Goal: Communication & Community: Answer question/provide support

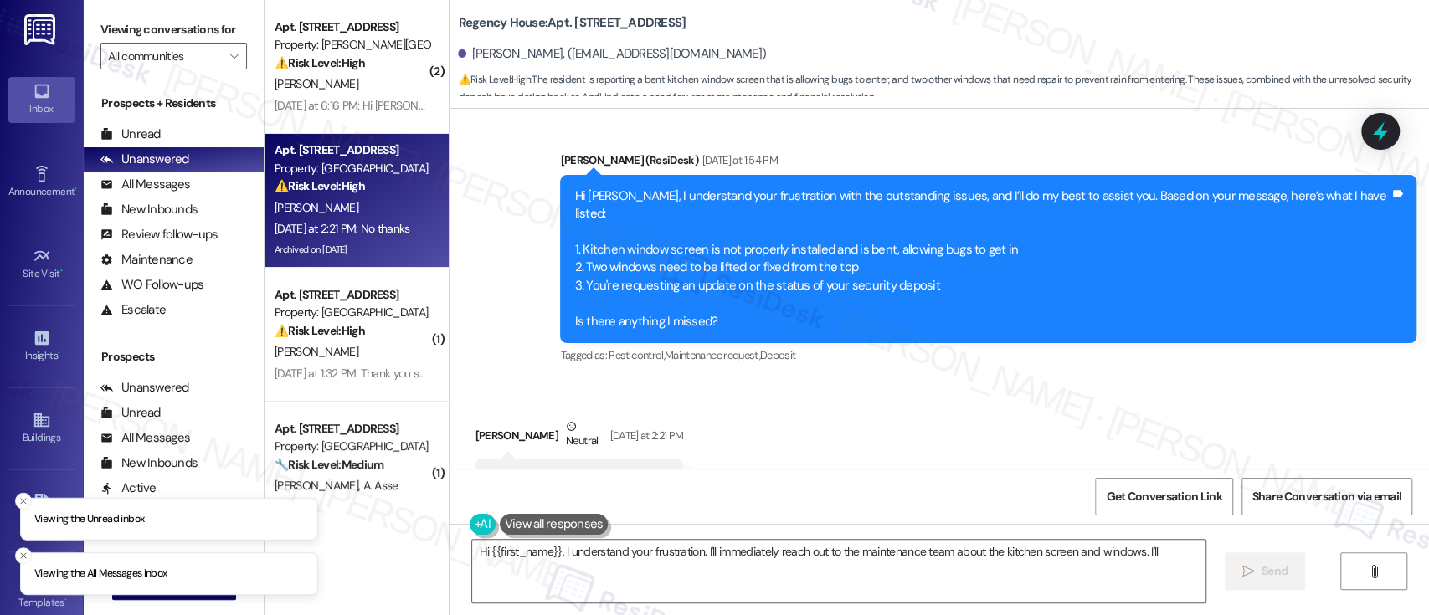
scroll to position [14790, 0]
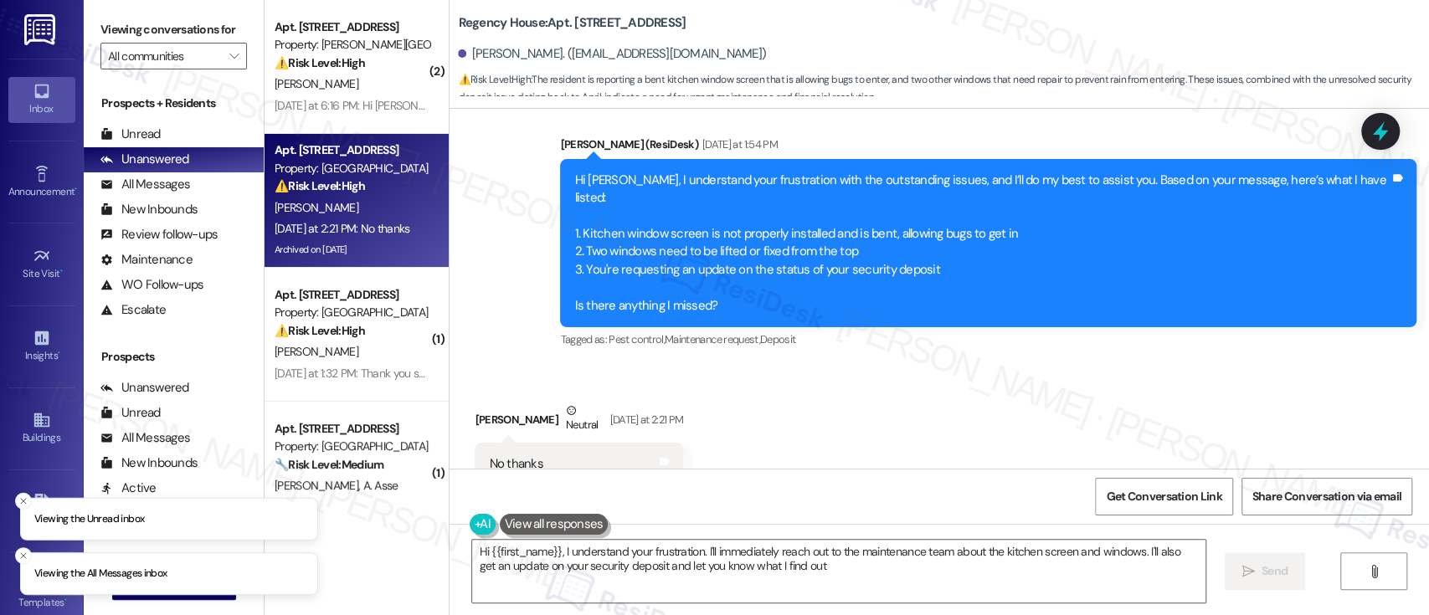
type textarea "Hi {{first_name}}, I understand your frustration. I'll immediately reach out to…"
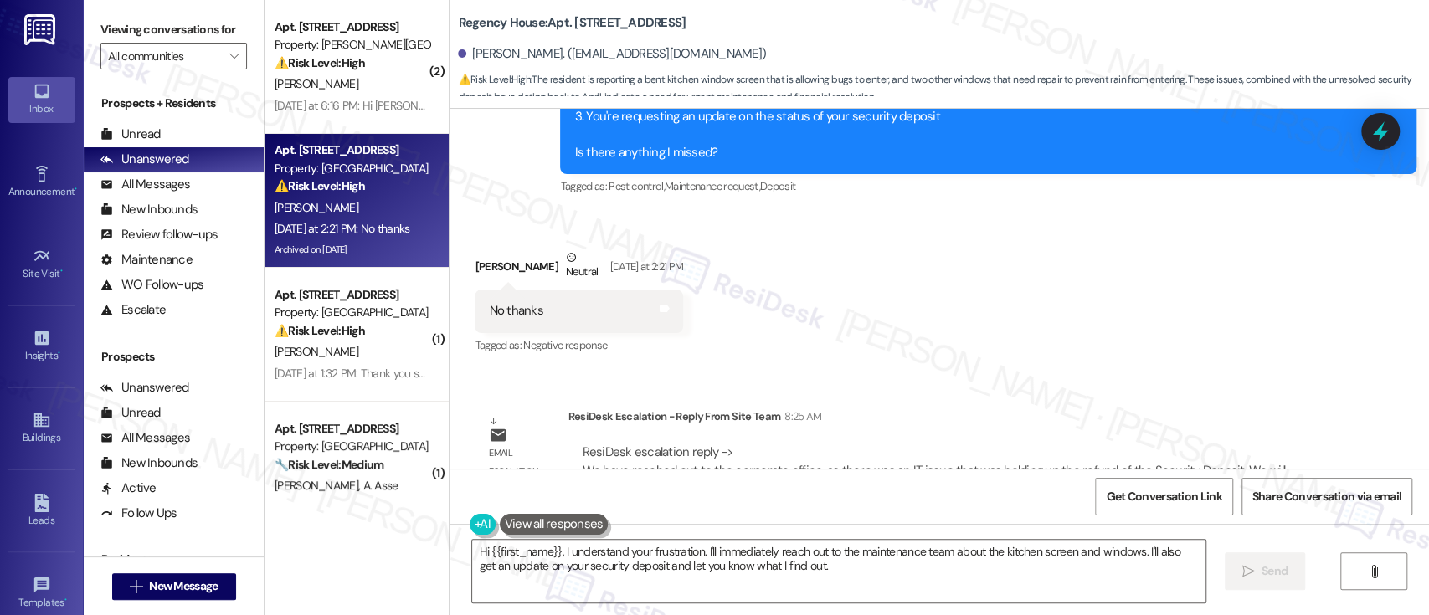
click at [1135, 211] on div "Received via SMS Diane Jett Neutral Yesterday at 2:21 PM No thanks Tags and not…" at bounding box center [938, 290] width 979 height 159
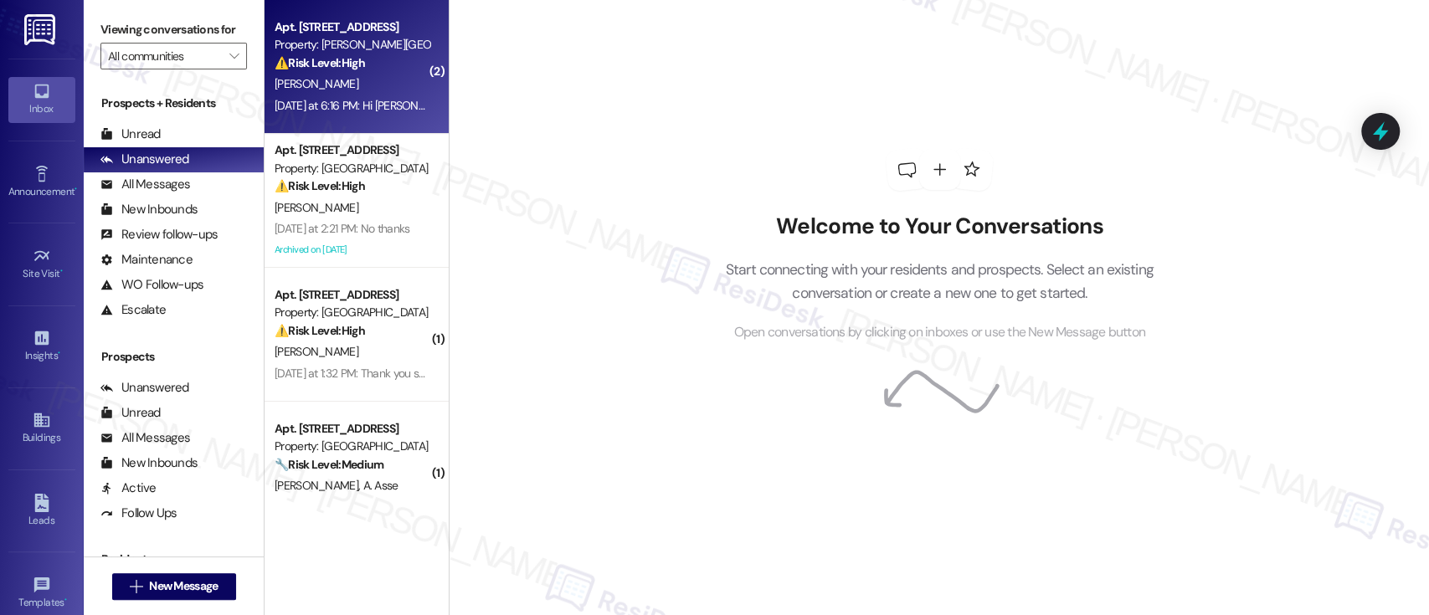
click at [366, 98] on div "Yesterday at 6:16 PM: Hi Emily, good afternoon. I wasn’t able to get into the o…" at bounding box center [1026, 105] width 1504 height 15
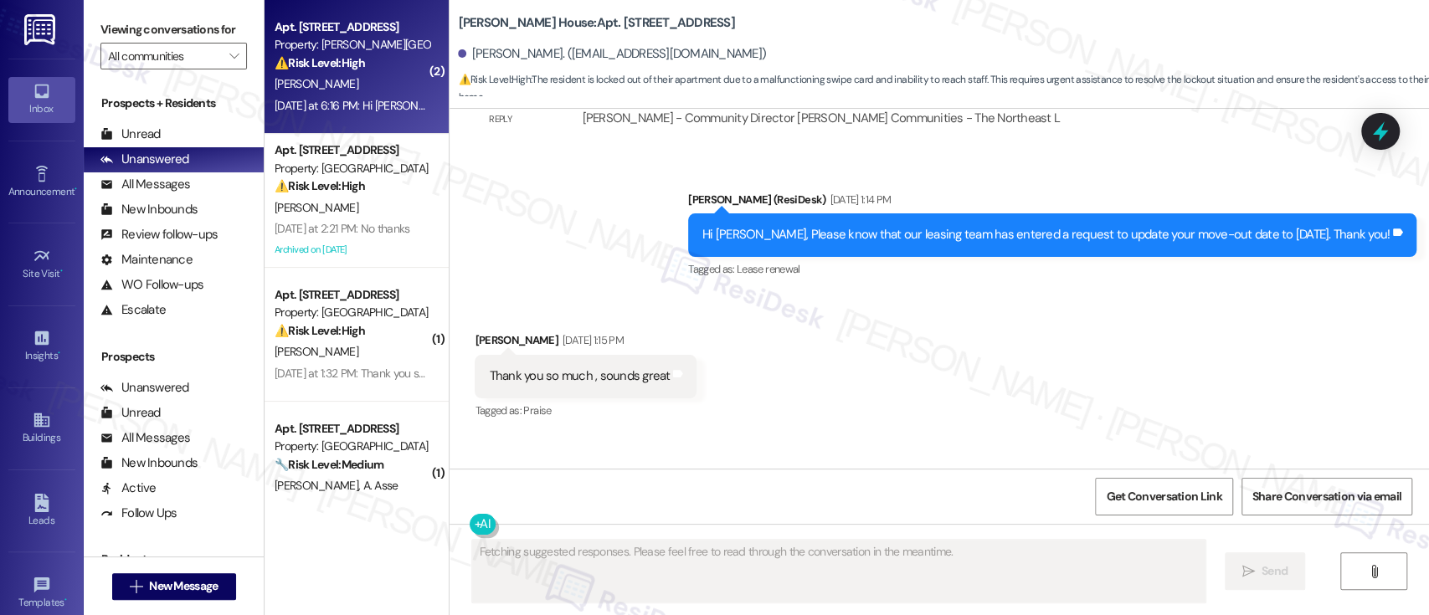
scroll to position [6899, 0]
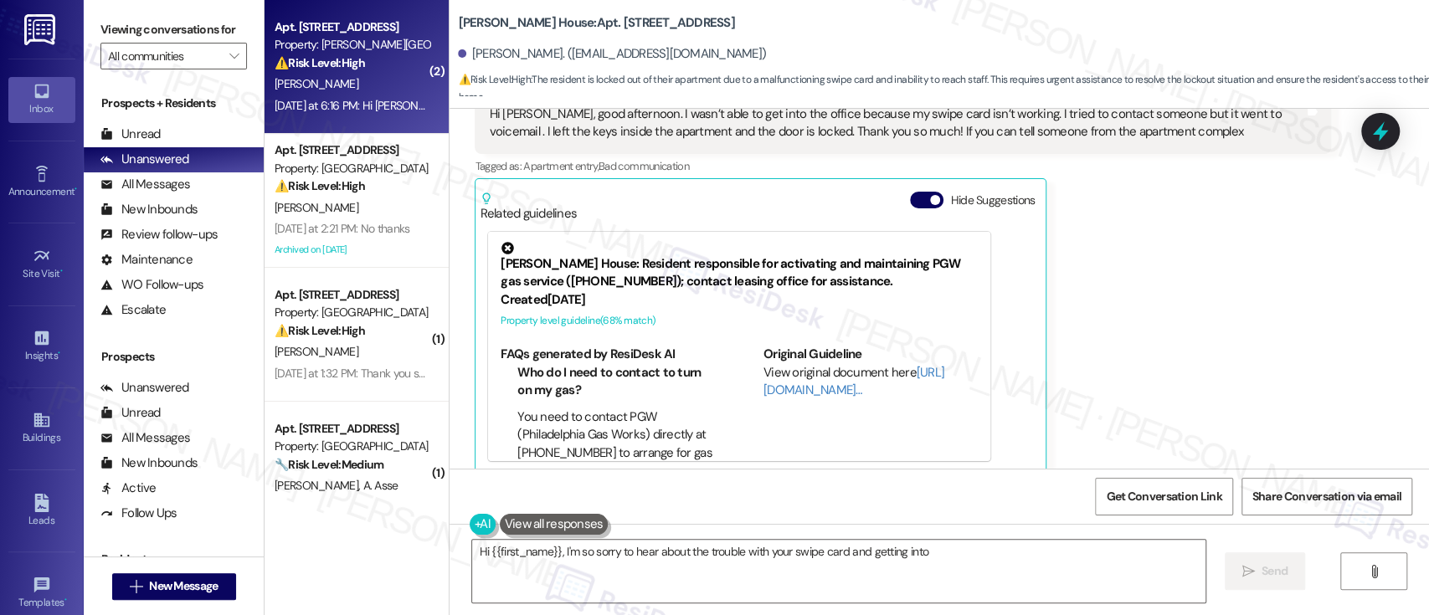
click at [1152, 377] on div "Leeloni Rivera Yesterday at 6:16 PM Hi Emily, good afternoon. I wasn’t able to …" at bounding box center [903, 271] width 856 height 405
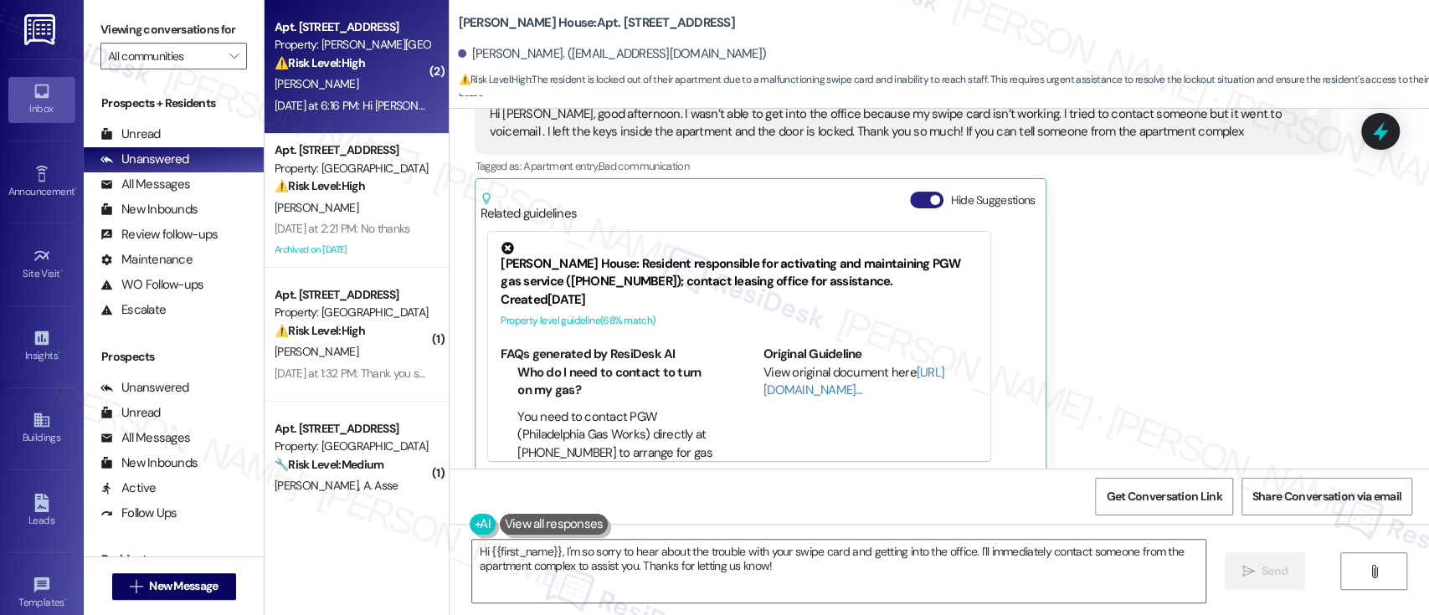
click at [930, 195] on span "button" at bounding box center [935, 200] width 10 height 10
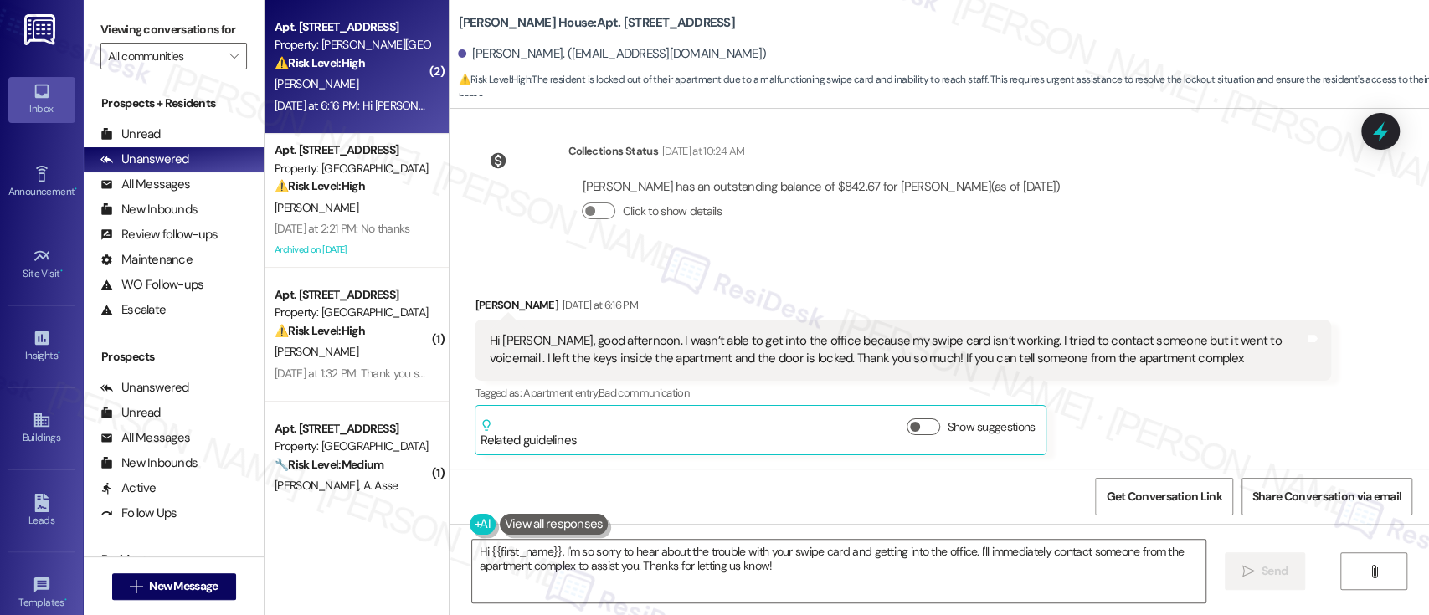
scroll to position [6654, 0]
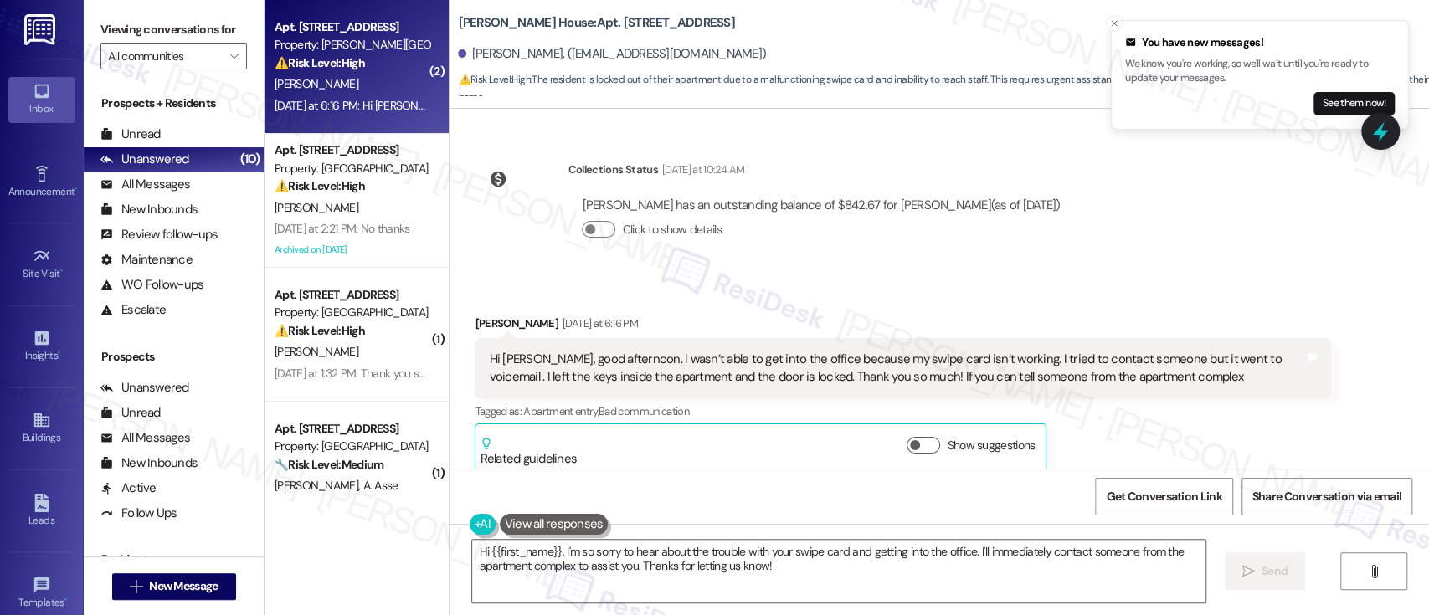
click at [947, 258] on div "Collections Status Yesterday at 10:24 AM Leeloni Rivera has an outstanding bala…" at bounding box center [774, 212] width 624 height 129
drag, startPoint x: 1110, startPoint y: 177, endPoint x: 1104, endPoint y: 189, distance: 13.1
click at [1107, 183] on div "Lease started May 28, 2024 at 8:00 PM Announcement, sent via SMS Emily (ResiDes…" at bounding box center [938, 289] width 979 height 360
click at [1094, 315] on div "Leeloni Rivera Yesterday at 6:16 PM" at bounding box center [903, 326] width 856 height 23
click at [810, 567] on textarea "Hi {{first_name}}, I'm so sorry to hear about the trouble with your swipe card …" at bounding box center [838, 571] width 732 height 63
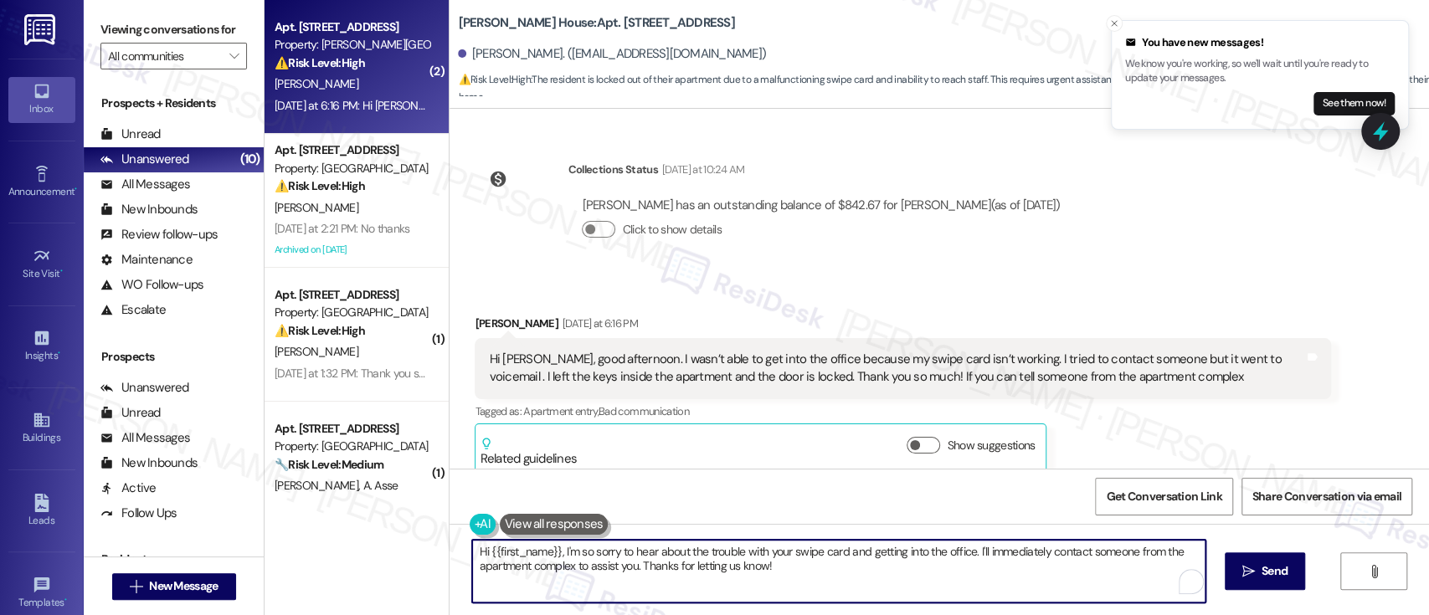
click at [1013, 565] on textarea "Hi {{first_name}}, I'm so sorry to hear about the trouble with your swipe card …" at bounding box center [838, 571] width 732 height 63
click at [978, 551] on textarea "Hi {{first_name}}, I'm so sorry to hear about the trouble with your swipe card …" at bounding box center [838, 571] width 732 height 63
click at [626, 569] on textarea "Hi {{first_name}}, I'm so sorry to hear about the trouble with your swipe card …" at bounding box center [838, 571] width 732 height 63
type textarea "Hi {{first_name}}, I'm so sorry to hear about the trouble with your swipe card …"
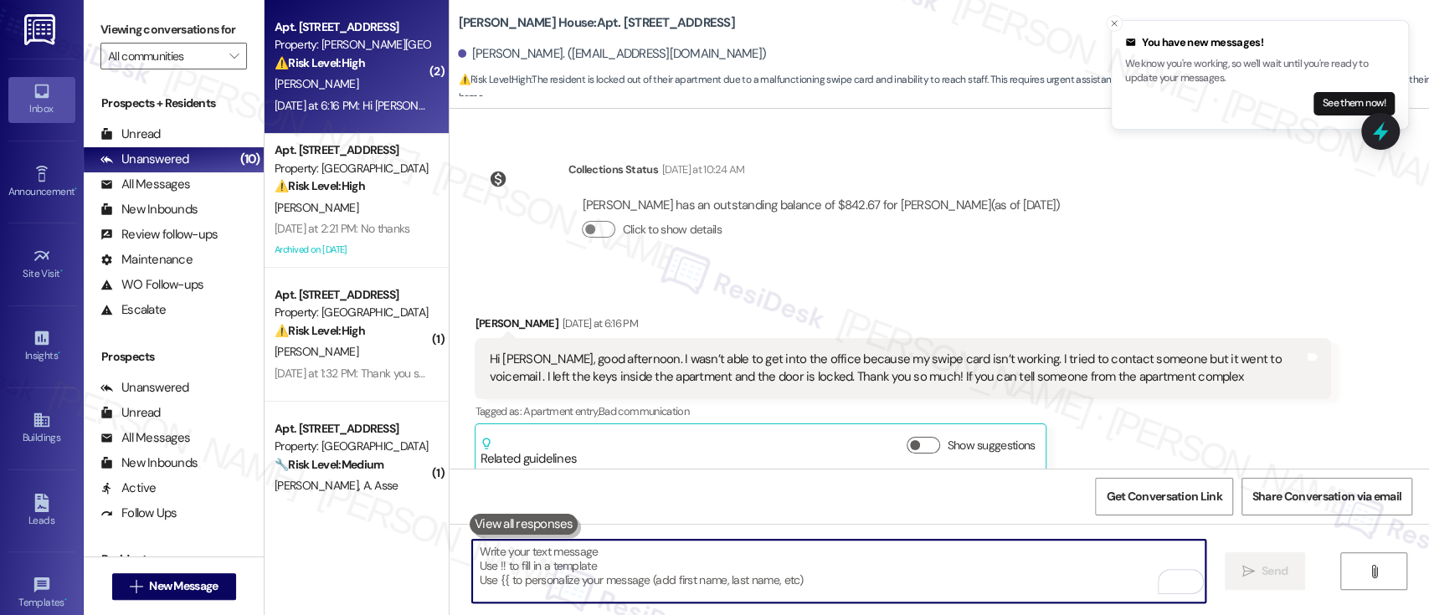
scroll to position [6653, 0]
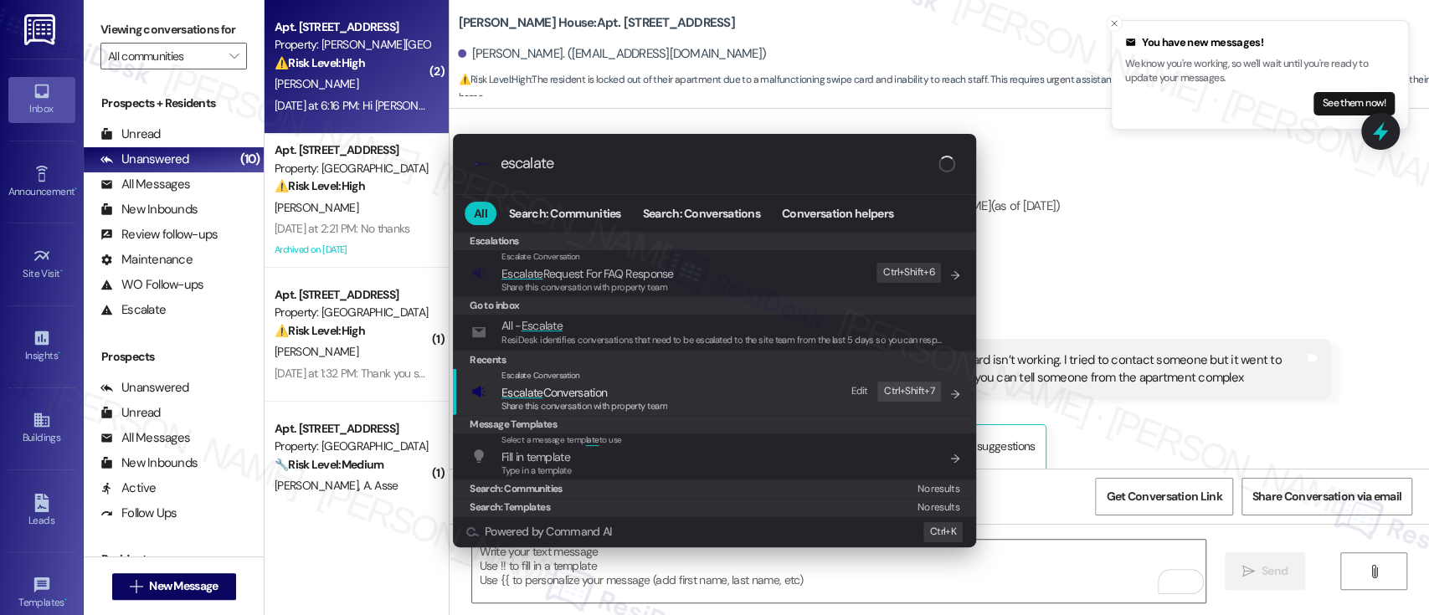
type input "escalate"
click at [680, 390] on div "Escalate Conversation Escalate Conversation Share this conversation with proper…" at bounding box center [716, 391] width 490 height 45
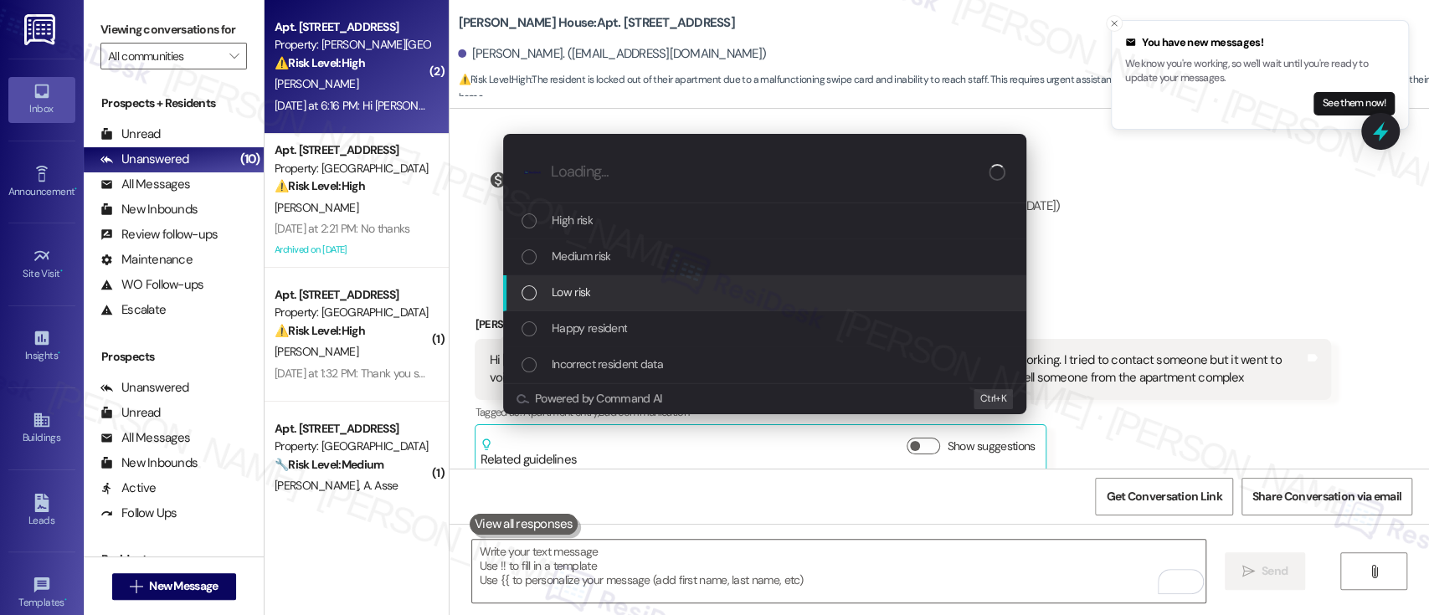
click at [573, 298] on span "Low risk" at bounding box center [570, 292] width 38 height 18
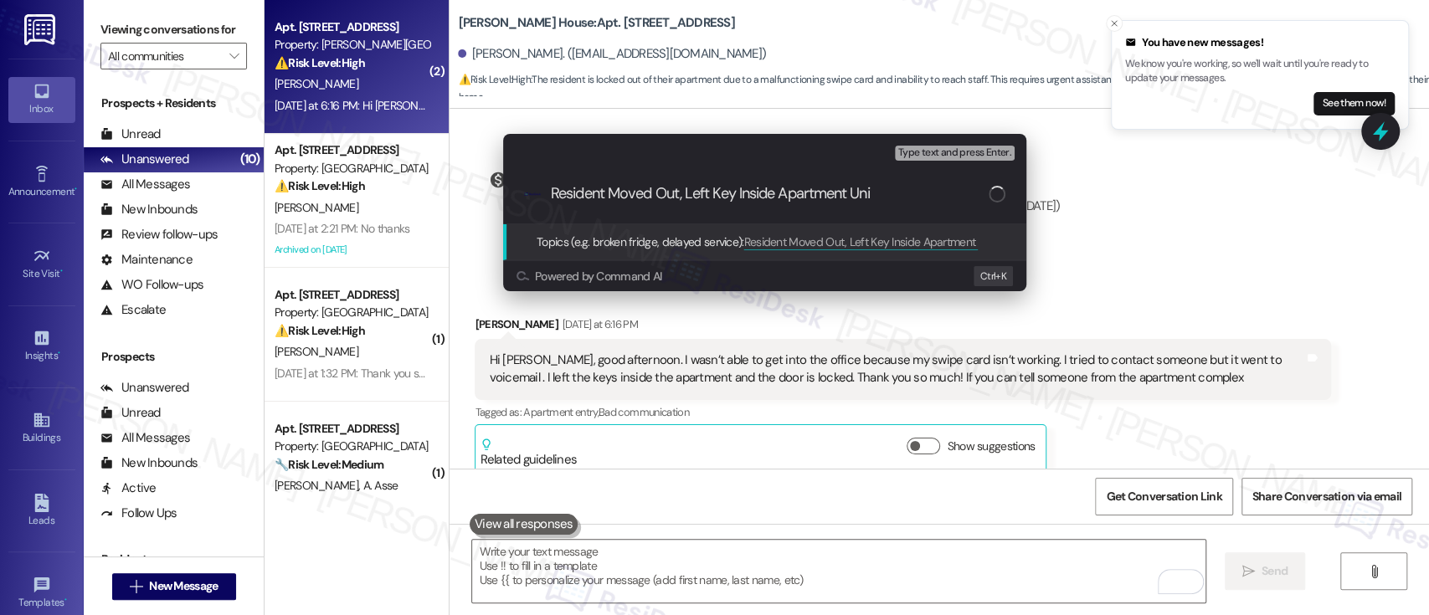
type input "Resident Moved Out, Left Key Inside Apartment Unit"
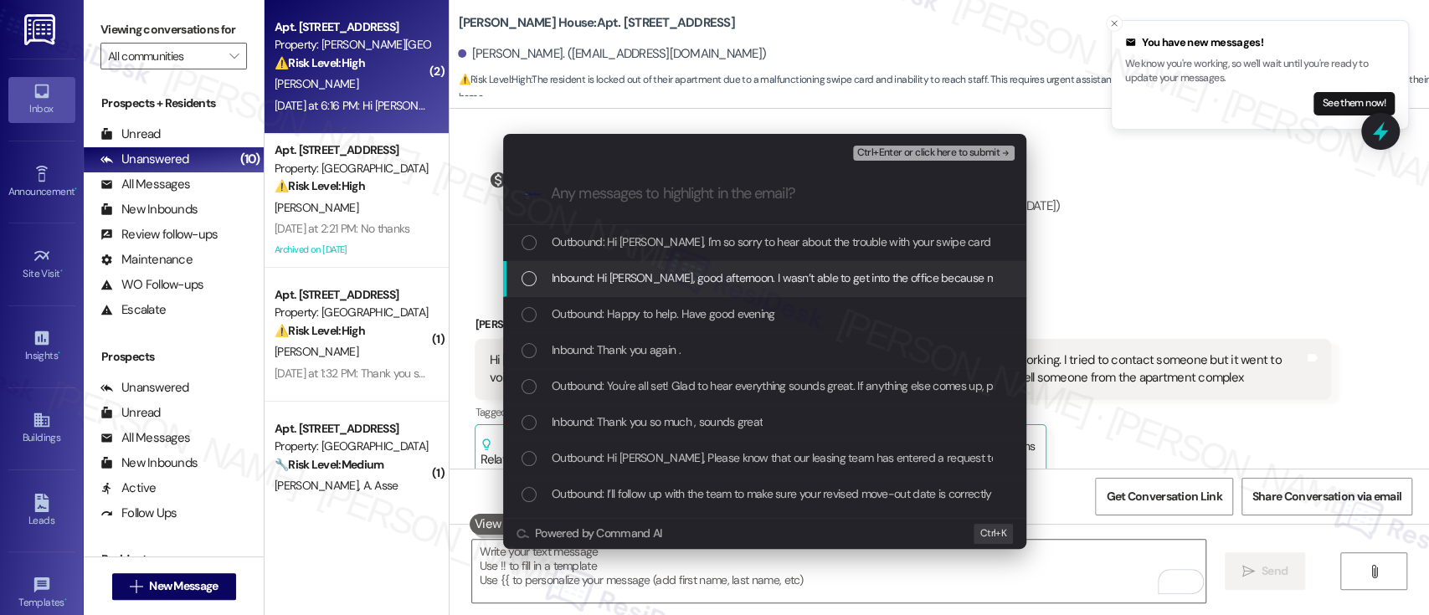
click at [650, 264] on div "Inbound: Hi Emily, good afternoon. I wasn’t able to get into the office because…" at bounding box center [764, 279] width 523 height 36
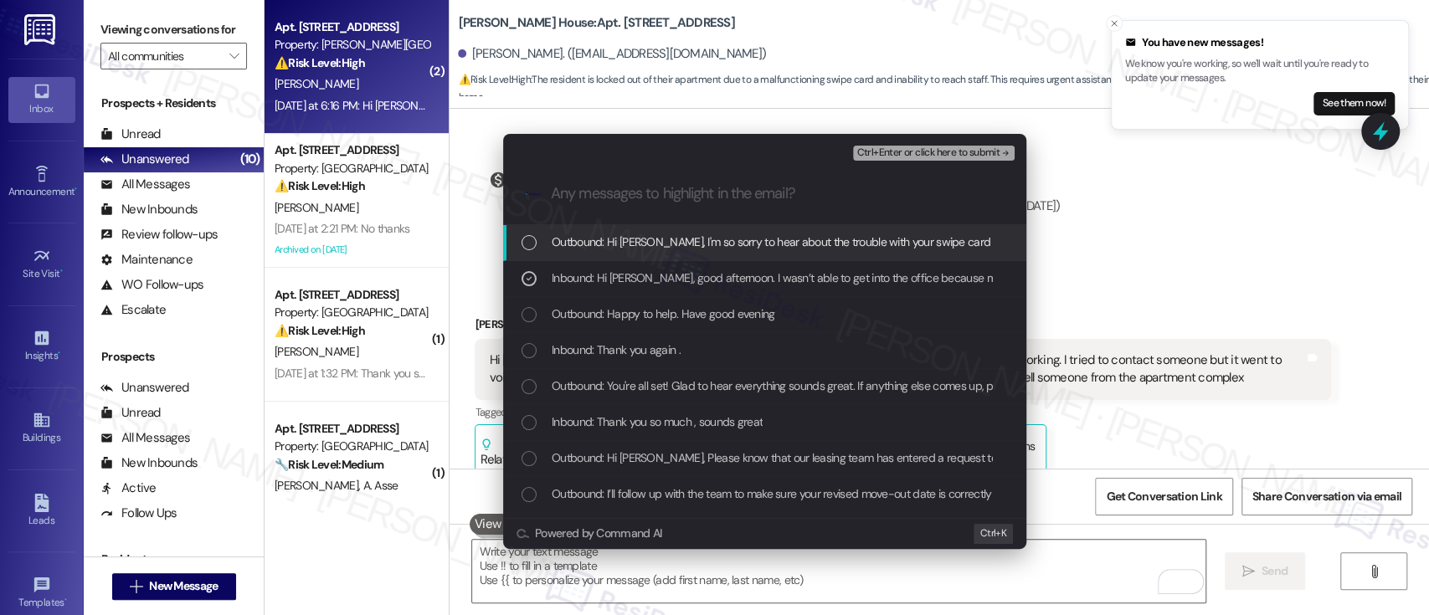
click at [971, 147] on span "Ctrl+Enter or click here to submit" at bounding box center [927, 153] width 143 height 12
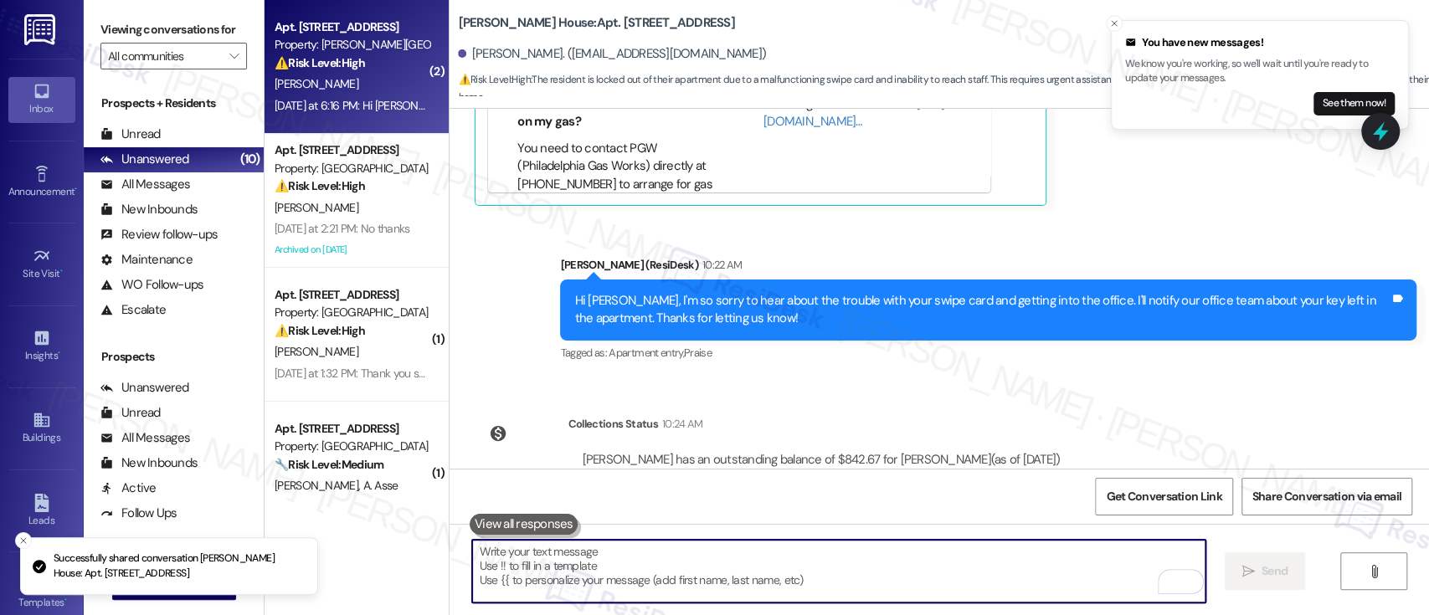
scroll to position [6948, 0]
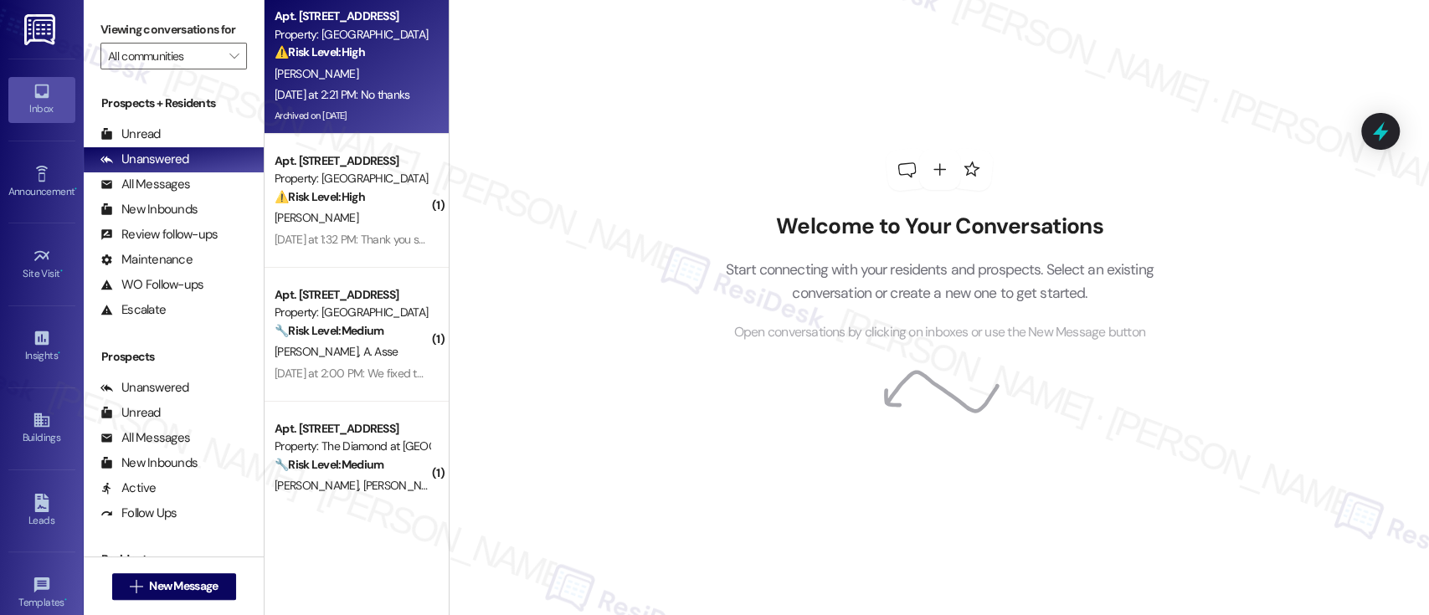
click at [348, 83] on div "[PERSON_NAME]" at bounding box center [352, 74] width 158 height 21
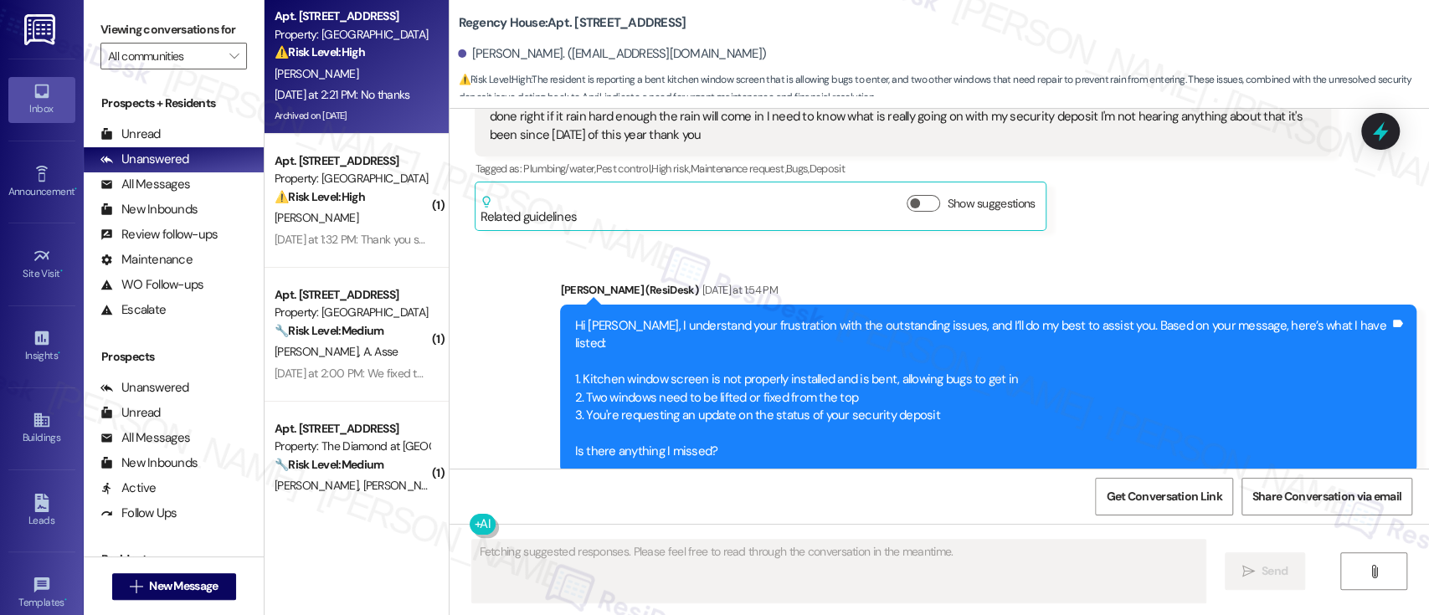
scroll to position [14636, 0]
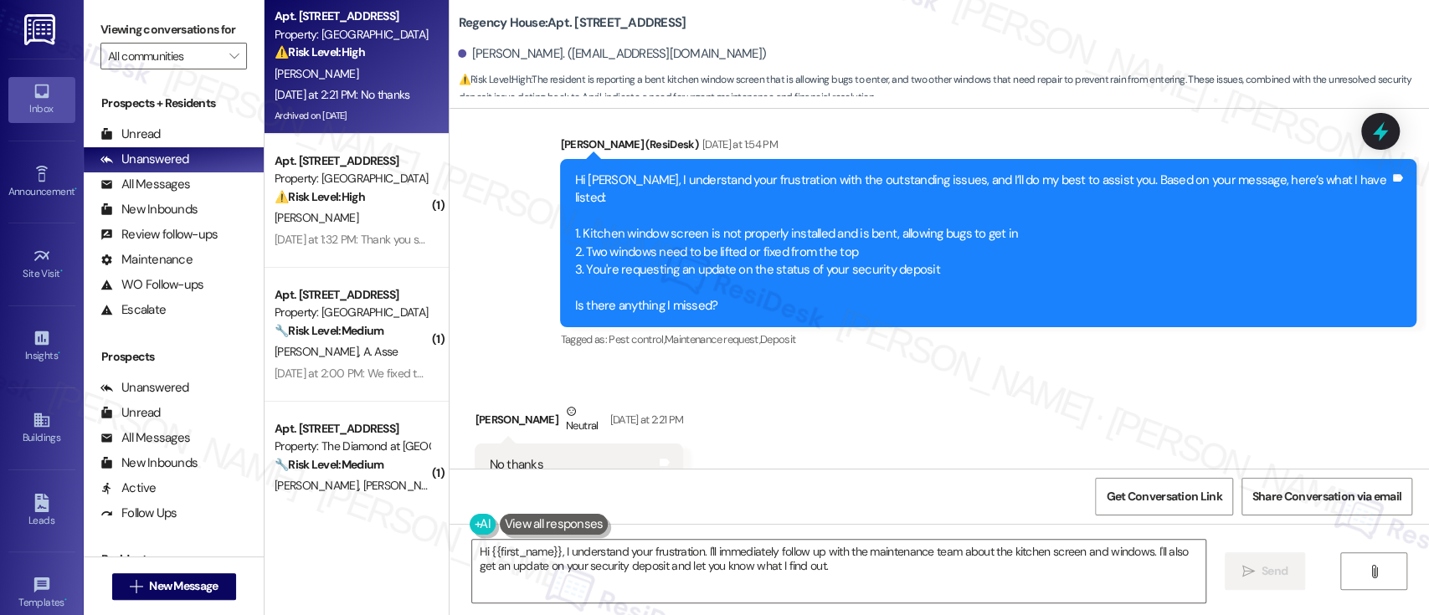
click at [878, 382] on div "Received via SMS Diane Jett Neutral Yesterday at 2:21 PM No thanks Tags and not…" at bounding box center [938, 444] width 979 height 159
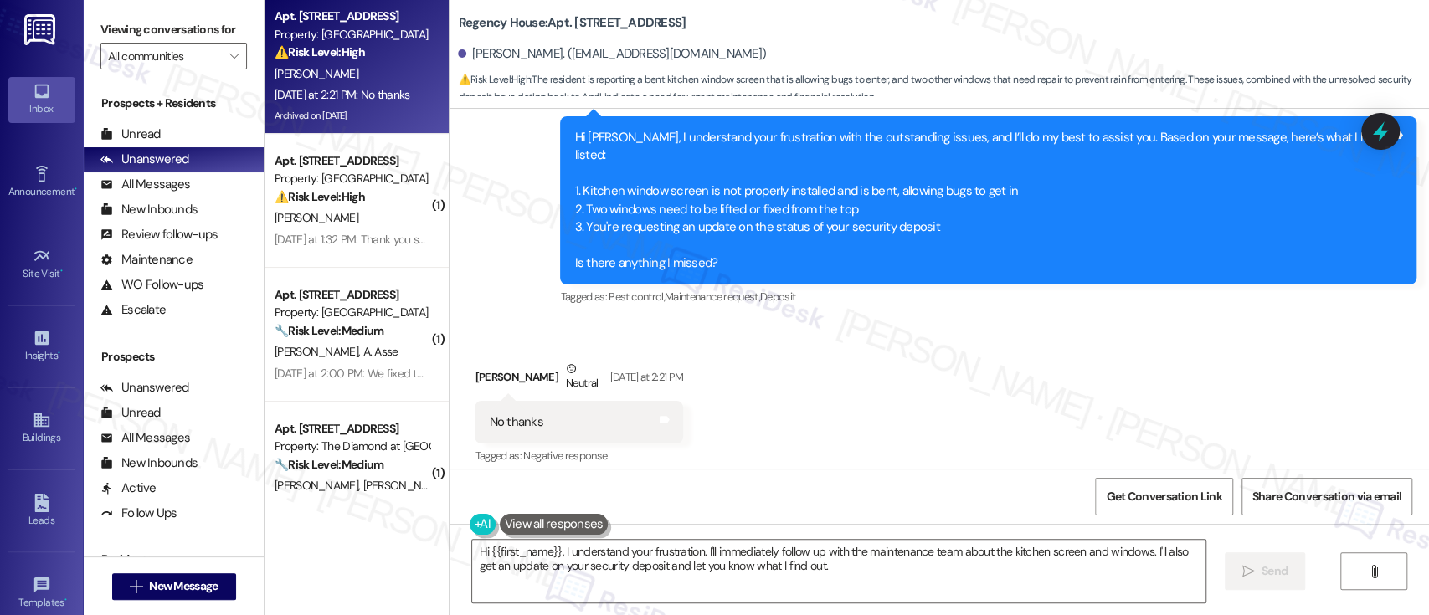
scroll to position [14789, 0]
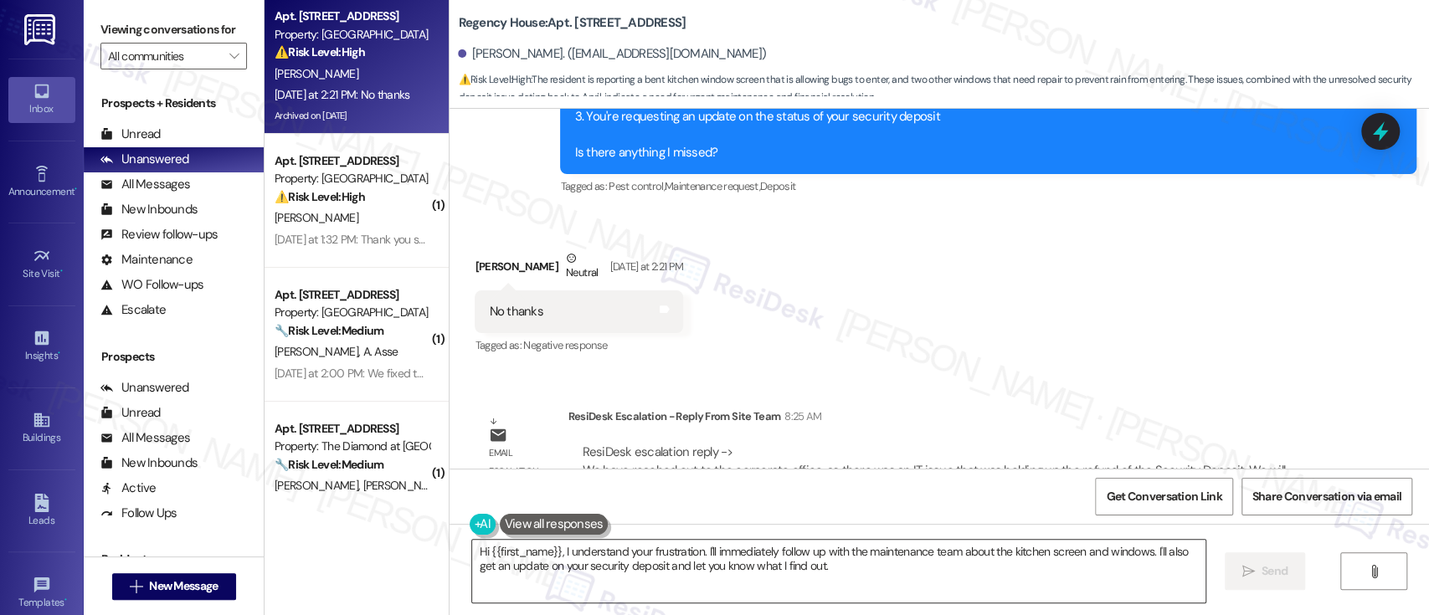
click at [941, 584] on textarea "Hi {{first_name}}, I understand your frustration. I'll immediately follow up wi…" at bounding box center [838, 571] width 732 height 63
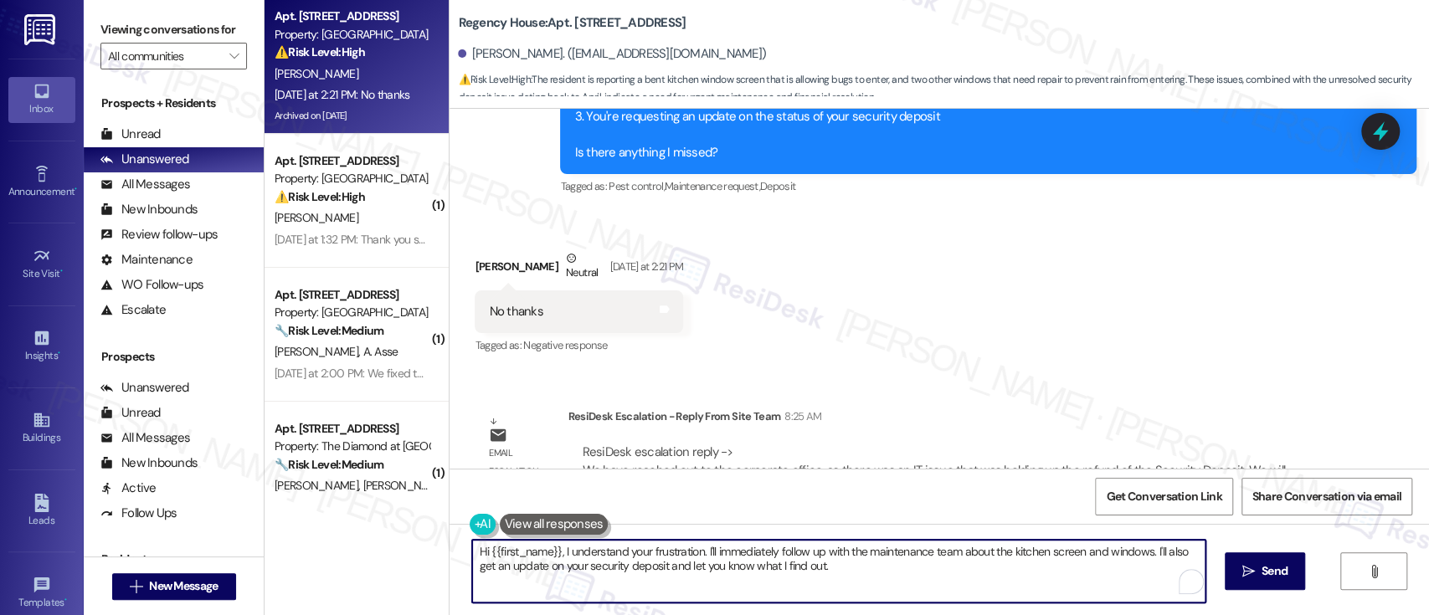
drag, startPoint x: 941, startPoint y: 584, endPoint x: 552, endPoint y: 539, distance: 390.9
click at [422, 536] on div "Apt. 407, 6301 N. 10th St Property: Regency House ⚠️ Risk Level: High The resid…" at bounding box center [846, 307] width 1164 height 615
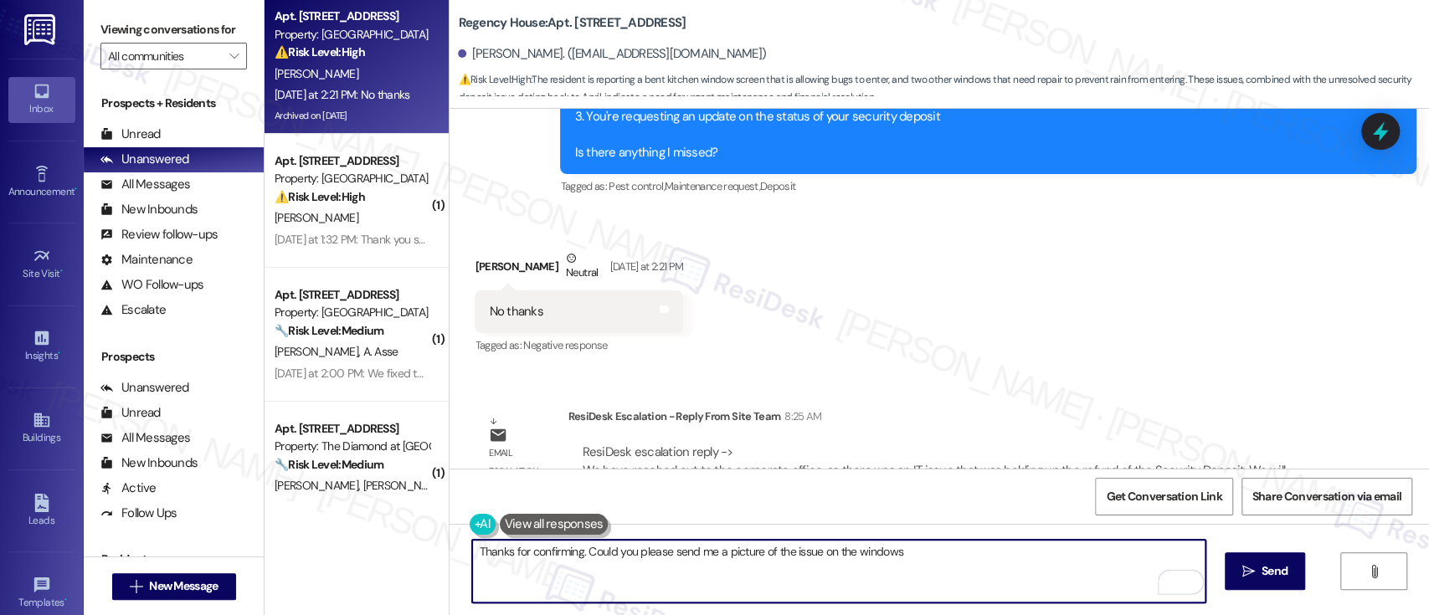
scroll to position [14678, 0]
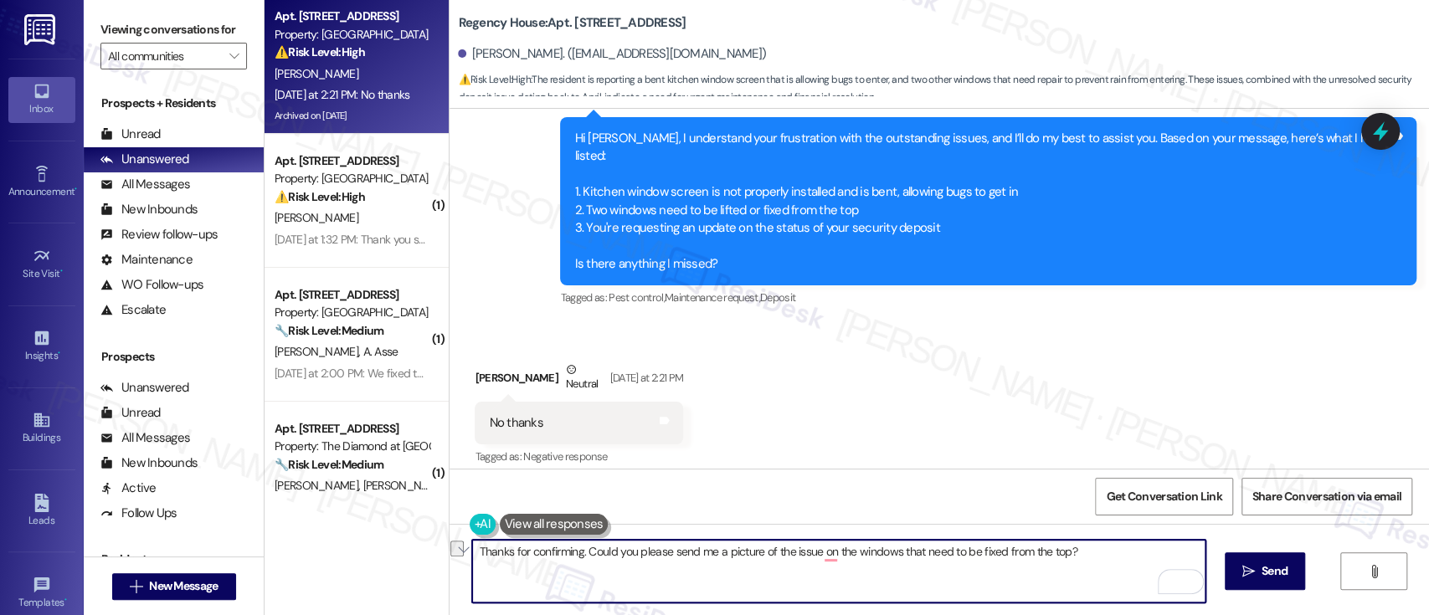
click at [750, 559] on textarea "Thanks for confirming. Could you please send me a picture of the issue on the w…" at bounding box center [838, 571] width 732 height 63
click at [766, 552] on textarea "Thanks for confirming. Could you please send me a picture of the issue on the w…" at bounding box center [838, 571] width 732 height 63
click at [825, 555] on textarea "Thanks for confirming. Could you please send me a picture of the issue on the w…" at bounding box center [838, 571] width 732 height 63
click at [827, 551] on textarea "Thanks for confirming. Could you please send me a picture of the windows that n…" at bounding box center [838, 571] width 732 height 63
click at [1038, 547] on textarea "Thanks for confirming. Could you please send me a picture of the window that ne…" at bounding box center [838, 571] width 732 height 63
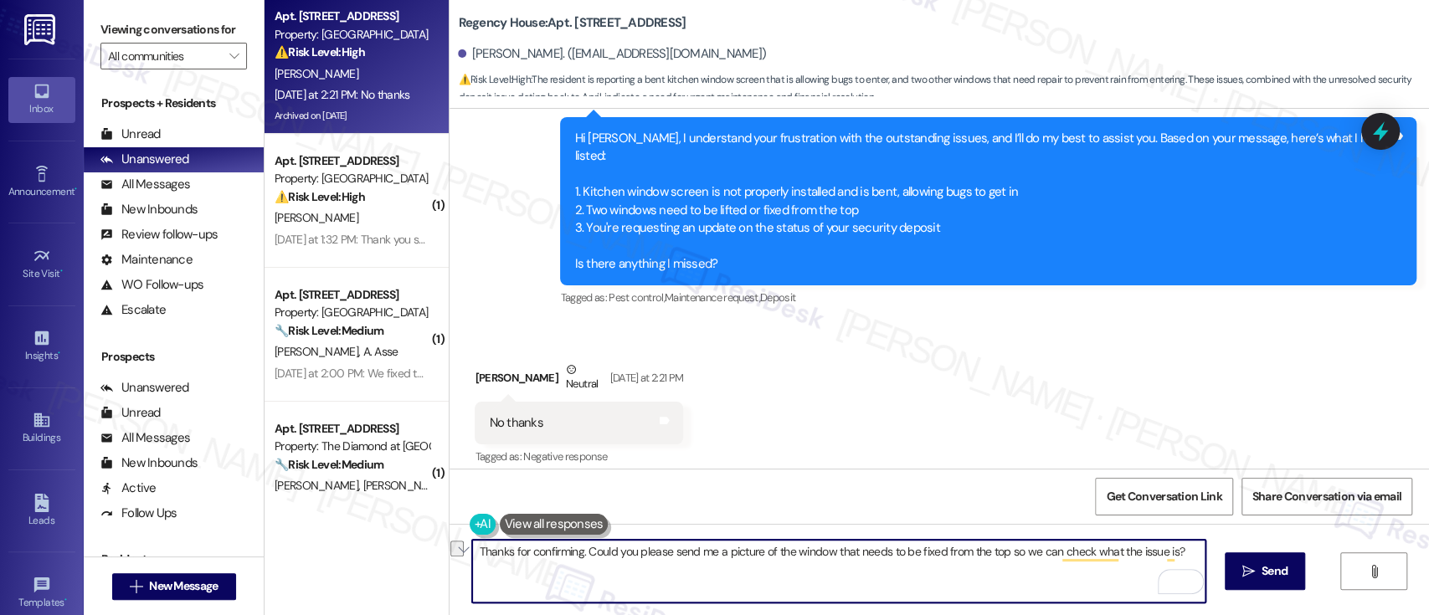
paste textarea "a photo of the window that needs to be fixed, taken from the top, so we can bet…"
click at [922, 552] on textarea "Thanks for confirming. Could you please send a photo of the window that needs t…" at bounding box center [838, 571] width 732 height 63
click at [923, 552] on textarea "Thanks for confirming. Could you please send a photo of the window that needs t…" at bounding box center [838, 571] width 732 height 63
type textarea "Thanks for confirming. Could you please send a photo of the window that needs t…"
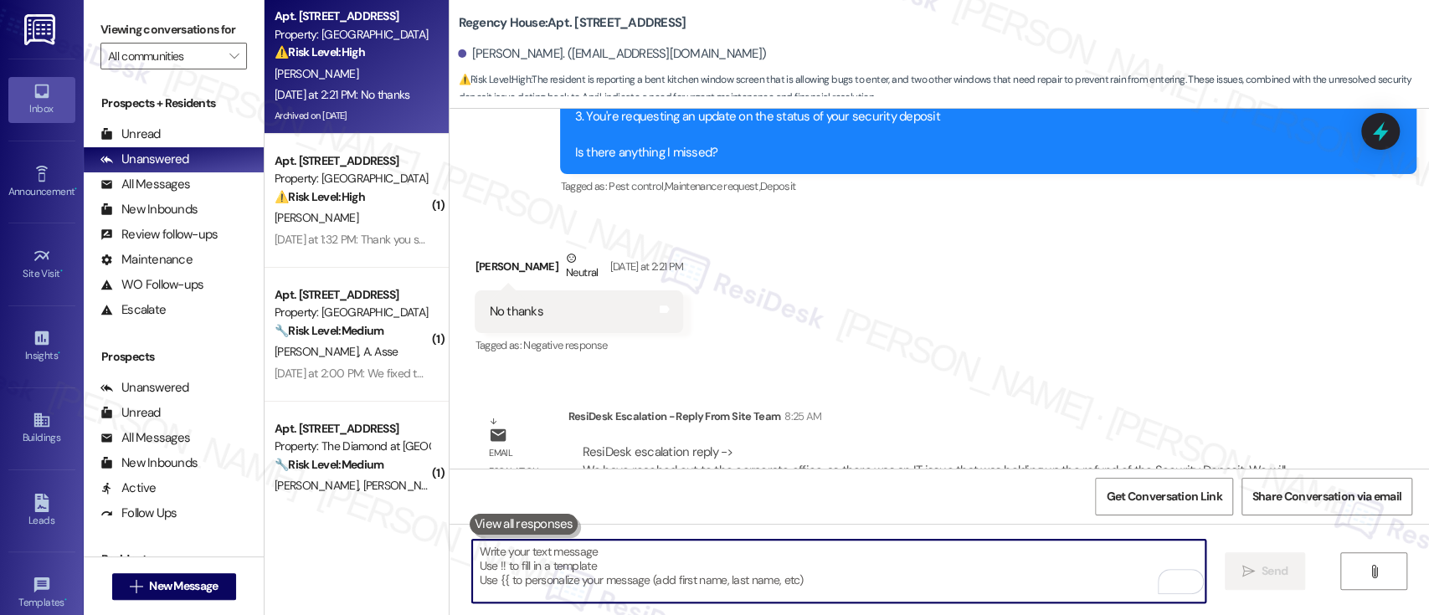
scroll to position [14636, 0]
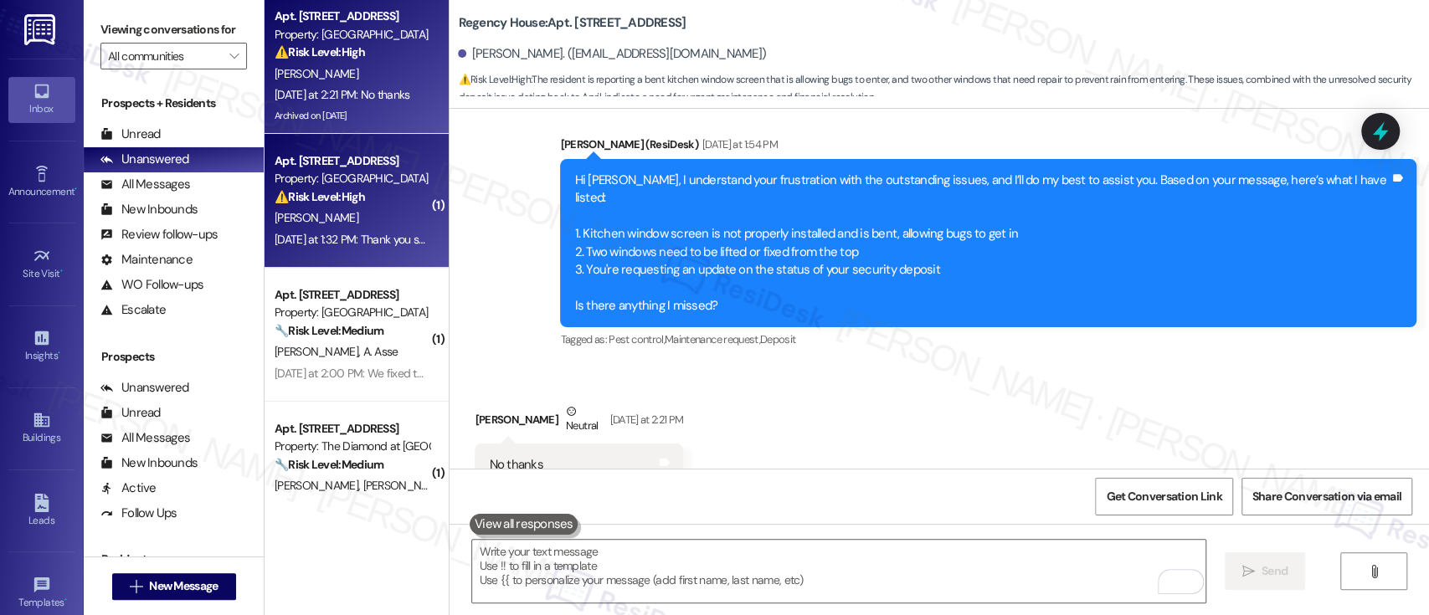
click at [318, 169] on div "Apt. K03, 1700 Street Rd B05" at bounding box center [351, 161] width 155 height 18
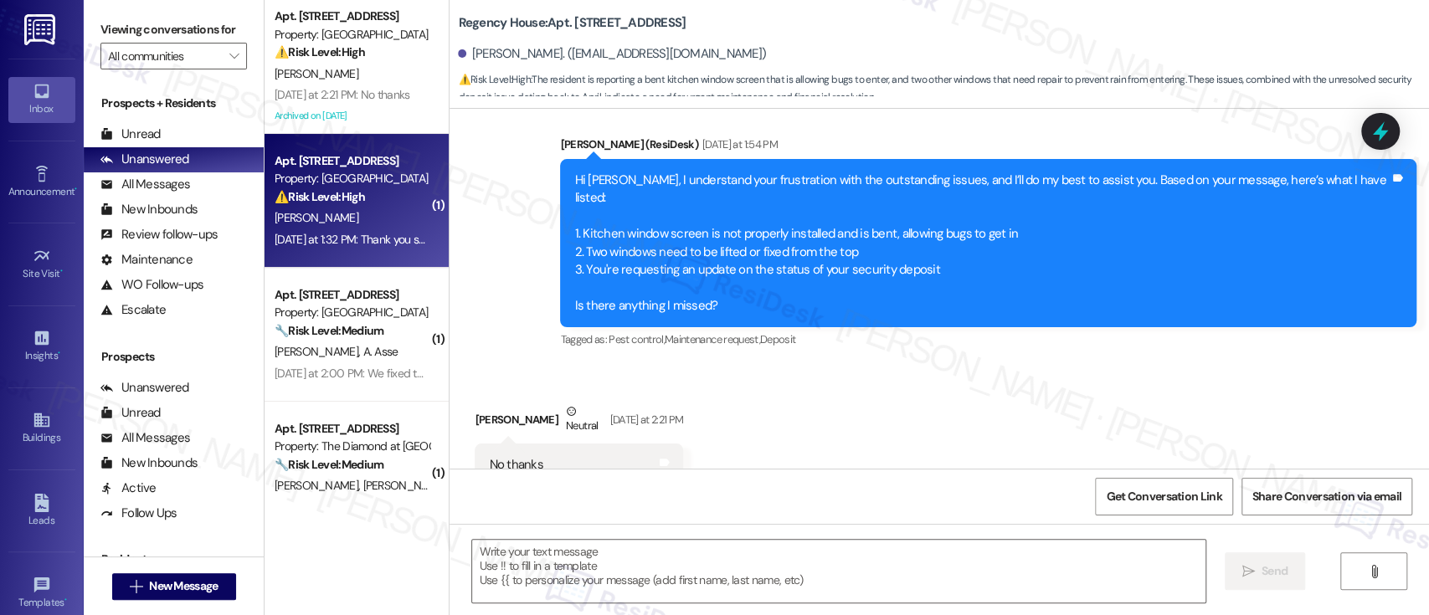
type textarea "Fetching suggested responses. Please feel free to read through the conversation…"
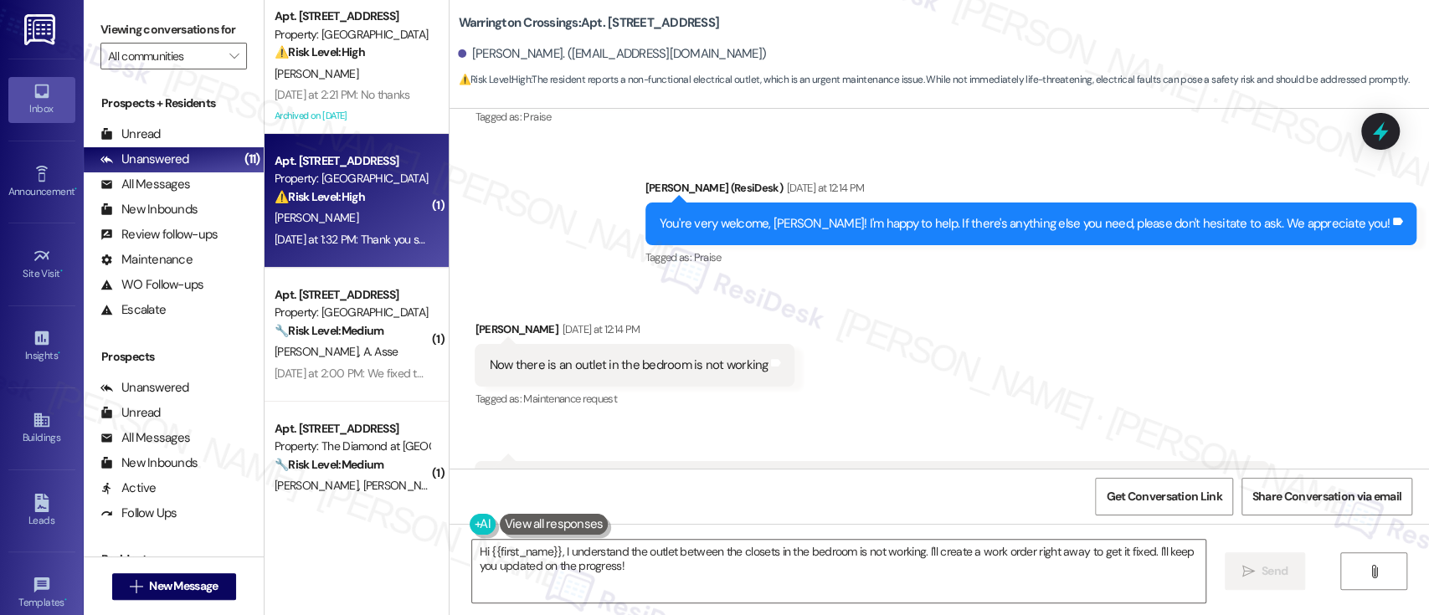
scroll to position [12225, 0]
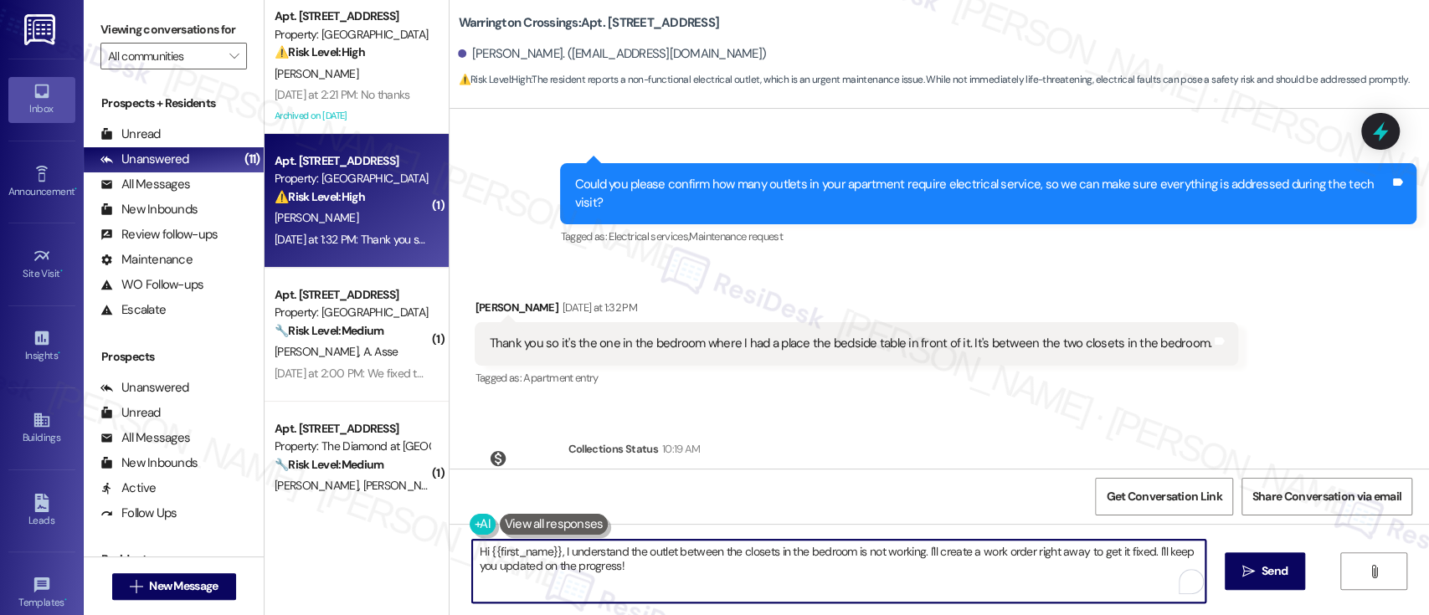
drag, startPoint x: 1146, startPoint y: 549, endPoint x: 1168, endPoint y: 600, distance: 55.8
click at [1168, 600] on textarea "Hi {{first_name}}, I understand the outlet between the closets in the bedroom i…" at bounding box center [838, 571] width 732 height 63
click at [813, 582] on textarea "Hi {{first_name}}, I understand the outlet between the closets in the bedroom i…" at bounding box center [838, 571] width 732 height 63
drag, startPoint x: 919, startPoint y: 548, endPoint x: 919, endPoint y: 575, distance: 26.8
click at [919, 575] on textarea "Hi {{first_name}}, I understand the outlet between the closets in the bedroom i…" at bounding box center [838, 571] width 732 height 63
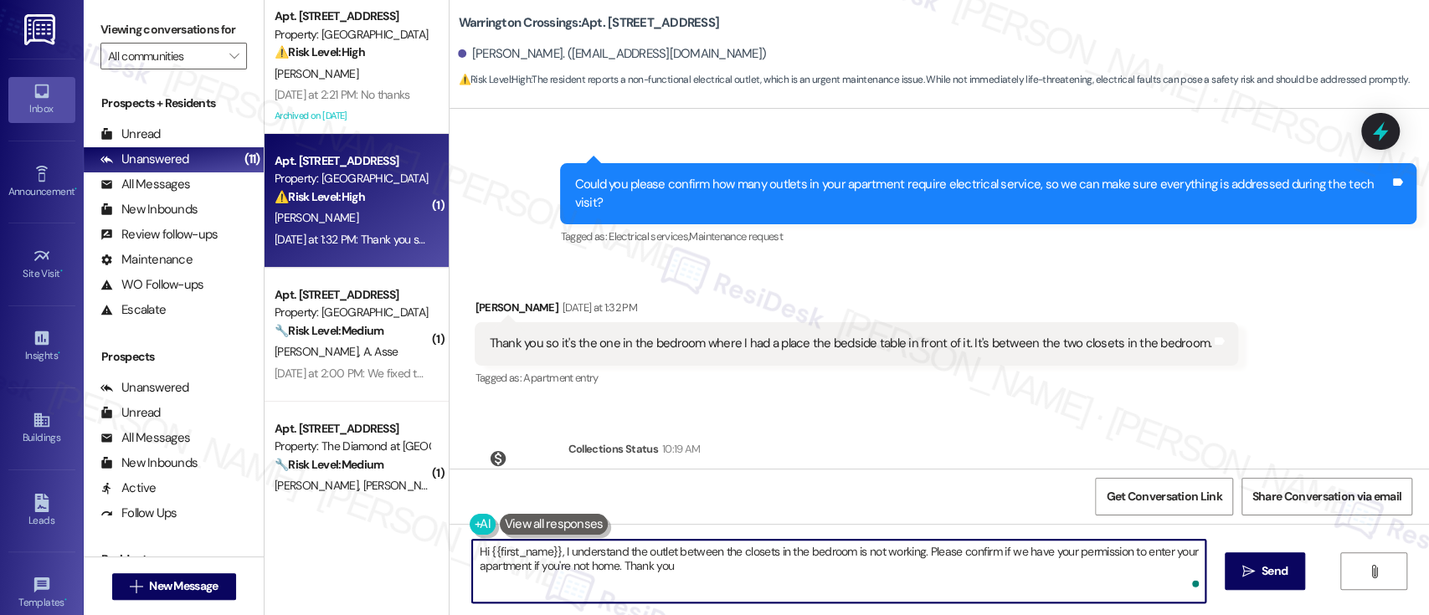
type textarea "Hi {{first_name}}, I understand the outlet between the closets in the bedroom i…"
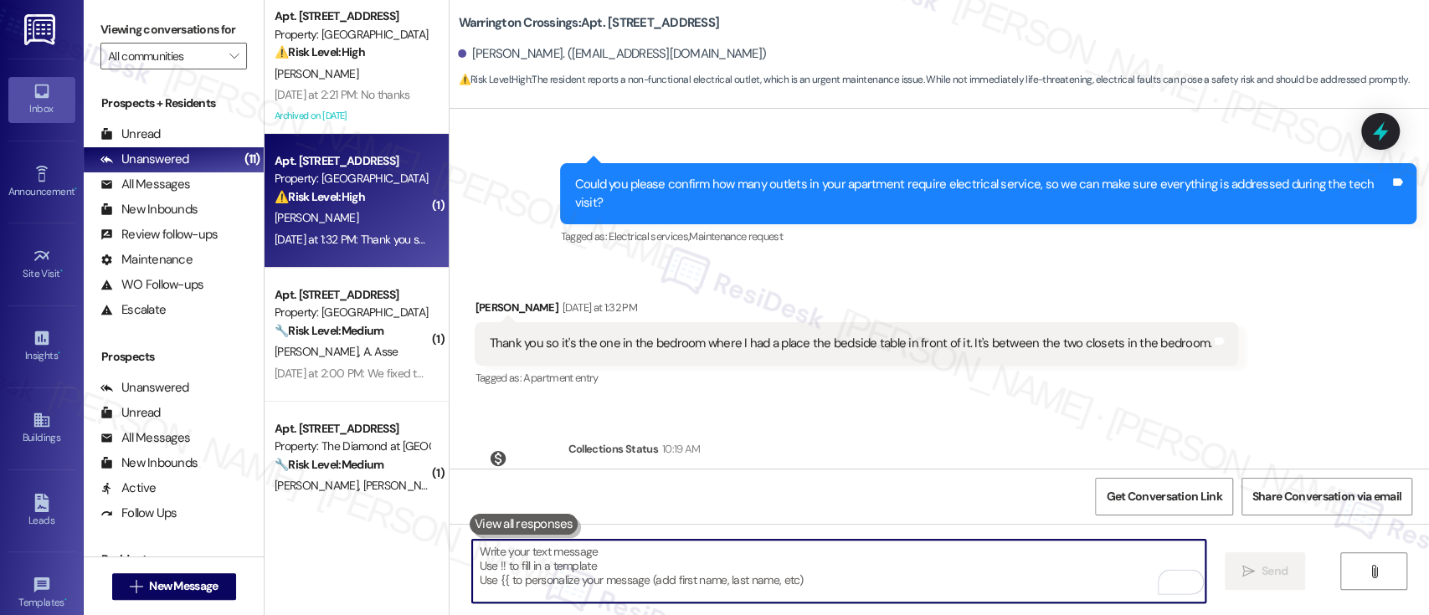
scroll to position [12071, 0]
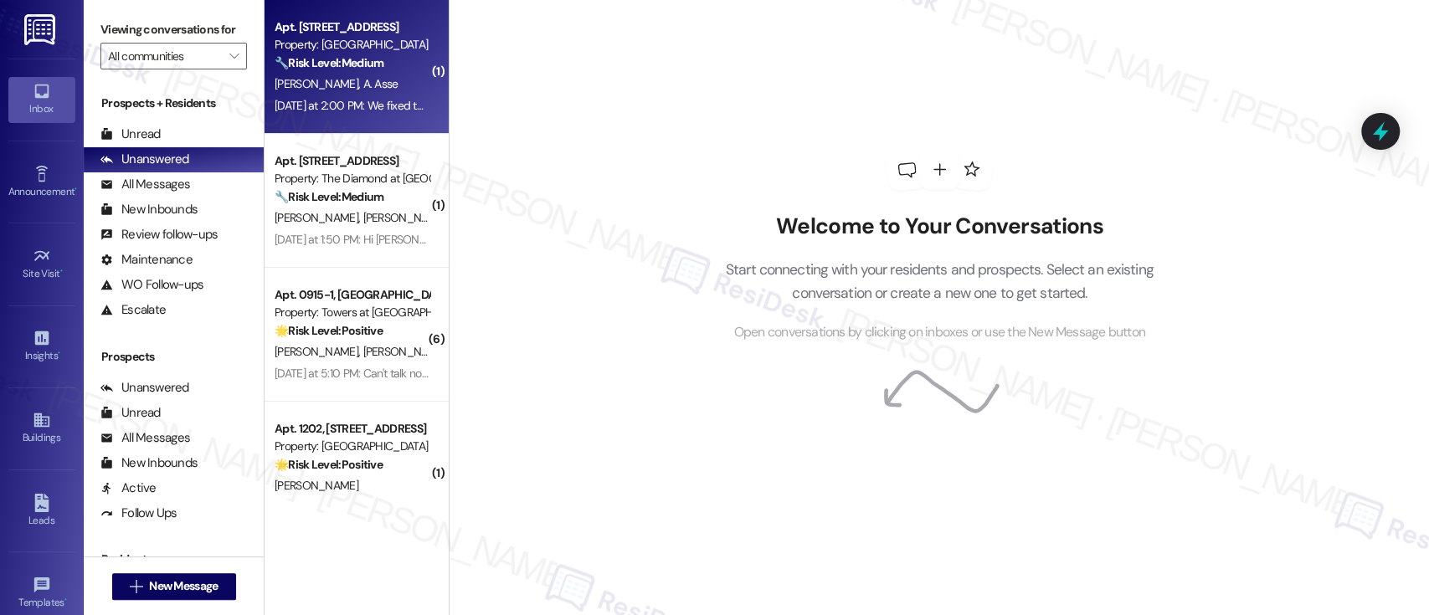
click at [372, 80] on div "S. Traore A. Asse" at bounding box center [352, 84] width 158 height 21
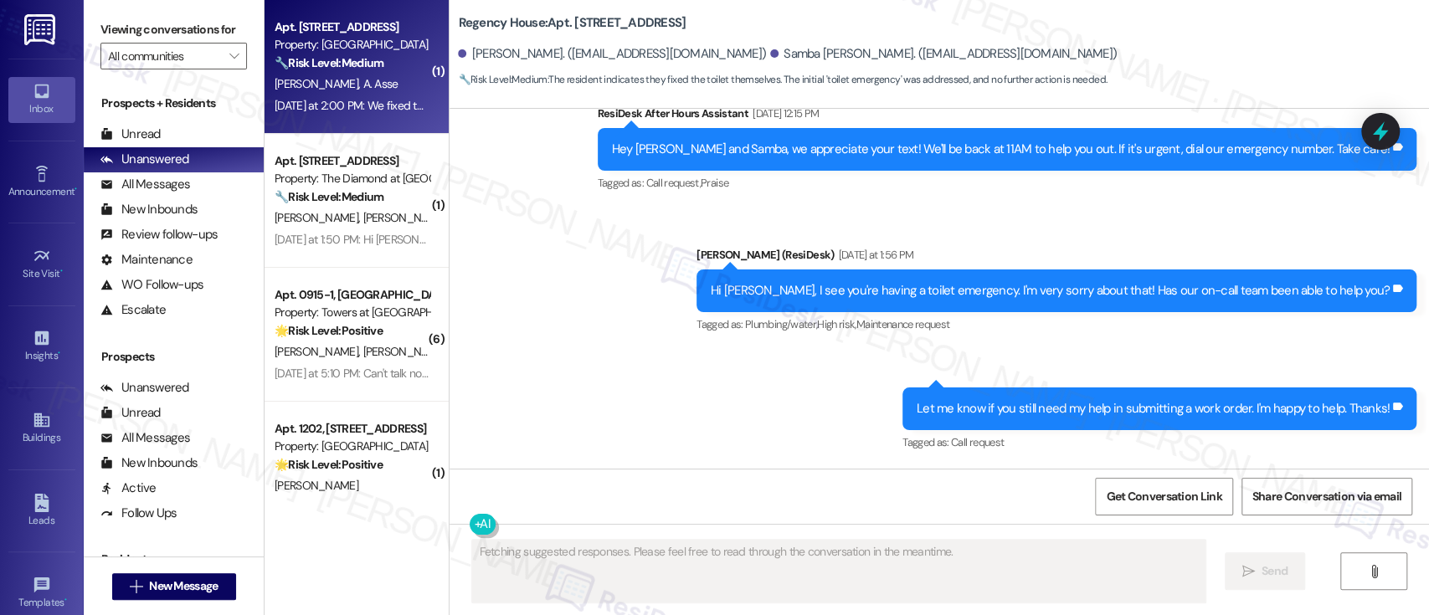
scroll to position [10574, 0]
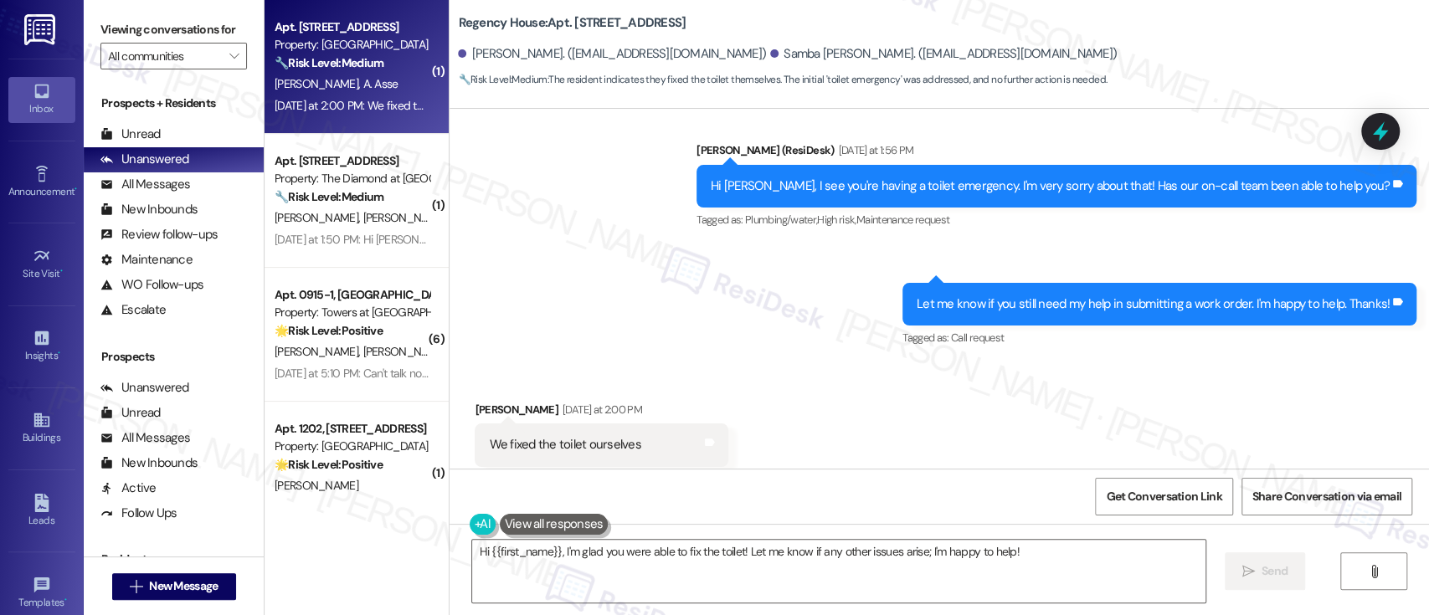
click at [896, 423] on div "Received via SMS Anne Asse Yesterday at 2:00 PM We fixed the toilet ourselves T…" at bounding box center [938, 433] width 979 height 141
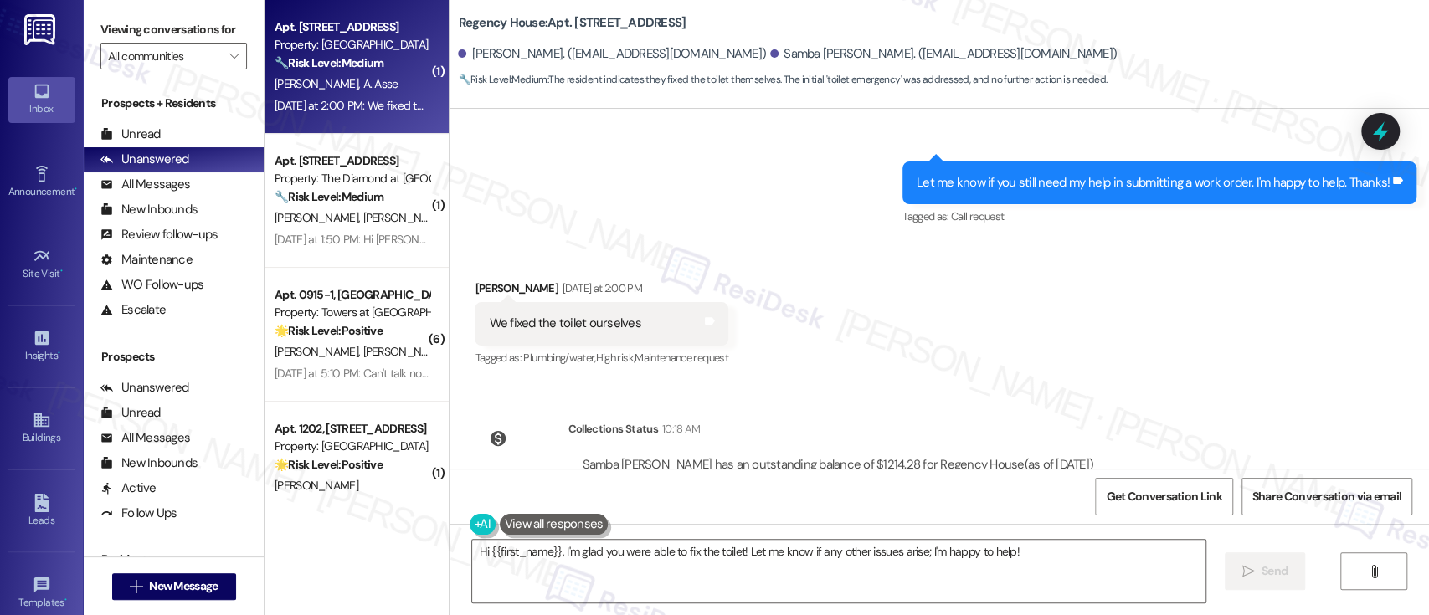
scroll to position [10729, 0]
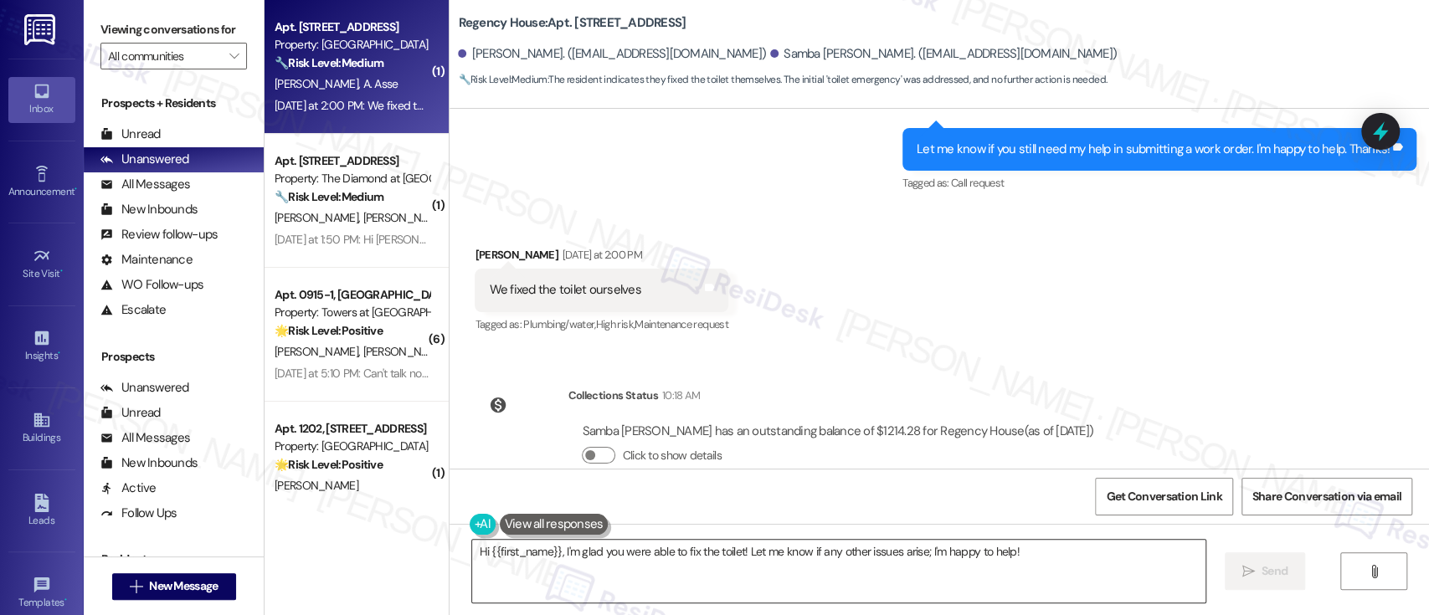
click at [592, 552] on textarea "Hi {{first_name}}, I'm glad you were able to fix the toilet! Let me know if any…" at bounding box center [838, 571] width 732 height 63
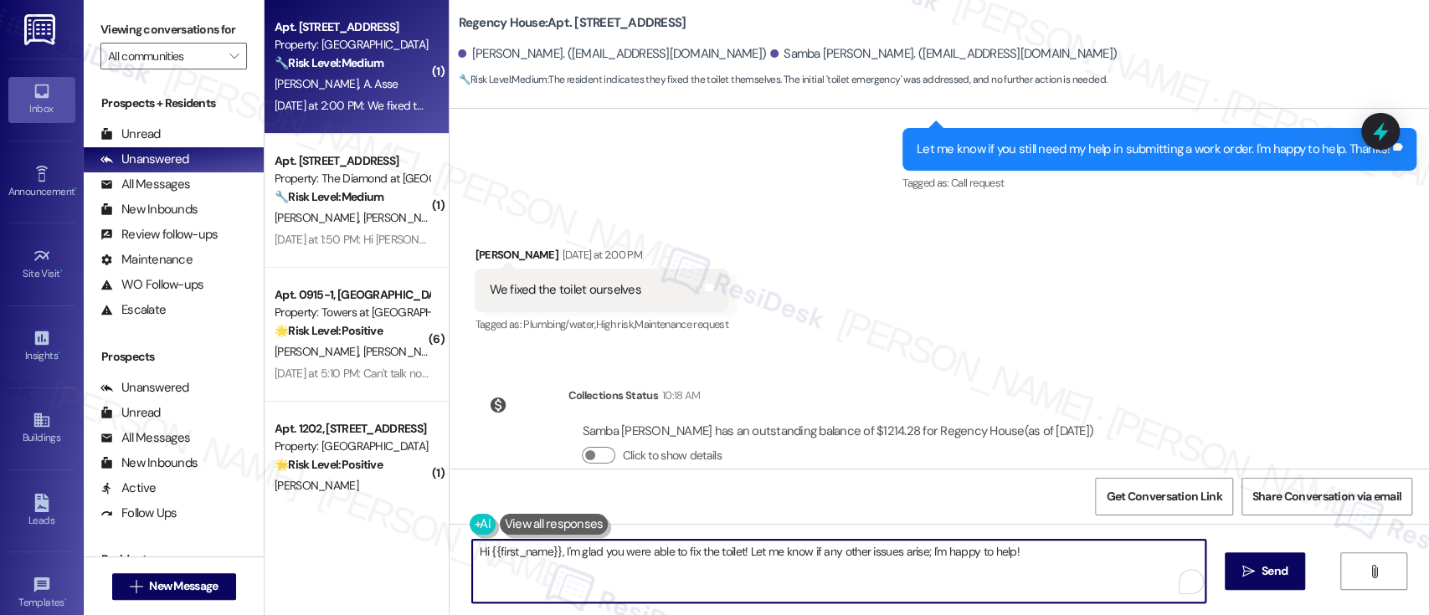
click at [556, 552] on textarea "Hi {{first_name}}, I'm glad you were able to fix the toilet! Let me know if any…" at bounding box center [838, 571] width 732 height 63
type textarea "Hi {{first_name}}, thanks for letting me know you were able to fix the toilet! …"
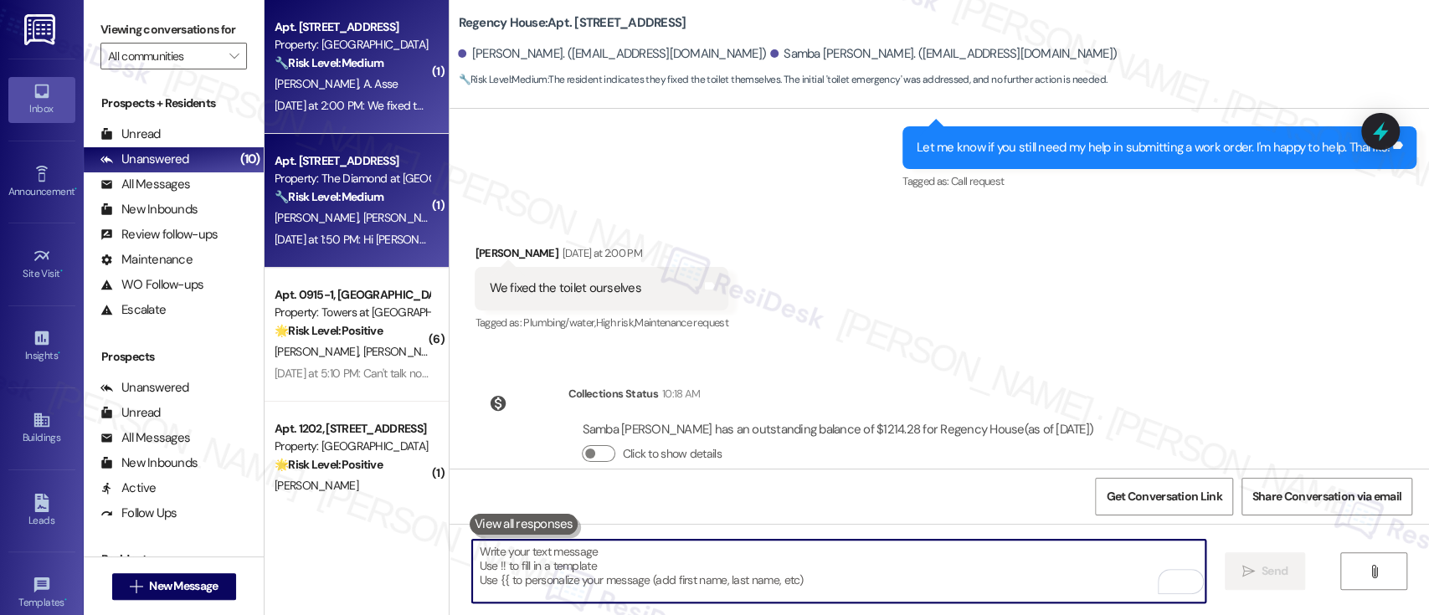
scroll to position [10797, 0]
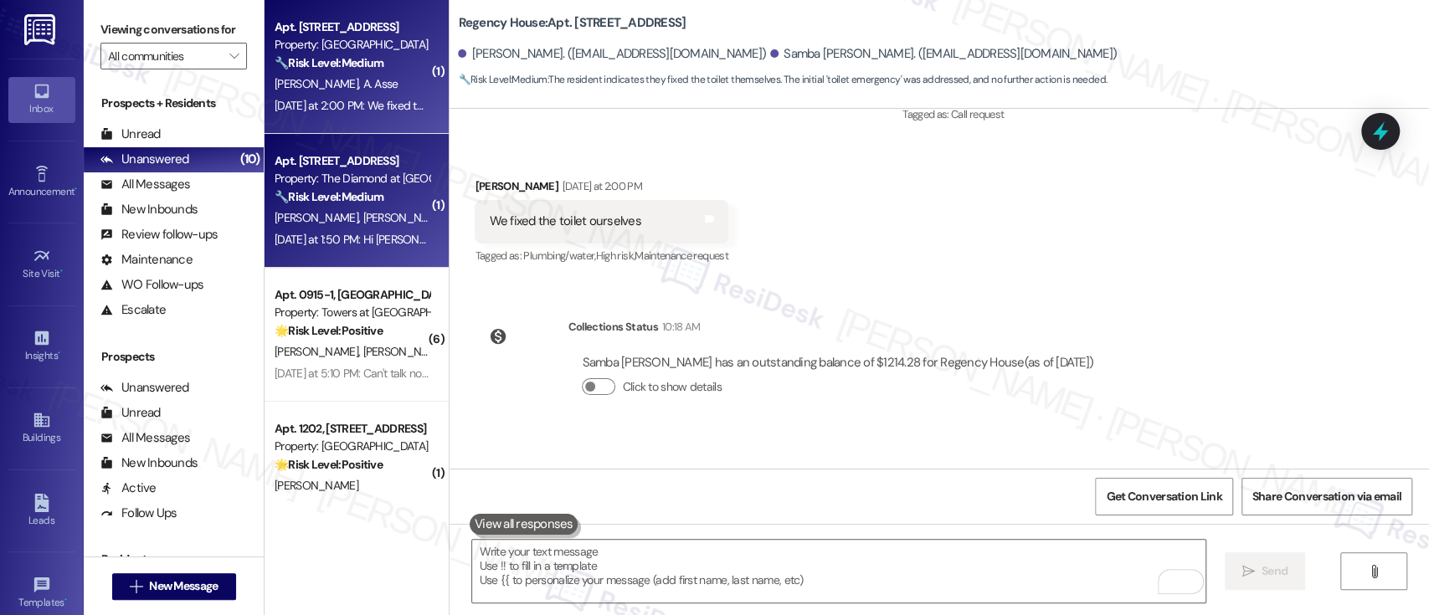
click at [287, 173] on div "Property: The Diamond at [GEOGRAPHIC_DATA]" at bounding box center [351, 179] width 155 height 18
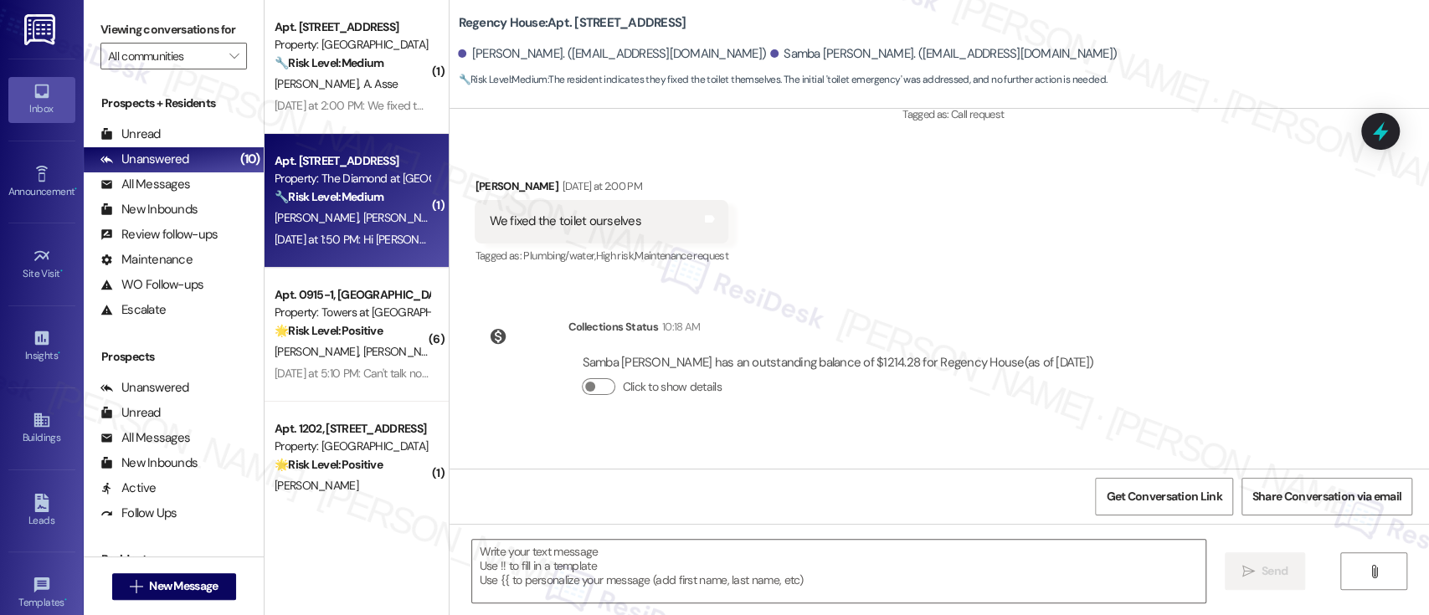
type textarea "Fetching suggested responses. Please feel free to read through the conversation…"
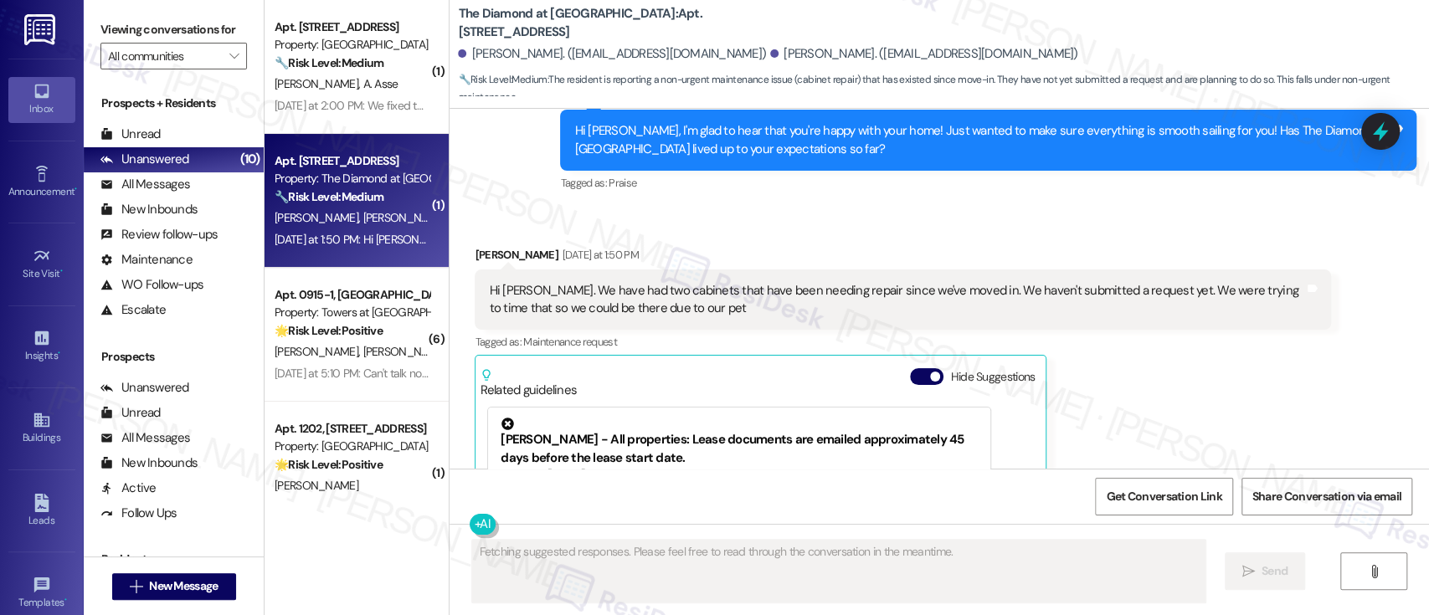
scroll to position [1144, 0]
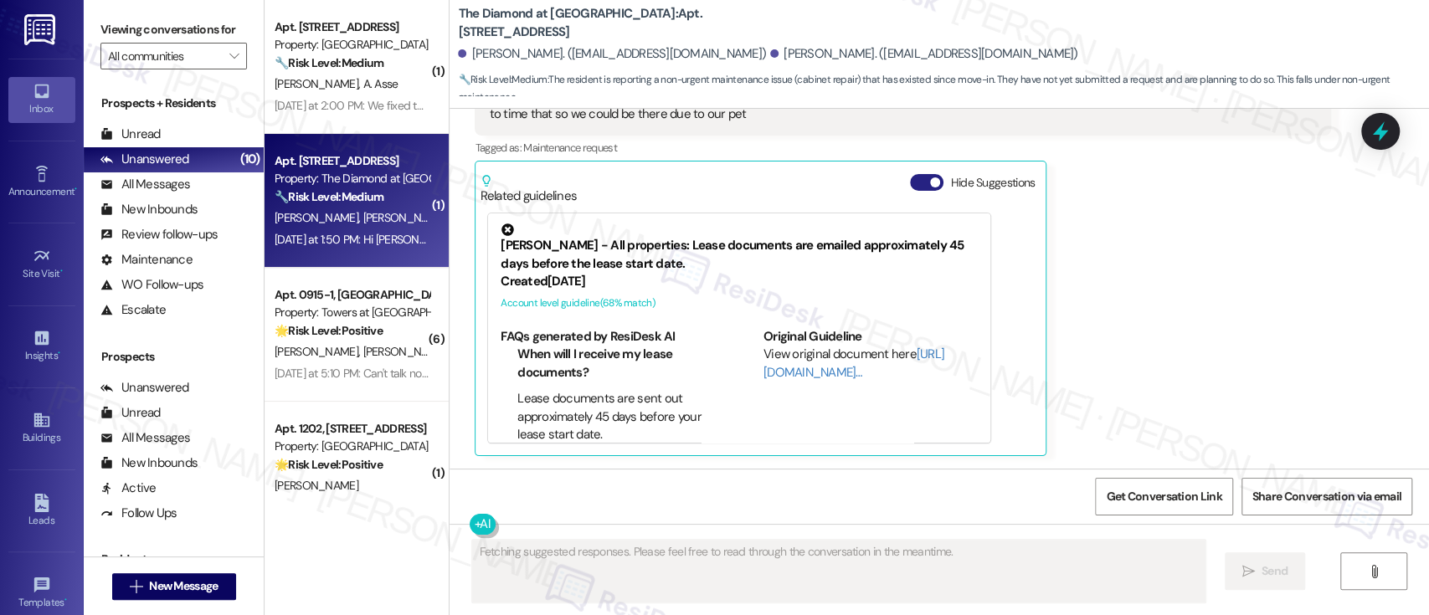
click at [930, 187] on span "button" at bounding box center [935, 182] width 10 height 10
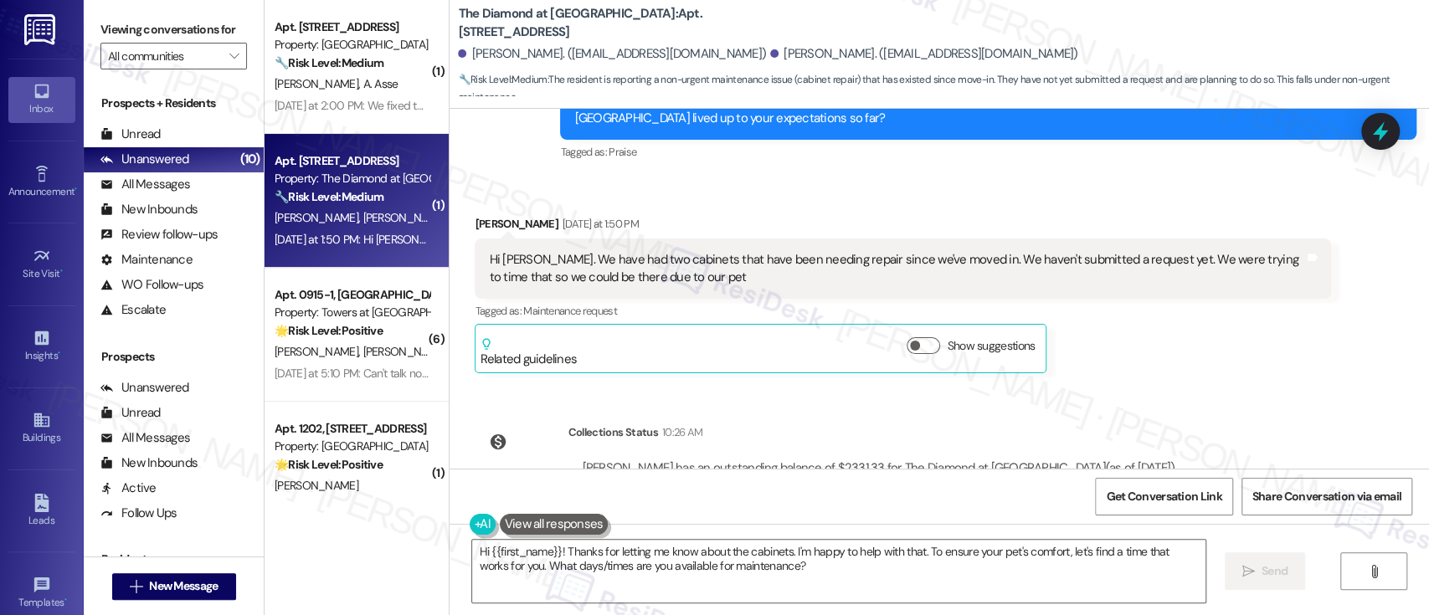
scroll to position [1052, 0]
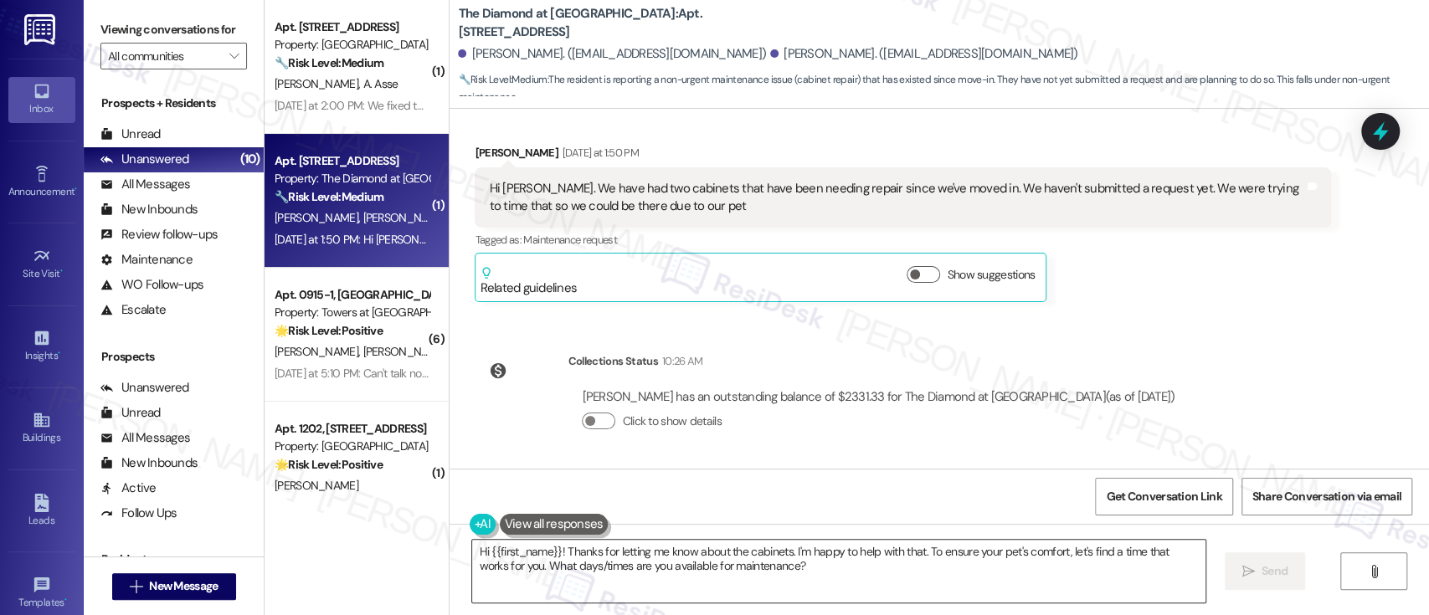
click at [1081, 553] on textarea "Hi {{first_name}}! Thanks for letting me know about the cabinets. I'm happy to …" at bounding box center [838, 571] width 732 height 63
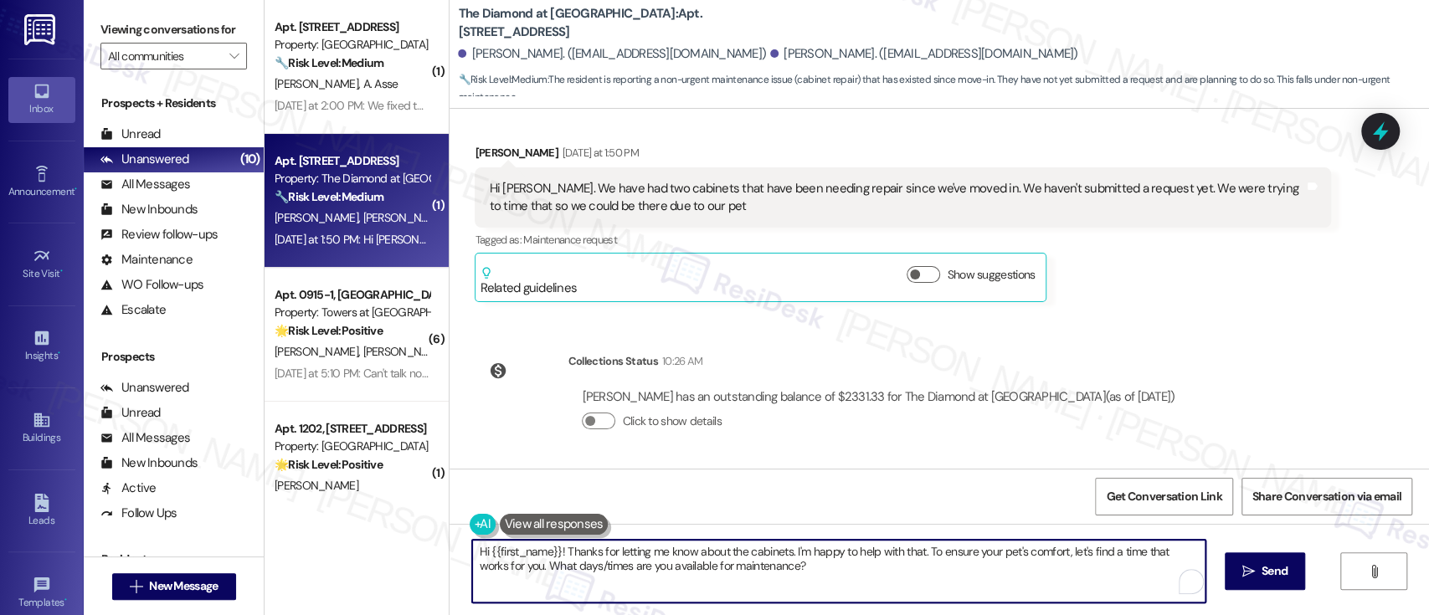
click at [527, 567] on textarea "Hi {{first_name}}! Thanks for letting me know about the cabinets. I'm happy to …" at bounding box center [838, 571] width 732 height 63
click at [681, 566] on textarea "Hi {{first_name}}! Thanks for letting me know about the cabinets. I'm happy to …" at bounding box center [838, 571] width 732 height 63
click at [841, 566] on textarea "Hi {{first_name}}! Thanks for letting me know about the cabinets. I'm happy to …" at bounding box center [838, 571] width 732 height 63
click at [952, 560] on textarea "Hi {{first_name}}! Thanks for letting me know about the cabinets. I'm happy to …" at bounding box center [838, 571] width 732 height 63
click at [926, 567] on textarea "Hi {{first_name}}! Thanks for letting me know about the cabinets. I'm happy to …" at bounding box center [838, 571] width 732 height 63
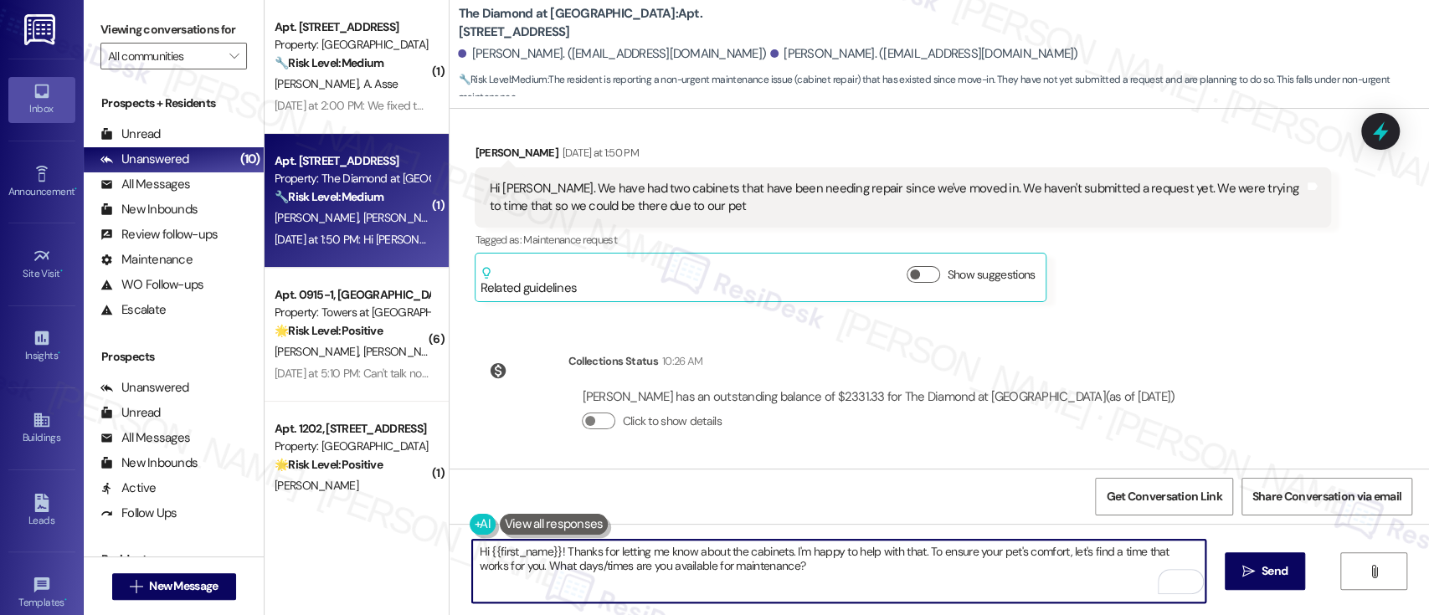
click at [1064, 556] on textarea "Hi {{first_name}}! Thanks for letting me know about the cabinets. I'm happy to …" at bounding box center [838, 571] width 732 height 63
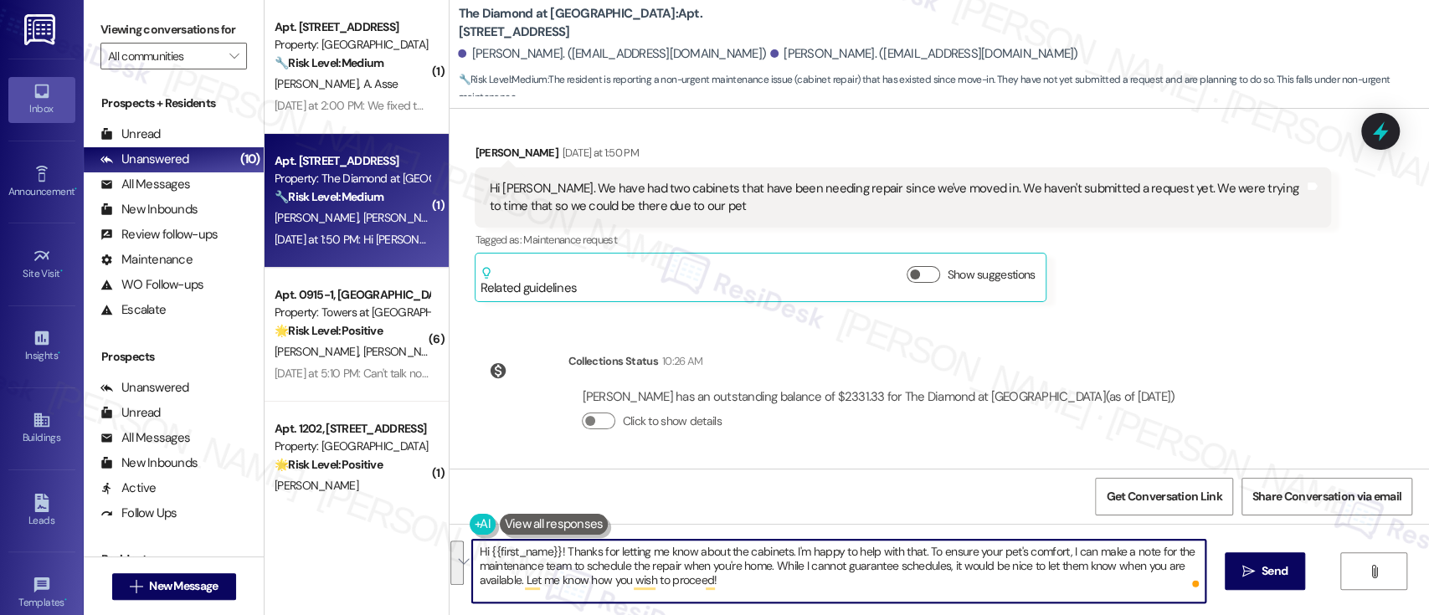
paste textarea ", Thanks for letting me know about the cabinets—I'm happy to help! To ensure yo…"
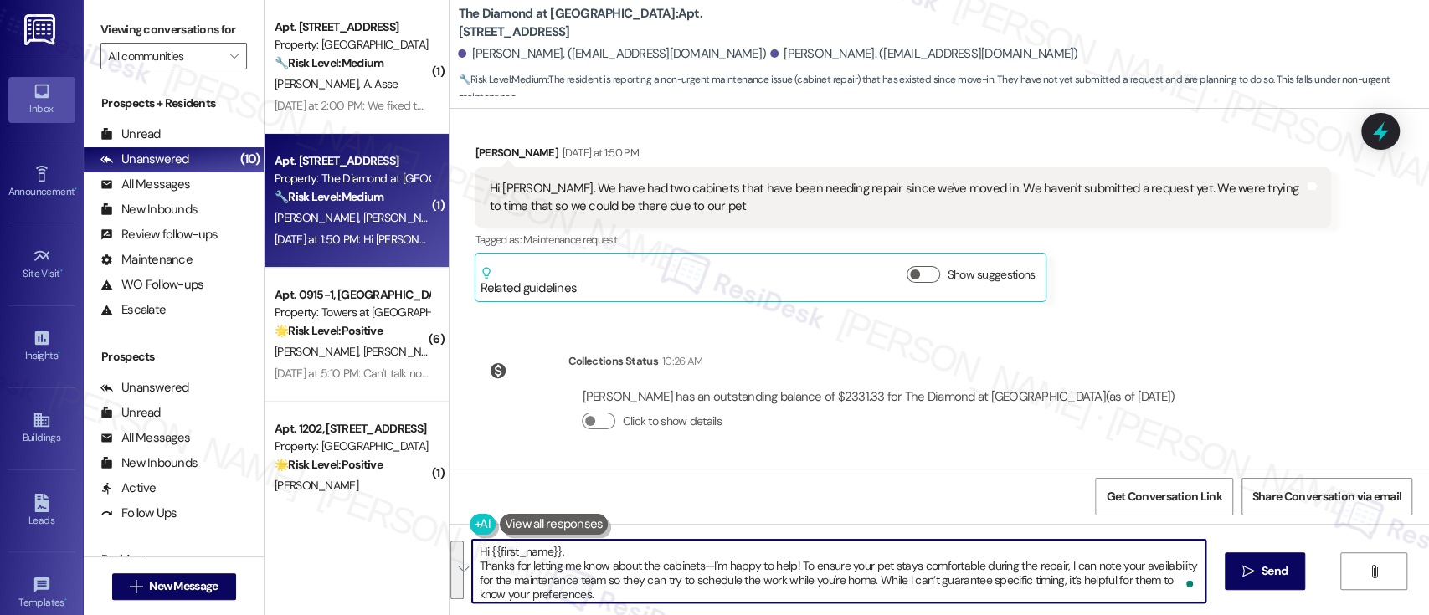
scroll to position [14, 0]
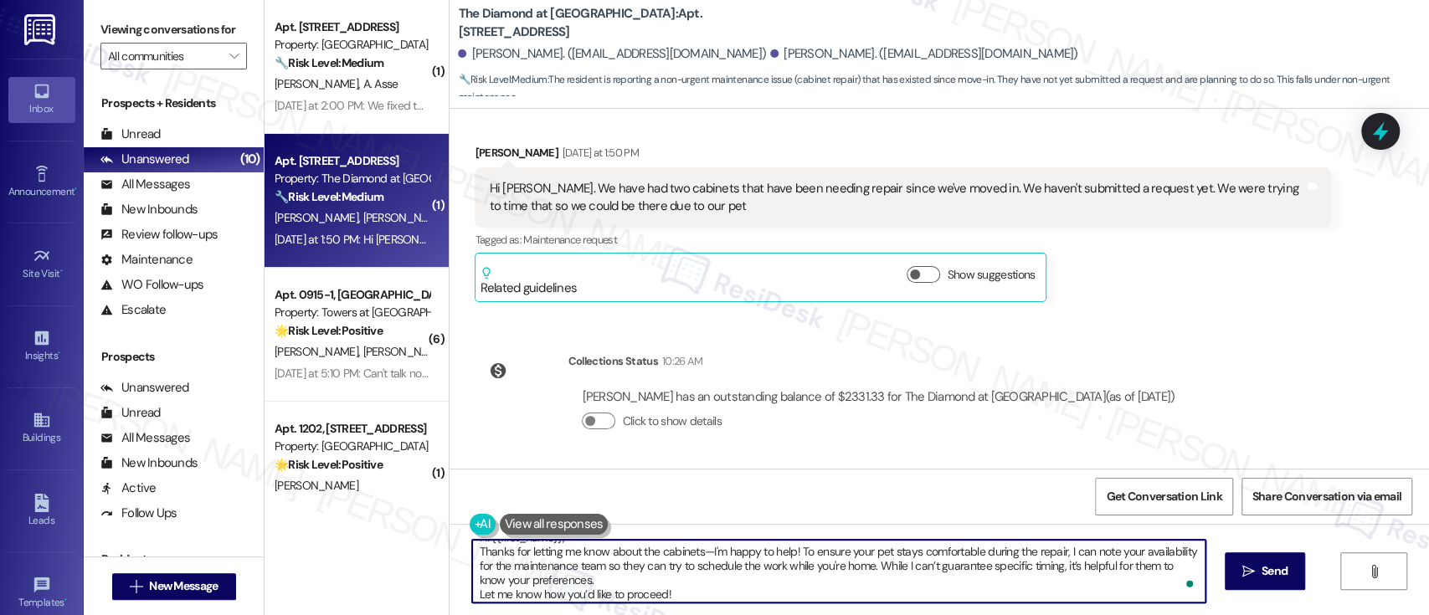
click at [479, 145] on div "Katelyn Matthews Yesterday at 1:50 PM" at bounding box center [903, 155] width 856 height 23
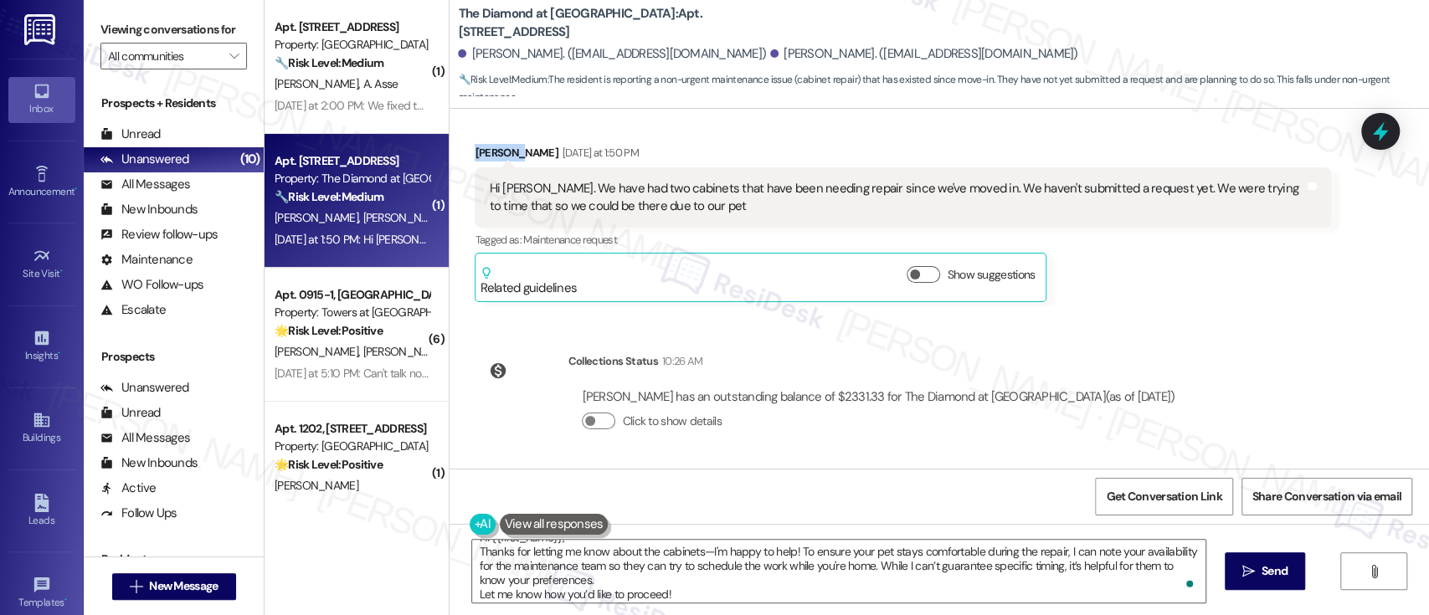
click at [479, 145] on div "Katelyn Matthews Yesterday at 1:50 PM" at bounding box center [903, 155] width 856 height 23
copy div "Katelyn"
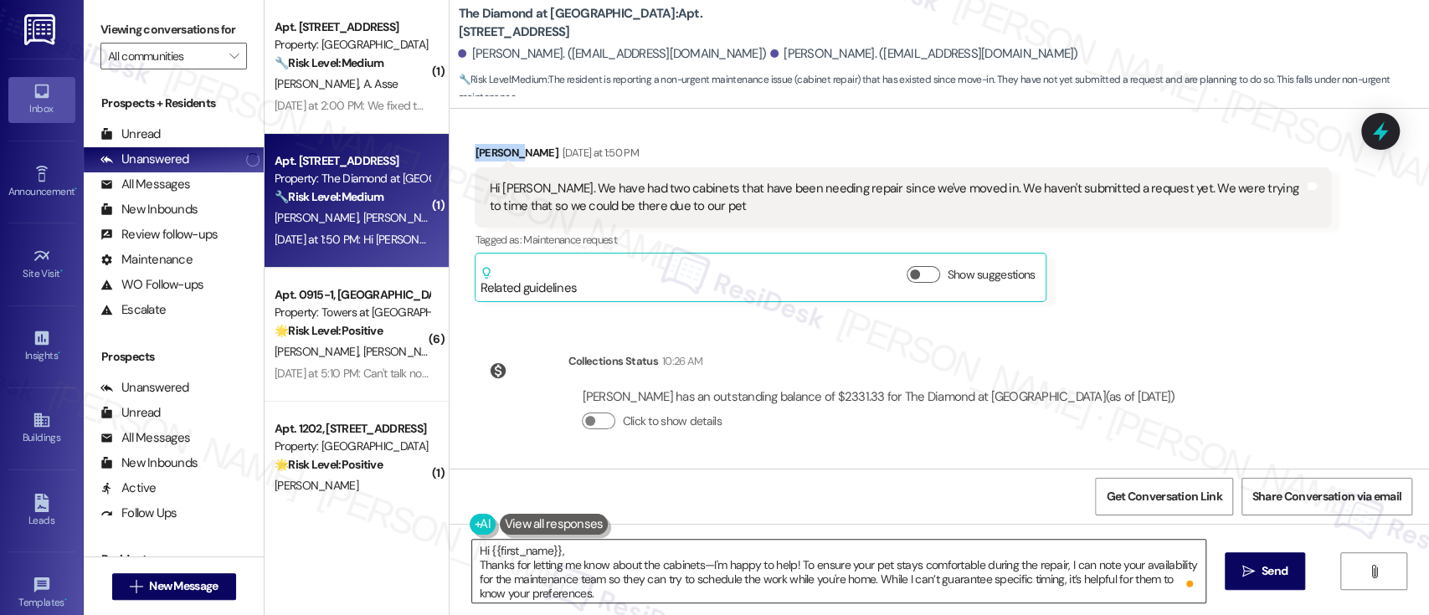
scroll to position [0, 0]
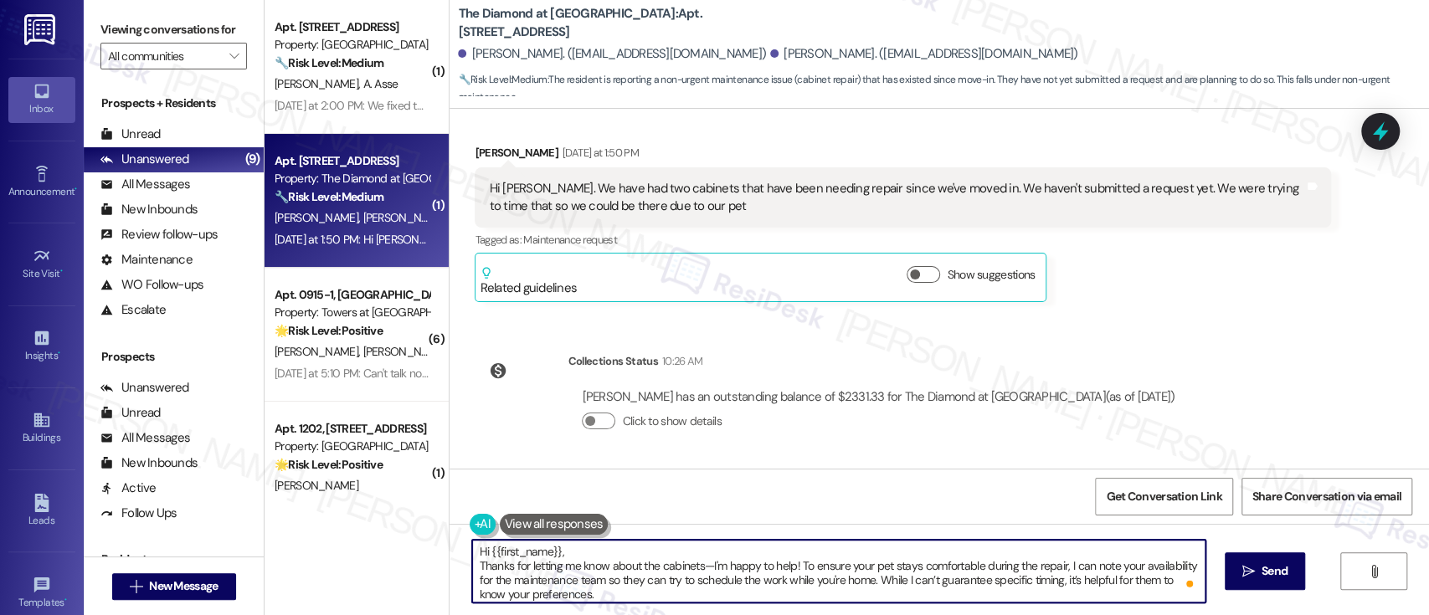
click at [497, 555] on textarea "Hi {{first_name}}, Thanks for letting me know about the cabinets—I'm happy to h…" at bounding box center [838, 571] width 732 height 63
paste textarea "Katelyn"
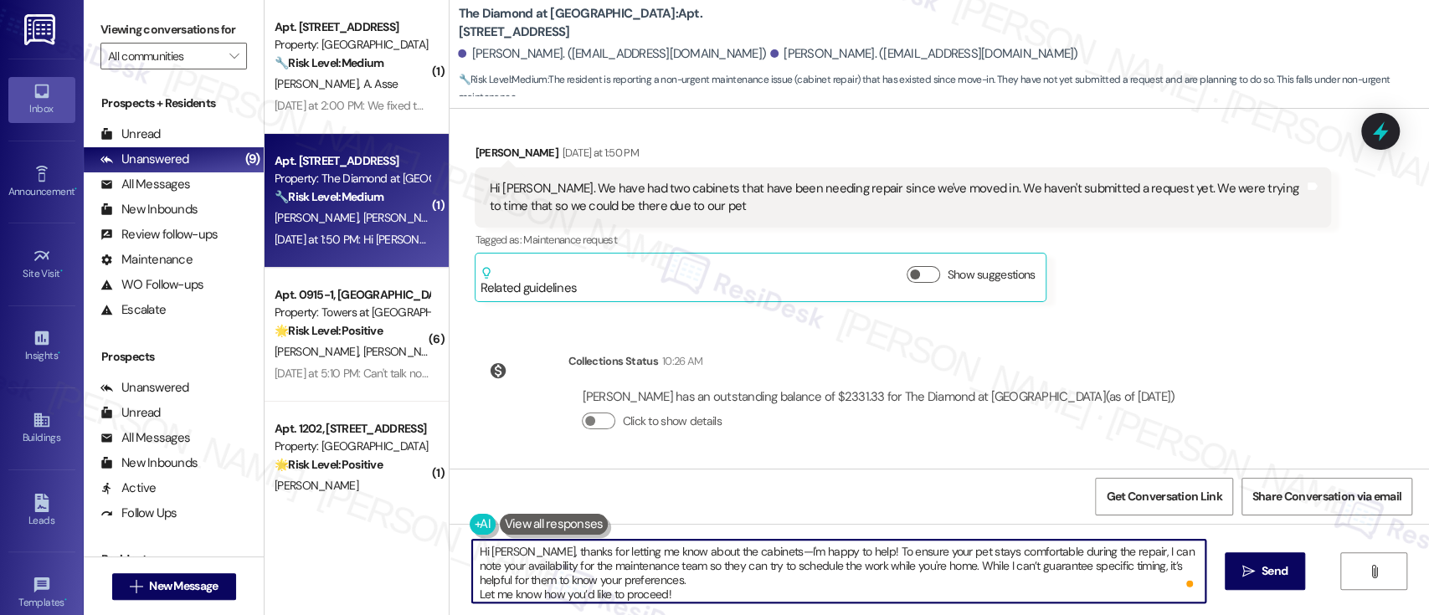
click at [778, 578] on textarea "Hi Katelyn, thanks for letting me know about the cabinets—I'm happy to help! To…" at bounding box center [838, 571] width 732 height 63
type textarea "Hi Katelyn, thanks for letting me know about the cabinets—I'm happy to help! To…"
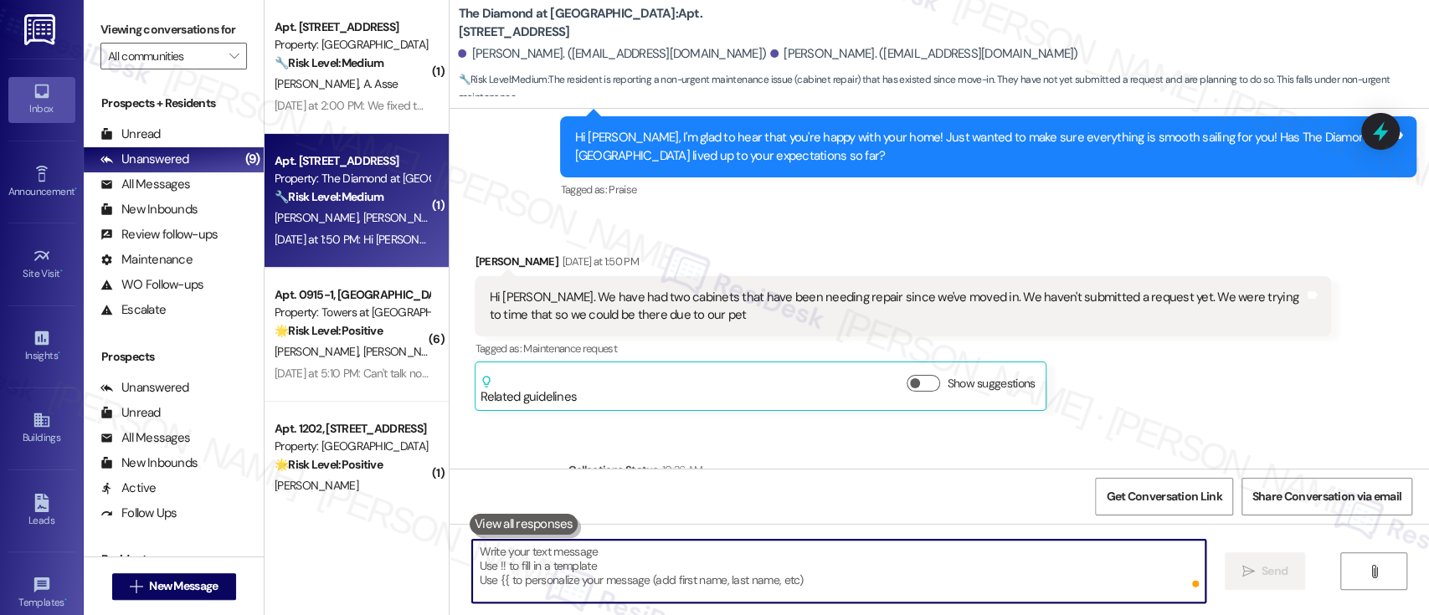
scroll to position [897, 0]
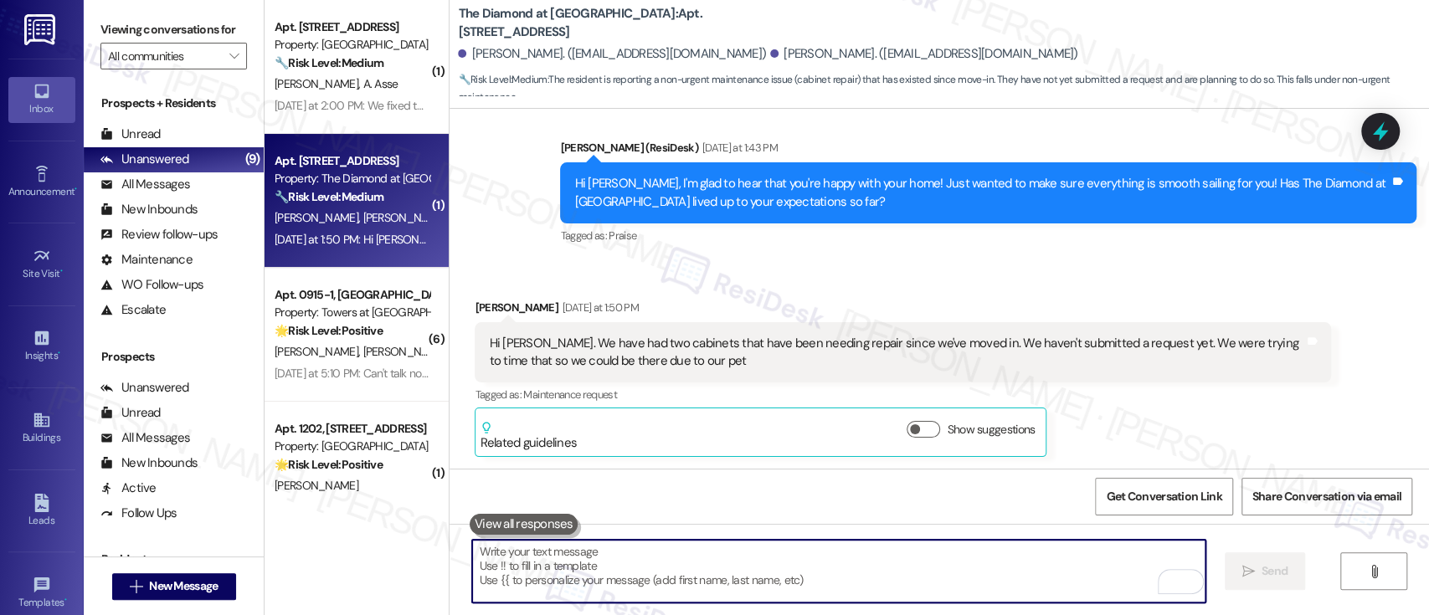
paste textarea "Let me know how you’d like to proceed!"
type textarea "Let me know how you’d like to proceed!"
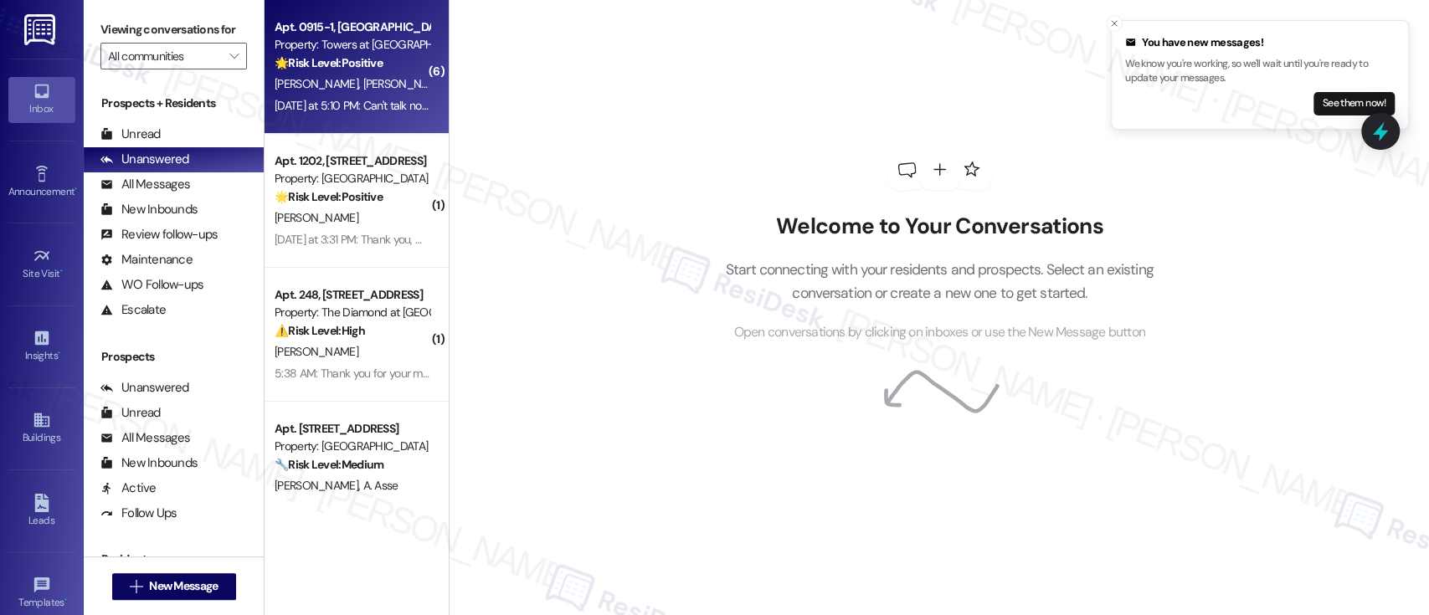
click at [348, 87] on div "[PERSON_NAME] [PERSON_NAME]" at bounding box center [352, 84] width 158 height 21
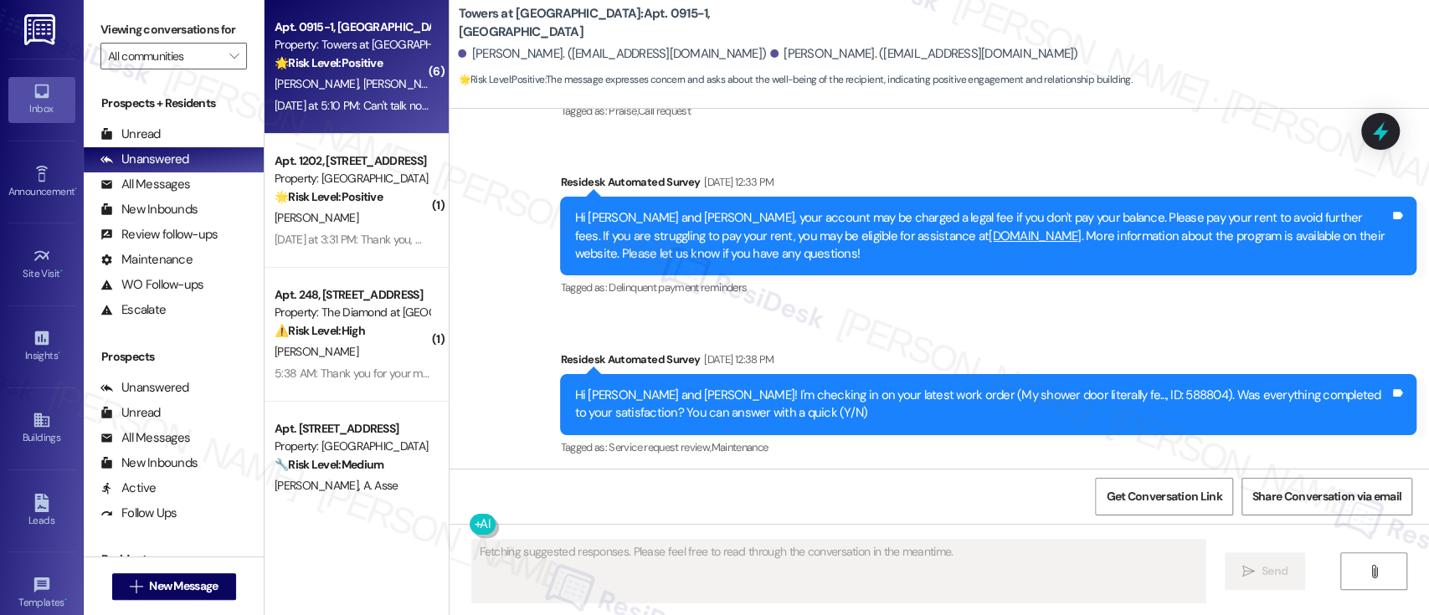
scroll to position [9434, 0]
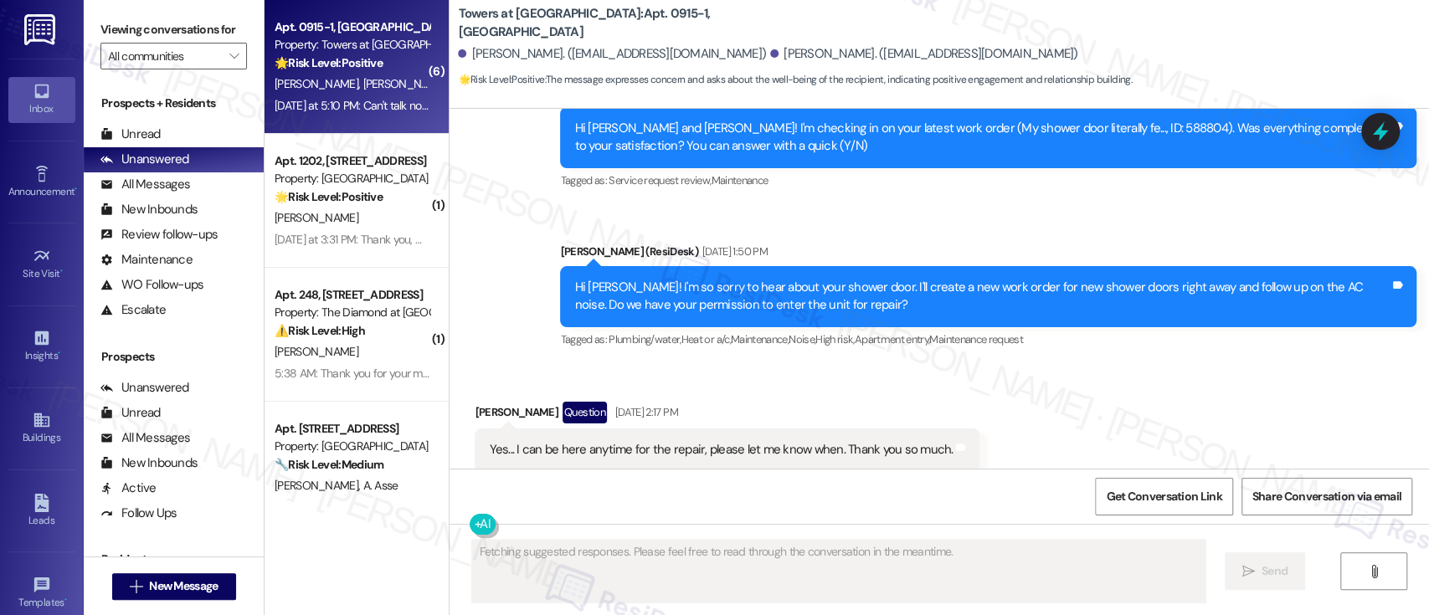
click at [1066, 364] on div "Received via SMS [PERSON_NAME] Question [DATE] 2:17 PM Yes... I can be here any…" at bounding box center [938, 494] width 979 height 261
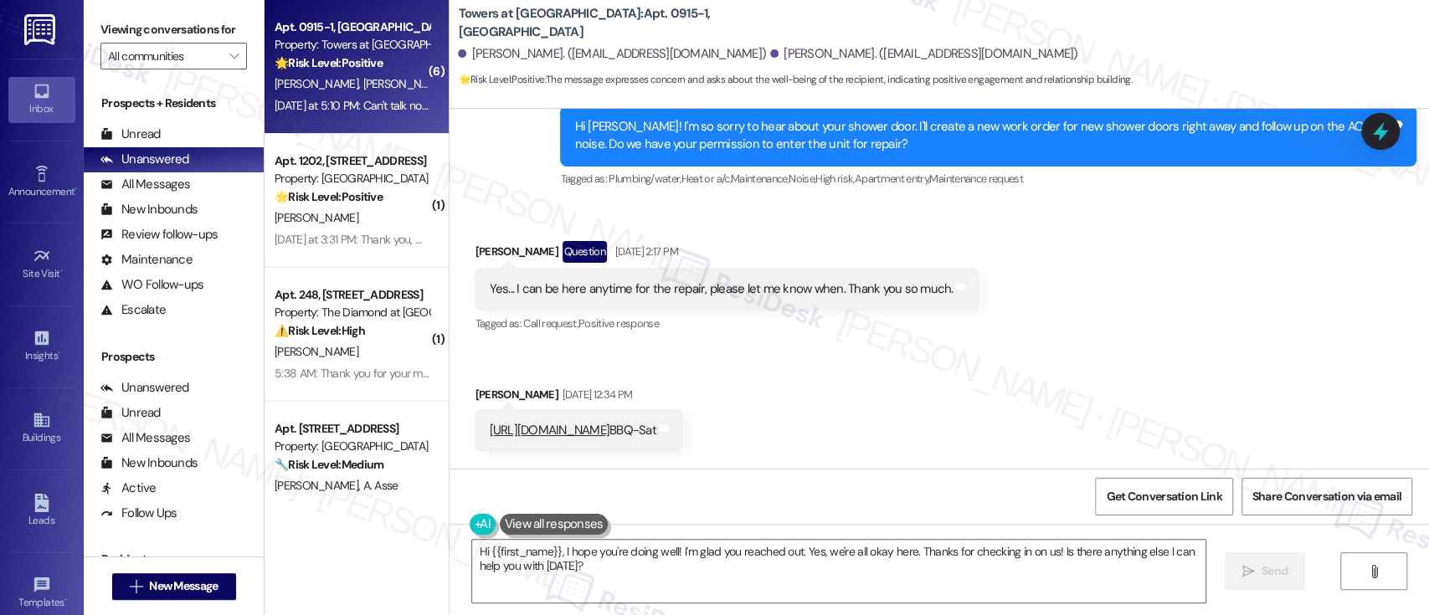
scroll to position [9930, 0]
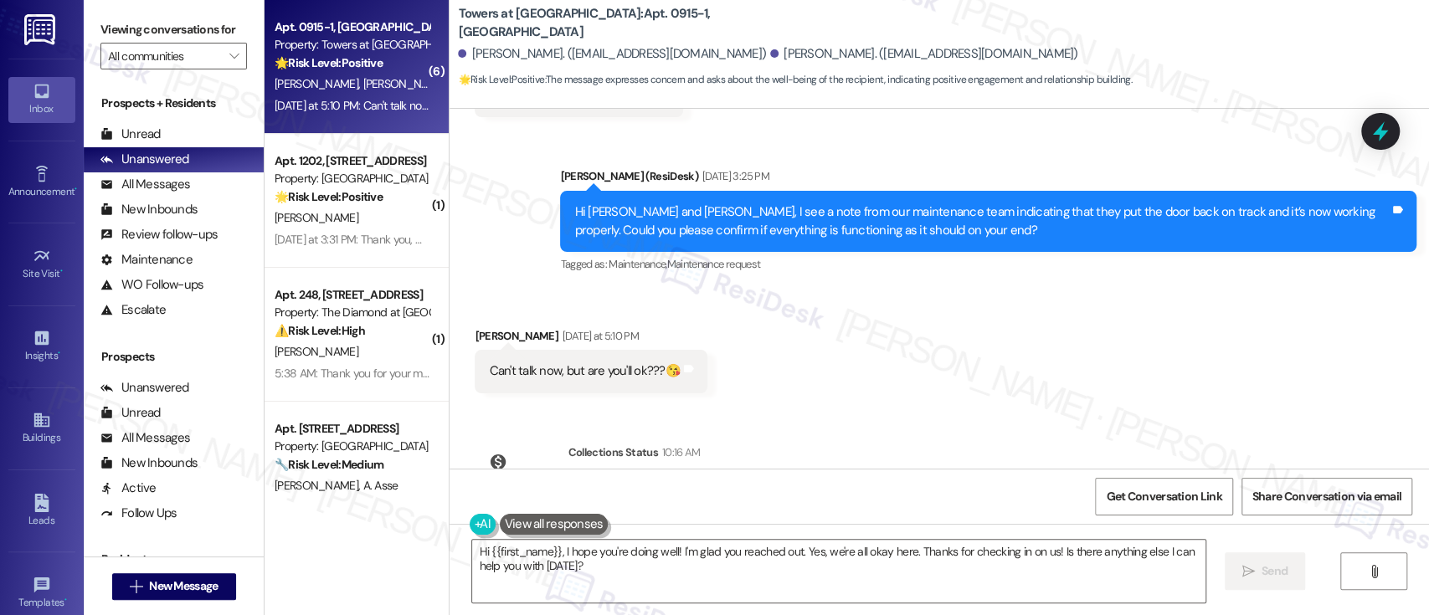
click at [1047, 306] on div "Received via SMS [PERSON_NAME] [DATE] at 5:10 PM Can't talk now, but are you'll…" at bounding box center [938, 348] width 979 height 116
click at [510, 554] on textarea "Hi {{first_name}}, I hope you're doing well! I'm glad you reached out. Yes, we'…" at bounding box center [838, 571] width 732 height 63
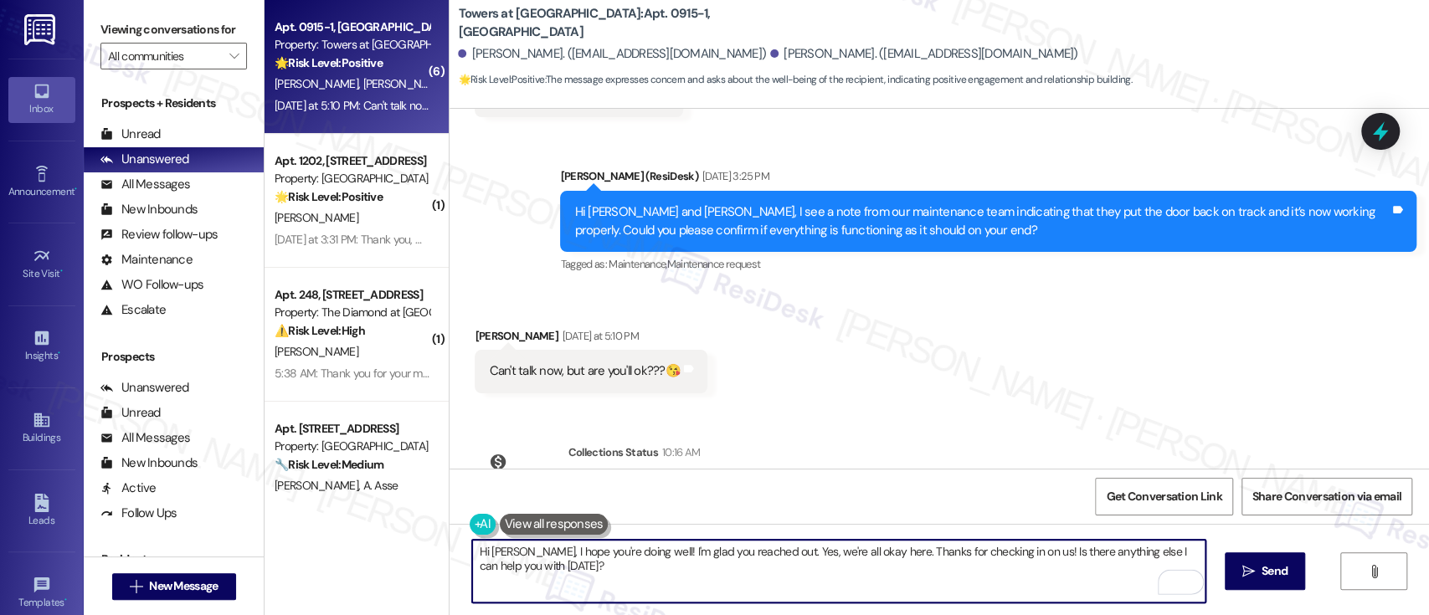
click at [675, 563] on textarea "Hi [PERSON_NAME], I hope you're doing well! I'm glad you reached out. Yes, we'r…" at bounding box center [838, 571] width 732 height 63
click at [632, 555] on textarea "Hi [PERSON_NAME], I hope you're doing well! I'm glad you reached out. Yes, we'r…" at bounding box center [838, 571] width 732 height 63
paste textarea "I hope you're doing well! It looks like the message may have been sent by mista…"
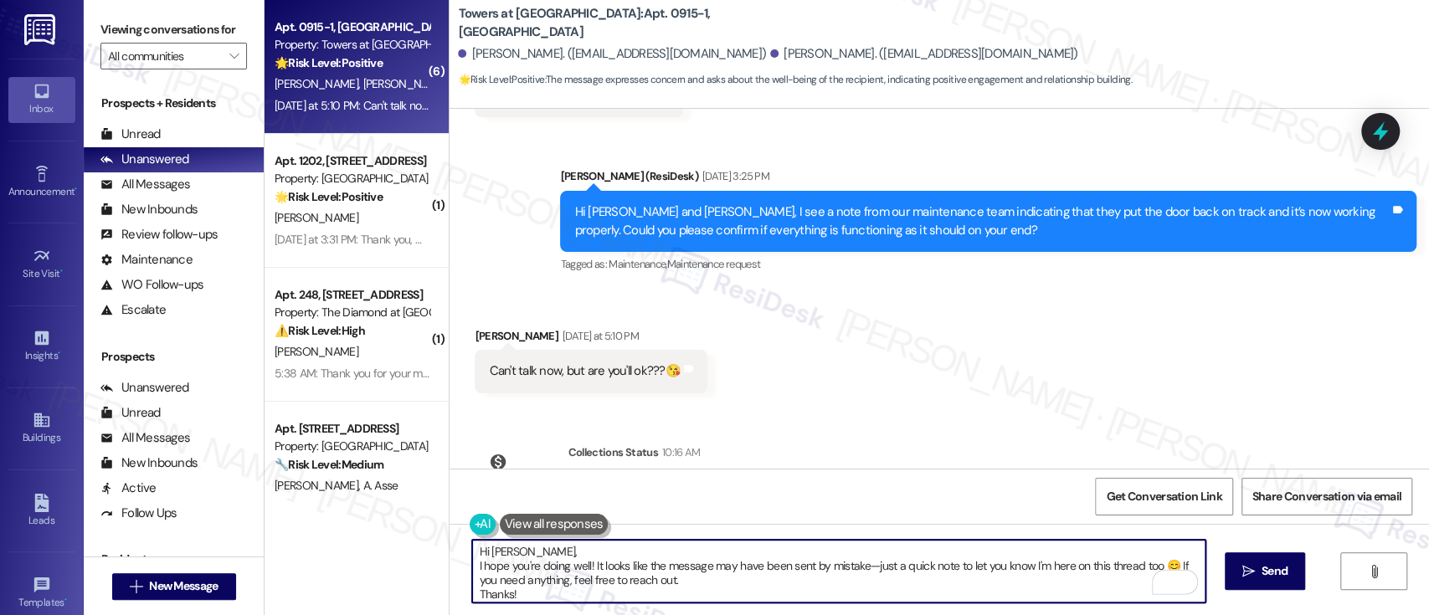
click at [649, 551] on textarea "Hi [PERSON_NAME], I hope you're doing well! It looks like the message may have …" at bounding box center [838, 571] width 732 height 63
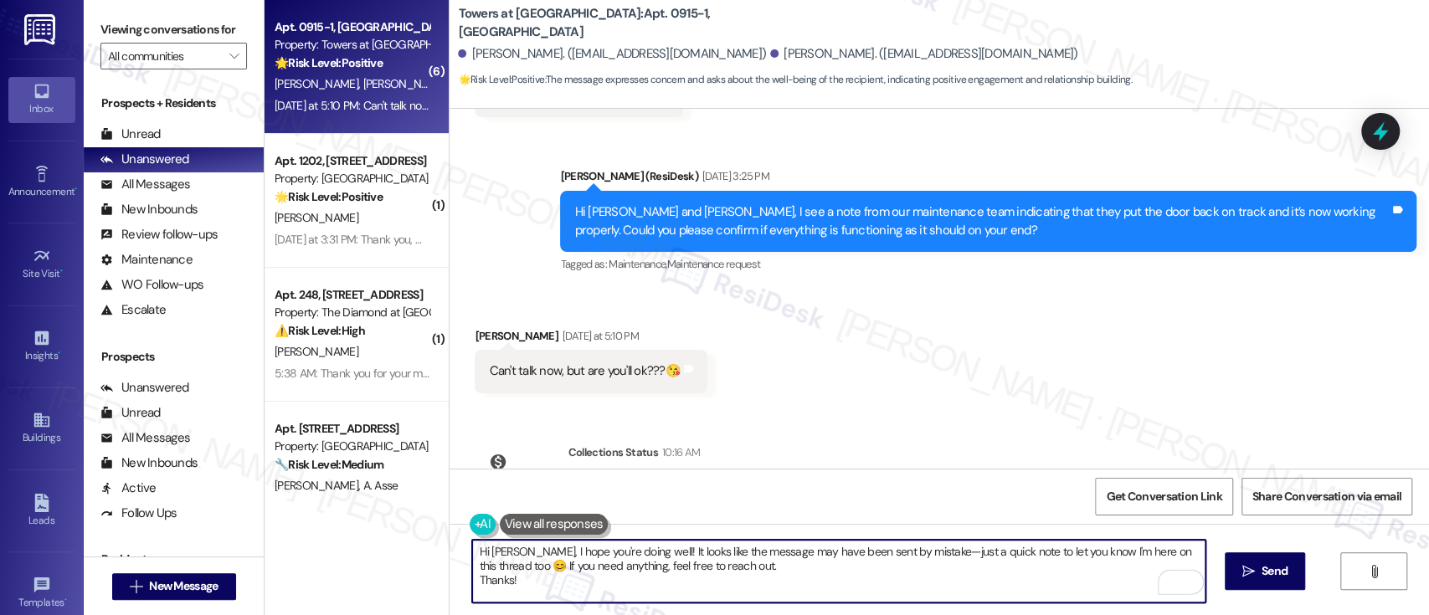
click at [731, 568] on textarea "Hi [PERSON_NAME], I hope you're doing well! It looks like the message may have …" at bounding box center [838, 571] width 732 height 63
type textarea "Hi [PERSON_NAME], I hope you're doing well! It looks like the message may have …"
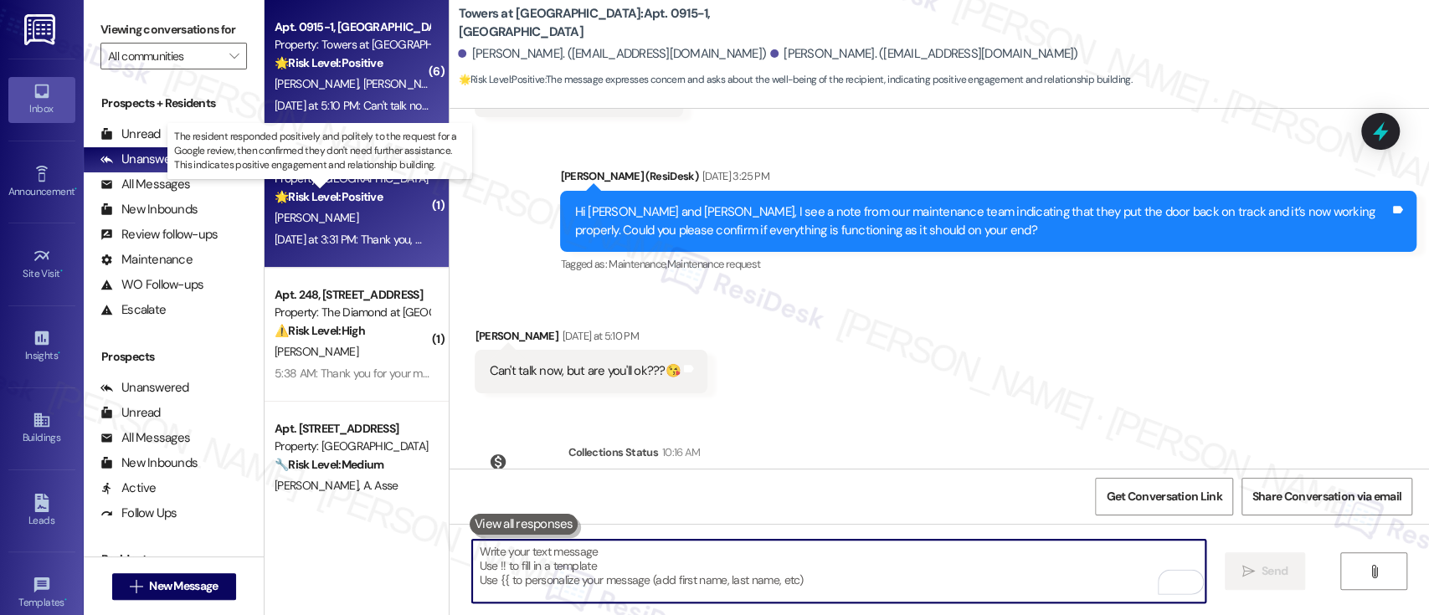
scroll to position [9775, 0]
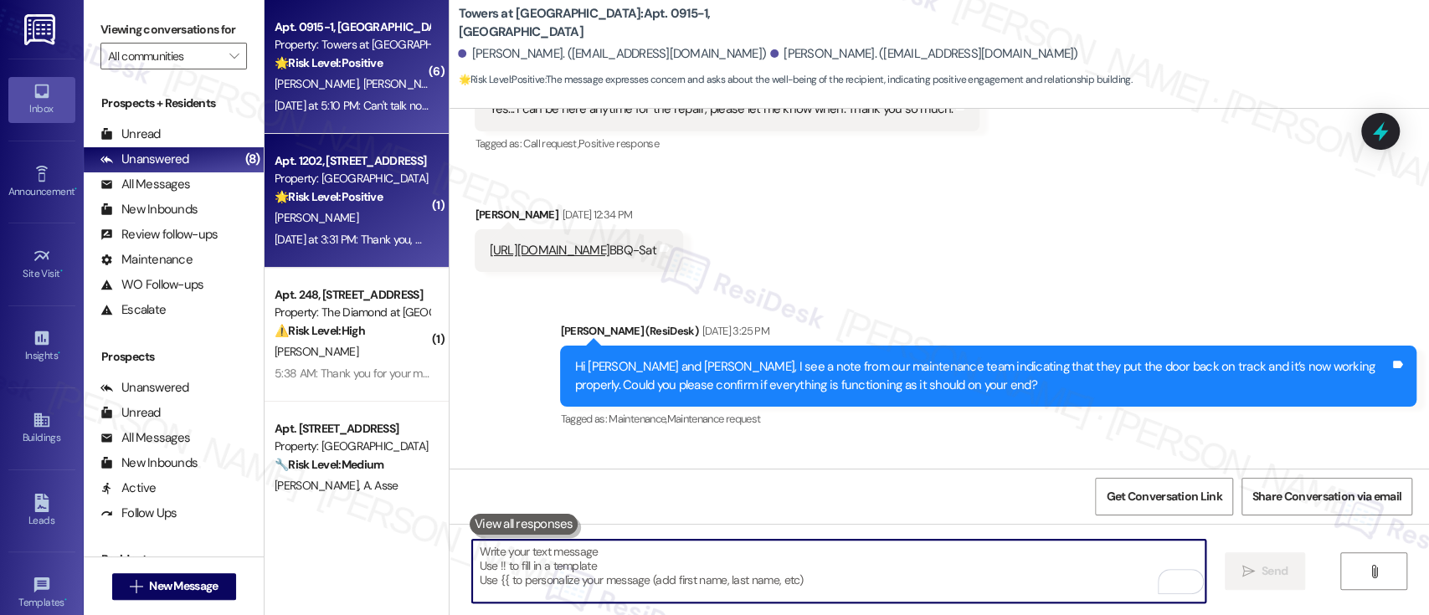
click at [365, 199] on strong "🌟 Risk Level: Positive" at bounding box center [328, 196] width 108 height 15
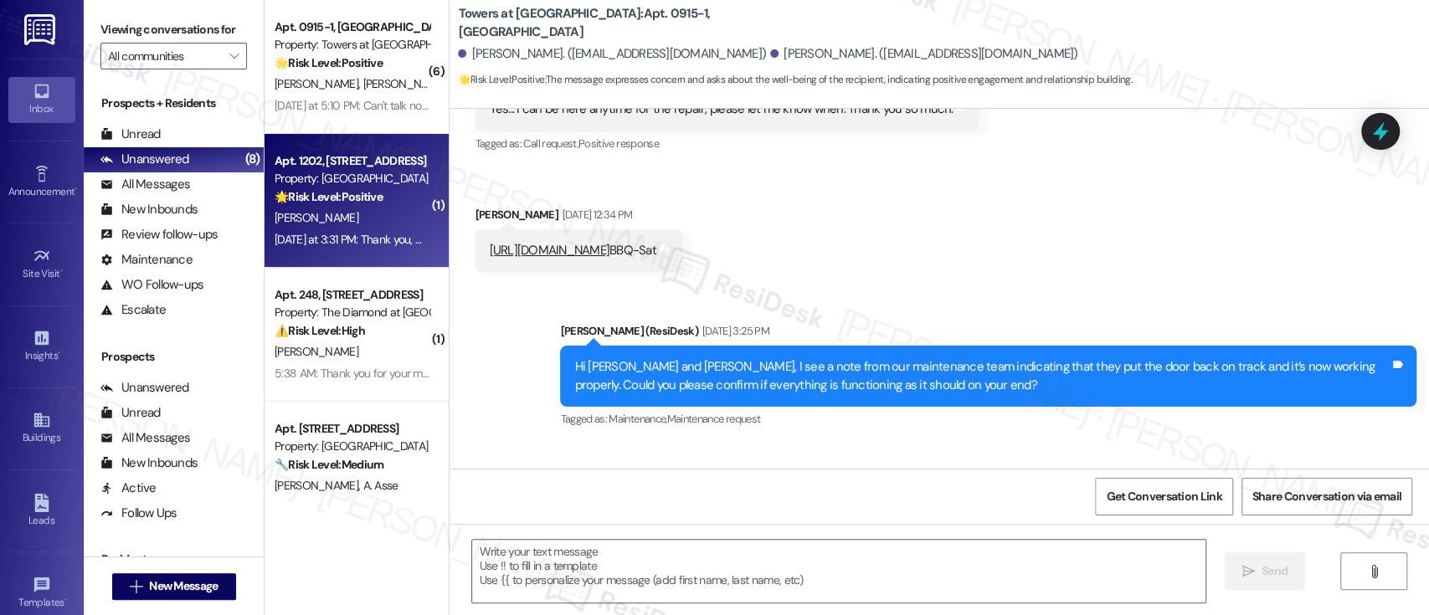
type textarea "Fetching suggested responses. Please feel free to read through the conversation…"
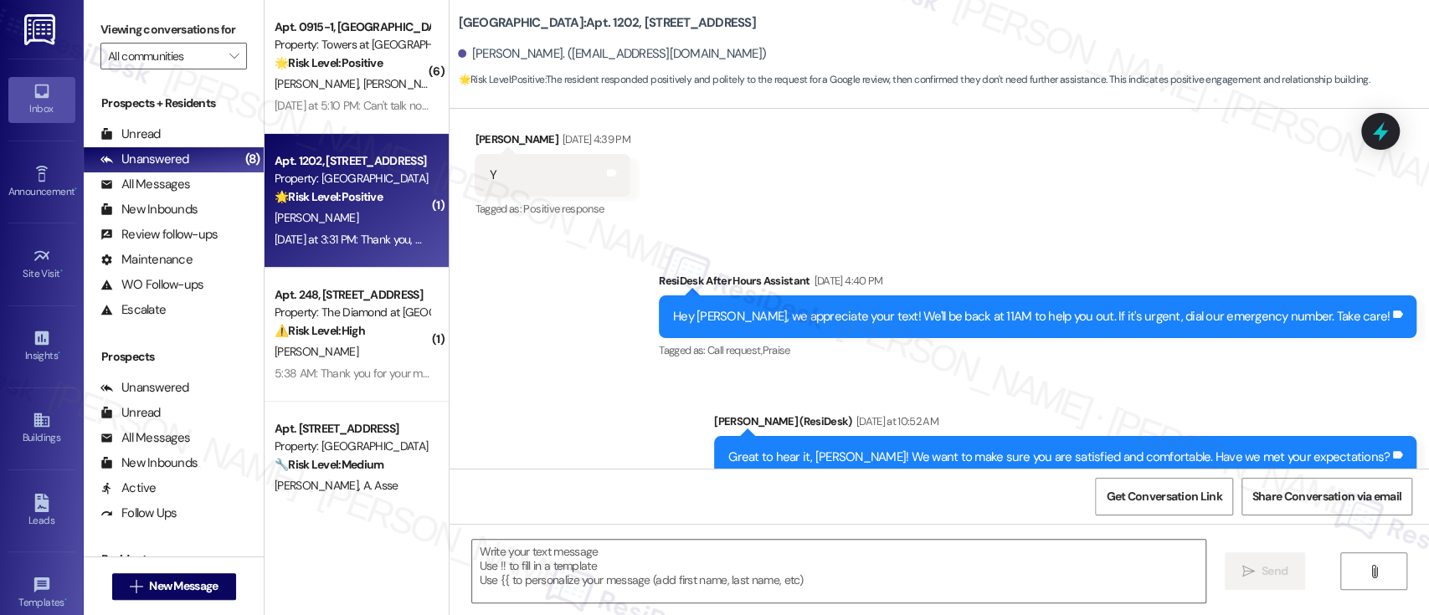
type textarea "Fetching suggested responses. Please feel free to read through the conversation…"
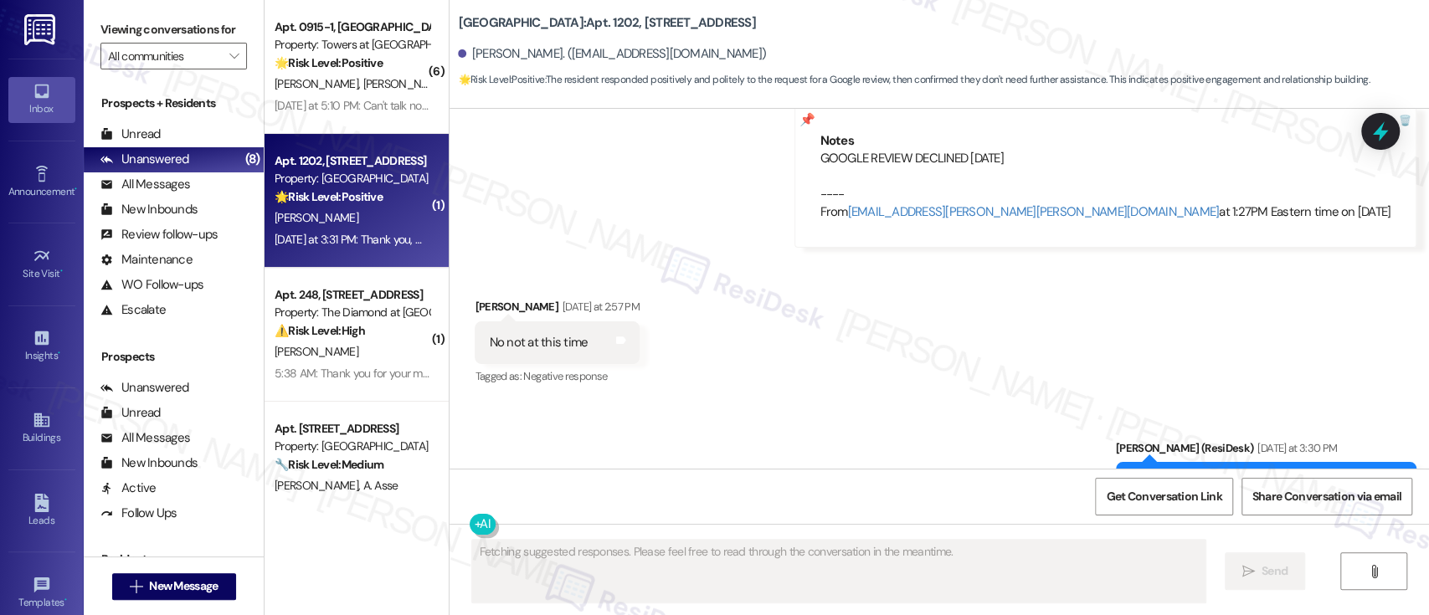
scroll to position [1837, 0]
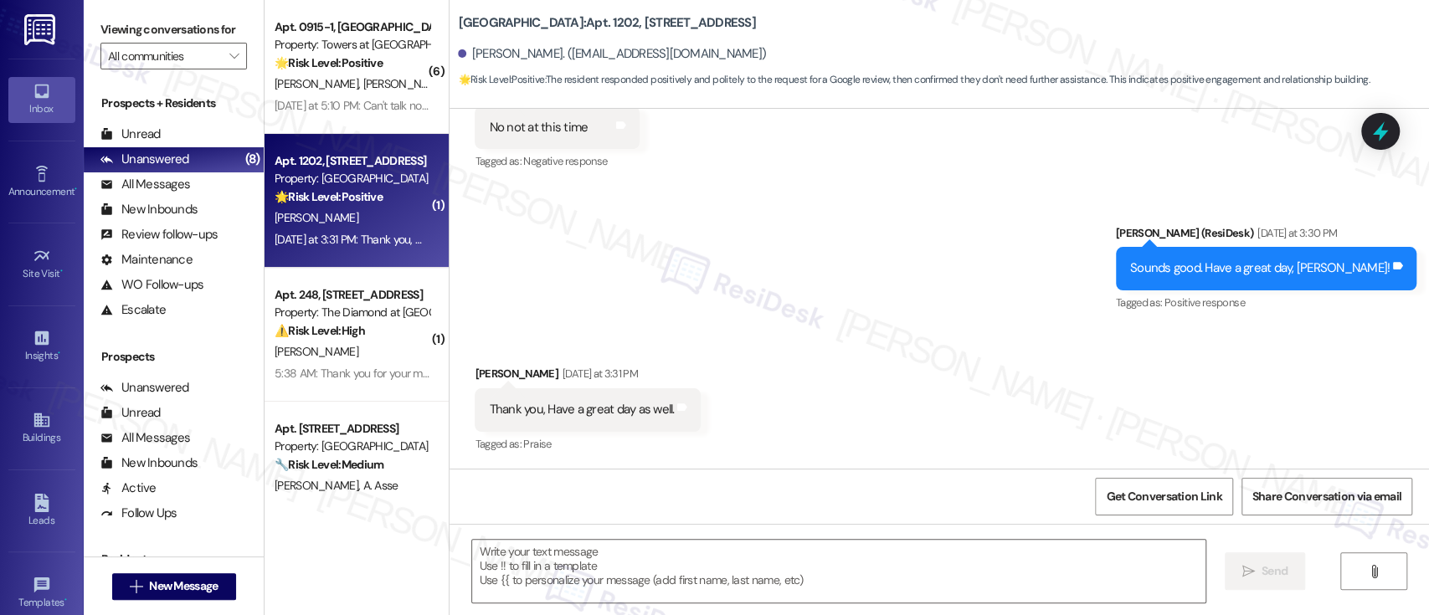
click at [854, 303] on div "Sent via SMS Emily (ResiDesk) Yesterday at 3:30 PM Sounds good. Have a great da…" at bounding box center [938, 257] width 979 height 141
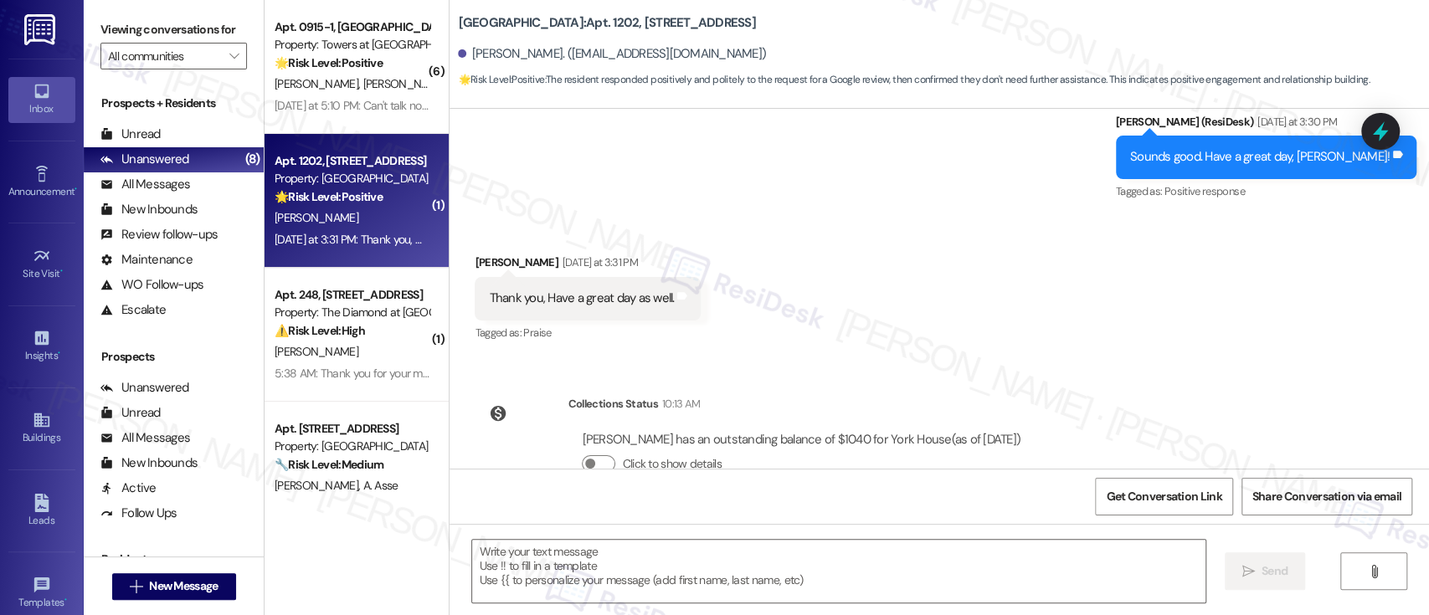
scroll to position [1991, 0]
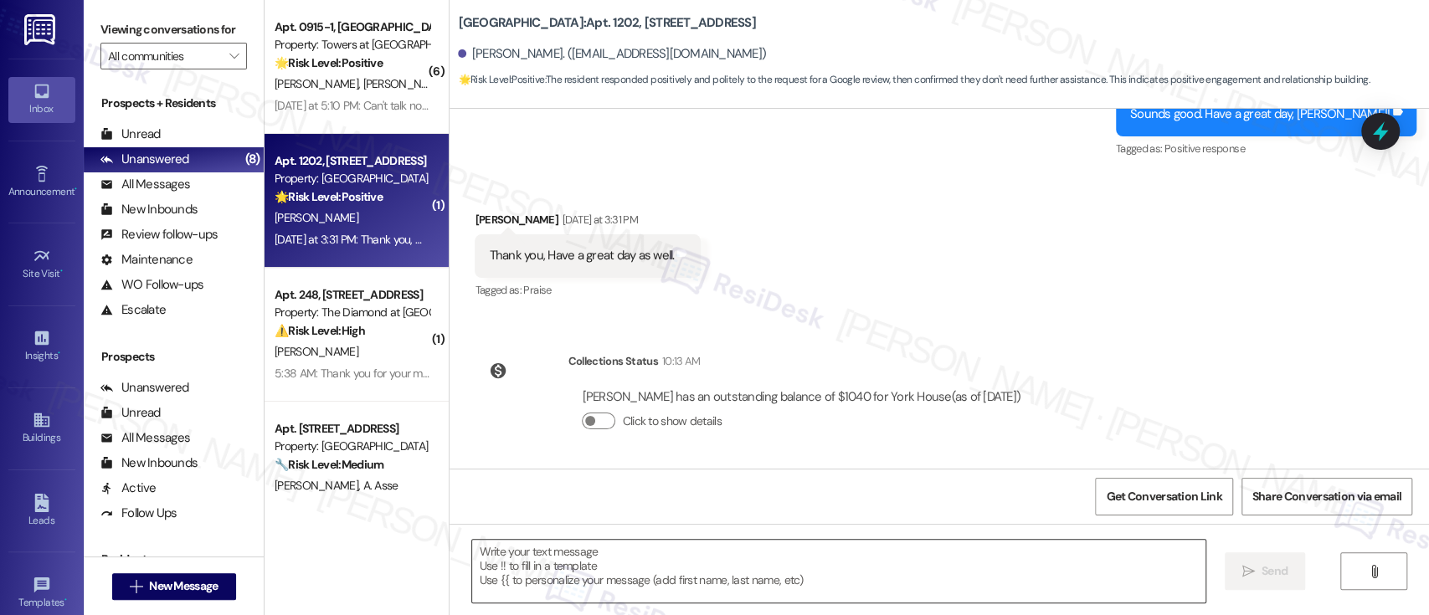
click at [905, 557] on textarea at bounding box center [838, 571] width 732 height 63
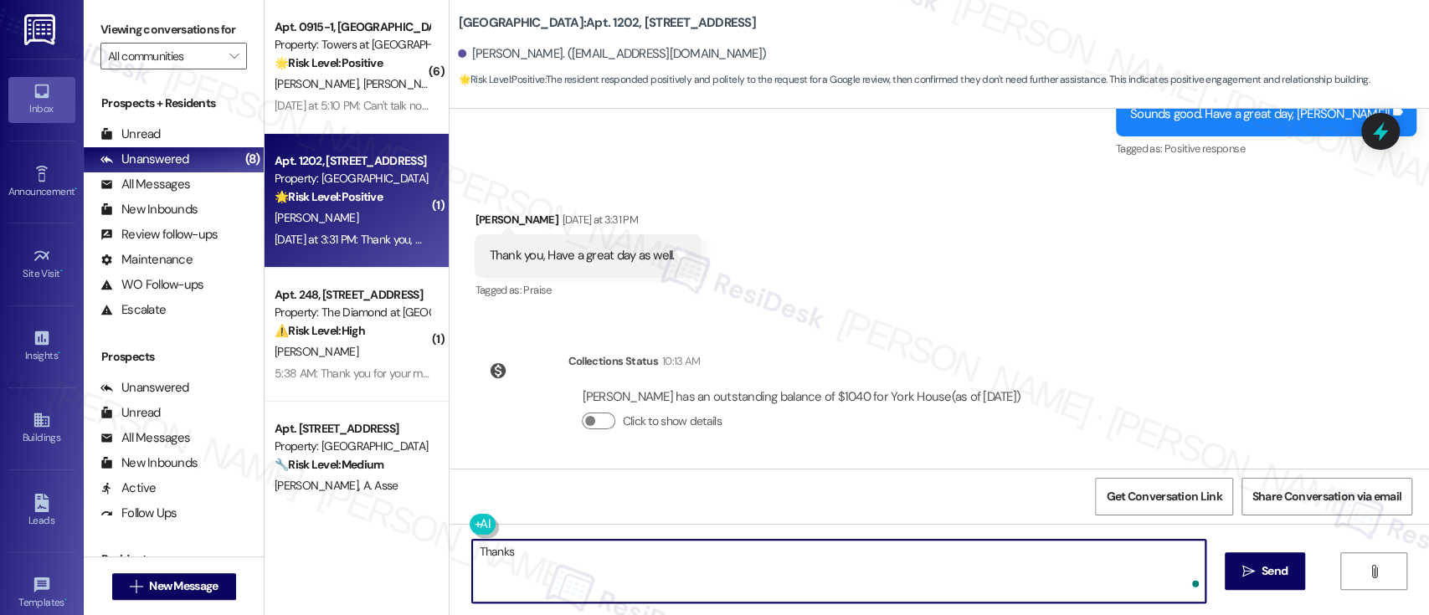
type textarea "Thanks!"
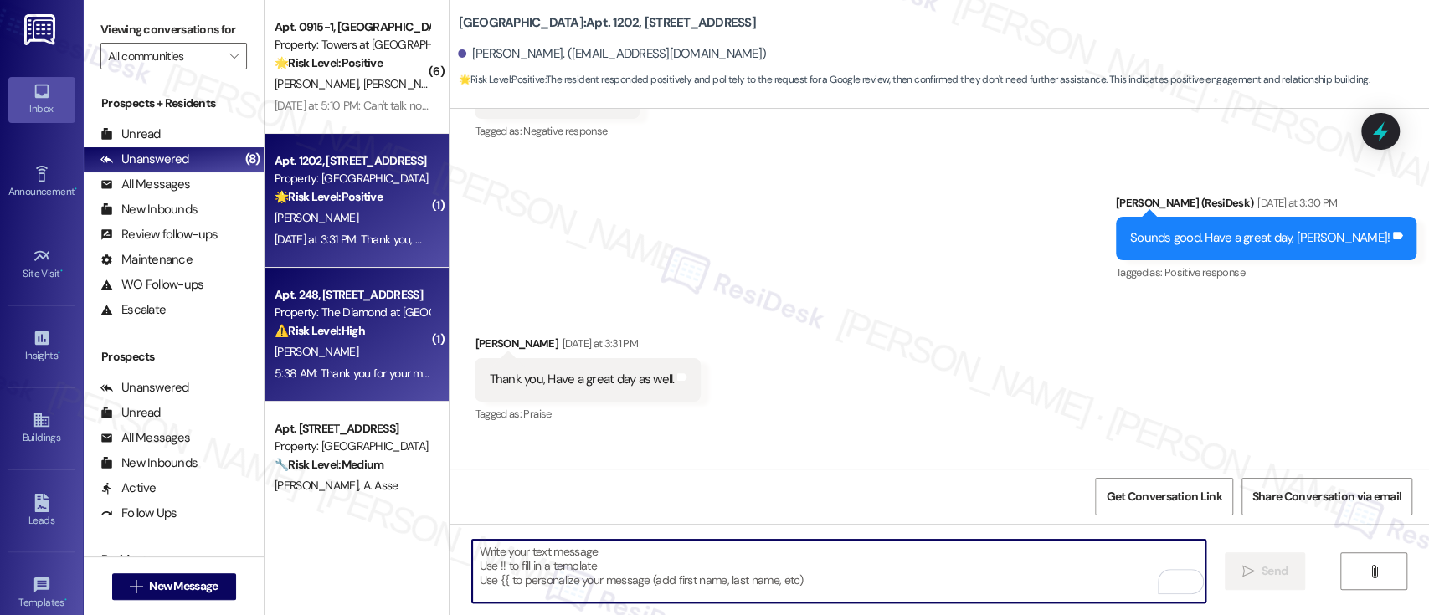
scroll to position [1837, 0]
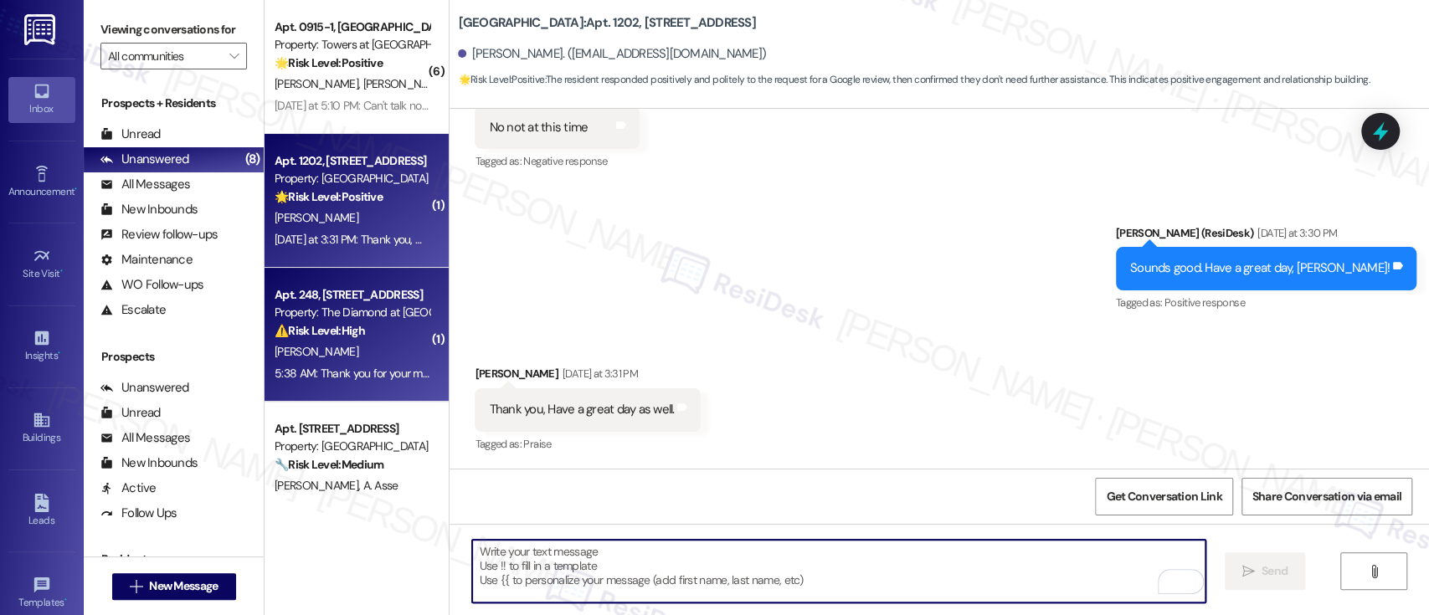
click at [382, 343] on div "[PERSON_NAME]" at bounding box center [352, 351] width 158 height 21
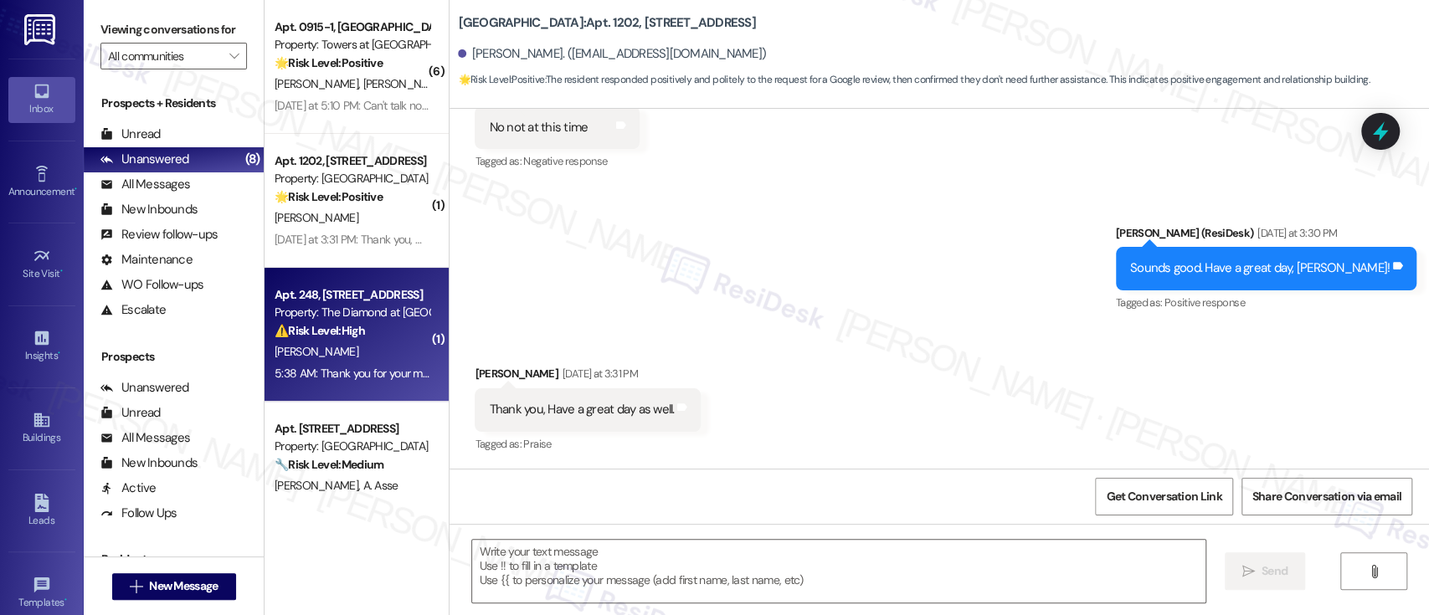
type textarea "Fetching suggested responses. Please feel free to read through the conversation…"
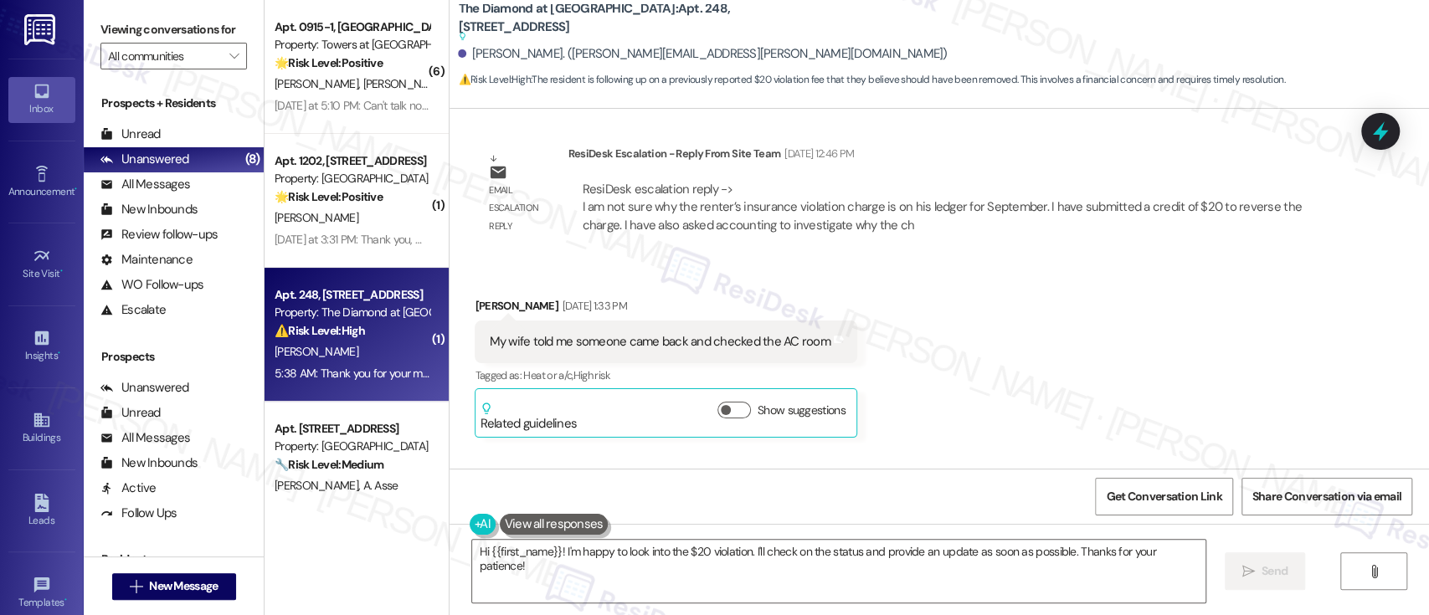
scroll to position [6020, 0]
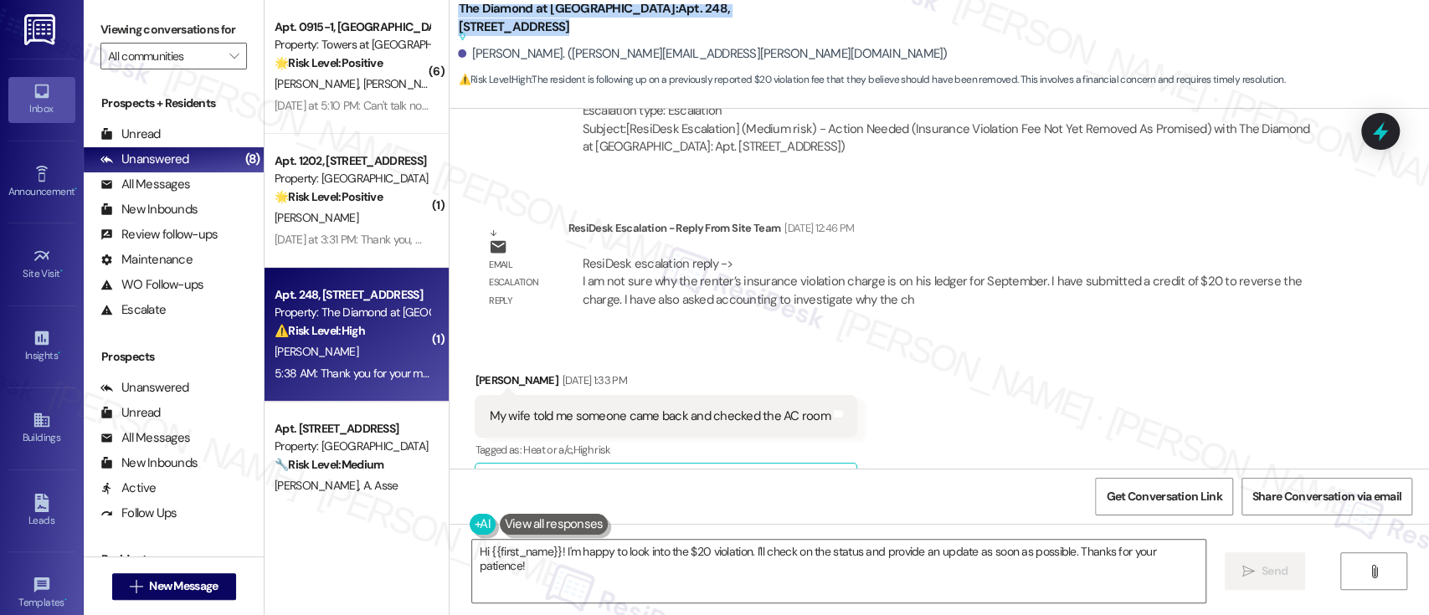
drag, startPoint x: 773, startPoint y: 16, endPoint x: 447, endPoint y: 18, distance: 326.4
click at [458, 18] on div "The Diamond at Phoenixville: Apt. 248, 723 Wheatland St Suggested actions and n…" at bounding box center [625, 23] width 335 height 21
copy b "The Diamond at Phoenixville: Apt. 248, 723 Wheatland St"
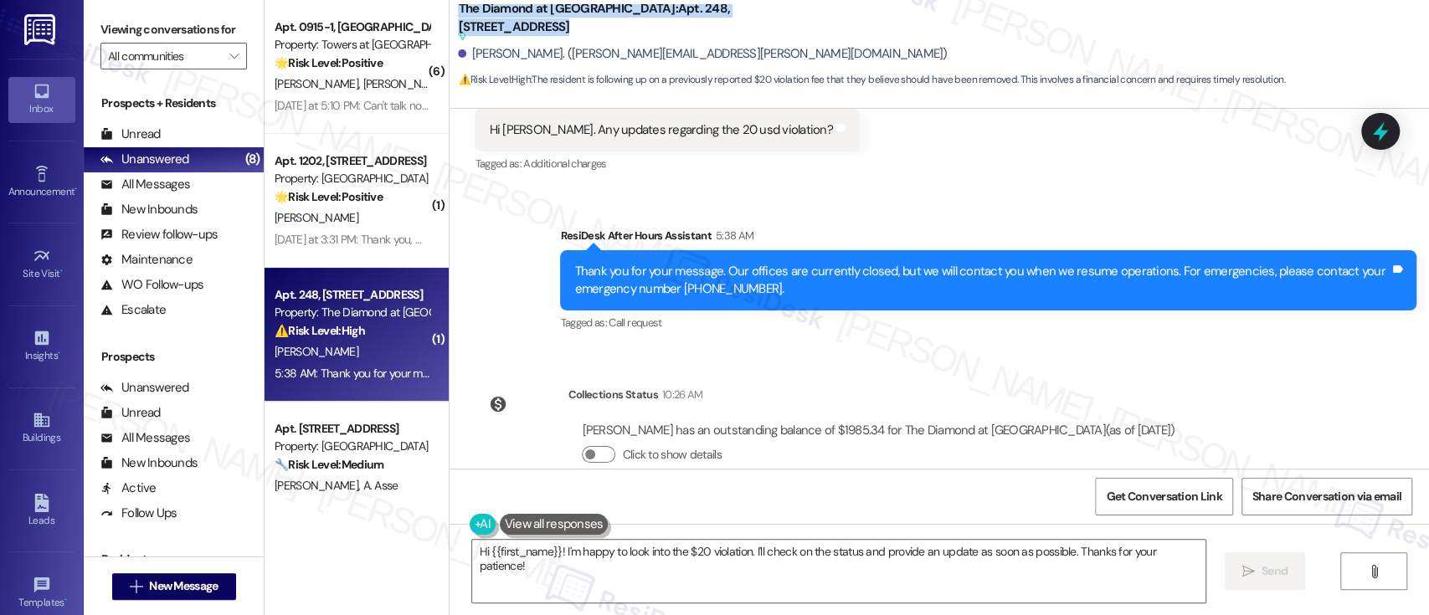
scroll to position [6740, 0]
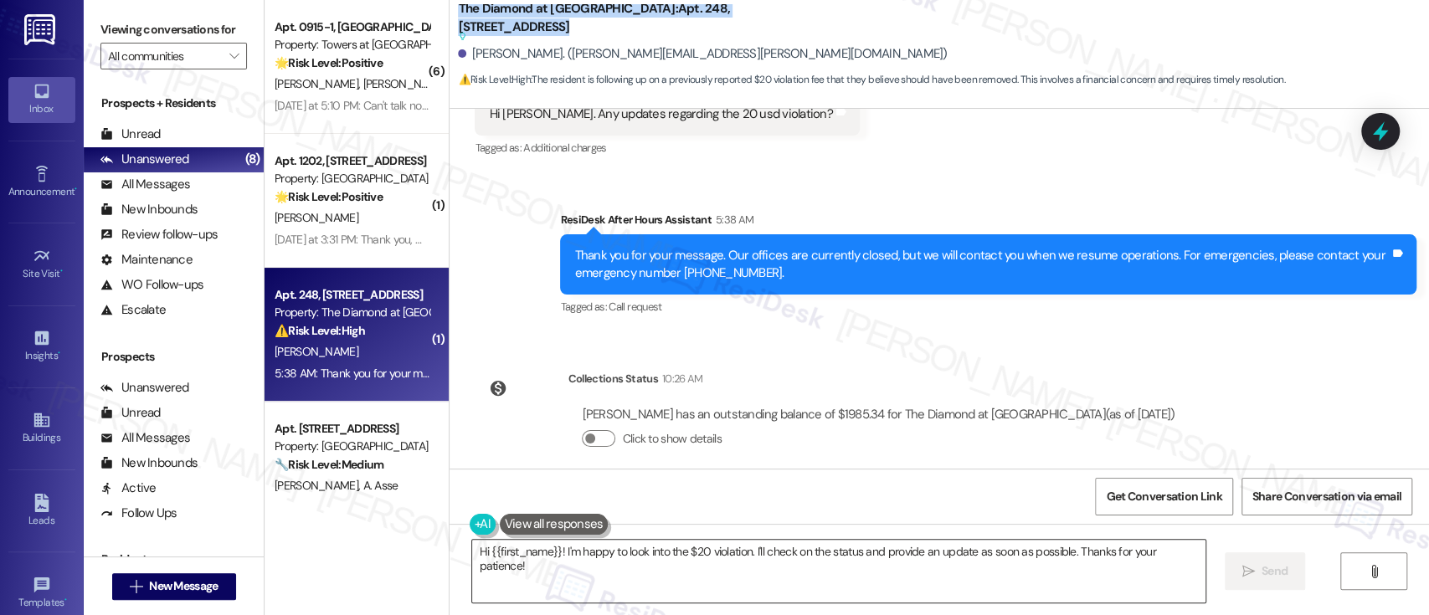
click at [556, 551] on textarea "Hi {{first_name}}! I'm happy to look into the $20 violation. I'll check on the …" at bounding box center [838, 571] width 732 height 63
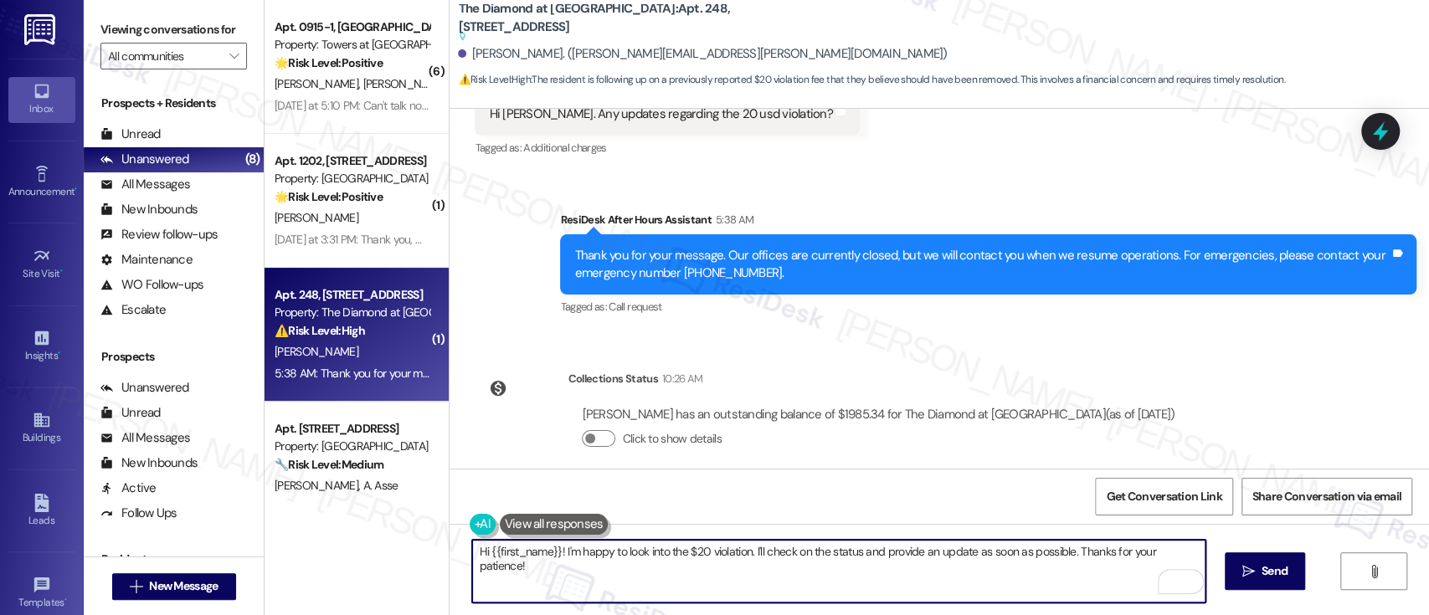
click at [1191, 550] on textarea "Hi {{first_name}}! I'm happy to look into the $20 violation. I'll check on the …" at bounding box center [838, 571] width 732 height 63
click at [907, 550] on textarea "Hi {{first_name}}! Thank you for following up! Yes, I have heard back from our …" at bounding box center [838, 571] width 732 height 63
drag, startPoint x: 911, startPoint y: 554, endPoint x: 707, endPoint y: 551, distance: 203.4
click at [707, 551] on textarea "Hi {{first_name}}! Thank you for following up! Yes, I have heard back from our …" at bounding box center [838, 571] width 732 height 63
paste textarea "have submitted a credit of $20 to reverse the charge. I have also asked account…"
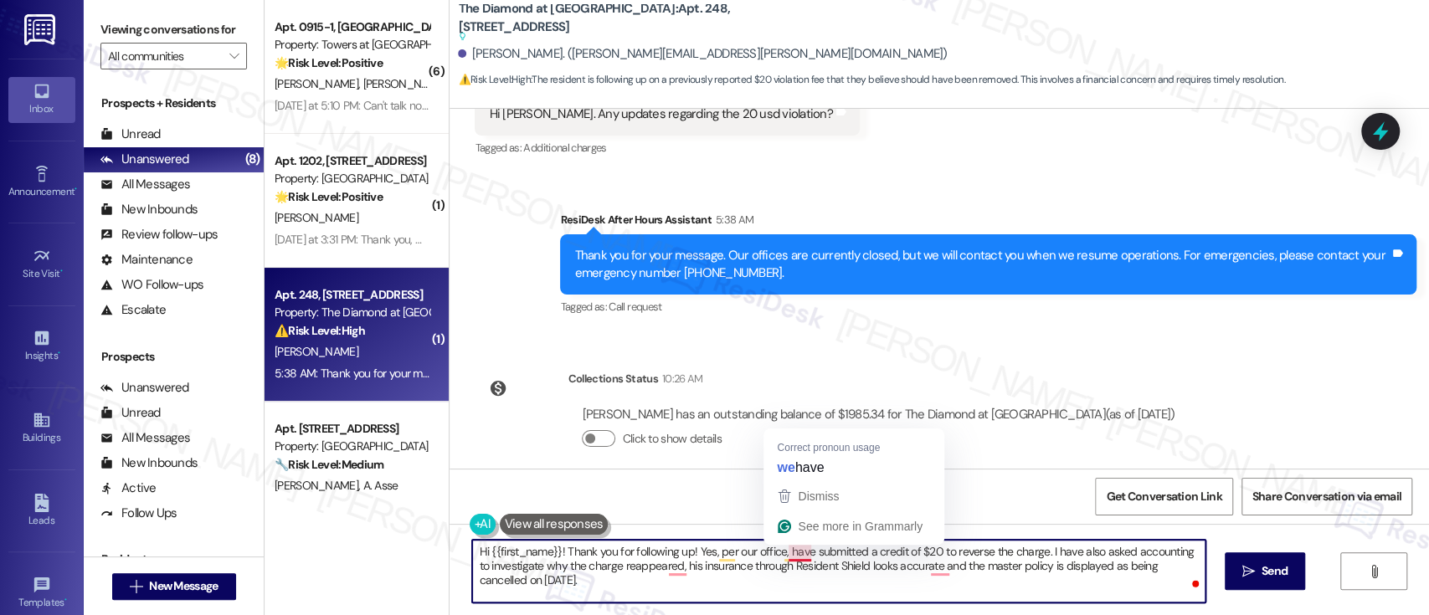
click at [781, 550] on textarea "Hi {{first_name}}! Thank you for following up! Yes, per our office, have submit…" at bounding box center [838, 571] width 732 height 63
click at [810, 546] on textarea "Hi {{first_name}}! Thank you for following up! Yes, per our office, they have s…" at bounding box center [838, 571] width 732 height 63
click at [1034, 552] on textarea "Hi {{first_name}}! Thank you for following up! Yes, per our office, they submit…" at bounding box center [838, 571] width 732 height 63
click at [1117, 557] on textarea "Hi {{first_name}}! Thank you for following up! Yes, per our office, they submit…" at bounding box center [838, 571] width 732 height 63
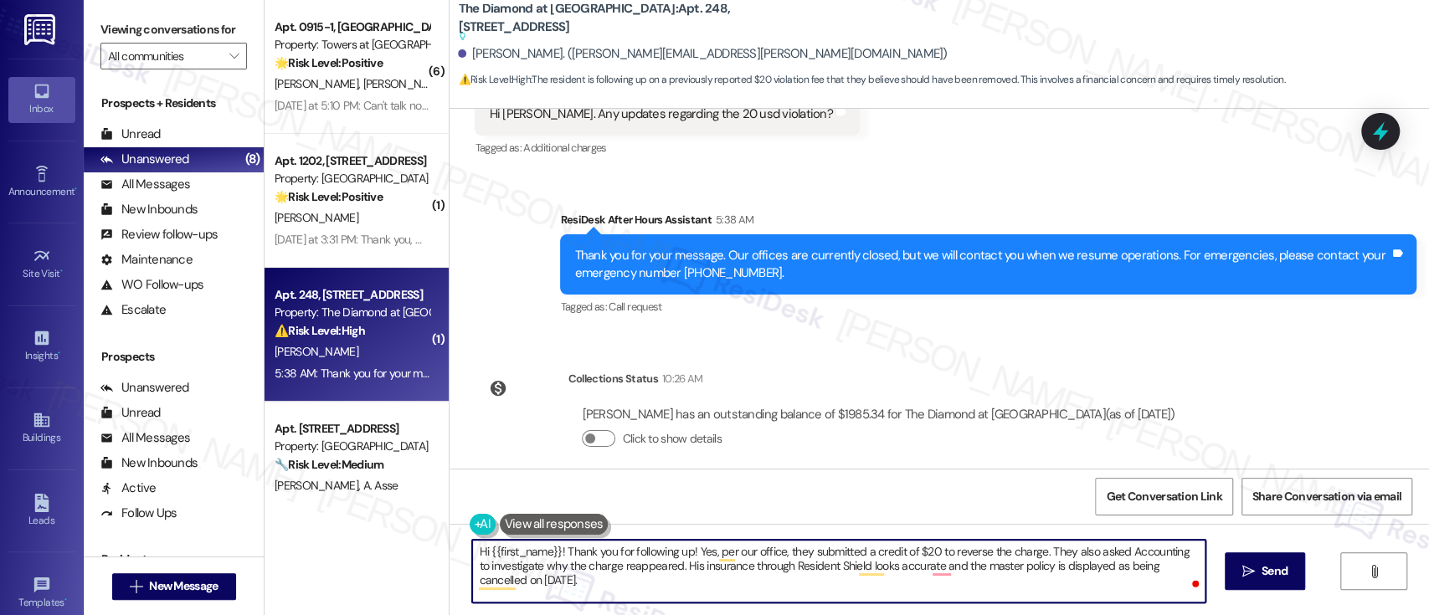
click at [671, 569] on textarea "Hi {{first_name}}! Thank you for following up! Yes, per our office, they submit…" at bounding box center [838, 571] width 732 height 63
click at [670, 570] on textarea "Hi {{first_name}}! Thank you for following up! Yes, per our office, they submit…" at bounding box center [838, 571] width 732 height 63
click at [713, 587] on textarea "Hi {{first_name}}! Thank you for following up! Yes, per our office, they submit…" at bounding box center [838, 571] width 732 height 63
click at [724, 586] on textarea "Hi {{first_name}}! Thank you for following up! Yes, per our office, they submit…" at bounding box center [838, 571] width 732 height 63
drag, startPoint x: 725, startPoint y: 586, endPoint x: 317, endPoint y: 501, distance: 416.2
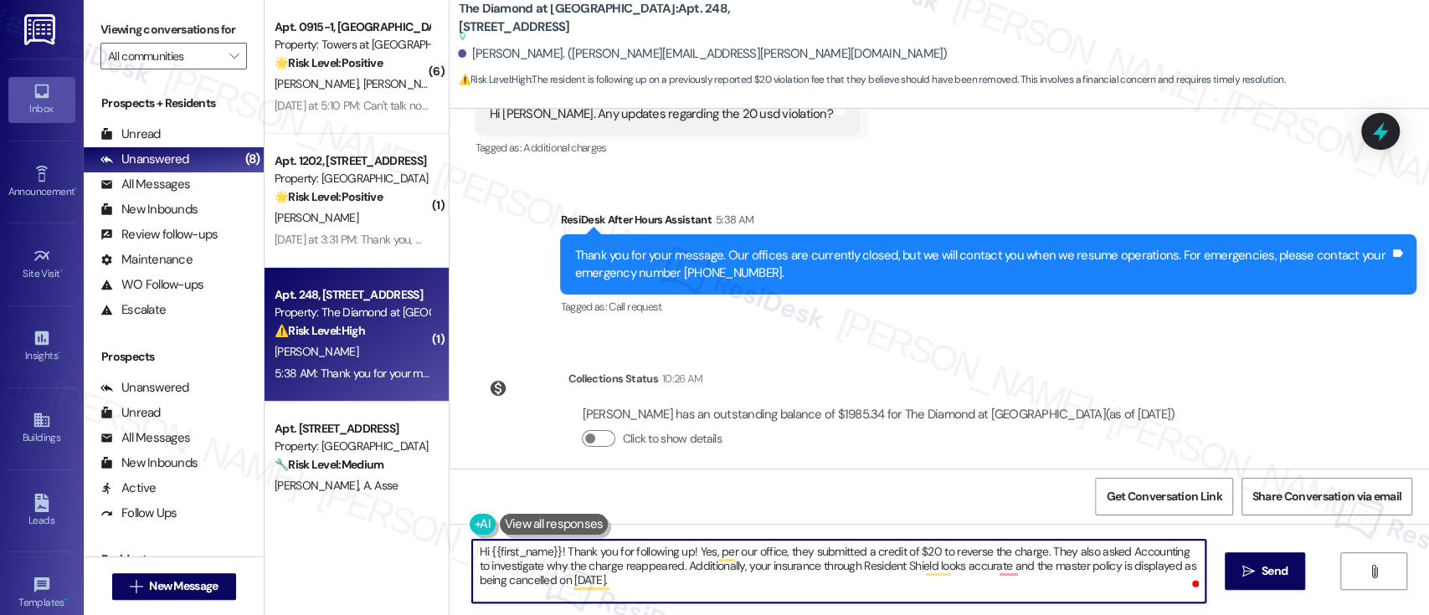
click at [317, 501] on div "( 6 ) Apt. 0915-1, 8440 Limekiln Pike Property: Towers at Wyncote 🌟 Risk Level:…" at bounding box center [846, 307] width 1164 height 615
paste textarea "Thank you for following up. According to our office, a $20 credit was submitted…"
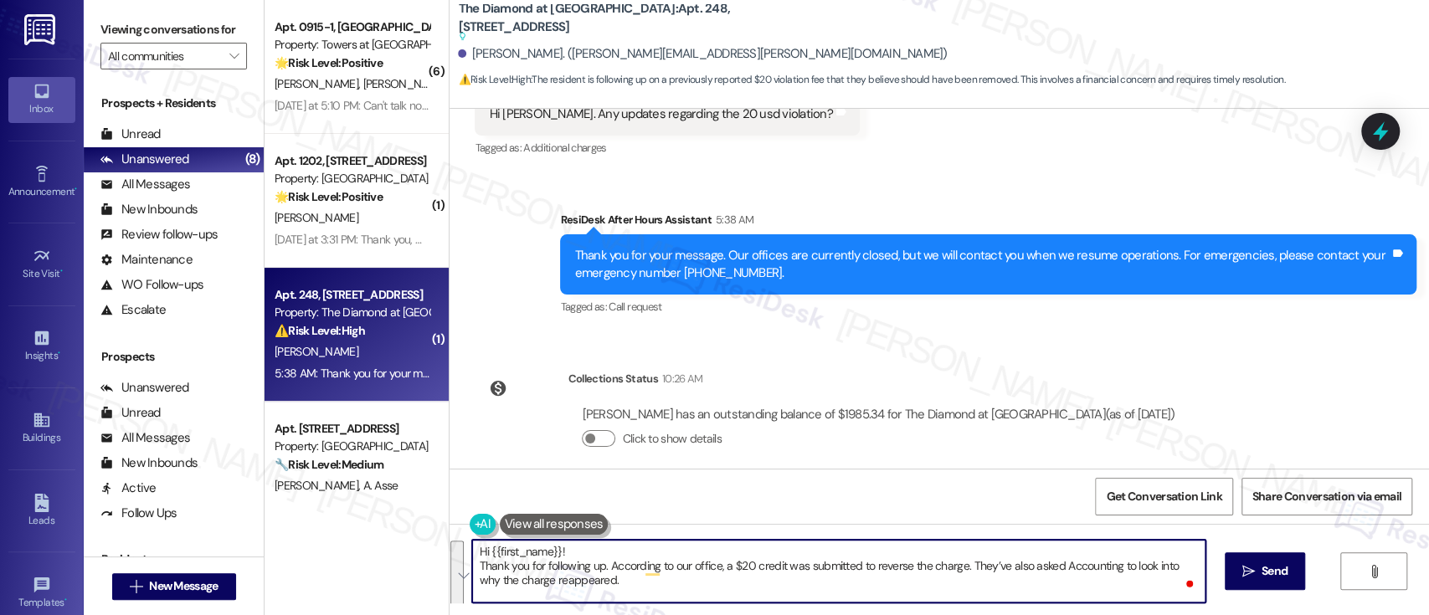
scroll to position [14, 0]
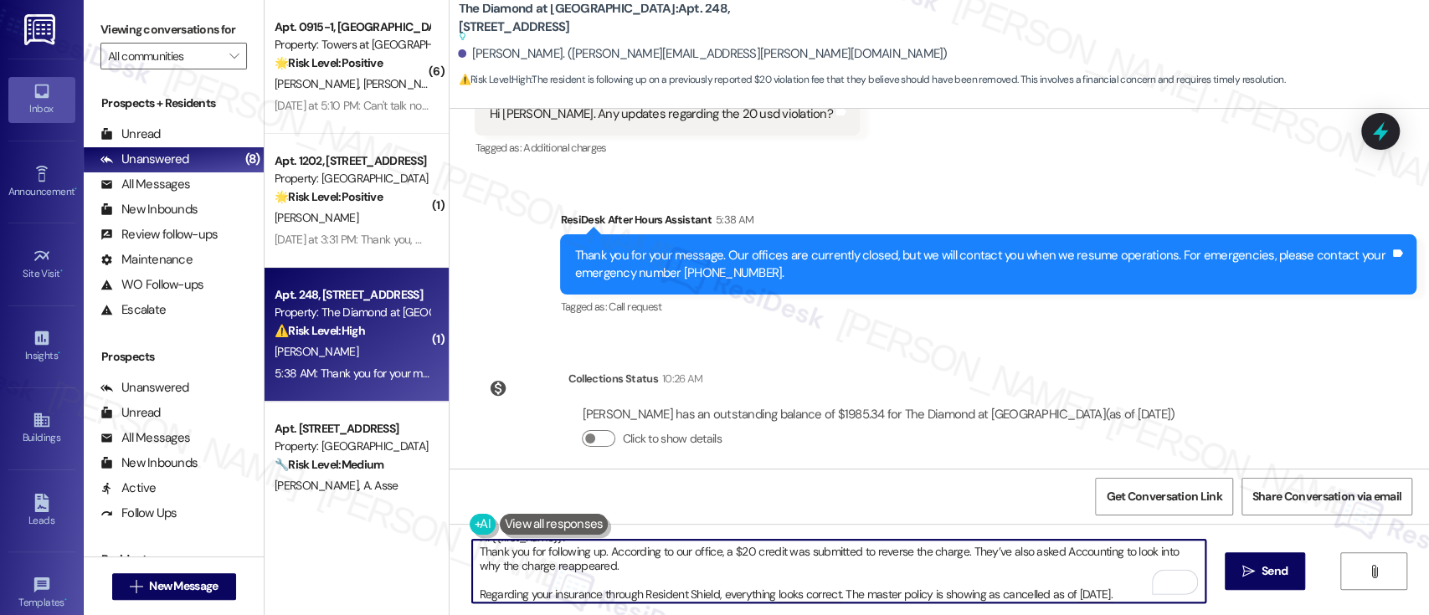
click at [598, 542] on textarea "Hi {{first_name}}! Thank you for following up. According to our office, a $20 c…" at bounding box center [838, 571] width 732 height 63
click at [1114, 596] on textarea "Hi {{first_name}}! Thank you for following up. According to our office, a $20 c…" at bounding box center [838, 571] width 732 height 63
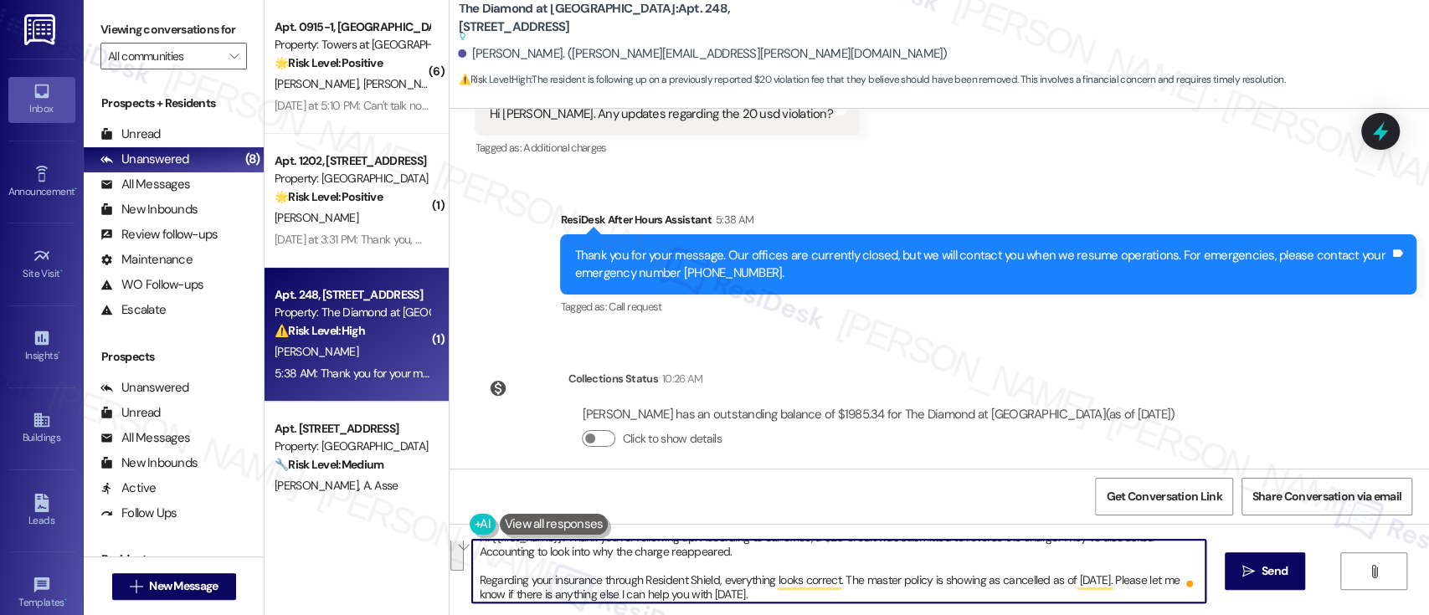
type textarea "Hi {{first_name}}! Thank you for following up. According to our office, a $20 c…"
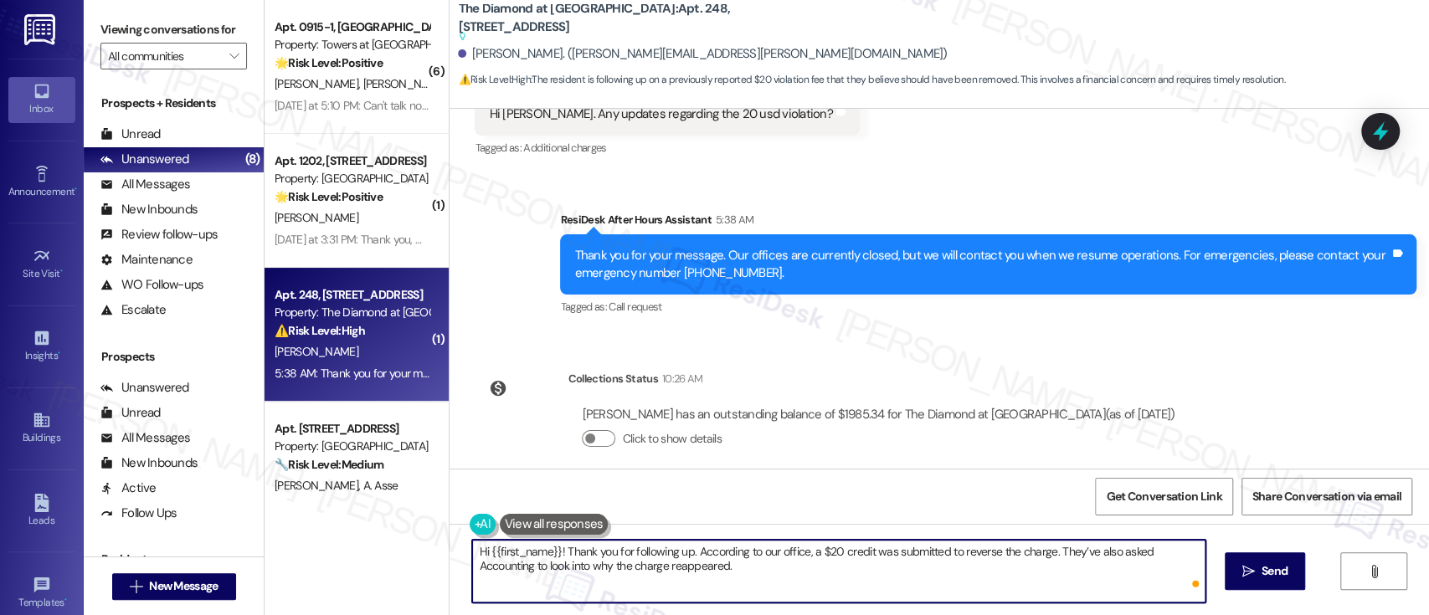
scroll to position [0, 0]
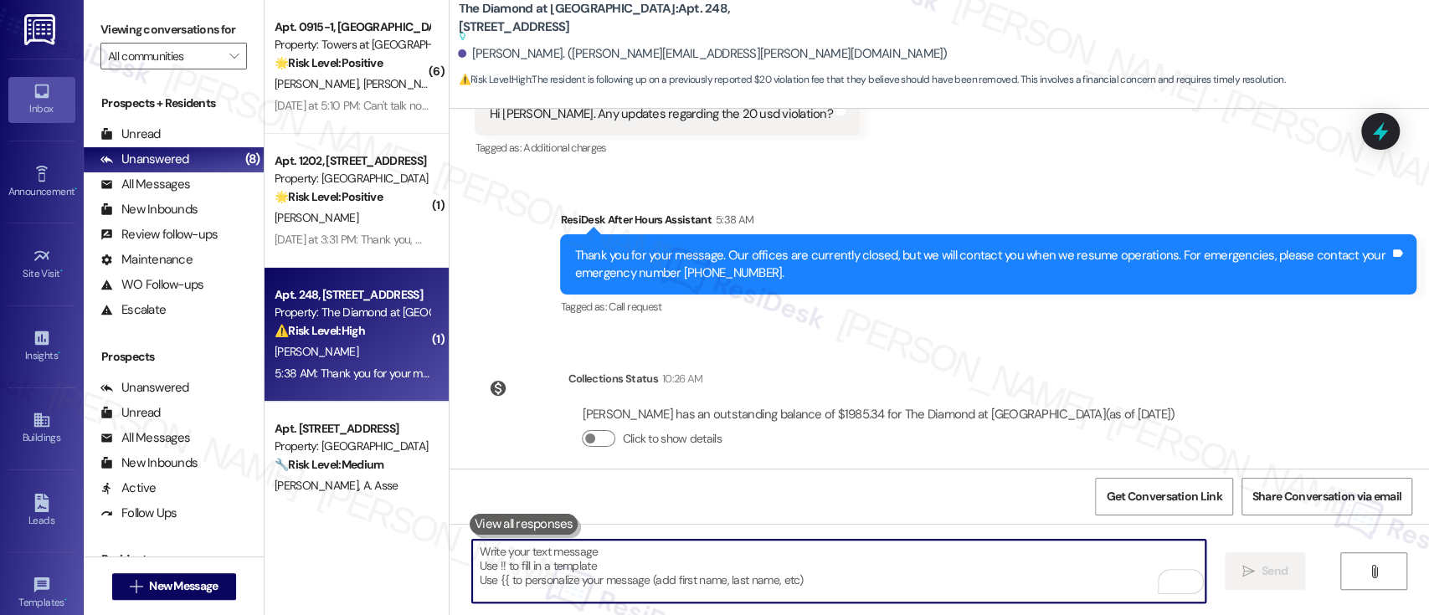
click at [1341, 417] on div "Lease started Jul 01, 2025 at 8:00 PM Survey, sent via SMS Residesk Automated S…" at bounding box center [938, 289] width 979 height 360
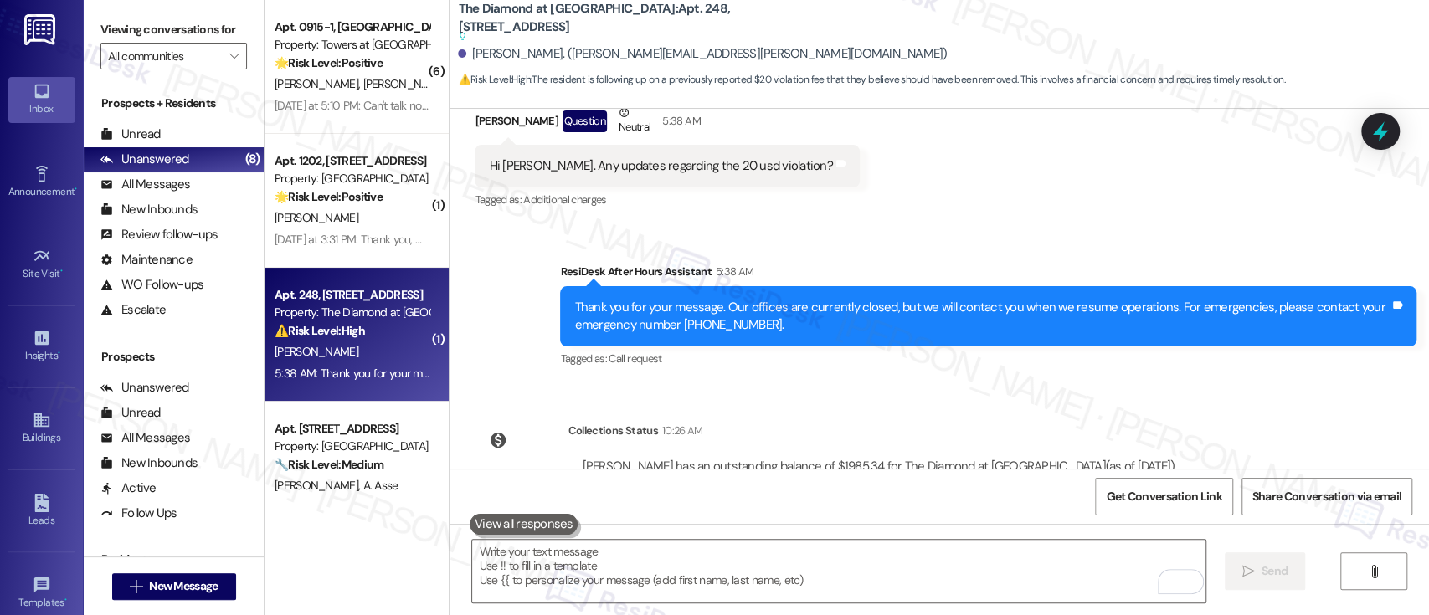
scroll to position [6740, 0]
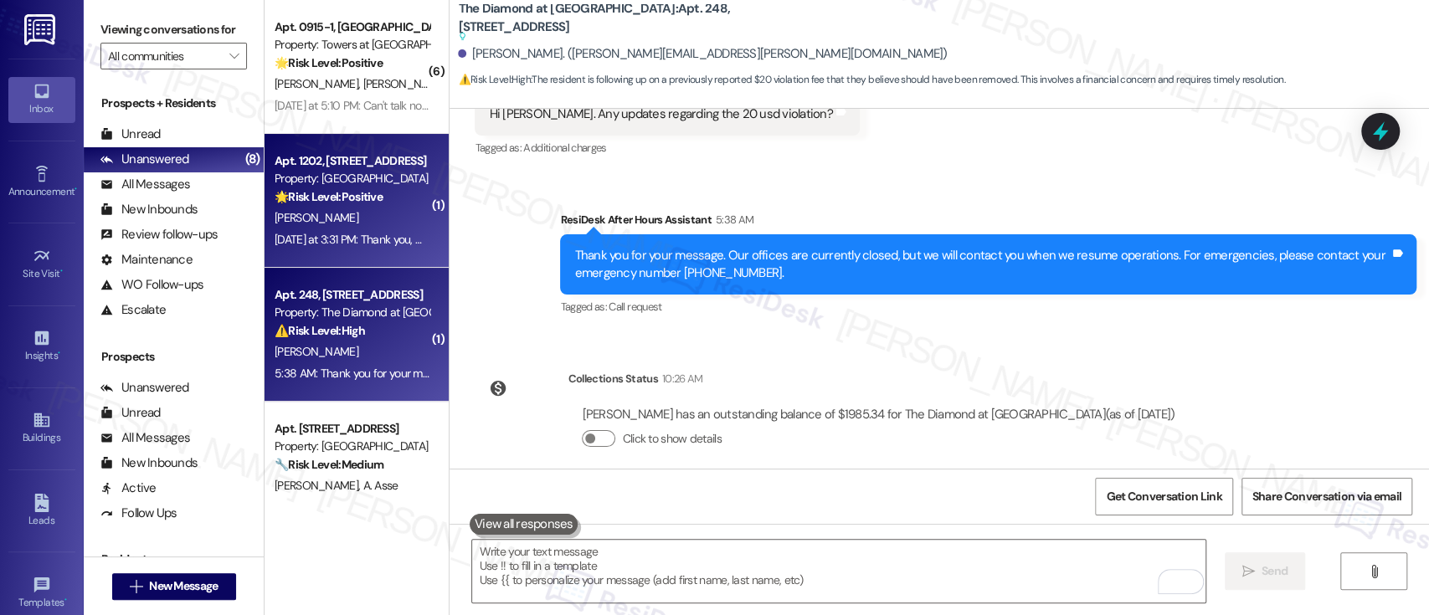
click at [330, 237] on div "Yesterday at 3:31 PM: Thank you, Have a great day as well. Yesterday at 3:31 PM…" at bounding box center [405, 239] width 263 height 15
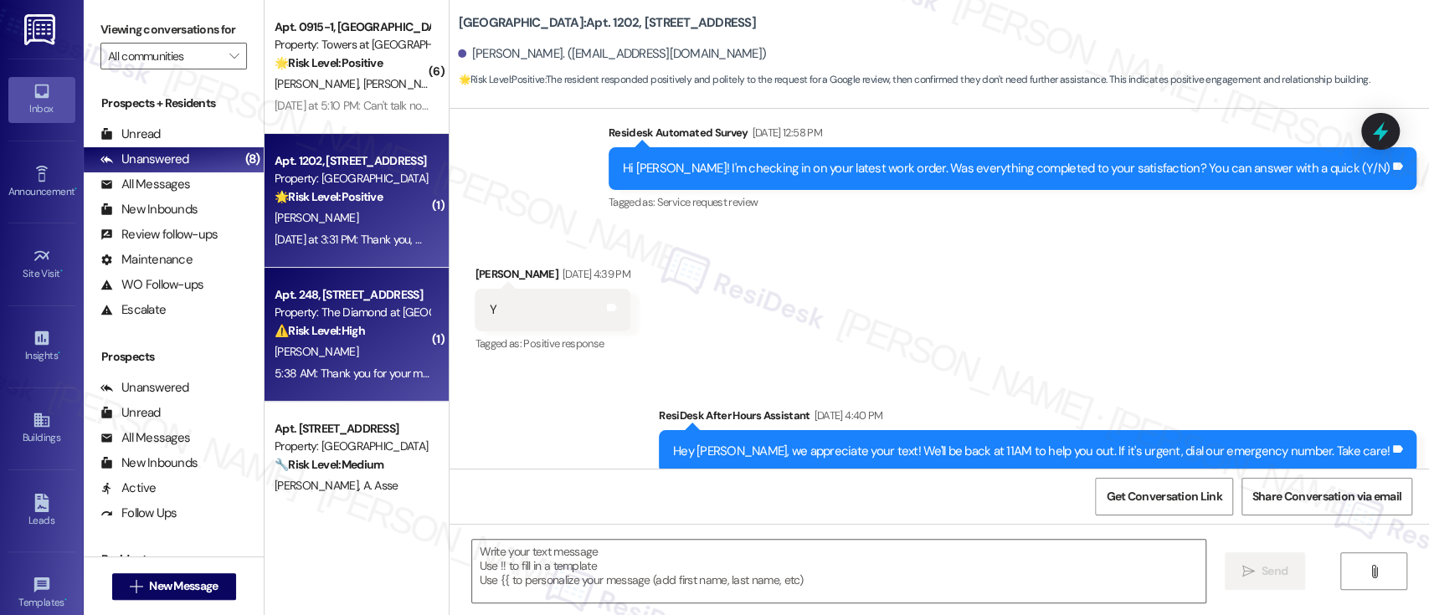
type textarea "Fetching suggested responses. Please feel free to read through the conversation…"
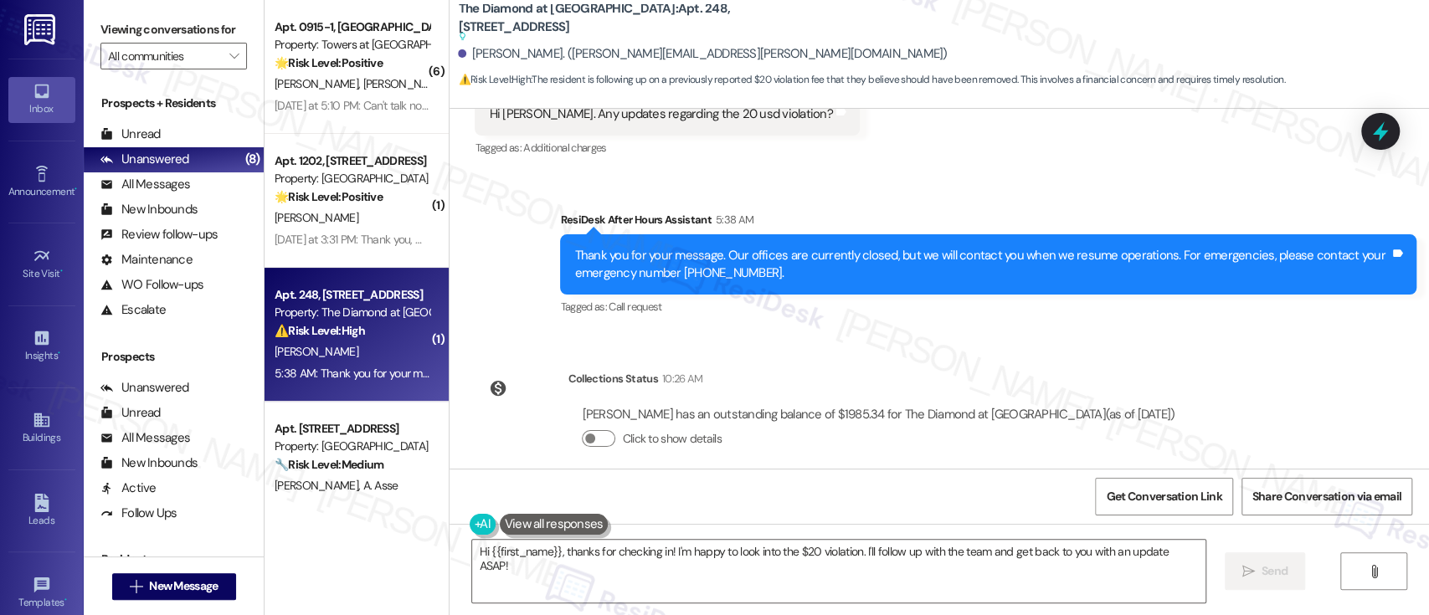
click at [1023, 331] on div "Lease started Jul 01, 2025 at 8:00 PM Survey, sent via SMS Residesk Automated S…" at bounding box center [938, 289] width 979 height 360
click at [776, 564] on textarea "Hi {{first_name}}, thanks for checking in! I'm happy to look into the $20 viola…" at bounding box center [838, 571] width 732 height 63
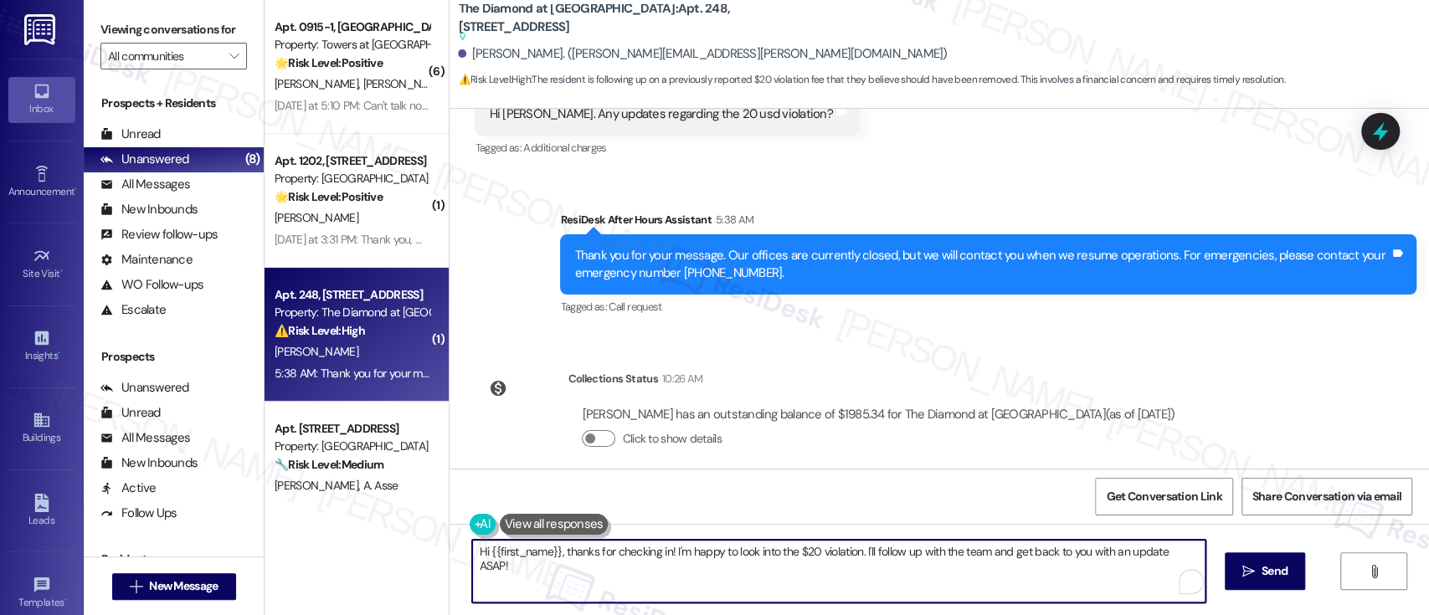
paste textarea "! Thank you for following up. According to our office, a $20 credit was submitt…"
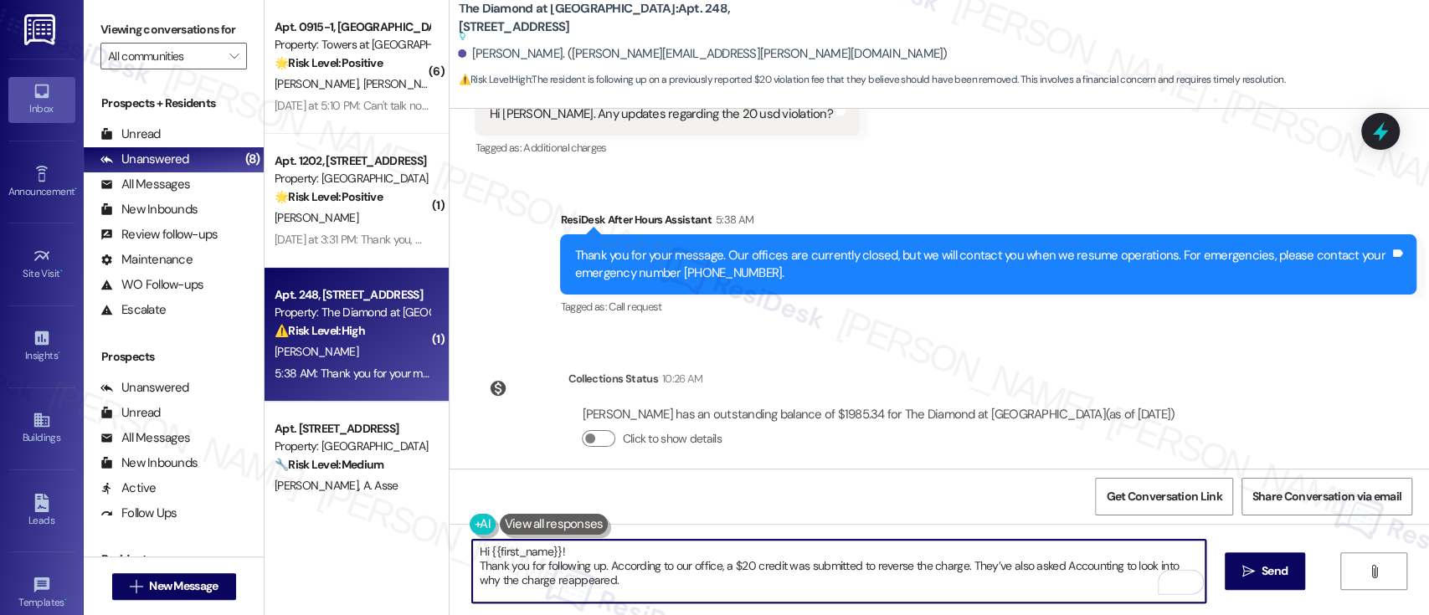
click at [772, 542] on textarea "Hi {{first_name}}! Thank you for following up. According to our office, a $20 c…" at bounding box center [838, 571] width 732 height 63
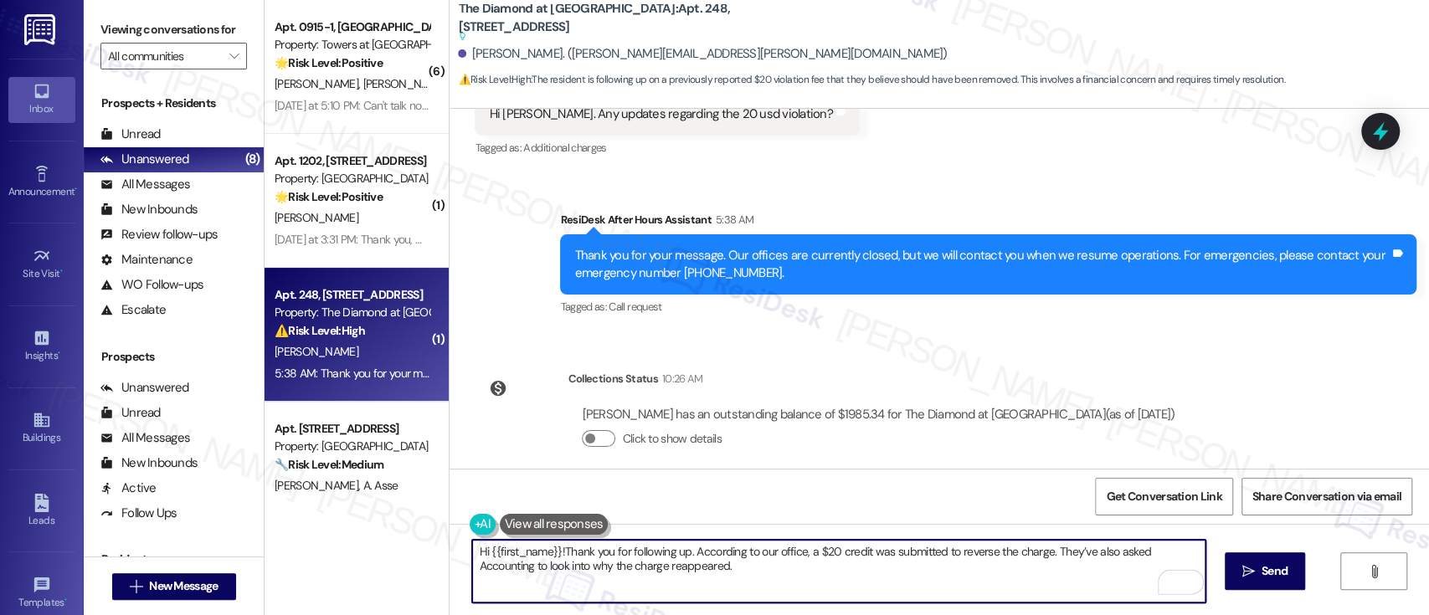
type textarea "Hi {{first_name}}! Thank you for following up. According to our office, a $20 c…"
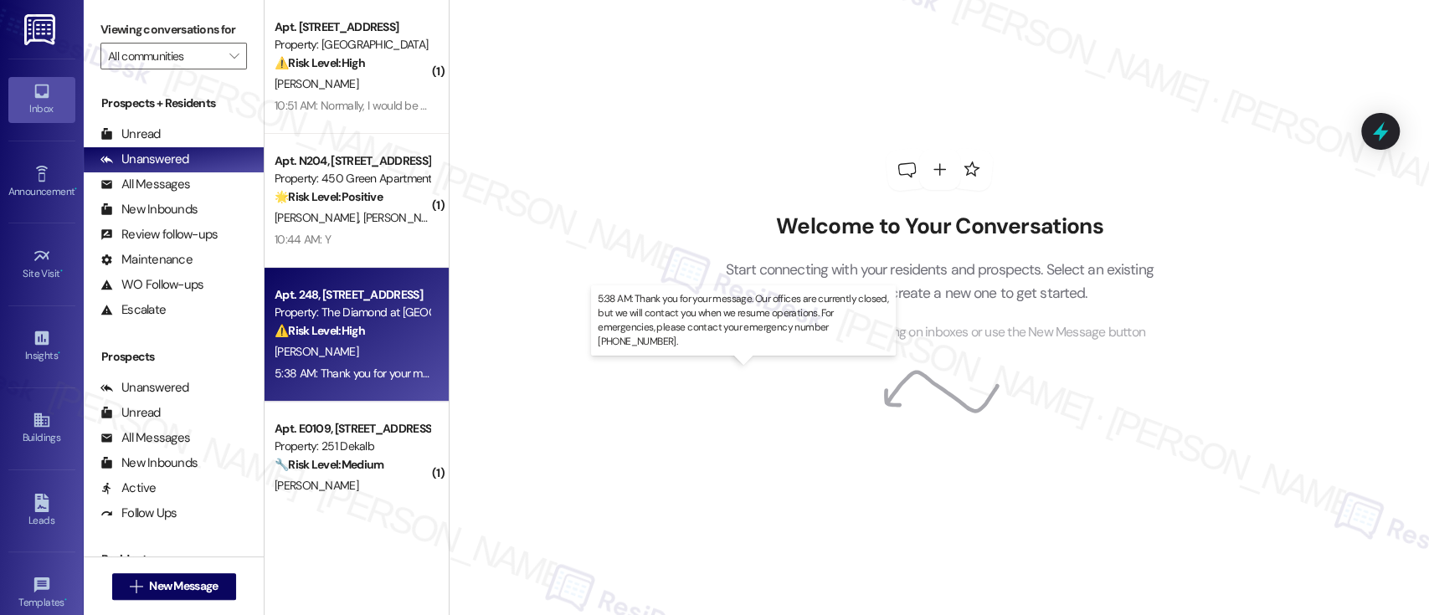
click at [349, 379] on div "5:38 AM: Thank you for your message. Our offices are currently closed, but we w…" at bounding box center [765, 373] width 982 height 15
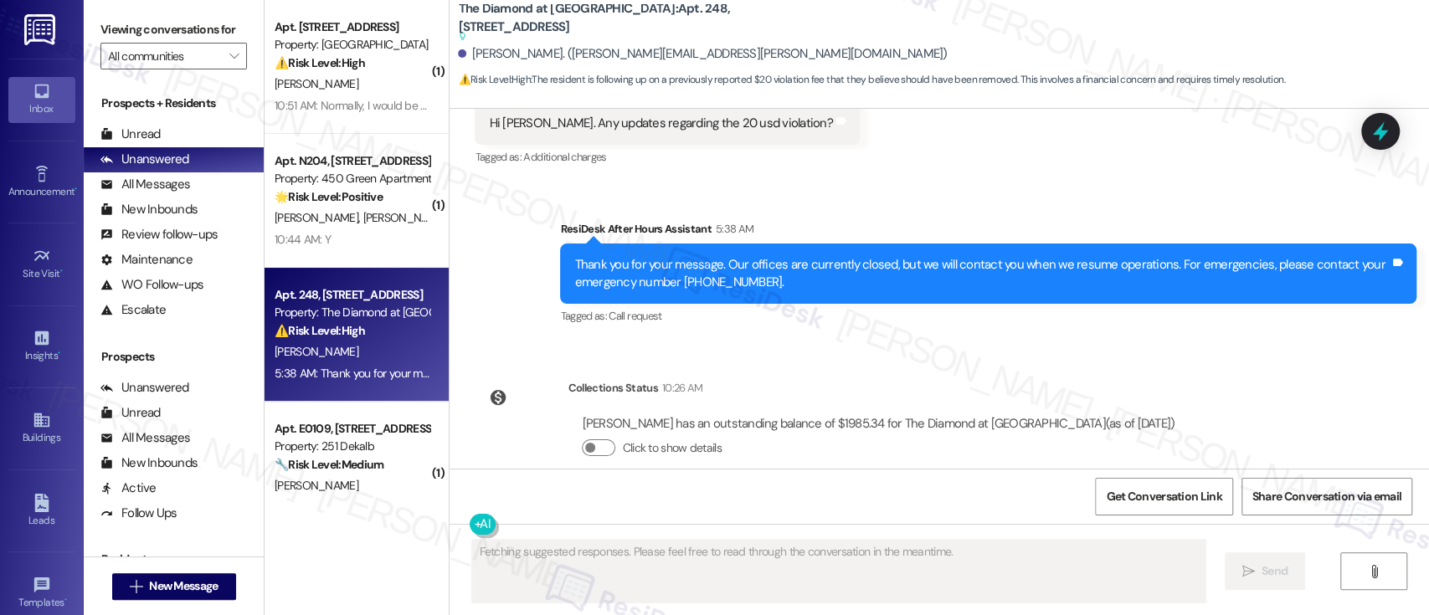
scroll to position [6740, 0]
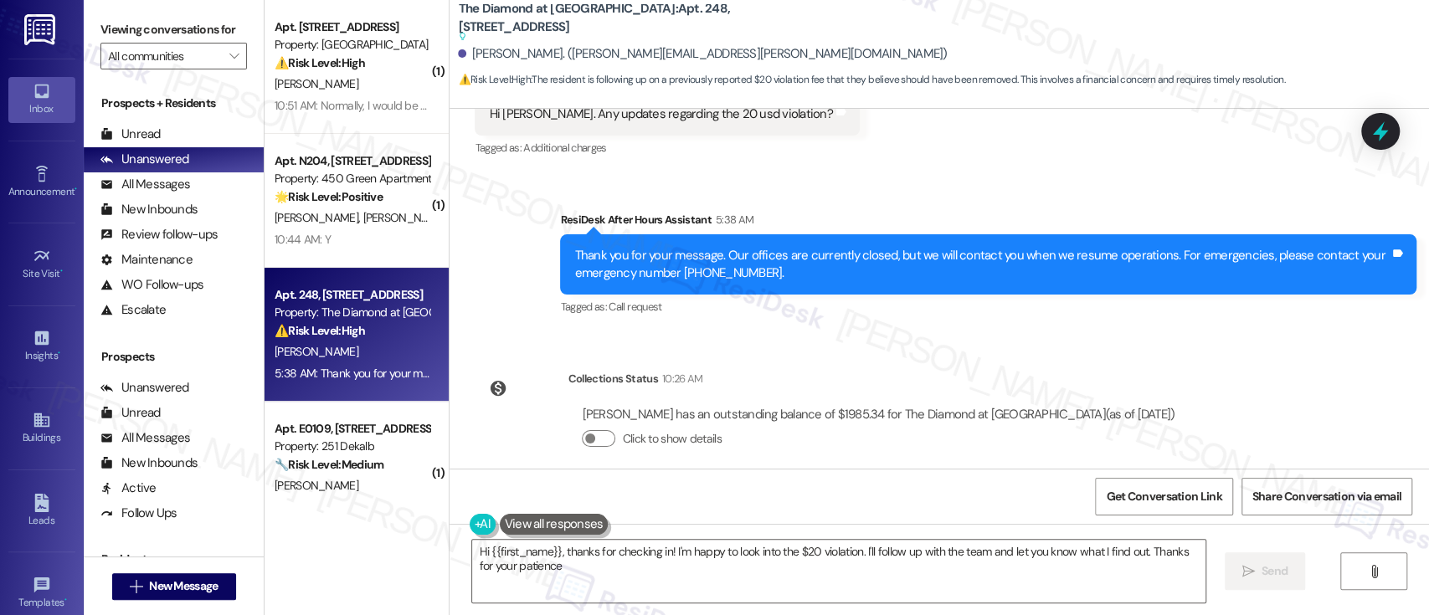
type textarea "Hi {{first_name}}, thanks for checking in! I'm happy to look into the $20 viola…"
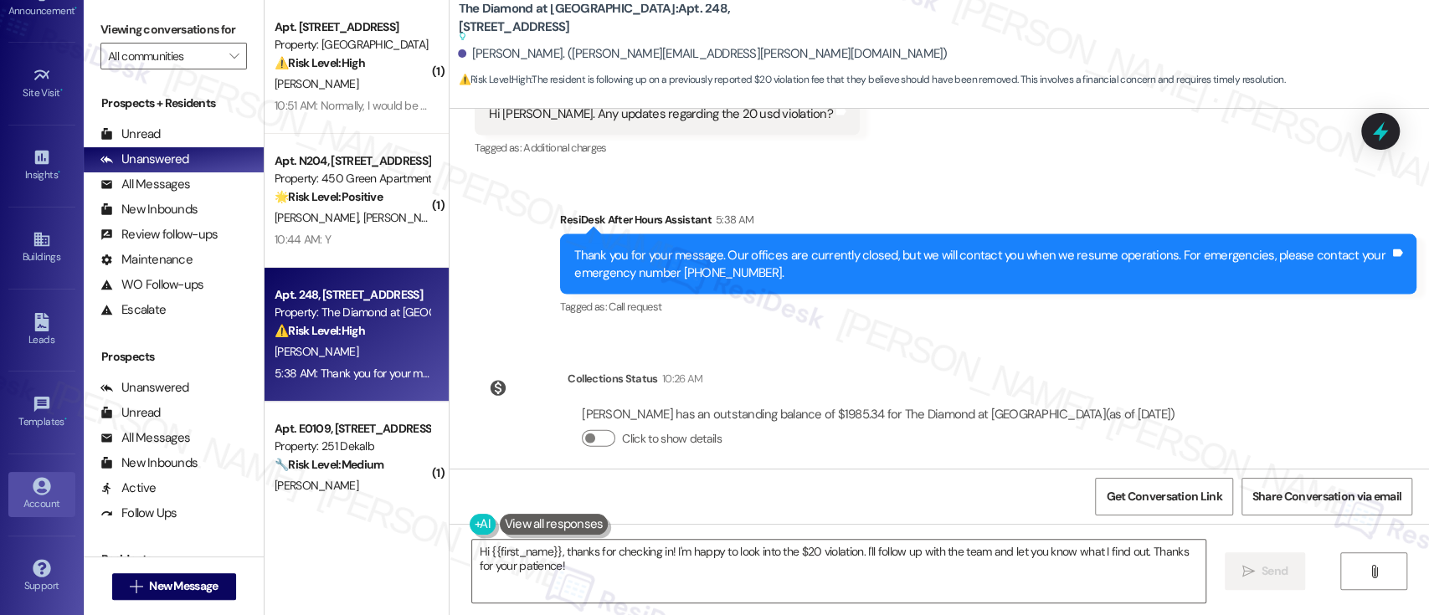
click at [34, 497] on div "Account" at bounding box center [42, 503] width 84 height 17
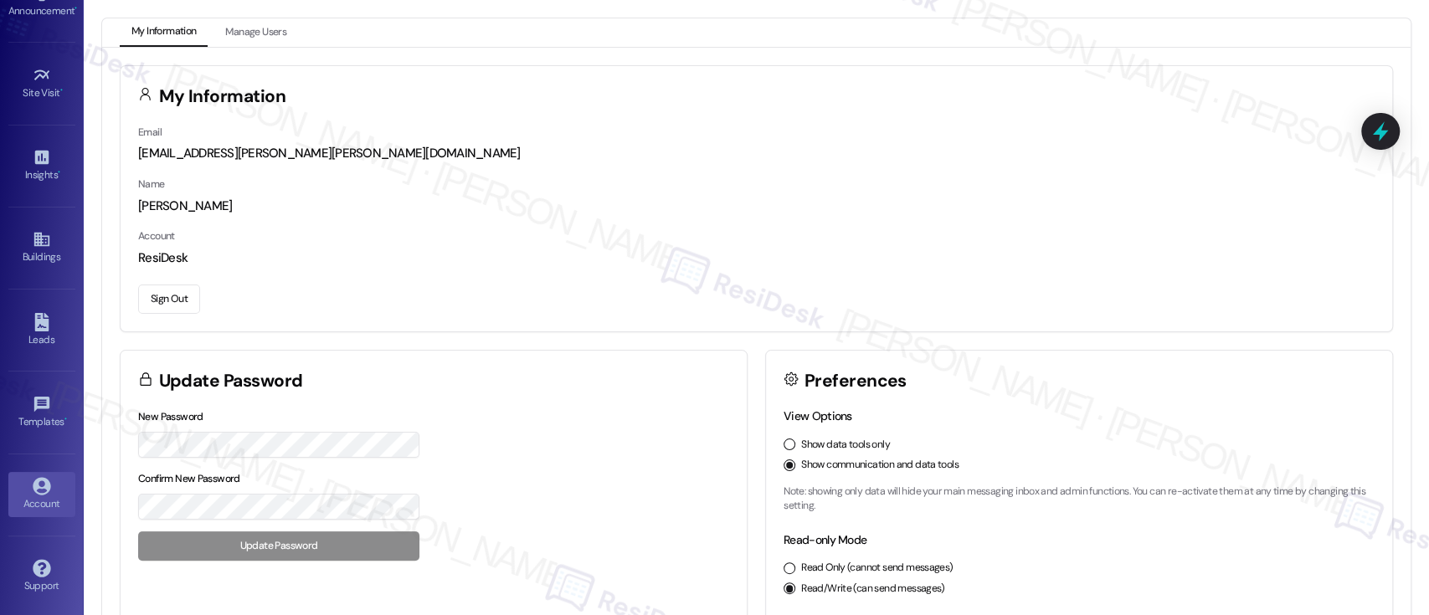
click at [153, 294] on button "Sign Out" at bounding box center [169, 299] width 62 height 29
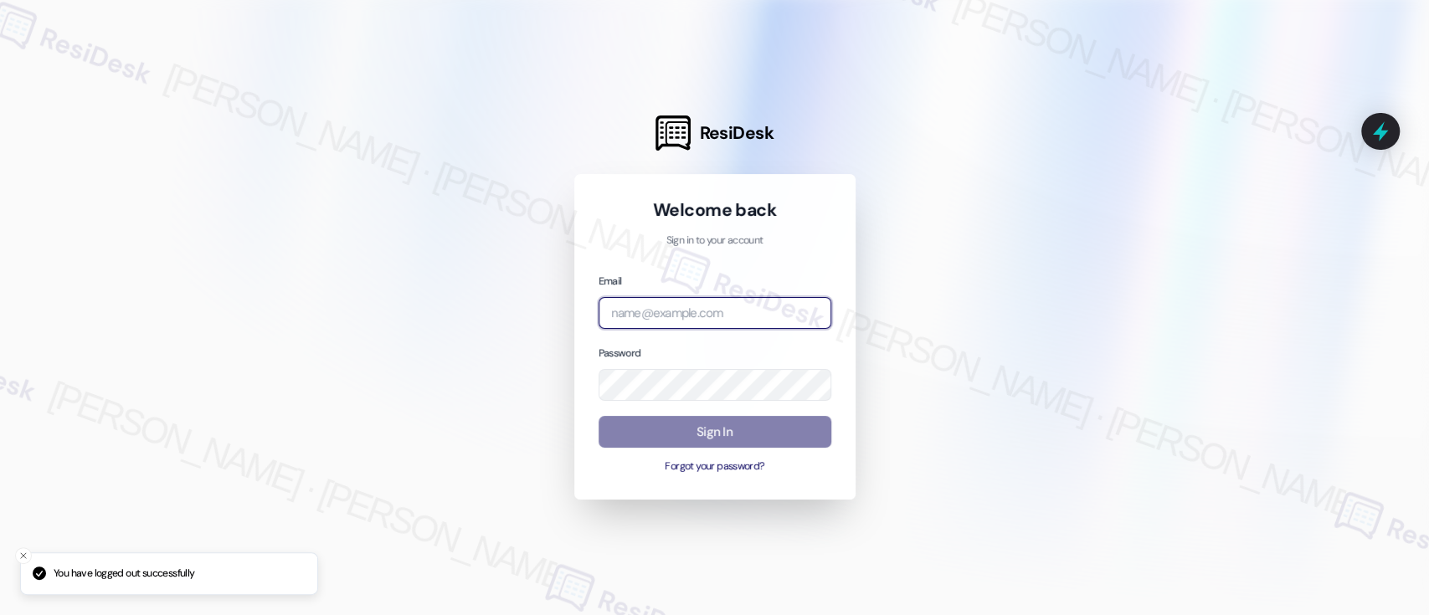
type input "[EMAIL_ADDRESS][PERSON_NAME][PERSON_NAME][DOMAIN_NAME]"
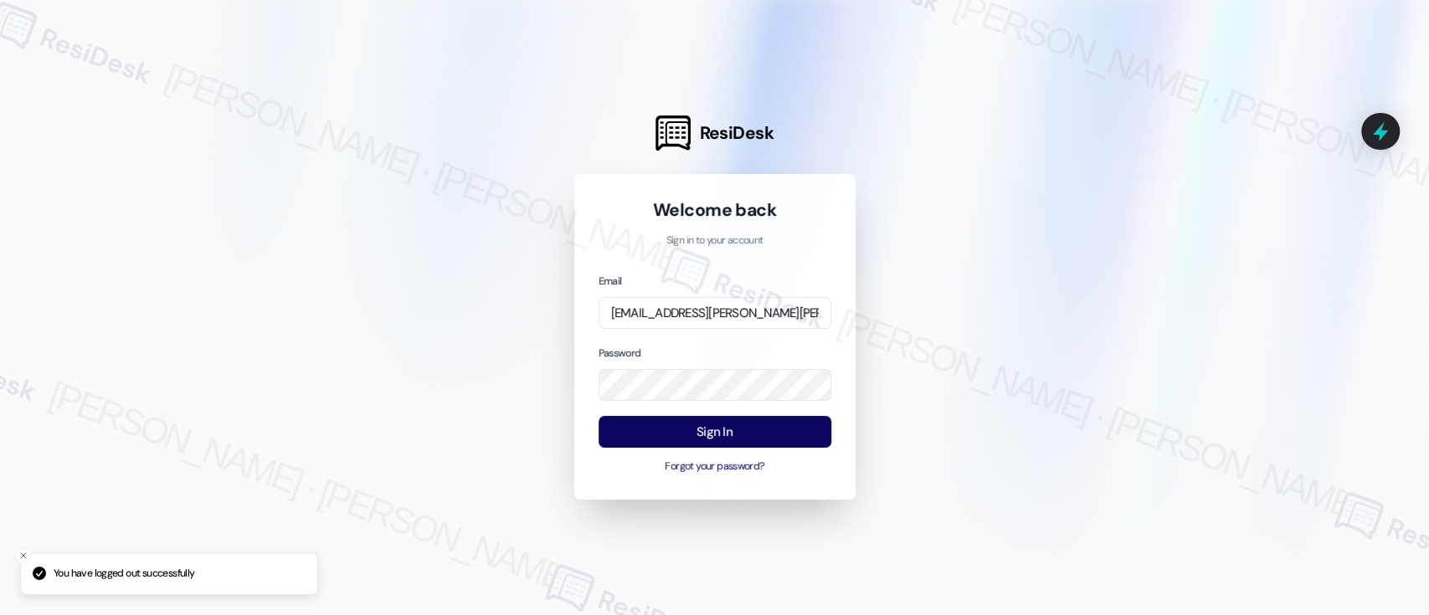
drag, startPoint x: 1198, startPoint y: 350, endPoint x: 1187, endPoint y: 351, distance: 11.7
click at [1197, 351] on div at bounding box center [714, 307] width 1429 height 615
click at [713, 432] on button "Sign In" at bounding box center [714, 432] width 233 height 33
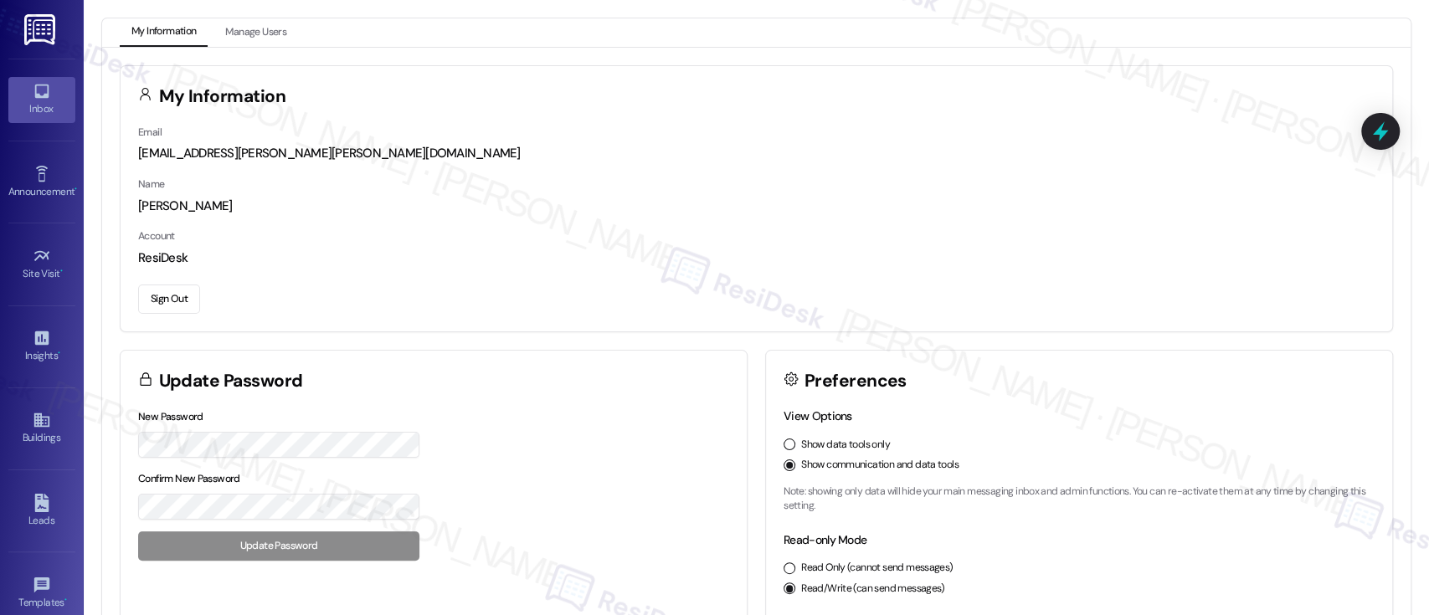
click at [23, 94] on link "Inbox" at bounding box center [41, 99] width 67 height 45
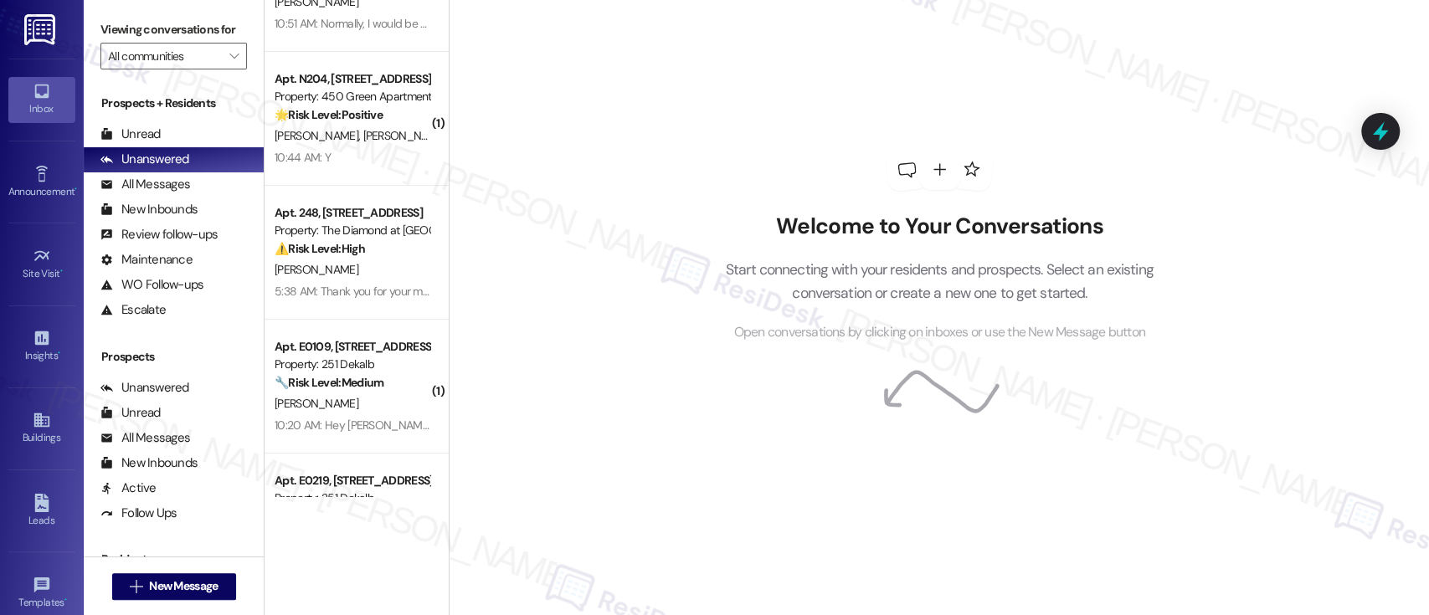
scroll to position [111, 0]
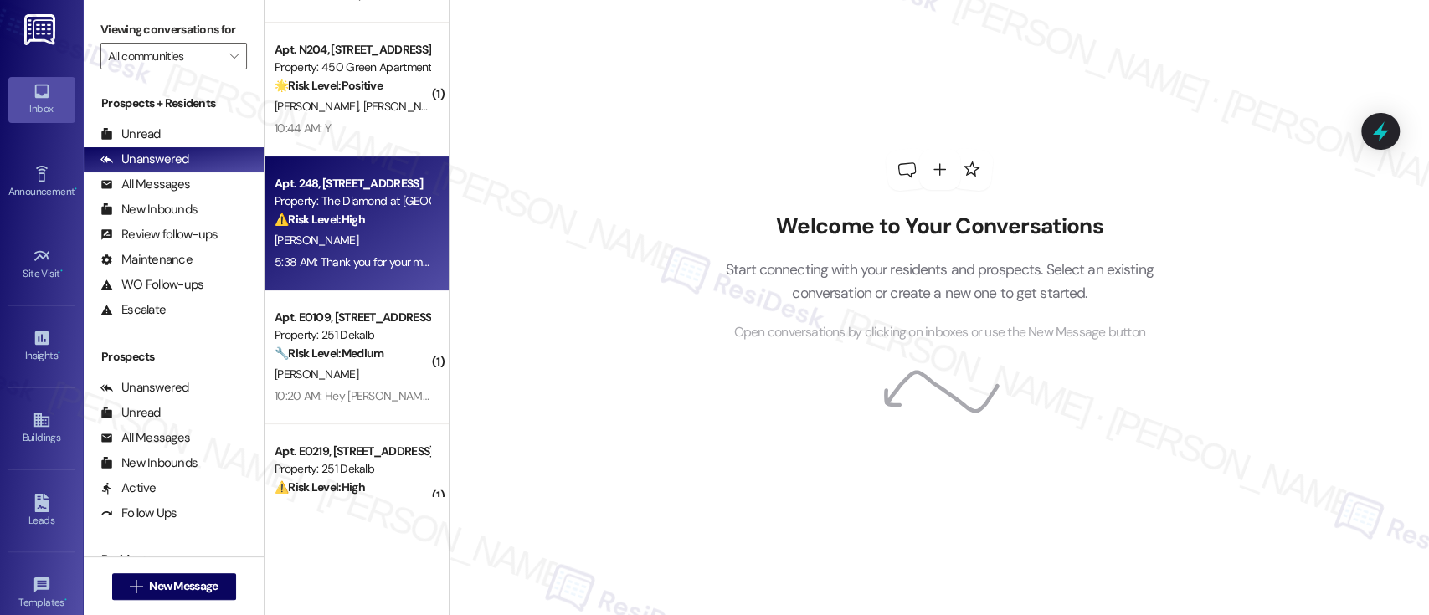
click at [323, 224] on strong "⚠️ Risk Level: High" at bounding box center [319, 219] width 90 height 15
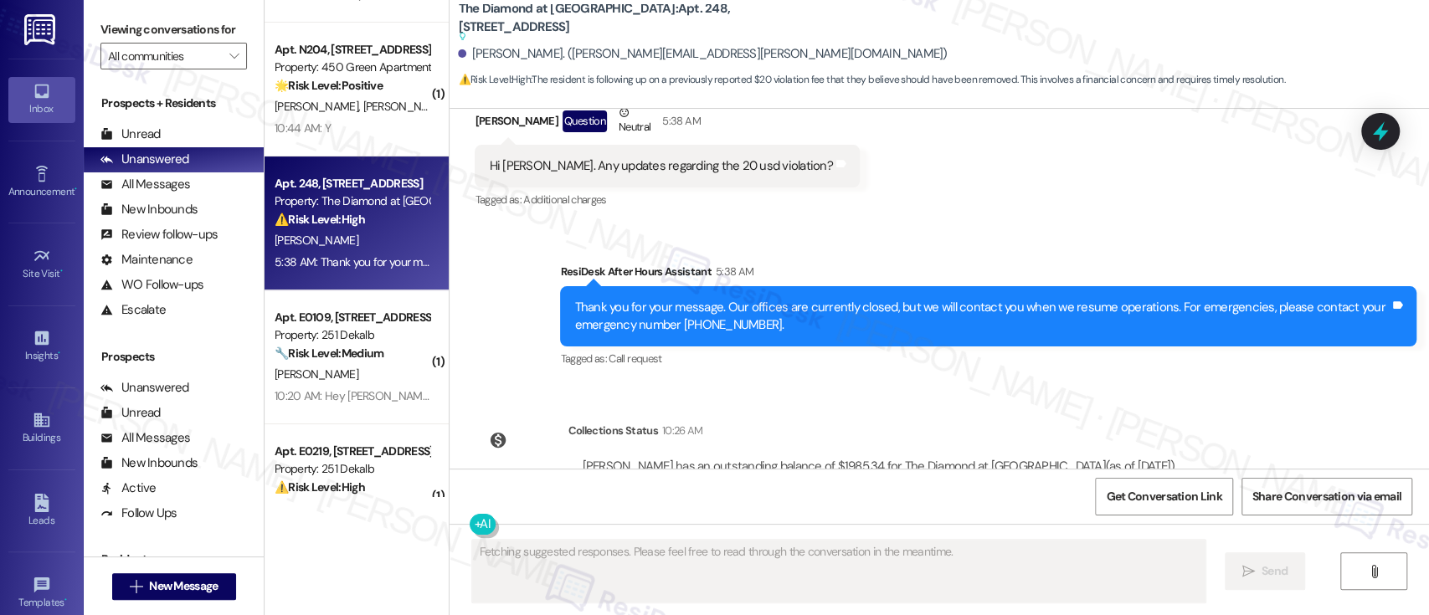
scroll to position [6740, 0]
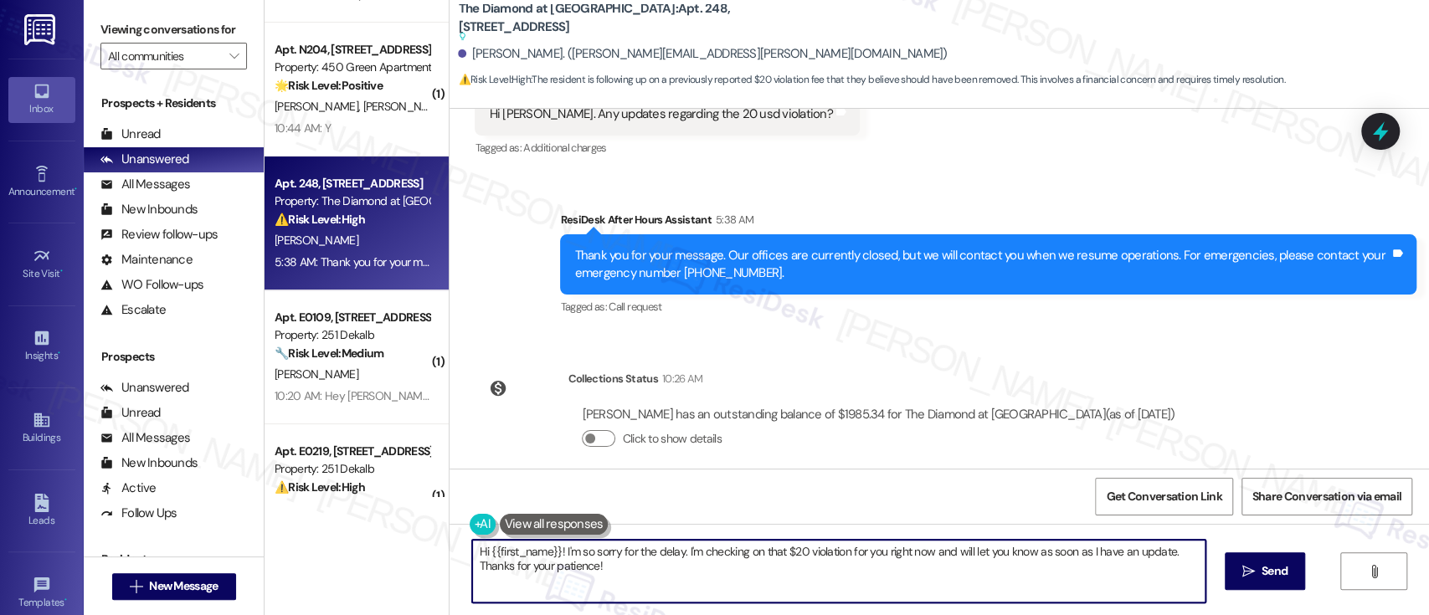
click at [247, 473] on div "Viewing conversations for All communities  Prospects + Residents Unread (0) Un…" at bounding box center [756, 307] width 1345 height 615
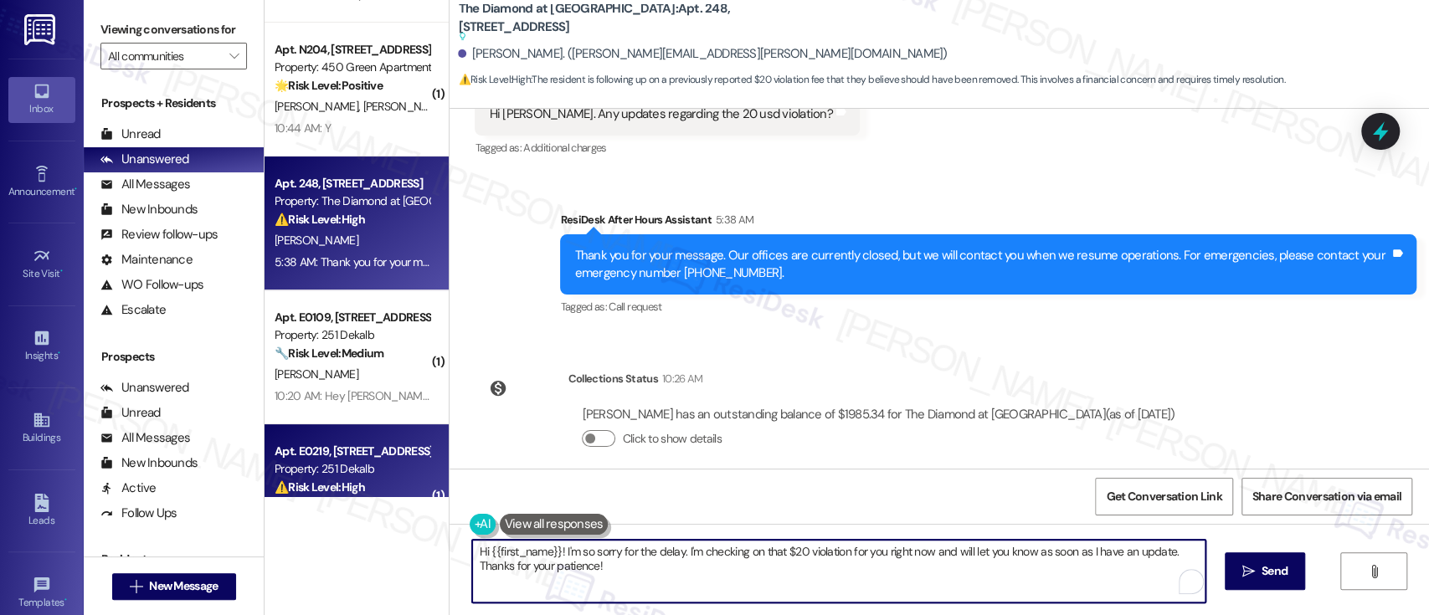
paste textarea "Thank you for following up. According to our office, a $20 credit was submitted…"
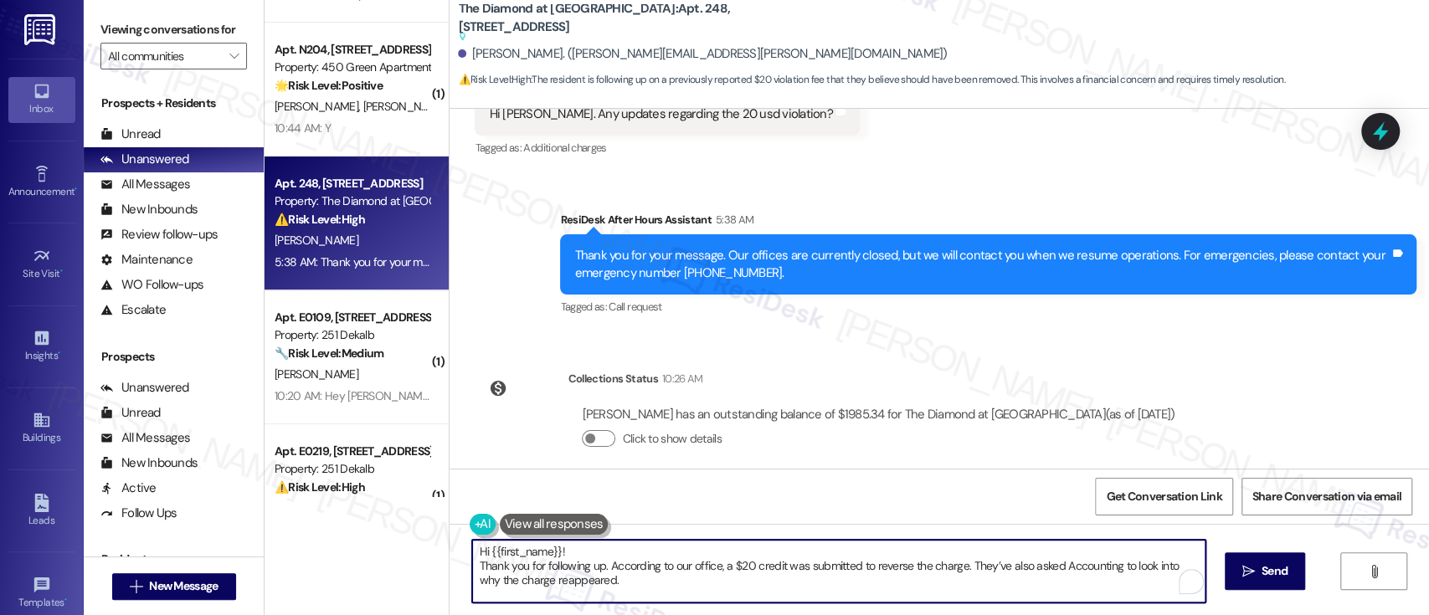
click at [621, 551] on textarea "Hi {{first_name}}! Thank you for following up. According to our office, a $20 c…" at bounding box center [838, 571] width 732 height 63
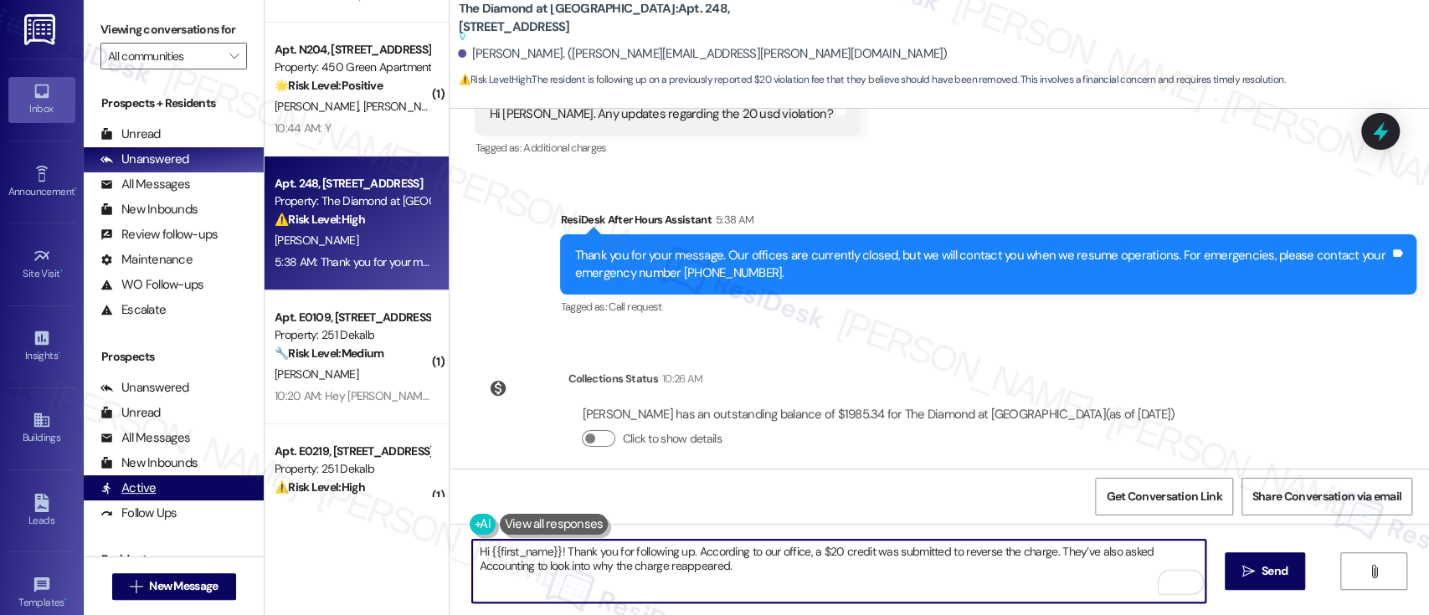
drag, startPoint x: 773, startPoint y: 572, endPoint x: 115, endPoint y: 475, distance: 665.6
click at [115, 475] on div "Viewing conversations for All communities  Prospects + Residents Unread (0) Un…" at bounding box center [756, 307] width 1345 height 615
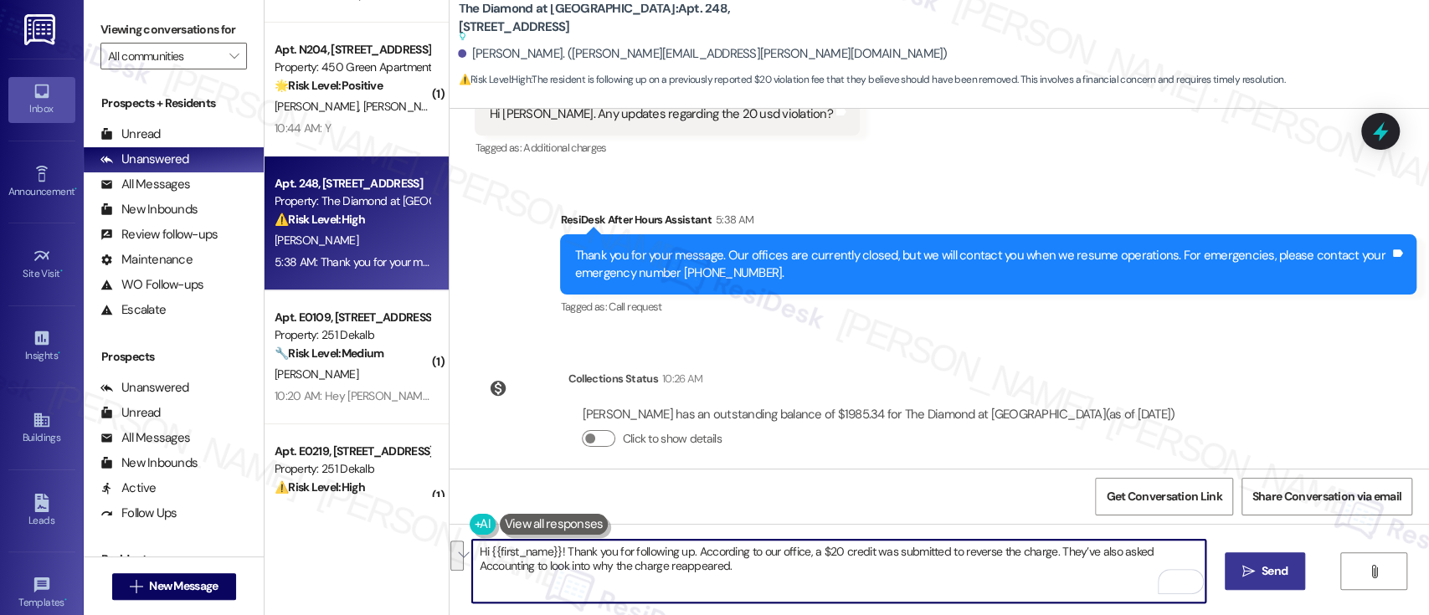
type textarea "Hi {{first_name}}! Thank you for following up. According to our office, a $20 c…"
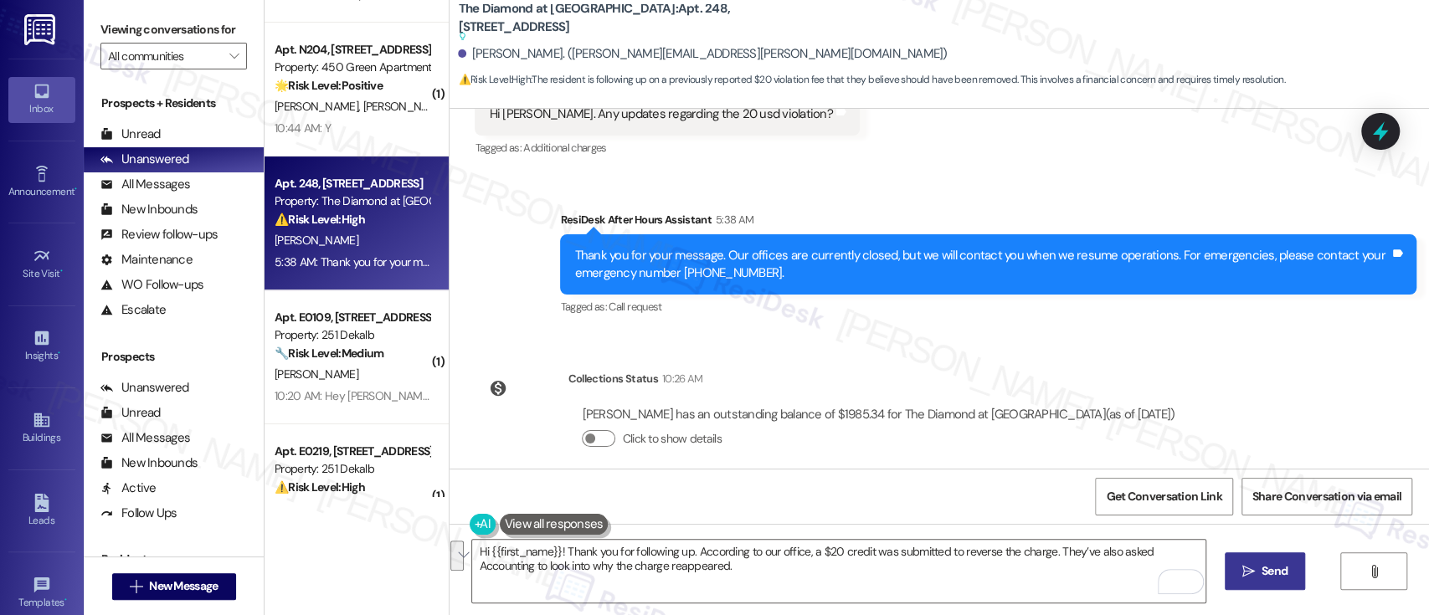
click at [1279, 580] on button " Send" at bounding box center [1264, 571] width 81 height 38
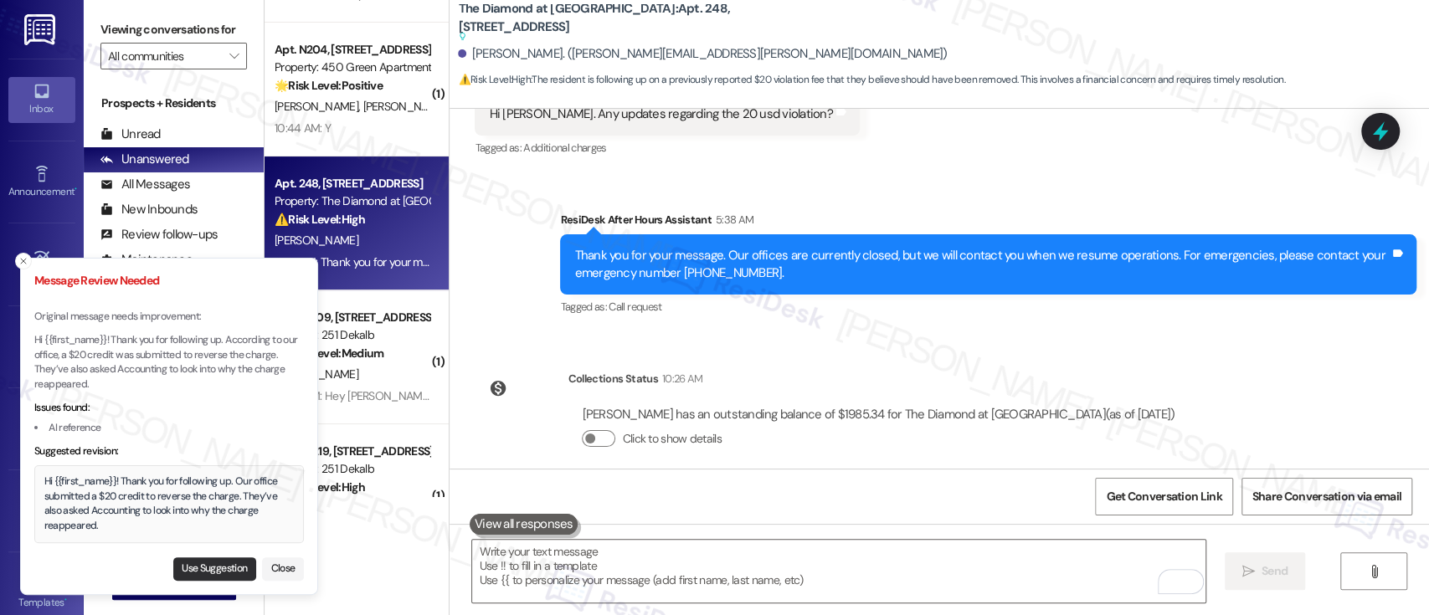
click at [203, 573] on button "Use Suggestion" at bounding box center [214, 568] width 83 height 23
type textarea "Hi {{first_name}}! Thank you for following up. Our office submitted a $20 credi…"
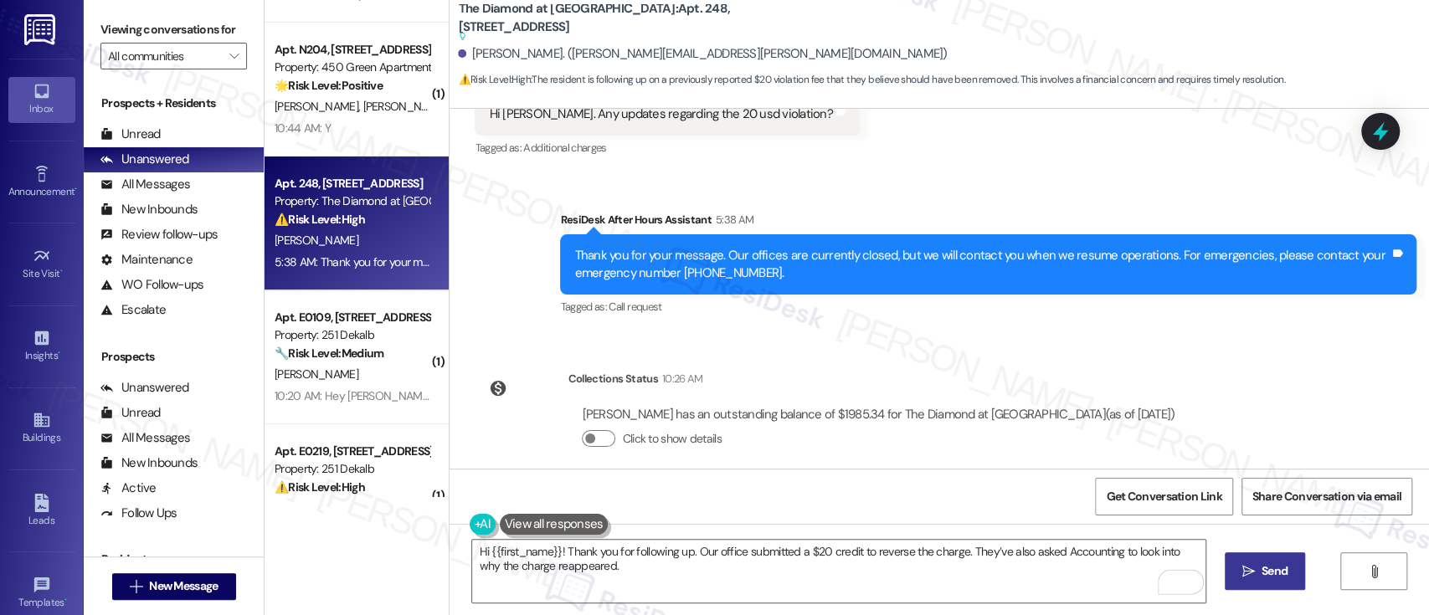
click at [1254, 579] on span " Send" at bounding box center [1265, 571] width 53 height 18
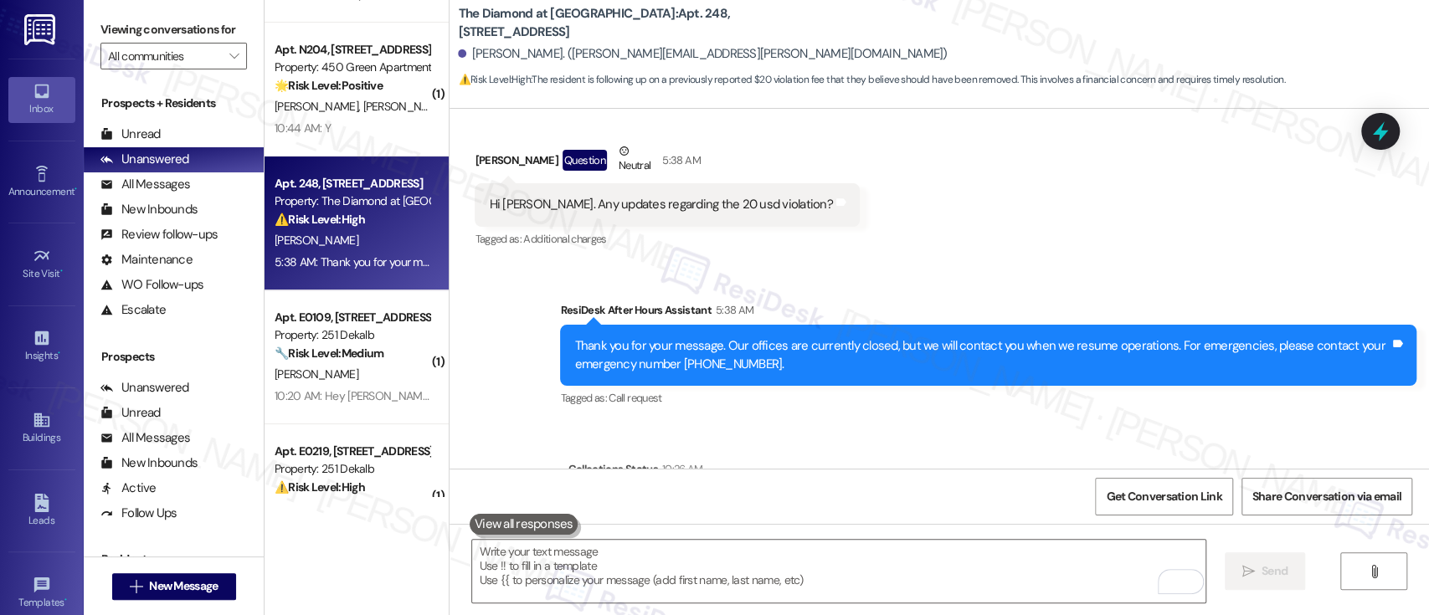
scroll to position [6825, 0]
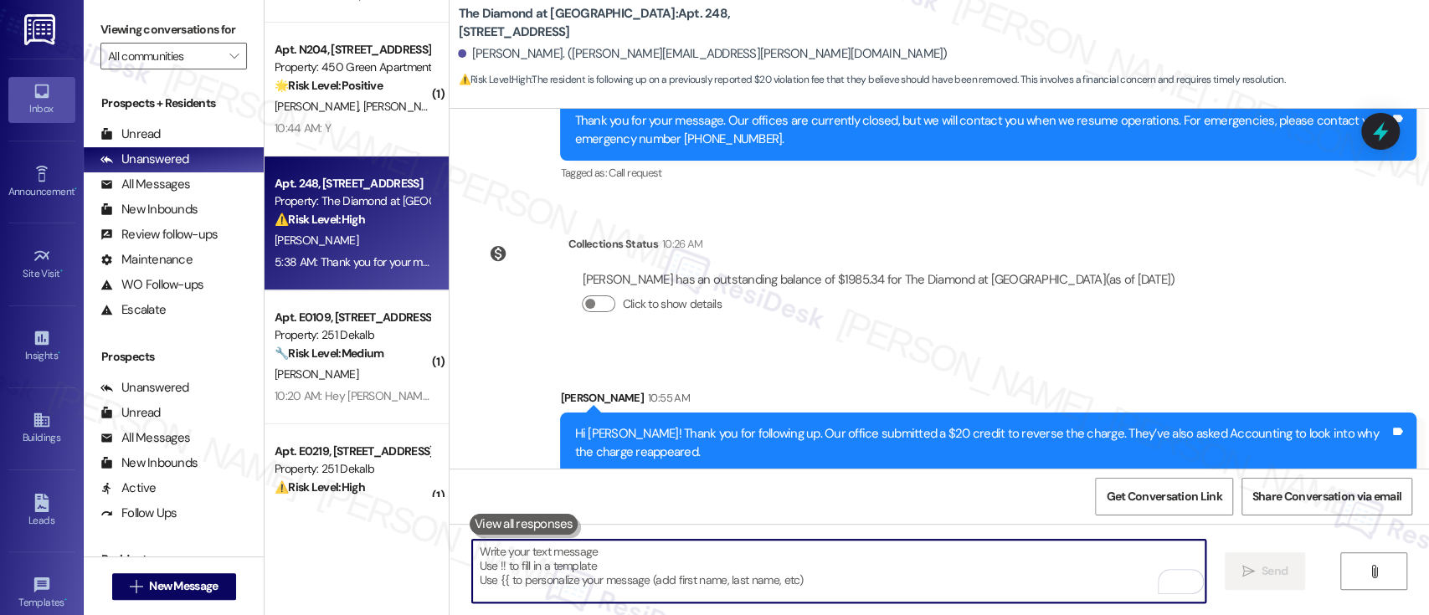
click at [927, 556] on textarea "To enrich screen reader interactions, please activate Accessibility in Grammarl…" at bounding box center [838, 571] width 732 height 63
paste textarea "Regarding your insurance through Resident Shield, everything looks correct. The…"
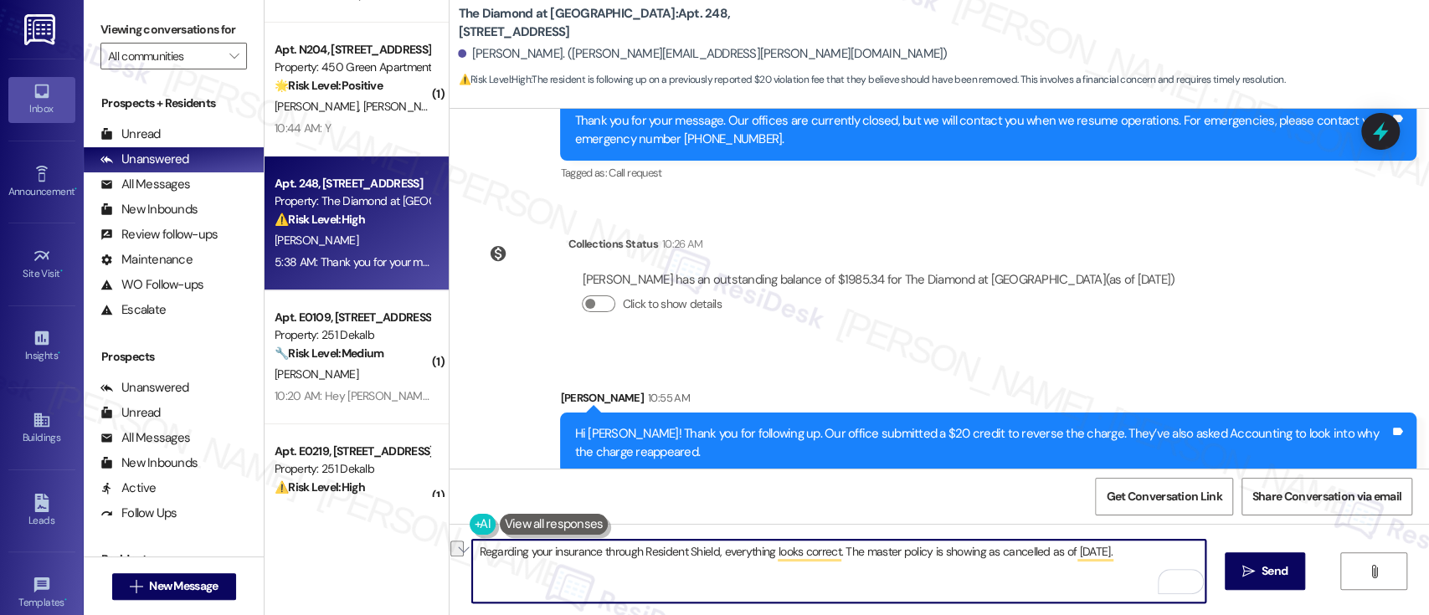
paste textarea "Please let me know if there is anything else I can help you with today."
type textarea "Regarding your insurance through Resident Shield, everything looks correct. The…"
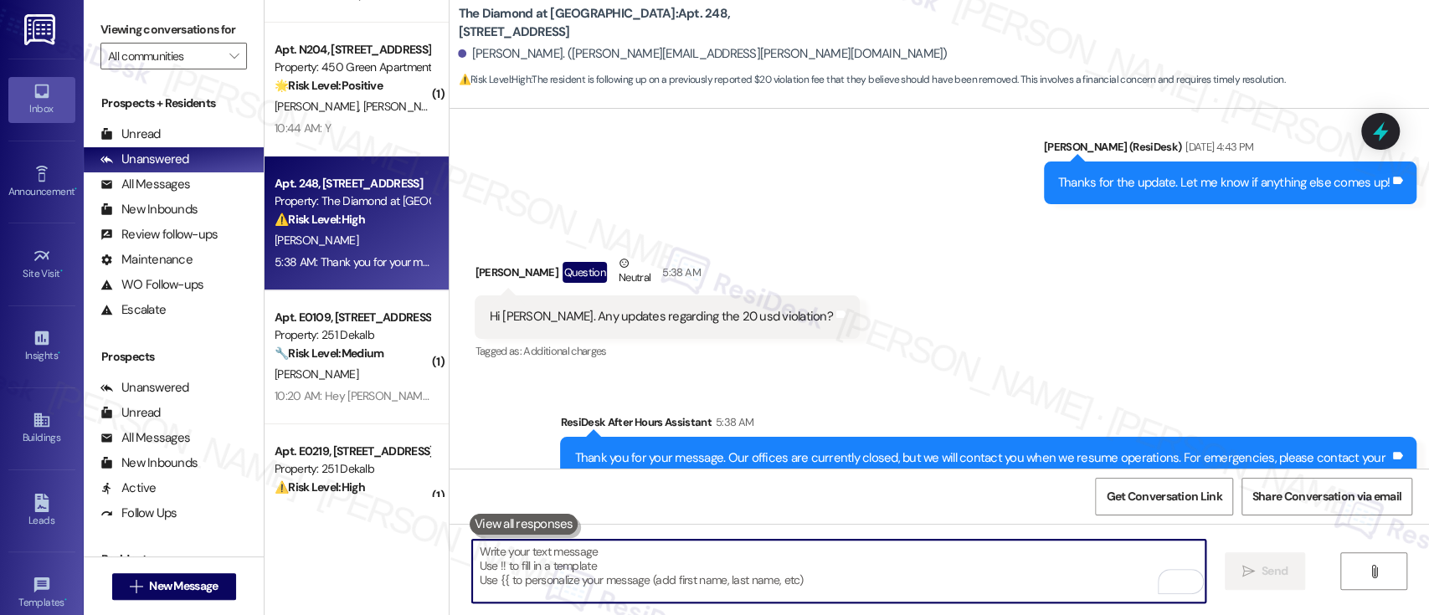
scroll to position [6959, 0]
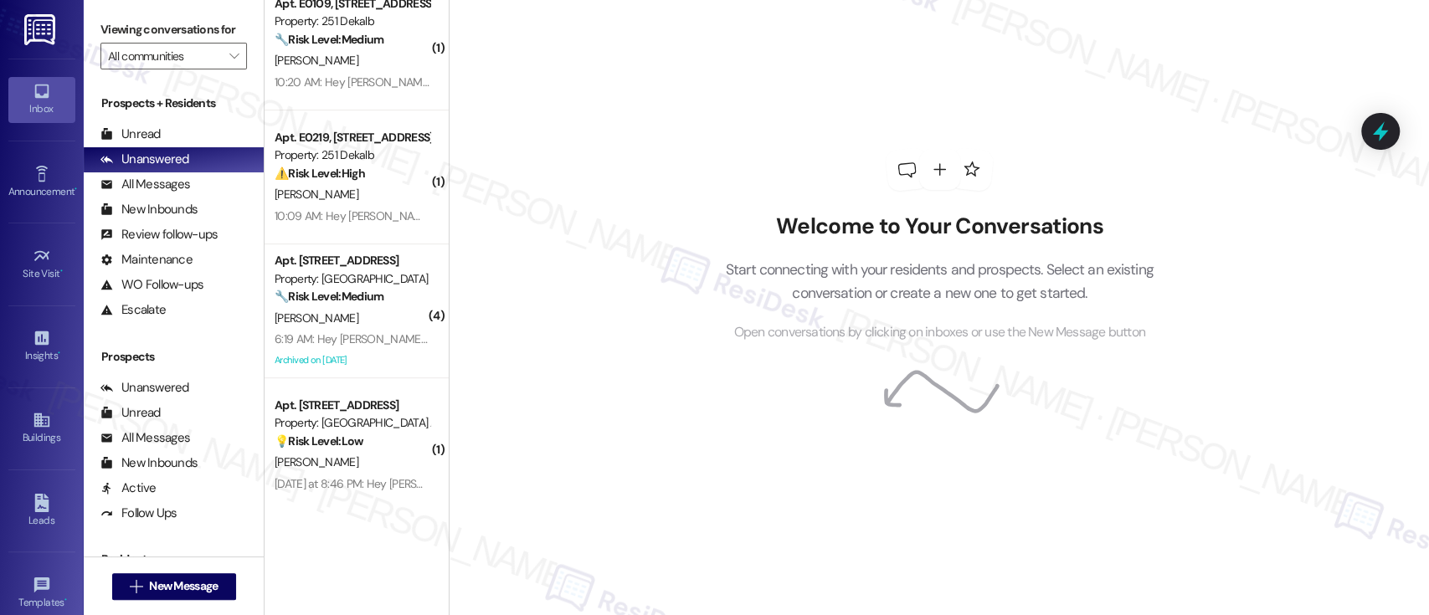
scroll to position [441, 0]
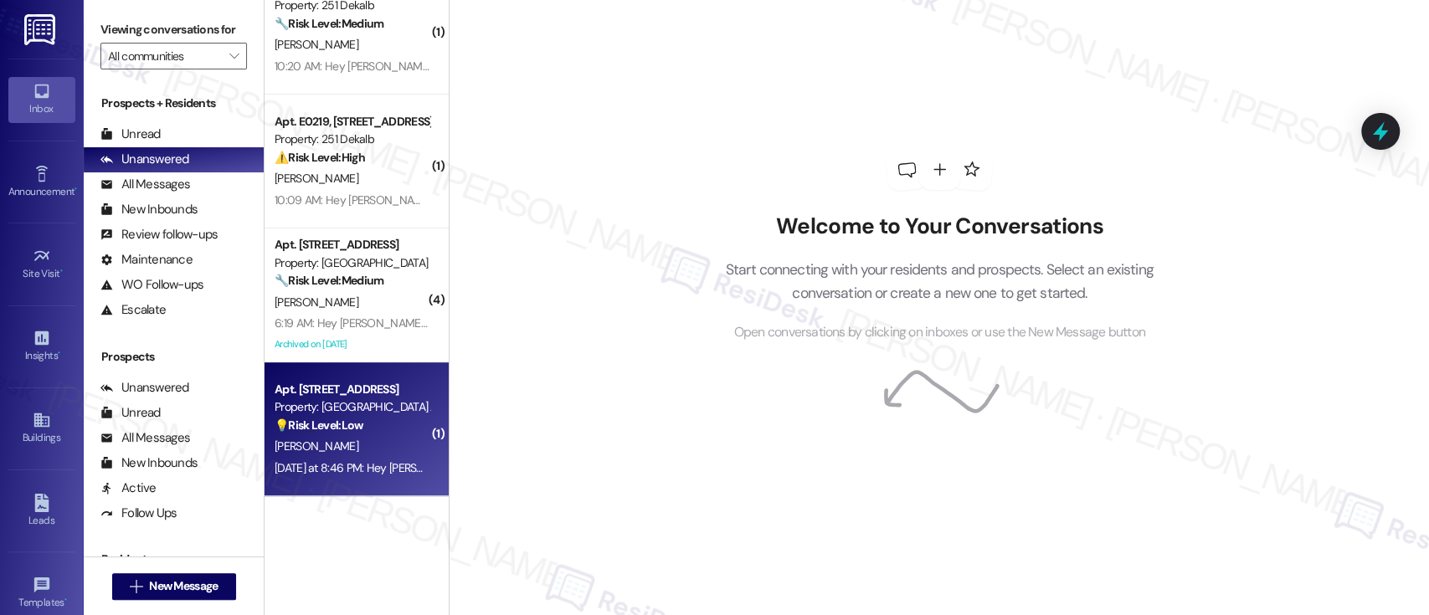
click at [353, 445] on div "[PERSON_NAME]" at bounding box center [352, 446] width 158 height 21
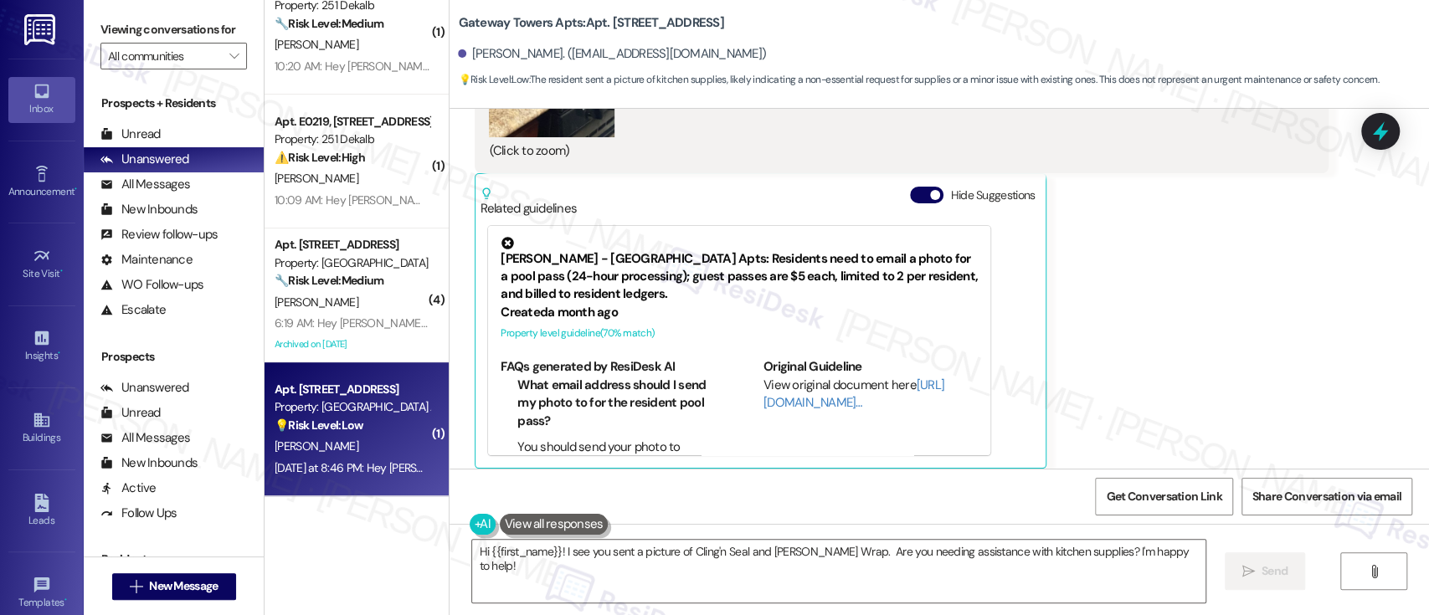
scroll to position [8550, 0]
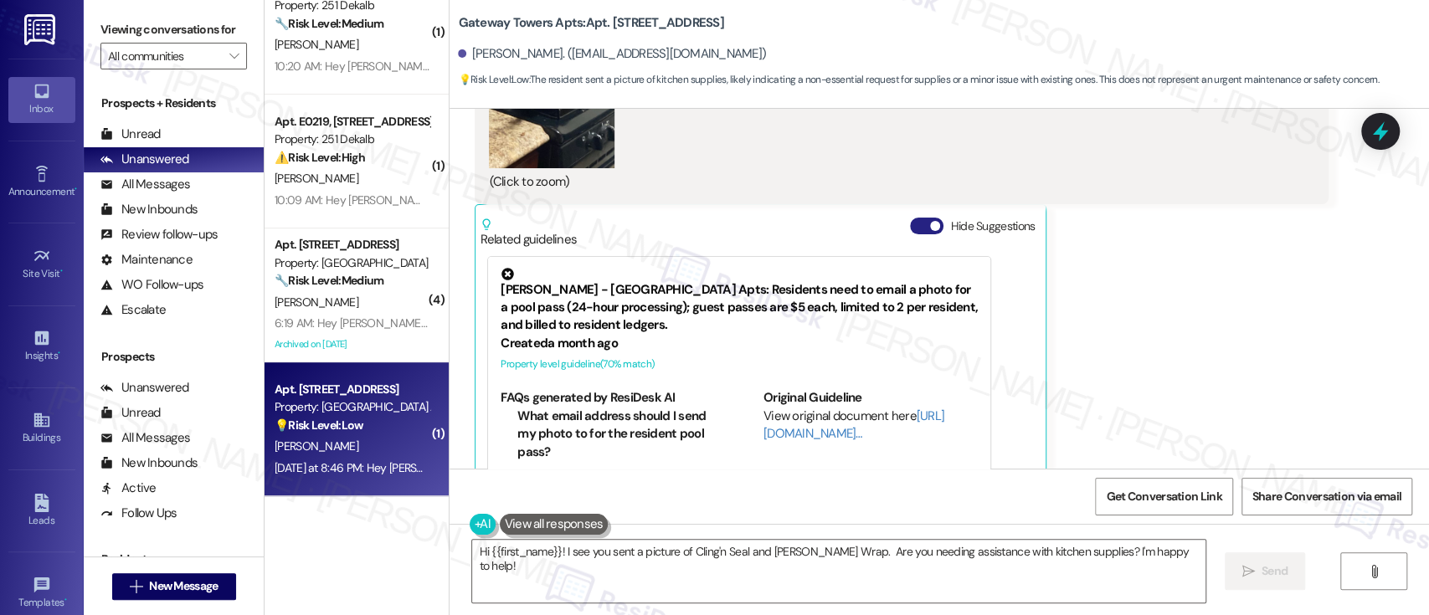
click at [915, 223] on button "Hide Suggestions" at bounding box center [926, 226] width 33 height 17
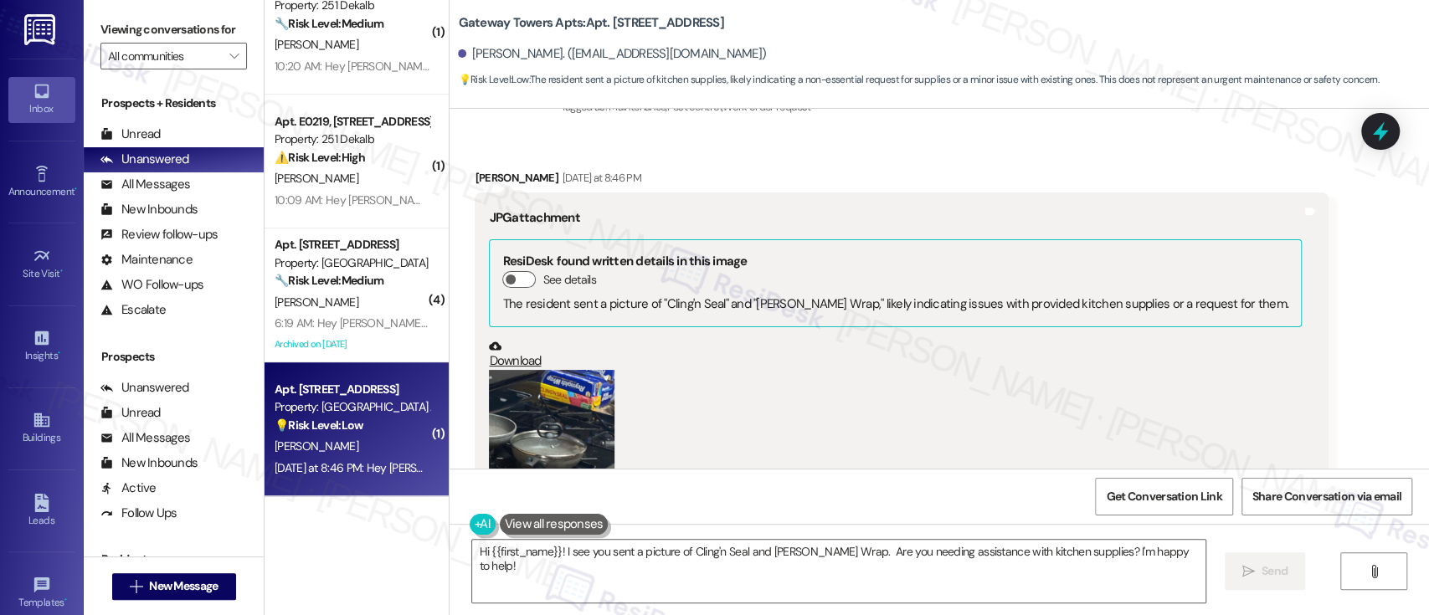
scroll to position [8216, 0]
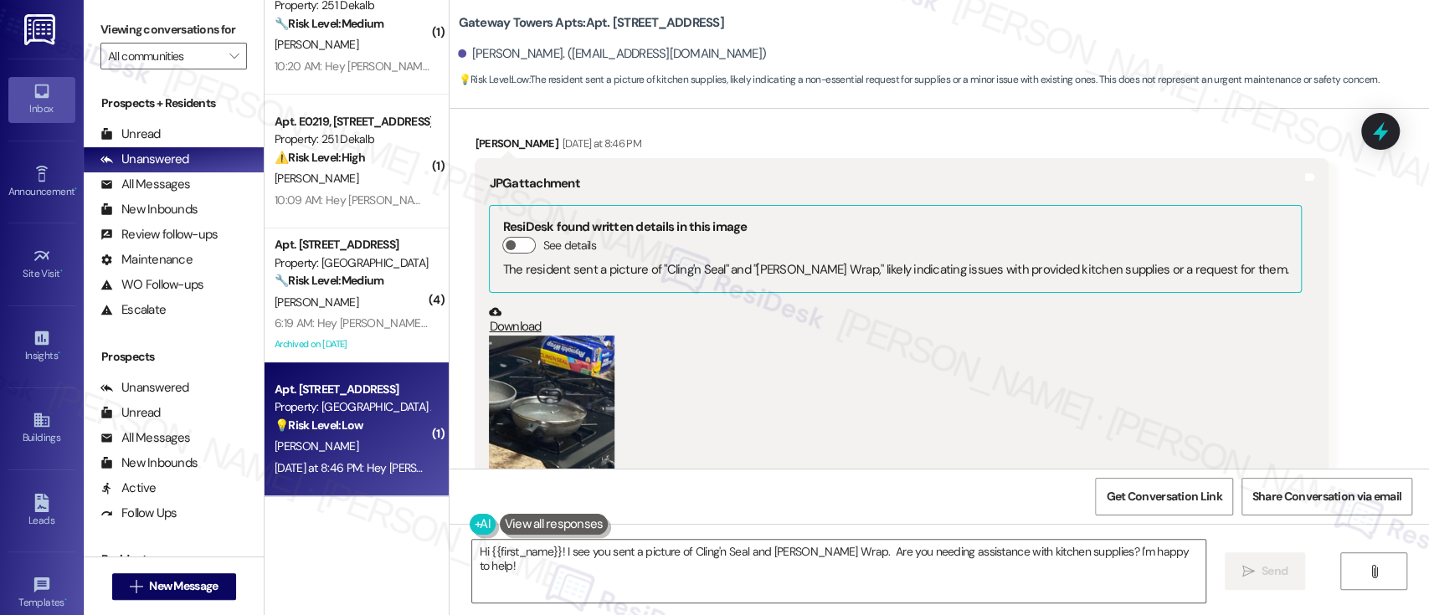
click at [537, 408] on button "Zoom image" at bounding box center [552, 419] width 126 height 167
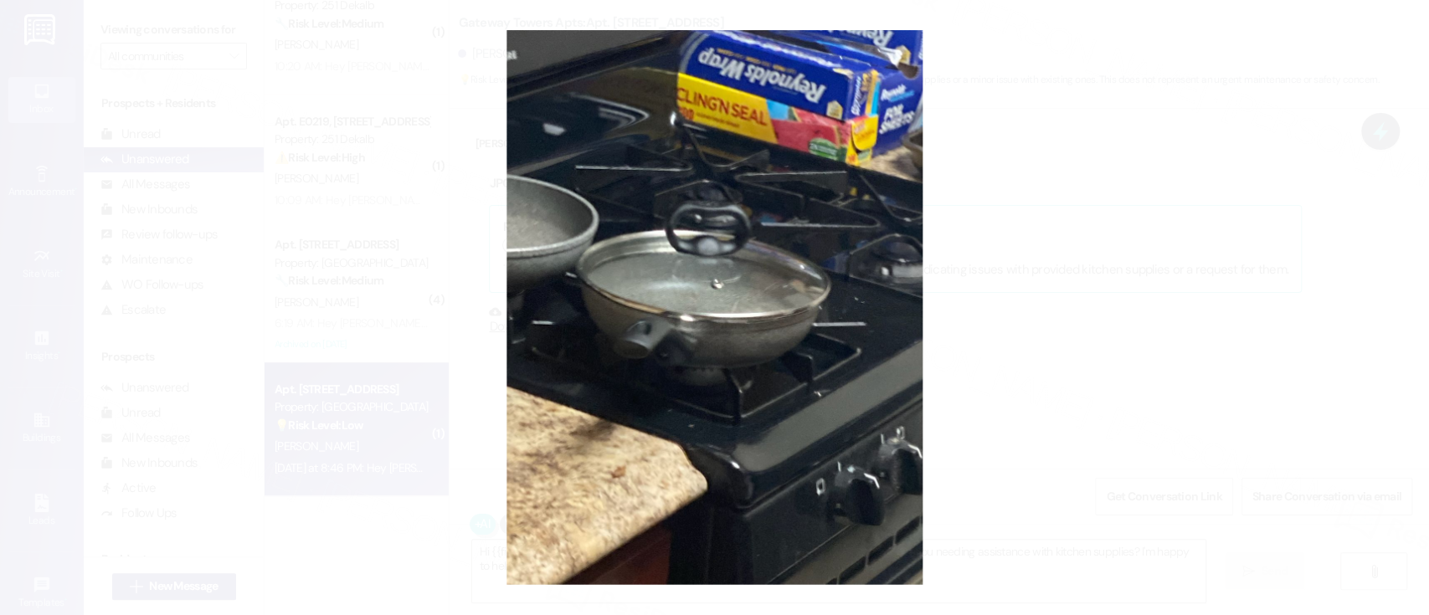
click at [998, 306] on button "Unzoom image" at bounding box center [714, 307] width 1429 height 615
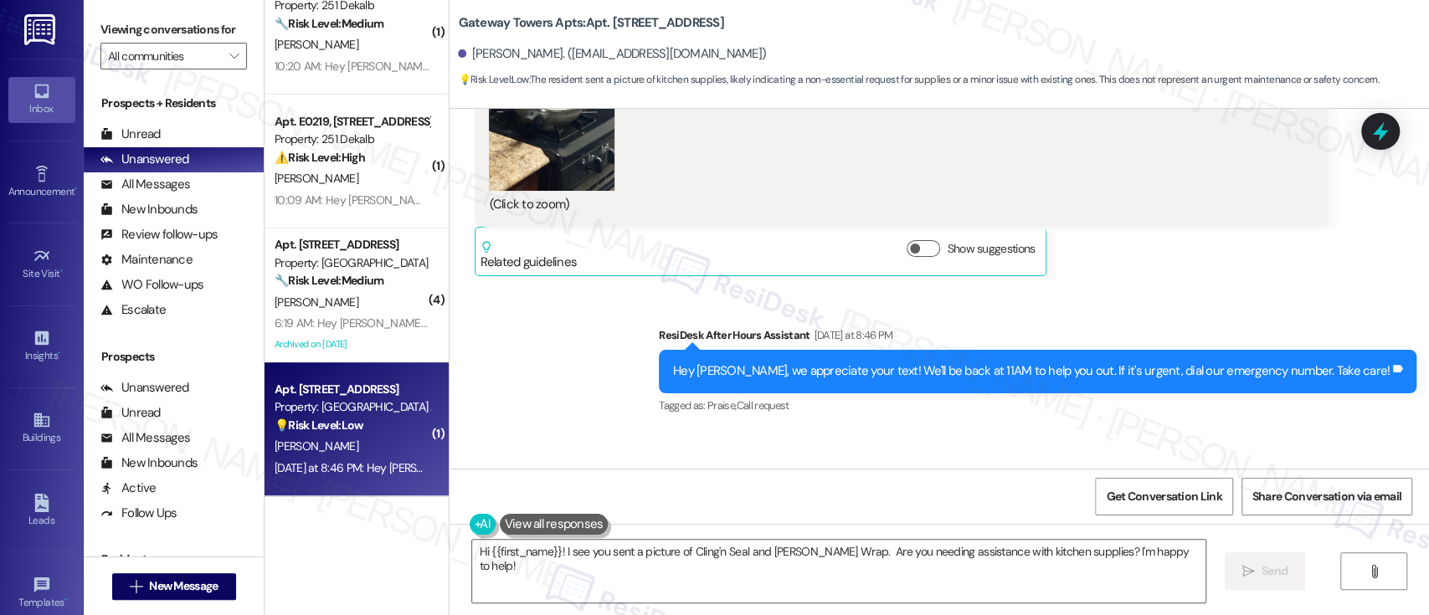
scroll to position [8639, 0]
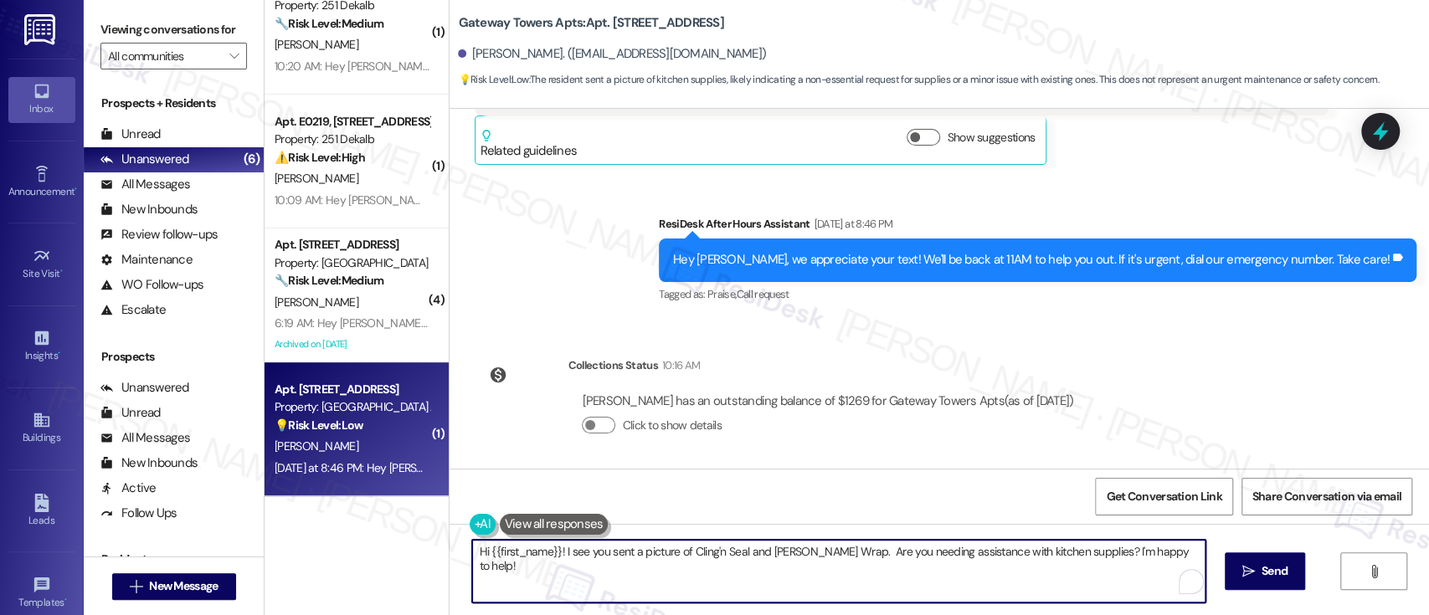
drag, startPoint x: 683, startPoint y: 550, endPoint x: 1170, endPoint y: 541, distance: 487.1
click at [1170, 541] on textarea "Hi {{first_name}}! I see you sent a picture of Cling'n Seal and [PERSON_NAME] W…" at bounding box center [838, 571] width 732 height 63
type textarea "Hi {{first_name}}! I see you sent a picture of the stove! How may I help you?"
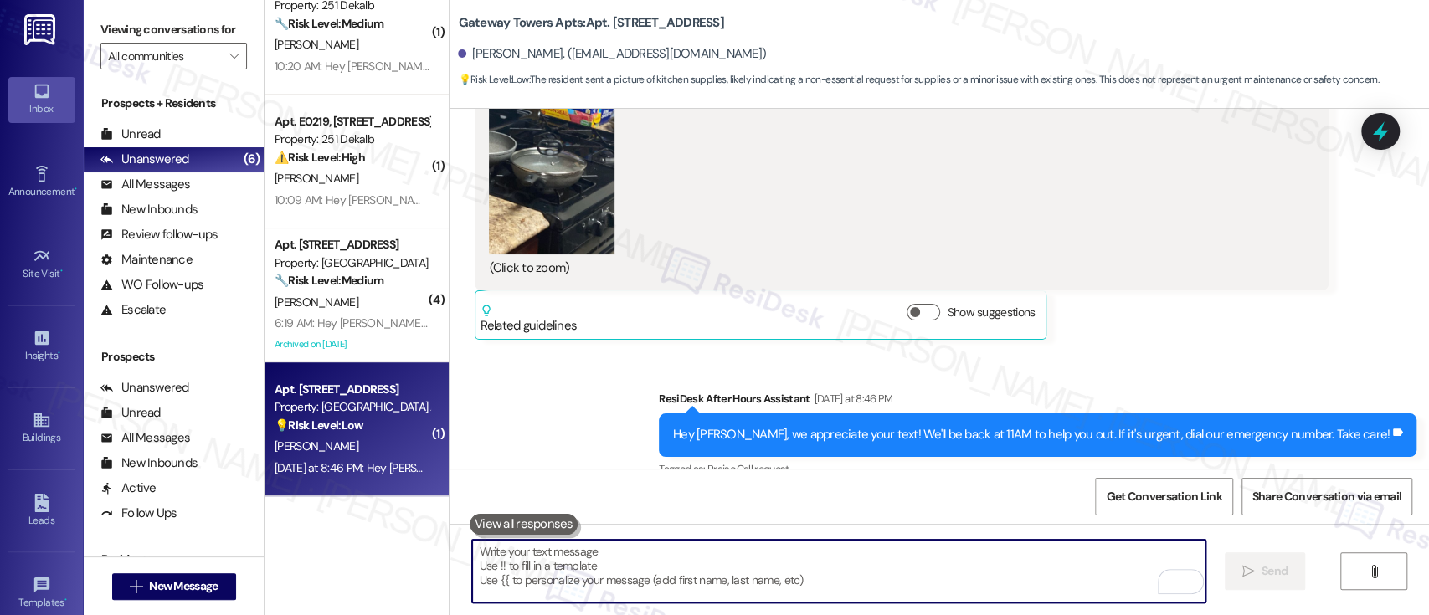
scroll to position [8343, 0]
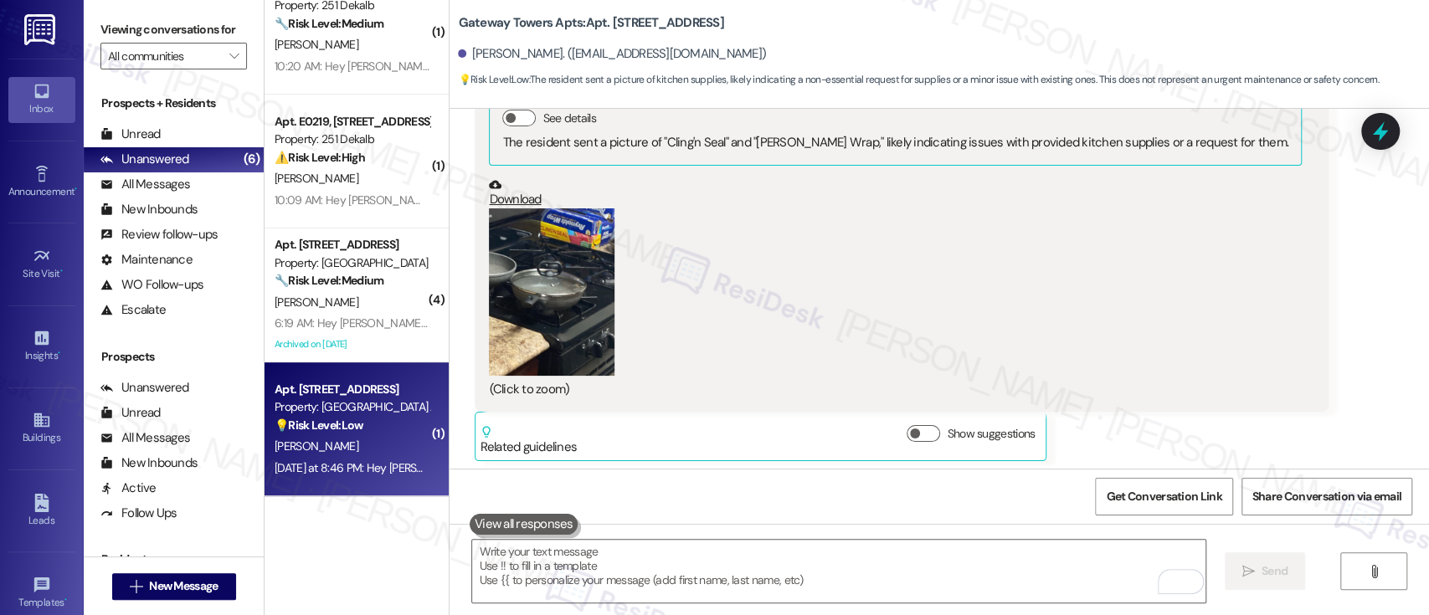
click at [1342, 337] on div "Received via SMS [PERSON_NAME] [DATE] at 8:46 PM JPG attachment ResiDesk found …" at bounding box center [938, 222] width 979 height 504
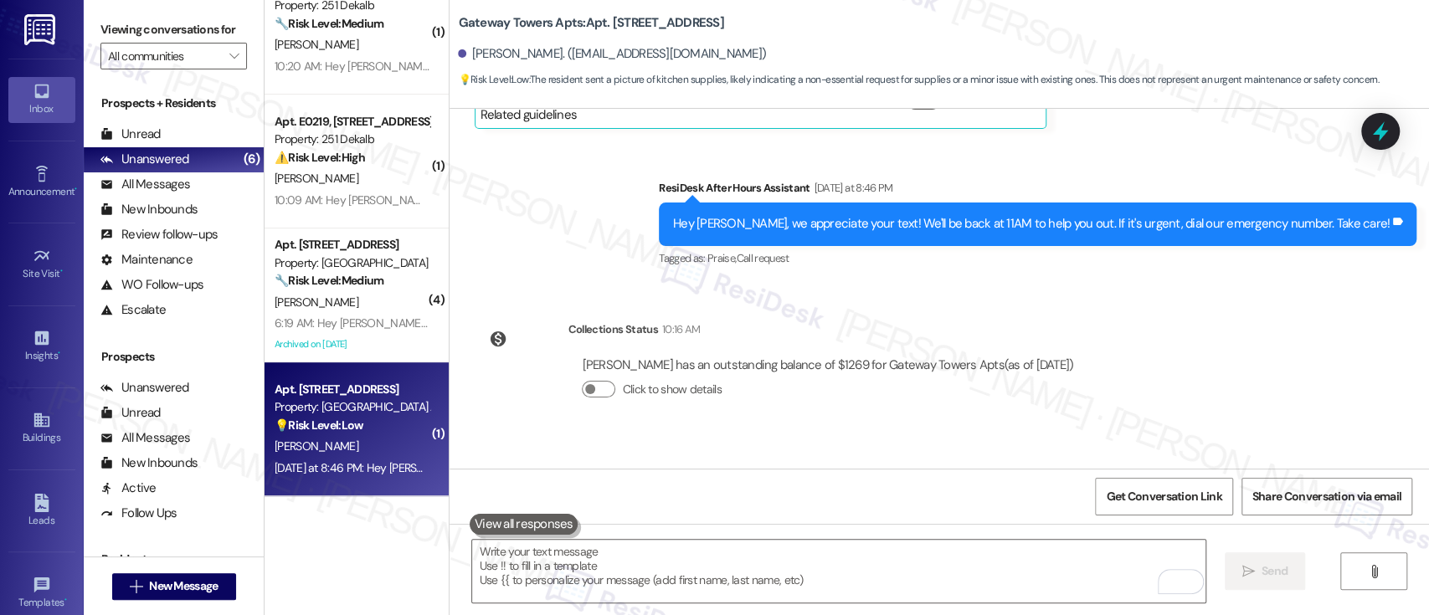
scroll to position [8756, 0]
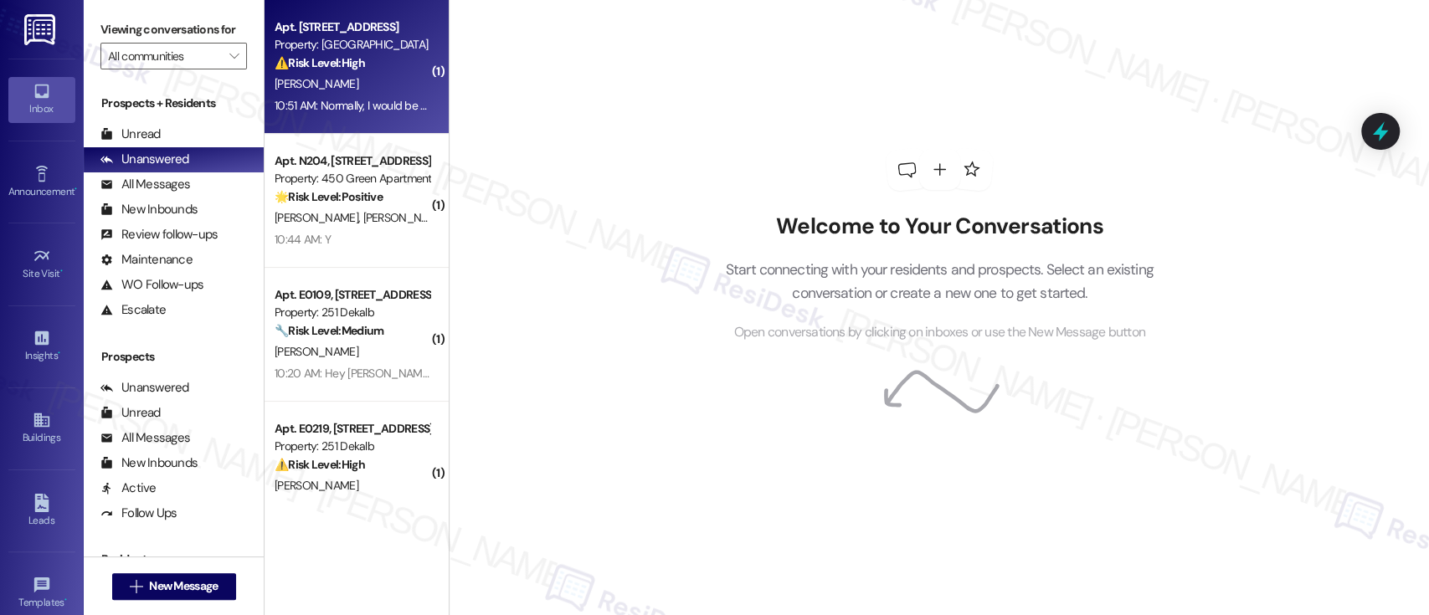
click at [393, 82] on div "[PERSON_NAME]" at bounding box center [352, 84] width 158 height 21
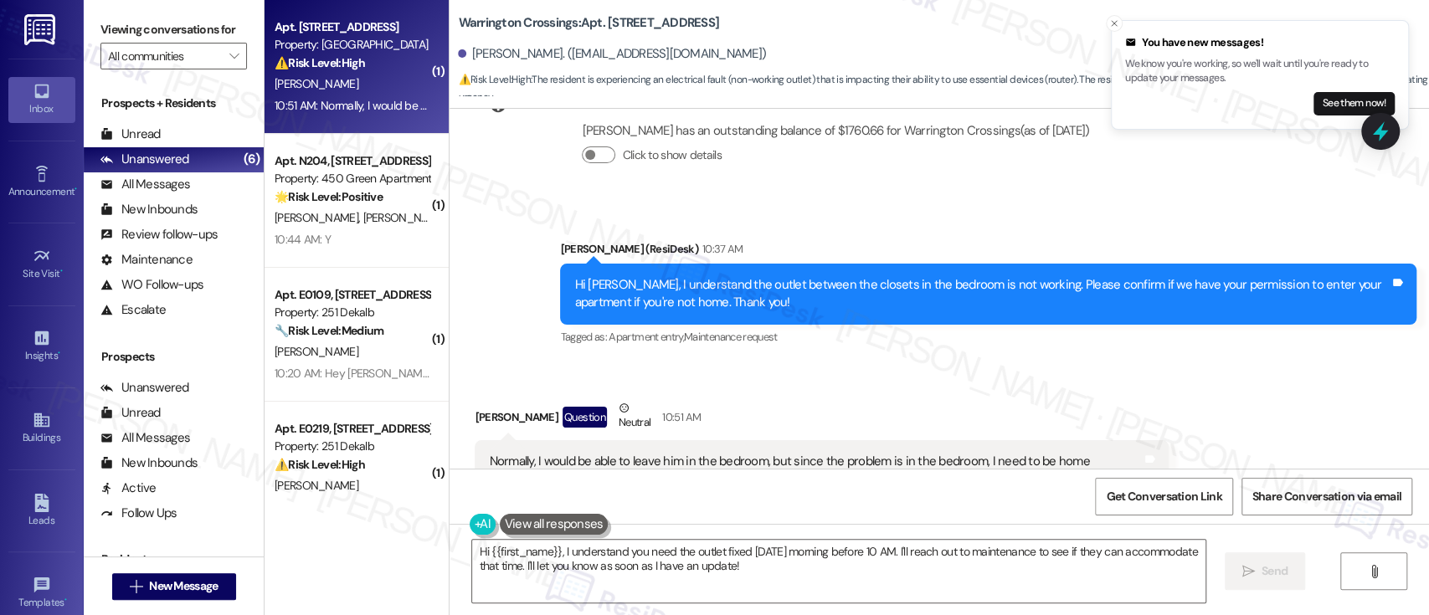
scroll to position [12580, 0]
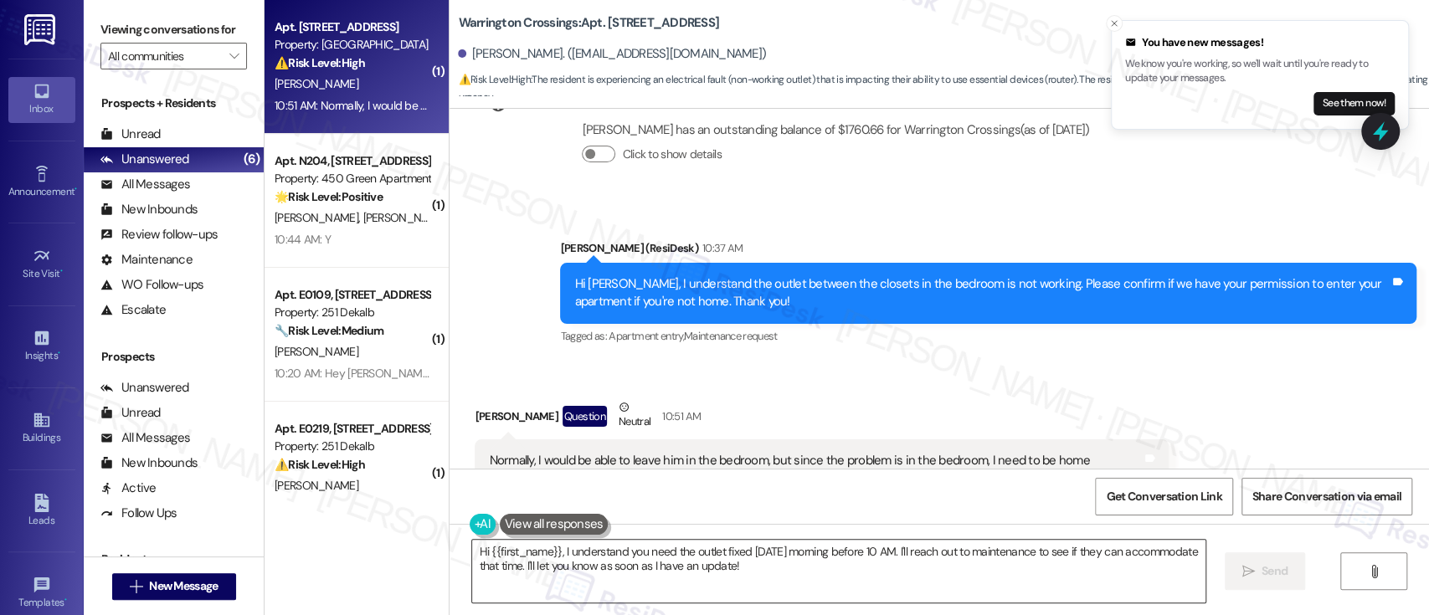
click at [952, 546] on textarea "Hi {{first_name}}, I understand you need the outlet fixed tomorrow morning befo…" at bounding box center [838, 571] width 732 height 63
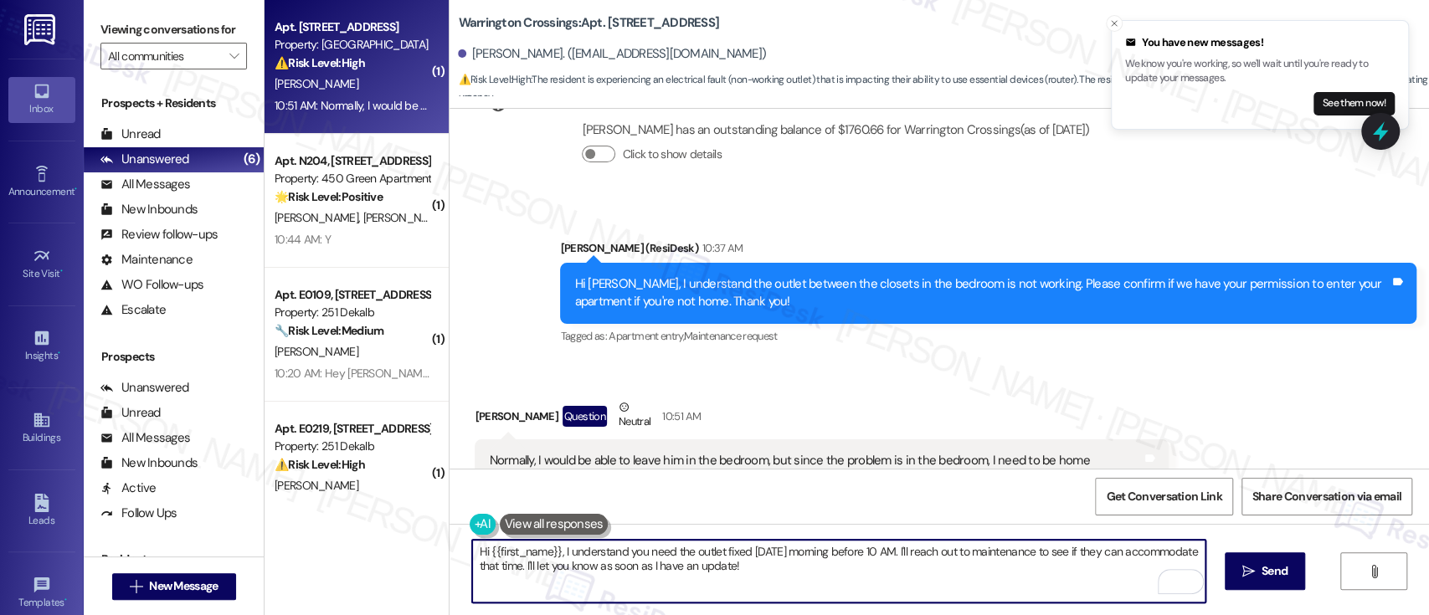
click at [904, 551] on textarea "Hi {{first_name}}, I understand you need the outlet fixed tomorrow morning befo…" at bounding box center [838, 571] width 732 height 63
click at [523, 559] on textarea "I'll reach out to maintenance to see if they can accommodate that time. I'll le…" at bounding box center [838, 571] width 732 height 63
click at [601, 555] on textarea "I'll reach out to maintenance to see if they can accommodate that time. I'll le…" at bounding box center [838, 571] width 732 height 63
click at [480, 554] on textarea "I'll reach out to maintenance to see if they can accommodate that time. I'll le…" at bounding box center [838, 571] width 732 height 63
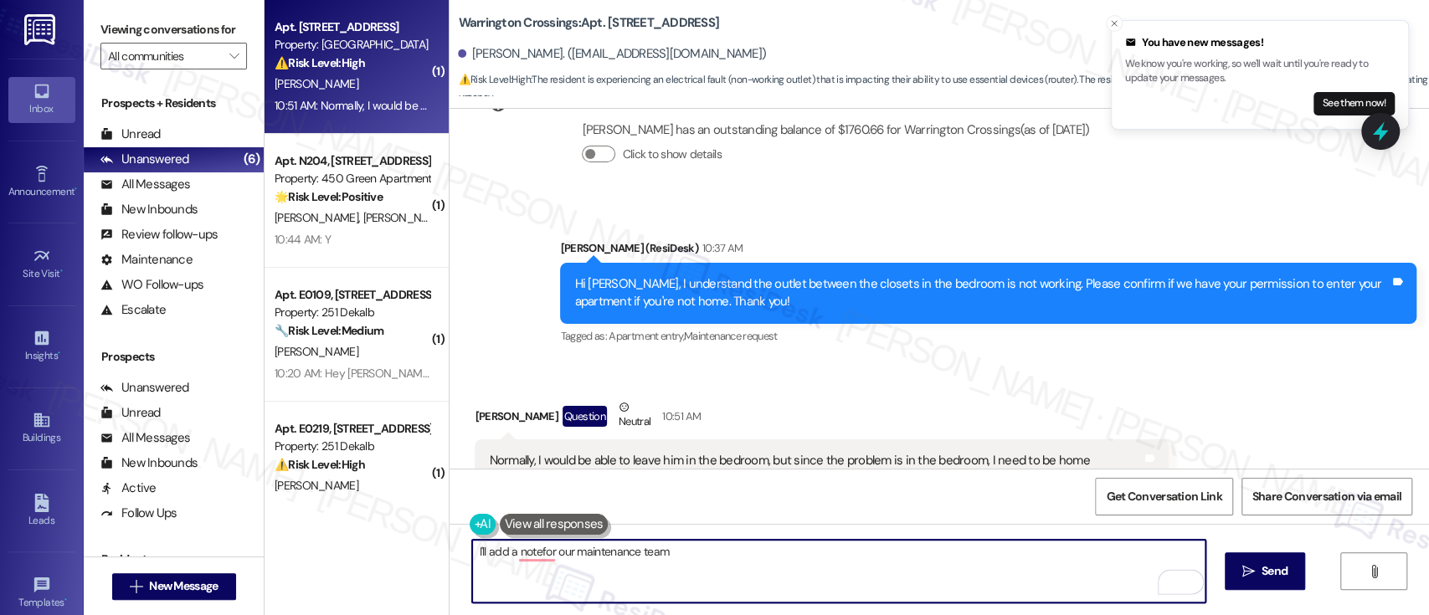
click at [522, 558] on textarea "I'll add a notefor our maintenance team" at bounding box center [838, 571] width 732 height 63
click at [721, 559] on textarea "I'll add a note for our maintenance team" at bounding box center [838, 571] width 732 height 63
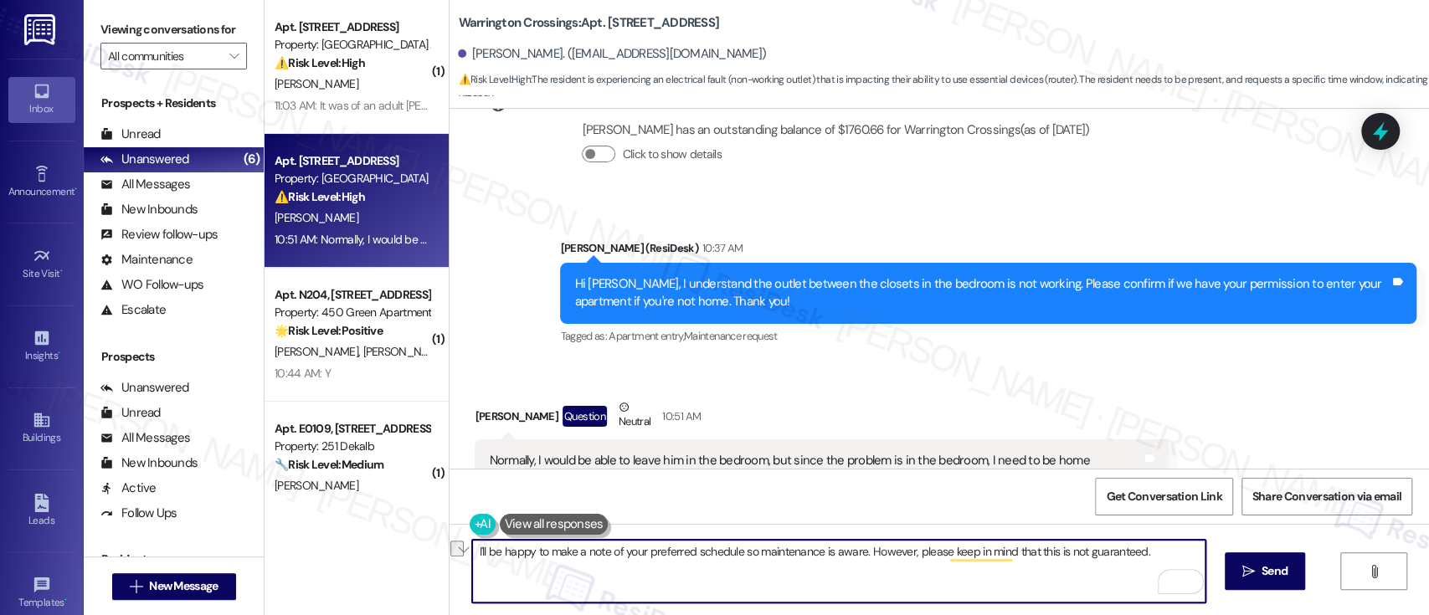
paste textarea "’ll be happy to note your preferred schedule so the maintenance team is aware. …"
type textarea "I’ll be happy to note your preferred schedule so the maintenance team is aware.…"
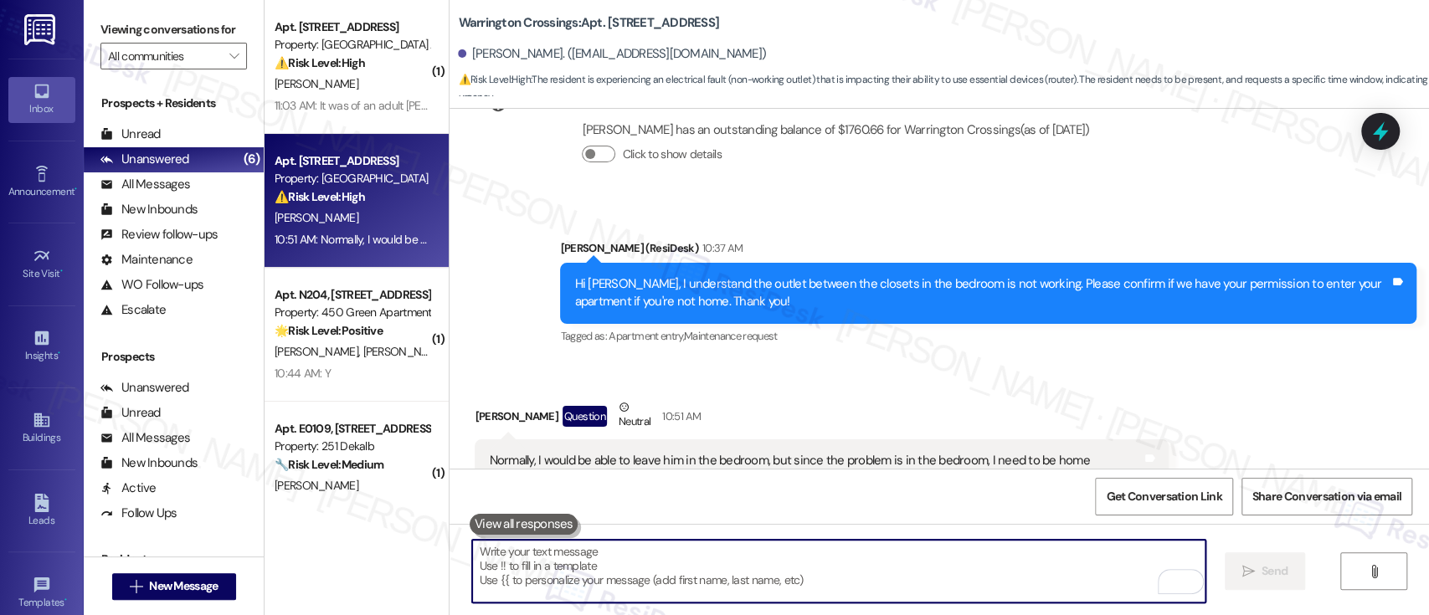
scroll to position [12579, 0]
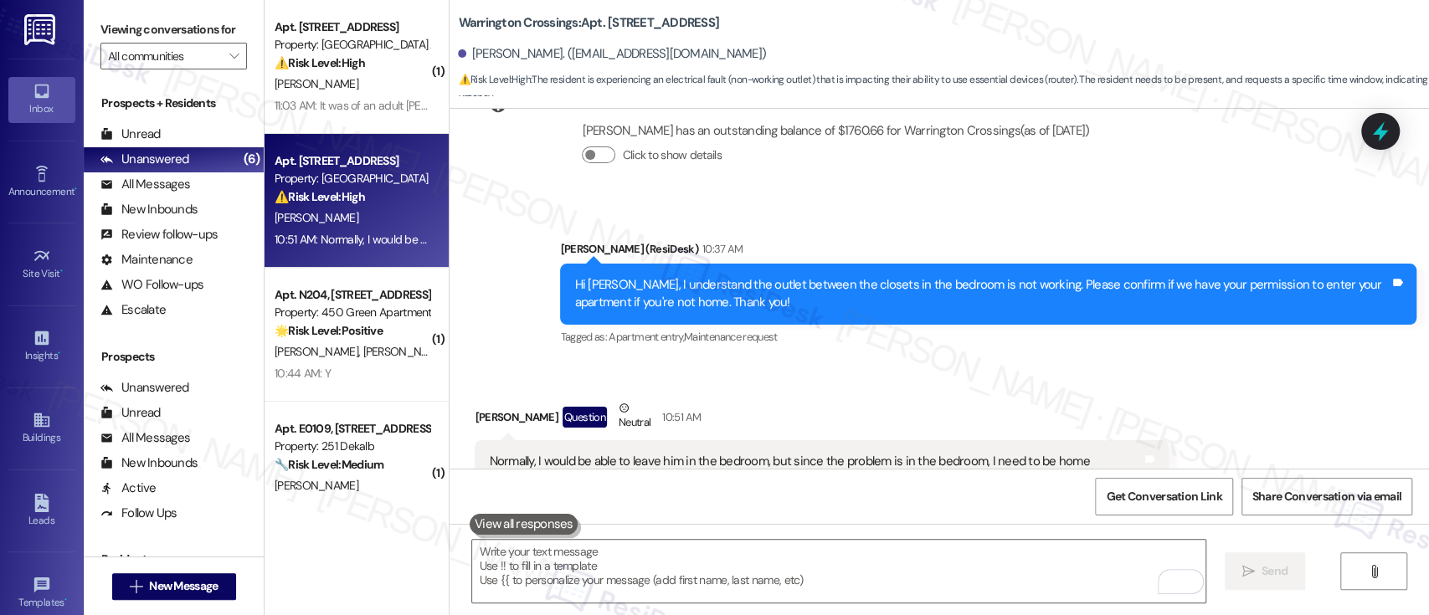
click at [613, 27] on b "Warrington Crossings: Apt. K03, 1700 Street Rd B05" at bounding box center [588, 23] width 261 height 18
copy b "K03"
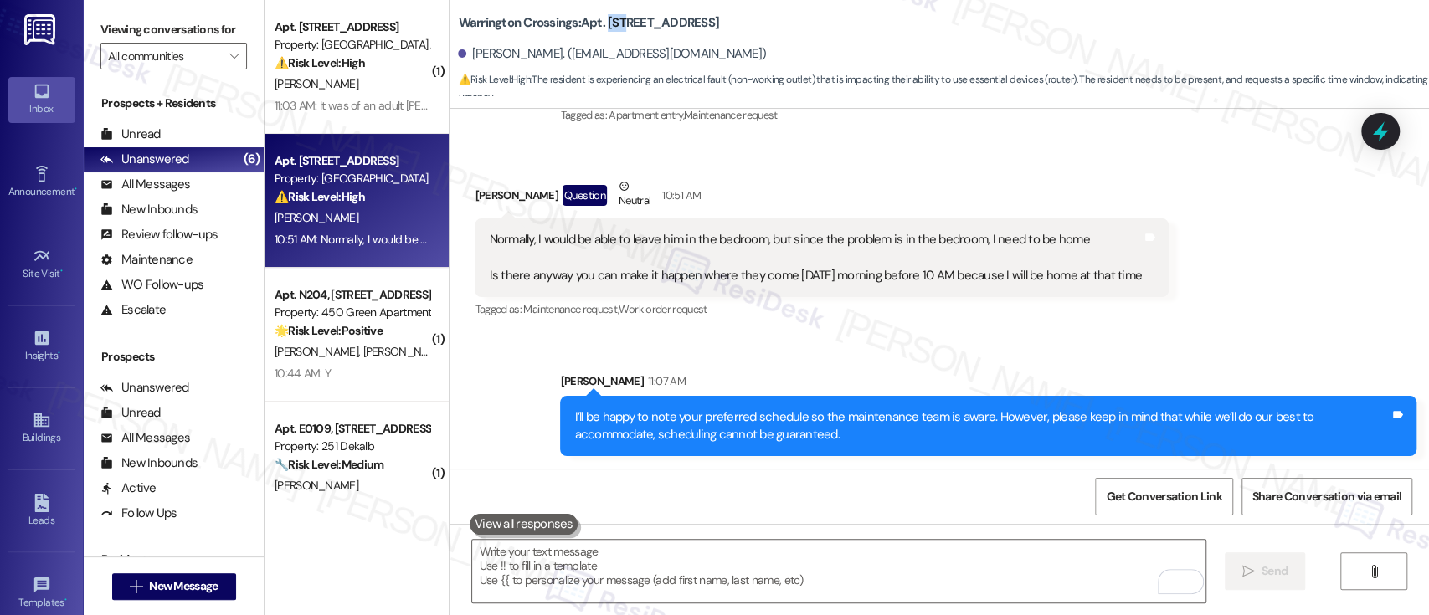
scroll to position [12830, 0]
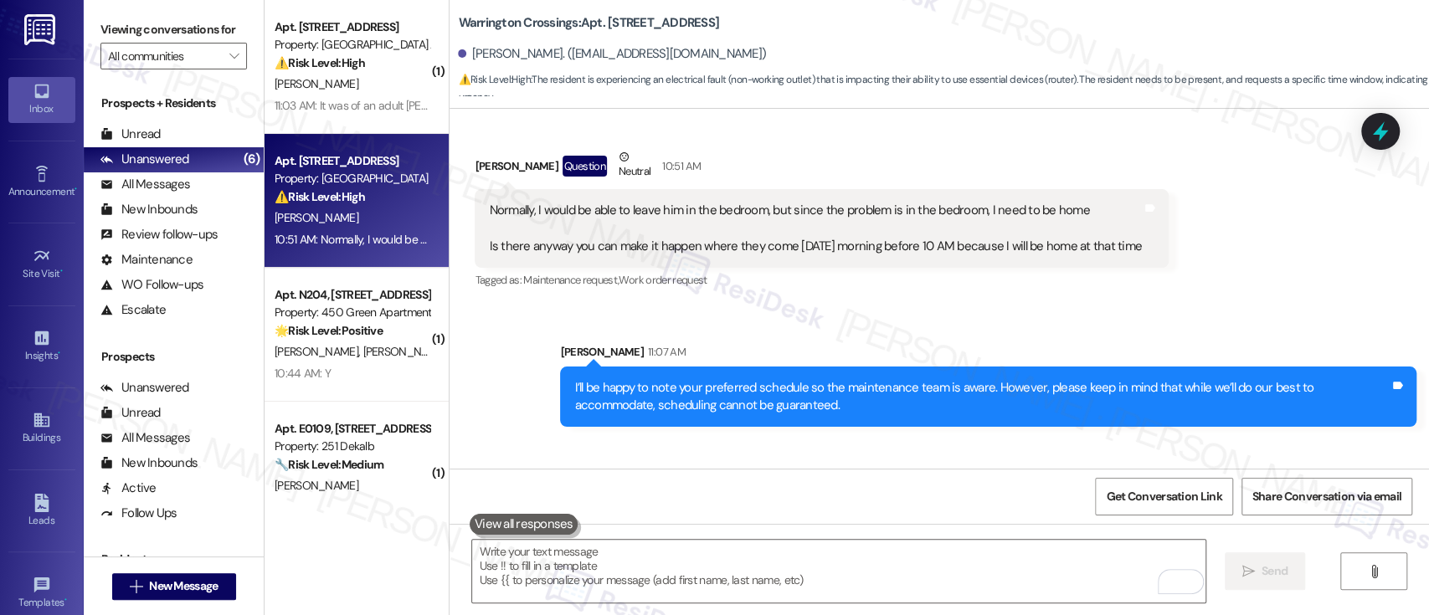
click at [1123, 439] on div "Received via SMS Gina Clifton 11:07 AM Ok Tags and notes" at bounding box center [938, 497] width 979 height 116
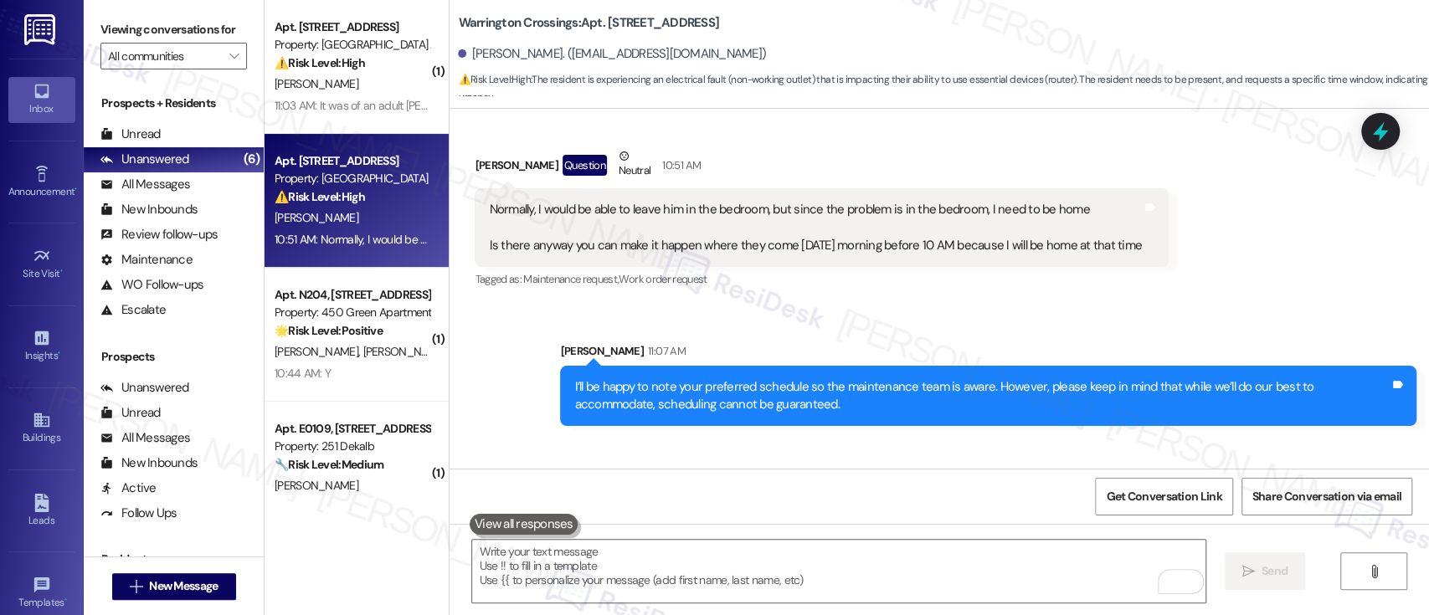
click at [938, 439] on div "Received via SMS Gina Clifton 11:07 AM Ok Tags and notes" at bounding box center [938, 497] width 979 height 116
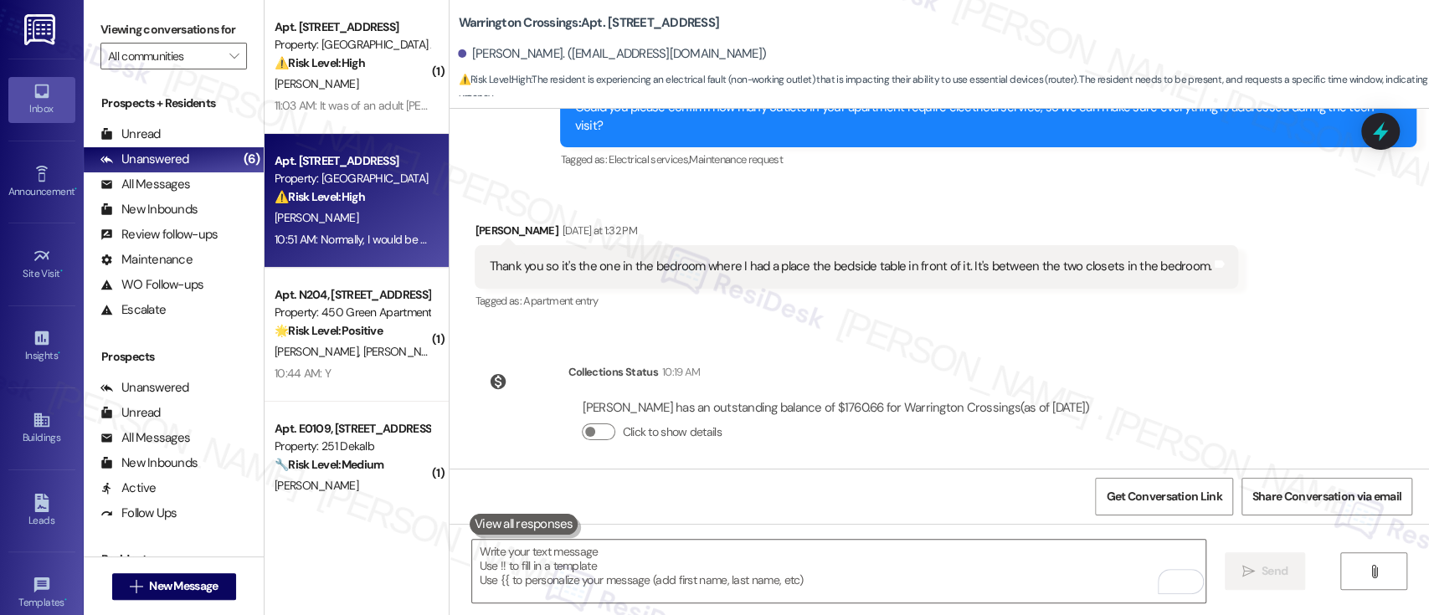
scroll to position [12246, 0]
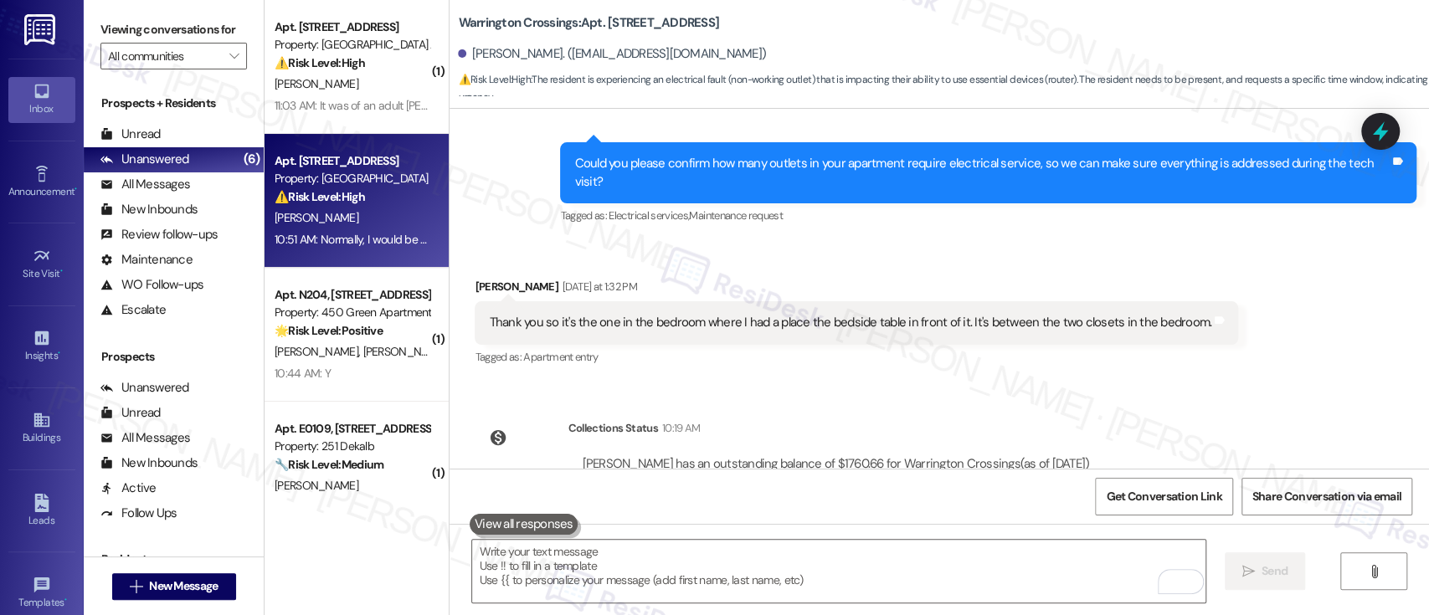
click at [960, 314] on div "Thank you so it's the one in the bedroom where I had a place the bedside table …" at bounding box center [850, 323] width 722 height 18
click at [998, 314] on div "Thank you so it's the one in the bedroom where I had a place the bedside table …" at bounding box center [850, 323] width 722 height 18
click at [1074, 314] on div "Thank you so it's the one in the bedroom where I had a place the bedside table …" at bounding box center [850, 323] width 722 height 18
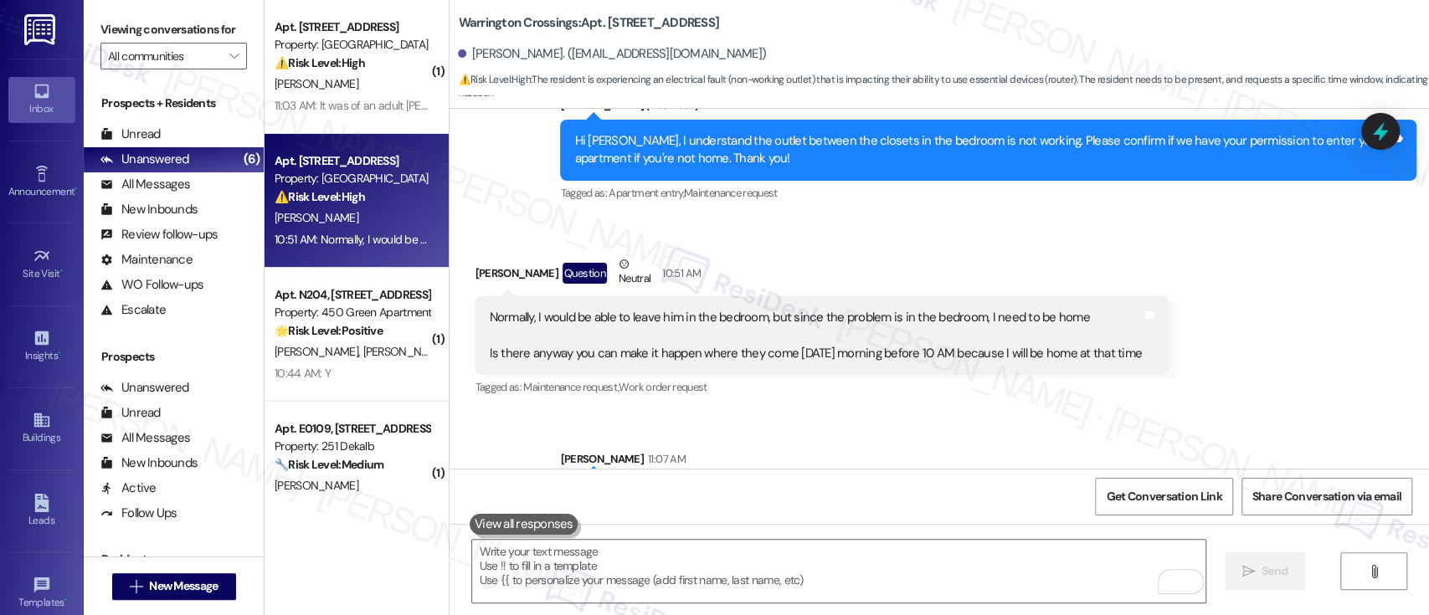
scroll to position [12804, 0]
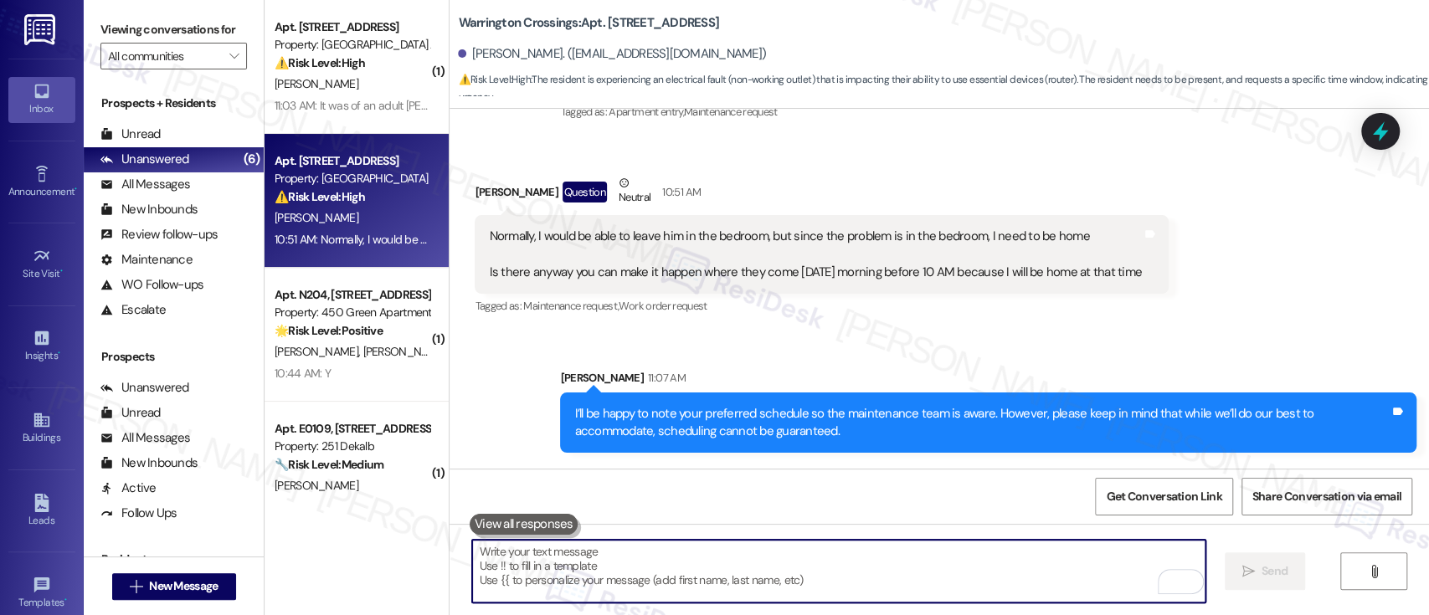
click at [707, 568] on textarea "To enrich screen reader interactions, please activate Accessibility in Grammarl…" at bounding box center [838, 571] width 732 height 63
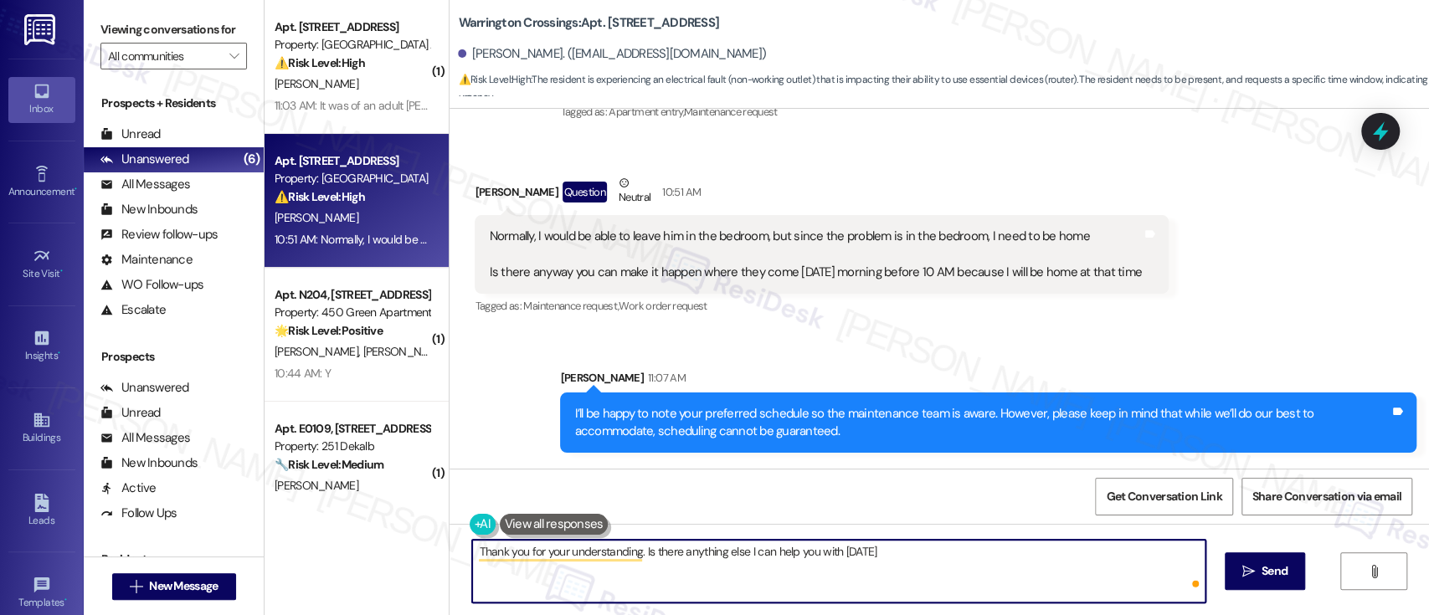
type textarea "Thank you for your understanding. Is there anything else I can help you with to…"
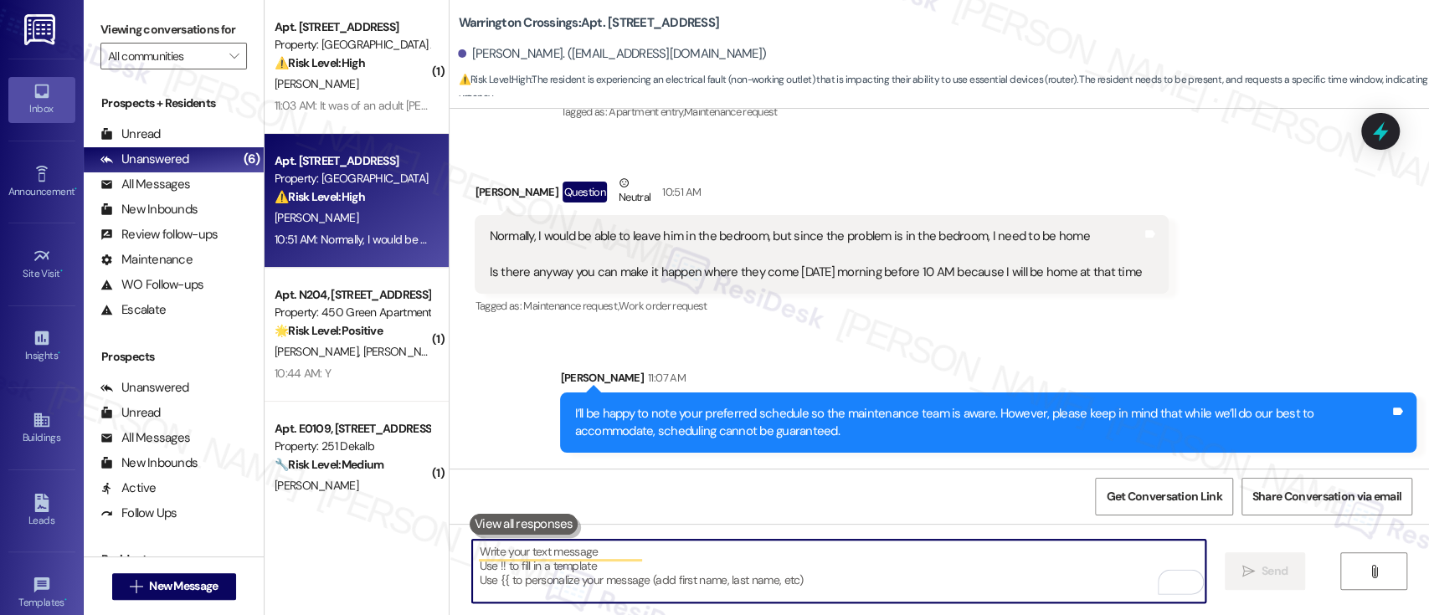
scroll to position [12830, 0]
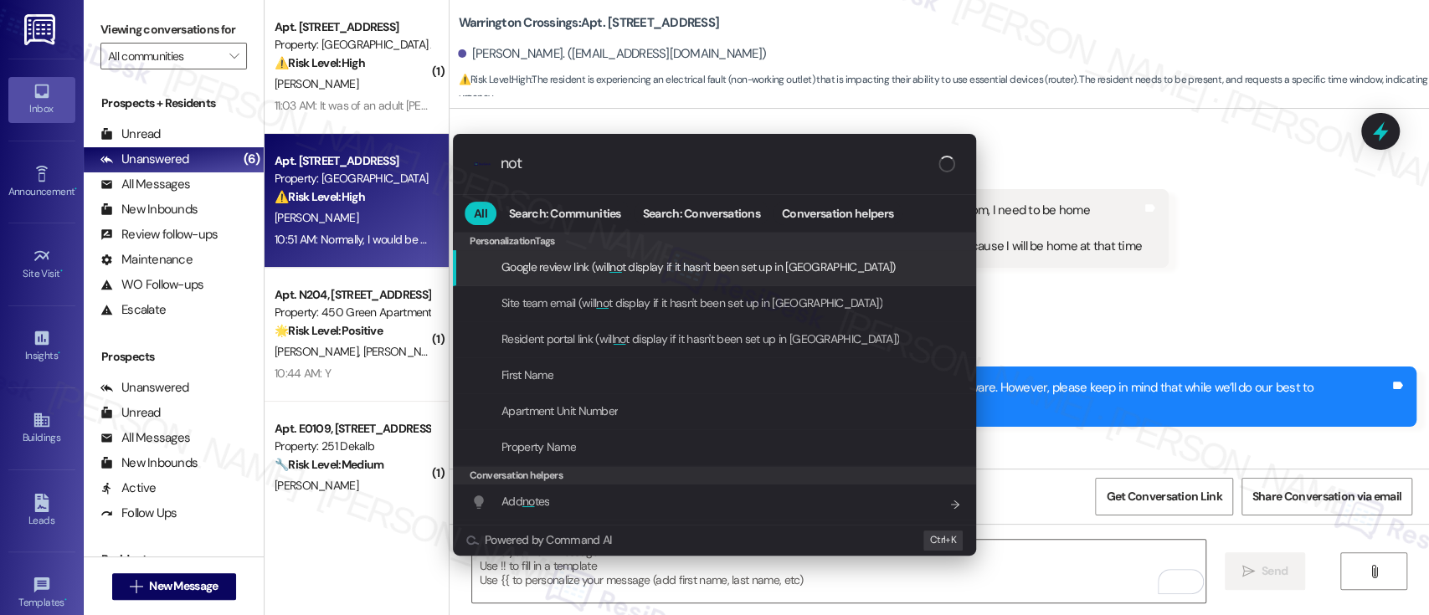
type input "note"
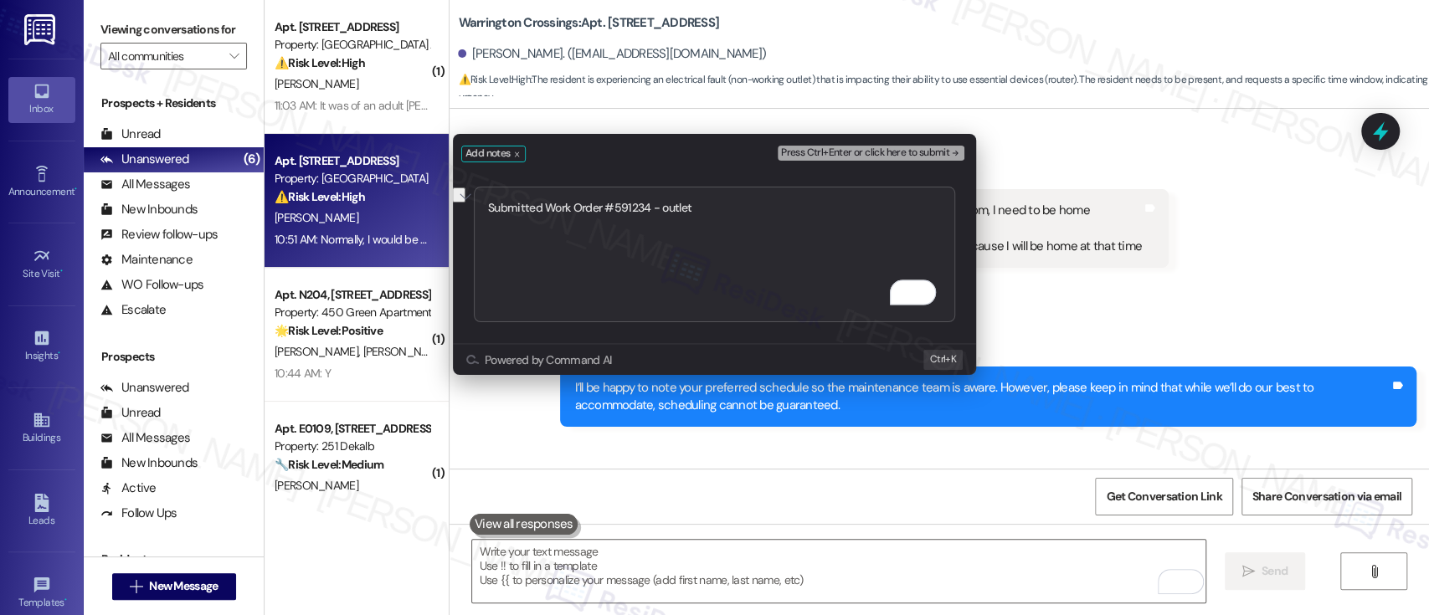
type textarea "Submitted Work Order #591234 - outlet"
click at [944, 156] on span "Press Ctrl+Enter or click here to submit" at bounding box center [865, 153] width 168 height 12
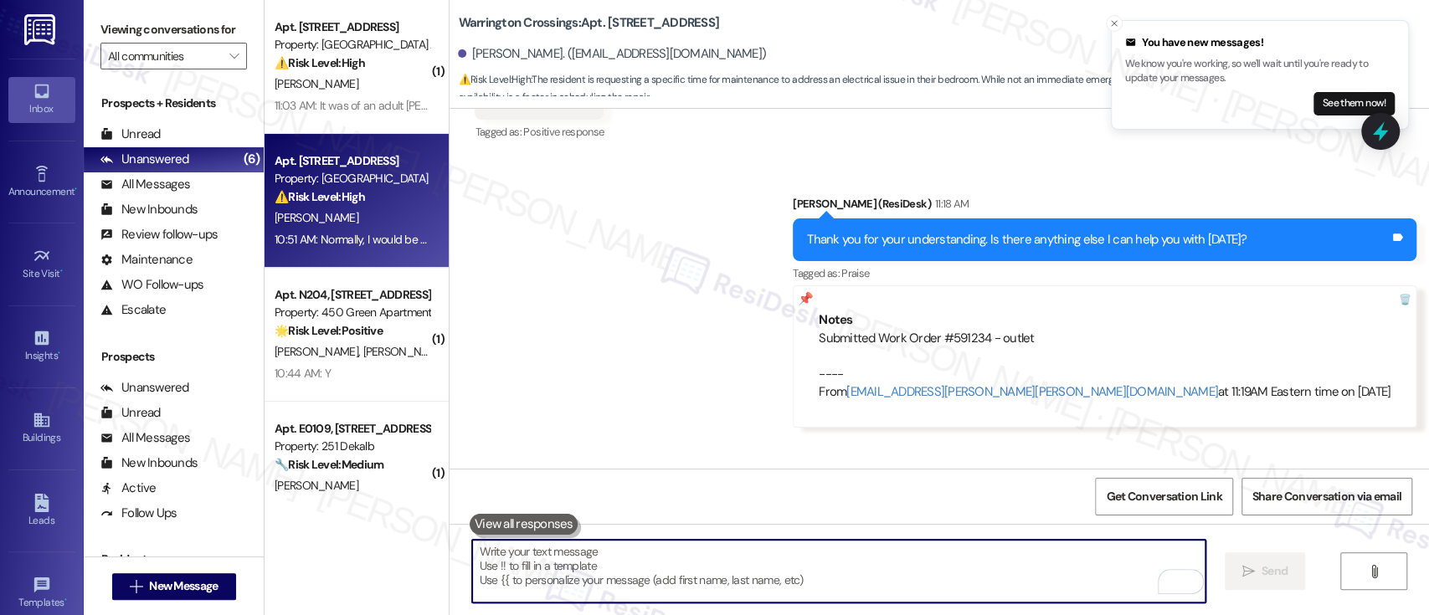
scroll to position [13280, 0]
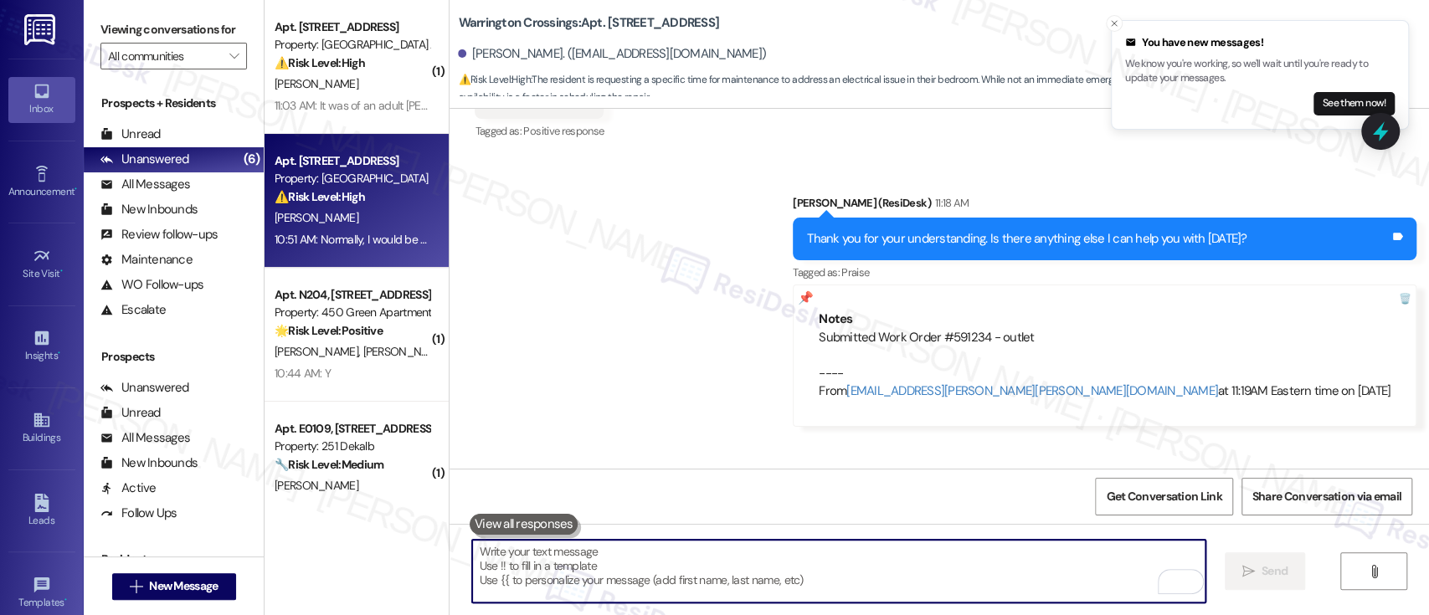
click at [809, 561] on textarea "To enrich screen reader interactions, please activate Accessibility in Grammarl…" at bounding box center [838, 571] width 732 height 63
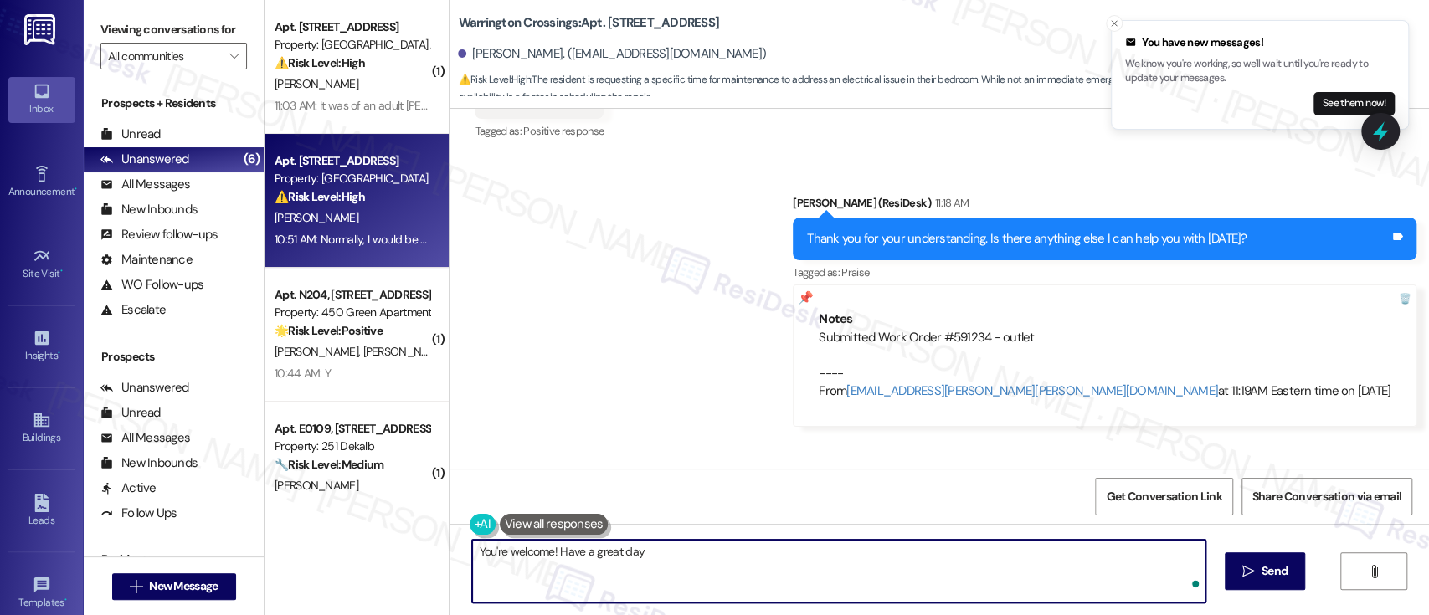
type textarea "You're welcome! Have a great day!"
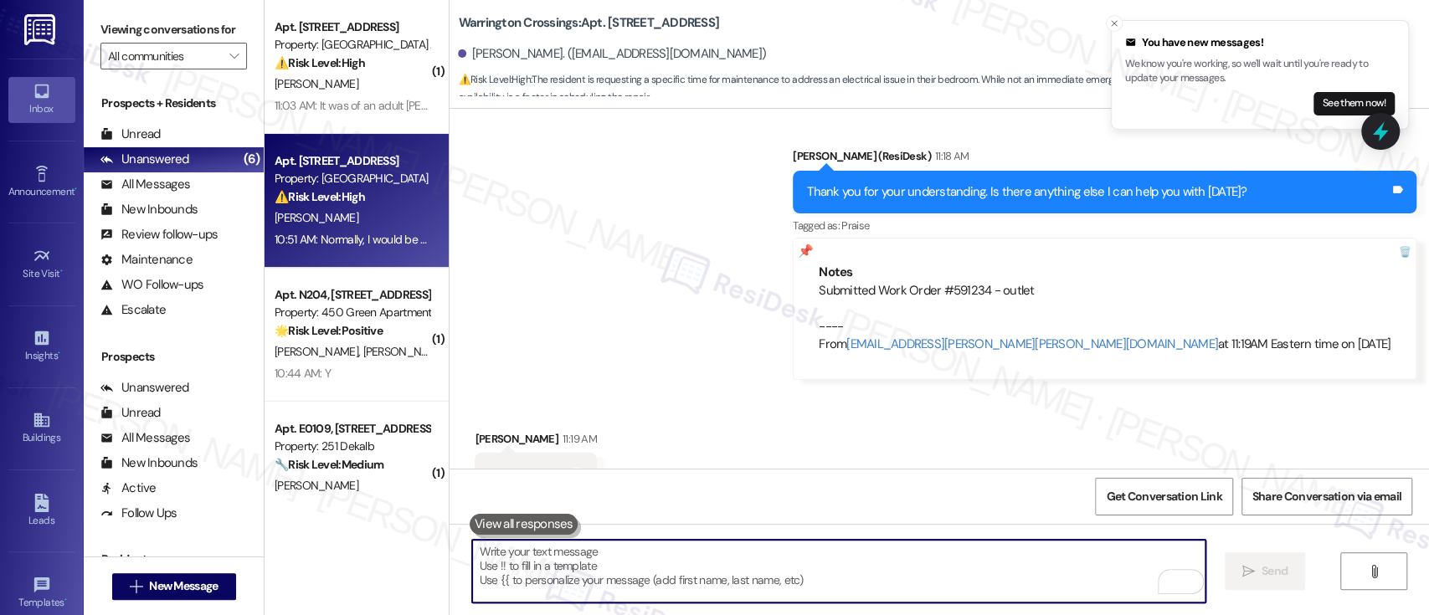
scroll to position [13279, 0]
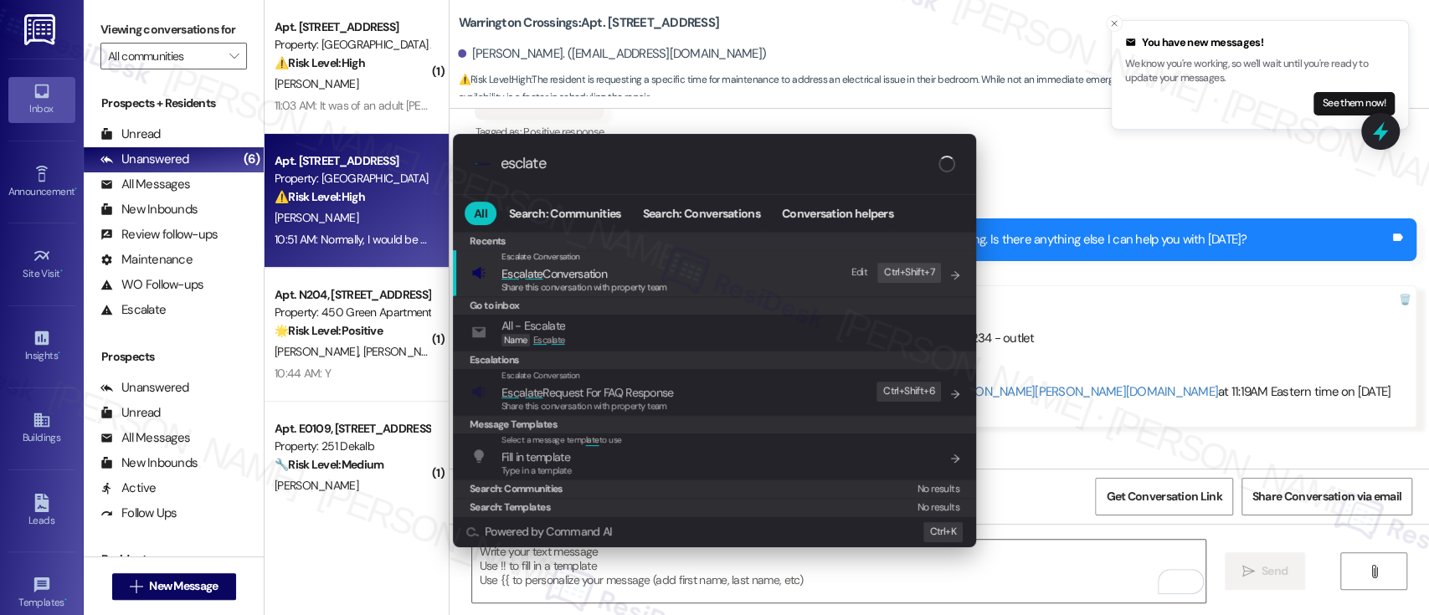
type input "esclate"
click at [690, 269] on div "Escalate Conversation Esc a late Conversation Share this conversation with prop…" at bounding box center [716, 272] width 490 height 45
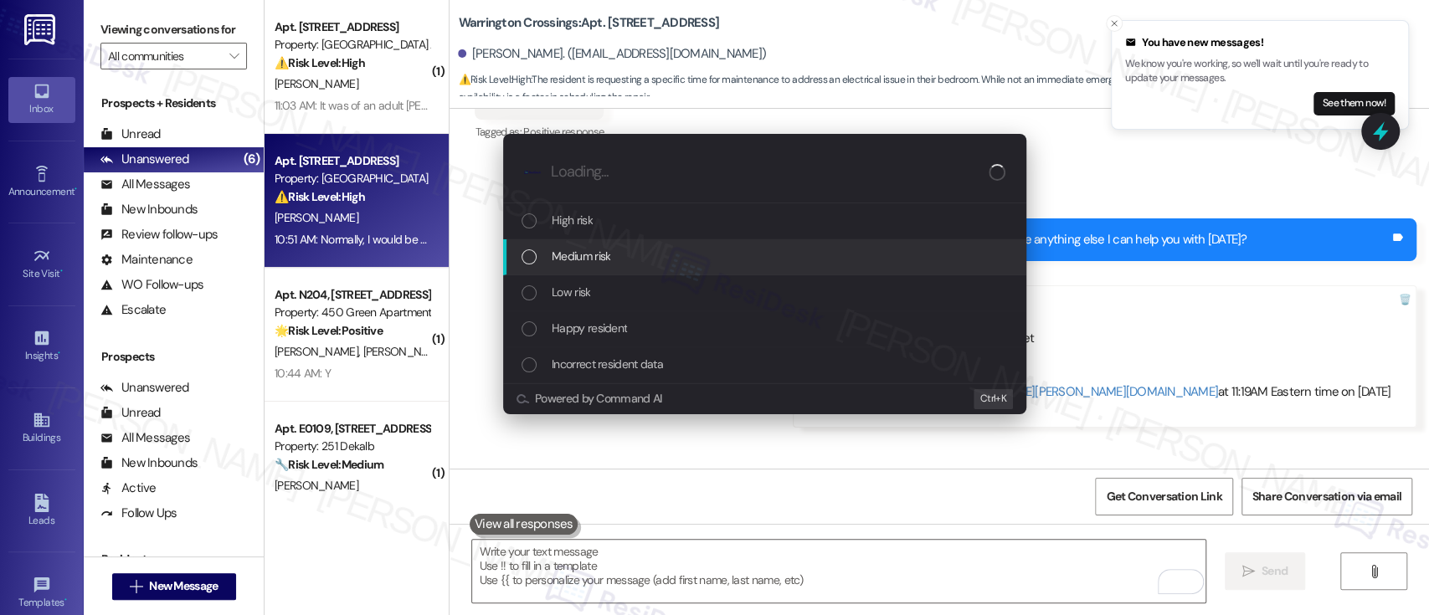
click at [640, 267] on div "Medium risk" at bounding box center [764, 257] width 523 height 36
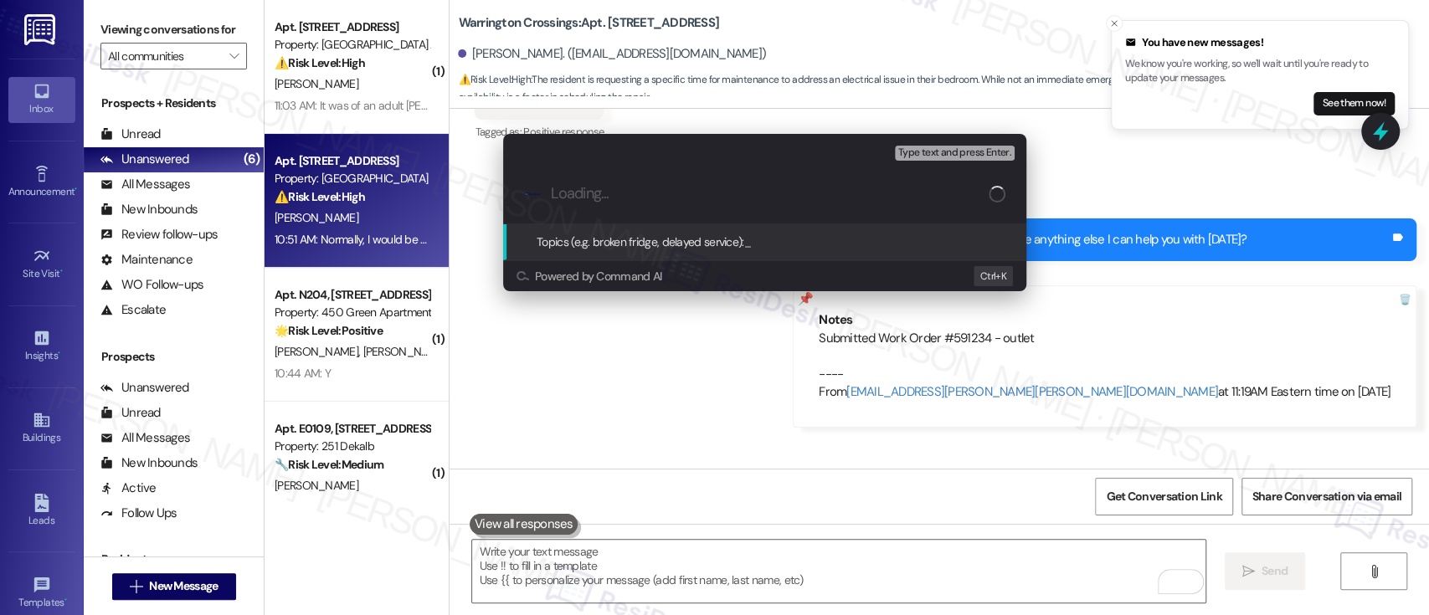
paste input "Submitted Work Order #591234 - outlet"
type input "Submitted Work Order #591234 - outlet"
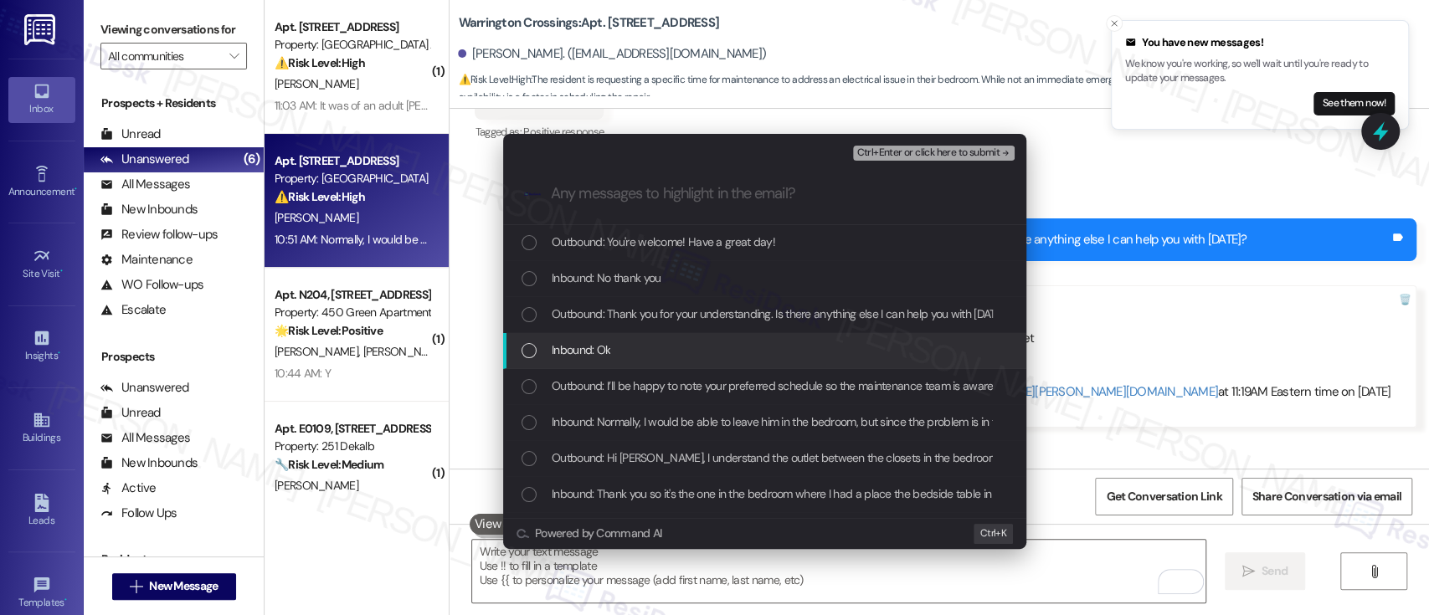
click at [603, 350] on span "Inbound: Ok" at bounding box center [580, 350] width 59 height 18
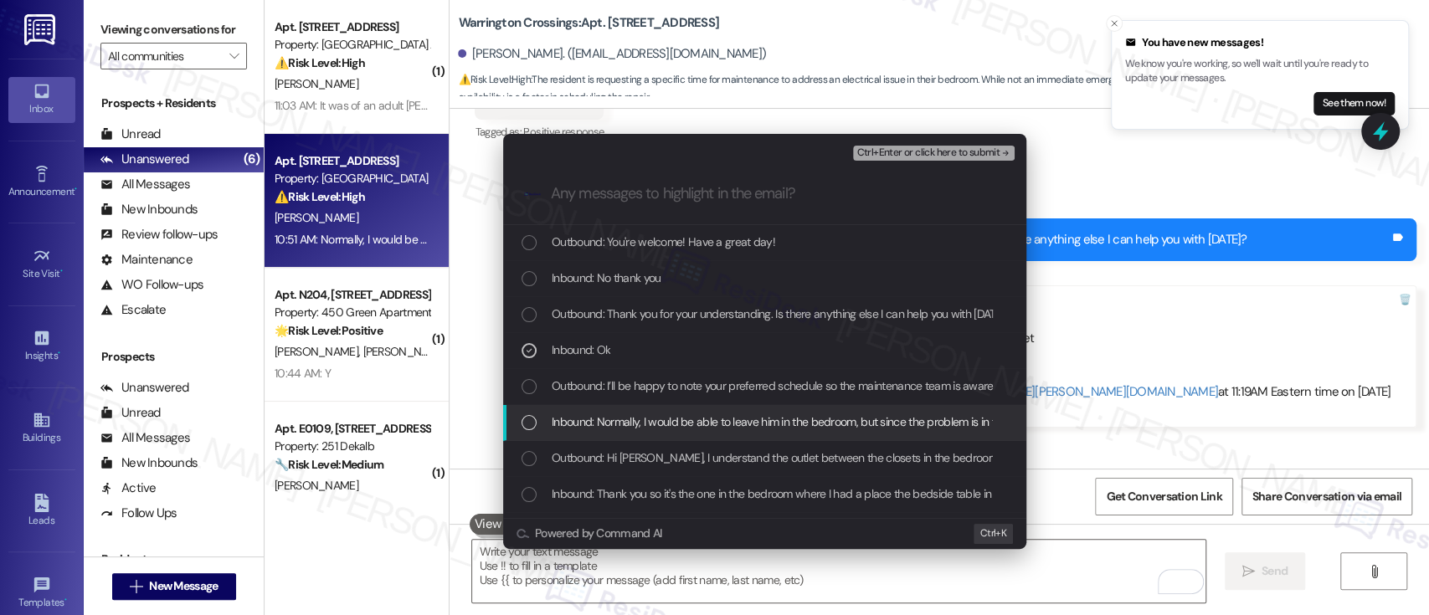
click at [608, 418] on span "Inbound: Normally, I would be able to leave him in the bedroom, but since the p…" at bounding box center [1151, 422] width 1201 height 18
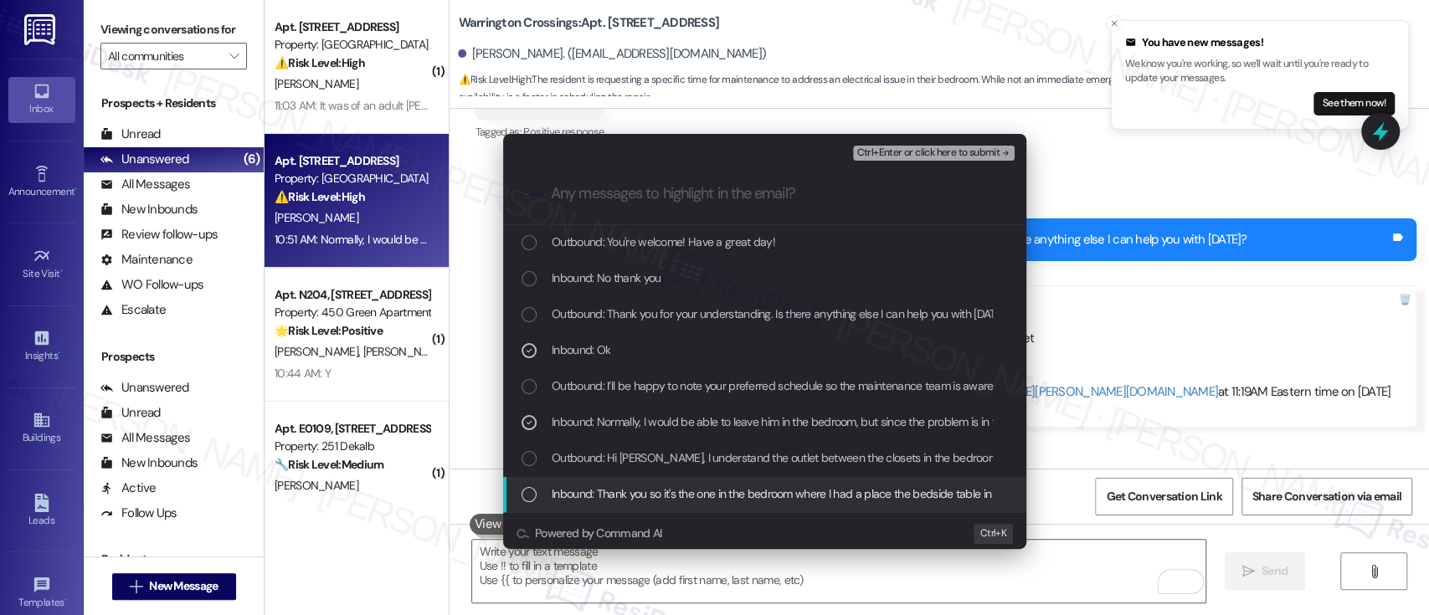
click at [623, 486] on span "Inbound: Thank you so it's the one in the bedroom where I had a place the bedsi…" at bounding box center [903, 494] width 705 height 18
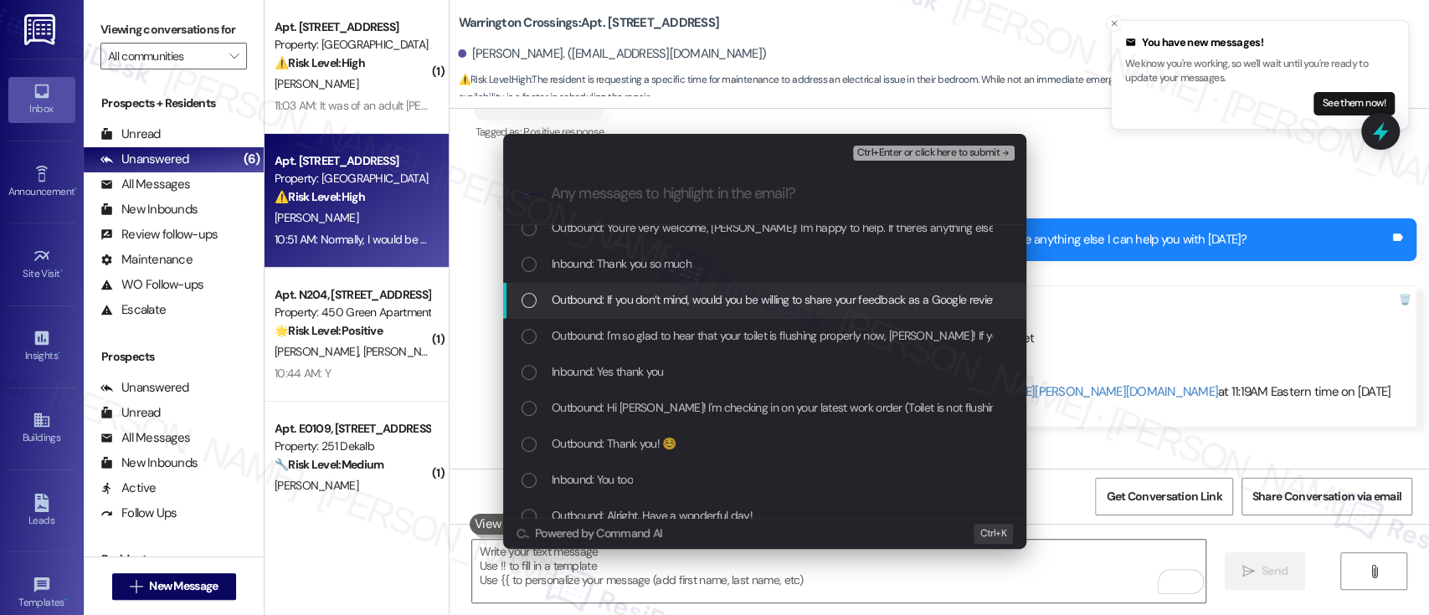
scroll to position [335, 0]
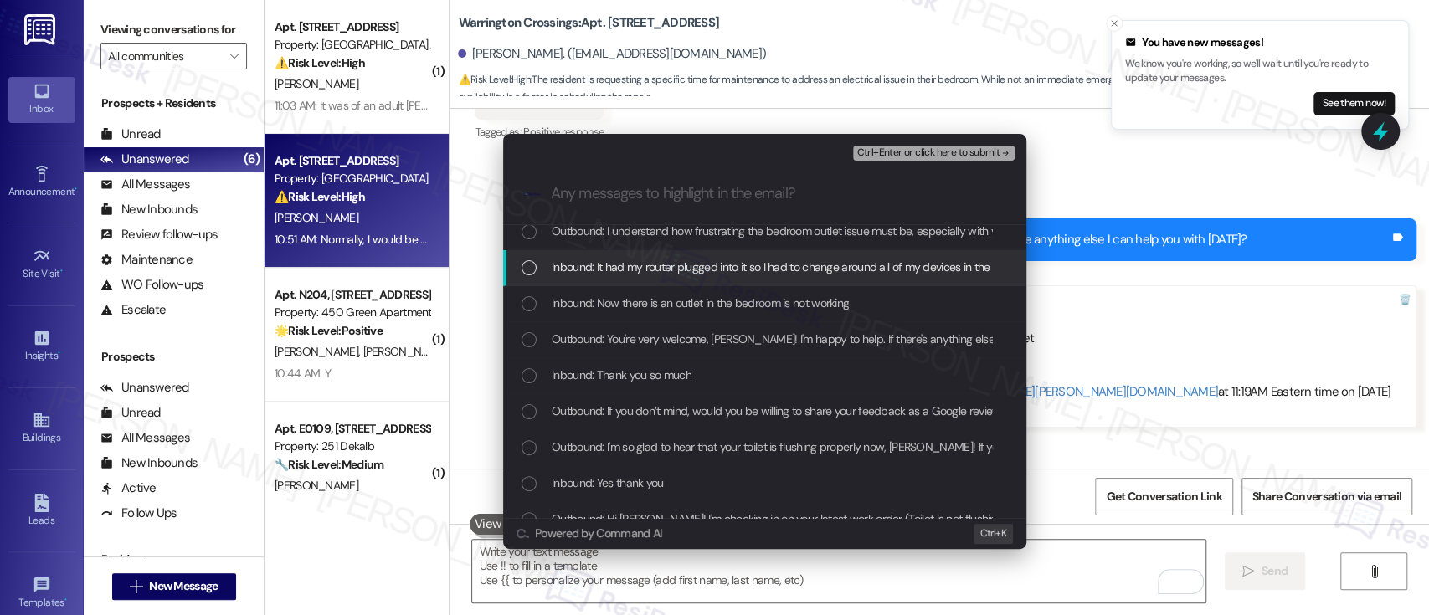
click at [654, 271] on span "Inbound: It had my router plugged into it so I had to change around all of my d…" at bounding box center [917, 267] width 732 height 18
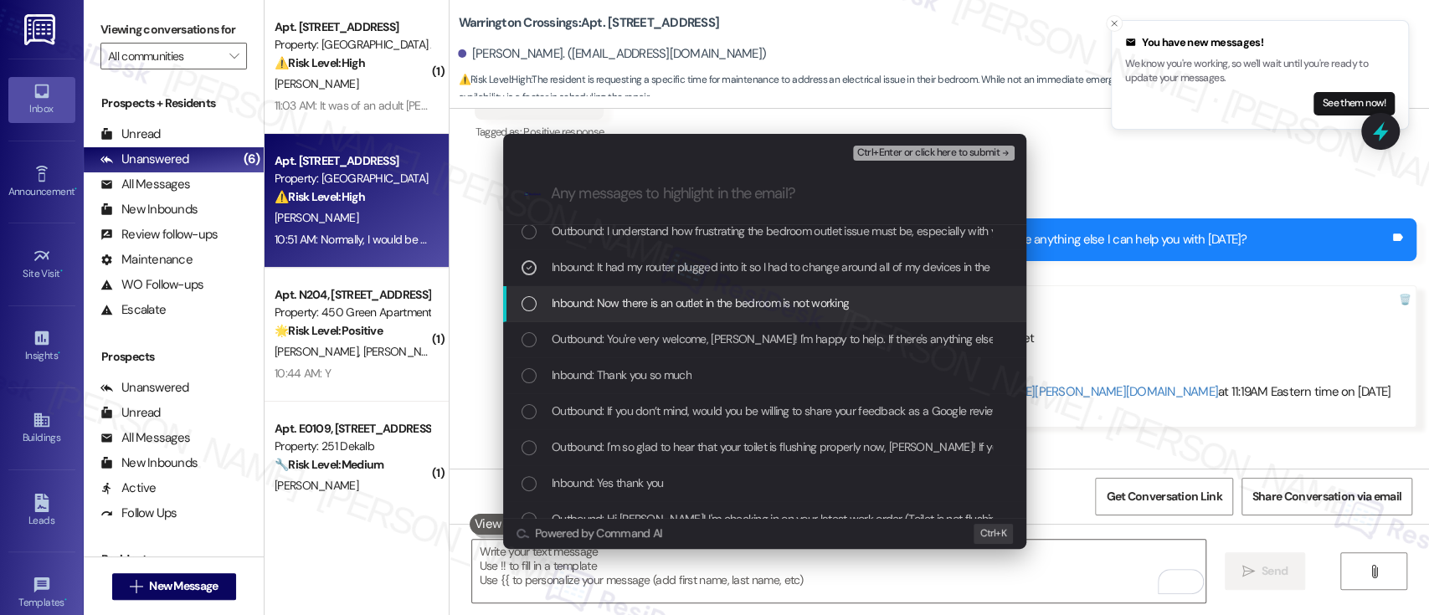
click at [648, 297] on span "Inbound: Now there is an outlet in the bedroom is not working" at bounding box center [699, 303] width 297 height 18
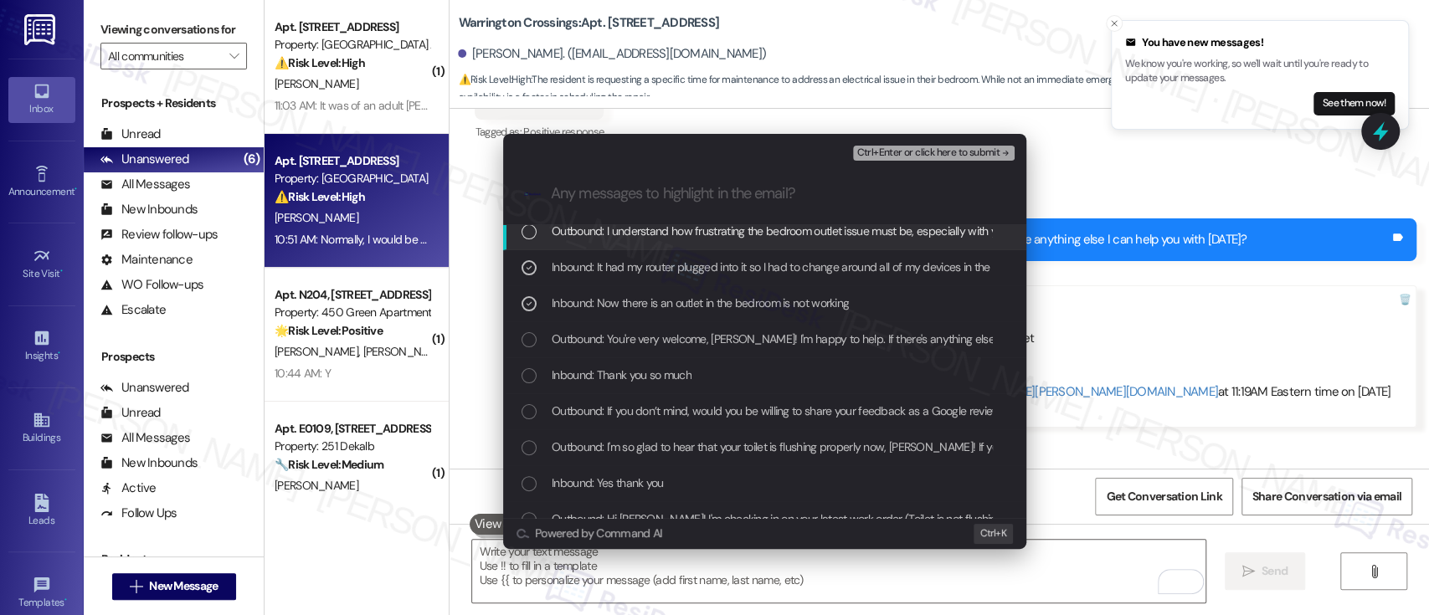
click at [929, 158] on span "Ctrl+Enter or click here to submit" at bounding box center [927, 153] width 143 height 12
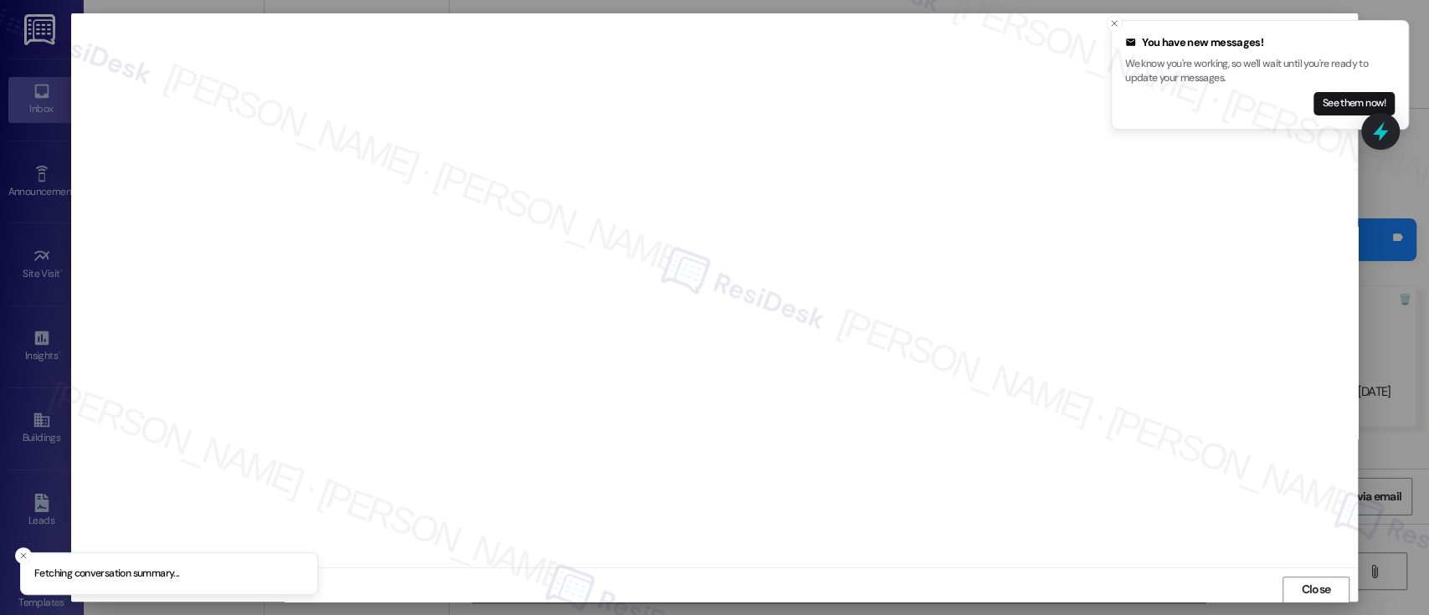
scroll to position [1, 0]
click at [1110, 22] on icon "Close toast" at bounding box center [1114, 23] width 10 height 10
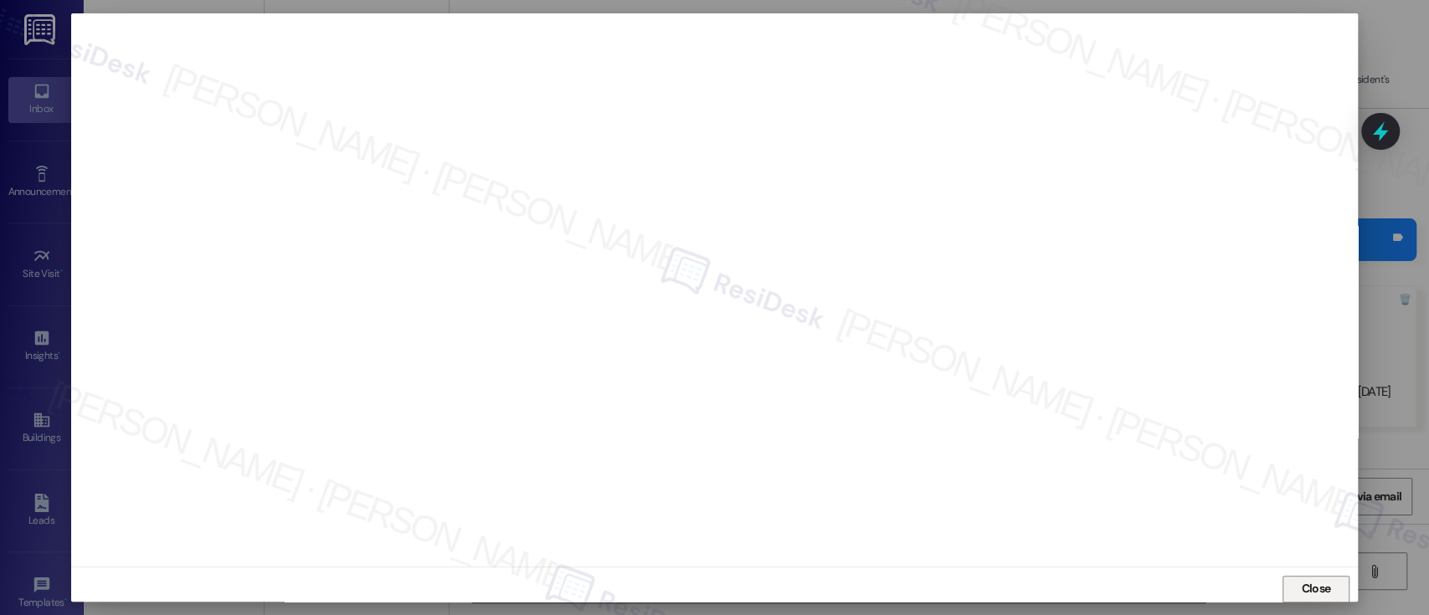
click at [1291, 582] on button "Close" at bounding box center [1315, 589] width 67 height 27
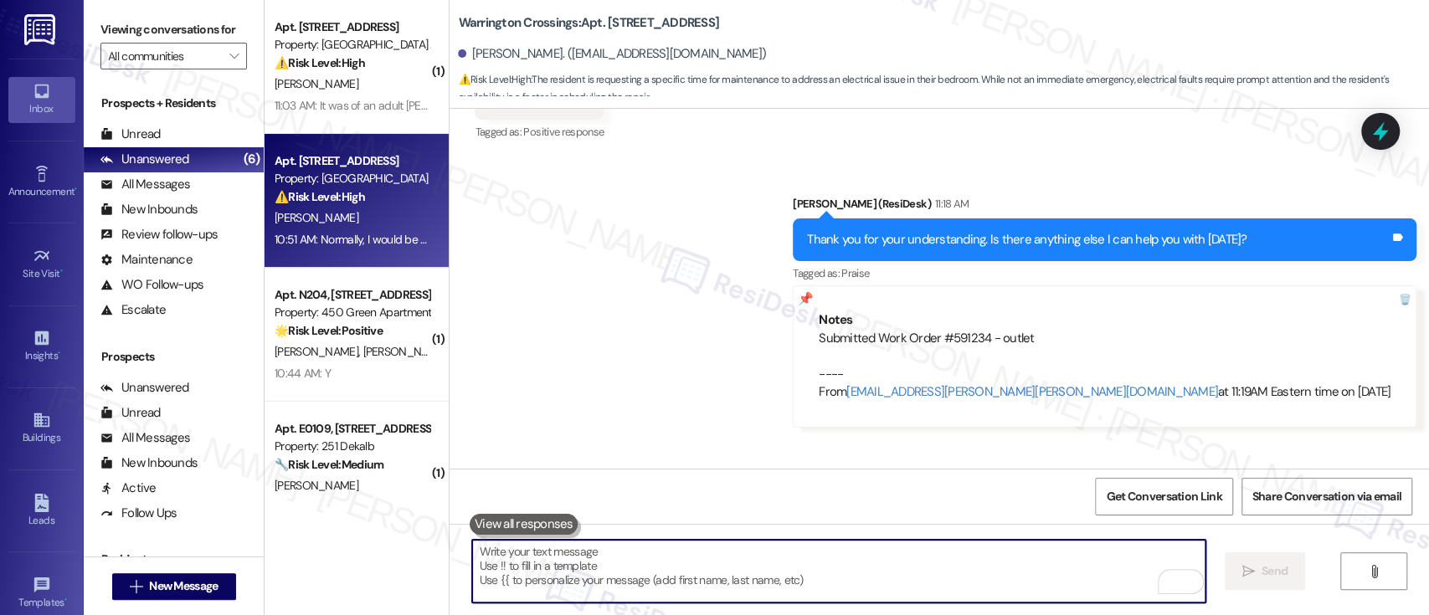
click at [1125, 440] on div "Received via SMS Gina Clifton 11:19 AM No thank you Tags and notes" at bounding box center [938, 498] width 979 height 116
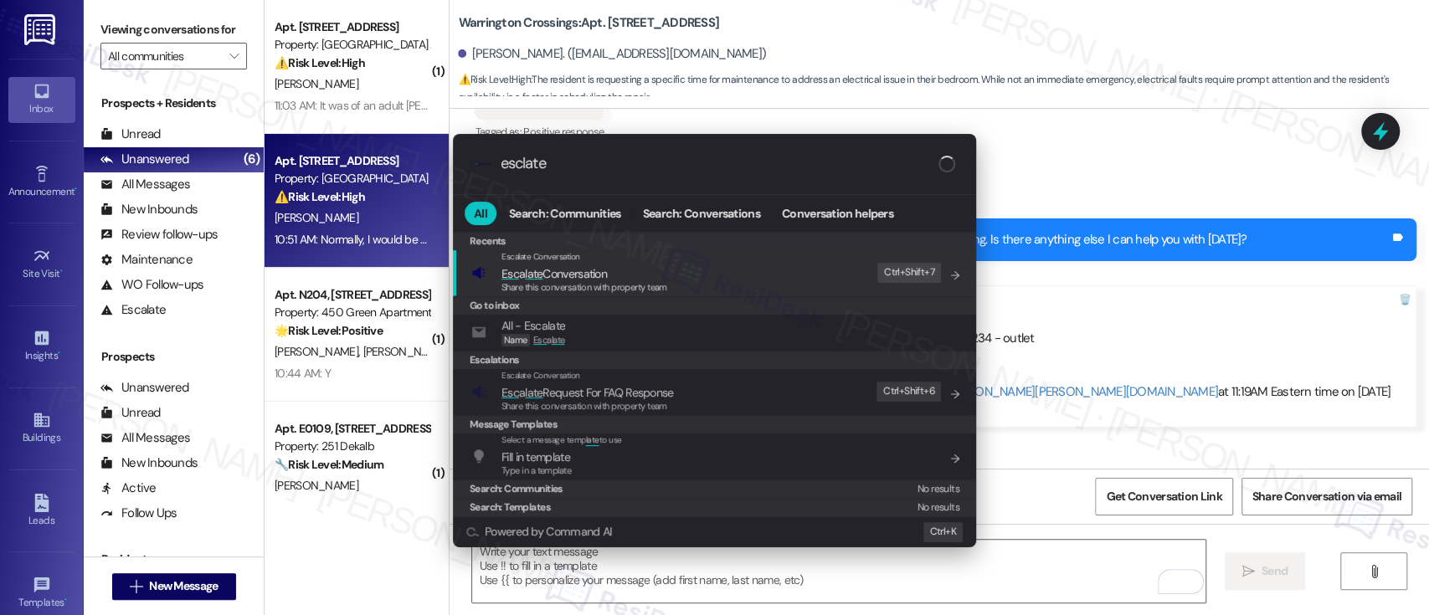
type input "esclate"
click at [696, 272] on div "Escalate Conversation Esc a late Conversation Share this conversation with prop…" at bounding box center [716, 272] width 490 height 45
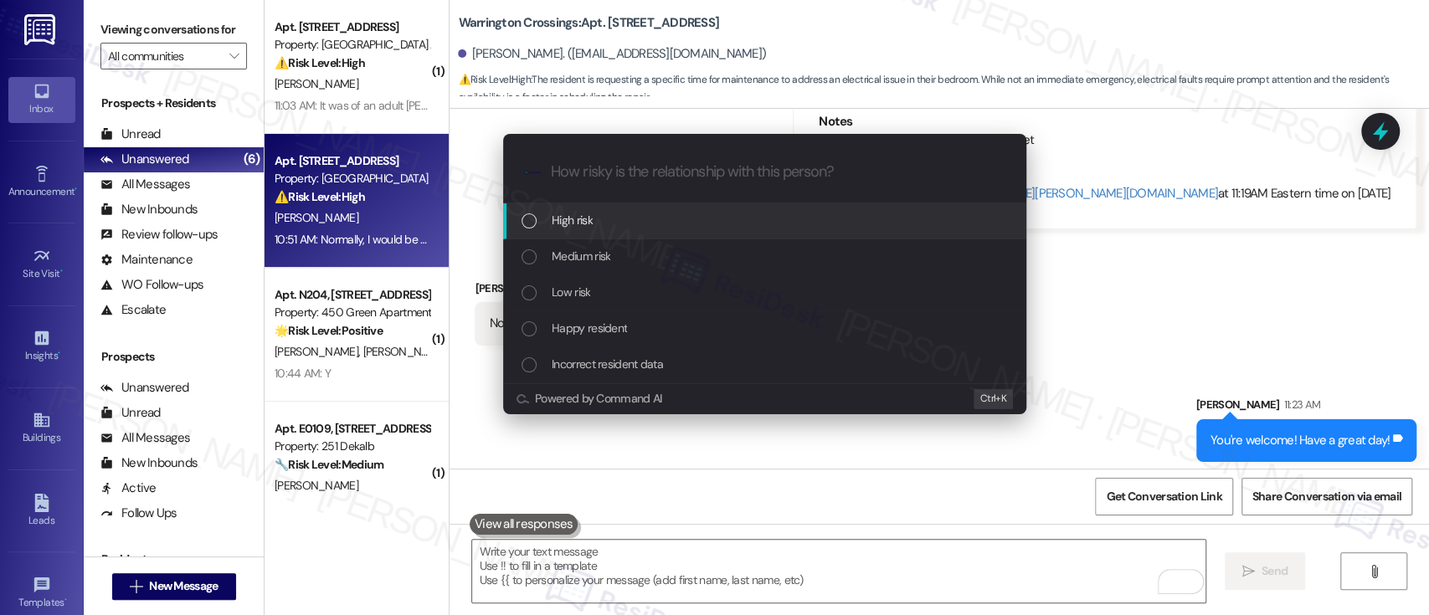
scroll to position [13511, 0]
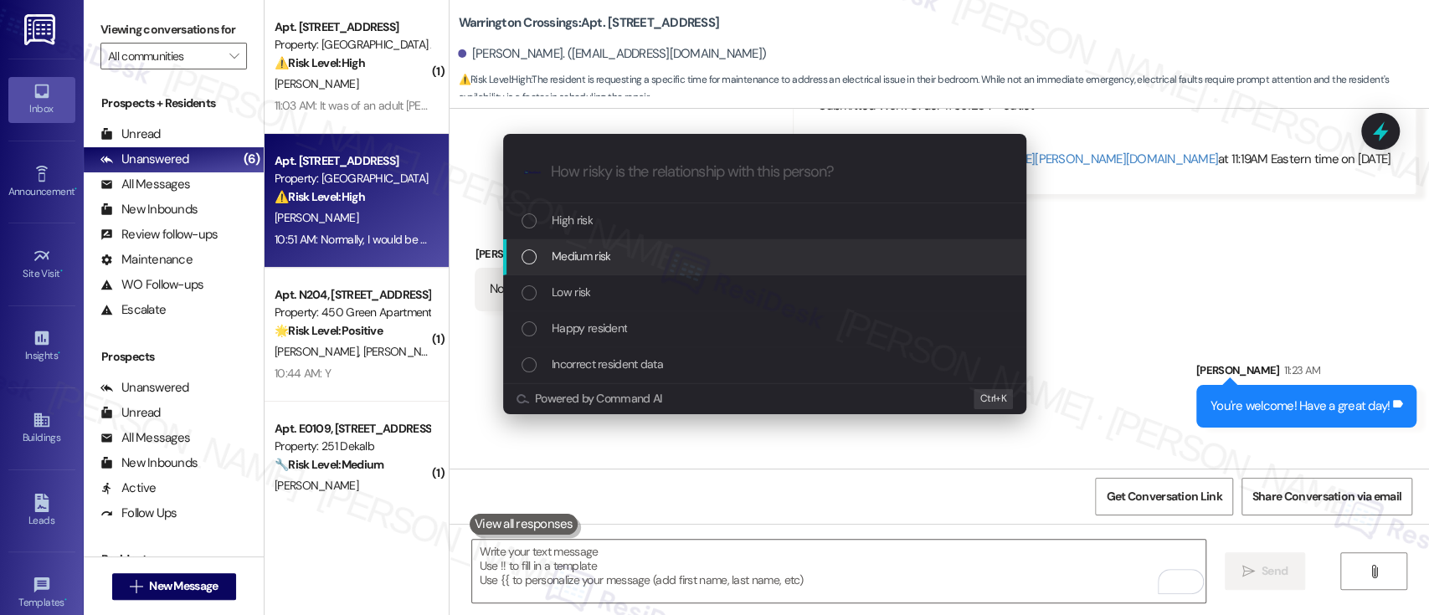
click at [588, 249] on span "Medium risk" at bounding box center [580, 256] width 59 height 18
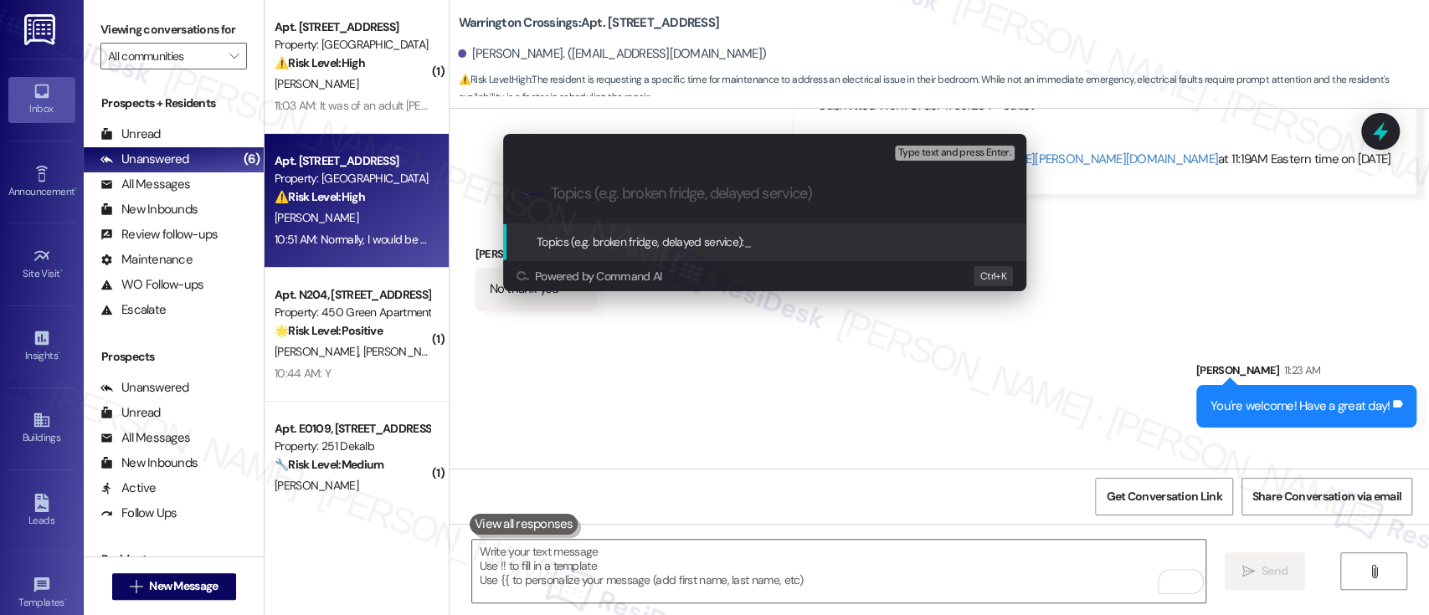
paste input "Submitted Work Order #591234 - outlet"
type input "Submitted Work Order #591234 - outlet"
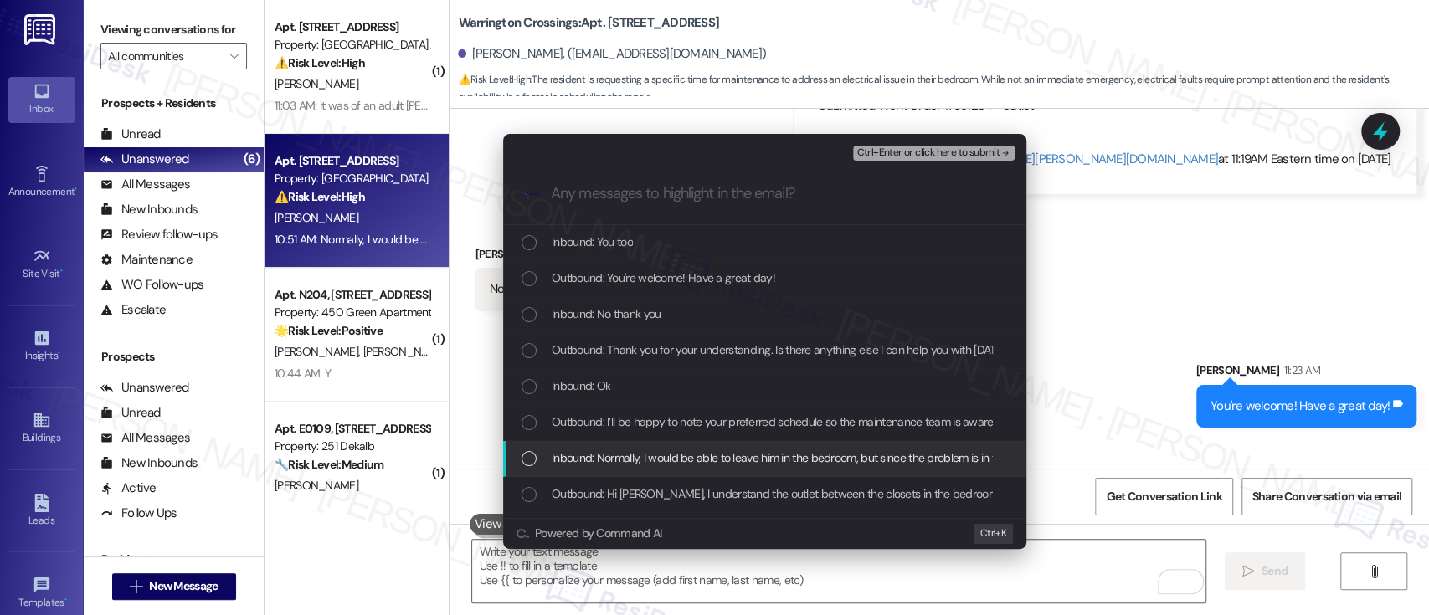
click at [608, 459] on span "Inbound: Normally, I would be able to leave him in the bedroom, but since the p…" at bounding box center [1151, 458] width 1201 height 18
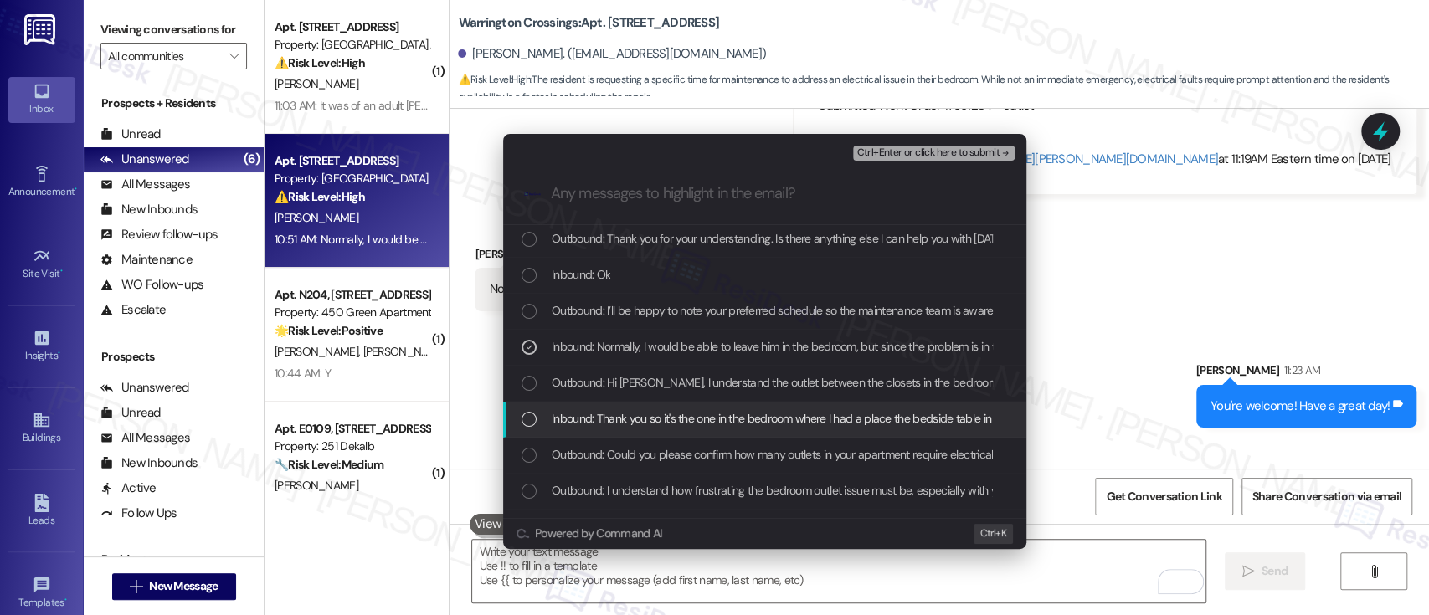
click at [598, 420] on span "Inbound: Thank you so it's the one in the bedroom where I had a place the bedsi…" at bounding box center [903, 418] width 705 height 18
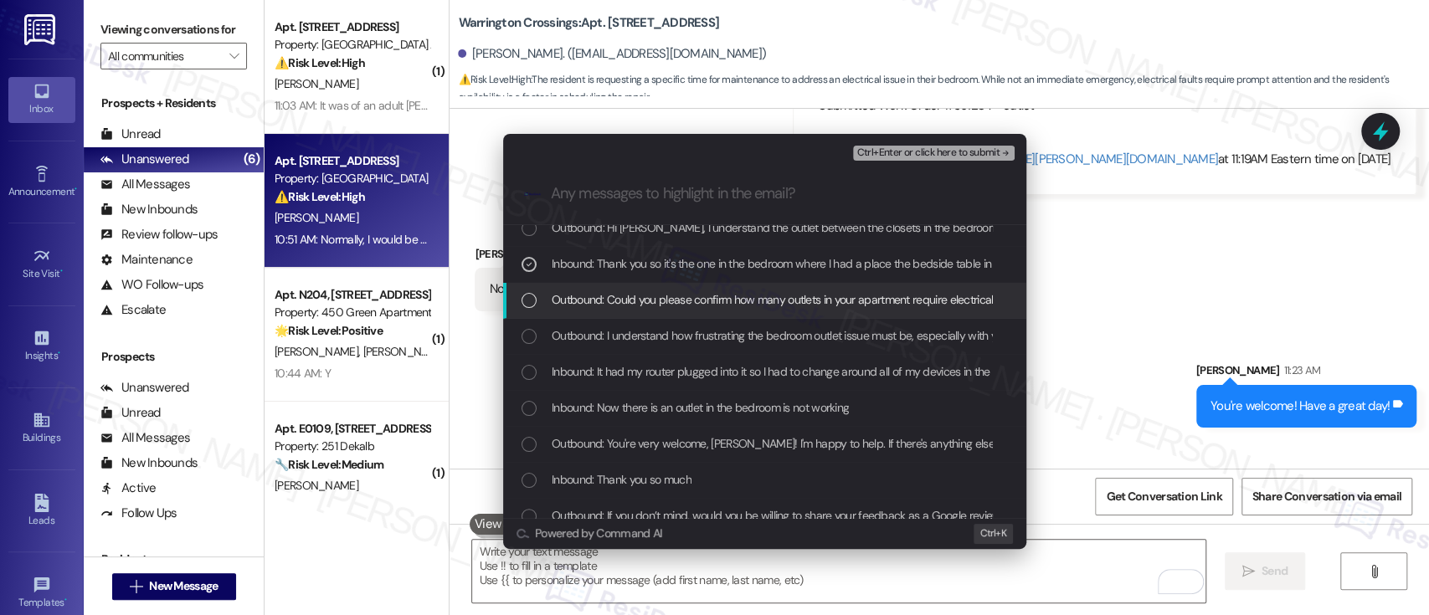
scroll to position [335, 0]
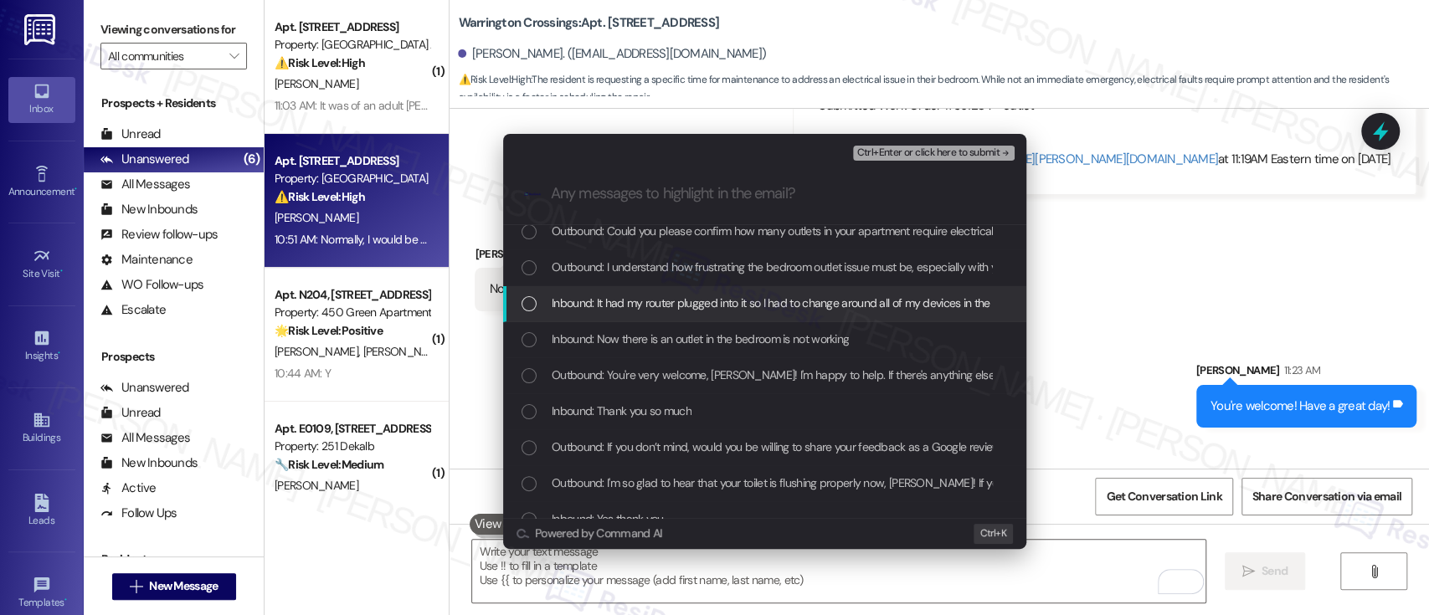
click at [663, 299] on span "Inbound: It had my router plugged into it so I had to change around all of my d…" at bounding box center [917, 303] width 732 height 18
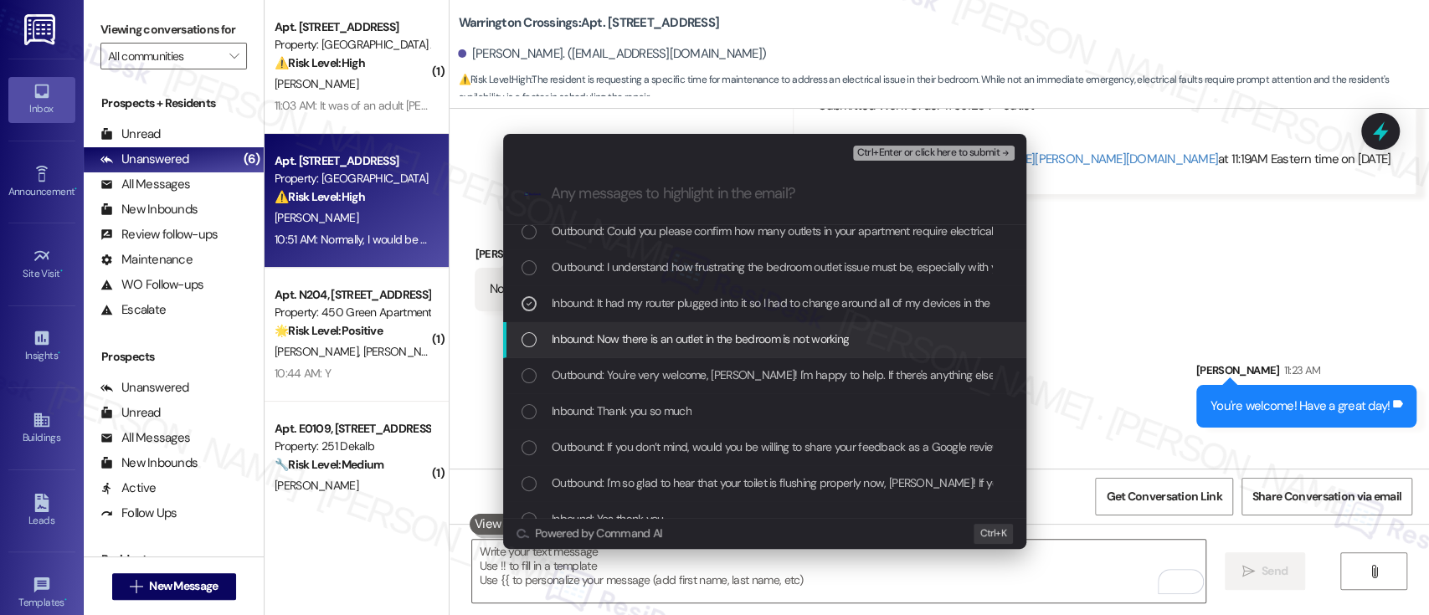
drag, startPoint x: 653, startPoint y: 339, endPoint x: 728, endPoint y: 325, distance: 76.7
click at [658, 340] on span "Inbound: Now there is an outlet in the bedroom is not working" at bounding box center [699, 339] width 297 height 18
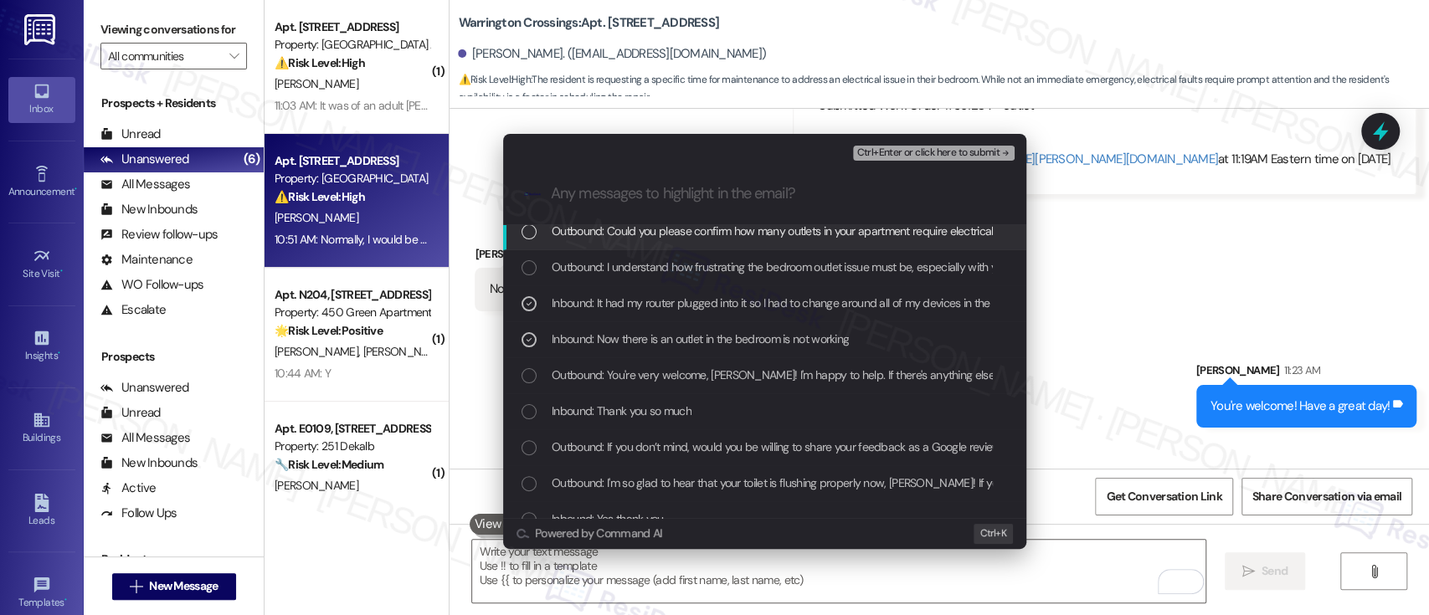
click at [971, 151] on span "Ctrl+Enter or click here to submit" at bounding box center [927, 153] width 143 height 12
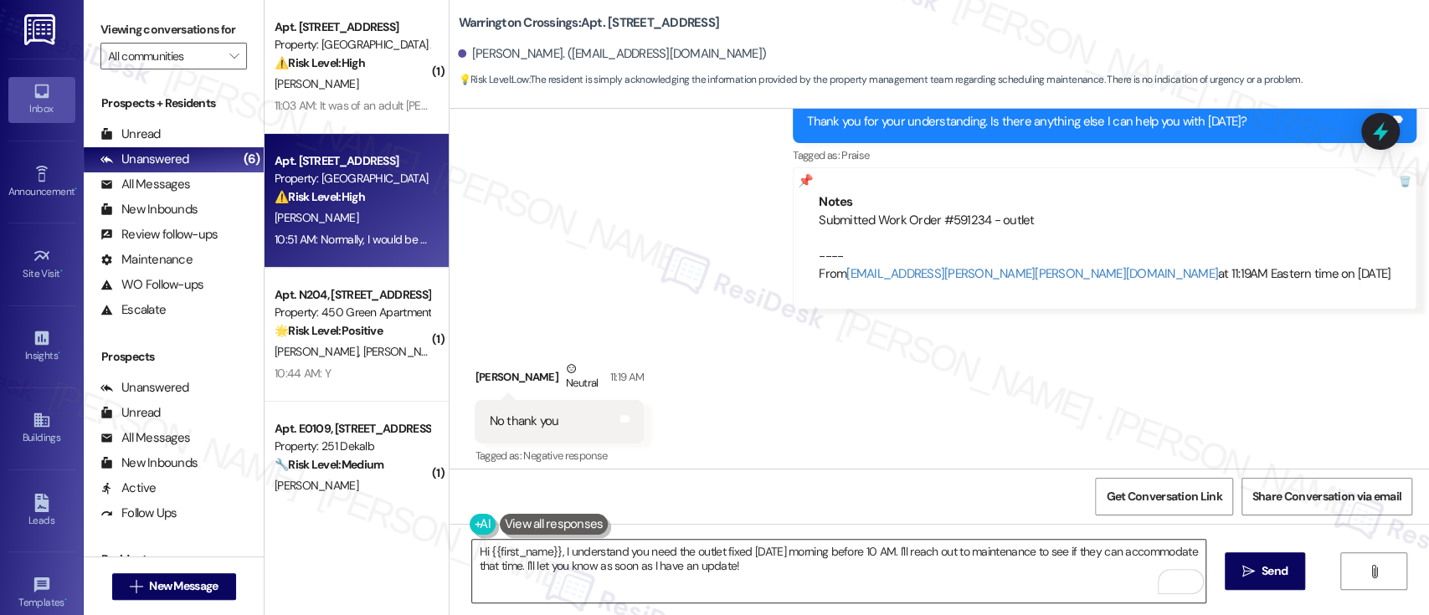
scroll to position [13381, 0]
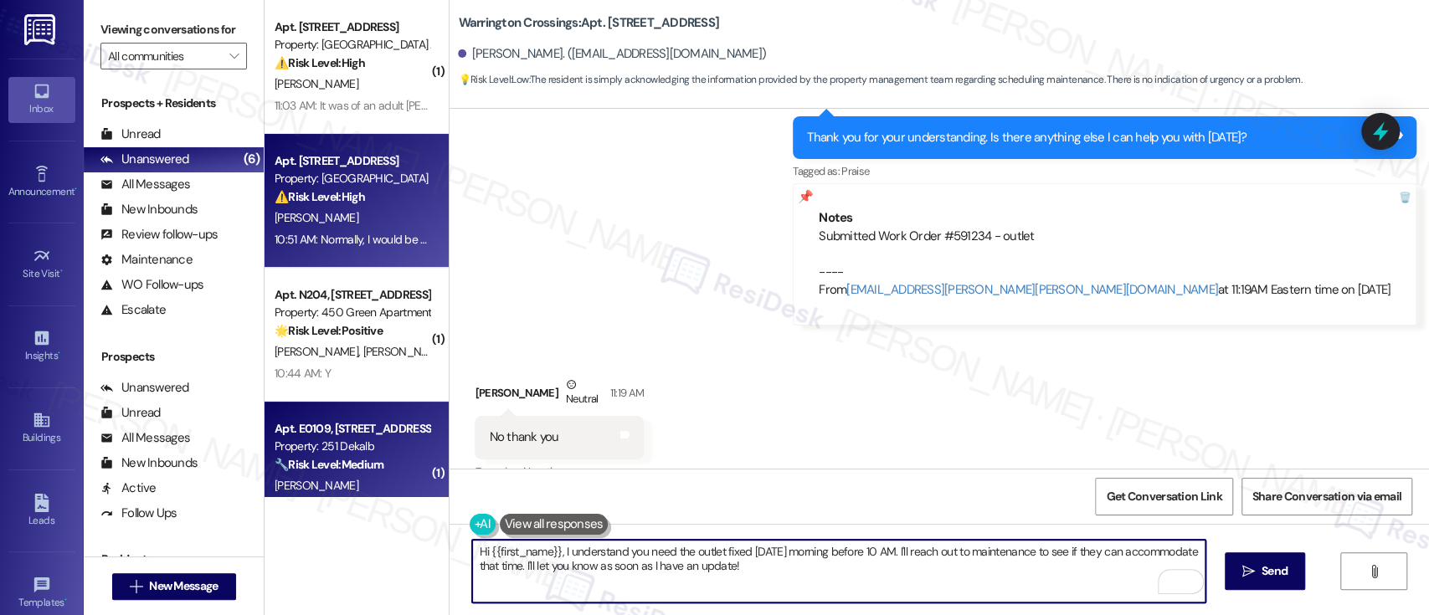
drag, startPoint x: 874, startPoint y: 566, endPoint x: 301, endPoint y: 473, distance: 579.9
click at [316, 497] on div "( 1 ) Apt. C310, 3600 Gateway Drive Property: Gateway Towers Apts ⚠️ Risk Level…" at bounding box center [846, 307] width 1164 height 615
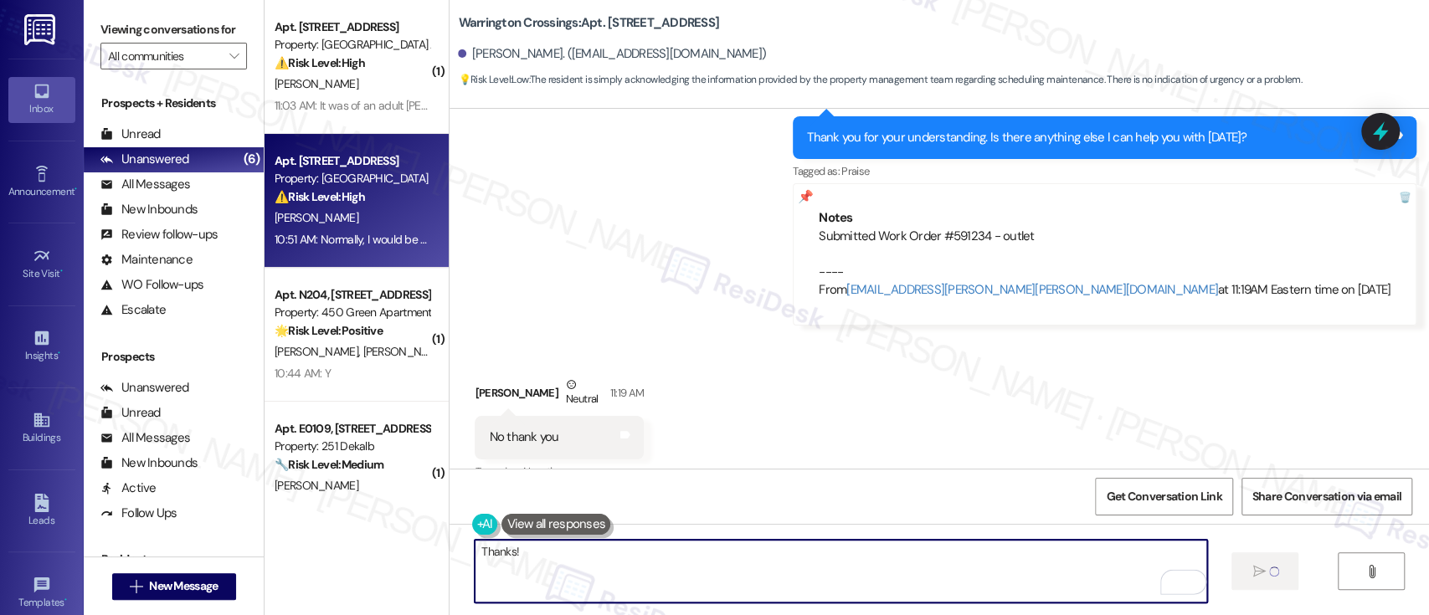
type textarea "Thanks!"
drag, startPoint x: 771, startPoint y: 244, endPoint x: 844, endPoint y: 274, distance: 79.9
click at [793, 251] on div "Announcement, sent via SMS Emily (ResiDesk) Oct 18, 2024 at 5:38 PM Dear Reside…" at bounding box center [938, 289] width 979 height 360
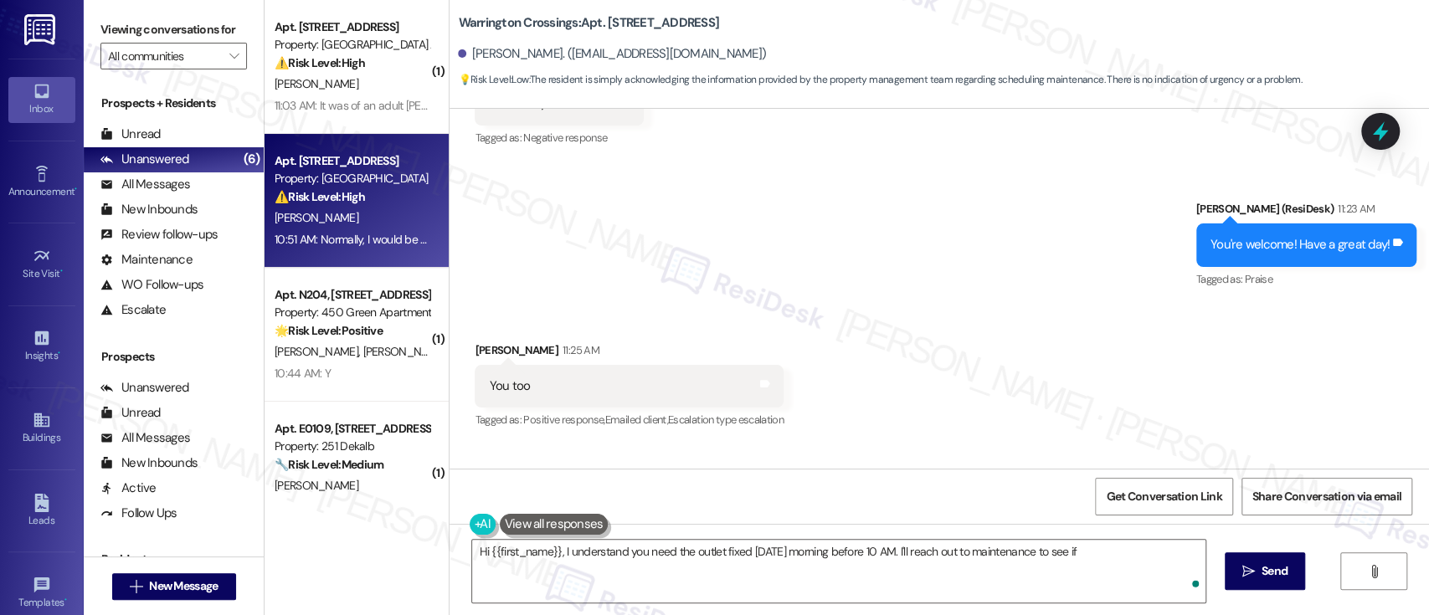
scroll to position [13721, 0]
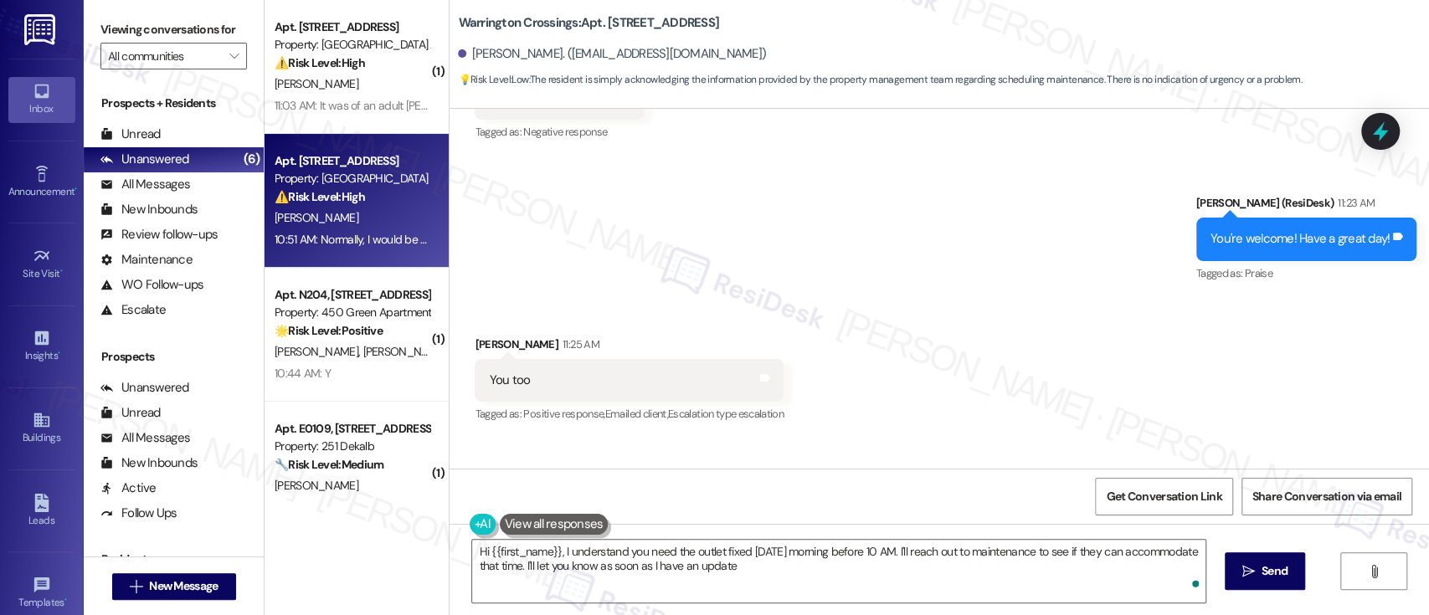
type textarea "Hi {{first_name}}, I understand you need the outlet fixed tomorrow morning befo…"
click at [1023, 298] on div "Received via SMS Gina Clifton 11:25 AM You too Tags and notes Tagged as: Positi…" at bounding box center [938, 368] width 979 height 141
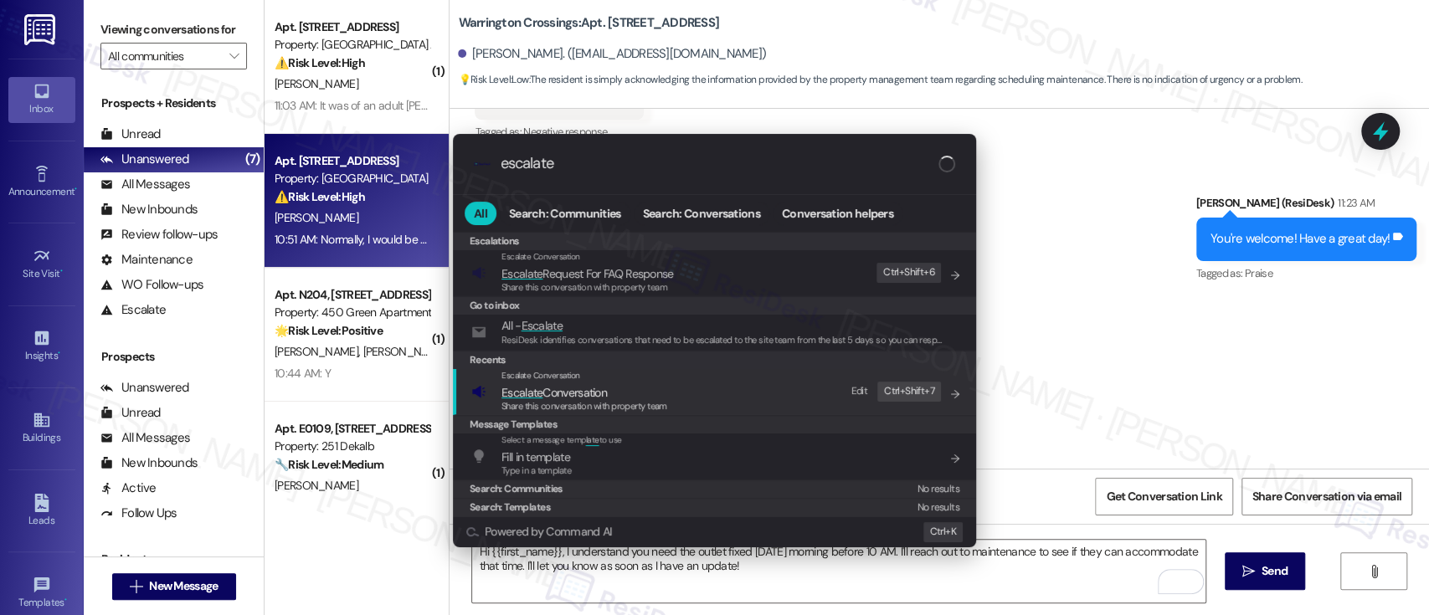
type input "escalate"
click at [598, 400] on span "Share this conversation with property team" at bounding box center [584, 406] width 166 height 12
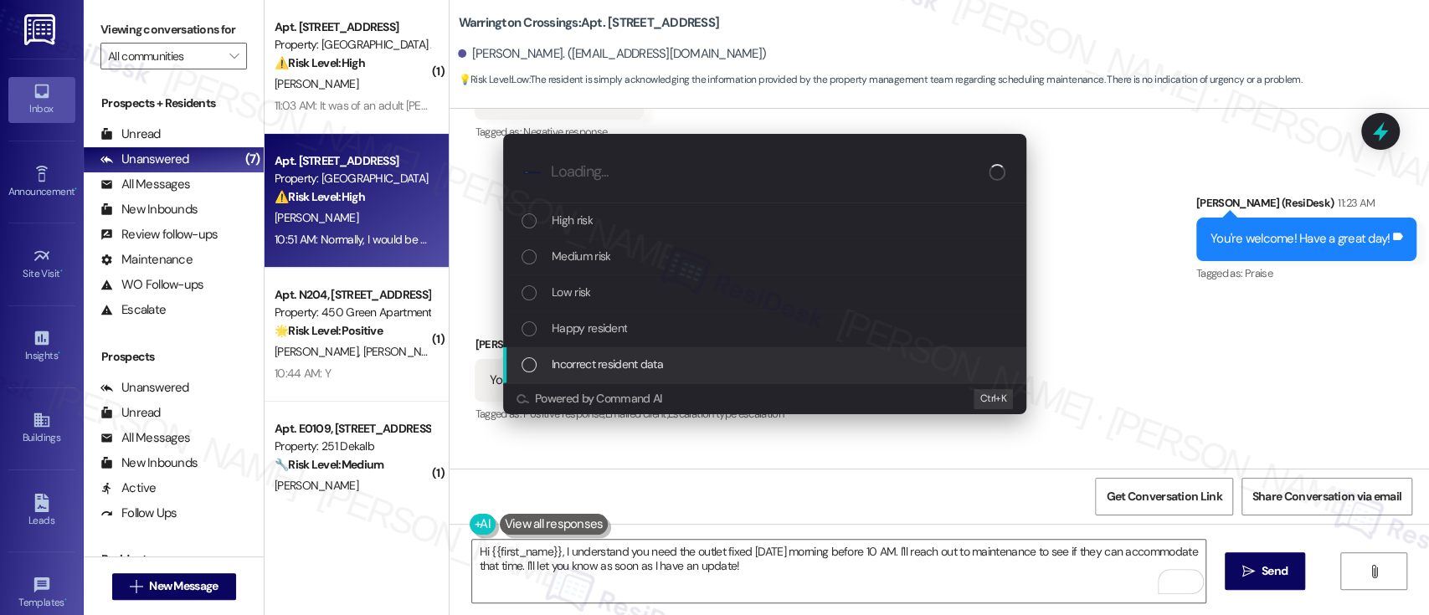
click at [1193, 322] on div "Escalate Conversation How risky is the relationship with this person? Topics (e…" at bounding box center [714, 307] width 1429 height 615
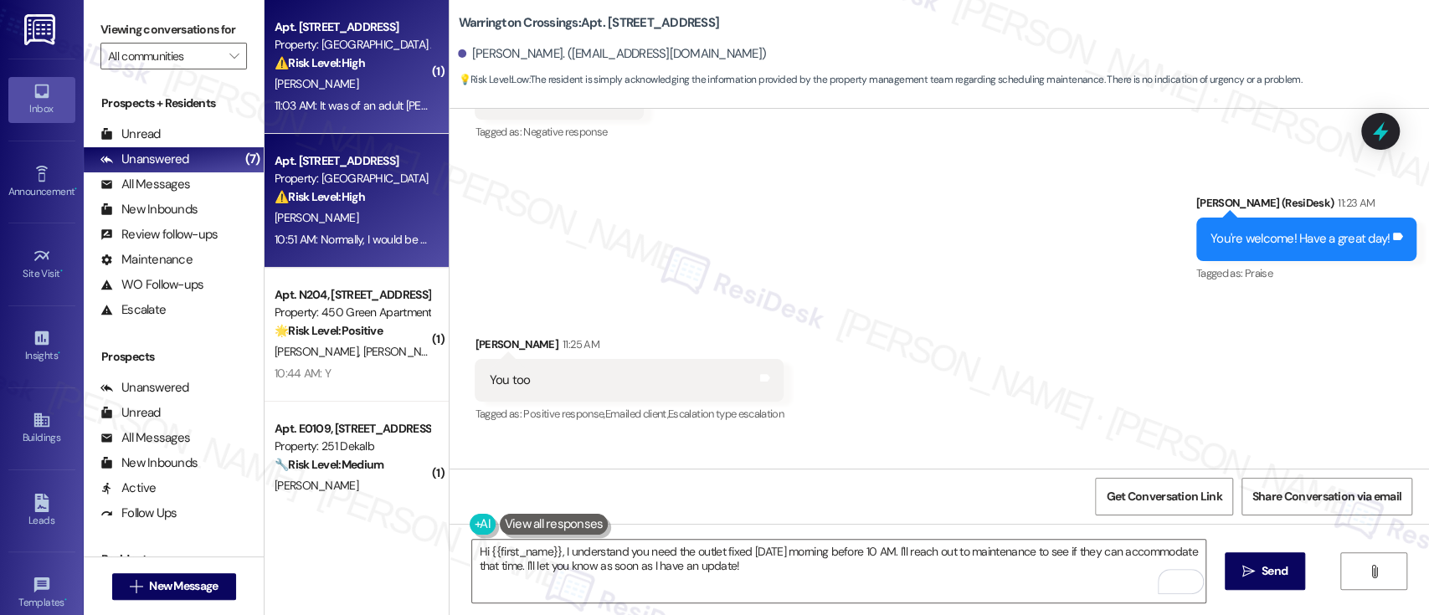
click at [301, 74] on div "G. Dowell" at bounding box center [352, 84] width 158 height 21
type textarea "Fetching suggested responses. Please feel free to read through the conversation…"
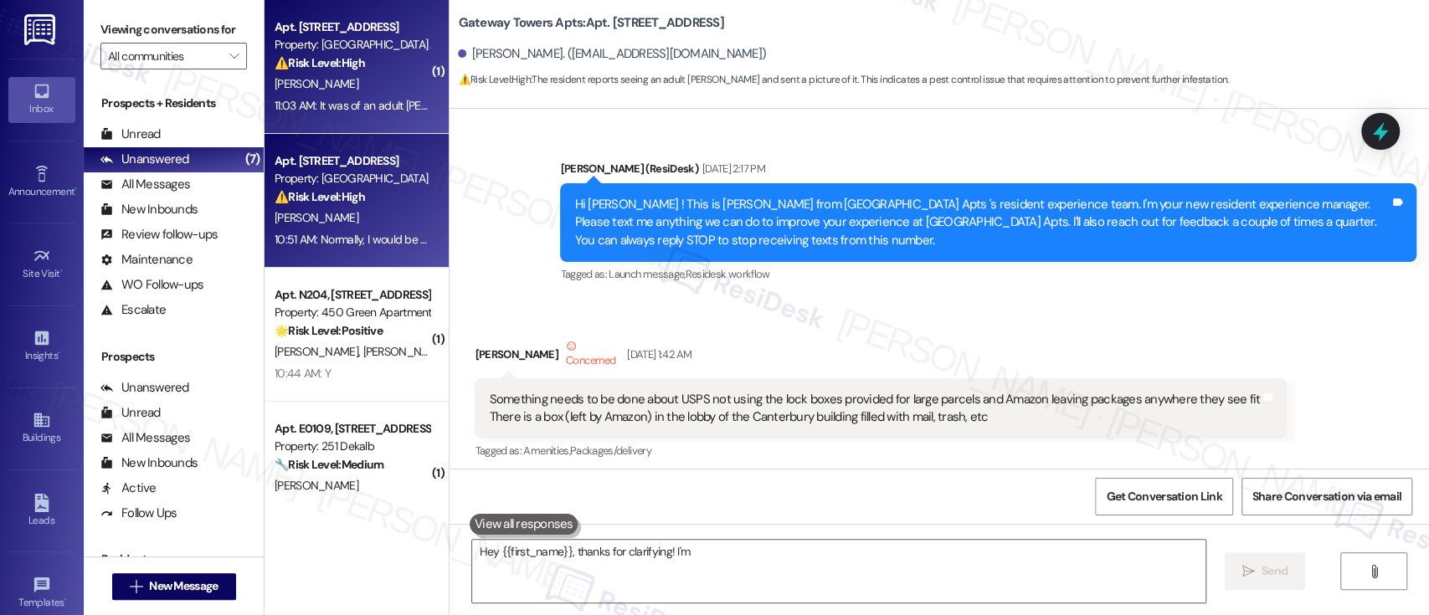
scroll to position [8939, 0]
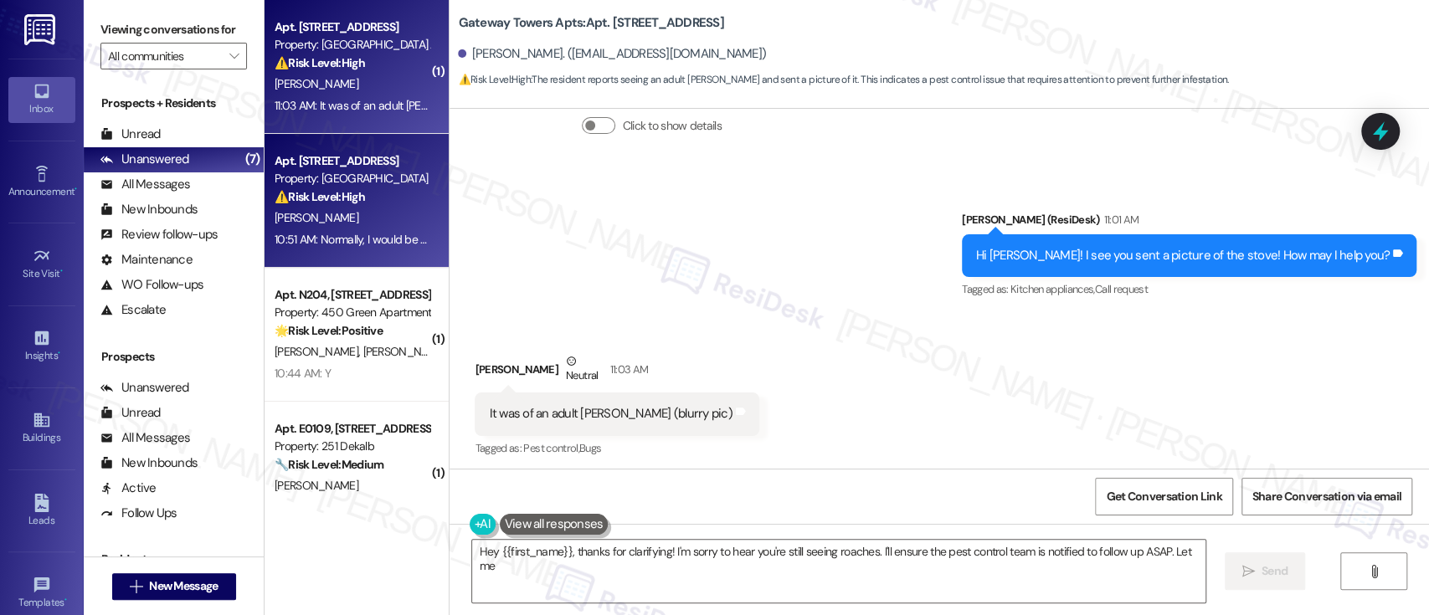
type textarea "Hey {{first_name}}, thanks for clarifying! I'm sorry to hear you're still seein…"
click at [345, 189] on strong "⚠️ Risk Level: High" at bounding box center [319, 196] width 90 height 15
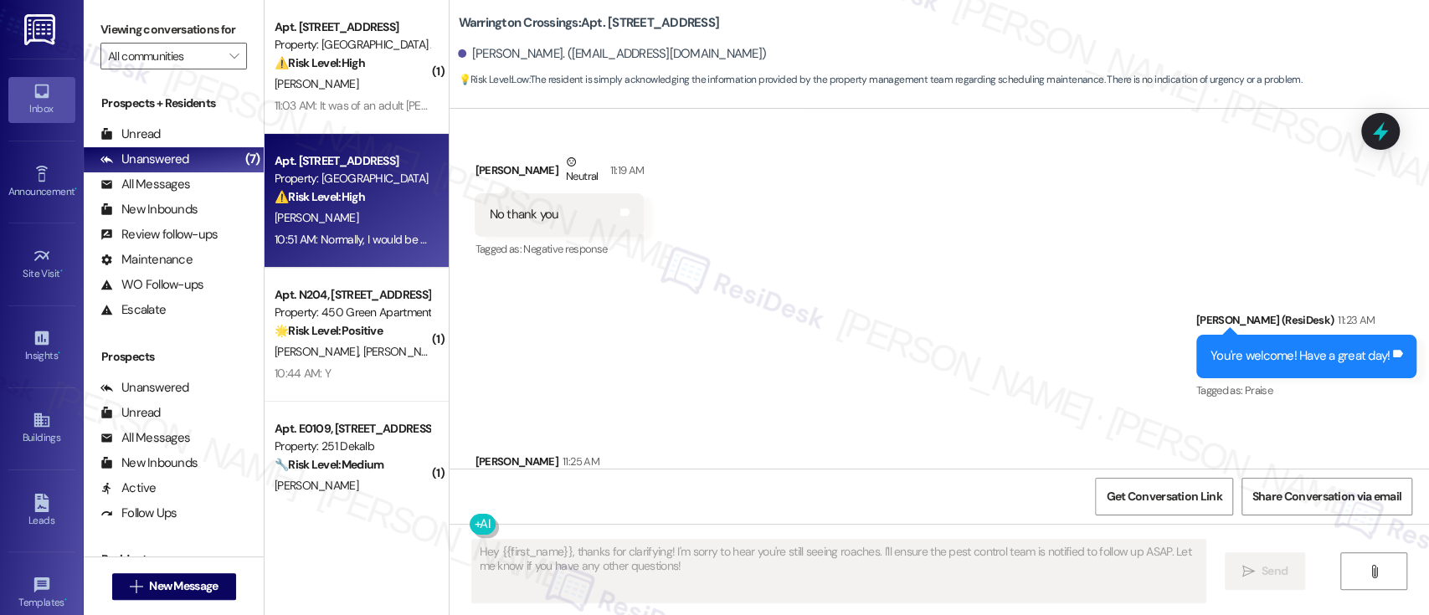
scroll to position [13952, 0]
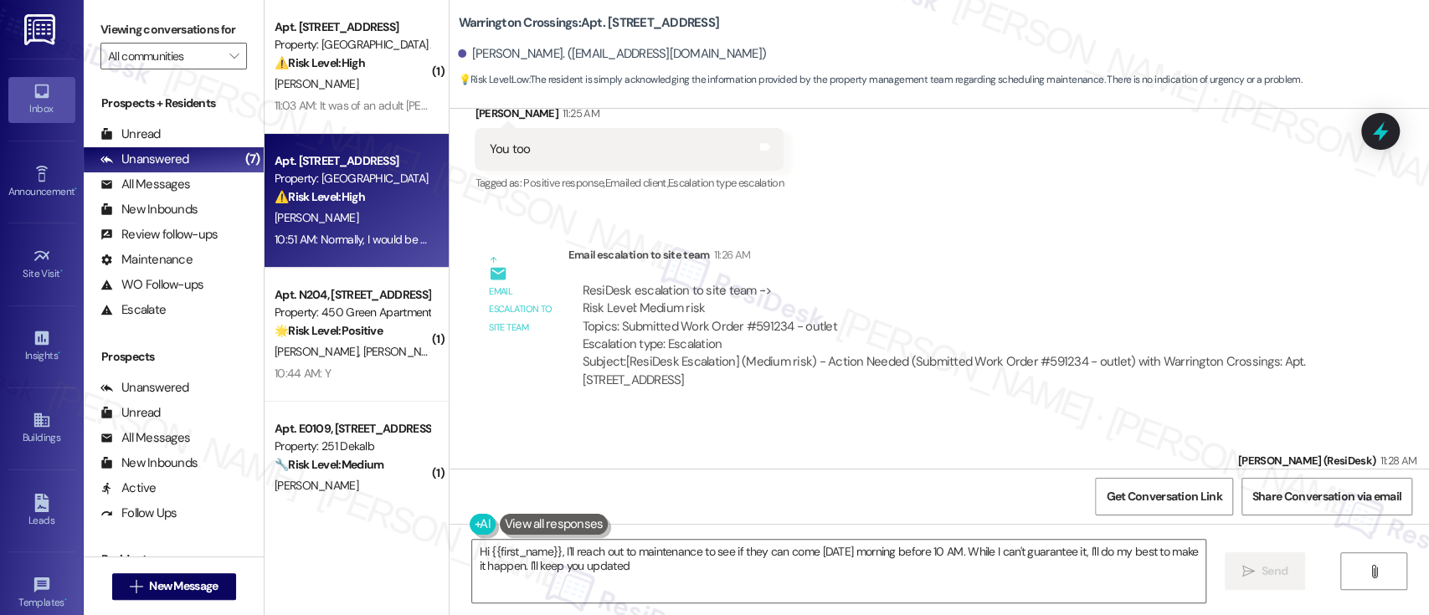
type textarea "Hi {{first_name}}, I'll reach out to maintenance to see if they can come tomorr…"
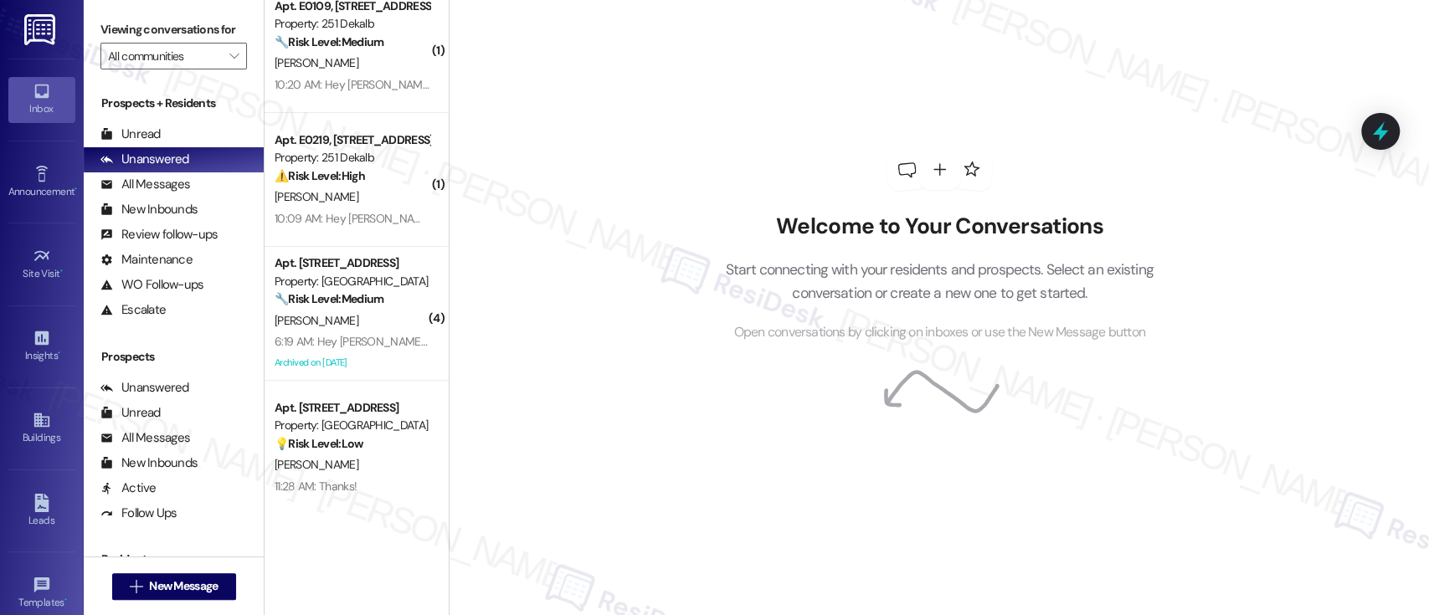
scroll to position [441, 0]
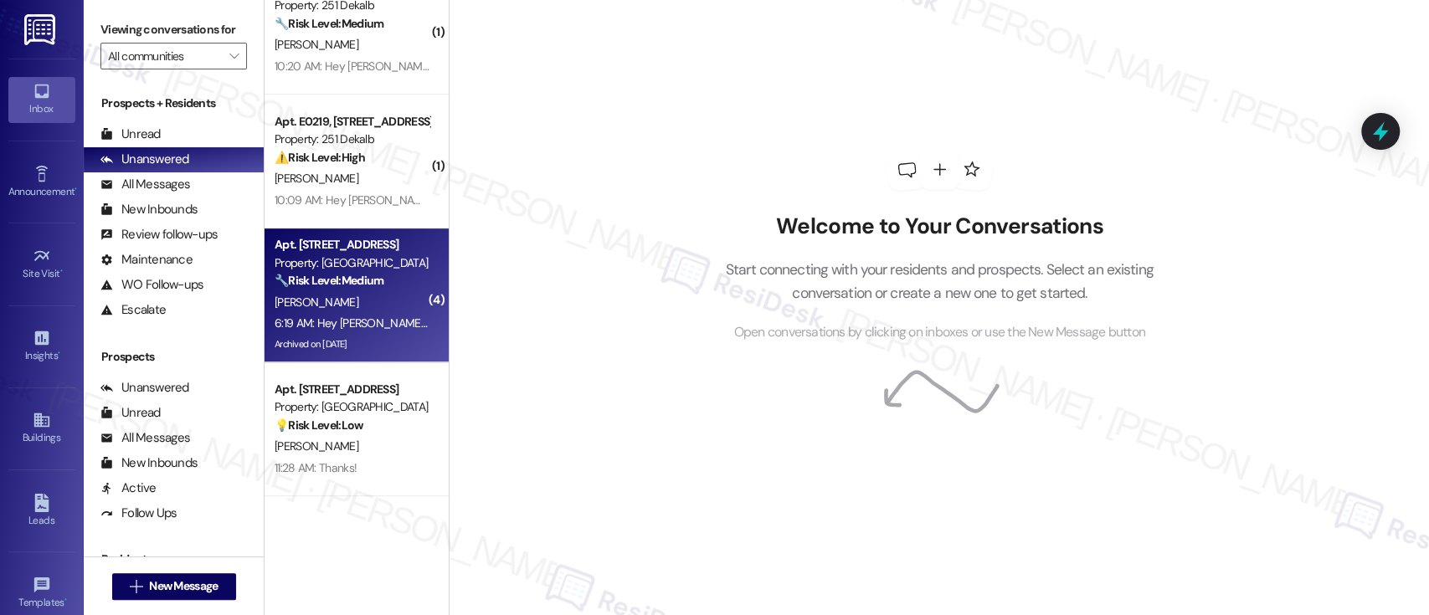
click at [336, 288] on strong "🔧 Risk Level: Medium" at bounding box center [328, 280] width 109 height 15
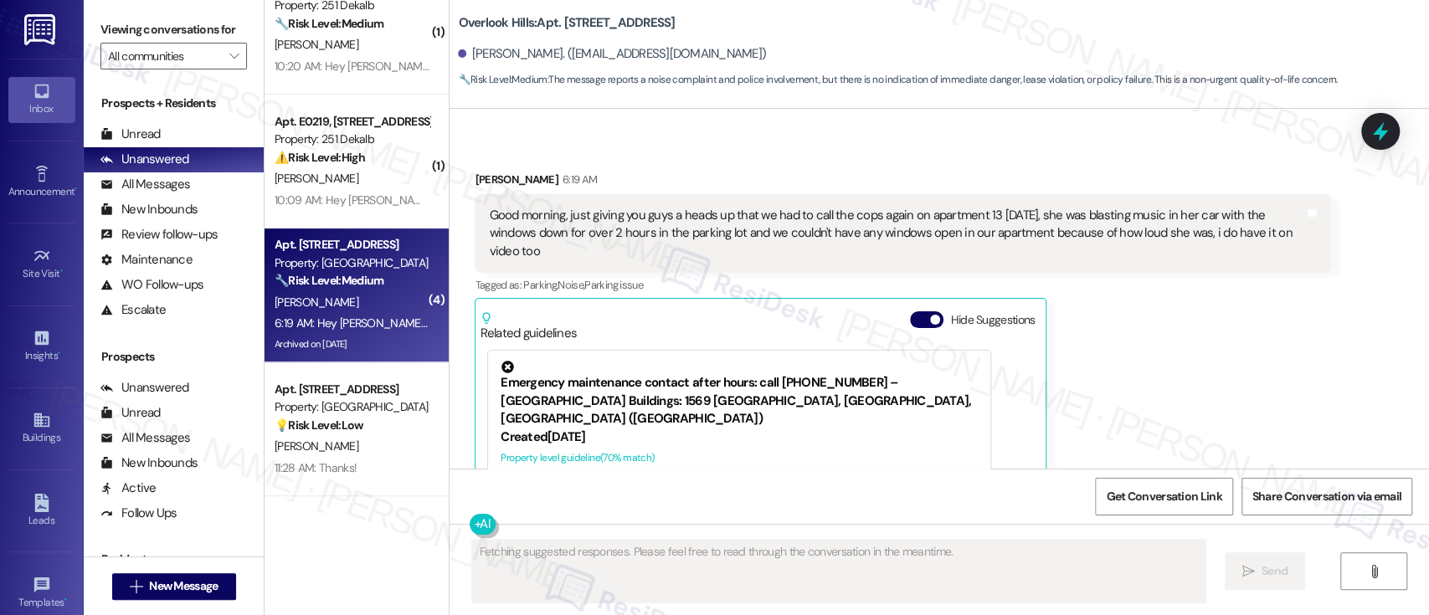
scroll to position [16758, 0]
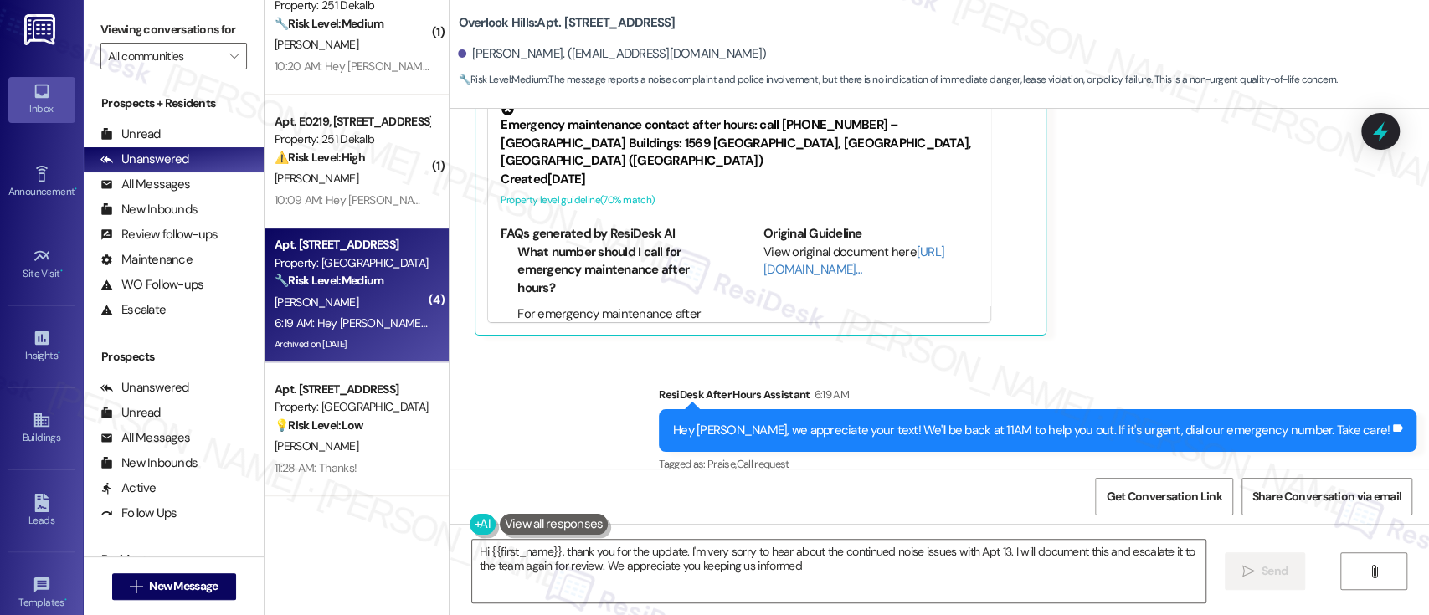
type textarea "Hi {{first_name}}, thank you for the update. I'm very sorry to hear about the c…"
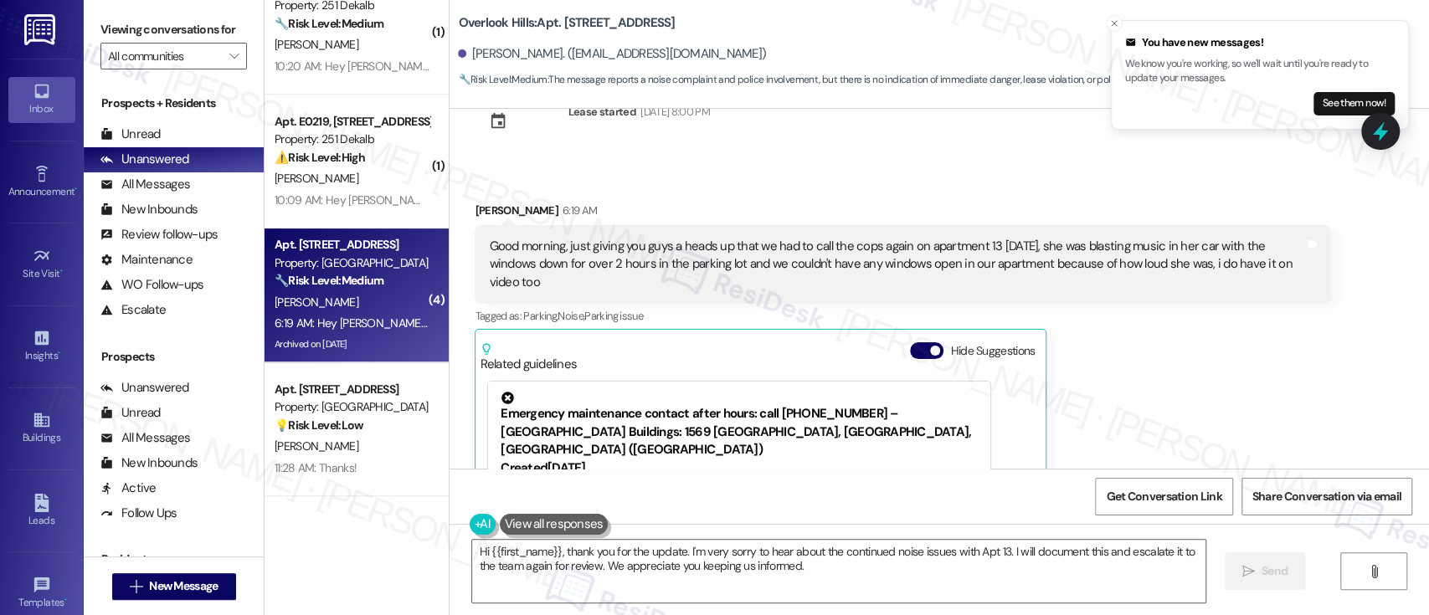
scroll to position [16424, 0]
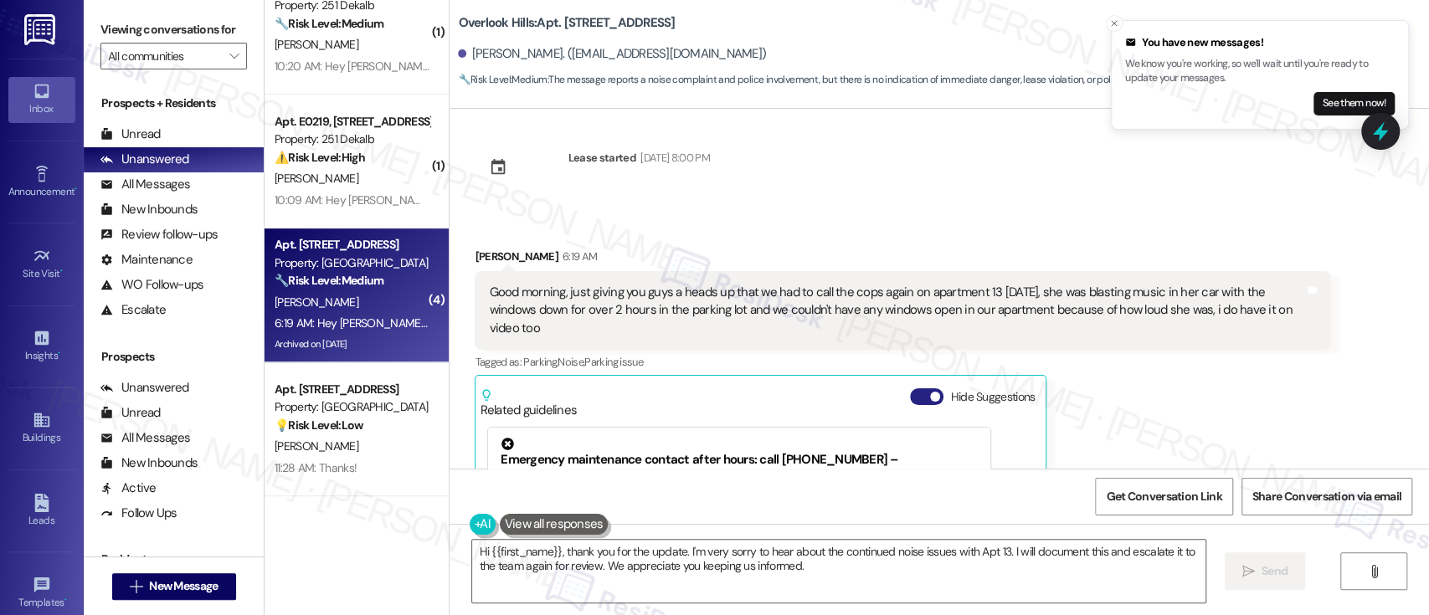
click at [912, 388] on button "Hide Suggestions" at bounding box center [926, 396] width 33 height 17
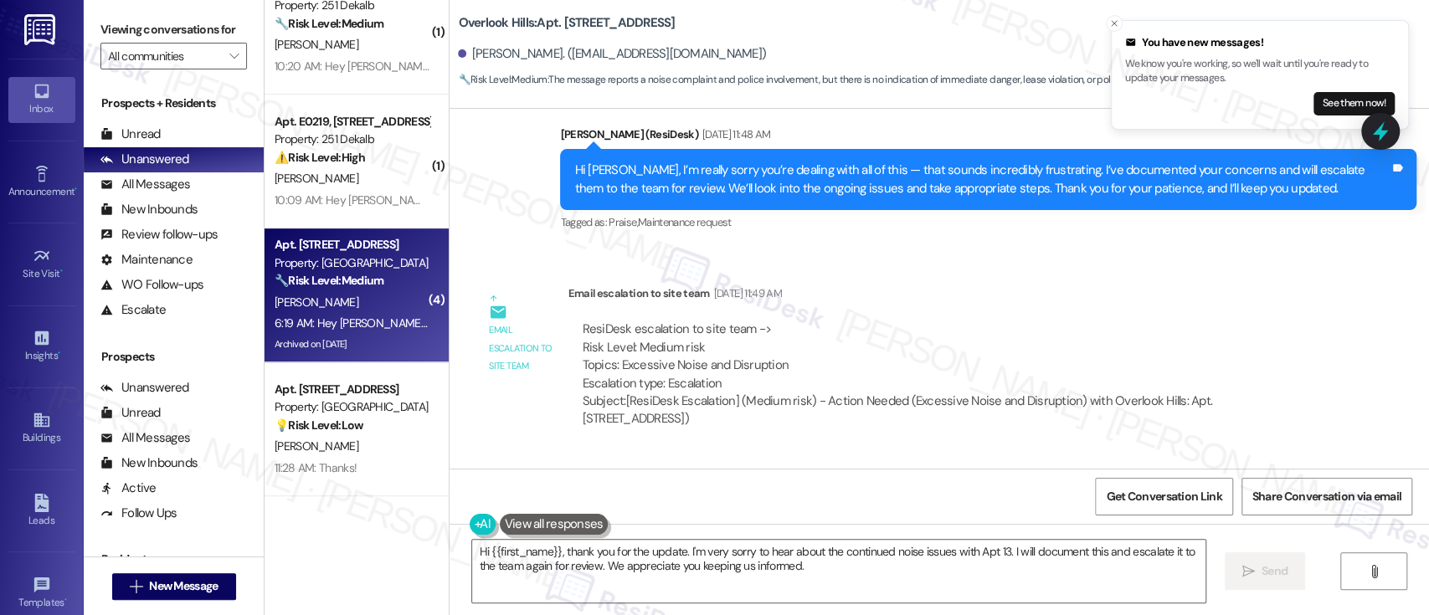
scroll to position [16512, 0]
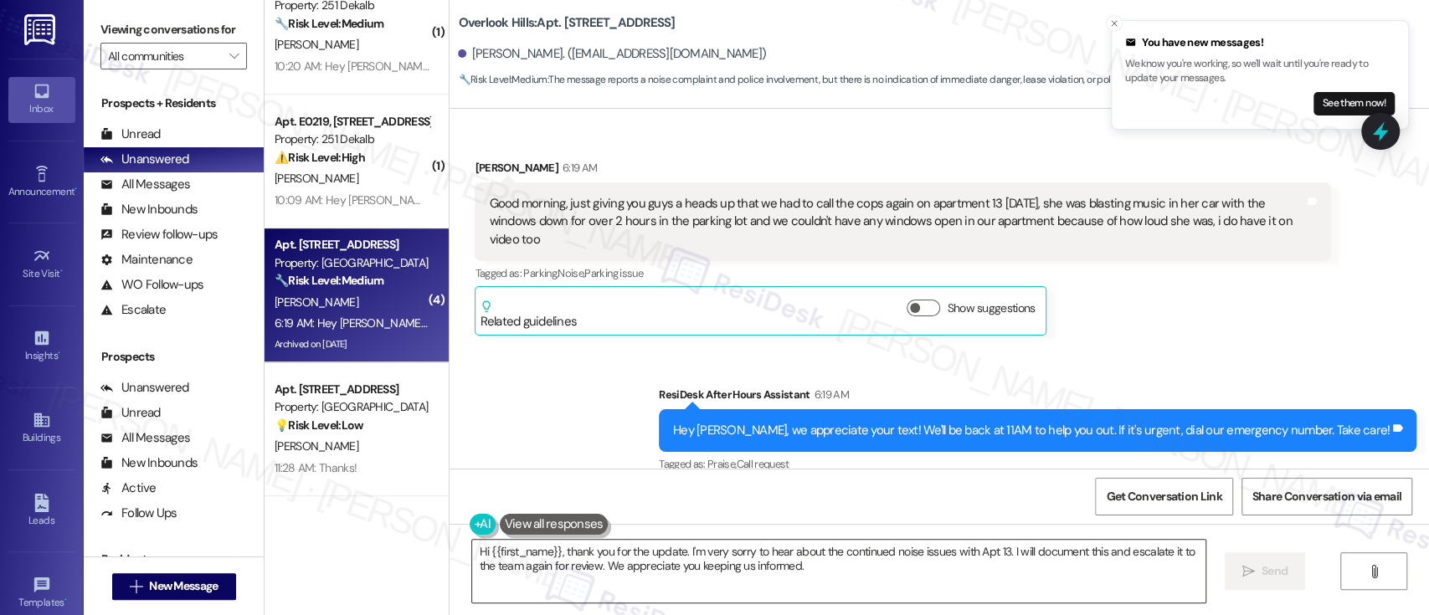
click at [1078, 557] on textarea "Hi {{first_name}}, thank you for the update. I'm very sorry to hear about the c…" at bounding box center [838, 571] width 732 height 63
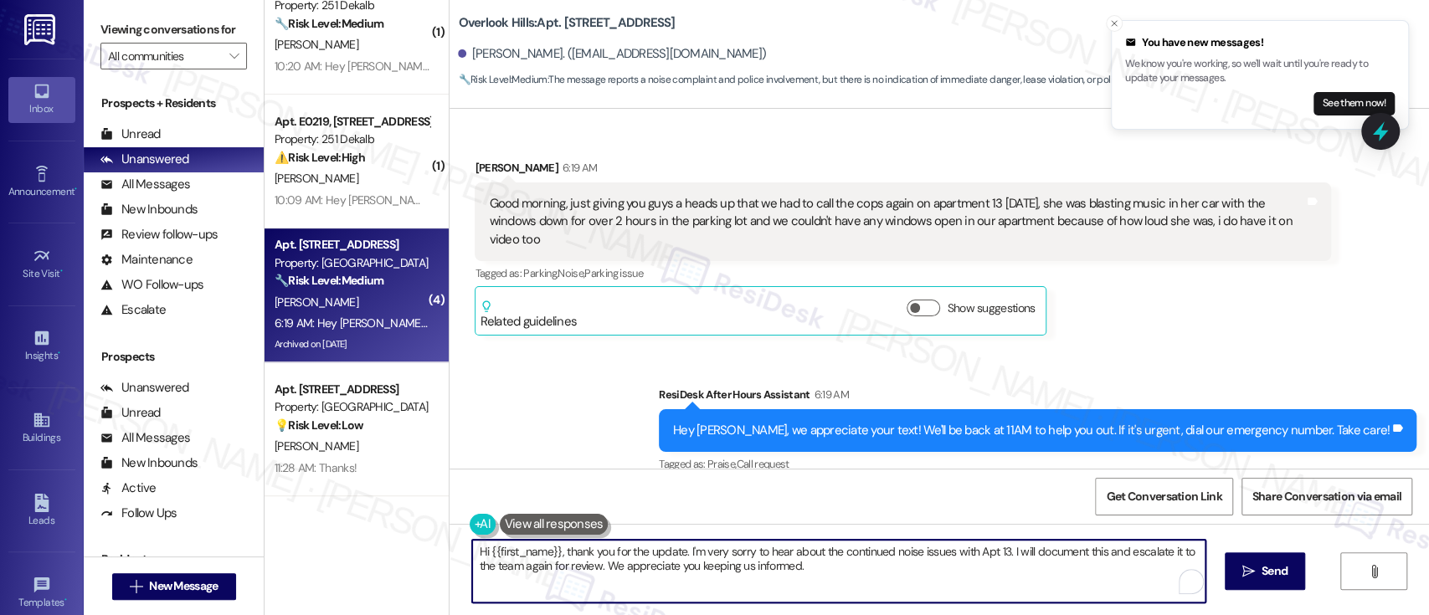
click at [623, 566] on textarea "Hi {{first_name}}, thank you for the update. I'm very sorry to hear about the c…" at bounding box center [838, 571] width 732 height 63
click at [810, 572] on textarea "Hi {{first_name}}, thank you for the update. I'm very sorry to hear about the c…" at bounding box center [838, 571] width 732 height 63
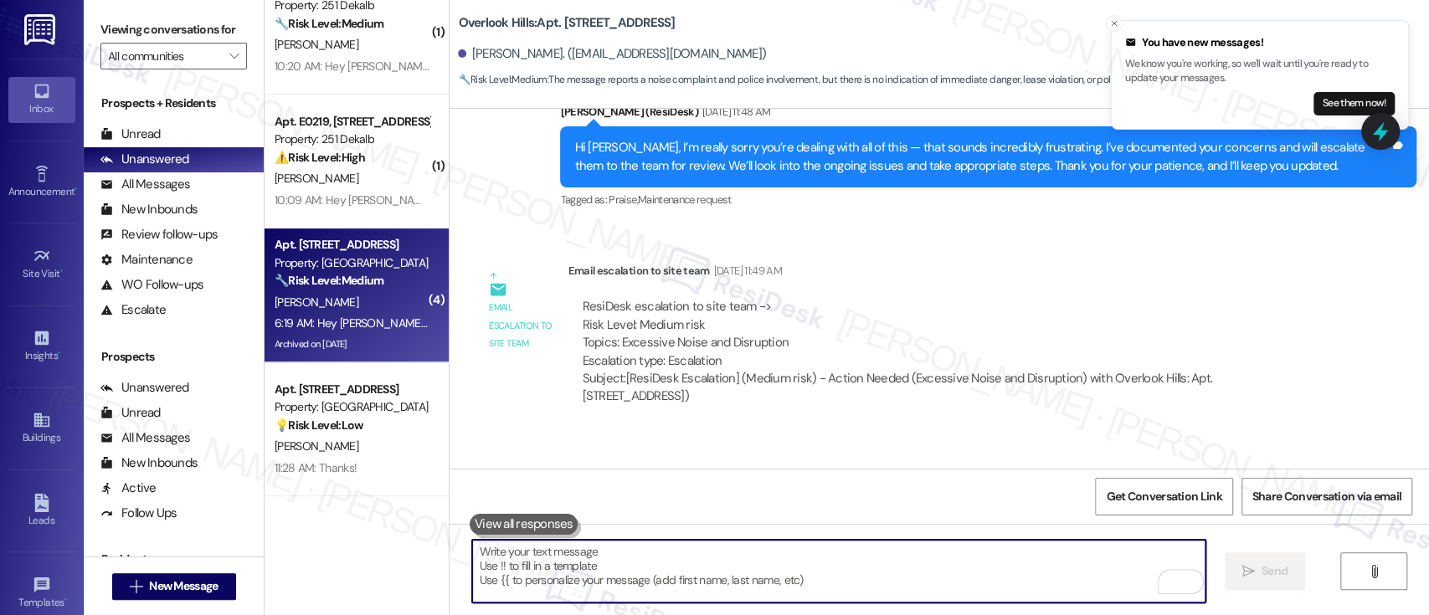
scroll to position [15866, 0]
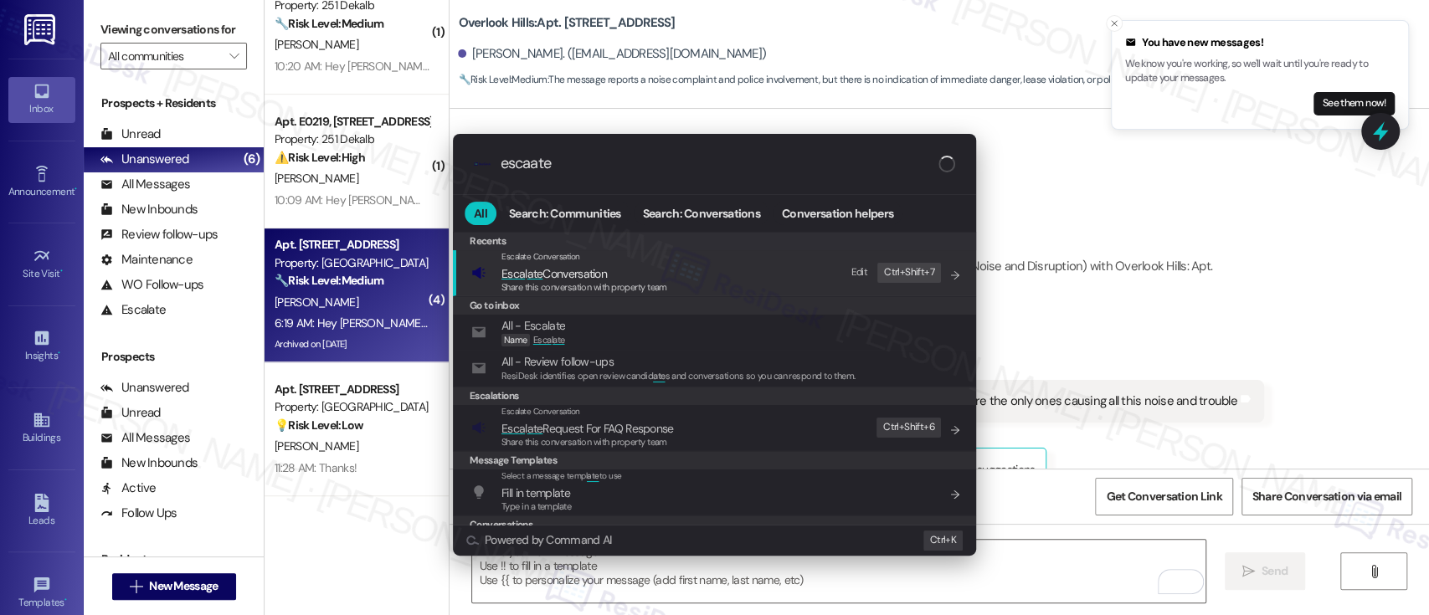
type input "escaate"
click at [609, 278] on span "Esca l ate Conversation" at bounding box center [584, 273] width 166 height 18
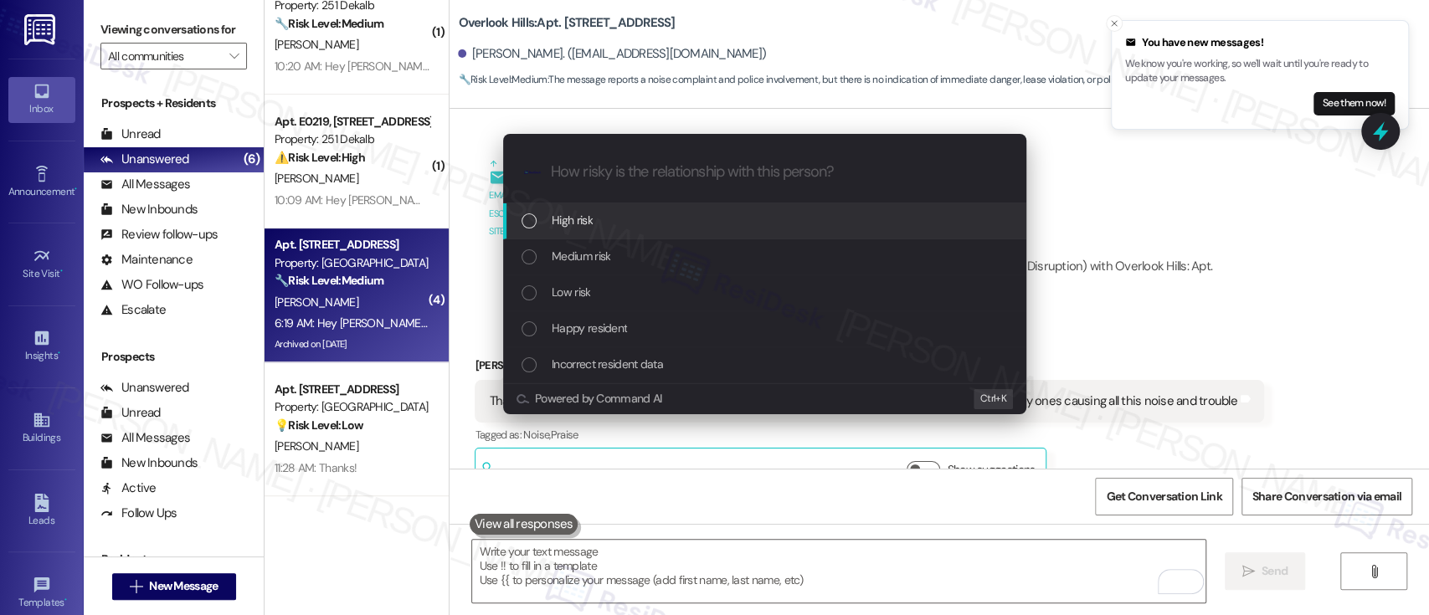
click at [587, 211] on span "High risk" at bounding box center [571, 220] width 41 height 18
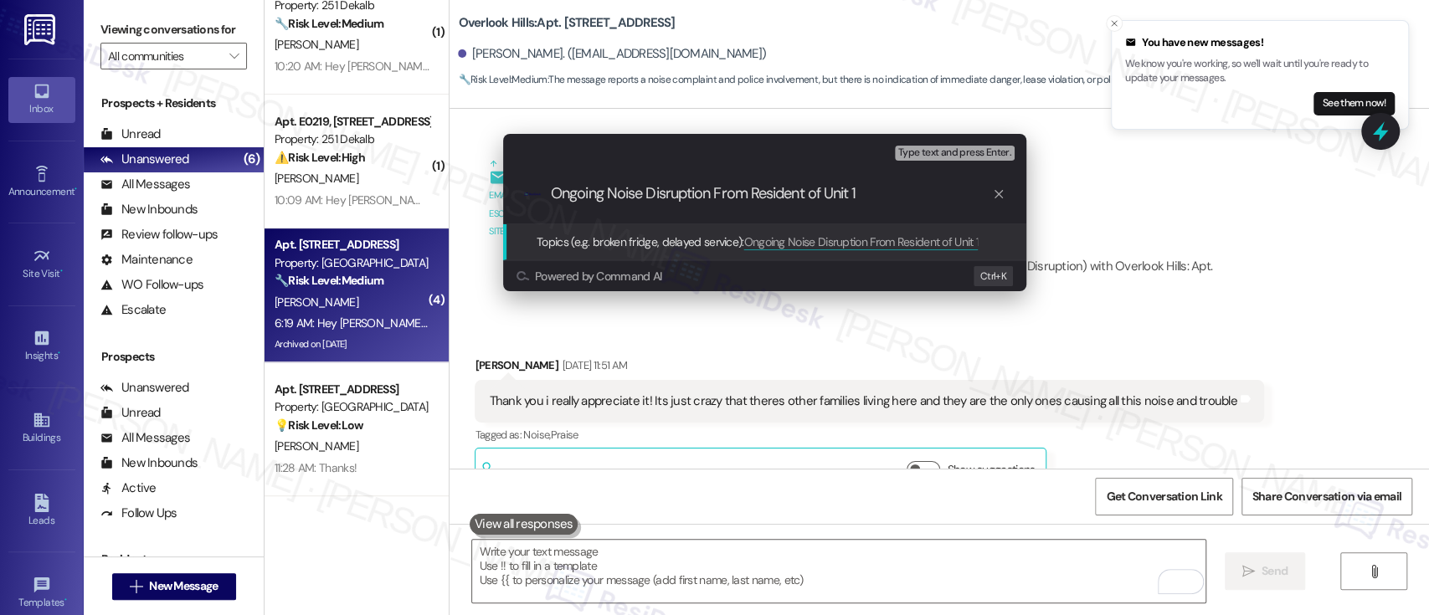
type input "Ongoing Noise Disruption From Resident of Unit 13"
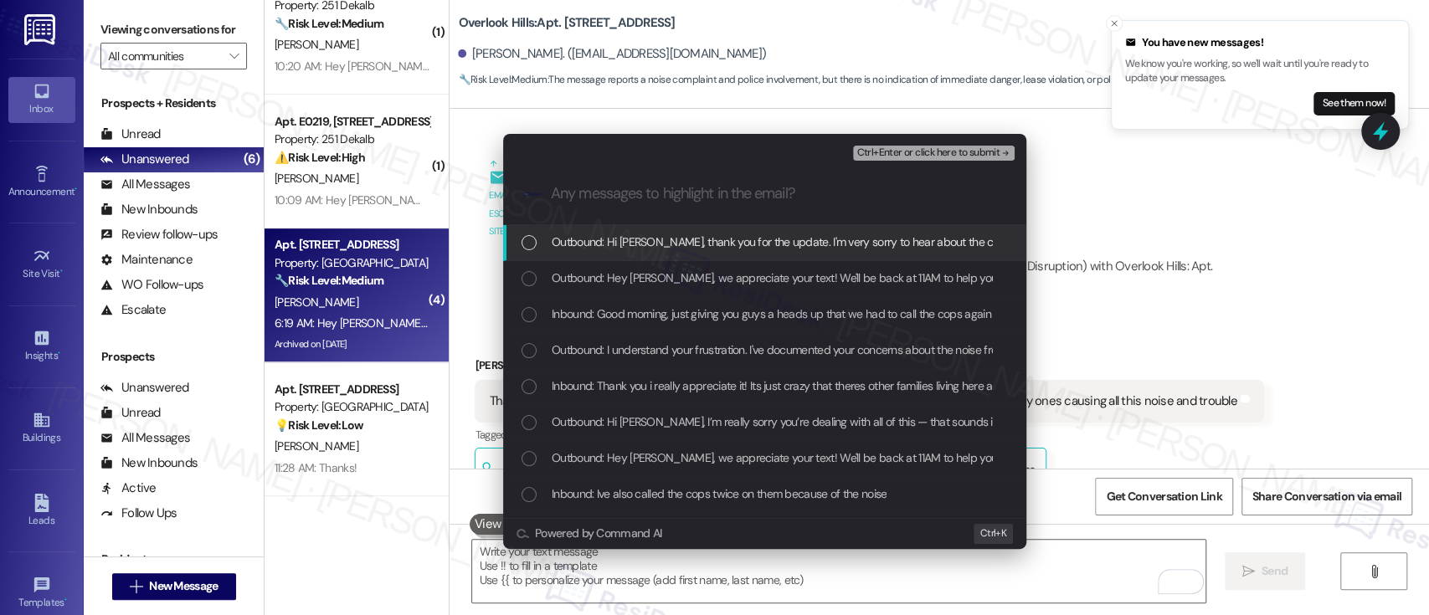
click at [756, 312] on span "Inbound: Good morning, just giving you guys a heads up that we had to call the …" at bounding box center [1327, 314] width 1552 height 18
click at [936, 151] on span "Ctrl+Enter or click here to submit" at bounding box center [927, 153] width 143 height 12
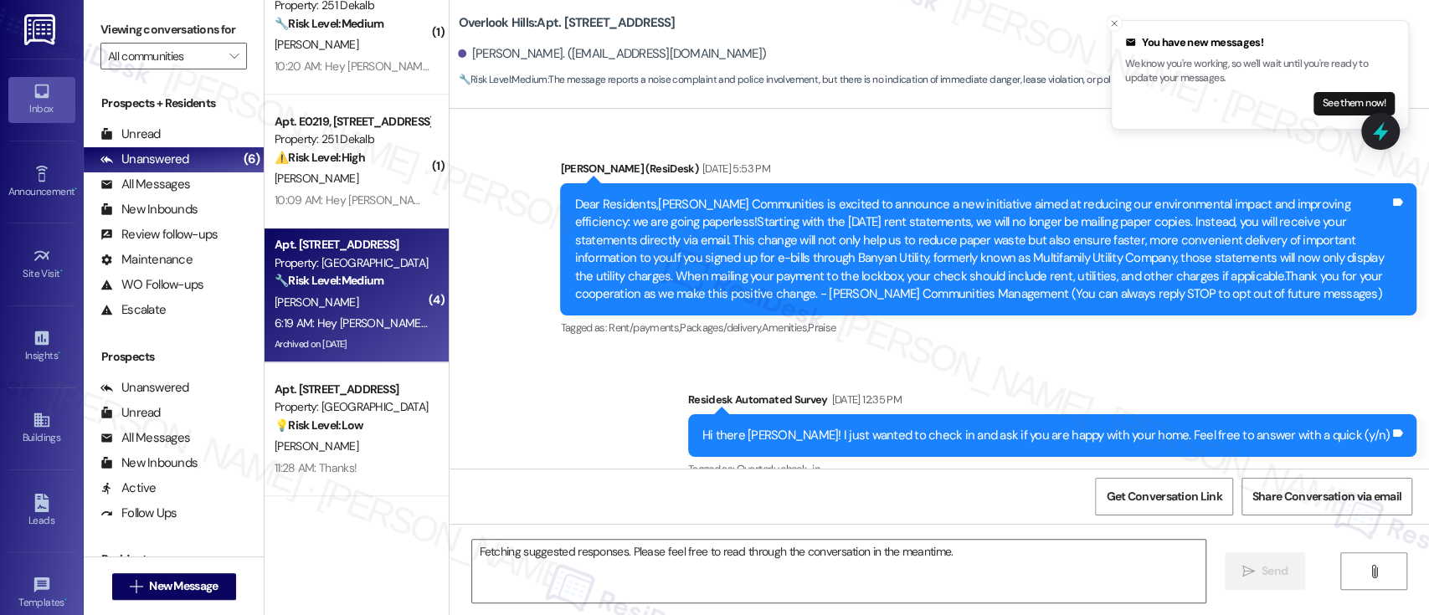
scroll to position [16617, 0]
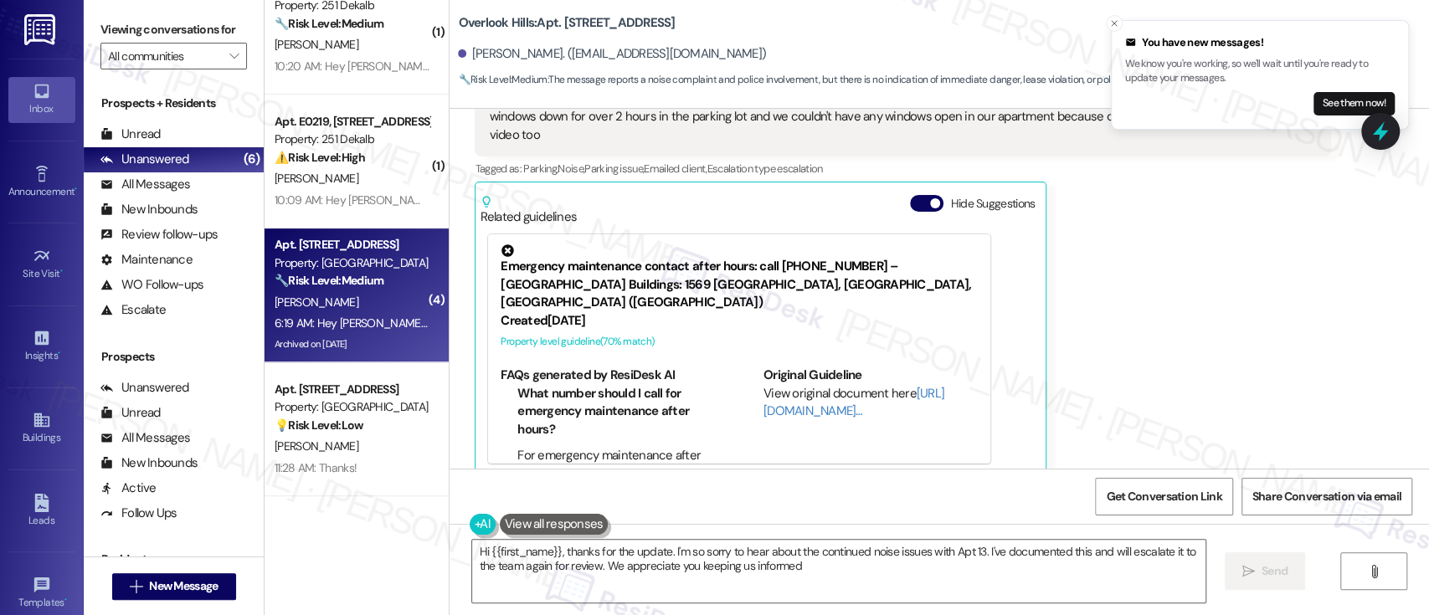
type textarea "Hi {{first_name}}, thanks for the update. I'm so sorry to hear about the contin…"
click at [916, 195] on button "Hide Suggestions" at bounding box center [926, 203] width 33 height 17
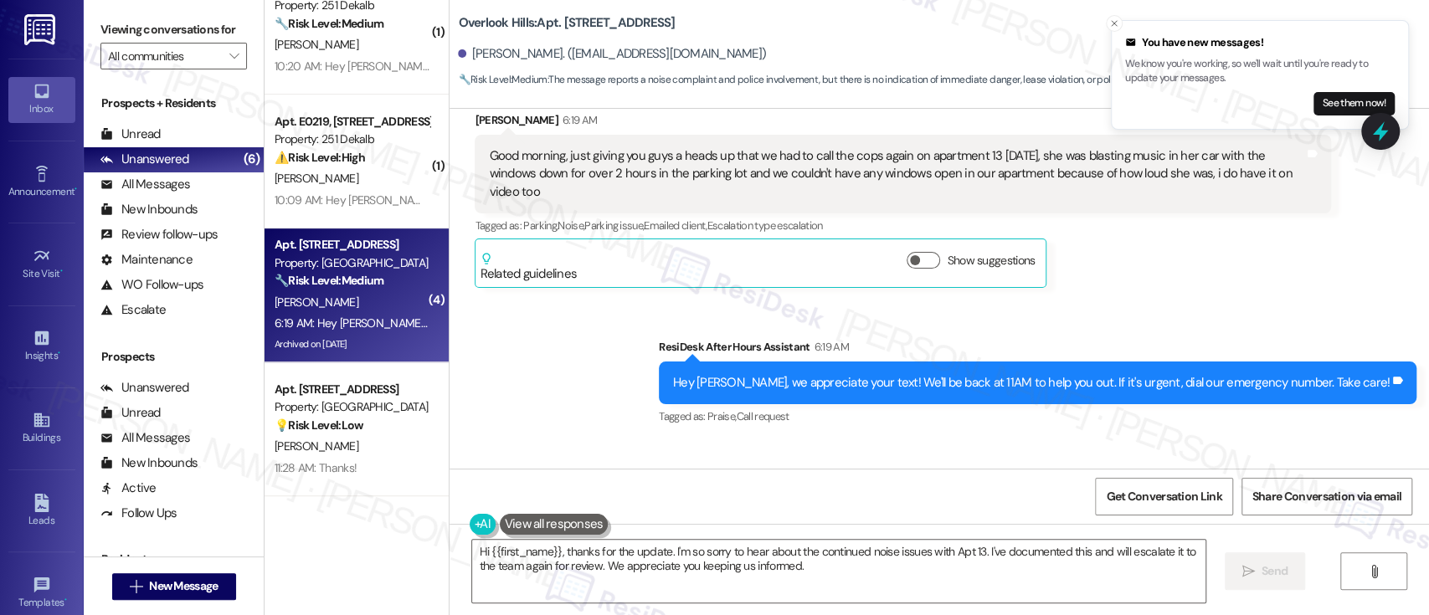
scroll to position [16671, 0]
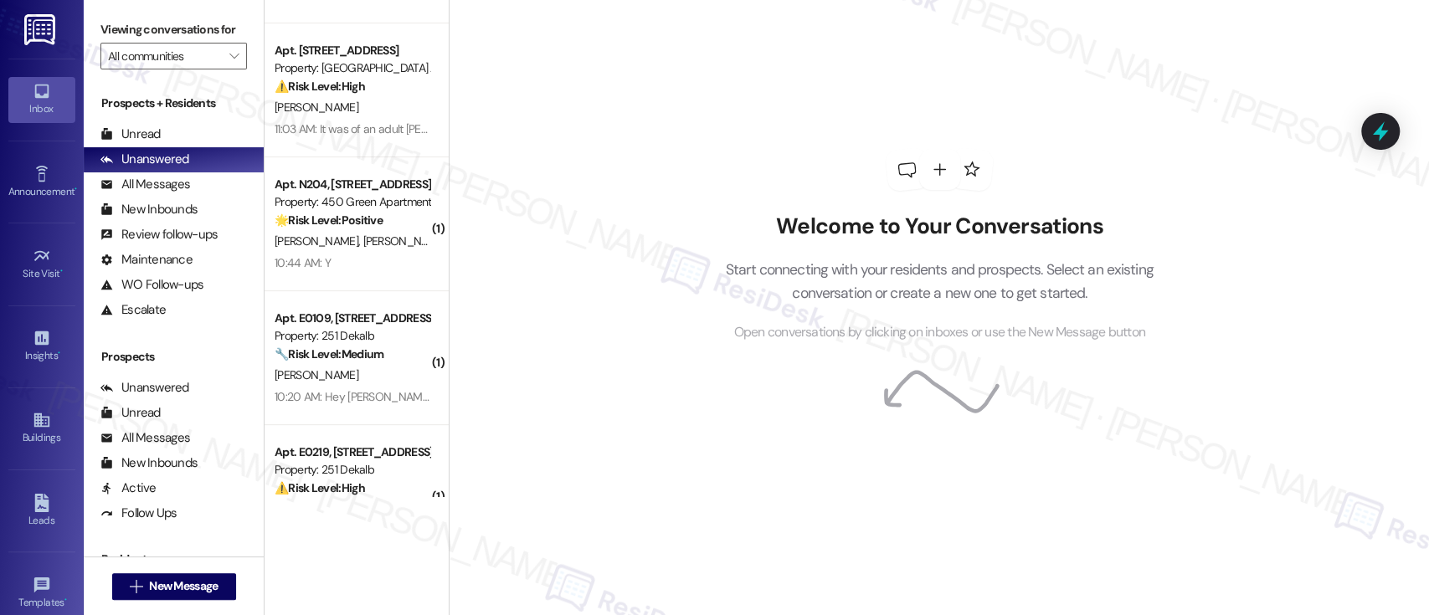
scroll to position [307, 0]
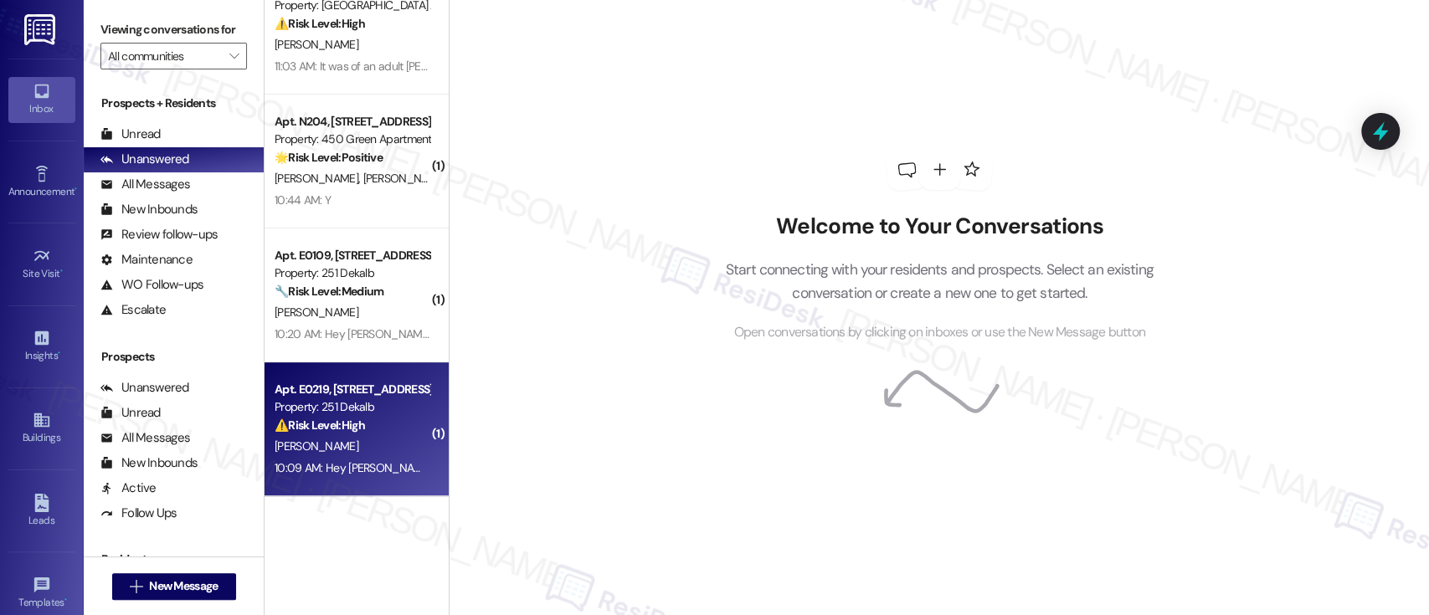
click at [362, 431] on div "⚠️ Risk Level: High The resident reports that water is still coming up from the…" at bounding box center [351, 426] width 155 height 18
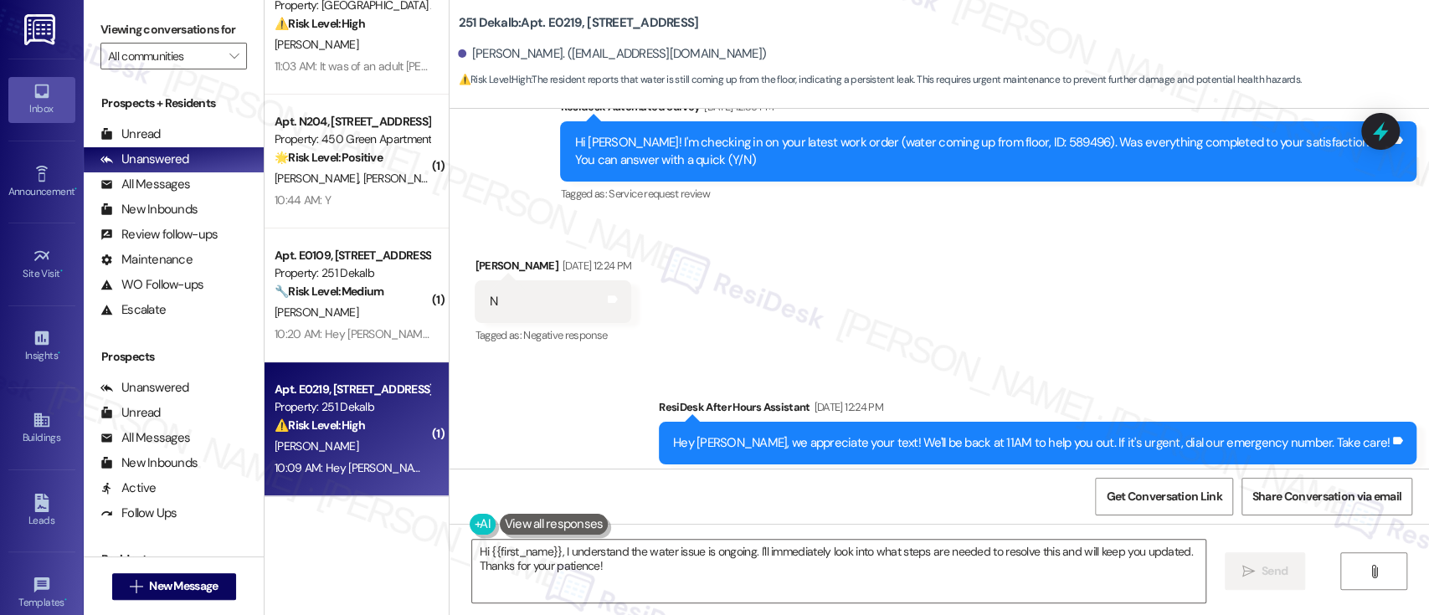
scroll to position [2404, 0]
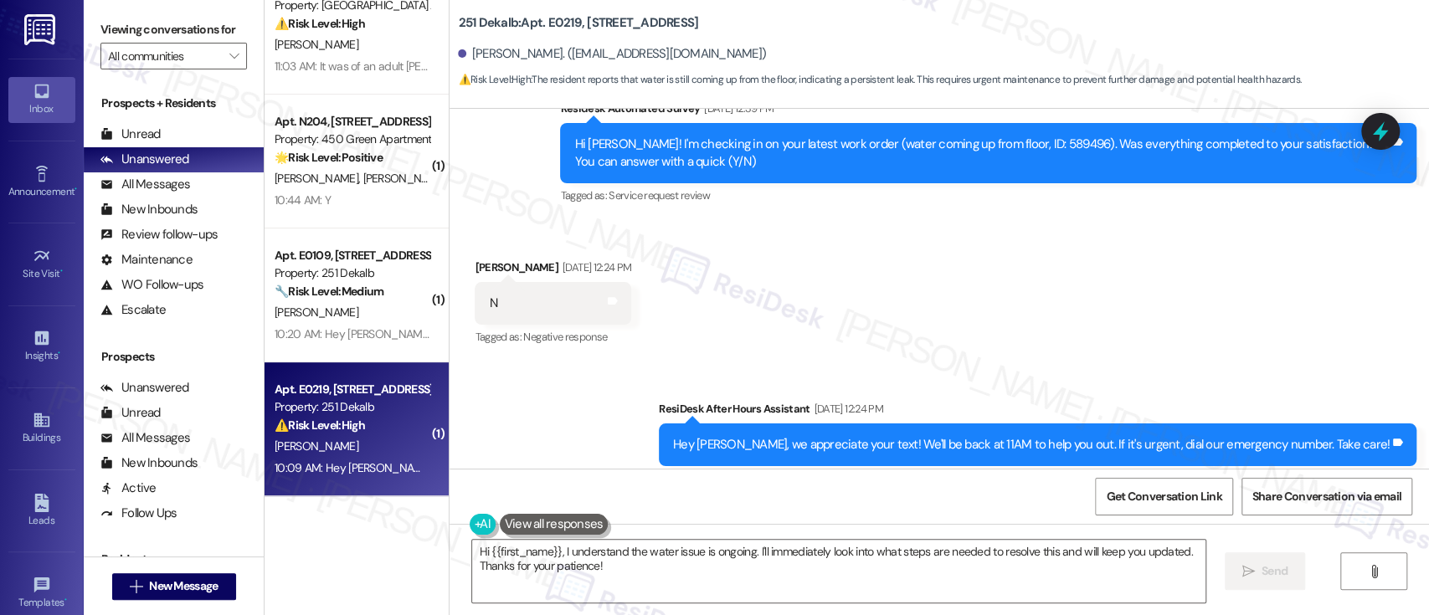
click at [1024, 139] on div "Hi [PERSON_NAME]! I'm checking in on your latest work order (water coming up fr…" at bounding box center [981, 154] width 815 height 36
copy div "589496"
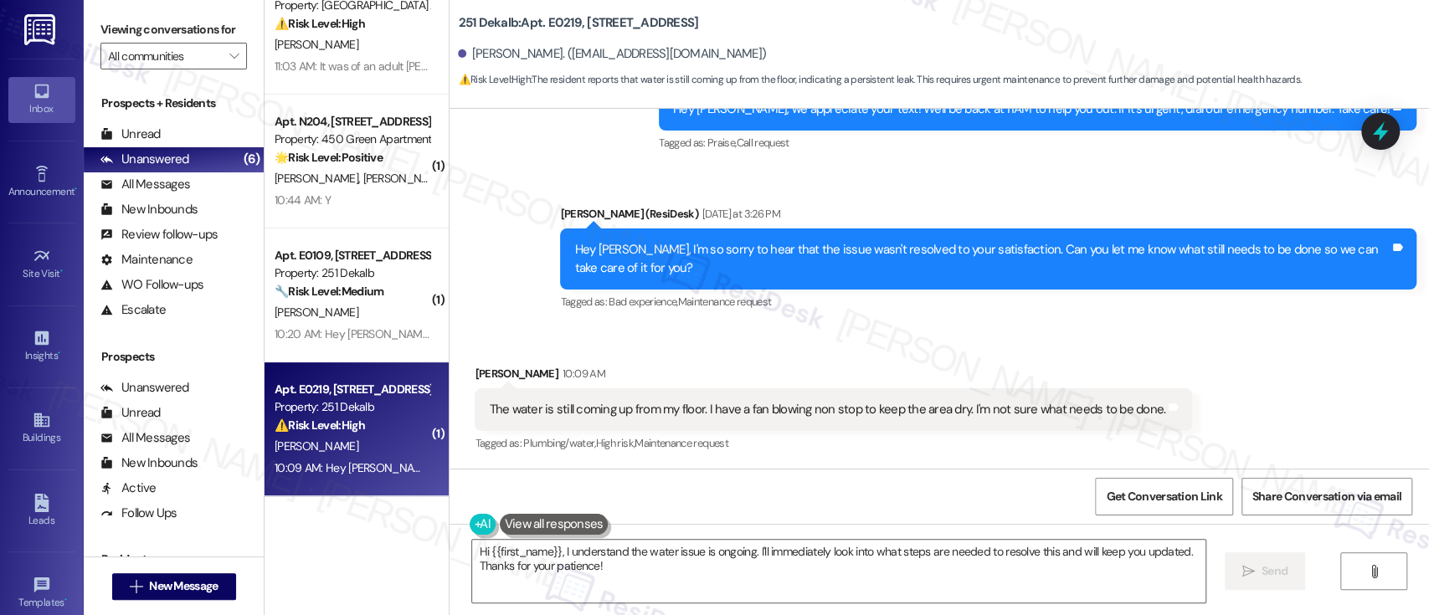
scroll to position [3035, 0]
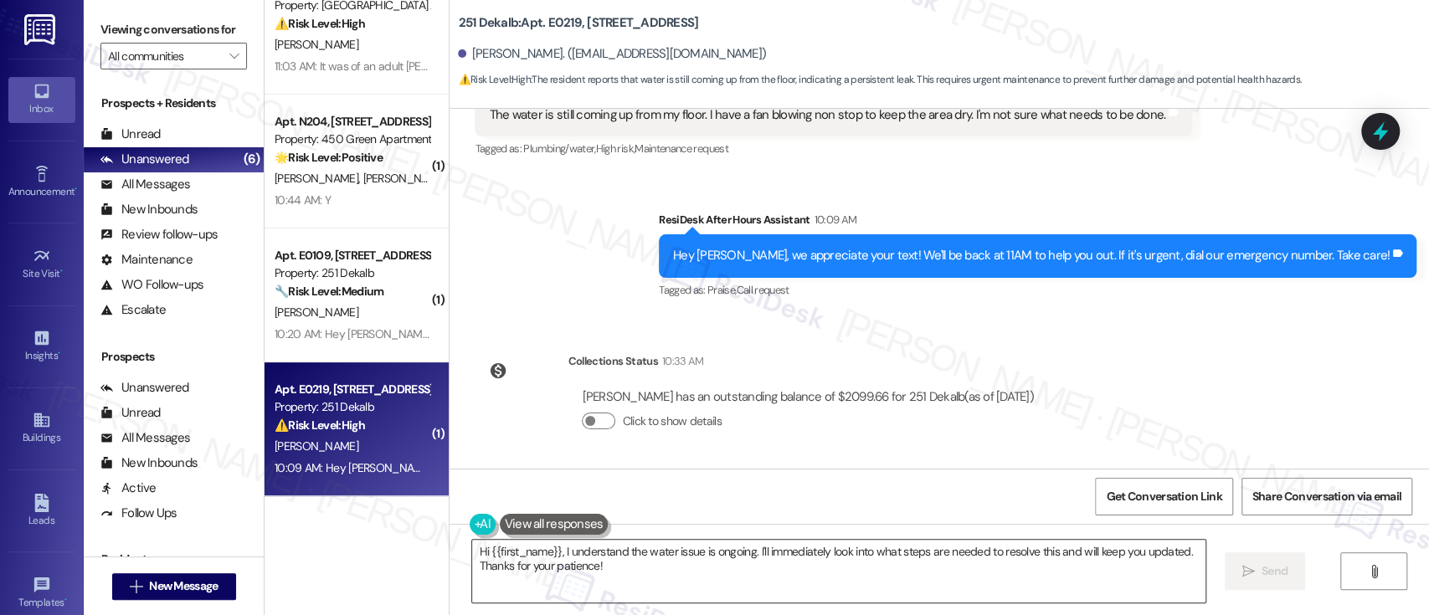
click at [747, 554] on textarea "Hi {{first_name}}, I understand the water issue is ongoing. I'll immediately lo…" at bounding box center [838, 571] width 732 height 63
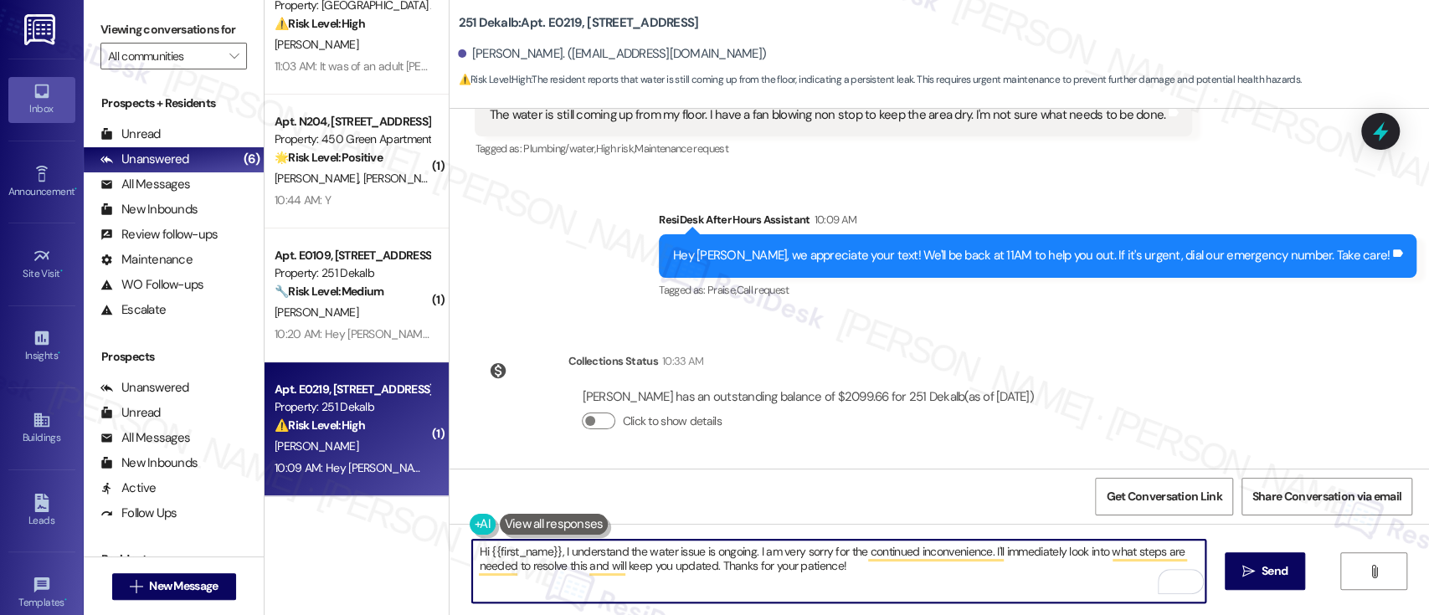
click at [1058, 557] on textarea "Hi {{first_name}}, I understand the water issue is ongoing. I am very sorry for…" at bounding box center [838, 571] width 732 height 63
click at [887, 568] on textarea "Hi {{first_name}}, I understand the water issue is ongoing. I am very sorry for…" at bounding box center [838, 571] width 732 height 63
paste textarea "I'm sorry to hear the water issue is still ongoing—I truly apologize for the co…"
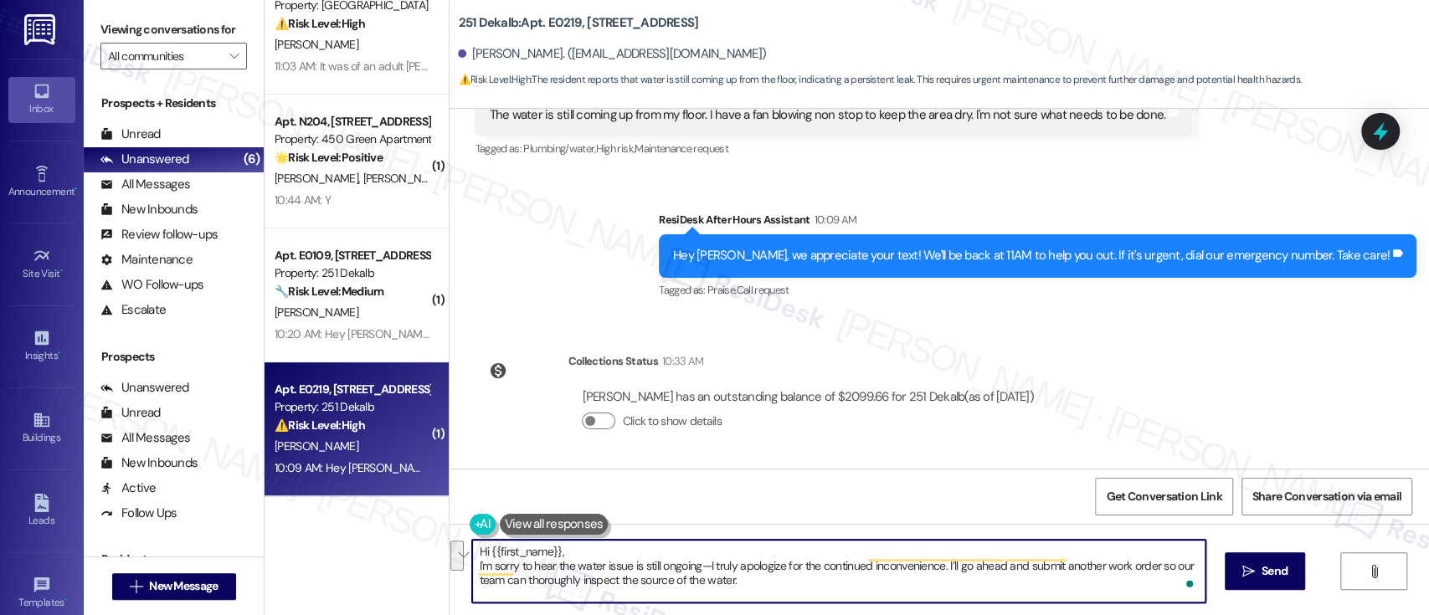
scroll to position [14, 0]
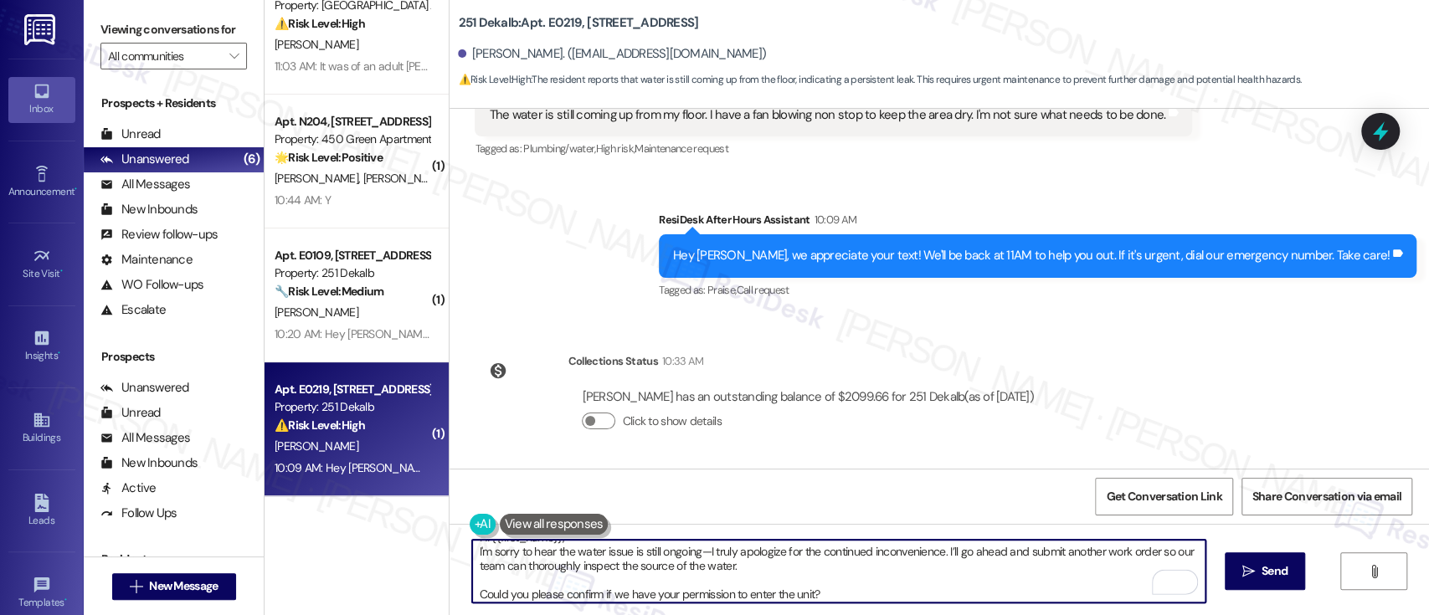
click at [772, 567] on textarea "Hi {{first_name}}, I'm sorry to hear the water issue is still ongoing—I truly a…" at bounding box center [838, 571] width 732 height 63
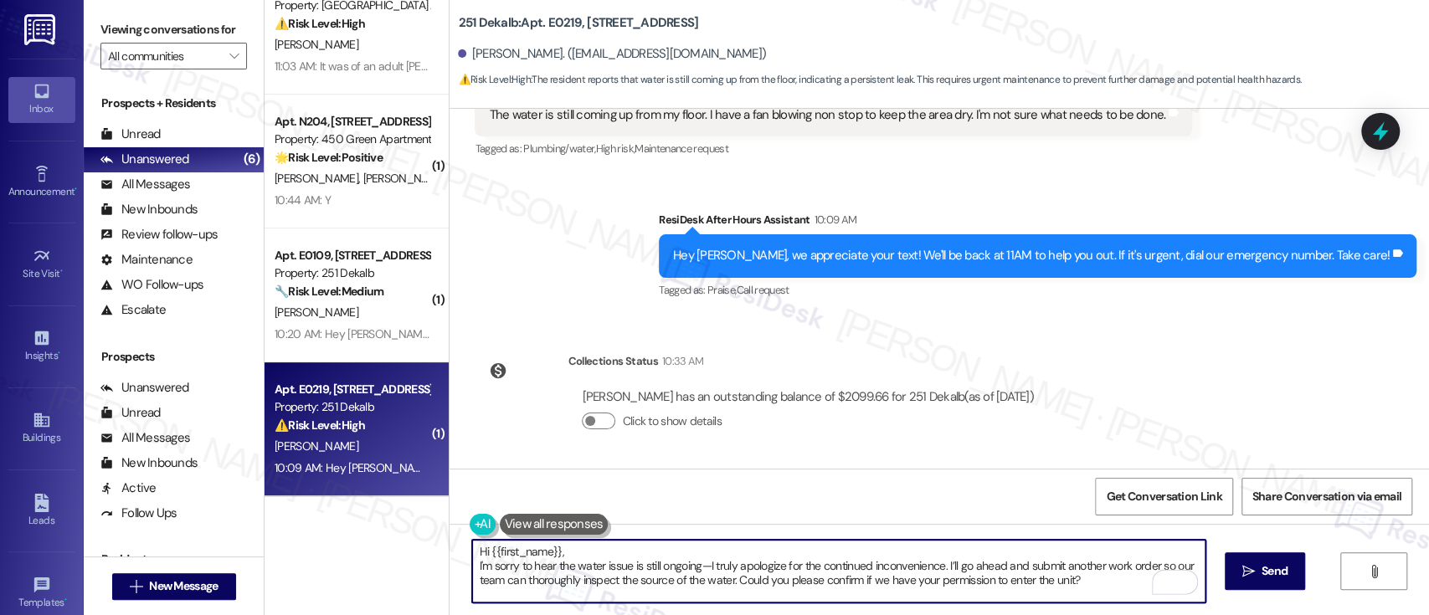
scroll to position [0, 0]
click at [780, 553] on textarea "Hi {{first_name}}, I'm sorry to hear the water issue is still ongoing—I truly a…" at bounding box center [838, 571] width 732 height 63
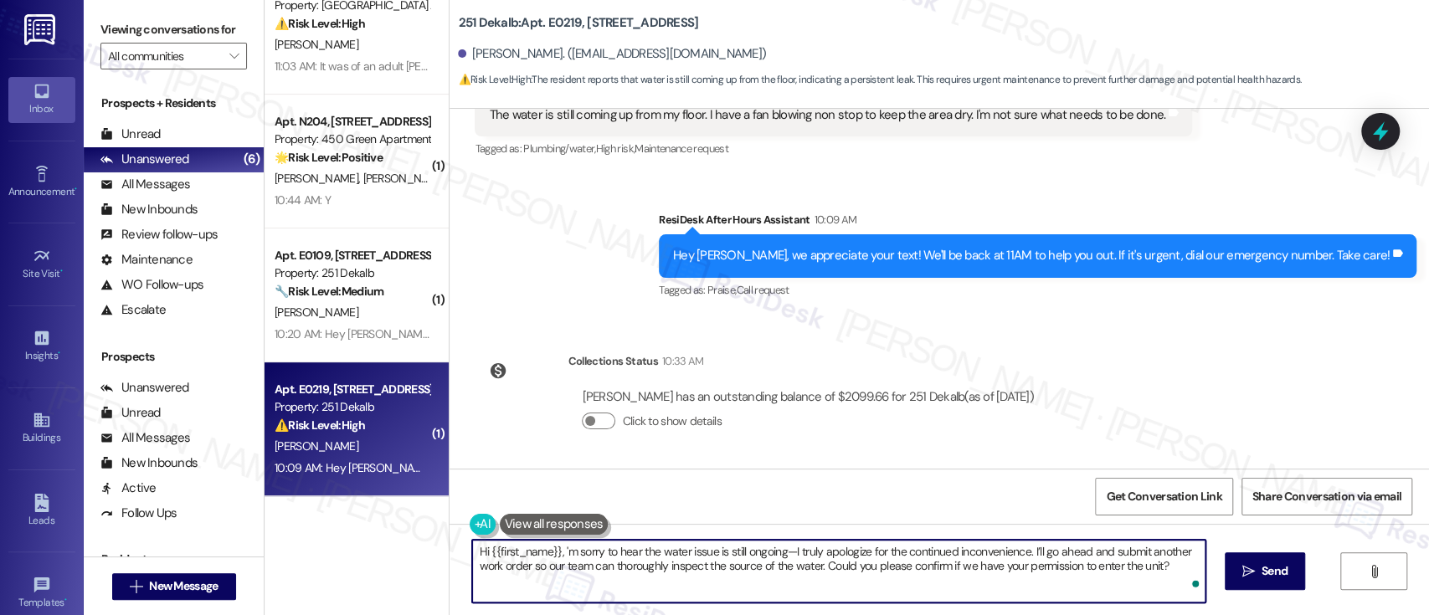
type textarea "Hi {{first_name}}, I'm sorry to hear the water issue is still ongoing—I truly a…"
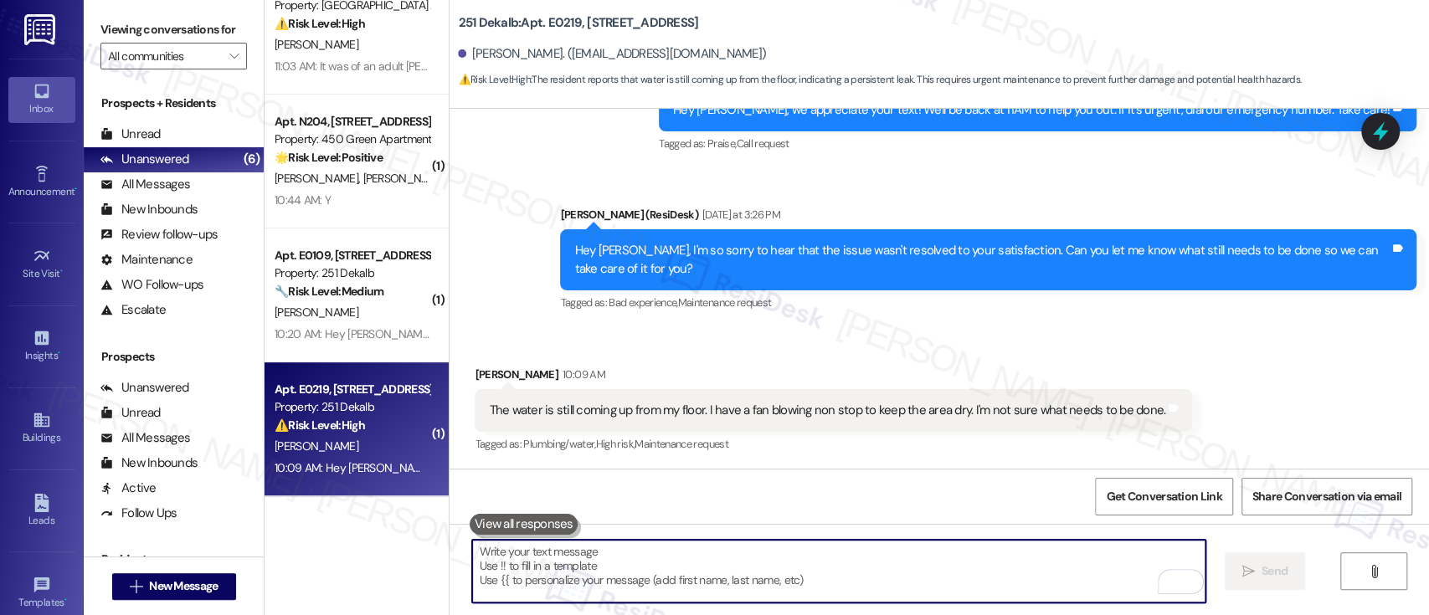
scroll to position [3169, 0]
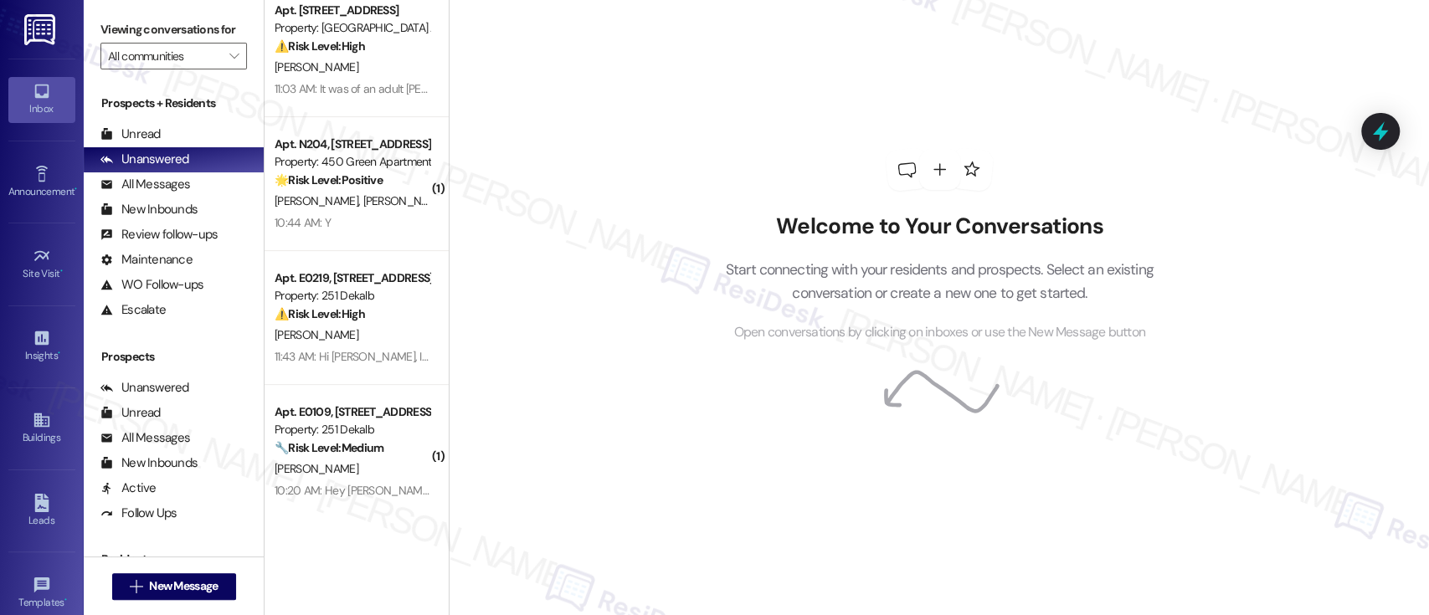
scroll to position [307, 0]
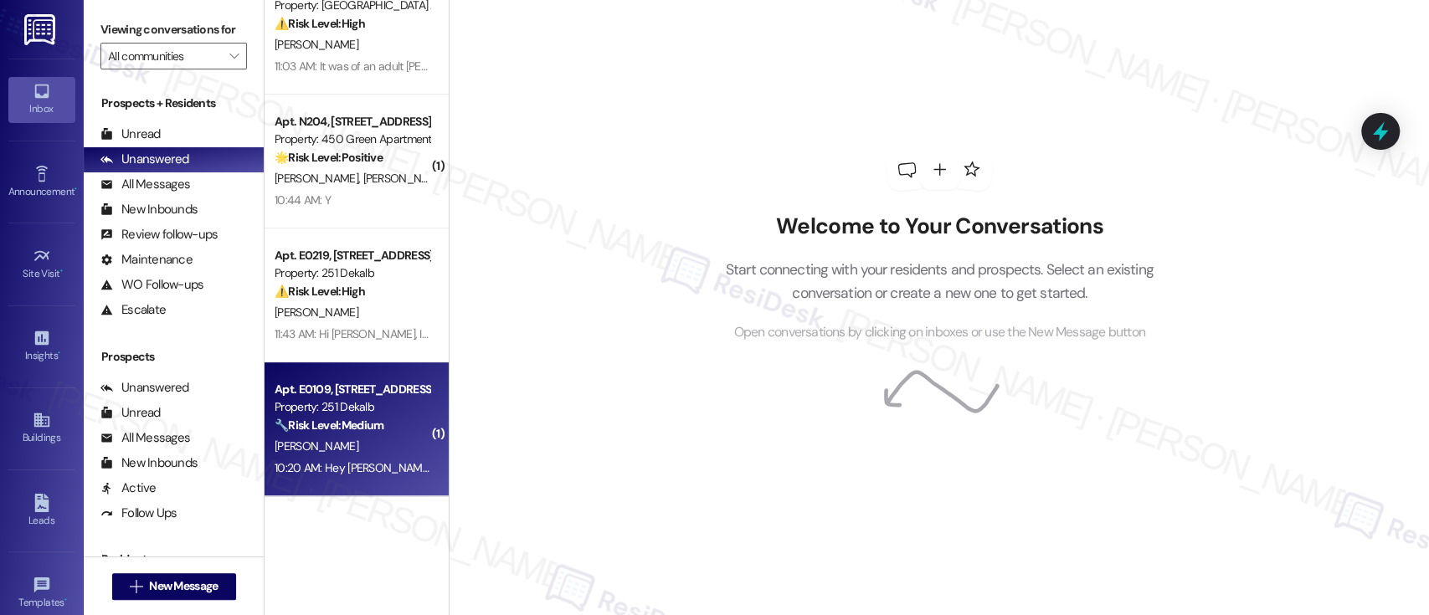
click at [326, 432] on strong "🔧 Risk Level: Medium" at bounding box center [328, 425] width 109 height 15
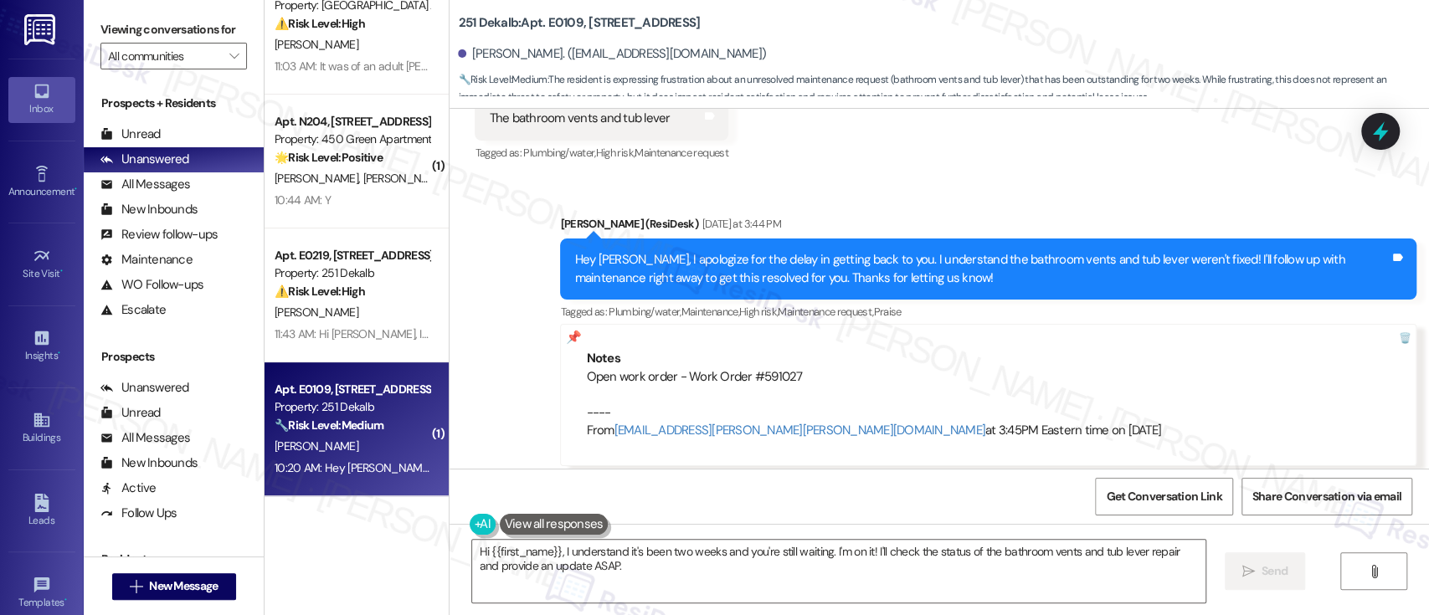
scroll to position [773, 0]
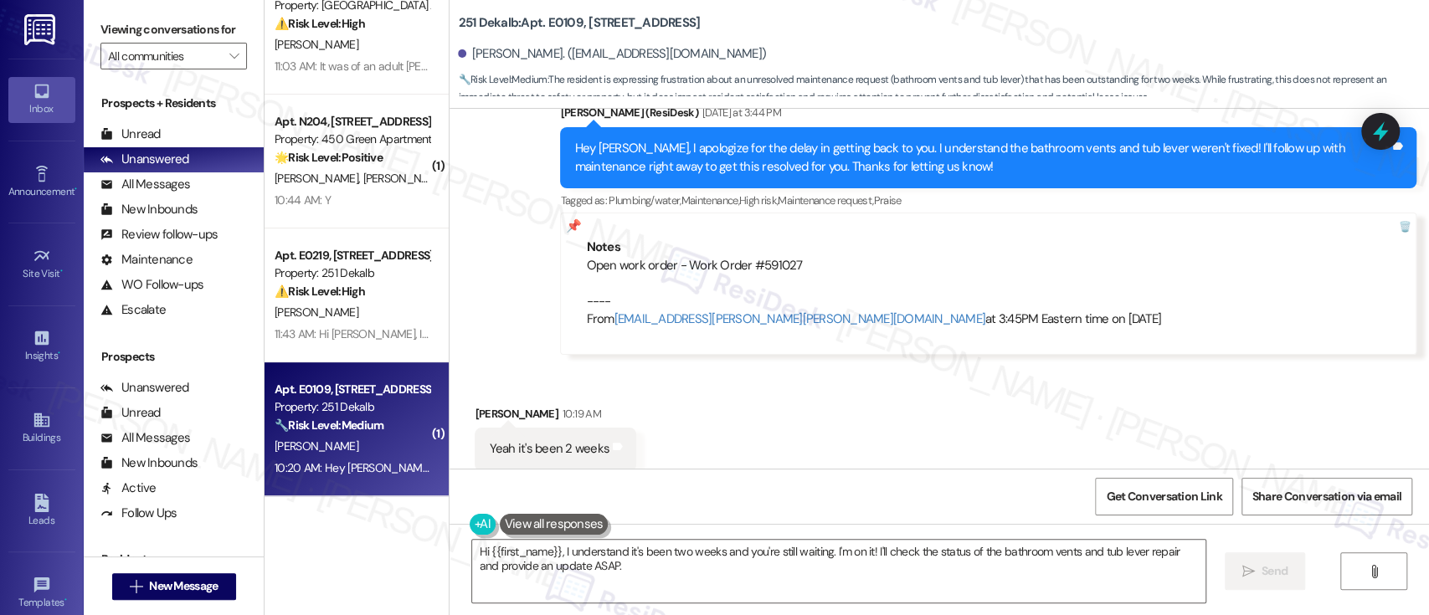
click at [757, 264] on div "Open work order - Work Order #591027 ---- From [EMAIL_ADDRESS][PERSON_NAME][PER…" at bounding box center [988, 293] width 804 height 72
copy div "591027"
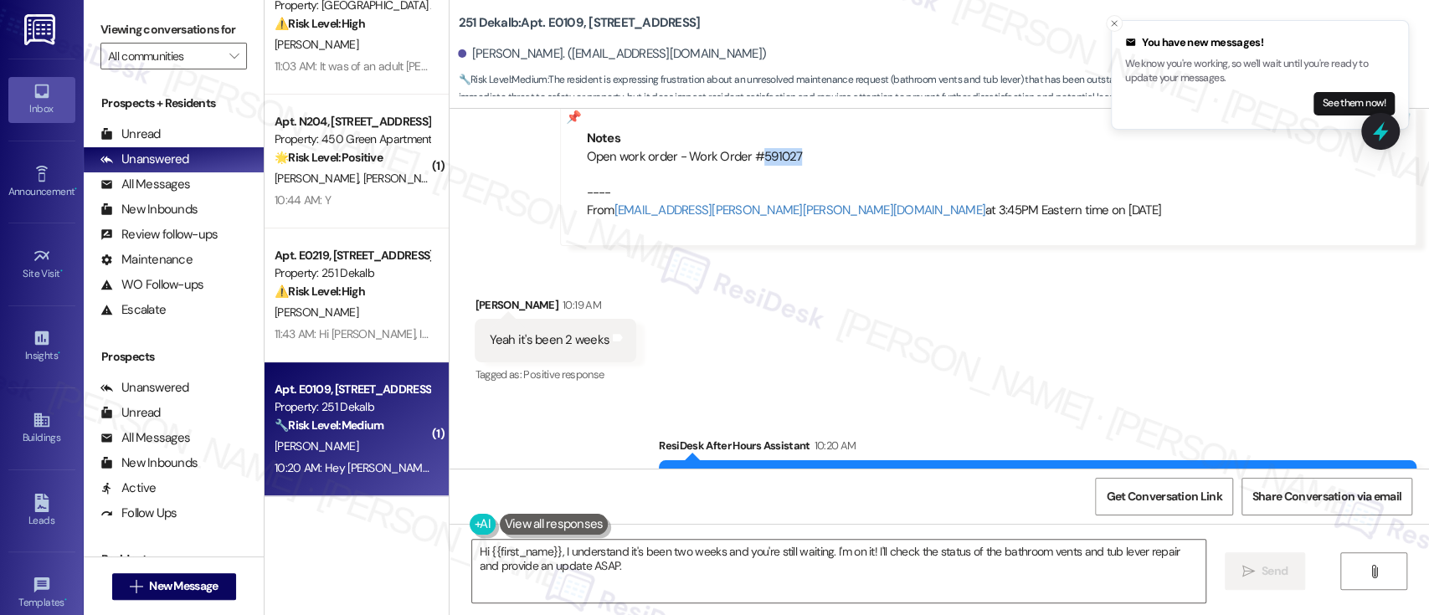
scroll to position [885, 0]
click at [993, 556] on textarea "Hi {{first_name}}, I understand it's been two weeks and you're still waiting. I…" at bounding box center [838, 571] width 732 height 63
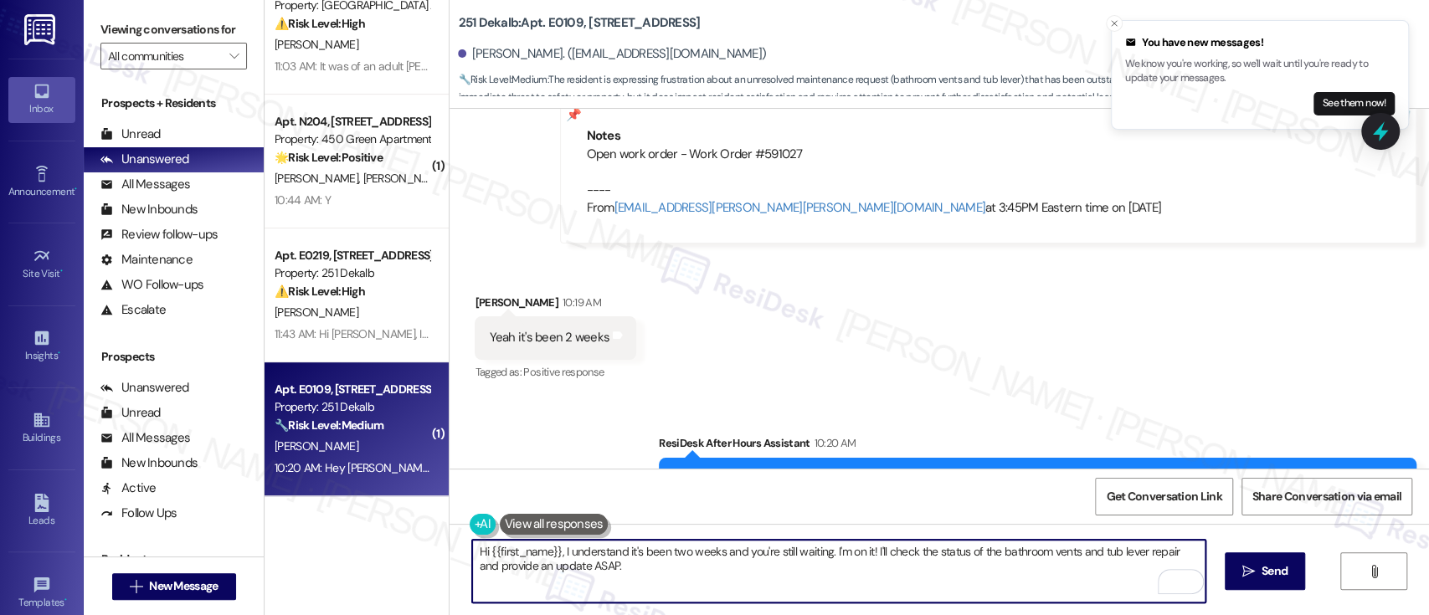
click at [1166, 551] on textarea "Hi {{first_name}}, I understand it's been two weeks and you're still waiting. I…" at bounding box center [838, 571] width 732 height 63
type textarea "Hi {{first_name}}, I understand it's been two weeks and you're still waiting. I…"
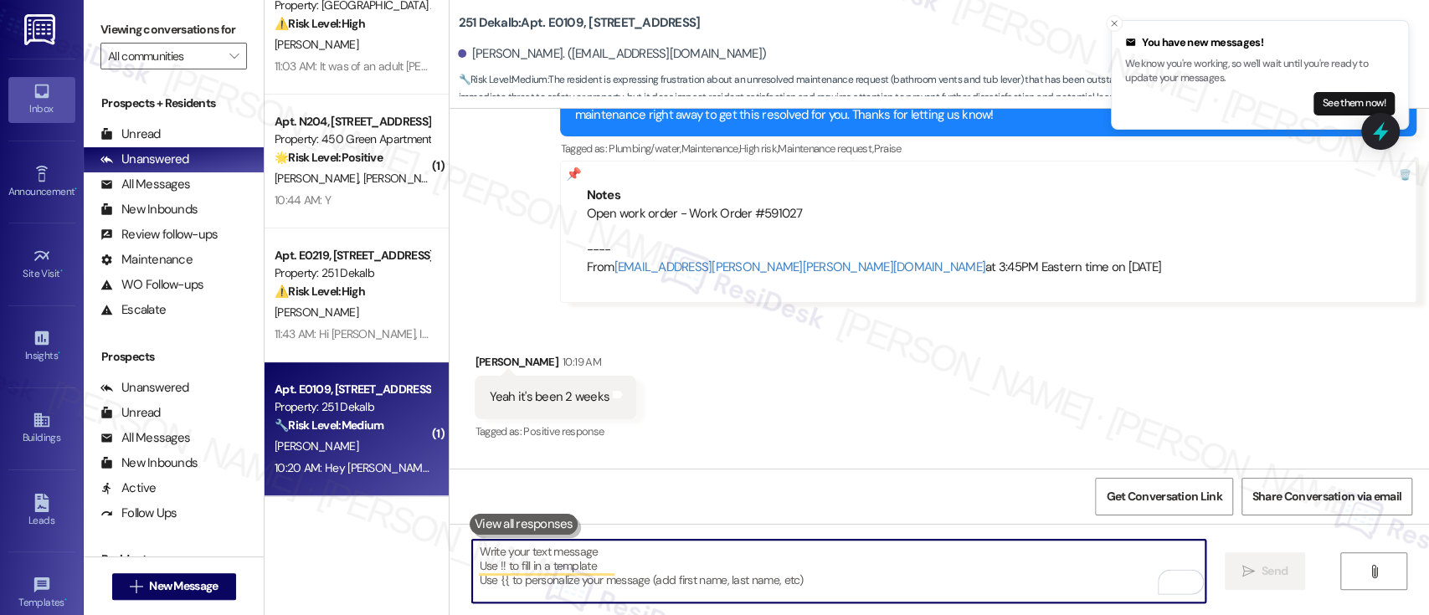
scroll to position [813, 0]
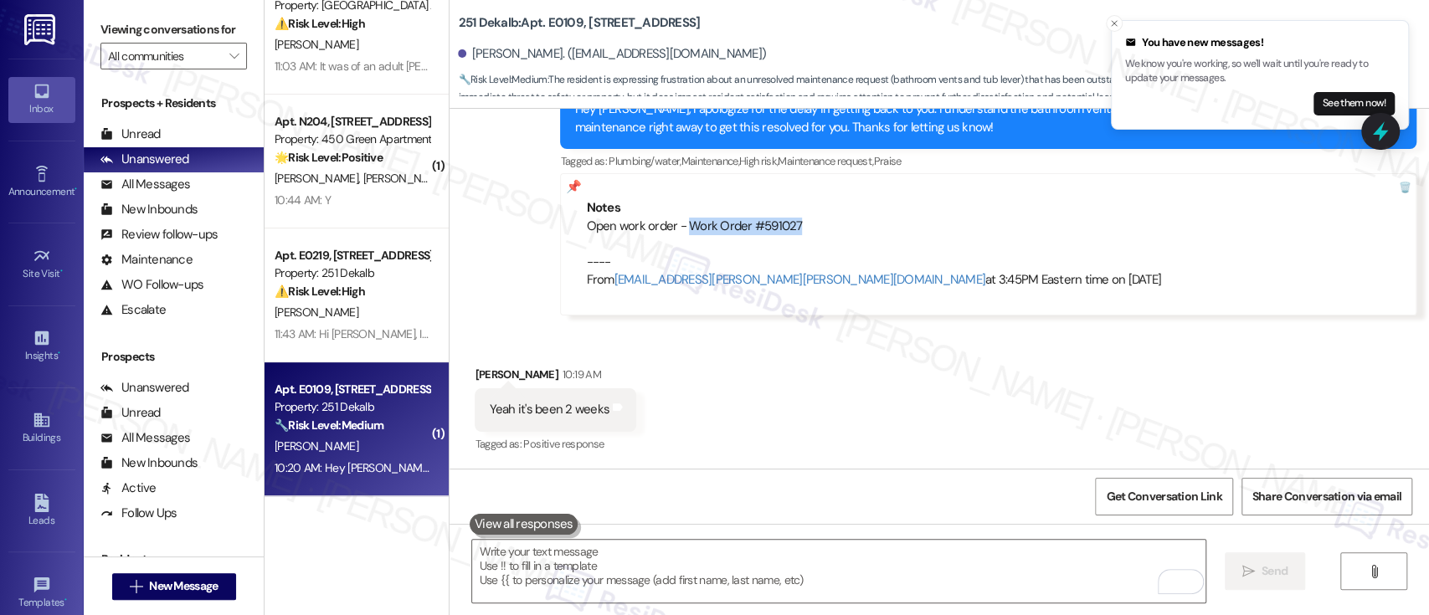
drag, startPoint x: 804, startPoint y: 233, endPoint x: 676, endPoint y: 228, distance: 128.1
click at [676, 228] on div "Open work order - Work Order #591027 ---- From automated-surveys-lindy-resen.tw…" at bounding box center [988, 254] width 804 height 72
copy div "Work Order #591027"
click at [982, 439] on div "Received via SMS Adam Azab 10:19 AM Yeah it's been 2 weeks Tags and notes Tagge…" at bounding box center [938, 398] width 979 height 141
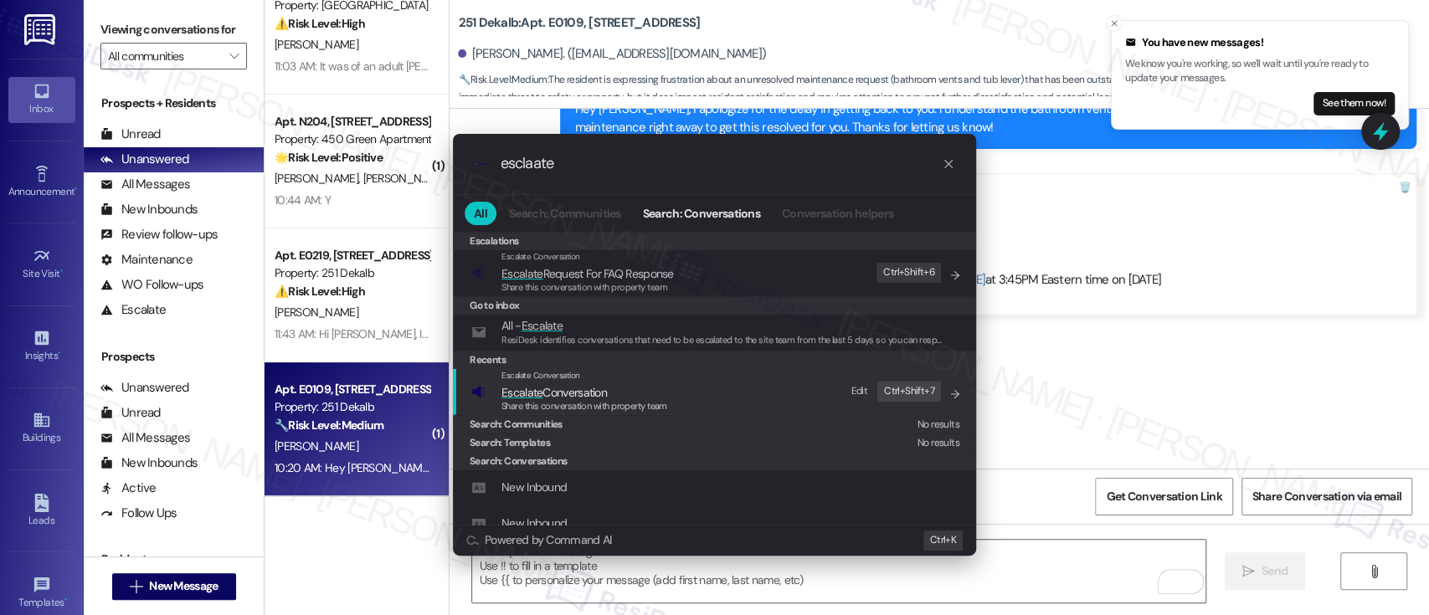
type input "esclaate"
click at [576, 396] on span "Escalate Conversation" at bounding box center [553, 392] width 105 height 15
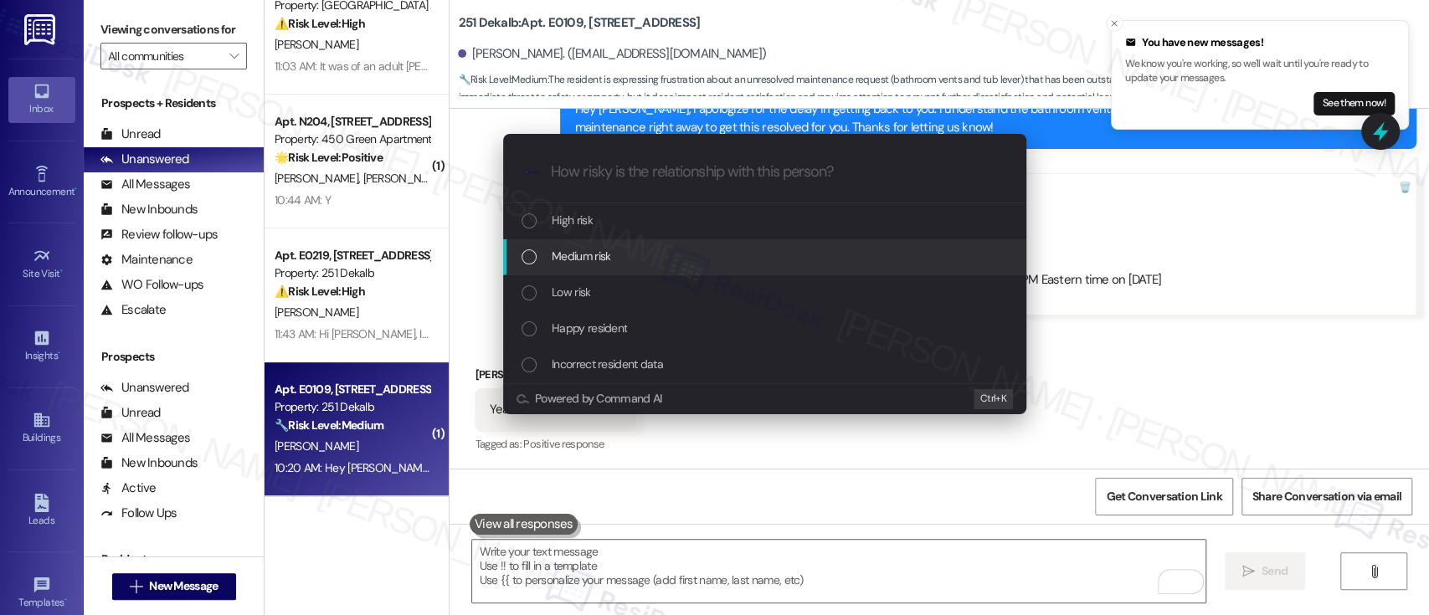
click at [608, 253] on span "Medium risk" at bounding box center [580, 256] width 59 height 18
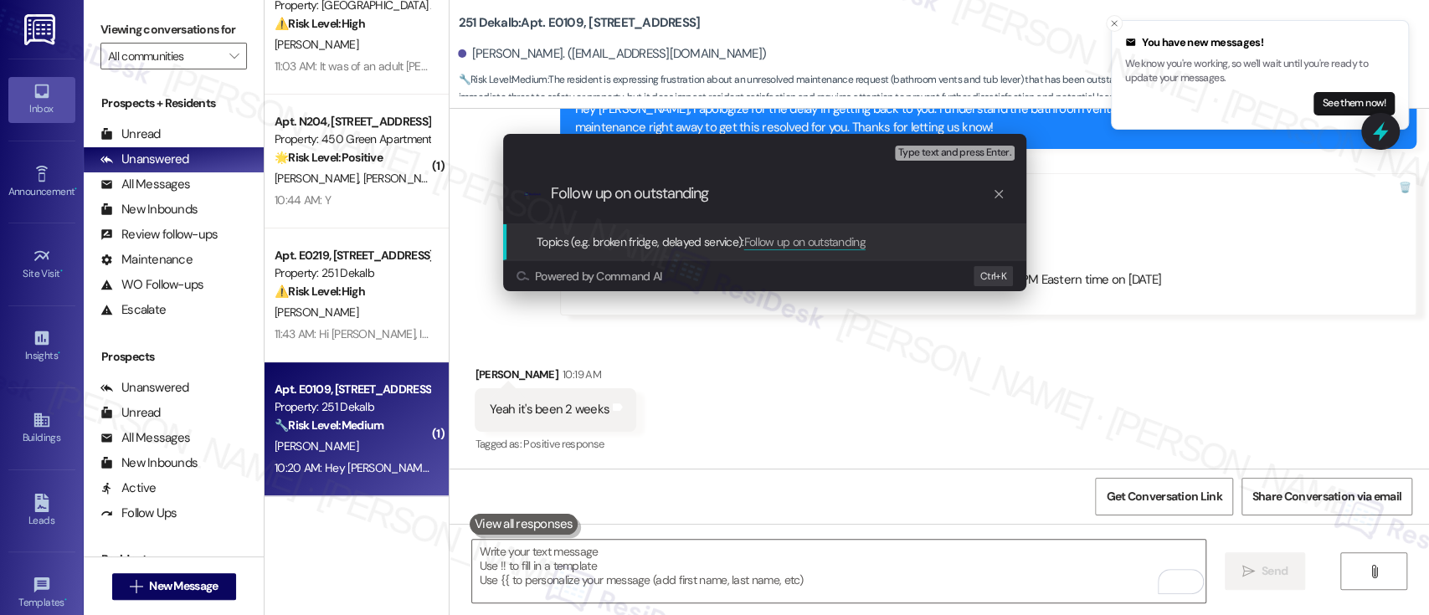
paste input "Work Order #591027"
type input "Follow up on outstanding Work Order #591027"
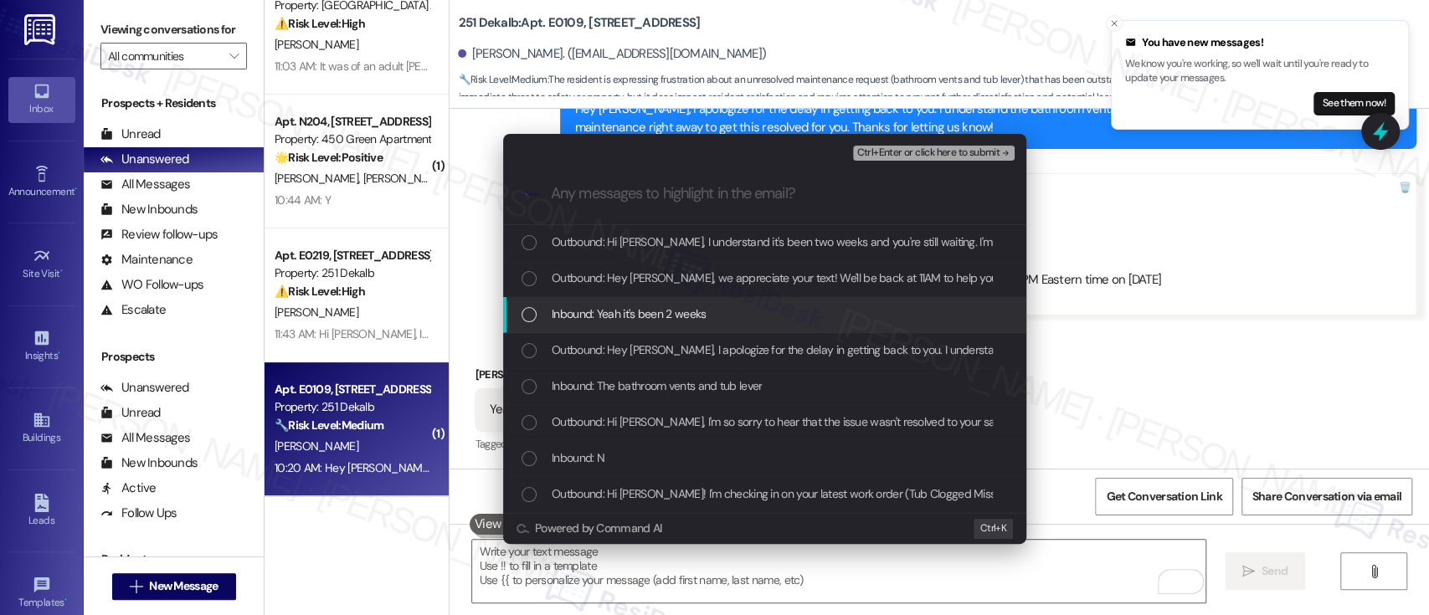
click at [615, 318] on span "Inbound: Yeah it's been 2 weeks" at bounding box center [628, 314] width 154 height 18
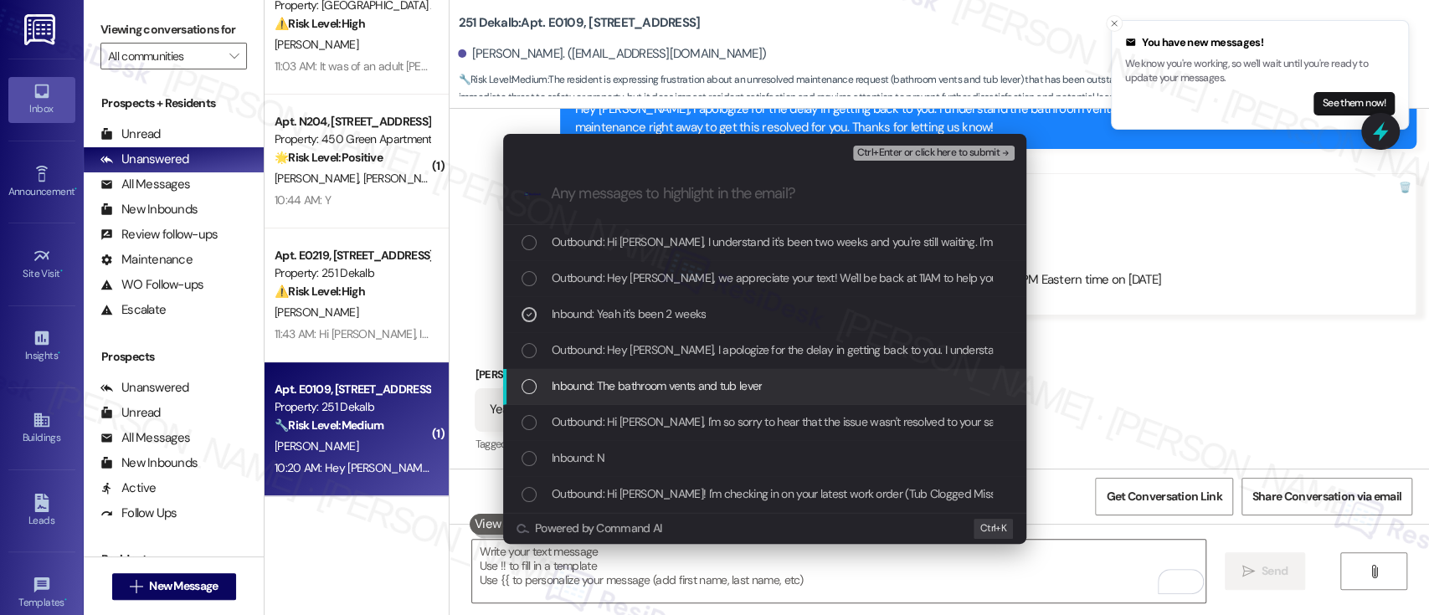
click at [643, 385] on span "Inbound: The bathroom vents and tub lever" at bounding box center [656, 386] width 210 height 18
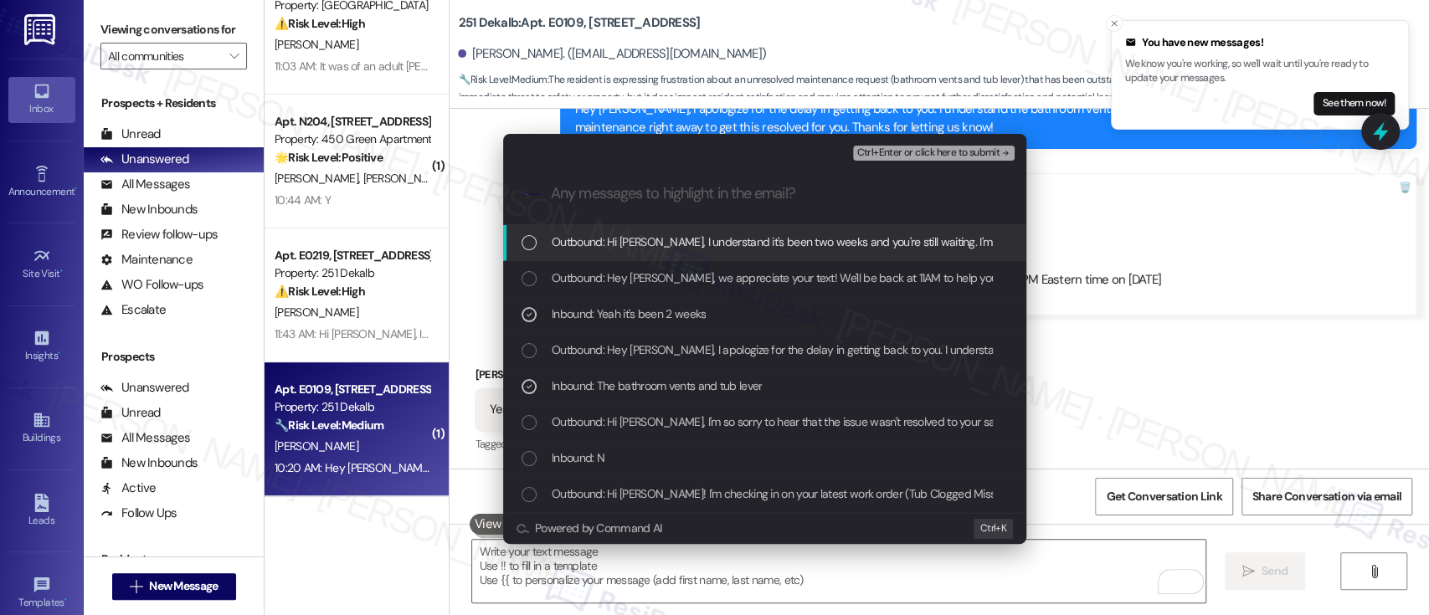
click at [922, 147] on span "Ctrl+Enter or click here to submit" at bounding box center [927, 153] width 143 height 12
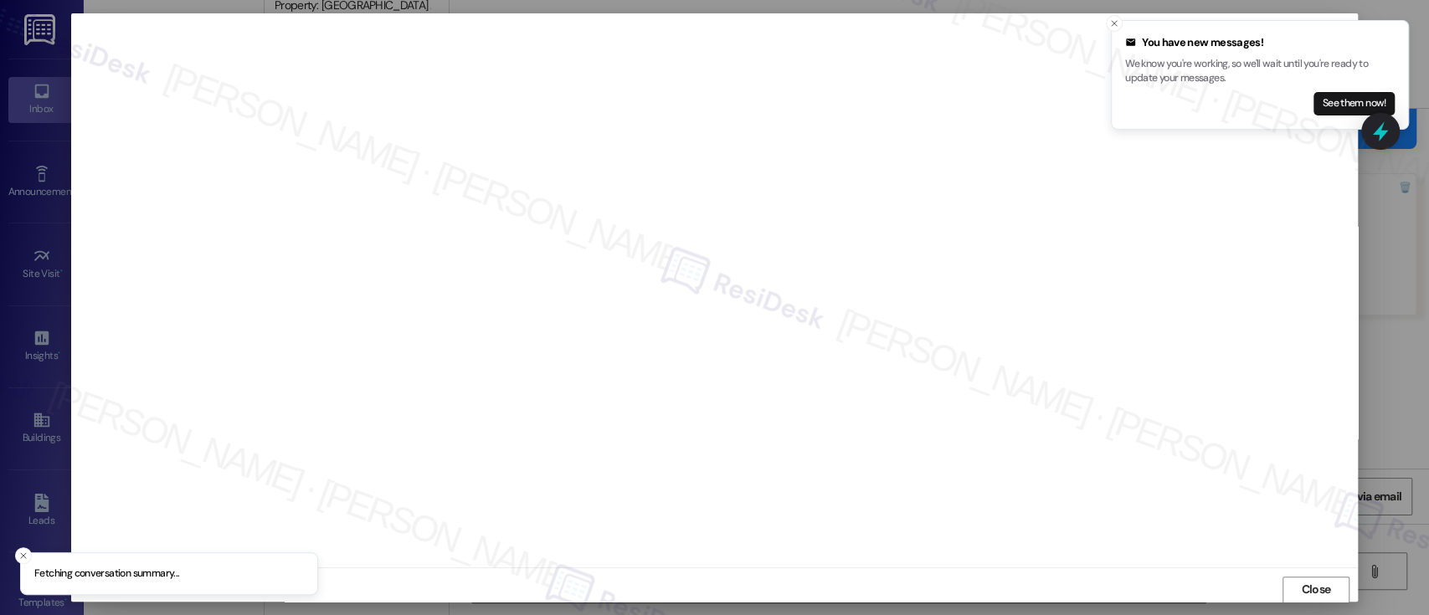
scroll to position [1, 0]
click at [1287, 587] on button "Close" at bounding box center [1315, 589] width 67 height 27
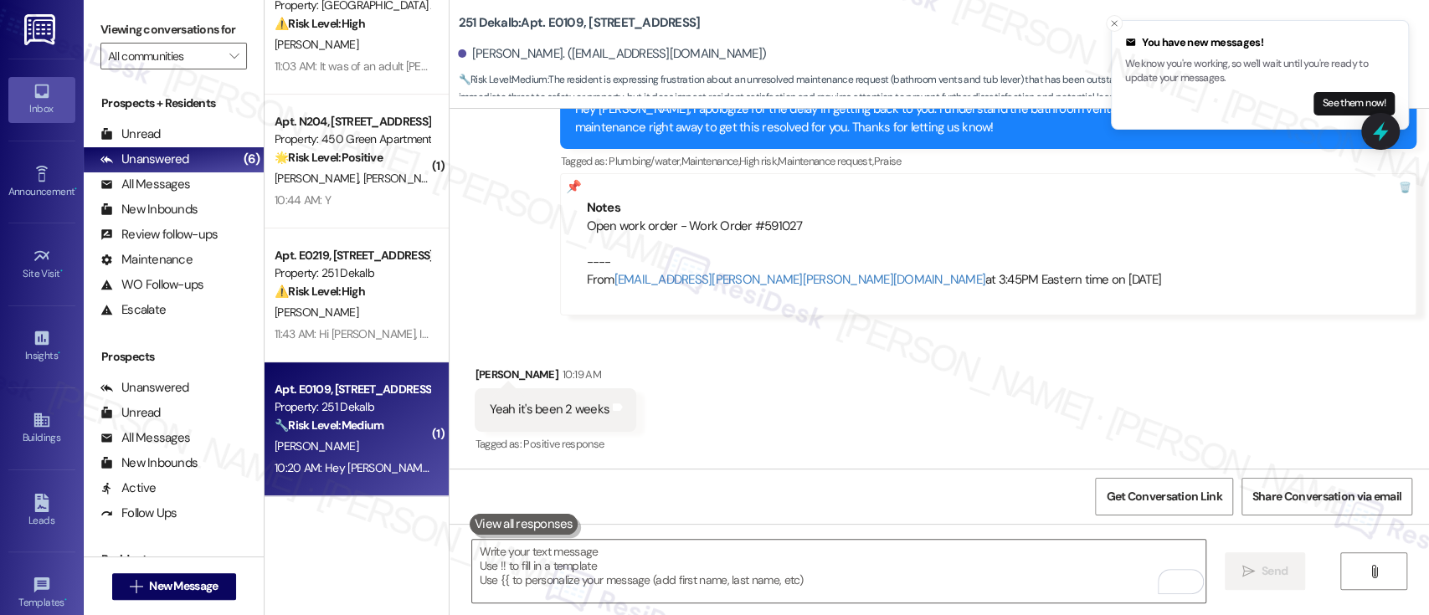
click at [1126, 347] on div "Received via SMS Adam Azab 10:19 AM Yeah it's been 2 weeks Tags and notes Tagge…" at bounding box center [938, 398] width 979 height 141
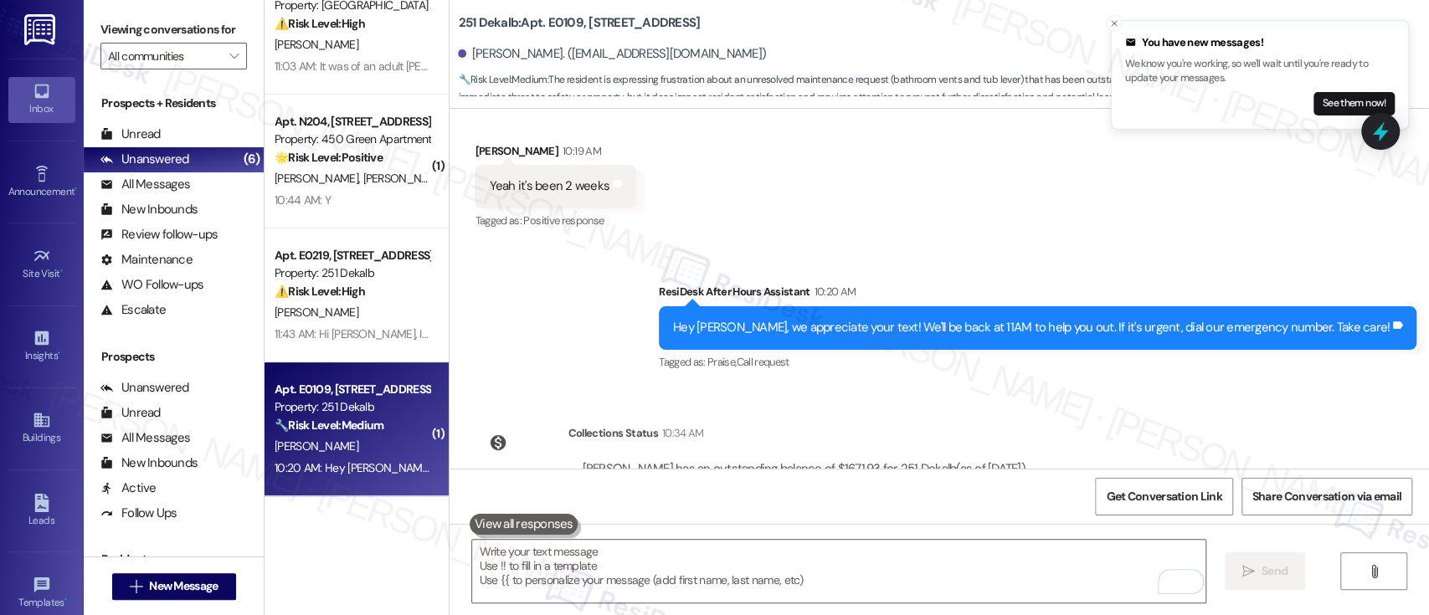
scroll to position [1243, 0]
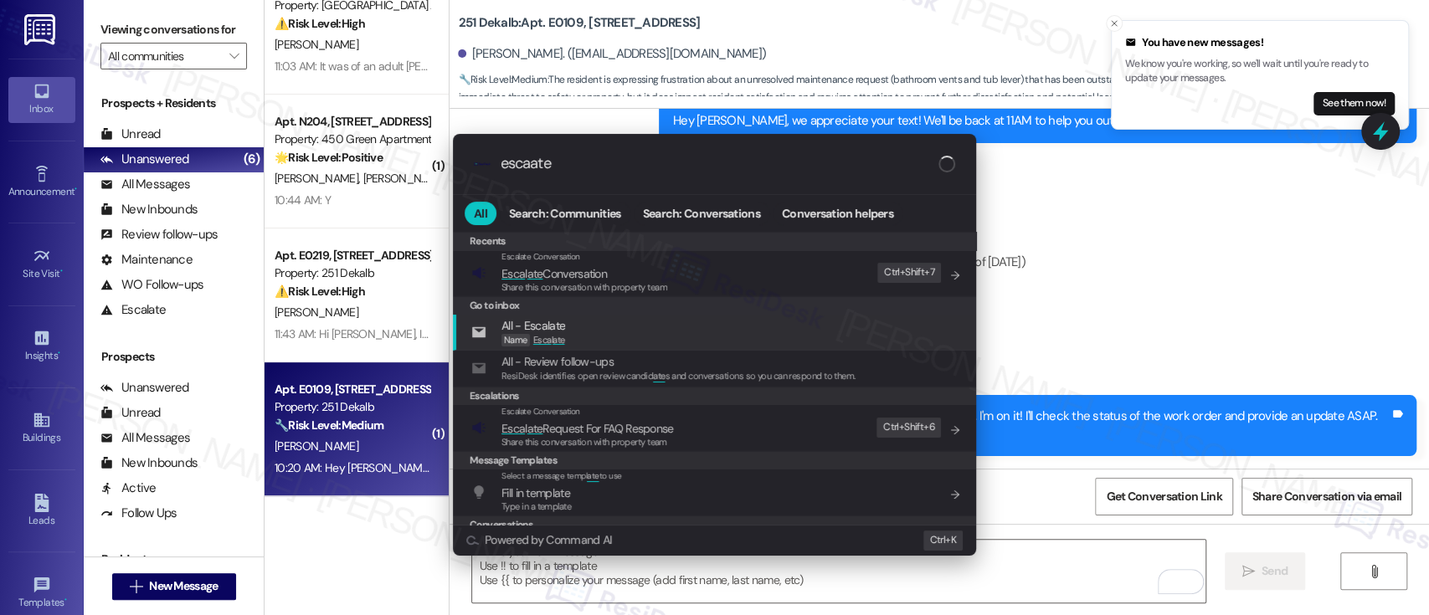
type input "escaate"
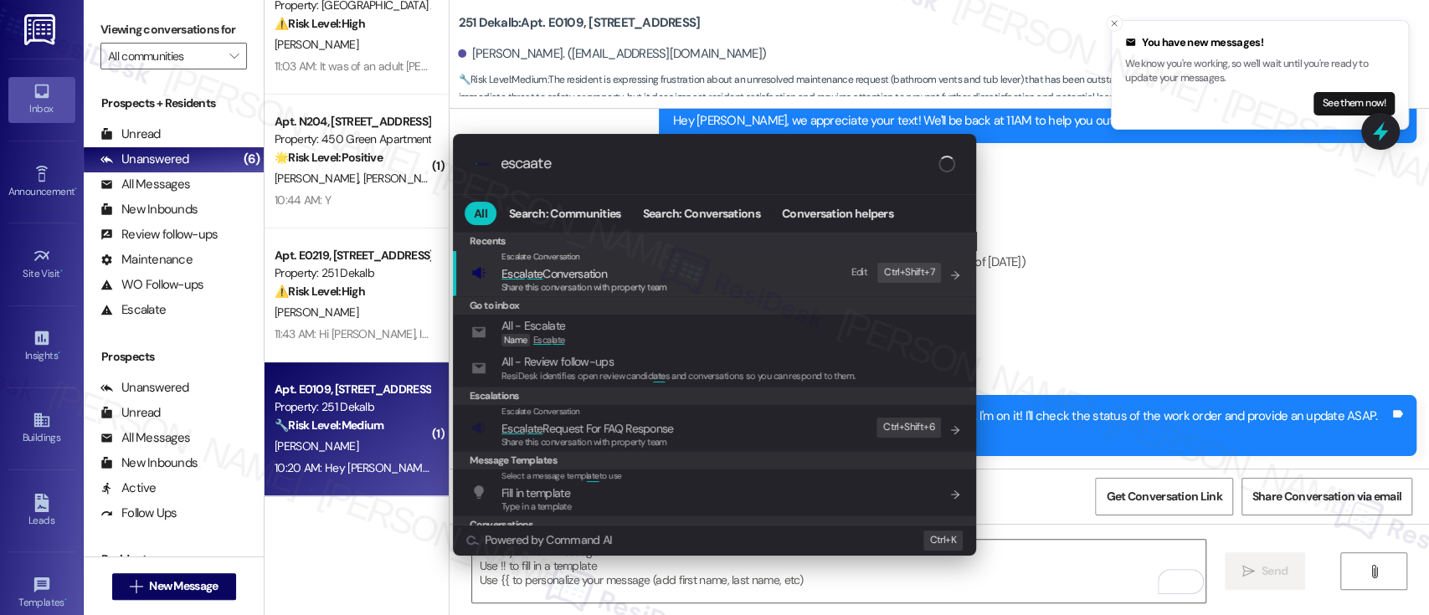
click at [590, 275] on span "Esca l ate Conversation" at bounding box center [553, 273] width 105 height 15
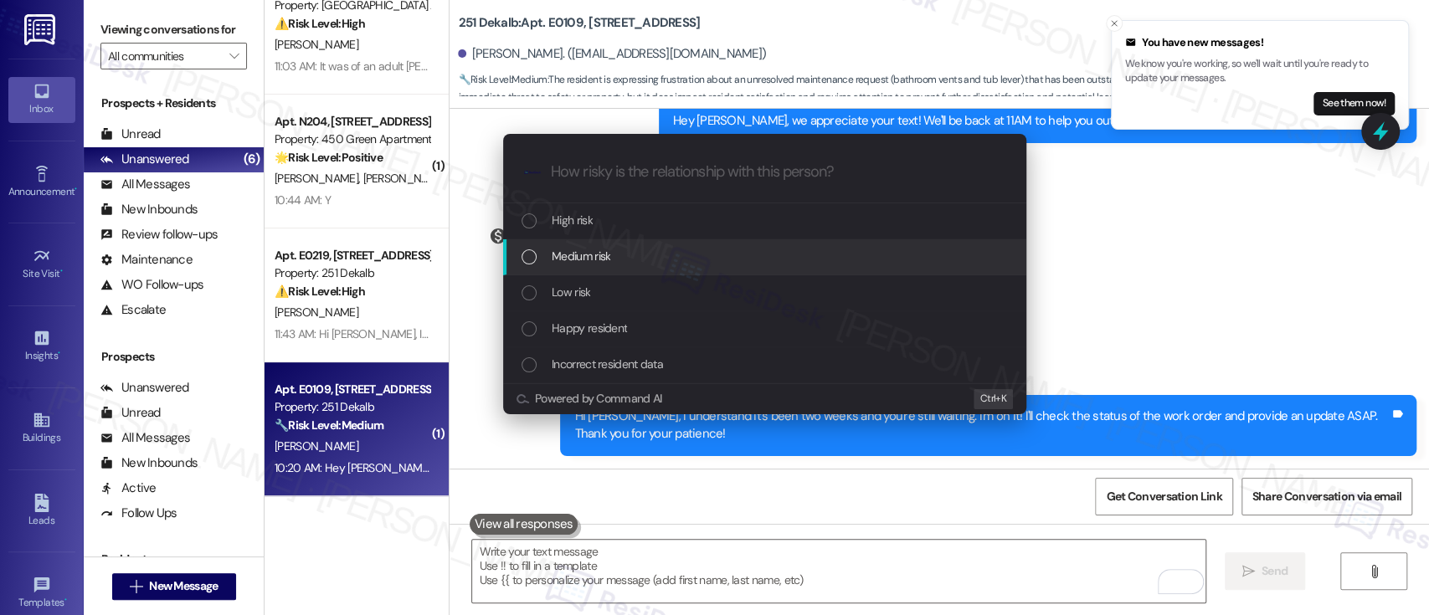
click at [591, 264] on span "Medium risk" at bounding box center [580, 256] width 59 height 18
paste input "Follow up on outstanding Work Order #591027"
type input "Follow up on outstanding Work Order #591027"
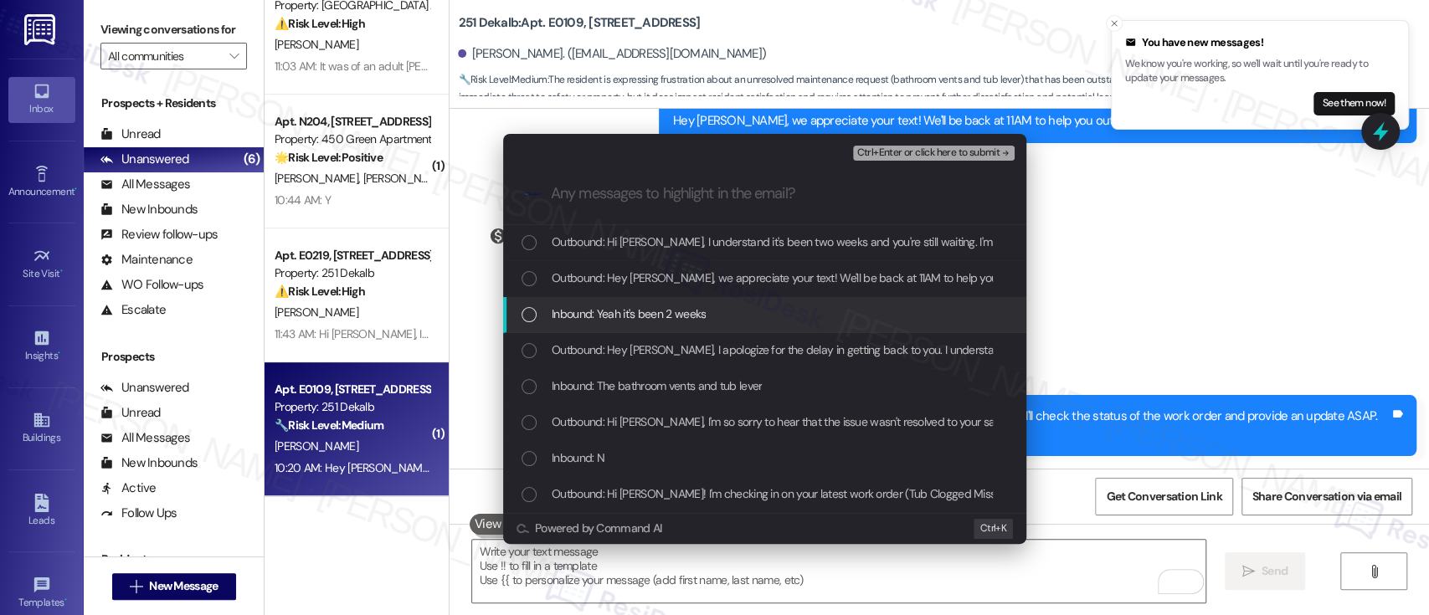
click at [598, 317] on span "Inbound: Yeah it's been 2 weeks" at bounding box center [628, 314] width 154 height 18
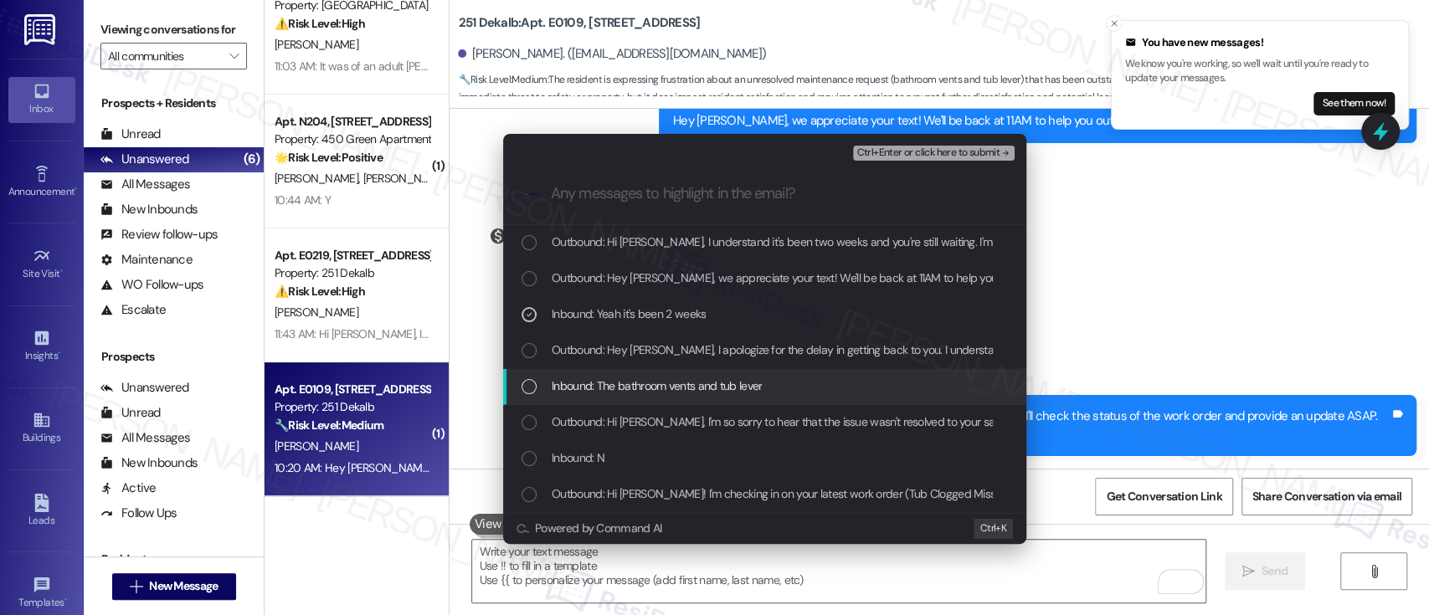
click at [609, 378] on span "Inbound: The bathroom vents and tub lever" at bounding box center [656, 386] width 210 height 18
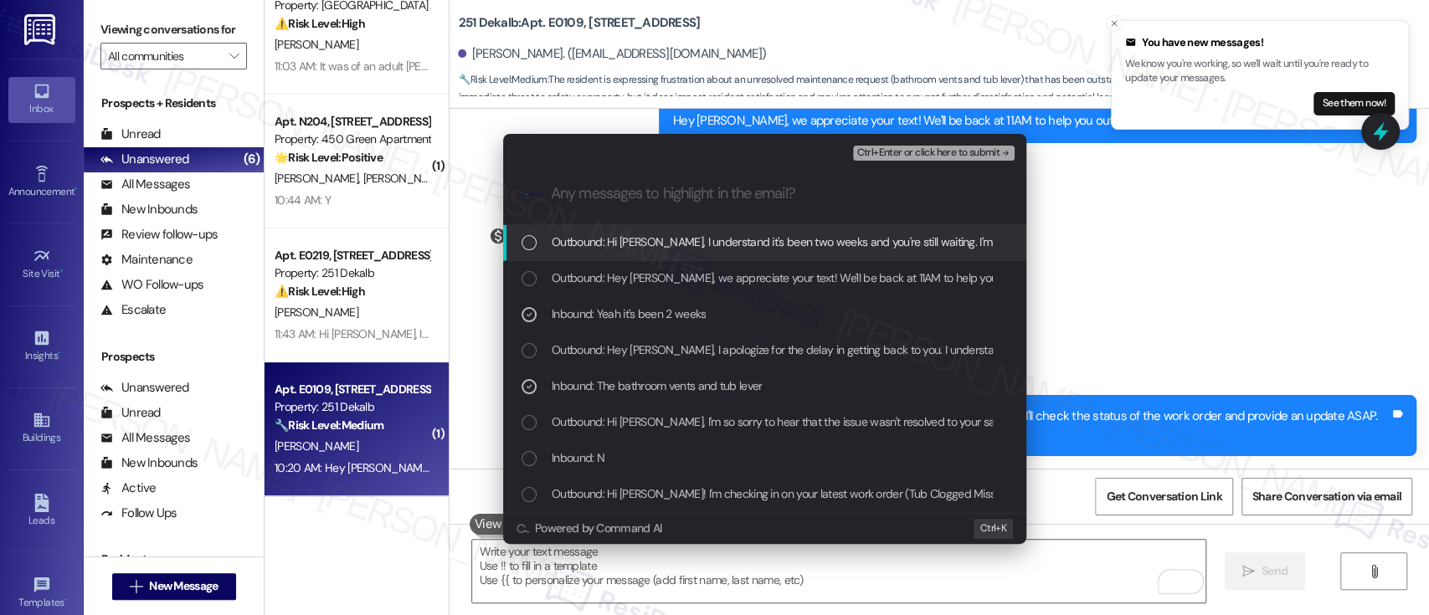
click at [928, 153] on span "Ctrl+Enter or click here to submit" at bounding box center [927, 153] width 143 height 12
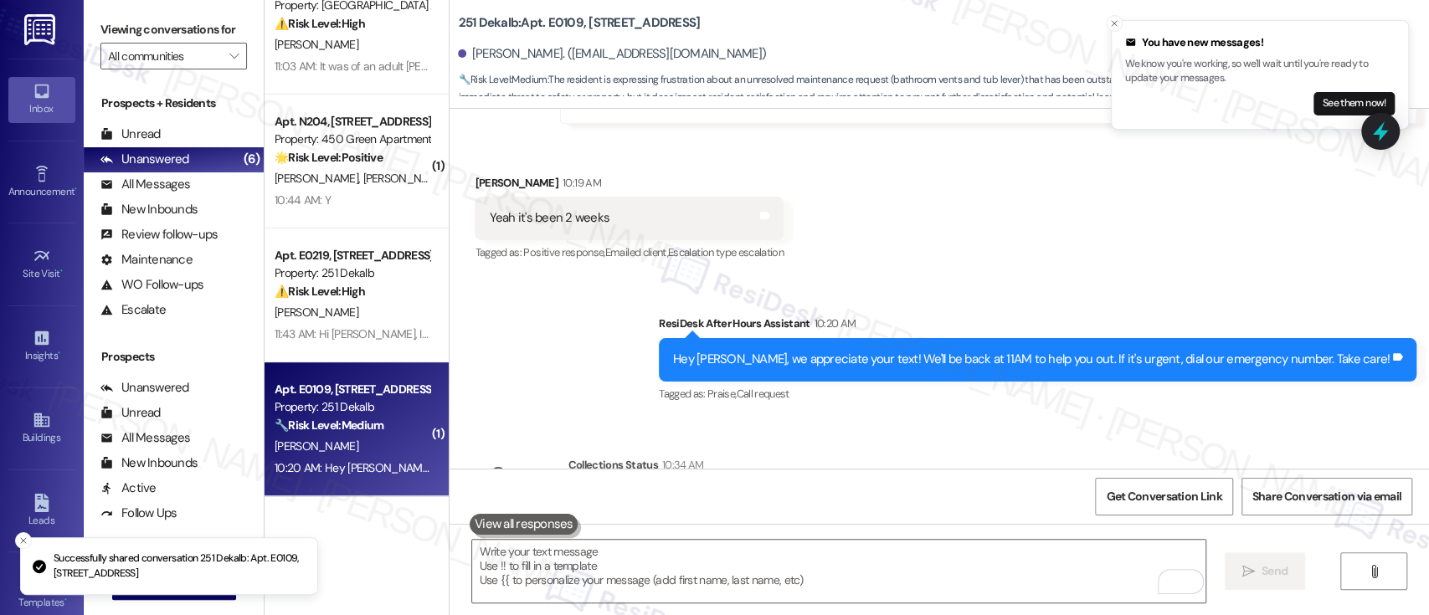
scroll to position [1036, 0]
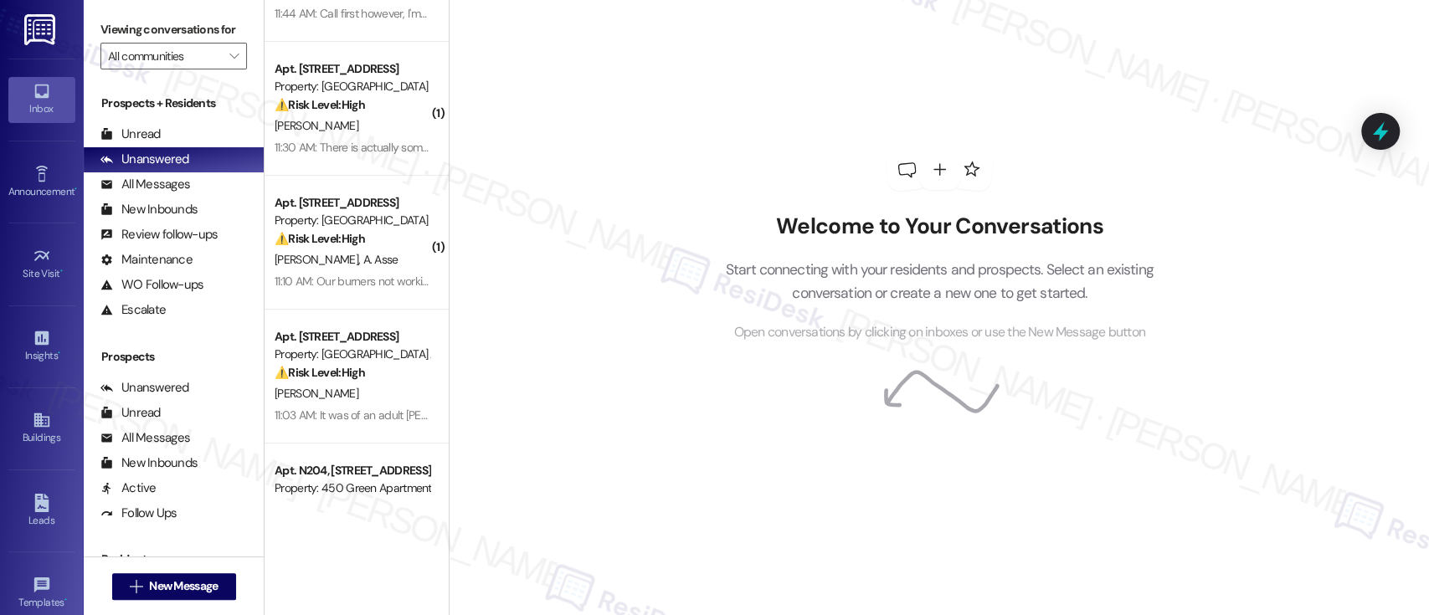
scroll to position [173, 0]
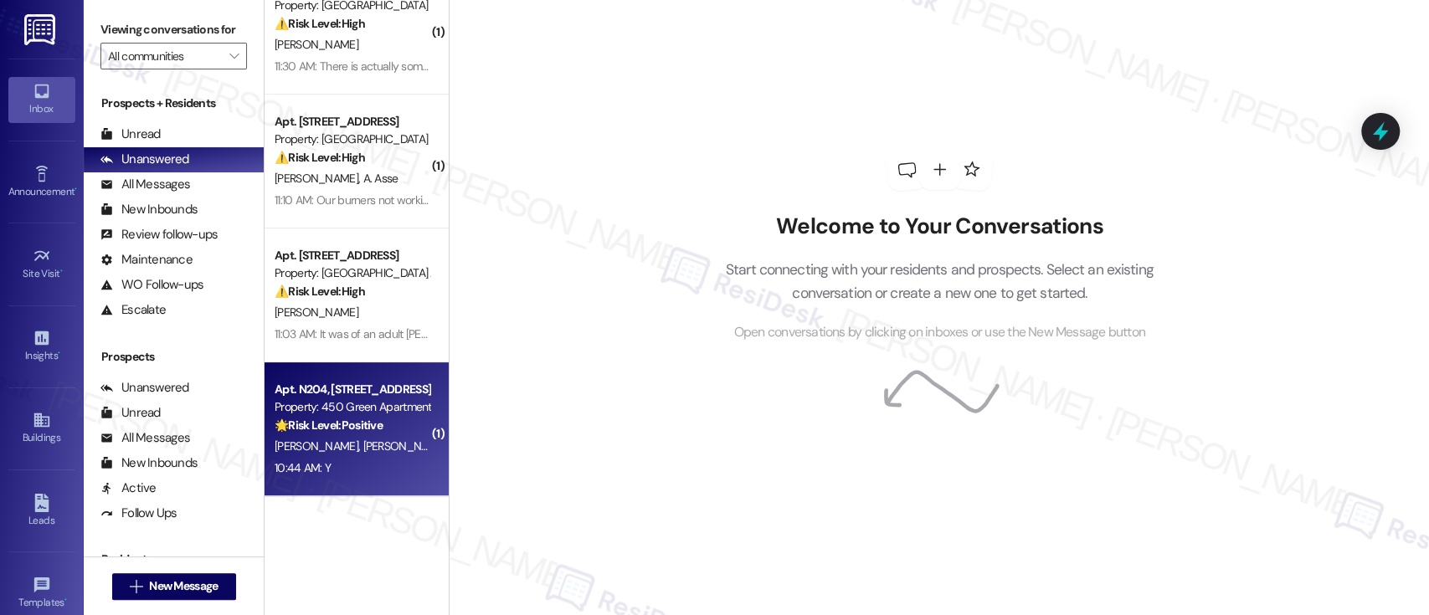
click at [390, 434] on div "🌟 Risk Level: Positive The message 'Y.}' appears to be a truncated or incomplet…" at bounding box center [351, 426] width 155 height 18
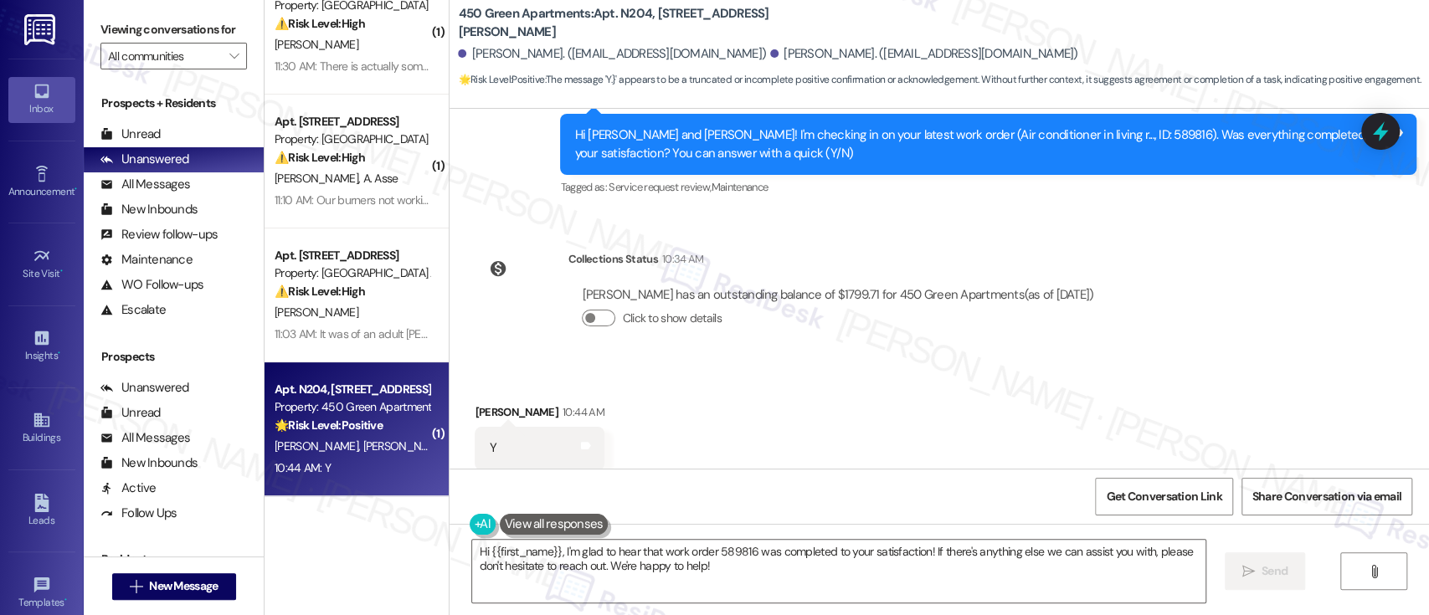
scroll to position [3046, 0]
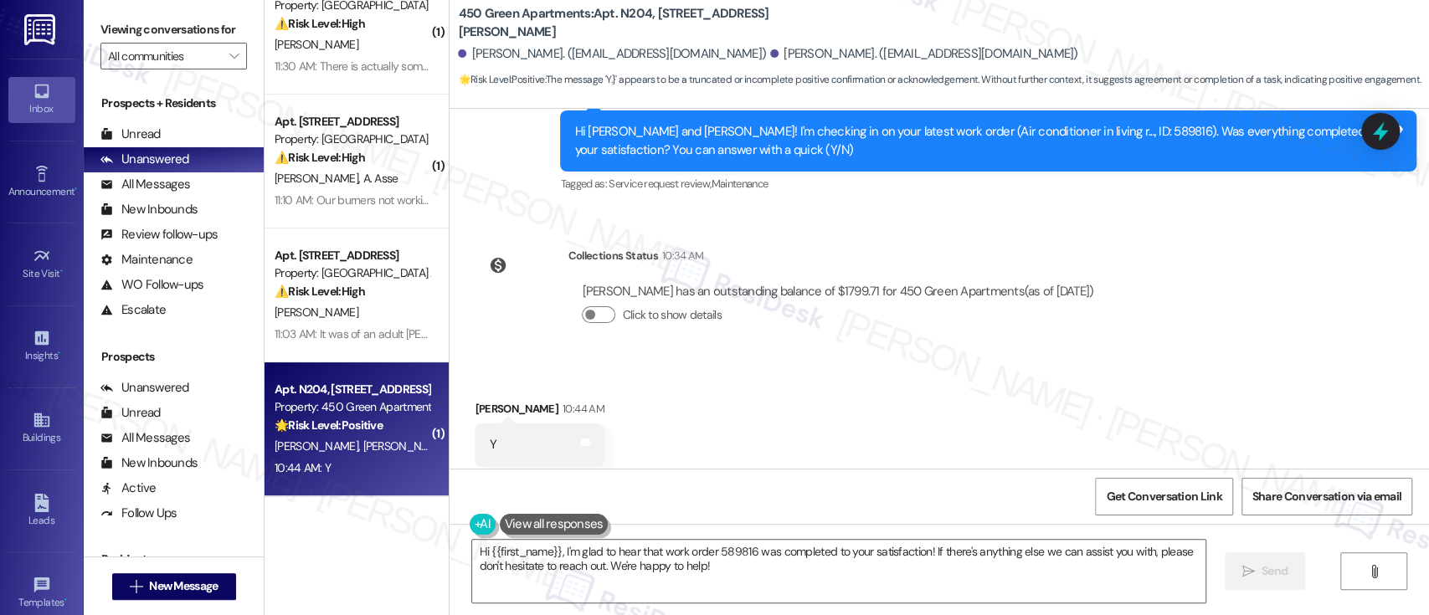
click at [854, 362] on div "Received via SMS [PERSON_NAME] 10:44 AM Y Tags and notes Tagged as: Positive re…" at bounding box center [938, 432] width 979 height 141
click at [1141, 584] on textarea "Hi {{first_name}}, I'm glad to hear that work order 589816 was completed to you…" at bounding box center [838, 571] width 732 height 63
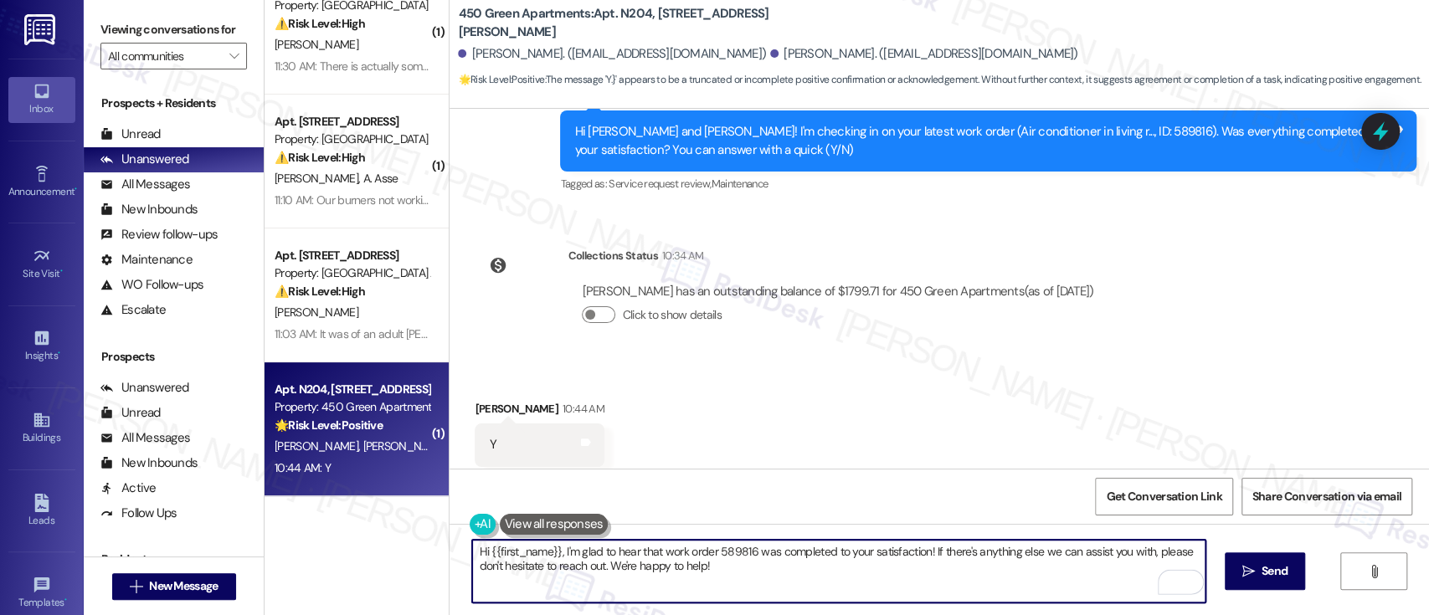
click at [483, 400] on div "[PERSON_NAME] 10:44 AM" at bounding box center [539, 411] width 129 height 23
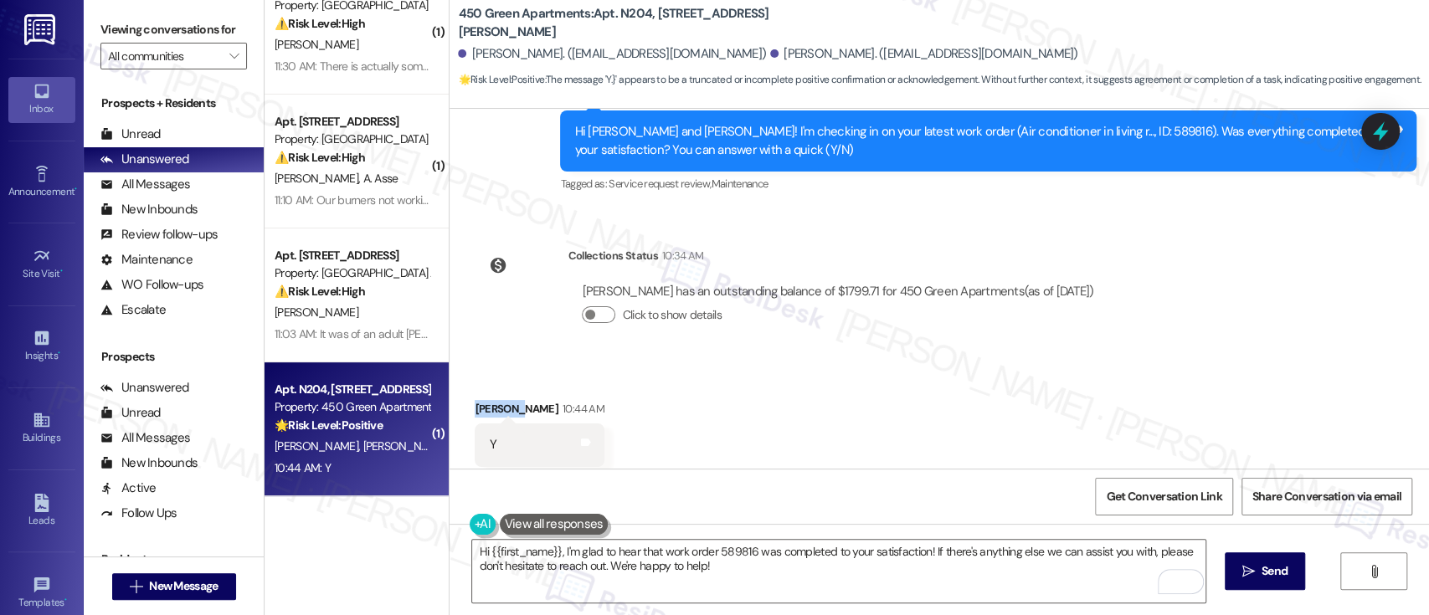
click at [483, 400] on div "[PERSON_NAME] 10:44 AM" at bounding box center [539, 411] width 129 height 23
copy div "[PERSON_NAME]"
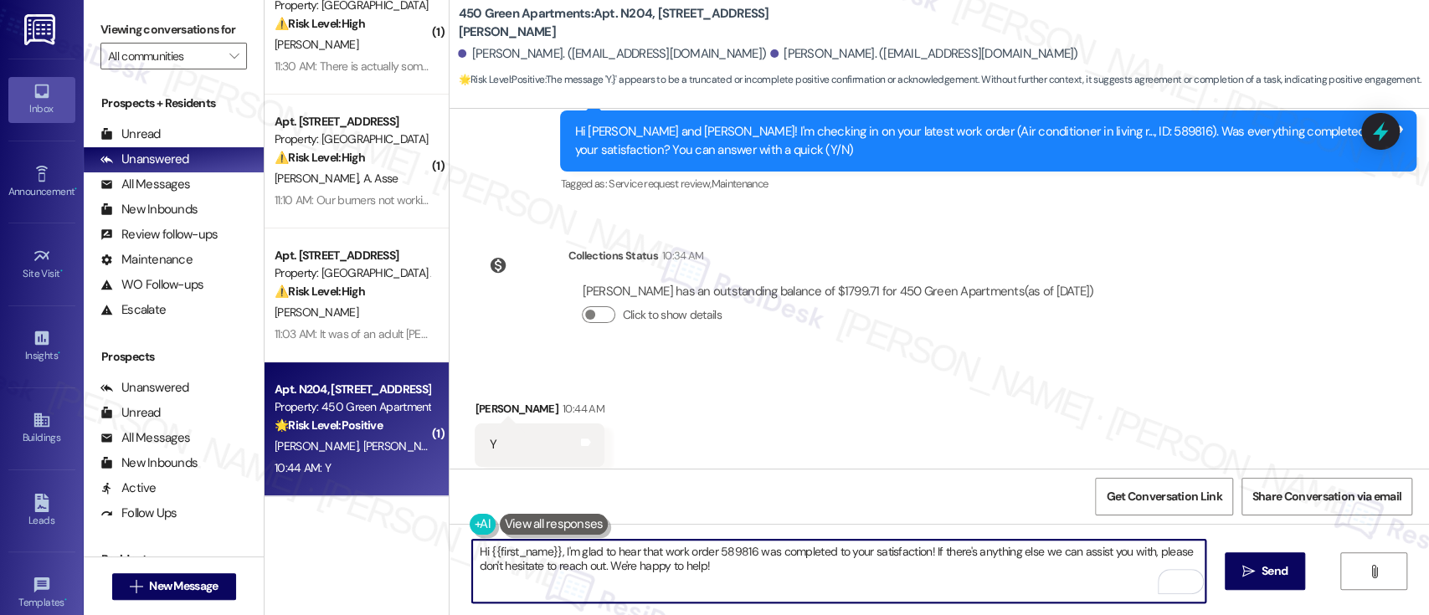
click at [514, 550] on textarea "Hi {{first_name}}, I'm glad to hear that work order 589816 was completed to you…" at bounding box center [838, 571] width 732 height 63
paste textarea "[PERSON_NAME]"
type textarea "Hi [PERSON_NAME], I'm glad to hear that work order 589816 was completed to your…"
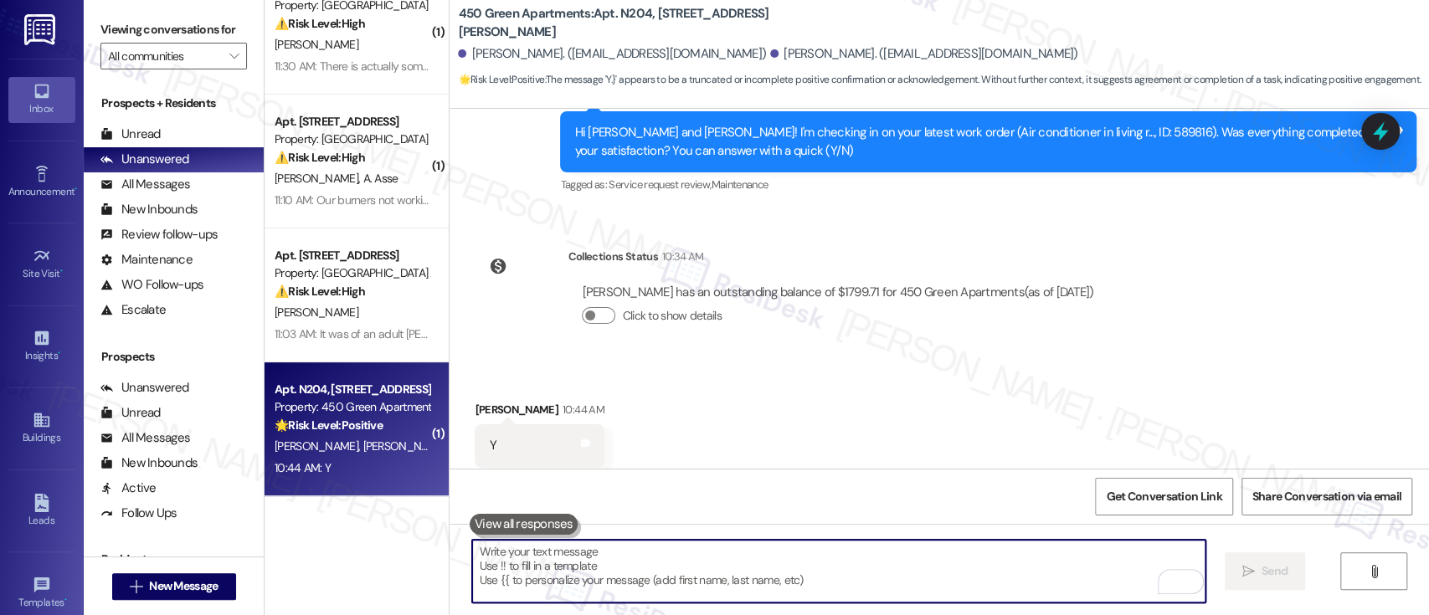
scroll to position [2933, 0]
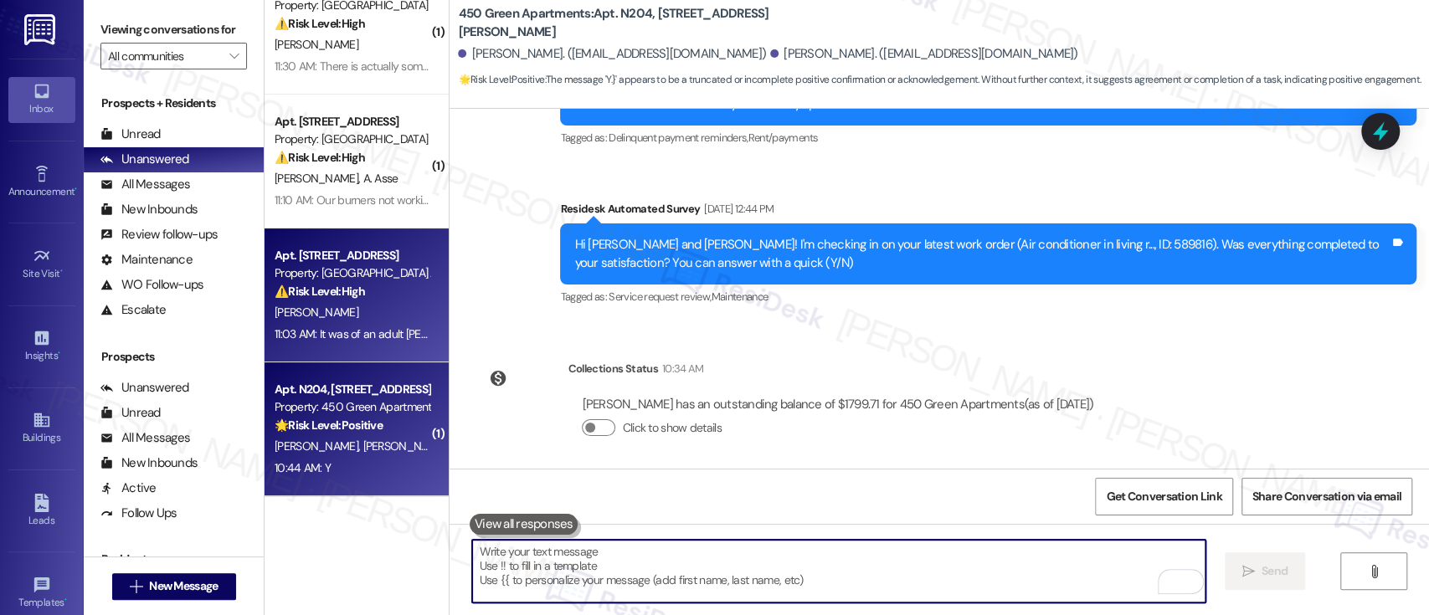
click at [362, 315] on div "[PERSON_NAME]" at bounding box center [352, 312] width 158 height 21
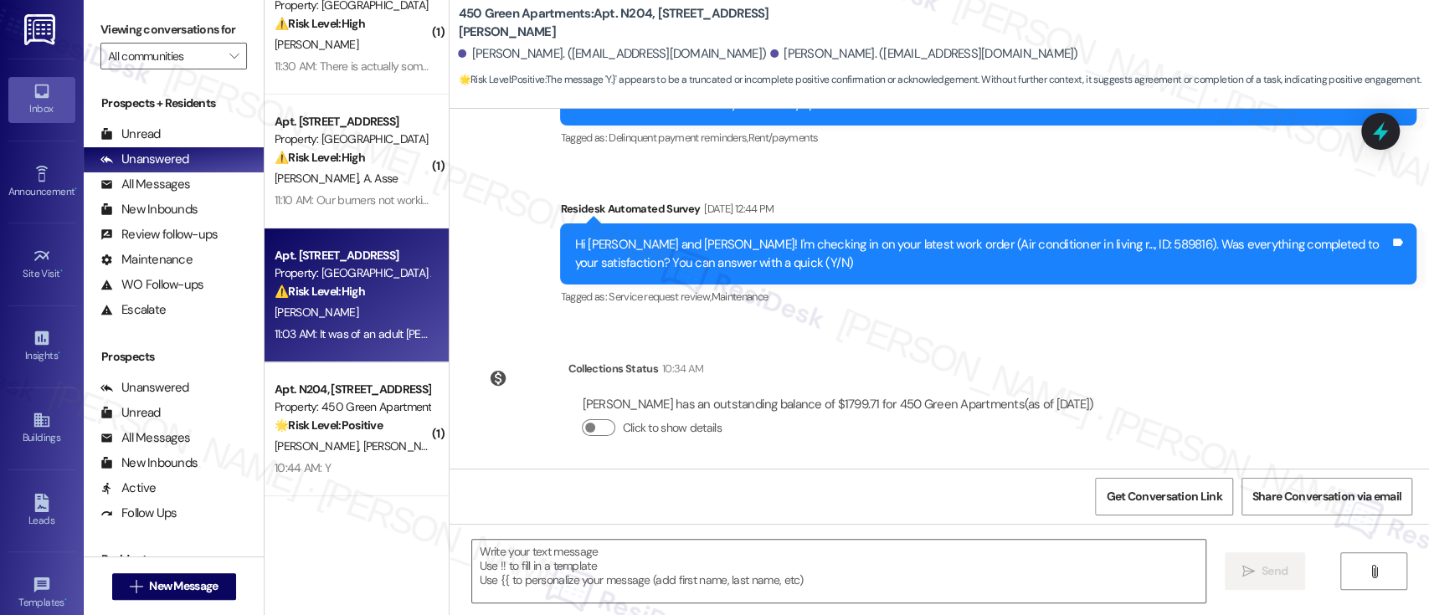
type textarea "Fetching suggested responses. Please feel free to read through the conversation…"
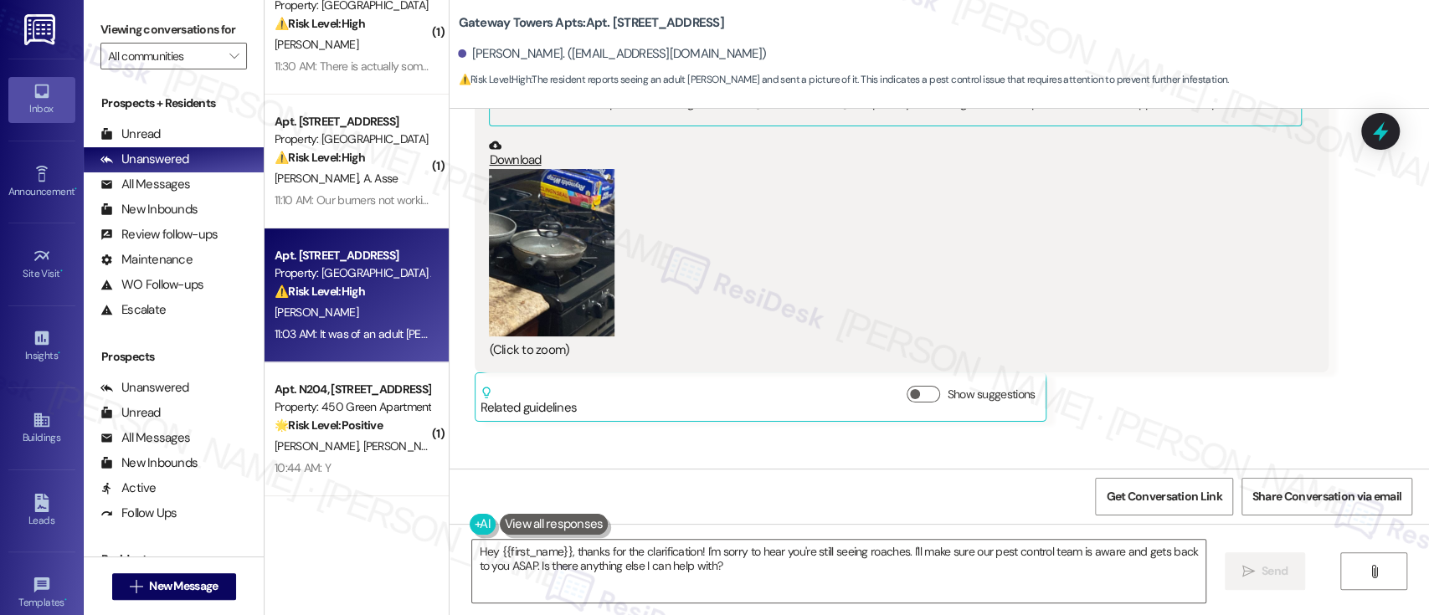
scroll to position [8270, 0]
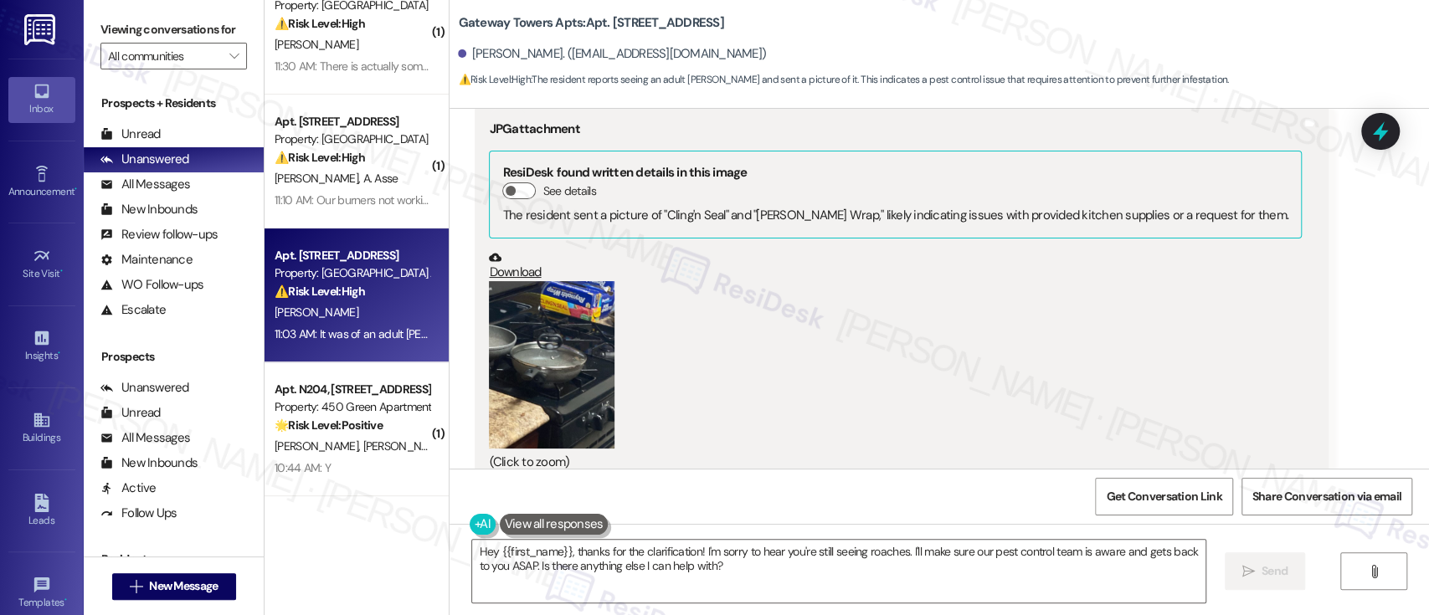
click at [555, 342] on button "Zoom image" at bounding box center [552, 364] width 126 height 167
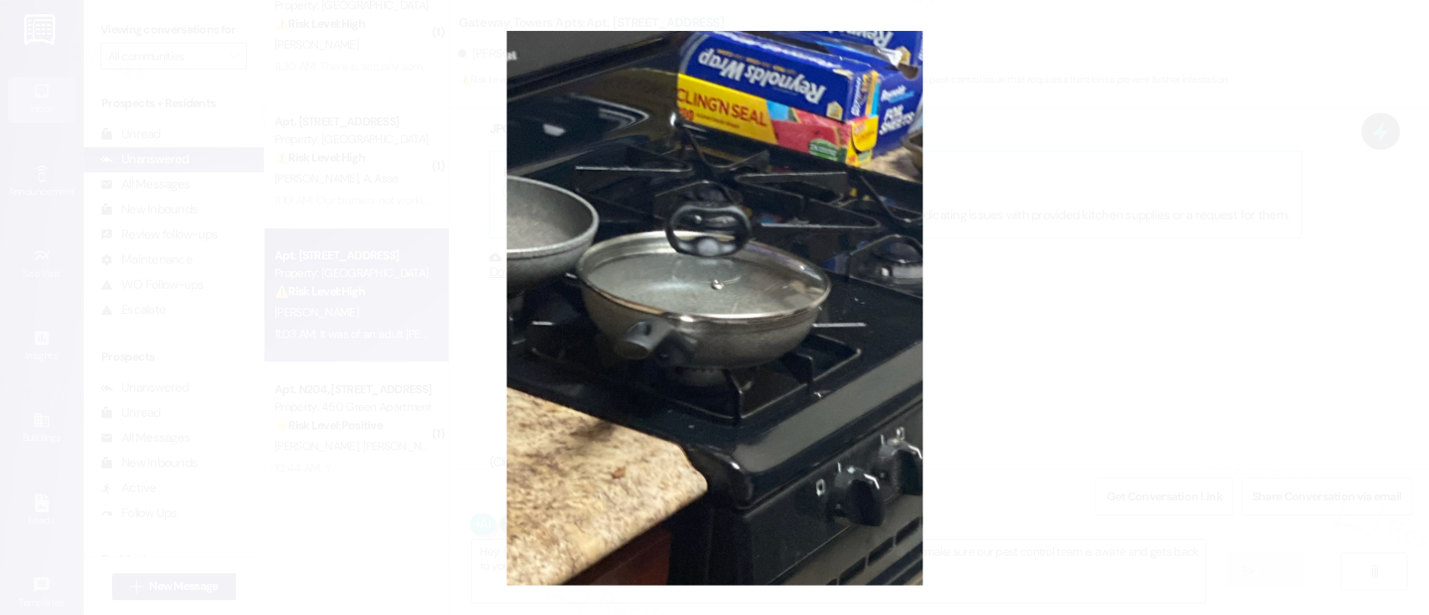
click at [1117, 328] on button "Unzoom image" at bounding box center [714, 307] width 1429 height 615
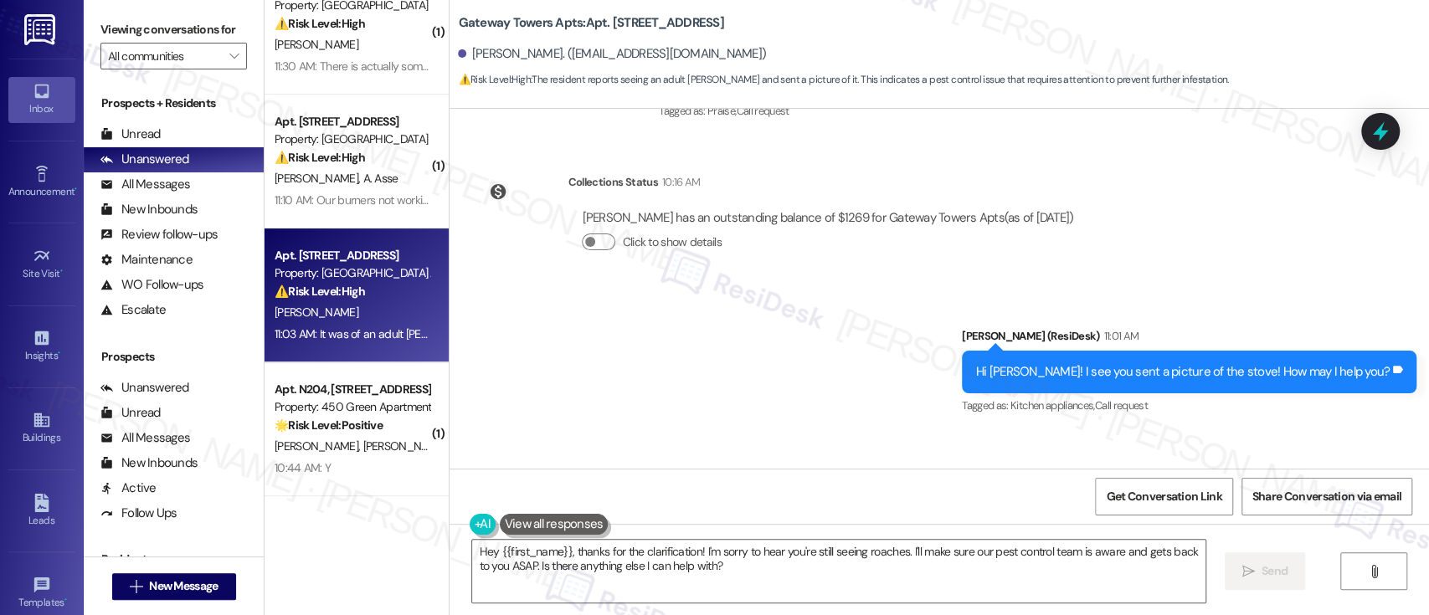
scroll to position [8939, 0]
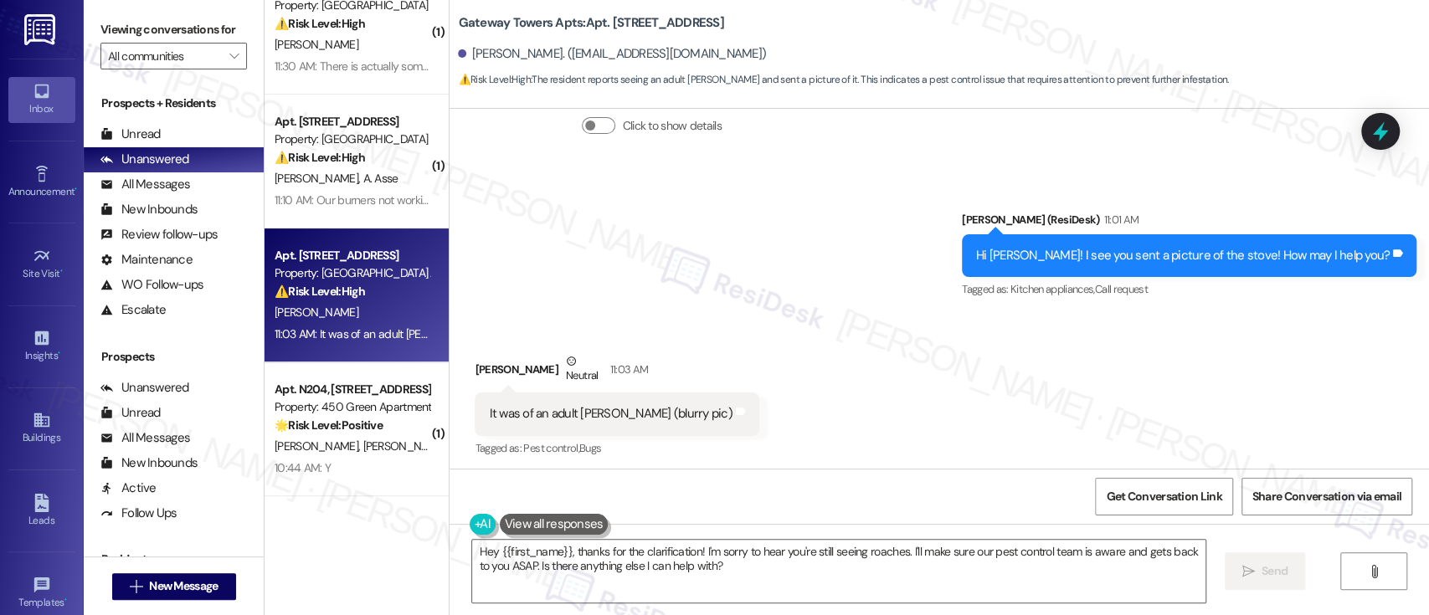
click at [865, 382] on div "Received via SMS Glen Dowell Neutral 11:03 AM It was of an adult roach (blurry …" at bounding box center [938, 394] width 979 height 159
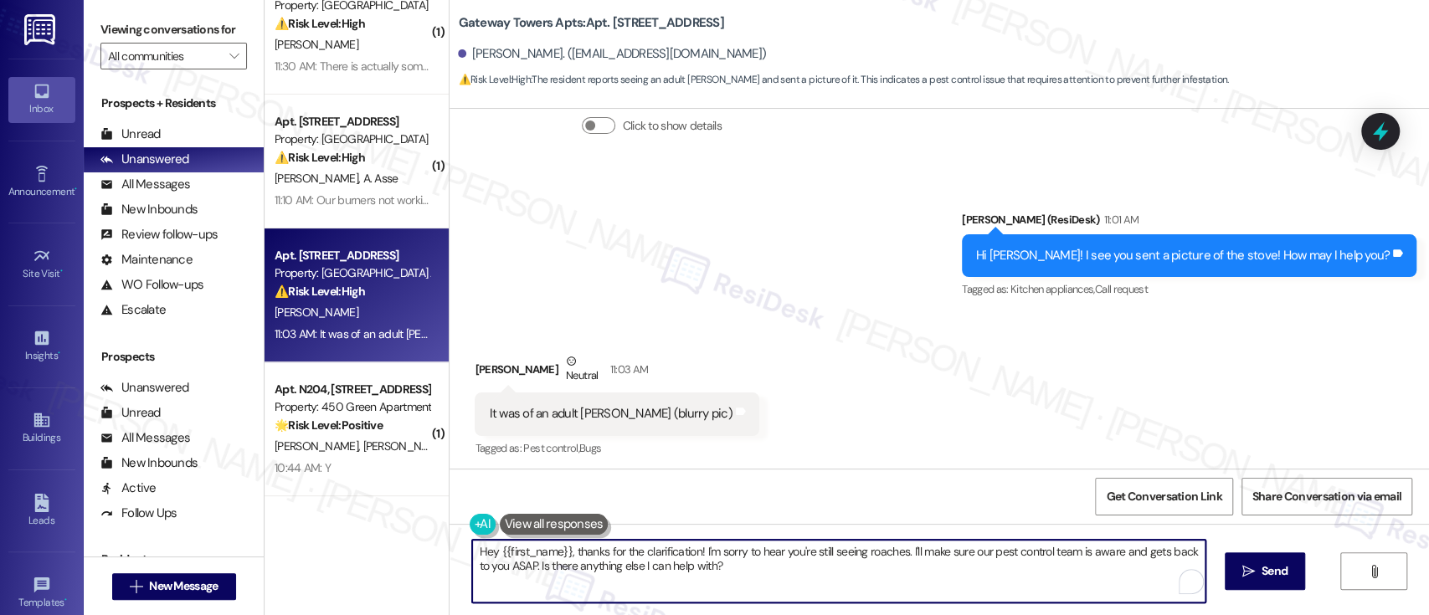
drag, startPoint x: 569, startPoint y: 554, endPoint x: 339, endPoint y: 526, distance: 231.9
click at [327, 527] on div "( 1 ) Apt. E0219, [STREET_ADDRESS] Property: 251 Dekalb ⚠️ Risk Level: High The…" at bounding box center [846, 307] width 1164 height 615
drag, startPoint x: 810, startPoint y: 551, endPoint x: 1150, endPoint y: 550, distance: 339.8
click at [1150, 550] on textarea "Thanks for the clarification! I'm sorry to hear you're still seeing roaches. I'…" at bounding box center [838, 571] width 732 height 63
paste textarea "I'm sorry to hear you're still seeing roaches. I submitted a work order for you…"
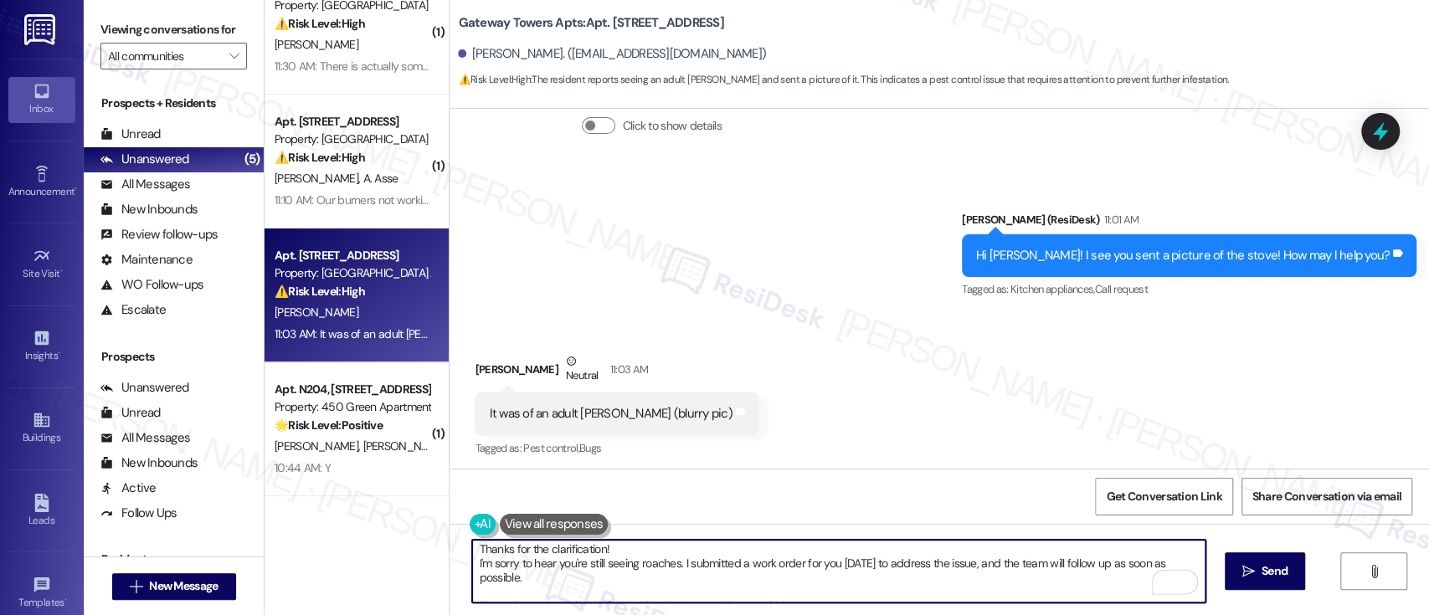
scroll to position [0, 0]
click at [643, 553] on textarea "Thanks for the clarification! I'm sorry to hear you're still seeing roaches. I …" at bounding box center [838, 571] width 732 height 63
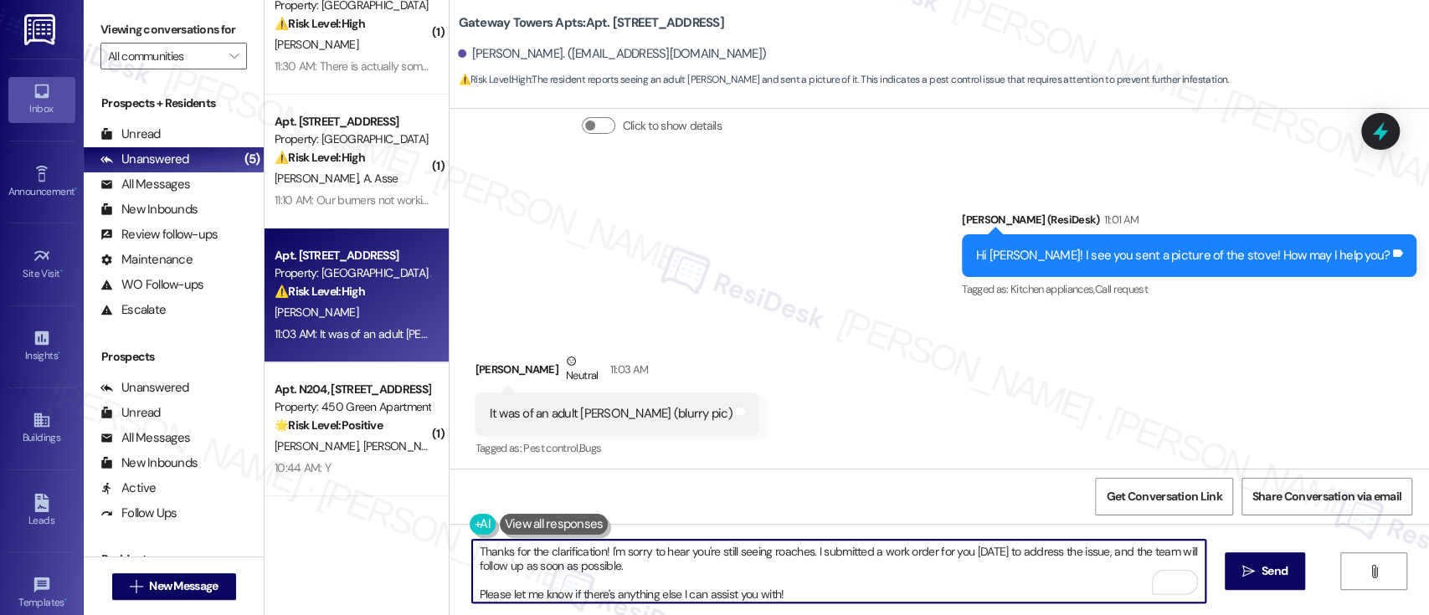
click at [653, 567] on textarea "Thanks for the clarification! I'm sorry to hear you're still seeing roaches. I …" at bounding box center [838, 571] width 732 height 63
type textarea "Thanks for the clarification! I'm sorry to hear you're still seeing roaches. I …"
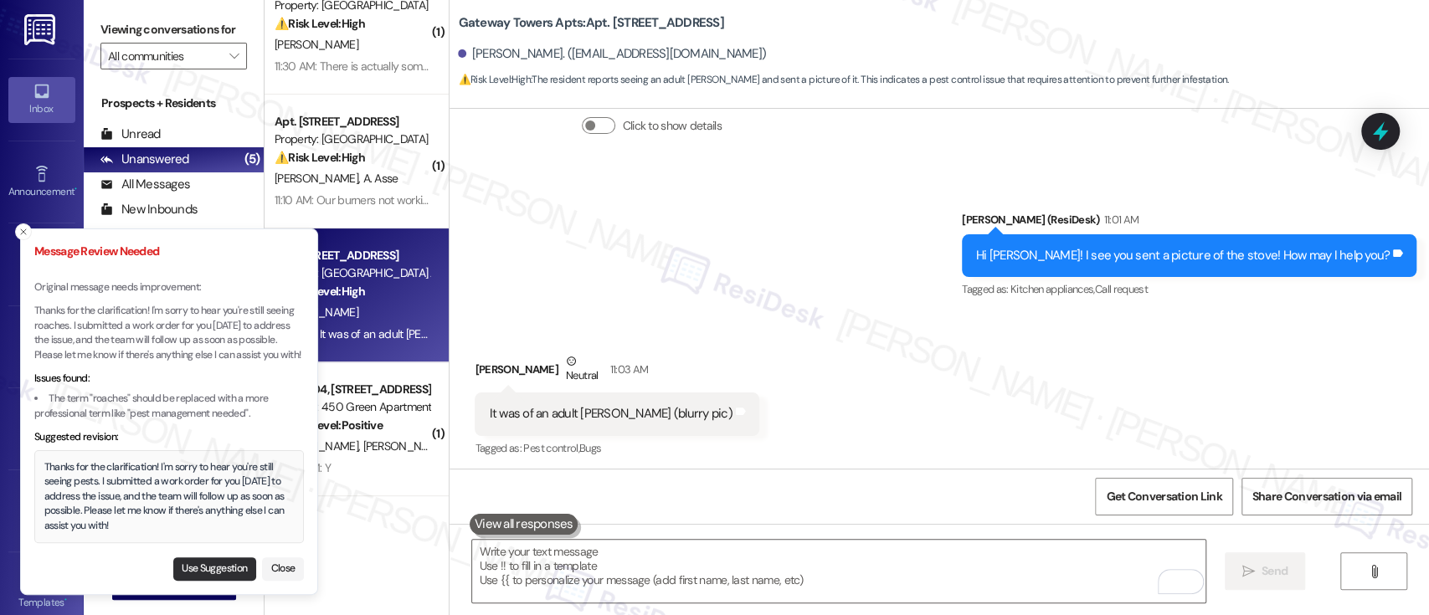
click at [213, 572] on button "Use Suggestion" at bounding box center [214, 568] width 83 height 23
type textarea "Thanks for the clarification! I'm sorry to hear you're still seeing pests. I su…"
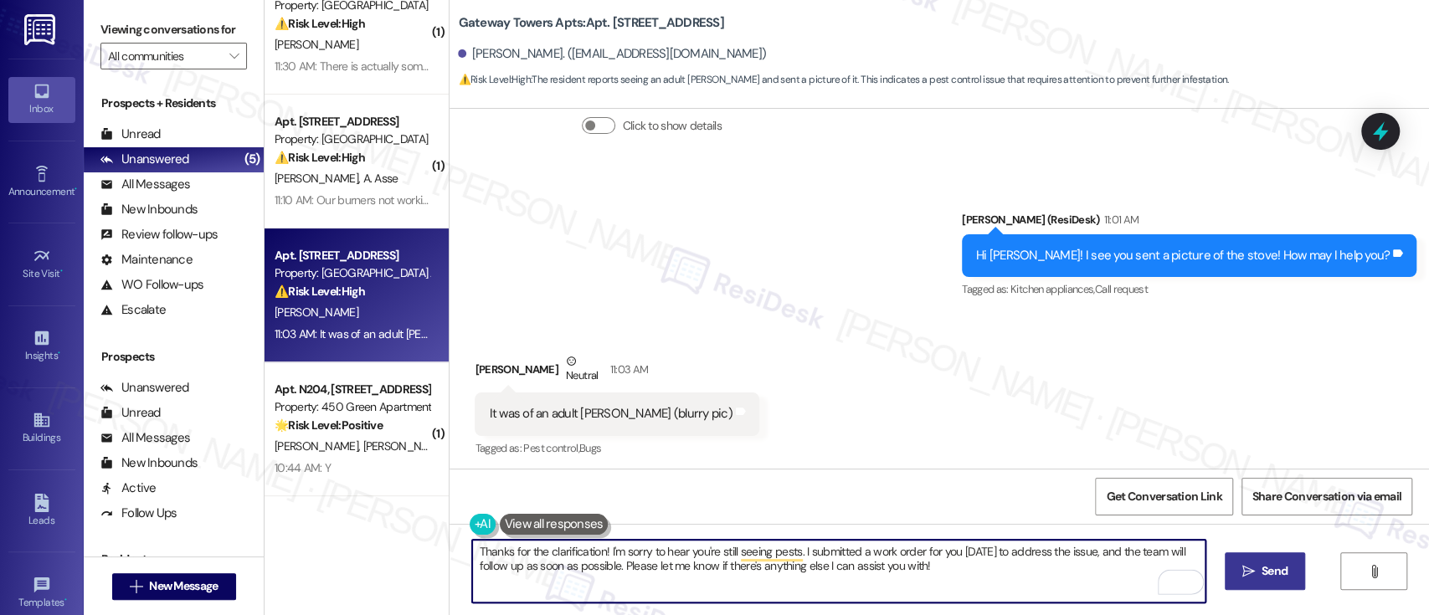
click at [1267, 566] on span "Send" at bounding box center [1274, 571] width 26 height 18
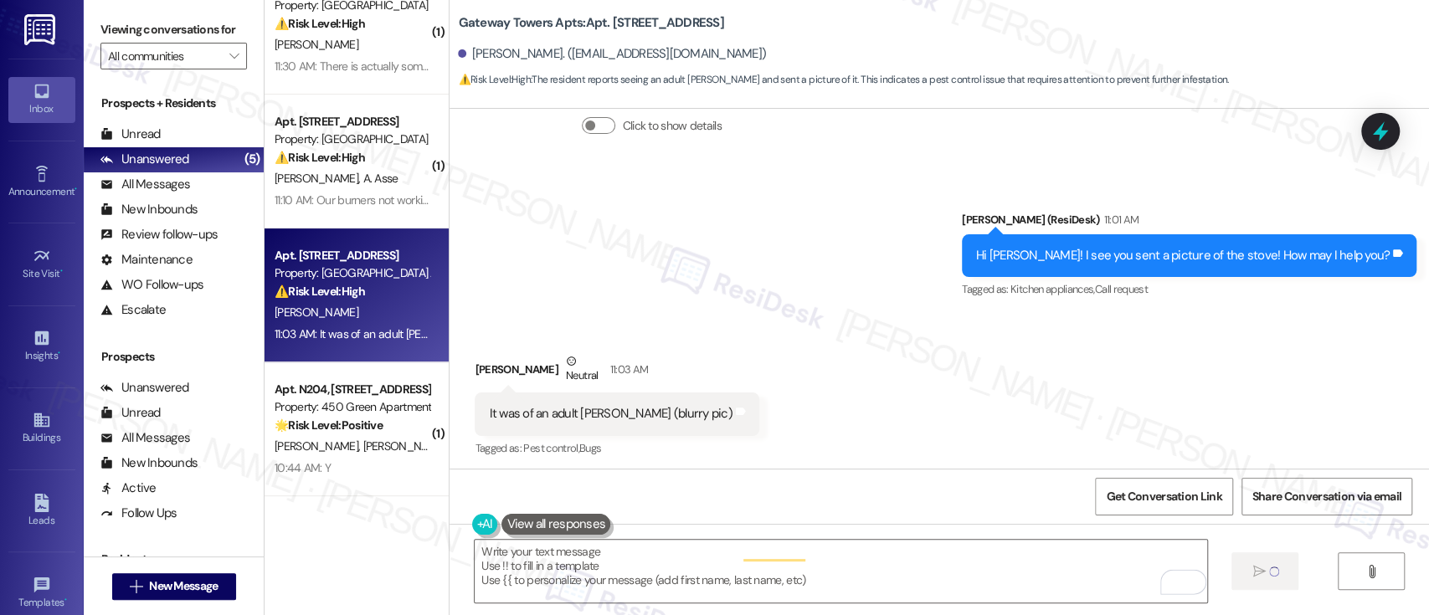
type textarea "Fetching suggested responses. Please feel free to read through the conversation…"
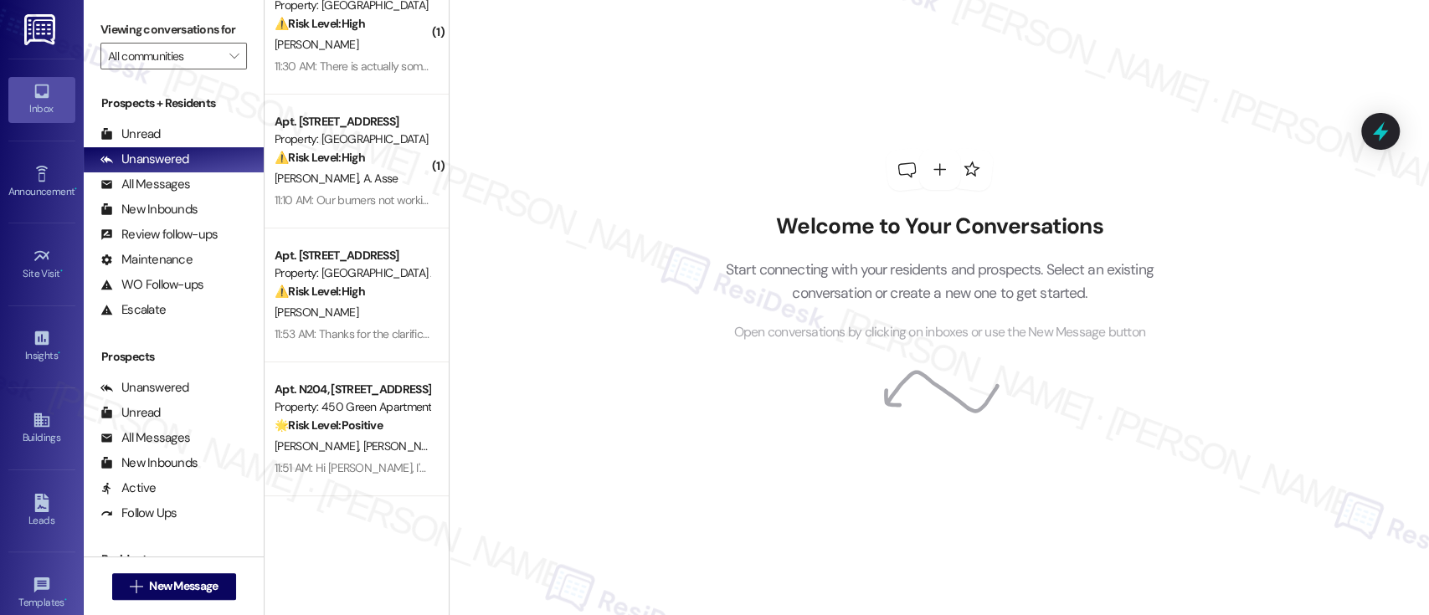
scroll to position [171, 0]
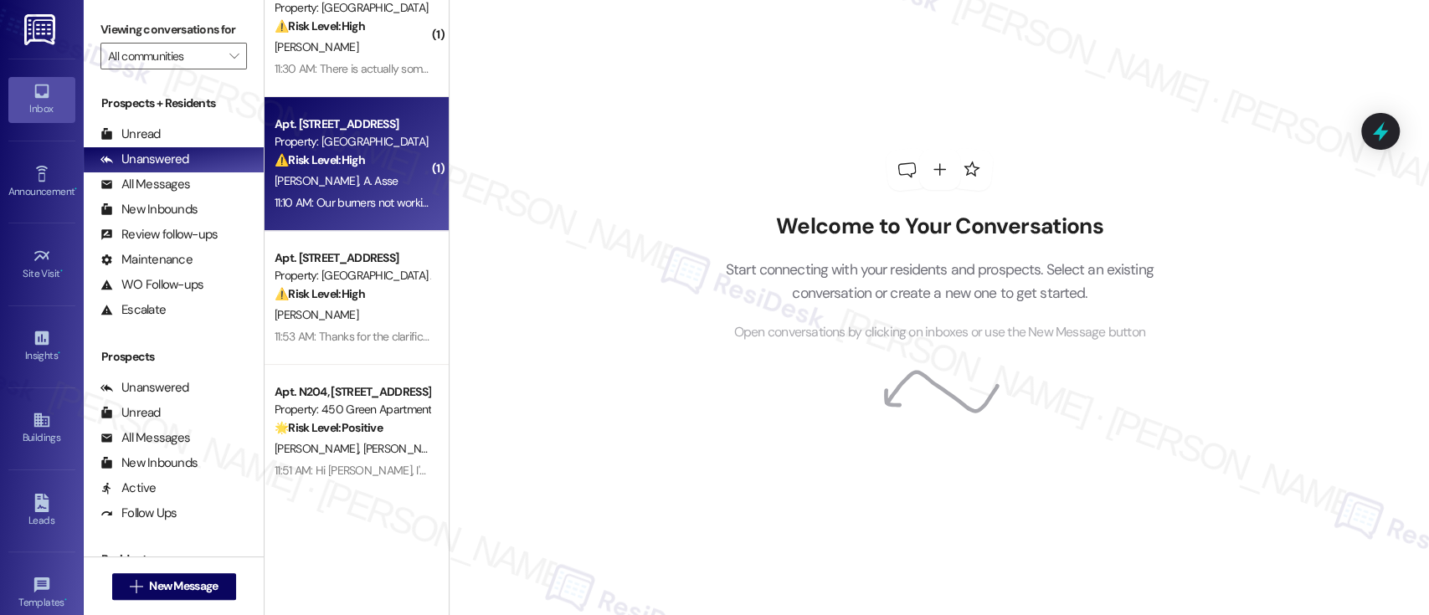
click at [363, 184] on span "A. Asse" at bounding box center [380, 180] width 35 height 15
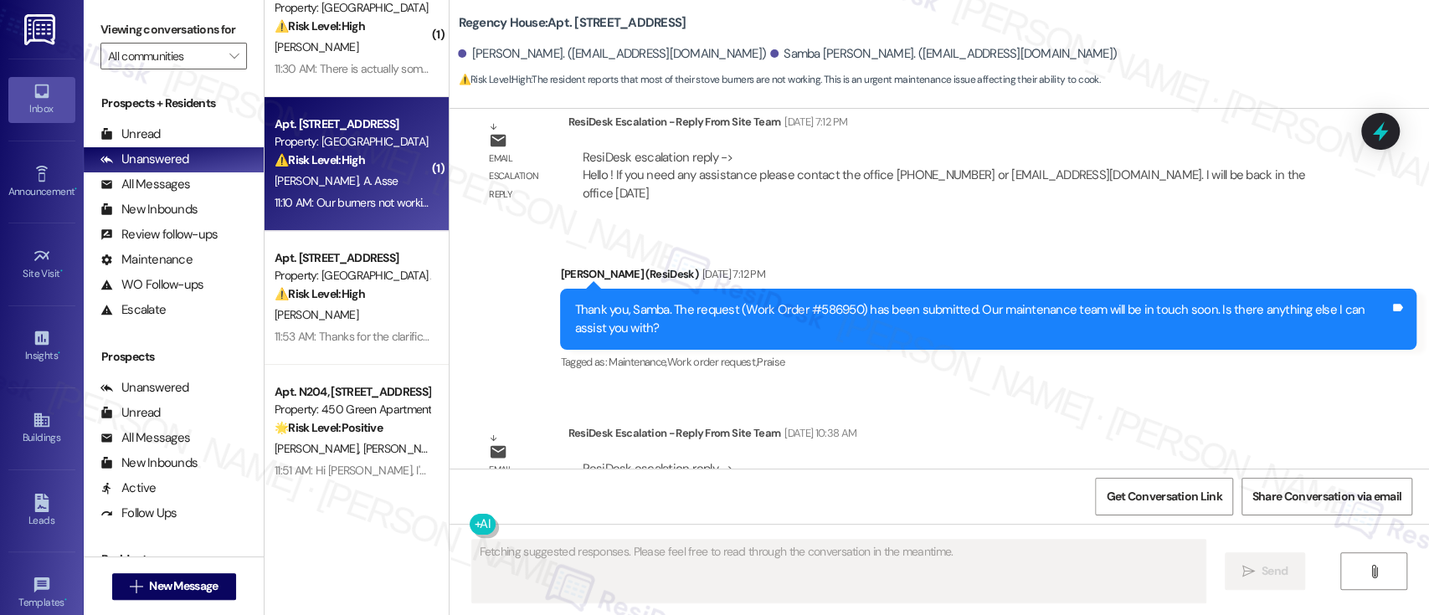
scroll to position [11011, 0]
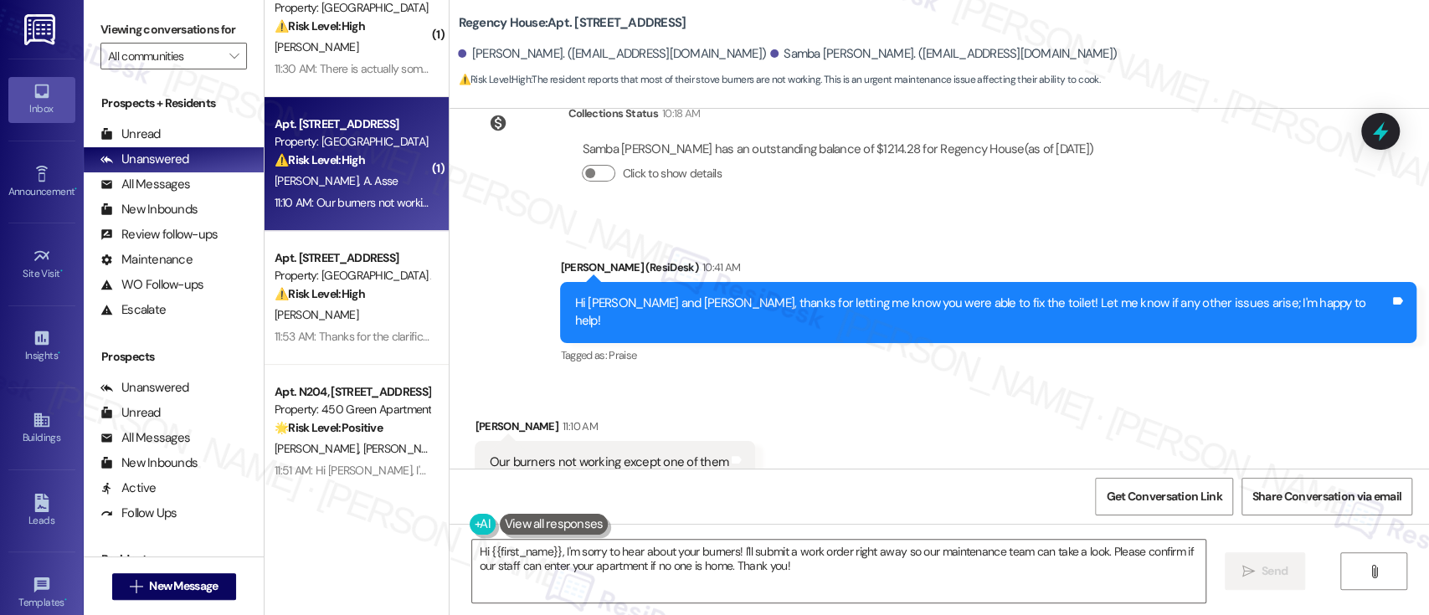
click at [970, 380] on div "Received via SMS [PERSON_NAME] 11:10 AM Our burners not working except one of t…" at bounding box center [938, 450] width 979 height 141
click at [549, 551] on textarea "Hi {{first_name}}, I'm sorry to hear about your burners! I'll submit a work ord…" at bounding box center [838, 571] width 732 height 63
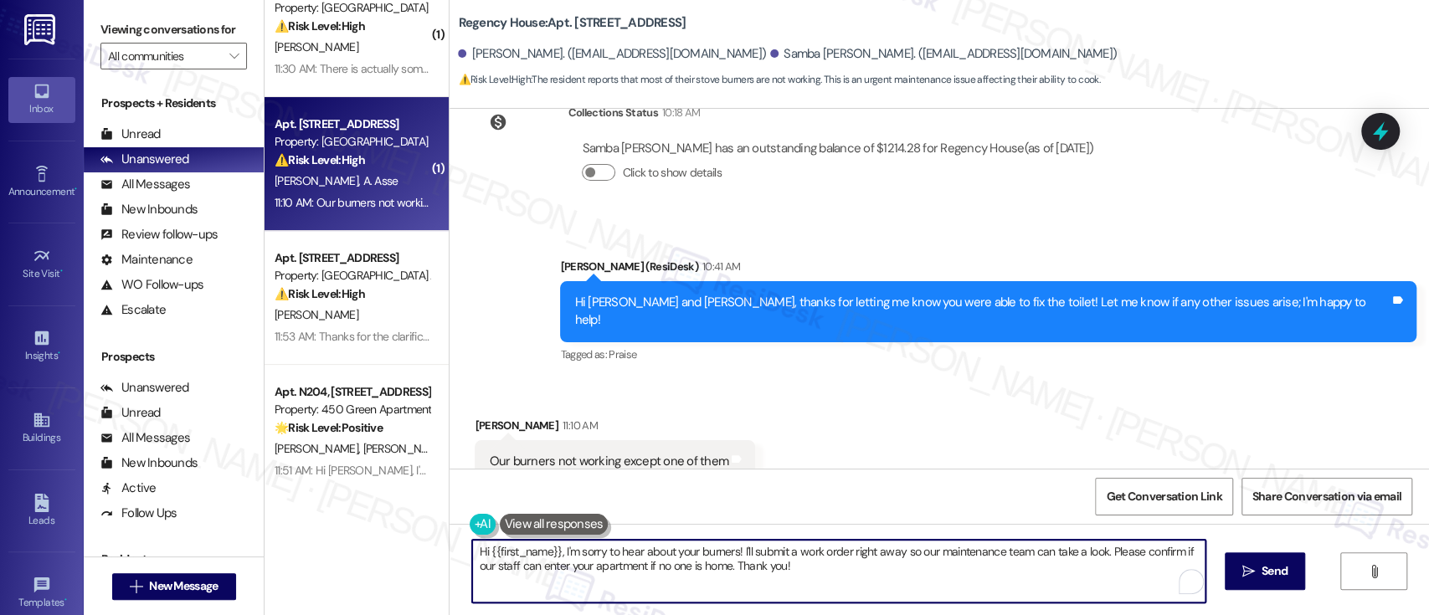
click at [482, 552] on textarea "Hi {{first_name}}, I'm sorry to hear about your burners! I'll submit a work ord…" at bounding box center [838, 571] width 732 height 63
type textarea "Hi [PERSON_NAME], I'm sorry to hear about your burners! I'll submit a work orde…"
click at [746, 546] on textarea "Hi [PERSON_NAME], I'm sorry to hear about your burners! I'll submit a work orde…" at bounding box center [838, 571] width 732 height 63
click at [862, 546] on textarea "Hi [PERSON_NAME], I'm sorry to hear about your burners! I'll submit a work orde…" at bounding box center [838, 571] width 732 height 63
click at [932, 552] on textarea "Hi [PERSON_NAME], I'm sorry to hear about your burners! I'll submit a work orde…" at bounding box center [838, 571] width 732 height 63
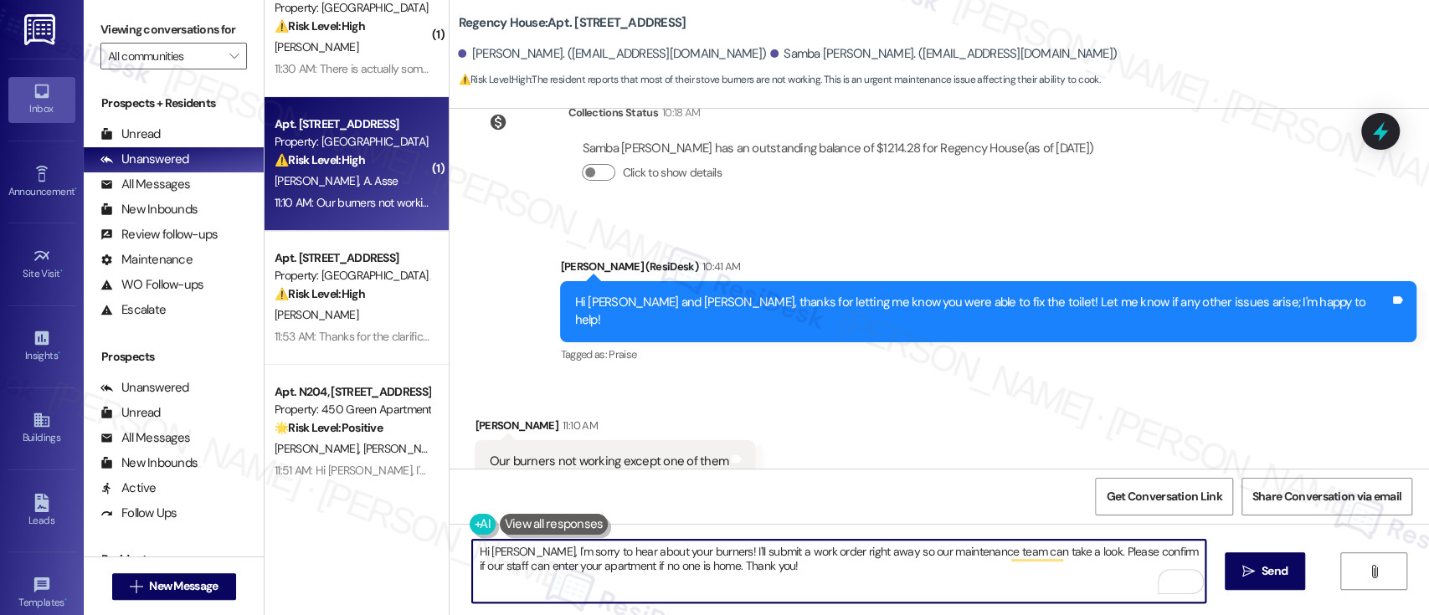
click at [1094, 552] on textarea "Hi Anne, I'm sorry to hear about your burners! I'll submit a work order right a…" at bounding box center [838, 571] width 732 height 63
click at [589, 573] on textarea "Hi Anne, I'm sorry to hear about your burners! I'll submit a work order right a…" at bounding box center [838, 571] width 732 height 63
click at [849, 571] on textarea "Hi Anne, I'm sorry to hear about your burners! I'll submit a work order right a…" at bounding box center [838, 571] width 732 height 63
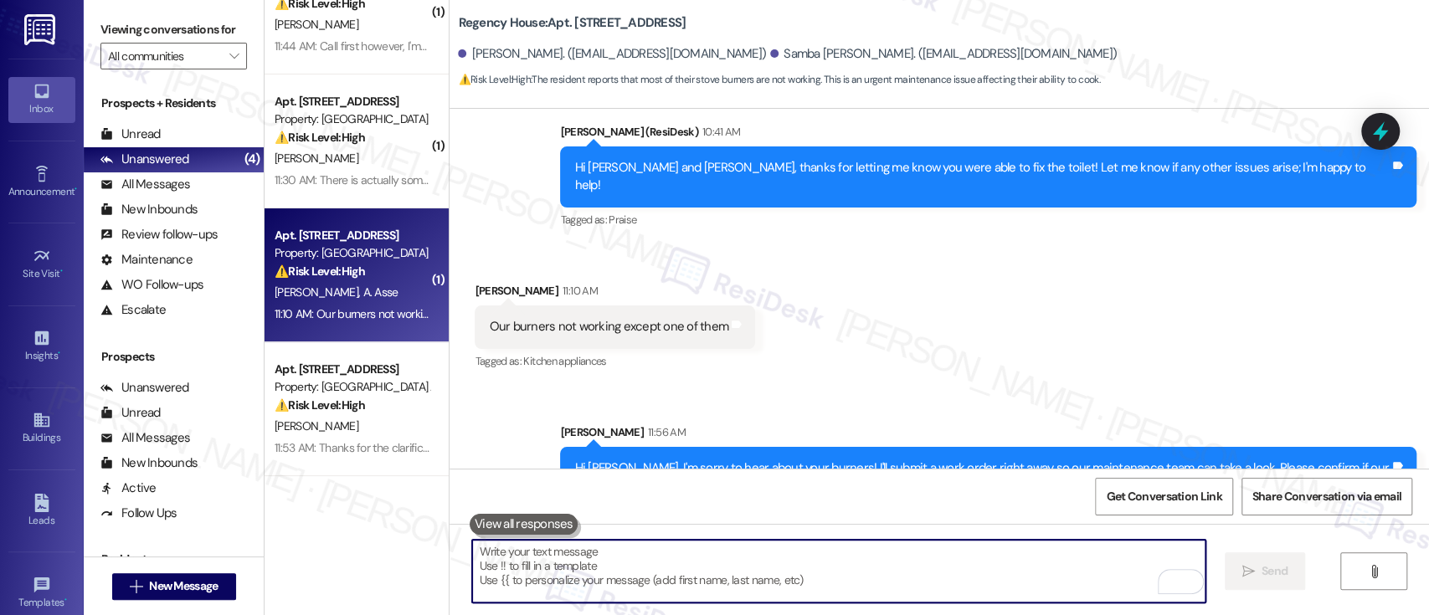
scroll to position [0, 0]
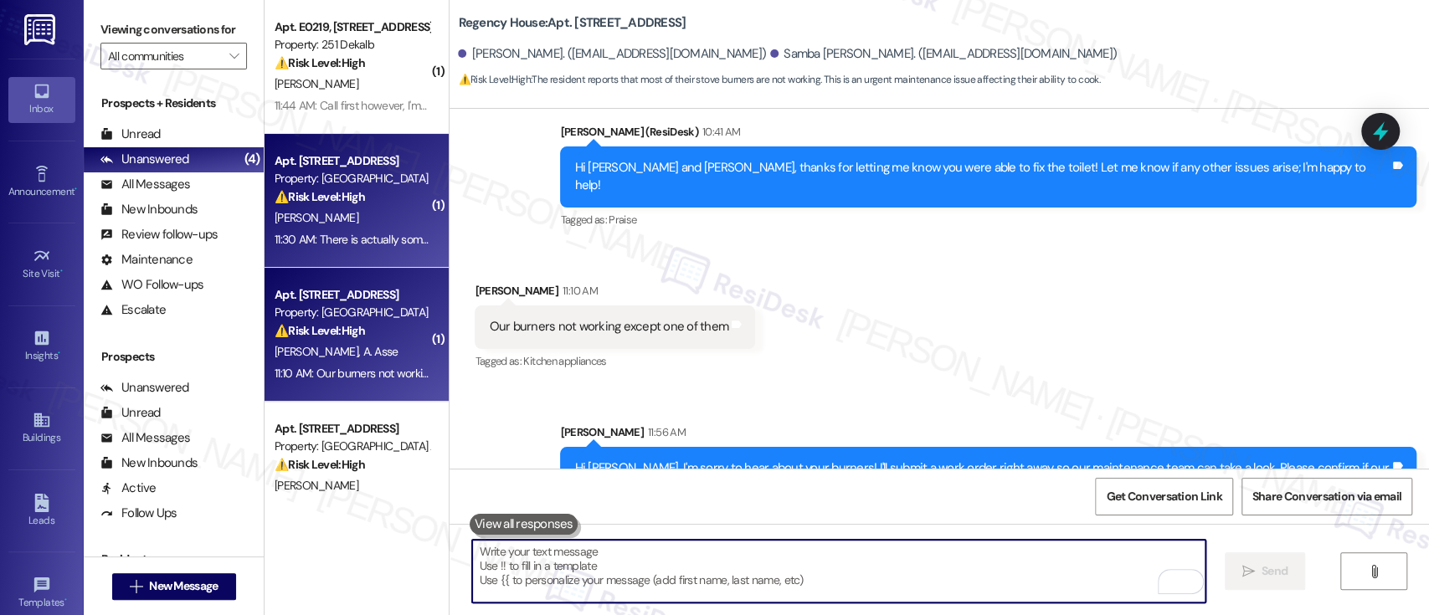
click at [315, 211] on div "G. Clifton" at bounding box center [352, 218] width 158 height 21
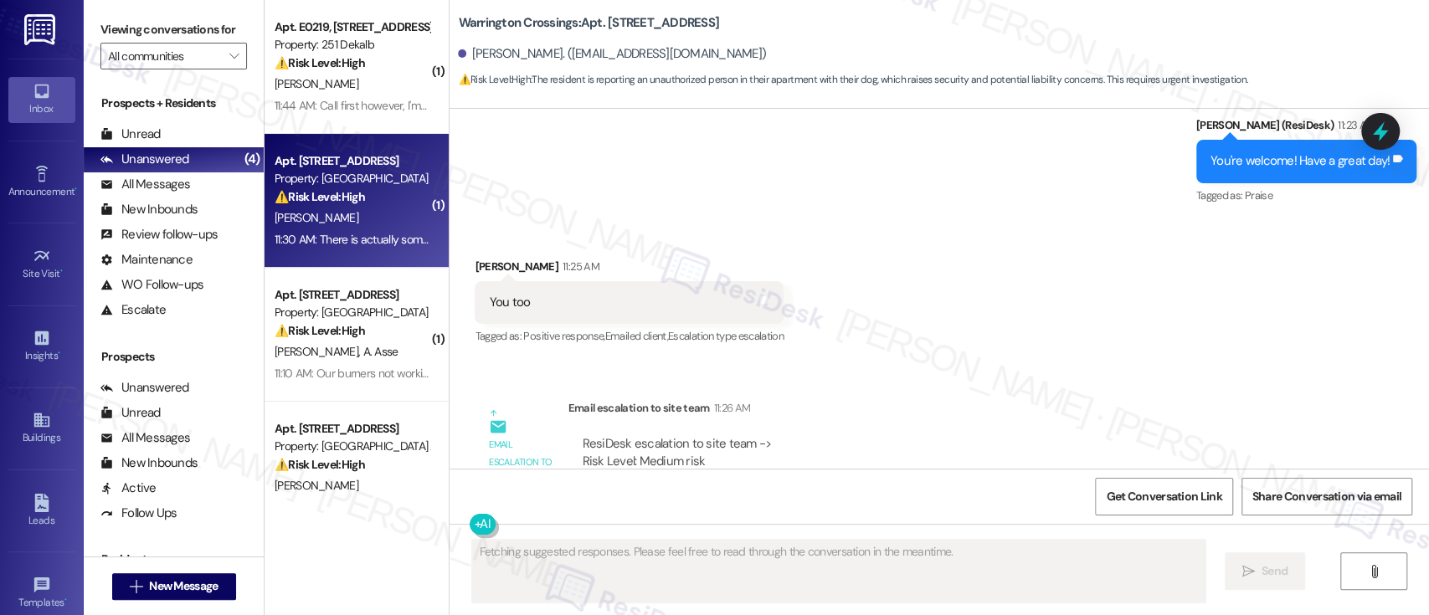
scroll to position [14388, 0]
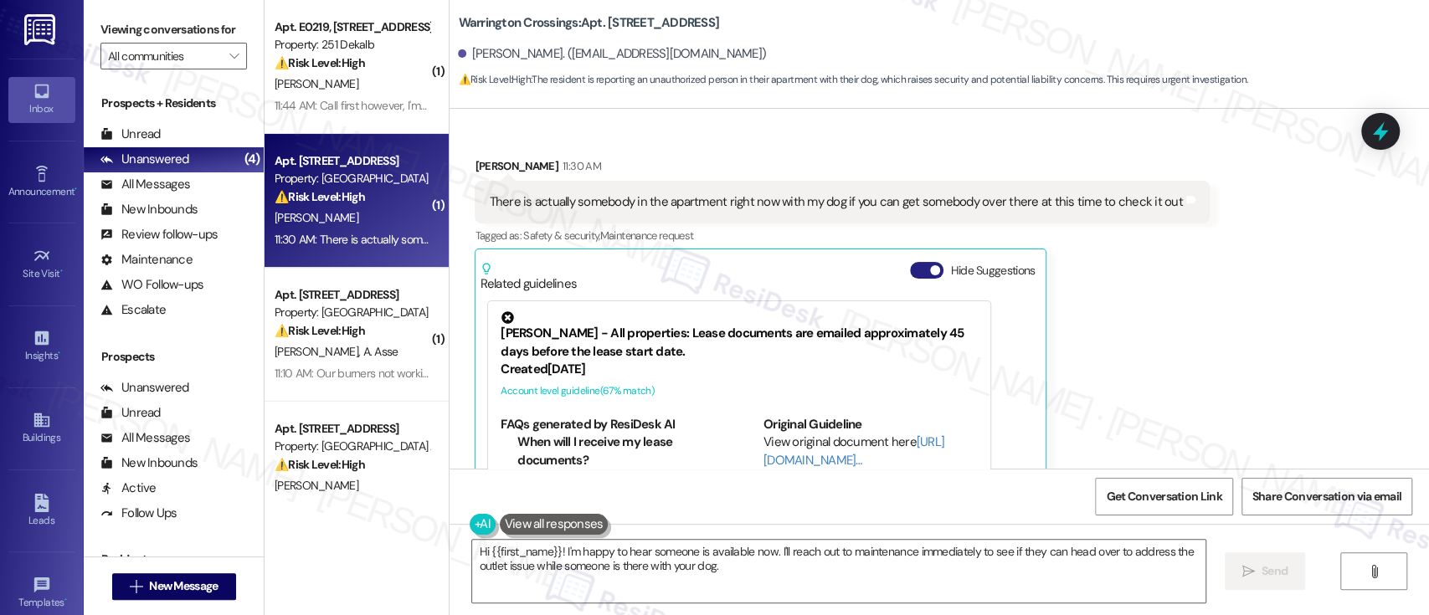
click at [930, 265] on span "button" at bounding box center [935, 270] width 10 height 10
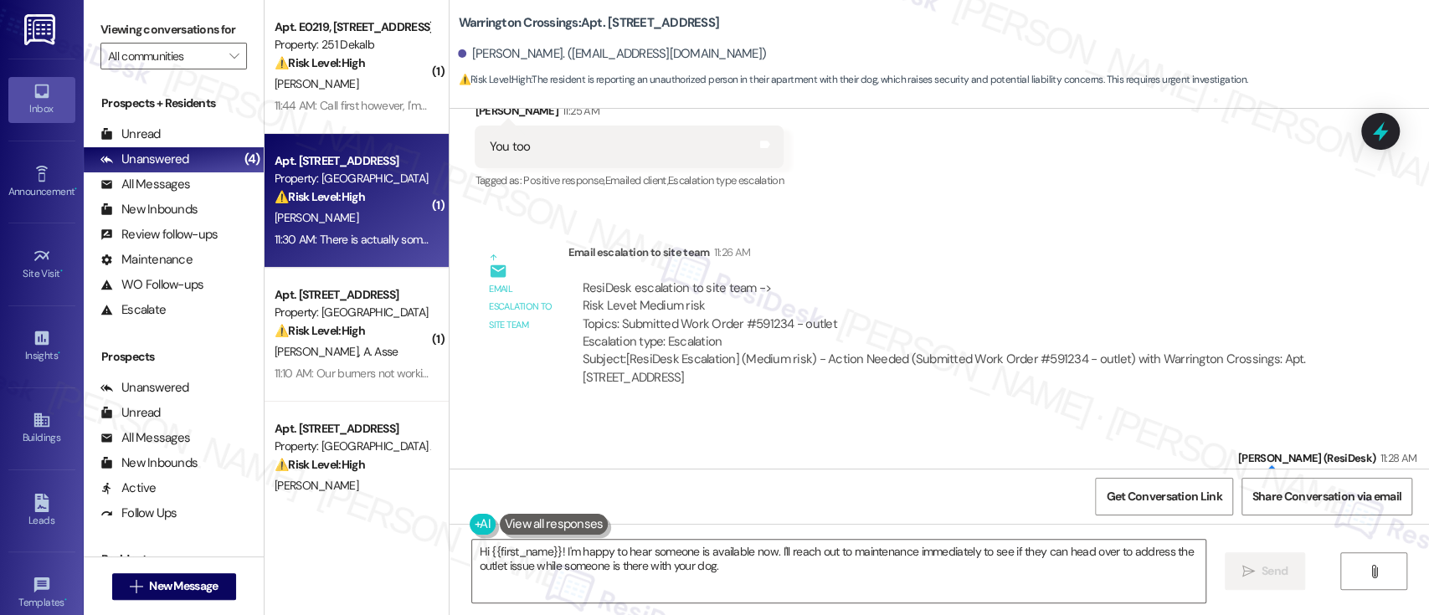
scroll to position [14295, 0]
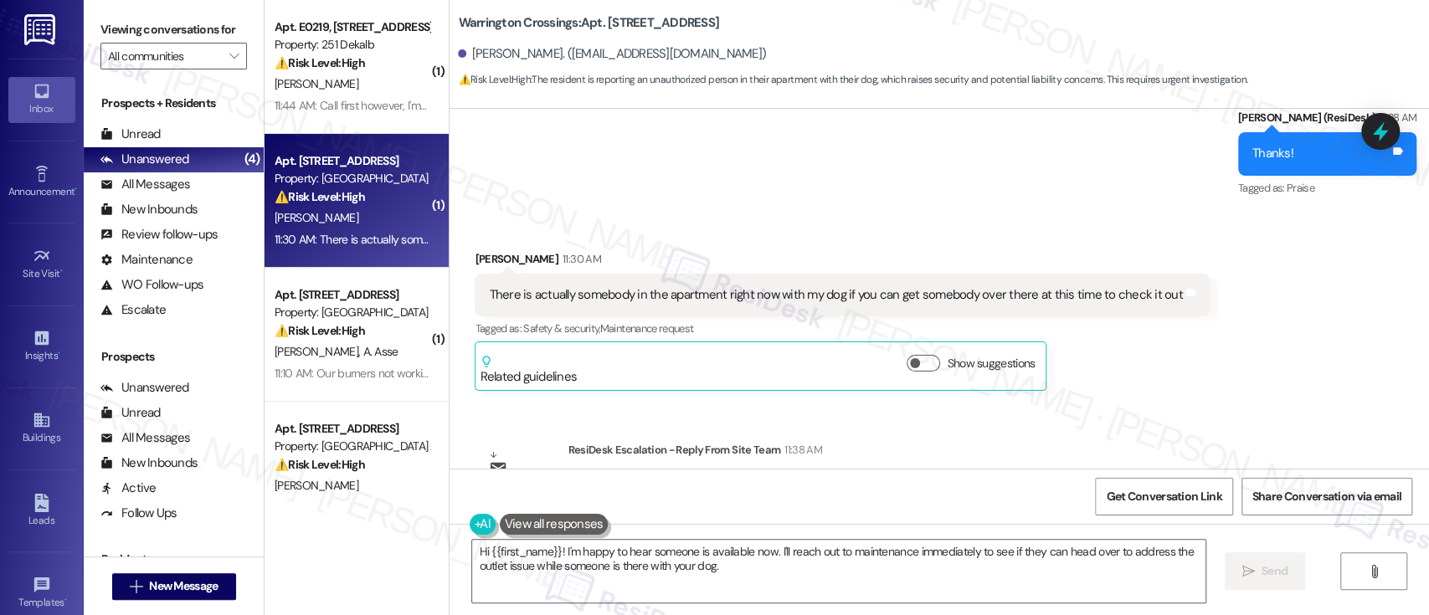
drag, startPoint x: 1273, startPoint y: 288, endPoint x: 1229, endPoint y: 278, distance: 45.5
click at [1271, 287] on div "Received via SMS Gina Clifton 11:30 AM There is actually somebody in the apartm…" at bounding box center [938, 308] width 979 height 191
click at [792, 577] on textarea "Hi {{first_name}}! I'm happy to hear someone is available now. I'll reach out t…" at bounding box center [838, 571] width 732 height 63
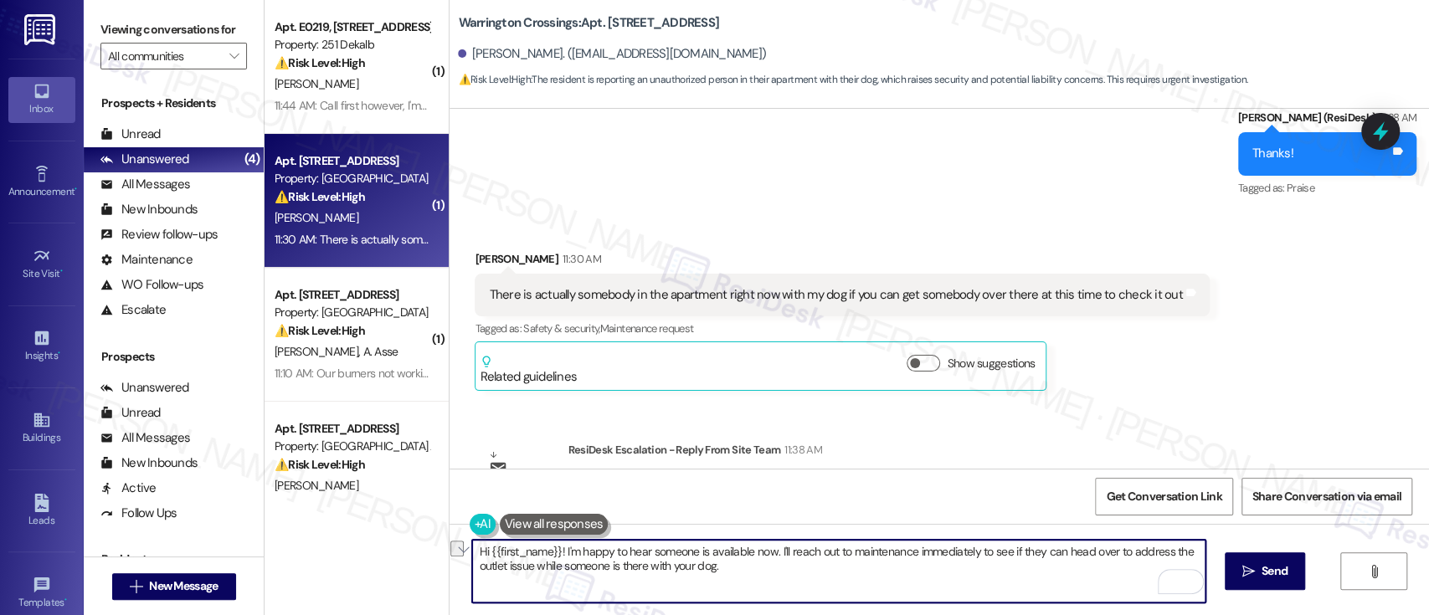
drag, startPoint x: 641, startPoint y: 552, endPoint x: 395, endPoint y: 510, distance: 249.6
click at [395, 512] on div "( 1 ) Apt. E0219, 251 W Dekalb Pike Property: 251 Dekalb ⚠️ Risk Level: High Th…" at bounding box center [846, 307] width 1164 height 615
type textarea "Thanks for letting me know someone is available now. I'll reach out to maintena…"
drag, startPoint x: 740, startPoint y: 552, endPoint x: 864, endPoint y: 552, distance: 123.9
click at [741, 552] on textarea "Thanks for letting me know someone is available now. I'll reach out to maintena…" at bounding box center [838, 571] width 732 height 63
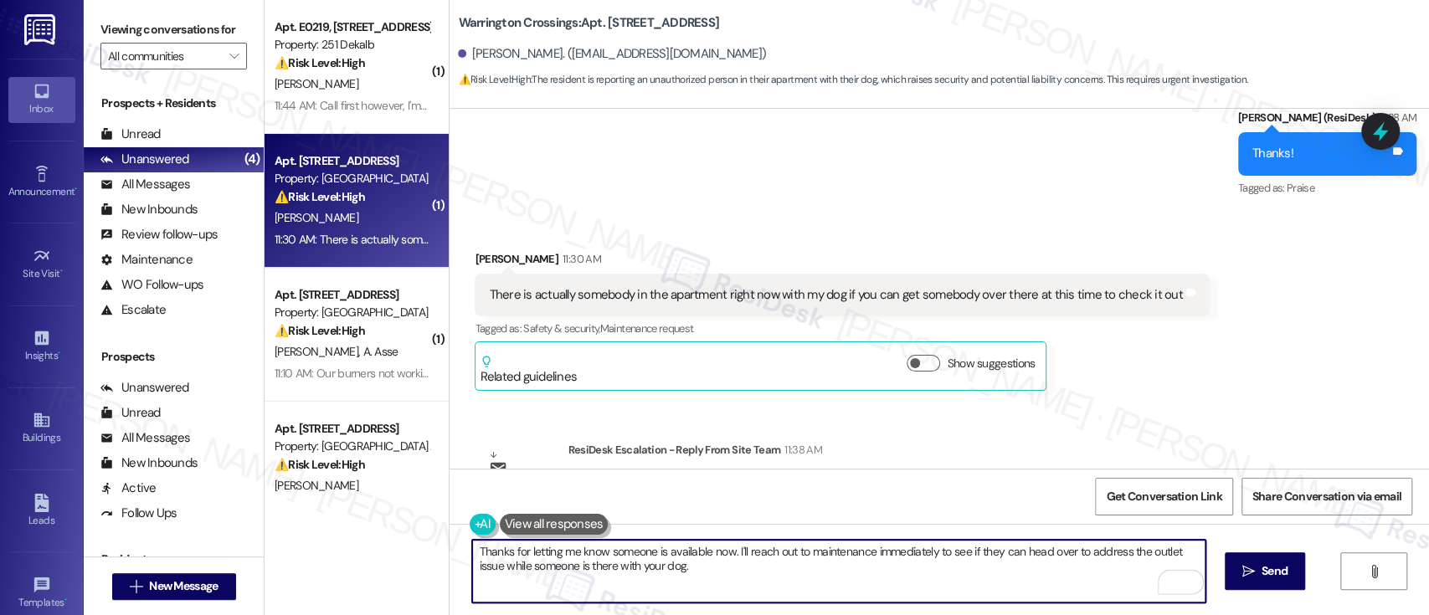
click at [942, 552] on textarea "Thanks for letting me know someone is available now. I'll reach out to maintena…" at bounding box center [838, 571] width 732 height 63
click at [1040, 559] on textarea "Thanks for letting me know someone is available now. I'll reach out to maintena…" at bounding box center [838, 571] width 732 height 63
drag, startPoint x: 1110, startPoint y: 547, endPoint x: 1070, endPoint y: 550, distance: 40.2
click at [1110, 547] on textarea "Thanks for letting me know someone is available now. I'll reach out to maintena…" at bounding box center [838, 571] width 732 height 63
click at [562, 572] on textarea "Thanks for letting me know someone is available now. I'll reach out to maintena…" at bounding box center [838, 571] width 732 height 63
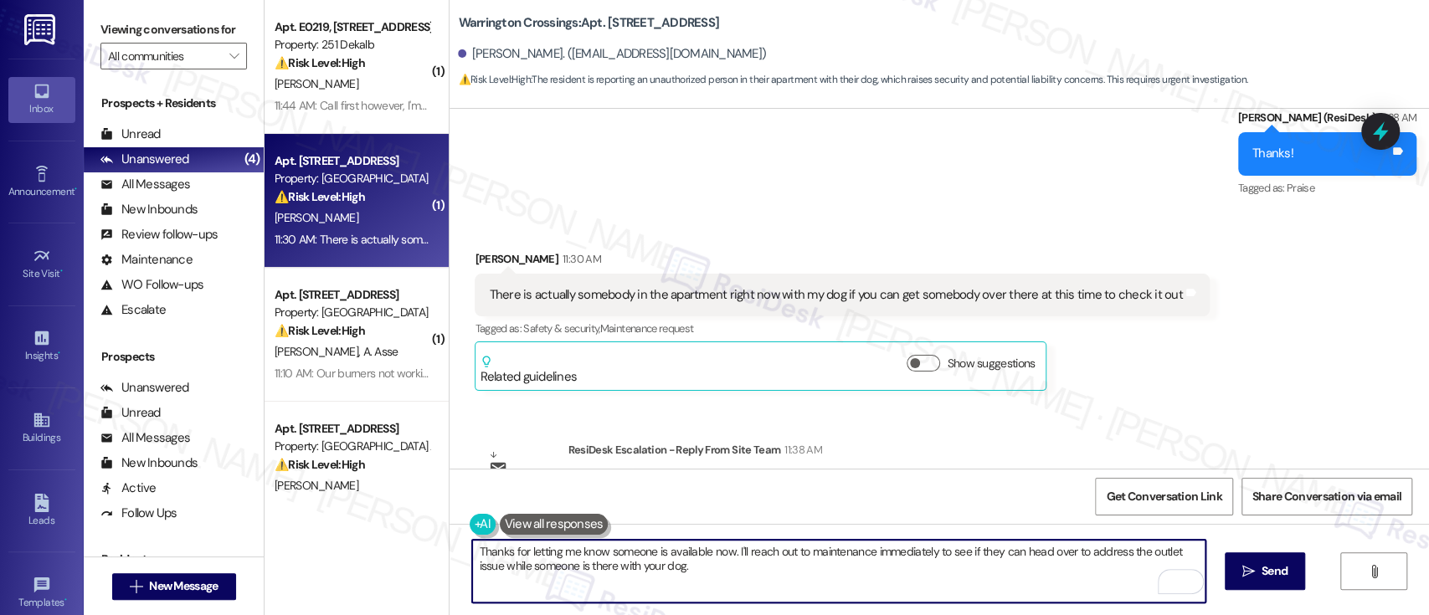
click at [773, 572] on textarea "Thanks for letting me know someone is available now. I'll reach out to maintena…" at bounding box center [838, 571] width 732 height 63
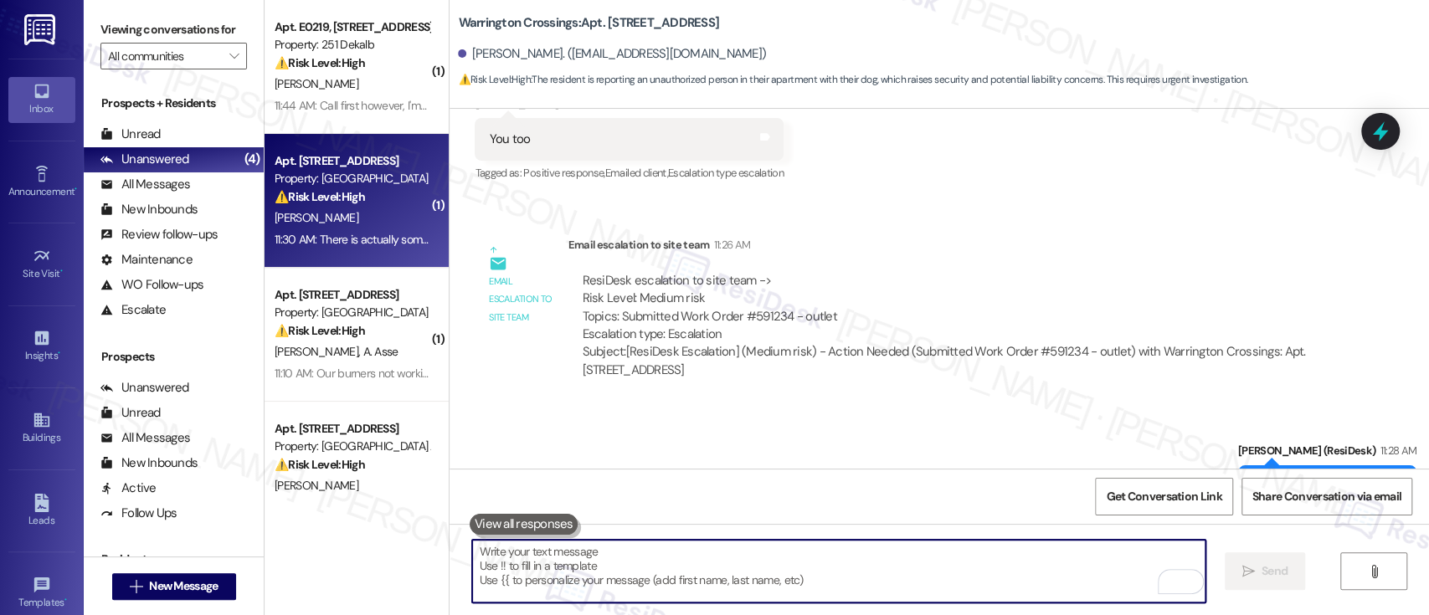
scroll to position [13919, 0]
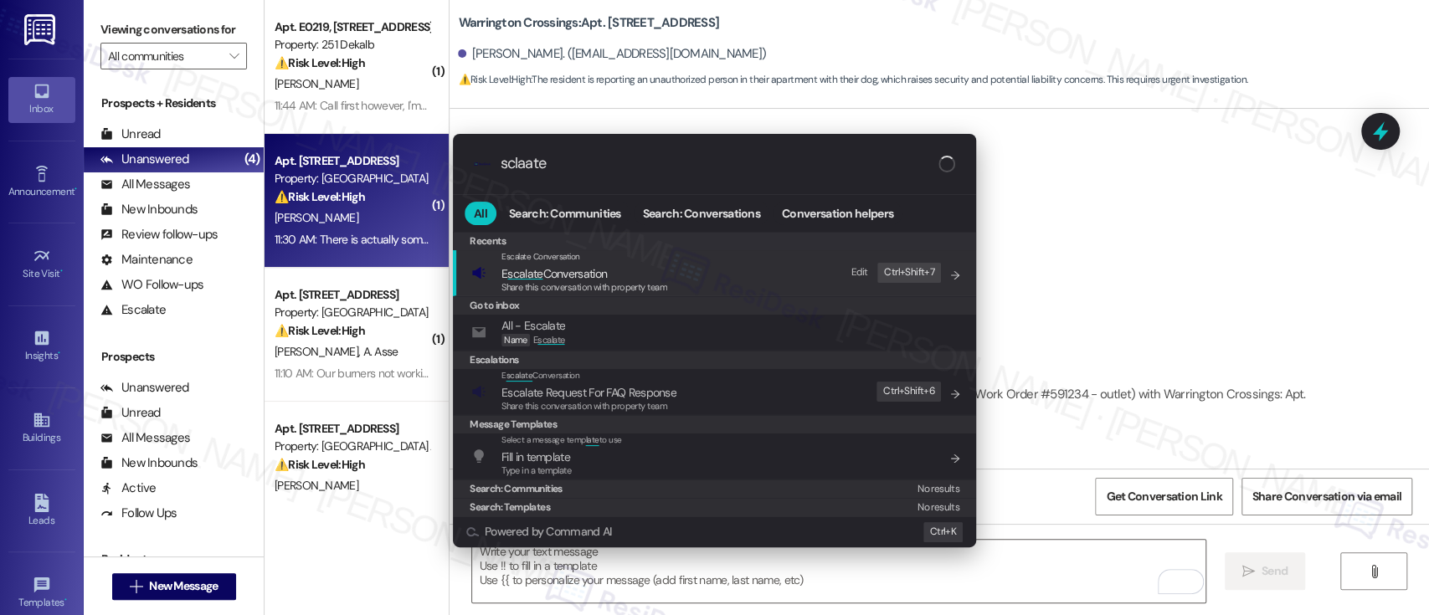
type input "sclaate"
click at [637, 274] on span "E scalate Conversation" at bounding box center [584, 273] width 166 height 18
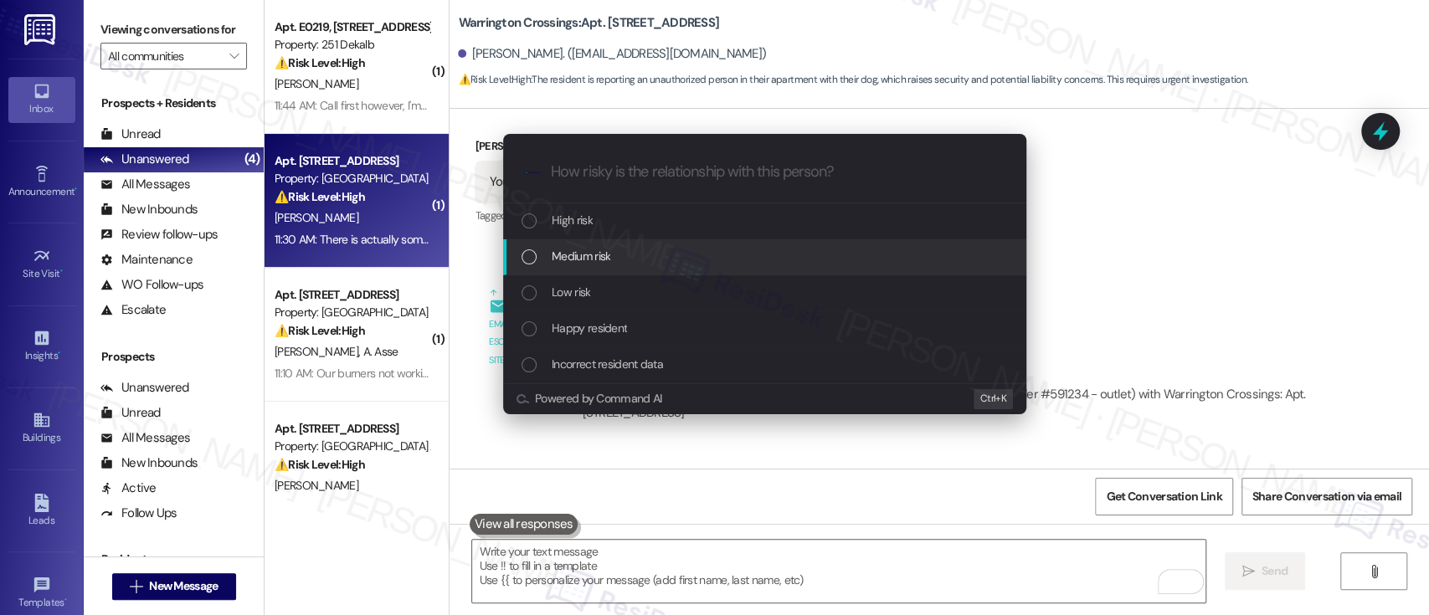
click at [614, 261] on div "Medium risk" at bounding box center [766, 256] width 490 height 18
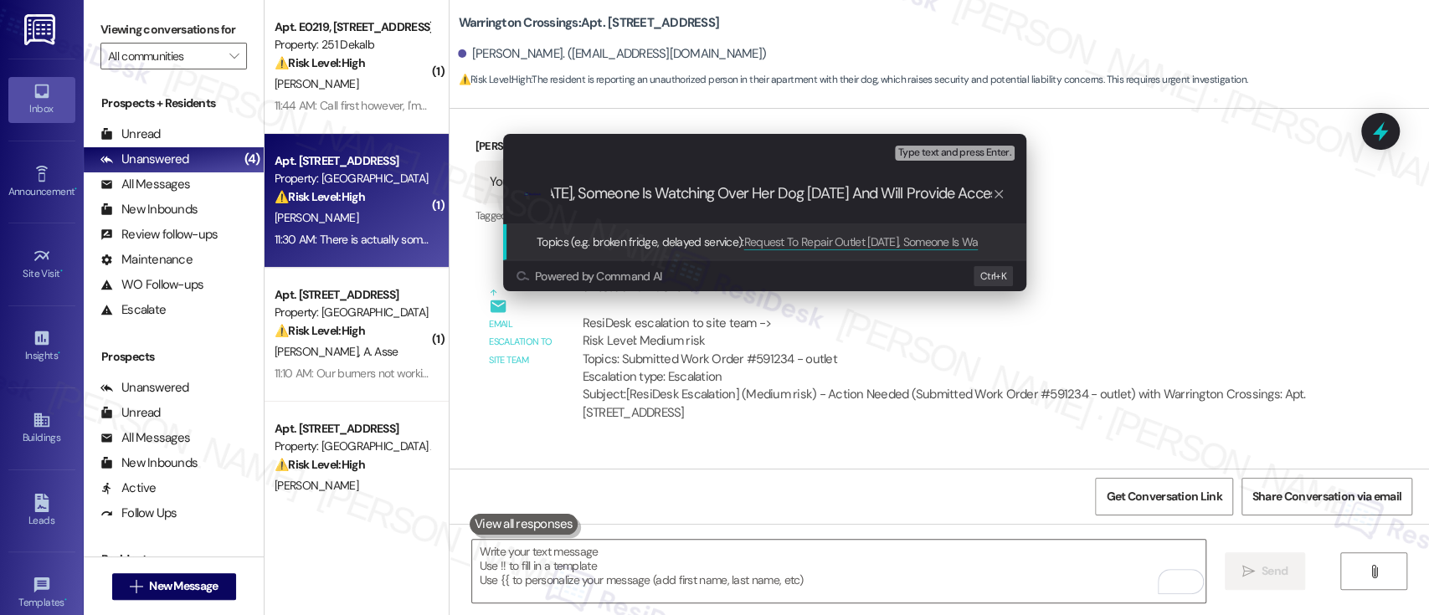
type input "Request To Repair Outlet Today, Someone Is Watching Over Her Dog Today And Will…"
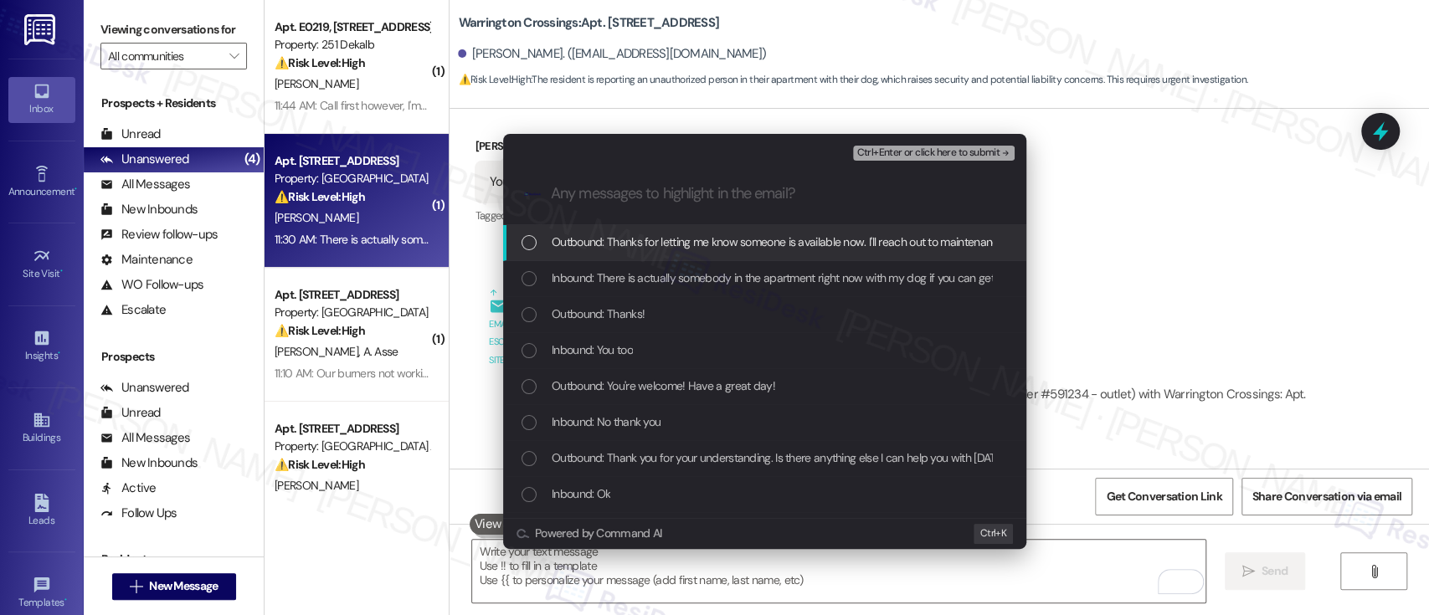
scroll to position [0, 0]
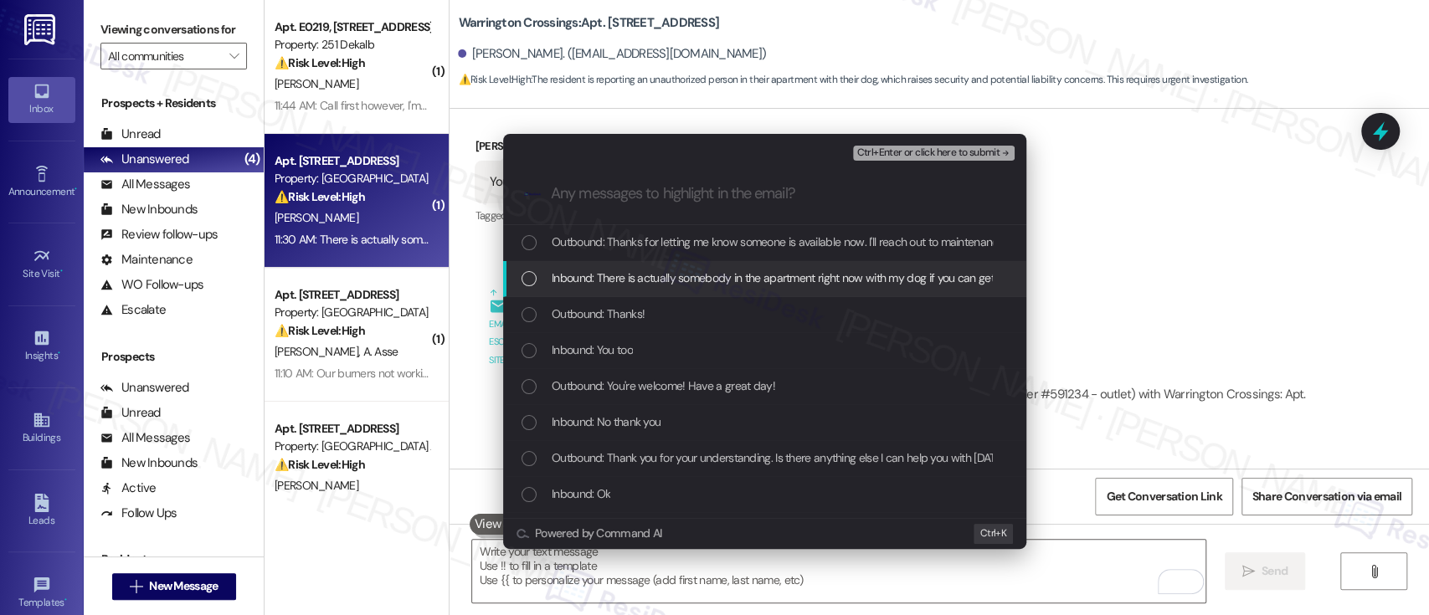
click at [611, 280] on span "Inbound: There is actually somebody in the apartment right now with my dog if y…" at bounding box center [890, 278] width 678 height 18
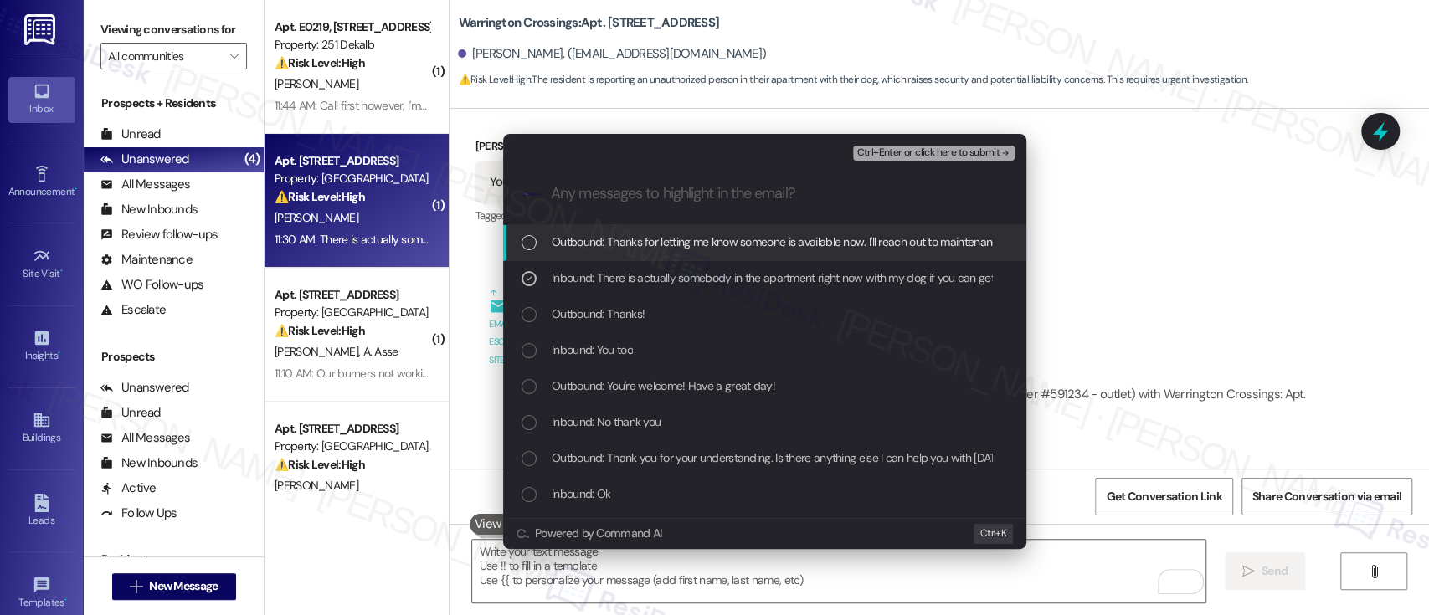
click at [957, 151] on span "Ctrl+Enter or click here to submit" at bounding box center [927, 153] width 143 height 12
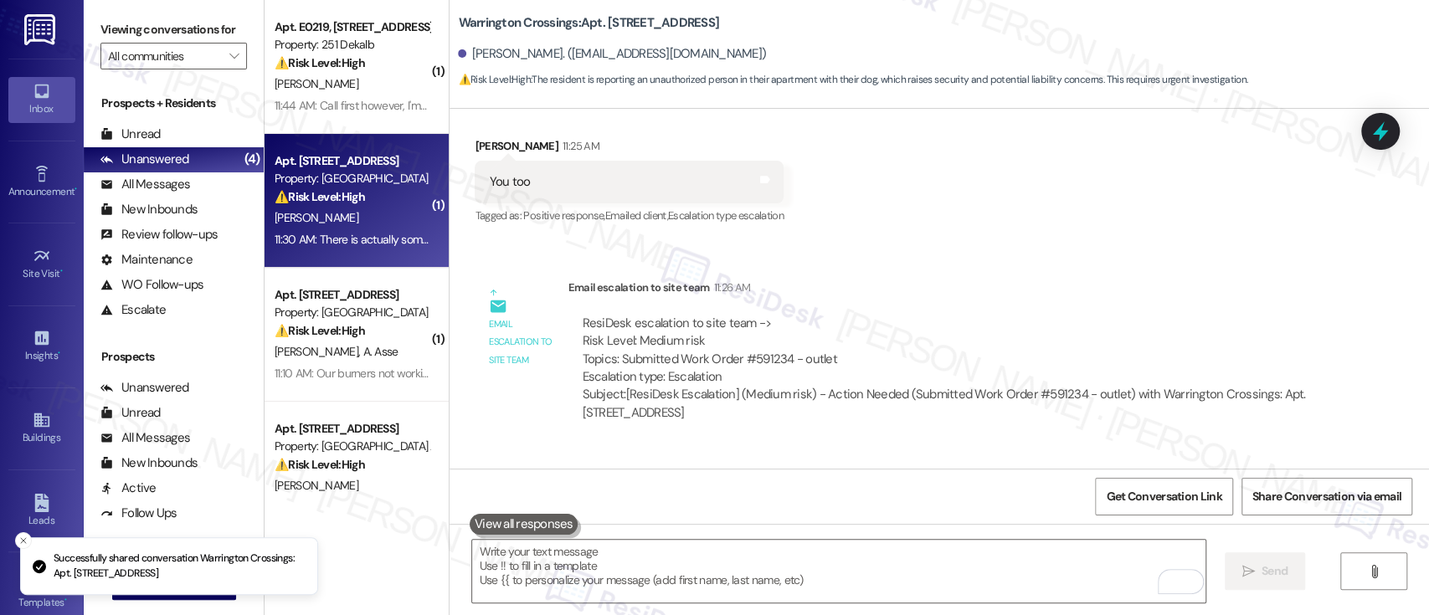
scroll to position [14214, 0]
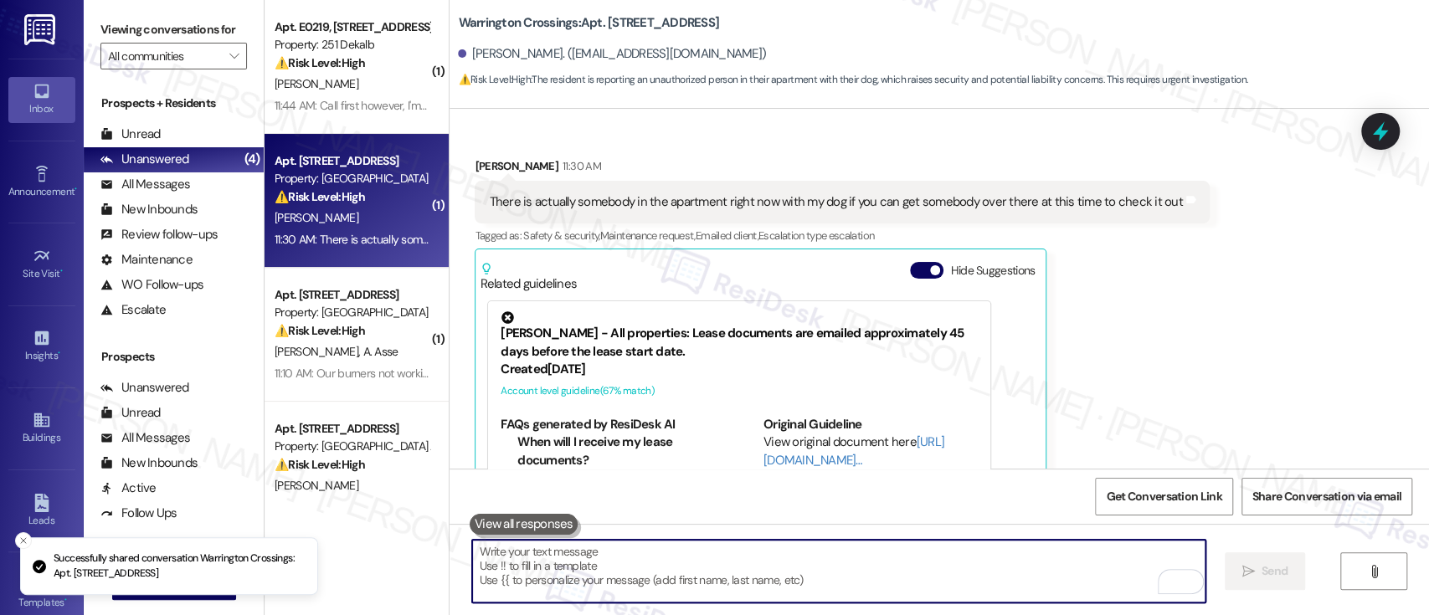
click at [915, 262] on button "Hide Suggestions" at bounding box center [926, 270] width 33 height 17
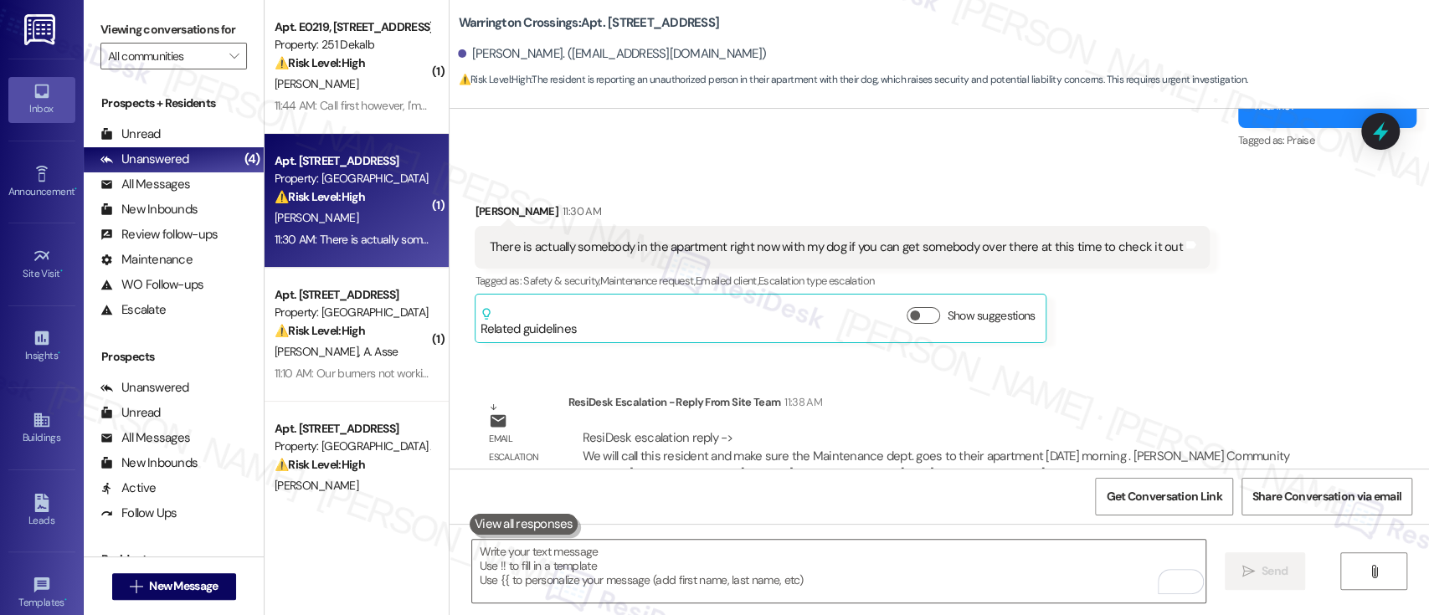
scroll to position [14231, 0]
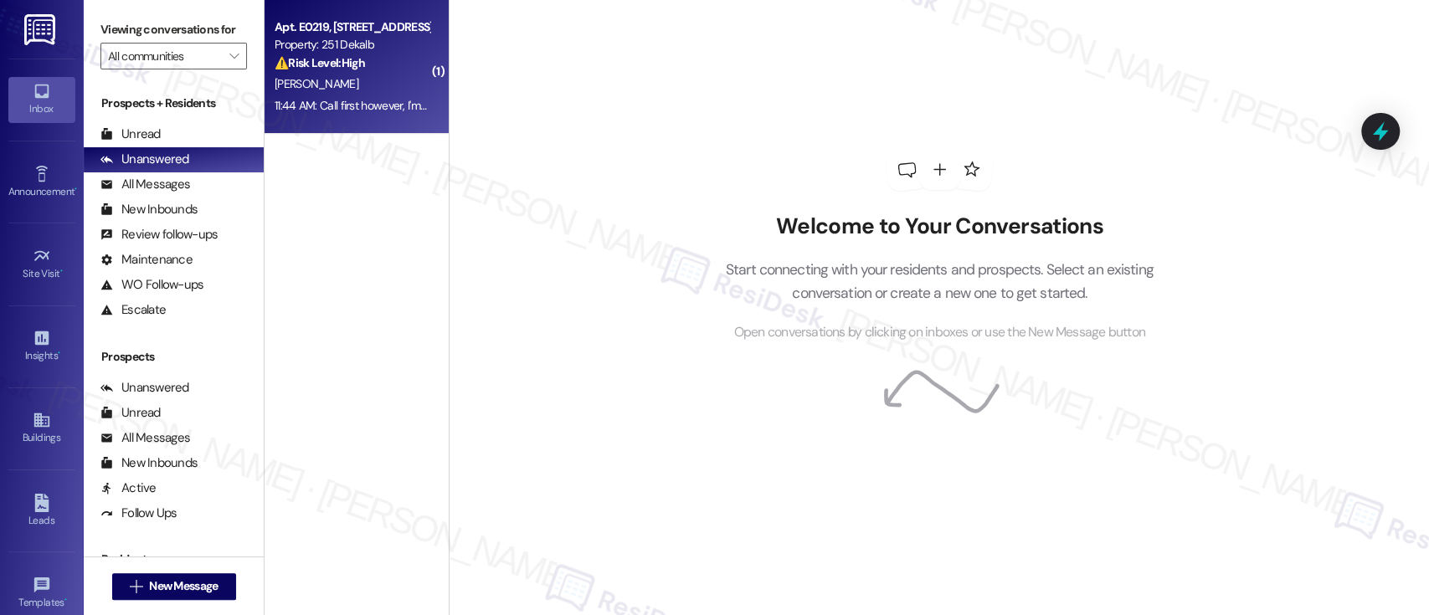
click at [354, 94] on div "Apt. E0219, [STREET_ADDRESS] Property: 251 Dekalb ⚠️ Risk Level: High The resid…" at bounding box center [356, 67] width 184 height 134
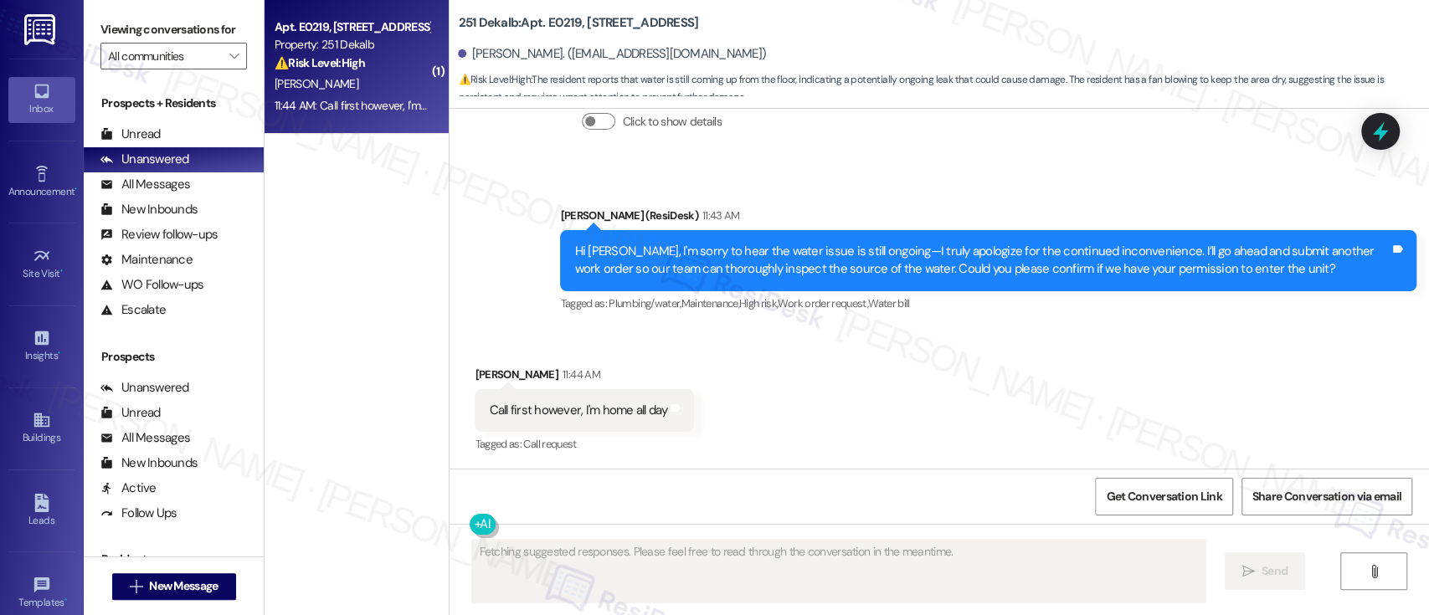
scroll to position [3335, 0]
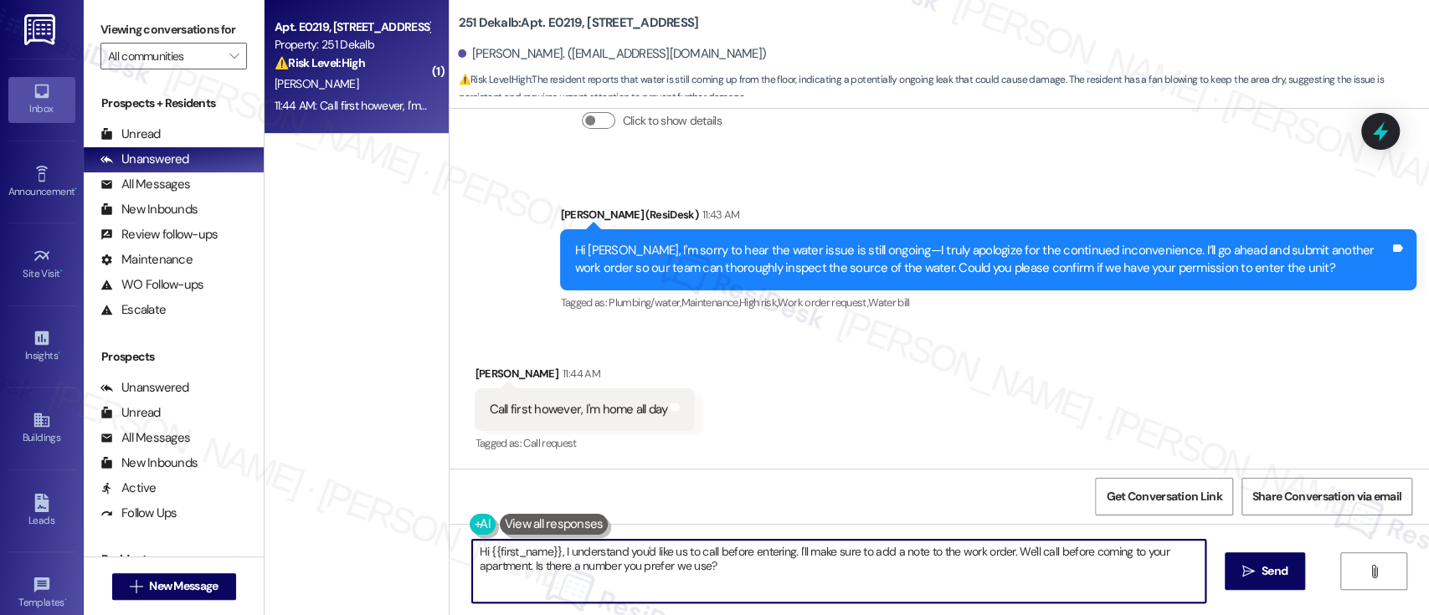
drag, startPoint x: 549, startPoint y: 553, endPoint x: 287, endPoint y: 549, distance: 262.0
click at [287, 549] on div "( 1 ) Apt. E0219, 251 W Dekalb Pike Property: 251 Dekalb ⚠️ Risk Level: High Th…" at bounding box center [846, 307] width 1164 height 615
click at [956, 555] on textarea "Got it, I understand you'd like us to call before entering. I'll make sure to a…" at bounding box center [838, 571] width 732 height 63
click at [922, 580] on textarea "Got it, I understand you'd like us to call before entering. I'll make sure to a…" at bounding box center [838, 571] width 732 height 63
type textarea "Got it, I understand you'd like us to call before entering. I'll make sure to a…"
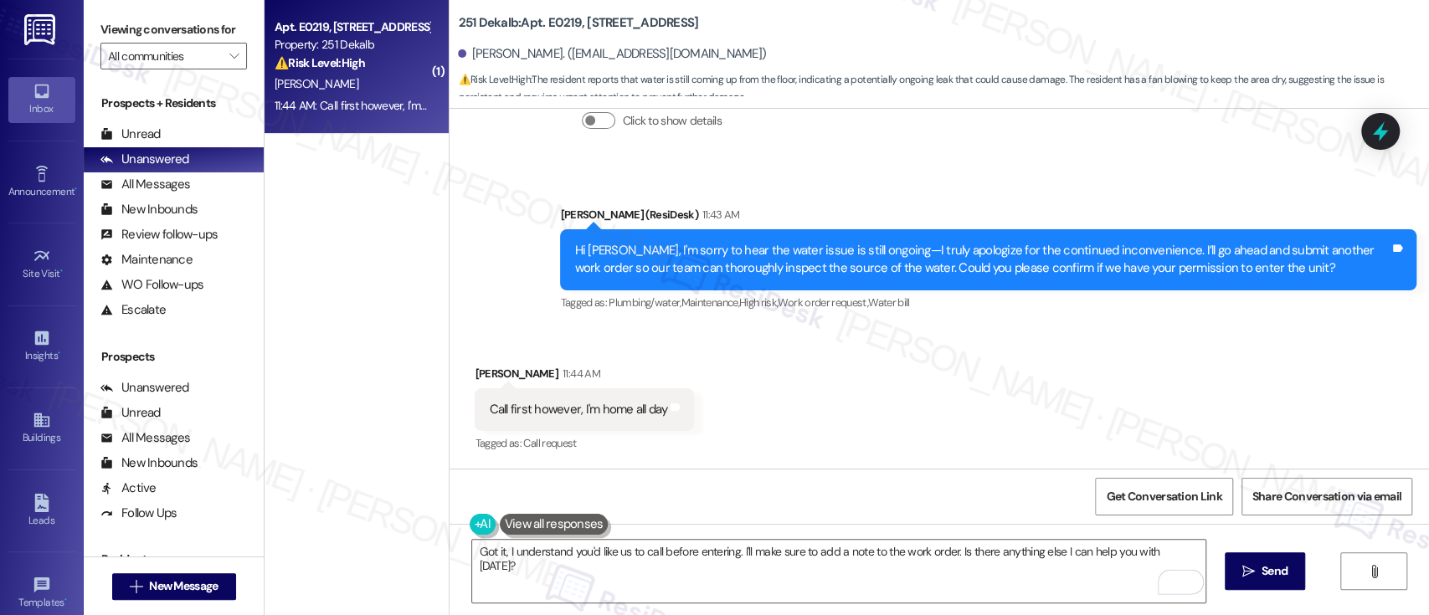
click at [553, 17] on b "251 Dekalb: Apt. E0219, 251 W Dekalb Pike" at bounding box center [578, 23] width 240 height 18
copy b "E0219"
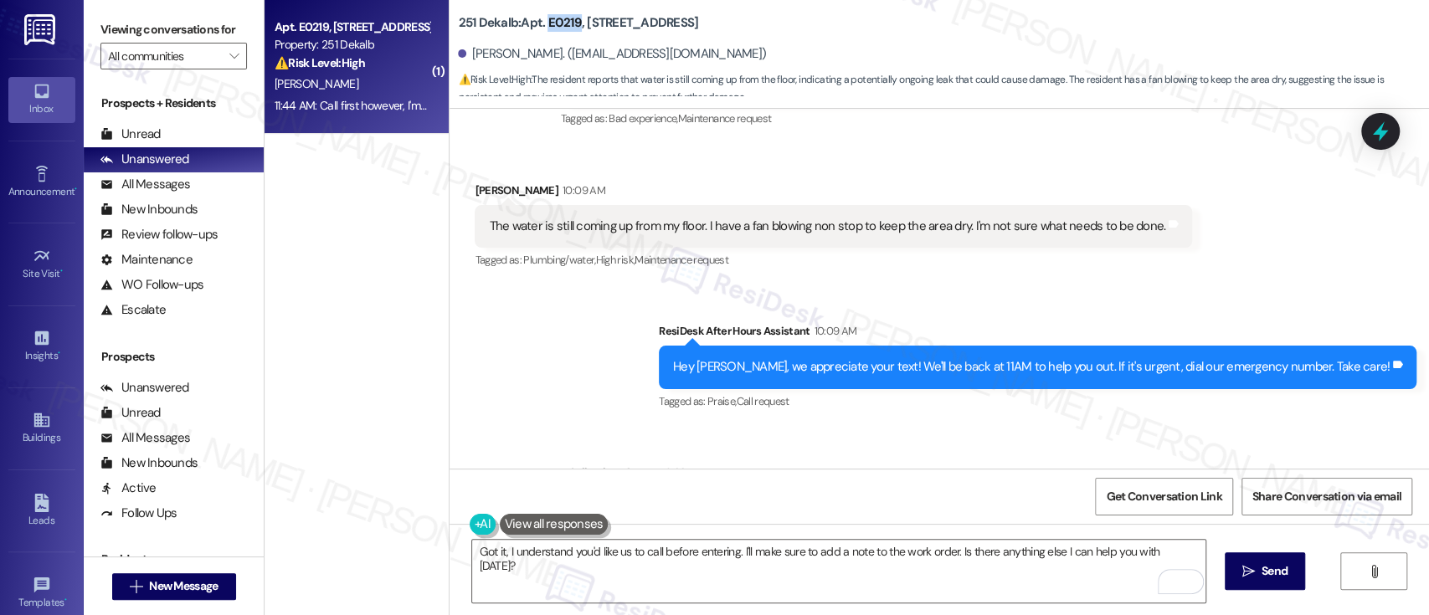
scroll to position [2900, 0]
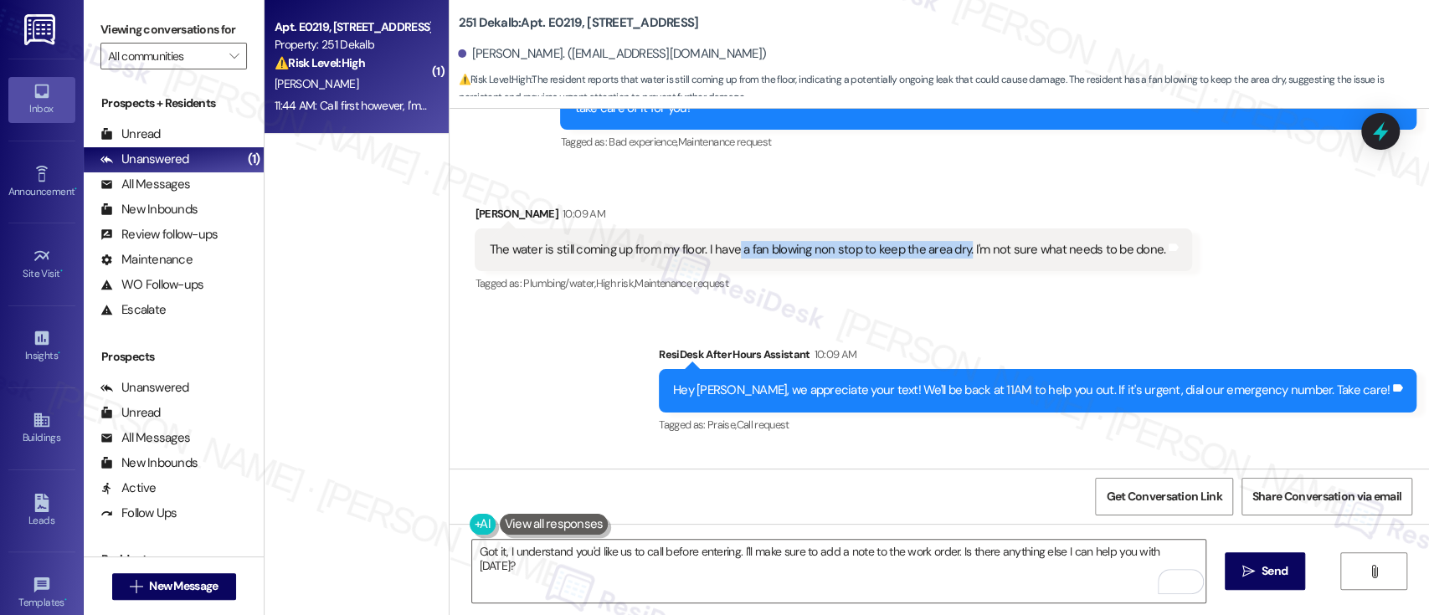
drag, startPoint x: 726, startPoint y: 247, endPoint x: 952, endPoint y: 254, distance: 226.1
click at [952, 254] on div "The water is still coming up from my floor. I have a fan blowing non stop to ke…" at bounding box center [827, 250] width 676 height 18
copy div "a fan blowing non stop to keep the area dry."
click at [1249, 346] on div "ResiDesk After Hours Assistant 10:09 AM" at bounding box center [1037, 357] width 757 height 23
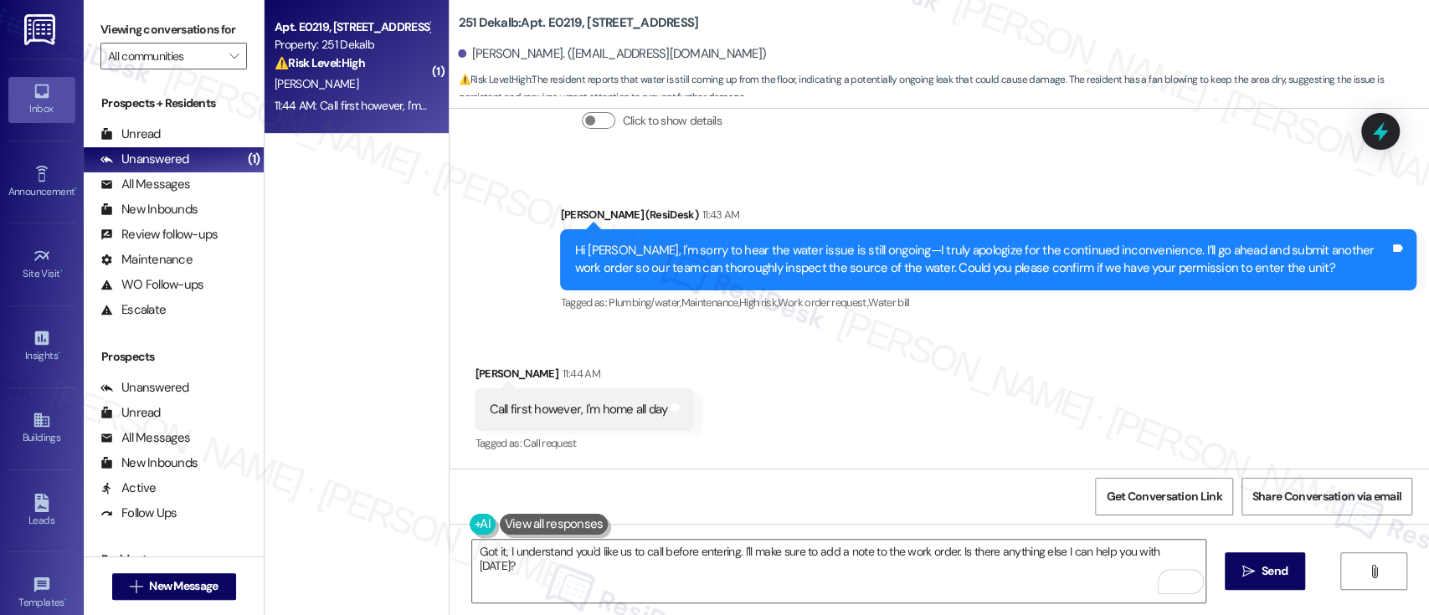
click at [1051, 417] on div "Received via SMS Amber Terry 11:44 AM Call first however, I'm home all day Tags…" at bounding box center [938, 397] width 979 height 141
click at [1054, 572] on textarea "Got it, I understand you'd like us to call before entering. I'll make sure to a…" at bounding box center [838, 571] width 732 height 63
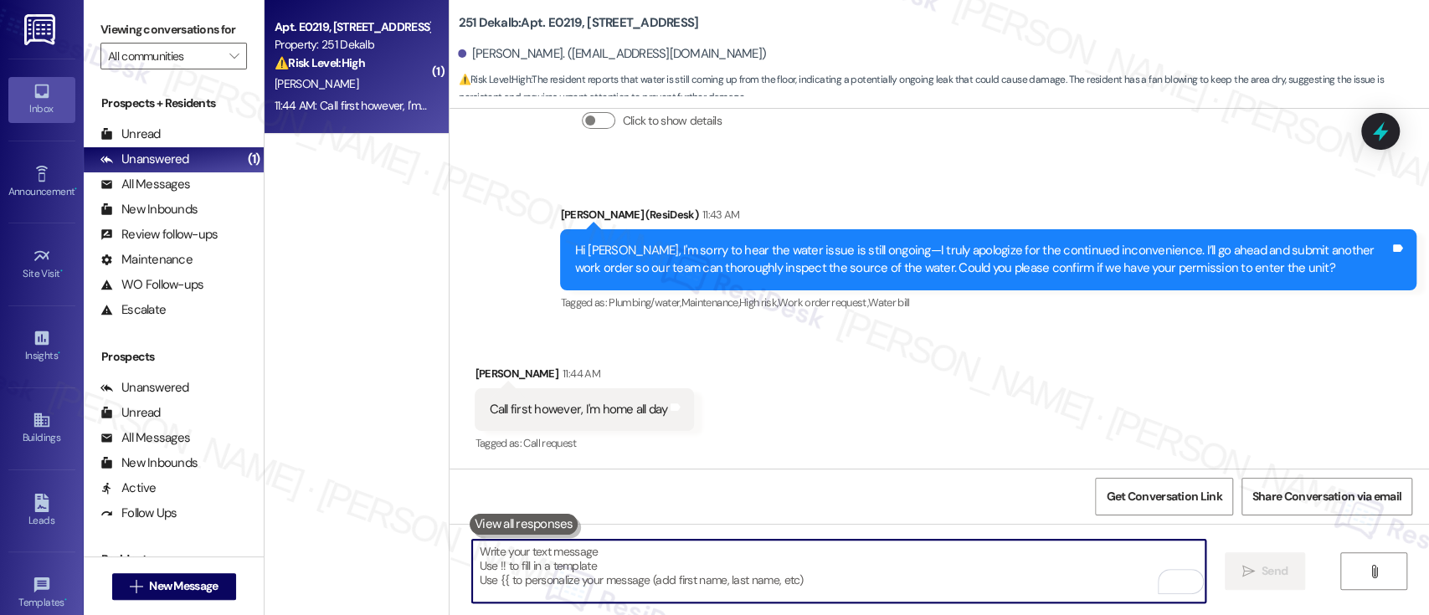
scroll to position [3334, 0]
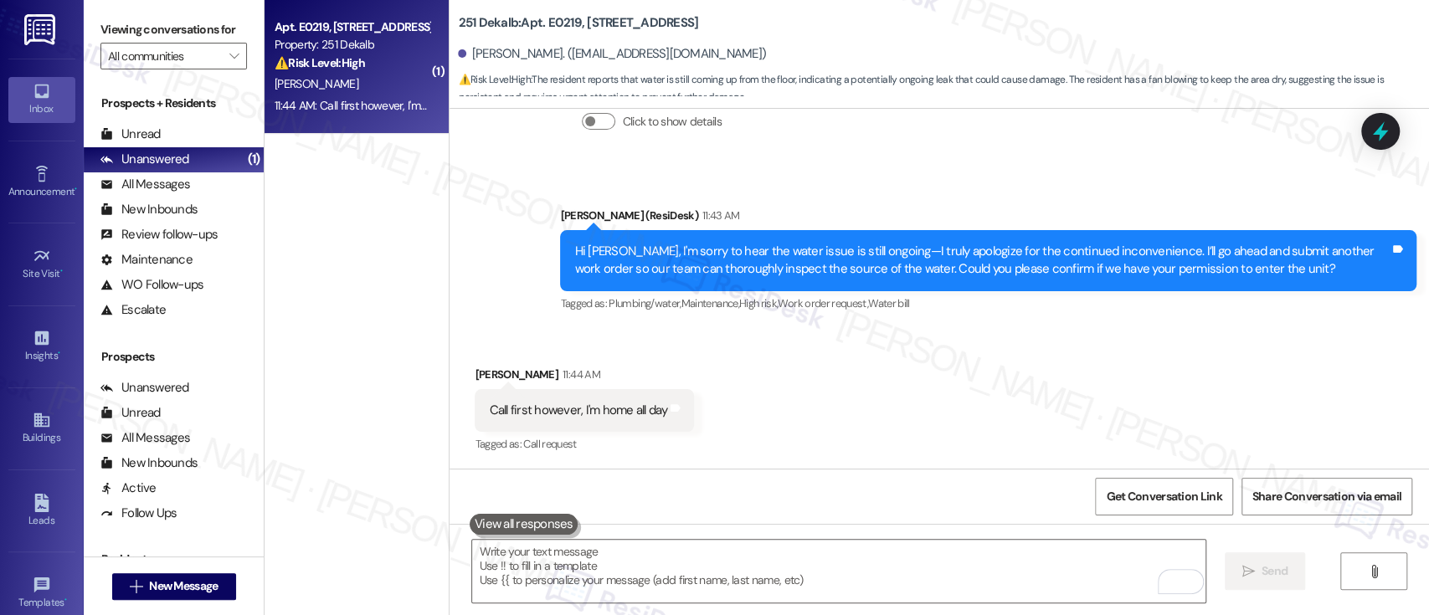
click at [748, 311] on div "Tagged as: Plumbing/water , Click to highlight conversations about Plumbing/wat…" at bounding box center [988, 303] width 856 height 24
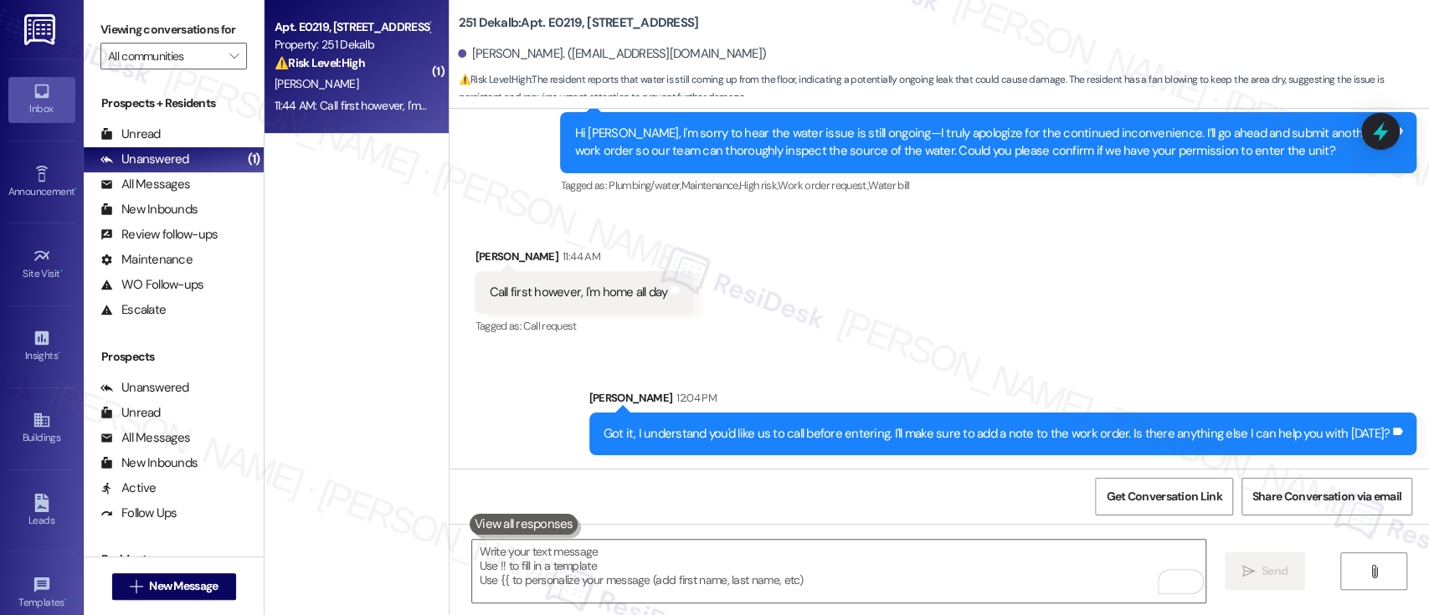
click at [1189, 299] on div "Received via SMS Amber Terry 11:44 AM Call first however, I'm home all day Tags…" at bounding box center [938, 280] width 979 height 141
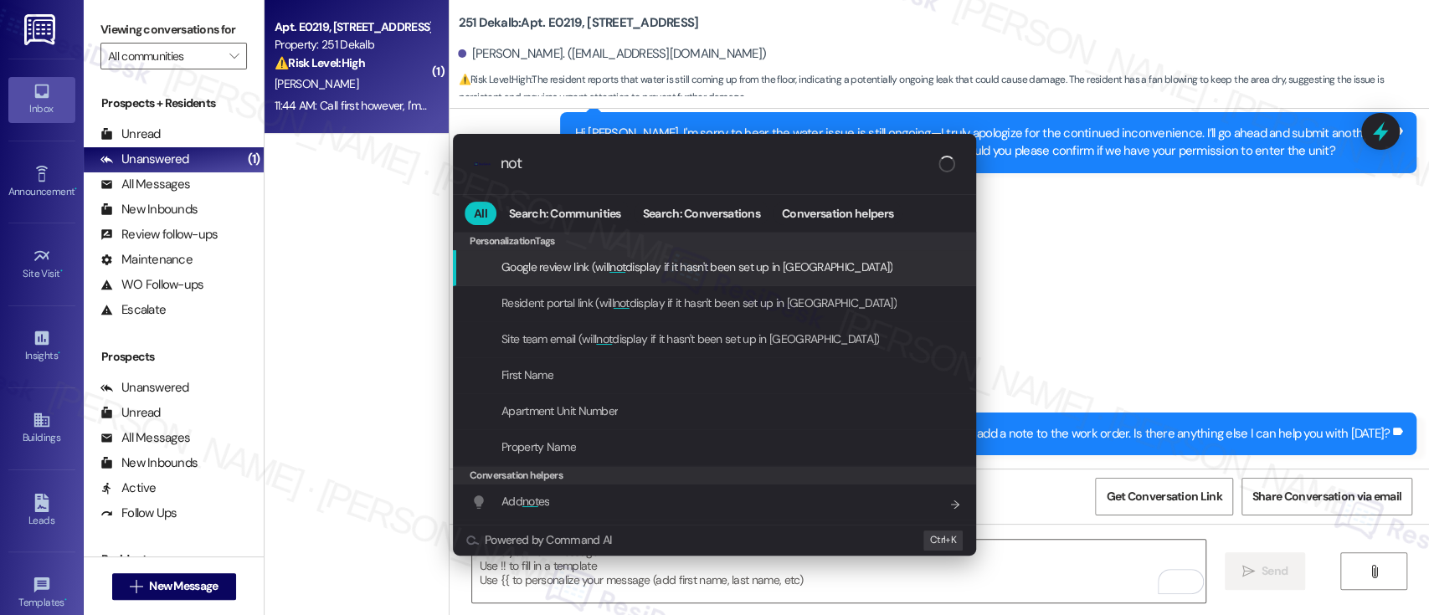
type input "note"
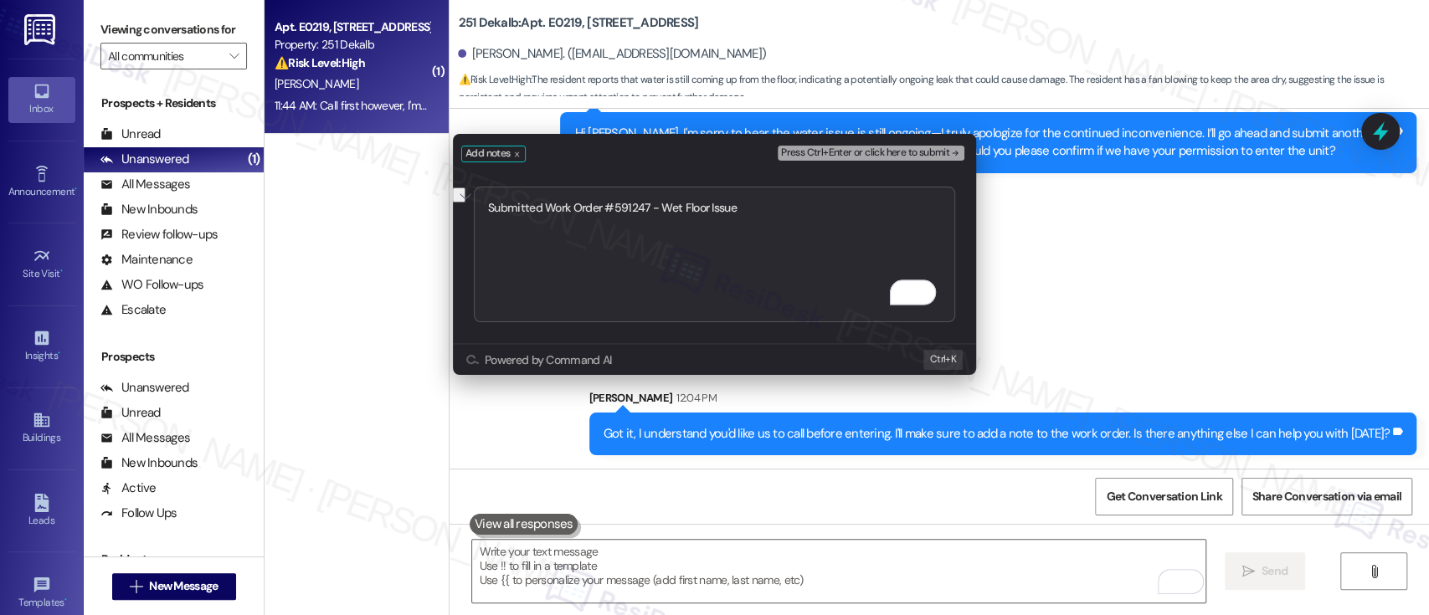
type textarea "Submitted Work Order #591247 - Wet Floor Issue"
click at [879, 152] on span "Press Ctrl+Enter or click here to submit" at bounding box center [865, 153] width 168 height 12
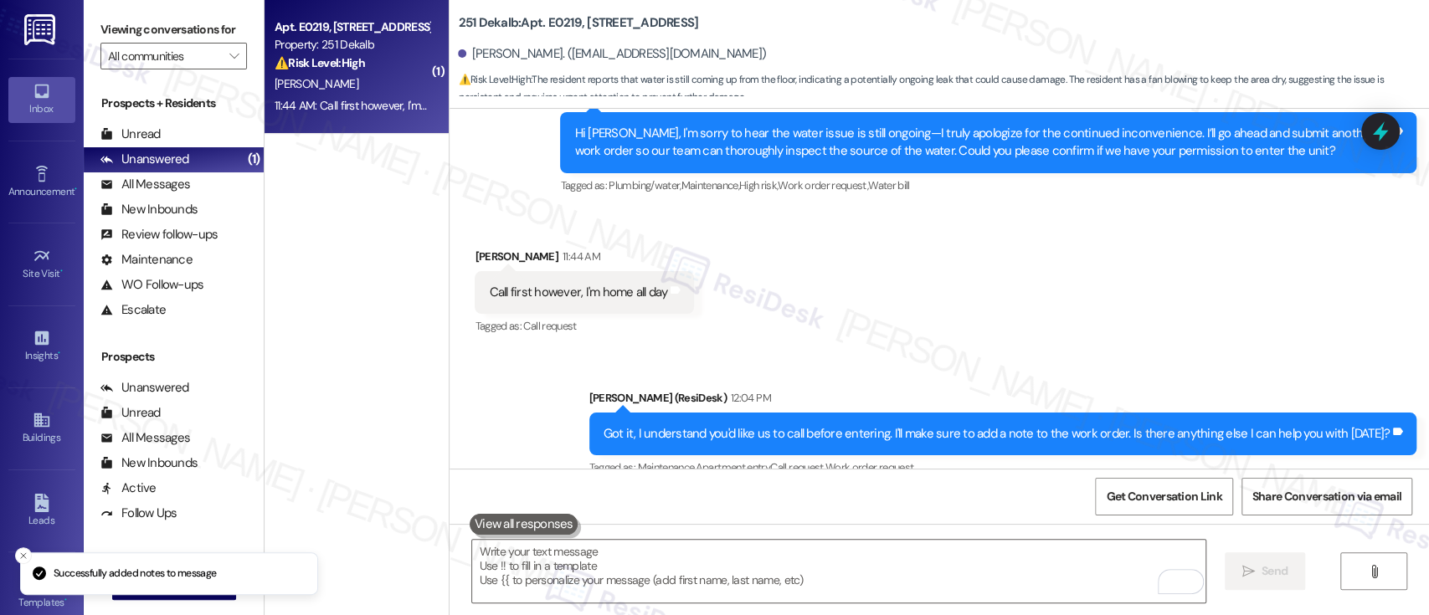
scroll to position [3334, 0]
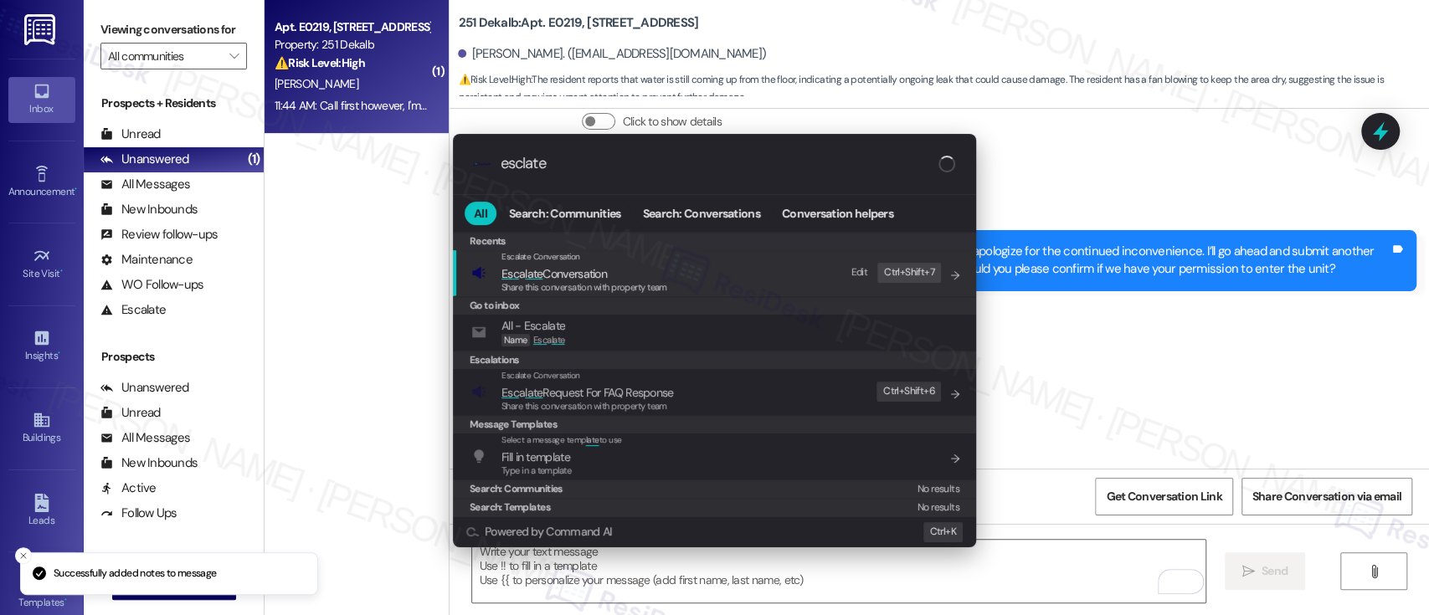
type input "esclate"
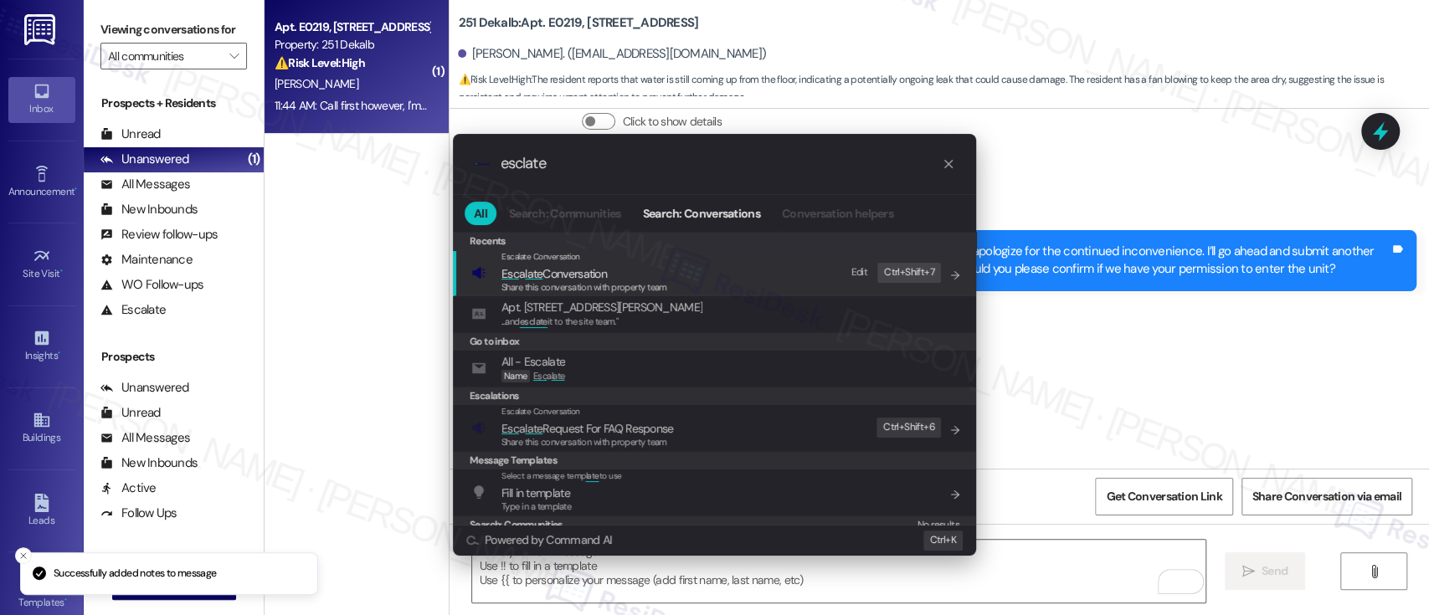
click at [623, 285] on span "Share this conversation with property team" at bounding box center [584, 287] width 166 height 12
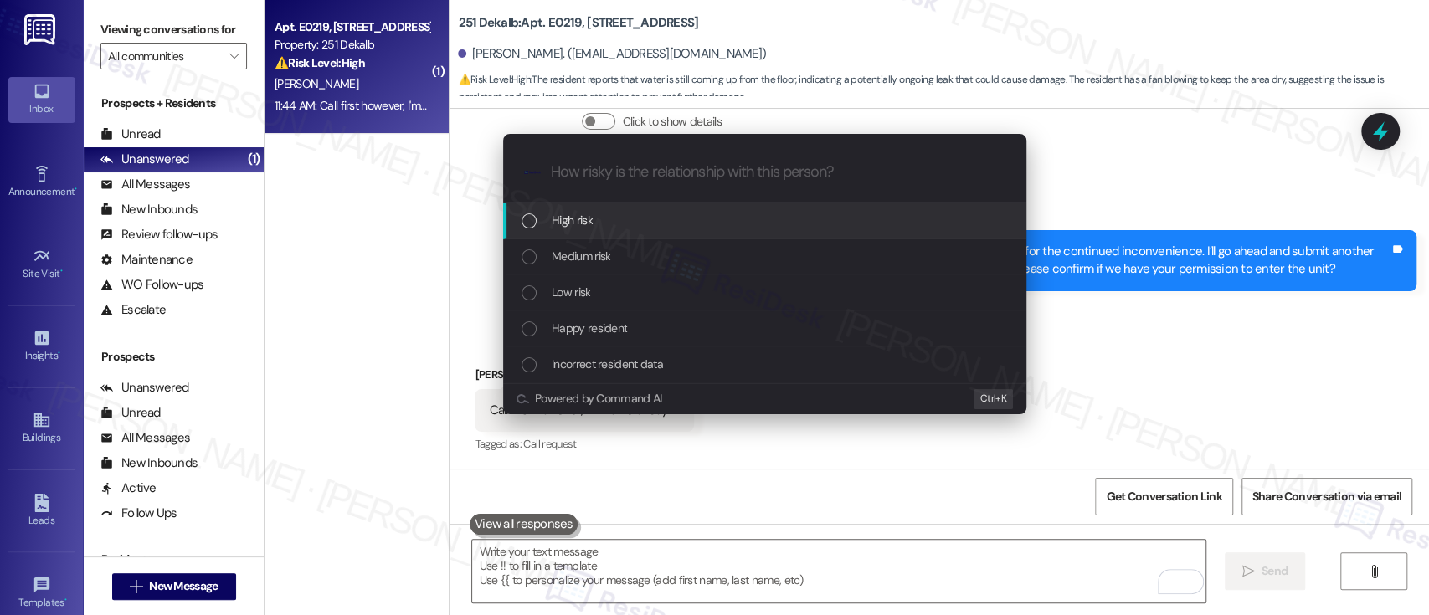
click at [598, 211] on div "High risk" at bounding box center [766, 220] width 490 height 18
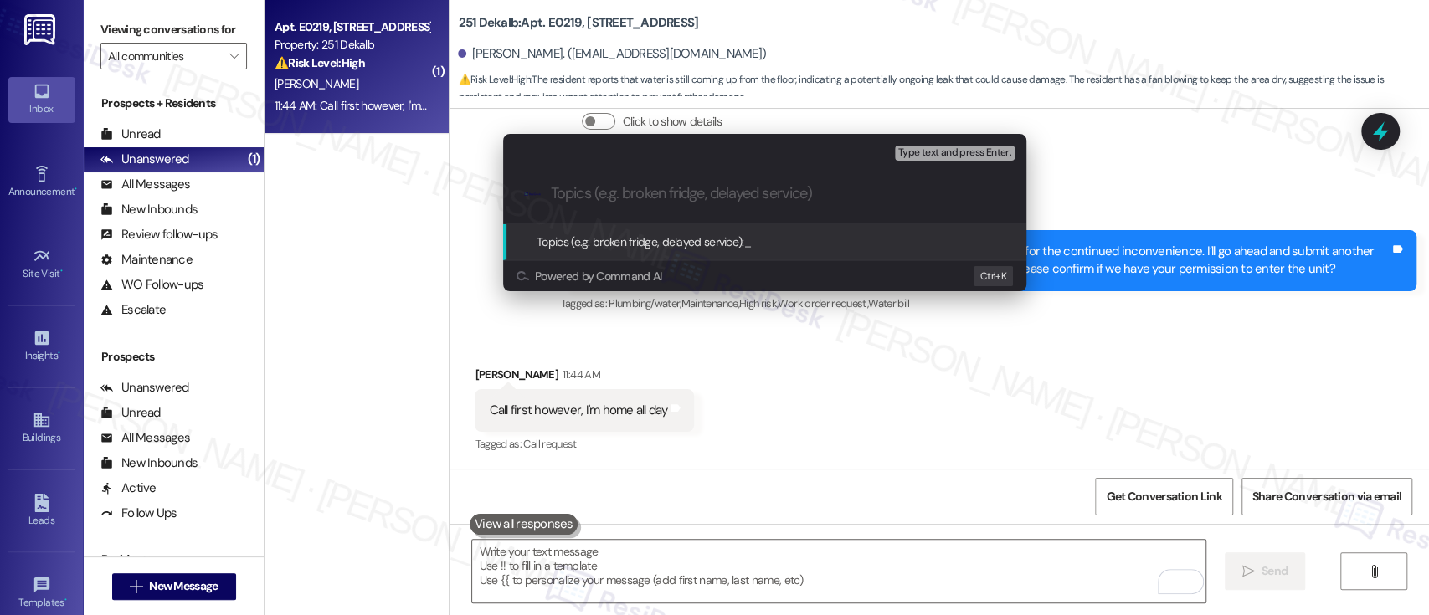
paste input "Submitted Work Order #591247 - Wet Floor Issue"
type input "Submitted Work Order #591247 - Wet Floor Issue"
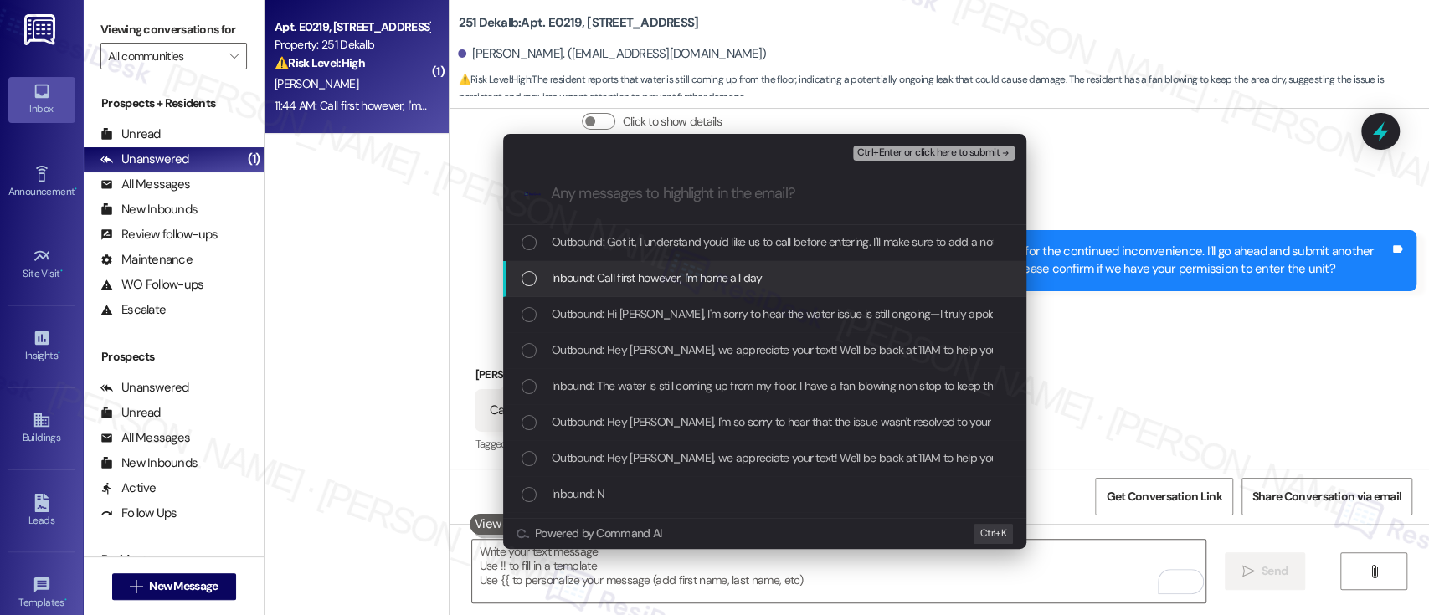
click at [679, 269] on span "Inbound: Call first however, I'm home all day" at bounding box center [656, 278] width 211 height 18
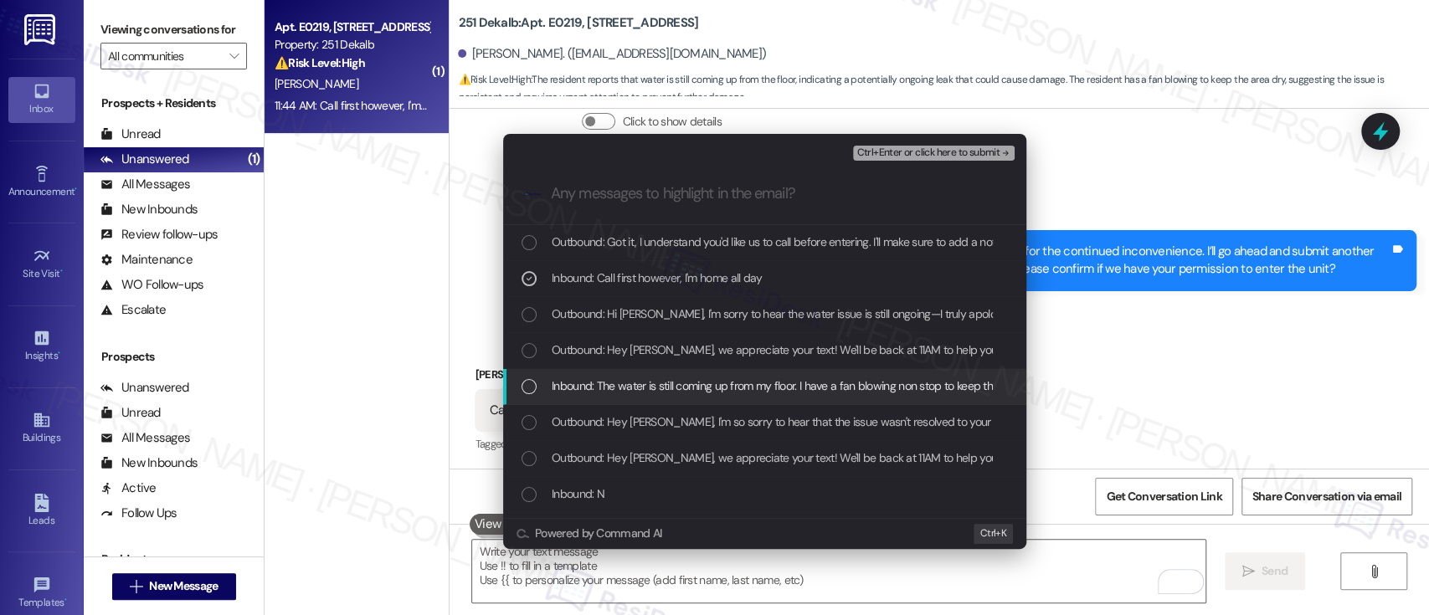
click at [611, 379] on span "Inbound: The water is still coming up from my floor. I have a fan blowing non s…" at bounding box center [885, 386] width 669 height 18
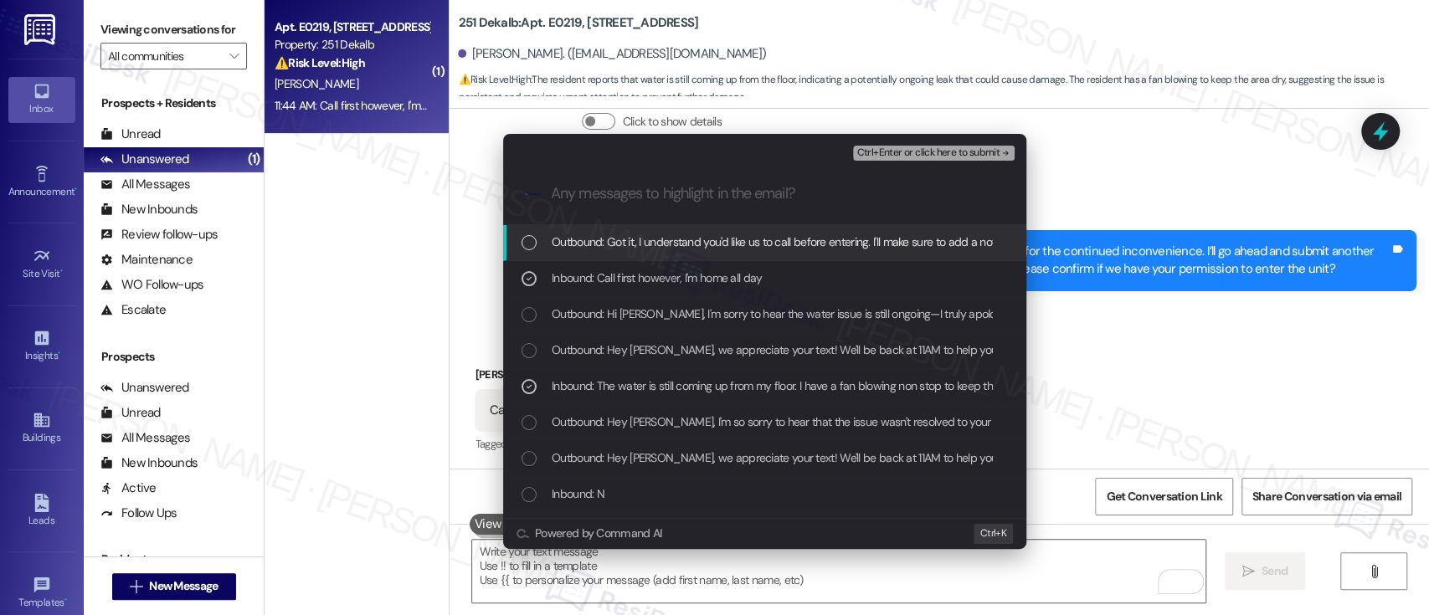
click at [949, 147] on span "Ctrl+Enter or click here to submit" at bounding box center [927, 153] width 143 height 12
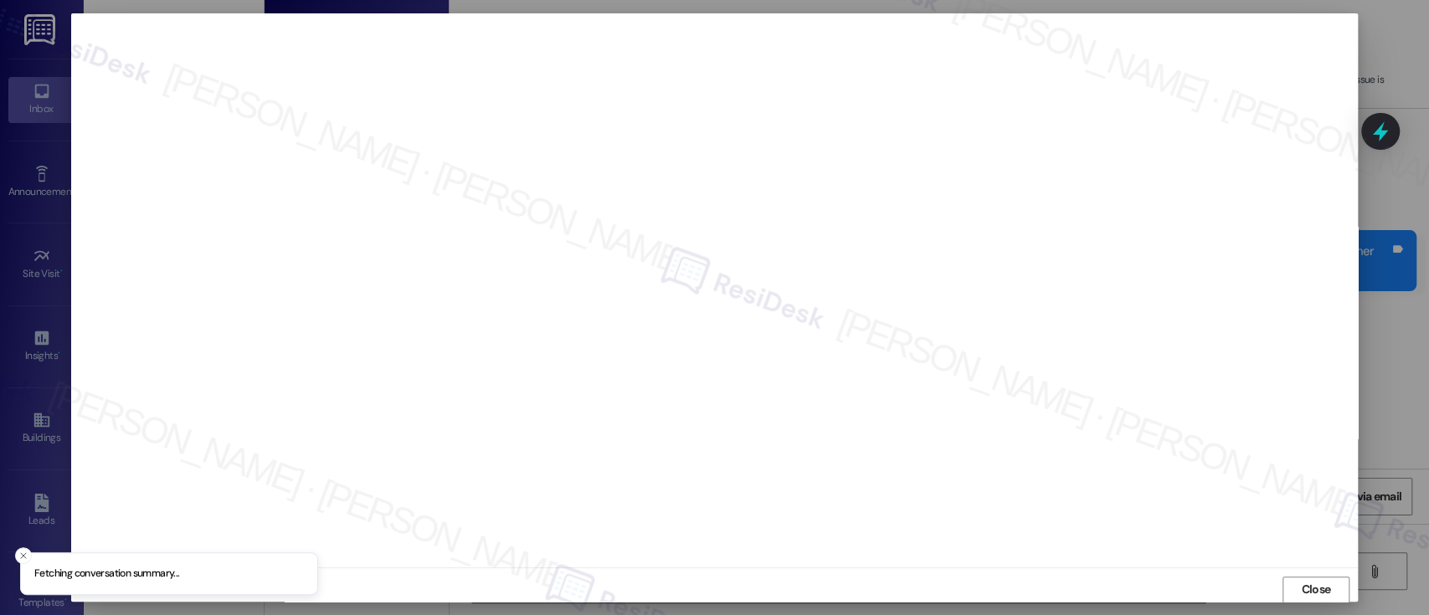
scroll to position [1, 0]
click at [1301, 584] on span "Close" at bounding box center [1315, 589] width 29 height 18
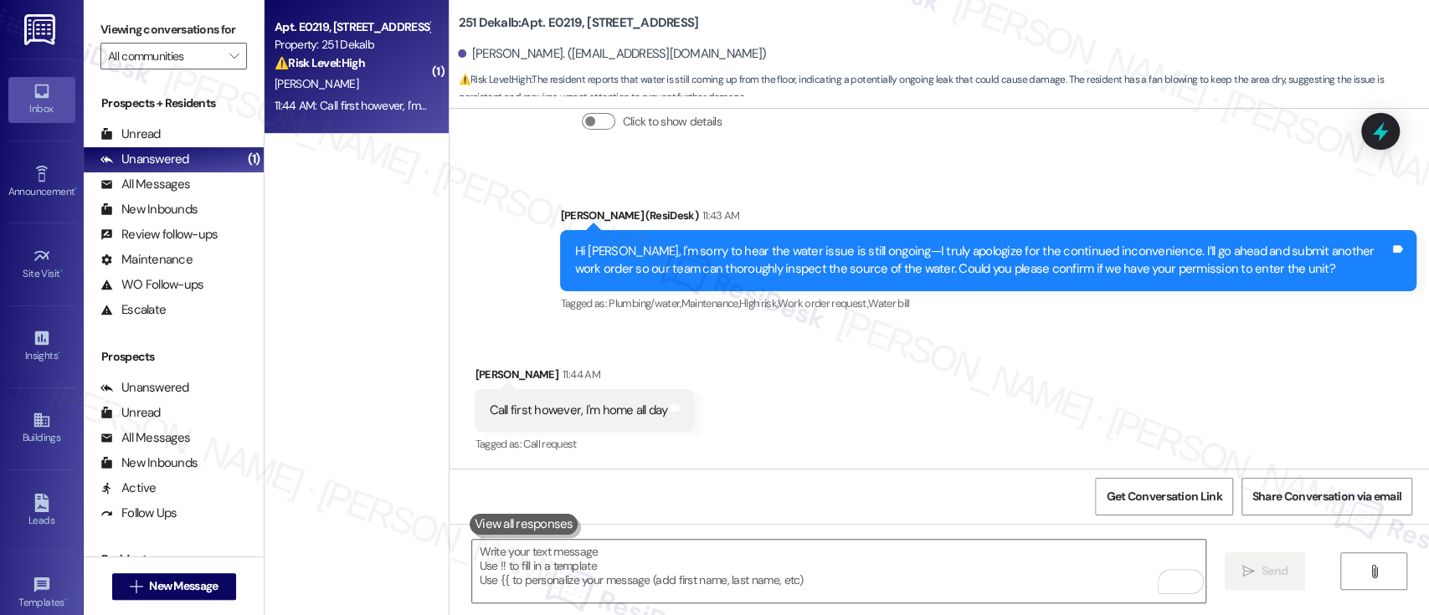
click at [1067, 423] on div "Received via SMS Amber Terry 11:44 AM Call first however, I'm home all day Tags…" at bounding box center [938, 398] width 979 height 141
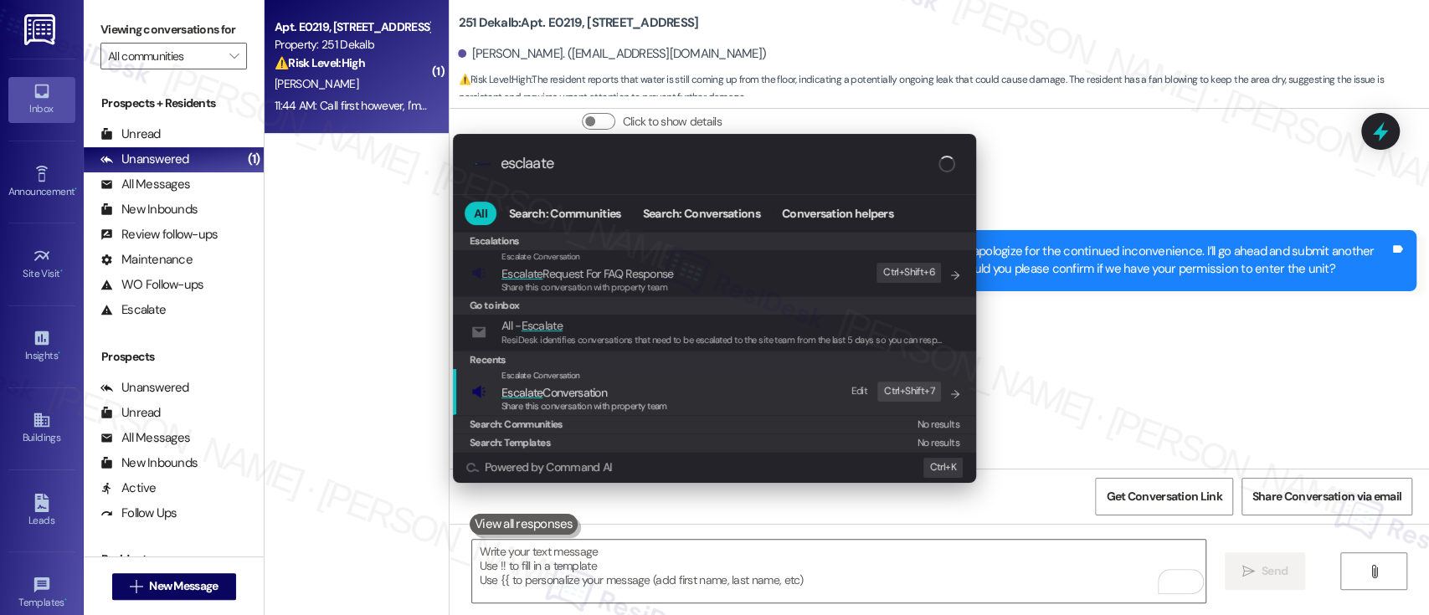
type input "esclaate"
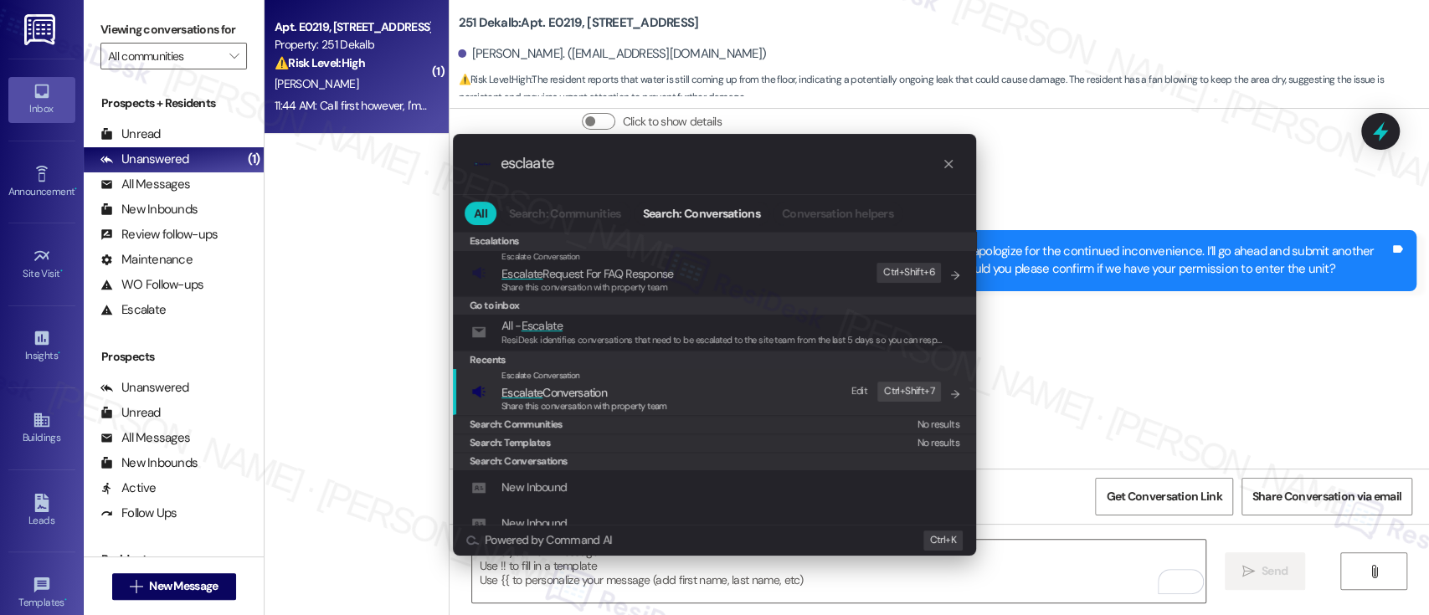
click at [609, 388] on span "Escalate Conversation" at bounding box center [584, 392] width 166 height 18
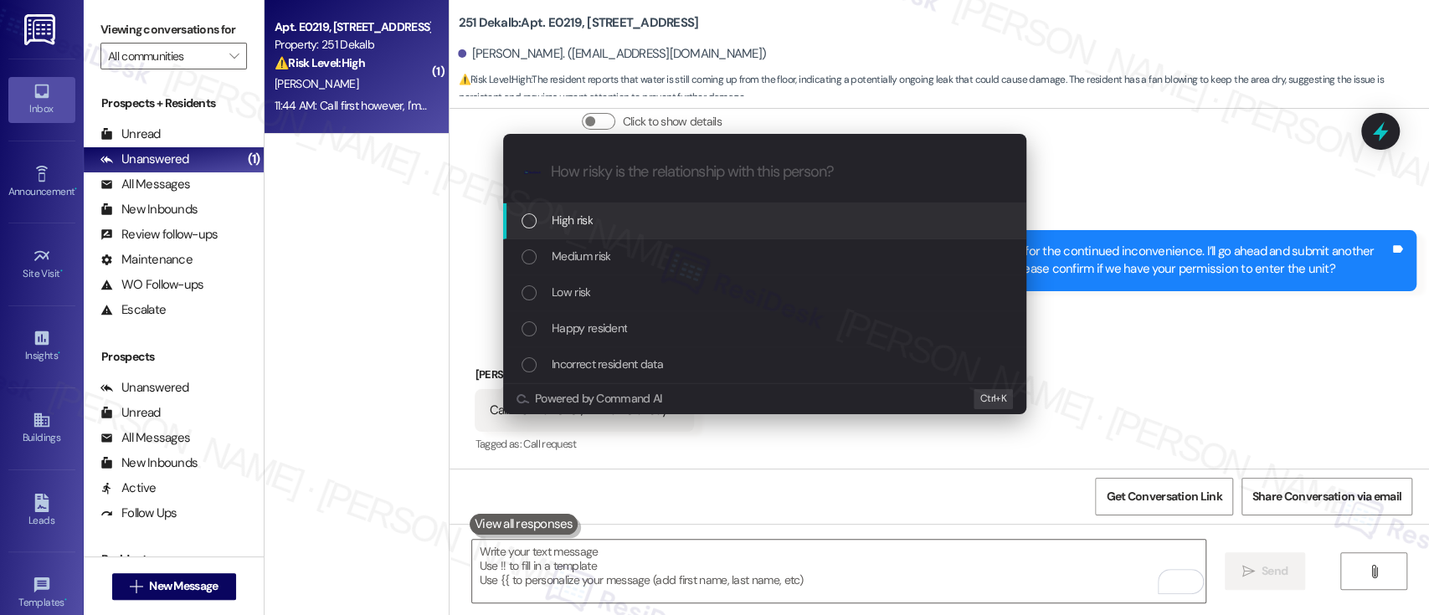
click at [595, 209] on div "High risk" at bounding box center [764, 221] width 523 height 36
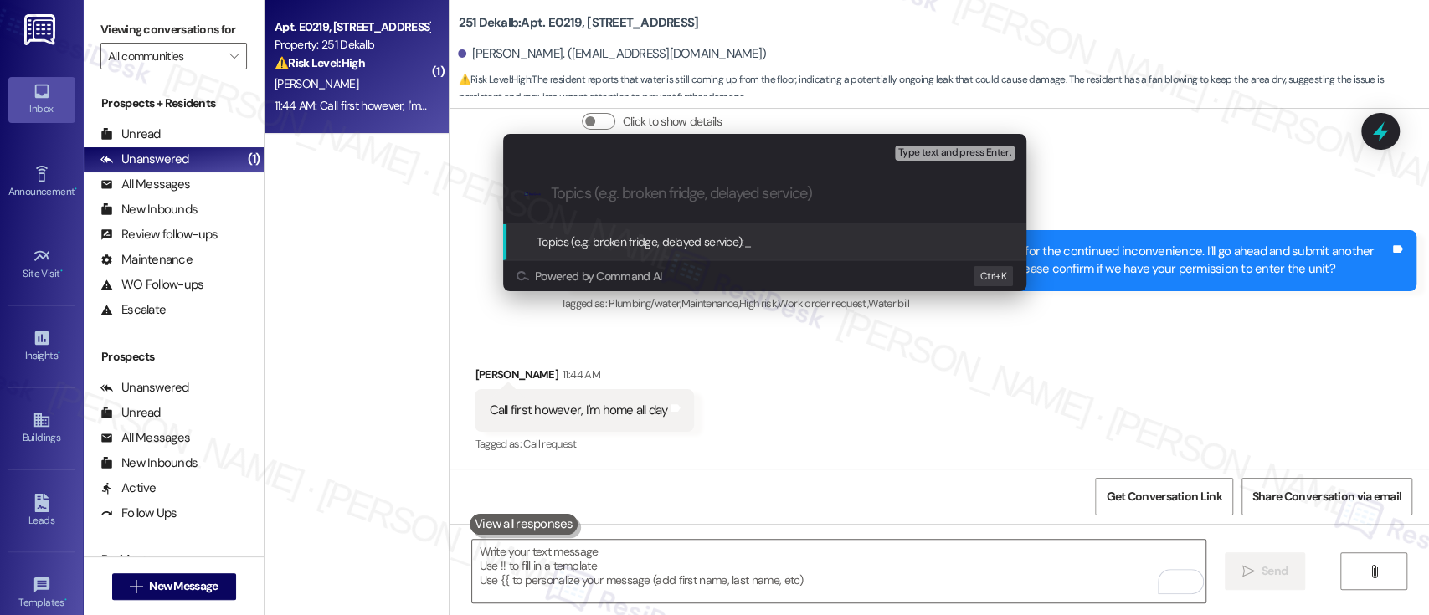
paste input "Submitted Work Order #591247 - Wet Floor Issue"
type input "Submitted Work Order #591247 - Wet Floor Issue"
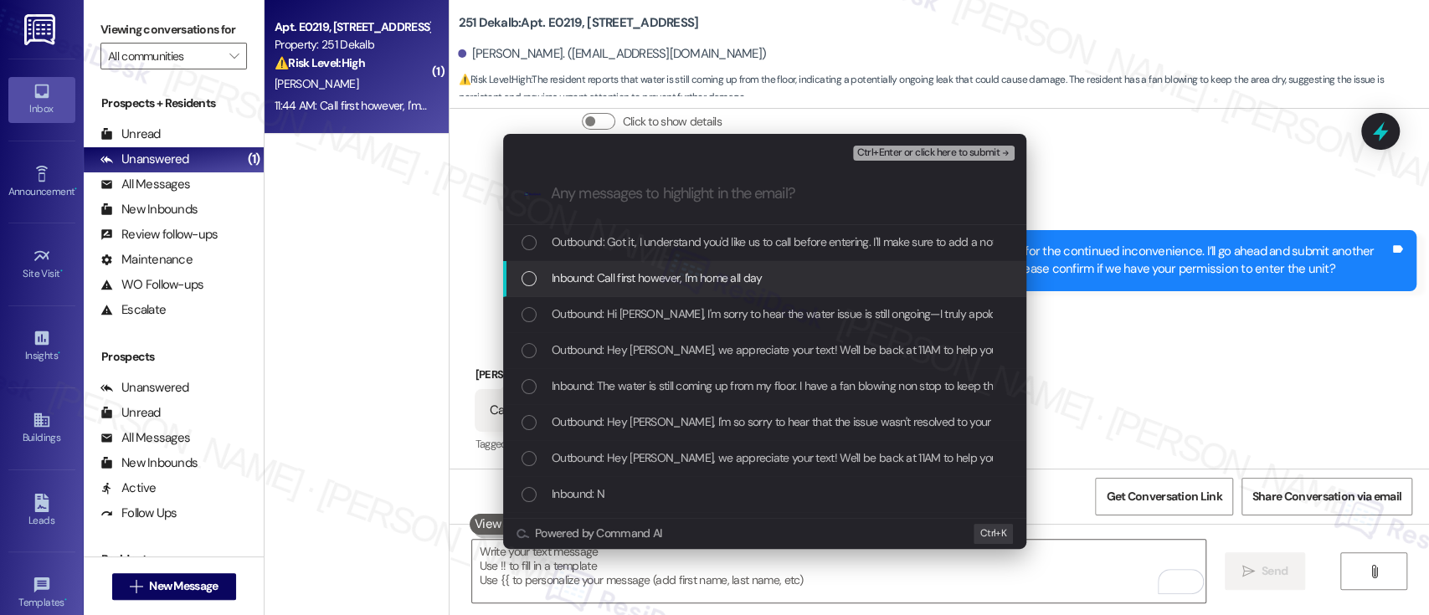
click at [607, 284] on span "Inbound: Call first however, I'm home all day" at bounding box center [656, 278] width 211 height 18
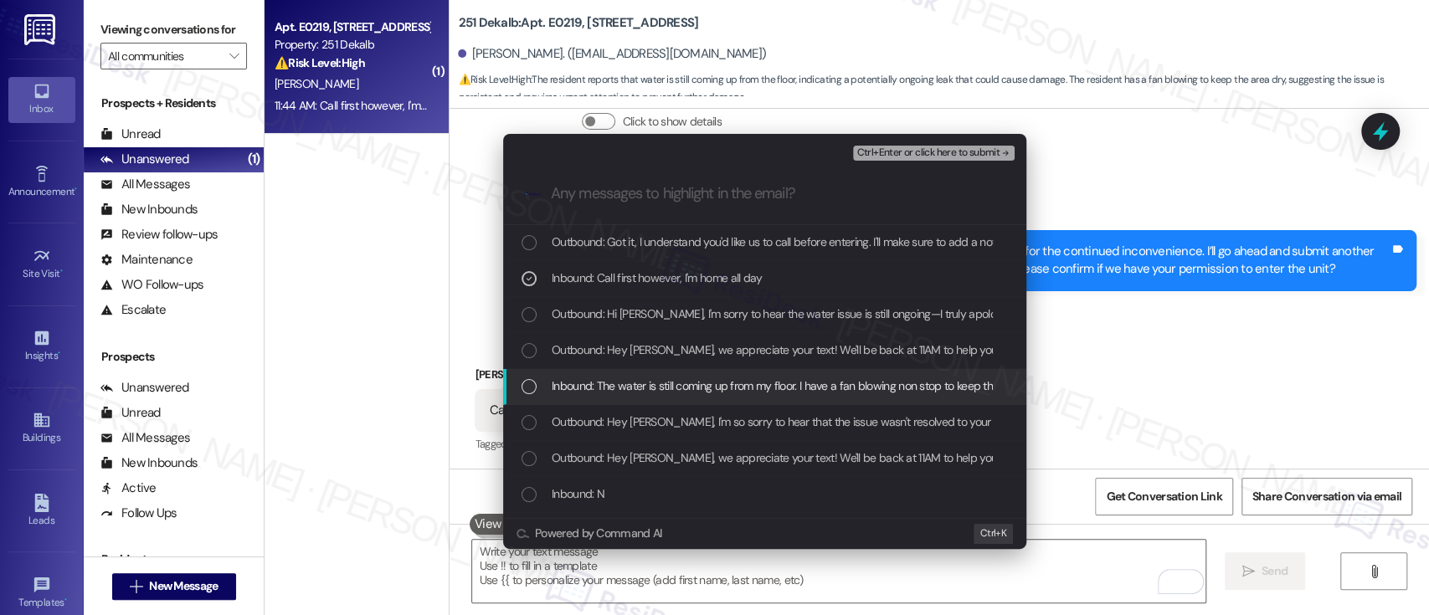
click at [620, 374] on div "Inbound: The water is still coming up from my floor. I have a fan blowing non s…" at bounding box center [764, 387] width 523 height 36
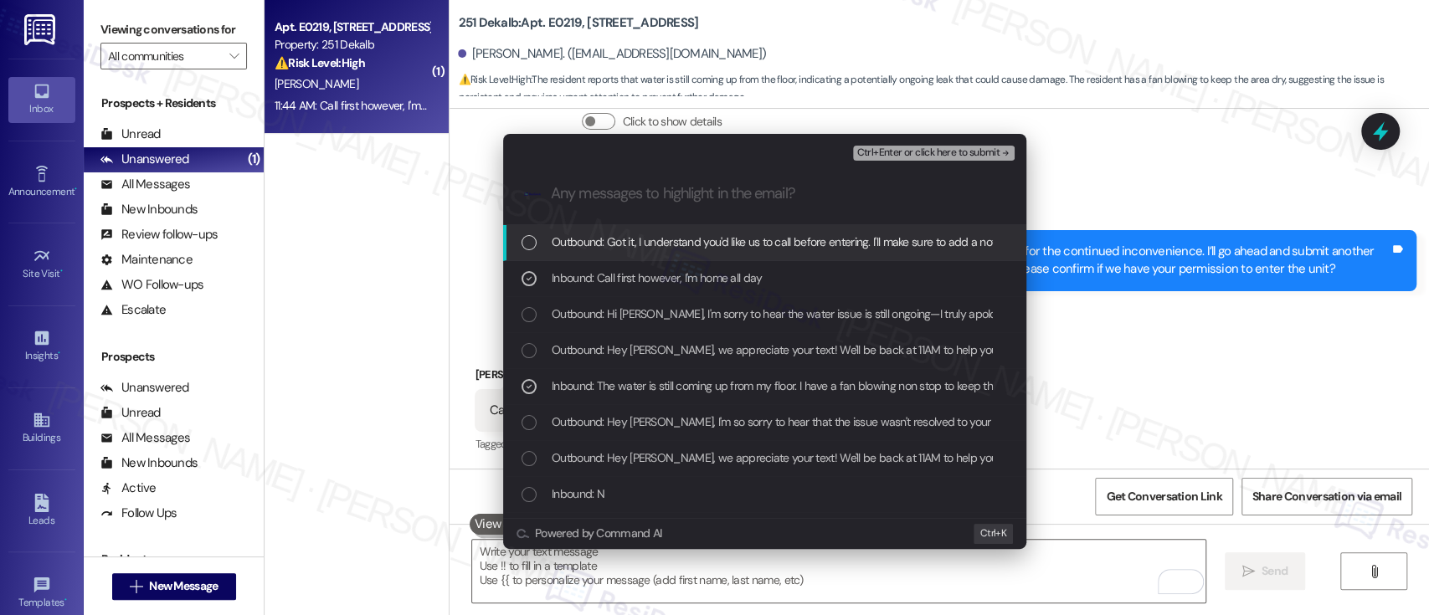
click at [896, 158] on button "Ctrl+Enter or click here to submit" at bounding box center [934, 153] width 162 height 15
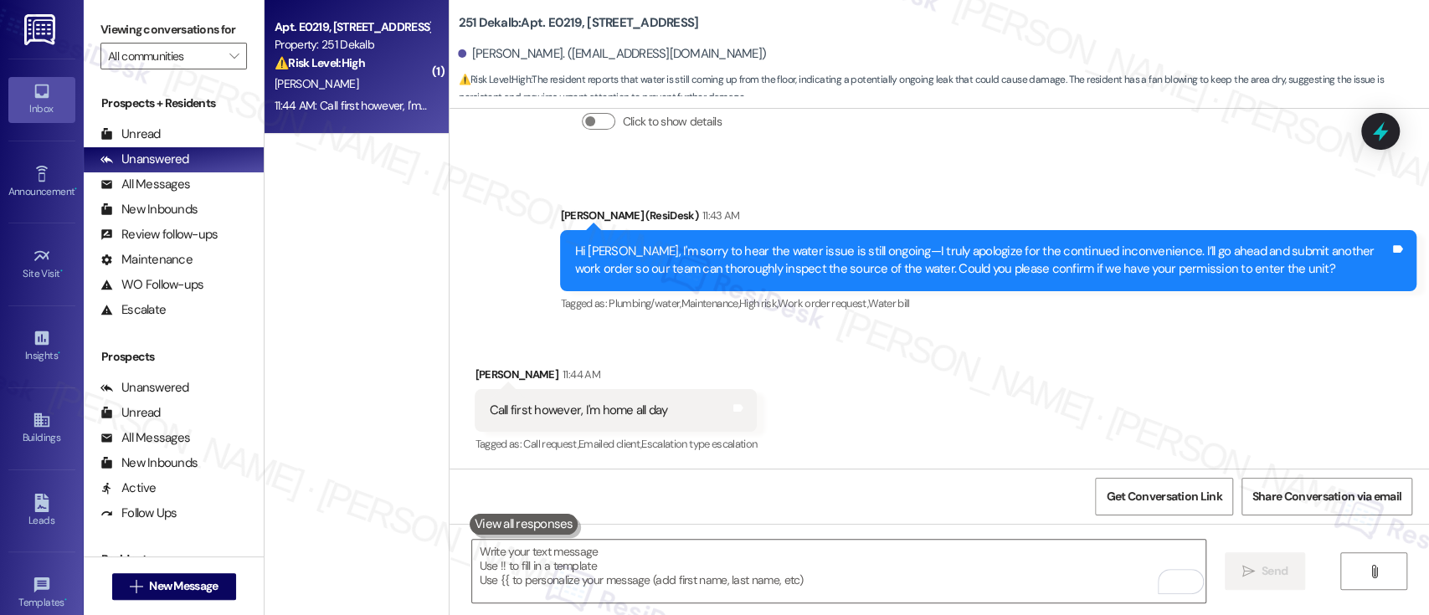
click at [1070, 387] on div "Received via SMS Amber Terry 11:44 AM Call first however, I'm home all day Tags…" at bounding box center [938, 398] width 979 height 141
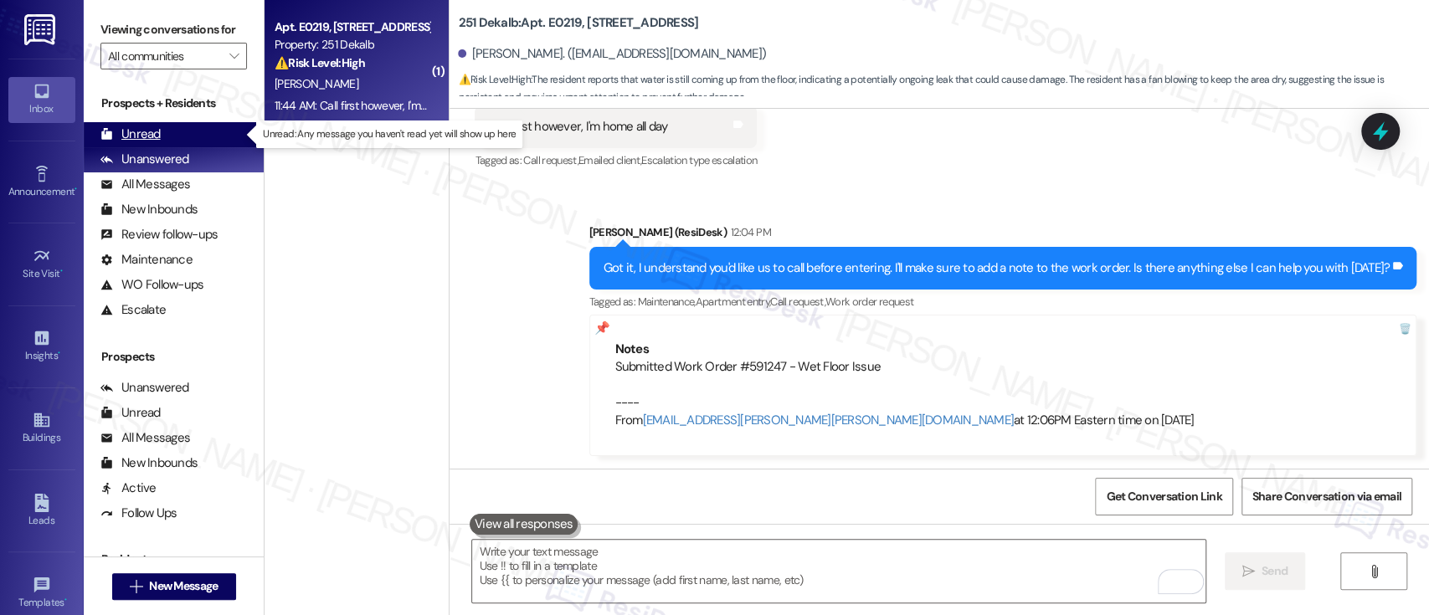
click at [167, 132] on div "Unread (0)" at bounding box center [174, 134] width 180 height 25
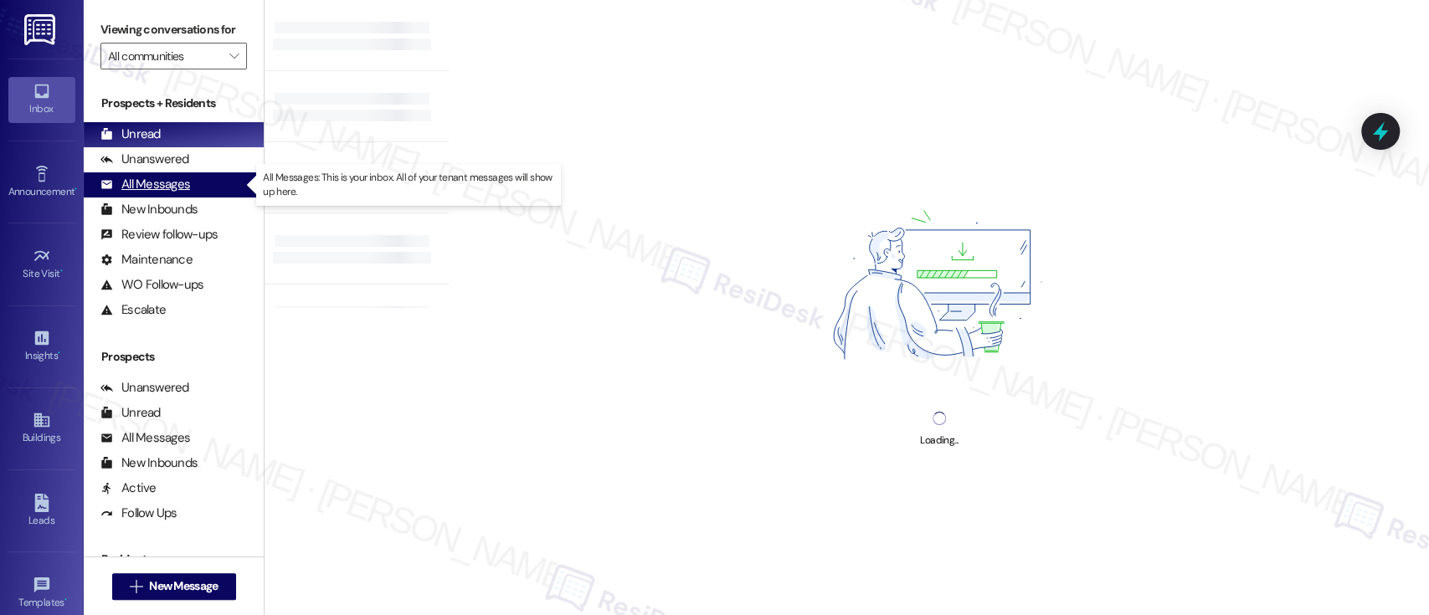
click at [177, 182] on div "All Messages" at bounding box center [145, 185] width 90 height 18
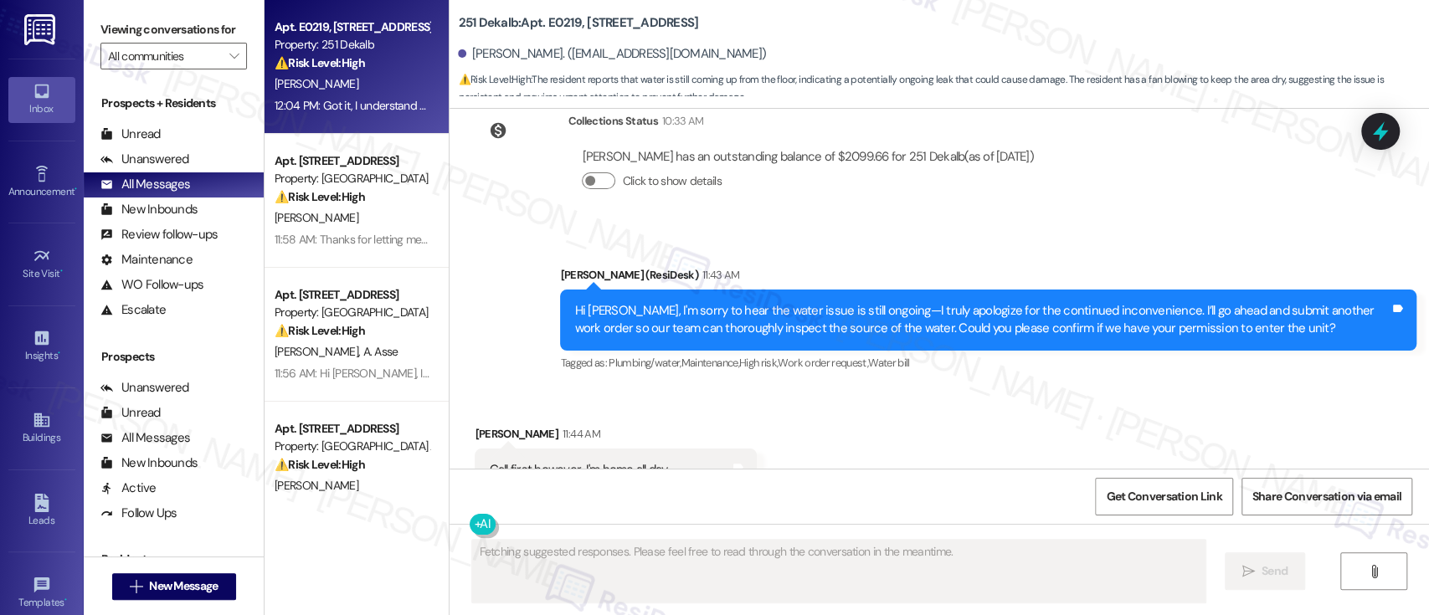
click at [367, 67] on div "⚠️ Risk Level: High The resident reports that water is still coming up from the…" at bounding box center [351, 63] width 155 height 18
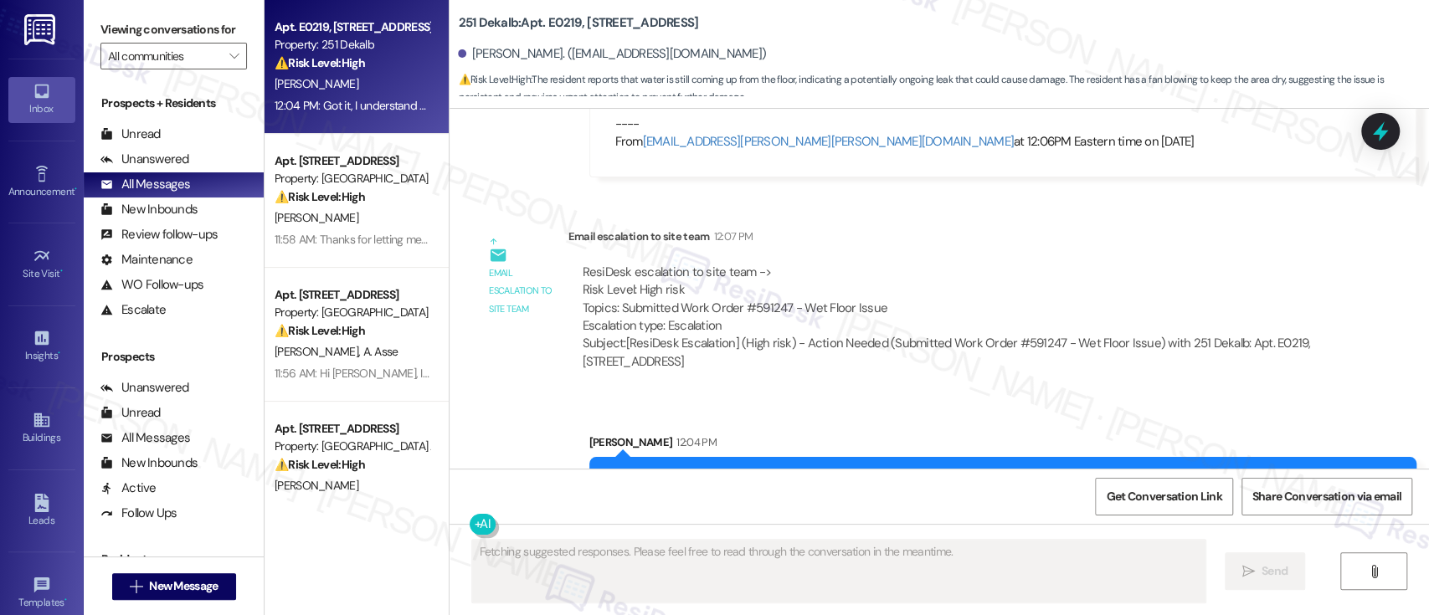
scroll to position [3941, 0]
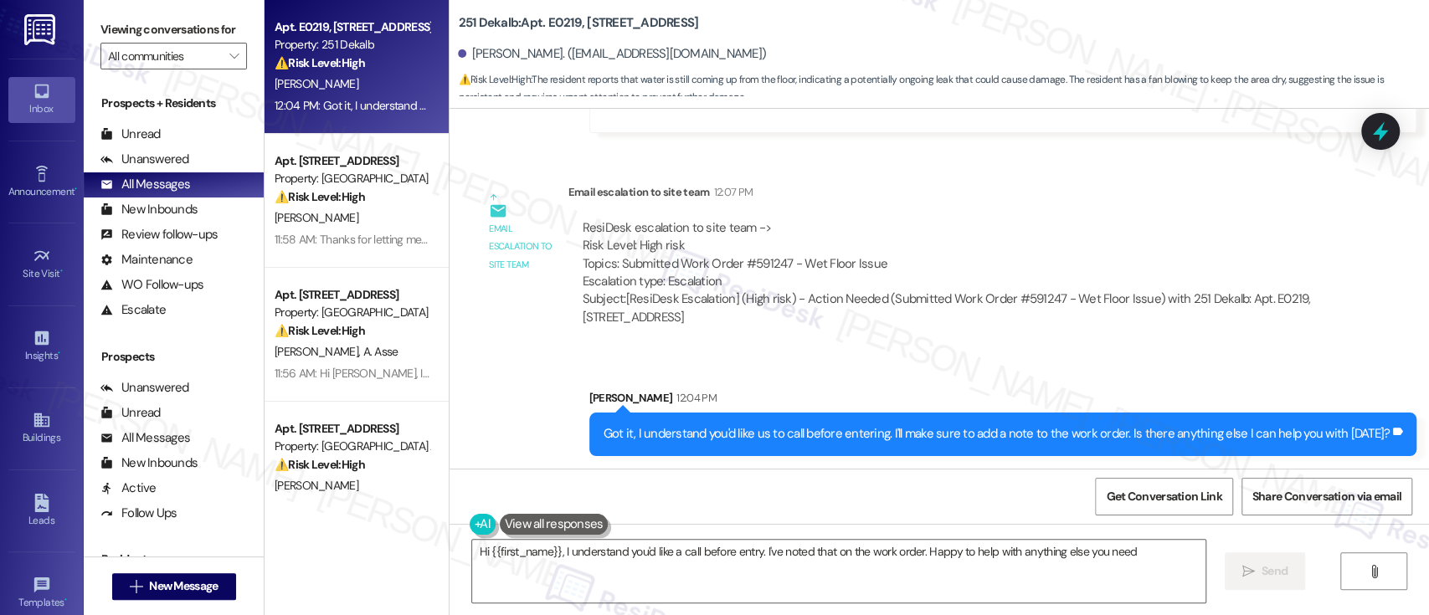
type textarea "Hi {{first_name}}, I understand you'd like a call before entry. I've noted that…"
click at [162, 157] on div "Unanswered" at bounding box center [144, 160] width 89 height 18
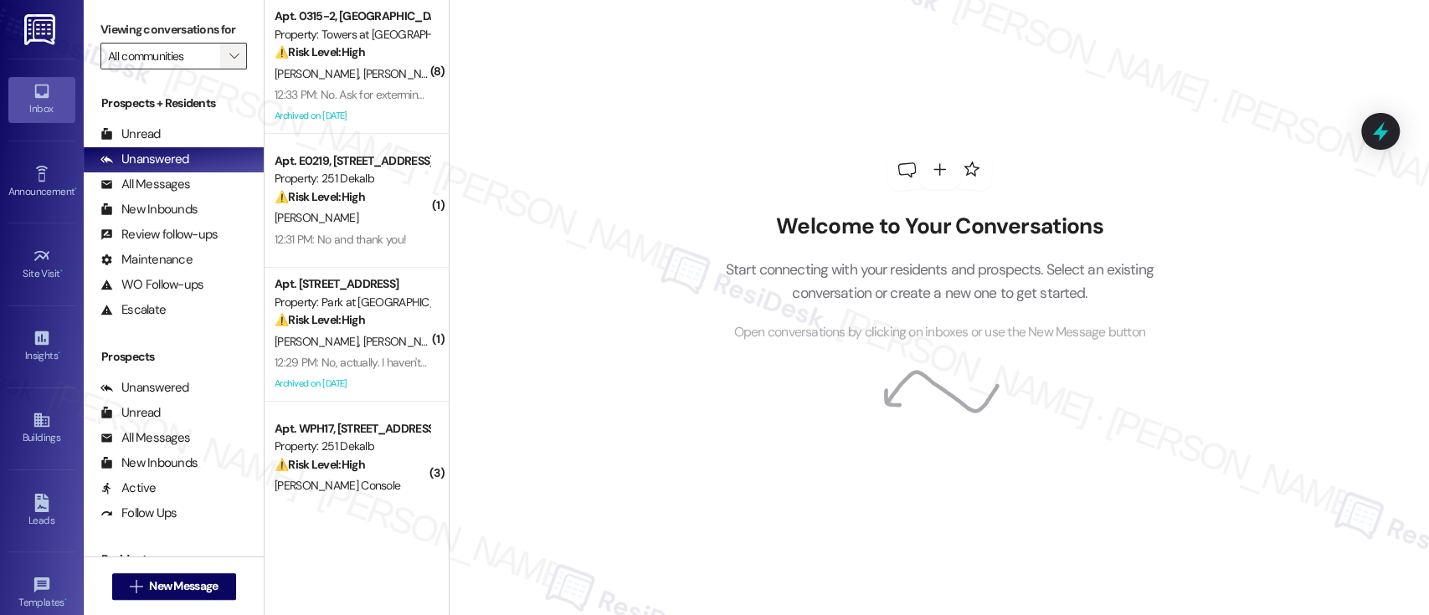
click at [229, 54] on icon "" at bounding box center [233, 55] width 9 height 13
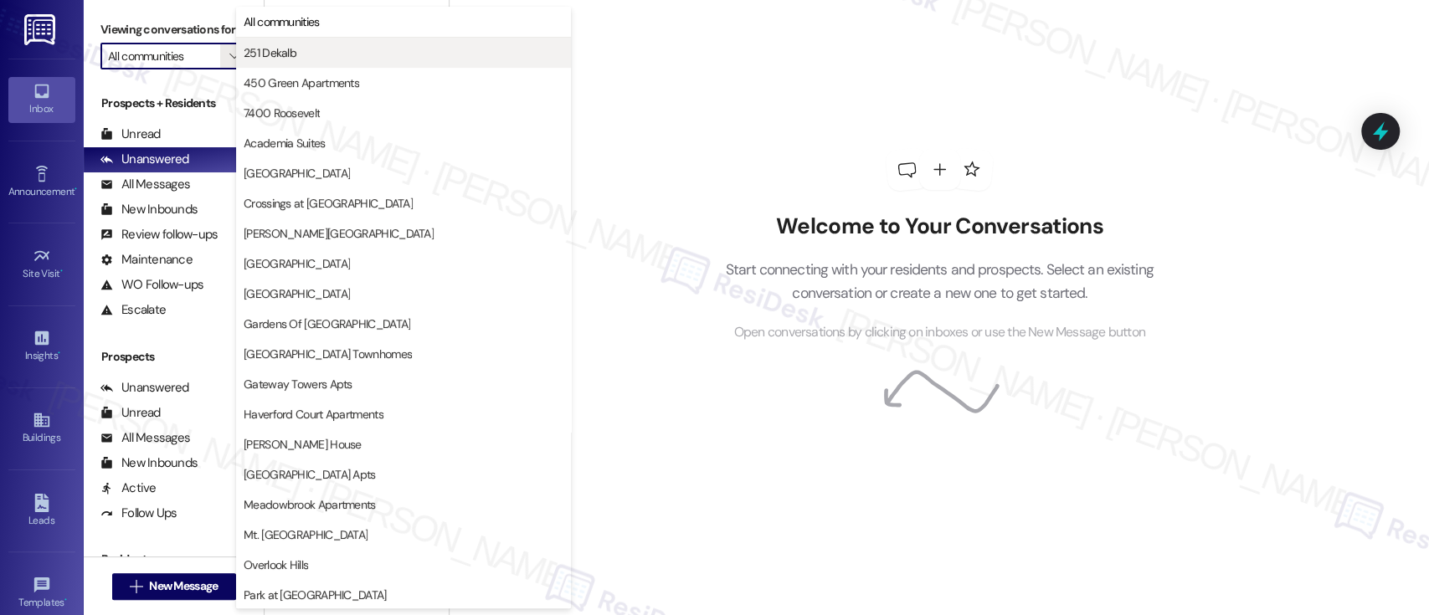
click at [310, 53] on span "251 Dekalb" at bounding box center [404, 52] width 320 height 17
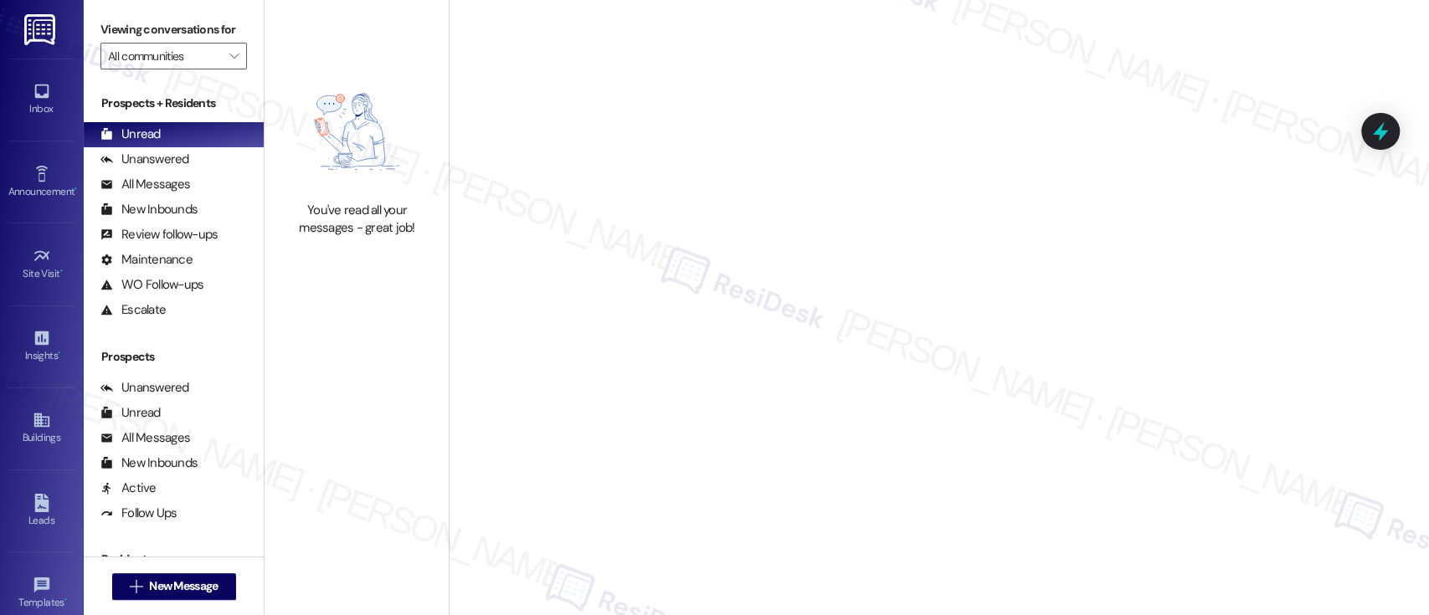
type input "251 Dekalb"
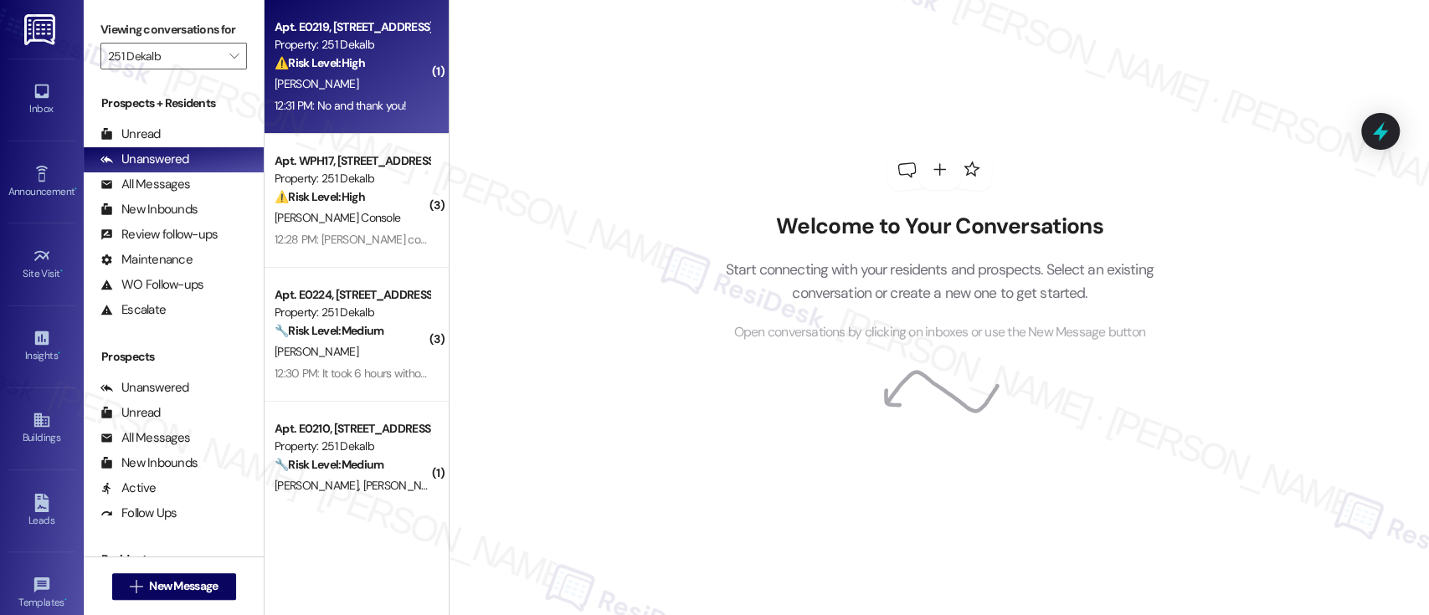
click at [341, 77] on div "[PERSON_NAME]" at bounding box center [352, 84] width 158 height 21
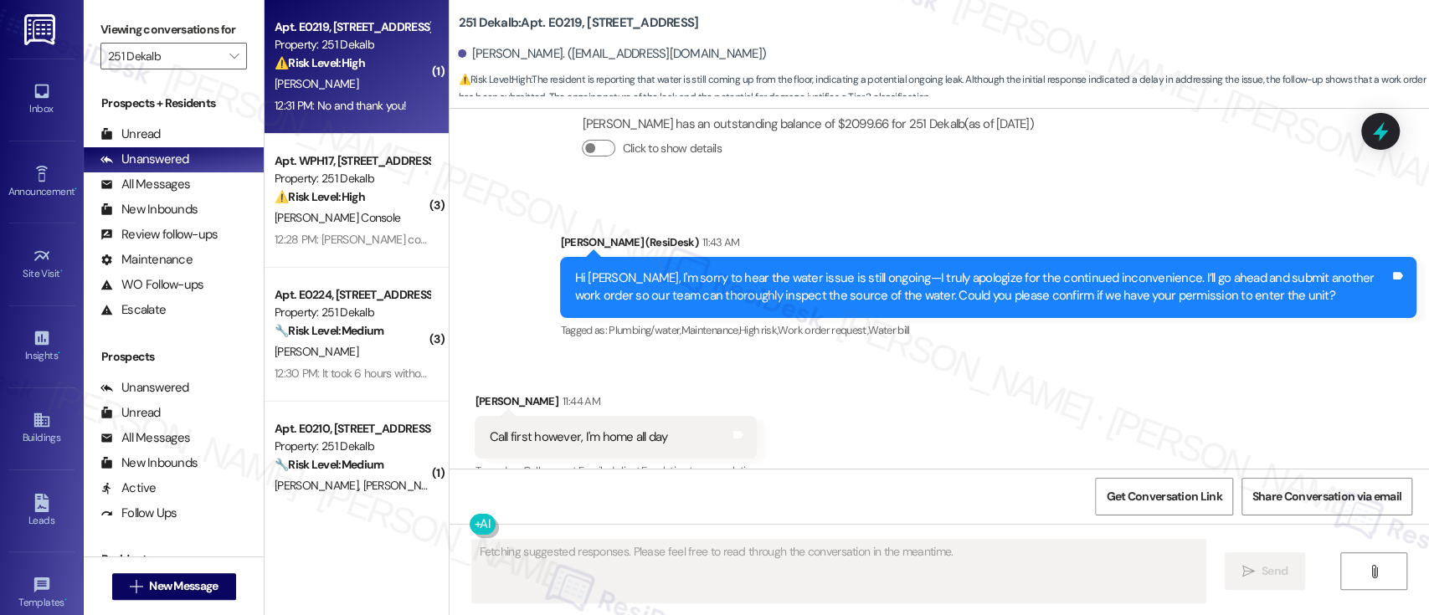
scroll to position [3983, 0]
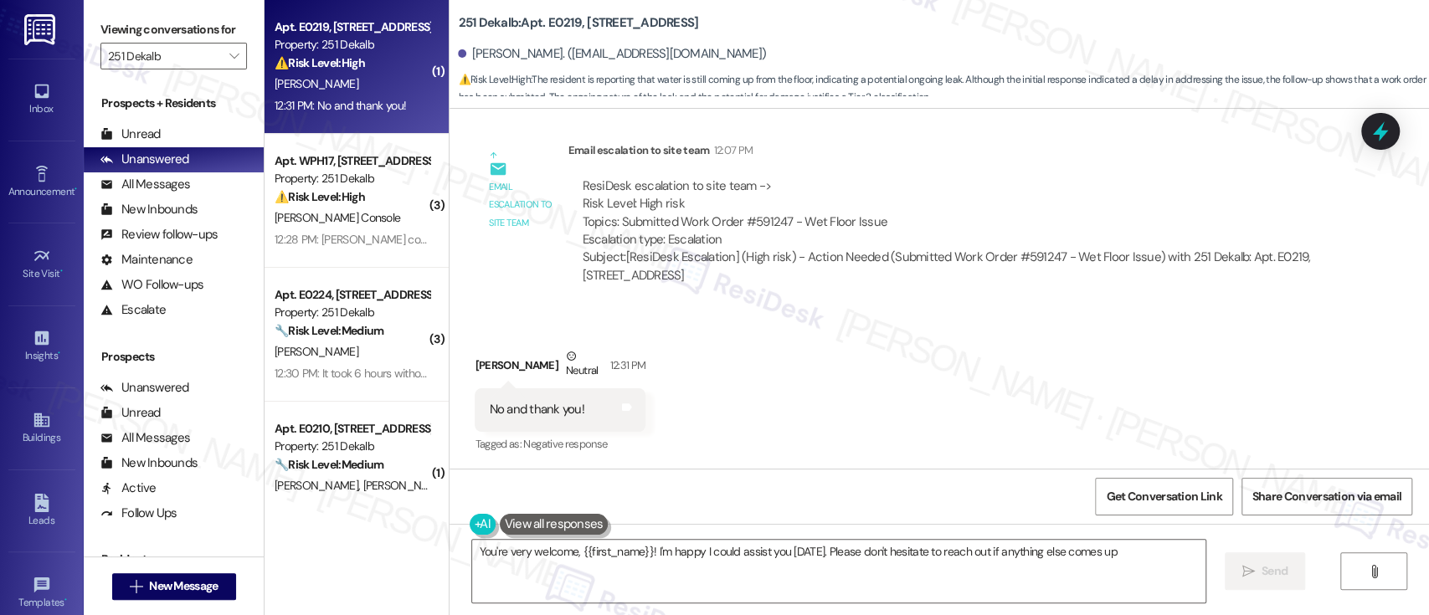
type textarea "You're very welcome, {{first_name}}! I'm happy I could assist you [DATE]. Pleas…"
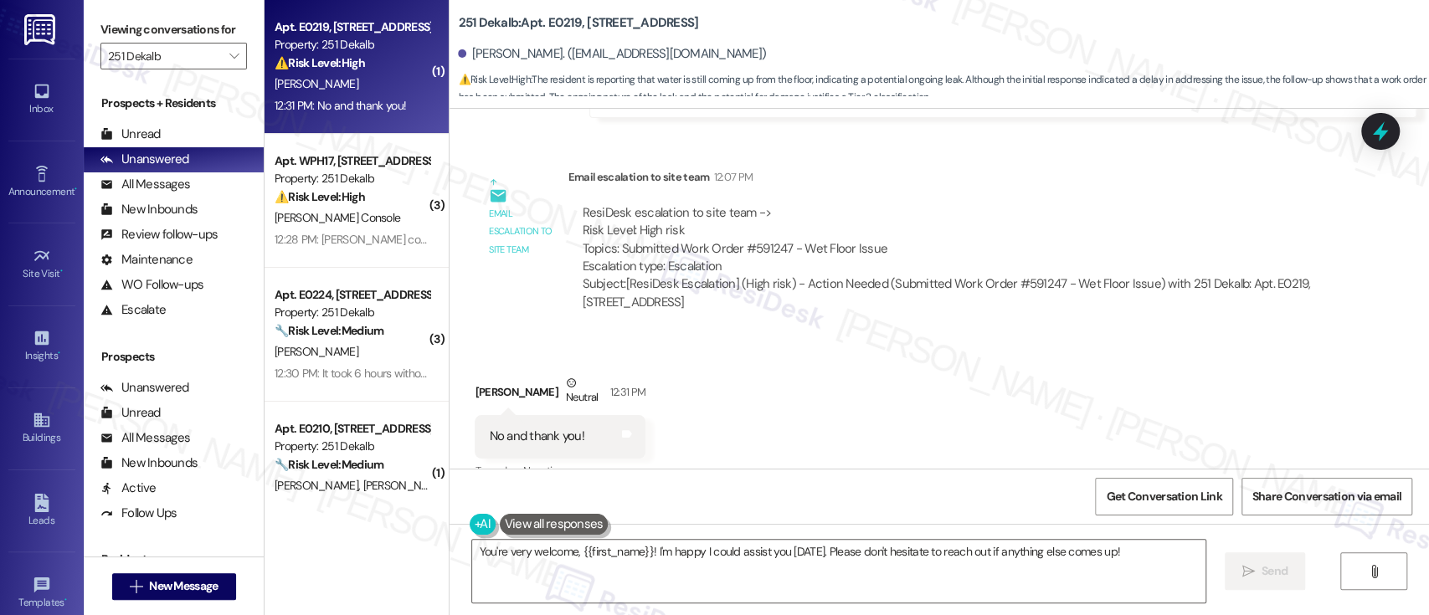
scroll to position [3984, 0]
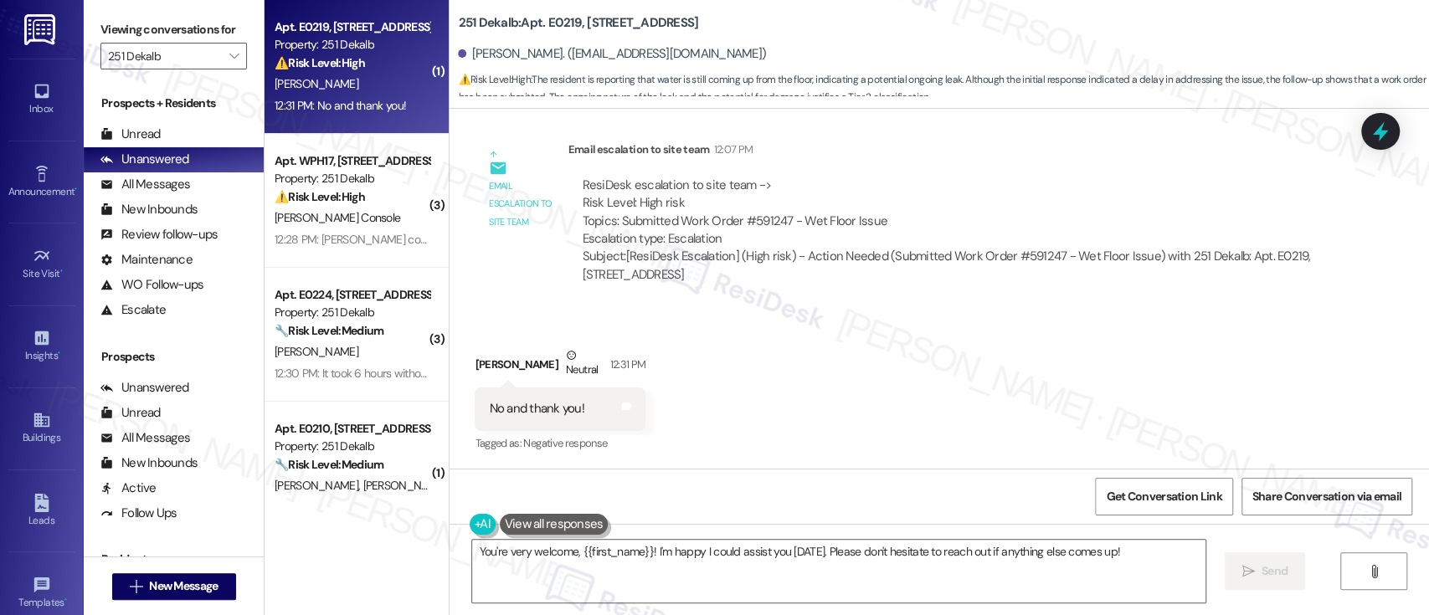
click at [1065, 396] on div "Received via SMS [PERSON_NAME] 12:31 PM No and thank you! Tags and notes Tagged…" at bounding box center [938, 388] width 979 height 159
click at [914, 576] on textarea "You're very welcome, {{first_name}}! I'm happy I could assist you [DATE]. Pleas…" at bounding box center [838, 571] width 732 height 63
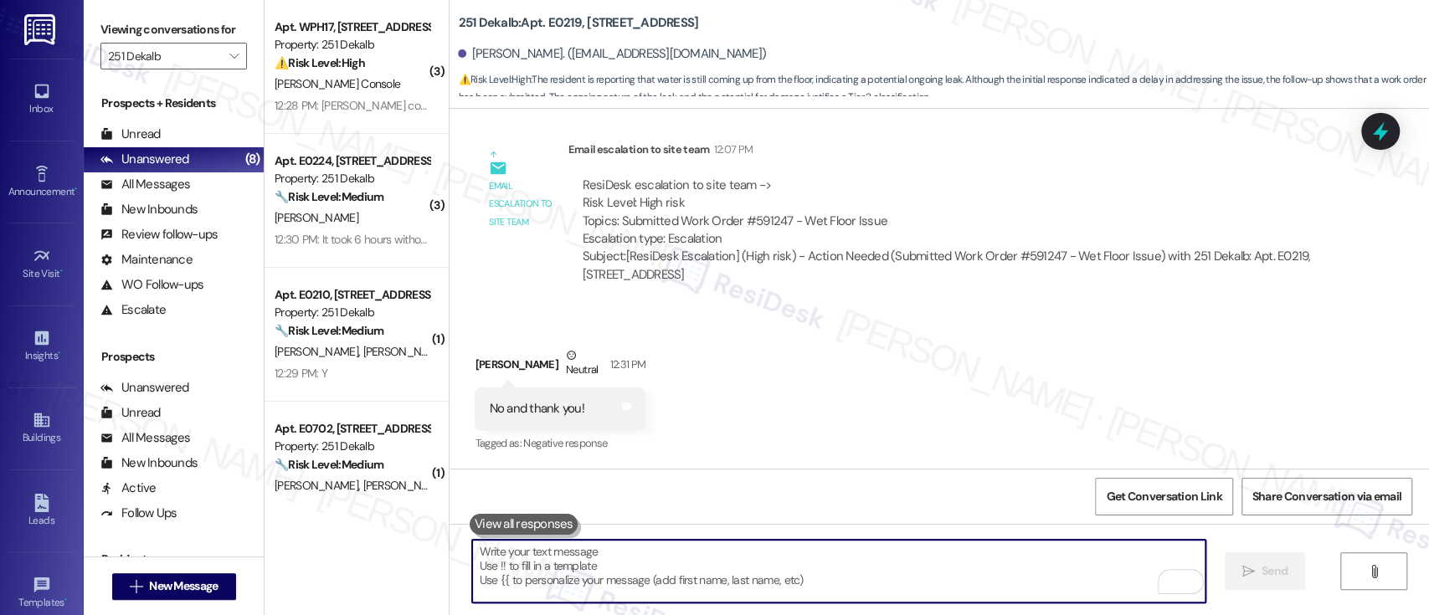
scroll to position [3983, 0]
click at [850, 382] on div "Received via SMS [PERSON_NAME] 12:31 PM No and thank you! Tags and notes Tagged…" at bounding box center [938, 389] width 979 height 159
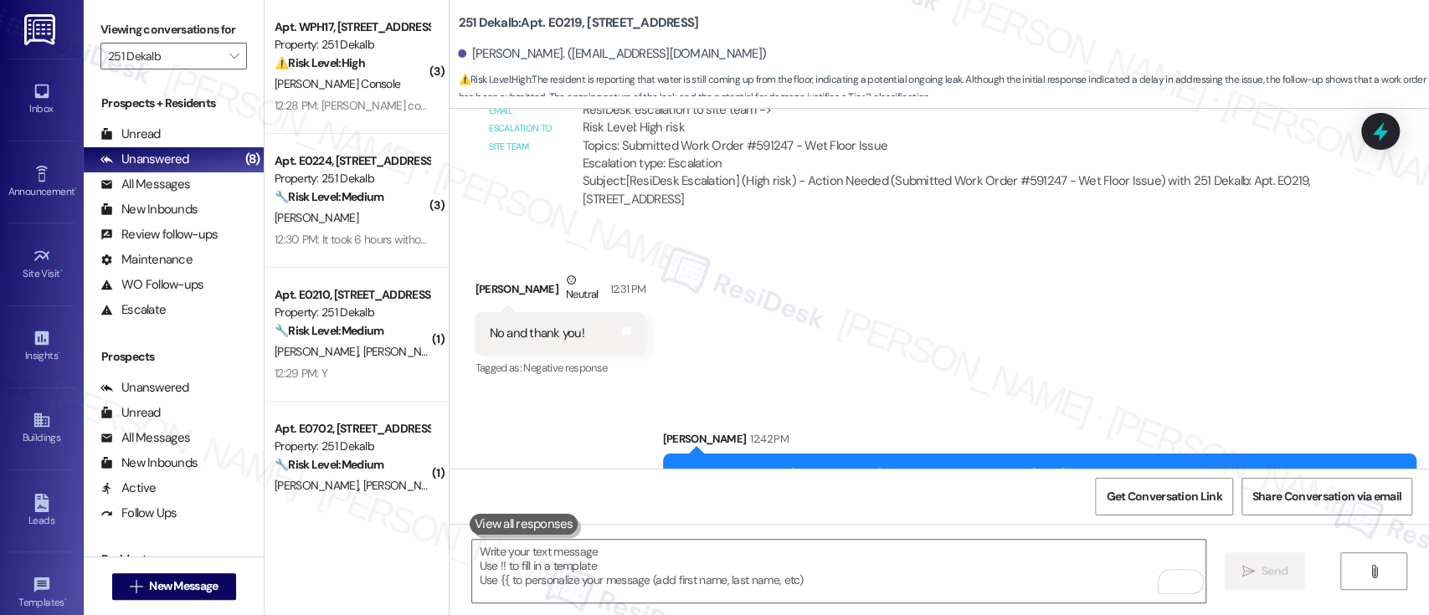
scroll to position [4100, 0]
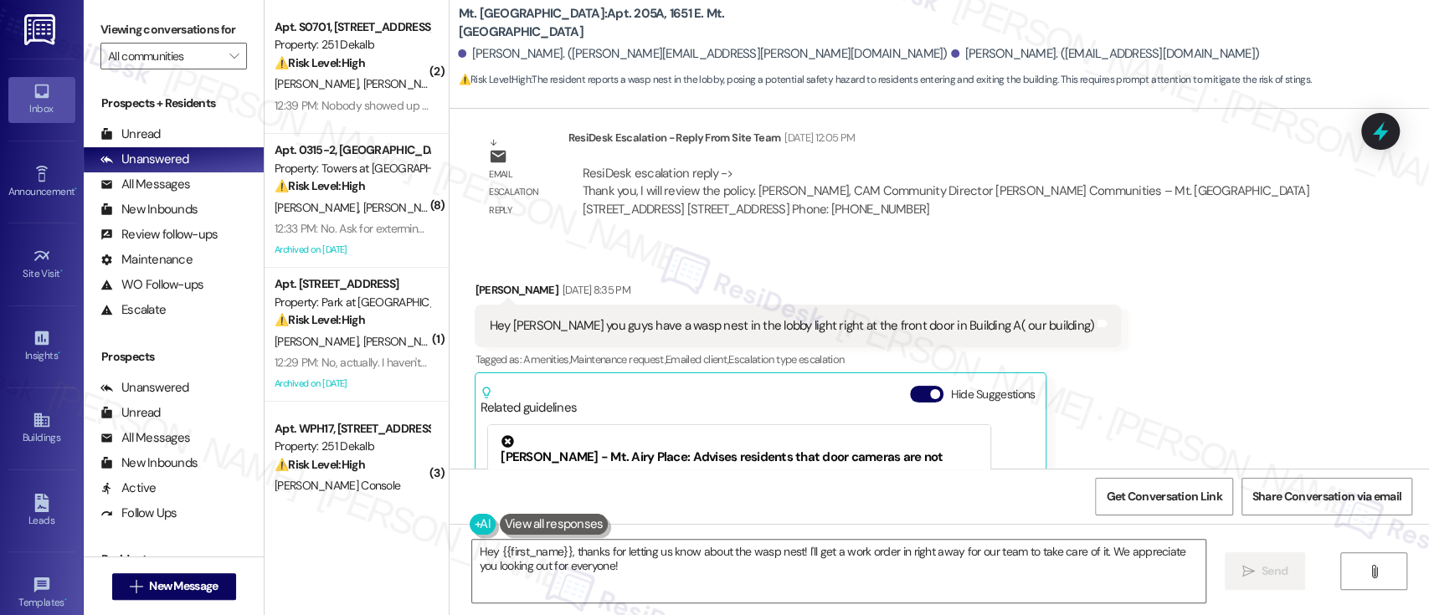
scroll to position [8122, 0]
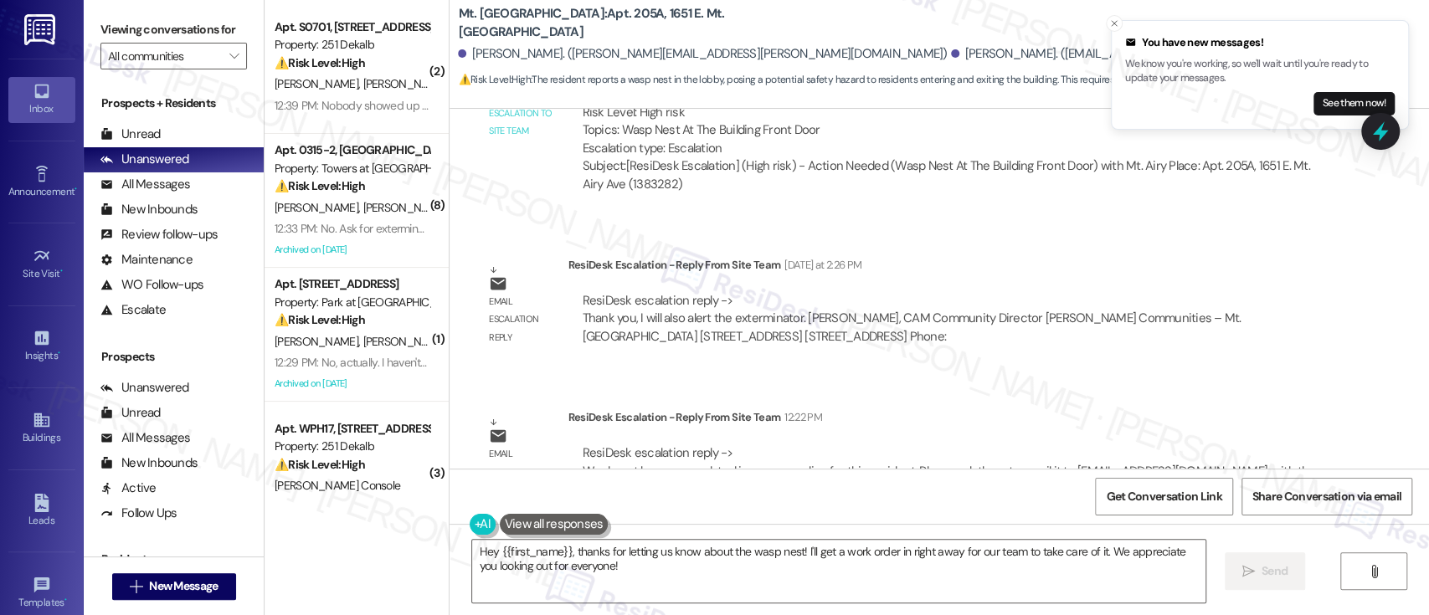
click at [486, 52] on div "[PERSON_NAME]. ([PERSON_NAME][EMAIL_ADDRESS][PERSON_NAME][DOMAIN_NAME])" at bounding box center [702, 54] width 489 height 18
copy div "Tremaine"
click at [543, 540] on textarea "Hey {{first_name}}, thanks for letting us know about the wasp nest! I'll get a …" at bounding box center [838, 571] width 732 height 63
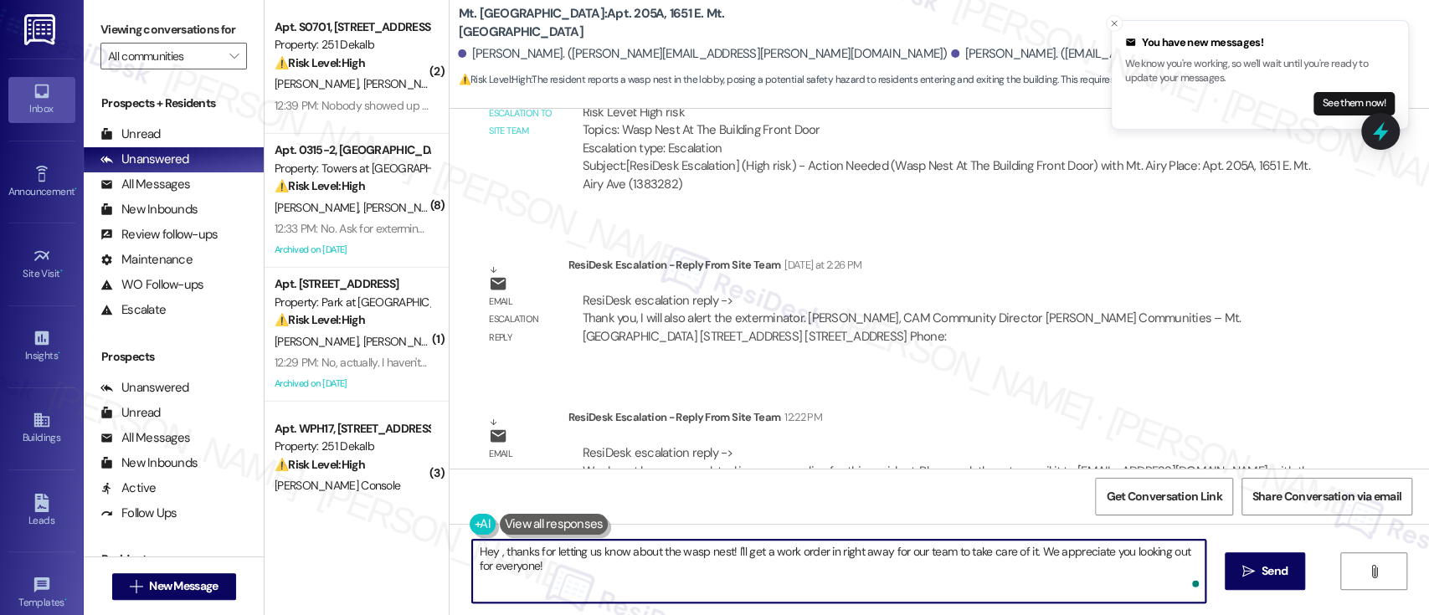
paste textarea "Tremaine"
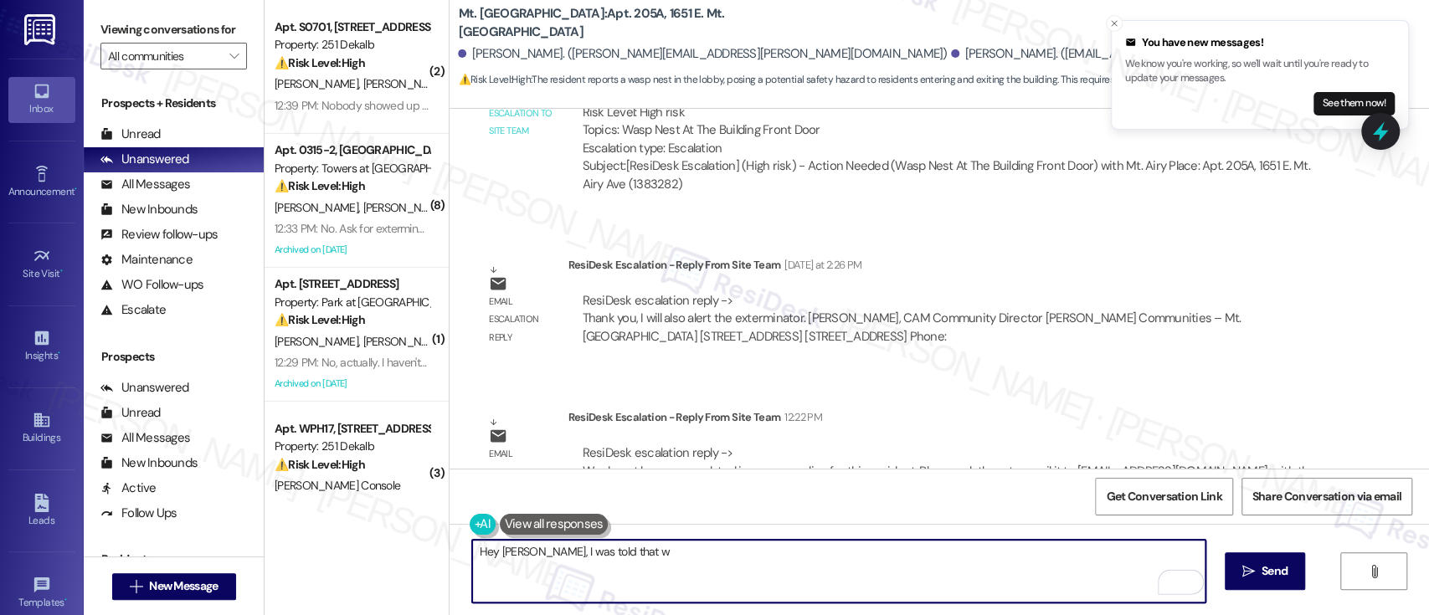
paste textarea "e do not have any updated insurance policy for this resident. Please ask them t…"
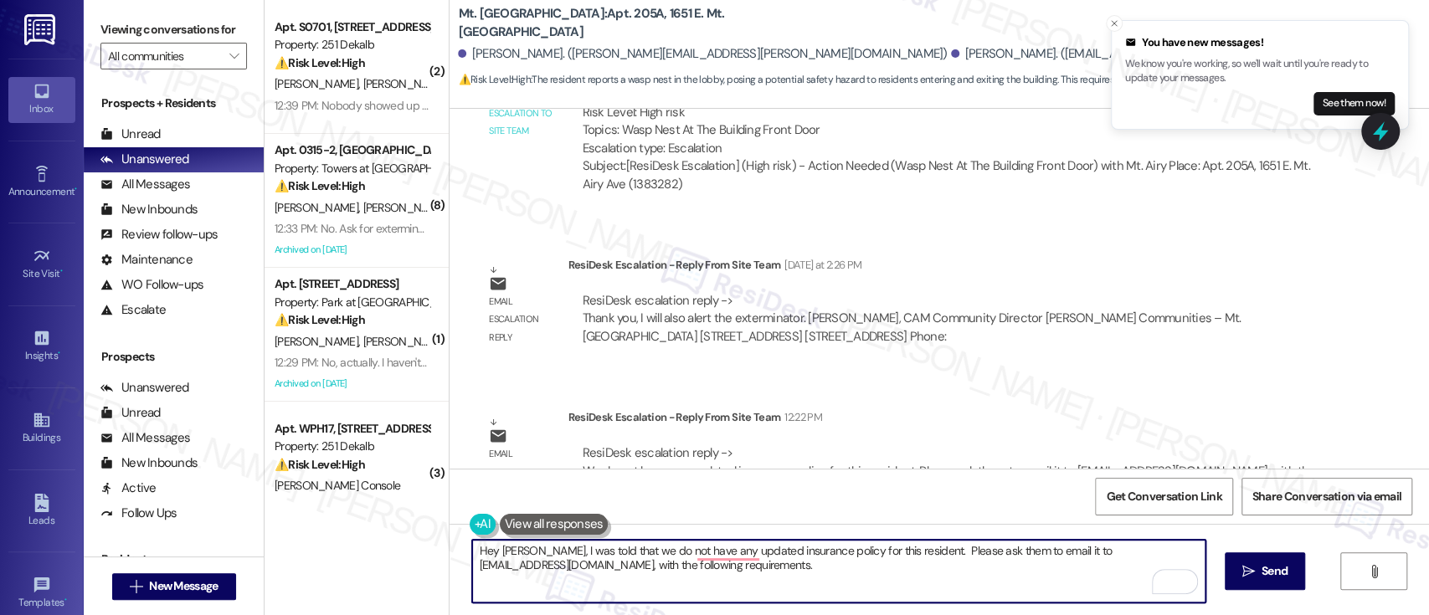
scroll to position [0, 0]
click at [537, 548] on textarea "Hey [PERSON_NAME], I was told that we do not have any updated insurance policy …" at bounding box center [838, 571] width 732 height 63
click at [607, 551] on textarea "Hey [PERSON_NAME], I was told that we do not have any updated insurance policy …" at bounding box center [838, 571] width 732 height 63
click at [870, 554] on textarea "Hey [PERSON_NAME], please be informed that we do not have any updated insurance…" at bounding box center [838, 571] width 732 height 63
click at [881, 552] on textarea "Hey [PERSON_NAME], please be informed that we do not have any updated insurance…" at bounding box center [838, 571] width 732 height 63
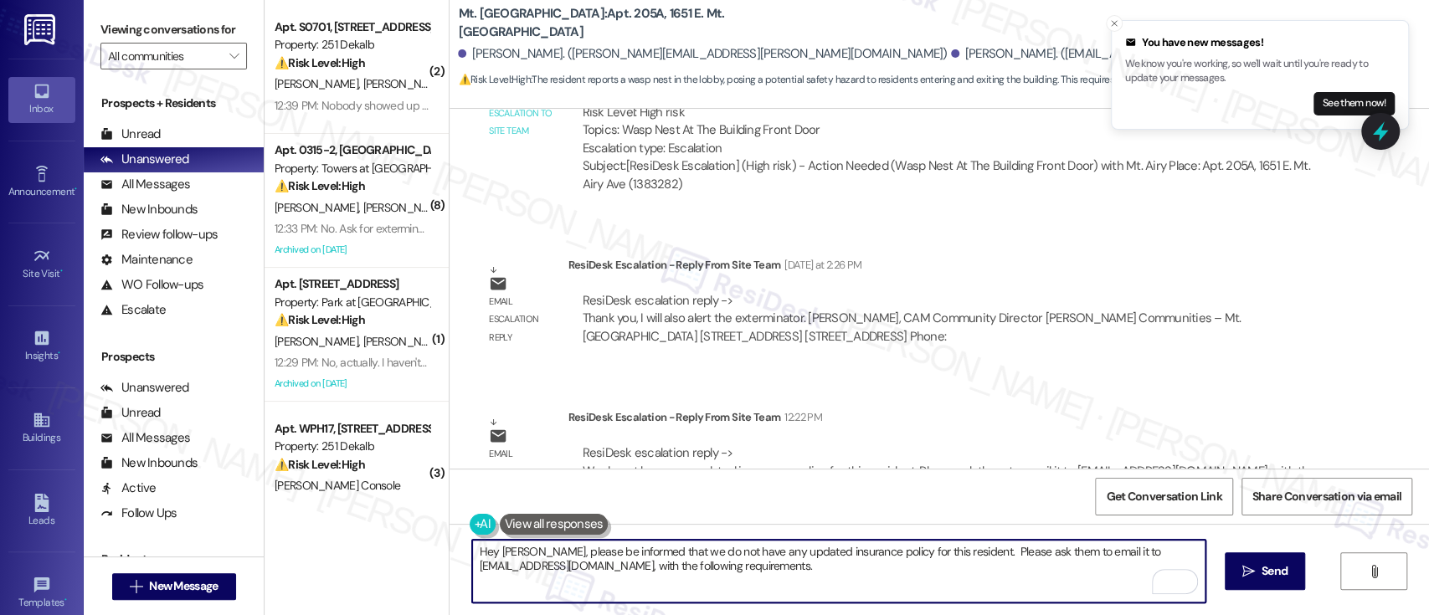
click at [955, 551] on textarea "Hey [PERSON_NAME], please be informed that we do not have any updated insurance…" at bounding box center [838, 571] width 732 height 63
drag, startPoint x: 957, startPoint y: 551, endPoint x: 677, endPoint y: 552, distance: 280.4
click at [677, 552] on textarea "Hey [PERSON_NAME], please be informed that we do not have any updated insurance…" at bounding box center [838, 571] width 732 height 63
drag, startPoint x: 1027, startPoint y: 554, endPoint x: 1041, endPoint y: 464, distance: 90.7
click at [1025, 553] on textarea "Hey [PERSON_NAME], please be informed that we still have not received your upda…" at bounding box center [838, 571] width 732 height 63
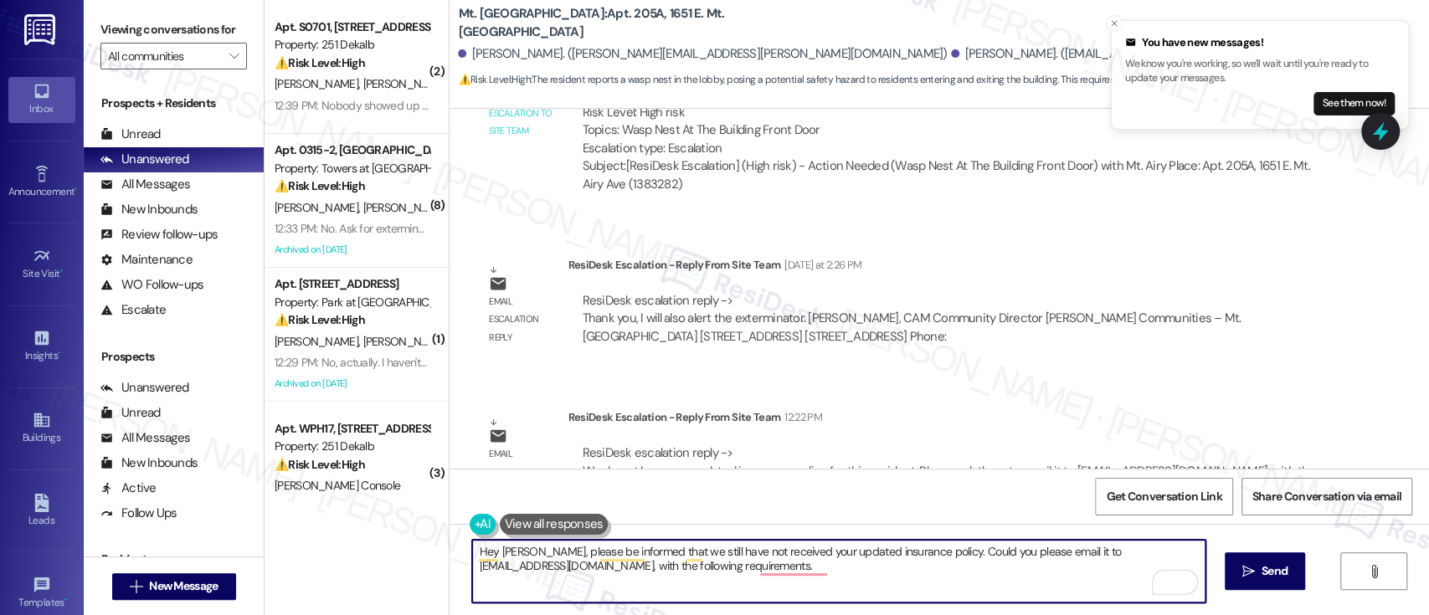
click at [1097, 540] on textarea "Hey [PERSON_NAME], please be informed that we still have not received your upda…" at bounding box center [838, 571] width 732 height 63
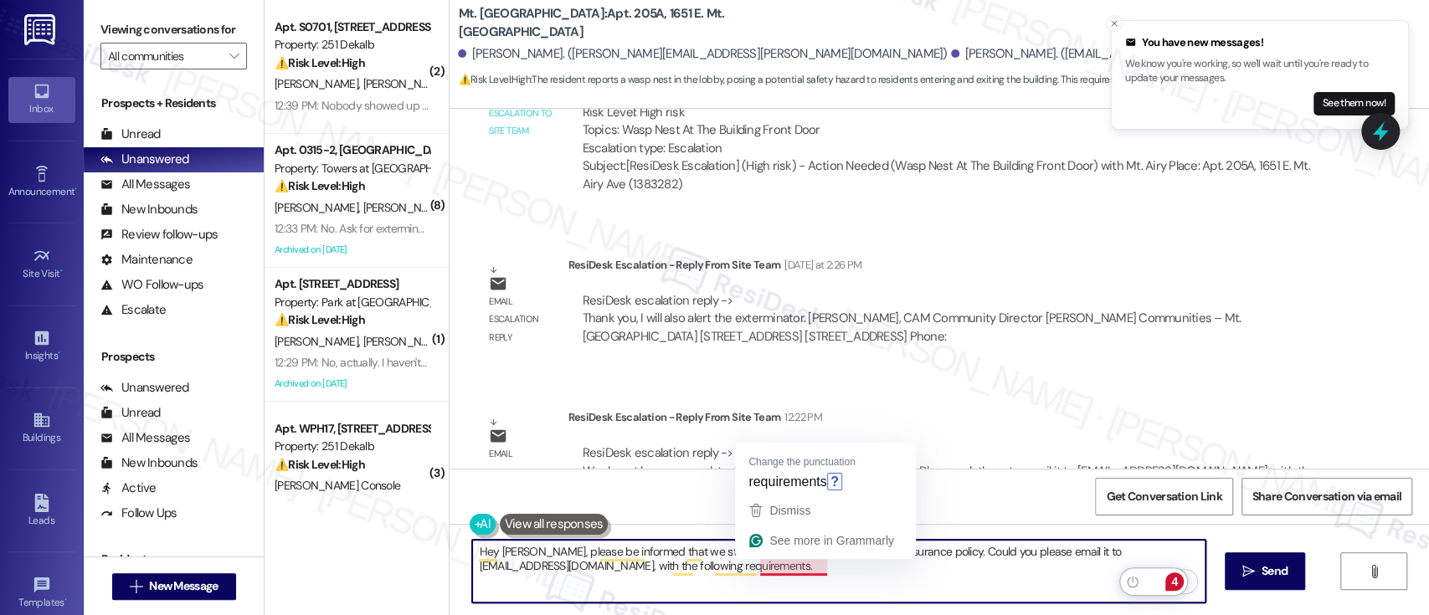
click at [829, 569] on textarea "Hey [PERSON_NAME], please be informed that we still have not received your upda…" at bounding box center [838, 571] width 732 height 63
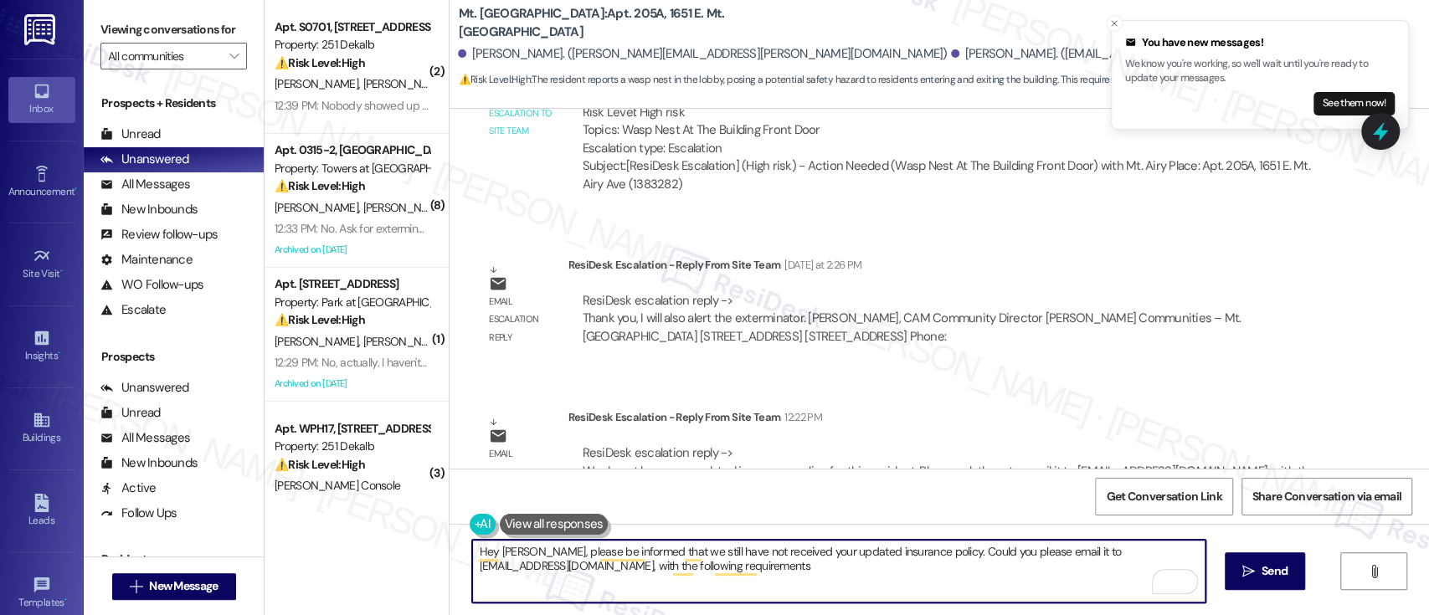
type textarea "Hey [PERSON_NAME], please be informed that we still have not received your upda…"
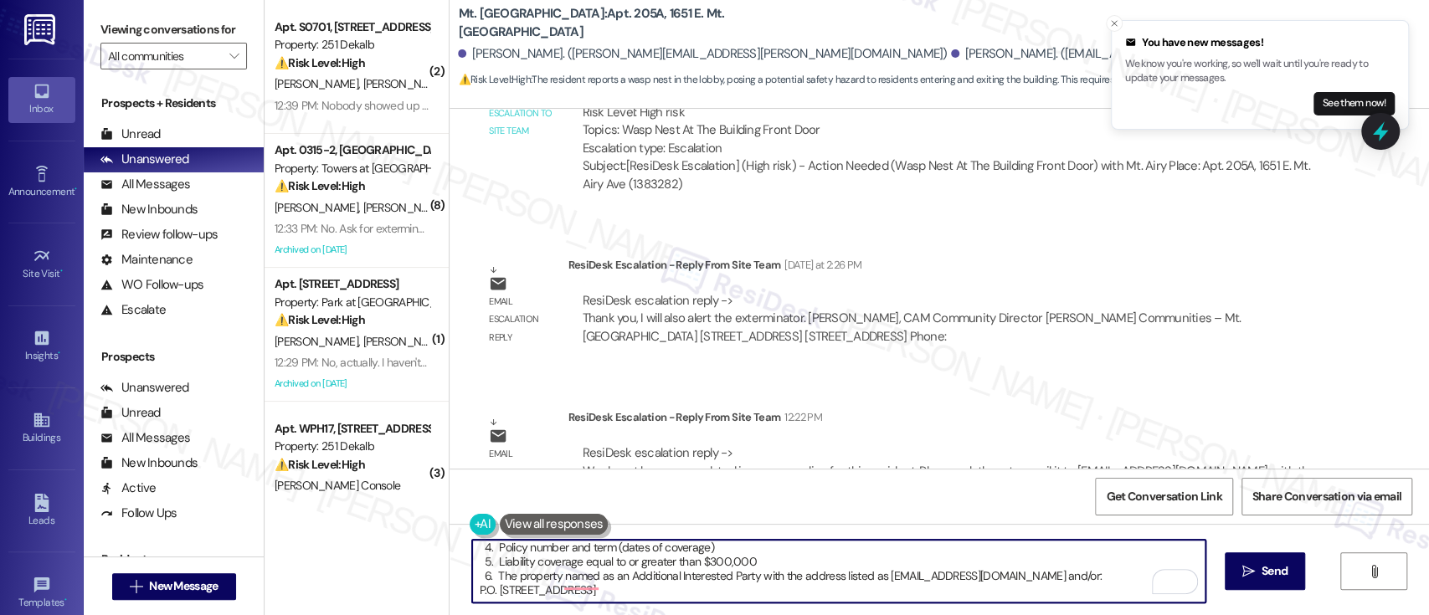
scroll to position [114, 0]
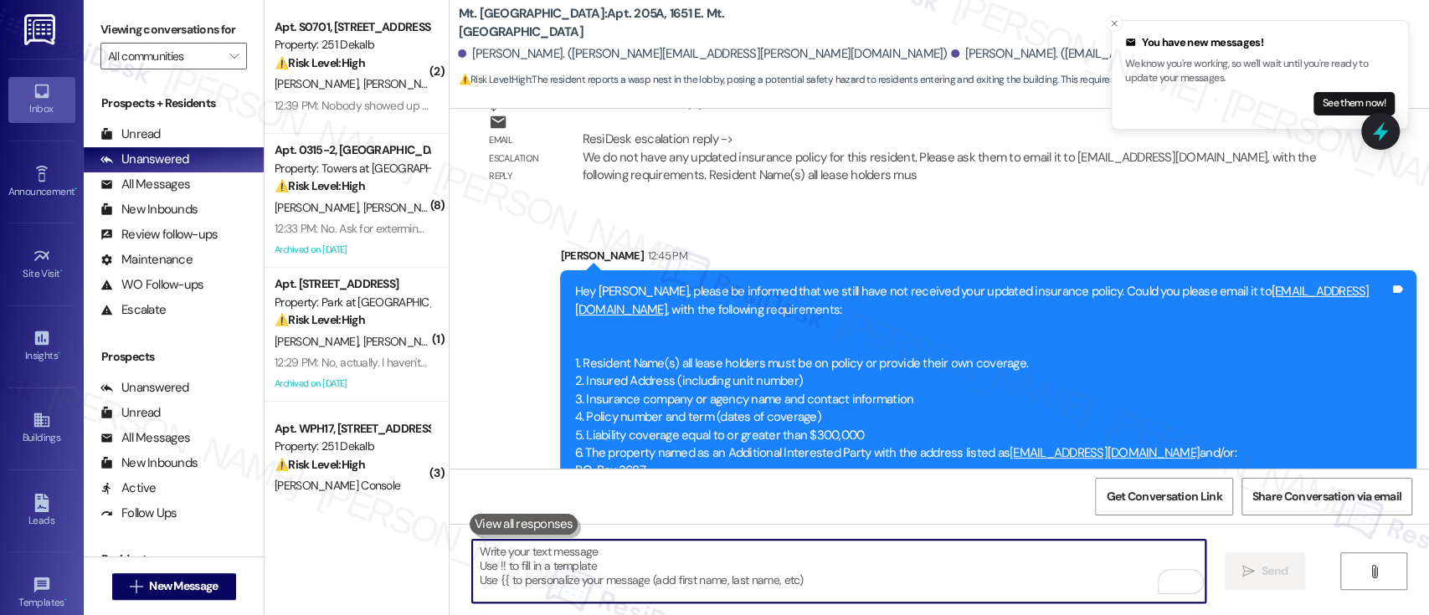
click at [885, 574] on textarea "To enrich screen reader interactions, please activate Accessibility in Grammarl…" at bounding box center [838, 571] width 732 height 63
type textarea "Thank you!"
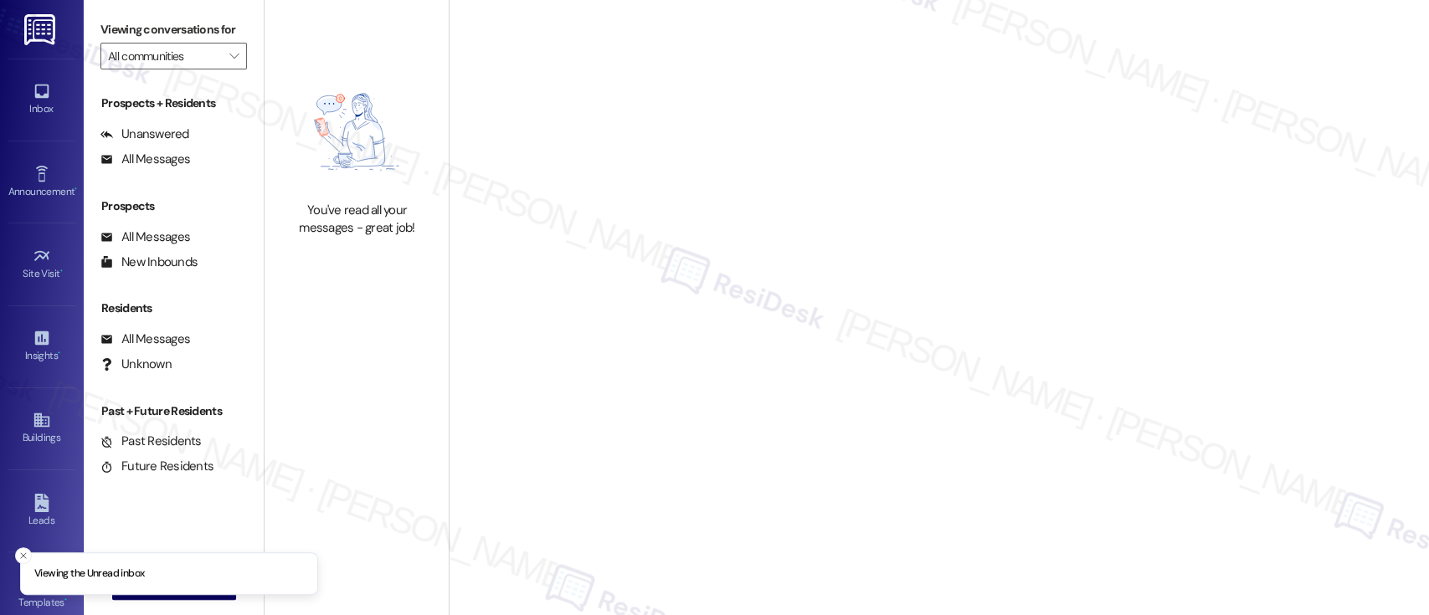
type input "251 Dekalb"
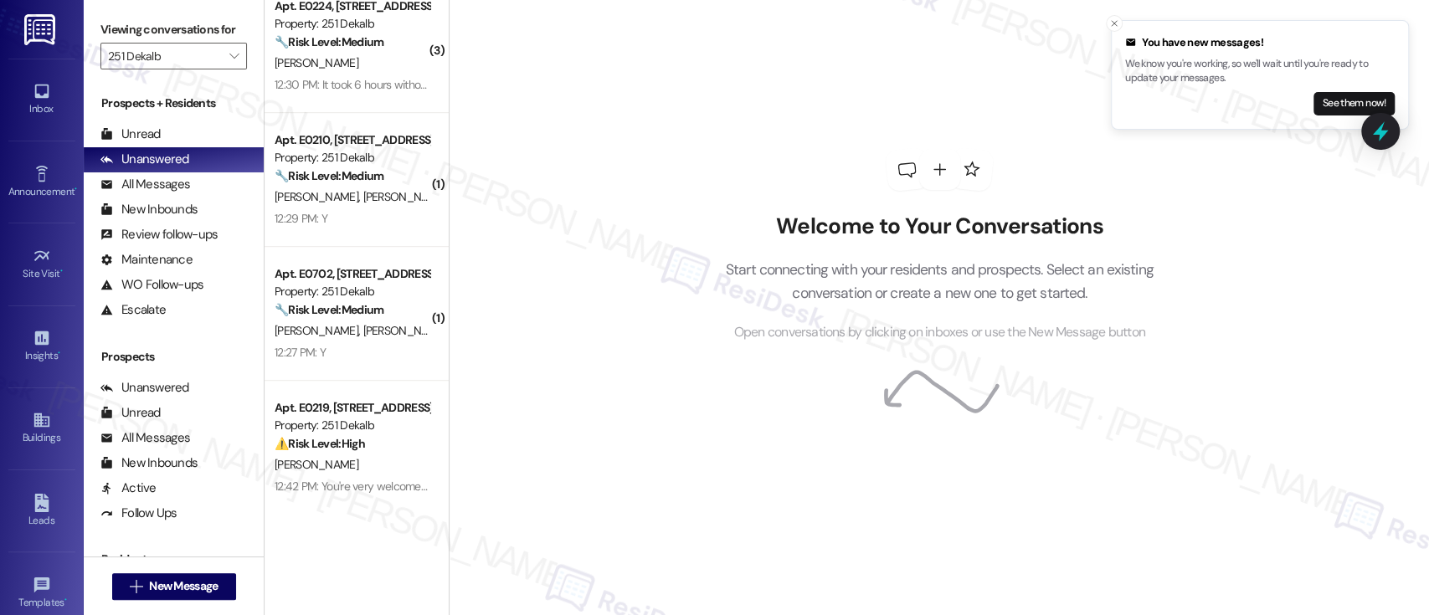
scroll to position [575, 0]
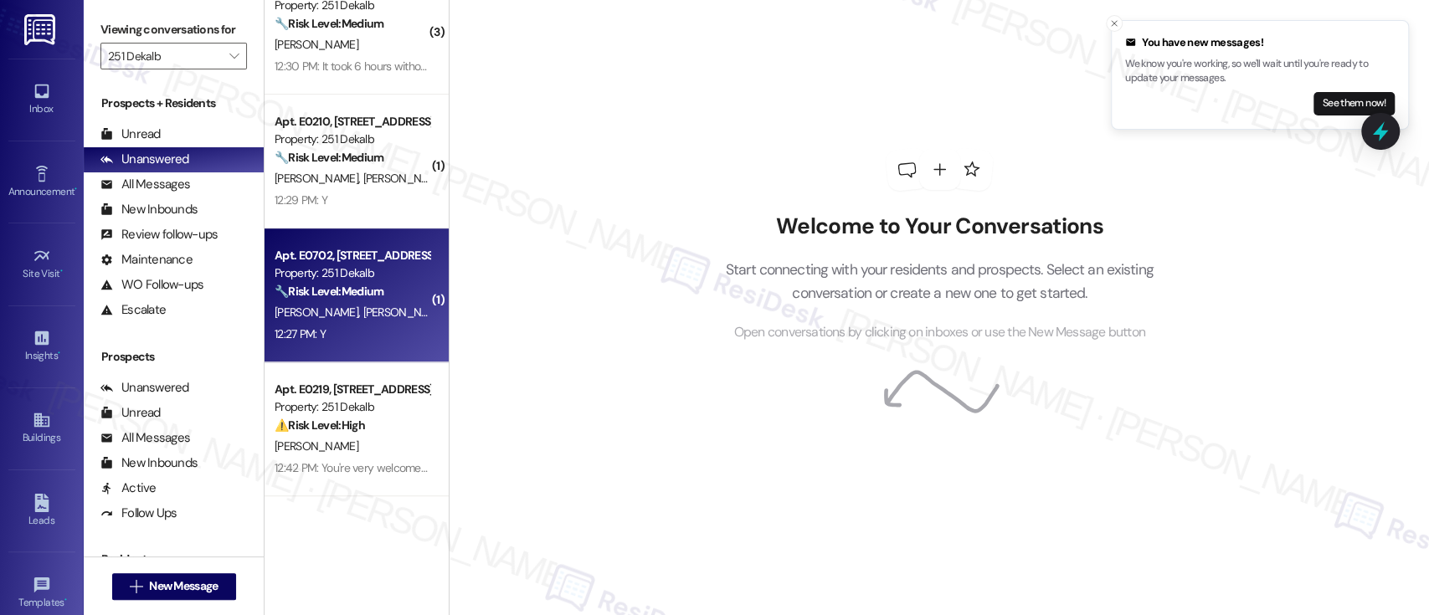
click at [363, 311] on span "[PERSON_NAME]" at bounding box center [405, 312] width 84 height 15
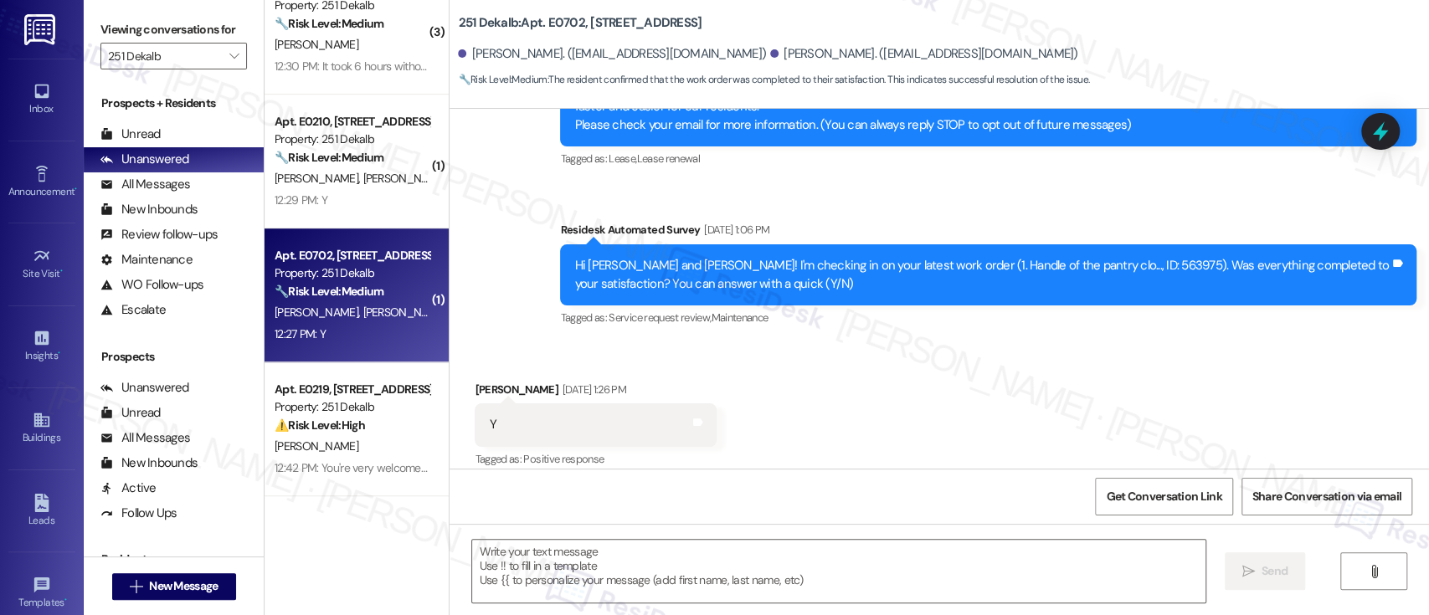
type textarea "Fetching suggested responses. Please feel free to read through the conversation…"
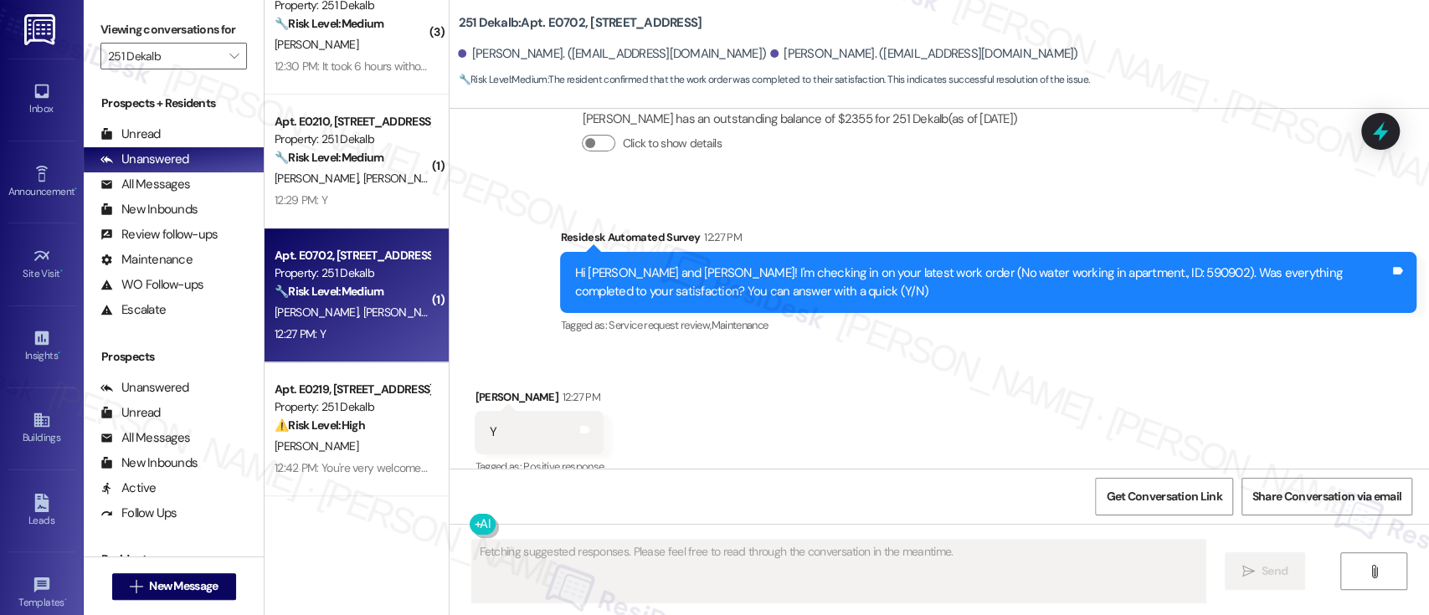
scroll to position [1188, 0]
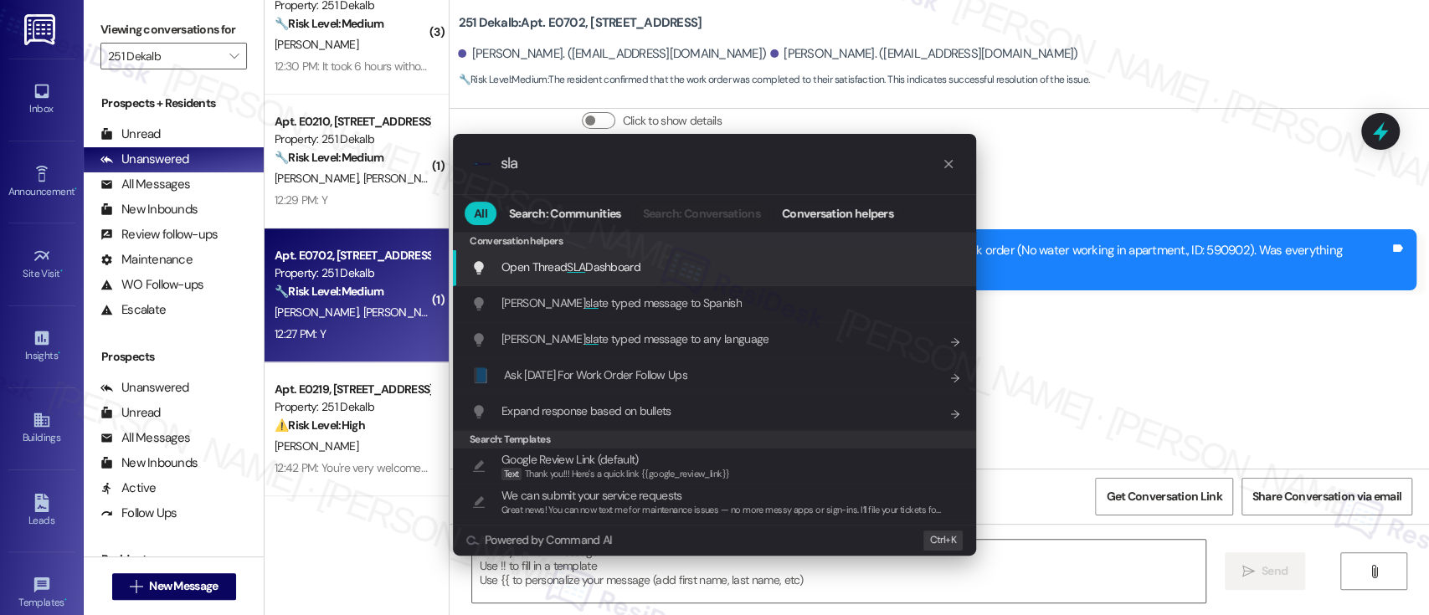
type input "sla"
click at [663, 271] on div "Open Thread SLA Dashboard Add shortcut" at bounding box center [716, 267] width 490 height 18
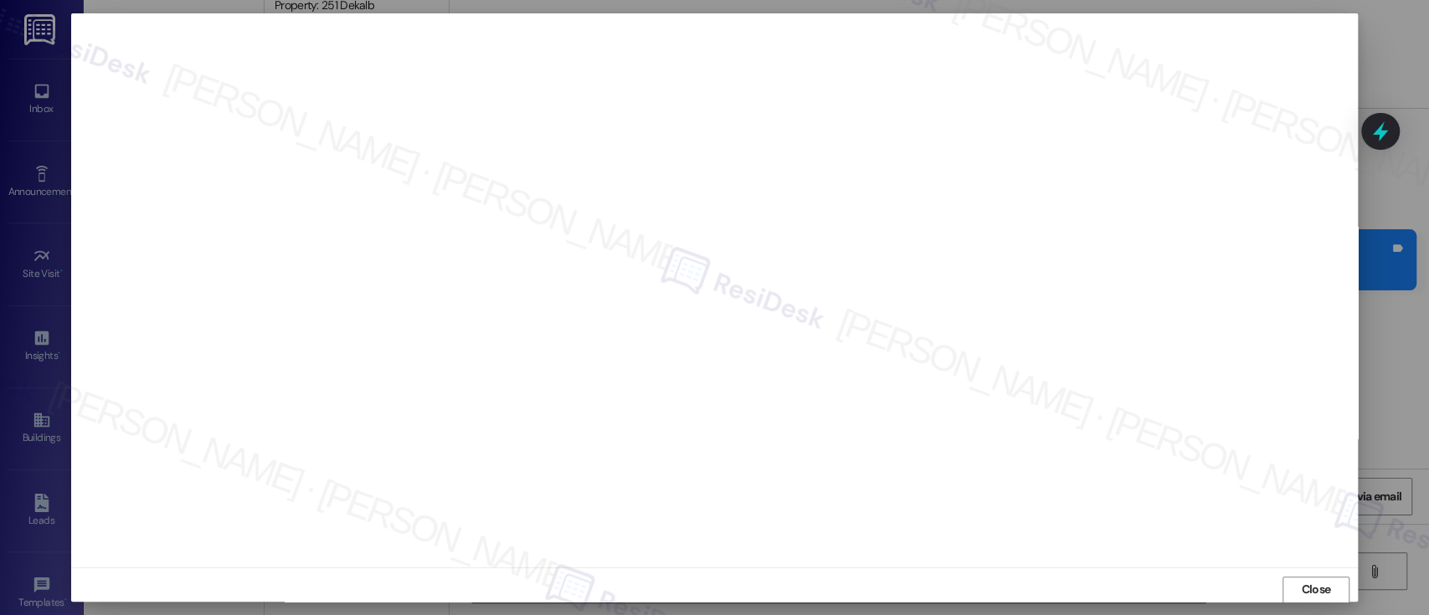
scroll to position [1, 0]
click at [1288, 579] on button "Close" at bounding box center [1315, 589] width 67 height 27
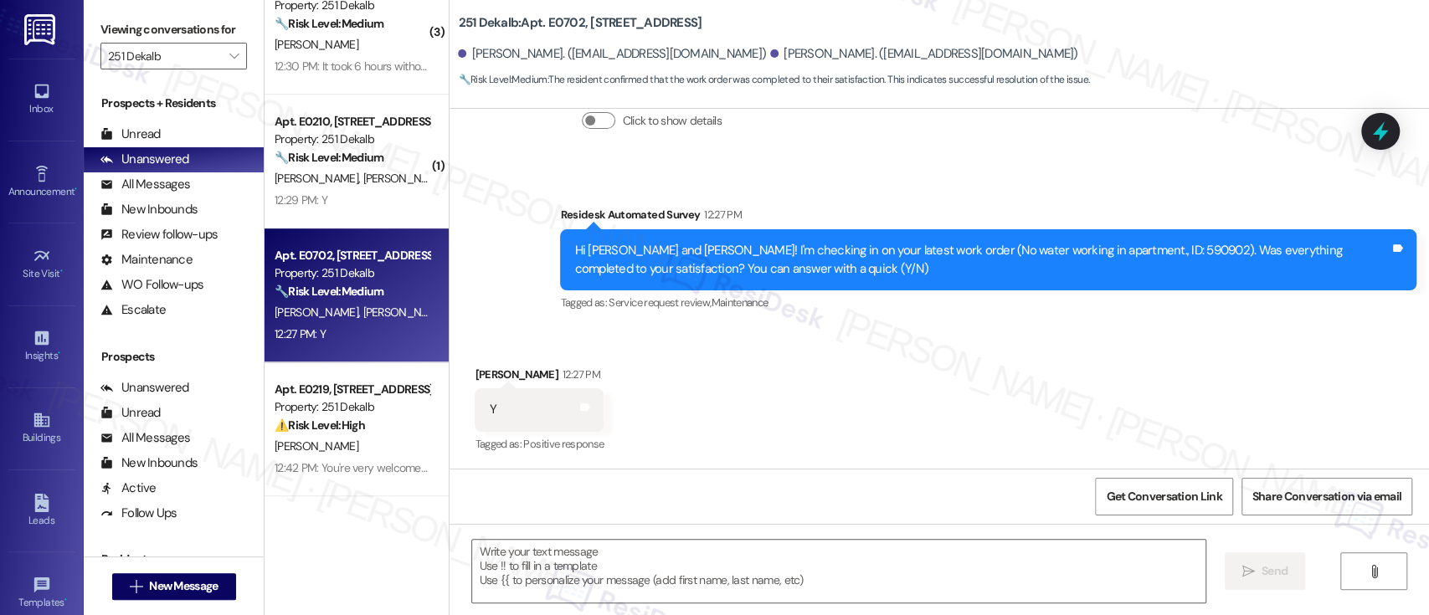
click at [1090, 360] on div "Received via SMS [PERSON_NAME] 12:27 PM Y Tags and notes Tagged as: Positive re…" at bounding box center [938, 398] width 979 height 141
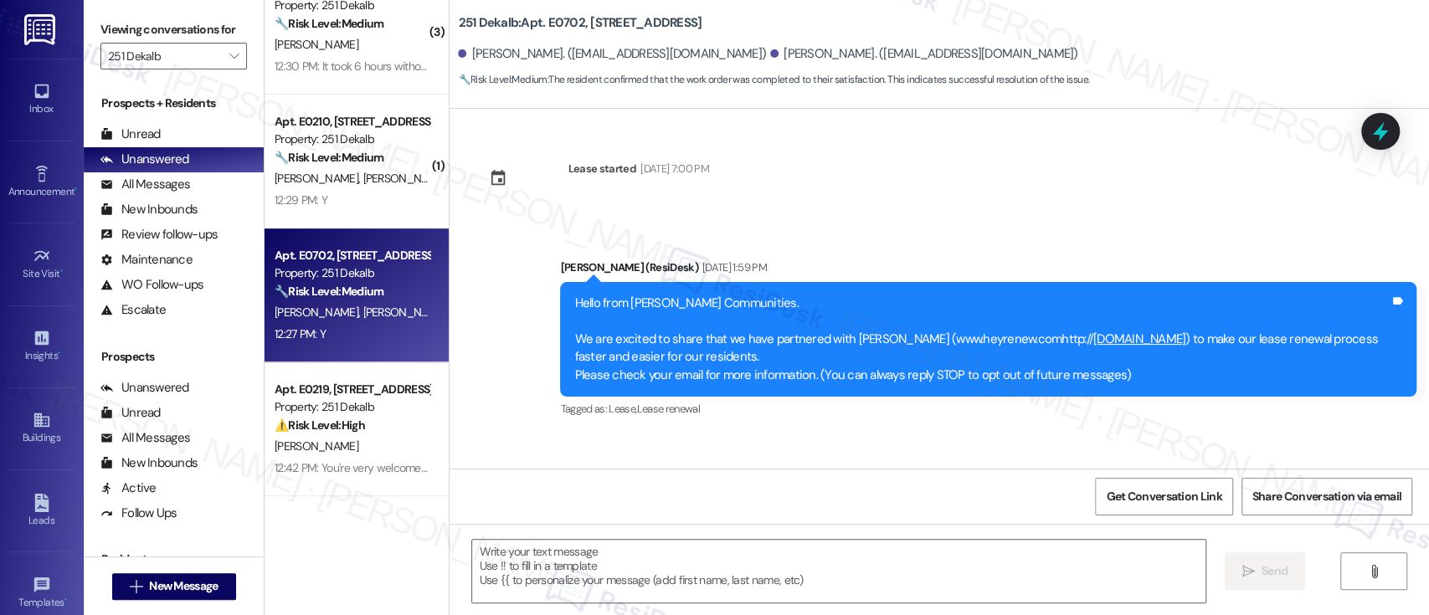
scroll to position [1188, 0]
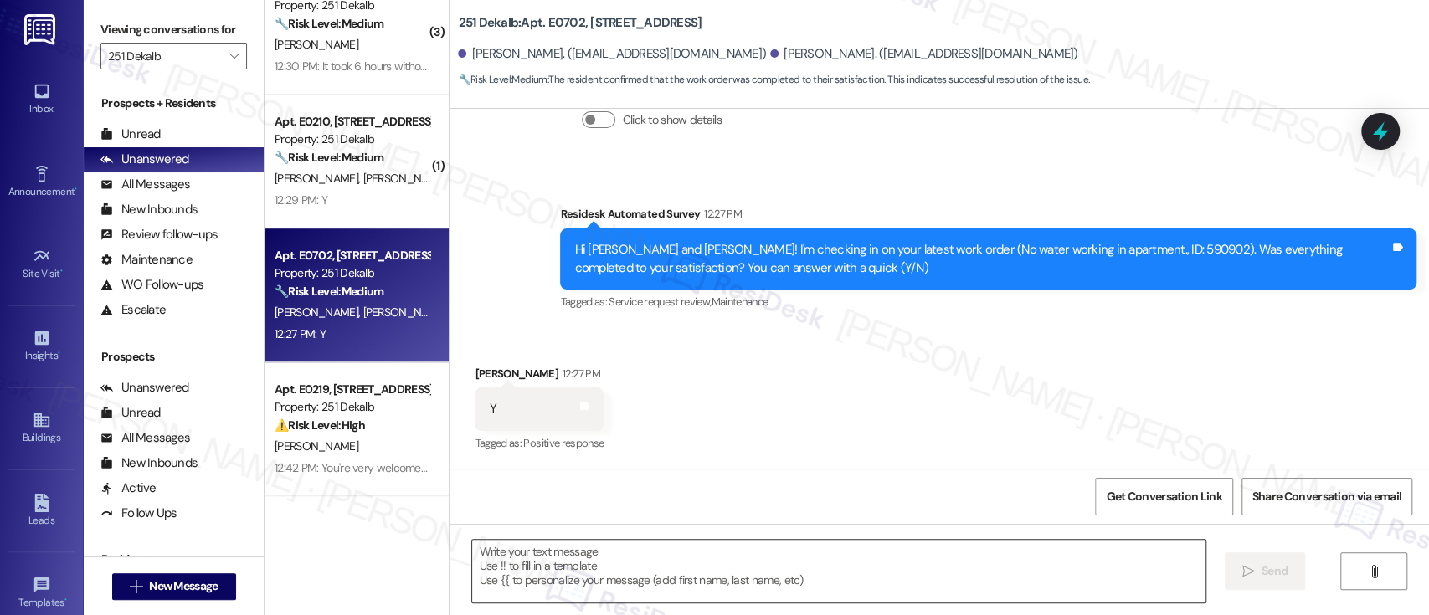
click at [900, 559] on textarea at bounding box center [838, 571] width 732 height 63
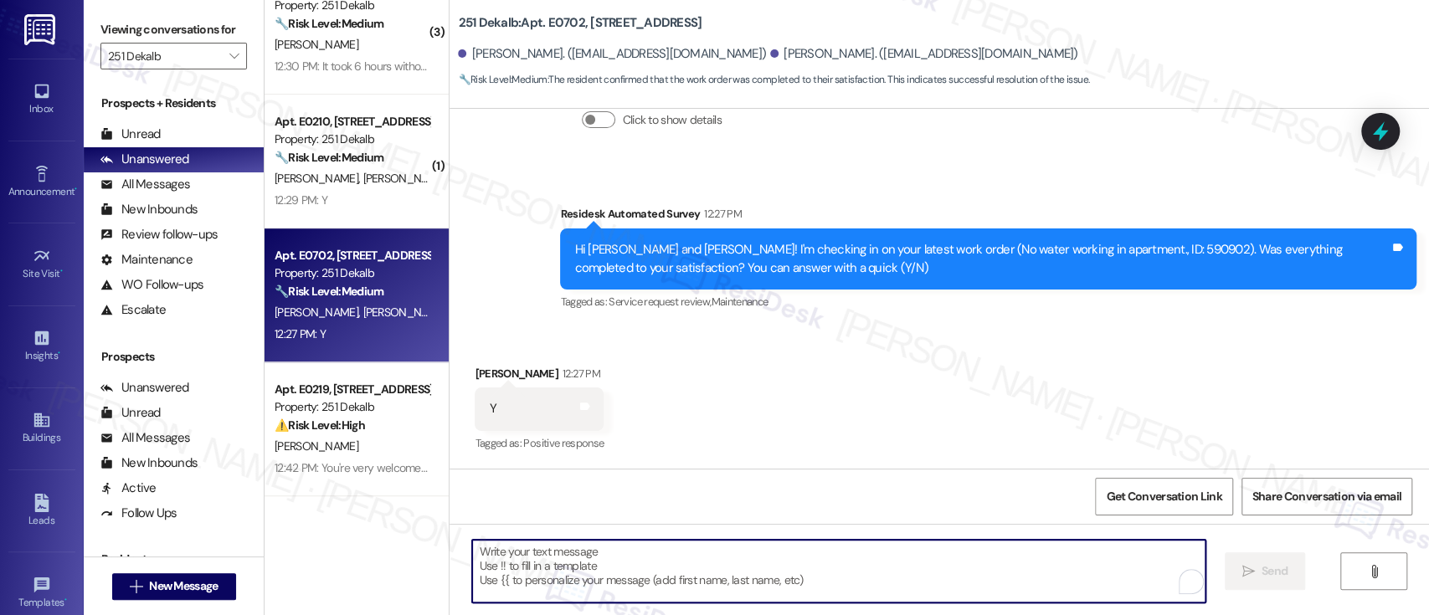
paste textarea "Great to hear it, {{first_name}}! We want to make sure you are satisfied and co…"
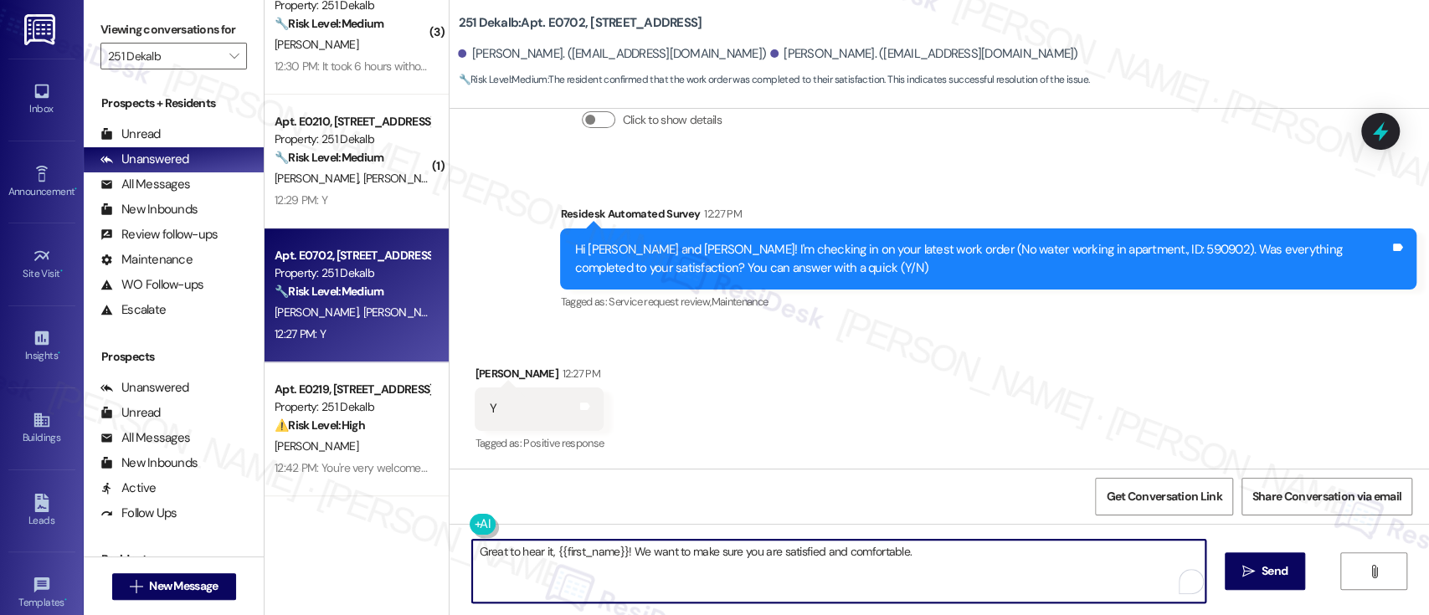
click at [476, 366] on div "[PERSON_NAME] 12:27 PM" at bounding box center [539, 376] width 129 height 23
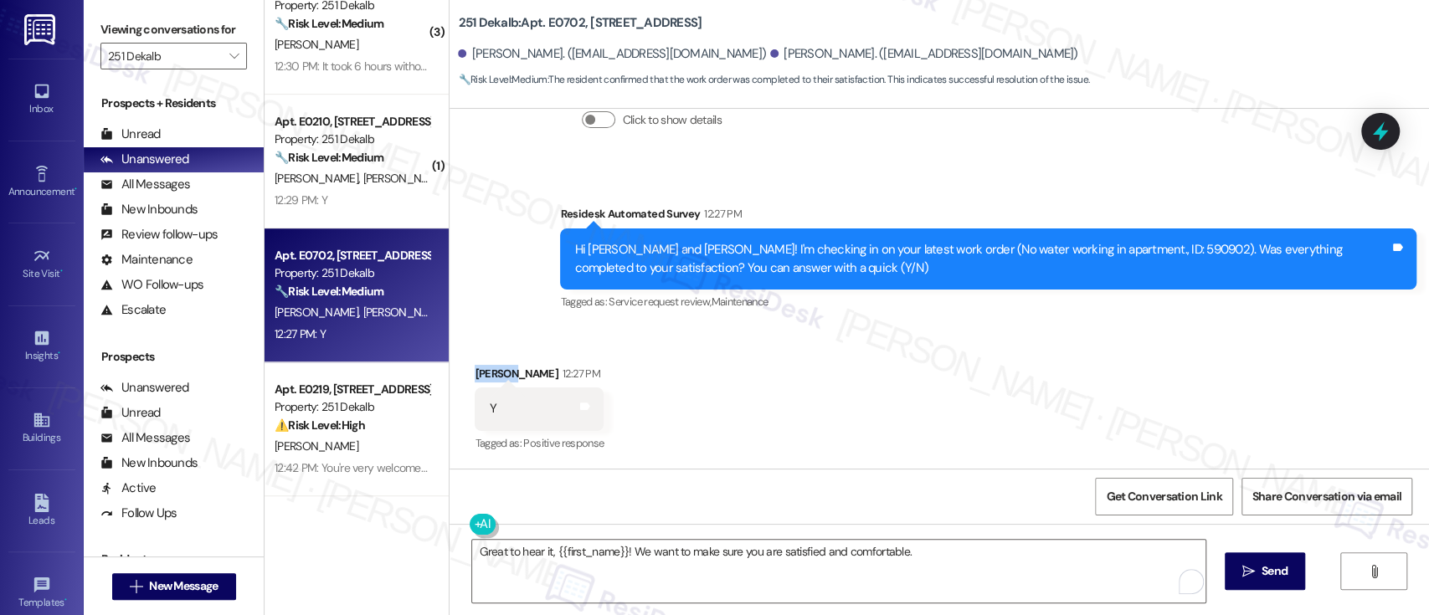
click at [476, 366] on div "[PERSON_NAME] 12:27 PM" at bounding box center [539, 376] width 129 height 23
copy div "[PERSON_NAME]"
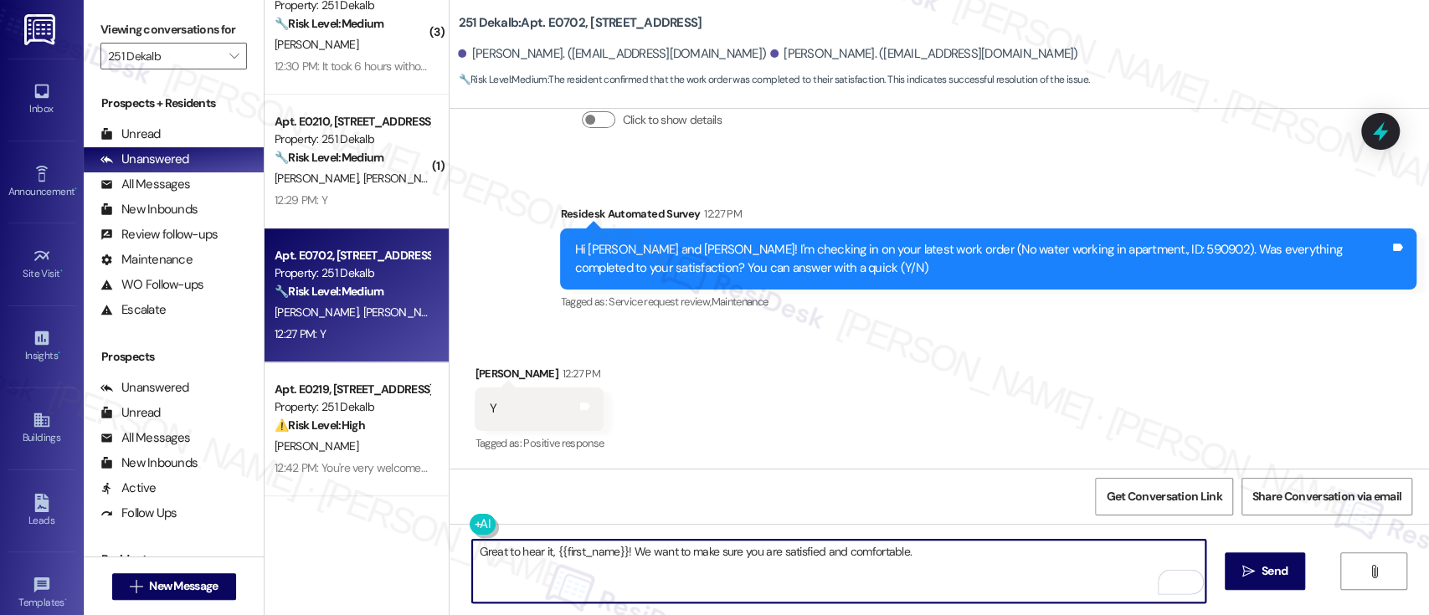
click at [577, 554] on textarea "Great to hear it, {{first_name}}! We want to make sure you are satisfied and co…" at bounding box center [838, 571] width 732 height 63
paste textarea "[PERSON_NAME]"
click at [902, 568] on textarea "Great to hear it, [PERSON_NAME]! We want to make sure you are satisfied and com…" at bounding box center [838, 571] width 732 height 63
paste textarea ""If you don’t mind, would you be willing to share your feedback as a Google rev…"
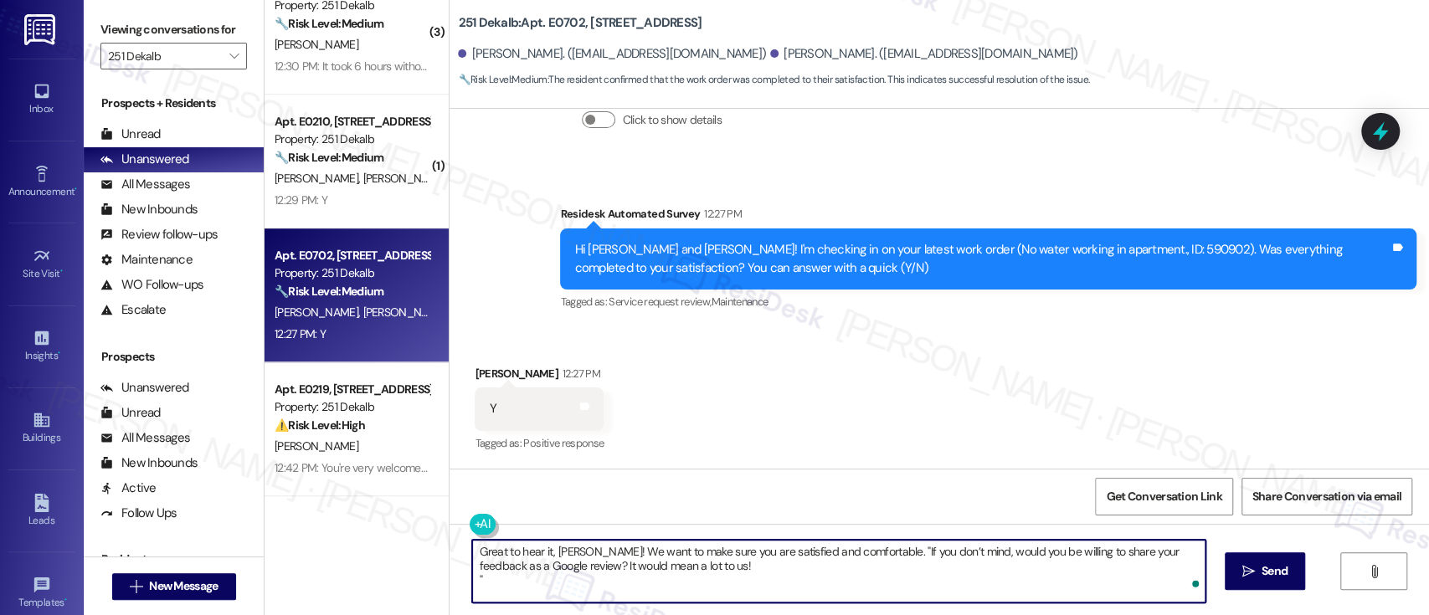
click at [865, 553] on textarea "Great to hear it, [PERSON_NAME]! We want to make sure you are satisfied and com…" at bounding box center [838, 571] width 732 height 63
click at [922, 562] on textarea "Great to hear it, [PERSON_NAME]! We want to make sure you are satisfied and com…" at bounding box center [838, 571] width 732 height 63
type textarea "Great to hear it, [PERSON_NAME]! We want to make sure you are satisfied and com…"
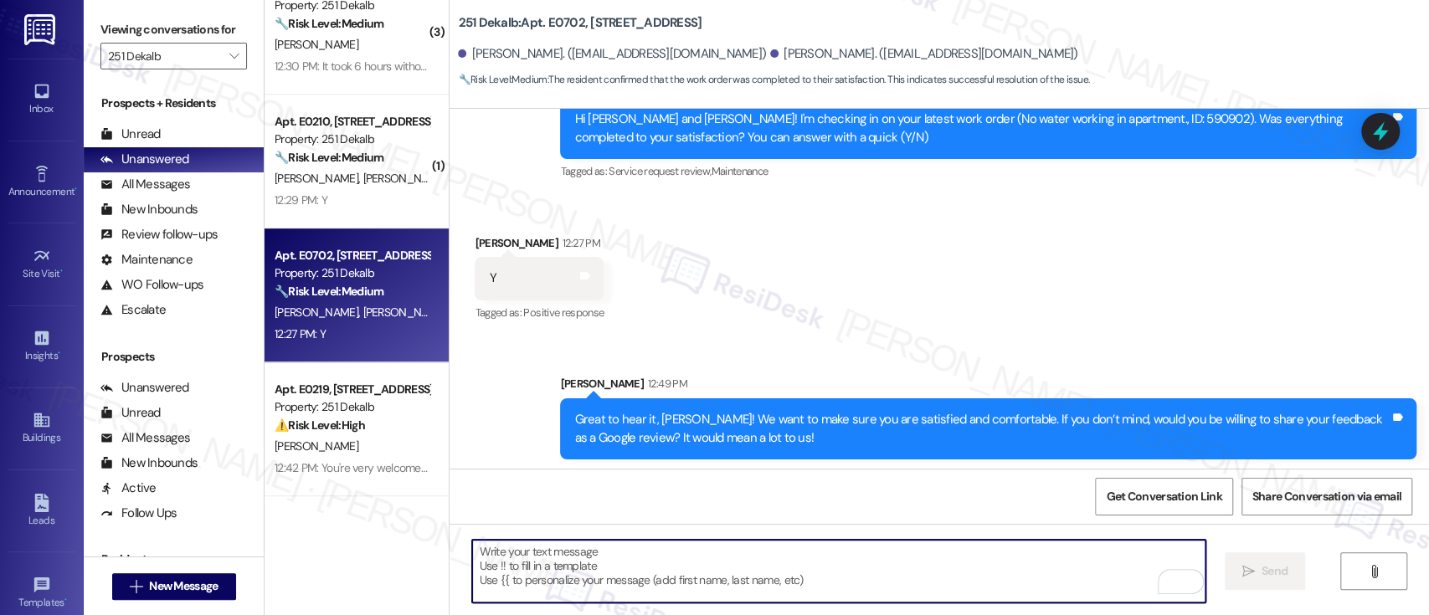
scroll to position [1323, 0]
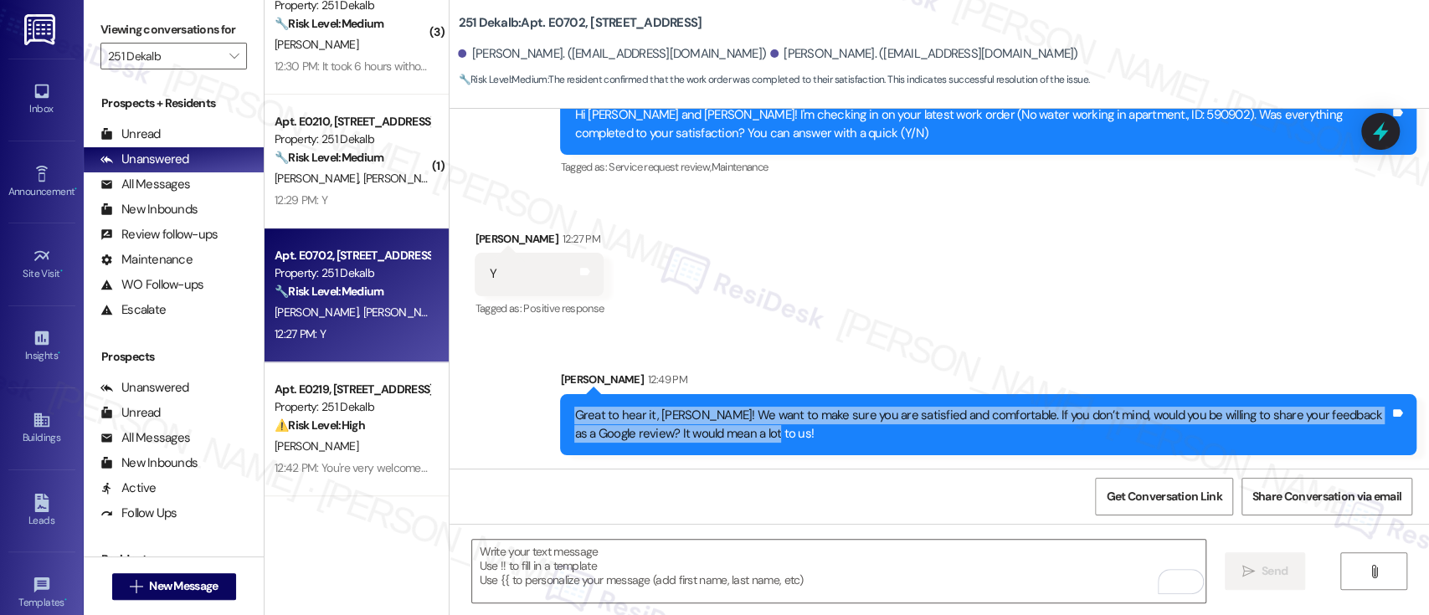
drag, startPoint x: 741, startPoint y: 432, endPoint x: 564, endPoint y: 410, distance: 178.7
click at [574, 410] on div "Great to hear it, [PERSON_NAME]! We want to make sure you are satisfied and com…" at bounding box center [981, 425] width 815 height 36
copy div "Great to hear it, [PERSON_NAME]! We want to make sure you are satisfied and com…"
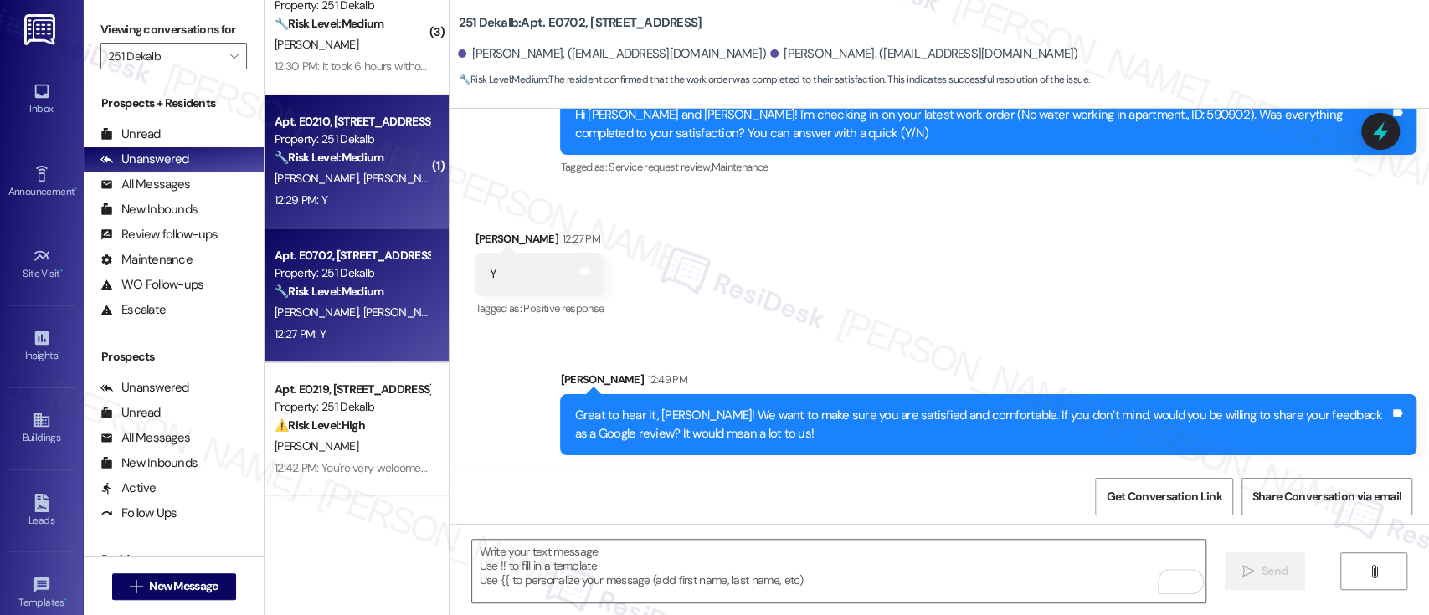
click at [363, 172] on span "[PERSON_NAME]" at bounding box center [405, 178] width 84 height 15
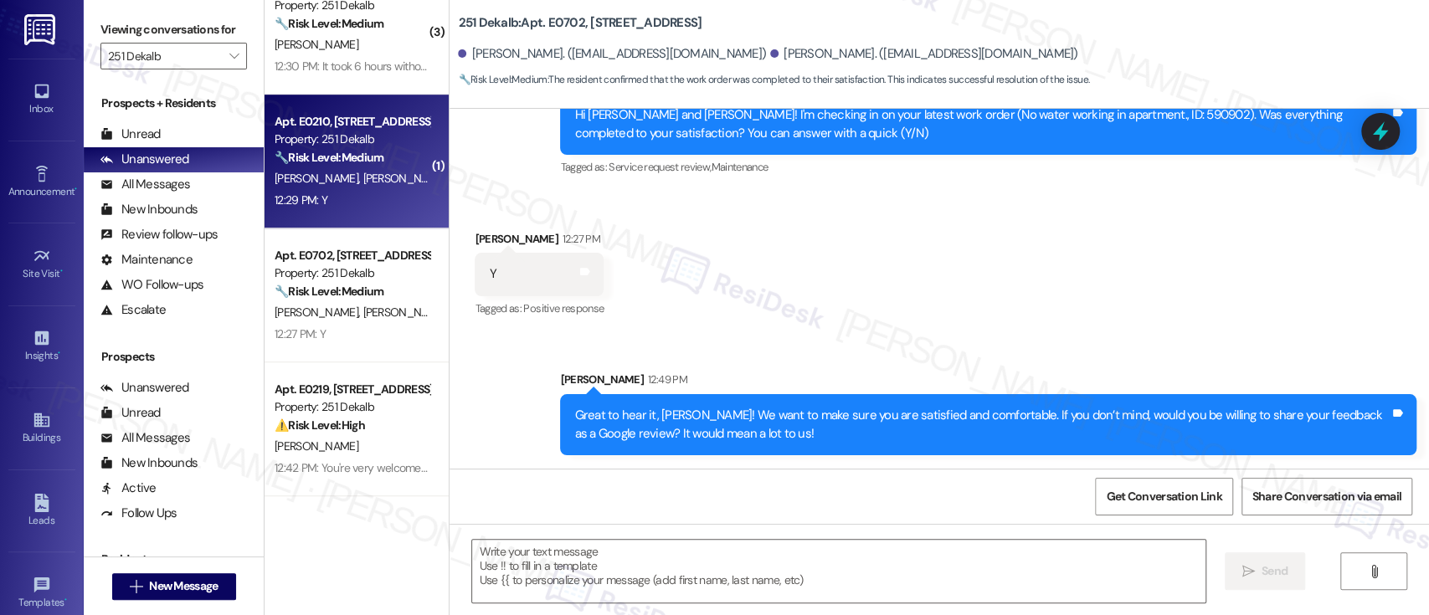
type textarea "Fetching suggested responses. Please feel free to read through the conversation…"
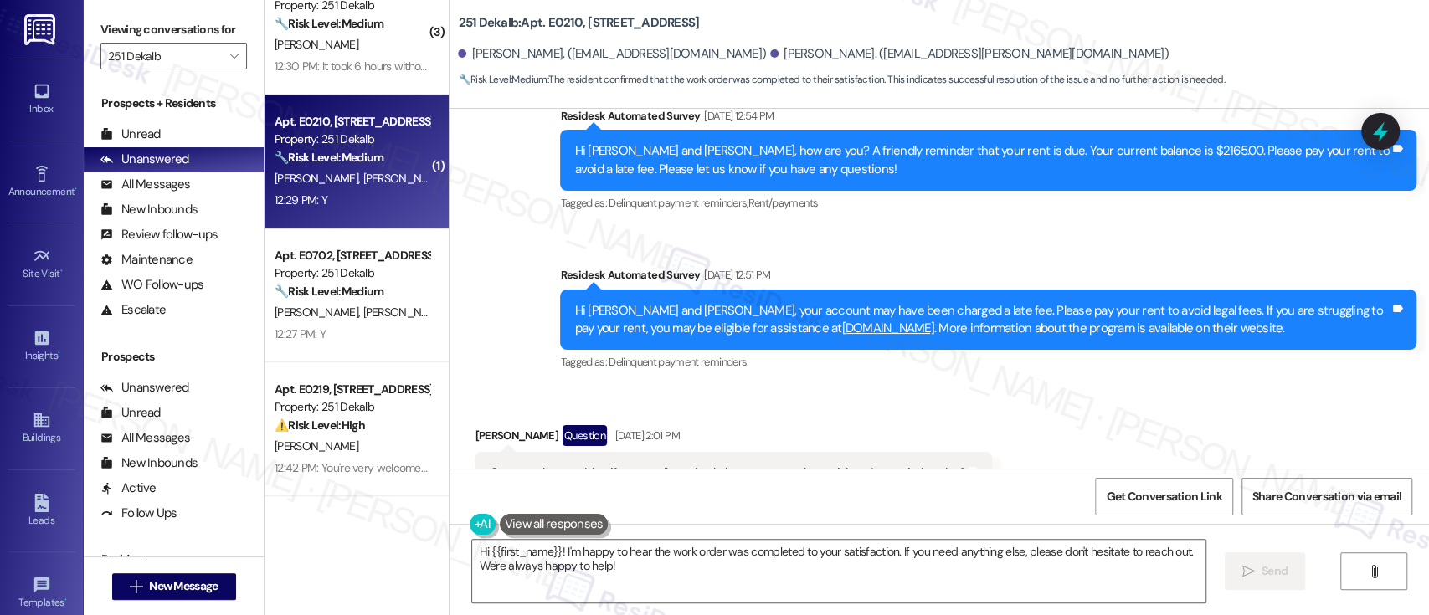
scroll to position [3534, 0]
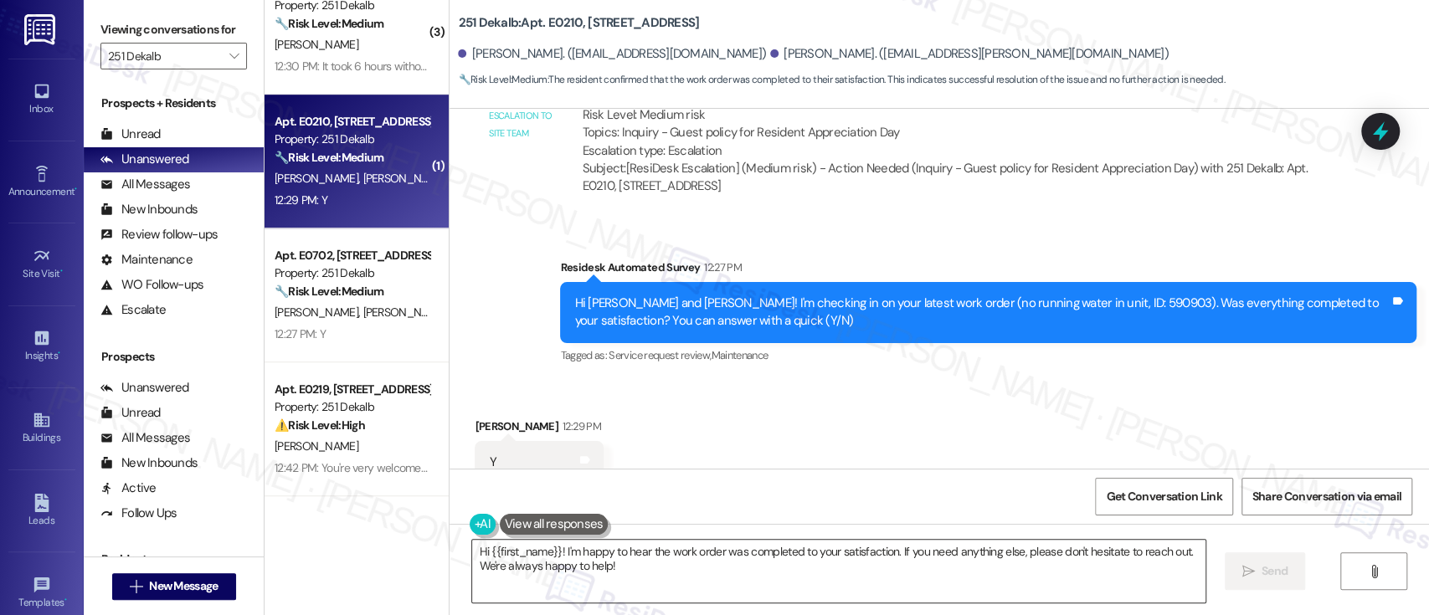
click at [810, 579] on textarea "Hi {{first_name}}! I'm happy to hear the work order was completed to your satis…" at bounding box center [838, 571] width 732 height 63
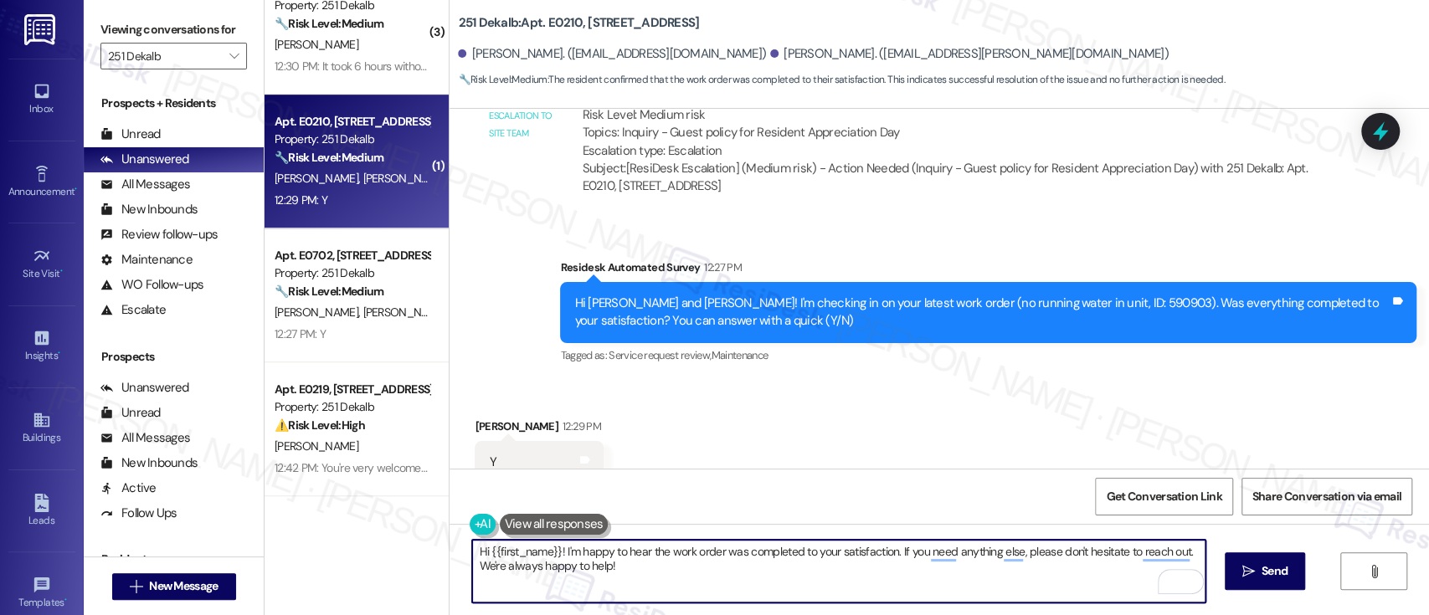
click at [516, 551] on textarea "Hi {{first_name}}! I'm happy to hear the work order was completed to your satis…" at bounding box center [838, 571] width 732 height 63
type textarea "Hi [PERSON_NAME]! I'm happy to hear the work order was completed to your satisf…"
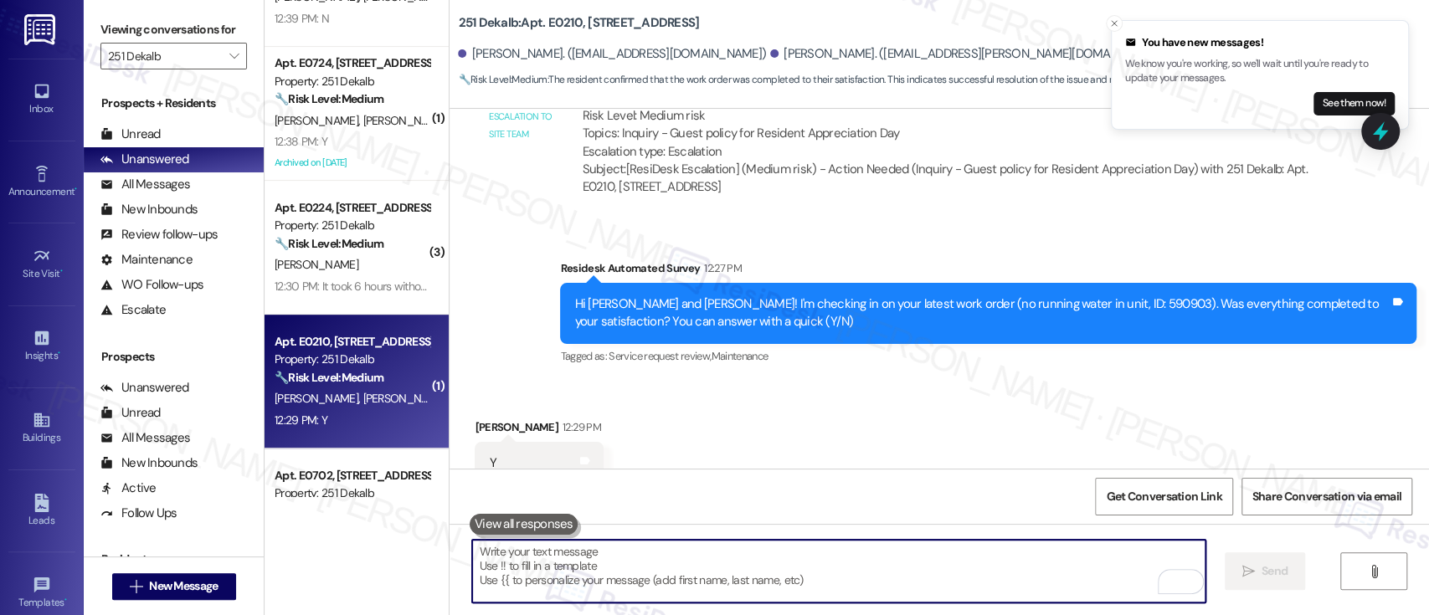
scroll to position [311, 0]
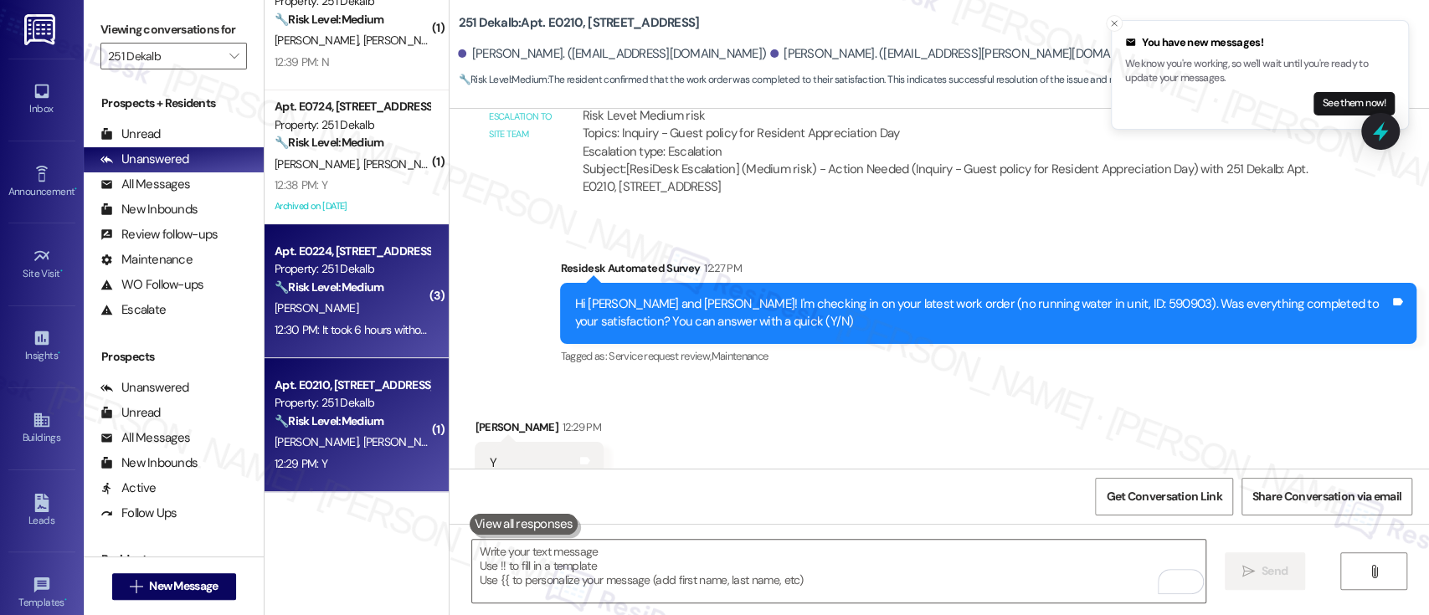
click at [329, 288] on strong "🔧 Risk Level: Medium" at bounding box center [328, 287] width 109 height 15
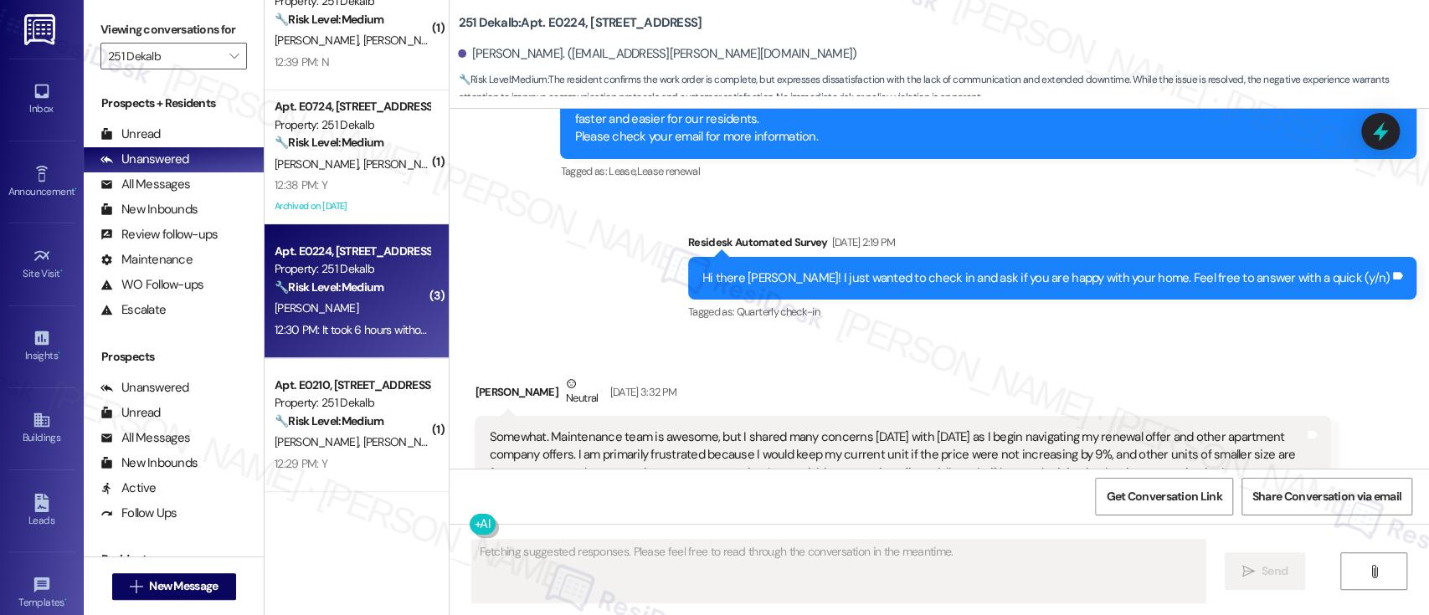
scroll to position [5124, 0]
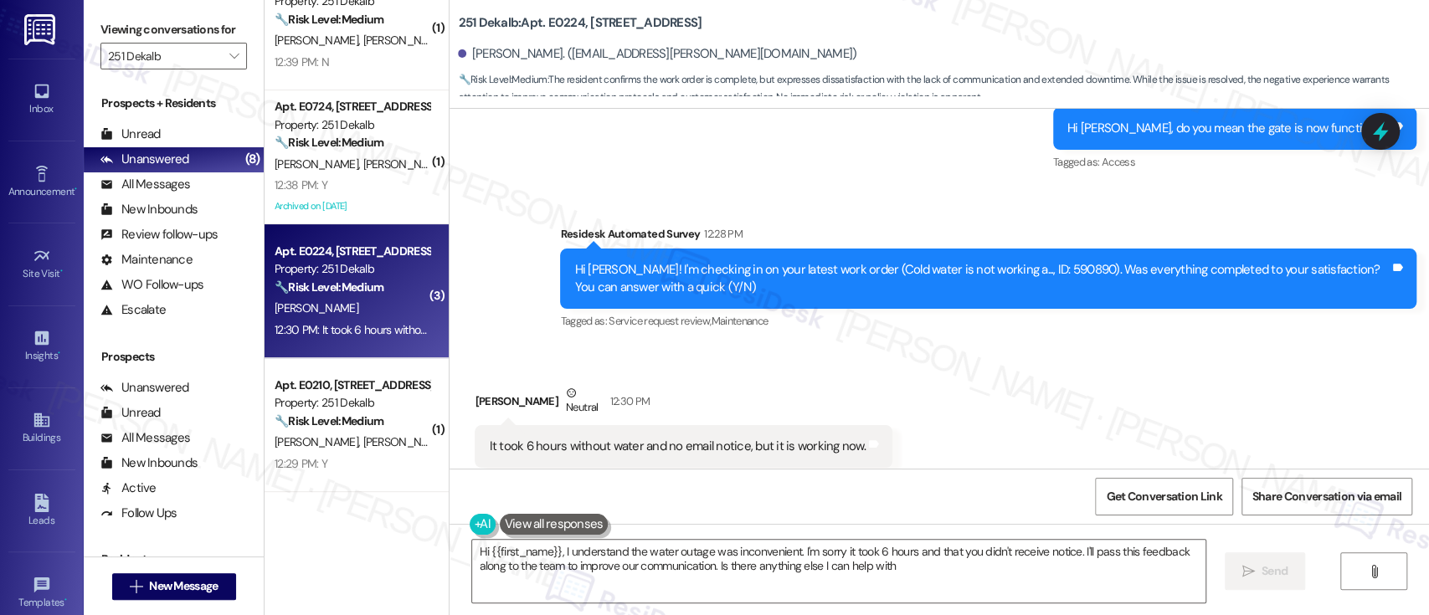
type textarea "Hi {{first_name}}, I understand the water outage was inconvenient. I'm sorry it…"
click at [1311, 379] on div "Received via SMS [PERSON_NAME] Neutral 12:30 PM It took 6 hours without water a…" at bounding box center [938, 425] width 979 height 159
drag, startPoint x: 723, startPoint y: 415, endPoint x: 867, endPoint y: 409, distance: 144.1
click at [867, 425] on div "It took 6 hours without water and no email notice, but it is working now. Tags …" at bounding box center [683, 446] width 417 height 43
click at [993, 411] on div "Received via SMS [PERSON_NAME] Neutral 12:30 PM It took 6 hours without water a…" at bounding box center [938, 425] width 979 height 159
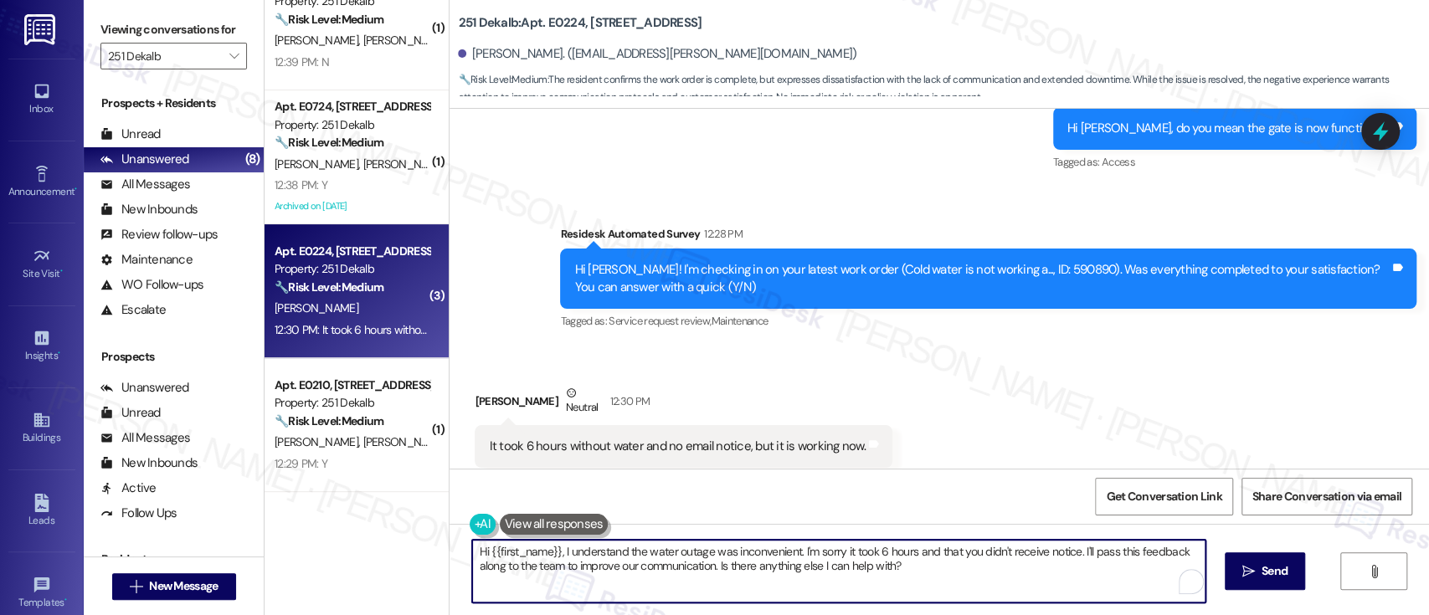
click at [965, 563] on textarea "Hi {{first_name}}, I understand the water outage was inconvenient. I'm sorry it…" at bounding box center [838, 571] width 732 height 63
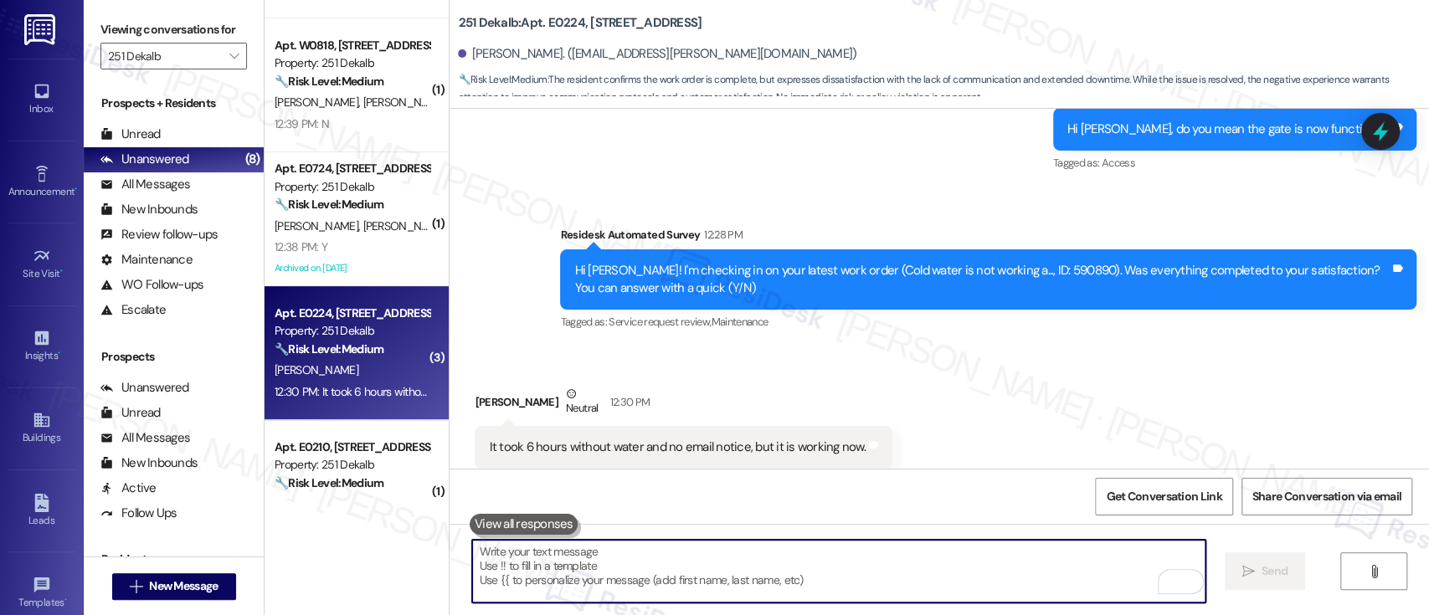
scroll to position [200, 0]
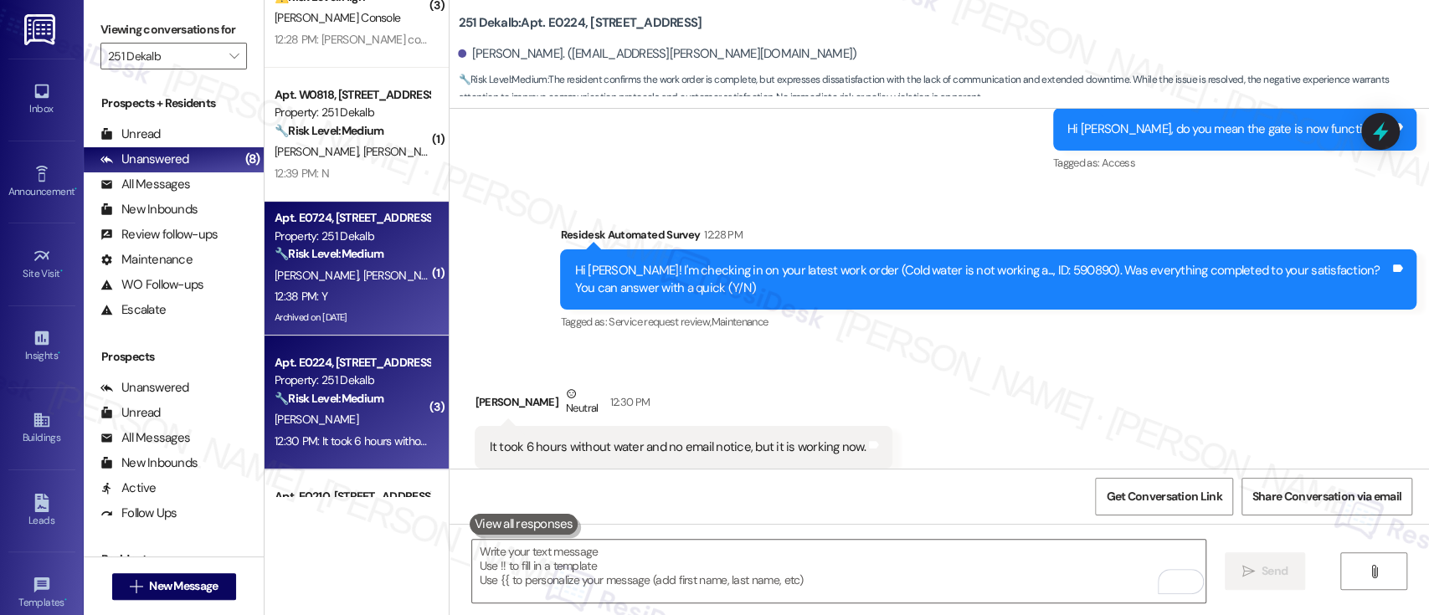
click at [375, 239] on div "Property: 251 Dekalb" at bounding box center [351, 237] width 155 height 18
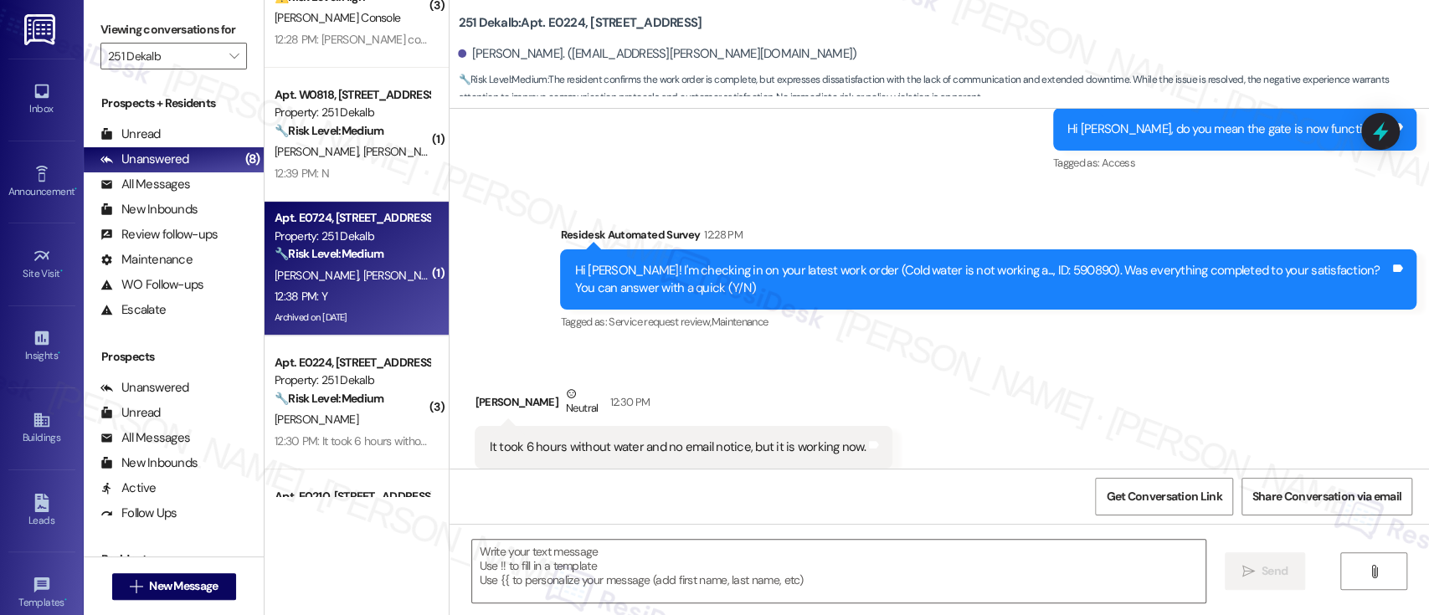
type textarea "Fetching suggested responses. Please feel free to read through the conversation…"
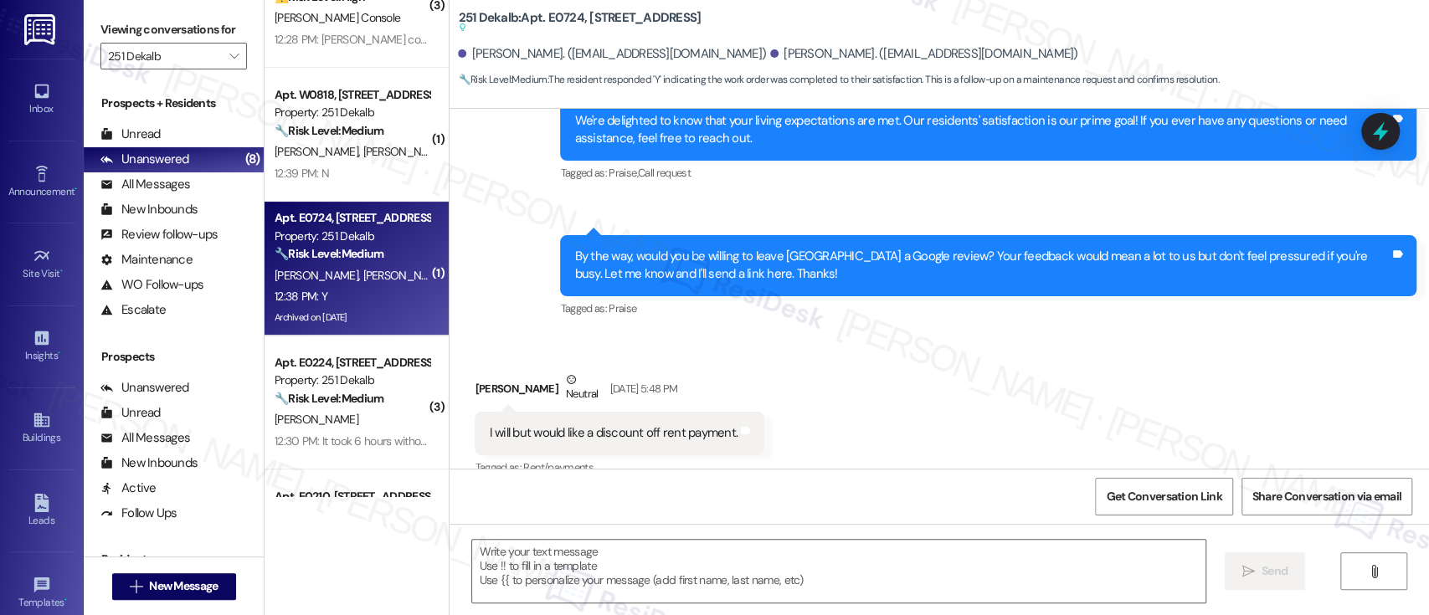
type textarea "Fetching suggested responses. Please feel free to read through the conversation…"
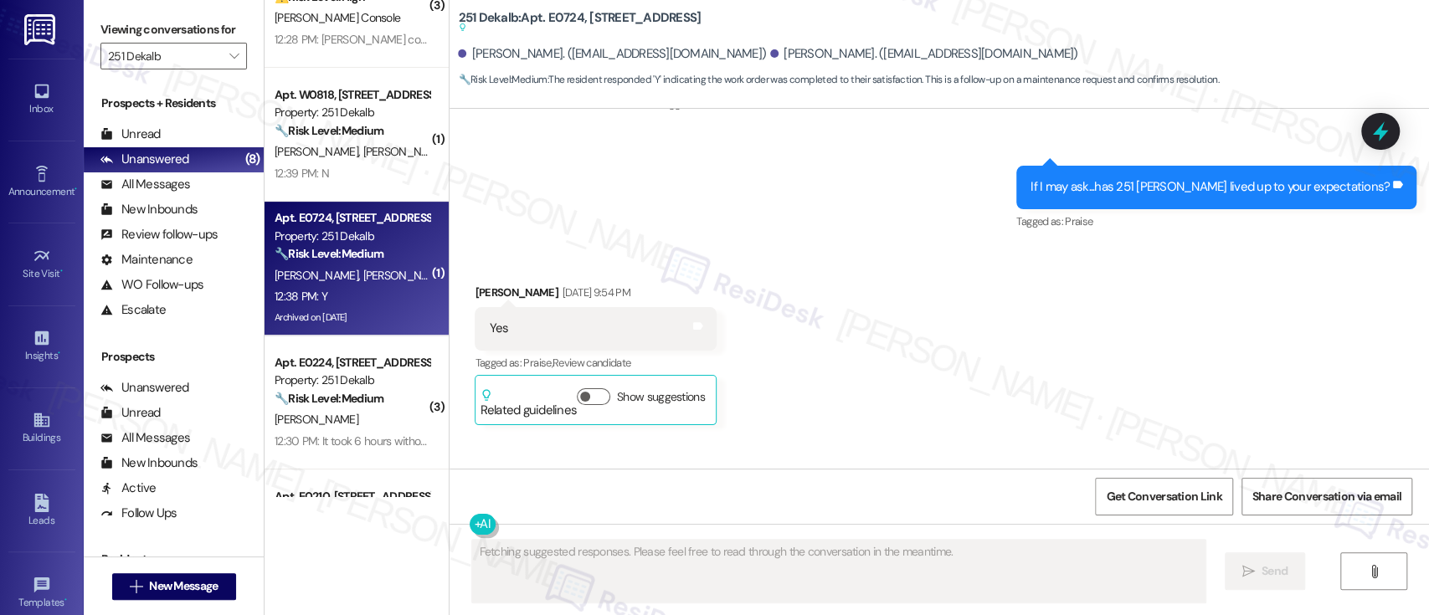
scroll to position [5266, 0]
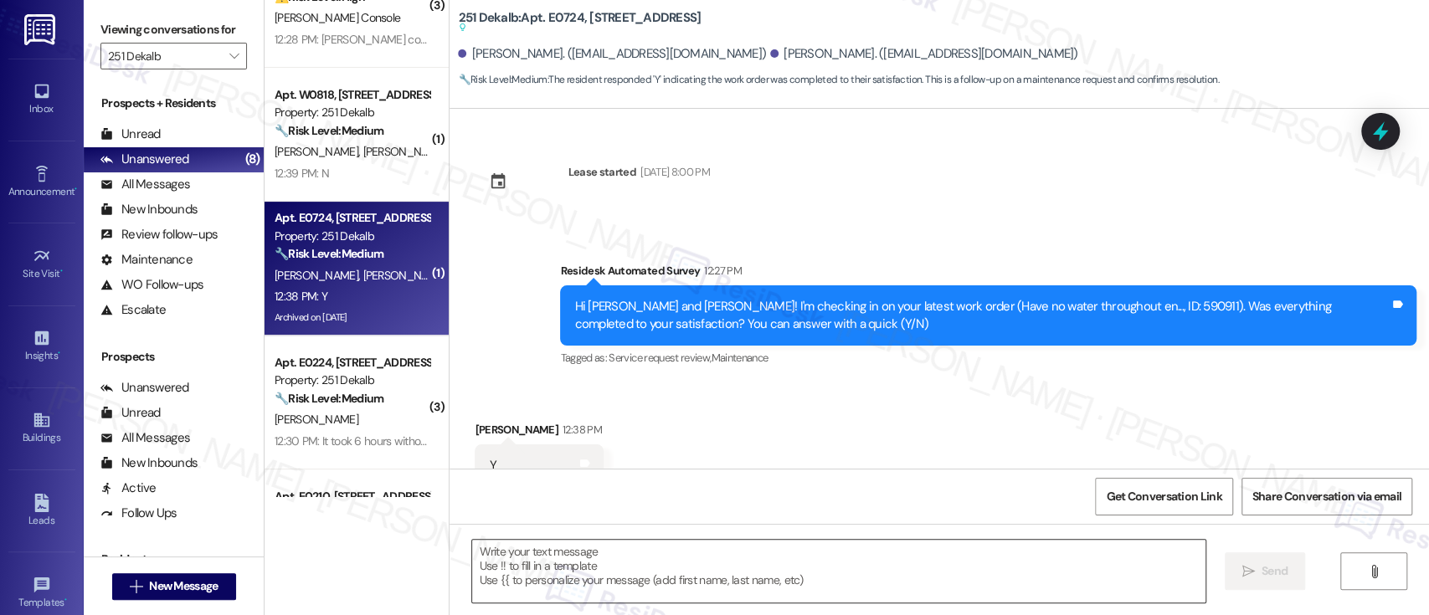
click at [894, 592] on textarea at bounding box center [838, 571] width 732 height 63
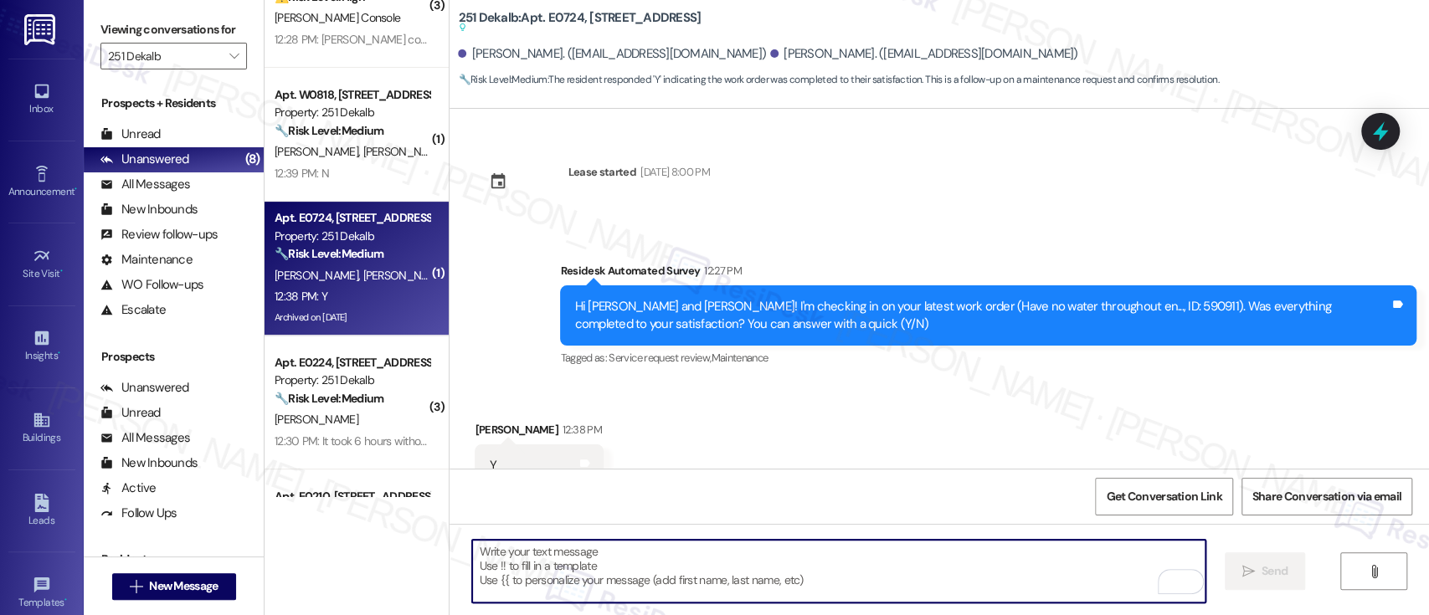
click at [874, 567] on textarea "To enrich screen reader interactions, please activate Accessibility in Grammarl…" at bounding box center [838, 571] width 732 height 63
paste textarea "I'm so glad to hear that everything was taken care of to your satisfaction. Ple…"
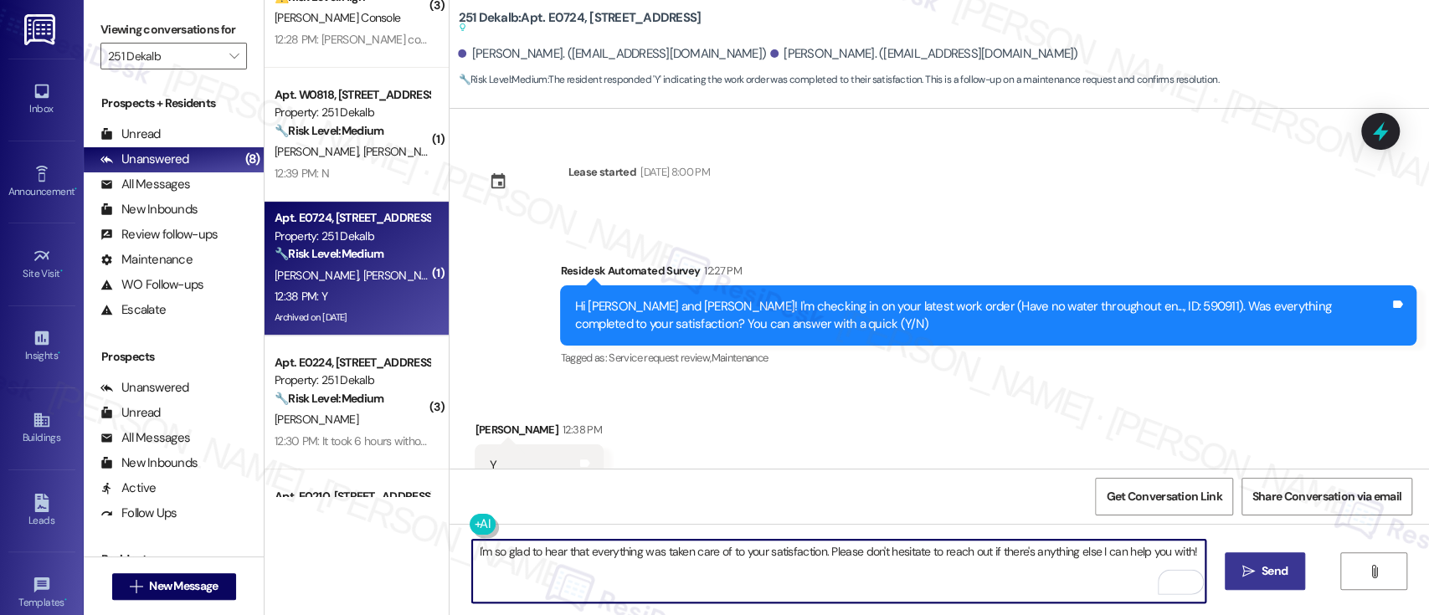
type textarea "I'm so glad to hear that everything was taken care of to your satisfaction. Ple…"
click at [1251, 574] on icon "" at bounding box center [1248, 571] width 13 height 13
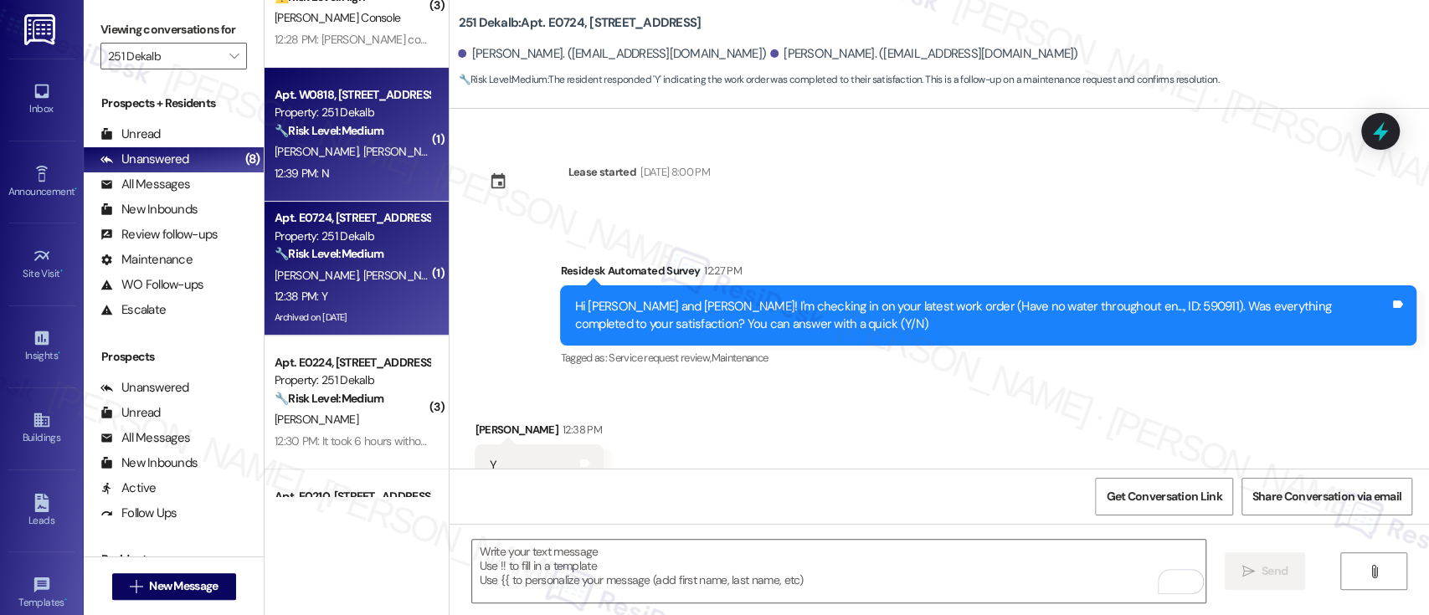
click at [348, 144] on div "[PERSON_NAME] [PERSON_NAME]" at bounding box center [352, 151] width 158 height 21
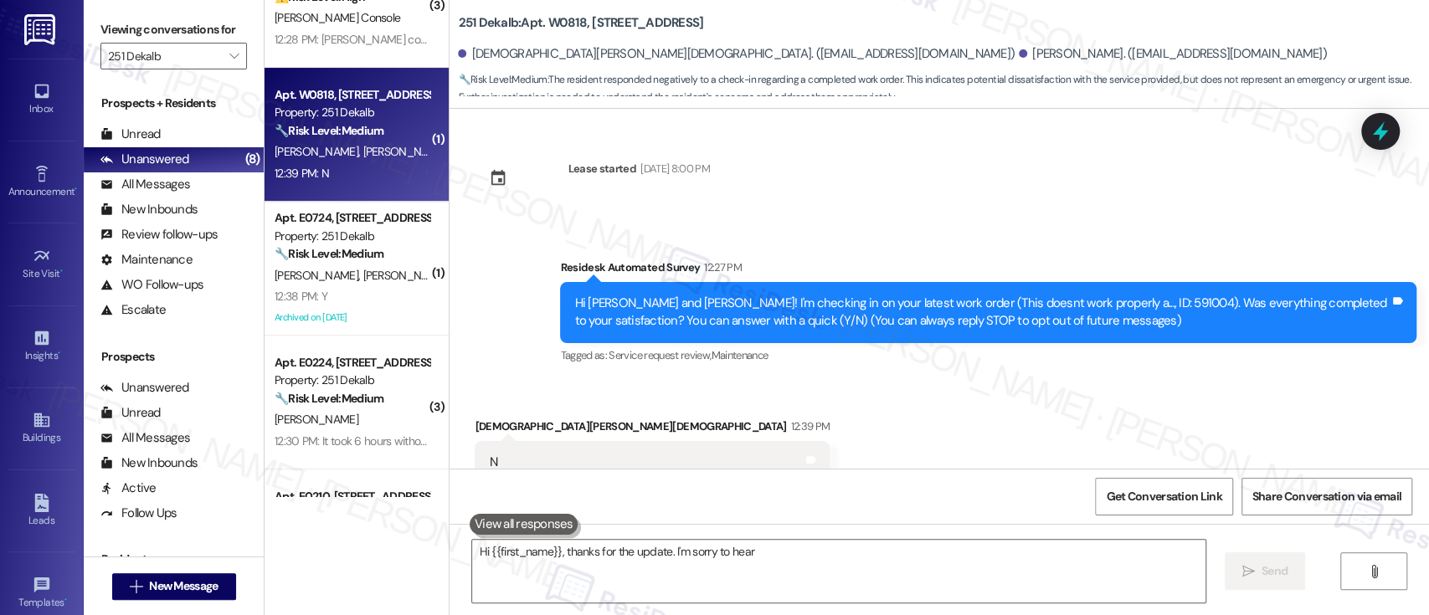
scroll to position [53, 0]
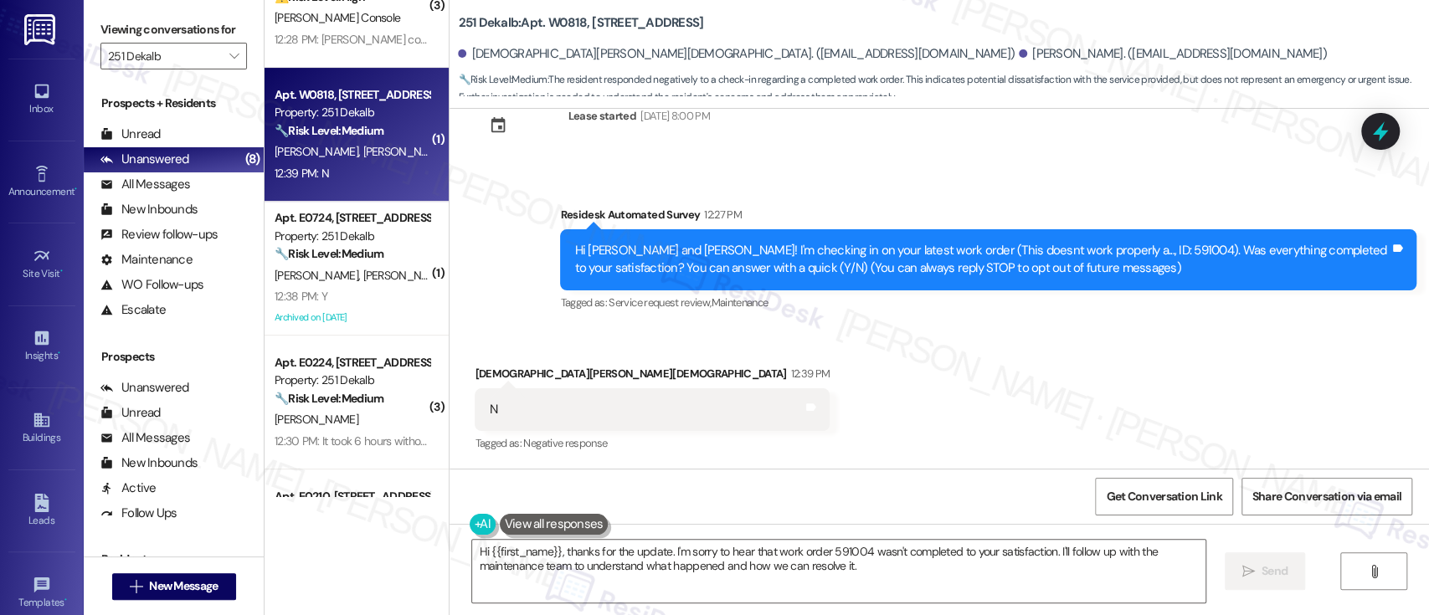
click at [555, 17] on b "251 Dekalb: Apt. W0818, [STREET_ADDRESS]" at bounding box center [580, 23] width 245 height 18
click at [555, 16] on b "251 Dekalb: Apt. W0818, [STREET_ADDRESS]" at bounding box center [580, 23] width 245 height 18
click at [556, 25] on b "251 Dekalb: Apt. W0818, 251 W Dekalb Pike" at bounding box center [580, 23] width 245 height 18
copy b "W0818"
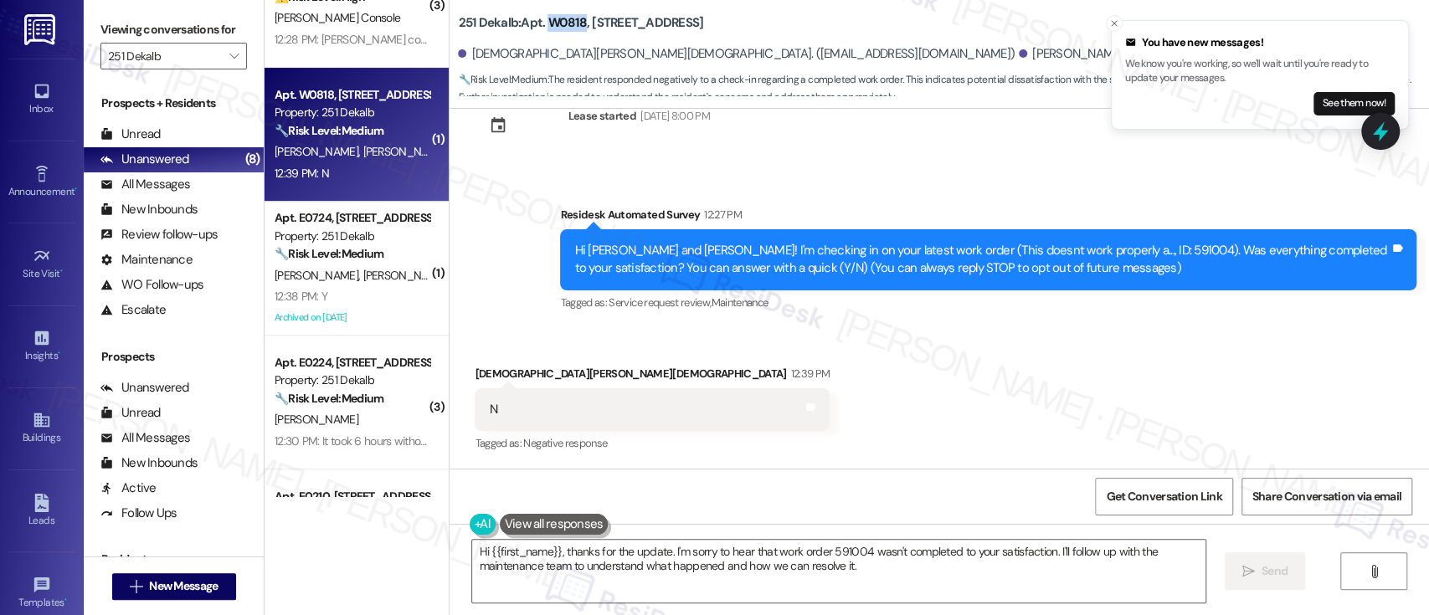
scroll to position [54, 0]
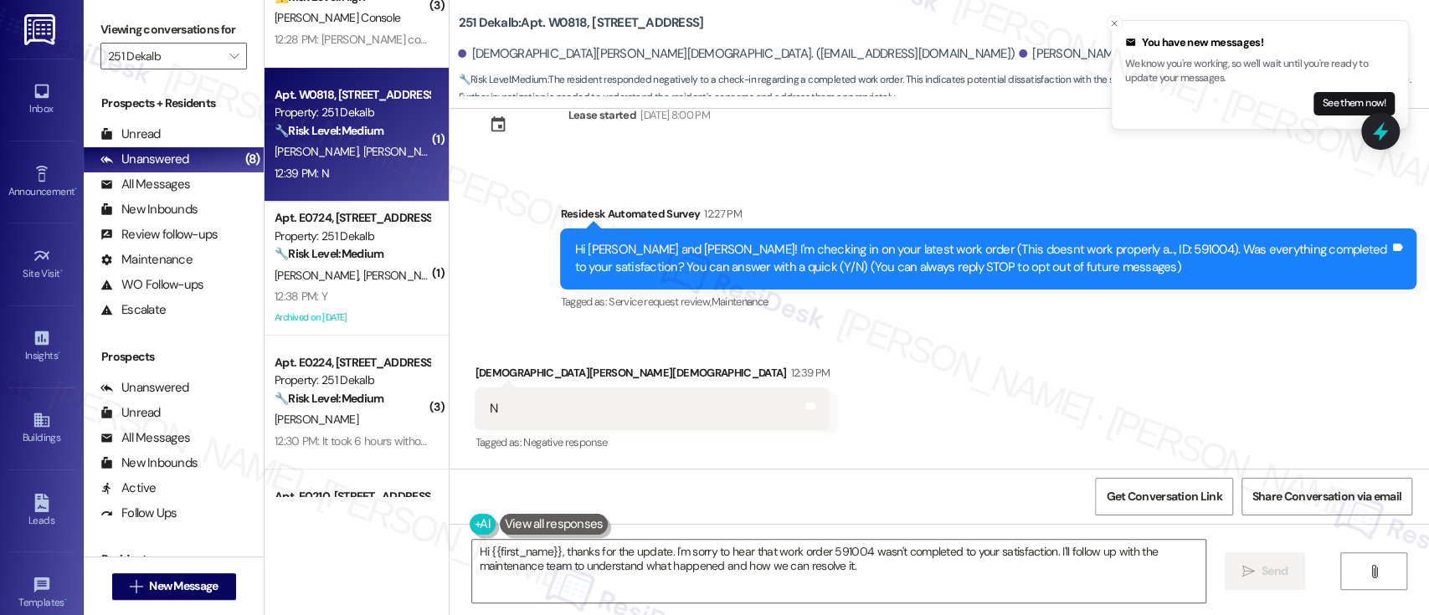
click at [475, 371] on div "Rashmi Jain 12:39 PM" at bounding box center [652, 375] width 355 height 23
copy div "Rashmi"
click at [521, 551] on textarea "Hi {{first_name}}, thanks for the update. I'm sorry to hear that work order 591…" at bounding box center [838, 571] width 732 height 63
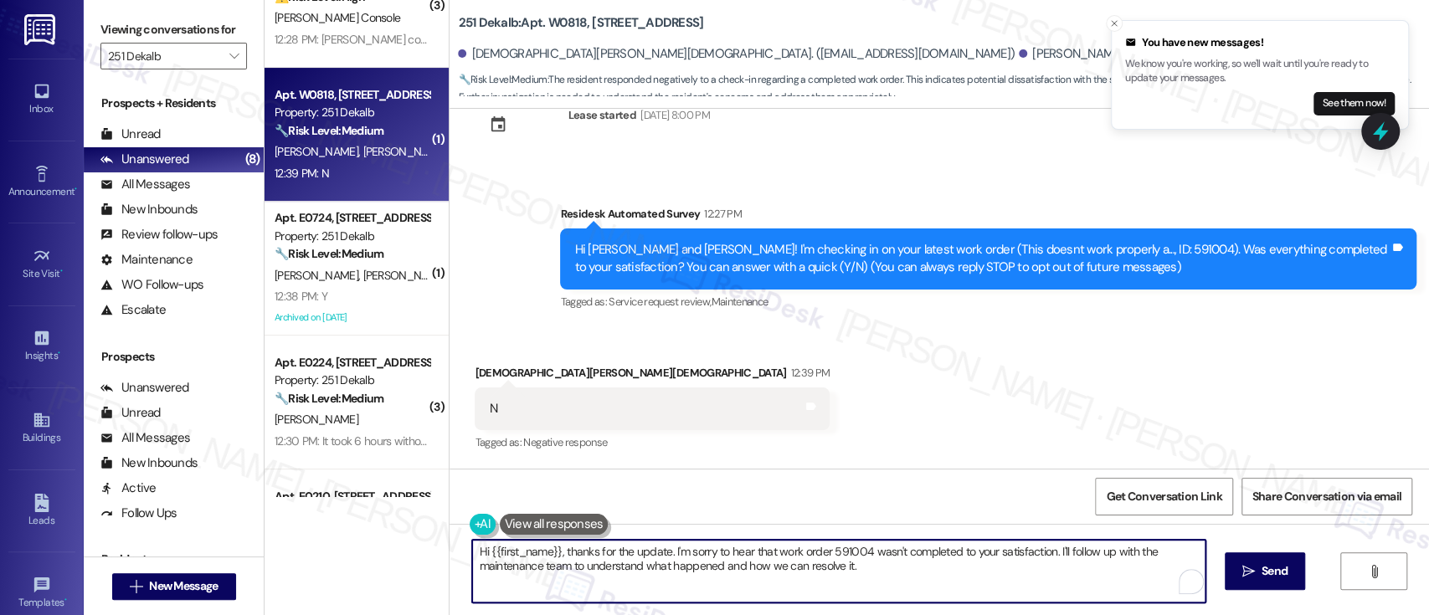
click at [521, 551] on textarea "Hi {{first_name}}, thanks for the update. I'm sorry to hear that work order 591…" at bounding box center [838, 571] width 732 height 63
paste textarea "Rashmi"
drag, startPoint x: 1012, startPoint y: 551, endPoint x: 1023, endPoint y: 570, distance: 22.5
click at [1023, 570] on textarea "Hi Rashmi, thanks for the update. I'm sorry to hear that work order 591004 wasn…" at bounding box center [838, 571] width 732 height 63
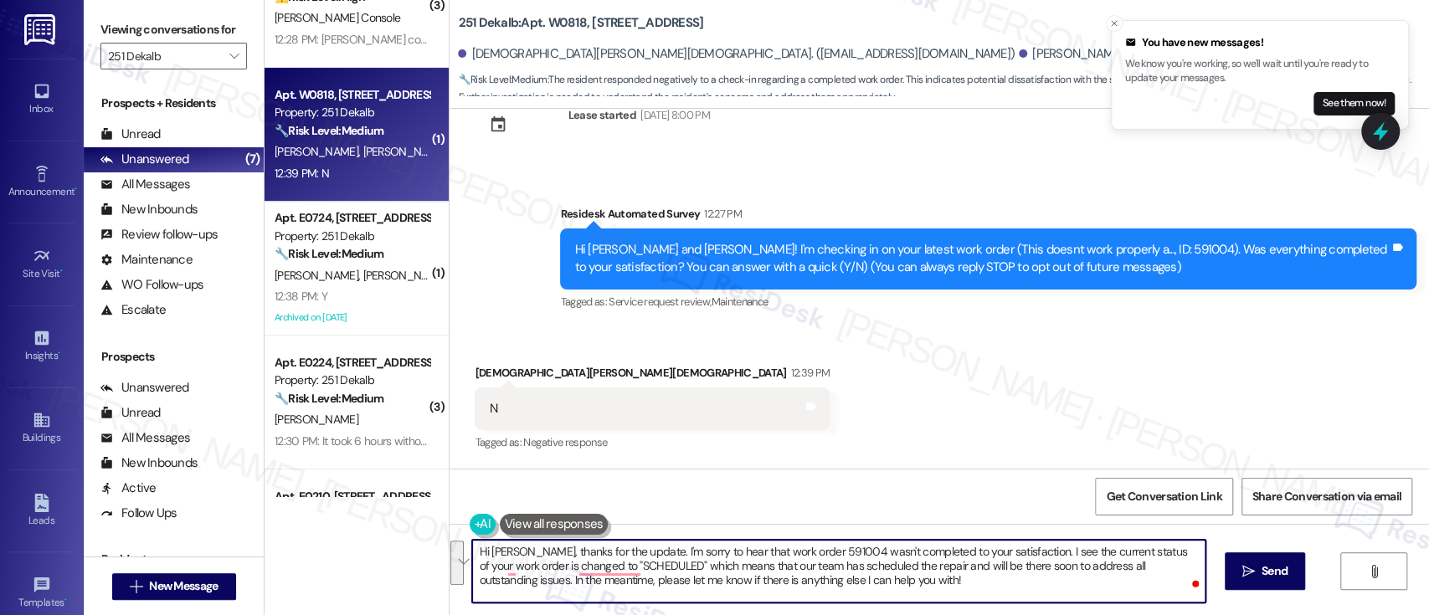
paste textarea "Thank you for the update. I'm sorry to hear that work order #591004 wasn’t comp…"
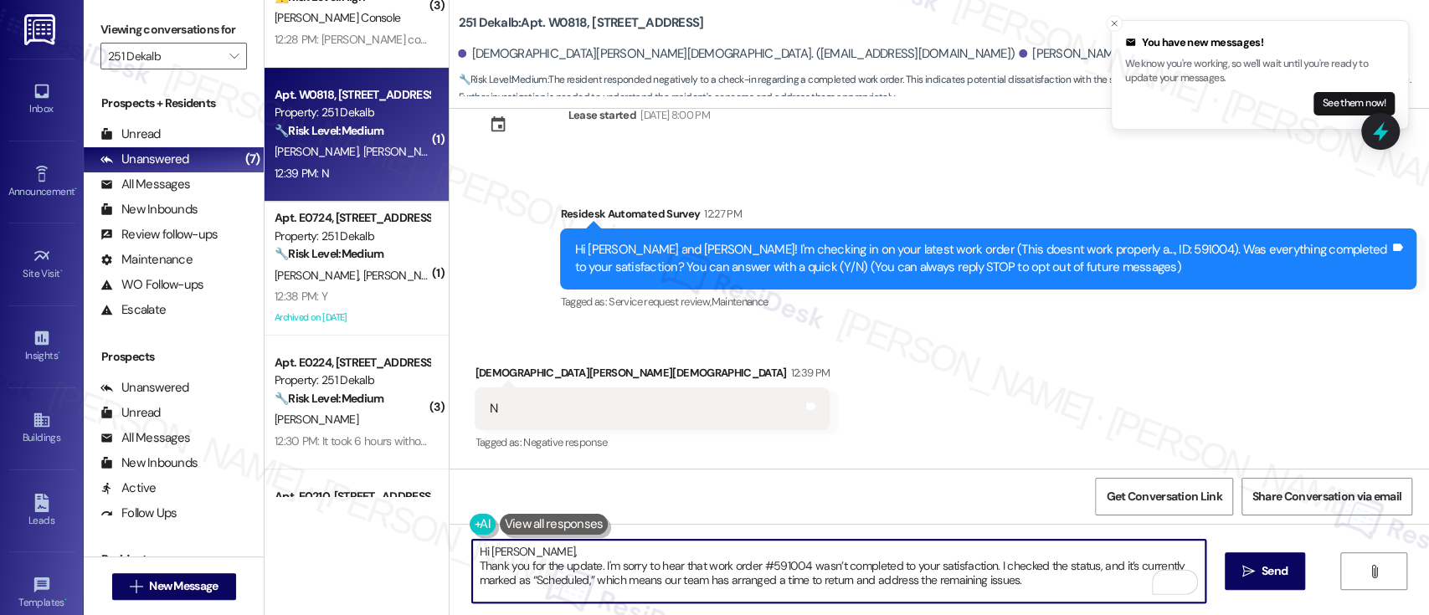
scroll to position [0, 0]
drag, startPoint x: 666, startPoint y: 552, endPoint x: 676, endPoint y: 554, distance: 10.2
click at [668, 553] on textarea "Hi Rashmi, Thank you for the update. I'm sorry to hear that work order #591004 …" at bounding box center [838, 571] width 732 height 63
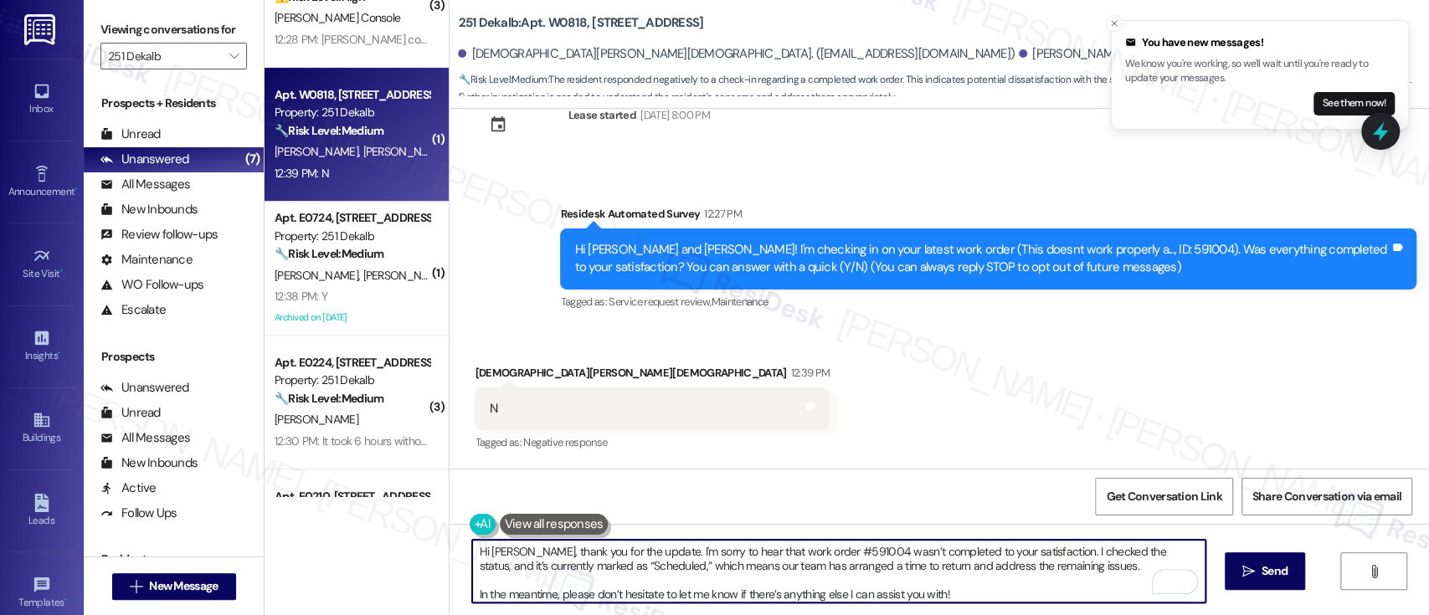
click at [859, 565] on textarea "Hi Rashmi, thank you for the update. I'm sorry to hear that work order #591004 …" at bounding box center [838, 571] width 732 height 63
click at [1008, 566] on textarea "Hi Rashmi, thank you for the update. I'm sorry to hear that work order #591004 …" at bounding box center [838, 571] width 732 height 63
click at [957, 595] on textarea "Hi Rashmi, thank you for the update. I'm sorry to hear that work order #591004 …" at bounding box center [838, 571] width 732 height 63
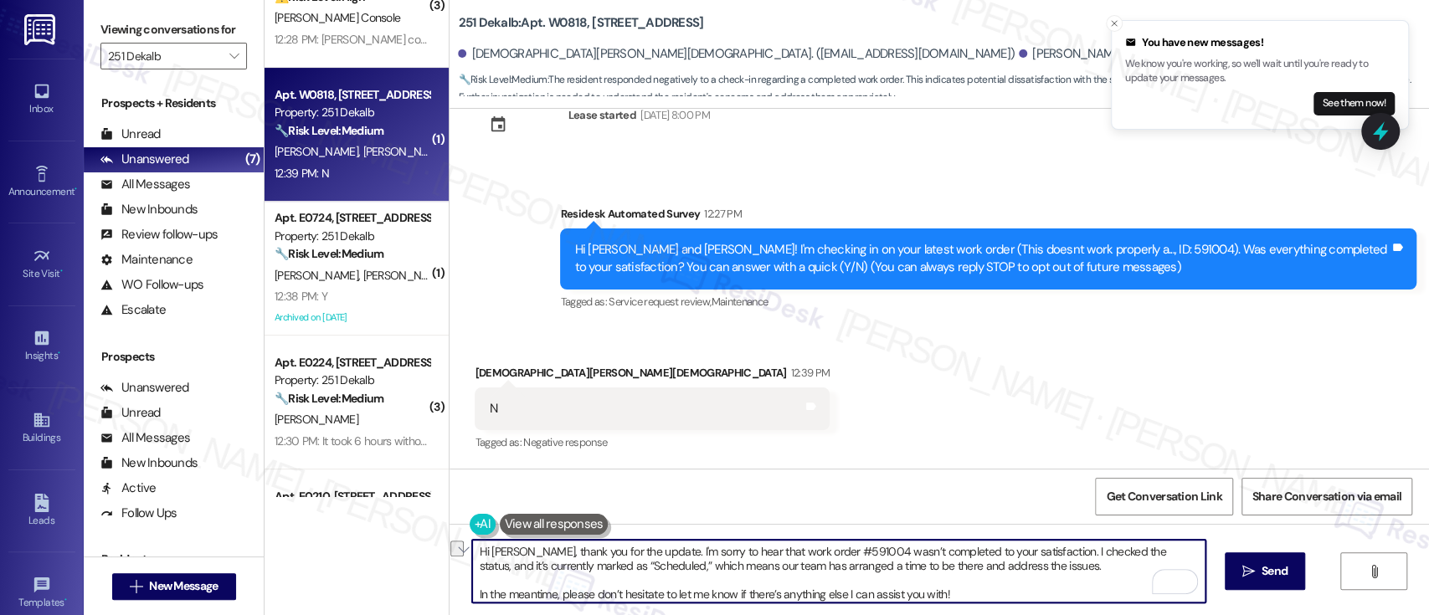
type textarea "Hi Rashmi, thank you for the update. I'm sorry to hear that work order #591004 …"
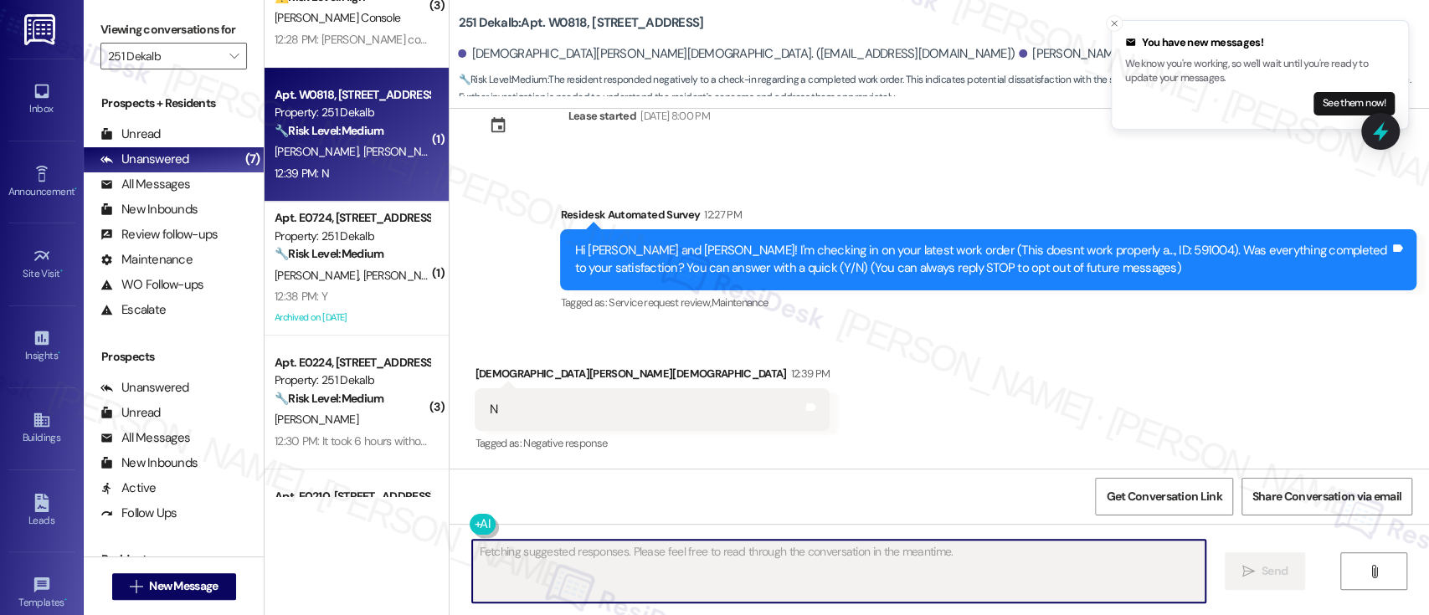
scroll to position [187, 0]
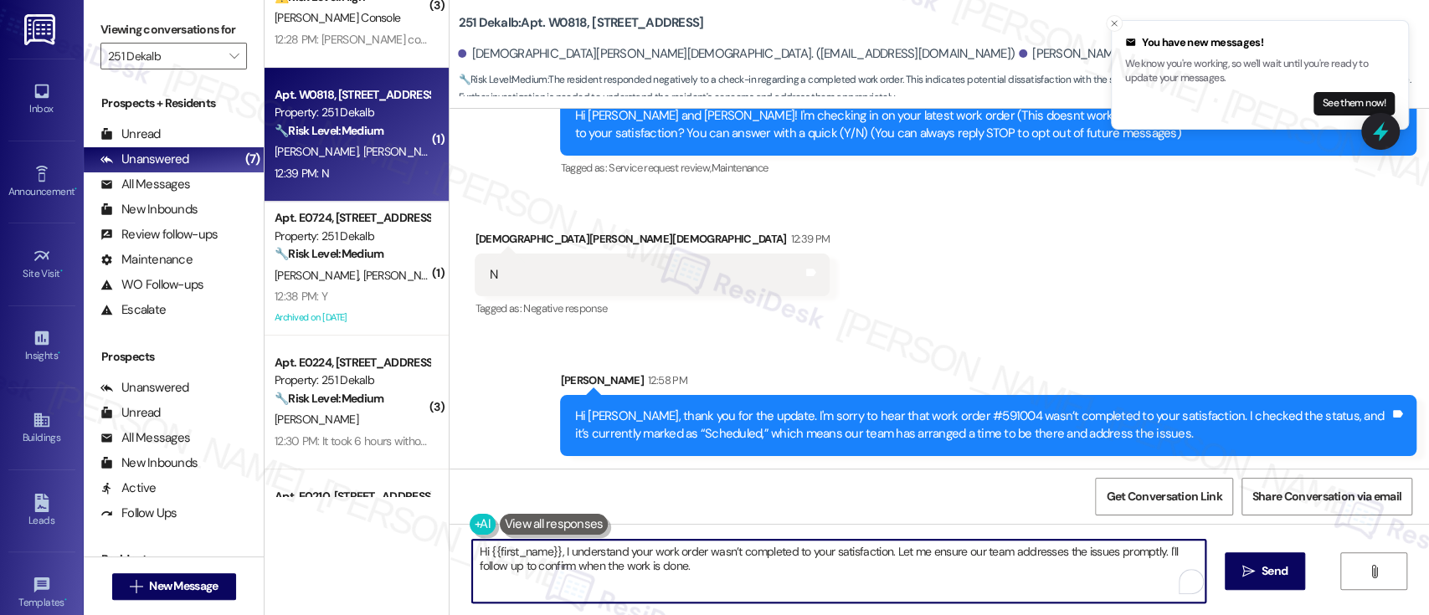
click at [982, 563] on textarea "Hi {{first_name}}, I understand your work order wasn’t completed to your satisf…" at bounding box center [838, 571] width 732 height 63
paste textarea "In the meantime, please don’t hesitate to let me know if there’s anything else …"
type textarea "In the meantime, please don’t hesitate to let me know if there’s anything else …"
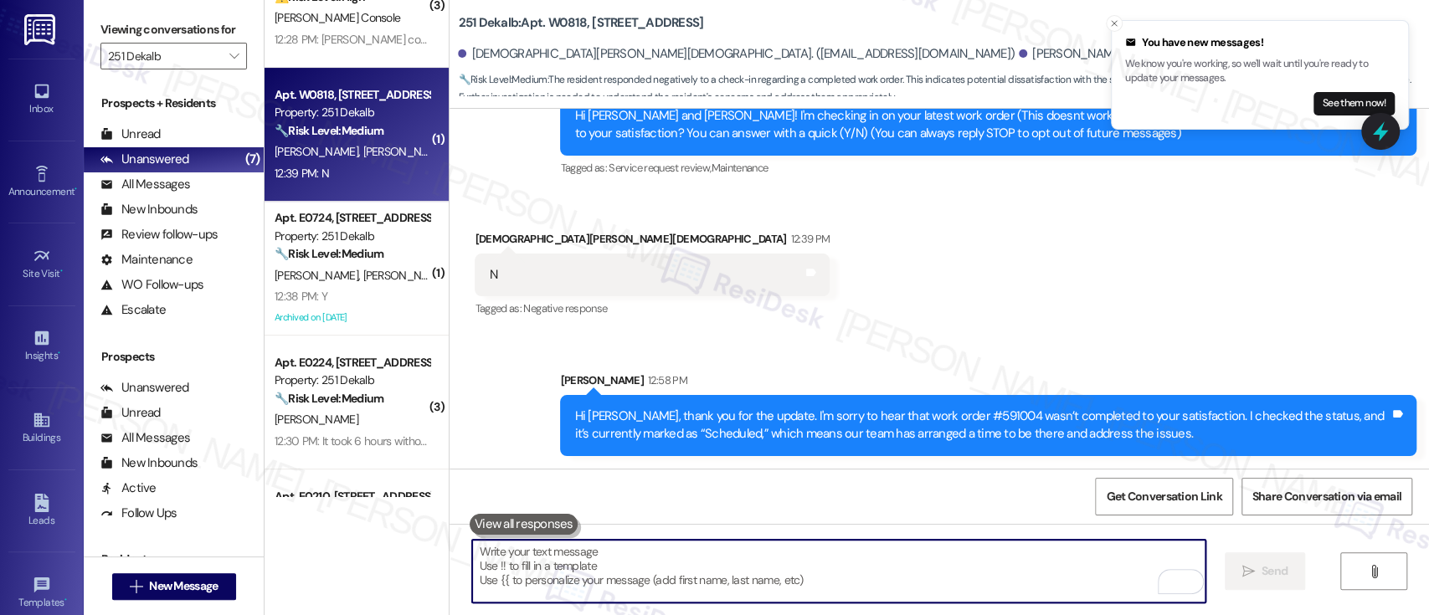
scroll to position [53, 0]
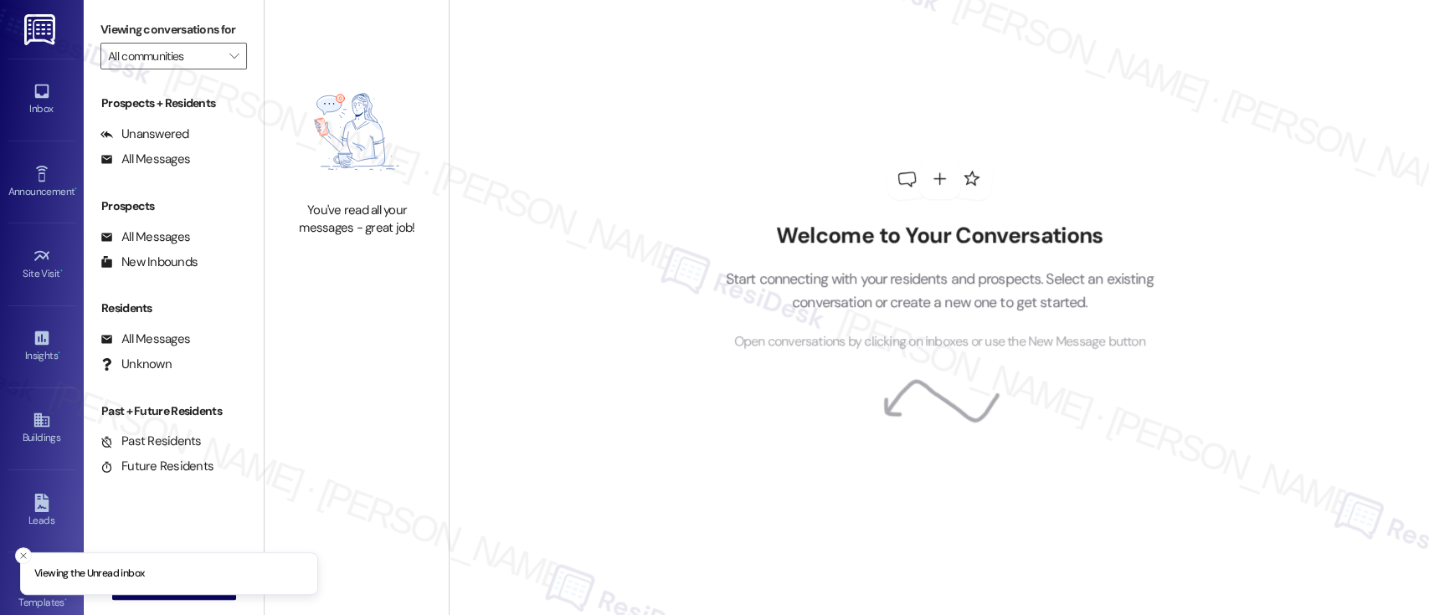
type input "251 Dekalb"
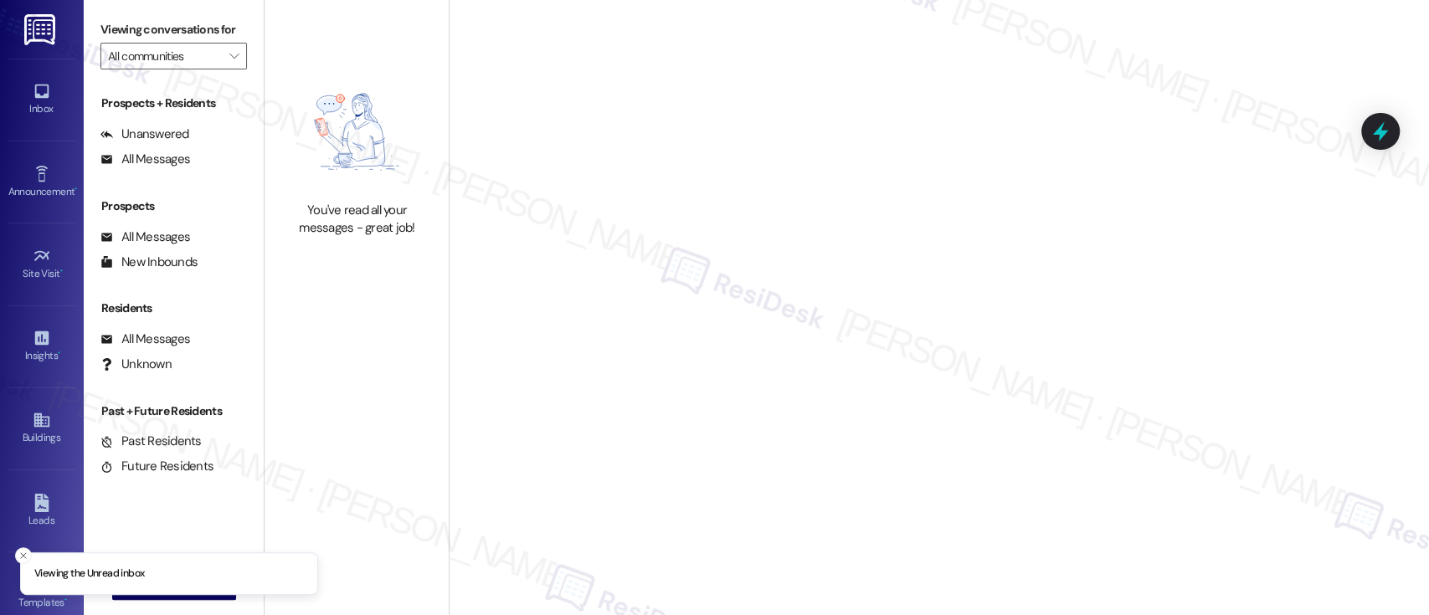
type input "251 Dekalb"
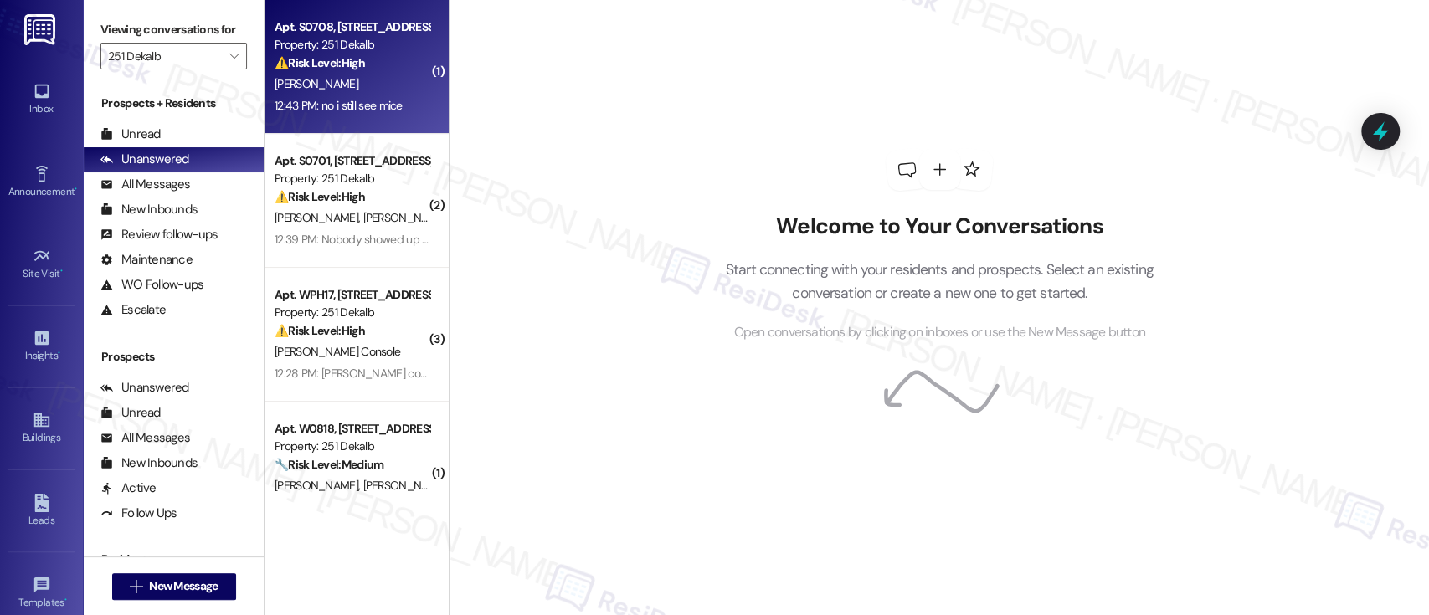
click at [377, 59] on div "⚠️ Risk Level: High The resident indicates that the pest control work order was…" at bounding box center [351, 63] width 155 height 18
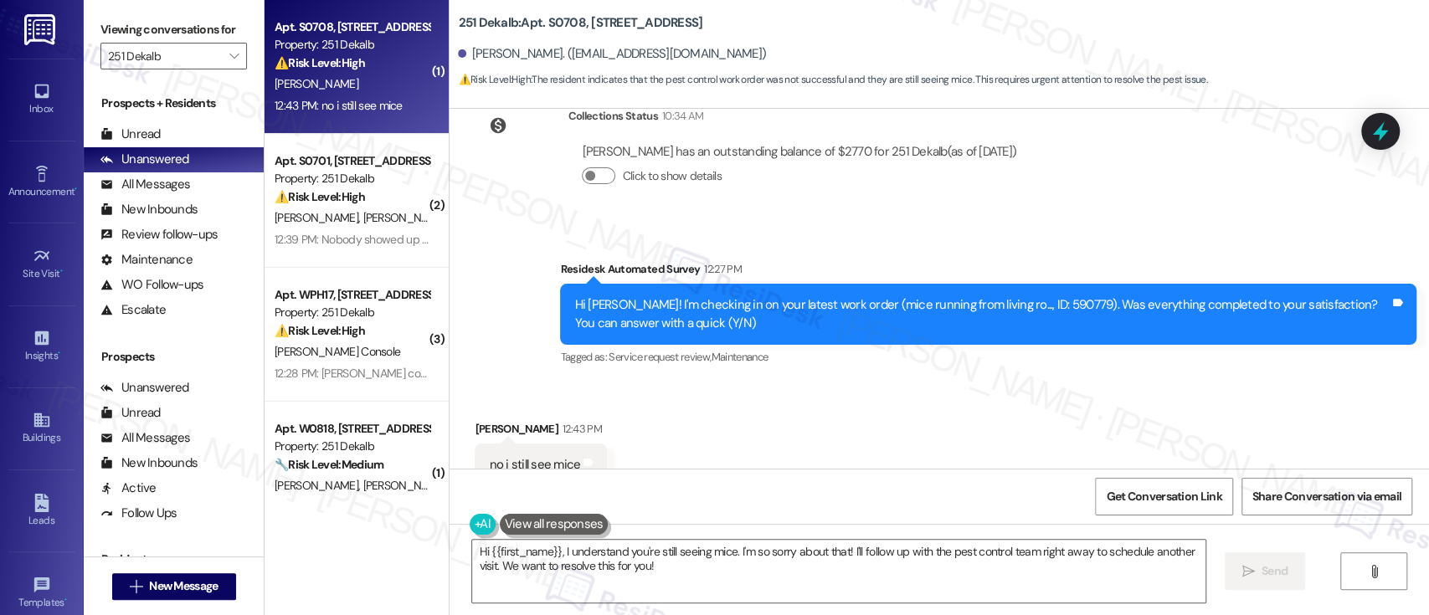
scroll to position [1339, 0]
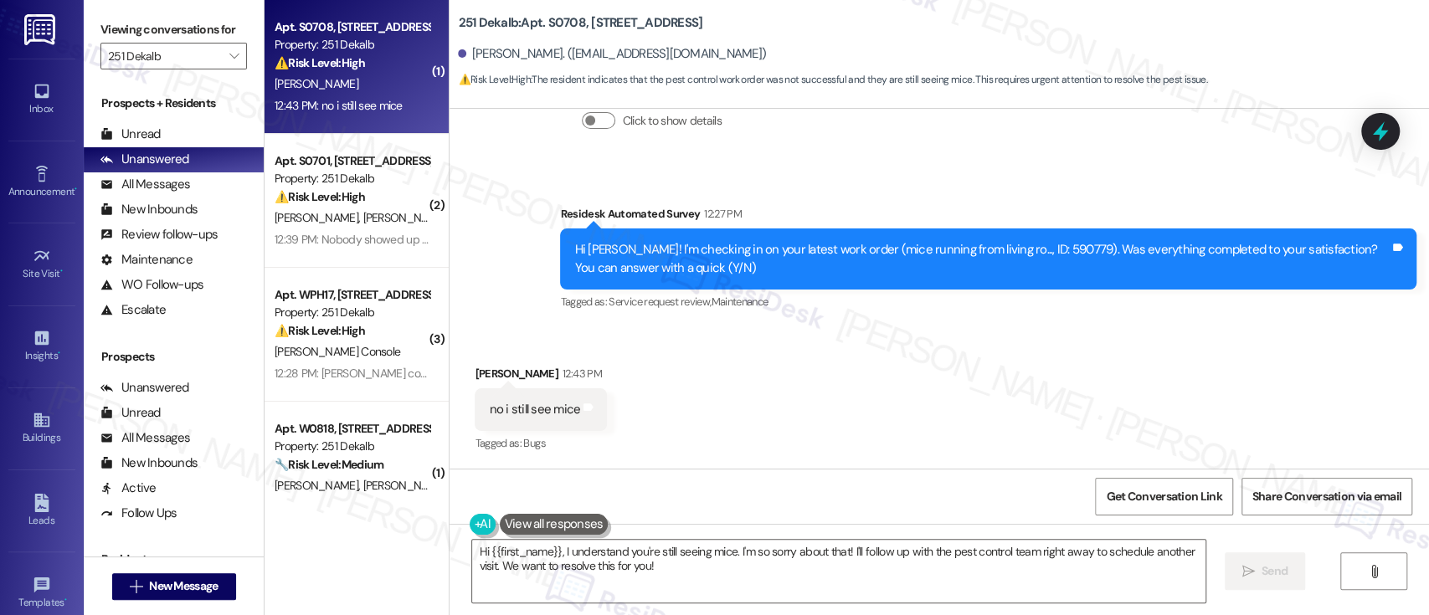
click at [907, 314] on div "Survey, sent via SMS Residesk Automated Survey 12:27 PM Hi [PERSON_NAME]! I'm c…" at bounding box center [987, 259] width 881 height 134
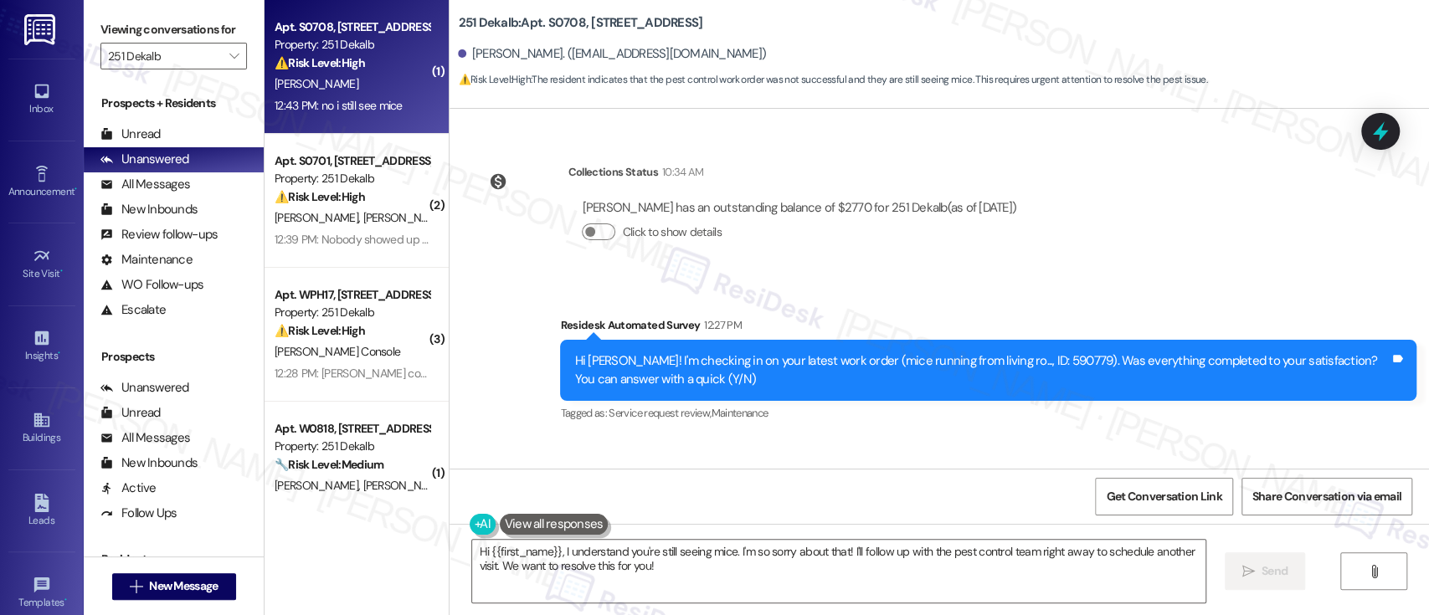
drag, startPoint x: 1147, startPoint y: 349, endPoint x: 1028, endPoint y: 365, distance: 119.9
click at [1146, 349] on div "Hi [PERSON_NAME]! I'm checking in on your latest work order (mice running from …" at bounding box center [988, 370] width 856 height 61
click at [1008, 365] on div "Hi [PERSON_NAME]! I'm checking in on your latest work order (mice running from …" at bounding box center [981, 370] width 815 height 36
copy div "590779"
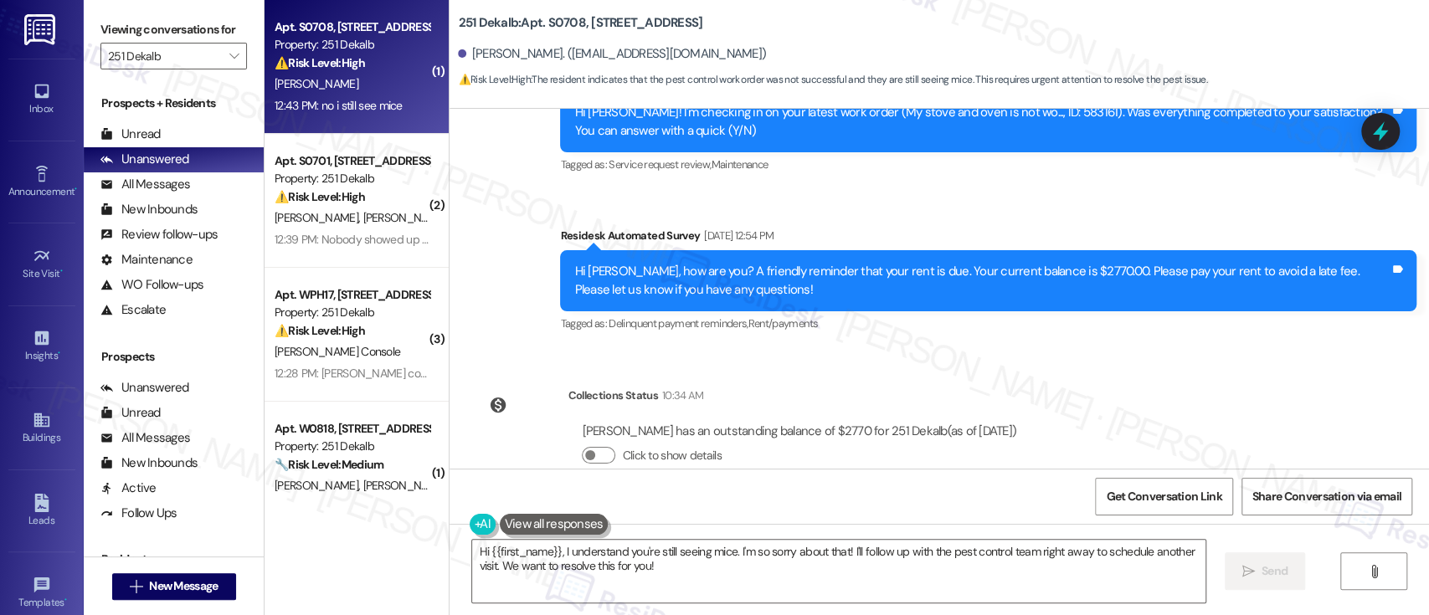
scroll to position [1116, 0]
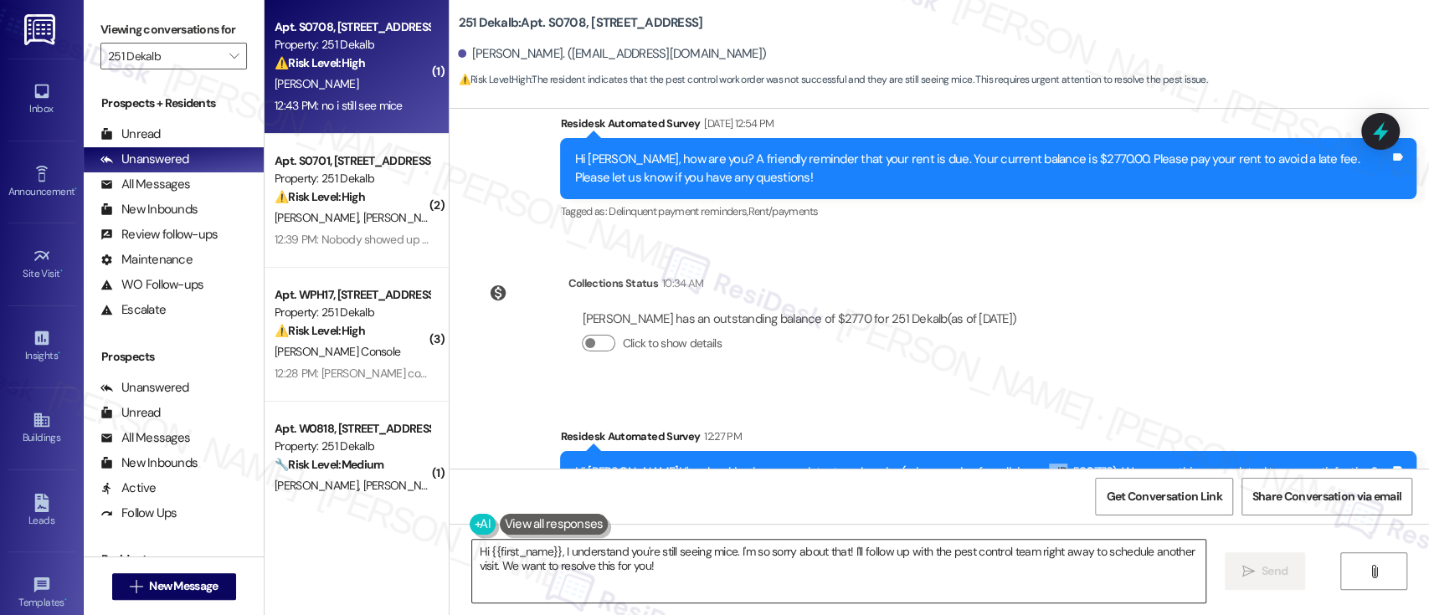
click at [937, 566] on textarea "Hi {{first_name}}, I understand you're still seeing mice. I'm so sorry about th…" at bounding box center [838, 571] width 732 height 63
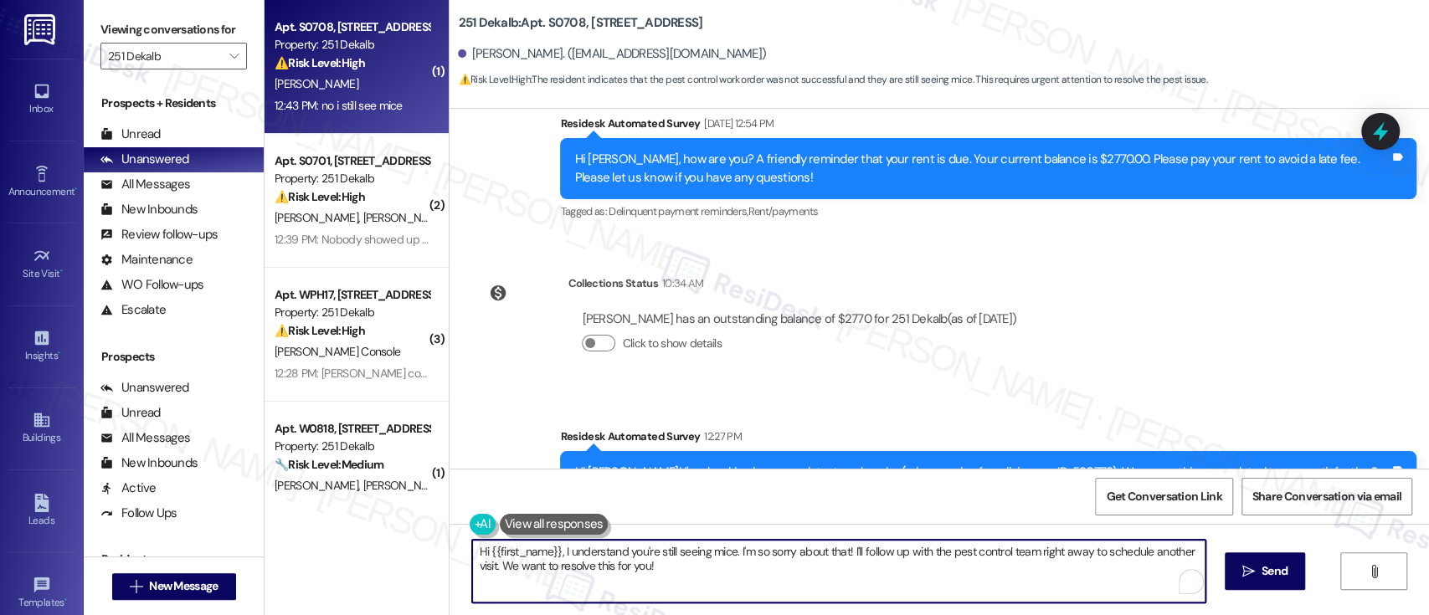
click at [844, 552] on textarea "Hi {{first_name}}, I understand you're still seeing mice. I'm so sorry about th…" at bounding box center [838, 571] width 732 height 63
drag, startPoint x: 487, startPoint y: 571, endPoint x: 571, endPoint y: 554, distance: 85.3
click at [487, 568] on textarea "Hi {{first_name}}, I understand you're still seeing mice. I'm so sorry about th…" at bounding box center [838, 571] width 732 height 63
paste textarea "I’m so sorry to hear you’re still seeing mice—that’s understandably frustrating…"
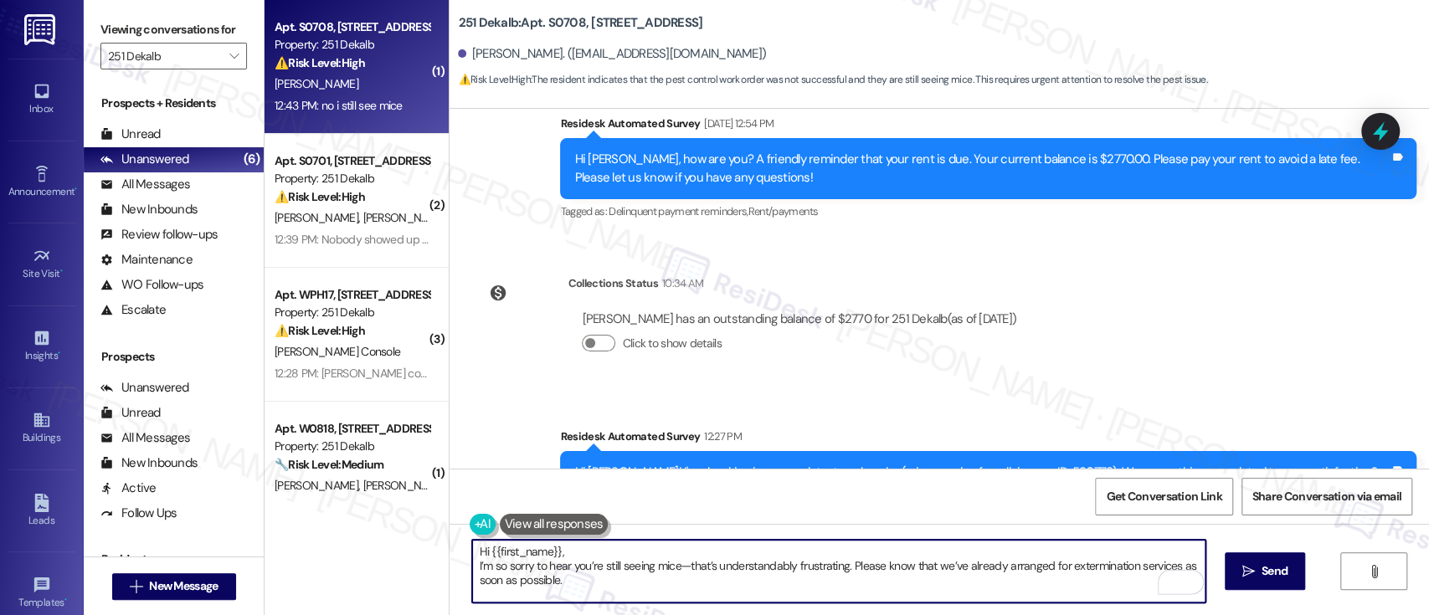
click at [641, 547] on textarea "Hi {{first_name}}, I’m so sorry to hear you’re still seeing mice—that’s underst…" at bounding box center [838, 571] width 732 height 63
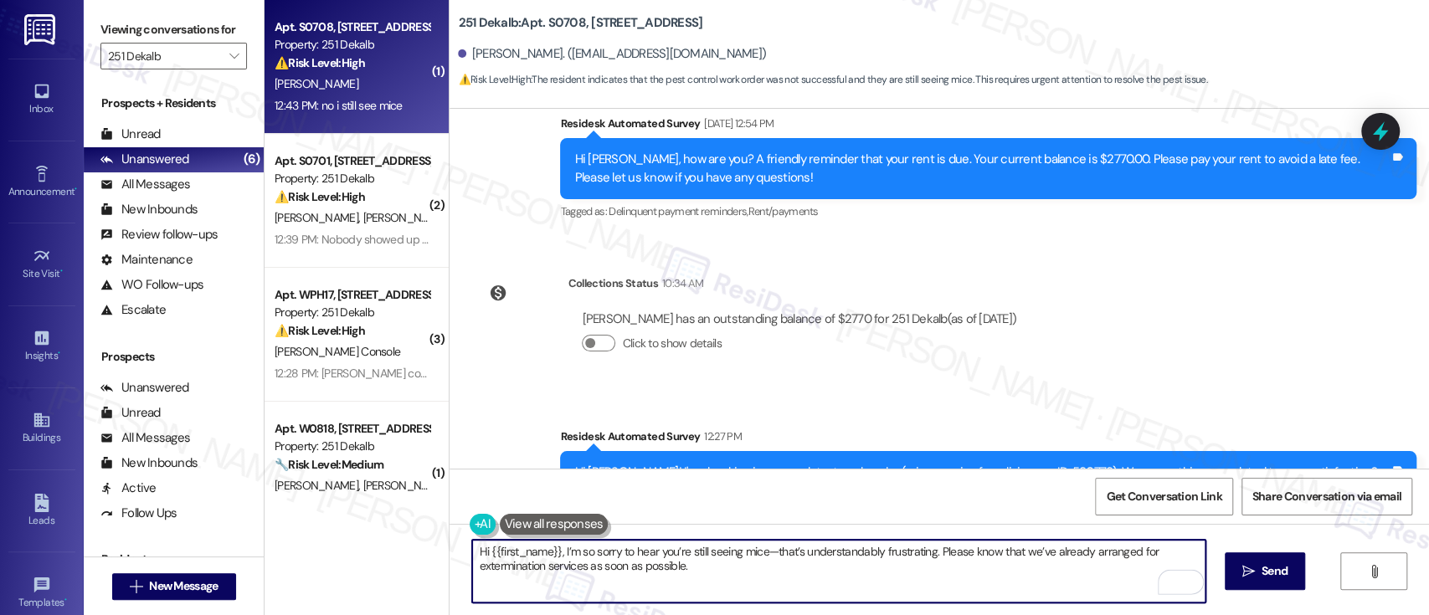
click at [757, 562] on textarea "Hi {{first_name}}, I’m so sorry to hear you’re still seeing mice—that’s underst…" at bounding box center [838, 571] width 732 height 63
paste textarea "I’m so sorry to hear you’re still seeing mice—that’s understandably frustrating…"
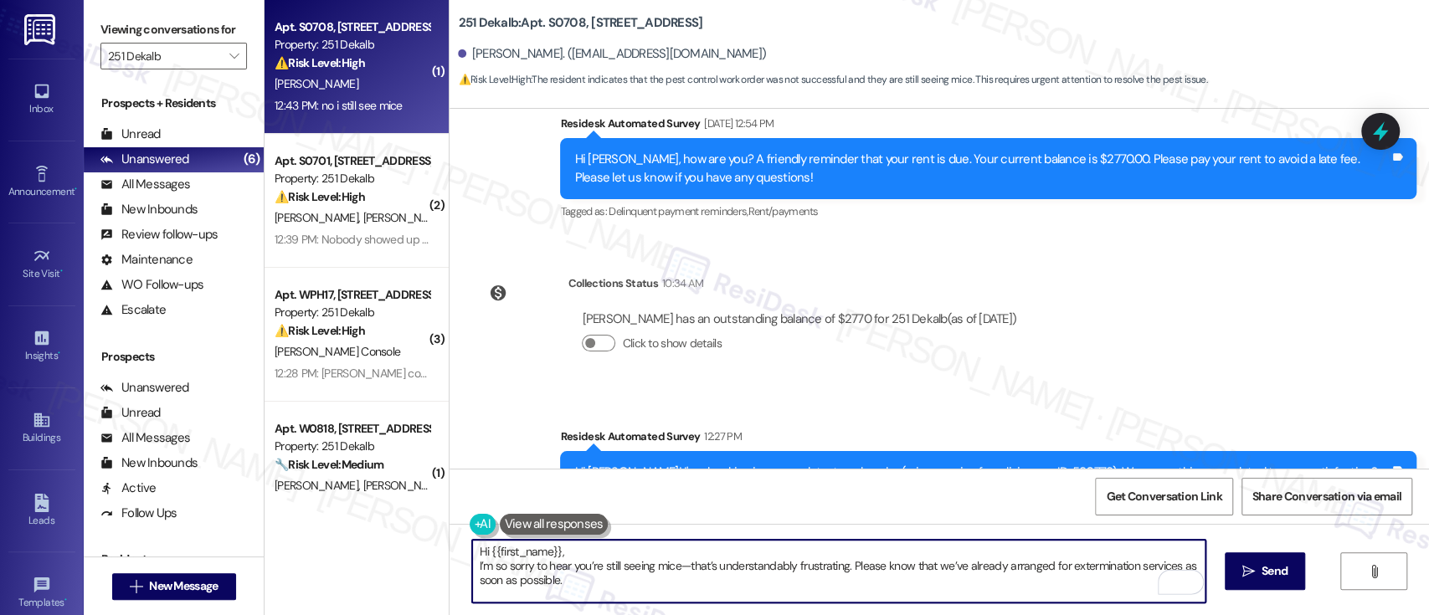
click at [662, 550] on textarea "Hi {{first_name}}, I’m so sorry to hear you’re still seeing mice—that’s underst…" at bounding box center [838, 571] width 732 height 63
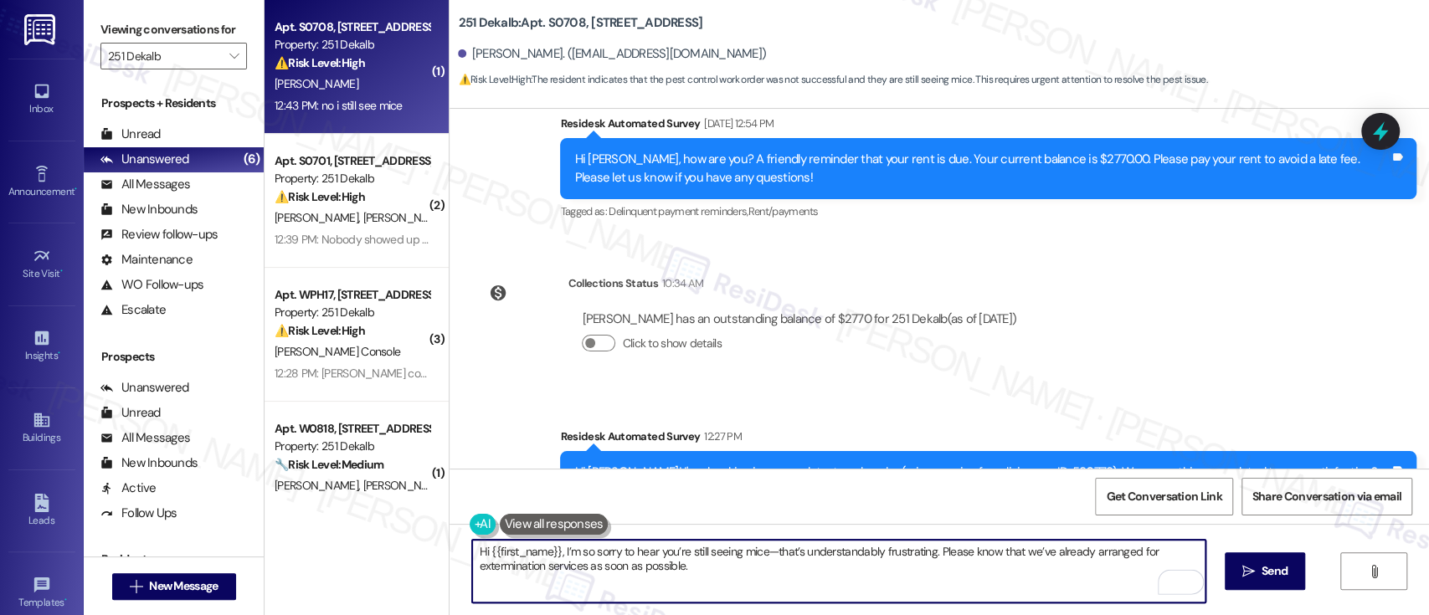
click at [1014, 557] on textarea "Hi {{first_name}}, I’m so sorry to hear you’re still seeing mice—that’s underst…" at bounding box center [838, 571] width 732 height 63
click at [948, 575] on textarea "Hi {{first_name}}, I’m so sorry to hear you’re still seeing mice—that’s underst…" at bounding box center [838, 571] width 732 height 63
type textarea "Hi {{first_name}}, I’m so sorry to hear you’re still seeing mice—that’s underst…"
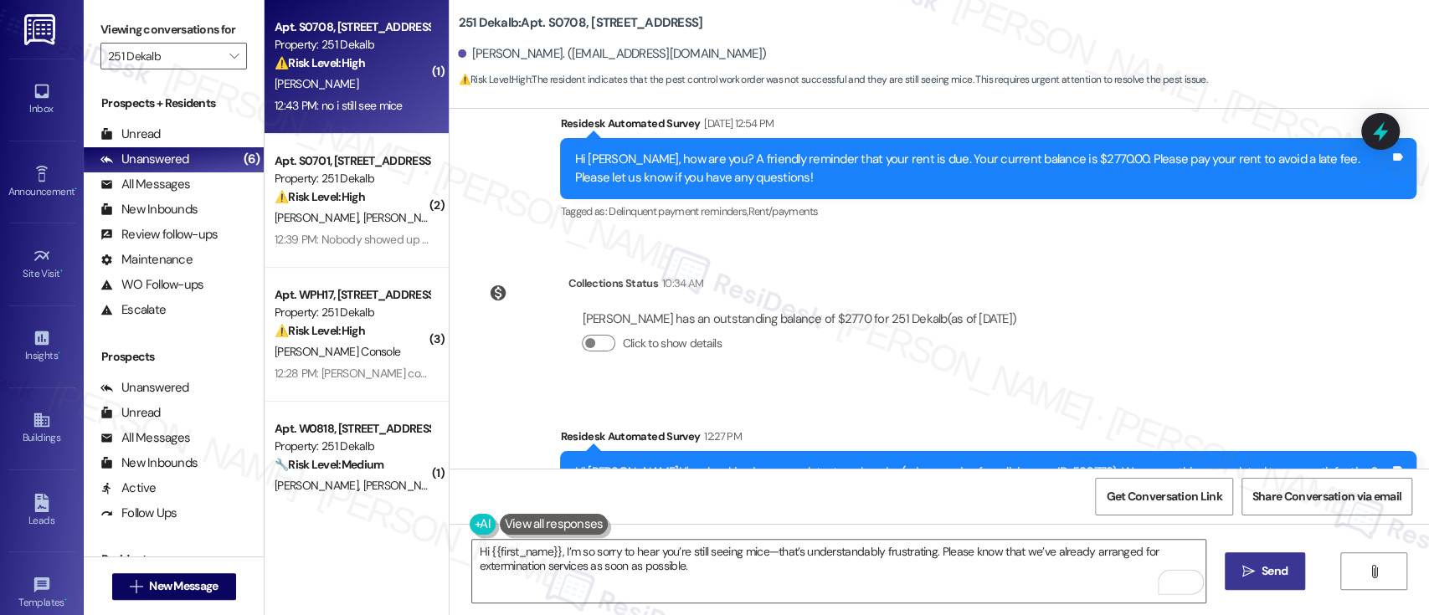
click at [1253, 566] on span " Send" at bounding box center [1265, 571] width 53 height 18
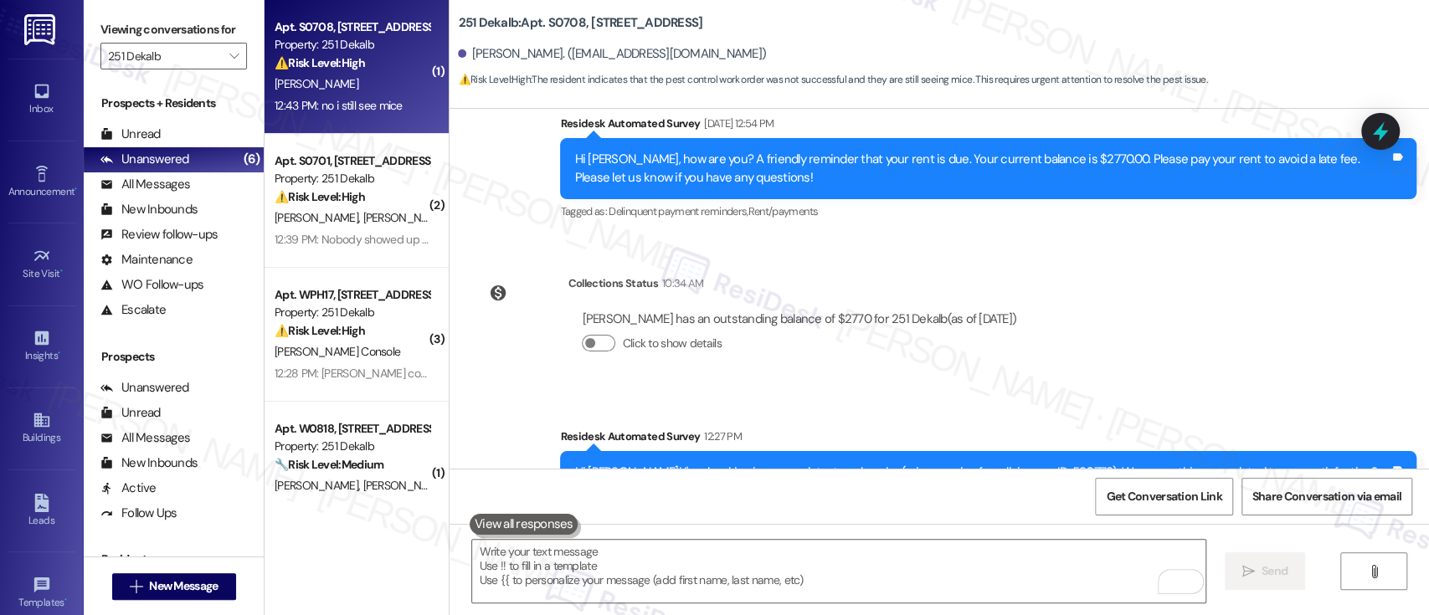
scroll to position [1339, 0]
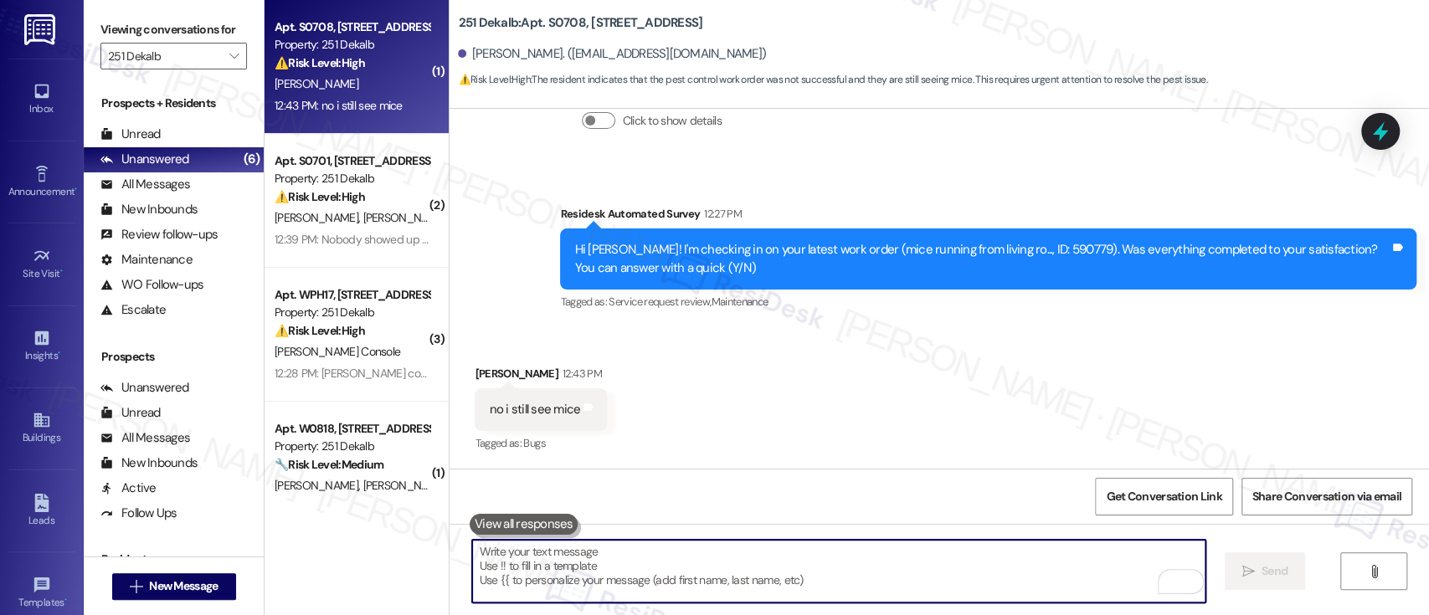
click at [895, 566] on textarea "To enrich screen reader interactions, please activate Accessibility in Grammarl…" at bounding box center [838, 571] width 732 height 63
click at [680, 562] on textarea "To enrich screen reader interactions, please activate Accessibility in Grammarl…" at bounding box center [838, 571] width 732 height 63
paste textarea "Hi {{first_name}}, I’m so sorry to hear you’re still seeing mice—that’s underst…"
type textarea "Hi {{first_name}}, I’m so sorry to hear you’re still seeing mice—that’s underst…"
paste textarea "Hi {{first_name}}, I’m so sorry to hear the issue is still ongoing—that must be…"
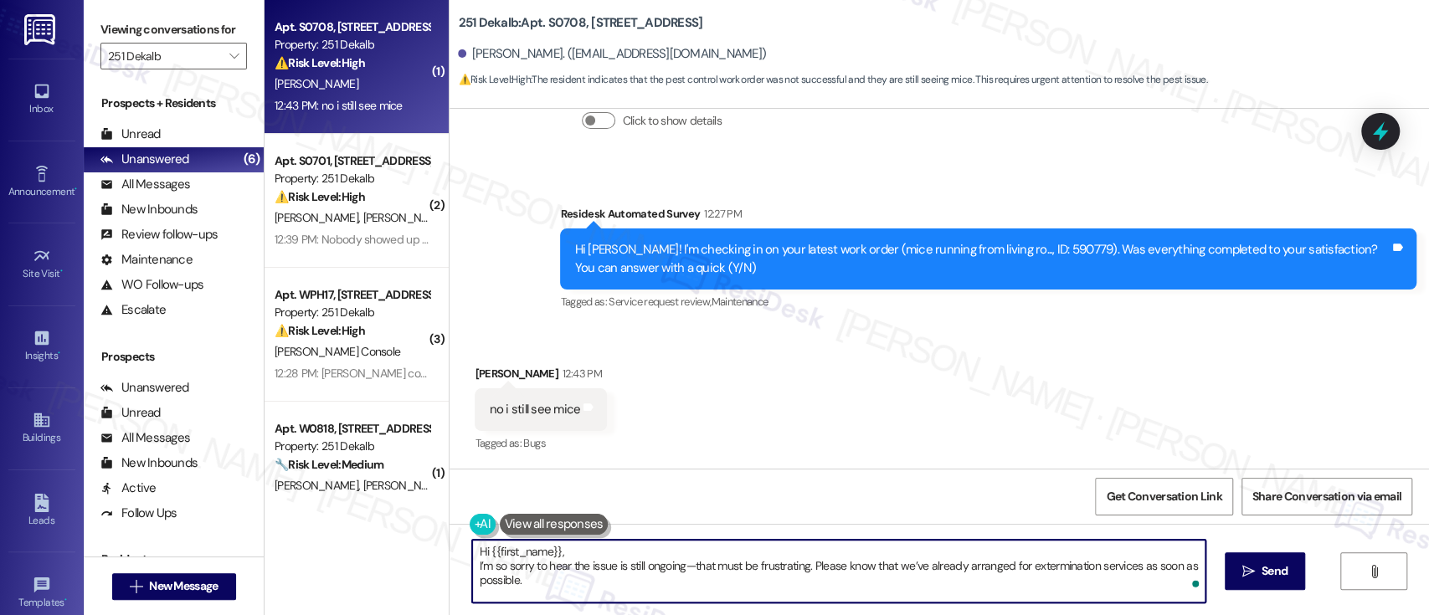
click at [657, 552] on textarea "Hi {{first_name}}, I’m so sorry to hear the issue is still ongoing—that must be…" at bounding box center [838, 571] width 732 height 63
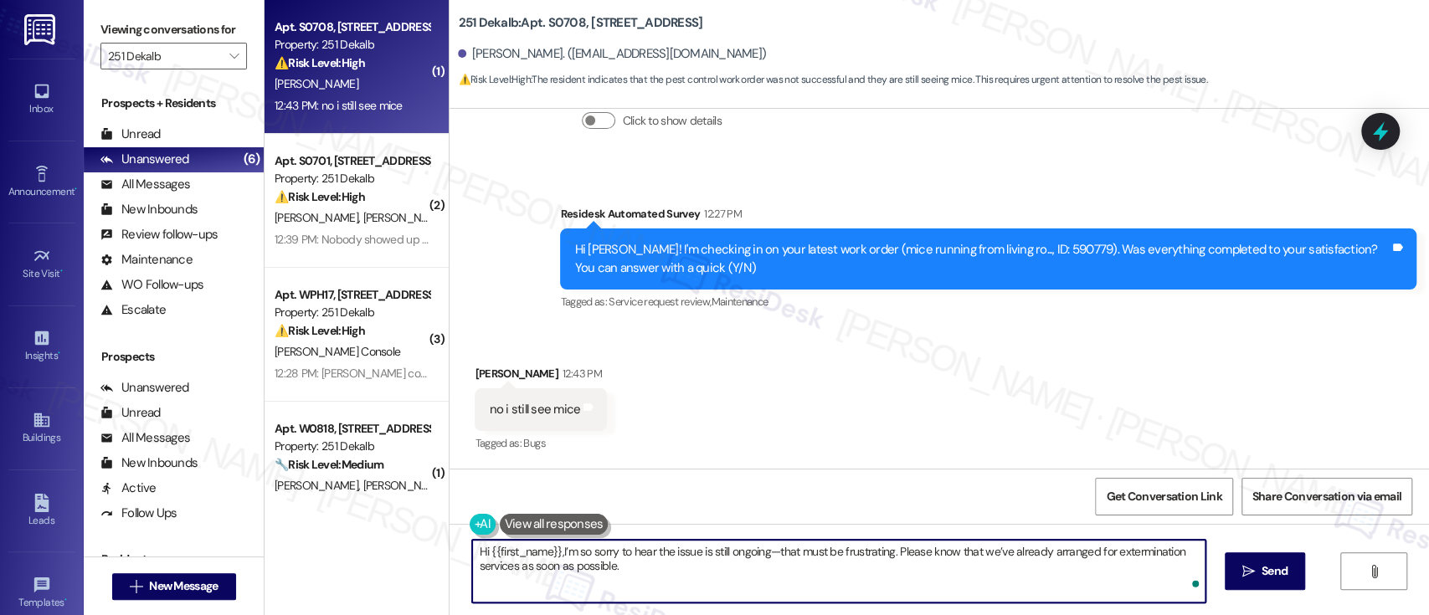
type textarea "Hi {{first_name}}, I’m so sorry to hear the issue is still ongoing—that must be…"
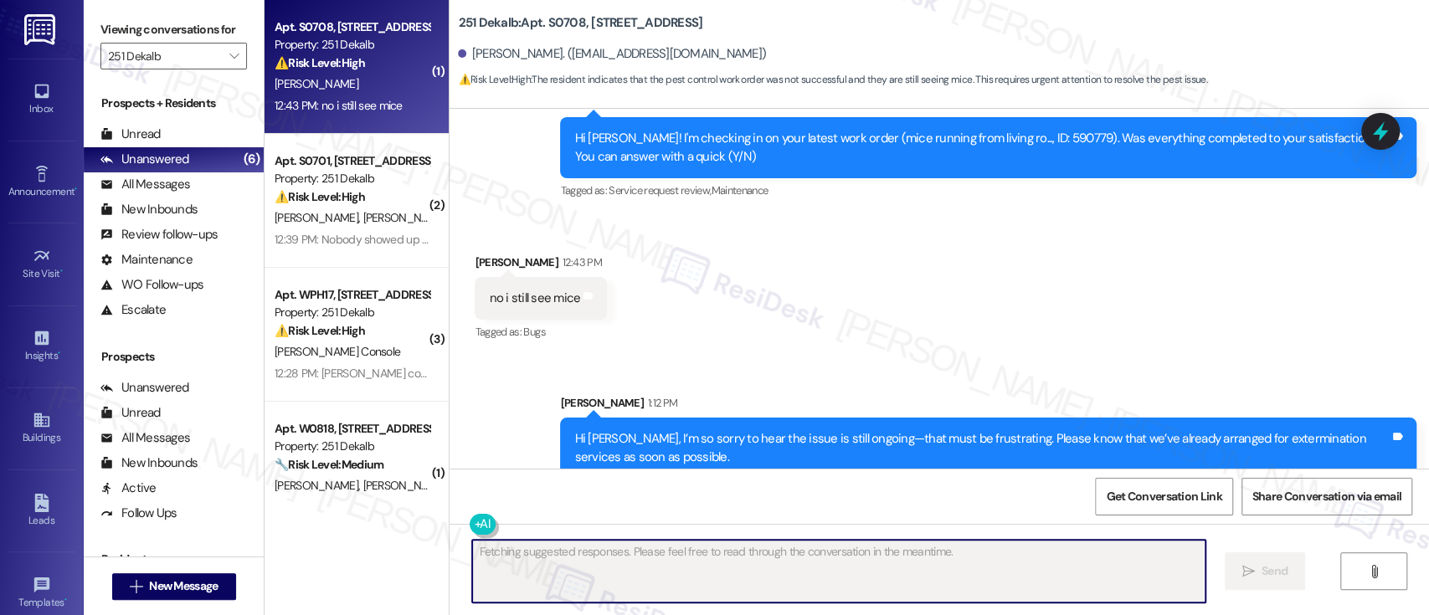
scroll to position [1473, 0]
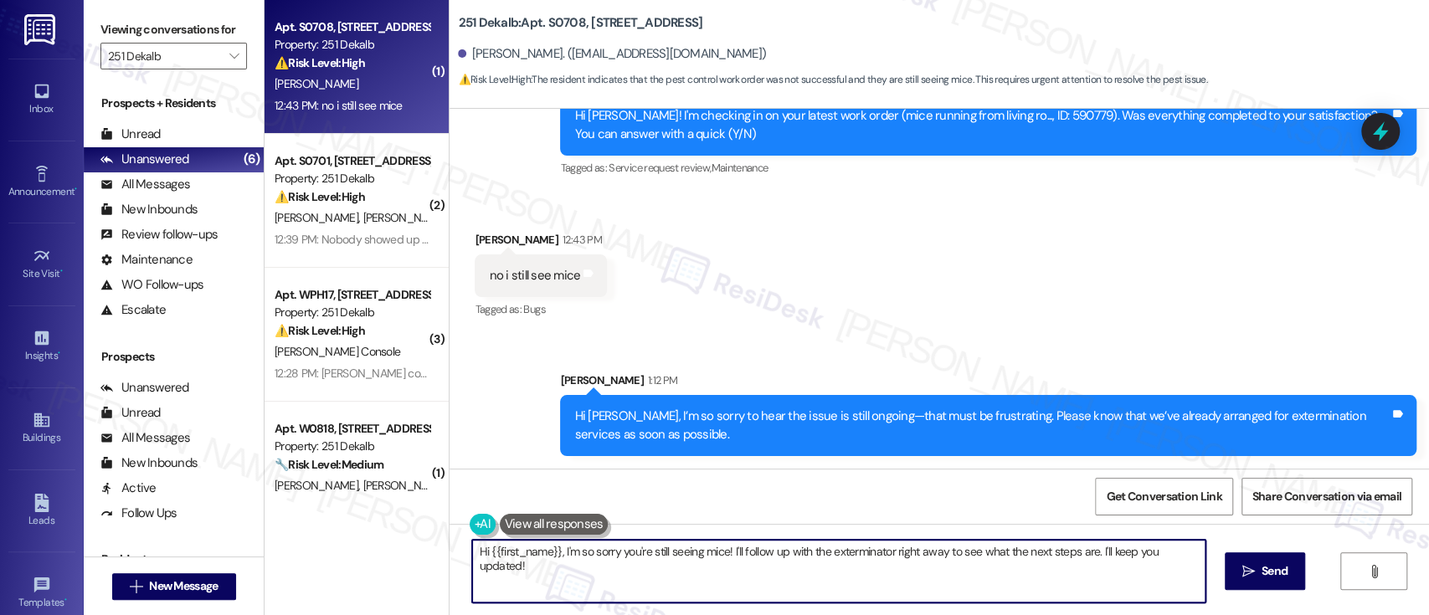
click at [762, 567] on textarea "Hi {{first_name}}, I'm so sorry you're still seeing mice! I'll follow up with t…" at bounding box center [838, 571] width 732 height 63
paste textarea "In the meantime, could you let me know if you’ve noticed any holes or entry poi…"
type textarea "In the meantime, could you let me know if you’ve noticed any holes or entry poi…"
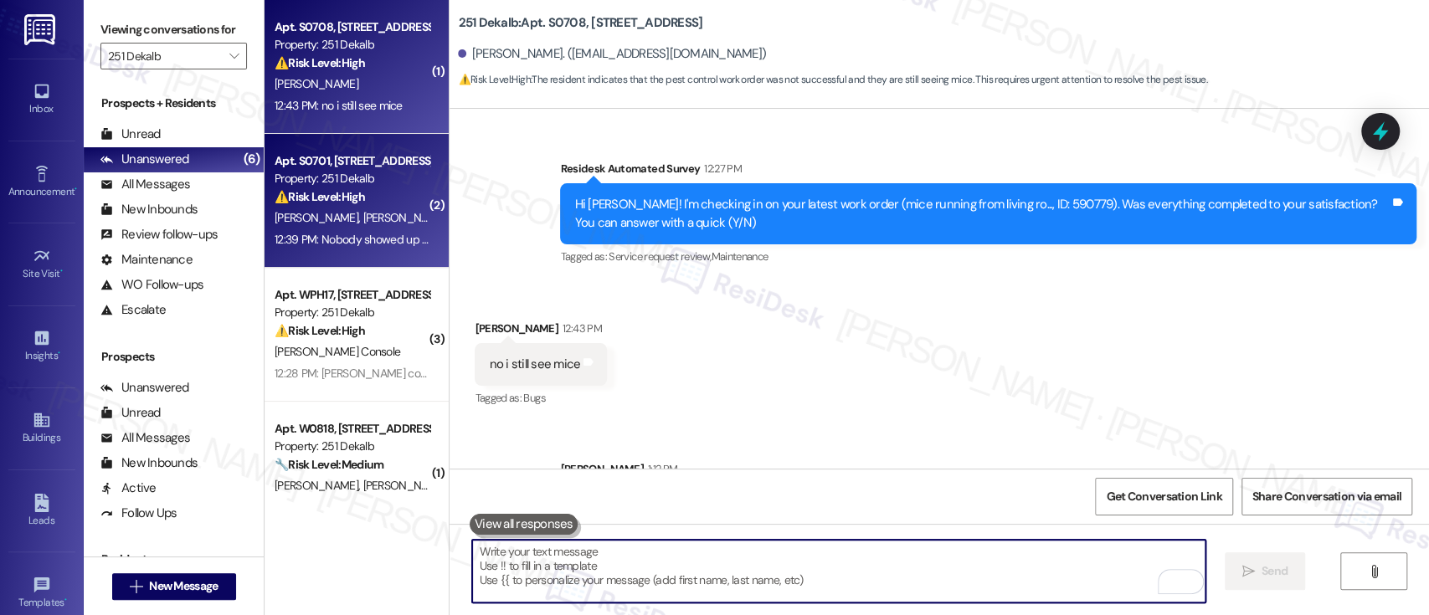
scroll to position [1339, 0]
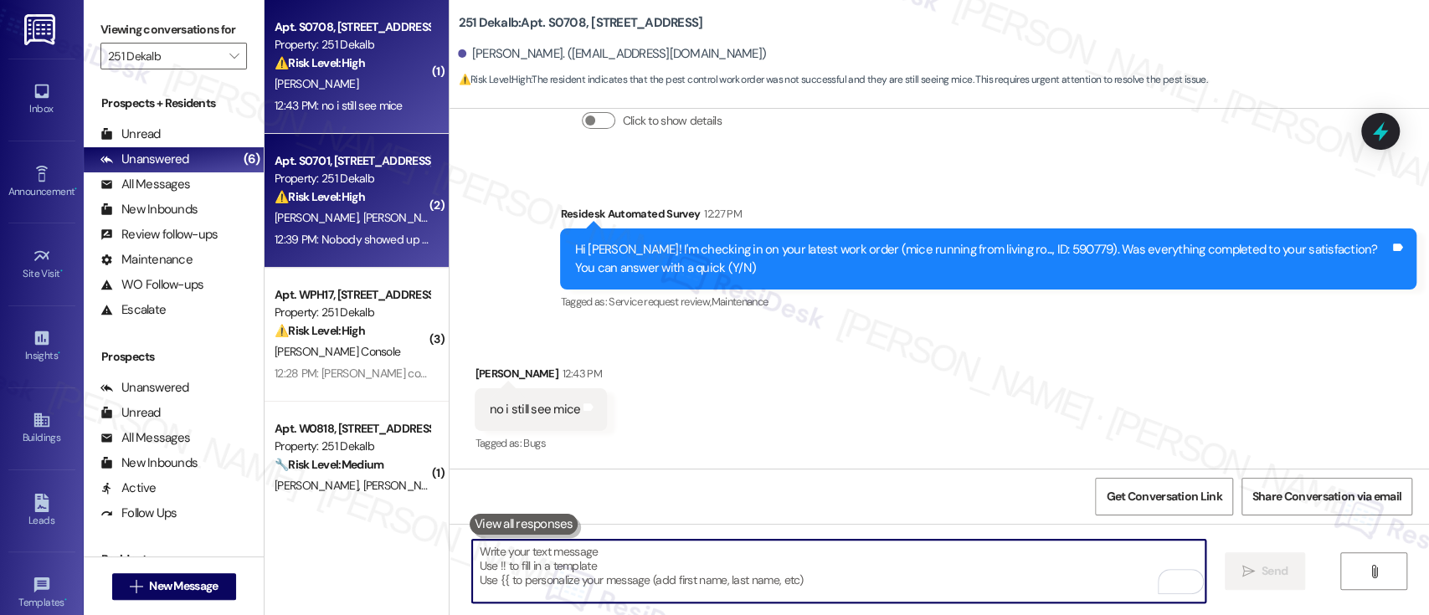
click at [319, 228] on div "K. Shah N. Kanyal" at bounding box center [352, 218] width 158 height 21
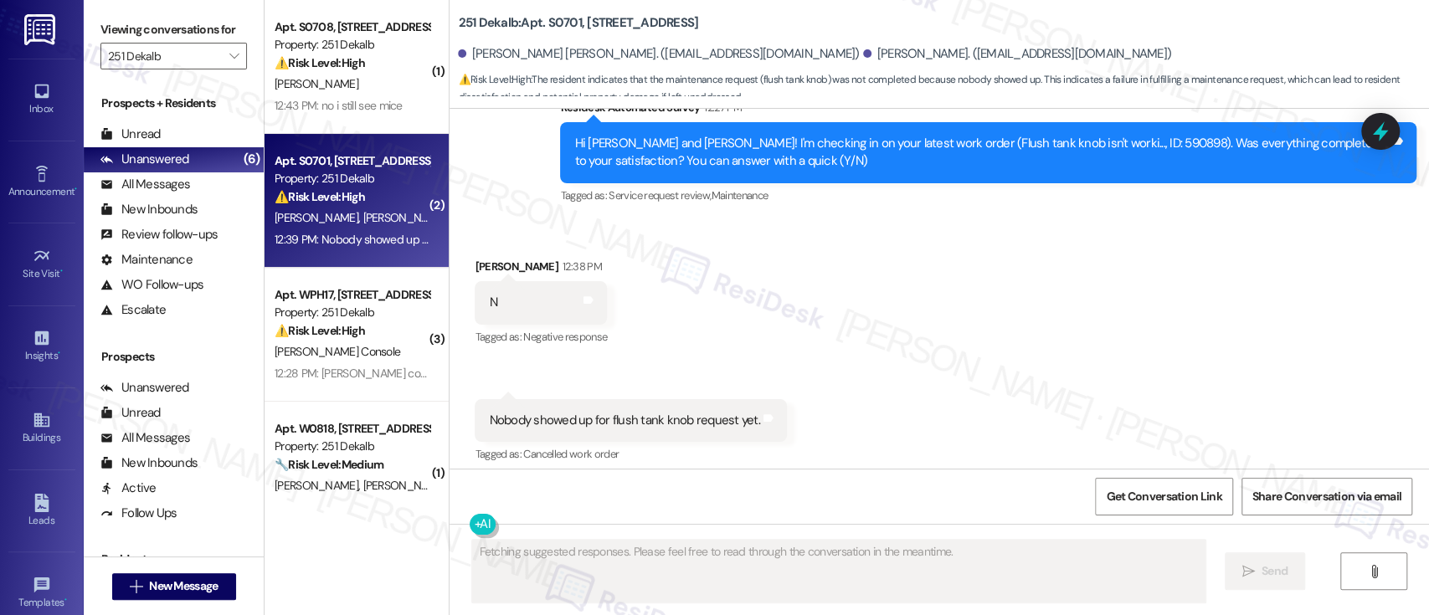
scroll to position [837, 0]
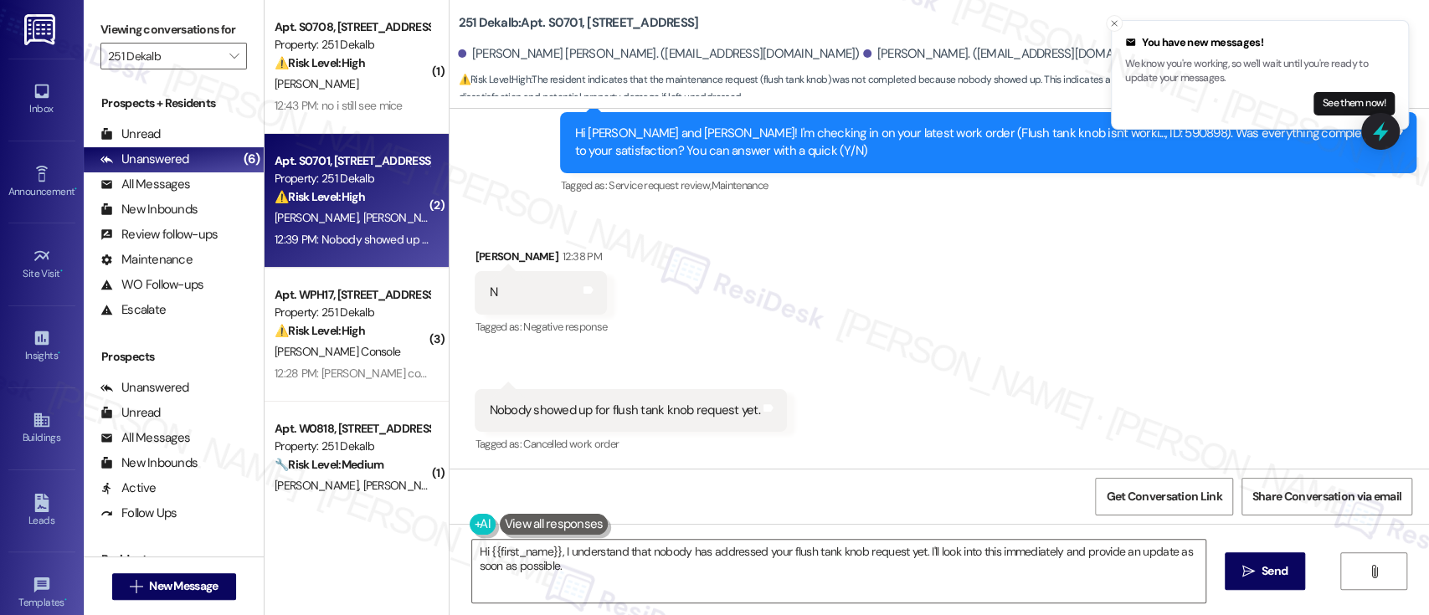
click at [761, 342] on div "Received via SMS Neesha Kanyal 12:38 PM N Tags and notes Tagged as: Negative re…" at bounding box center [938, 339] width 979 height 259
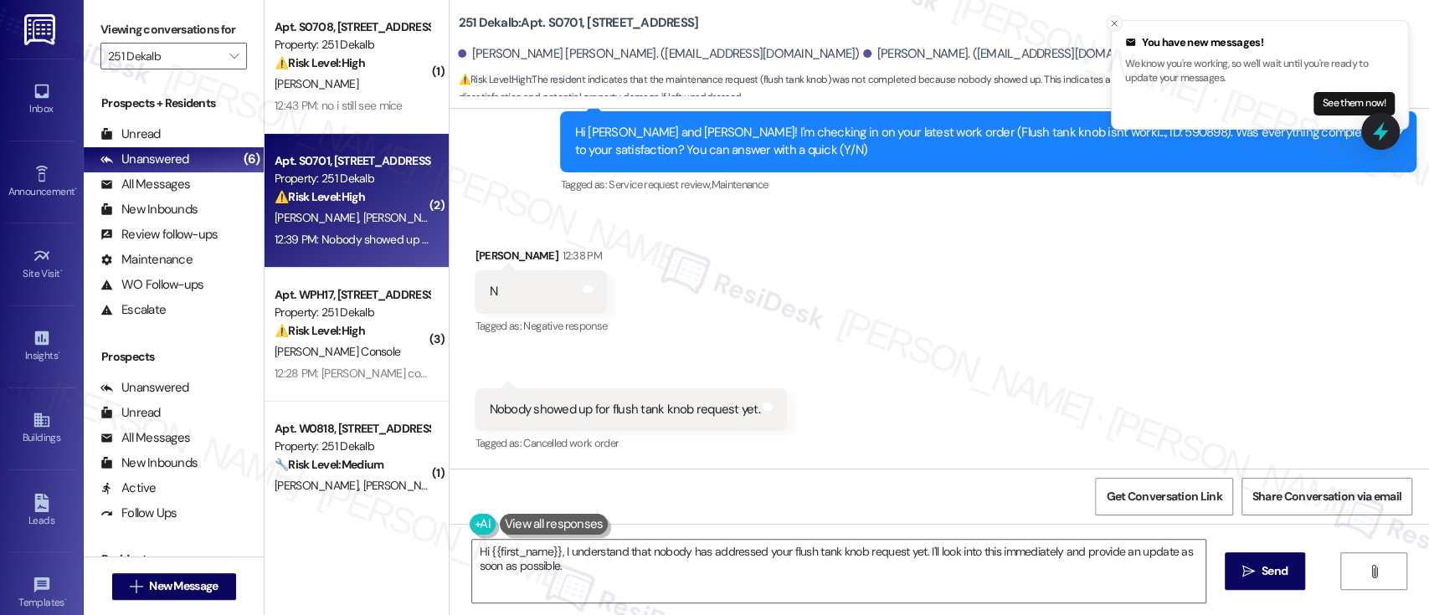
click at [1117, 27] on icon "Close toast" at bounding box center [1114, 23] width 10 height 10
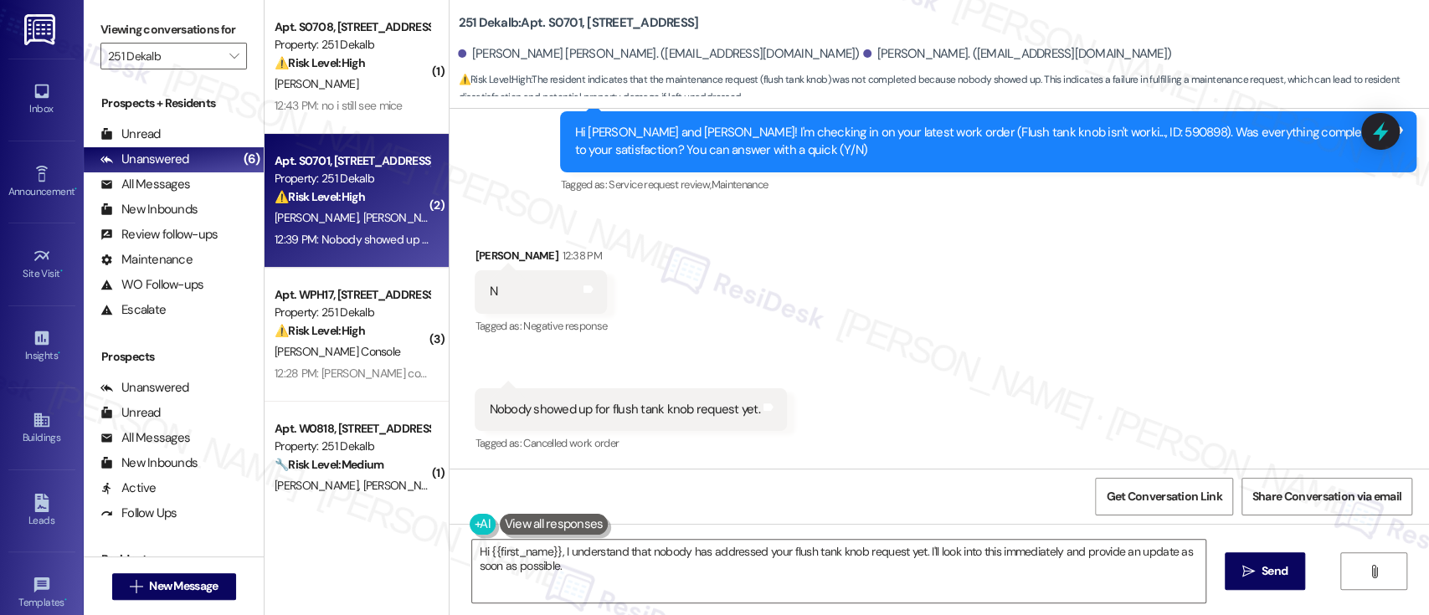
click at [1173, 124] on div "Hi Krunalkumar Baldevbhai and Neesha! I'm checking in on your latest work order…" at bounding box center [981, 142] width 815 height 36
copy div "590898"
click at [550, 18] on b "251 Dekalb: Apt. S0701, 251 W Dekalb Pike" at bounding box center [578, 23] width 240 height 18
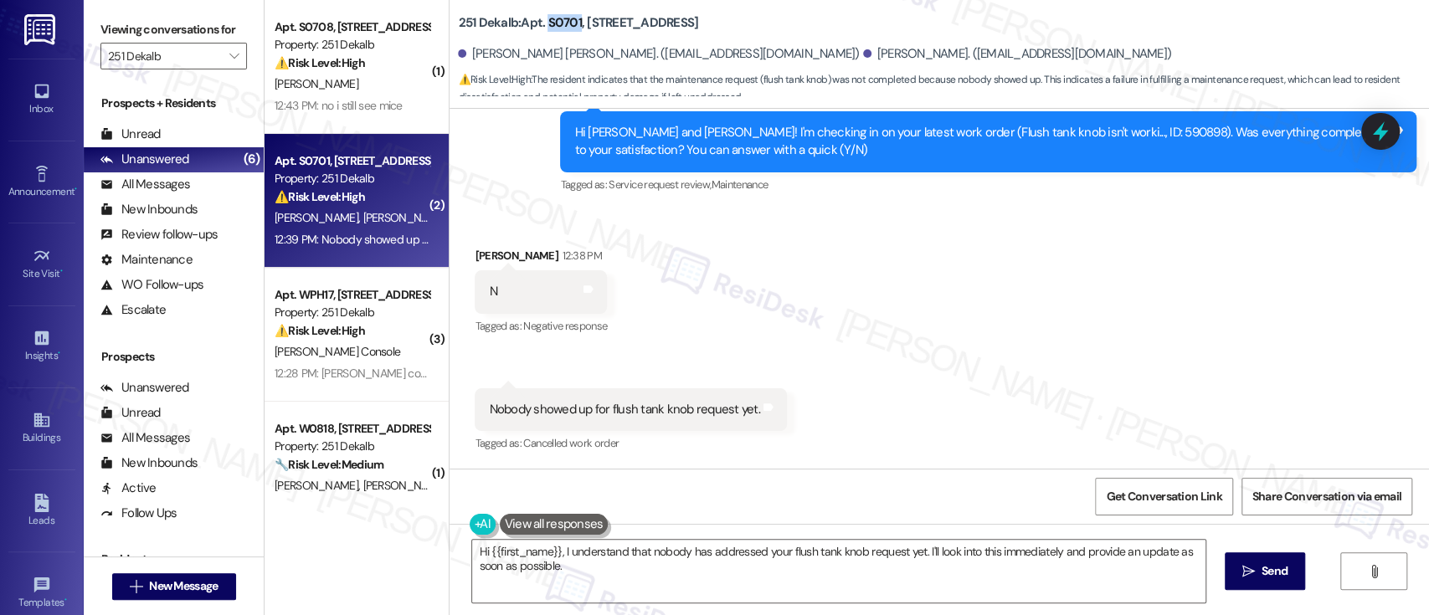
copy b "S0701"
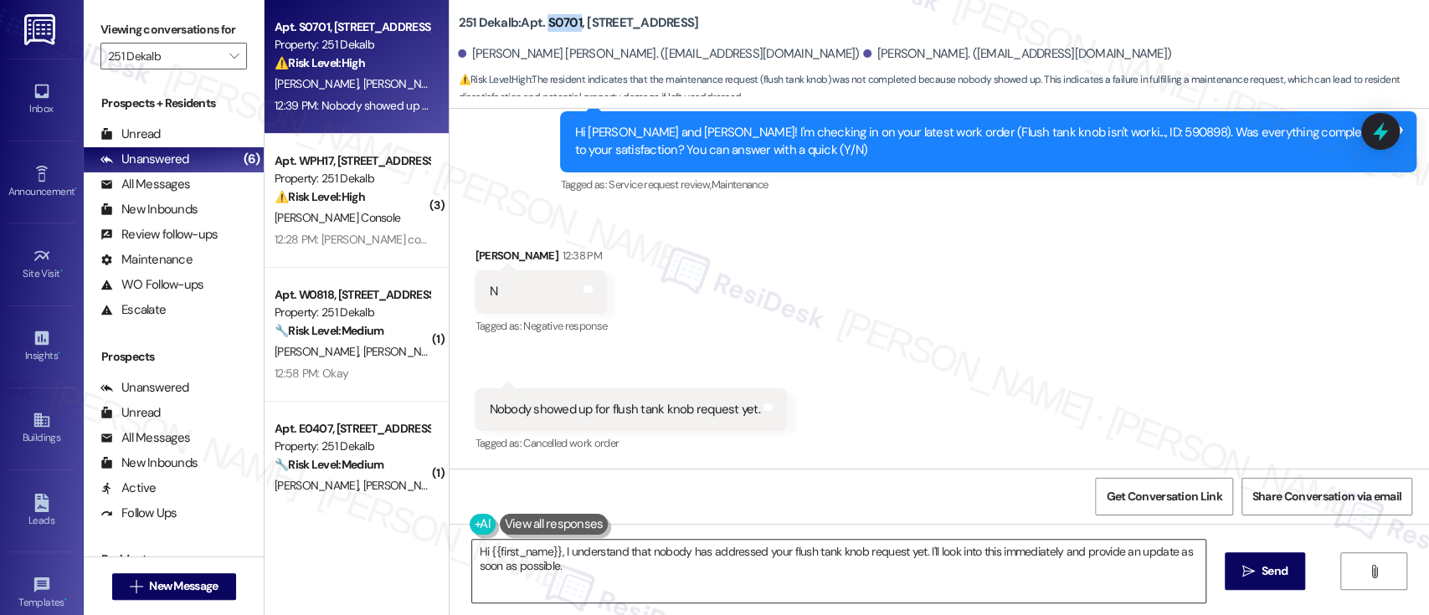
click at [520, 552] on textarea "Hi {{first_name}}, I understand that nobody has addressed your flush tank knob …" at bounding box center [838, 571] width 732 height 63
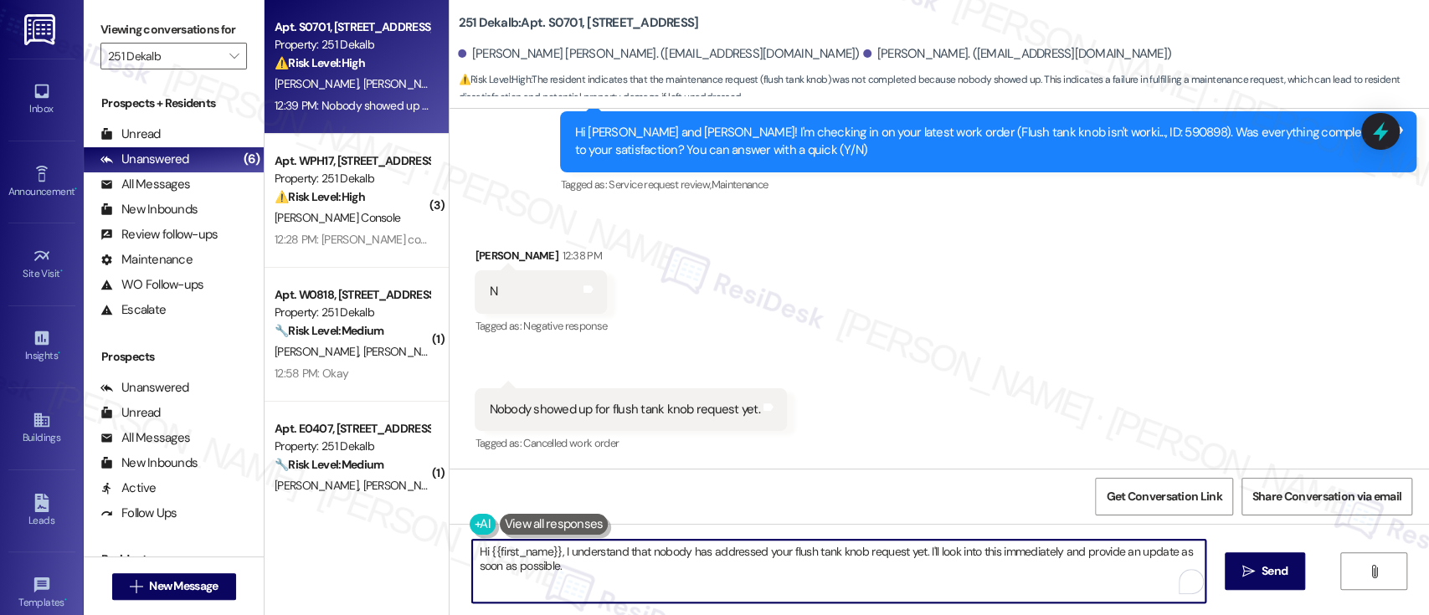
click at [520, 552] on textarea "Hi {{first_name}}, I understand that nobody has addressed your flush tank knob …" at bounding box center [838, 571] width 732 height 63
drag, startPoint x: 884, startPoint y: 548, endPoint x: 897, endPoint y: 574, distance: 29.2
click at [897, 574] on textarea "Hi Neesha, I understand that nobody has addressed your flush tank knob request …" at bounding box center [838, 571] width 732 height 63
paste textarea "Thank you for the update. I'm sorry to hear that work order #591004 wasn’t comp…"
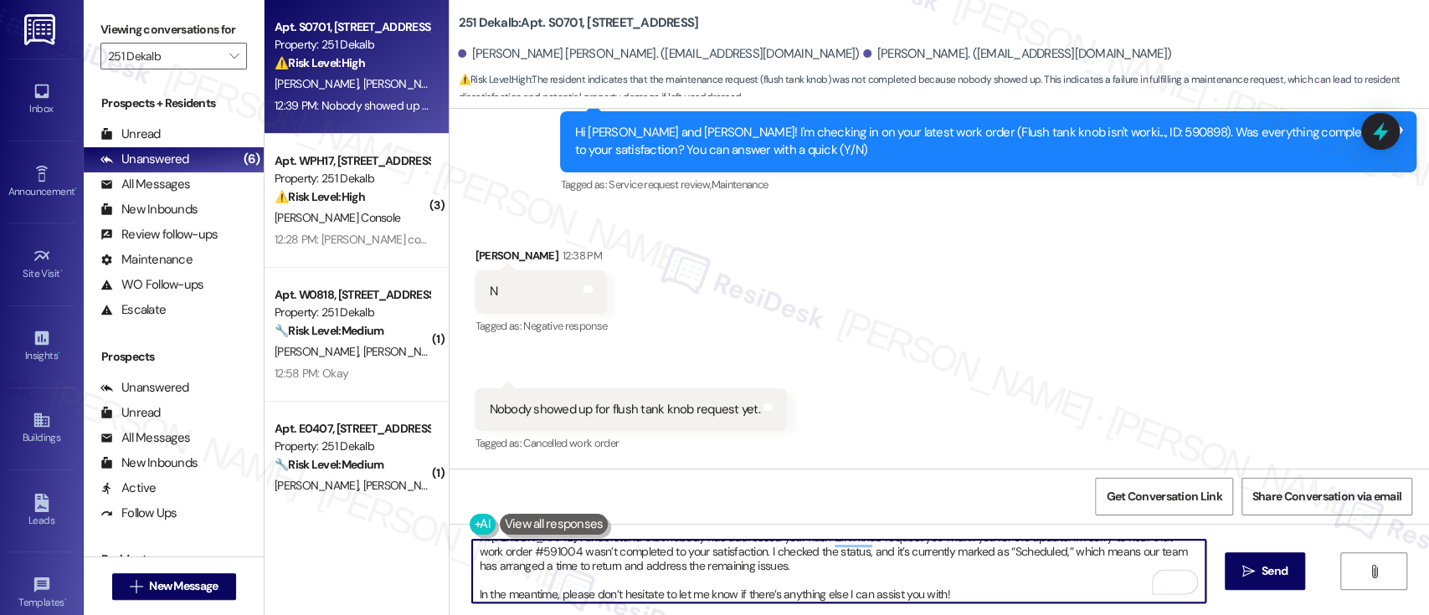
scroll to position [0, 0]
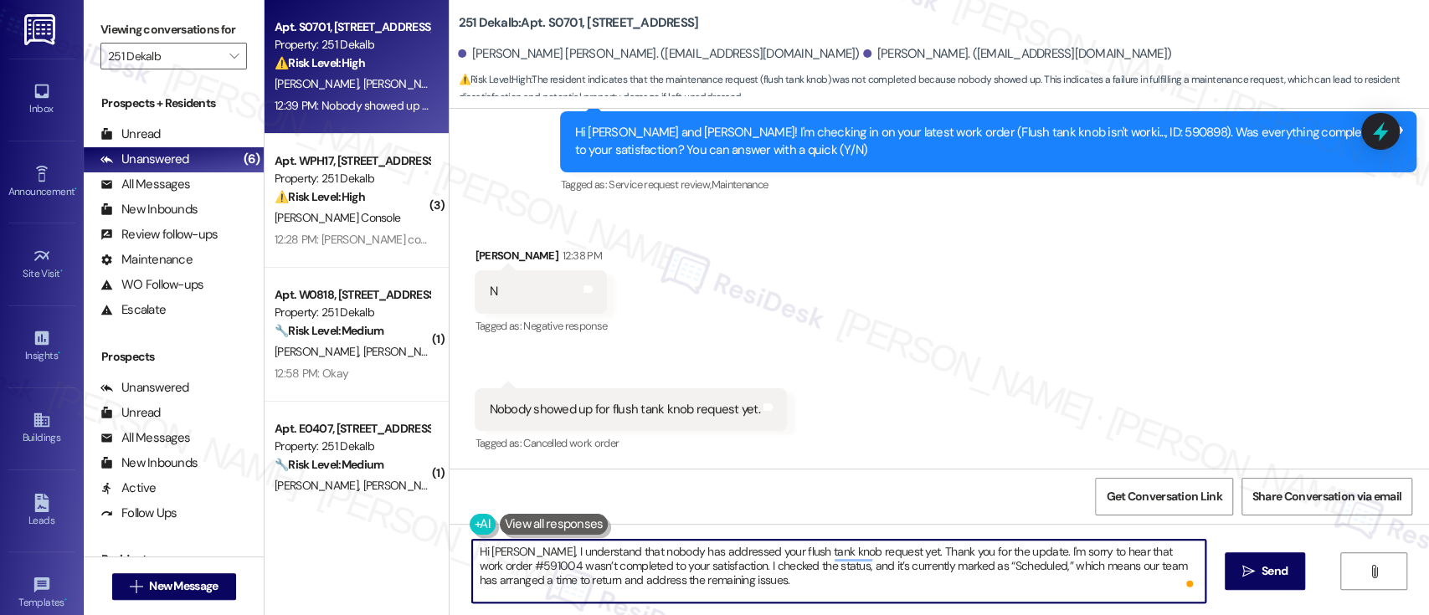
drag, startPoint x: 885, startPoint y: 555, endPoint x: 892, endPoint y: 563, distance: 10.7
click at [886, 556] on textarea "Hi Neesha, I understand that nobody has addressed your flush tank knob request …" at bounding box center [838, 571] width 732 height 63
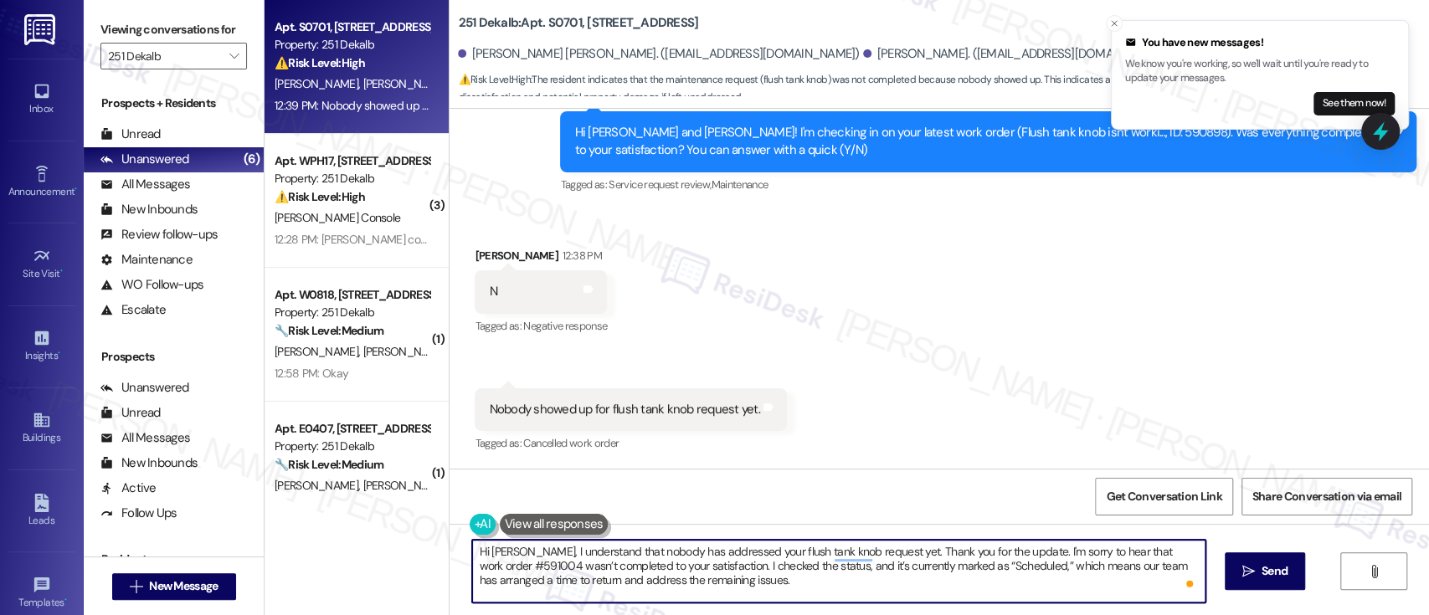
click at [702, 567] on textarea "Hi Neesha, I understand that nobody has addressed your flush tank knob request …" at bounding box center [838, 571] width 732 height 63
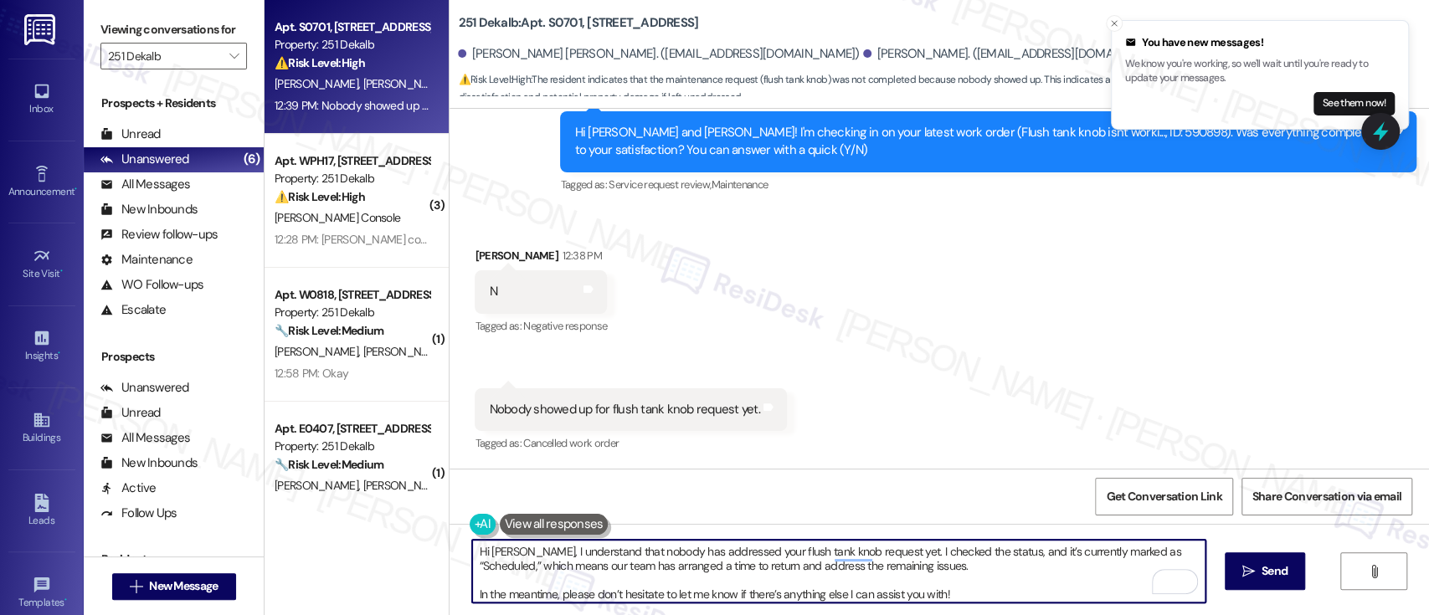
click at [515, 570] on textarea "Hi Neesha, I understand that nobody has addressed your flush tank knob request …" at bounding box center [838, 571] width 732 height 63
click at [703, 571] on textarea "Hi Neesha, I understand that nobody has addressed your flush tank knob request …" at bounding box center [838, 571] width 732 height 63
drag, startPoint x: 703, startPoint y: 571, endPoint x: 783, endPoint y: 612, distance: 90.2
click at [703, 572] on textarea "Hi Neesha, I understand that nobody has addressed your flush tank knob request …" at bounding box center [838, 571] width 732 height 63
click at [833, 566] on textarea "Hi Neesha, I understand that nobody has addressed your flush tank knob request …" at bounding box center [838, 571] width 732 height 63
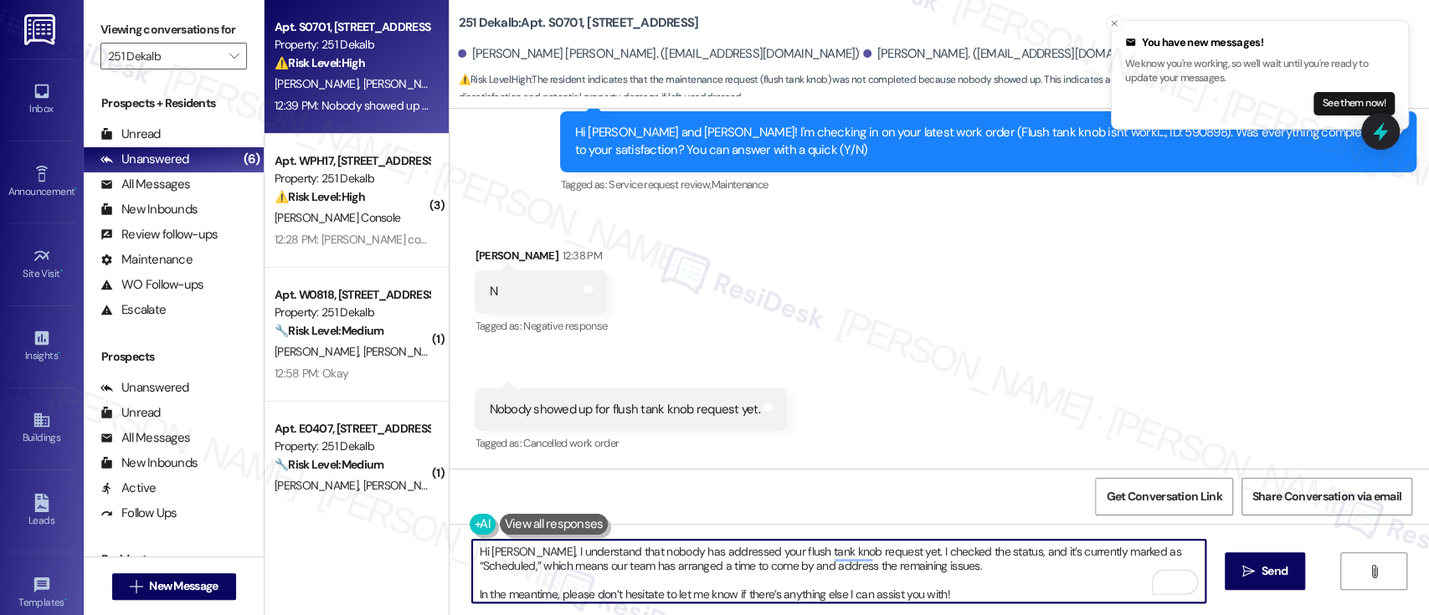
drag, startPoint x: 833, startPoint y: 566, endPoint x: 864, endPoint y: 550, distance: 34.8
click at [831, 565] on textarea "Hi Neesha, I understand that nobody has addressed your flush tank knob request …" at bounding box center [838, 571] width 732 height 63
click at [986, 582] on textarea "Hi Neesha, I understand that nobody has addressed your flush tank knob request …" at bounding box center [838, 571] width 732 height 63
click at [986, 589] on textarea "Hi Neesha, I understand that nobody has addressed your flush tank knob request …" at bounding box center [838, 571] width 732 height 63
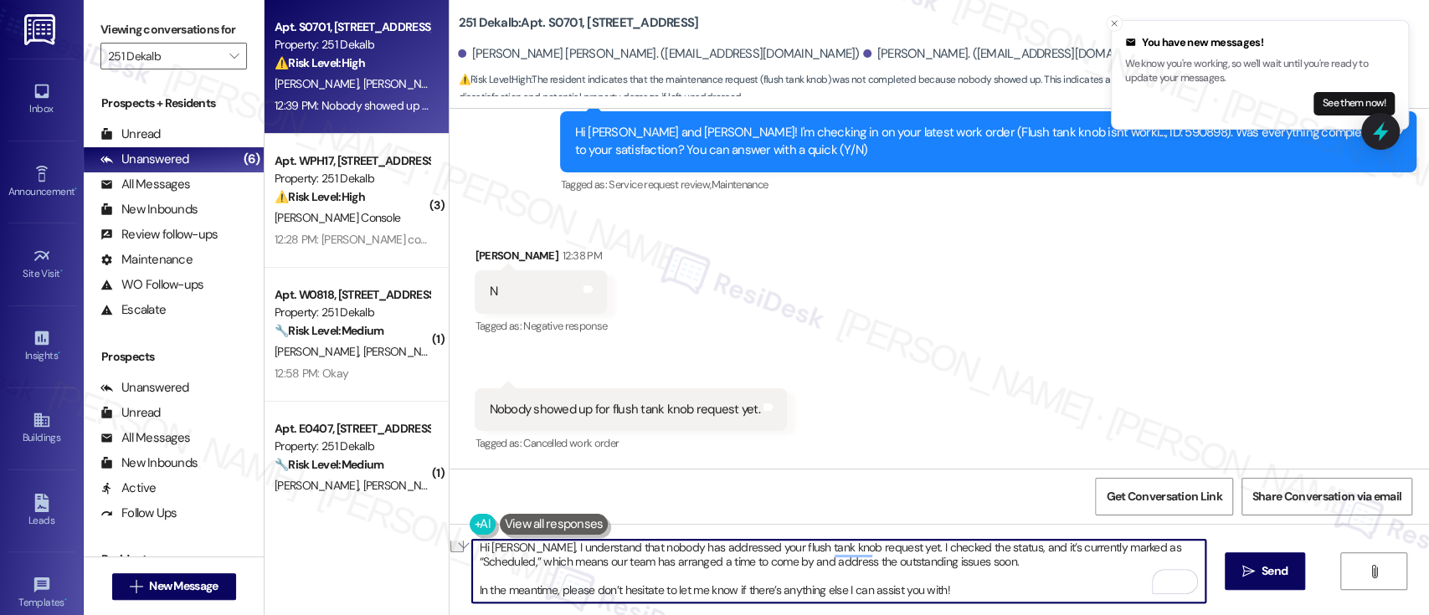
type textarea "Hi Neesha, I understand that nobody has addressed your flush tank knob request …"
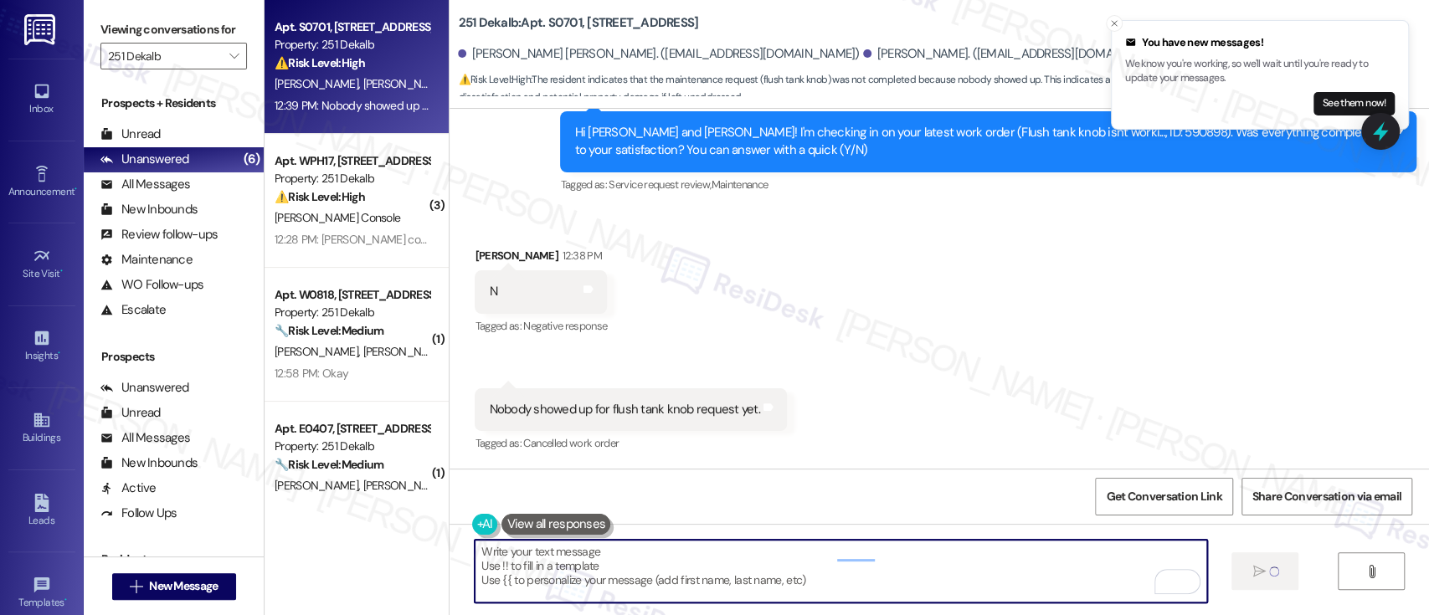
scroll to position [837, 0]
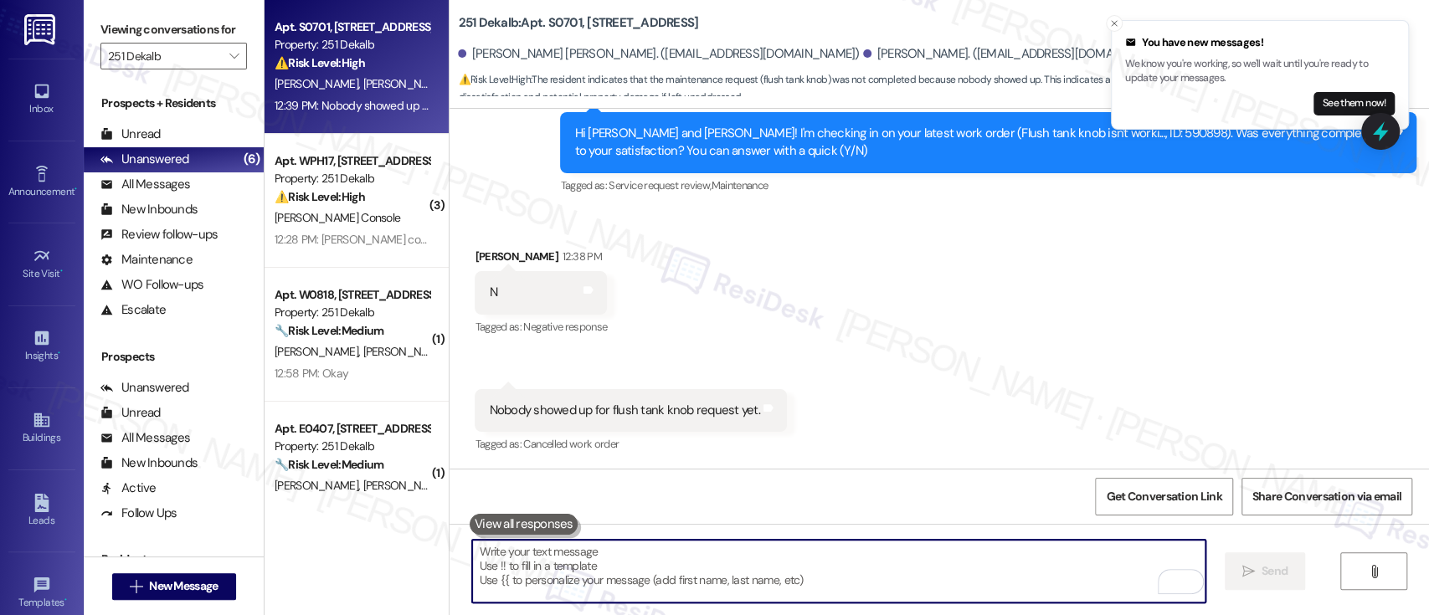
paste textarea "In the meantime, please don’t hesitate to let me know if there’s anything else …"
type textarea "In the meantime, please don’t hesitate to let me know if there’s anything else …"
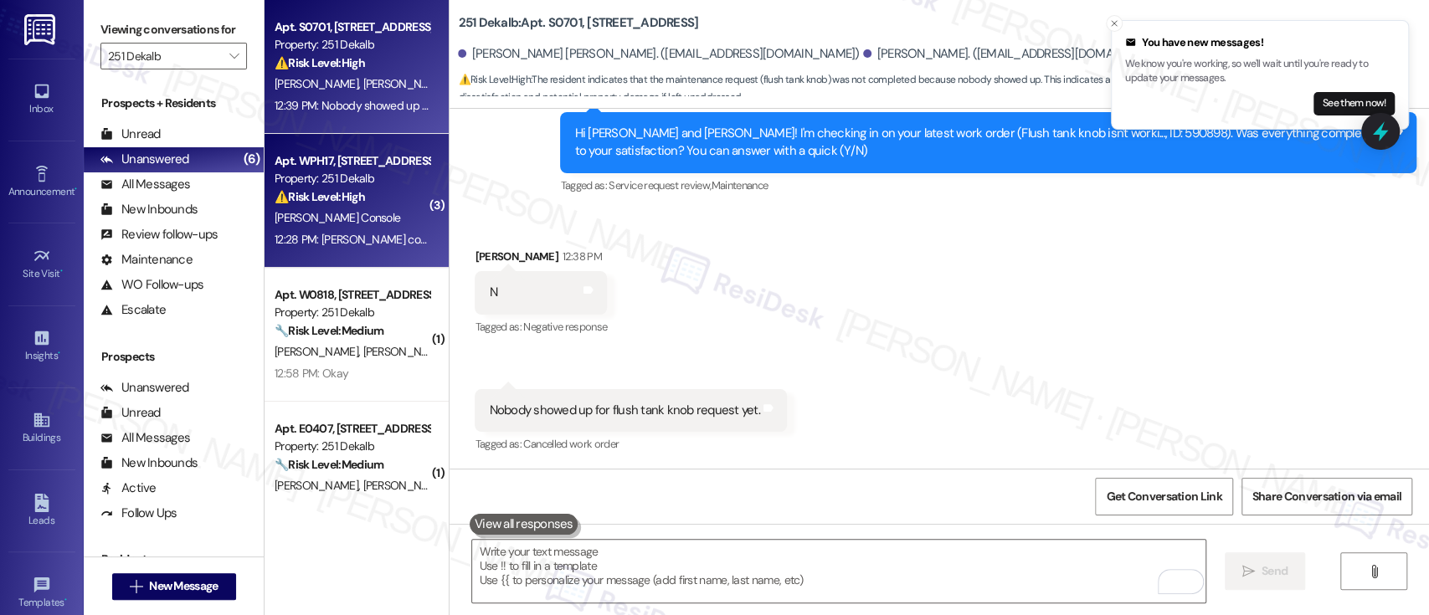
click at [317, 186] on div "Property: 251 Dekalb" at bounding box center [351, 179] width 155 height 18
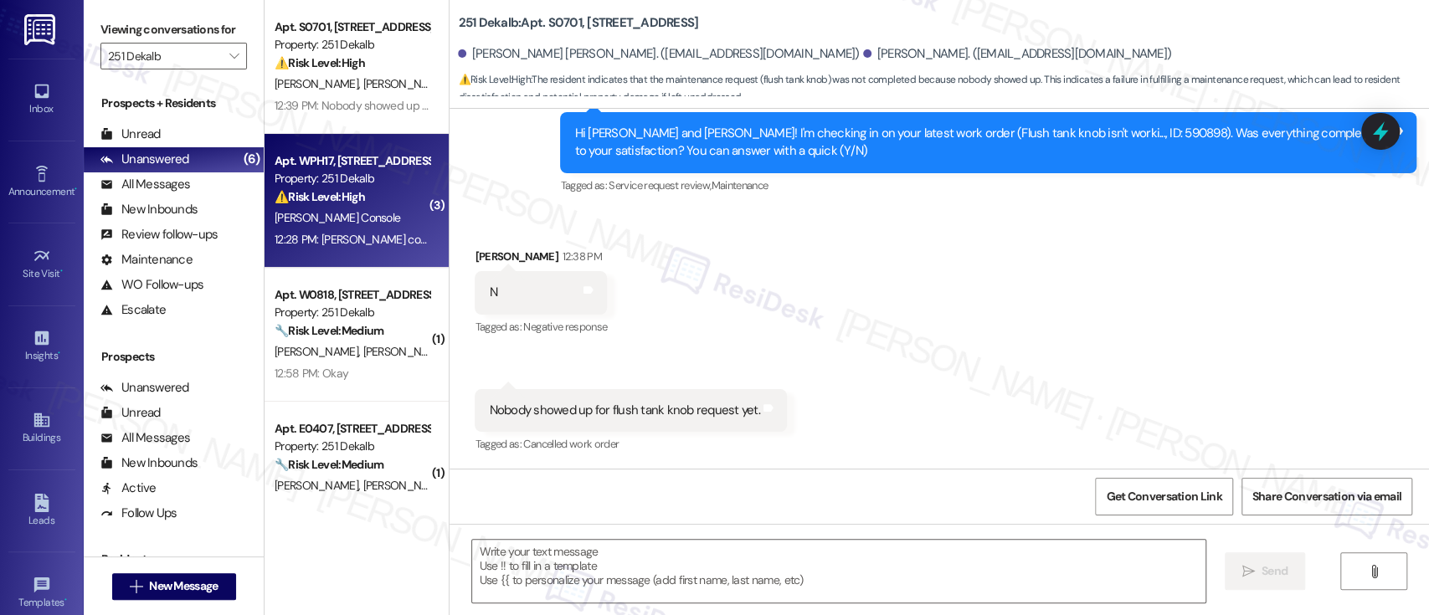
type textarea "Fetching suggested responses. Please feel free to read through the conversation…"
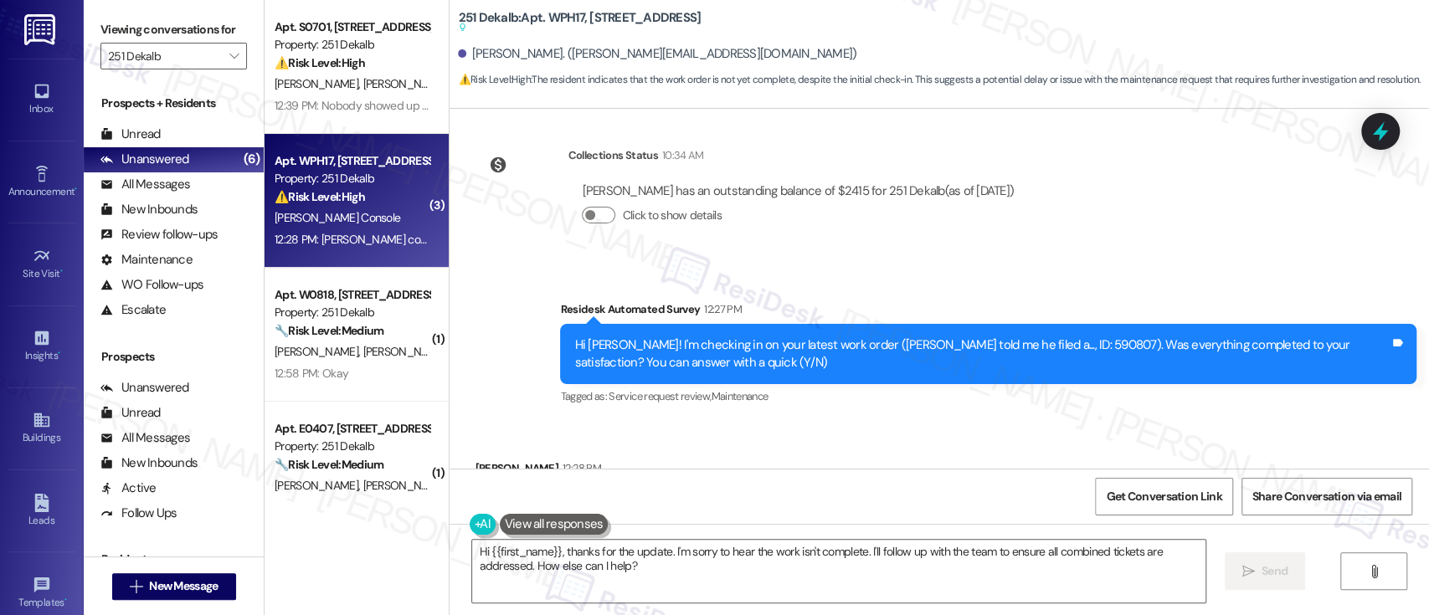
scroll to position [1213, 0]
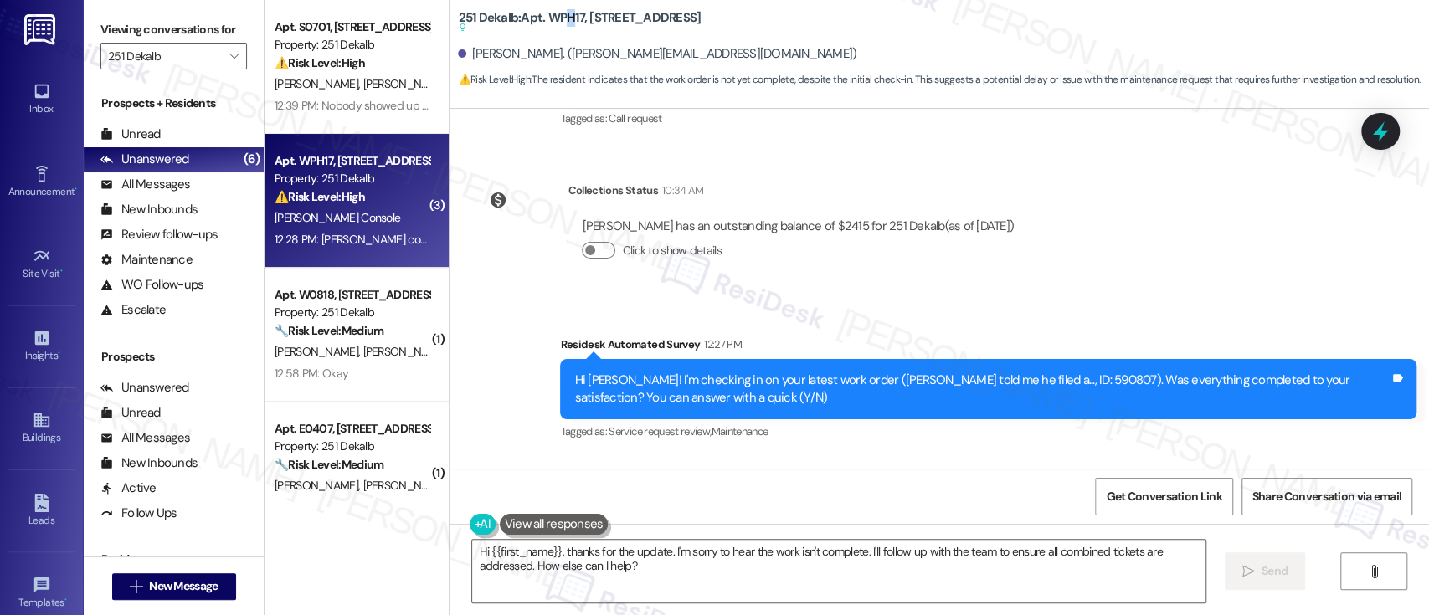
click at [558, 17] on b "251 Dekalb: Apt. WPH17, 251 W Dekalb Pike Suggested actions and notes available…" at bounding box center [579, 23] width 243 height 28
copy b "H"
click at [563, 19] on b "251 Dekalb: Apt. WPH17, 251 W Dekalb Pike Suggested actions and notes available…" at bounding box center [579, 23] width 243 height 28
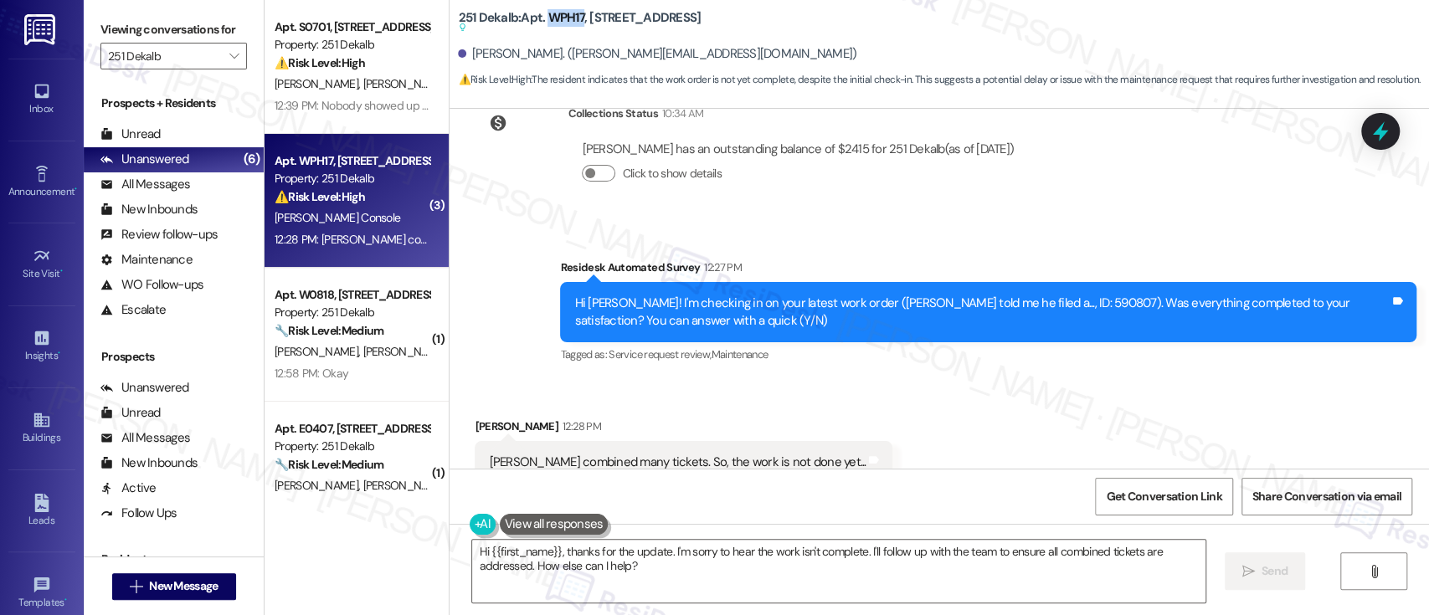
scroll to position [1326, 0]
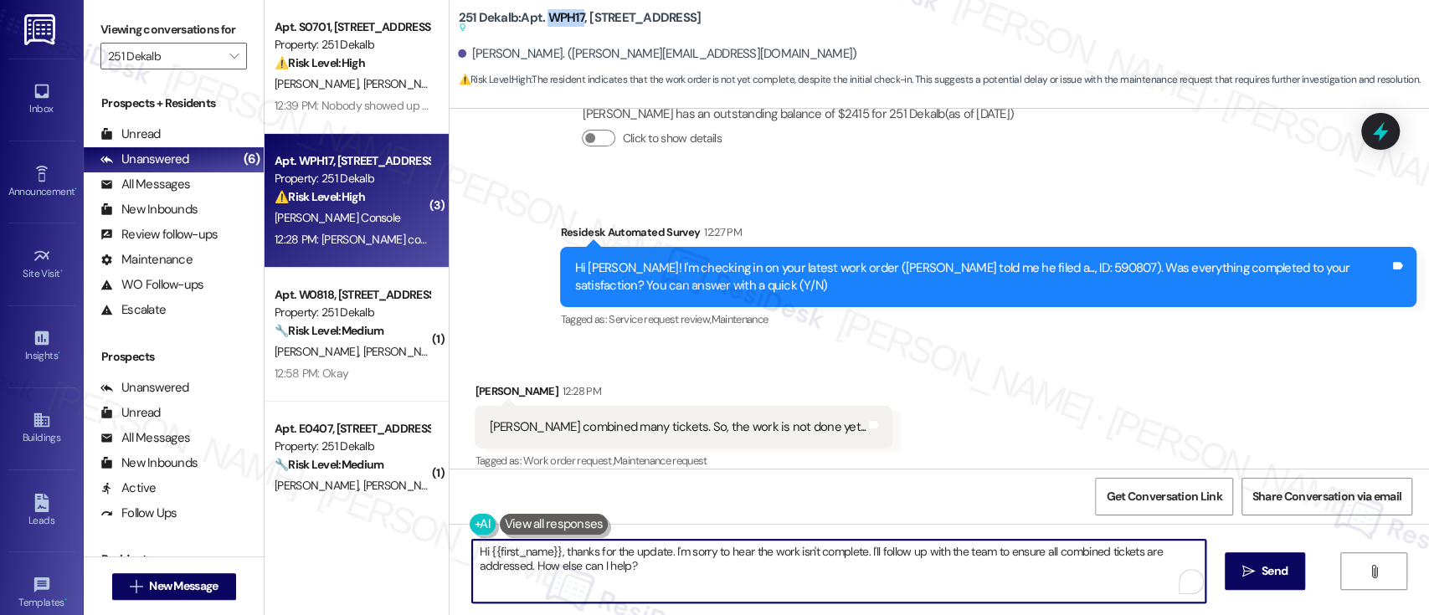
click at [681, 553] on textarea "Hi {{first_name}}, thanks for the update. I'm sorry to hear the work isn't comp…" at bounding box center [838, 571] width 732 height 63
click at [902, 549] on textarea "Hi {{first_name}}, thanks for the update. I'm sorry to hear the work isn't comp…" at bounding box center [838, 571] width 732 height 63
drag, startPoint x: 861, startPoint y: 552, endPoint x: 876, endPoint y: 580, distance: 31.5
click at [876, 580] on textarea "Hi {{first_name}}, thanks for the update. I'm sorry to hear the work isn't comp…" at bounding box center [838, 571] width 732 height 63
type textarea "Hi {{first_name}}, thanks for the update. I'm sorry to hear the work isn't comp…"
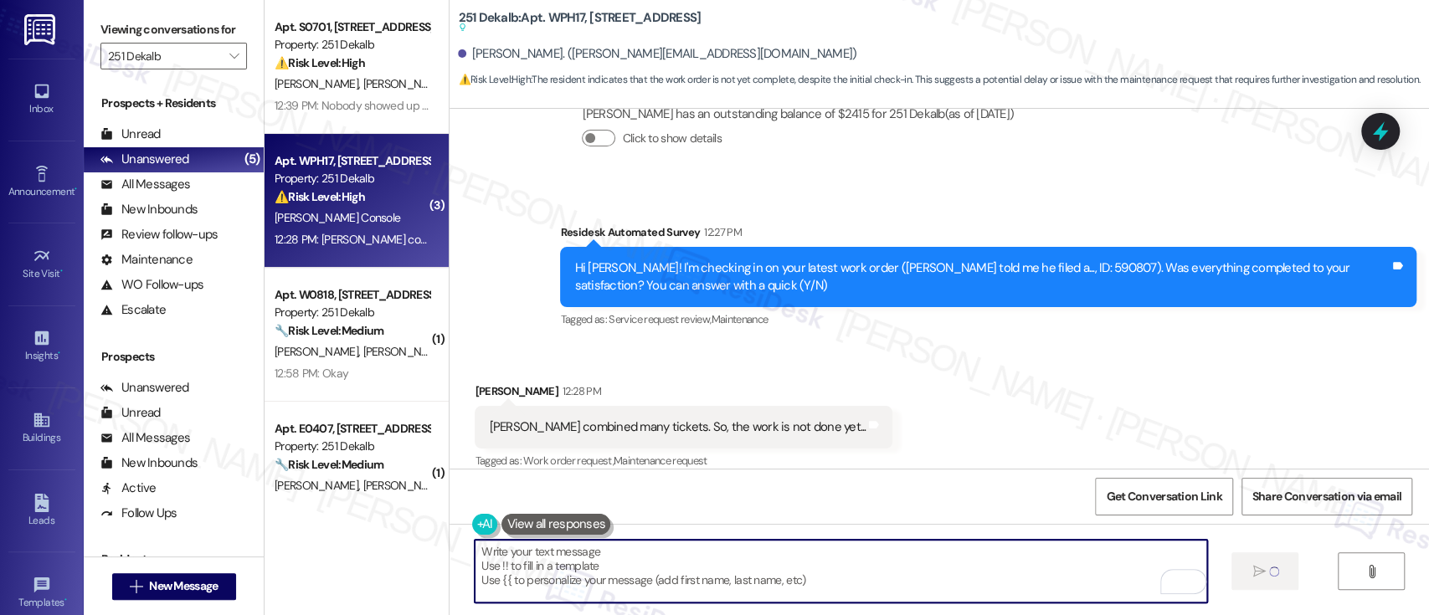
type textarea "Fetching suggested responses. Please feel free to read through the conversation…"
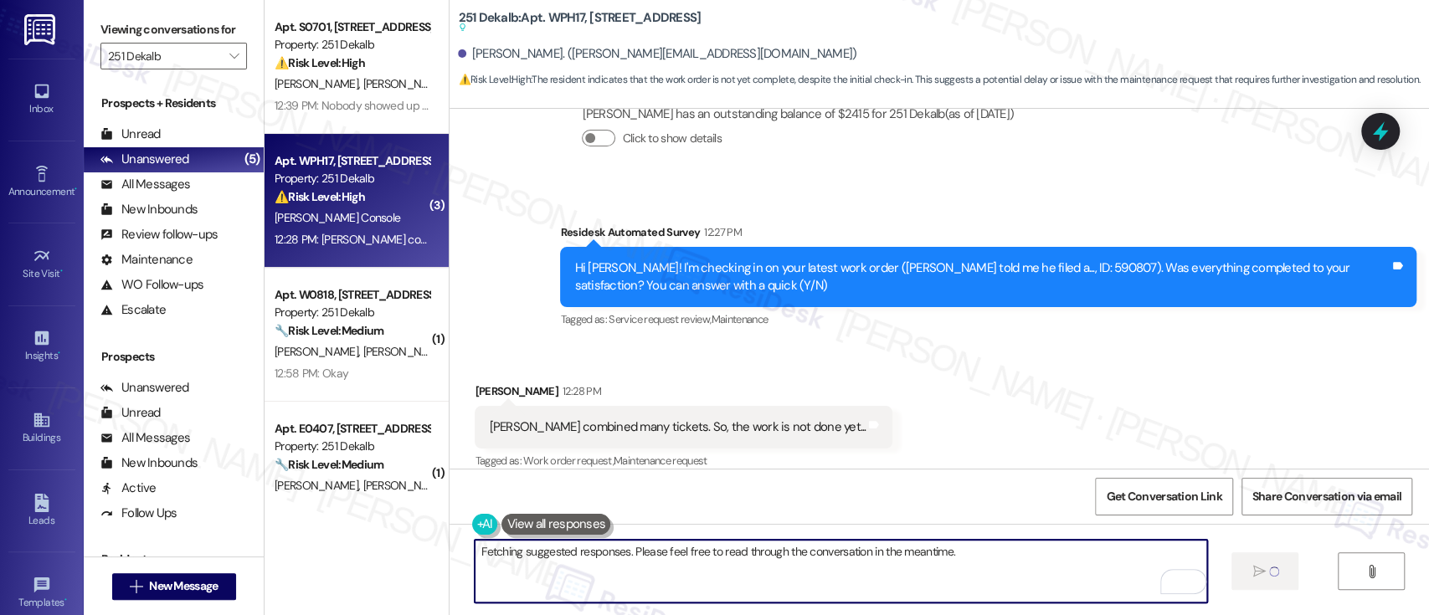
scroll to position [1275, 0]
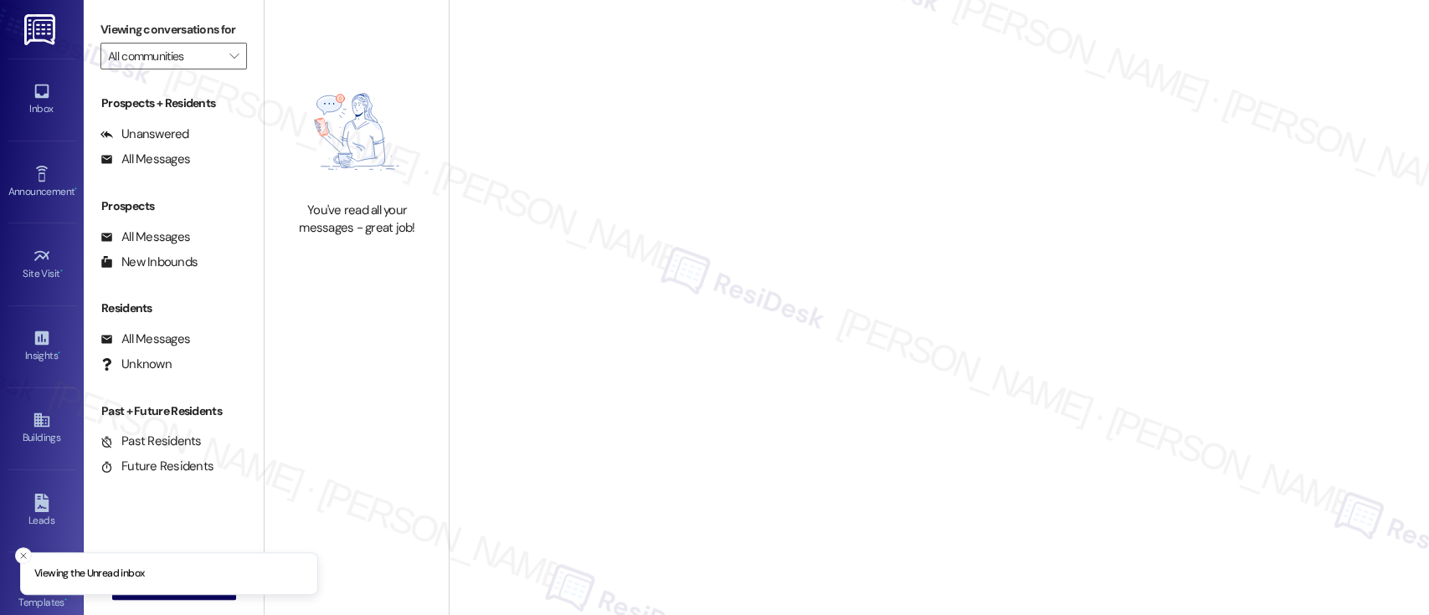
type input "251 Dekalb"
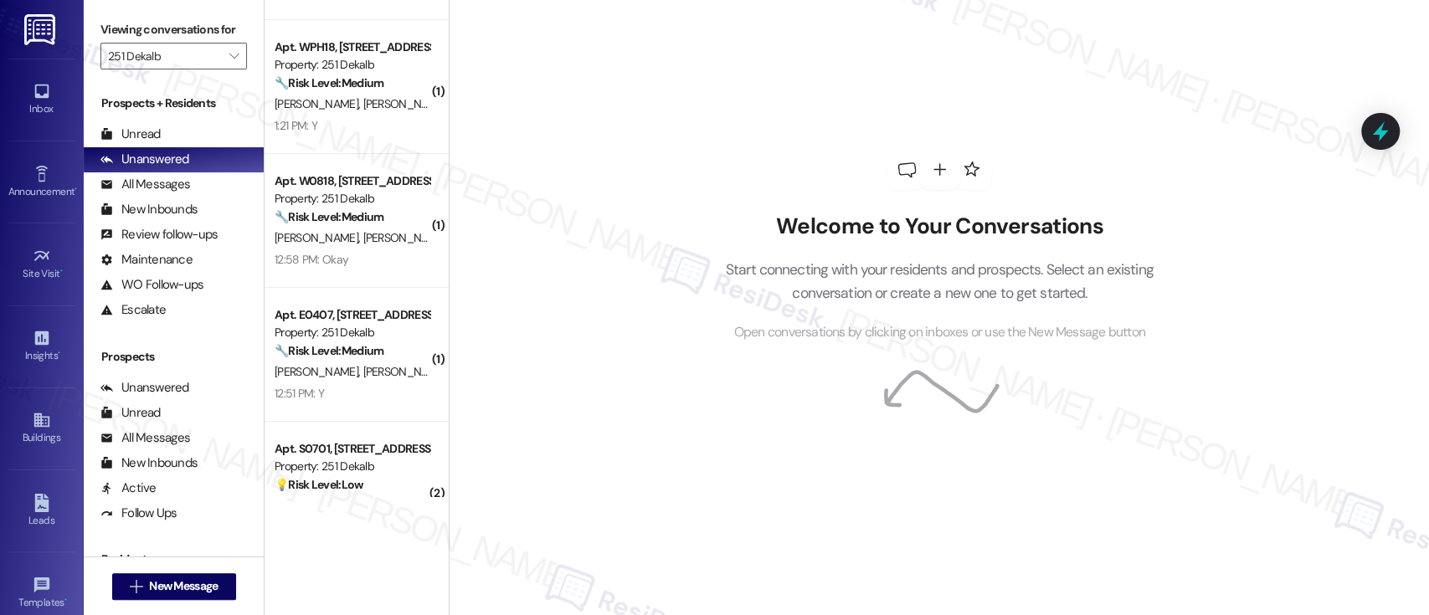
scroll to position [229, 0]
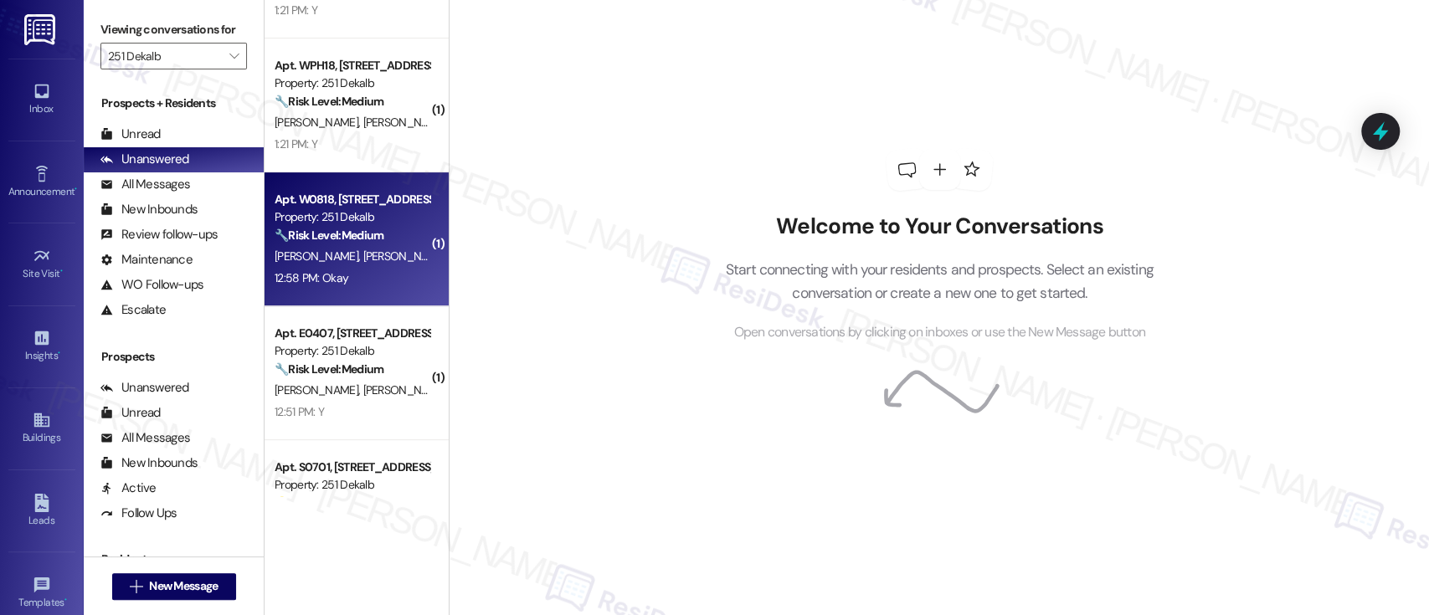
click at [306, 231] on strong "🔧 Risk Level: Medium" at bounding box center [328, 235] width 109 height 15
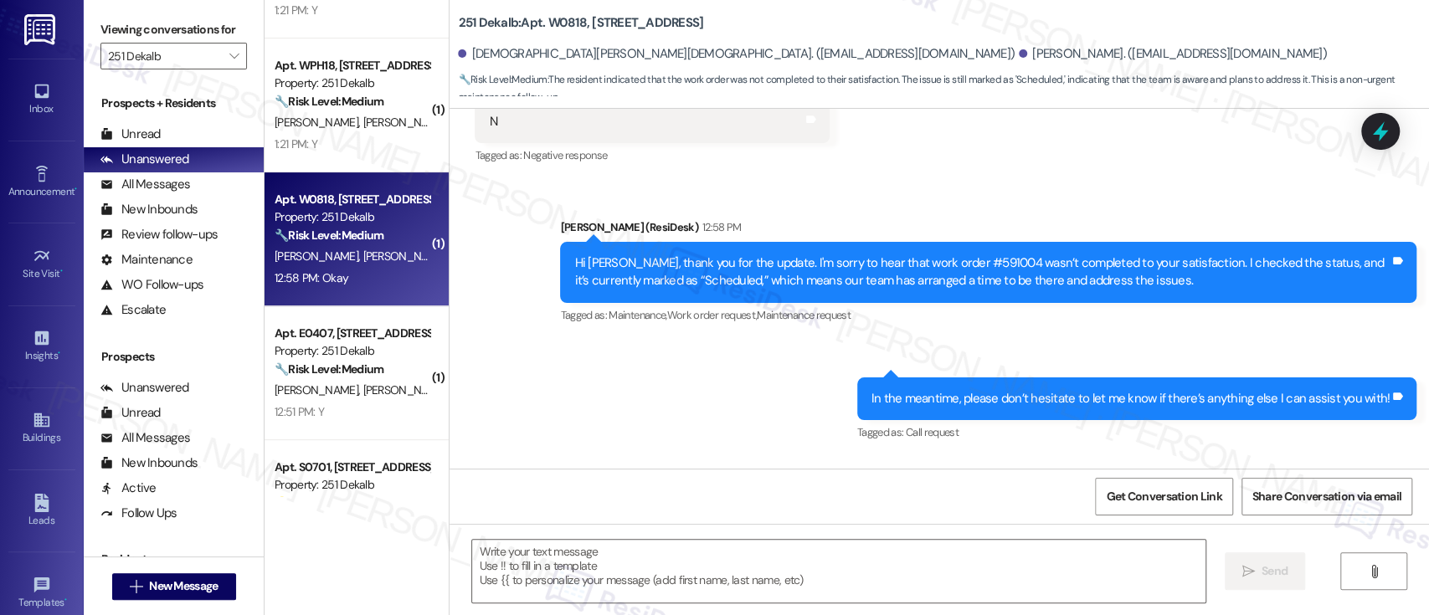
scroll to position [470, 0]
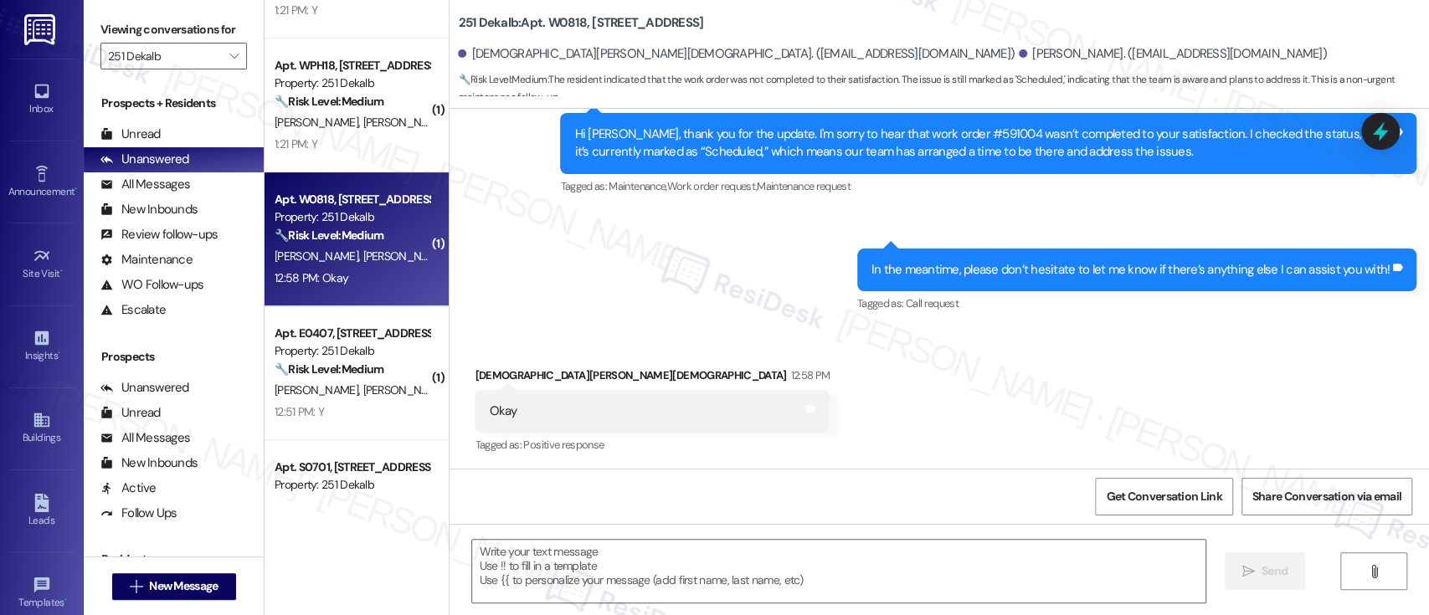
type textarea "Fetching suggested responses. Please feel free to read through the conversation…"
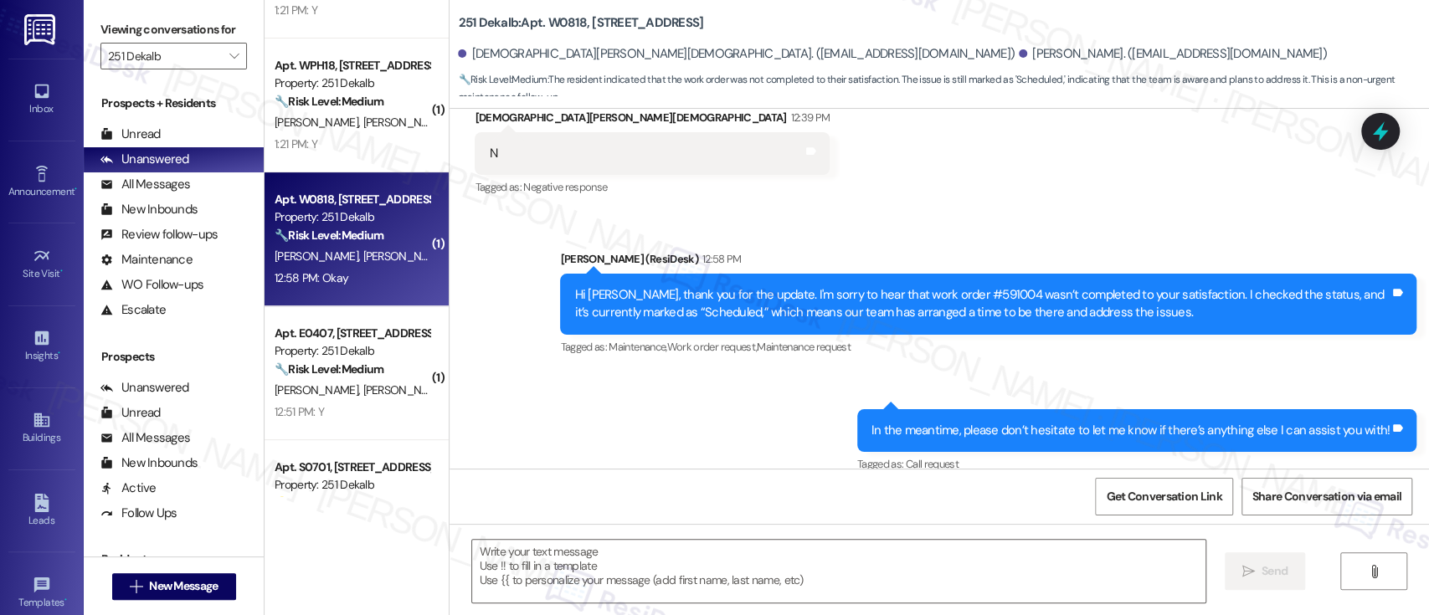
scroll to position [471, 0]
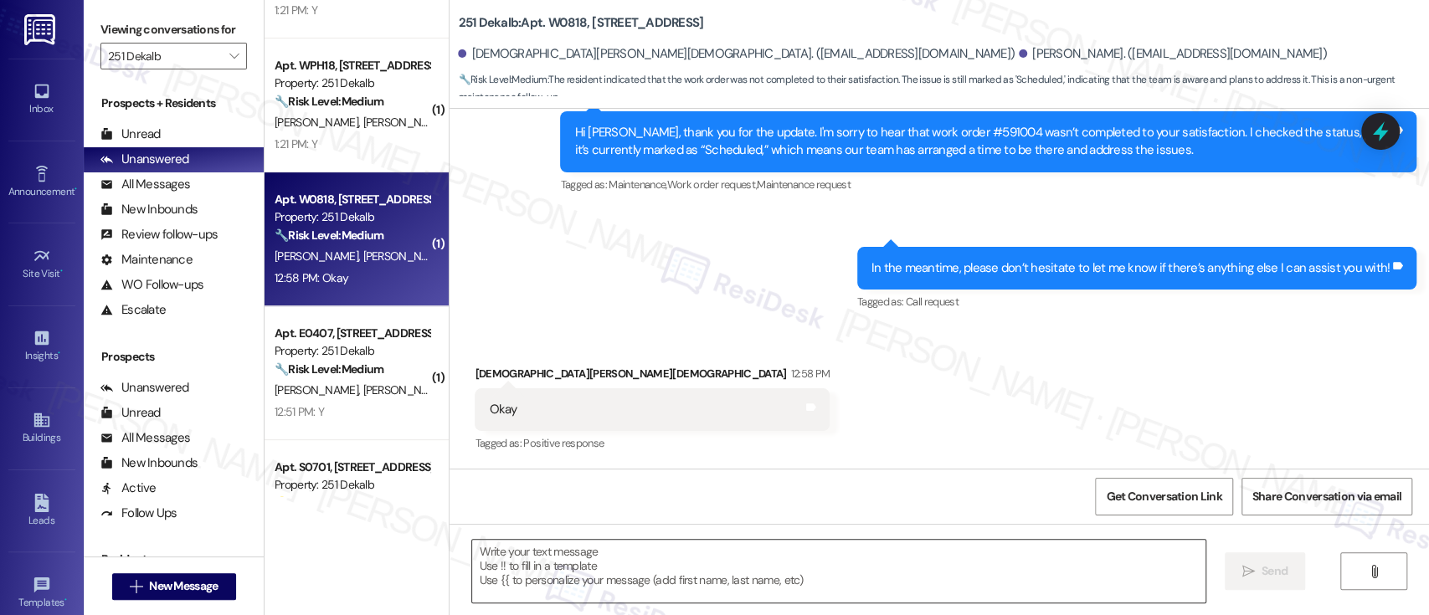
click at [839, 580] on textarea at bounding box center [838, 571] width 732 height 63
click at [756, 290] on div "Sent via SMS [PERSON_NAME] (ResiDesk) 12:58 PM Hi [PERSON_NAME], thank you for …" at bounding box center [938, 188] width 979 height 277
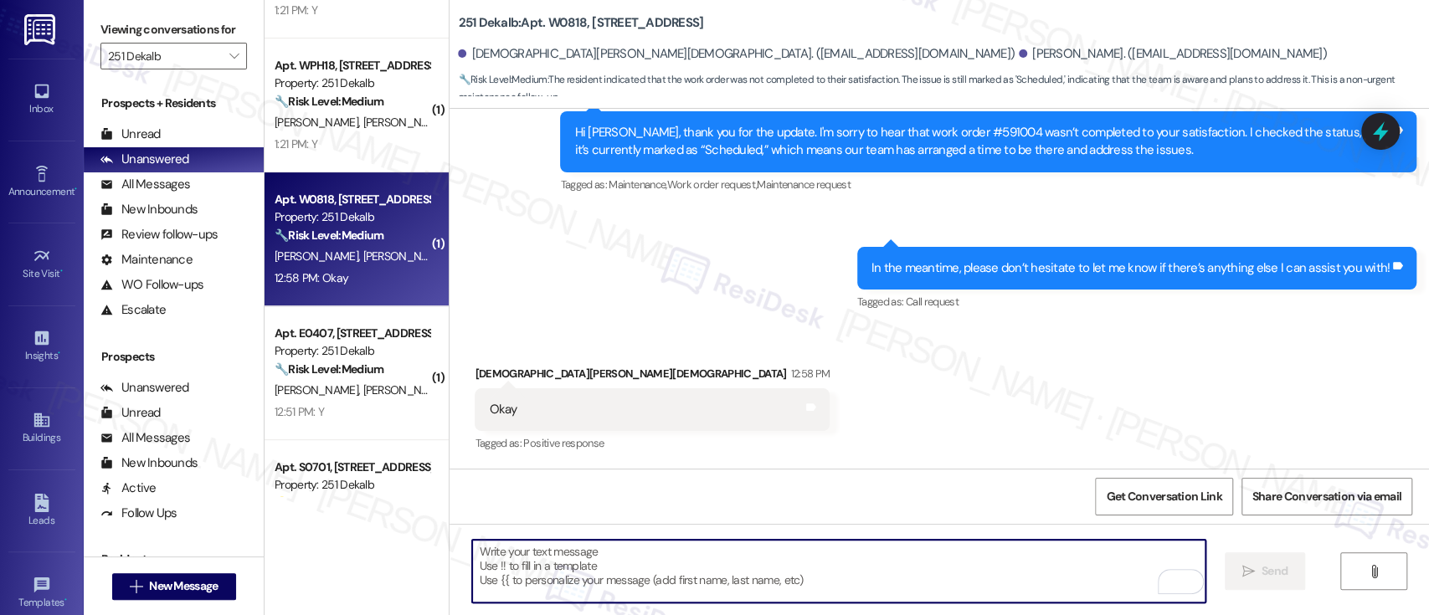
click at [763, 554] on textarea "To enrich screen reader interactions, please activate Accessibility in Grammarl…" at bounding box center [838, 571] width 732 height 63
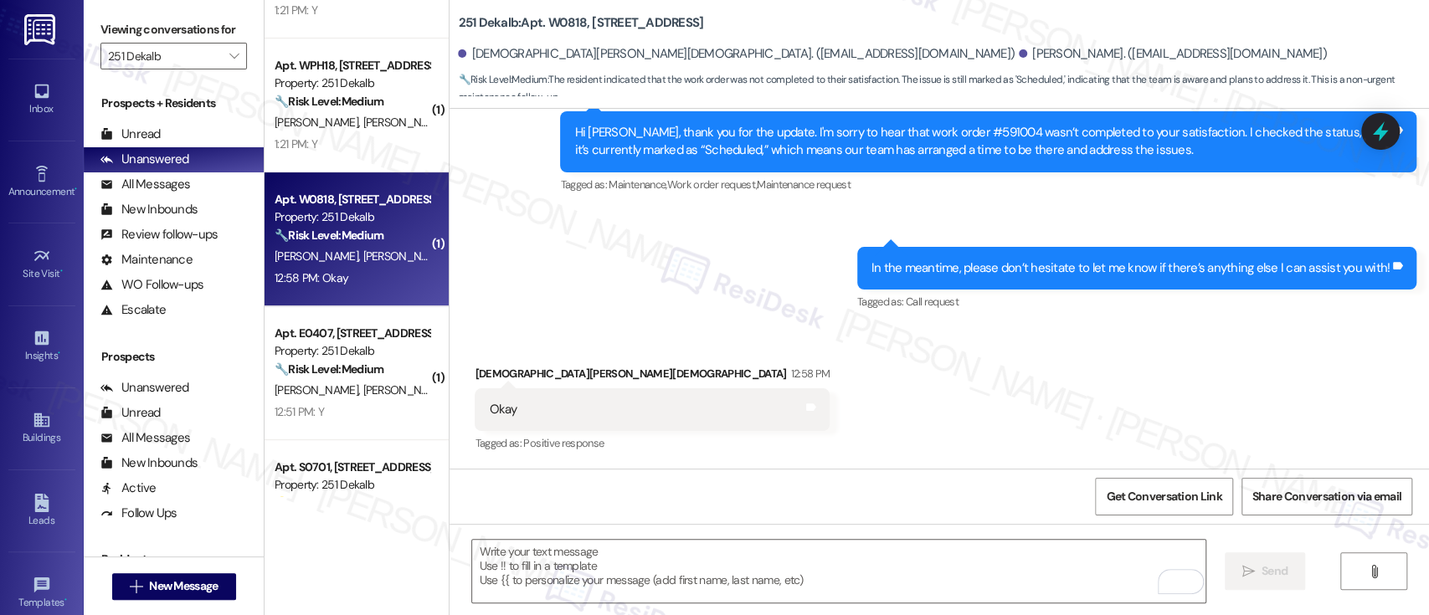
click at [987, 417] on div "Received via SMS [PERSON_NAME] 12:58 PM Okay Tags and notes Tagged as: Positive…" at bounding box center [938, 397] width 979 height 141
click at [767, 562] on textarea "To enrich screen reader interactions, please activate Accessibility in Grammarl…" at bounding box center [838, 571] width 732 height 63
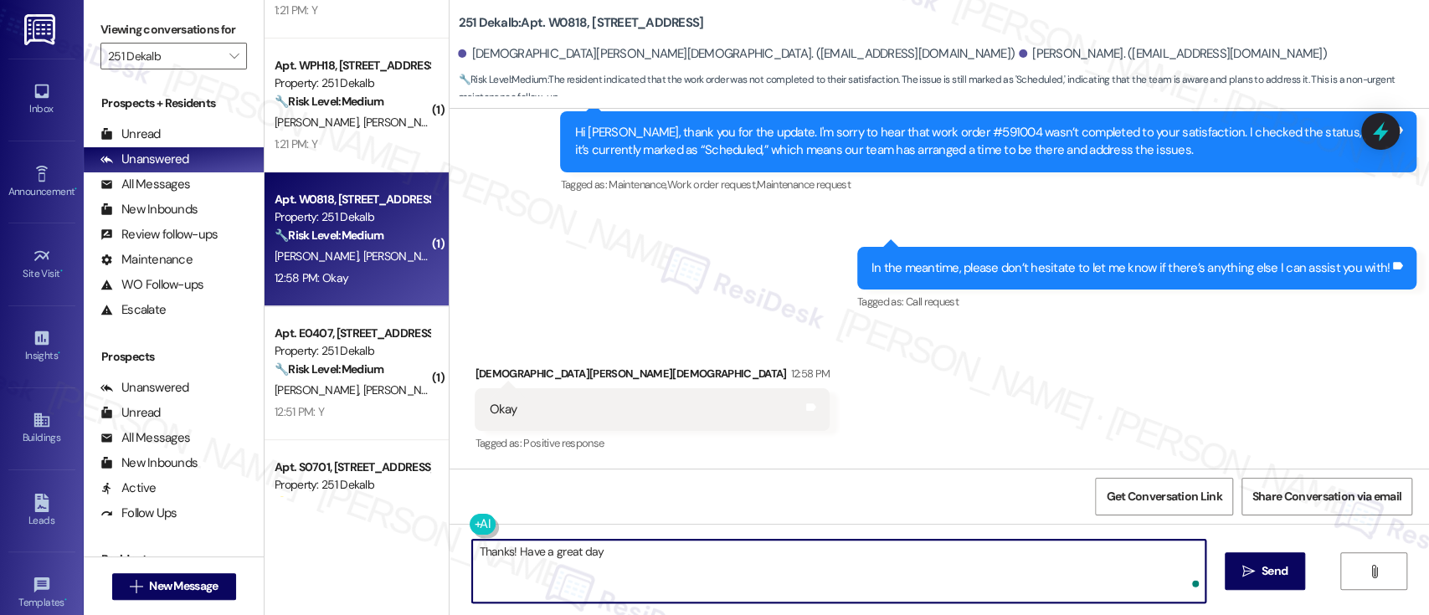
type textarea "Thanks! Have a great day!"
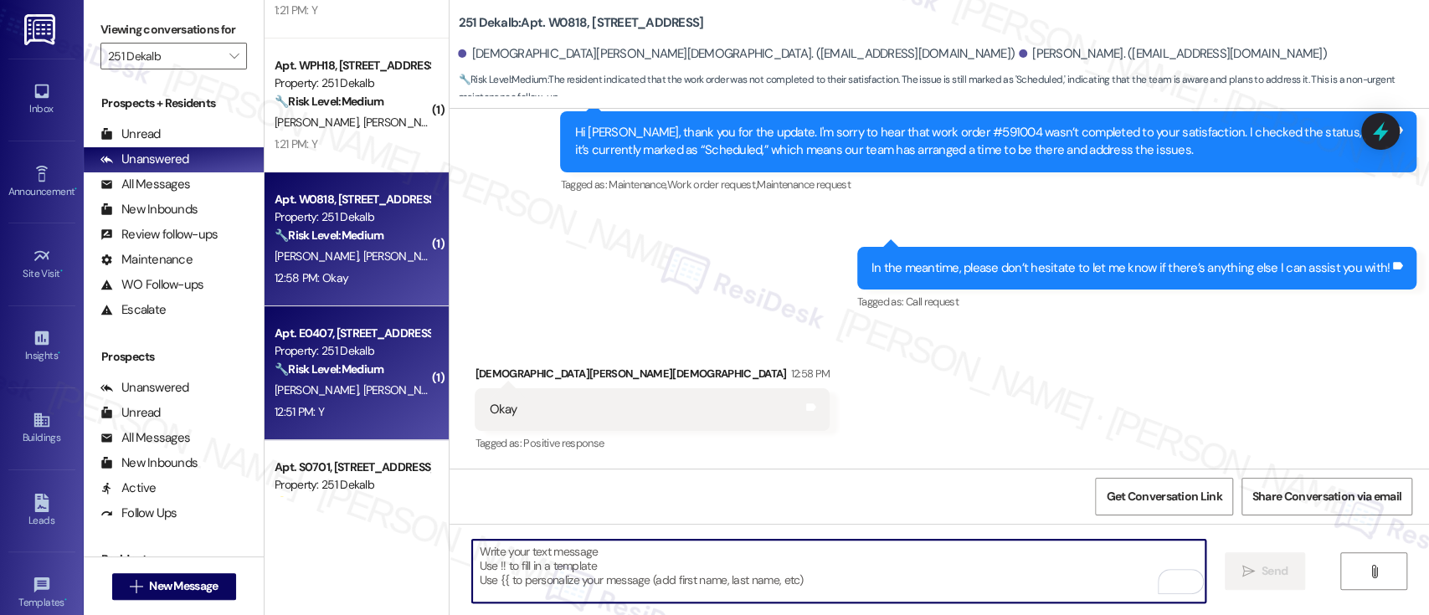
scroll to position [470, 0]
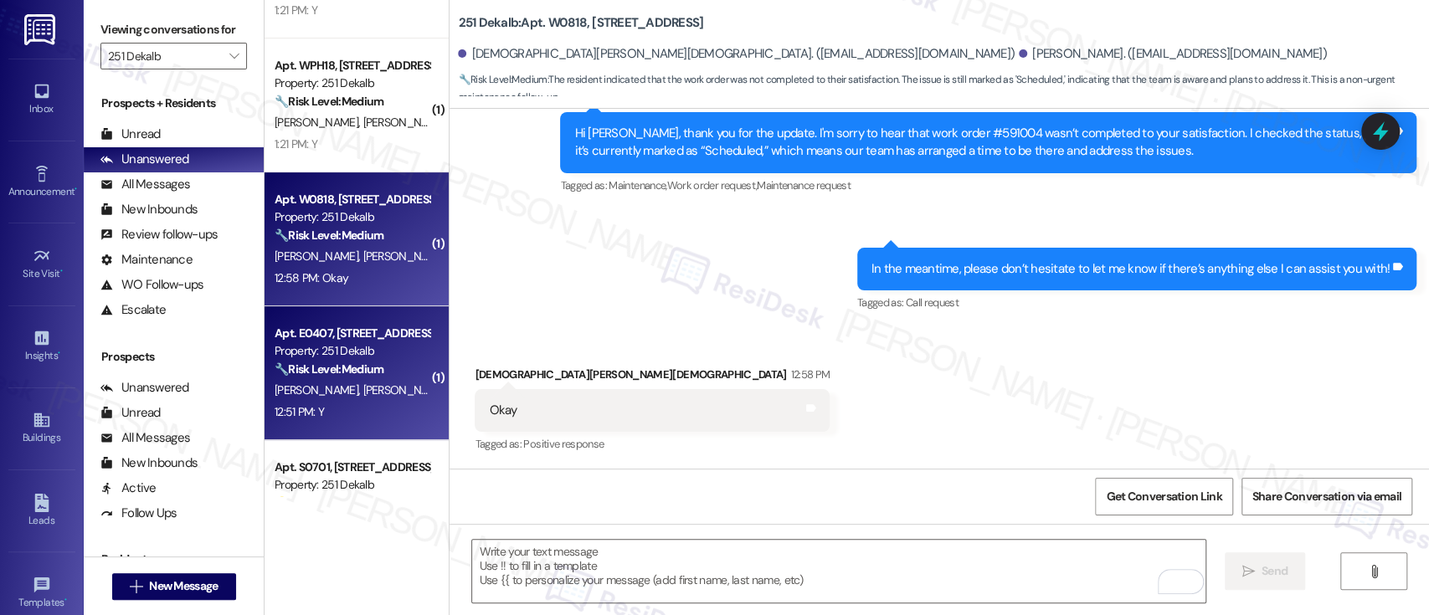
click at [290, 392] on span "[PERSON_NAME]" at bounding box center [318, 389] width 89 height 15
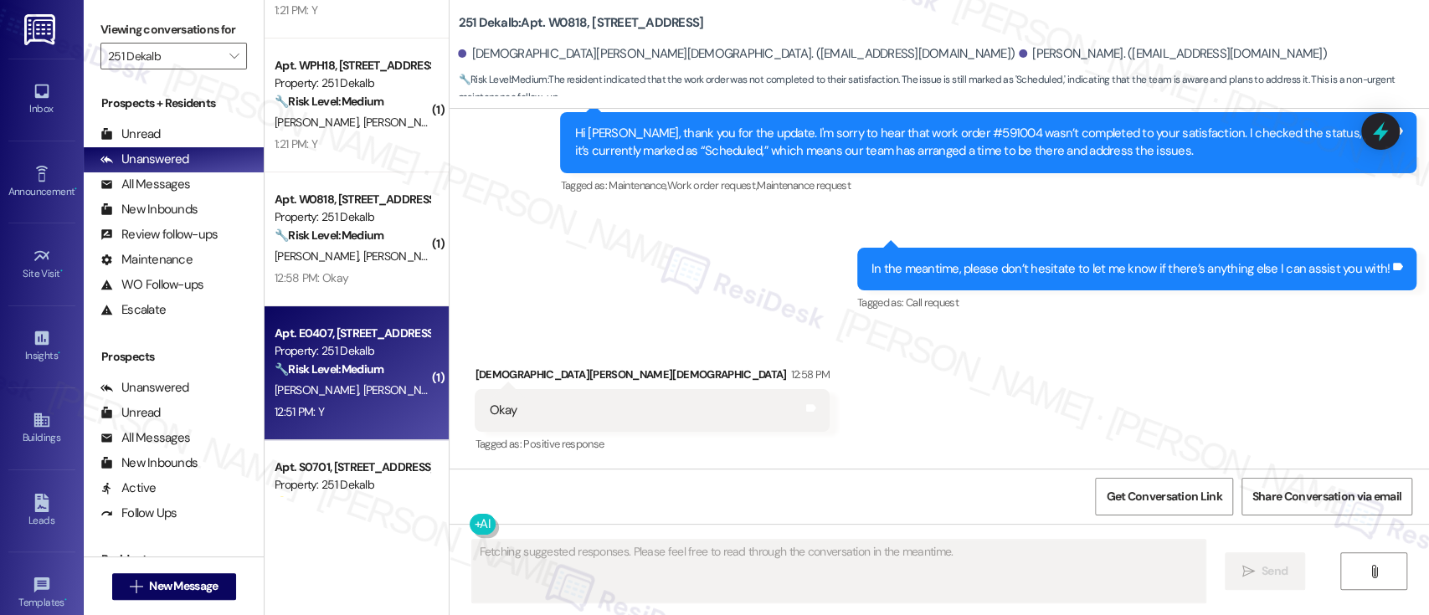
type textarea "Fetching suggested responses. Please feel free to read through the conversation…"
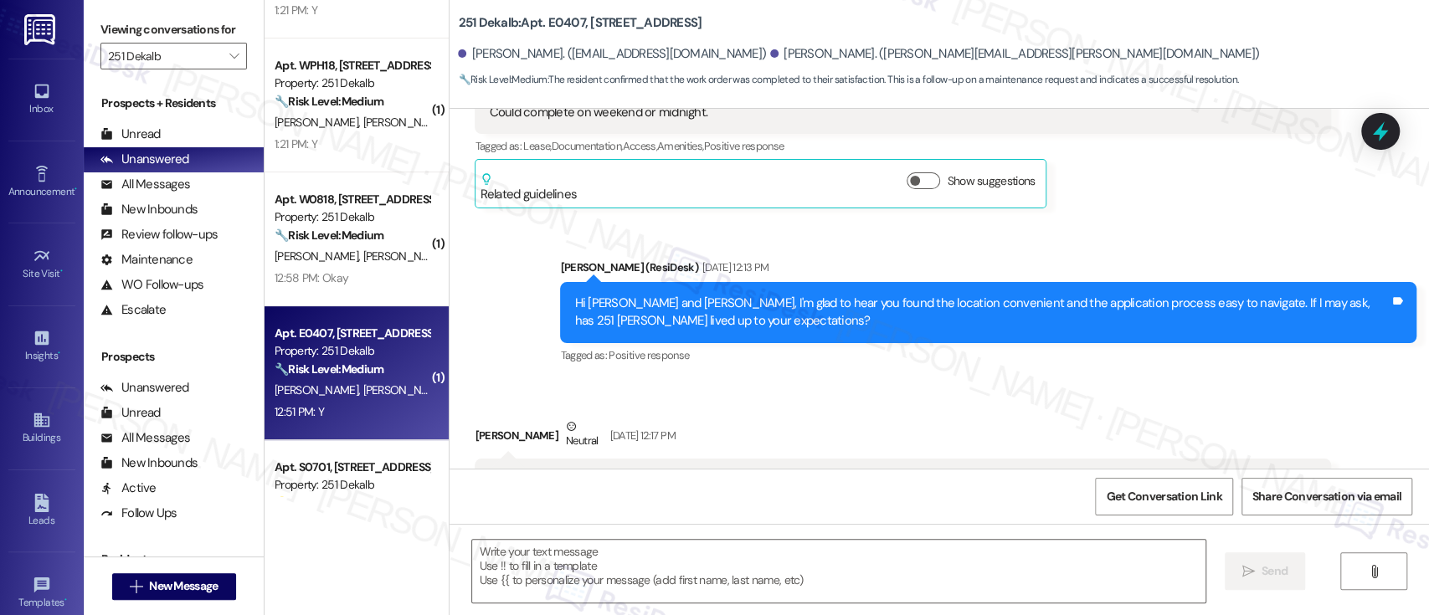
type textarea "Fetching suggested responses. Please feel free to read through the conversation…"
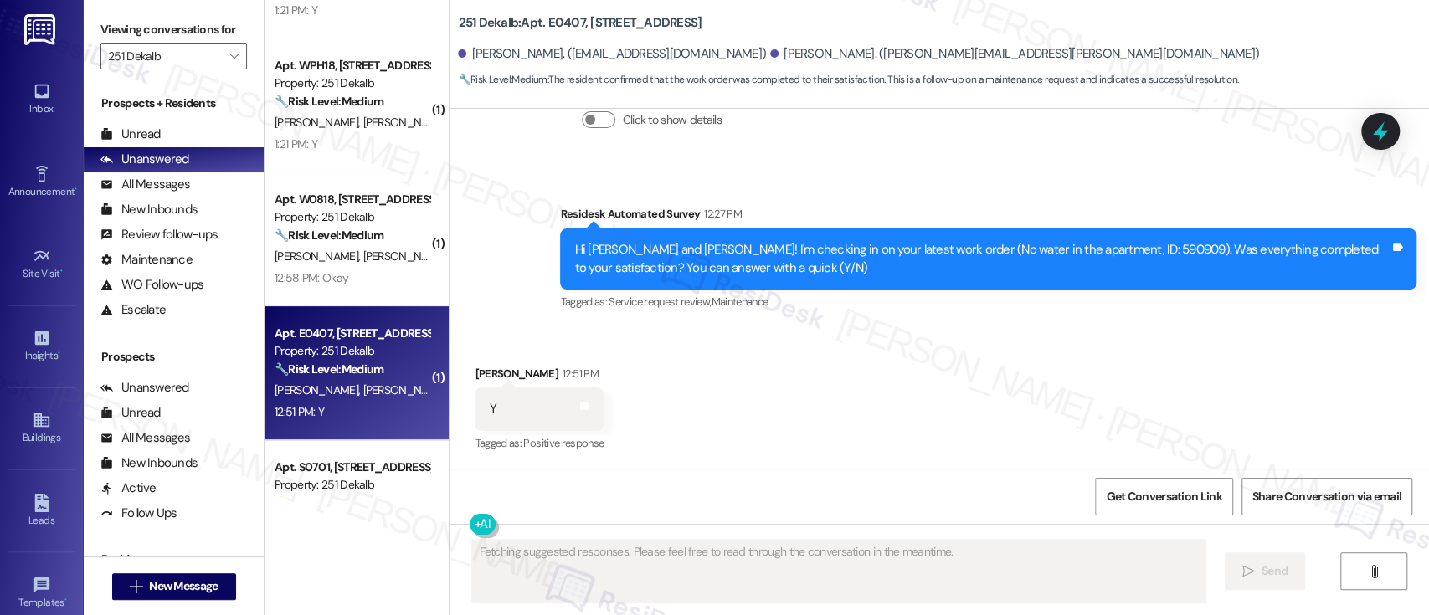
scroll to position [3475, 0]
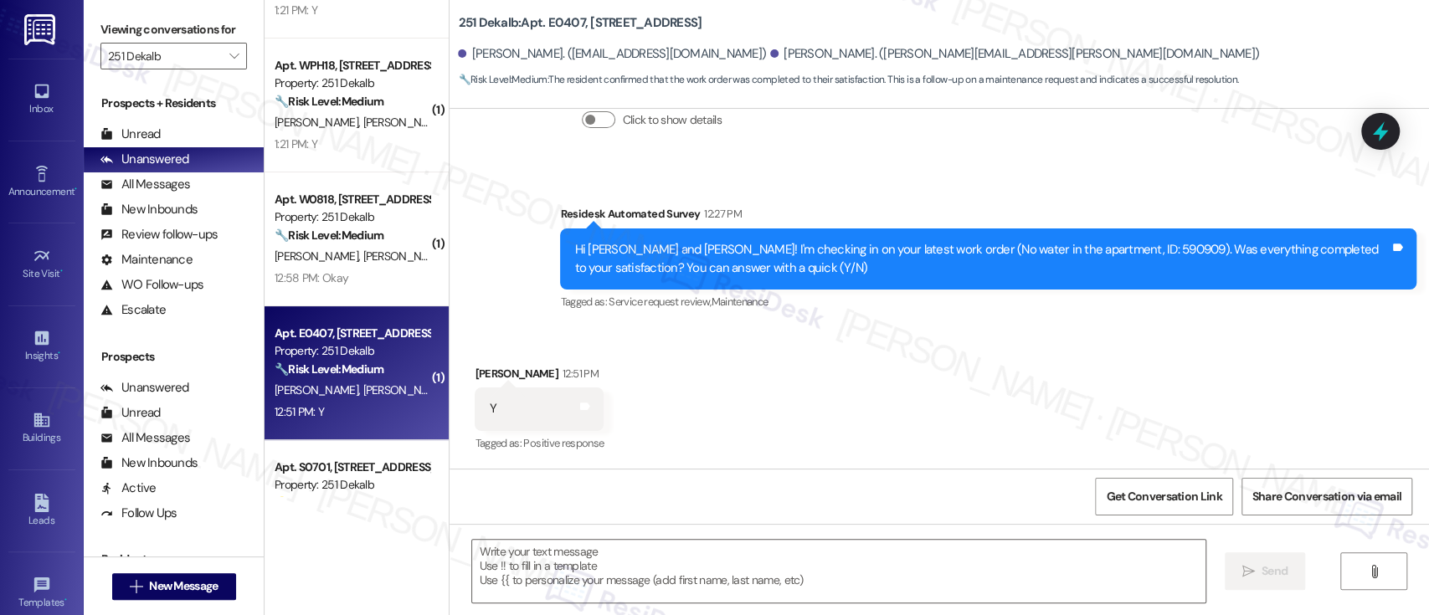
click at [895, 485] on div "Get Conversation Link Share Conversation via email" at bounding box center [938, 496] width 979 height 55
click at [900, 593] on textarea at bounding box center [838, 571] width 732 height 63
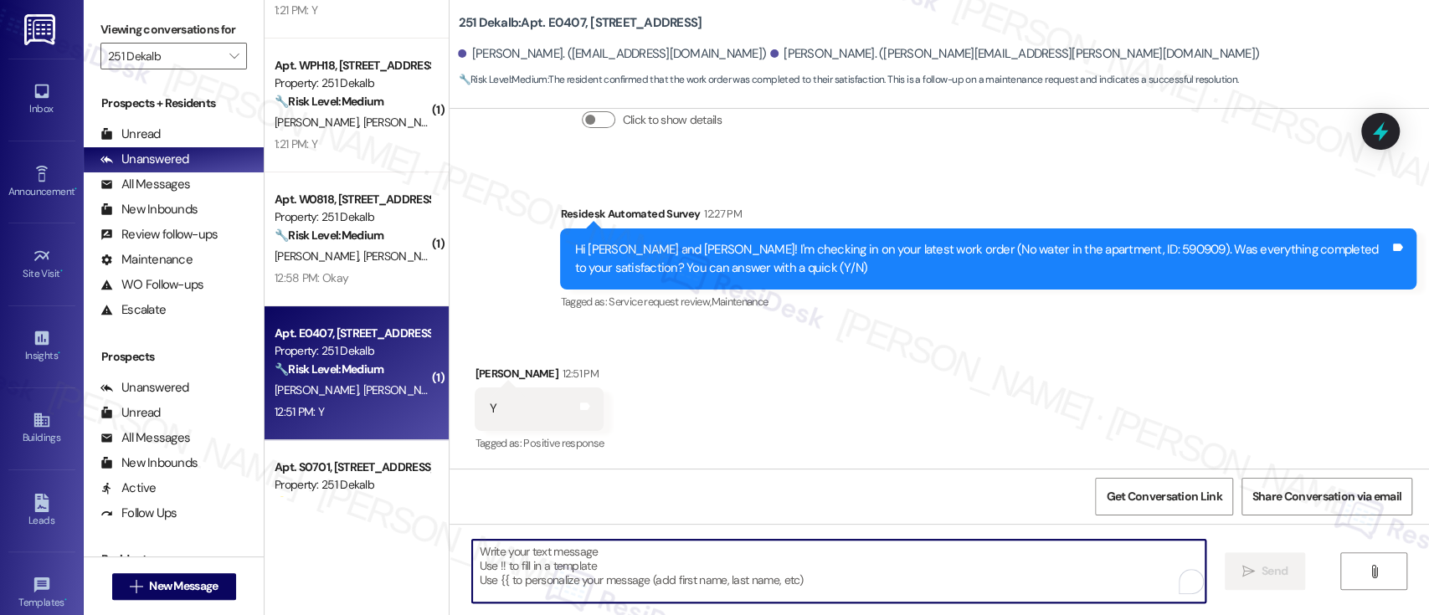
paste textarea "I'm so glad to hear that everything was taken care of to your satisfaction. Ple…"
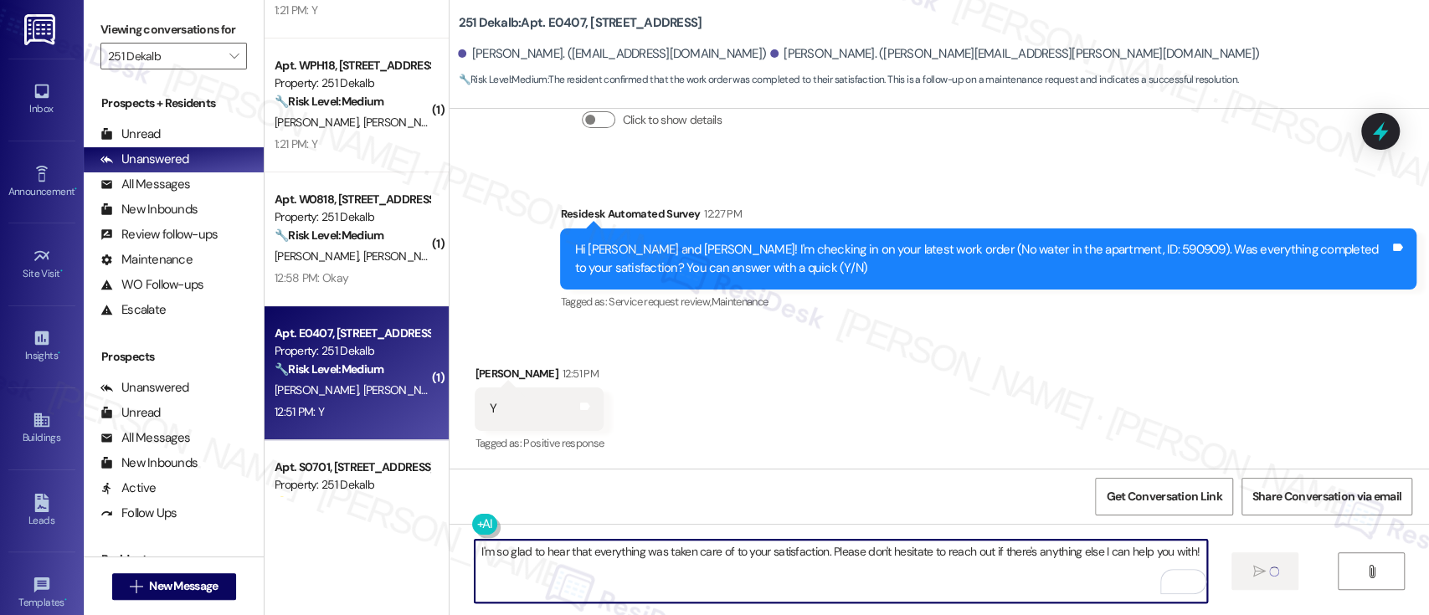
type textarea "I'm so glad to hear that everything was taken care of to your satisfaction. Ple…"
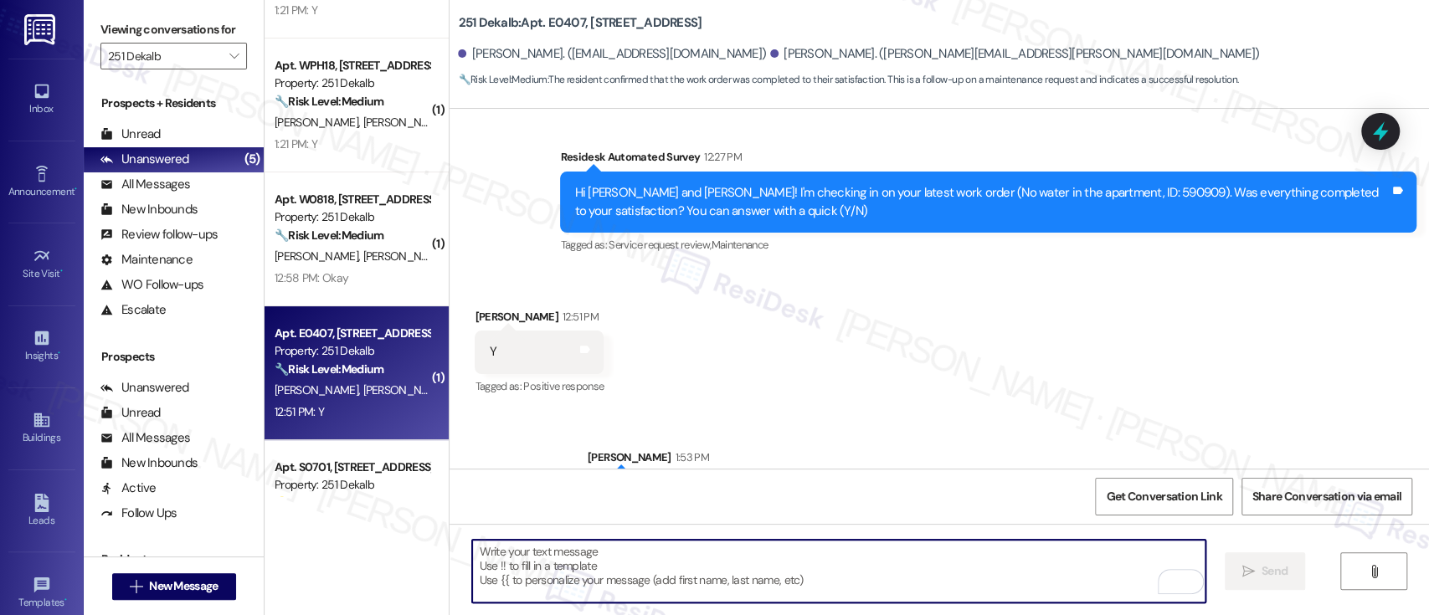
scroll to position [3481, 0]
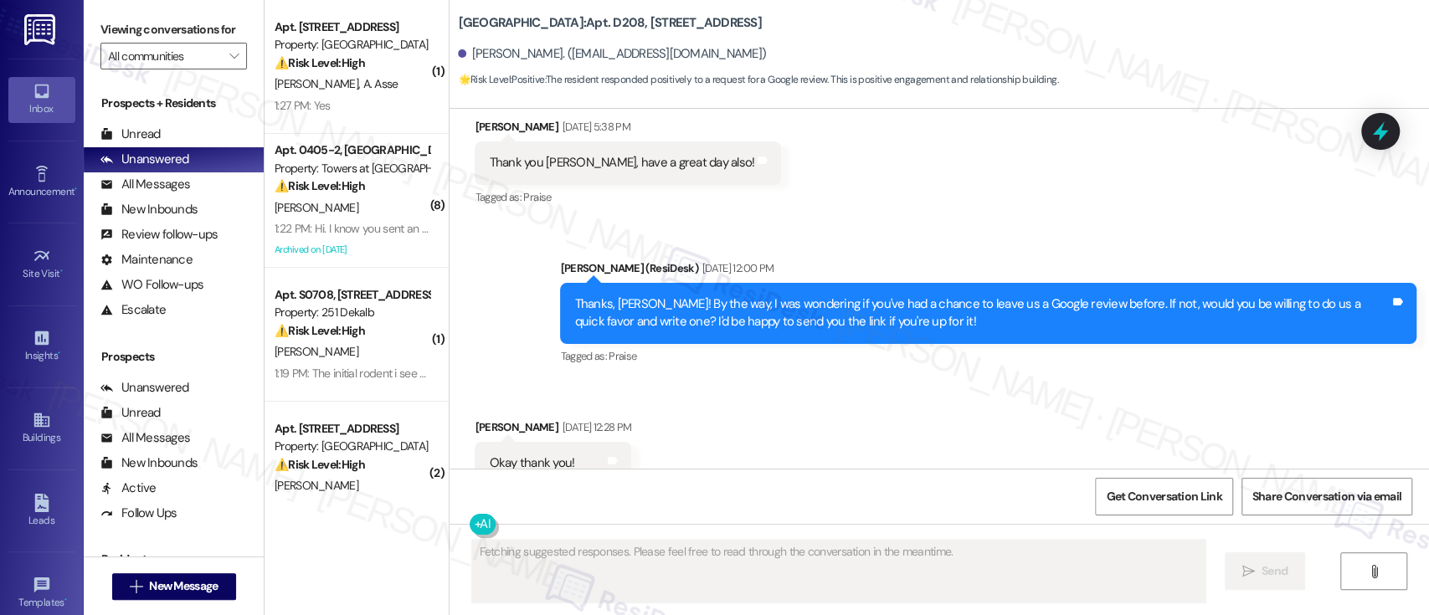
scroll to position [7257, 0]
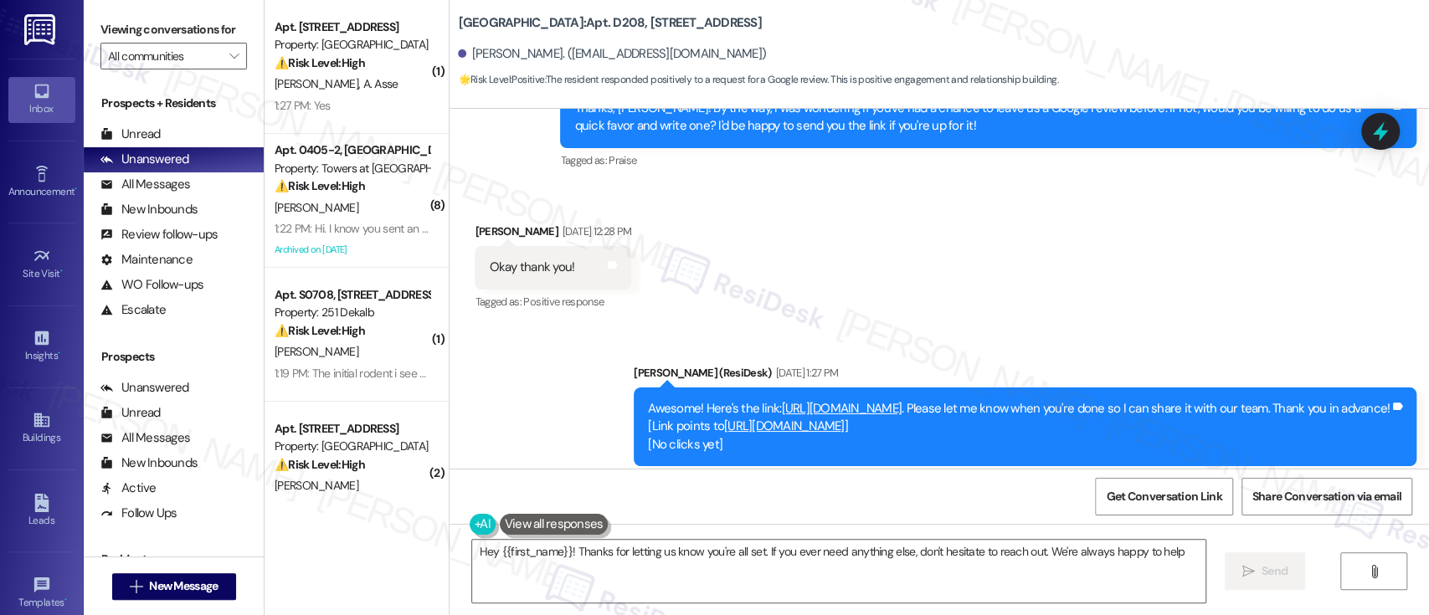
type textarea "Hey {{first_name}}! Thanks for letting us know you're all set. If you ever need…"
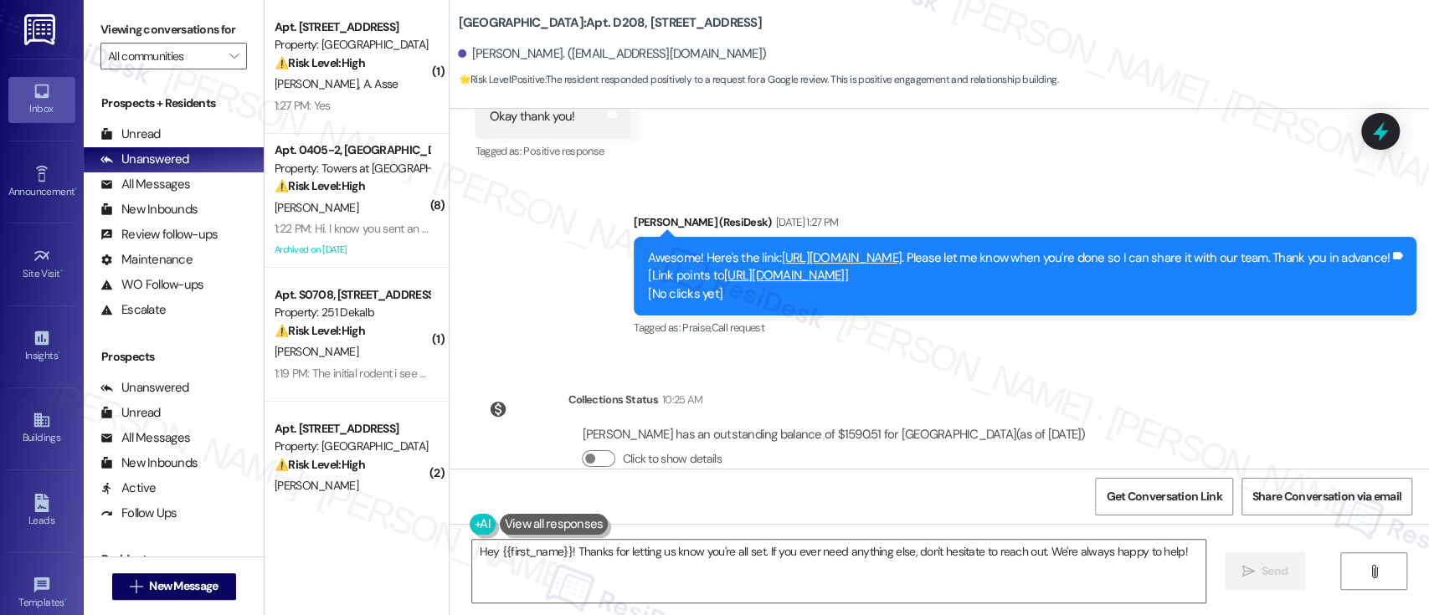
scroll to position [7494, 0]
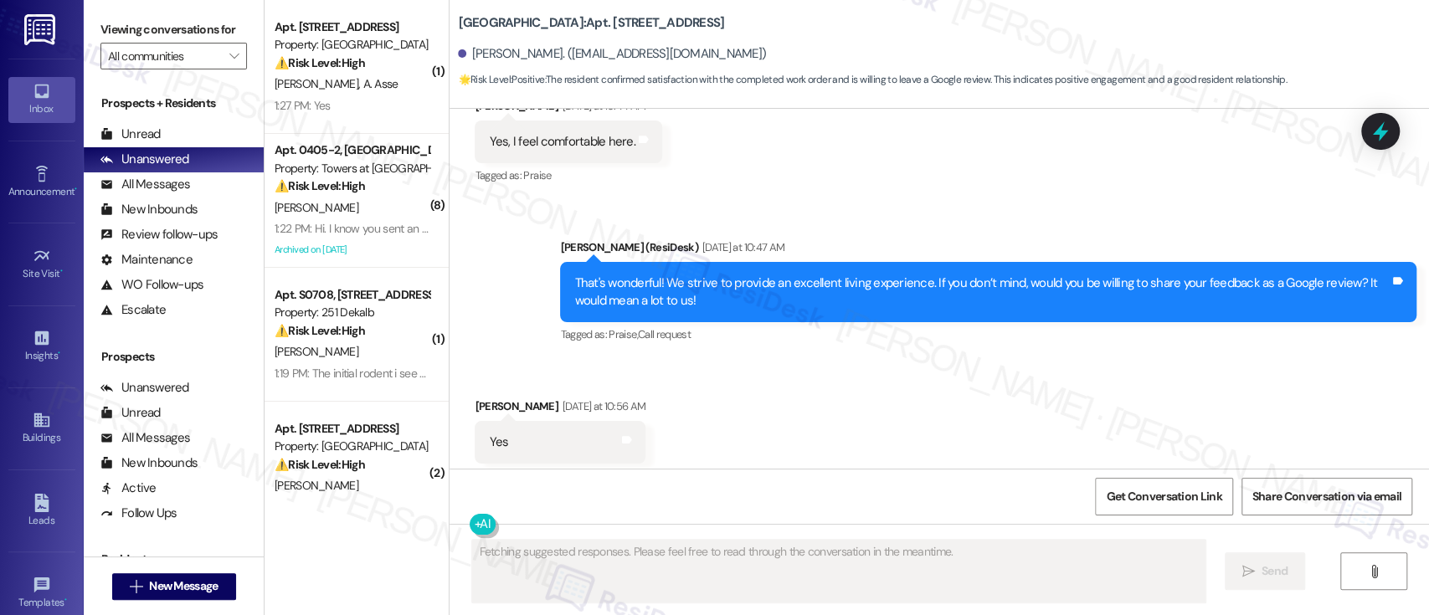
scroll to position [1290, 0]
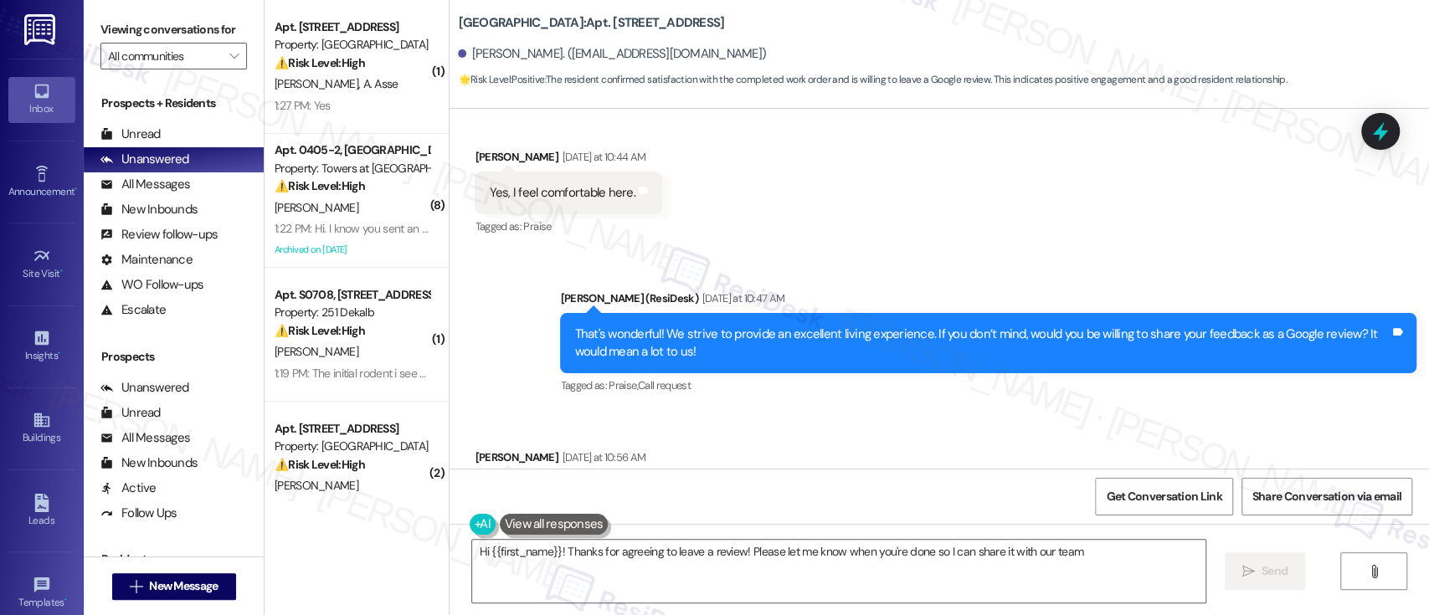
type textarea "Hi {{first_name}}! Thanks for agreeing to leave a review! Please let me know wh…"
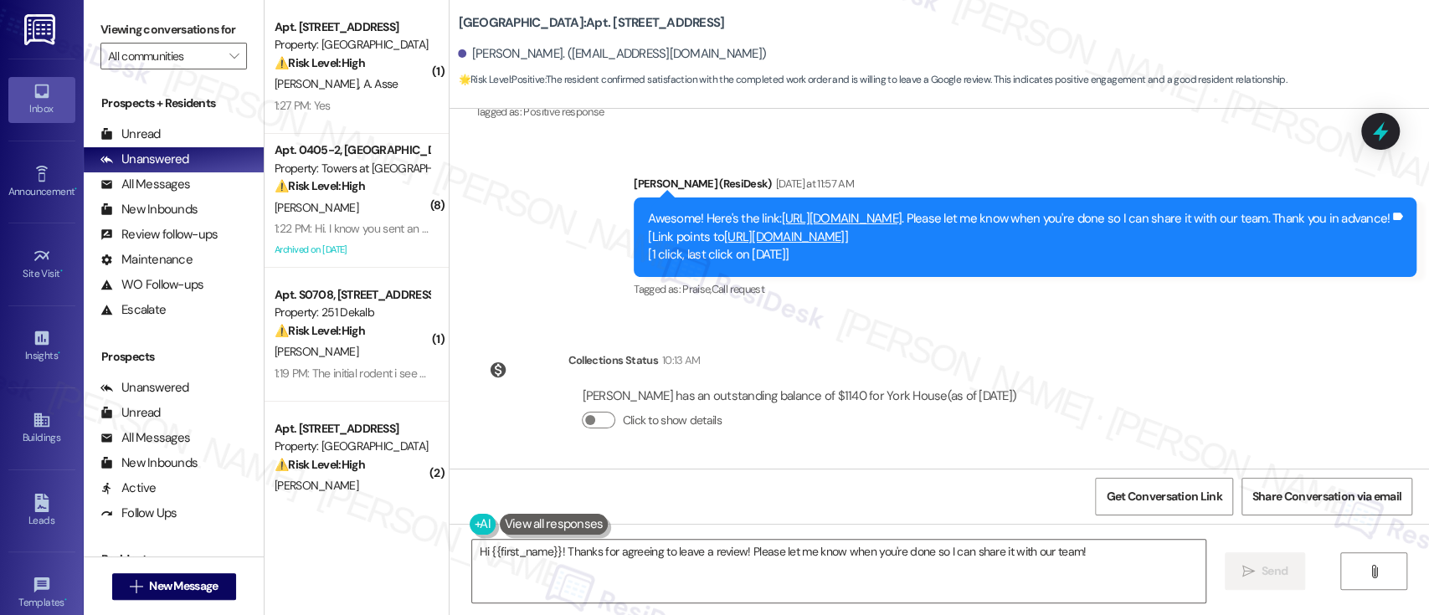
scroll to position [1639, 0]
click at [840, 210] on link "[URL][DOMAIN_NAME]" at bounding box center [842, 218] width 121 height 17
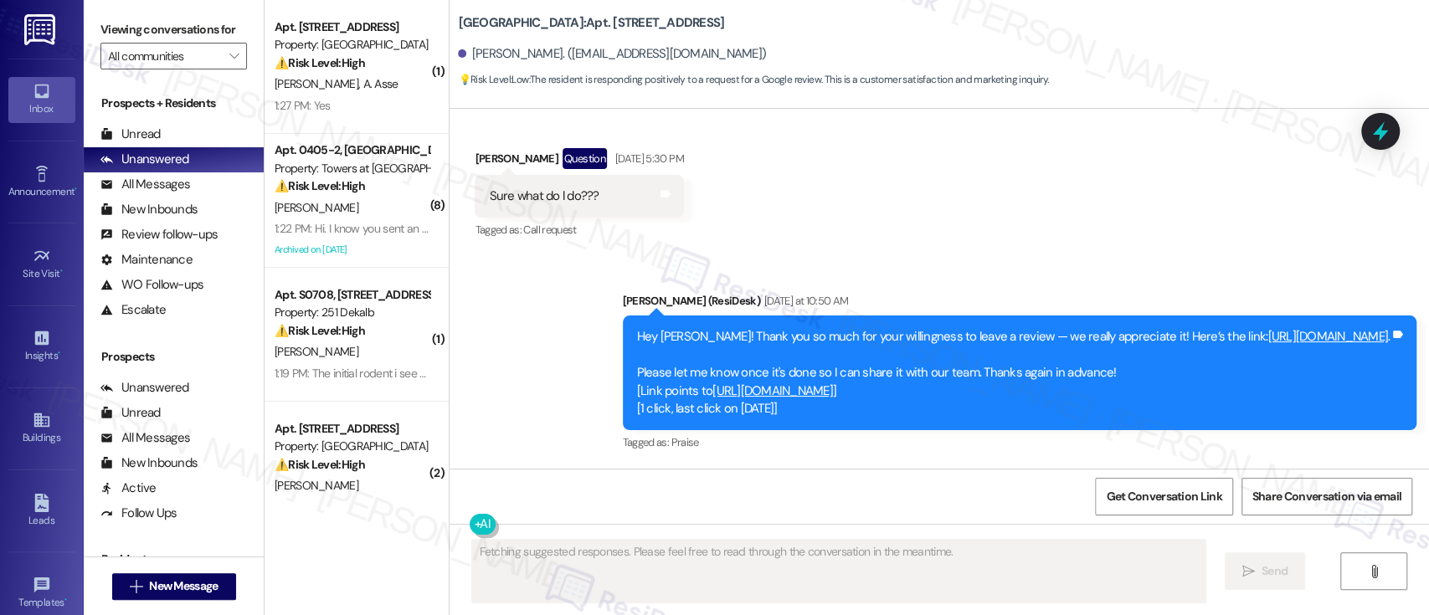
scroll to position [7806, 0]
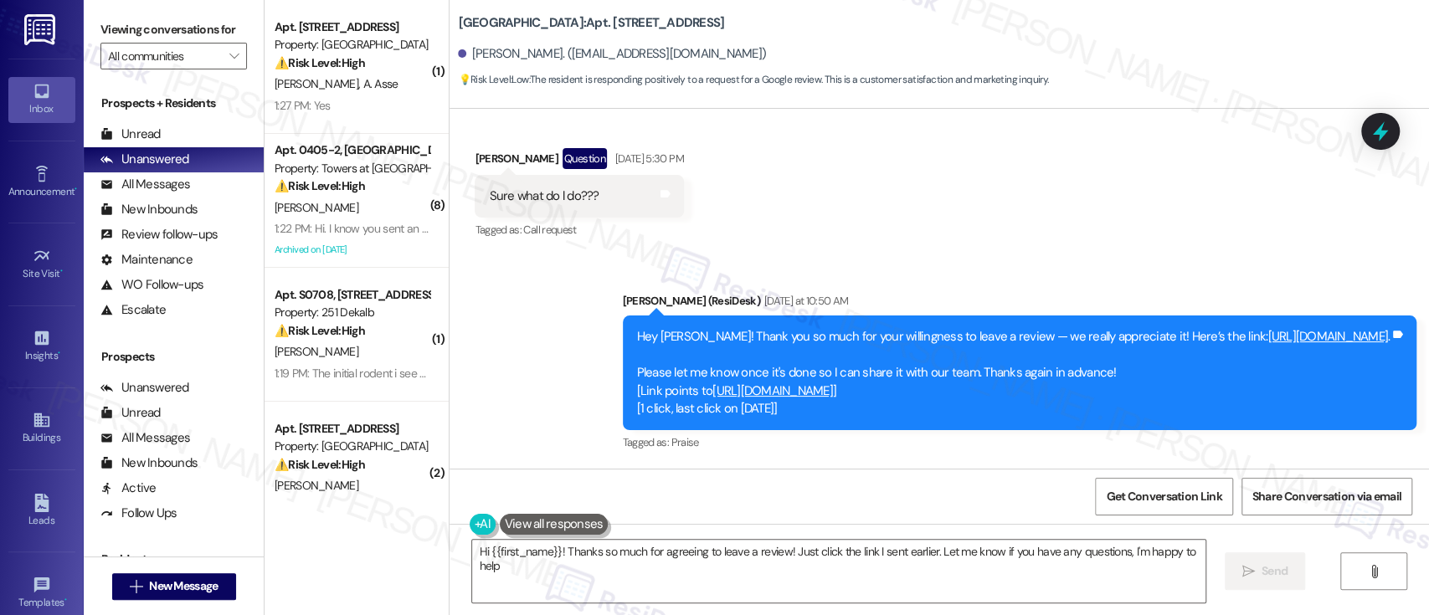
type textarea "Hi {{first_name}}! Thanks so much for agreeing to leave a review! Just click th…"
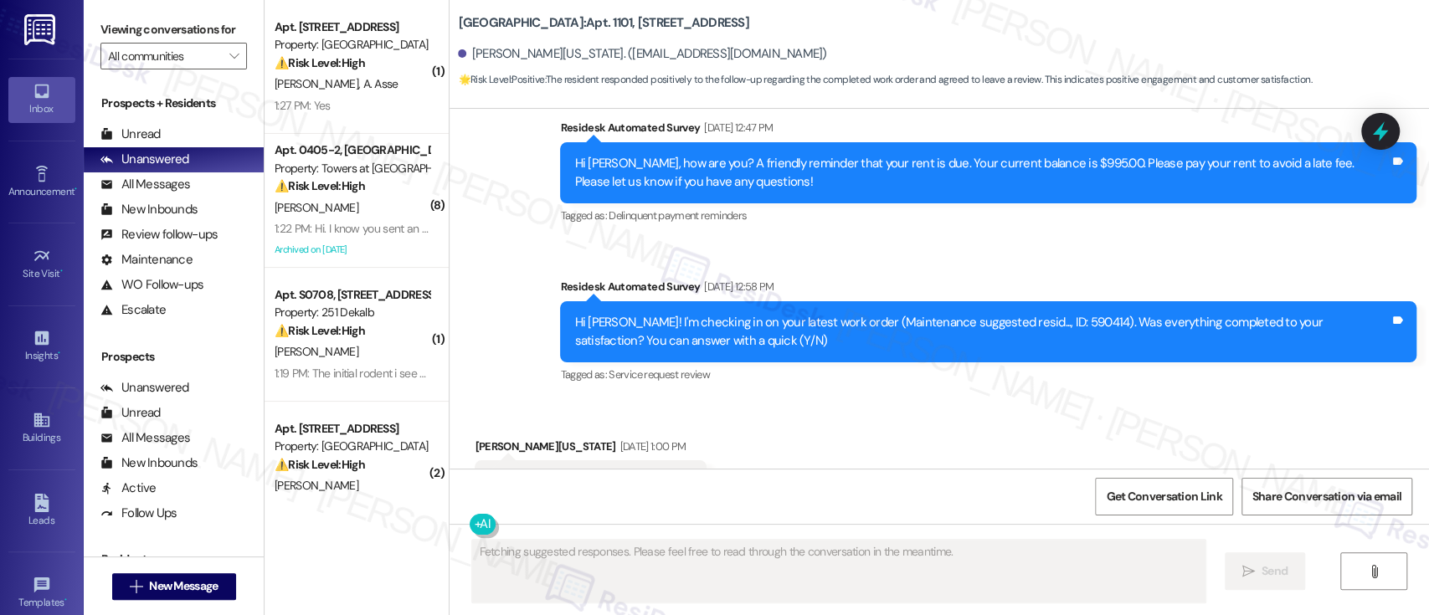
scroll to position [5912, 0]
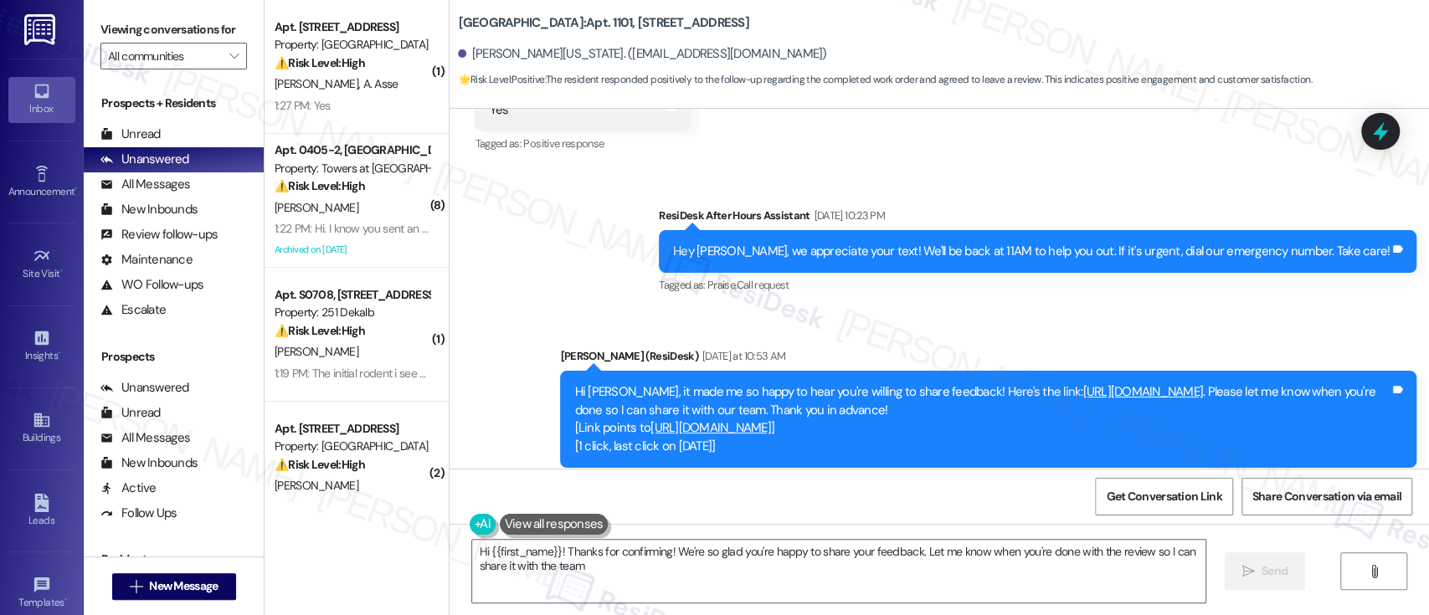
type textarea "Hi {{first_name}}! Thanks for confirming! We're so glad you're happy to share y…"
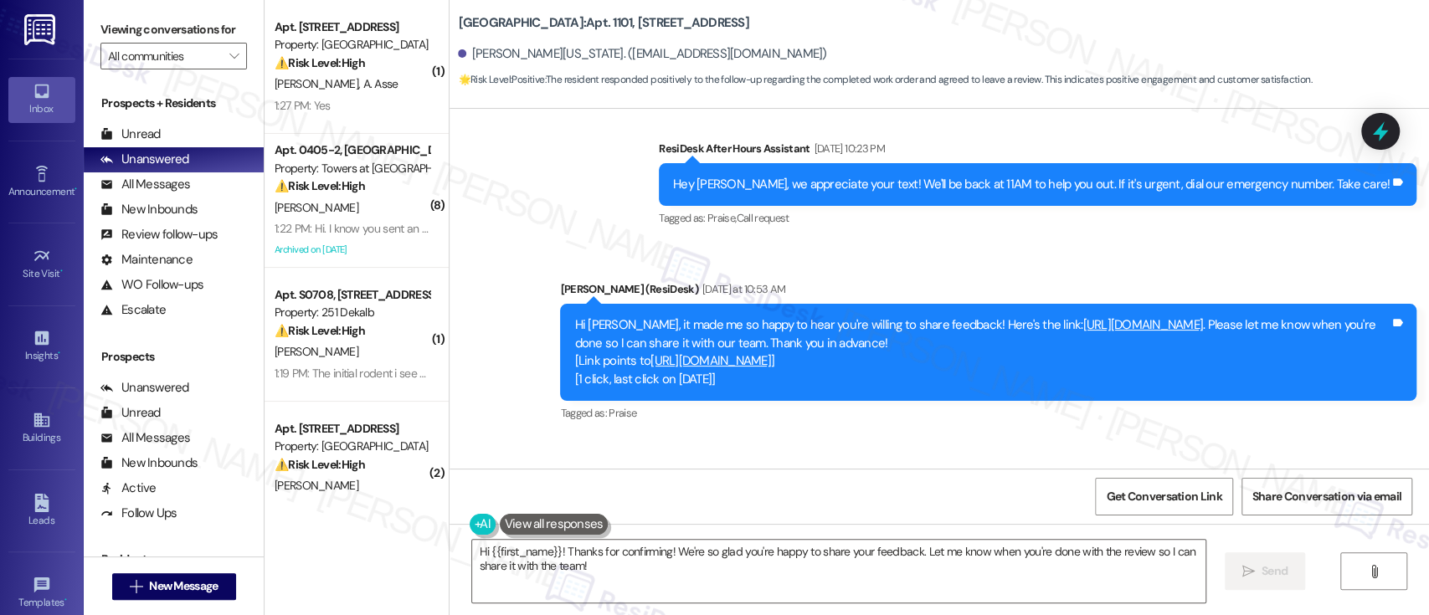
scroll to position [6402, 0]
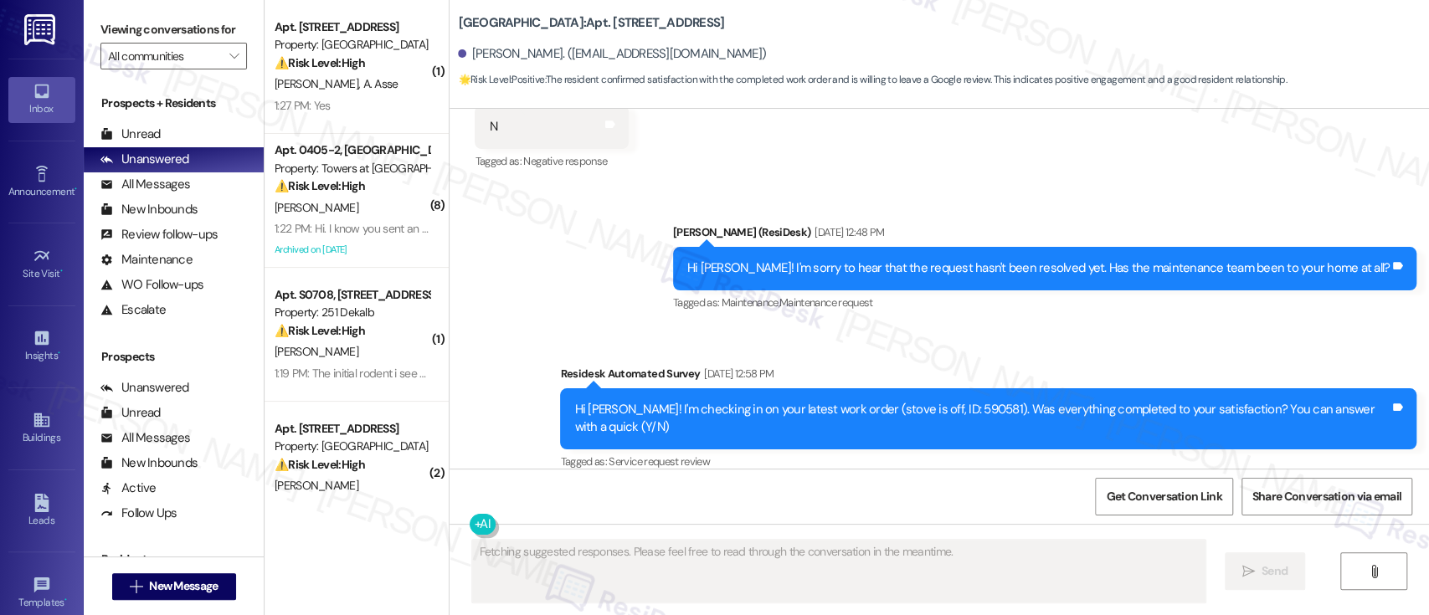
type textarea "Fetching suggested responses. Please feel free to read through the conversation…"
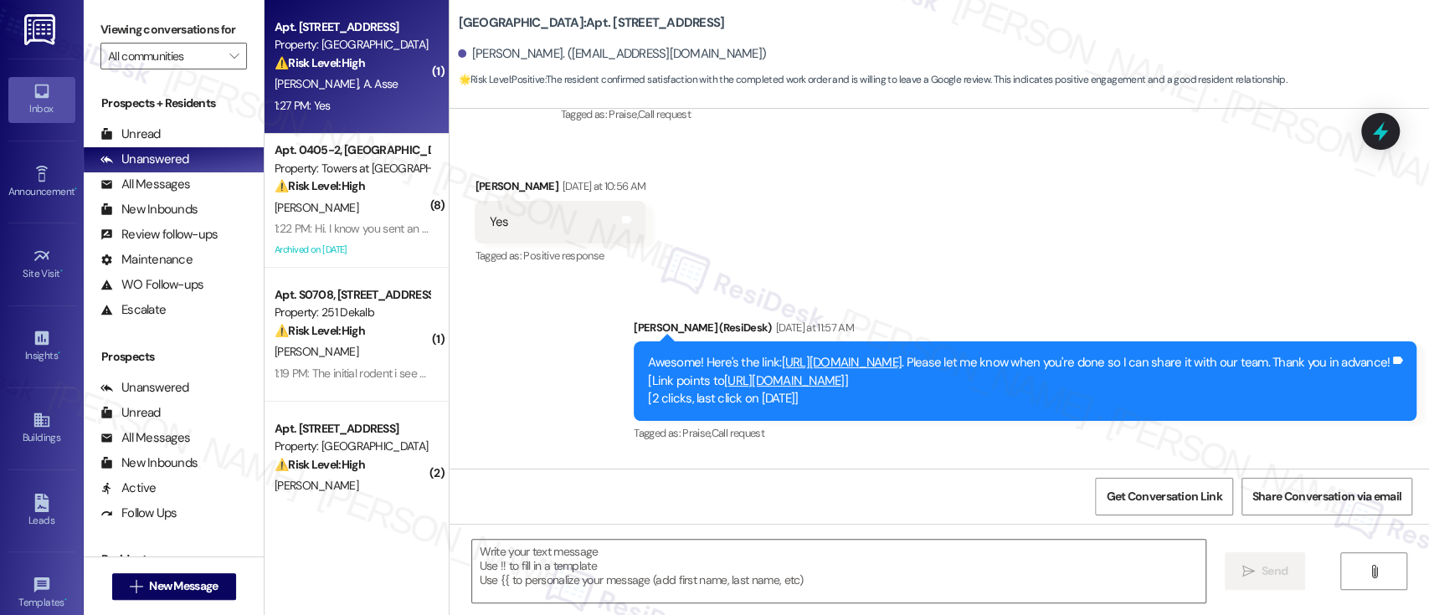
scroll to position [1513, 0]
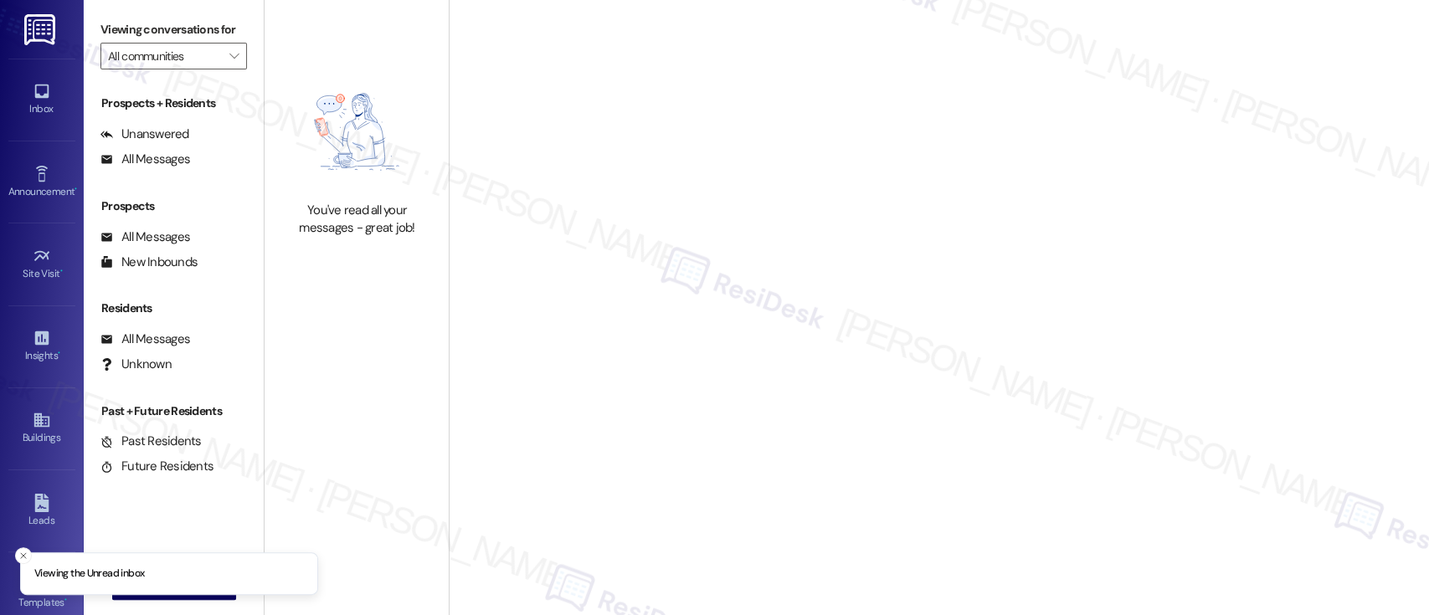
type input "251 Dekalb"
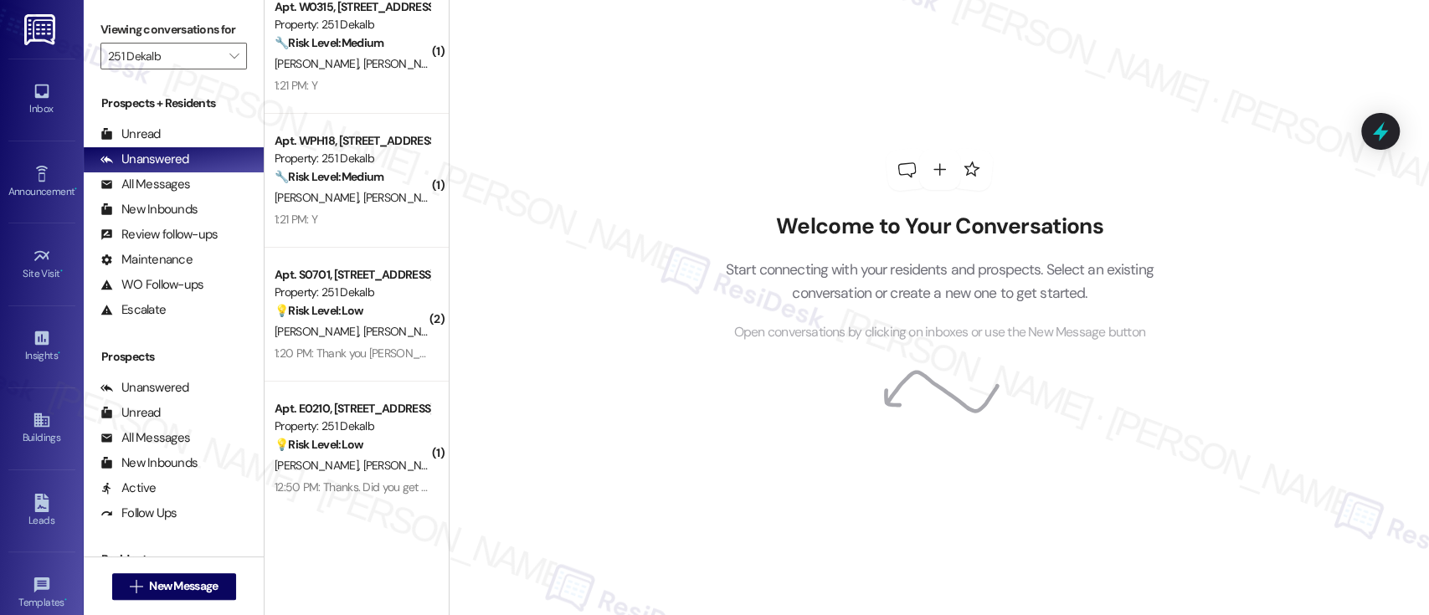
scroll to position [173, 0]
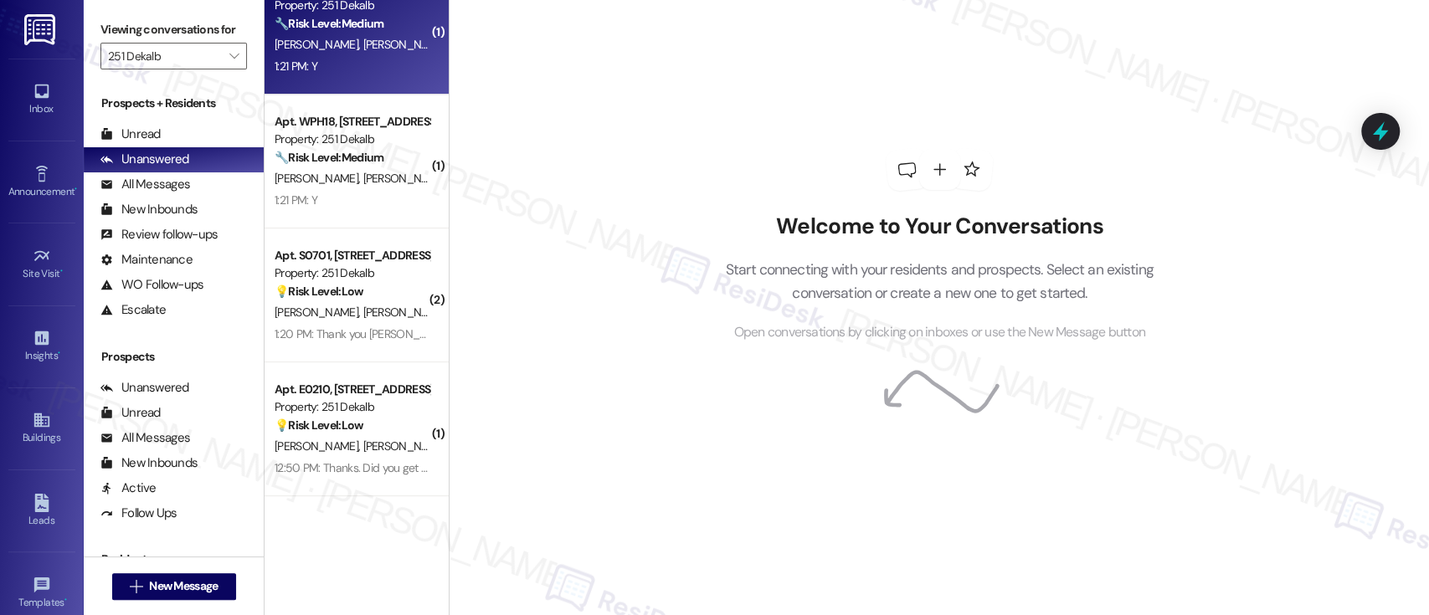
click at [349, 32] on div "🔧 Risk Level: Medium The resident responded 'Y' indicating the work order was c…" at bounding box center [351, 24] width 155 height 18
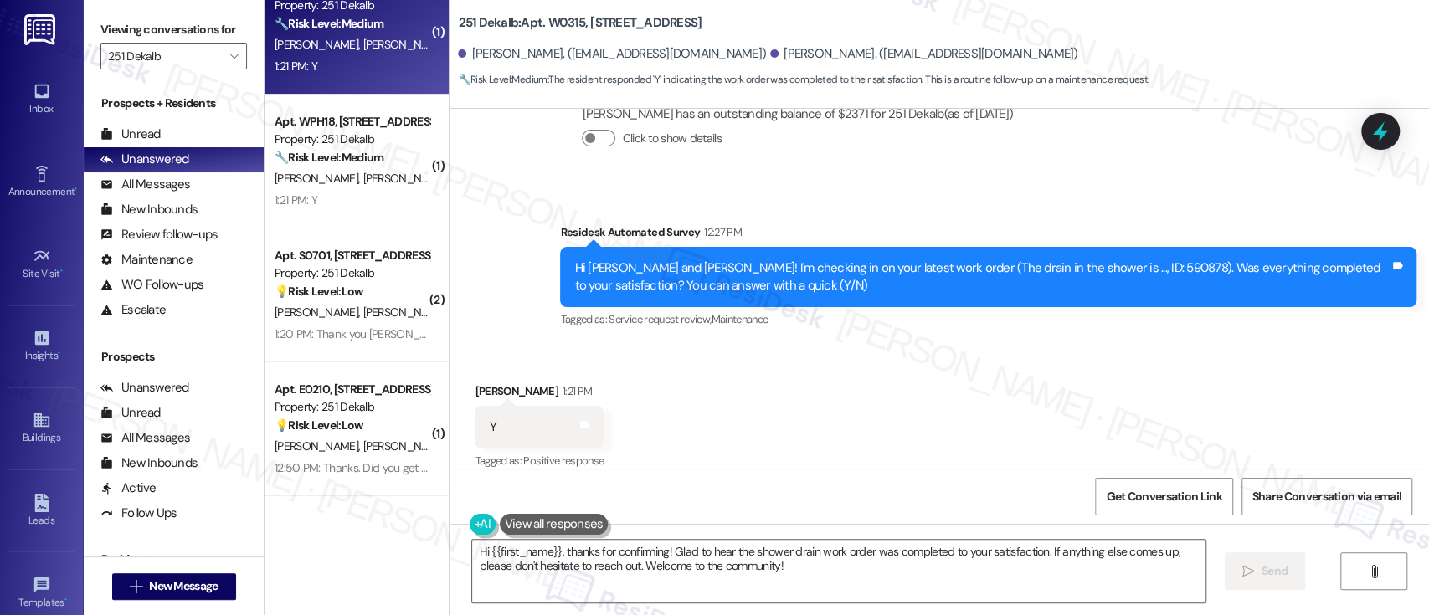
scroll to position [3420, 0]
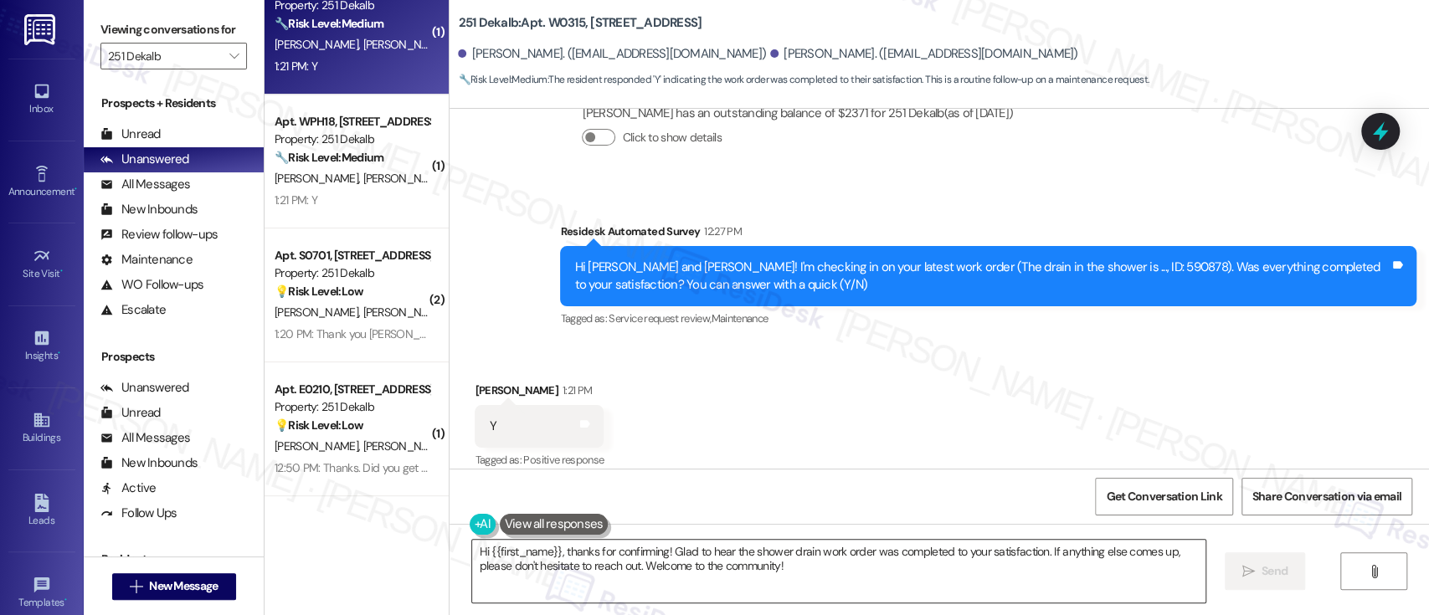
click at [557, 556] on textarea "Hi {{first_name}}, thanks for confirming! Glad to hear the shower drain work or…" at bounding box center [838, 571] width 732 height 63
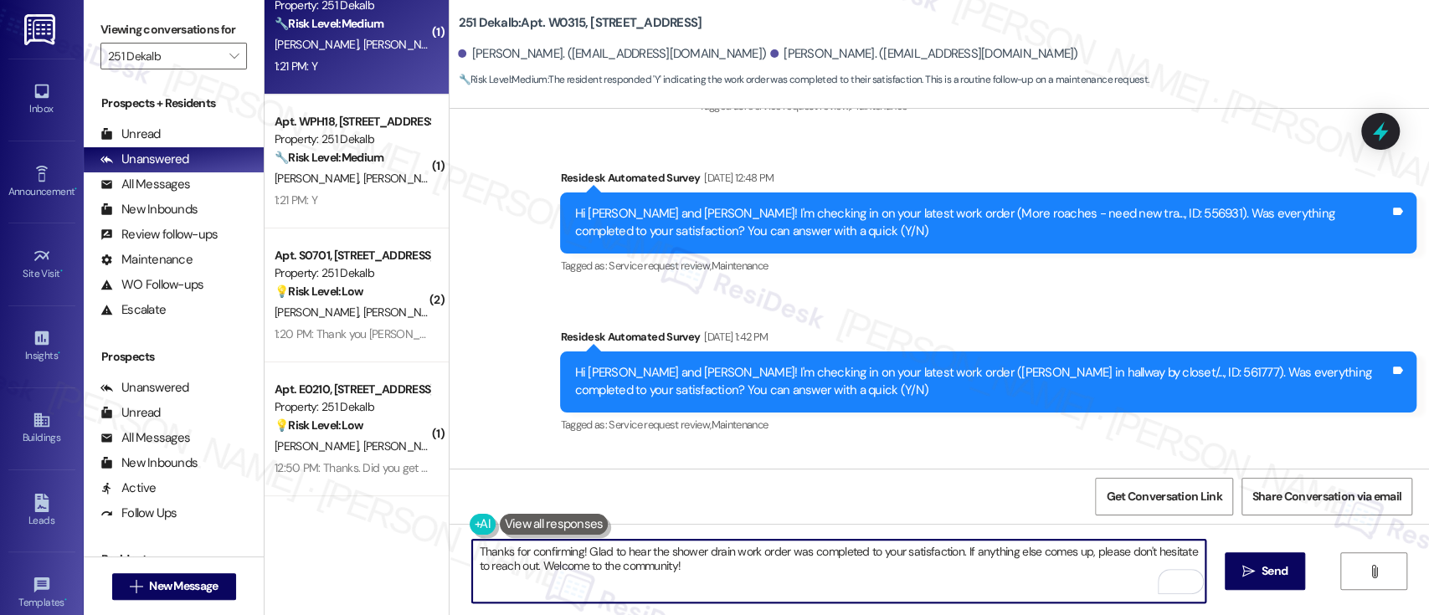
scroll to position [2155, 0]
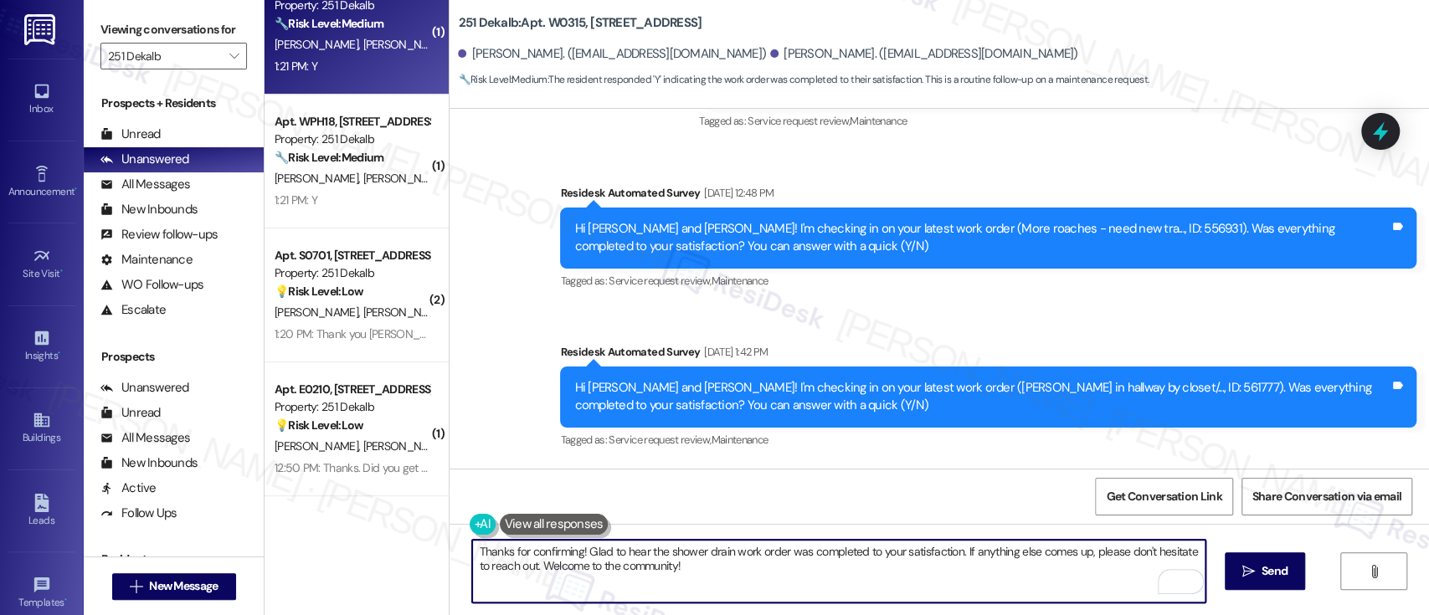
click at [969, 577] on textarea "Thanks for confirming! Glad to hear the shower drain work order was completed t…" at bounding box center [838, 571] width 732 height 63
drag, startPoint x: 956, startPoint y: 557, endPoint x: 967, endPoint y: 554, distance: 11.2
click at [954, 557] on textarea "Thanks for confirming! Glad to hear the shower drain work order was completed t…" at bounding box center [838, 571] width 732 height 63
paste textarea "you don’t mind, would you be willing to share your feedback as a Google review?…"
type textarea "Thanks for confirming! Glad to hear the shower drain work order was completed t…"
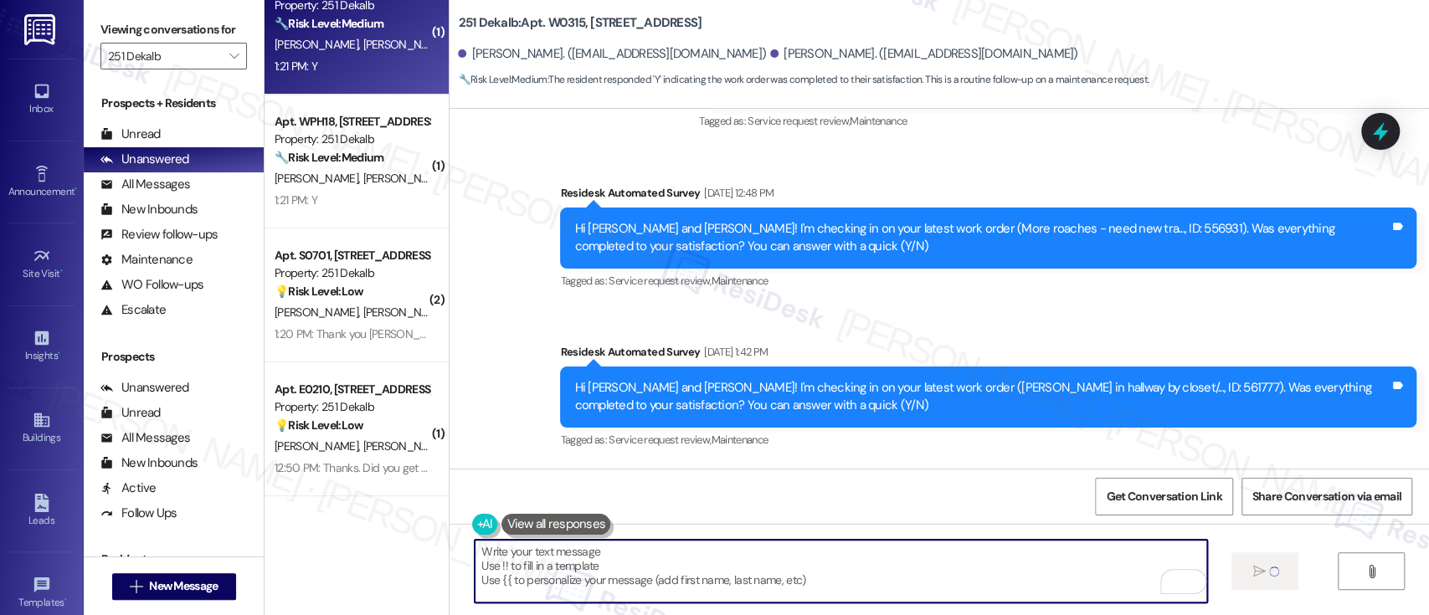
type textarea "Fetching suggested responses. Please feel free to read through the conversation…"
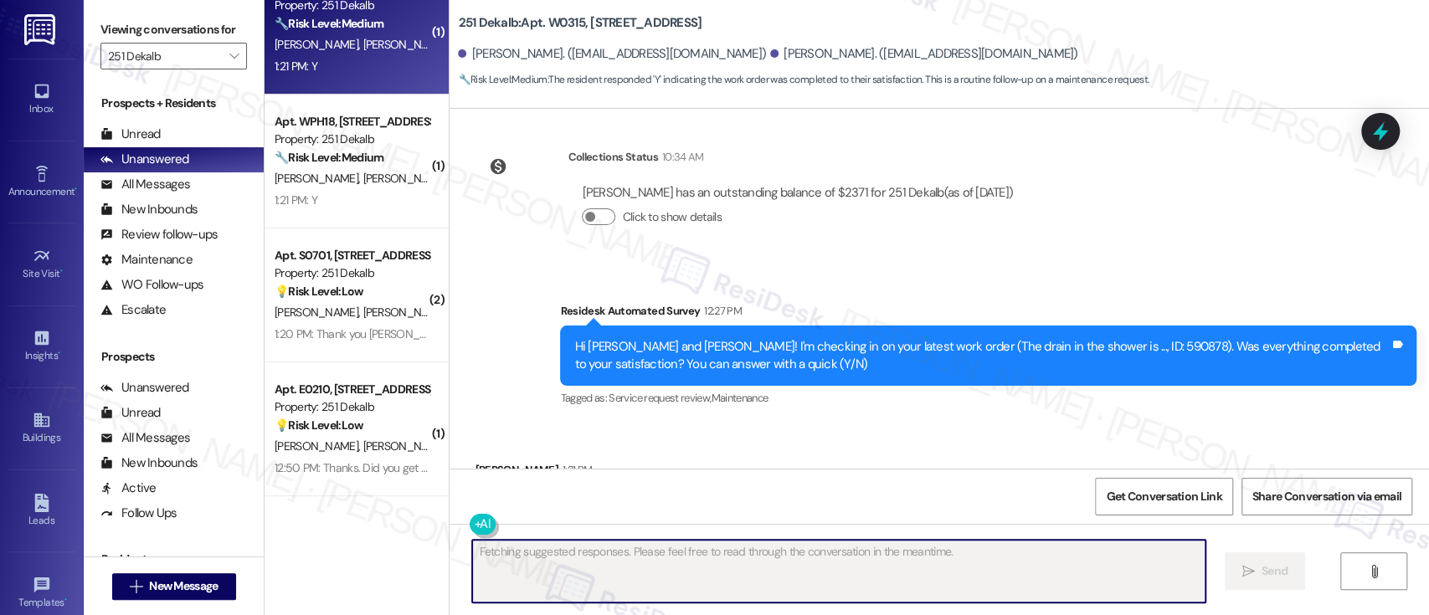
scroll to position [3419, 0]
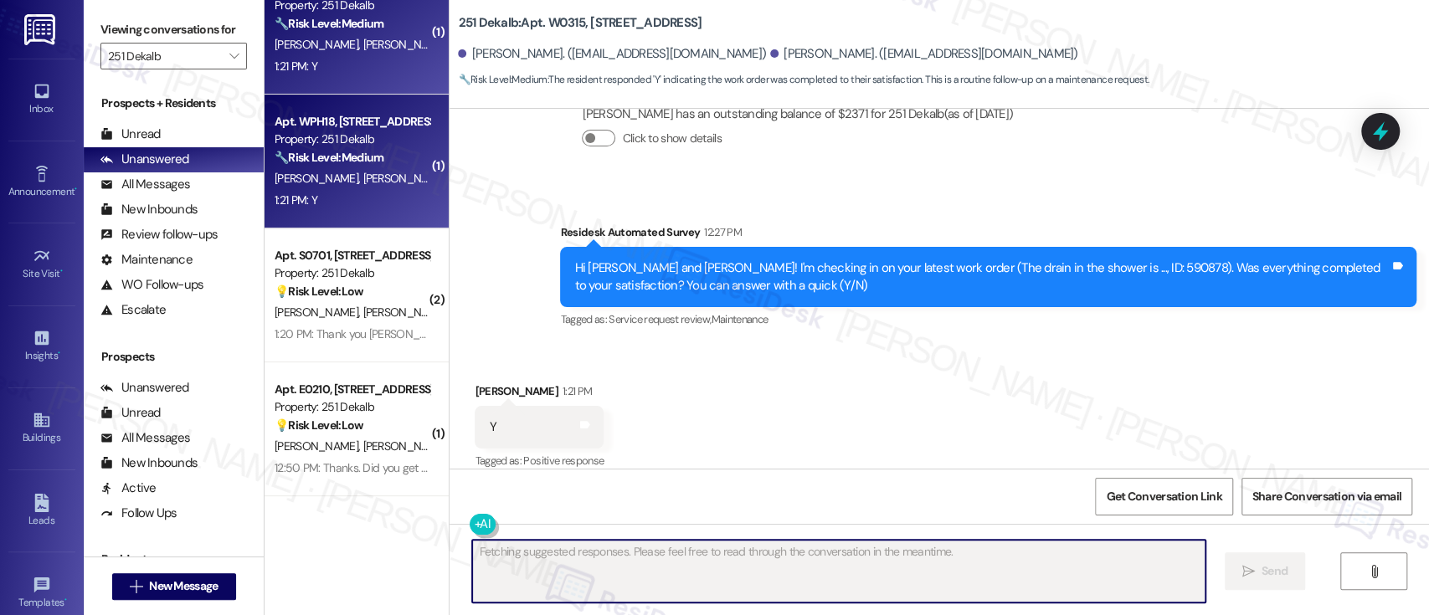
click at [413, 177] on div "[PERSON_NAME] [PERSON_NAME]" at bounding box center [352, 178] width 158 height 21
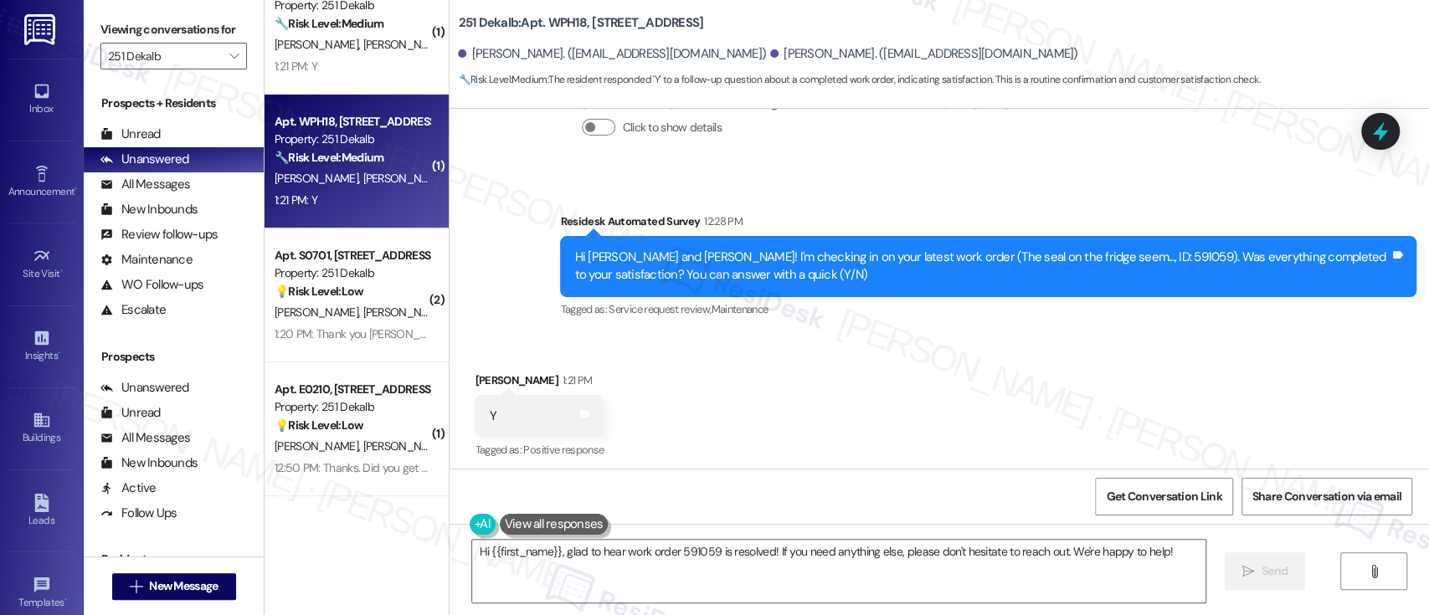
scroll to position [2781, 0]
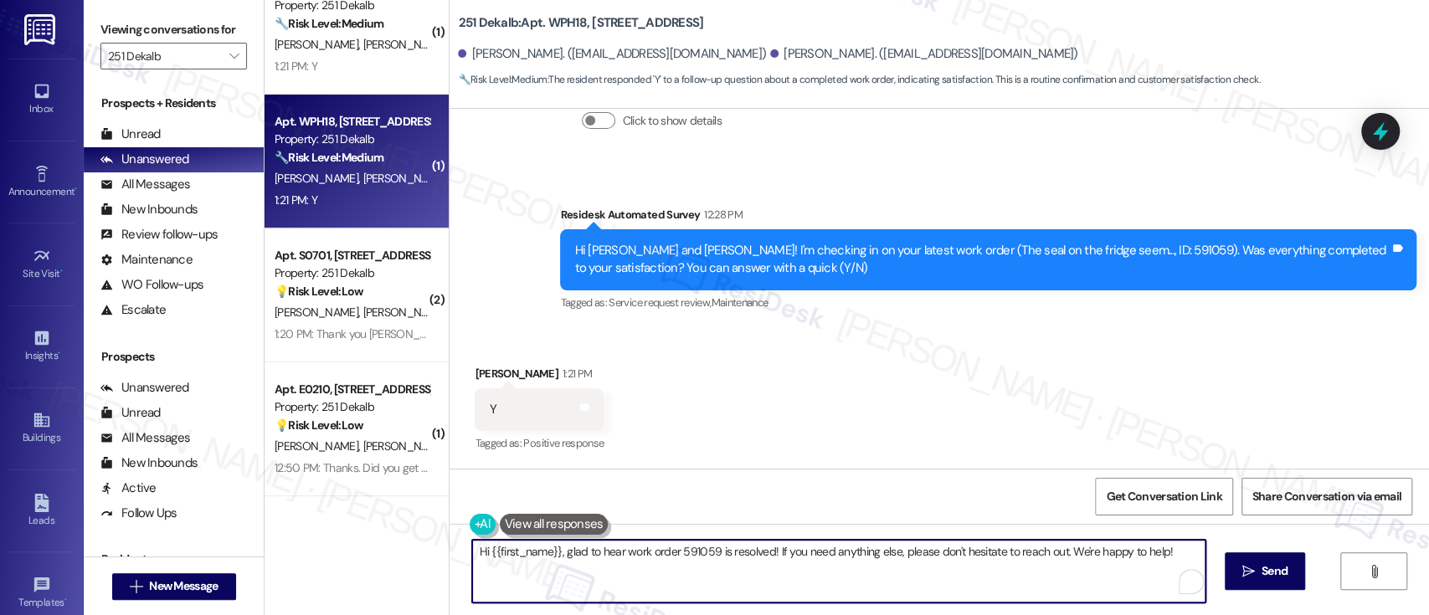
drag, startPoint x: 562, startPoint y: 552, endPoint x: 188, endPoint y: 548, distance: 373.3
click at [188, 548] on div "Viewing conversations for 251 Dekalb  Prospects + Residents Unread (0) Unread:…" at bounding box center [756, 307] width 1345 height 615
drag, startPoint x: 1091, startPoint y: 552, endPoint x: 726, endPoint y: 549, distance: 365.7
click at [726, 549] on textarea "Glad to hear work order 591059 is resolved! If you need anything else, please d…" at bounding box center [838, 571] width 732 height 63
click at [1078, 570] on textarea "Glad to hear work order 591059 is resolved! If you need anything else, please d…" at bounding box center [838, 571] width 732 height 63
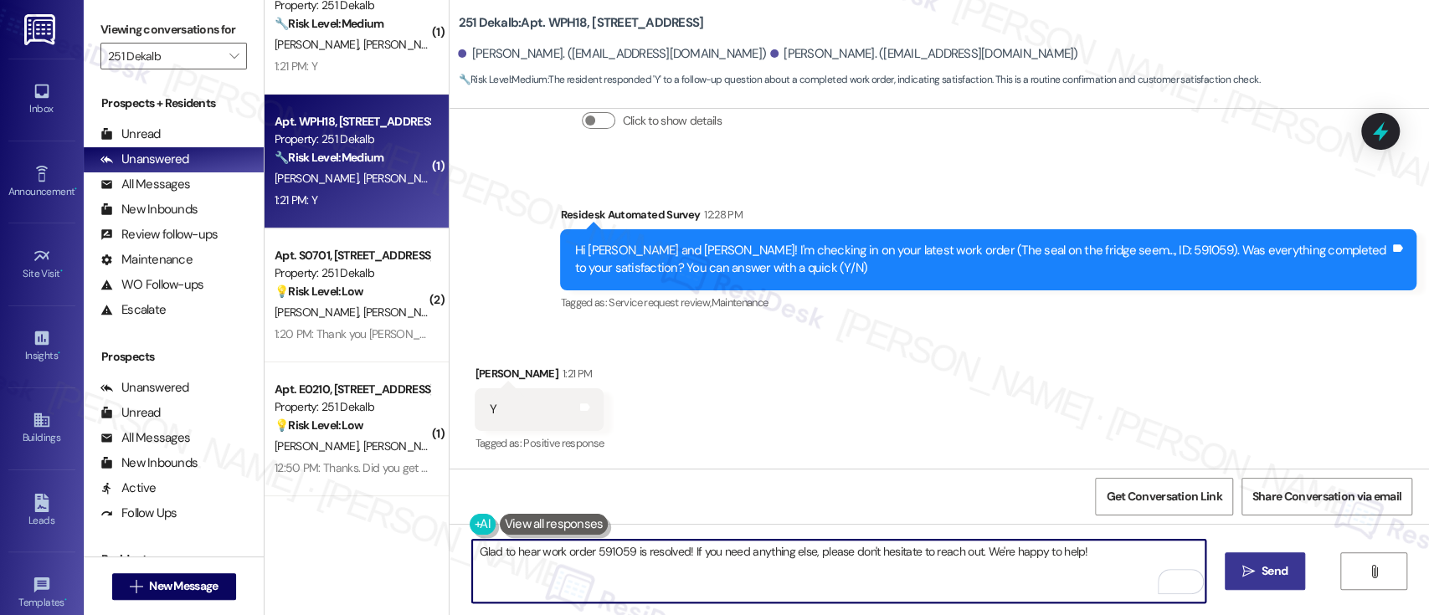
type textarea "Glad to hear work order 591059 is resolved! If you need anything else, please d…"
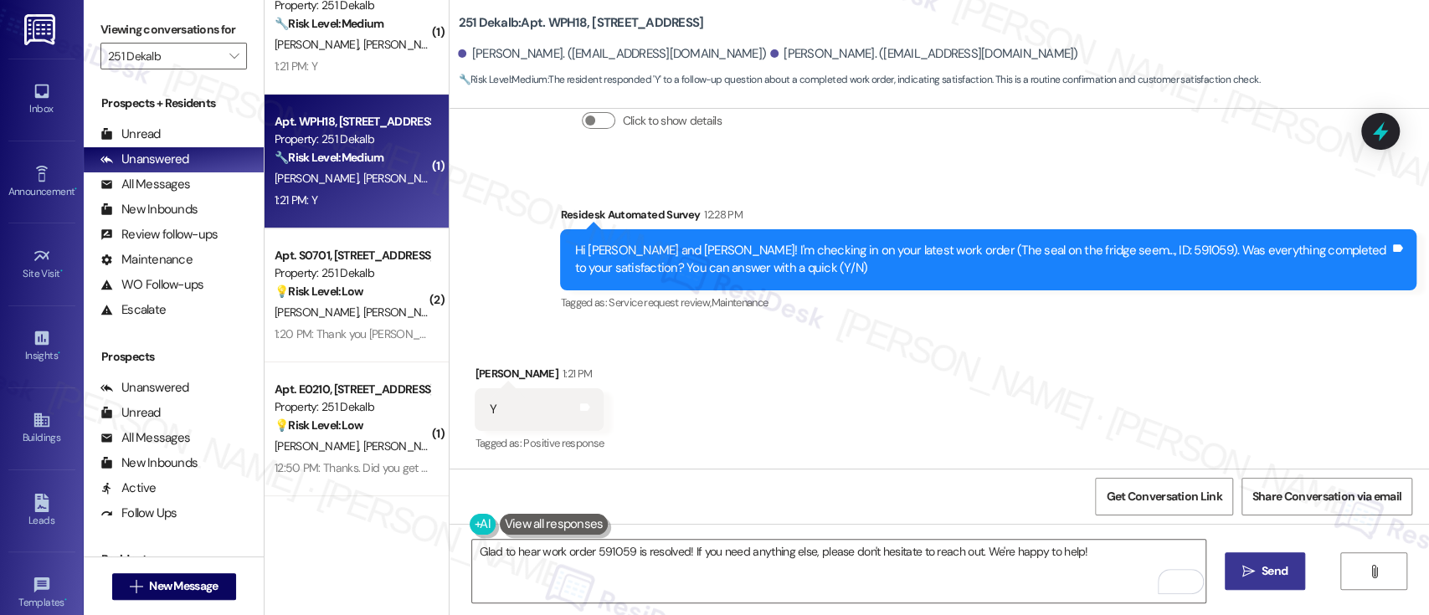
click at [1251, 586] on button " Send" at bounding box center [1264, 571] width 81 height 38
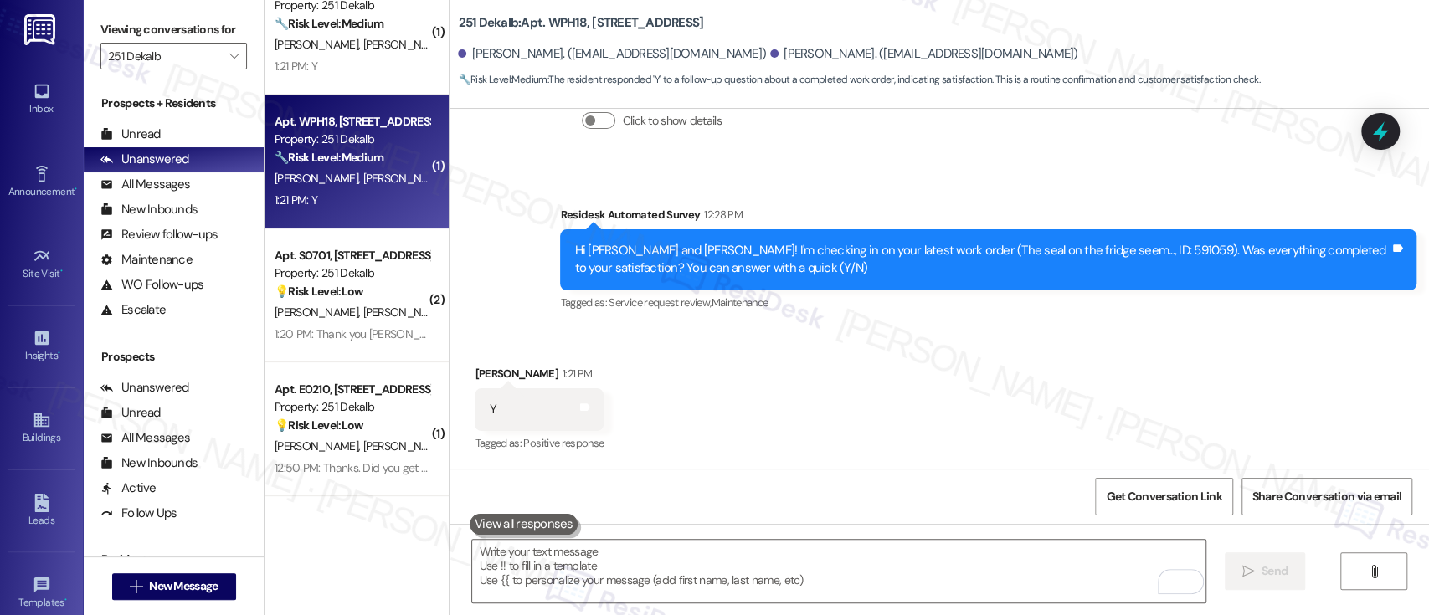
scroll to position [2780, 0]
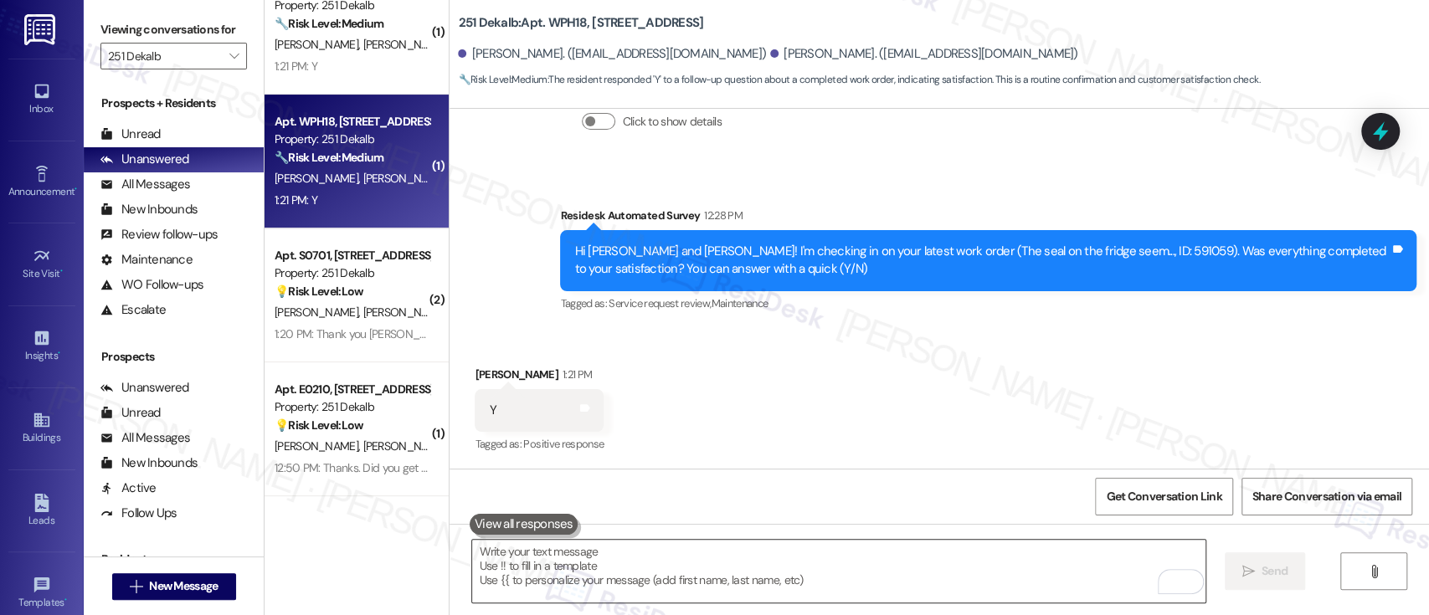
click at [890, 551] on textarea "To enrich screen reader interactions, please activate Accessibility in Grammarl…" at bounding box center [838, 571] width 732 height 63
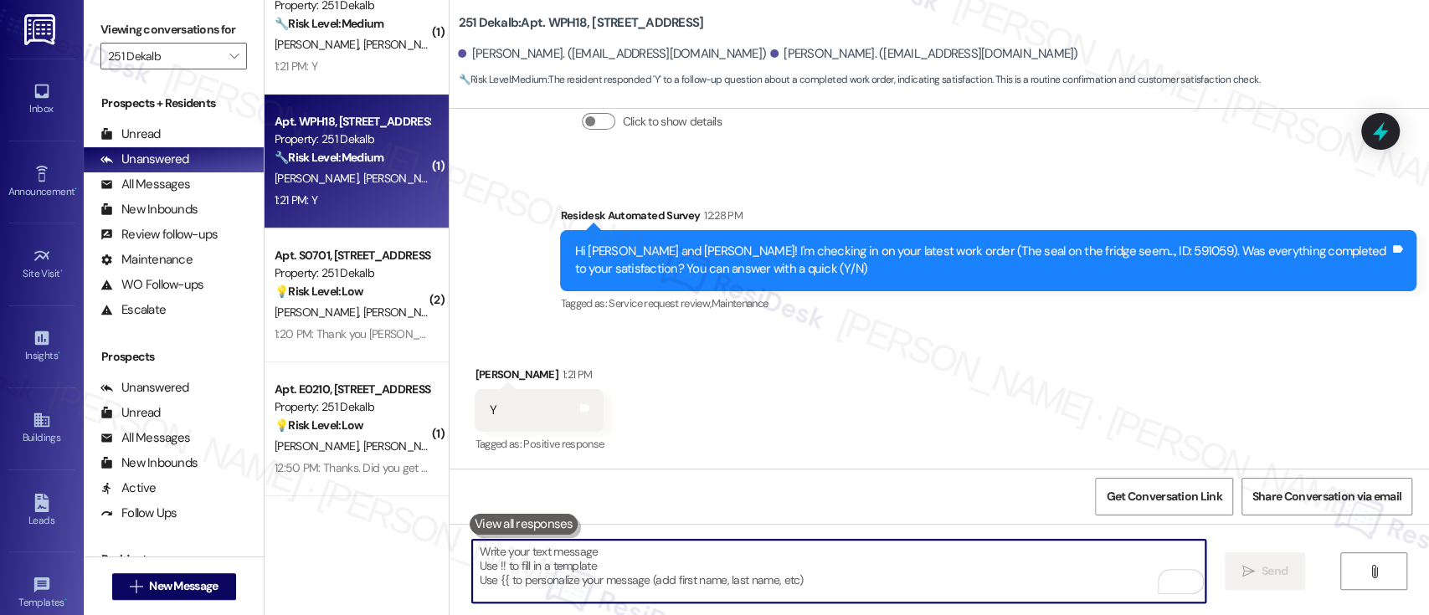
paste textarea "If you don’t mind, would you be willing to share your feedback as a Google revi…"
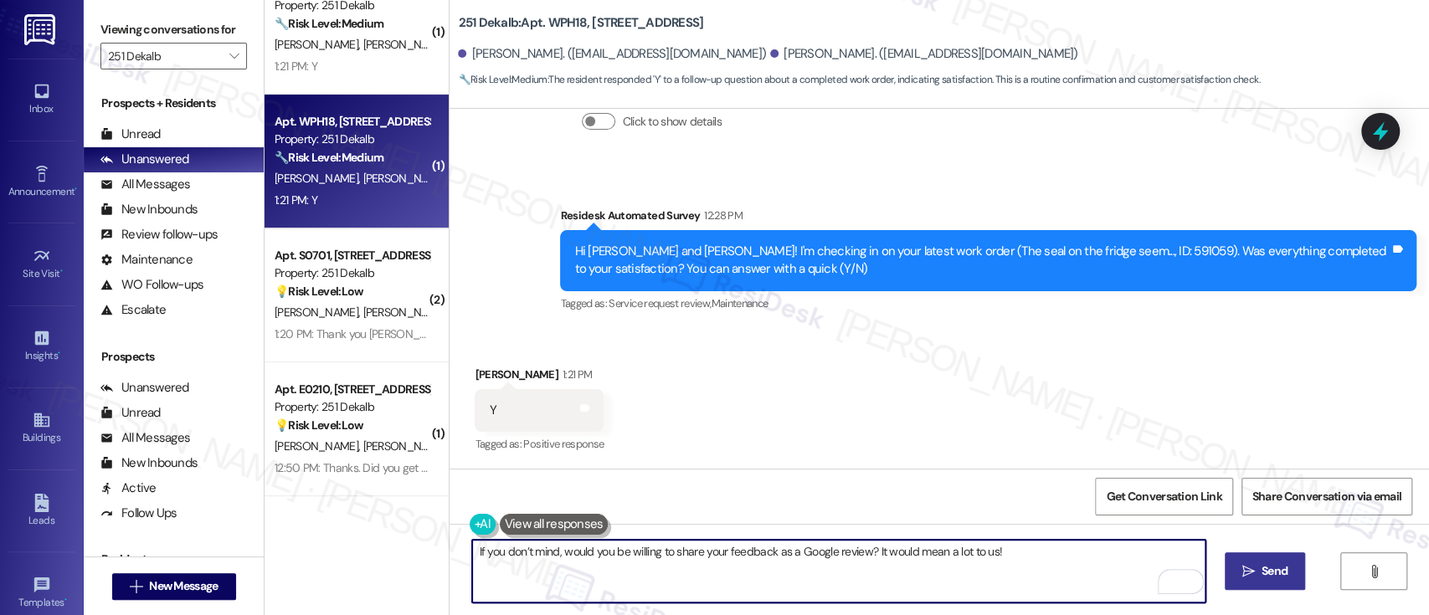
type textarea "If you don’t mind, would you be willing to share your feedback as a Google revi…"
click at [1232, 571] on button " Send" at bounding box center [1264, 571] width 81 height 38
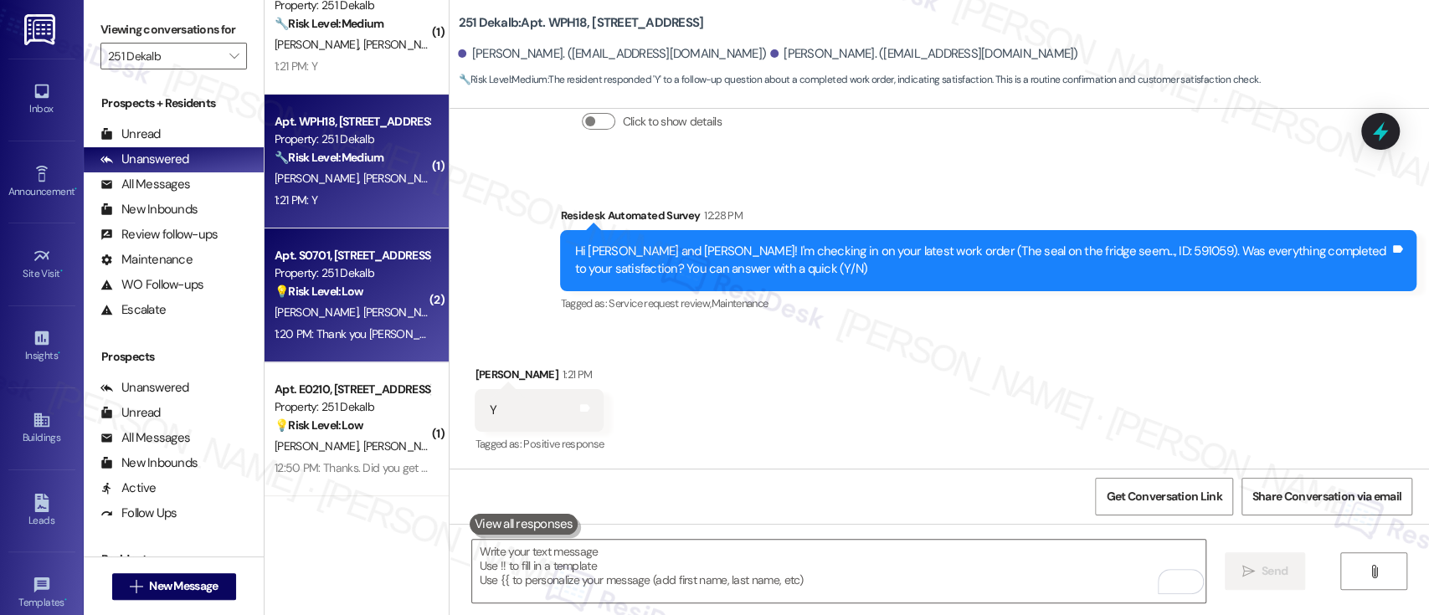
click at [347, 302] on div "K. Shah N. Kanyal" at bounding box center [352, 312] width 158 height 21
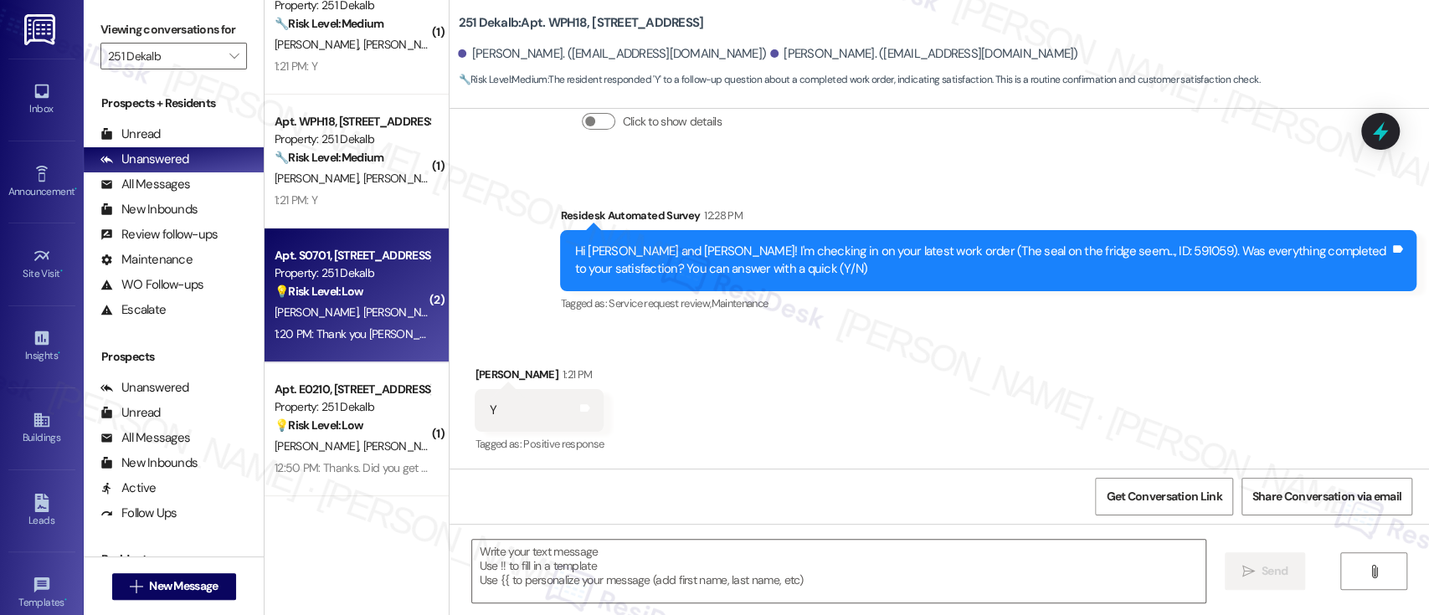
type textarea "Fetching suggested responses. Please feel free to read through the conversation…"
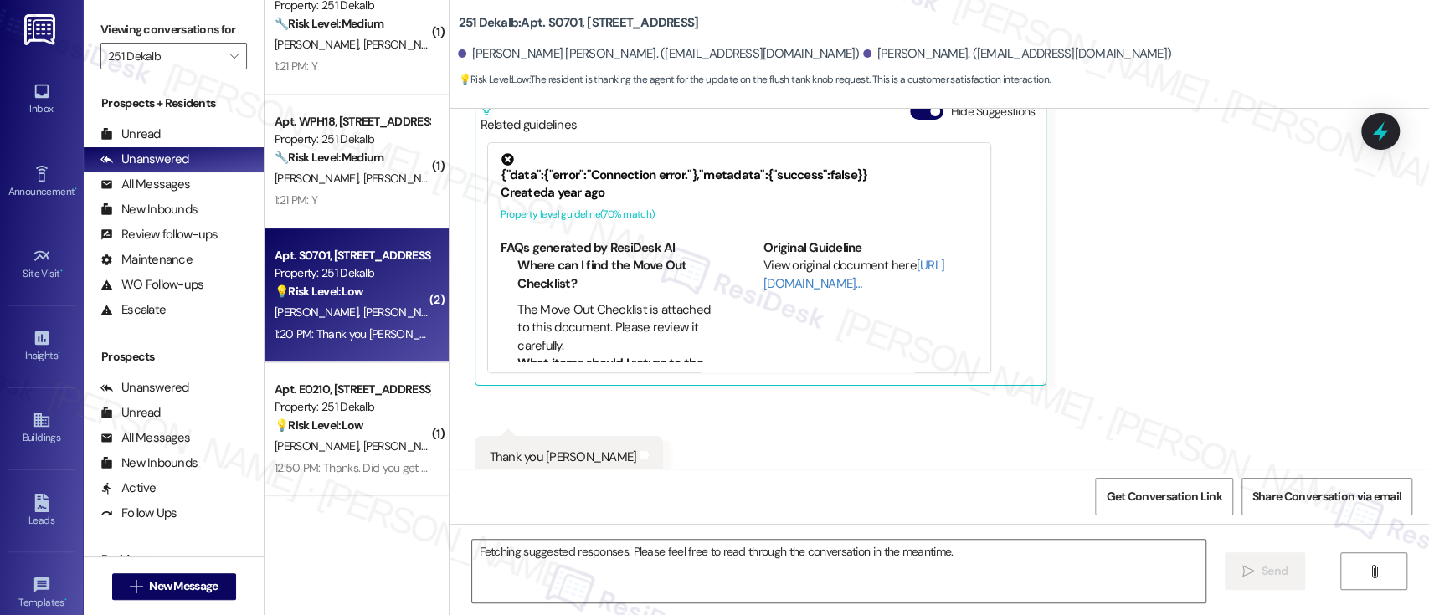
scroll to position [1687, 0]
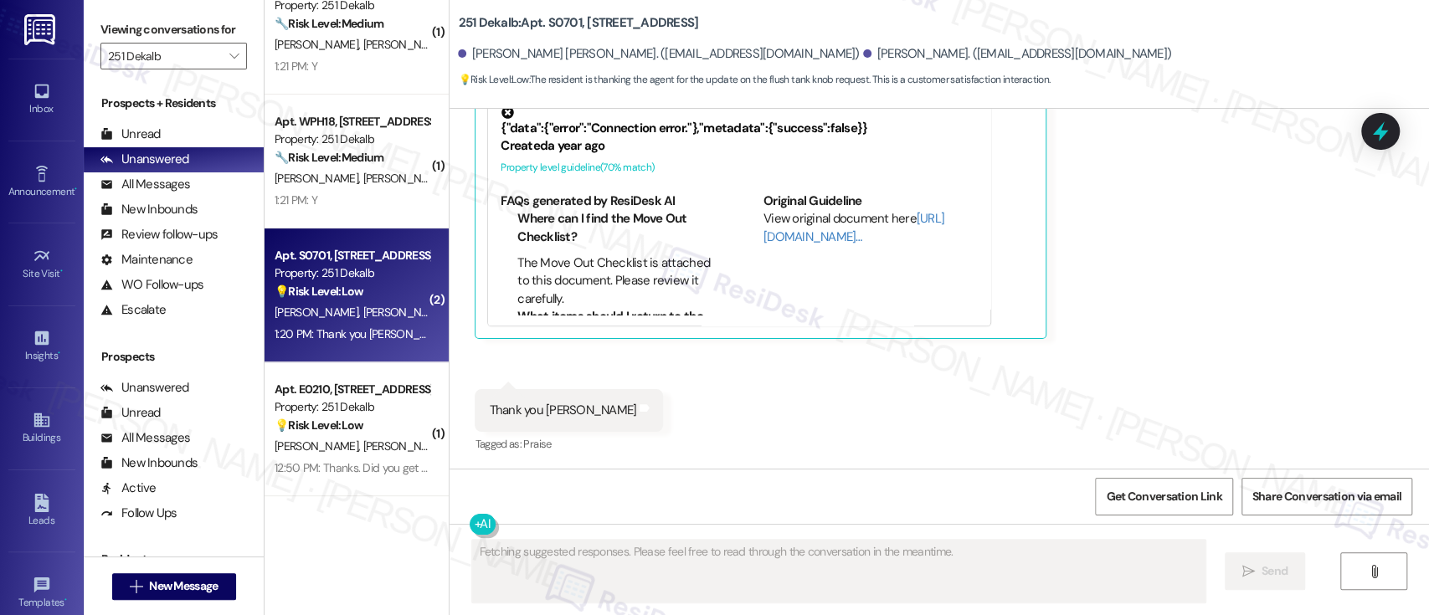
click at [1195, 289] on div "Neesha Kanyal 1:19 PM Liked “Emily (251 Dekalb): Hi Neesha, I understand that n…" at bounding box center [903, 136] width 856 height 405
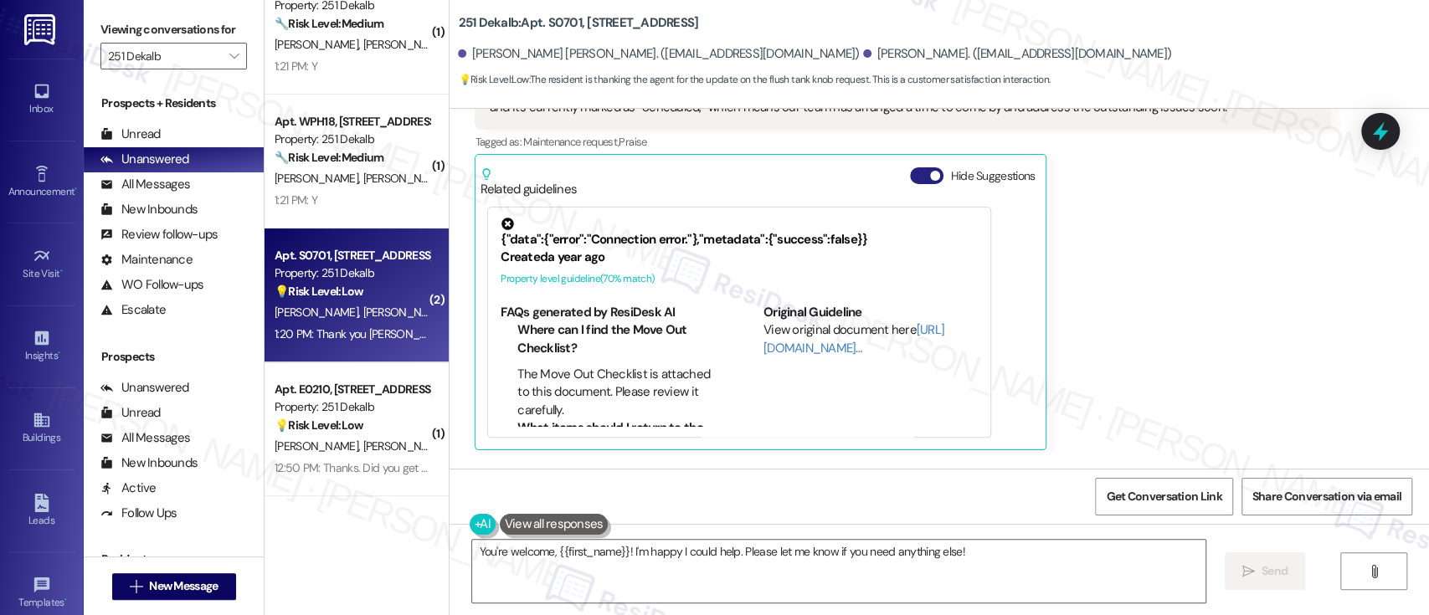
click at [915, 175] on button "Hide Suggestions" at bounding box center [926, 175] width 33 height 17
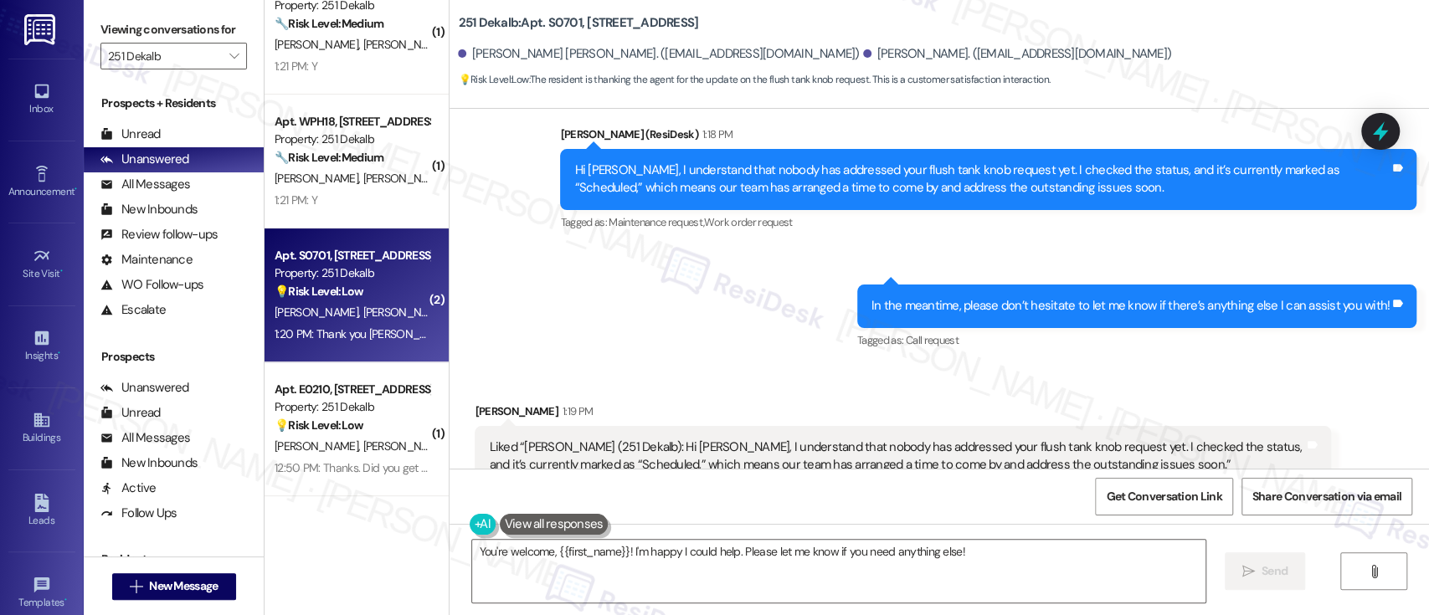
scroll to position [1442, 0]
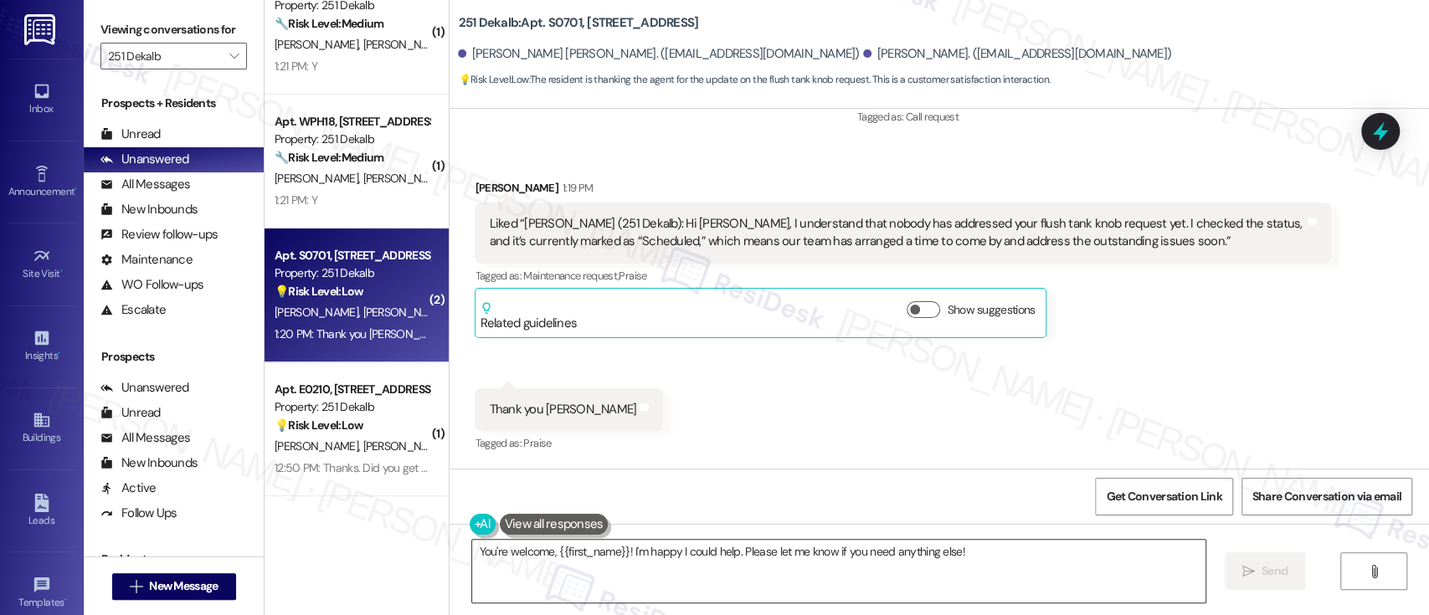
click at [541, 556] on textarea "You're welcome, {{first_name}}! I'm happy I could help. Please let me know if y…" at bounding box center [838, 571] width 732 height 63
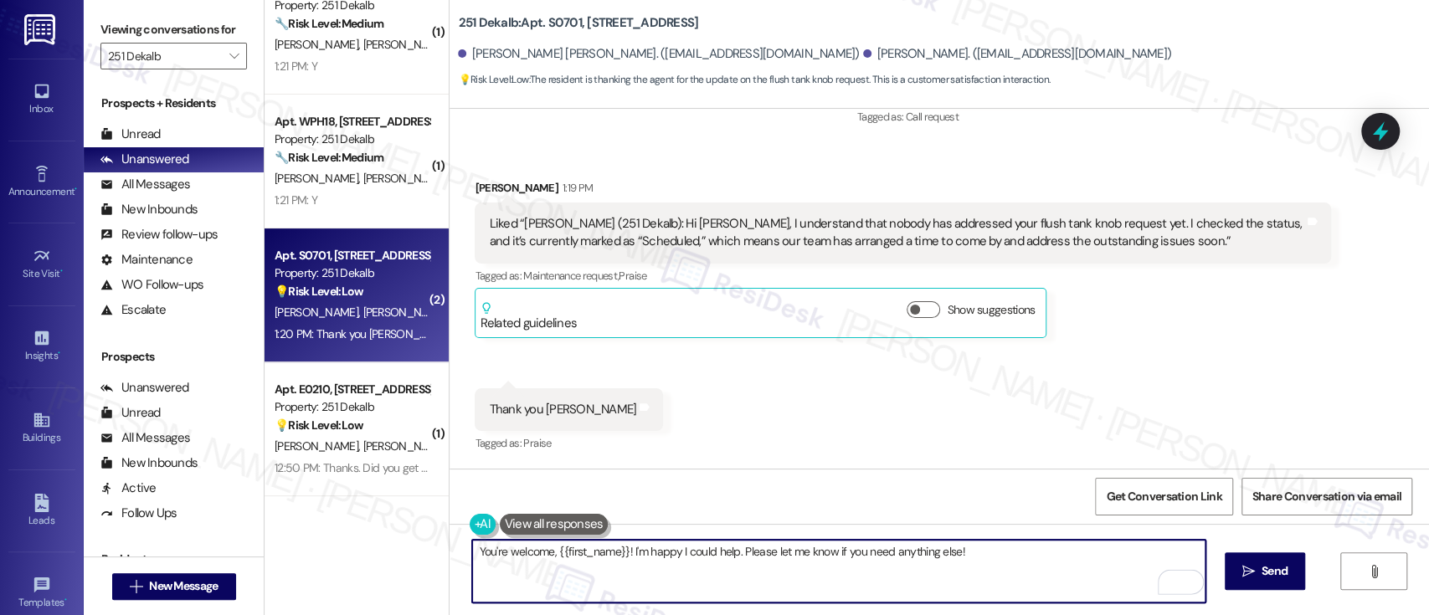
click at [613, 552] on textarea "You're welcome, {{first_name}}! I'm happy I could help. Please let me know if y…" at bounding box center [838, 571] width 732 height 63
type textarea "You're welcome! I'm happy I could help. Please let me know if you need anything…"
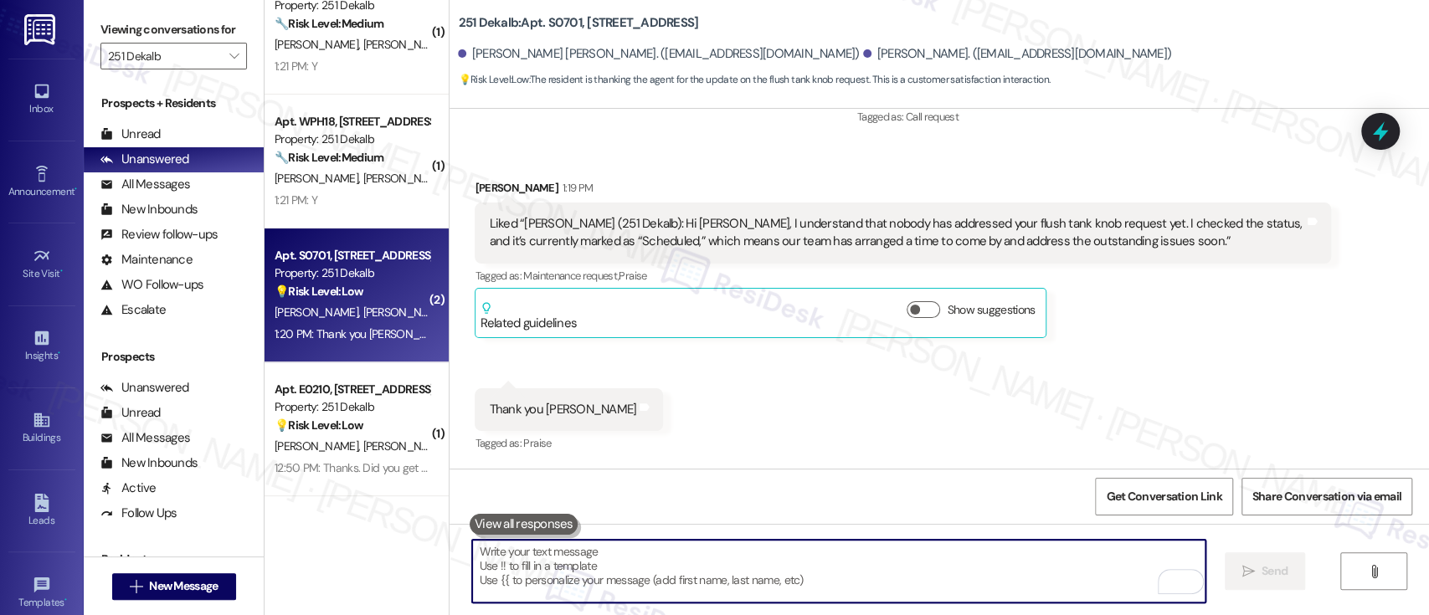
scroll to position [1441, 0]
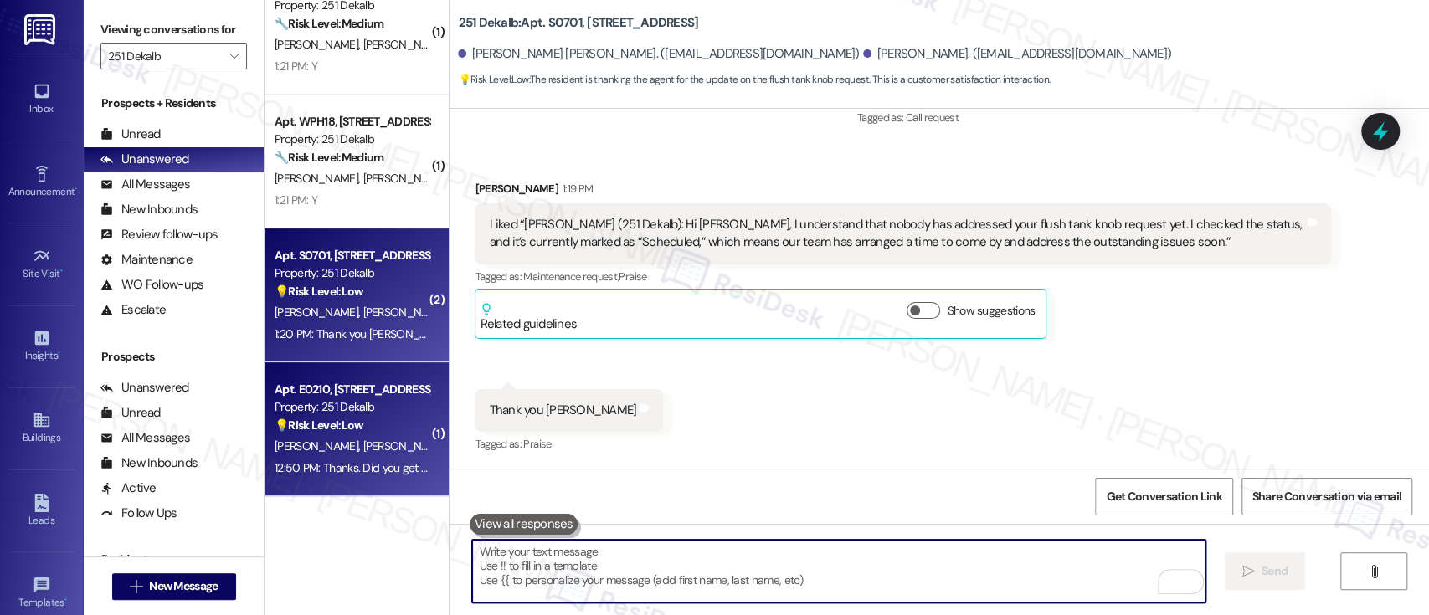
click at [368, 447] on div "C. Gregory D. Myers" at bounding box center [352, 446] width 158 height 21
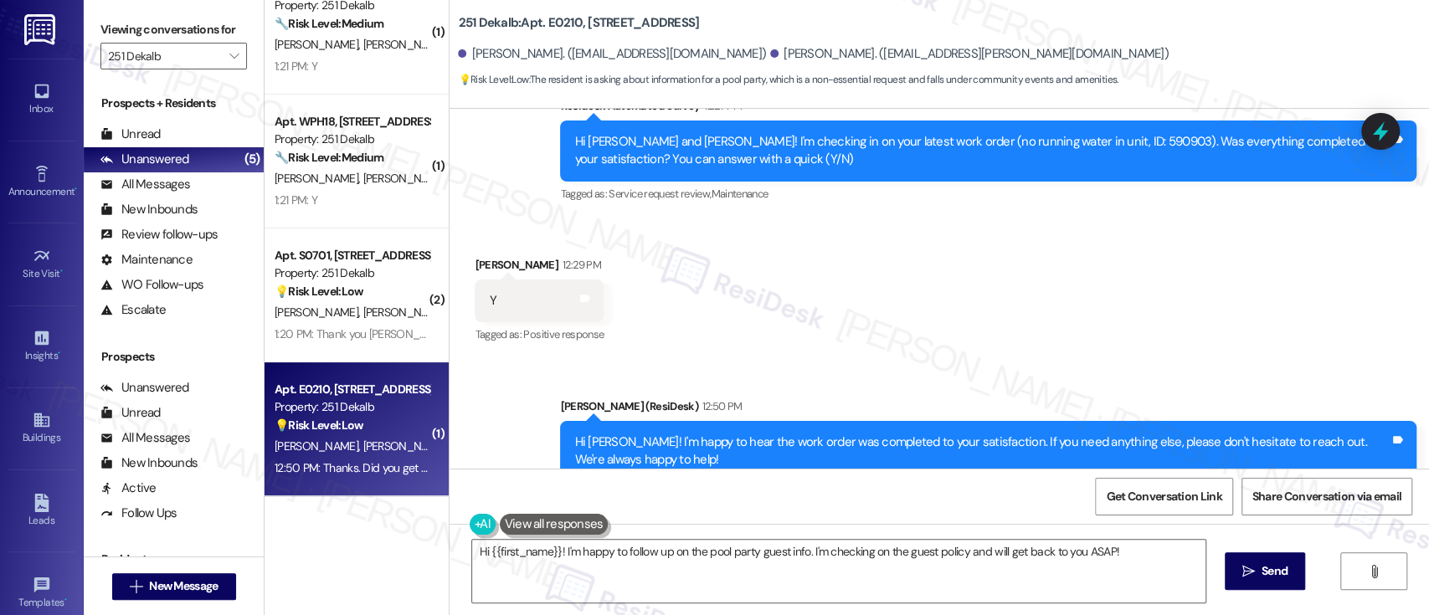
scroll to position [3835, 0]
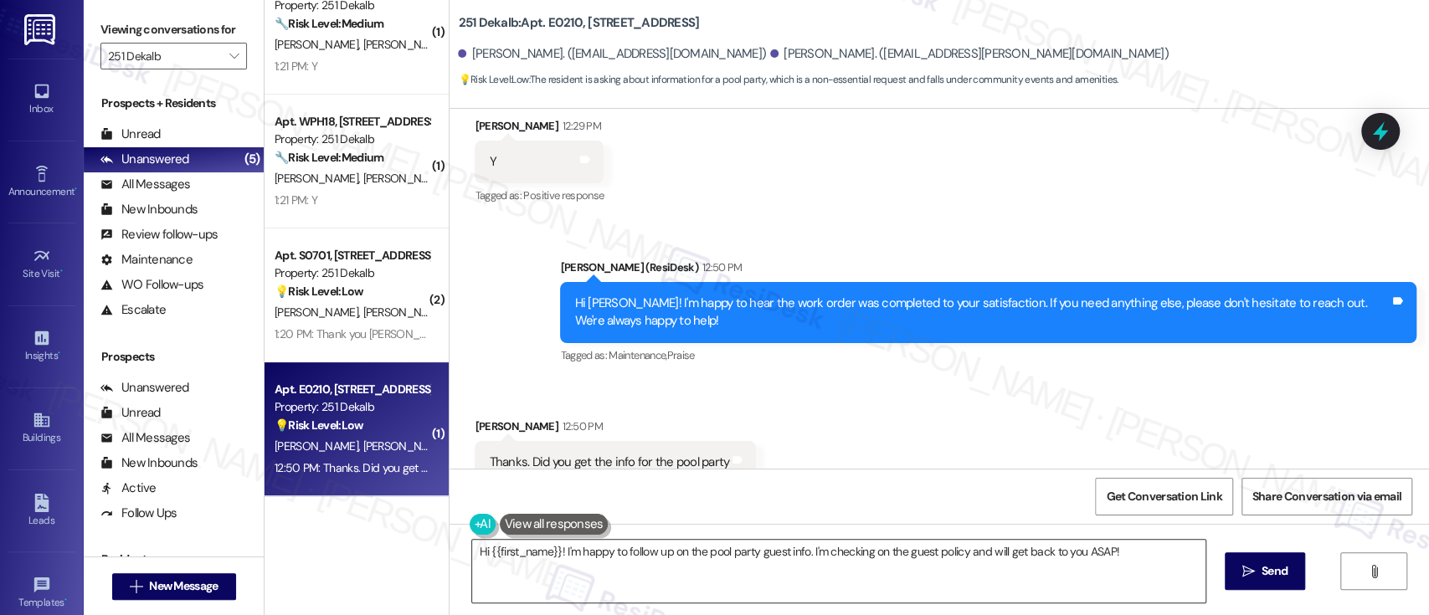
click at [790, 553] on textarea "Hi {{first_name}}! I'm happy to follow up on the pool party guest info. I'm che…" at bounding box center [838, 571] width 732 height 63
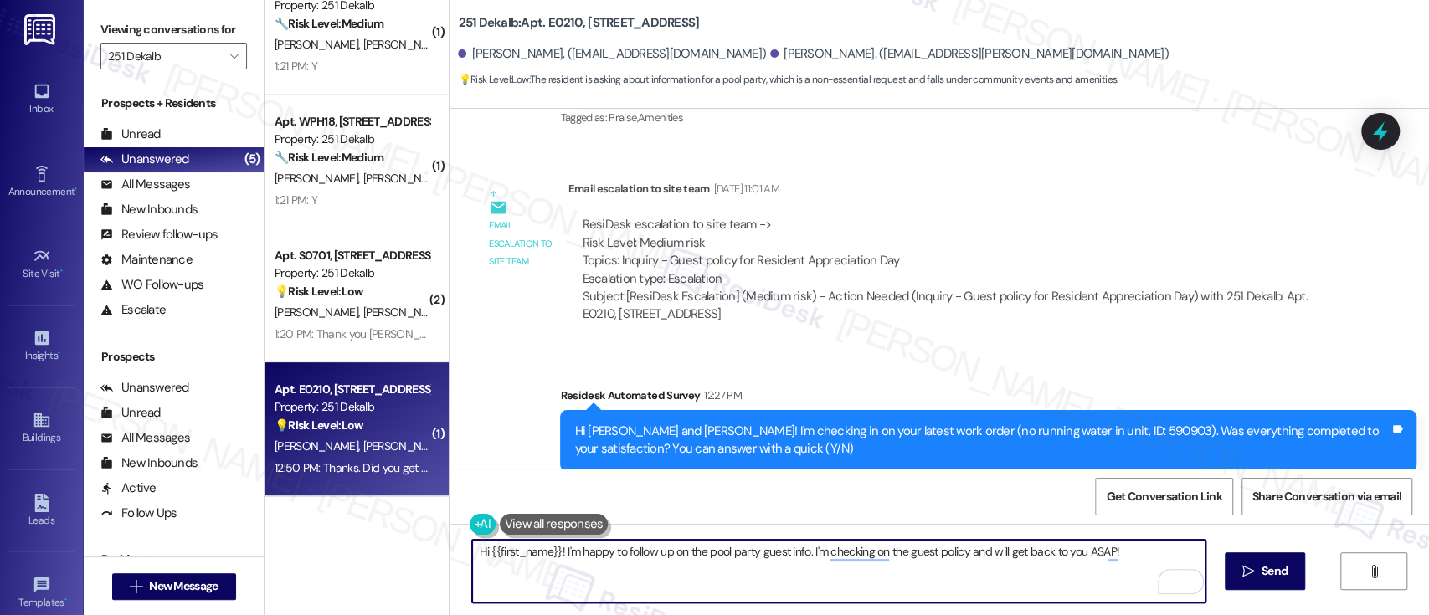
scroll to position [3388, 0]
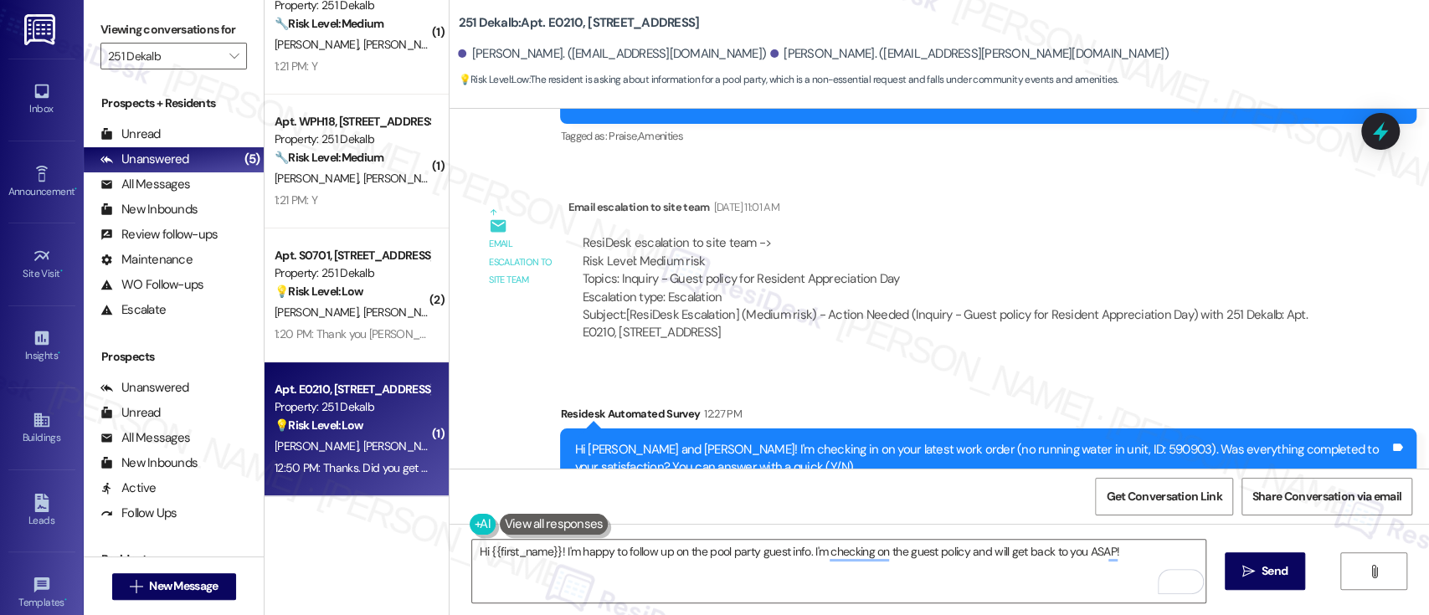
click at [884, 237] on div "ResiDesk escalation to site team -> Risk Level: Medium risk Topics: Inquiry - G…" at bounding box center [949, 270] width 735 height 72
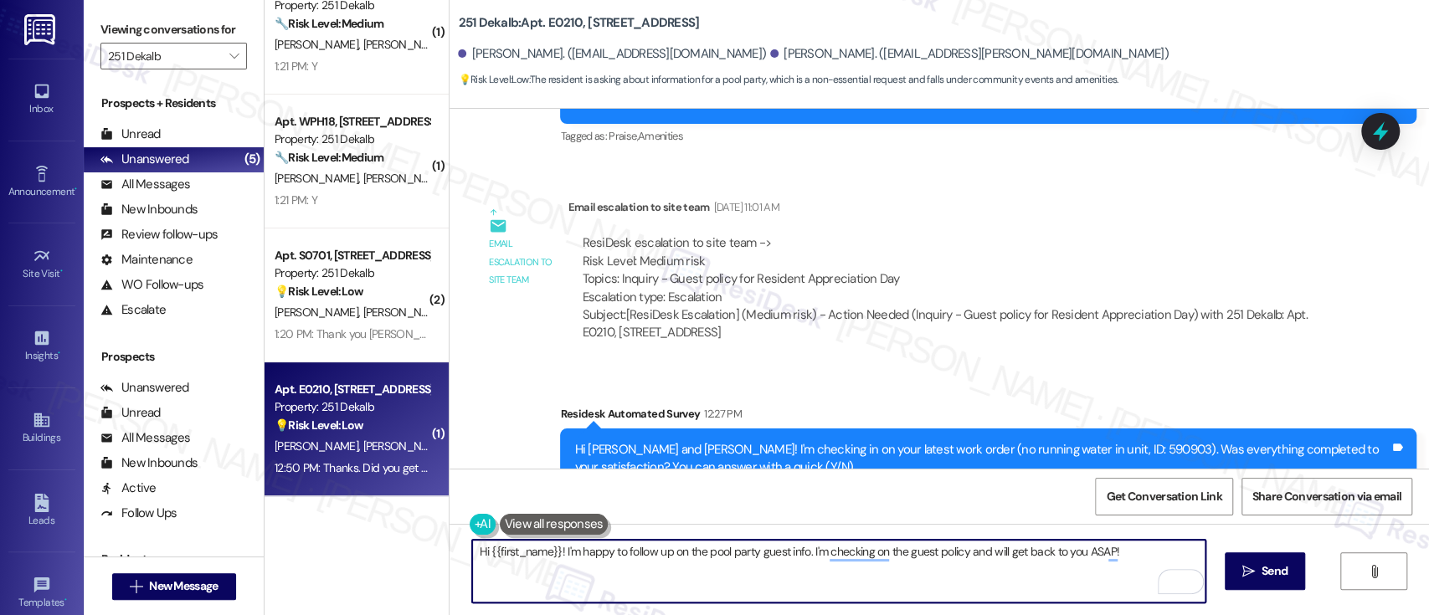
click at [728, 557] on textarea "Hi {{first_name}}! I'm happy to follow up on the pool party guest info. I'm che…" at bounding box center [838, 571] width 732 height 63
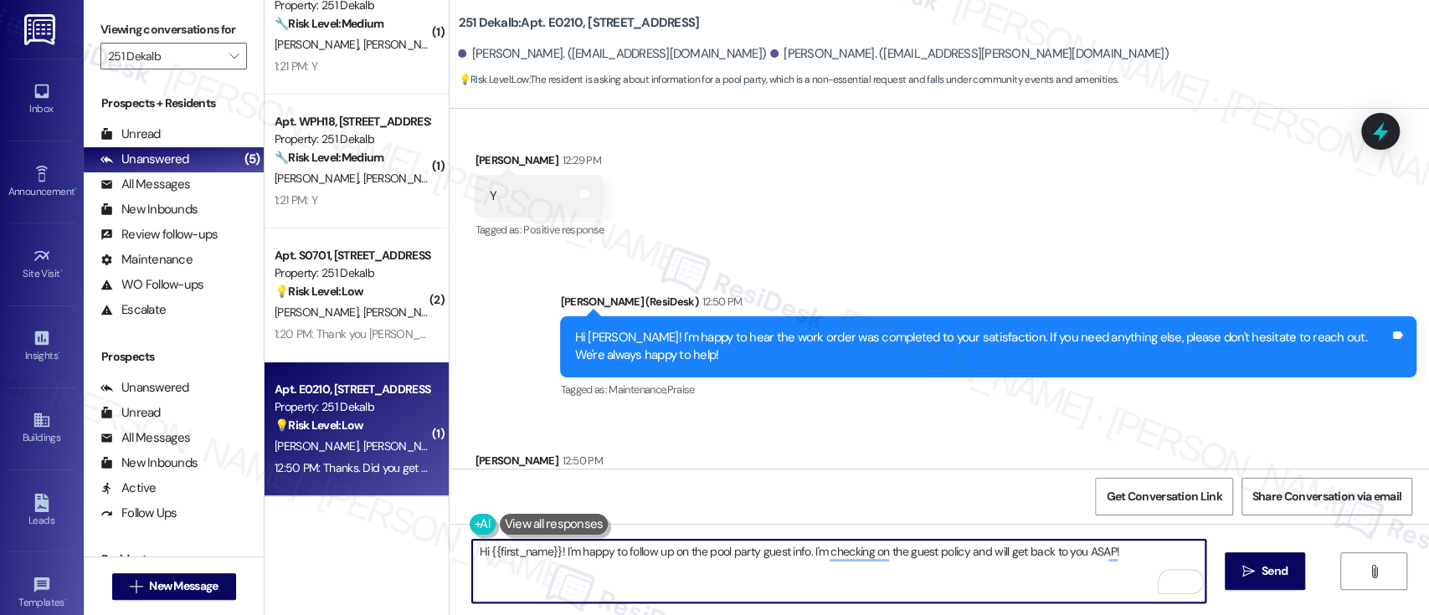
scroll to position [3835, 0]
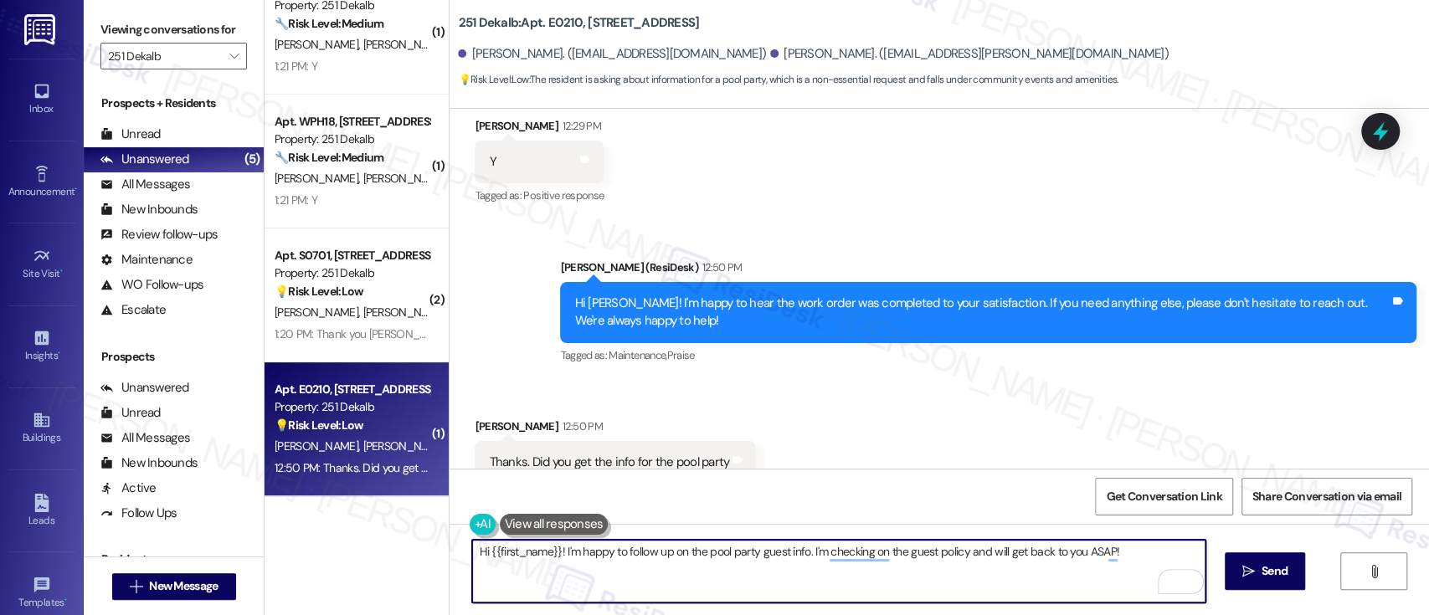
click at [923, 576] on textarea "Hi {{first_name}}! I'm happy to follow up on the pool party guest info. I'm che…" at bounding box center [838, 571] width 732 height 63
click at [1038, 564] on textarea "Hi {{first_name}}! I'm happy to follow up on the pool party guest info. I'm che…" at bounding box center [838, 571] width 732 height 63
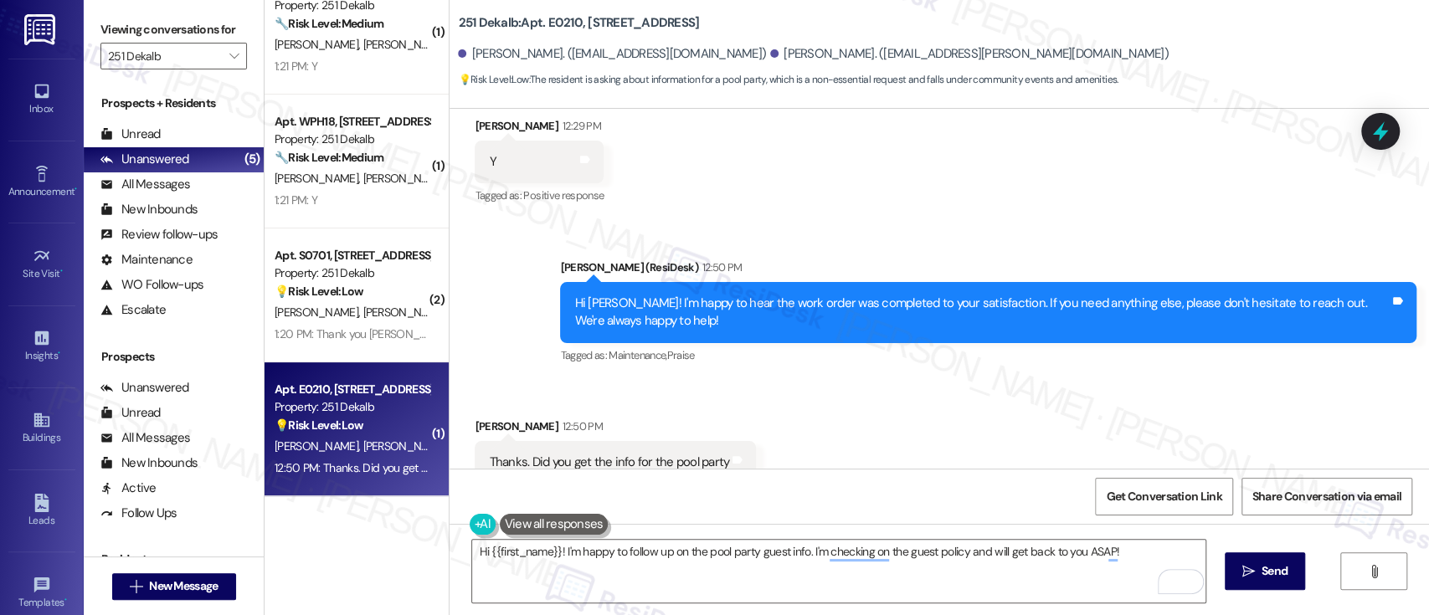
click at [867, 380] on div "Received via SMS Dawn Myers 12:50 PM Thanks. Did you get the info for the pool …" at bounding box center [938, 450] width 979 height 141
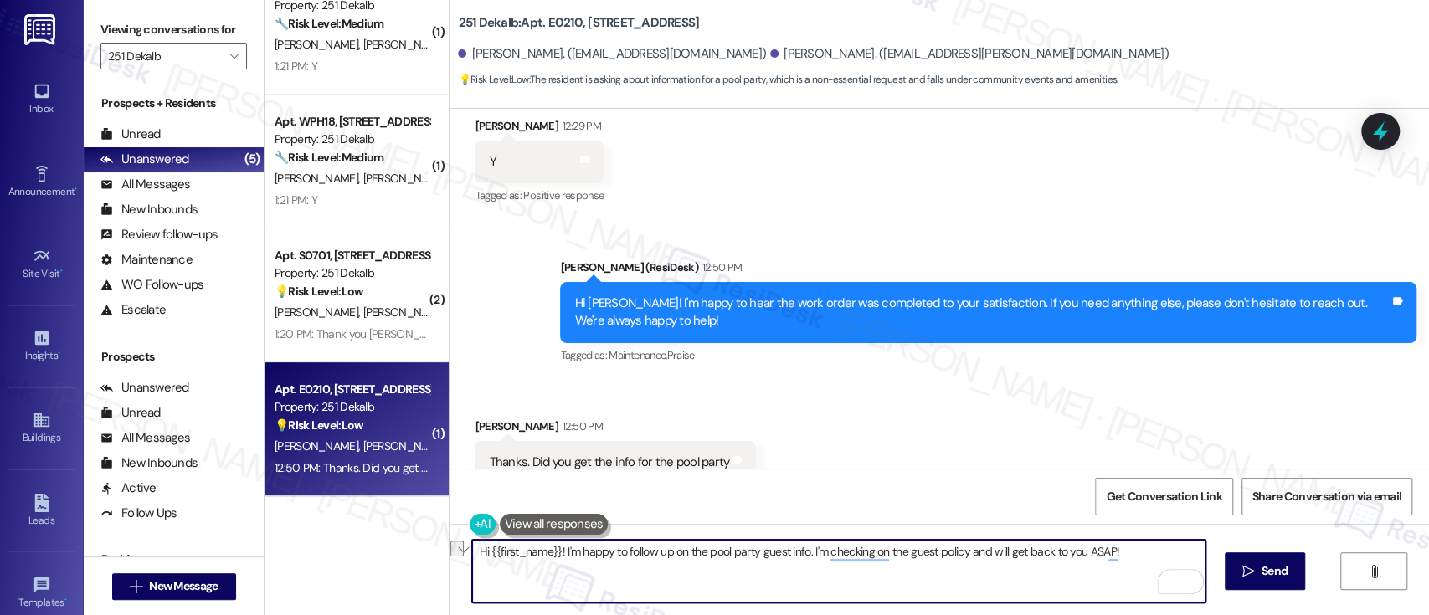
drag, startPoint x: 551, startPoint y: 549, endPoint x: 337, endPoint y: 557, distance: 213.6
click at [337, 557] on div "( 1 ) Apt. S0708, 251 W Dekalb Pike Property: 251 Dekalb ⚠️ Risk Level: High Th…" at bounding box center [846, 307] width 1164 height 615
click at [792, 565] on textarea "I ahev not yet herd back about it! I'm happy to follow up on the pool party gue…" at bounding box center [838, 571] width 732 height 63
drag, startPoint x: 875, startPoint y: 551, endPoint x: 1051, endPoint y: 546, distance: 176.7
click at [1051, 546] on textarea "I ahev not yet herd back about it! I'm happy to follow up on the pool party gue…" at bounding box center [838, 571] width 732 height 63
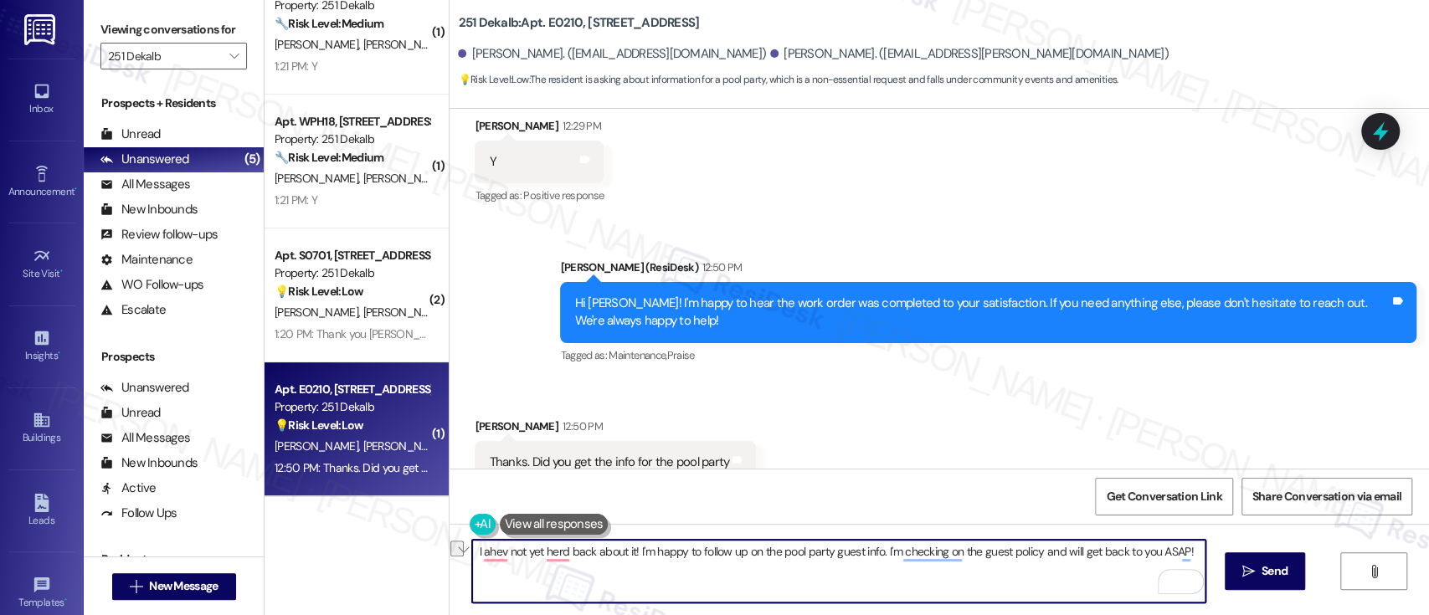
type textarea "I ahev not yet herd back about it! I'm happy to follow up on the pool party gue…"
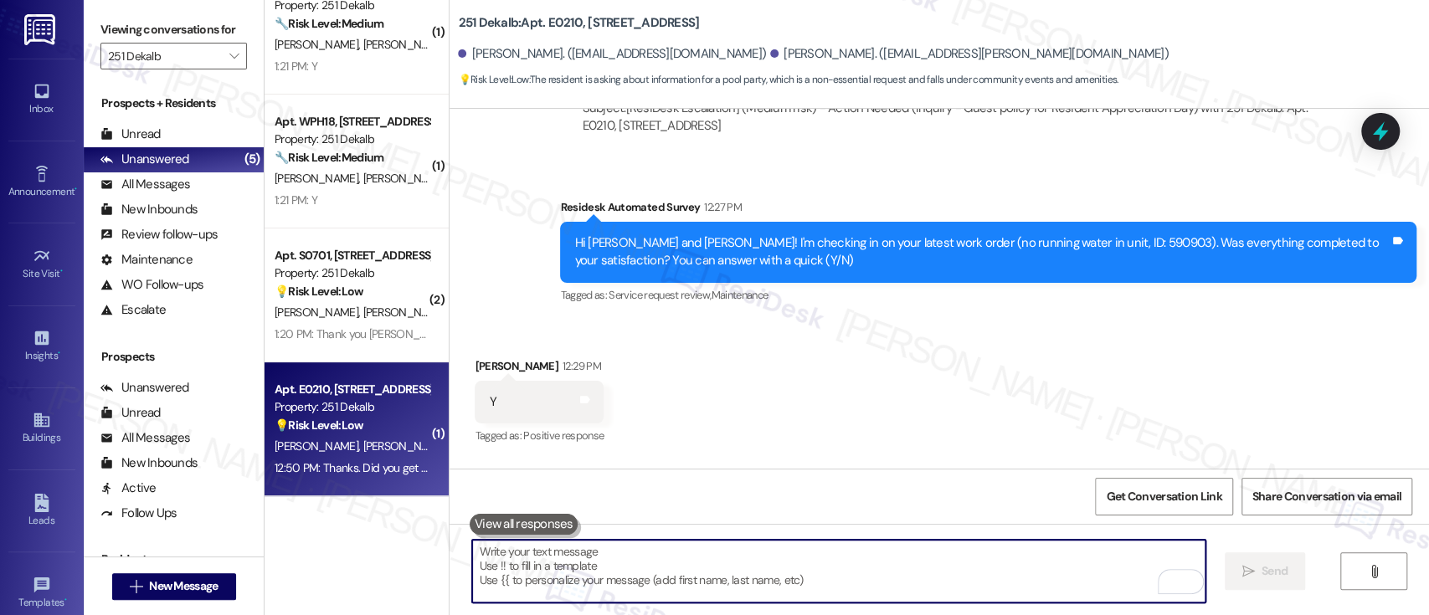
scroll to position [3482, 0]
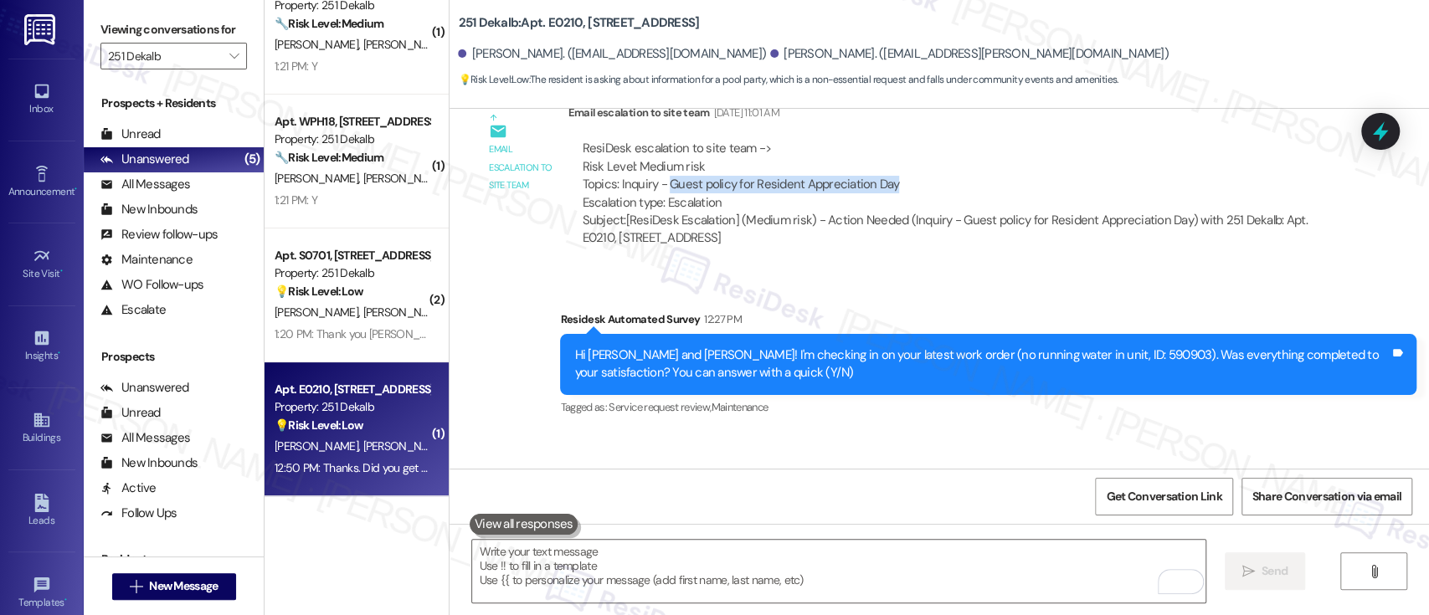
drag, startPoint x: 885, startPoint y: 133, endPoint x: 657, endPoint y: 129, distance: 228.5
click at [657, 140] on div "ResiDesk escalation to site team -> Risk Level: Medium risk Topics: Inquiry - G…" at bounding box center [949, 176] width 735 height 72
copy div "Guest policy for Resident Appreciation Day"
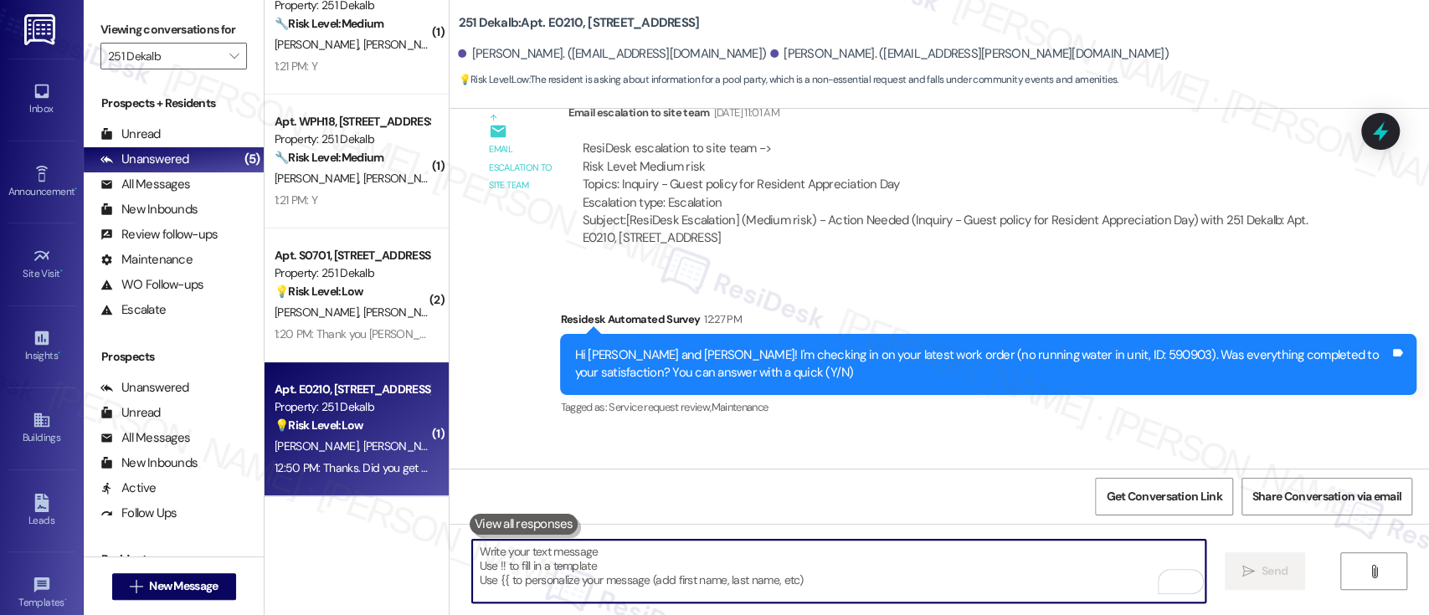
click at [683, 557] on textarea "To enrich screen reader interactions, please activate Accessibility in Grammarl…" at bounding box center [838, 571] width 732 height 63
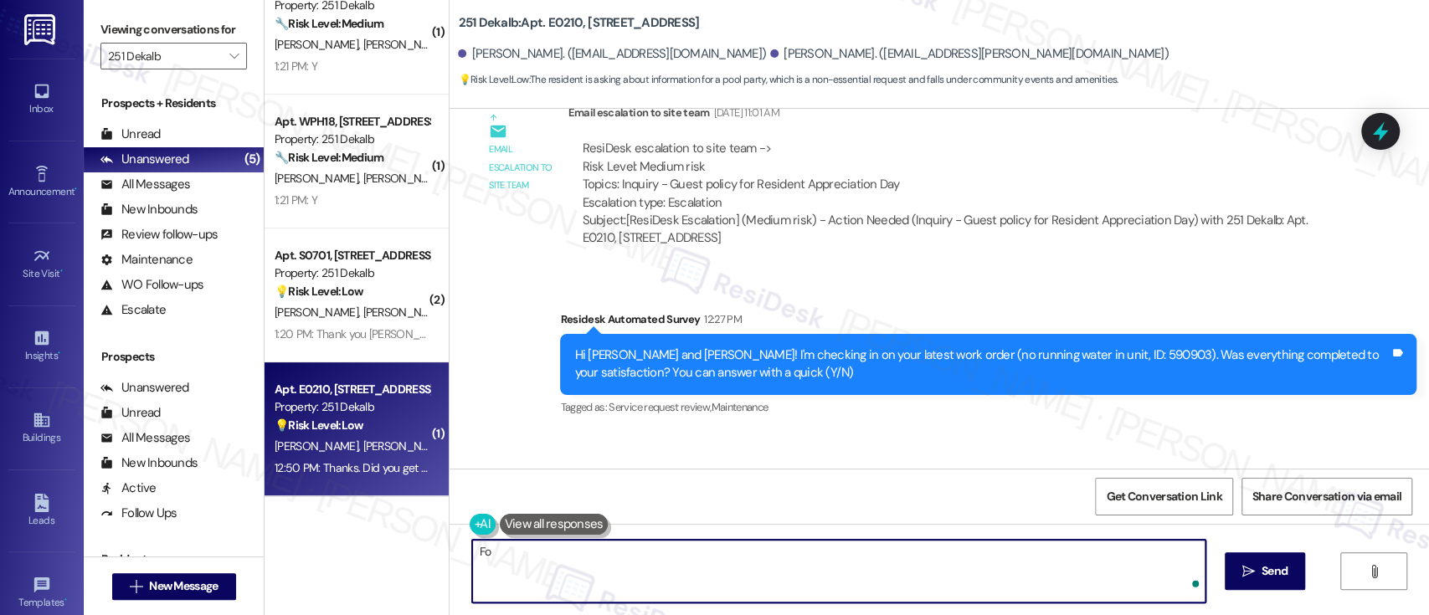
type textarea "F"
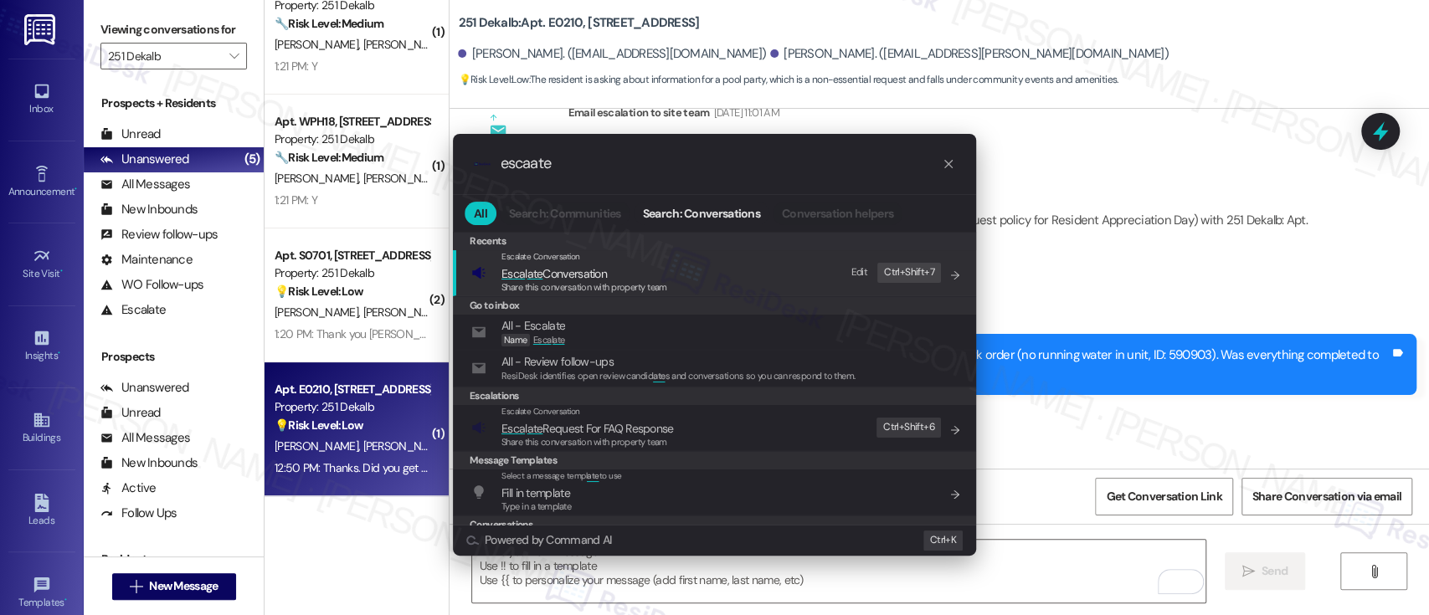
type input "escaate"
click at [585, 280] on div "Share this conversation with property team" at bounding box center [584, 287] width 166 height 15
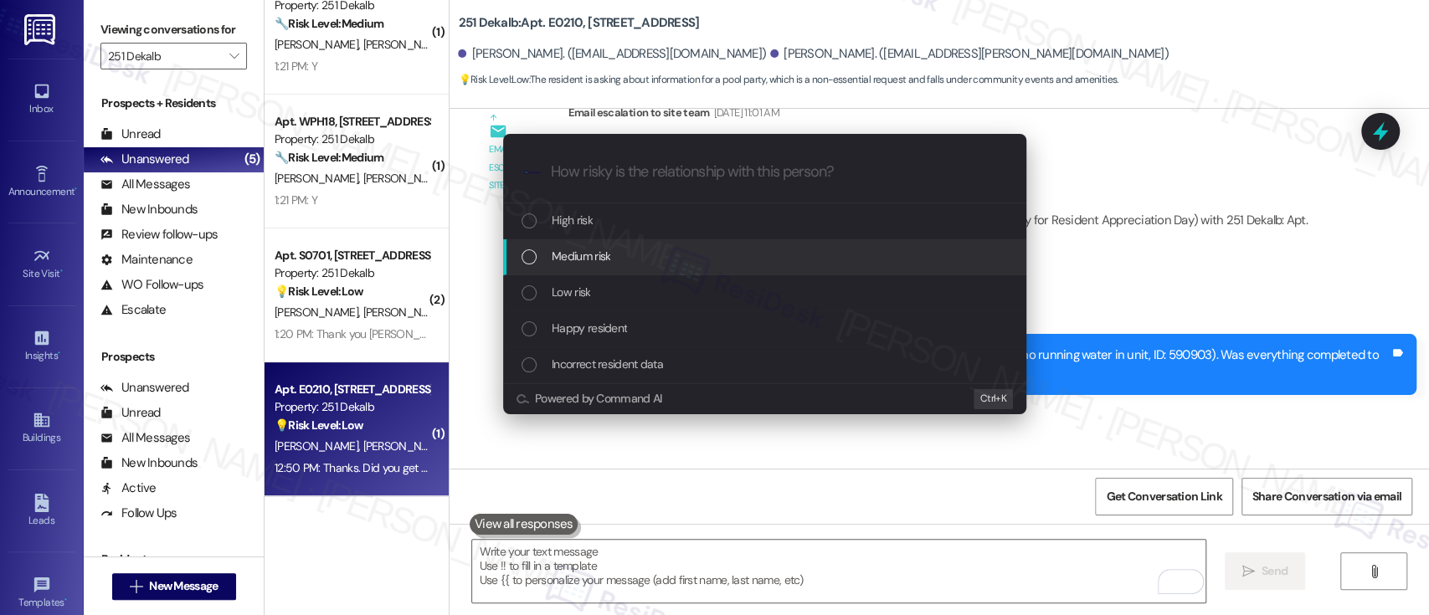
click at [589, 257] on span "Medium risk" at bounding box center [580, 256] width 59 height 18
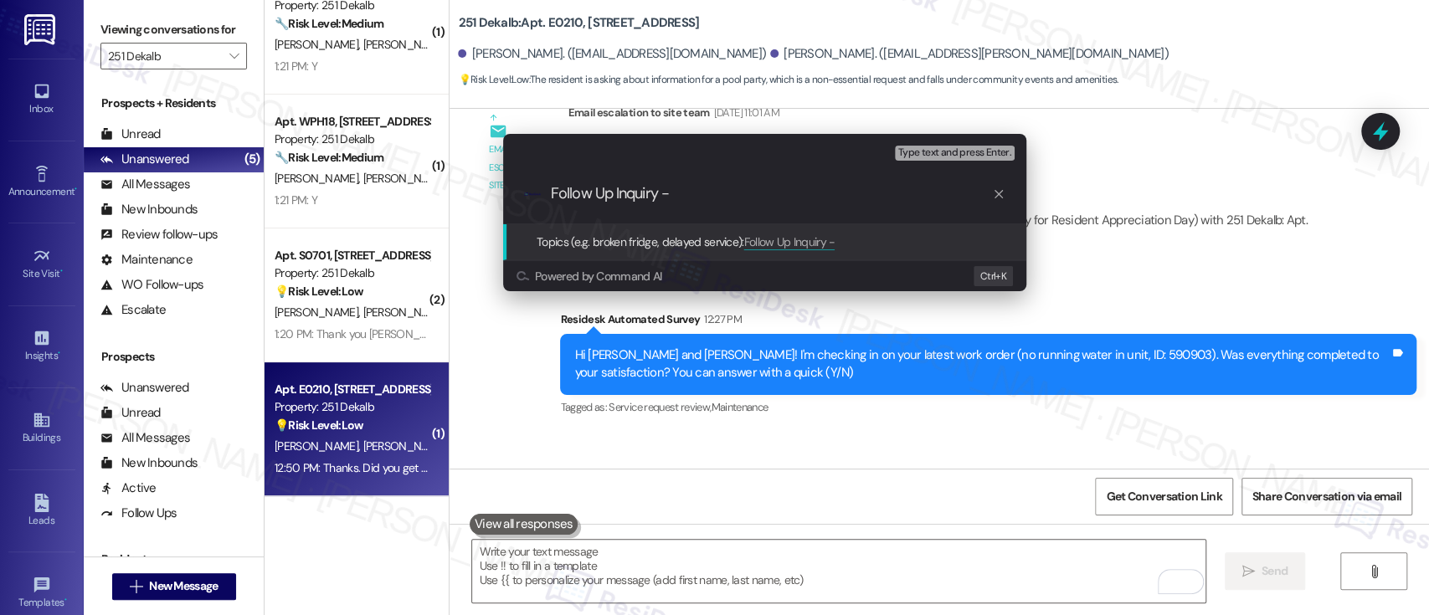
paste input "Guest policy for Resident Appreciation Day"
type input "Follow Up Inquiry - Guest policy for Resident Appreciation Day"
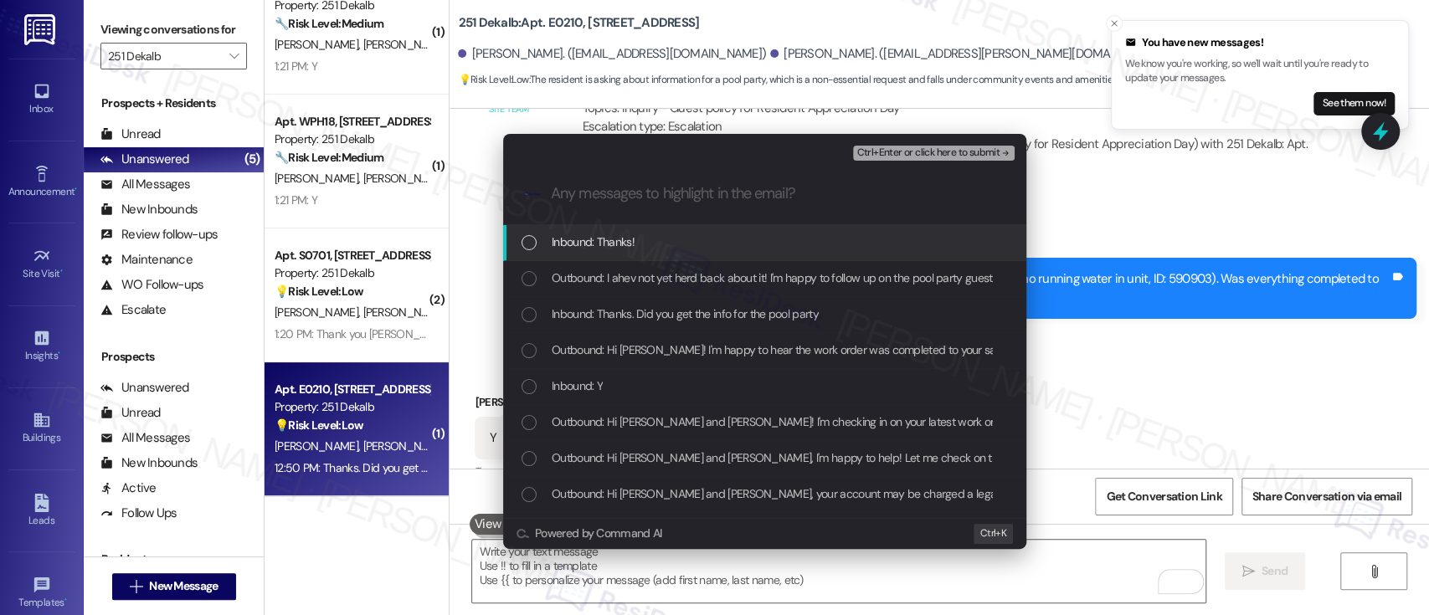
click at [926, 151] on span "Ctrl+Enter or click here to submit" at bounding box center [927, 153] width 143 height 12
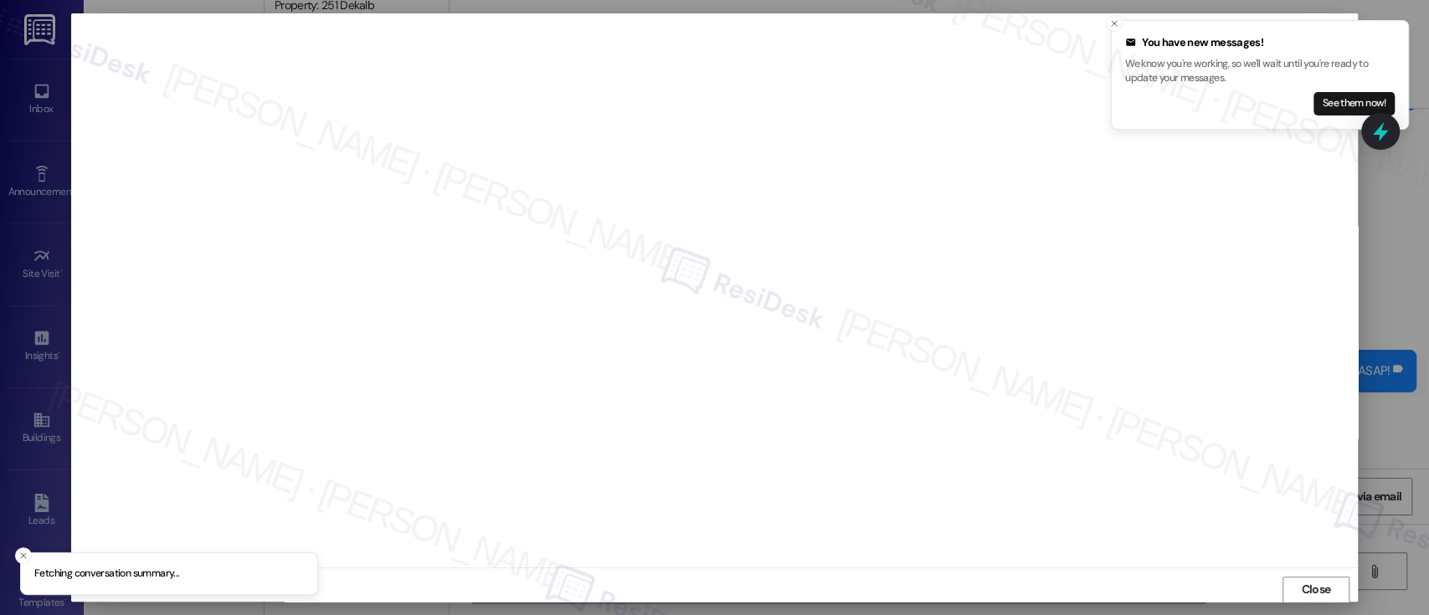
scroll to position [1, 0]
click at [1114, 25] on icon "Close toast" at bounding box center [1114, 23] width 10 height 10
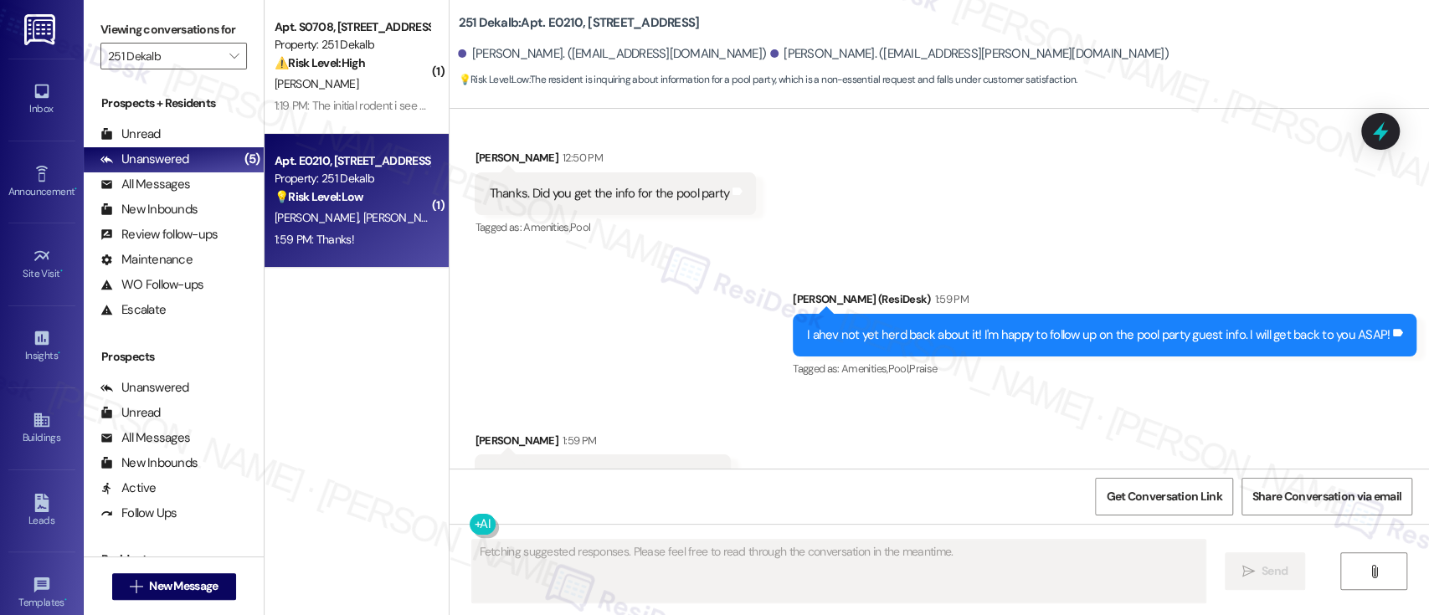
scroll to position [4117, 0]
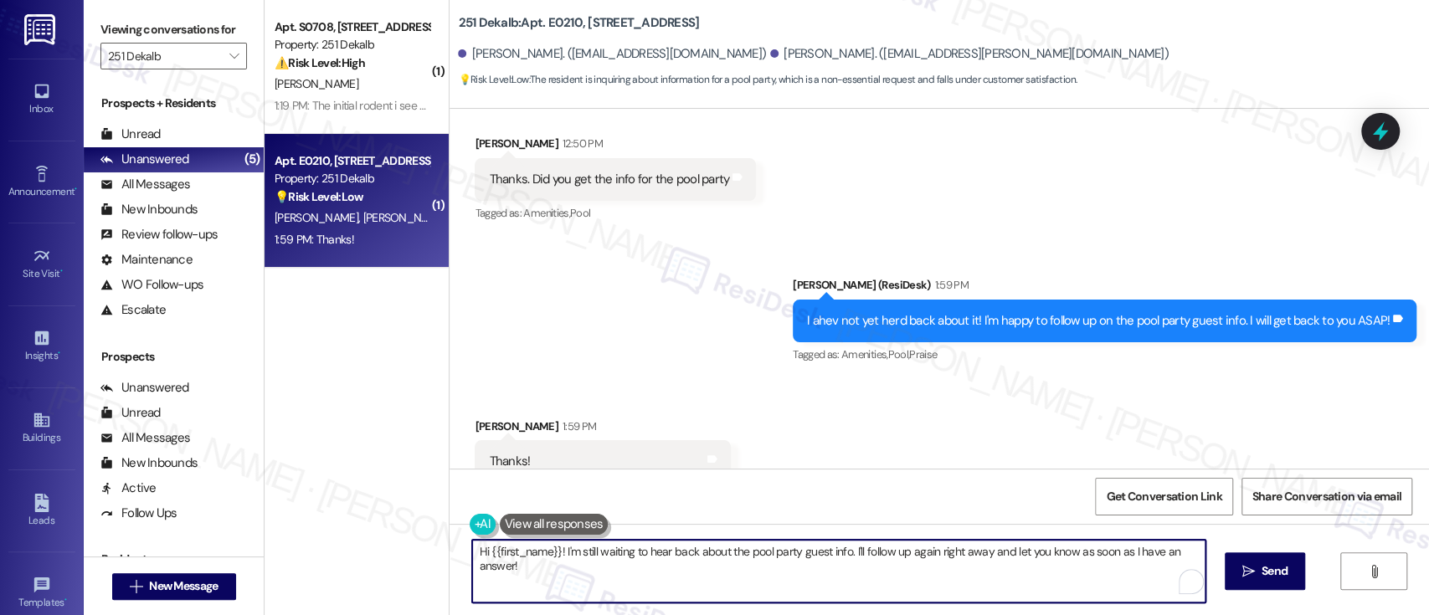
drag, startPoint x: 736, startPoint y: 581, endPoint x: 349, endPoint y: 520, distance: 392.3
click at [349, 520] on div "( 1 ) Apt. S0708, 251 W Dekalb Pike Property: 251 Dekalb ⚠️ Risk Level: High Th…" at bounding box center [846, 307] width 1164 height 615
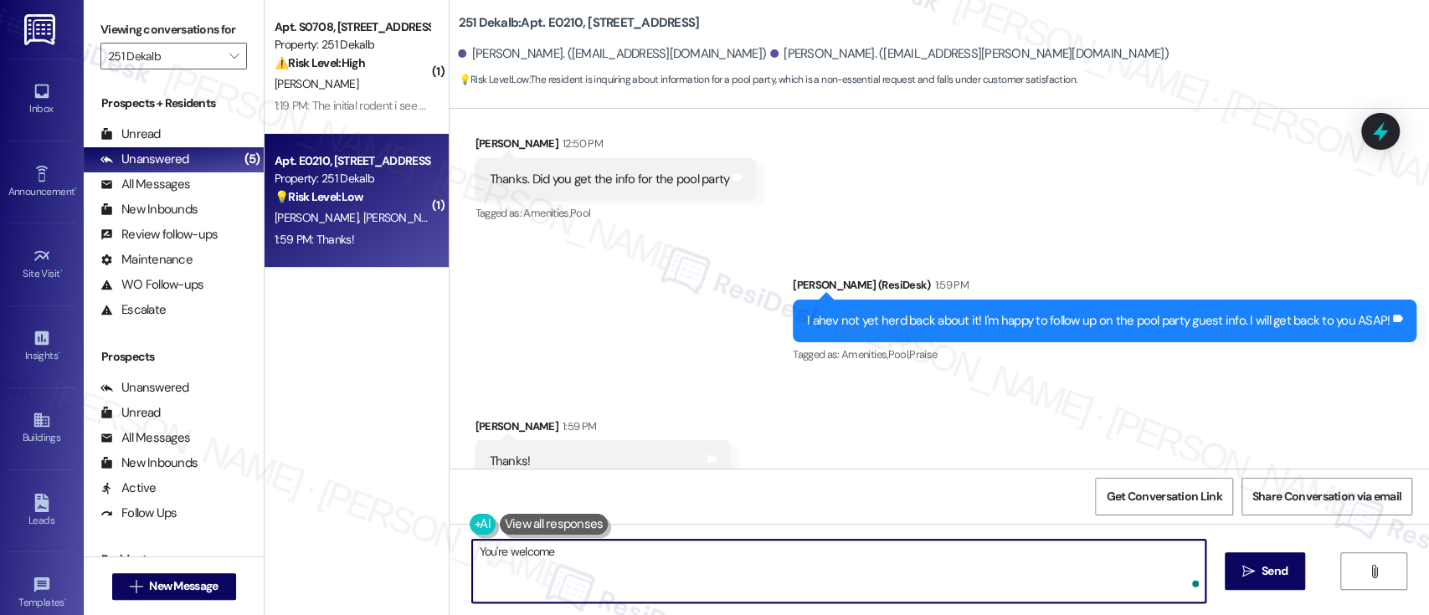
type textarea "You're welcome!"
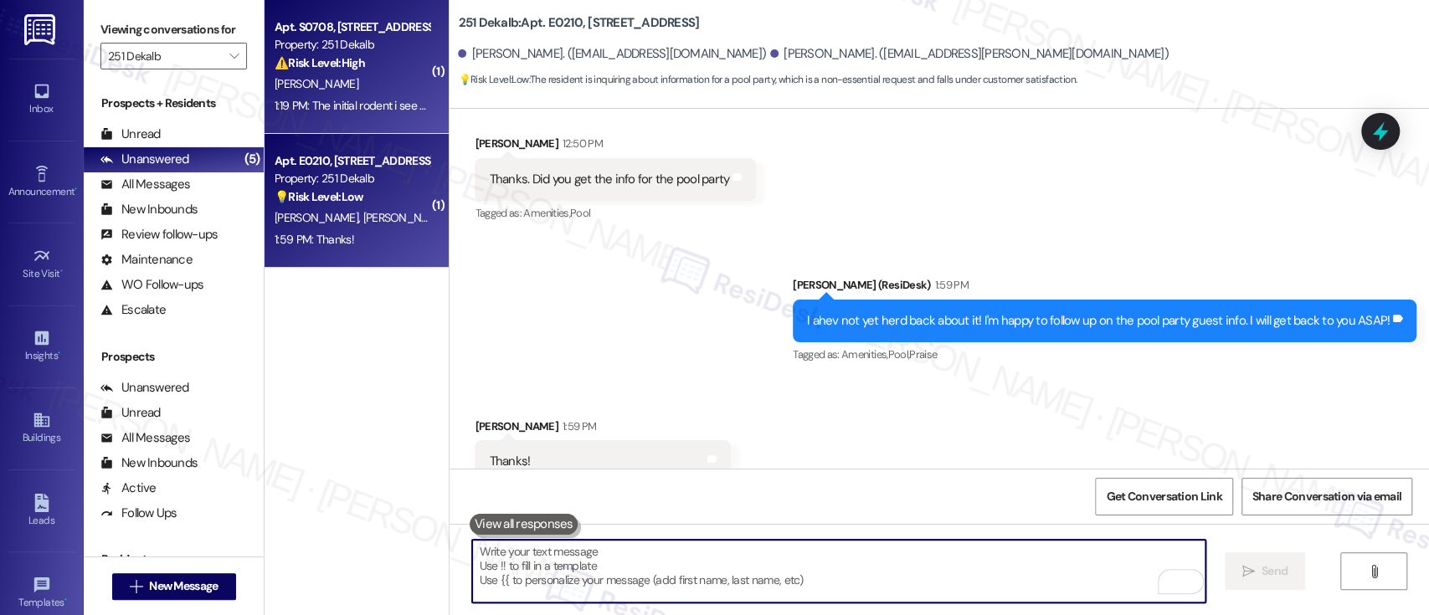
scroll to position [4117, 0]
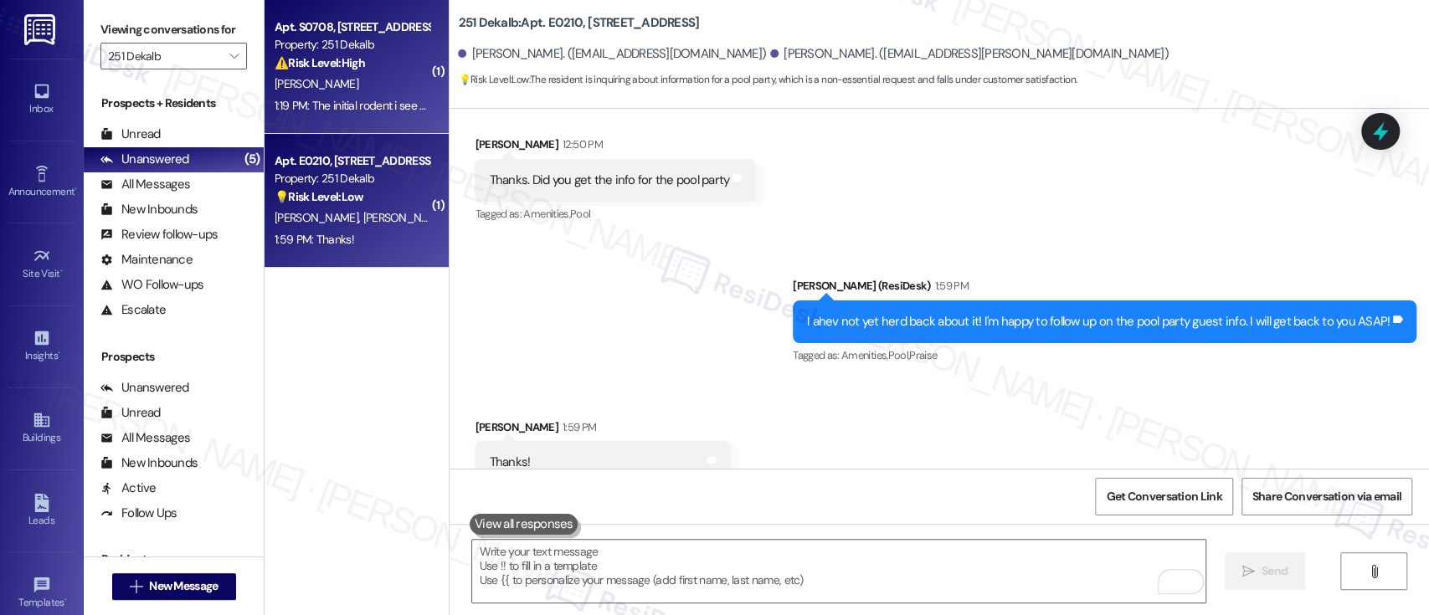
click at [362, 74] on div "D. Nock" at bounding box center [352, 84] width 158 height 21
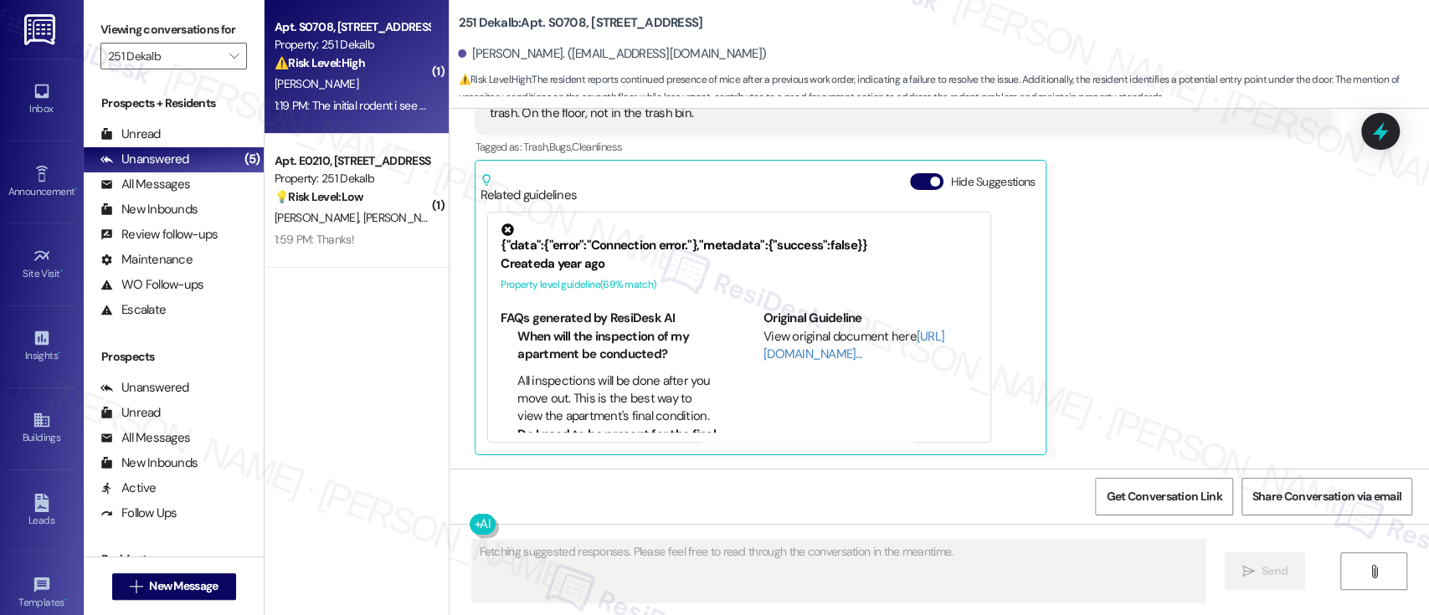
scroll to position [2070, 0]
click at [919, 186] on button "Hide Suggestions" at bounding box center [926, 182] width 33 height 17
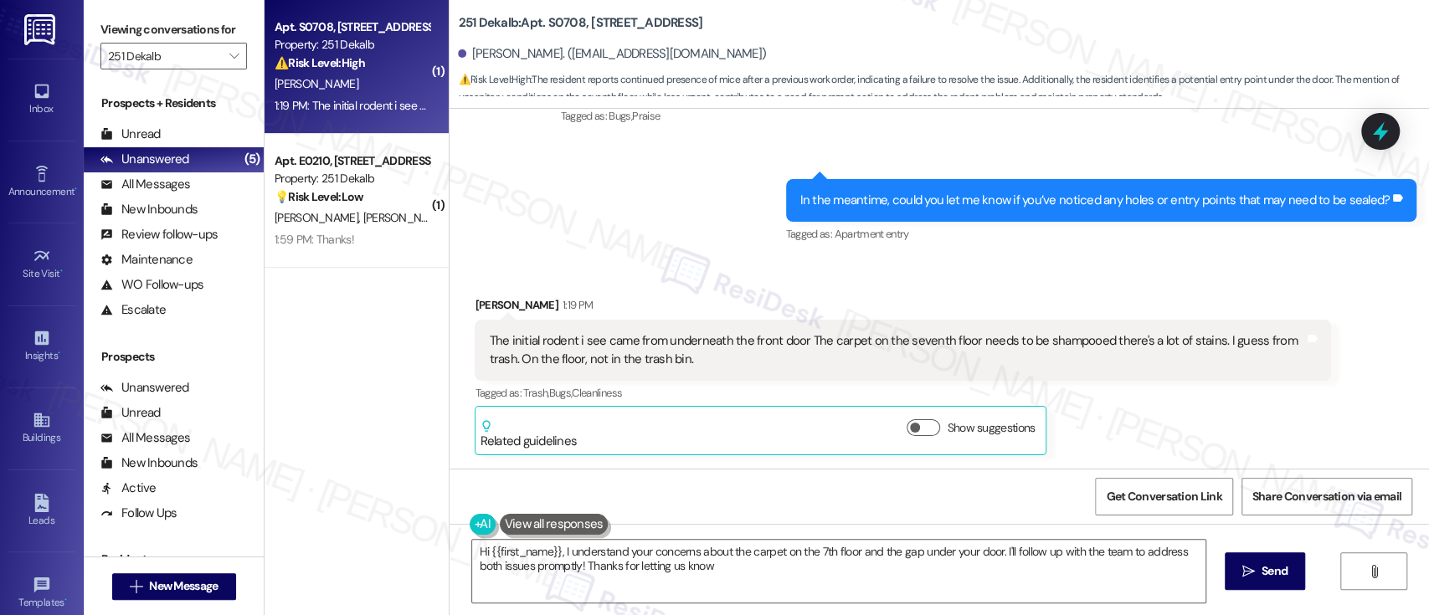
type textarea "Hi {{first_name}}, I understand your concerns about the carpet on the 7th floor…"
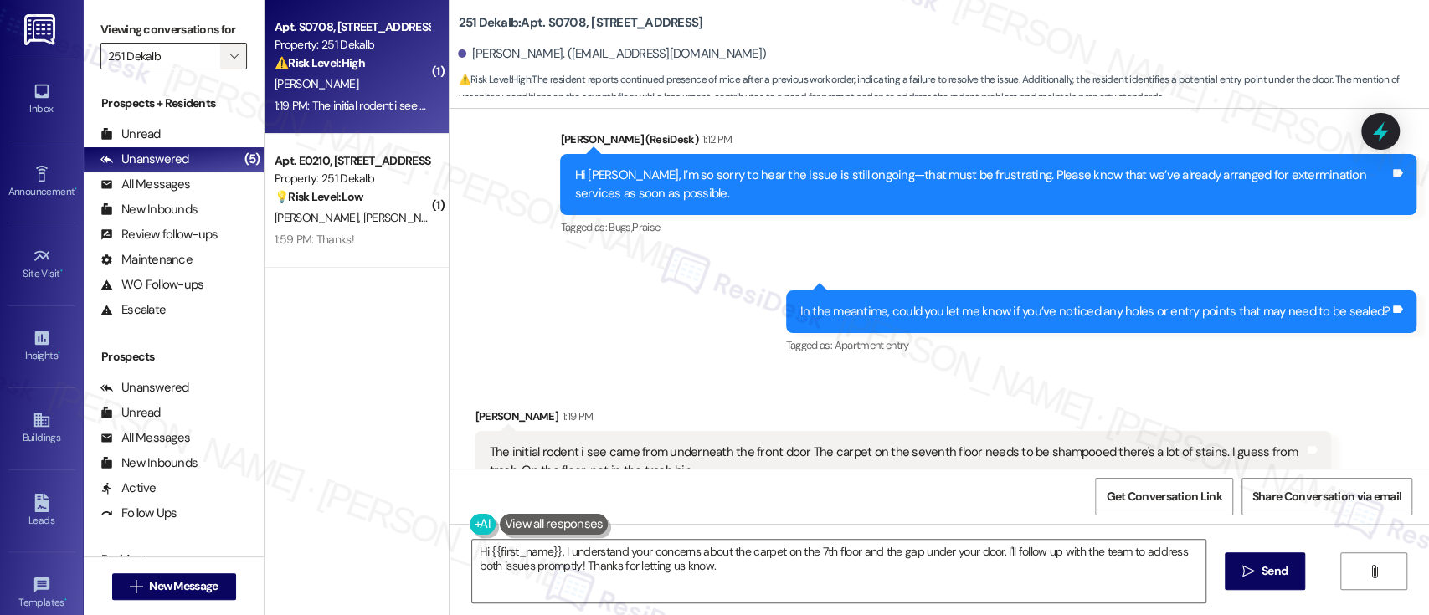
click at [229, 57] on icon "" at bounding box center [233, 55] width 9 height 13
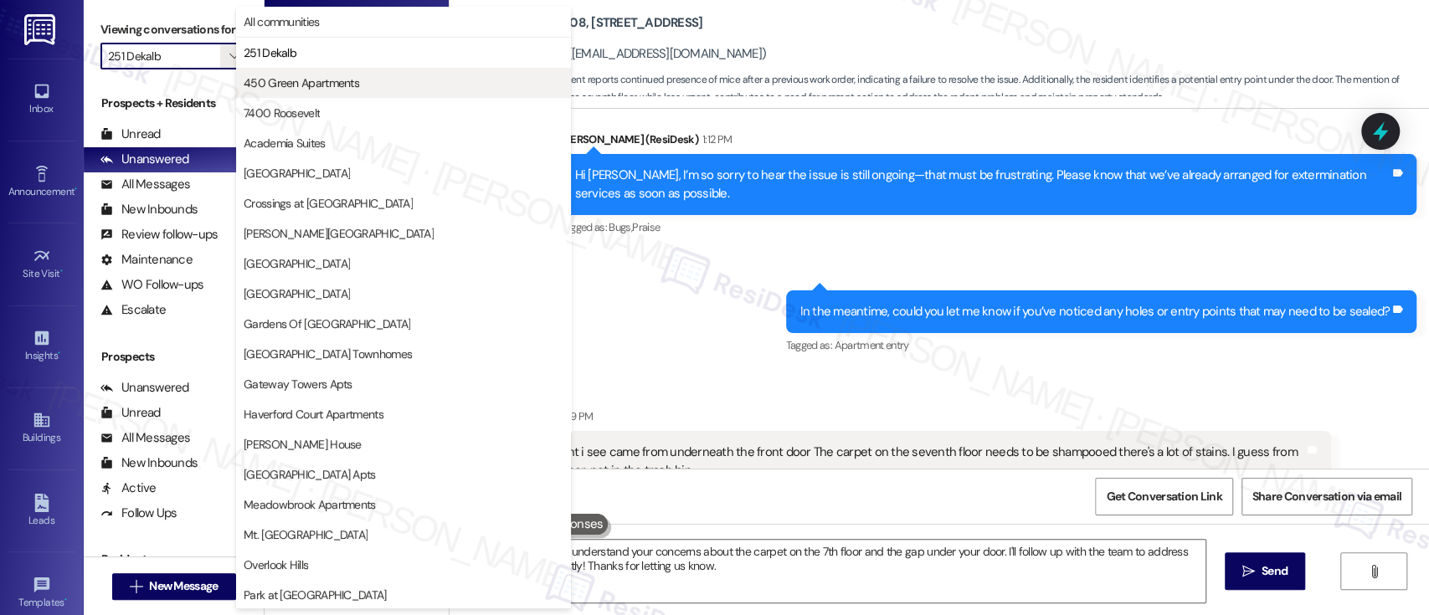
click at [295, 76] on span "450 Green Apartments" at bounding box center [301, 82] width 115 height 17
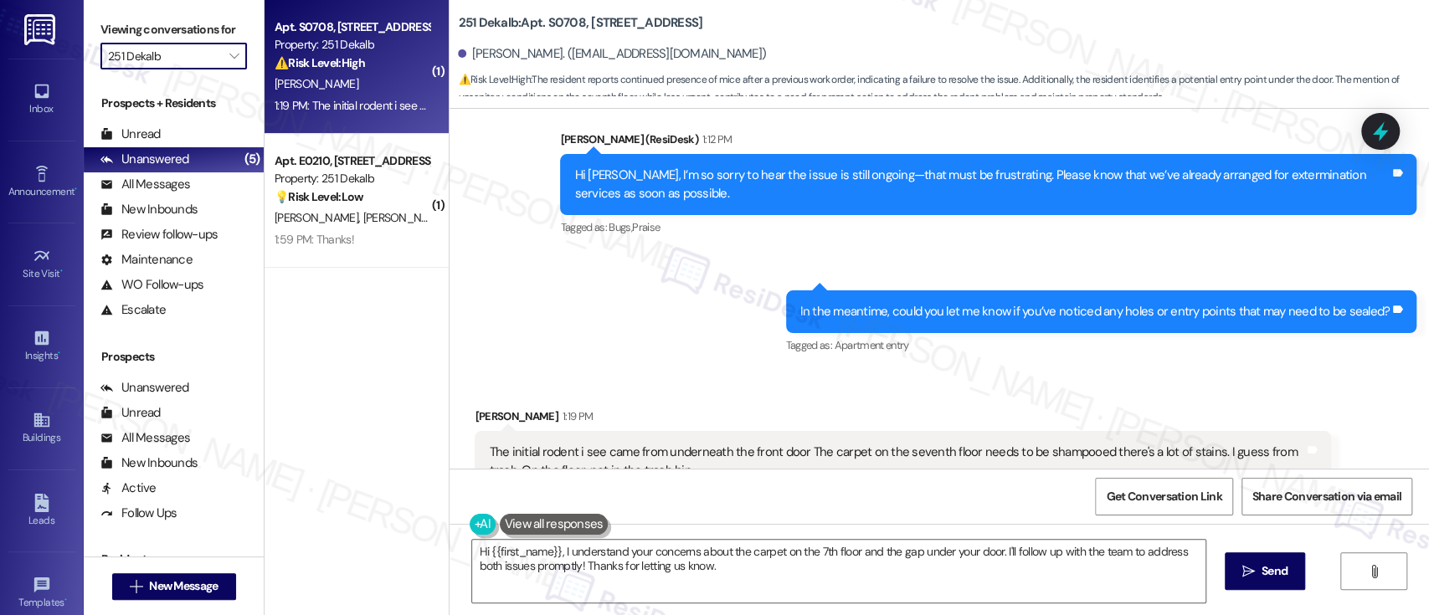
type input "450 Green Apartments"
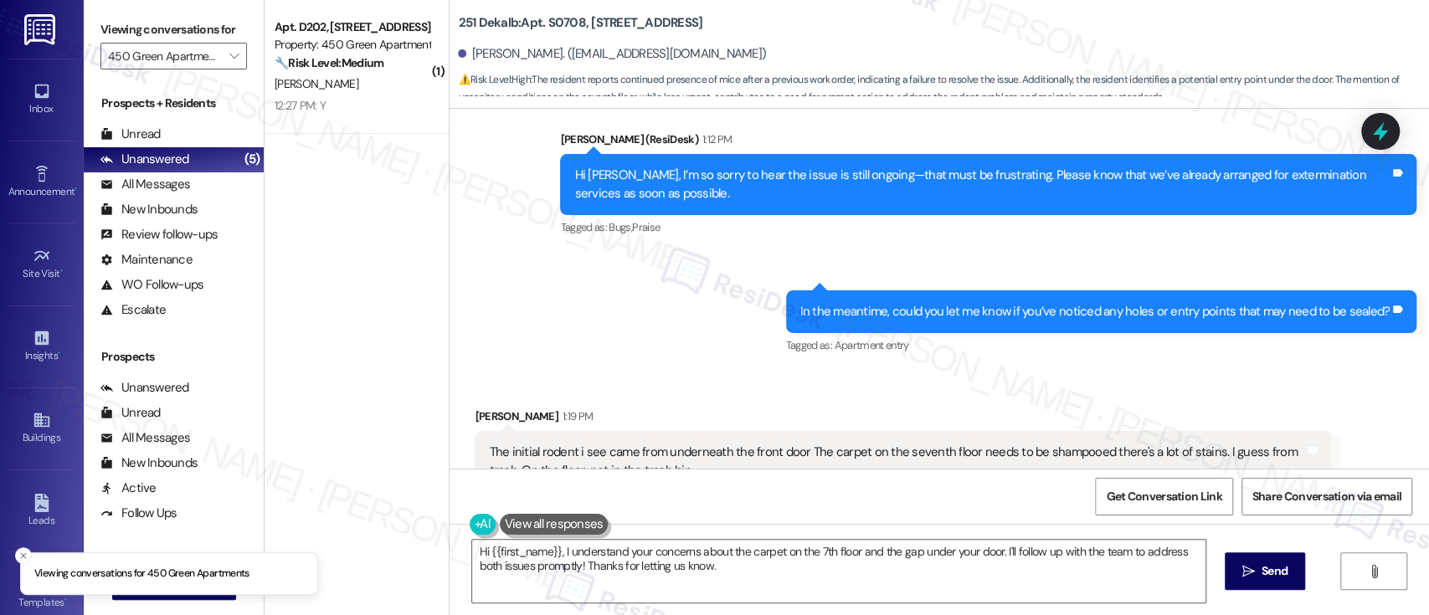
click at [295, 76] on span "F. Goree" at bounding box center [316, 83] width 84 height 15
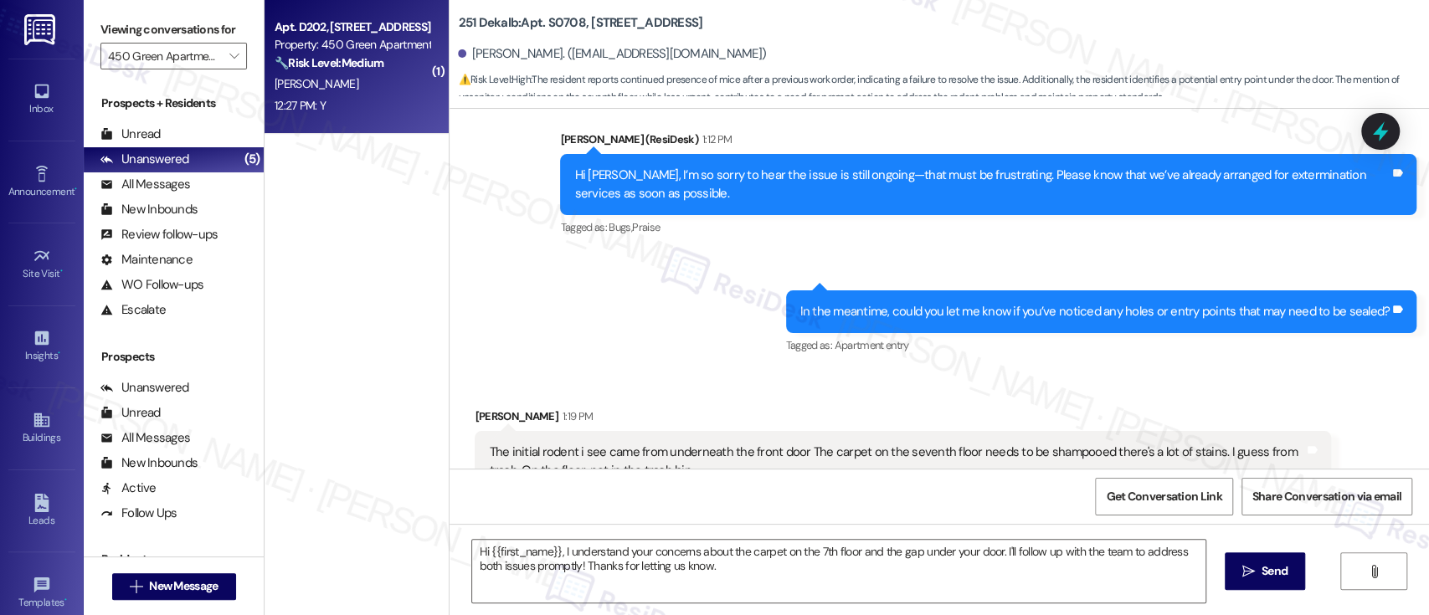
type textarea "Fetching suggested responses. Please feel free to read through the conversation…"
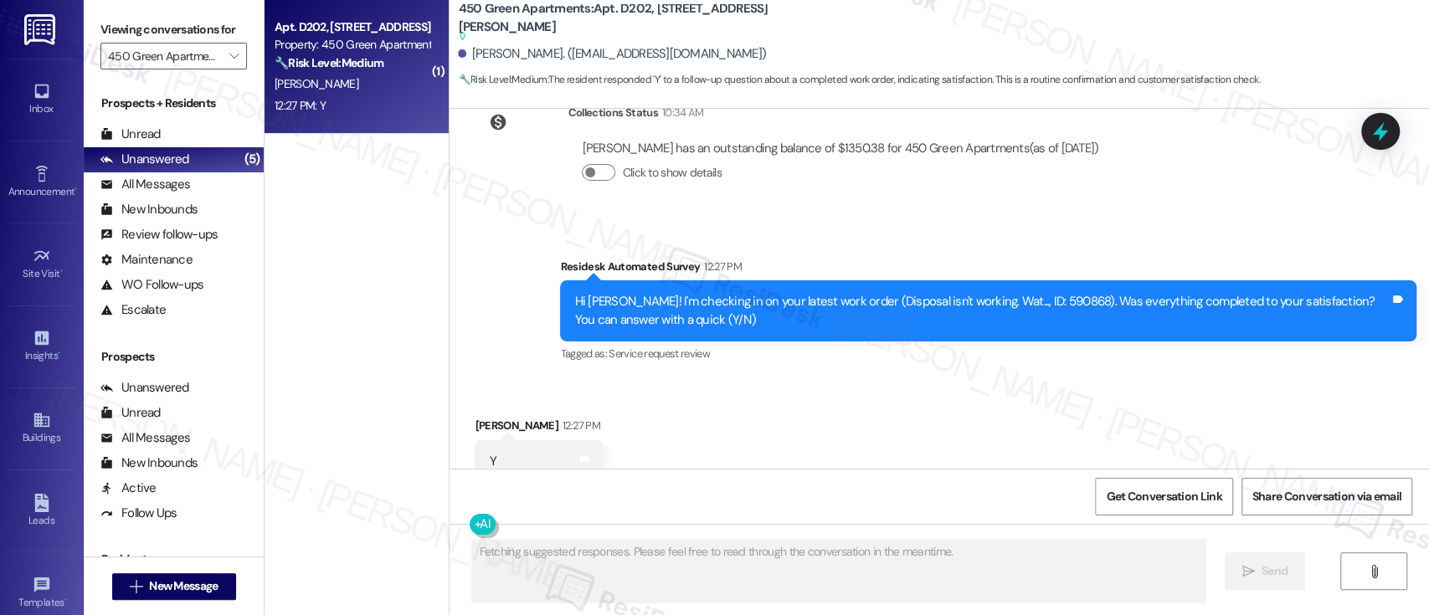
scroll to position [3603, 0]
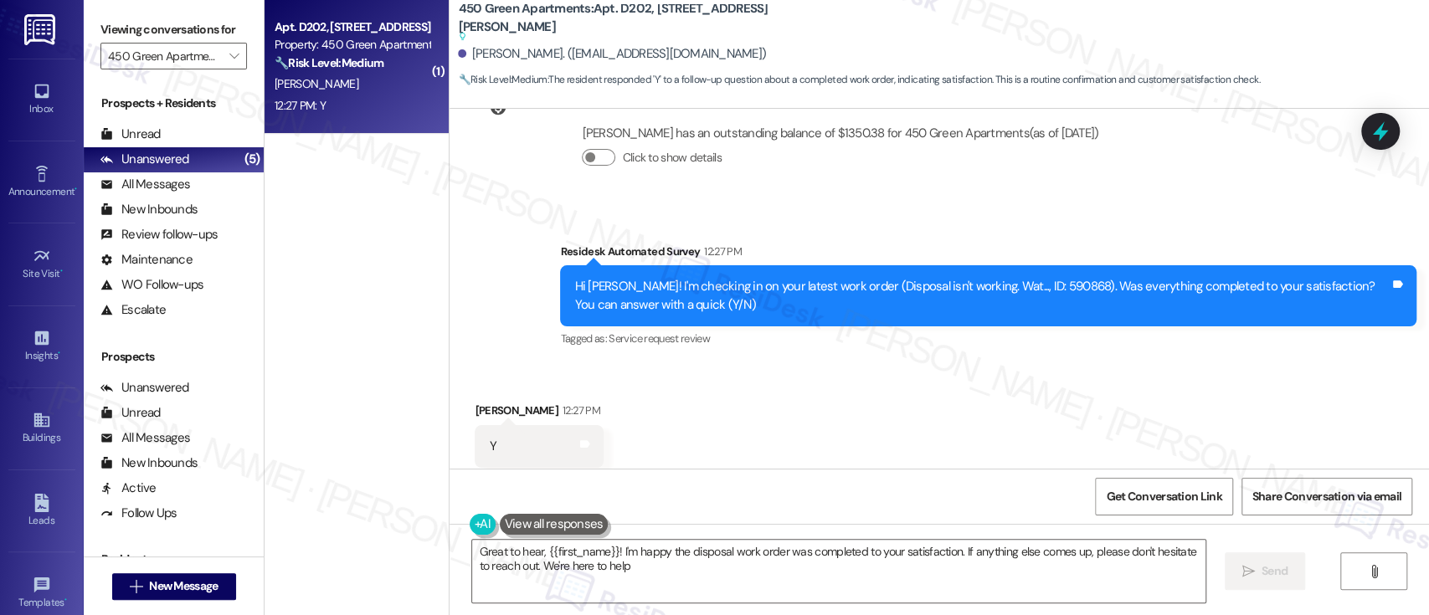
type textarea "Great to hear, {{first_name}}! I'm happy the disposal work order was completed …"
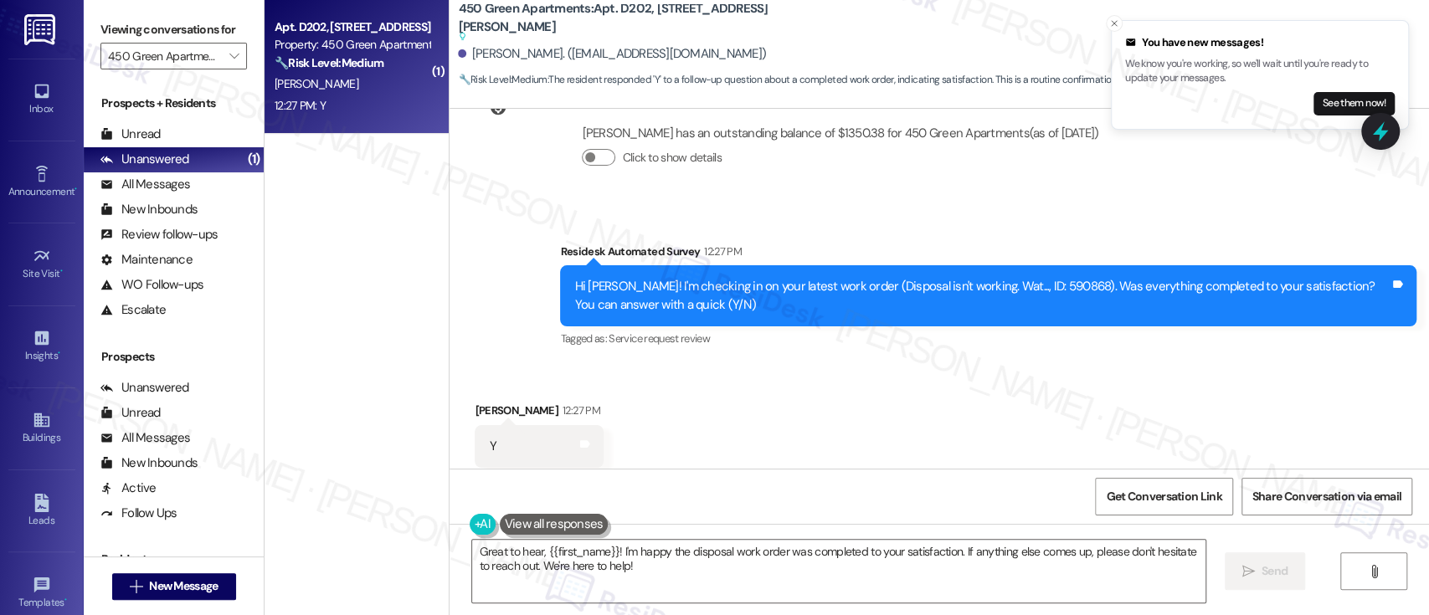
scroll to position [3604, 0]
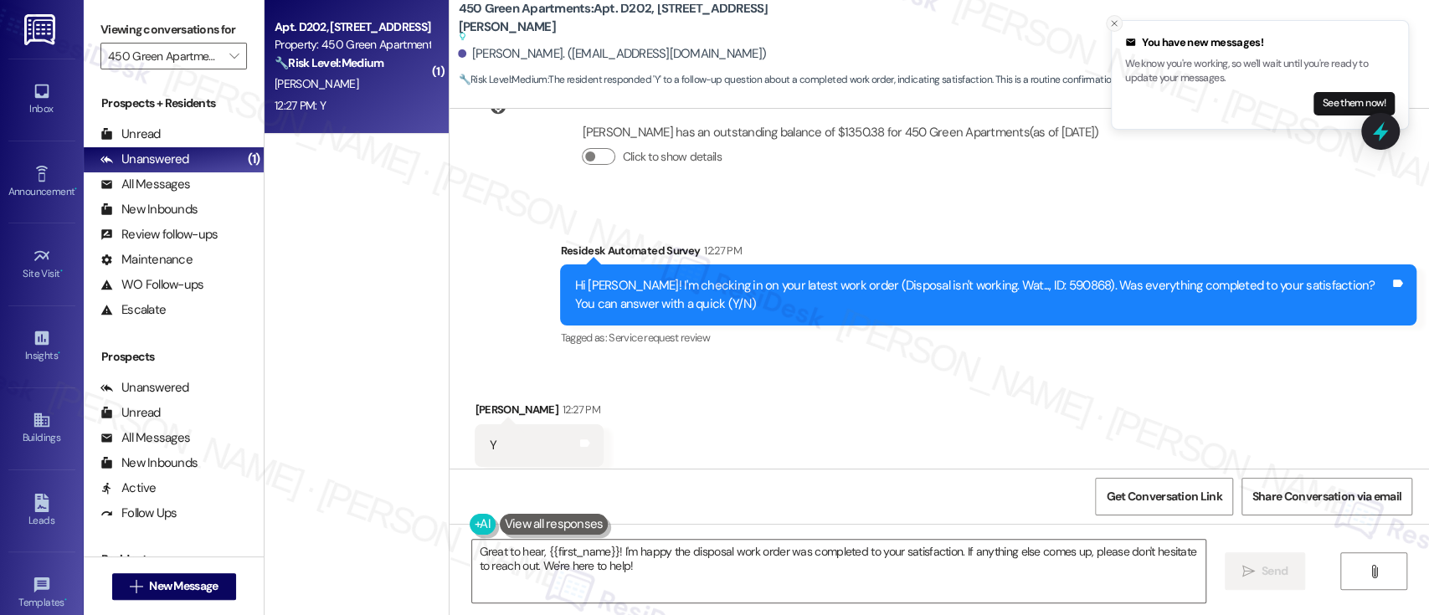
click at [1111, 25] on icon "Close toast" at bounding box center [1114, 23] width 10 height 10
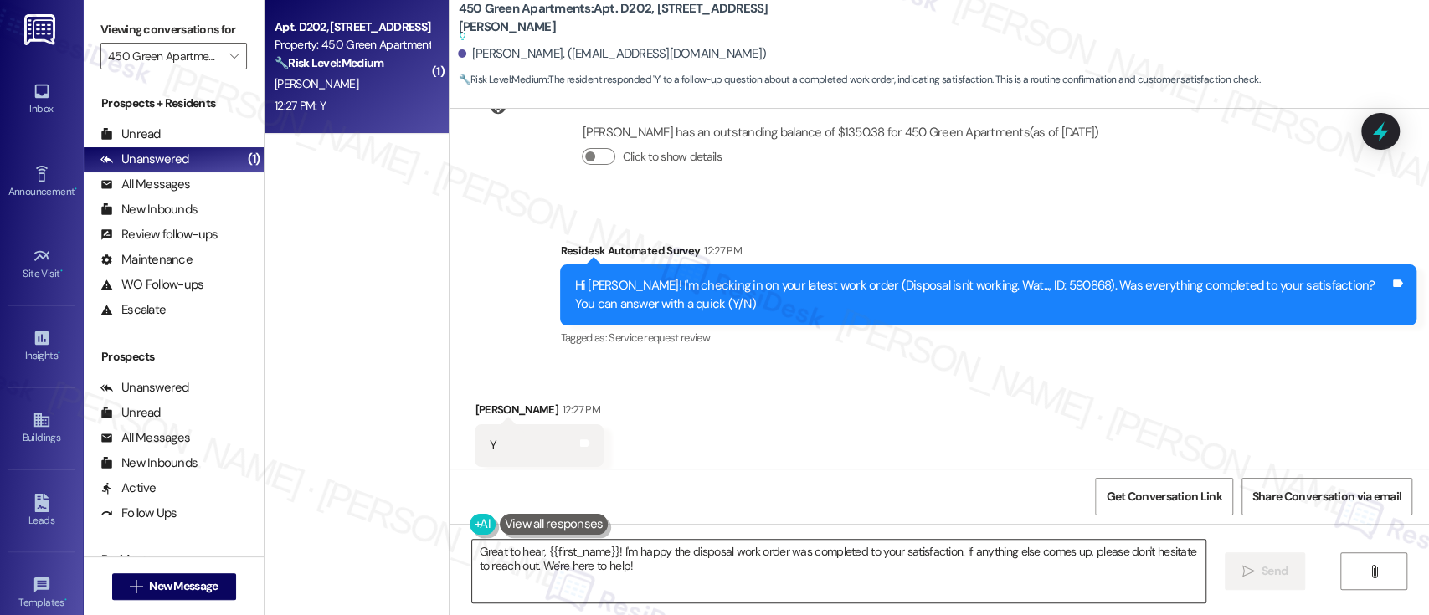
click at [881, 572] on textarea "Great to hear, {{first_name}}! I'm happy the disposal work order was completed …" at bounding box center [838, 571] width 732 height 63
click at [1244, 572] on icon "" at bounding box center [1248, 571] width 13 height 13
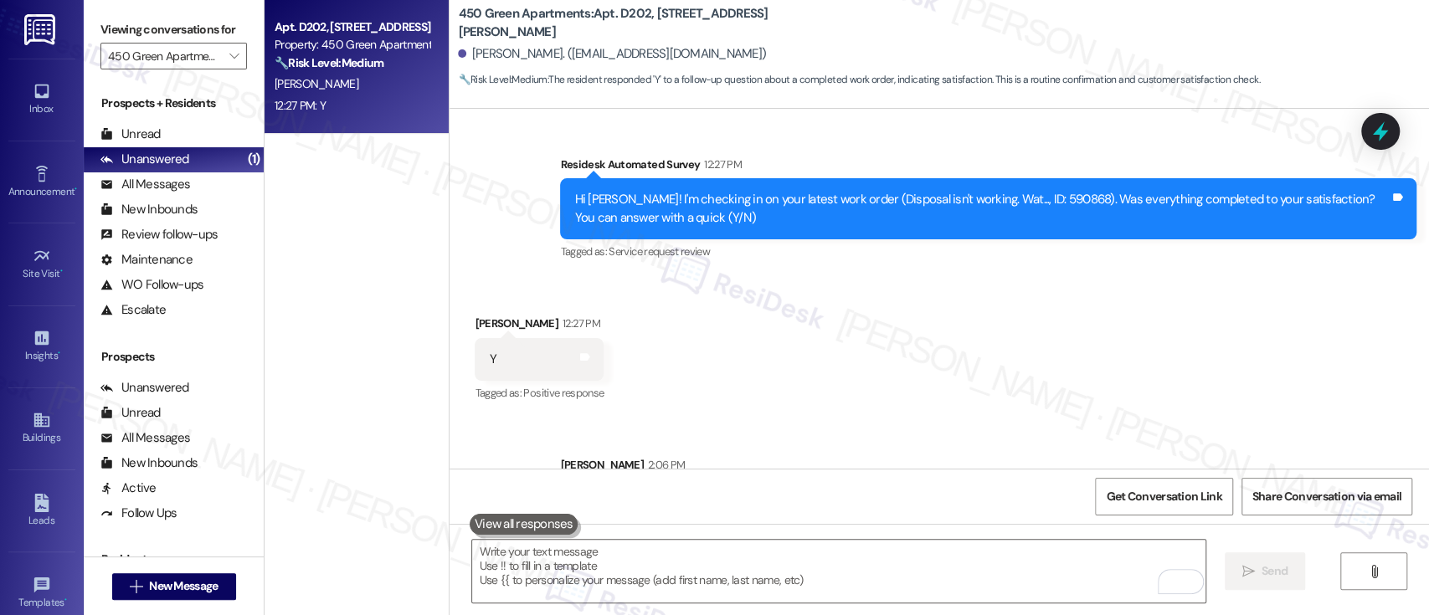
scroll to position [3738, 0]
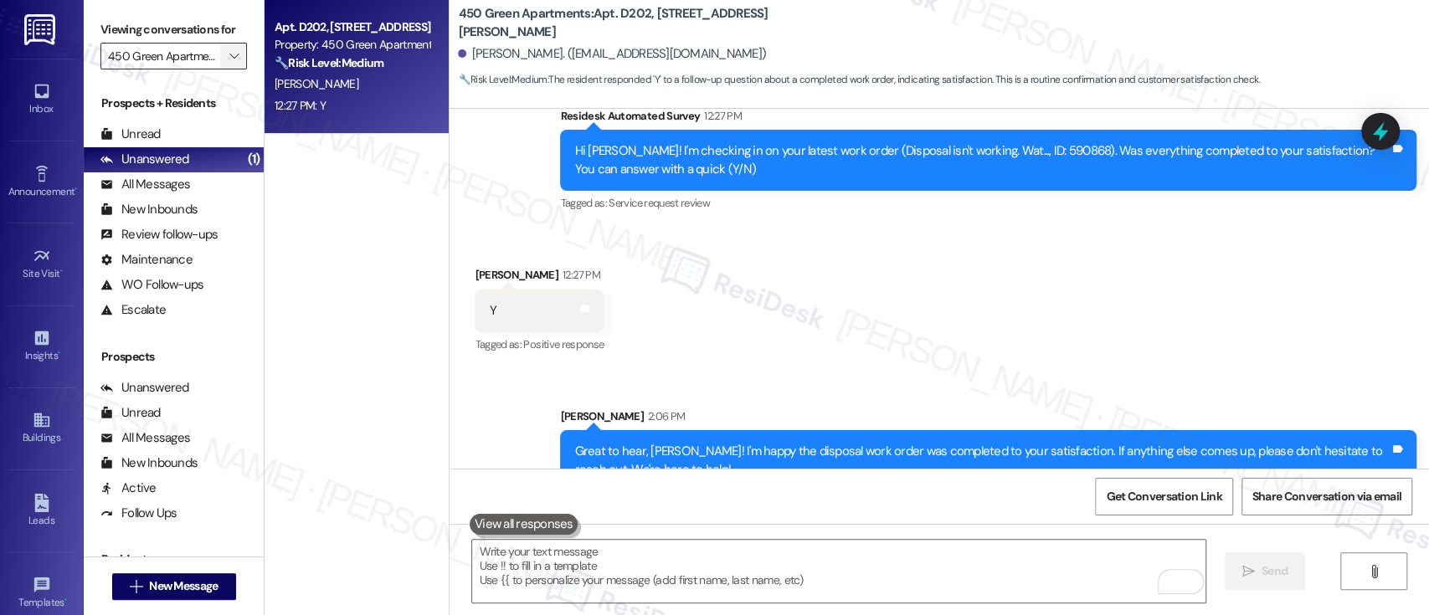
click at [229, 50] on icon "" at bounding box center [233, 55] width 9 height 13
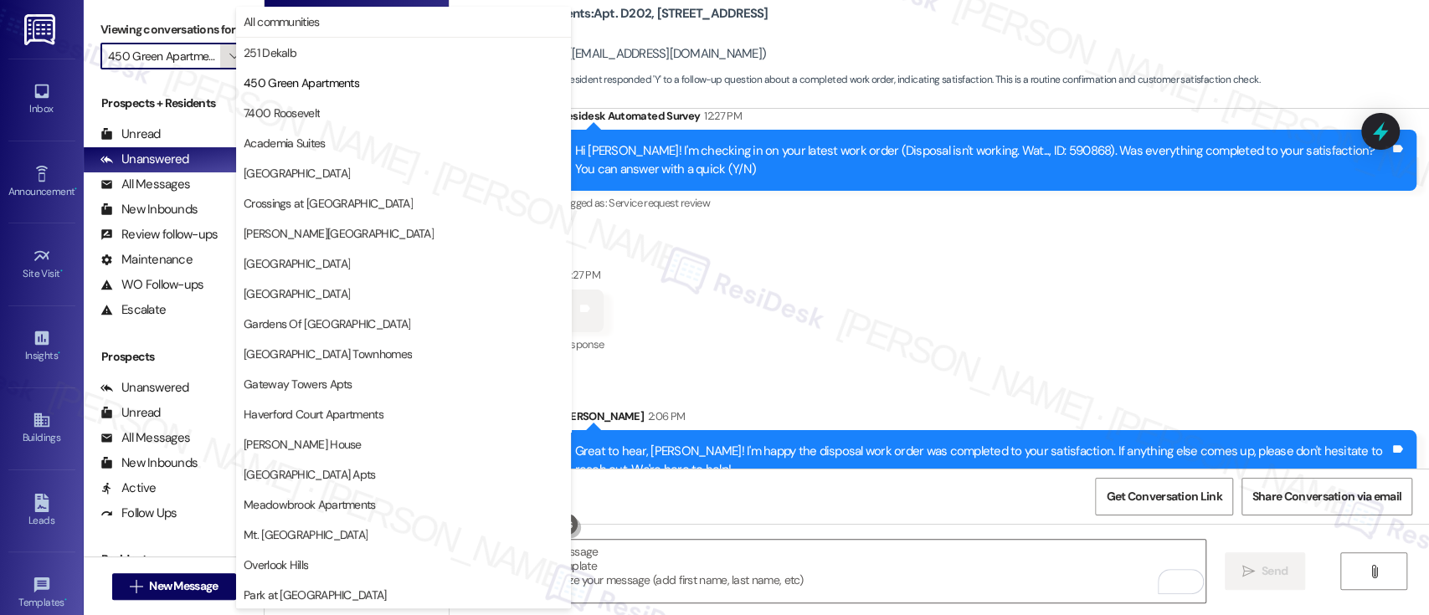
scroll to position [0, 13]
click at [301, 109] on span "7400 Roosevelt" at bounding box center [282, 113] width 76 height 17
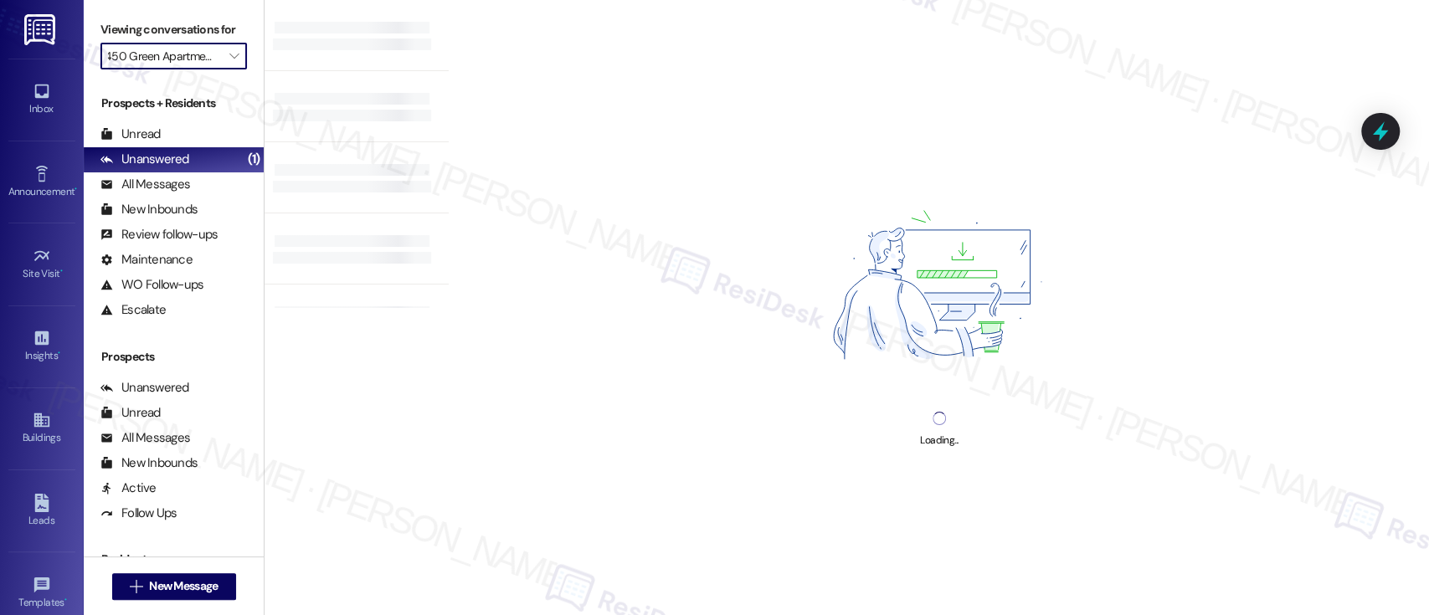
type input "7400 Roosevelt"
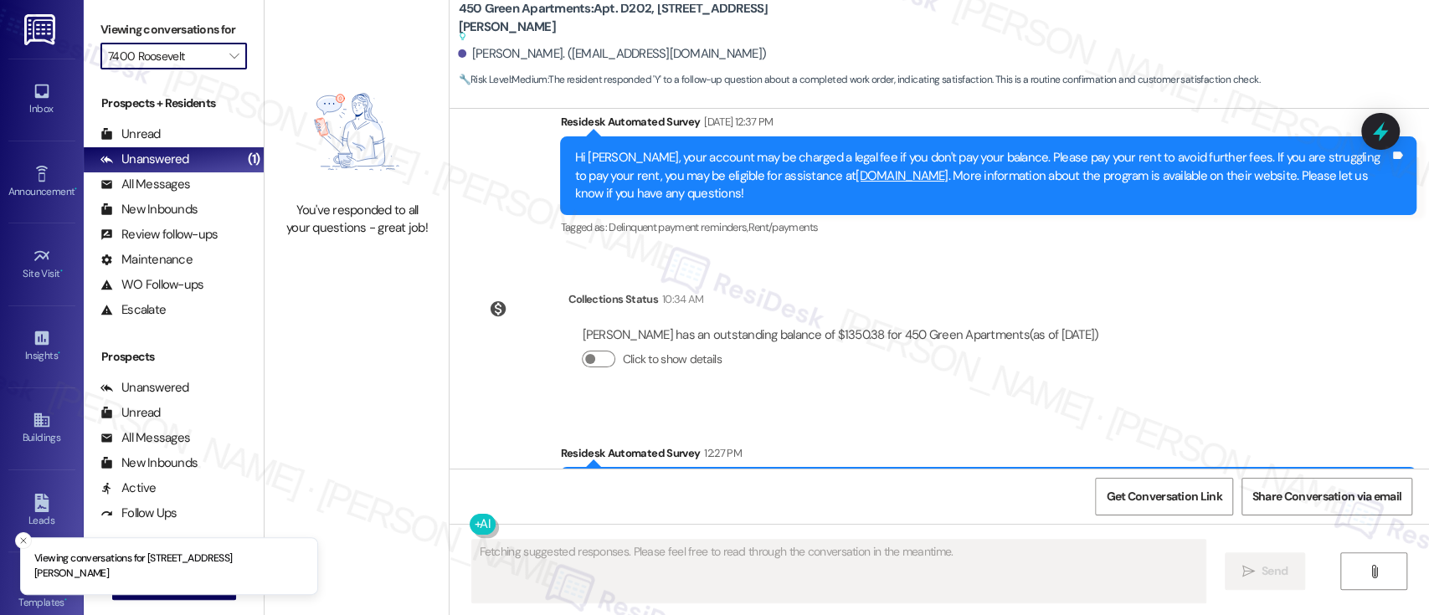
scroll to position [3603, 0]
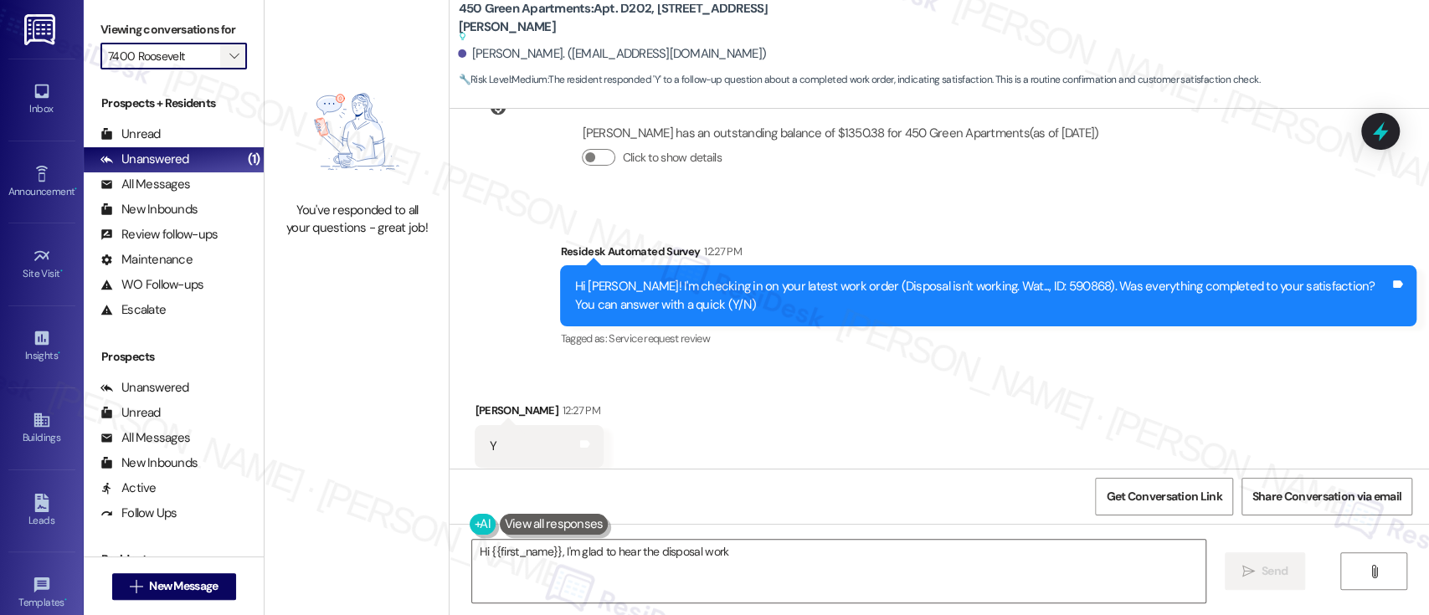
click at [229, 51] on icon "" at bounding box center [233, 55] width 9 height 13
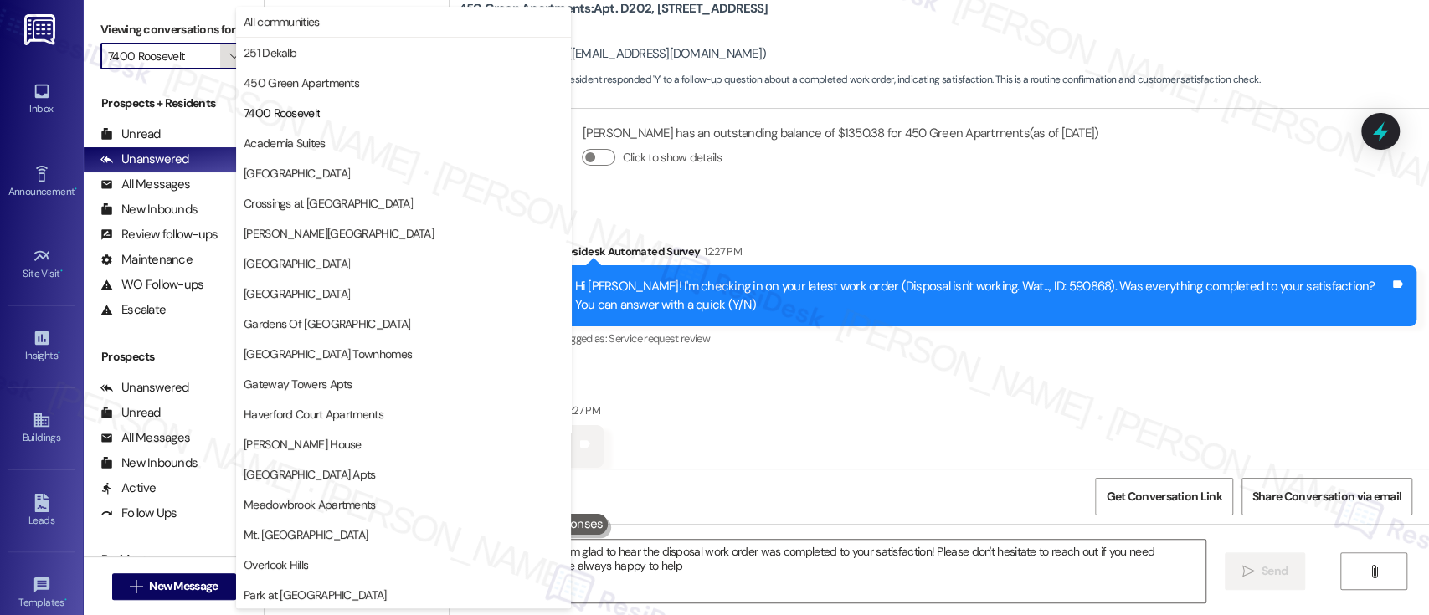
type textarea "Hi {{first_name}}, I'm glad to hear the disposal work order was completed to yo…"
click at [298, 148] on span "Academia Suites" at bounding box center [285, 143] width 82 height 17
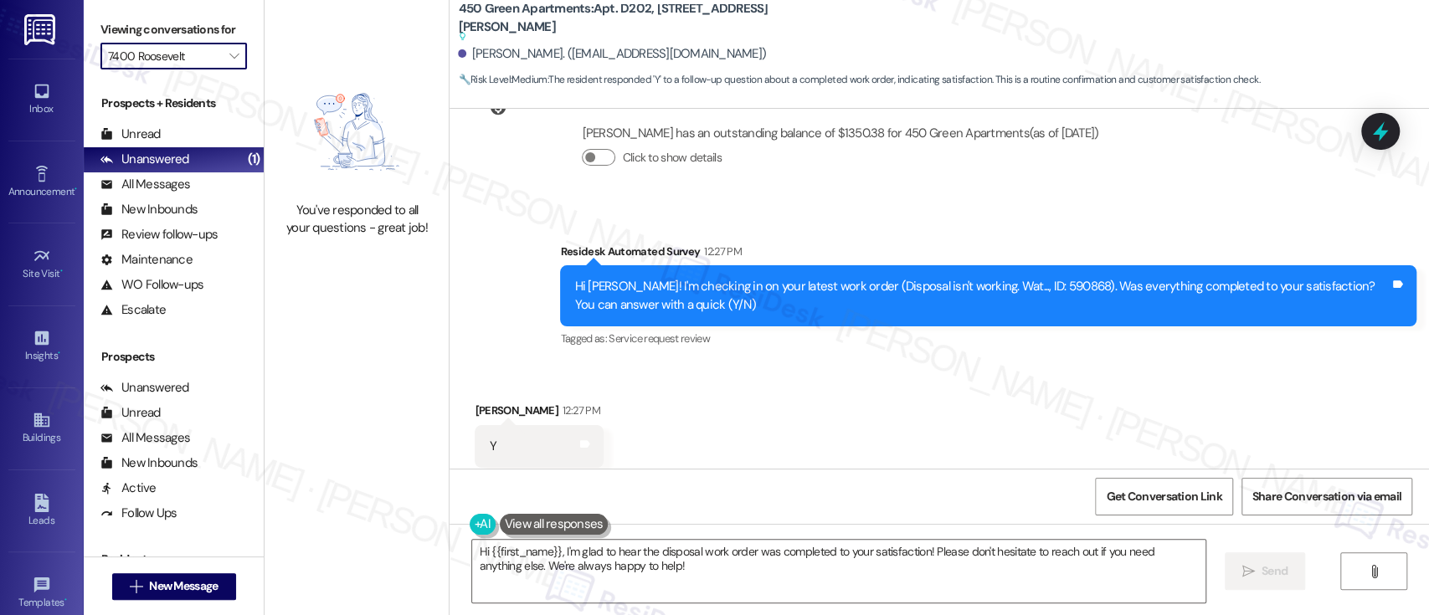
type input "Academia Suites"
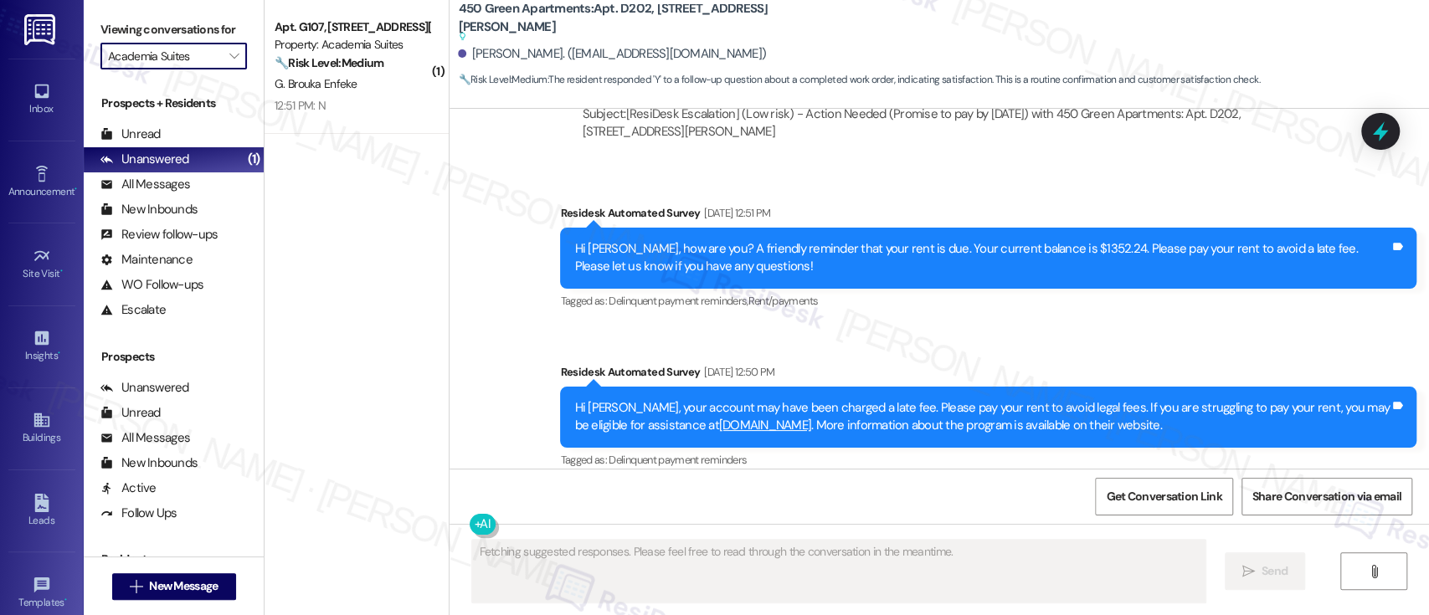
scroll to position [3603, 0]
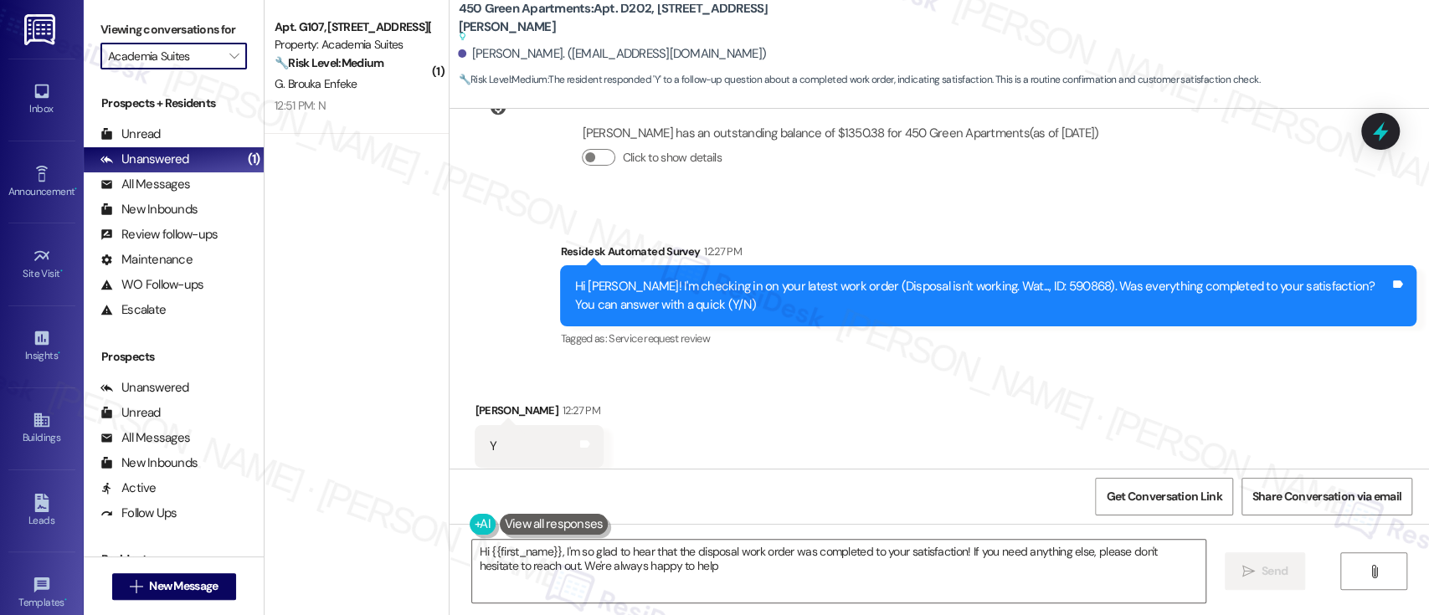
type textarea "Hi {{first_name}}, I'm so glad to hear that the disposal work order was complet…"
click at [942, 391] on div "Received via SMS Faheem Goree 12:27 PM Y Tags and notes Tagged as: Positive res…" at bounding box center [938, 434] width 979 height 141
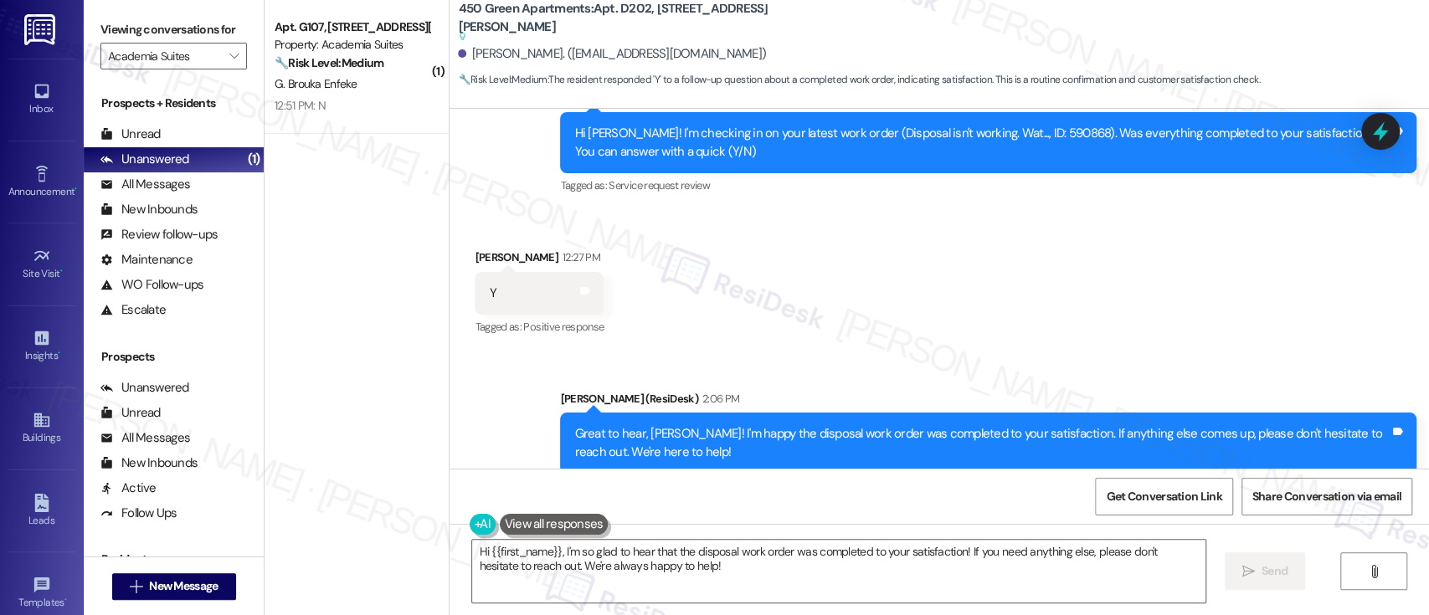
scroll to position [3763, 0]
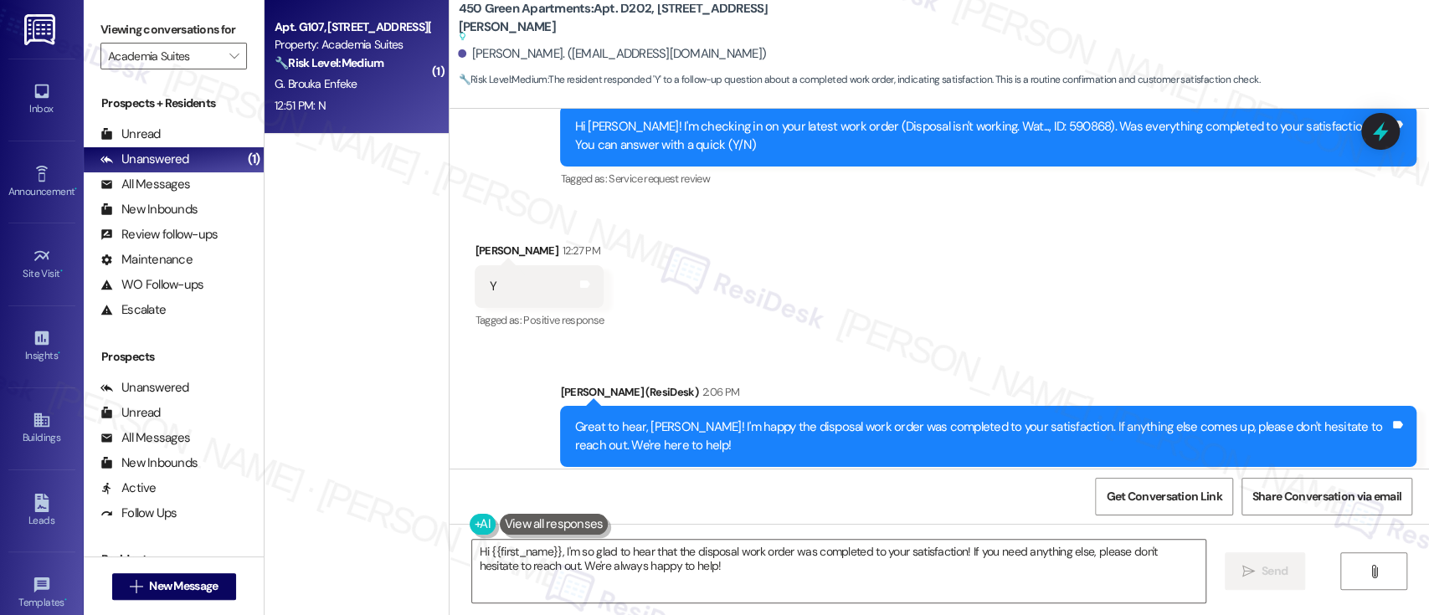
click at [335, 59] on strong "🔧 Risk Level: Medium" at bounding box center [328, 62] width 109 height 15
type textarea "Fetching suggested responses. Please feel free to read through the conversation…"
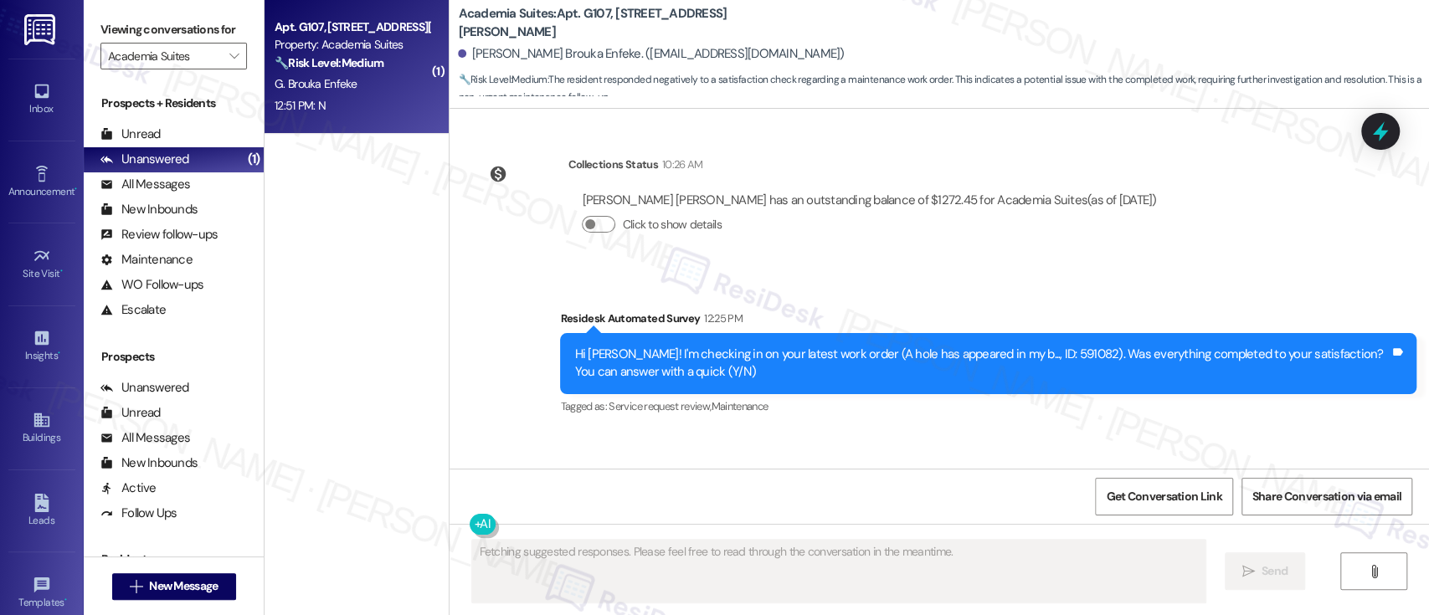
scroll to position [4667, 0]
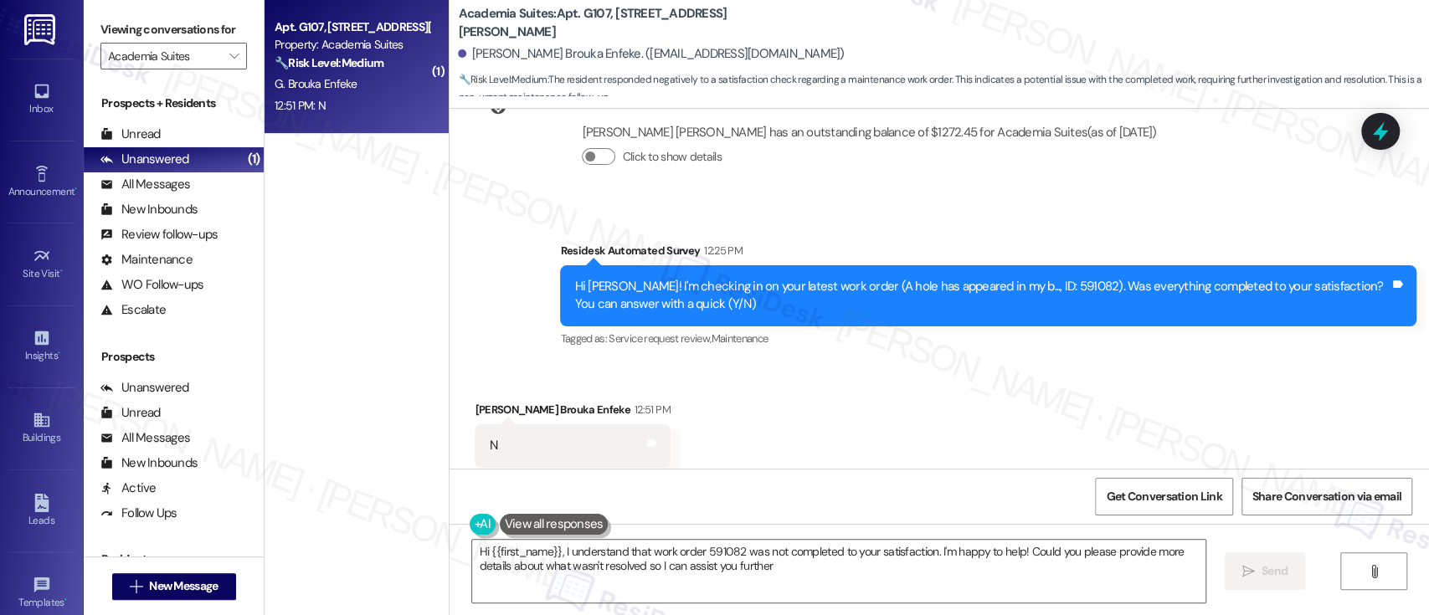
type textarea "Hi {{first_name}}, I understand that work order 591082 was not completed to you…"
click at [1062, 278] on div "Hi Gael De Bonheur! I'm checking in on your latest work order (A hole has appea…" at bounding box center [981, 296] width 815 height 36
copy div "591082"
click at [982, 592] on textarea "Hi {{first_name}}, I understand that work order 591082 was not completed to you…" at bounding box center [838, 571] width 732 height 63
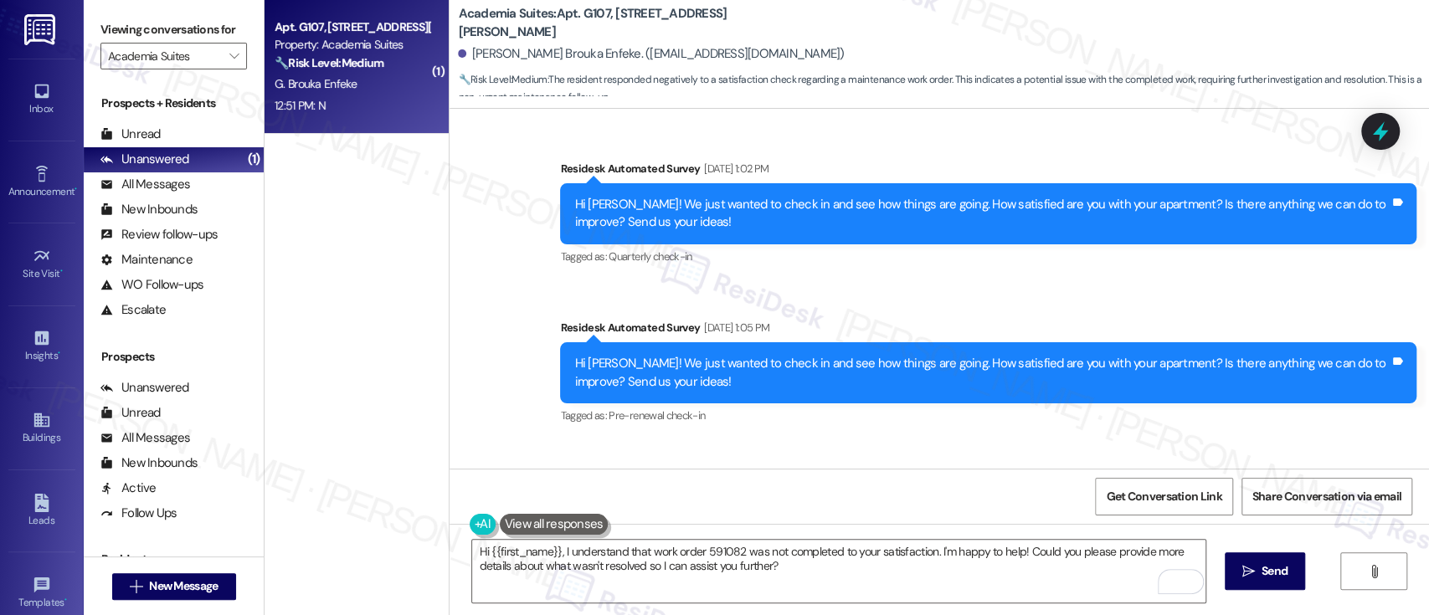
scroll to position [4667, 0]
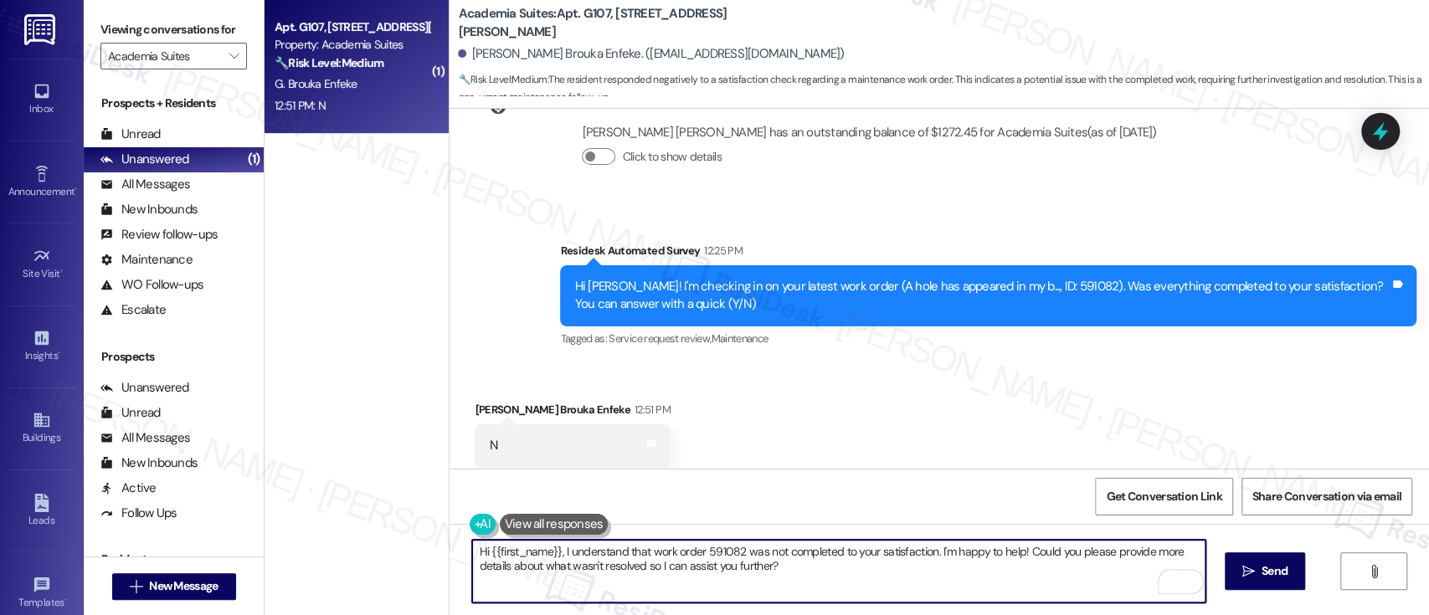
click at [975, 575] on textarea "Hi {{first_name}}, I understand that work order 591082 was not completed to you…" at bounding box center [838, 571] width 732 height 63
click at [1017, 557] on textarea "Hi {{first_name}}, I understand that work order 591082 was not completed to you…" at bounding box center [838, 571] width 732 height 63
click at [1051, 579] on textarea "Hi {{first_name}}, I understand that work order 591082 was not completed to you…" at bounding box center [838, 571] width 732 height 63
click at [1031, 575] on textarea "Hi {{first_name}}, I understand that work order 591082 was not completed to you…" at bounding box center [838, 571] width 732 height 63
click at [1017, 558] on textarea "Hi {{first_name}}, I understand that work order 591082 was not completed to you…" at bounding box center [838, 571] width 732 height 63
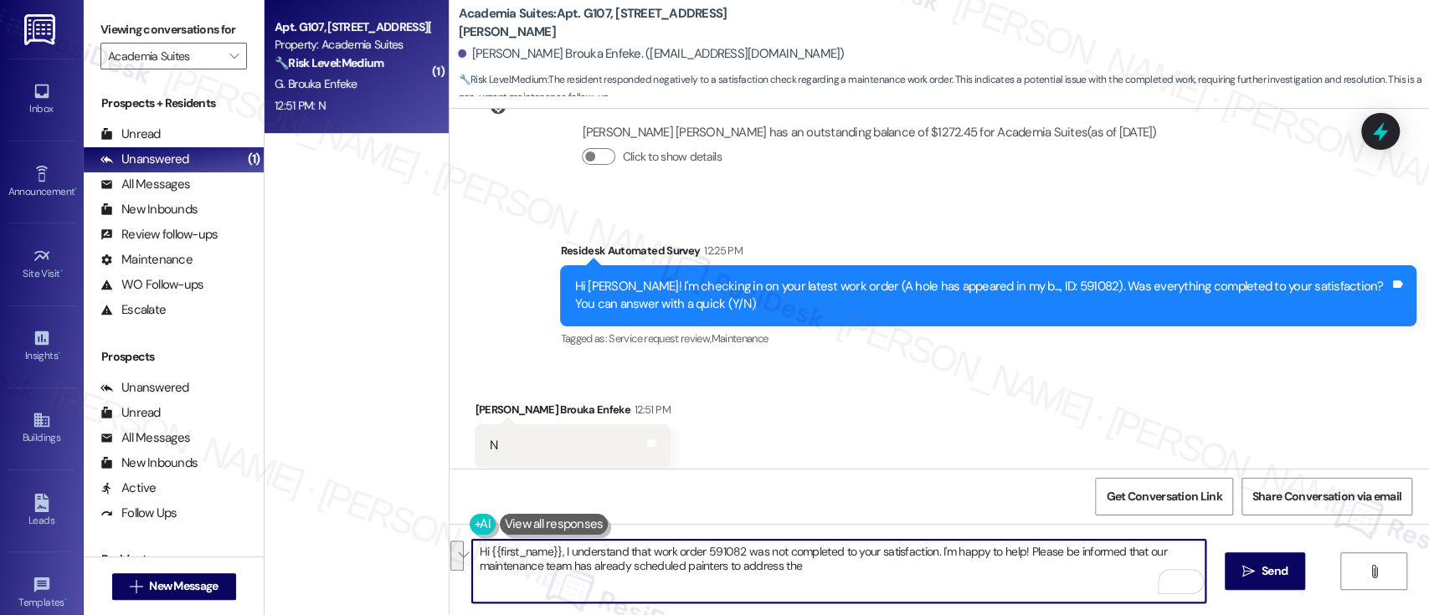
click at [926, 553] on textarea "Hi {{first_name}}, I understand that work order 591082 was not completed to you…" at bounding box center [838, 571] width 732 height 63
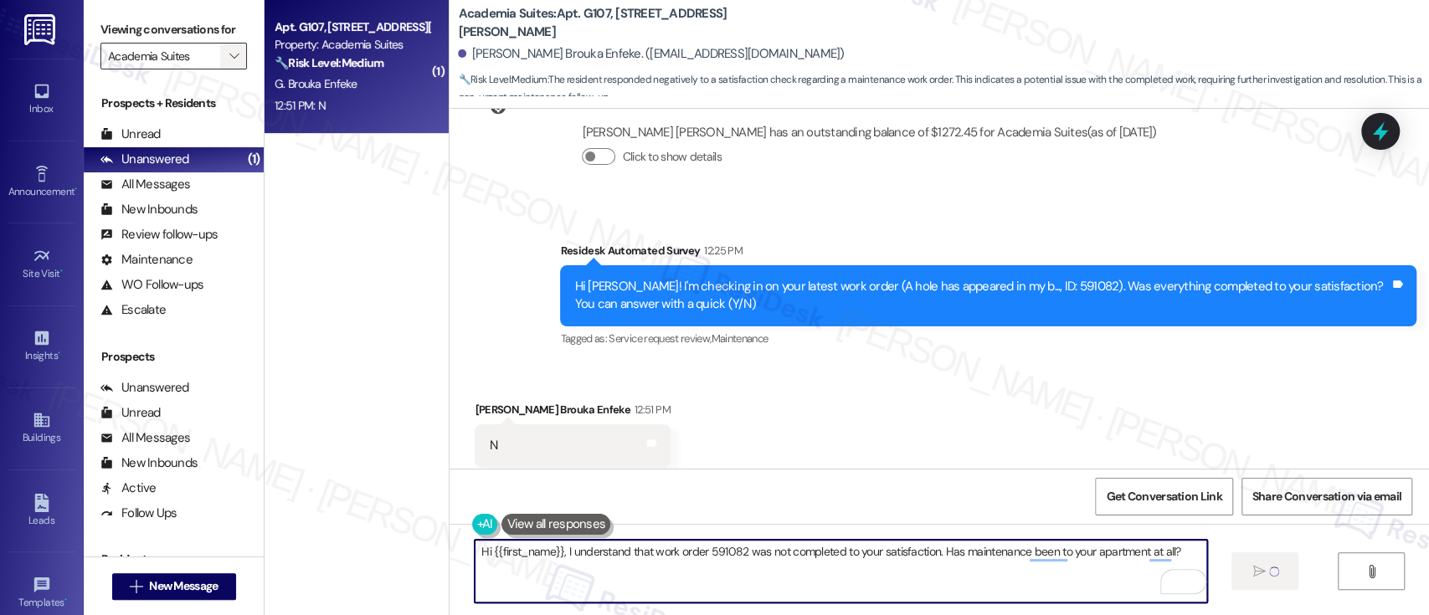
type textarea "Hi {{first_name}}, I understand that work order 591082 was not completed to you…"
click at [220, 57] on button "" at bounding box center [233, 56] width 27 height 27
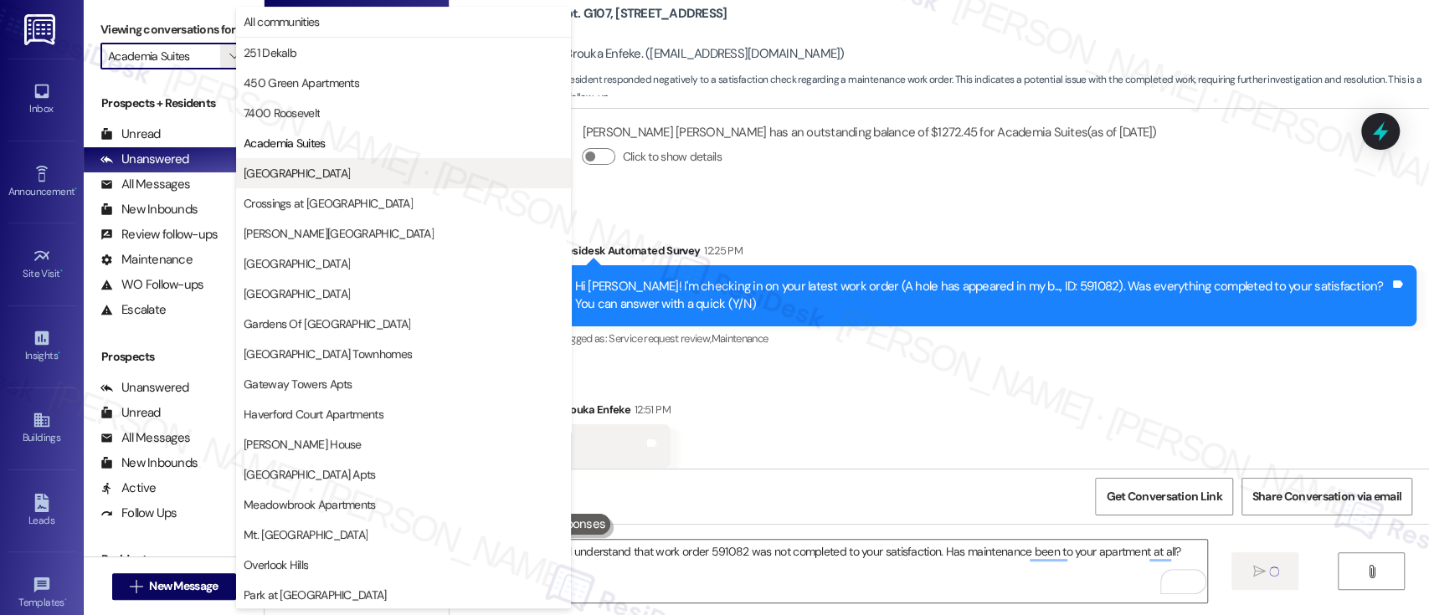
click at [268, 177] on span "[GEOGRAPHIC_DATA]" at bounding box center [297, 173] width 106 height 17
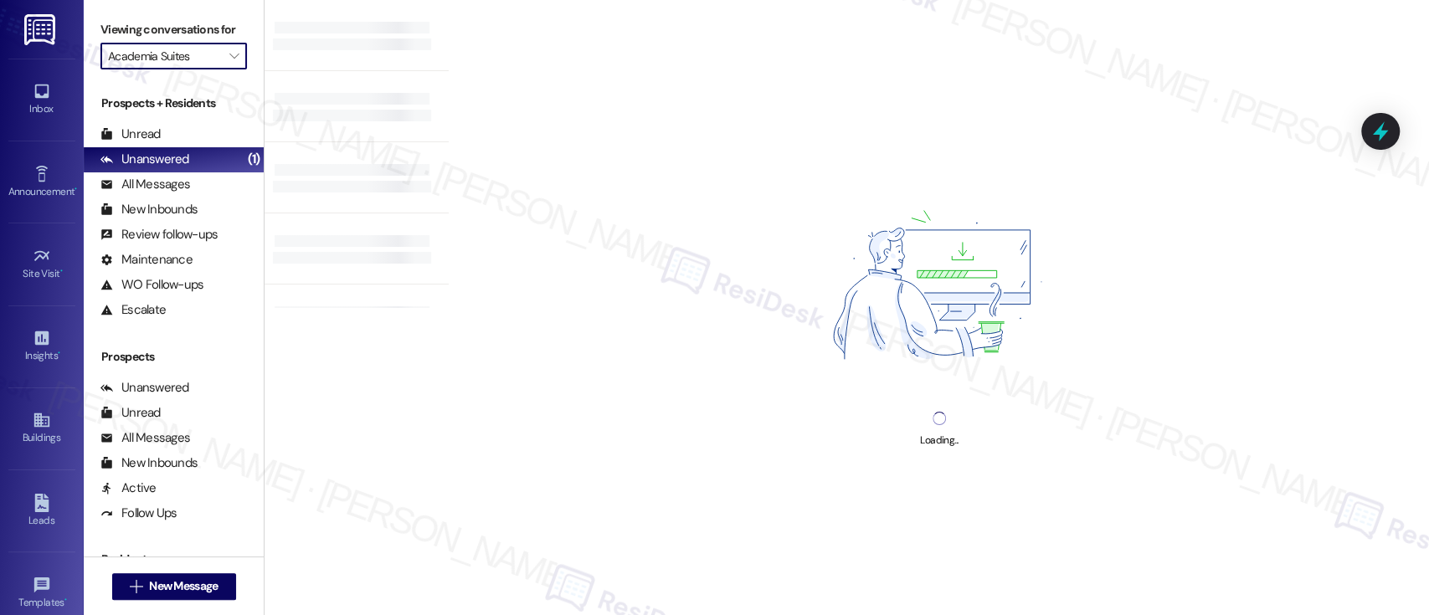
type input "[GEOGRAPHIC_DATA]"
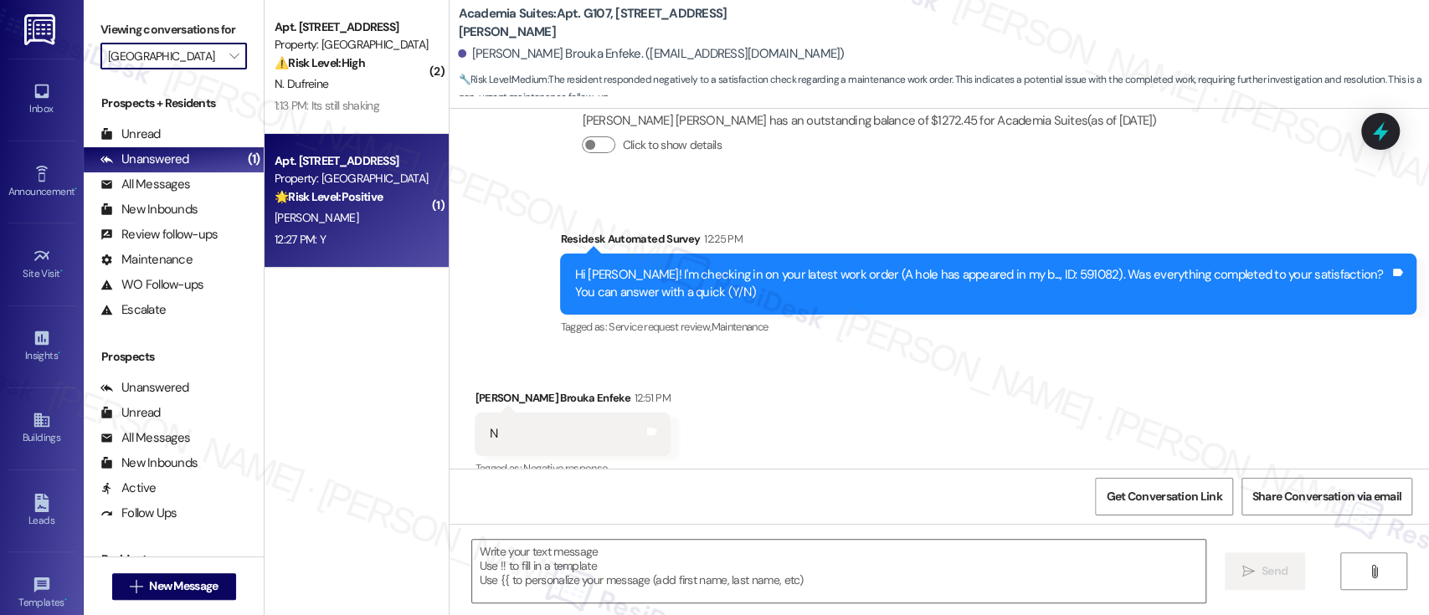
scroll to position [4666, 0]
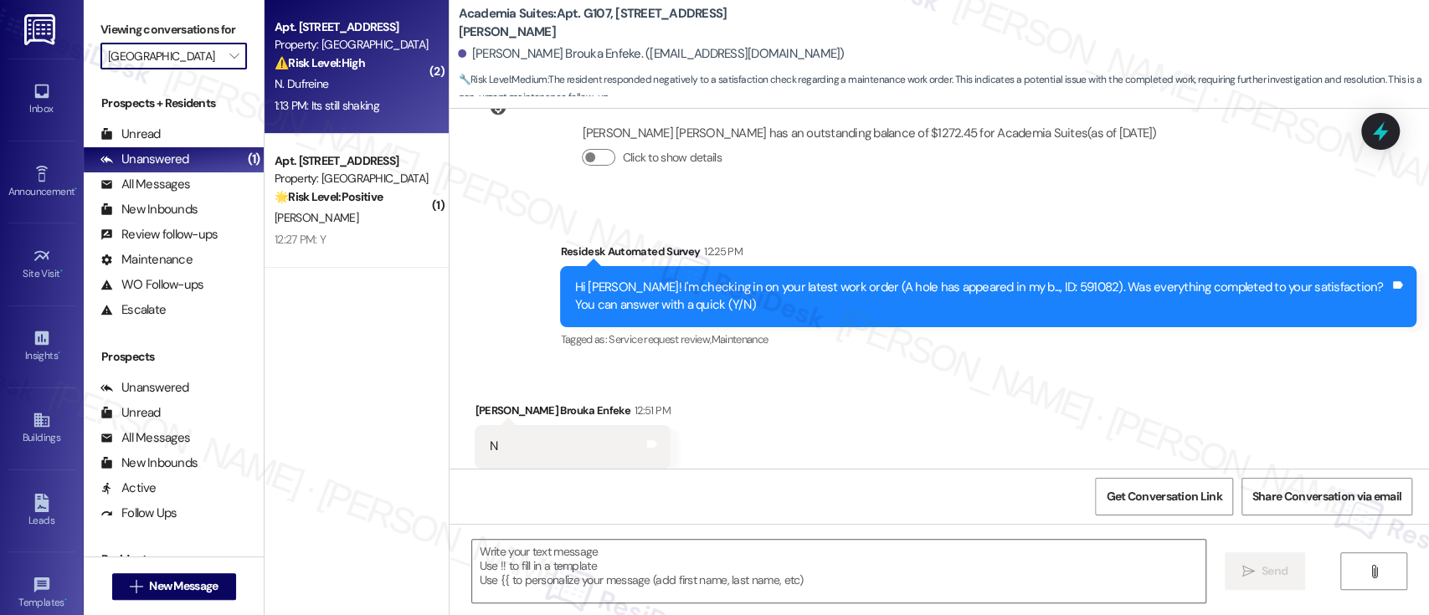
click at [348, 79] on div "N. Dufreine" at bounding box center [352, 84] width 158 height 21
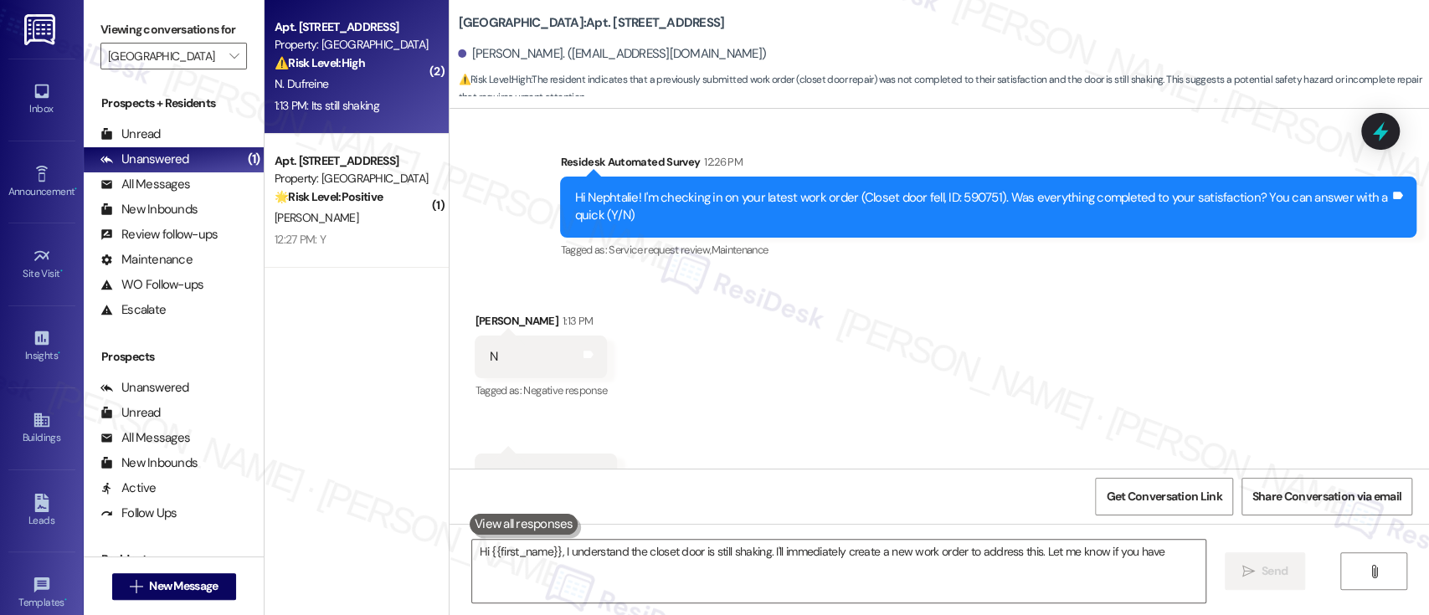
scroll to position [483, 0]
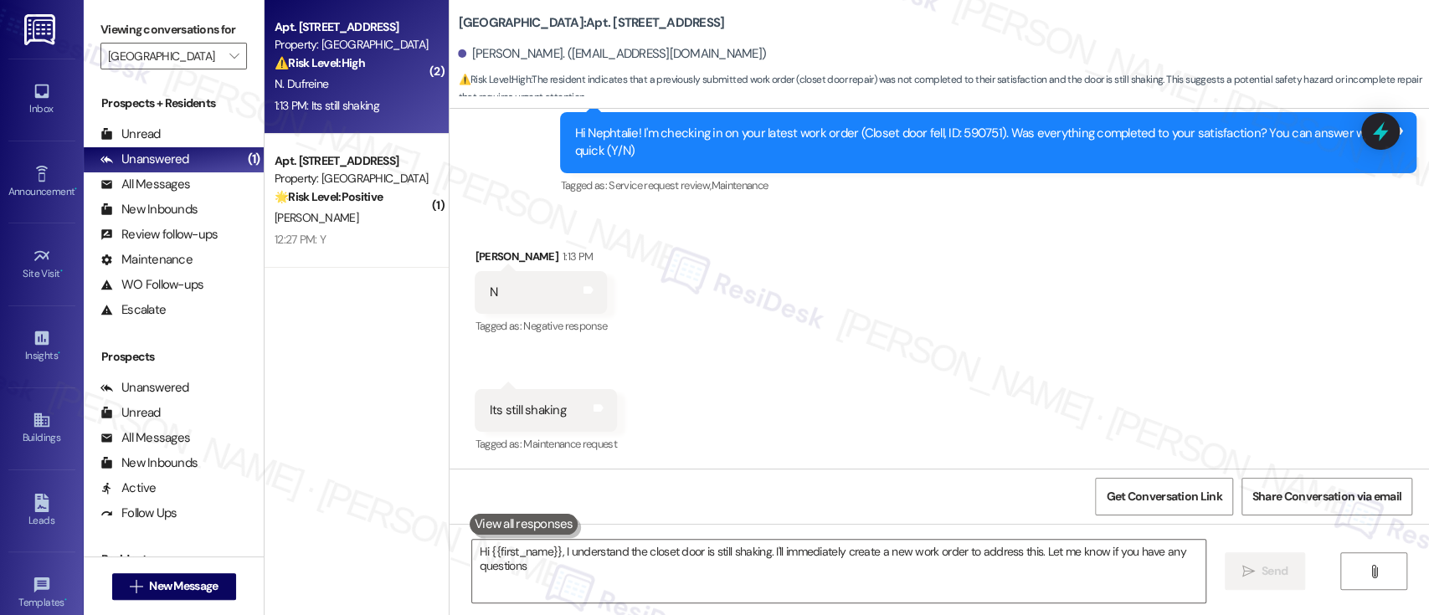
type textarea "Hi {{first_name}}, I understand the closet door is still shaking. I'll immediat…"
click at [953, 133] on div "Hi Nephtalie! I'm checking in on your latest work order (Closet door fell, ID: …" at bounding box center [981, 143] width 815 height 36
copy div "590751"
click at [936, 398] on div "Received via SMS [PERSON_NAME] 1:13 PM N Tags and notes Tagged as: Negative res…" at bounding box center [938, 339] width 979 height 259
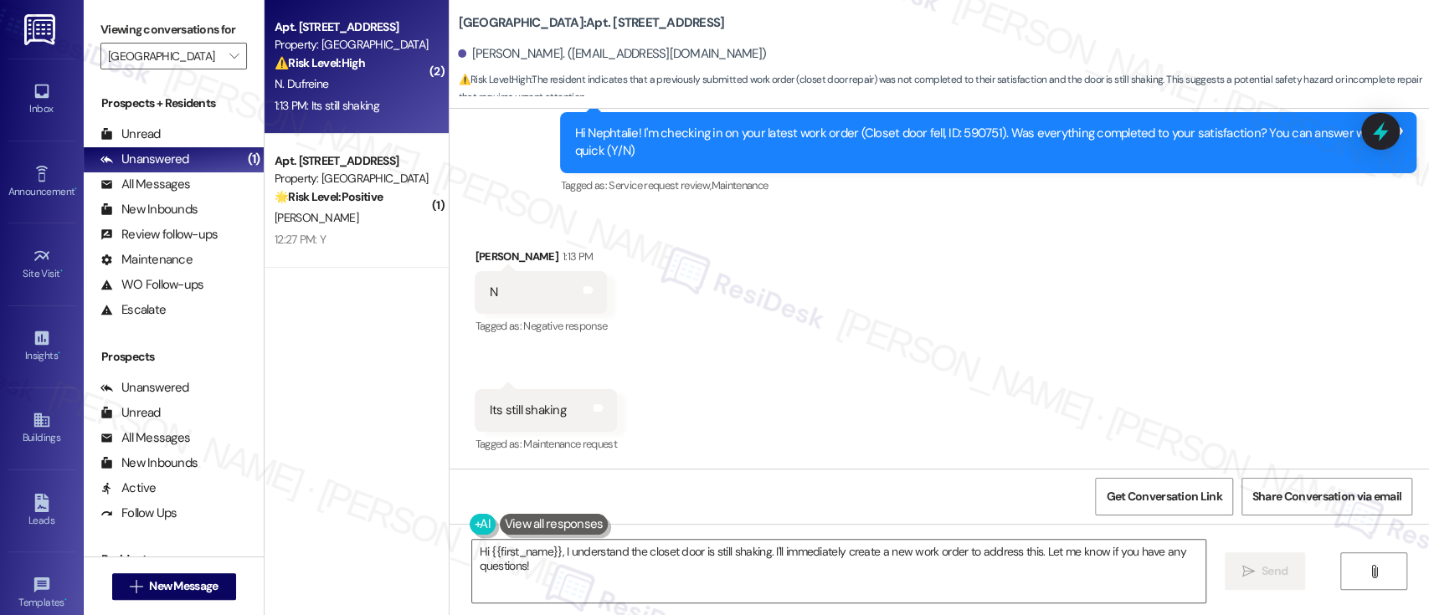
scroll to position [484, 0]
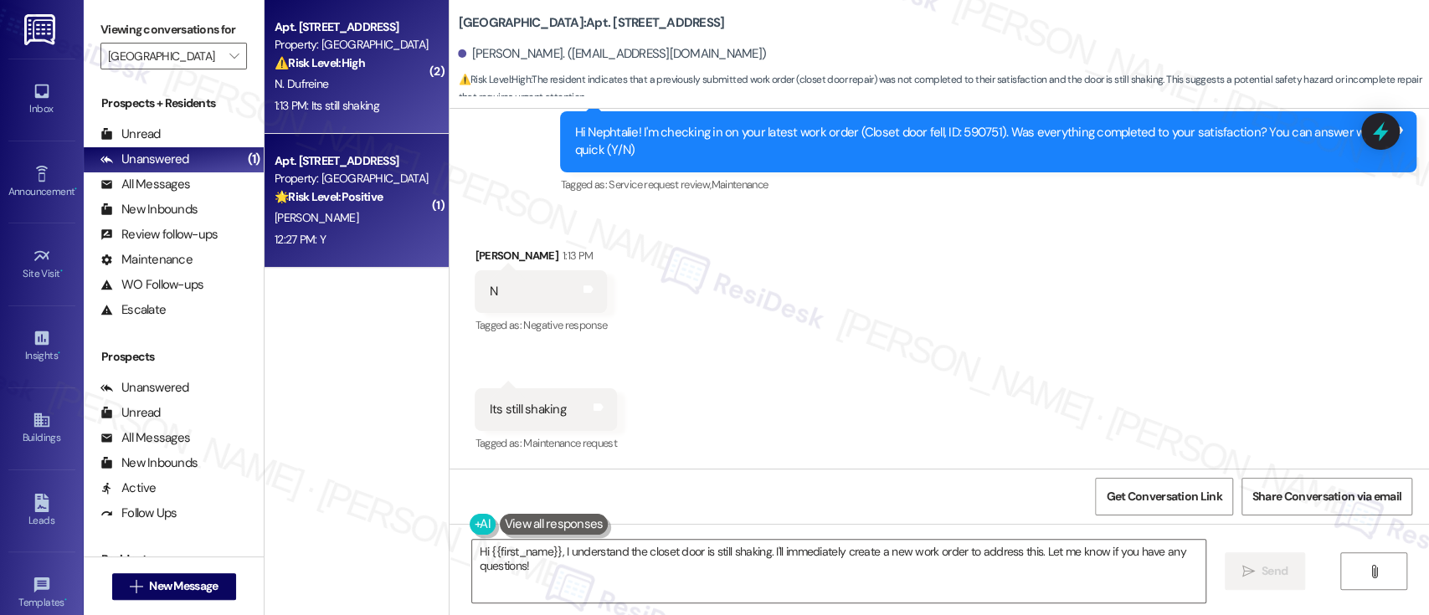
click at [341, 222] on div "[PERSON_NAME]" at bounding box center [352, 218] width 158 height 21
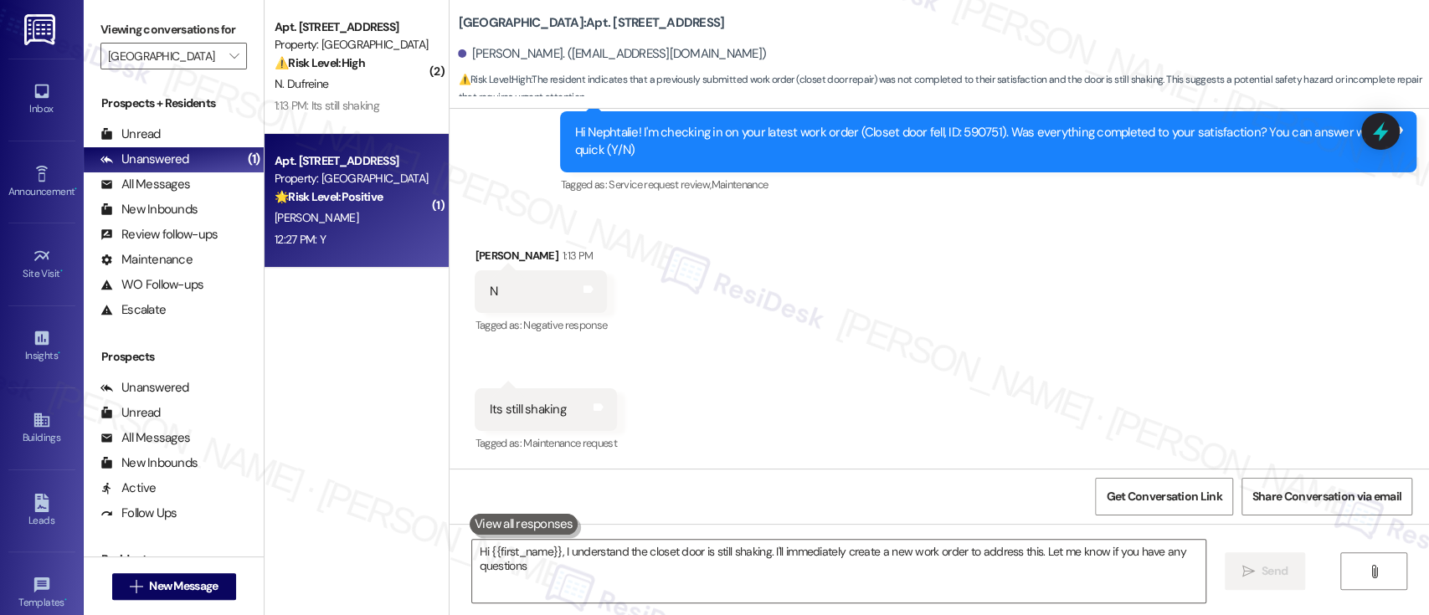
type textarea "Hi {{first_name}}, I understand the closet door is still shaking. I'll immediat…"
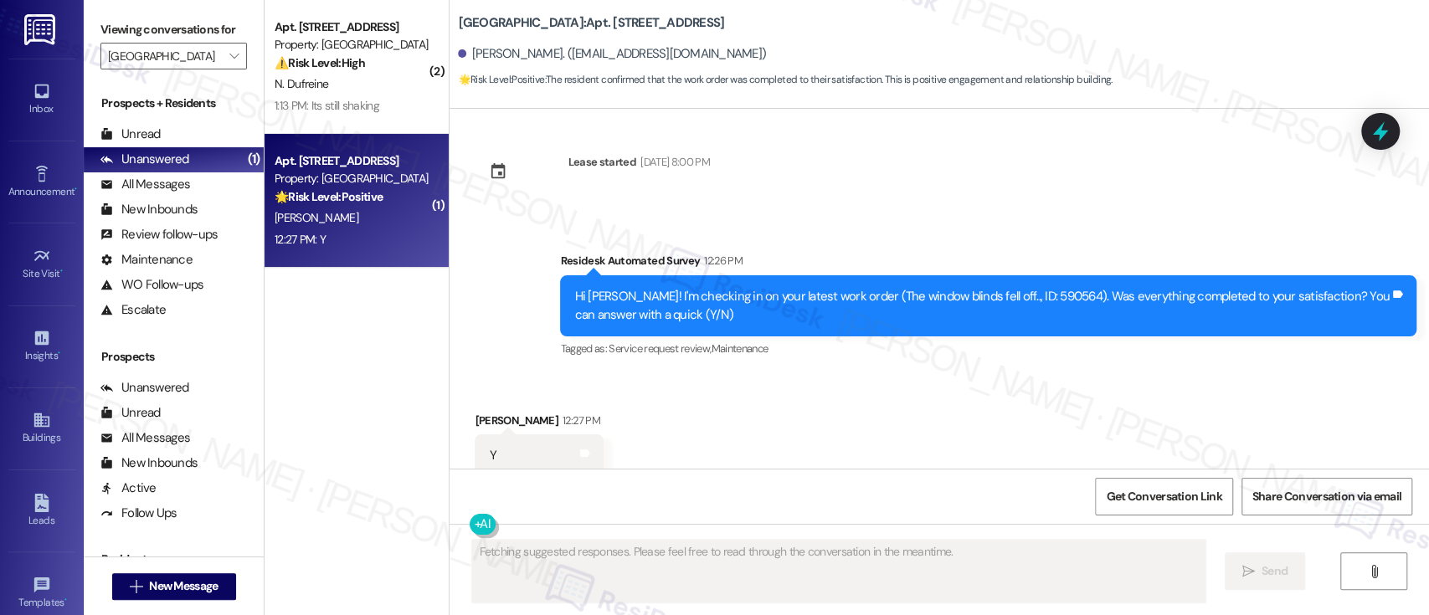
scroll to position [3377, 0]
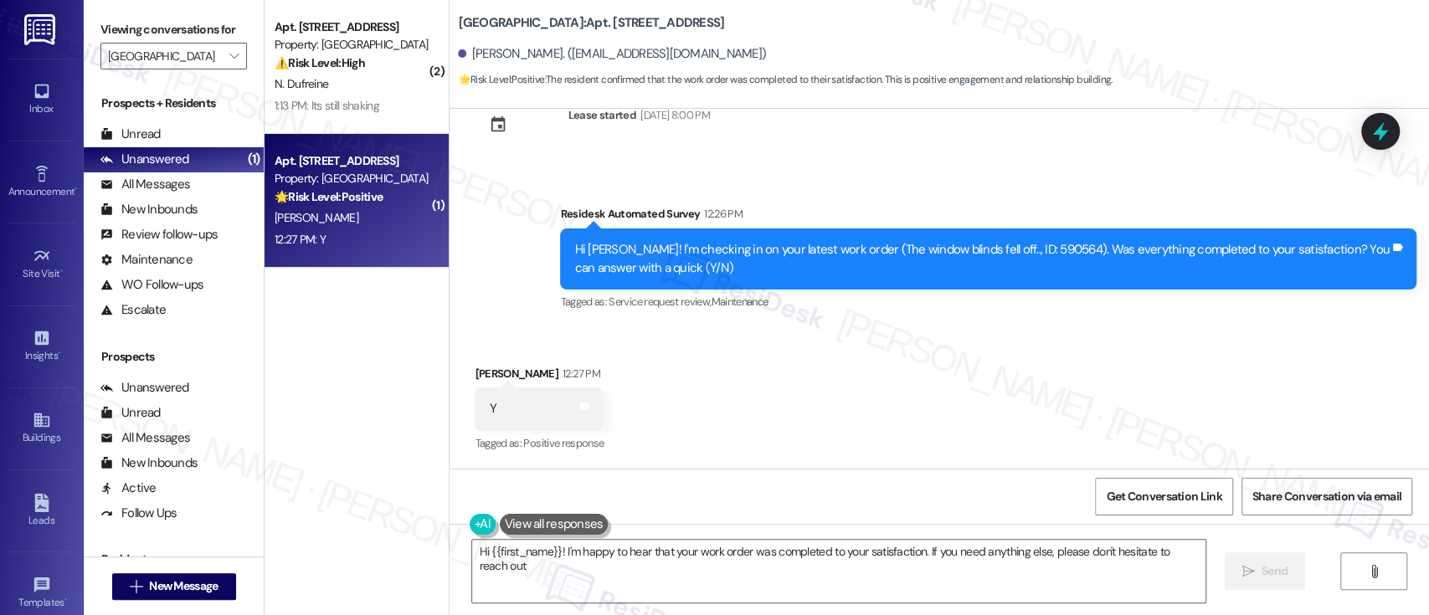
type textarea "Hi {{first_name}}! I'm happy to hear that your work order was completed to your…"
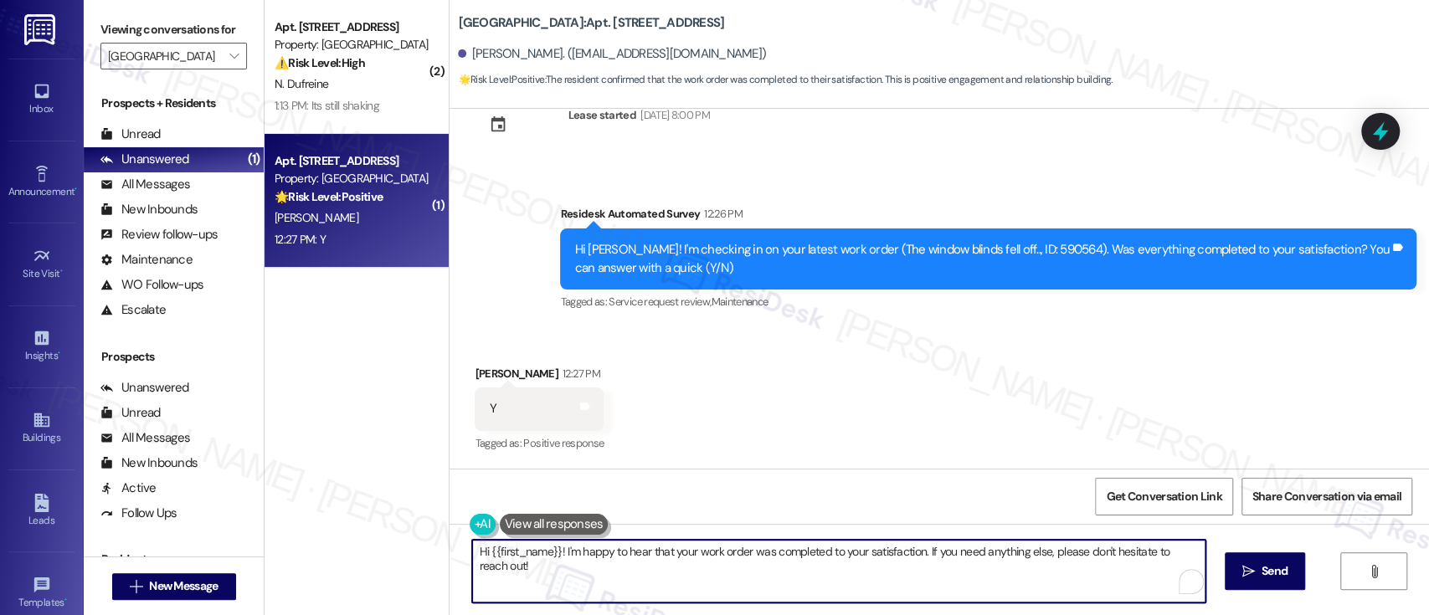
click at [938, 577] on textarea "Hi {{first_name}}! I'm happy to hear that your work order was completed to your…" at bounding box center [838, 571] width 732 height 63
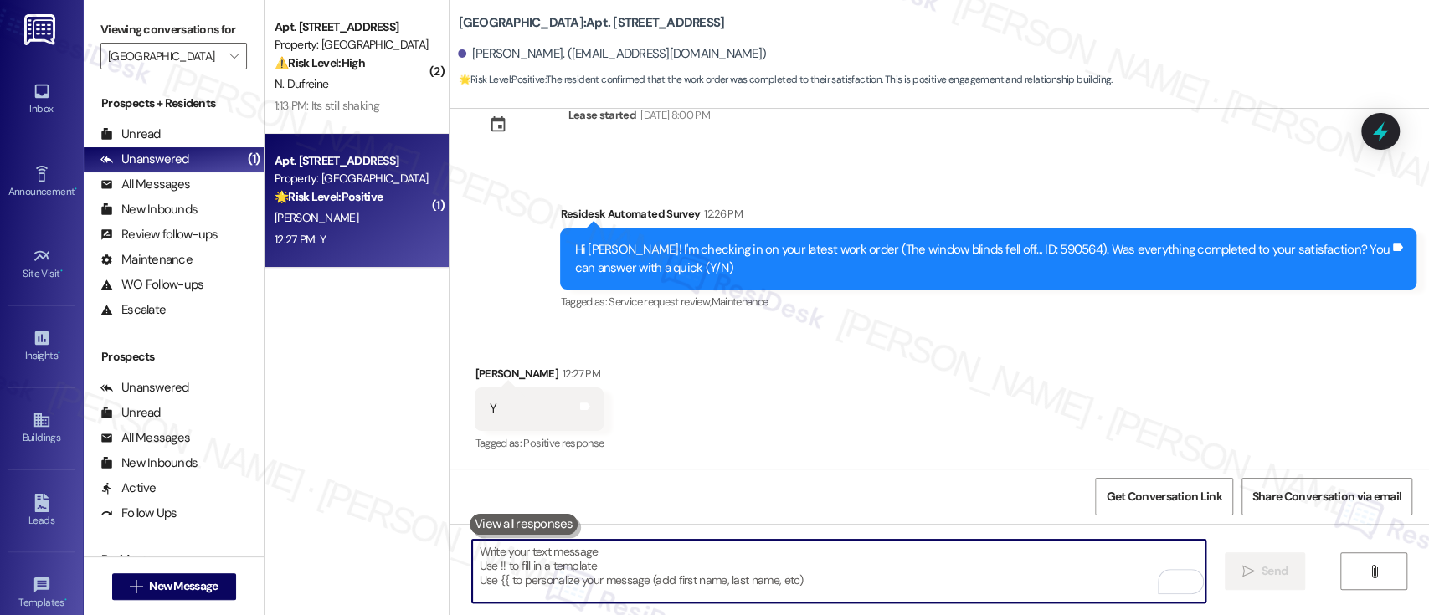
scroll to position [3376, 0]
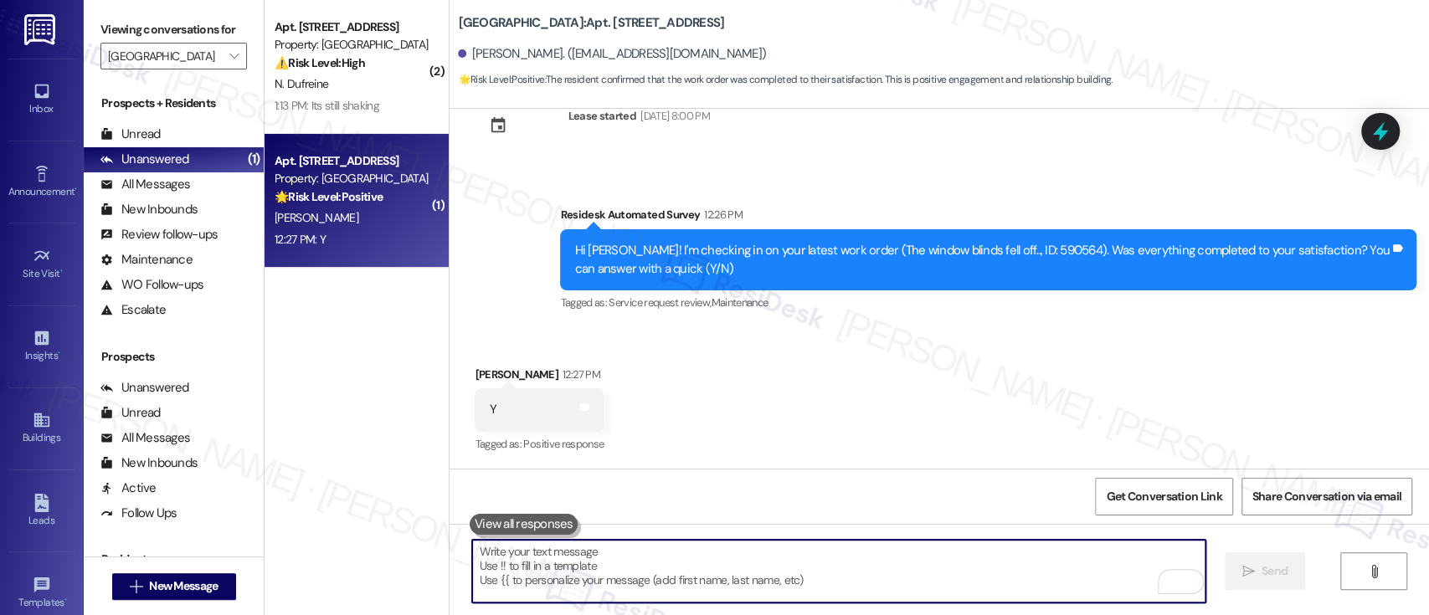
click at [970, 429] on div "Received via SMS [PERSON_NAME] 12:27 PM Y Tags and notes Tagged as: Positive re…" at bounding box center [938, 398] width 979 height 141
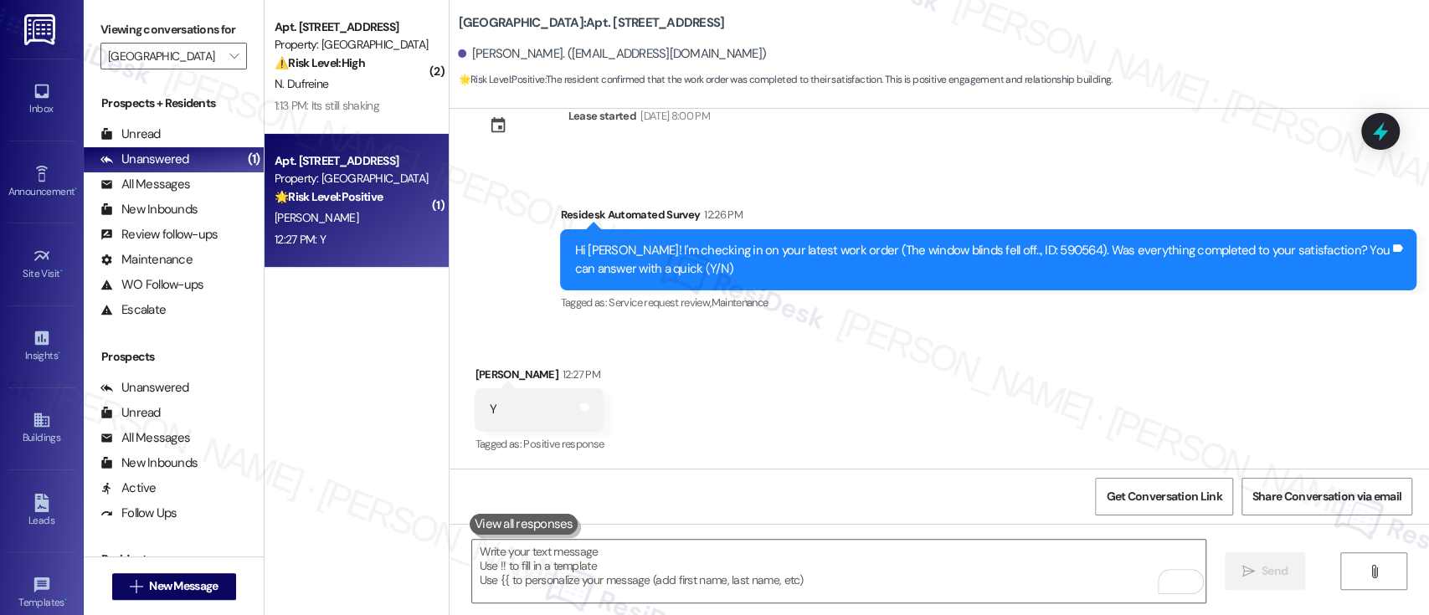
scroll to position [3493, 0]
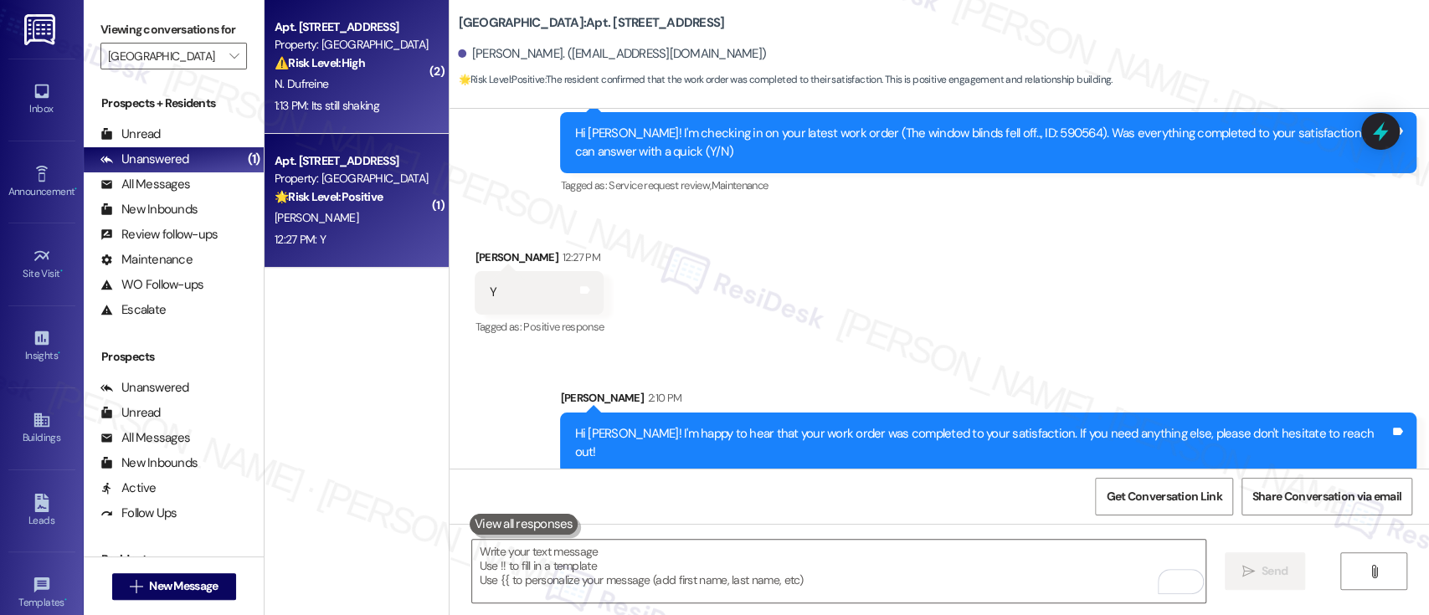
click at [295, 66] on strong "⚠️ Risk Level: High" at bounding box center [319, 62] width 90 height 15
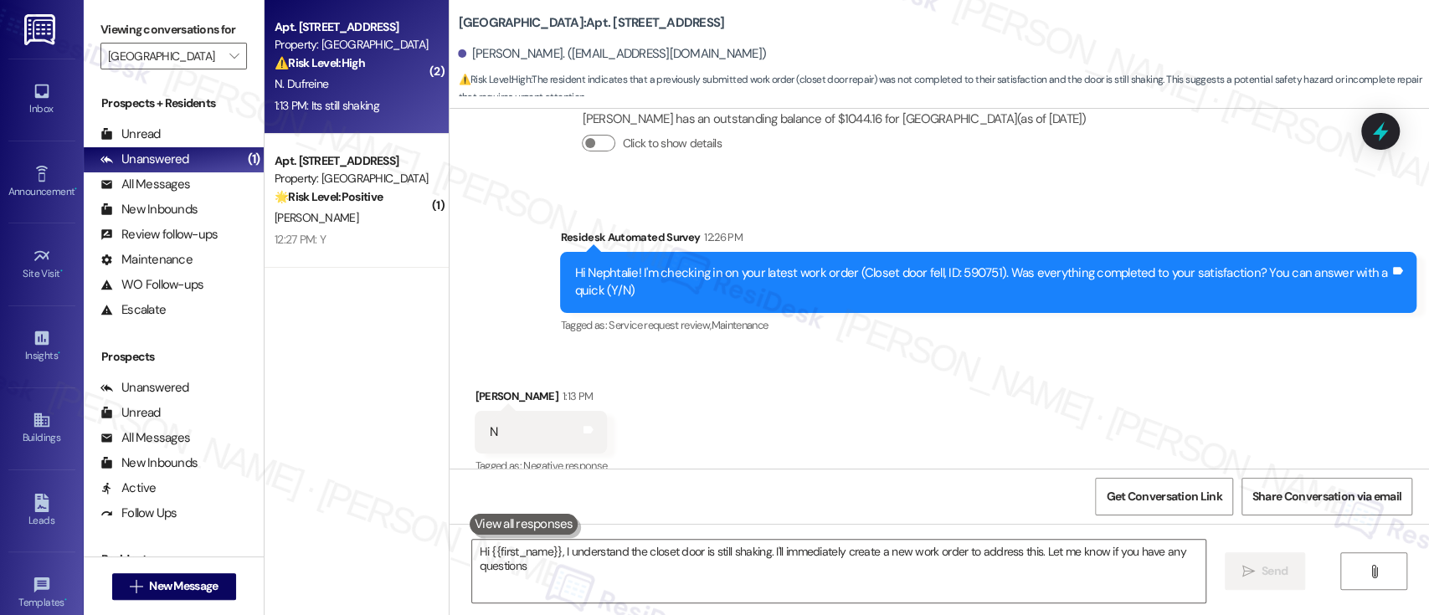
scroll to position [483, 0]
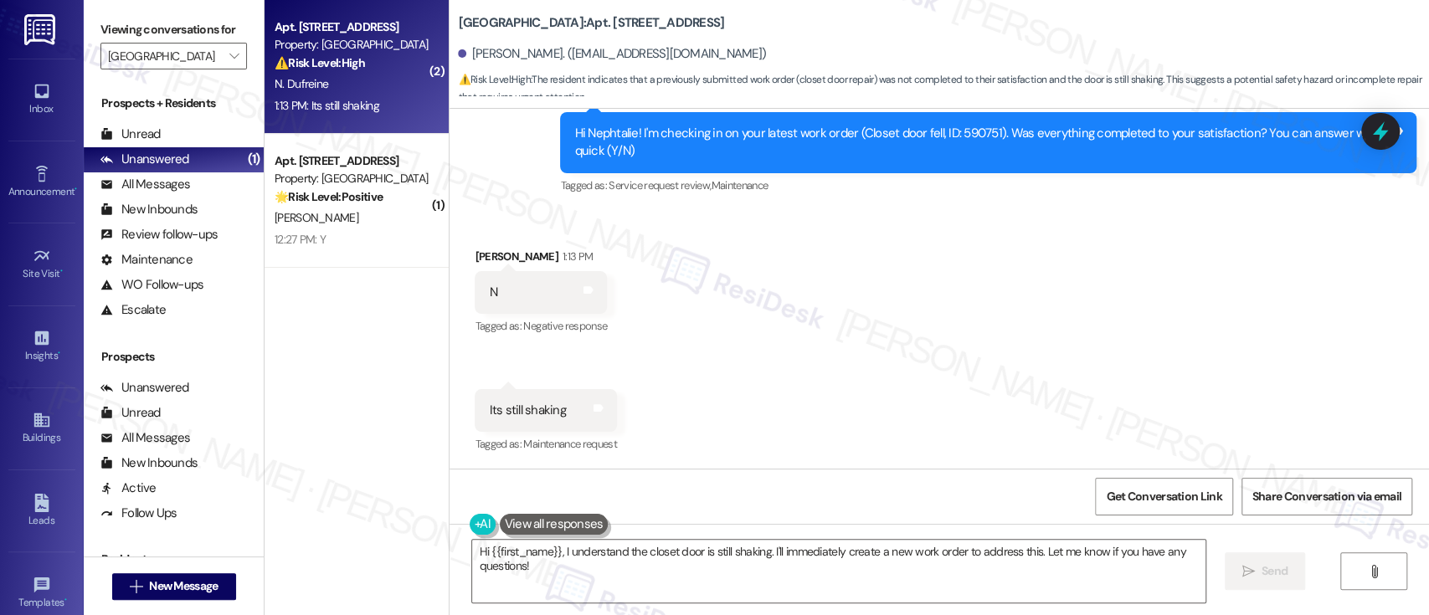
drag, startPoint x: 920, startPoint y: 394, endPoint x: 879, endPoint y: 394, distance: 41.0
click at [910, 393] on div "Received via SMS [PERSON_NAME] 1:13 PM N Tags and notes Tagged as: Negative res…" at bounding box center [938, 339] width 979 height 259
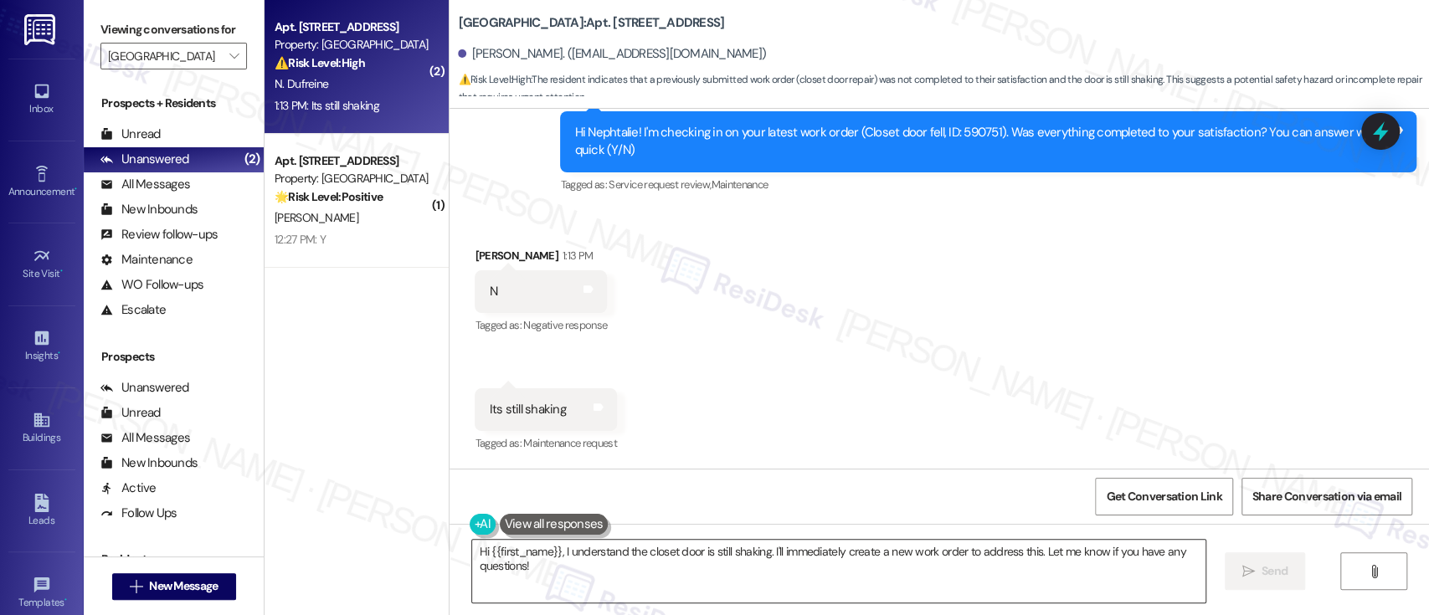
click at [1065, 587] on textarea "Hi {{first_name}}, I understand the closet door is still shaking. I'll immediat…" at bounding box center [838, 571] width 732 height 63
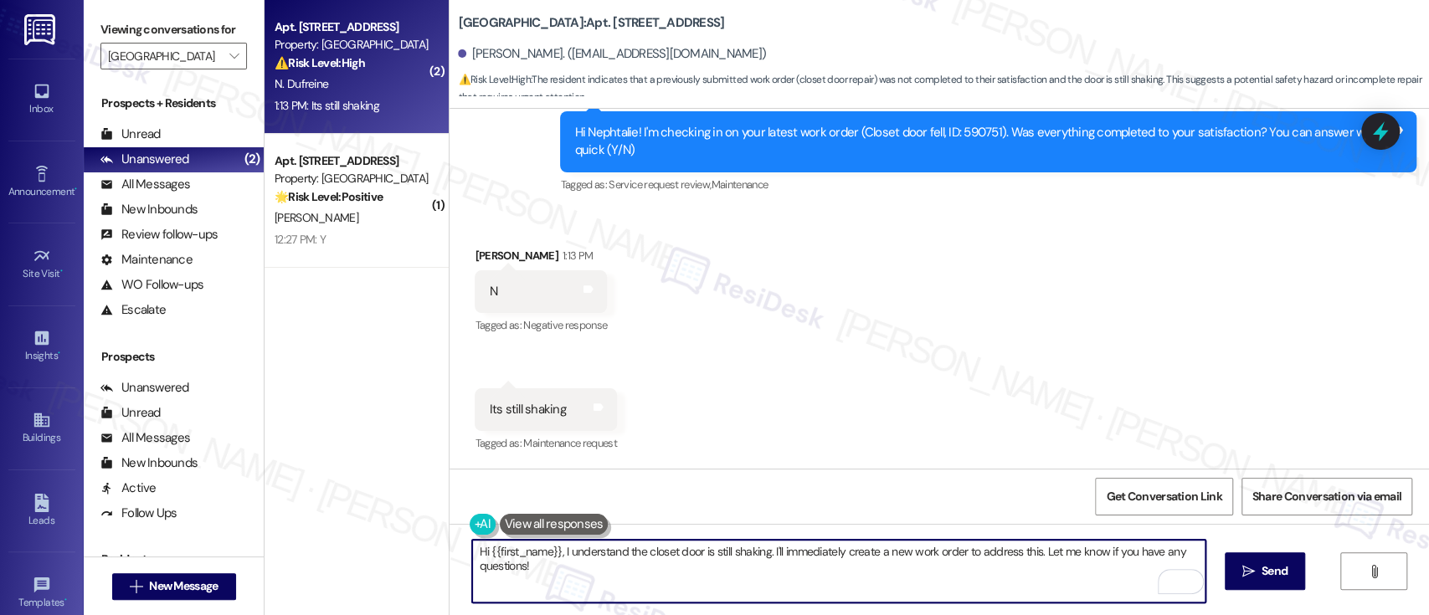
click at [802, 567] on textarea "Hi {{first_name}}, I understand the closet door is still shaking. I'll immediat…" at bounding box center [838, 571] width 732 height 63
click at [1023, 554] on textarea "Hi {{first_name}}, I understand the closet door is still shaking. I'll immediat…" at bounding box center [838, 571] width 732 height 63
drag, startPoint x: 767, startPoint y: 551, endPoint x: 999, endPoint y: 614, distance: 240.4
click at [999, 614] on div "Hi {{first_name}}, I understand the closet door is still shaking. I'll immediat…" at bounding box center [938, 587] width 979 height 126
click at [480, 251] on div "[PERSON_NAME] 1:13 PM" at bounding box center [541, 258] width 132 height 23
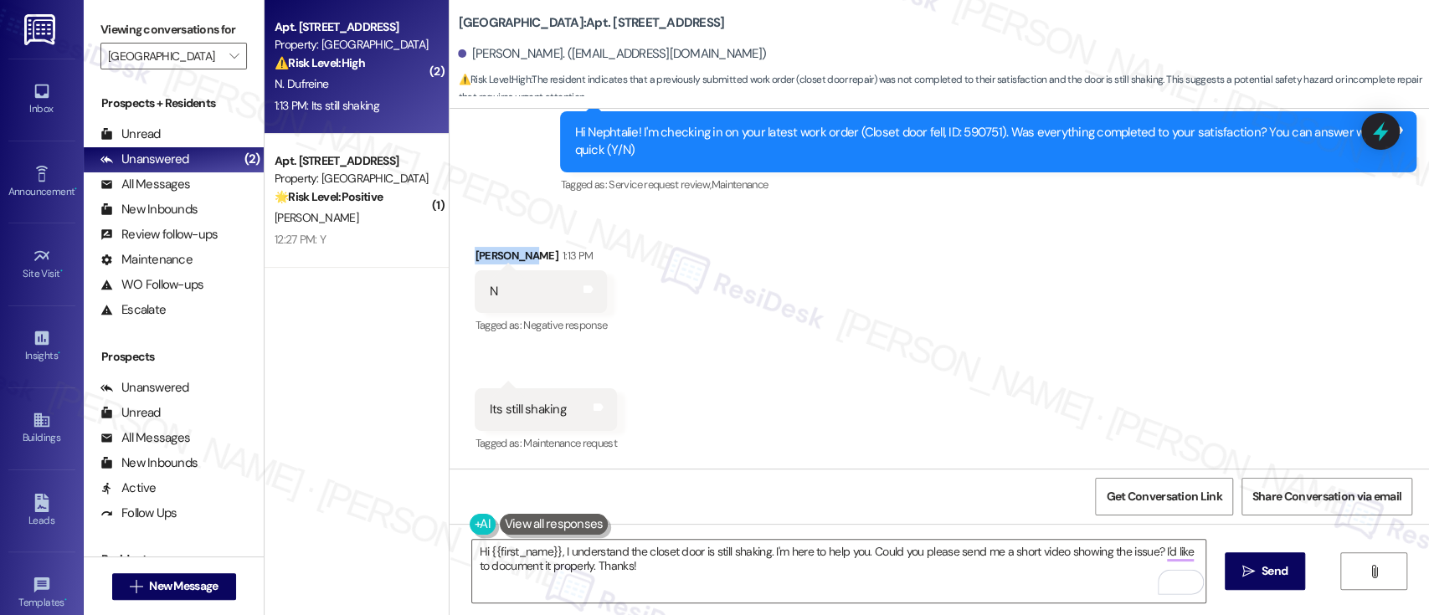
click at [480, 251] on div "[PERSON_NAME] 1:13 PM" at bounding box center [541, 258] width 132 height 23
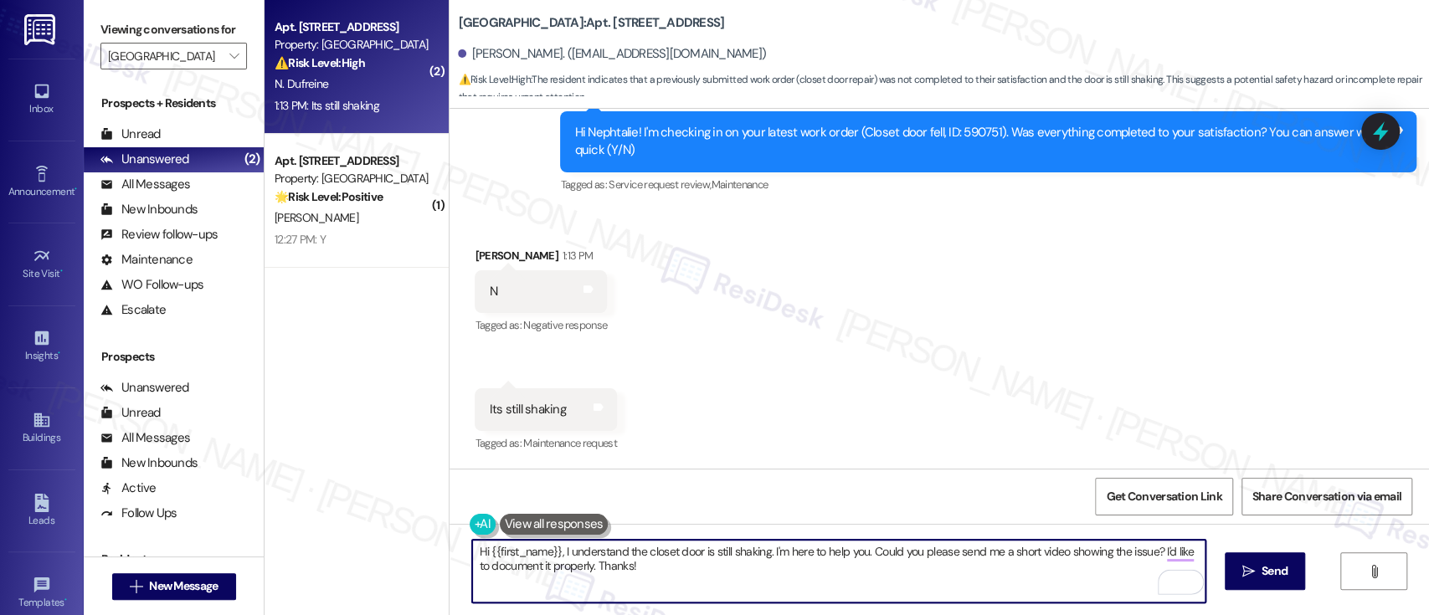
click at [854, 572] on textarea "Hi {{first_name}}, I understand the closet door is still shaking. I'm here to h…" at bounding box center [838, 571] width 732 height 63
paste textarea "I understand the closet door is still shaking, and I’m here to help. Could you …"
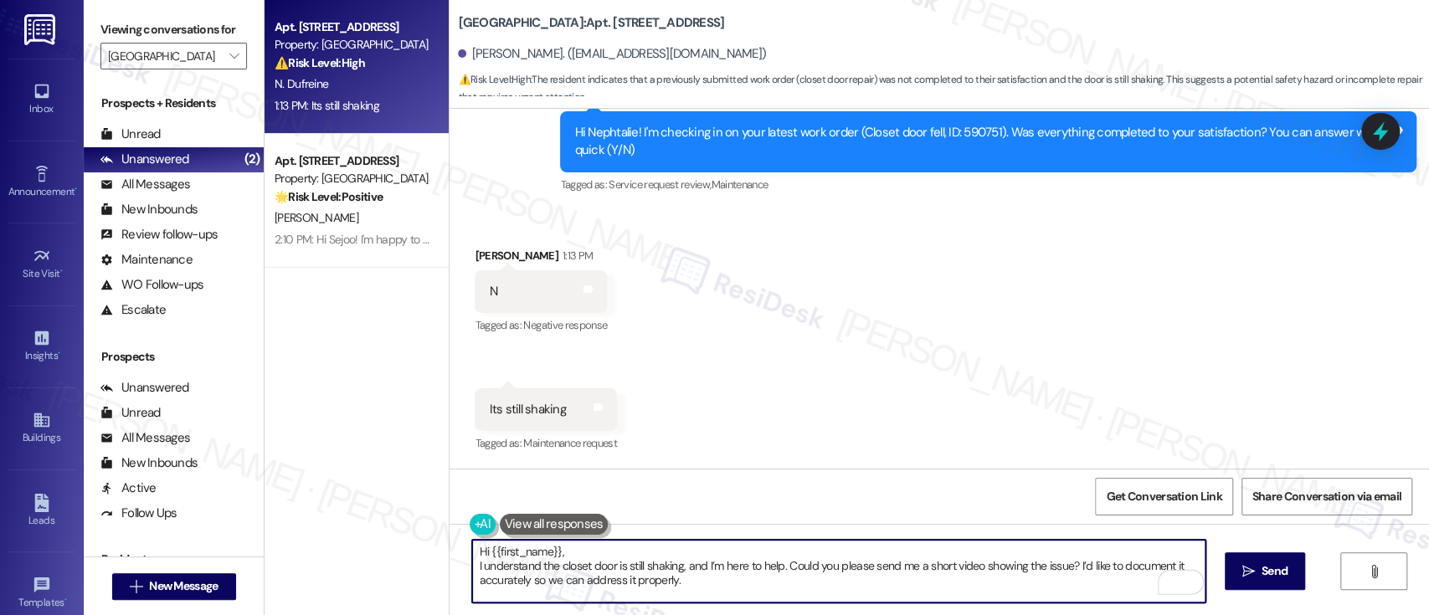
click at [664, 553] on textarea "Hi {{first_name}}, I understand the closet door is still shaking, and I’m here …" at bounding box center [838, 571] width 732 height 63
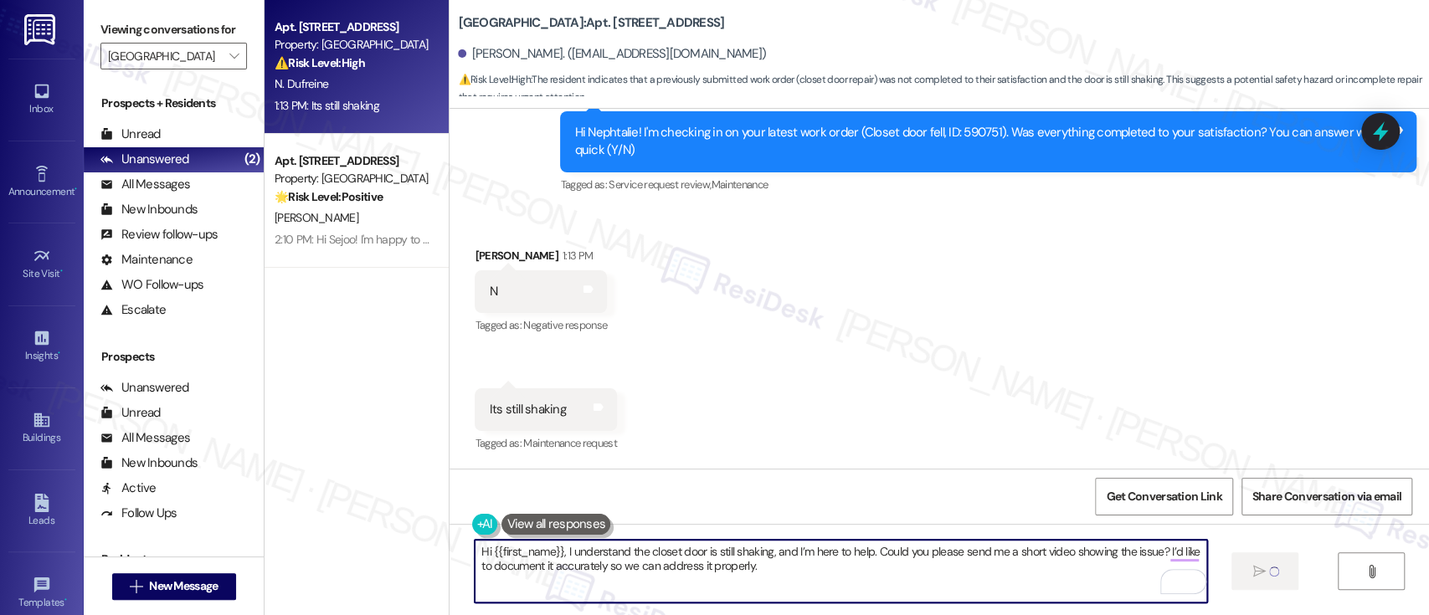
type textarea "Hi {{first_name}}, I understand the closet door is still shaking, and I’m here …"
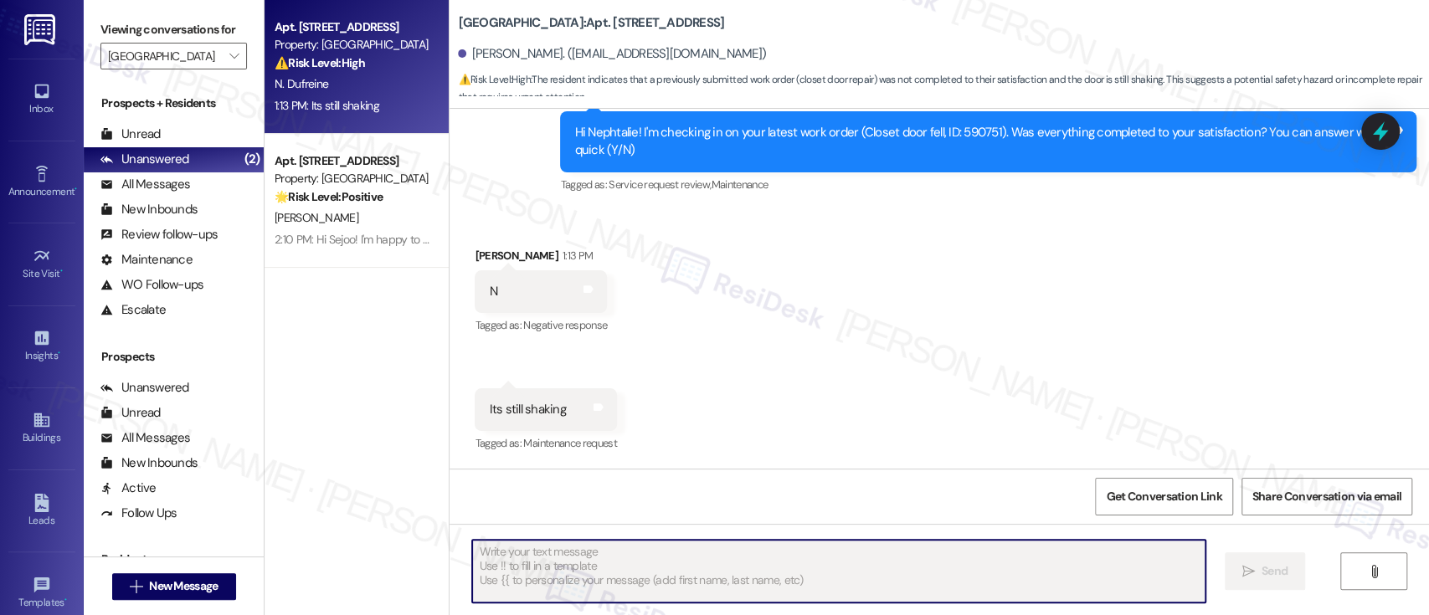
scroll to position [483, 0]
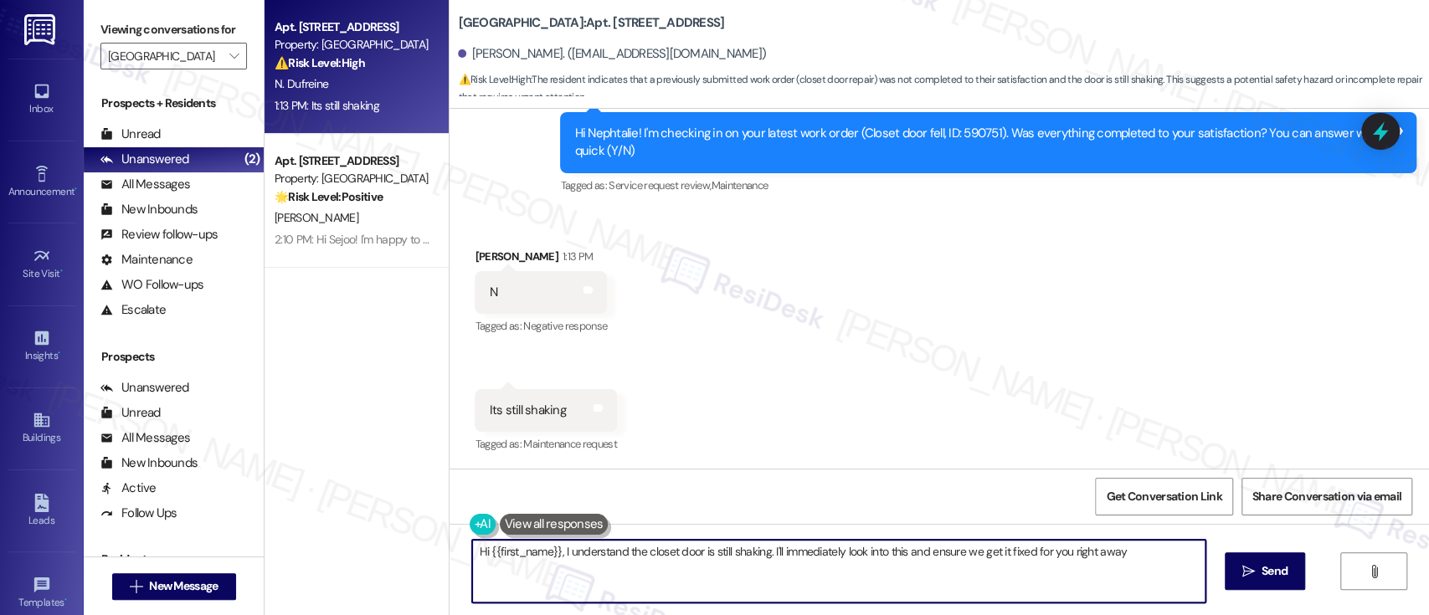
type textarea "Hi {{first_name}}, I understand the closet door is still shaking. I'll immediat…"
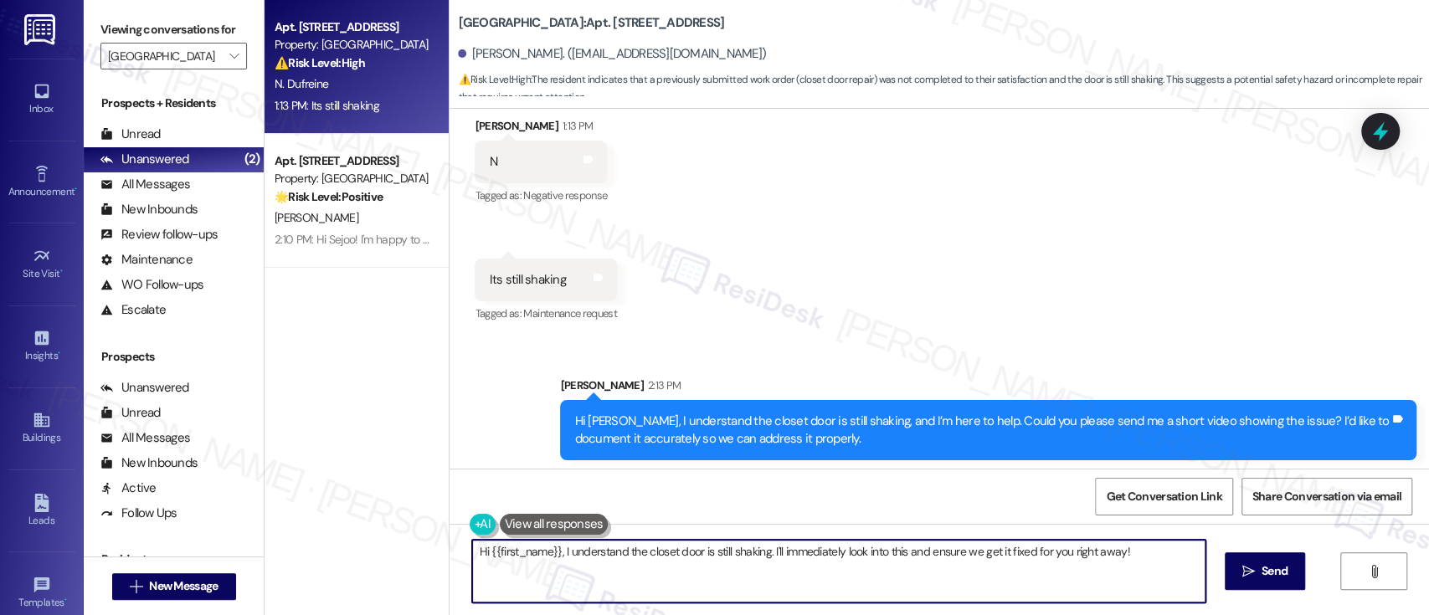
scroll to position [618, 0]
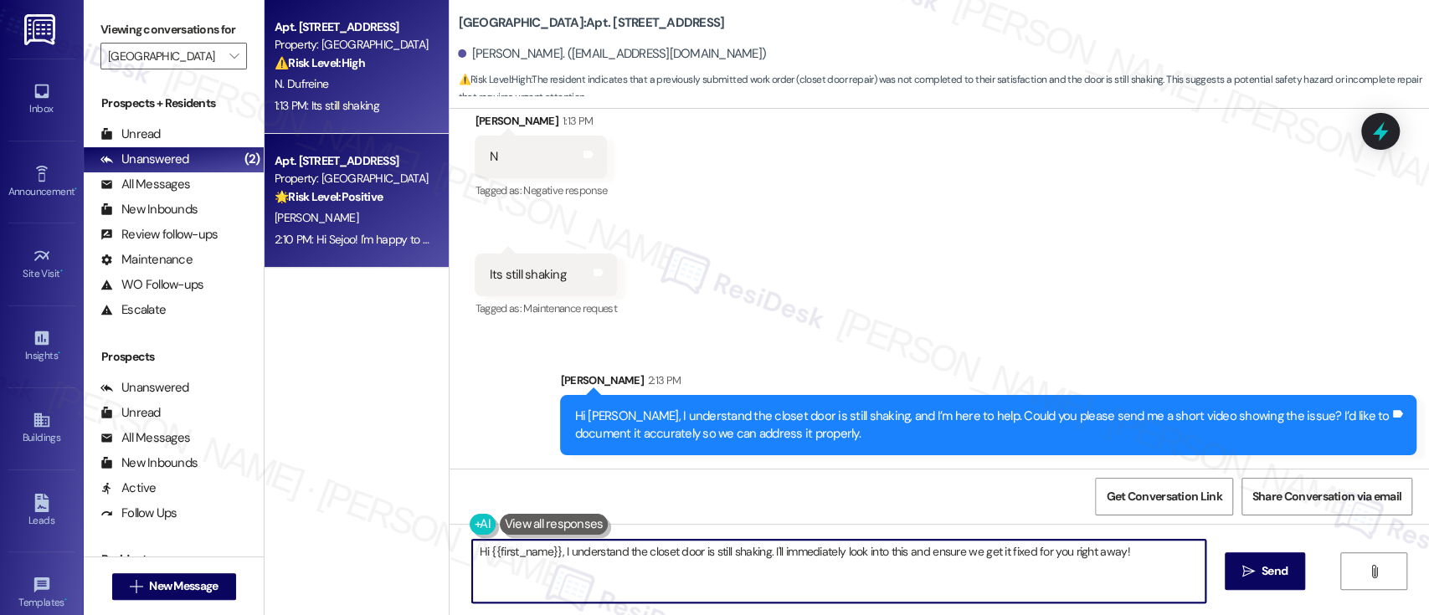
click at [362, 204] on strong "🌟 Risk Level: Positive" at bounding box center [328, 196] width 108 height 15
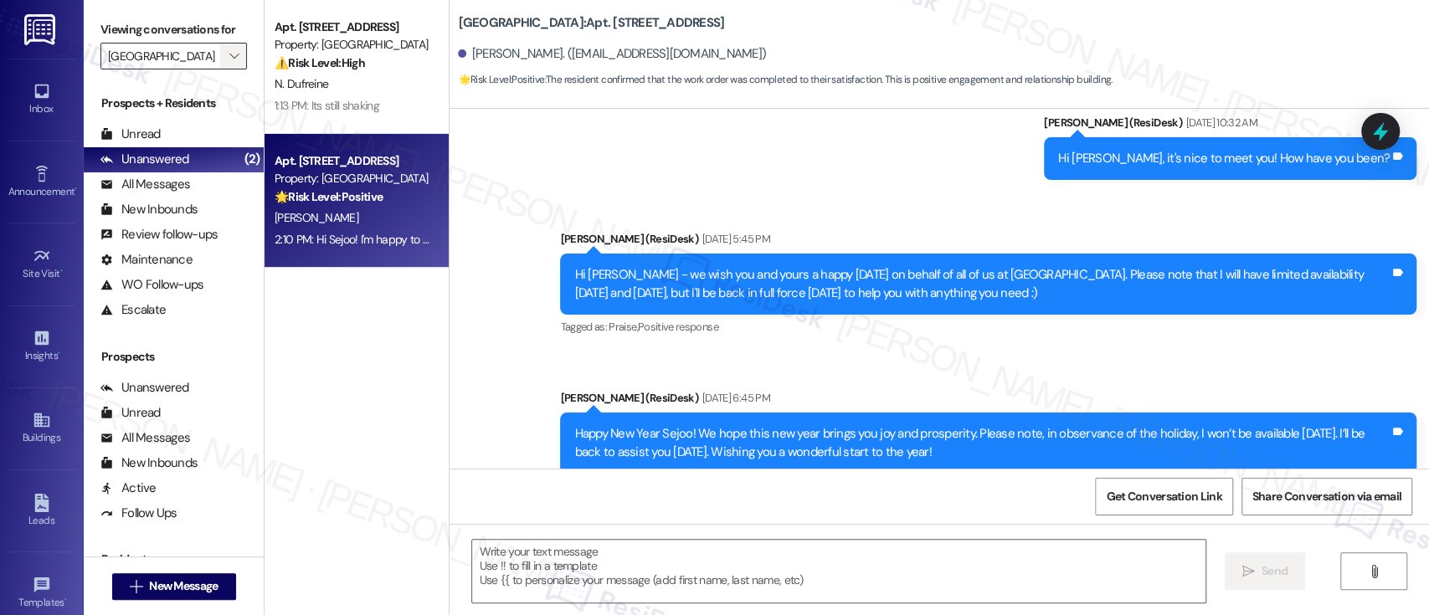
click at [229, 54] on icon "" at bounding box center [233, 55] width 9 height 13
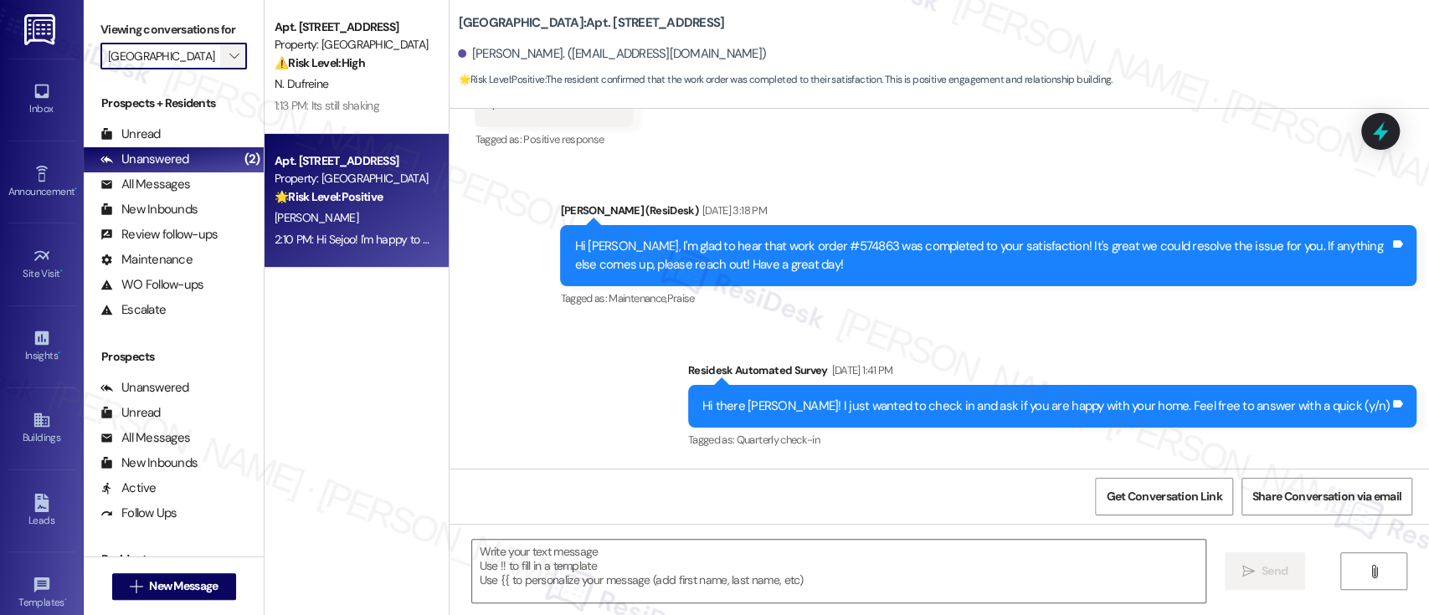
scroll to position [3376, 0]
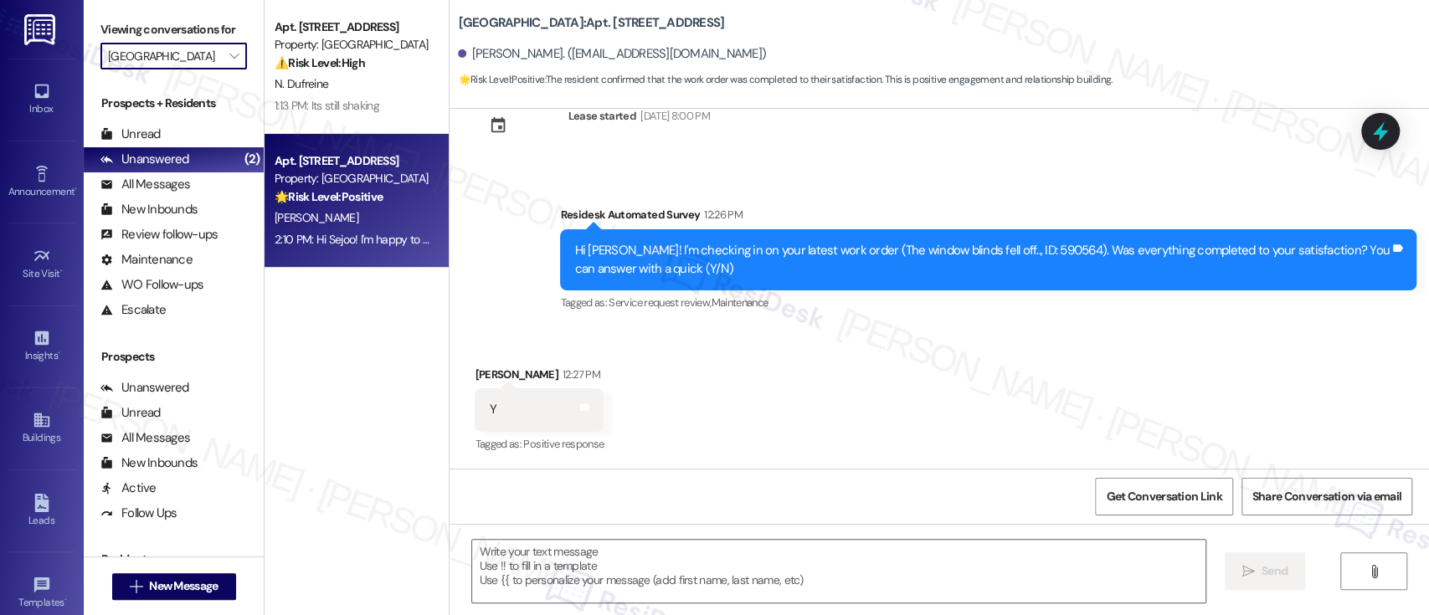
type textarea "Fetching suggested responses. Please feel free to read through the conversation…"
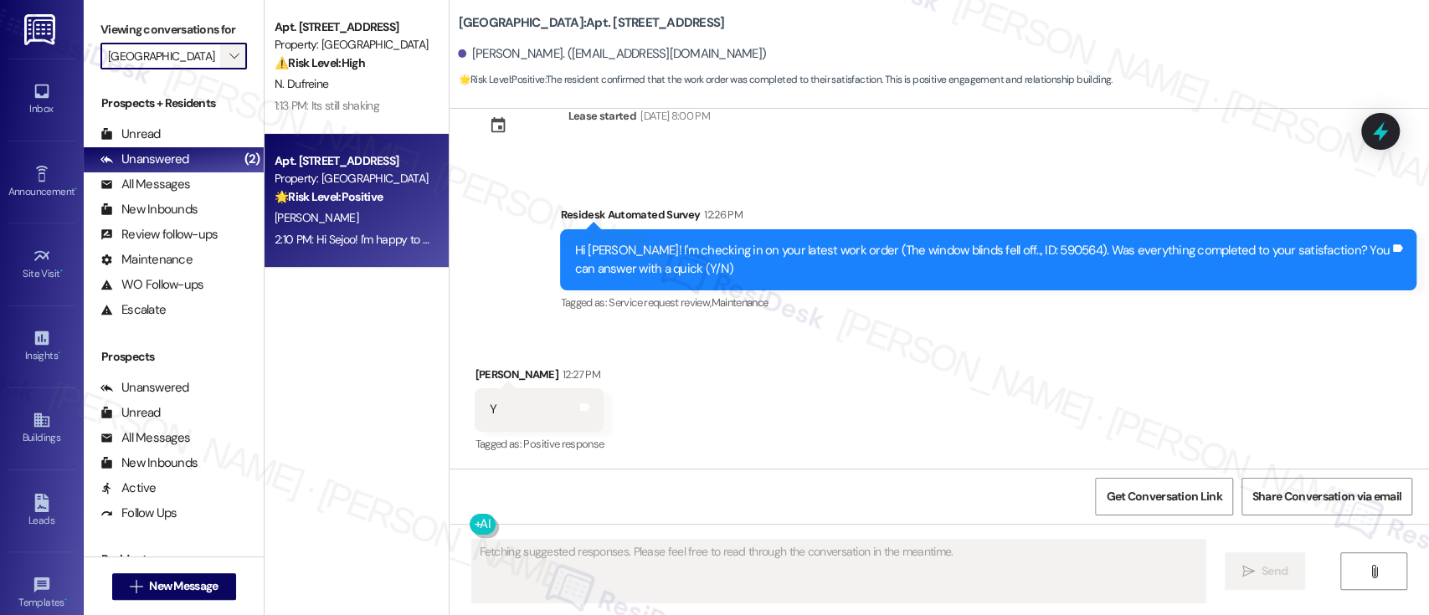
click at [220, 64] on button "" at bounding box center [233, 56] width 27 height 27
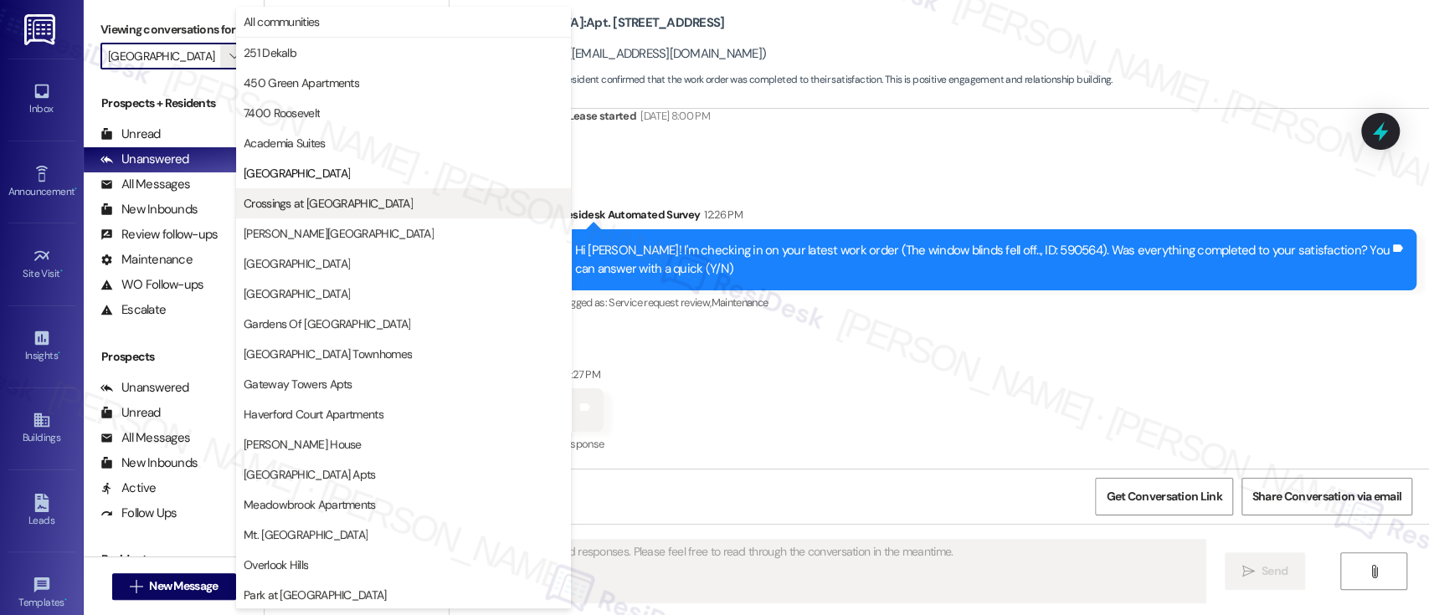
click at [328, 214] on button "Crossings at [GEOGRAPHIC_DATA]" at bounding box center [403, 203] width 335 height 30
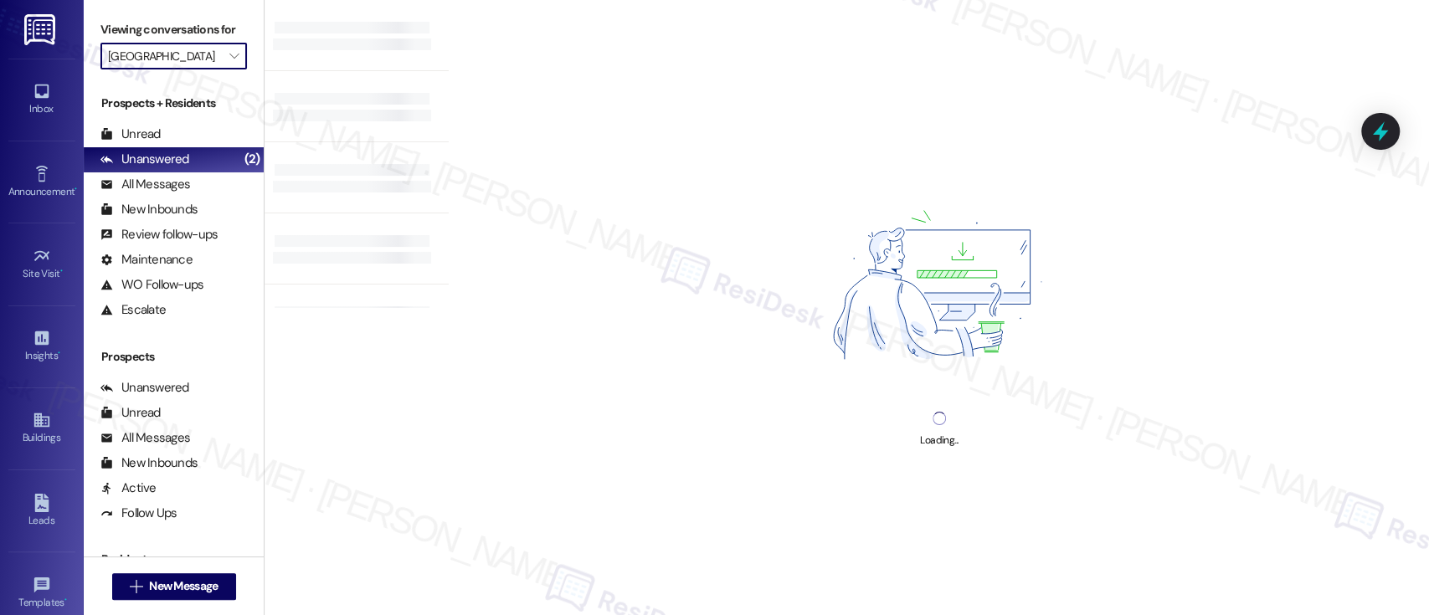
type input "Crossings at [GEOGRAPHIC_DATA]"
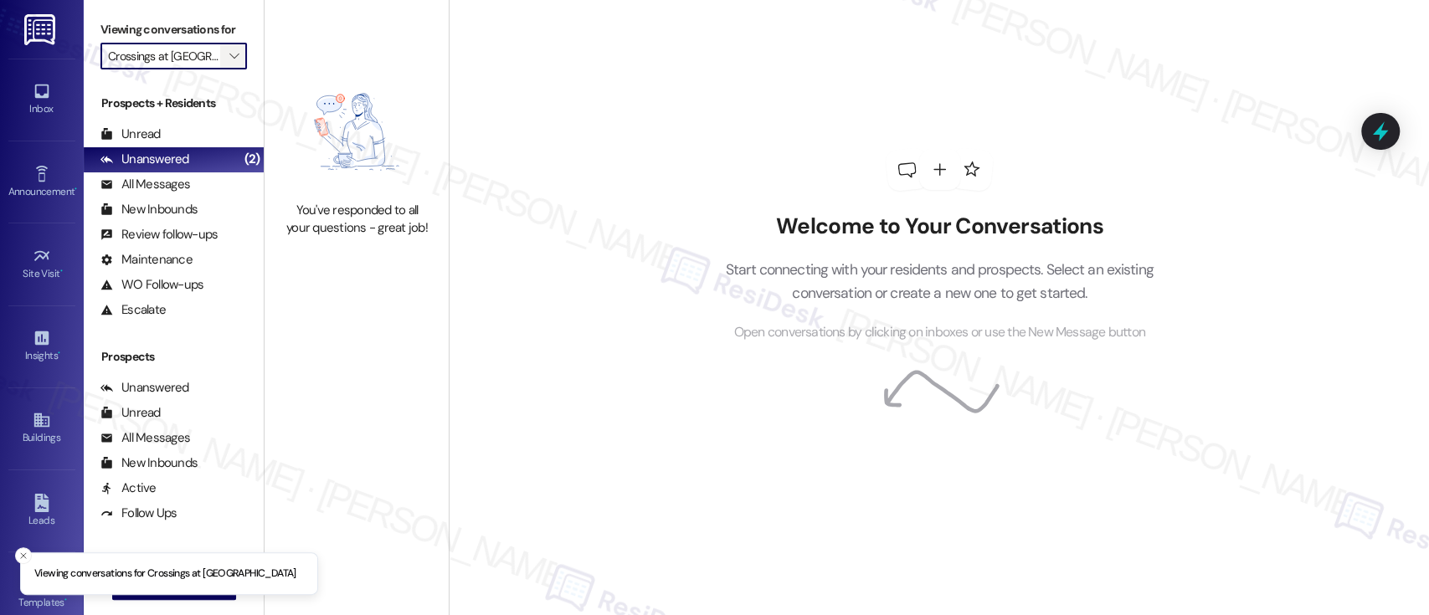
click at [229, 50] on icon "" at bounding box center [233, 55] width 9 height 13
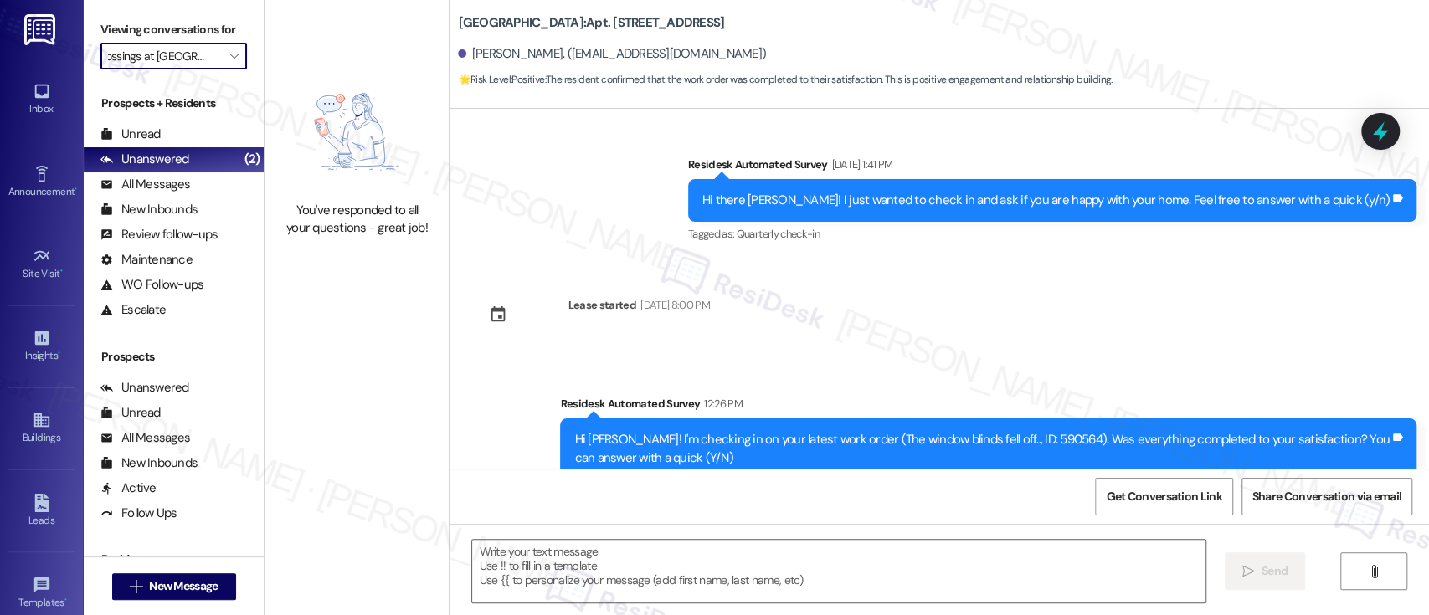
scroll to position [3376, 0]
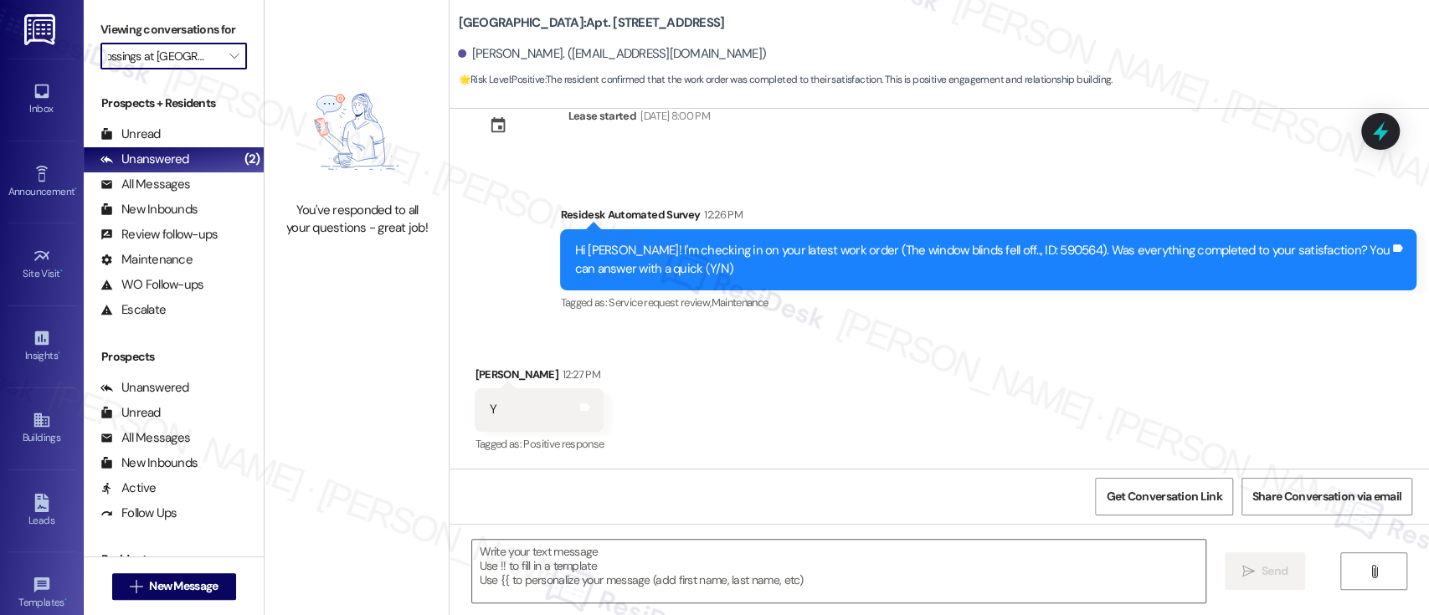
type textarea "Fetching suggested responses. Please feel free to read through the conversation…"
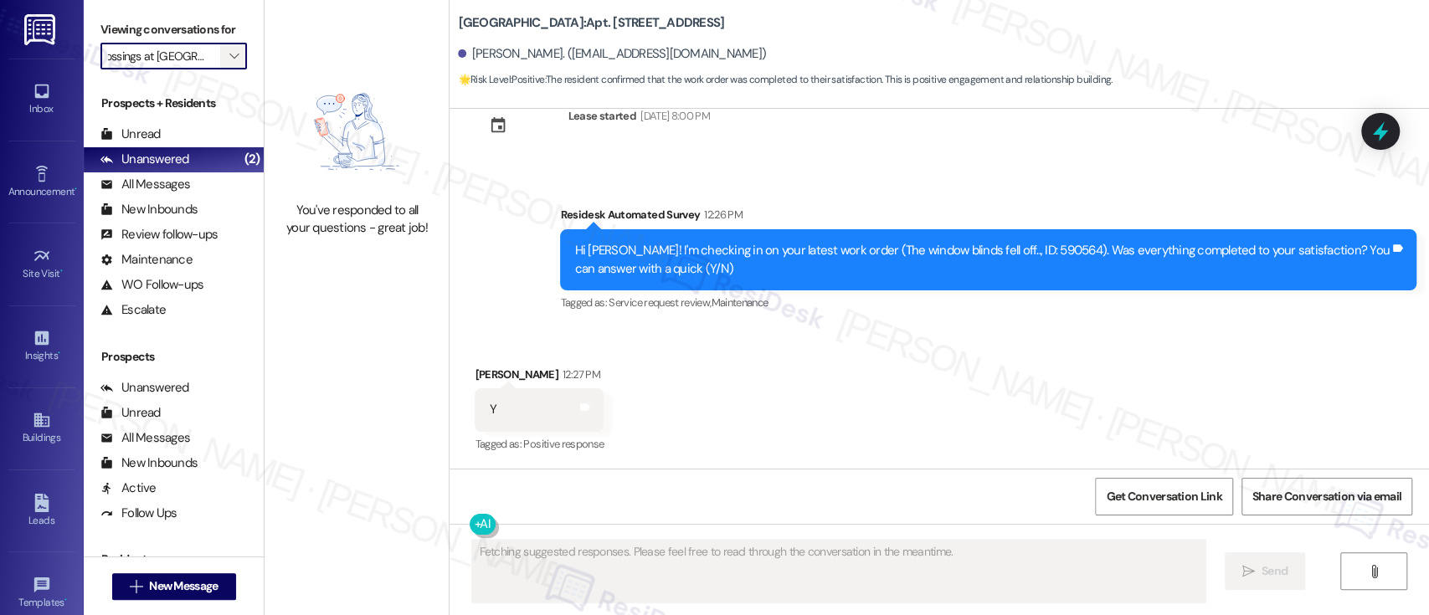
scroll to position [0, 0]
click at [229, 56] on icon "" at bounding box center [233, 55] width 9 height 13
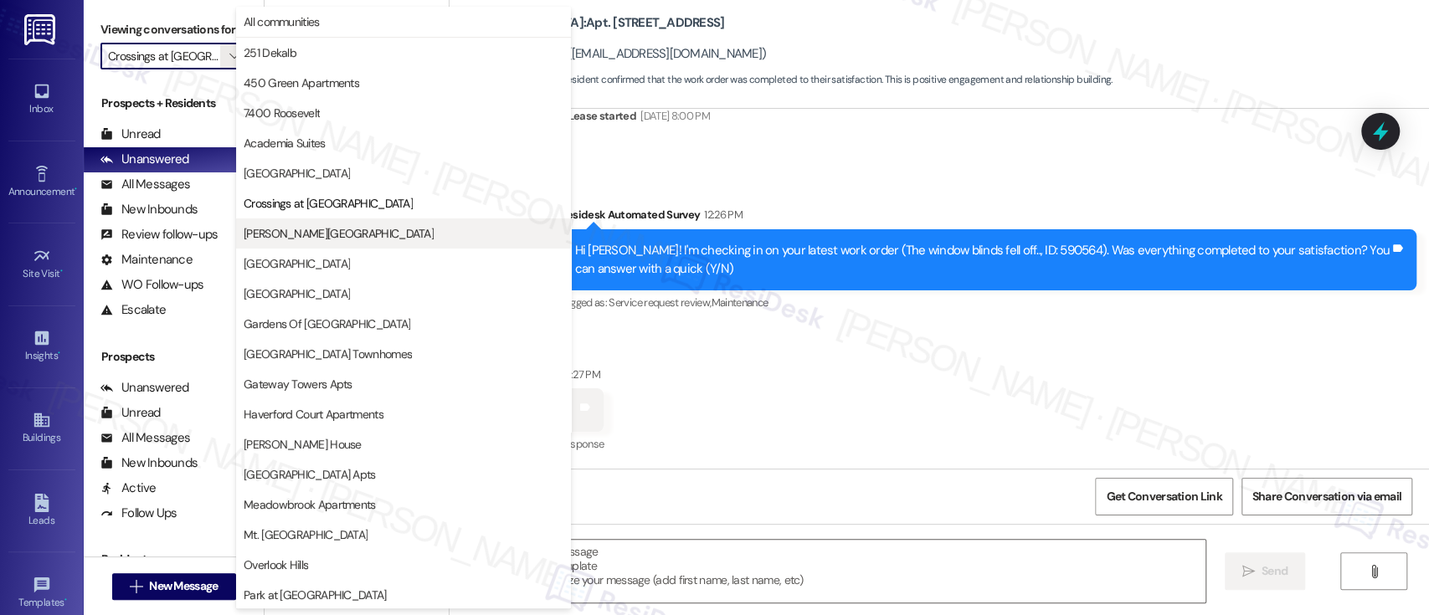
click at [293, 229] on span "[PERSON_NAME][GEOGRAPHIC_DATA]" at bounding box center [339, 233] width 190 height 17
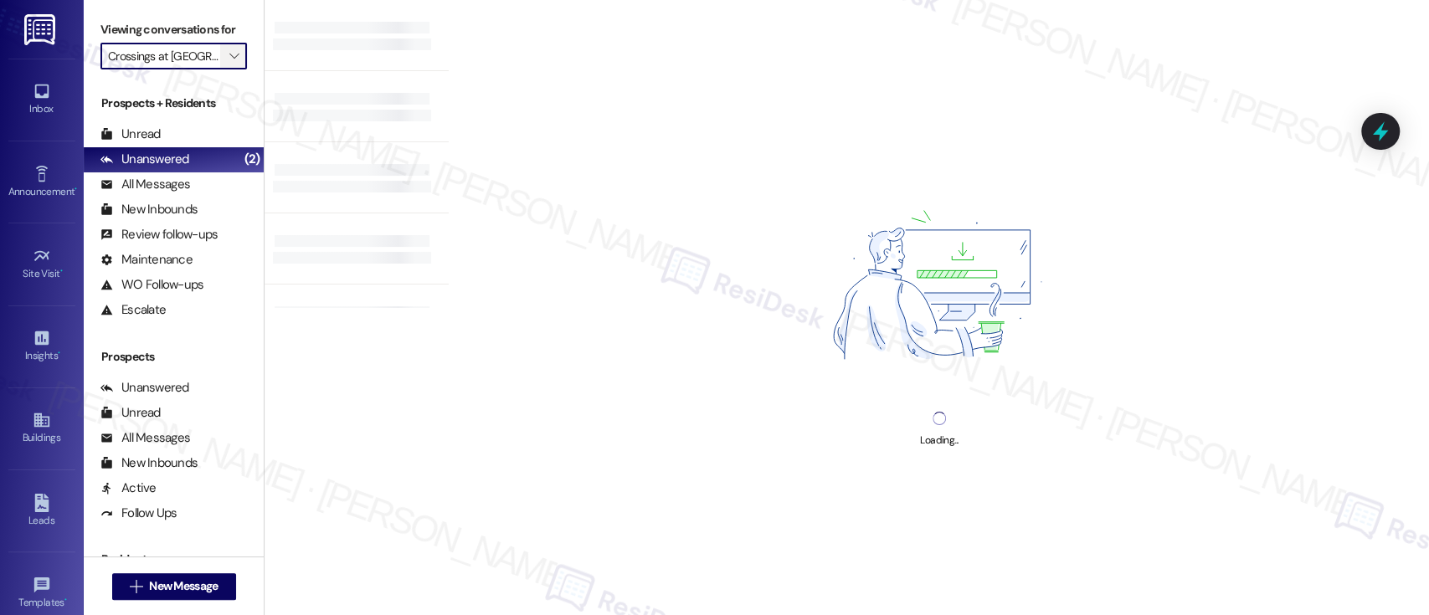
type input "[PERSON_NAME][GEOGRAPHIC_DATA]"
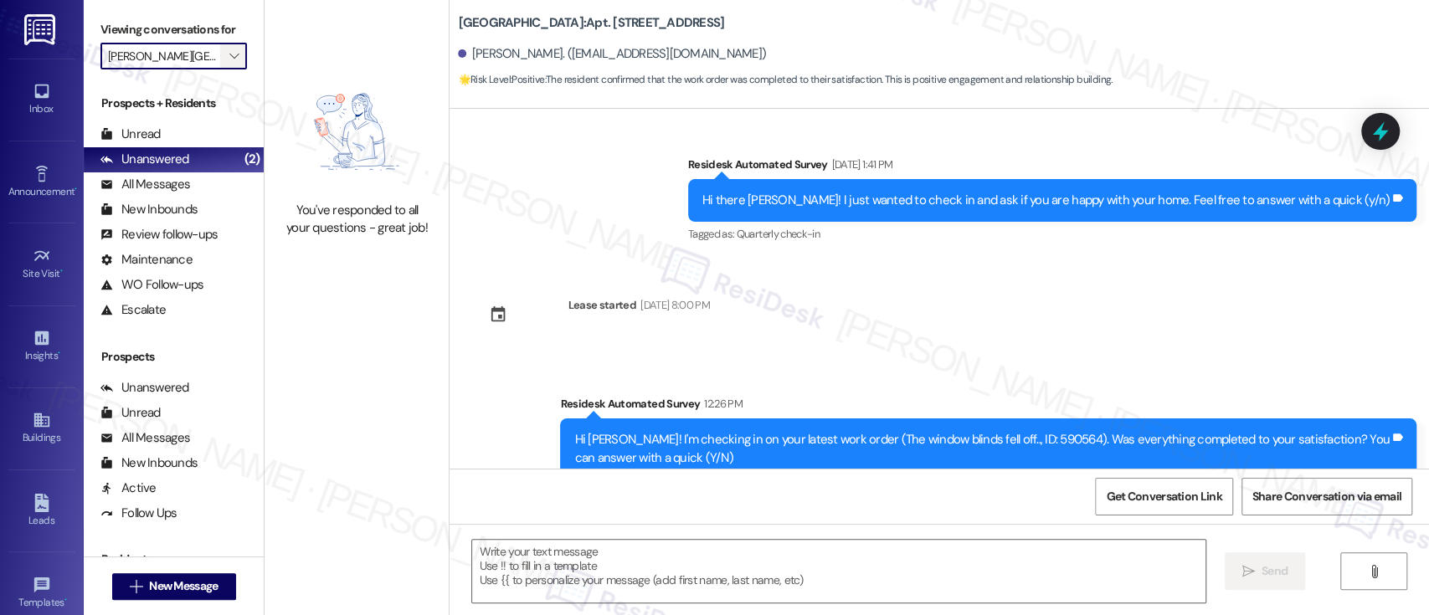
scroll to position [3376, 0]
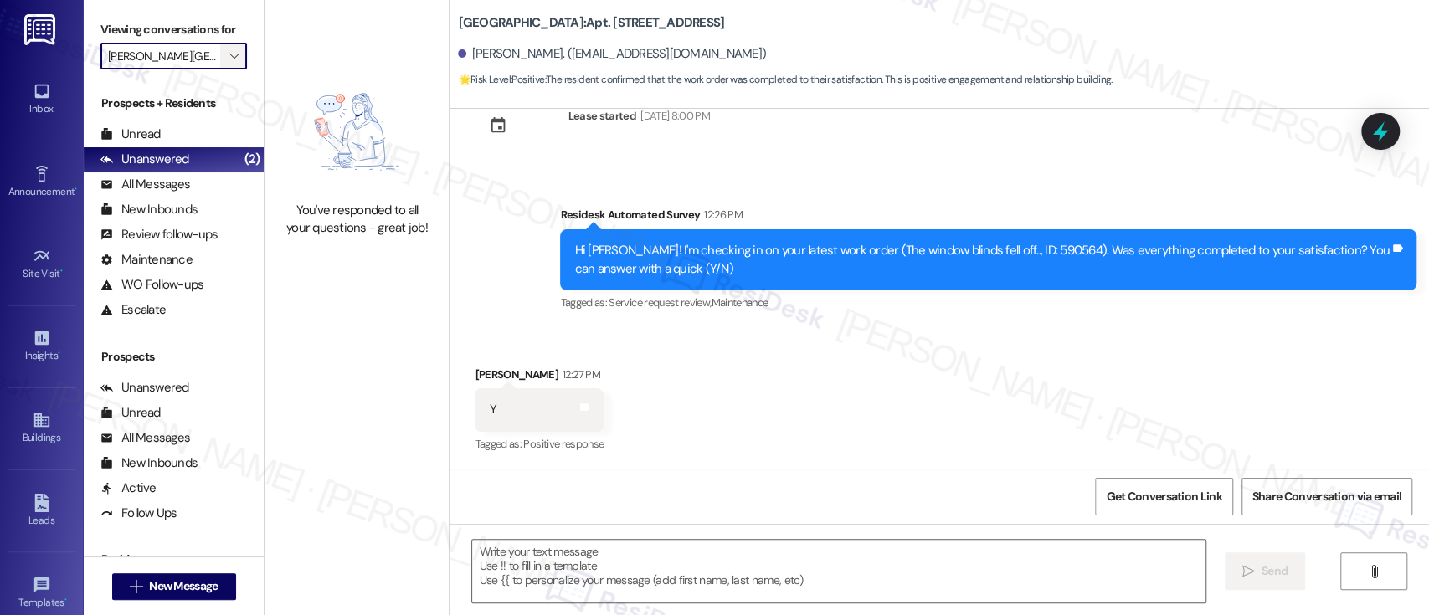
type textarea "Fetching suggested responses. Please feel free to read through the conversation…"
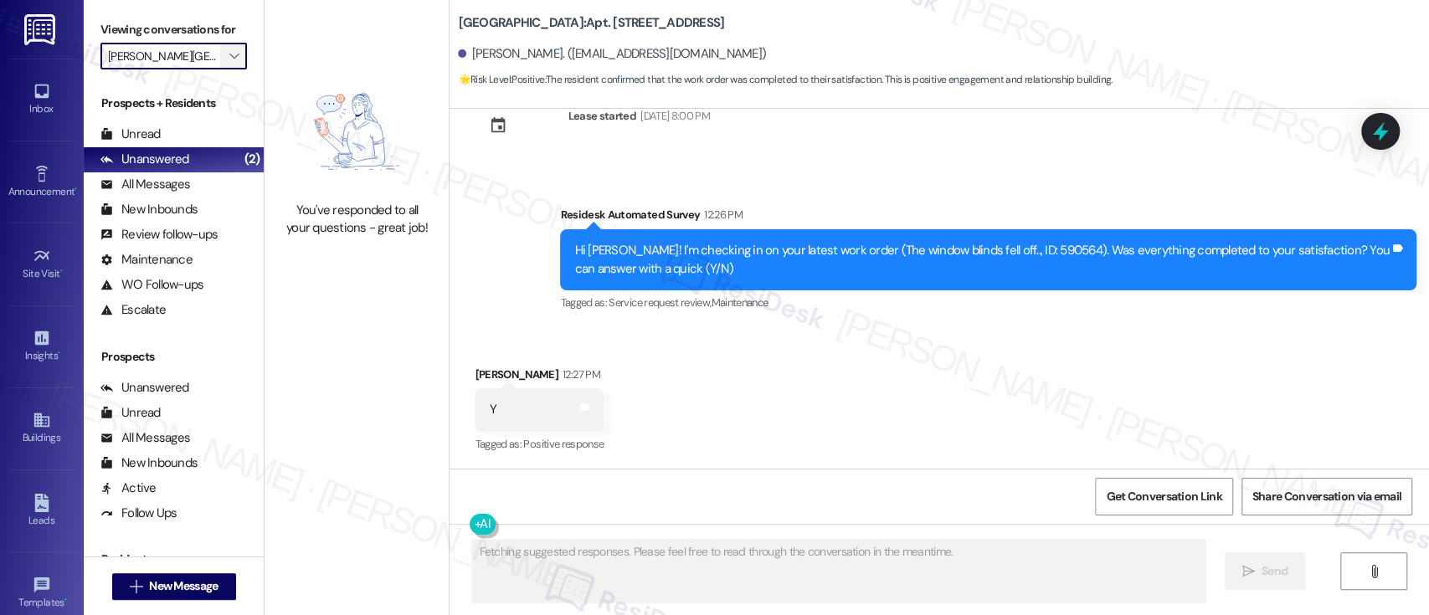
click at [229, 50] on icon "" at bounding box center [233, 55] width 9 height 13
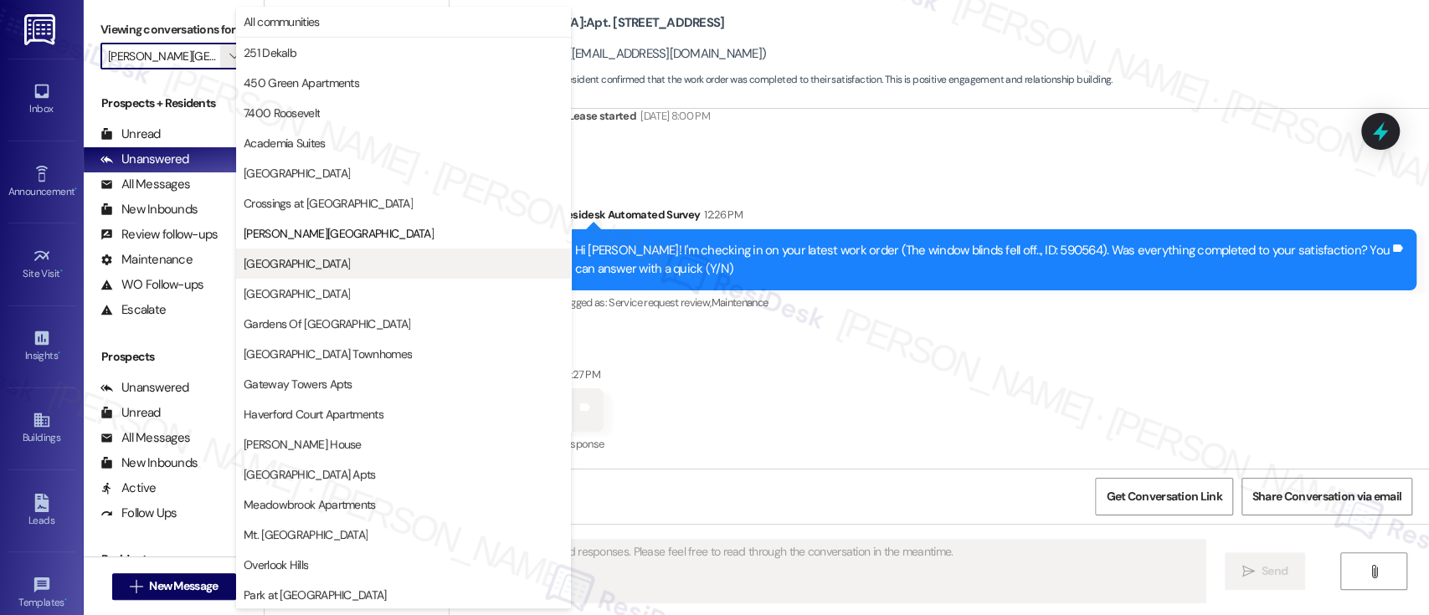
click at [305, 271] on span "[GEOGRAPHIC_DATA]" at bounding box center [404, 263] width 320 height 17
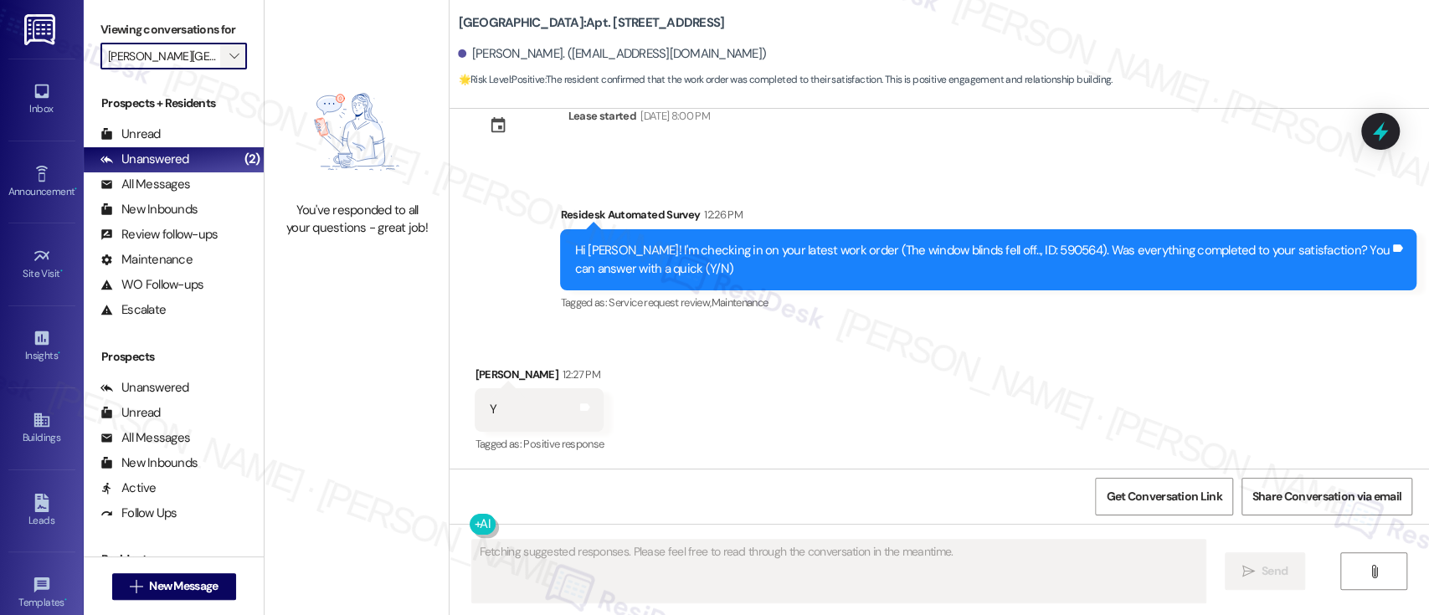
type input "[GEOGRAPHIC_DATA]"
click at [226, 44] on span "" at bounding box center [234, 56] width 16 height 27
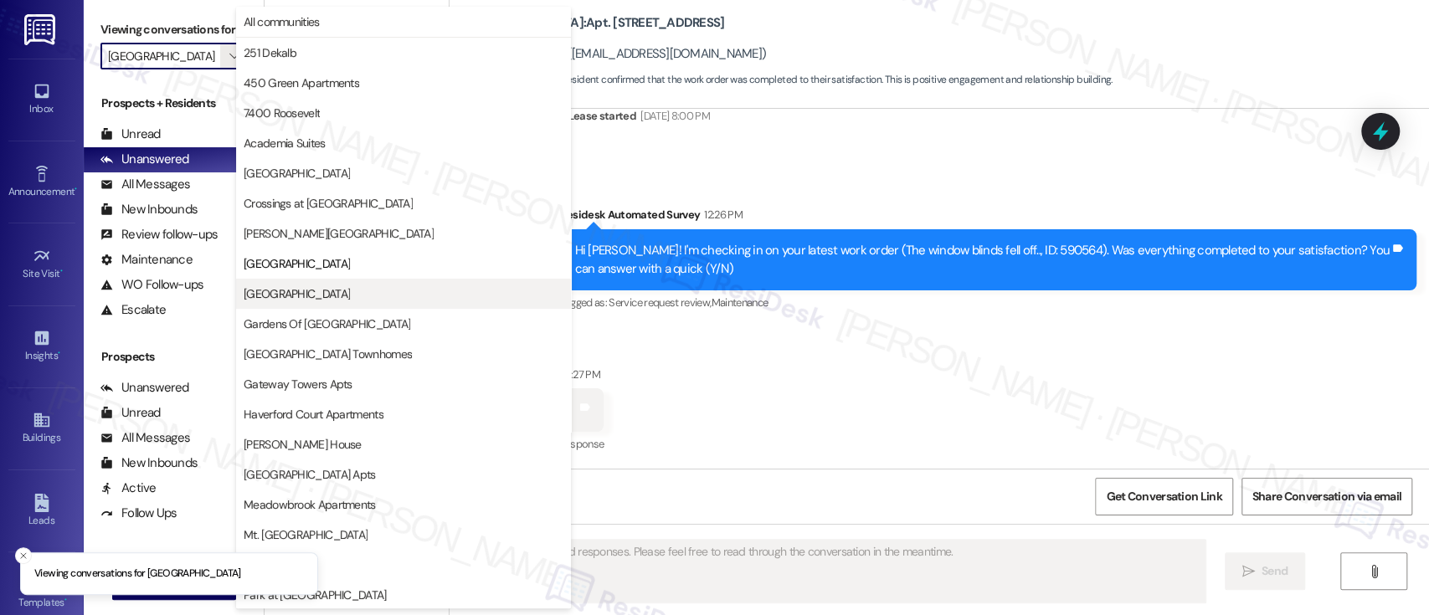
click at [318, 289] on span "[GEOGRAPHIC_DATA]" at bounding box center [297, 293] width 106 height 17
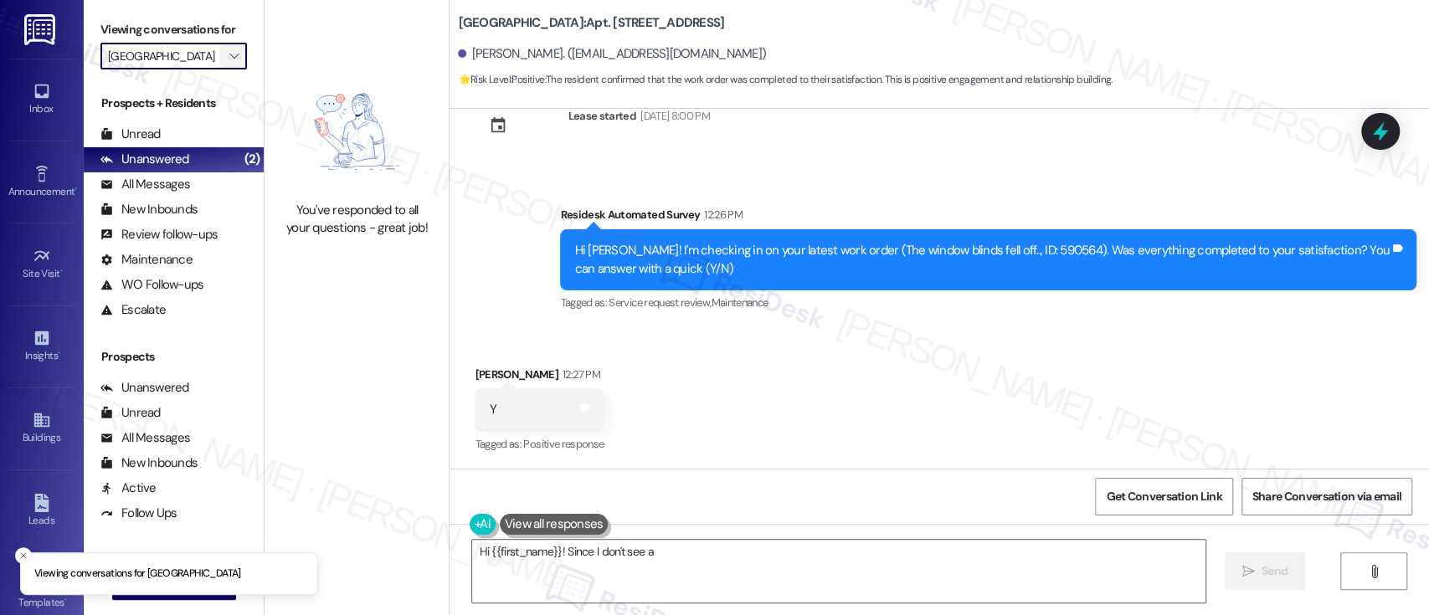
type textarea "Hi {{first_name}}! Since I don't see a"
type input "[GEOGRAPHIC_DATA]"
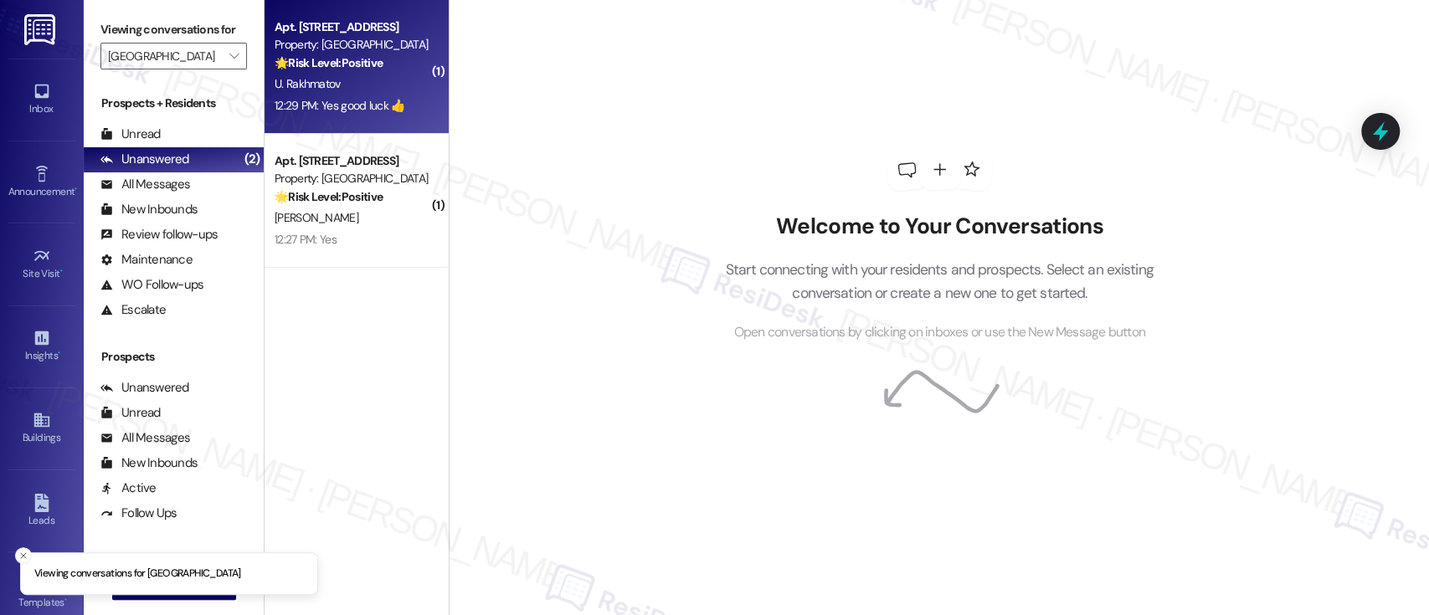
click at [362, 87] on div "U. Rakhmatov" at bounding box center [352, 84] width 158 height 21
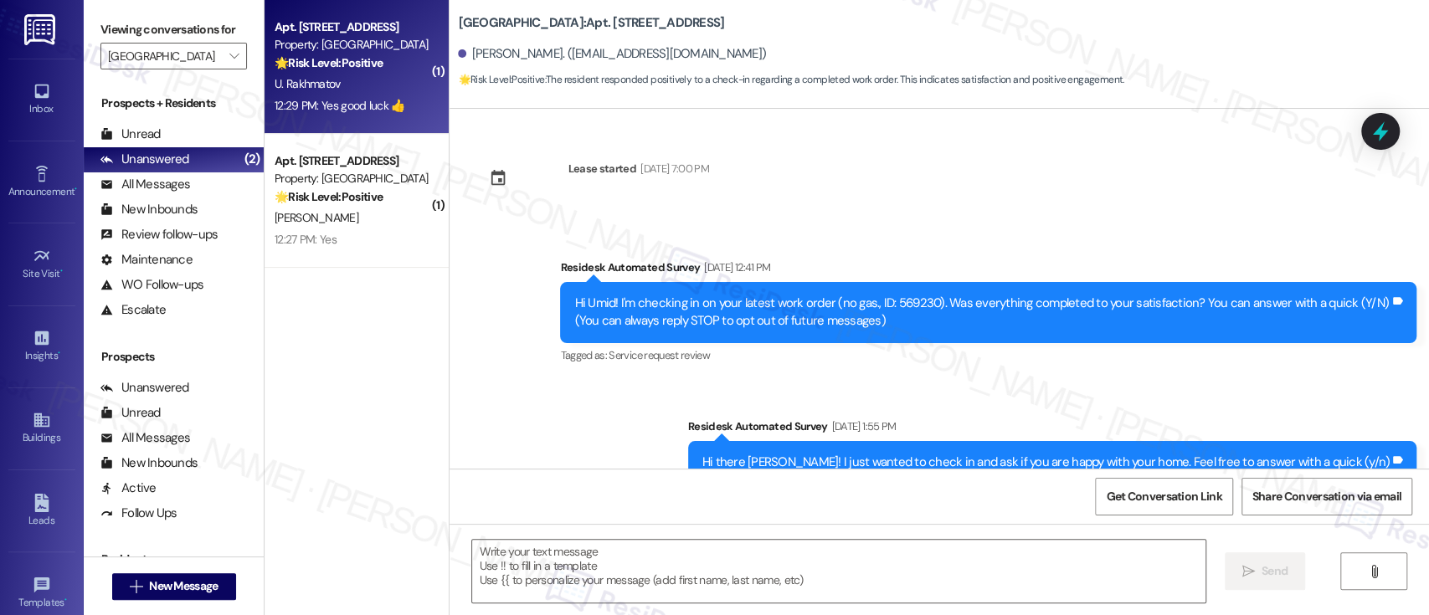
type textarea "Fetching suggested responses. Please feel free to read through the conversation…"
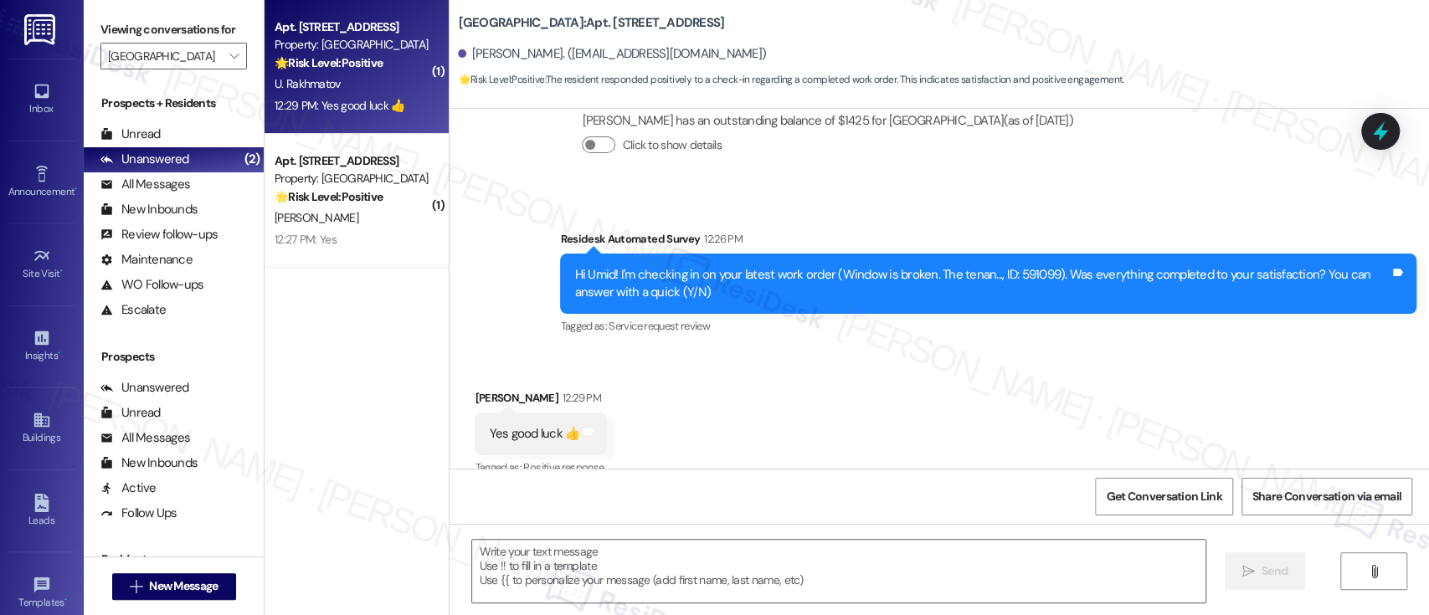
scroll to position [808, 0]
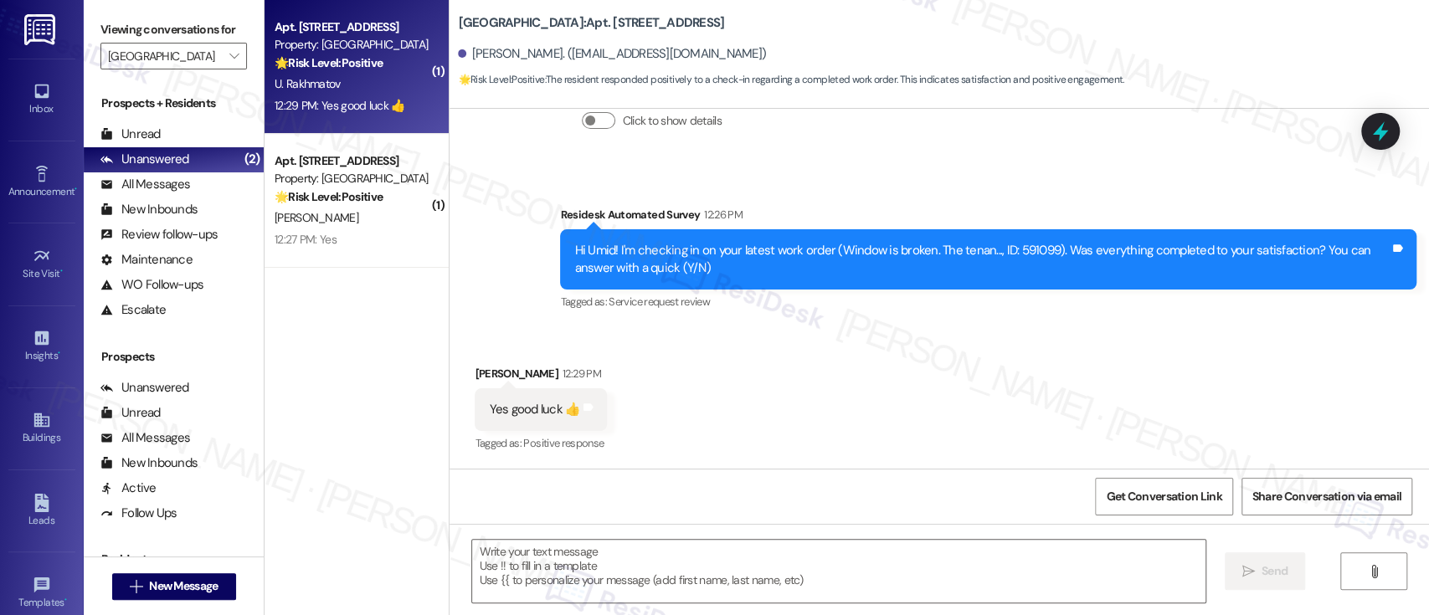
click at [1090, 380] on div "Received via SMS Umid Rakhmatov 12:29 PM Yes good luck 👍 Tags and notes Tagged …" at bounding box center [938, 397] width 979 height 141
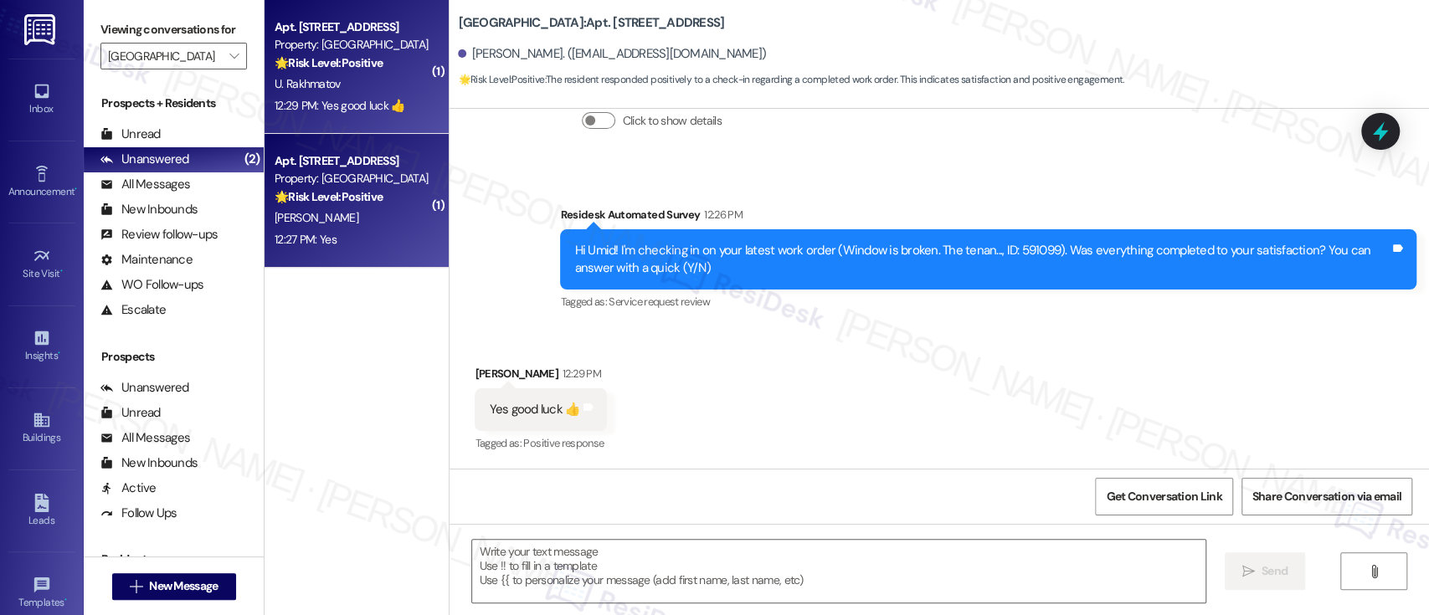
click at [389, 177] on div "Property: Fountain Gardens" at bounding box center [351, 179] width 155 height 18
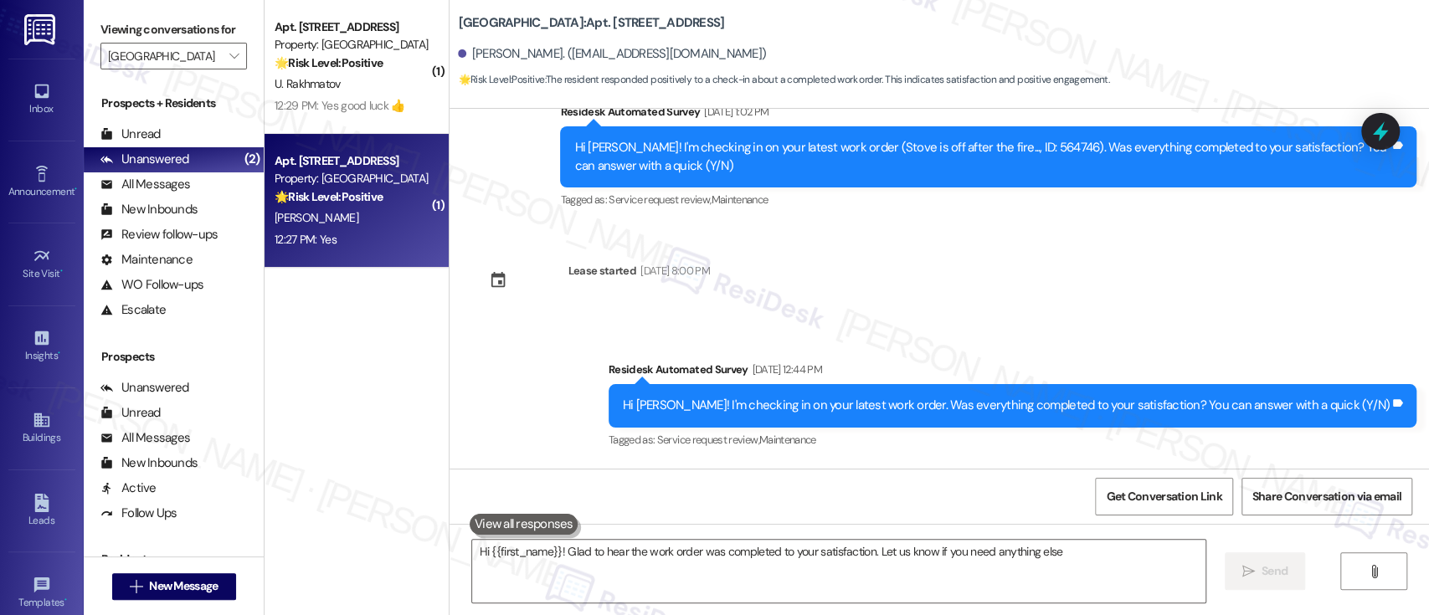
type textarea "Hi {{first_name}}! Glad to hear the work order was completed to your satisfacti…"
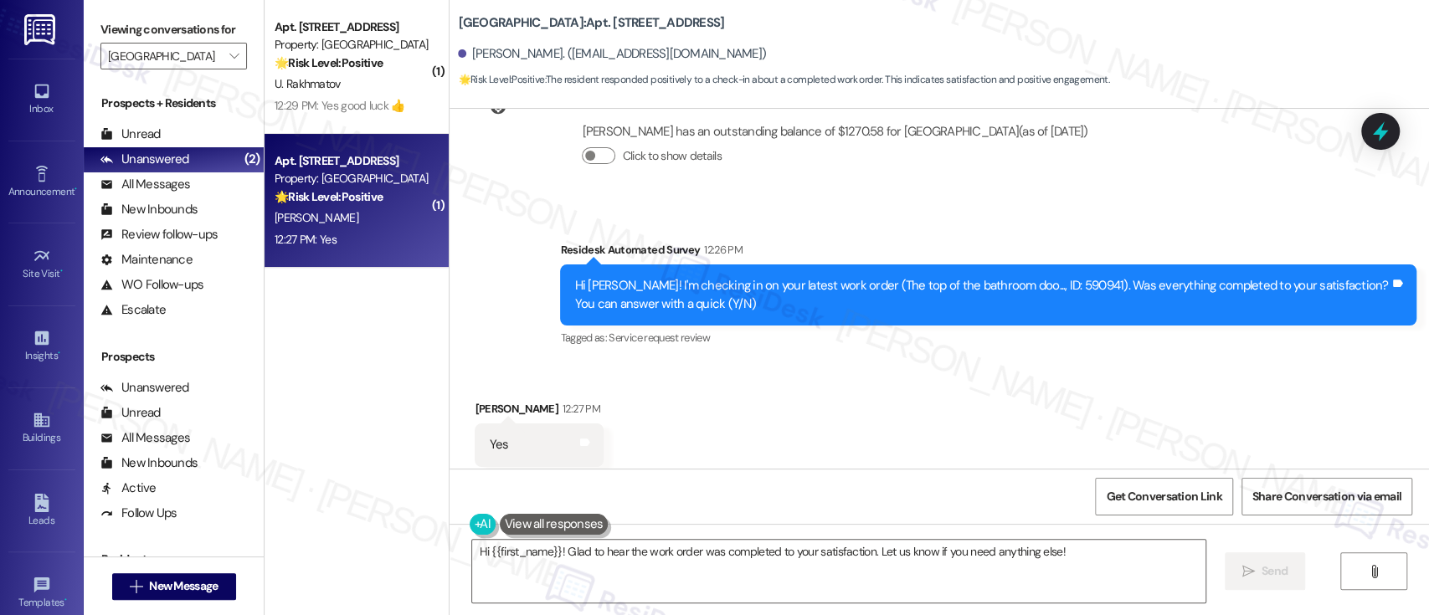
scroll to position [7237, 0]
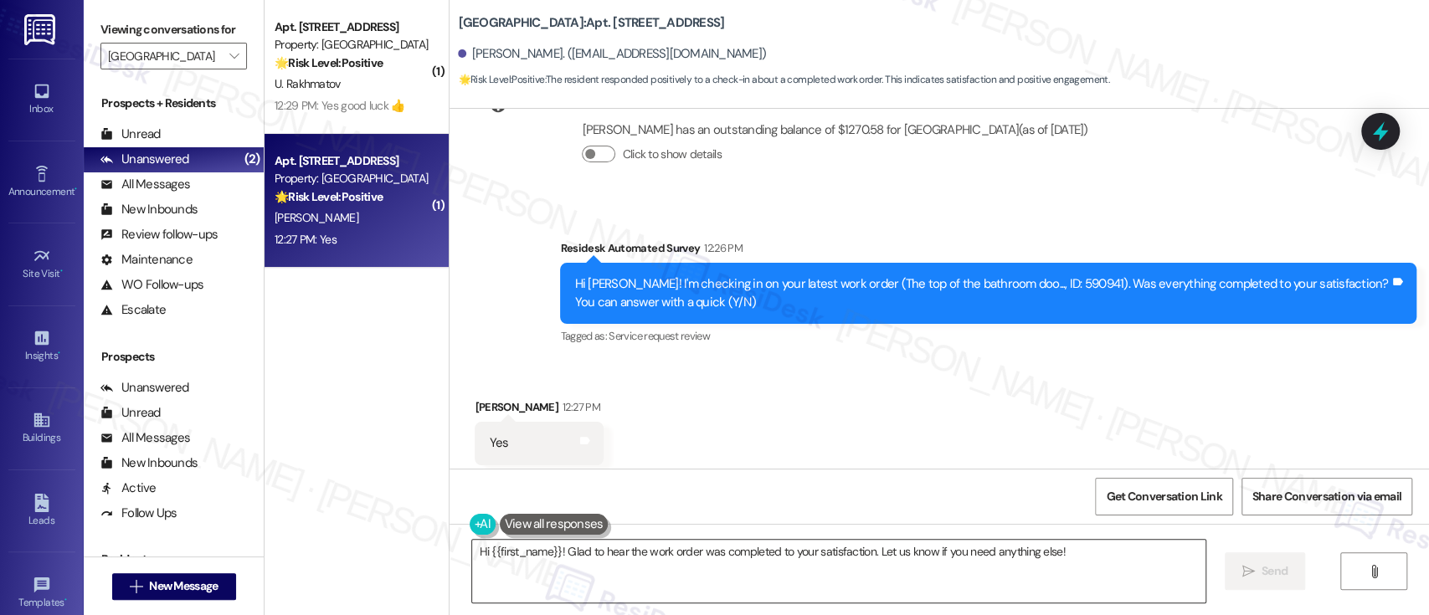
click at [966, 577] on textarea "Hi {{first_name}}! Glad to hear the work order was completed to your satisfacti…" at bounding box center [838, 571] width 732 height 63
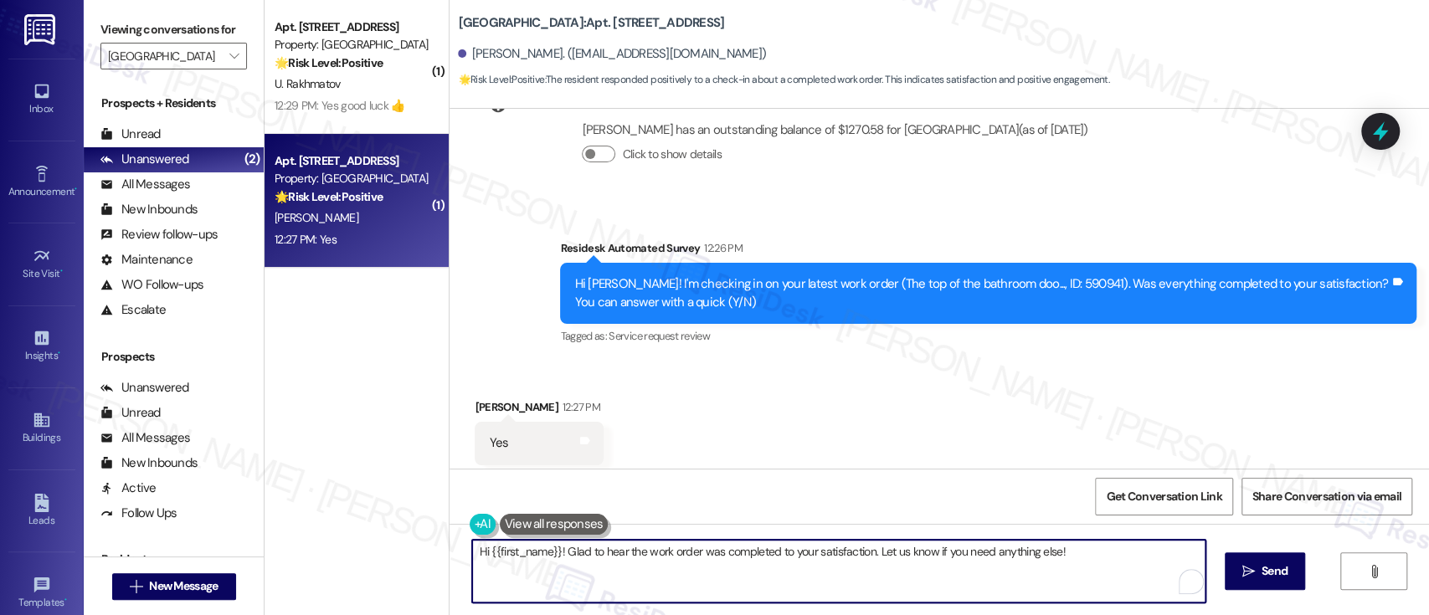
drag, startPoint x: 1034, startPoint y: 565, endPoint x: 372, endPoint y: 560, distance: 662.0
click at [372, 560] on div "( 1 ) Apt. A215, 2901 Welsh Rd Property: Fountain Gardens 🌟 Risk Level: Positiv…" at bounding box center [846, 307] width 1164 height 615
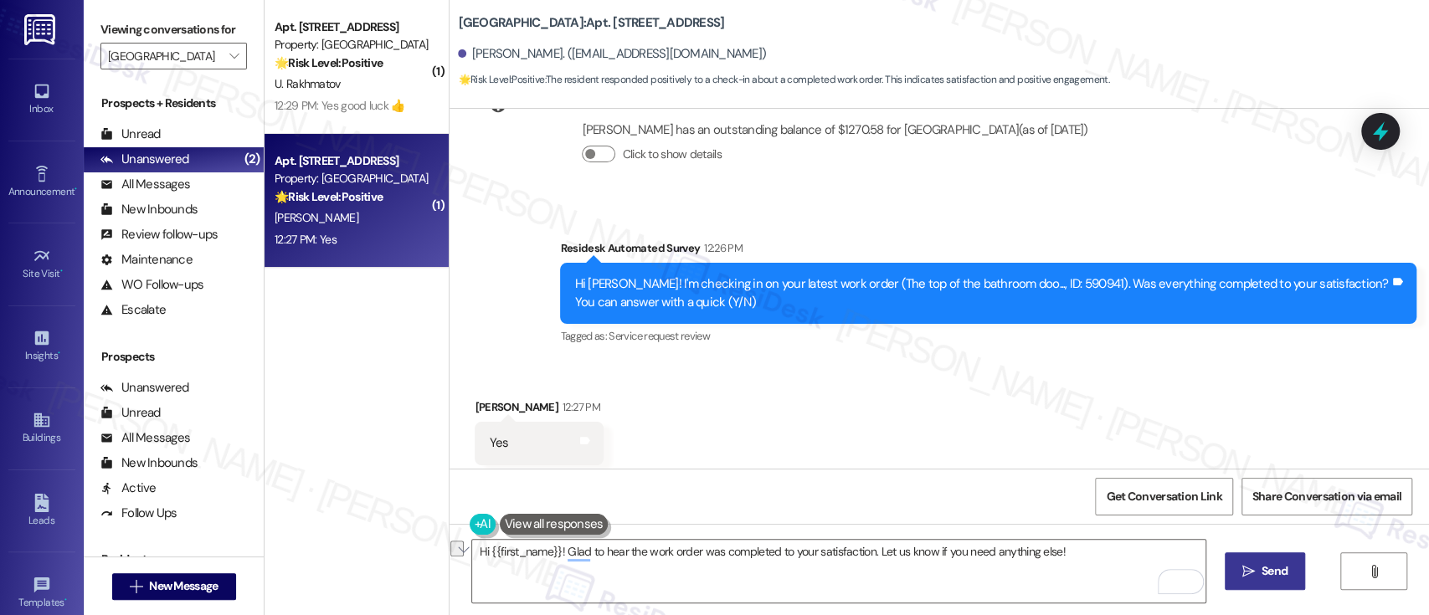
click at [1258, 570] on span "Send" at bounding box center [1274, 571] width 33 height 18
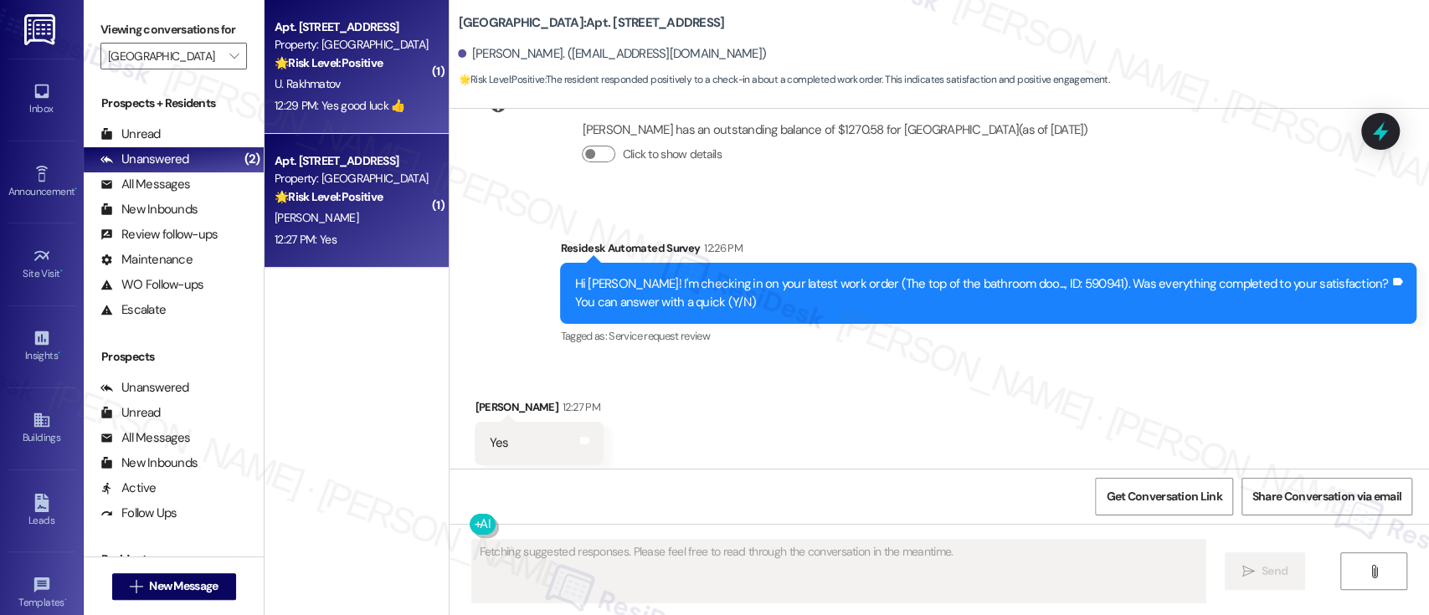
scroll to position [7236, 0]
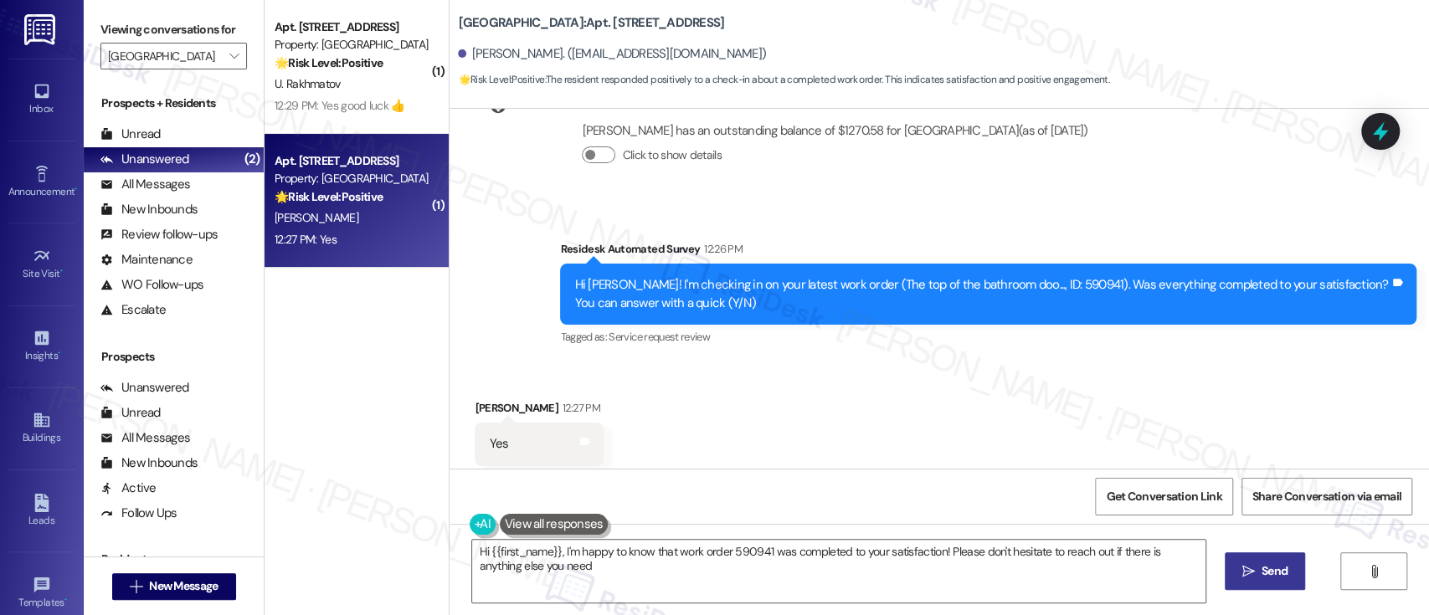
type textarea "Hi {{first_name}}, I'm happy to know that work order 590941 was completed to yo…"
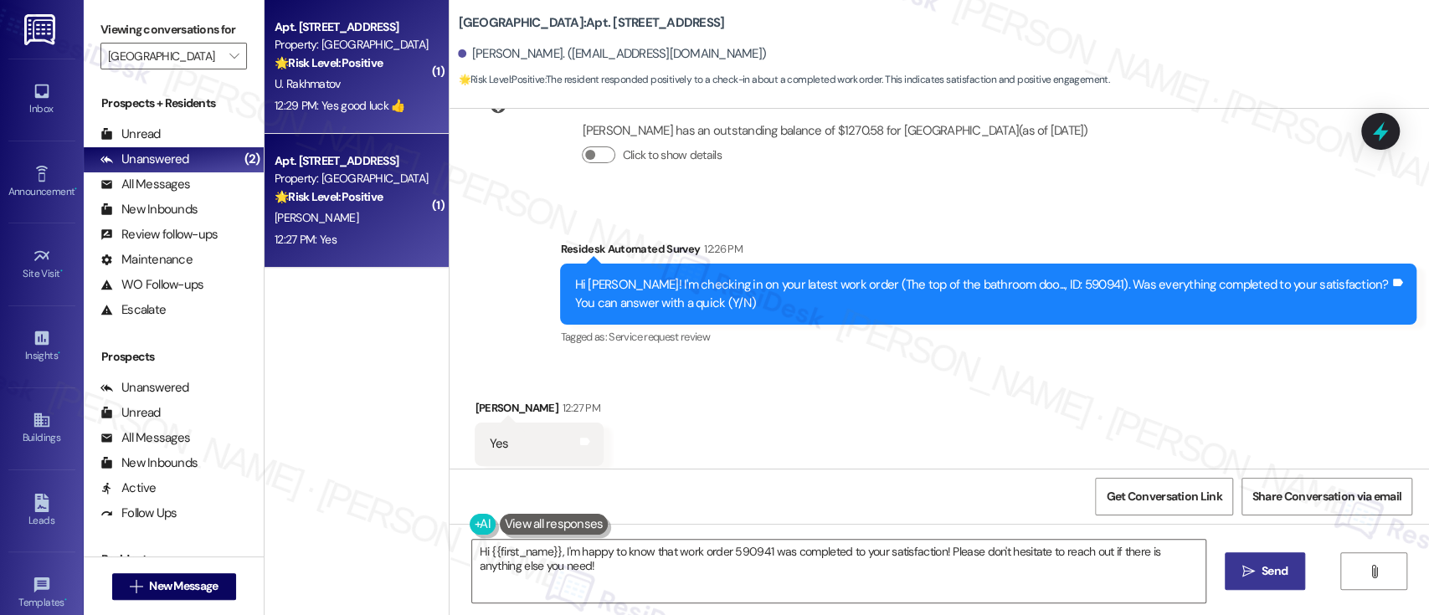
click at [321, 70] on strong "🌟 Risk Level: Positive" at bounding box center [328, 62] width 108 height 15
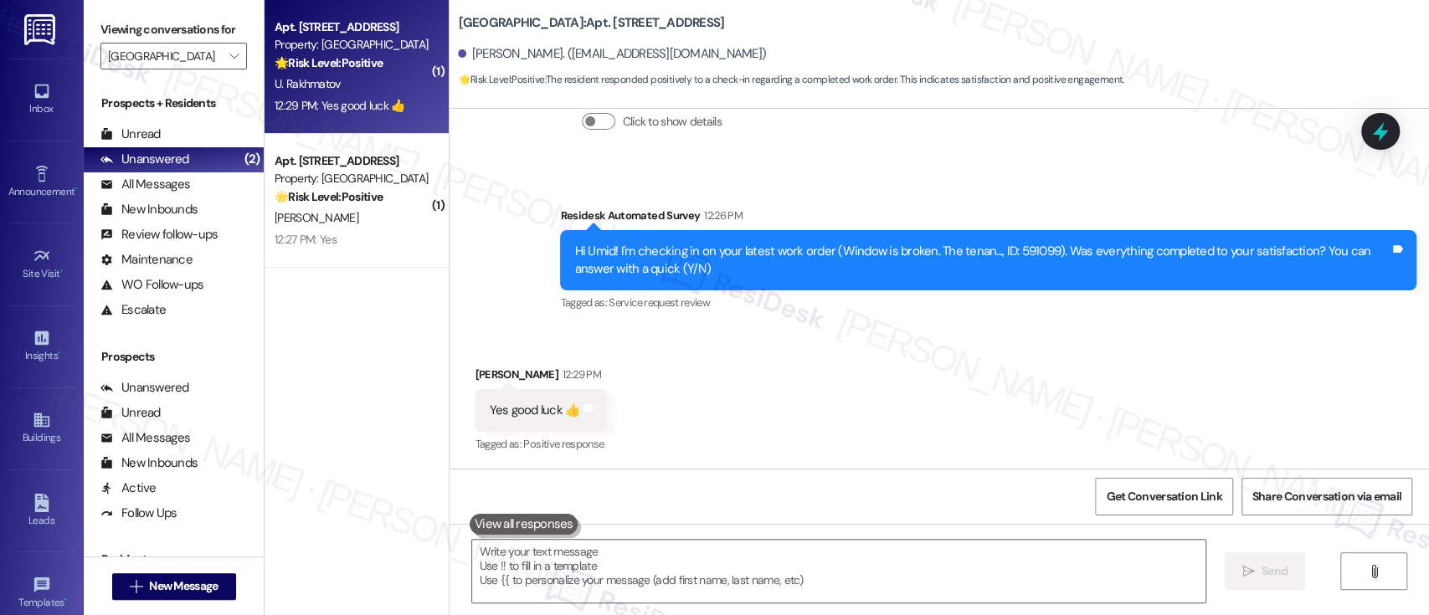
scroll to position [808, 0]
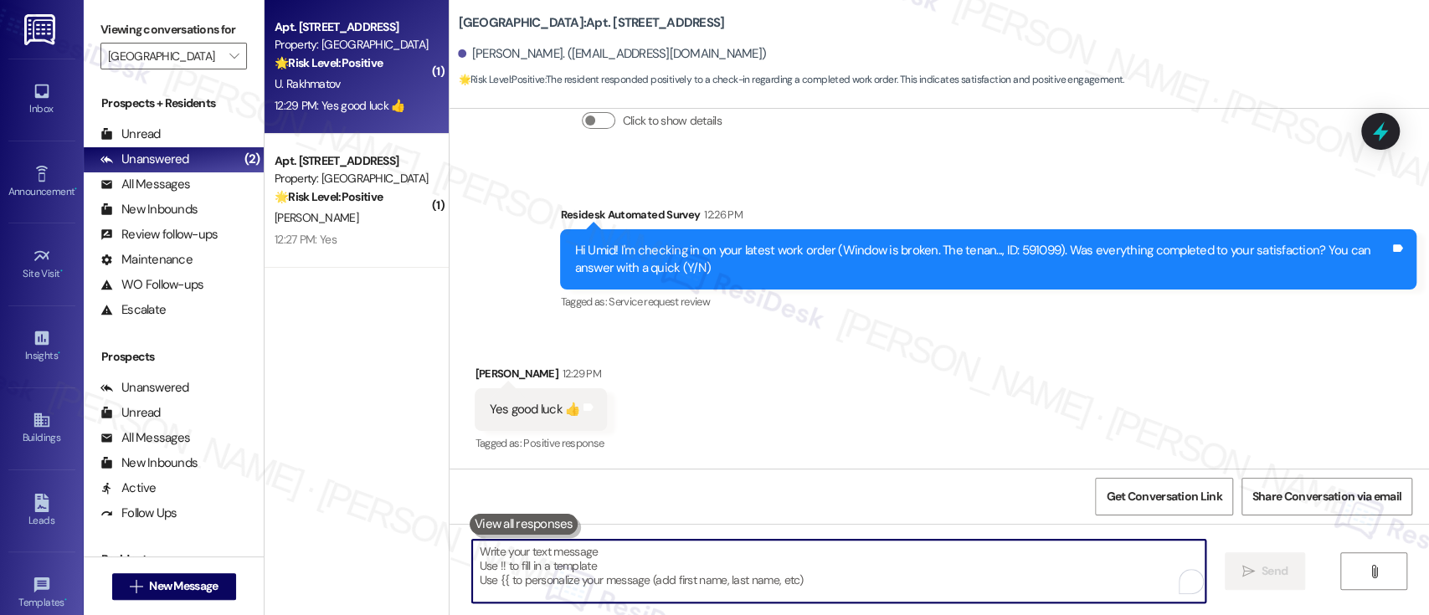
click at [833, 567] on textarea "To enrich screen reader interactions, please activate Accessibility in Grammarl…" at bounding box center [838, 571] width 732 height 63
paste textarea "Hi {{first_name}}! Glad to hear the work order was completed to your satisfacti…"
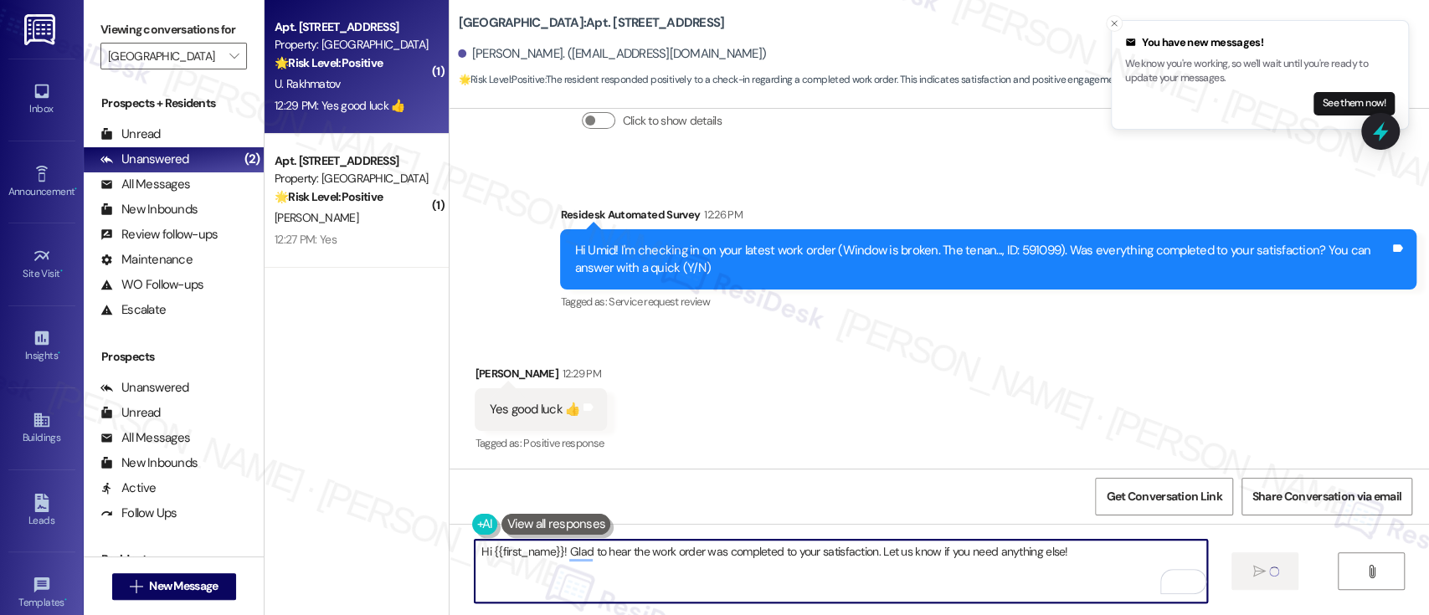
type textarea "Fetching suggested responses. Please feel free to read through the conversation…"
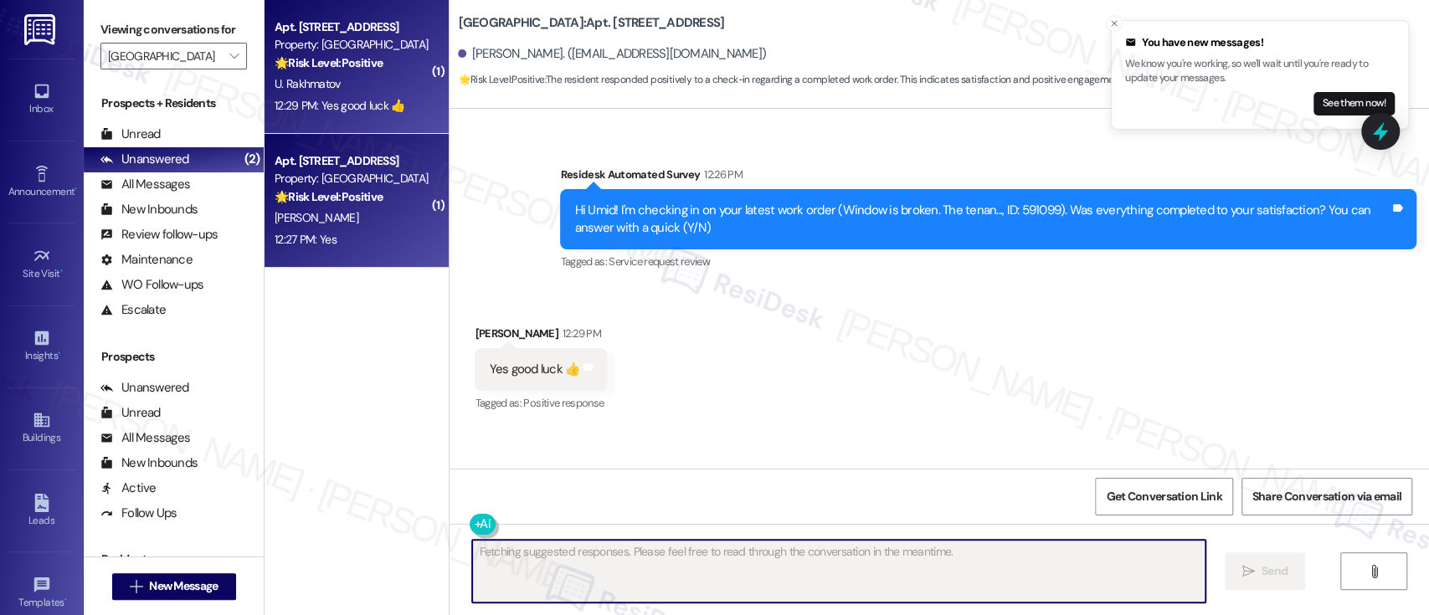
scroll to position [813, 0]
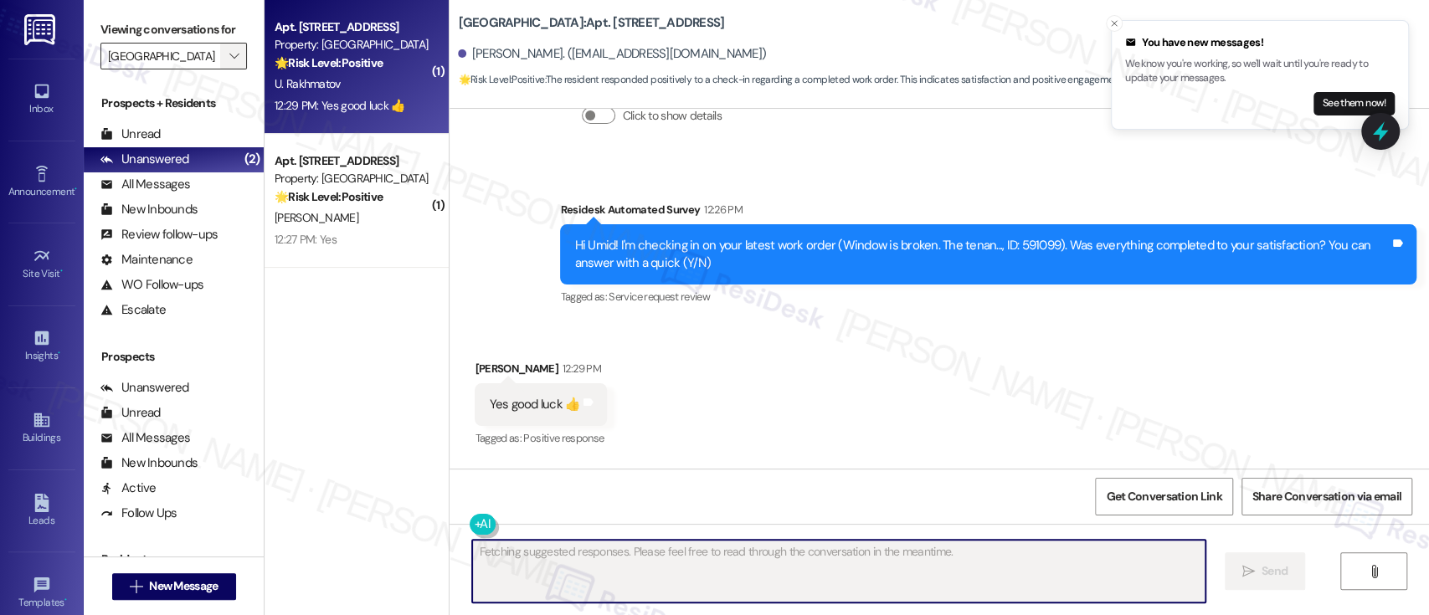
click at [229, 57] on icon "" at bounding box center [233, 55] width 9 height 13
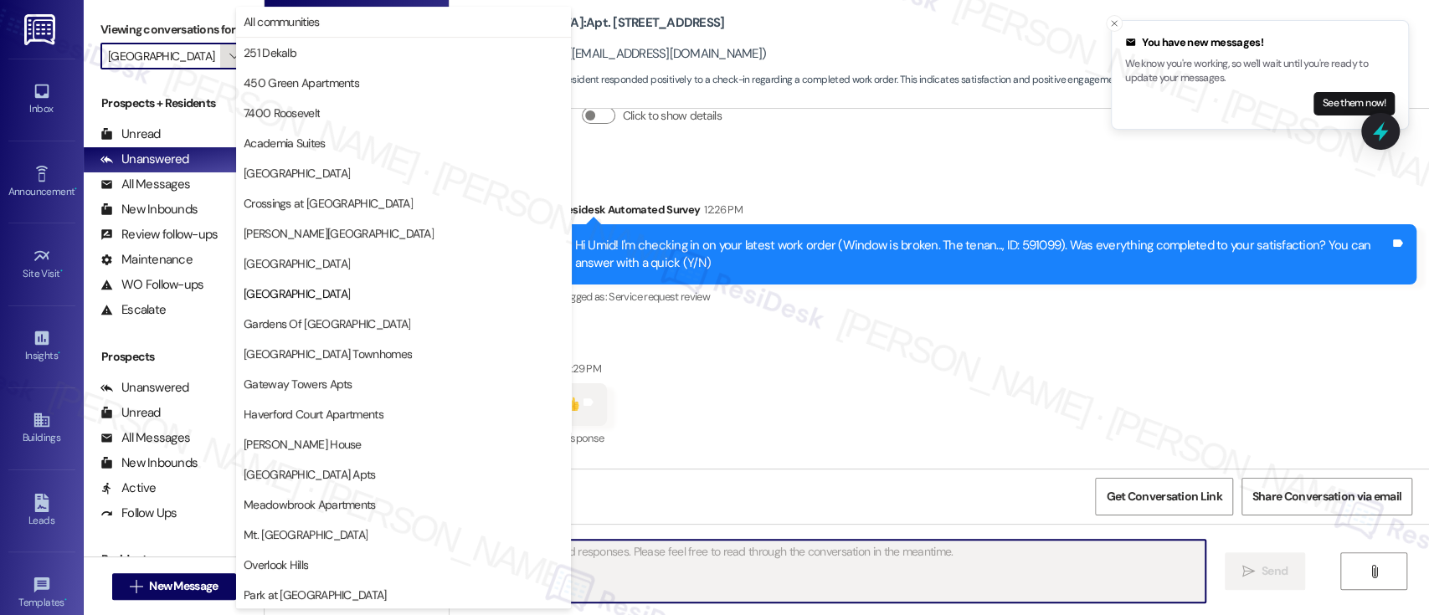
scroll to position [272, 0]
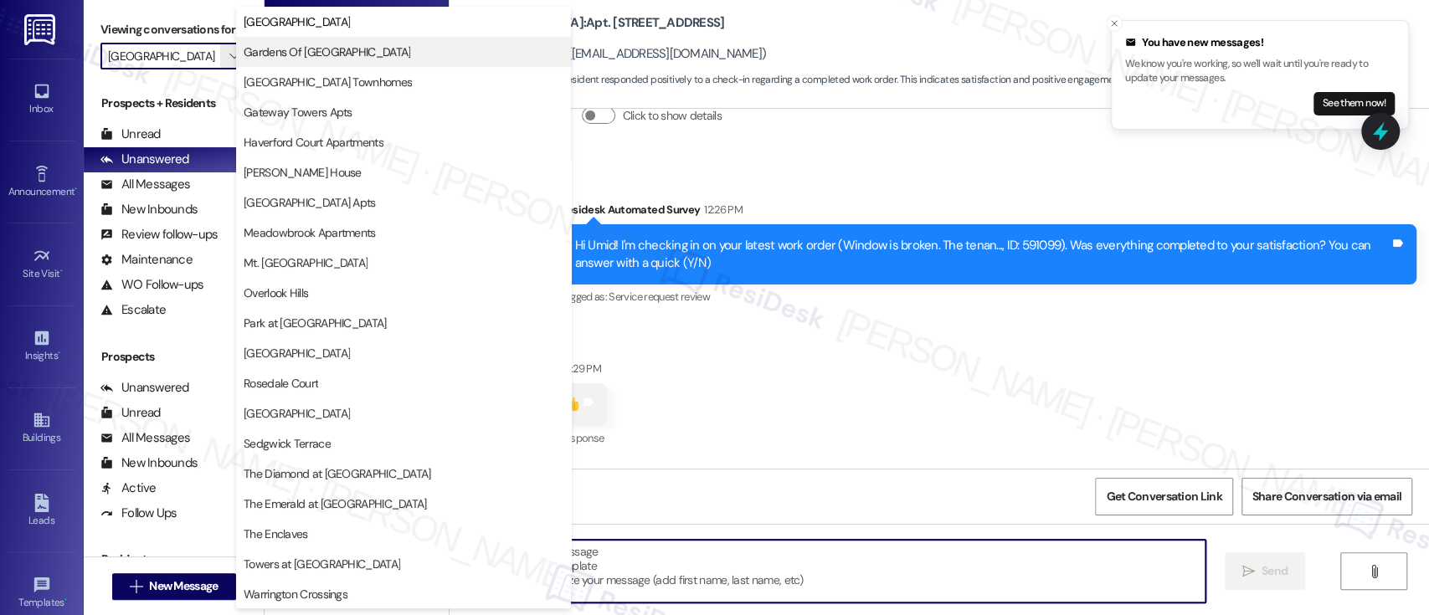
click at [273, 55] on span "Gardens Of Mt Airy" at bounding box center [327, 52] width 167 height 17
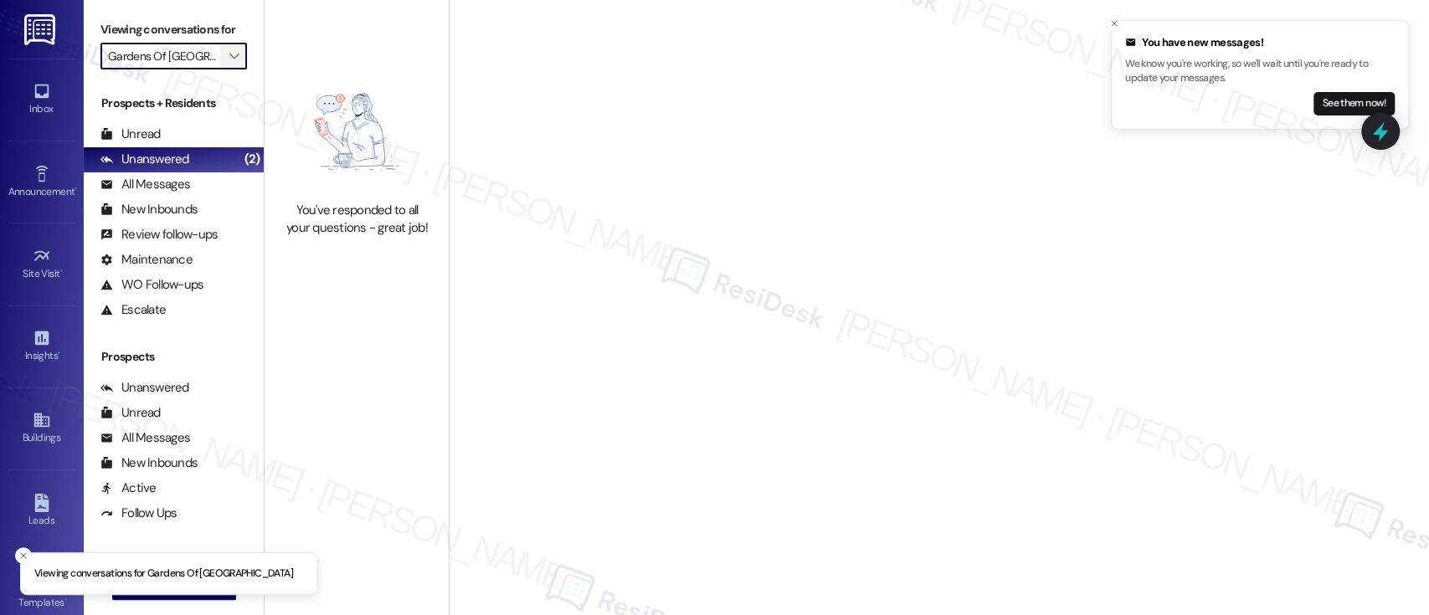
click at [229, 59] on icon "" at bounding box center [233, 55] width 9 height 13
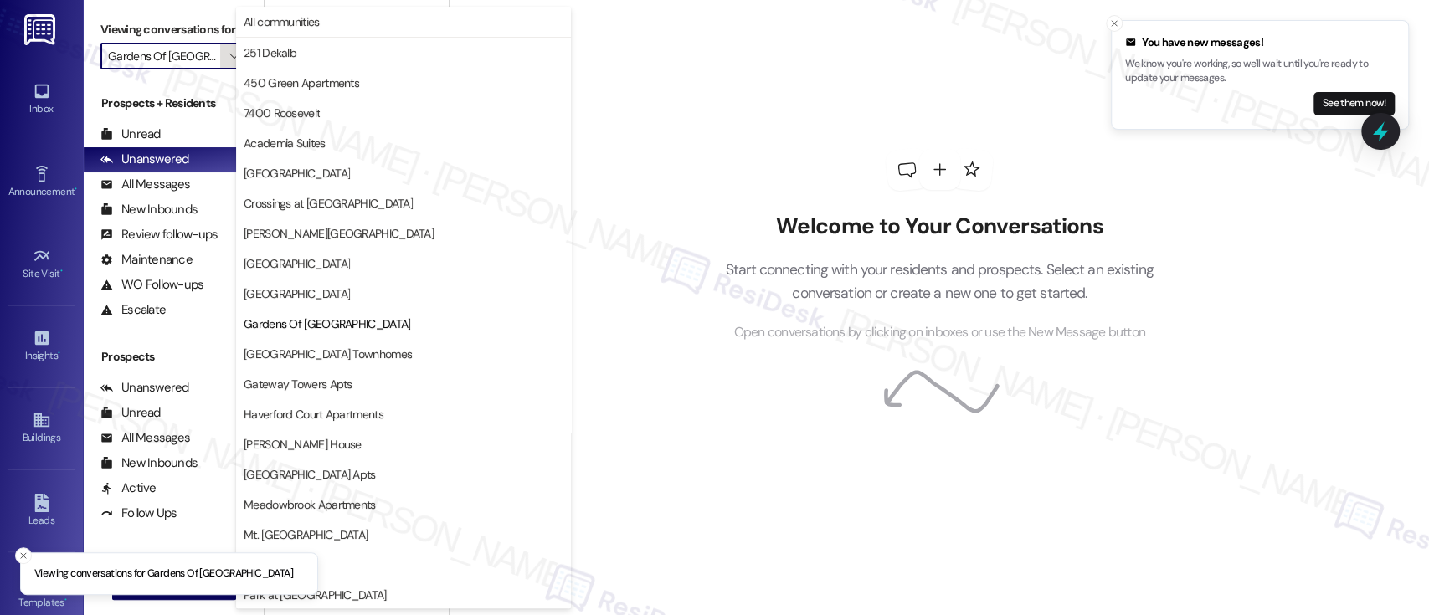
scroll to position [272, 0]
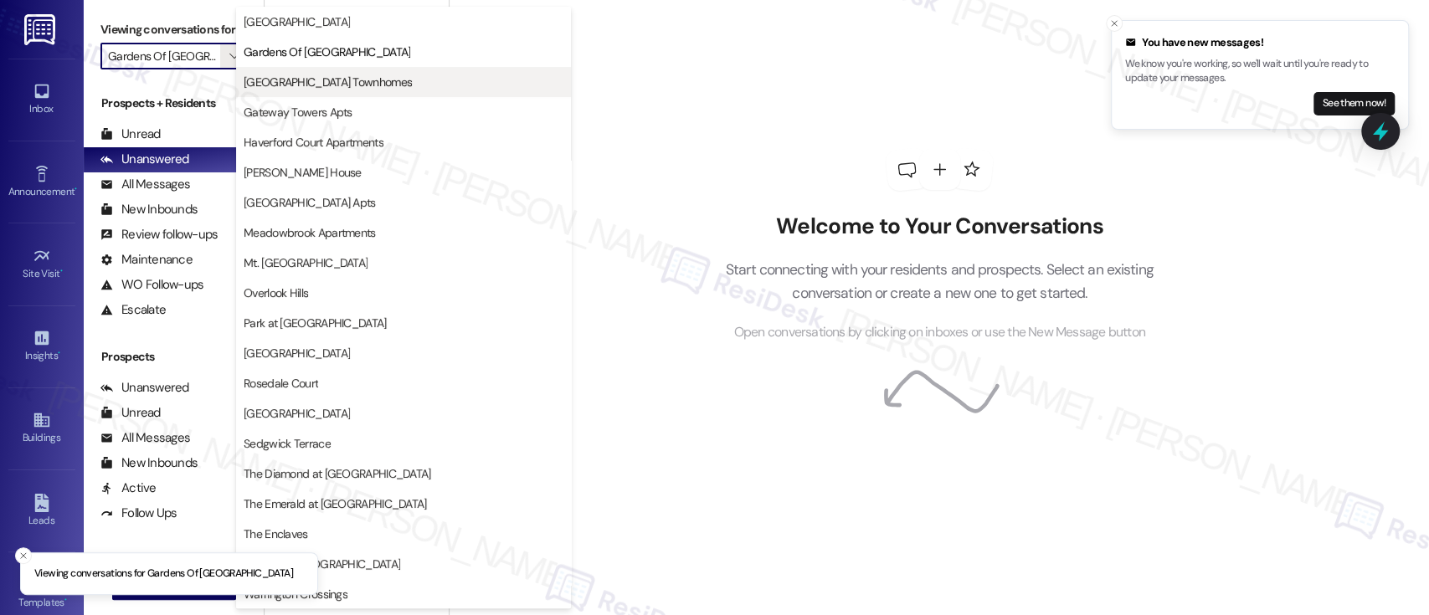
click at [271, 74] on span "Gateway Airport Townhomes" at bounding box center [328, 82] width 168 height 17
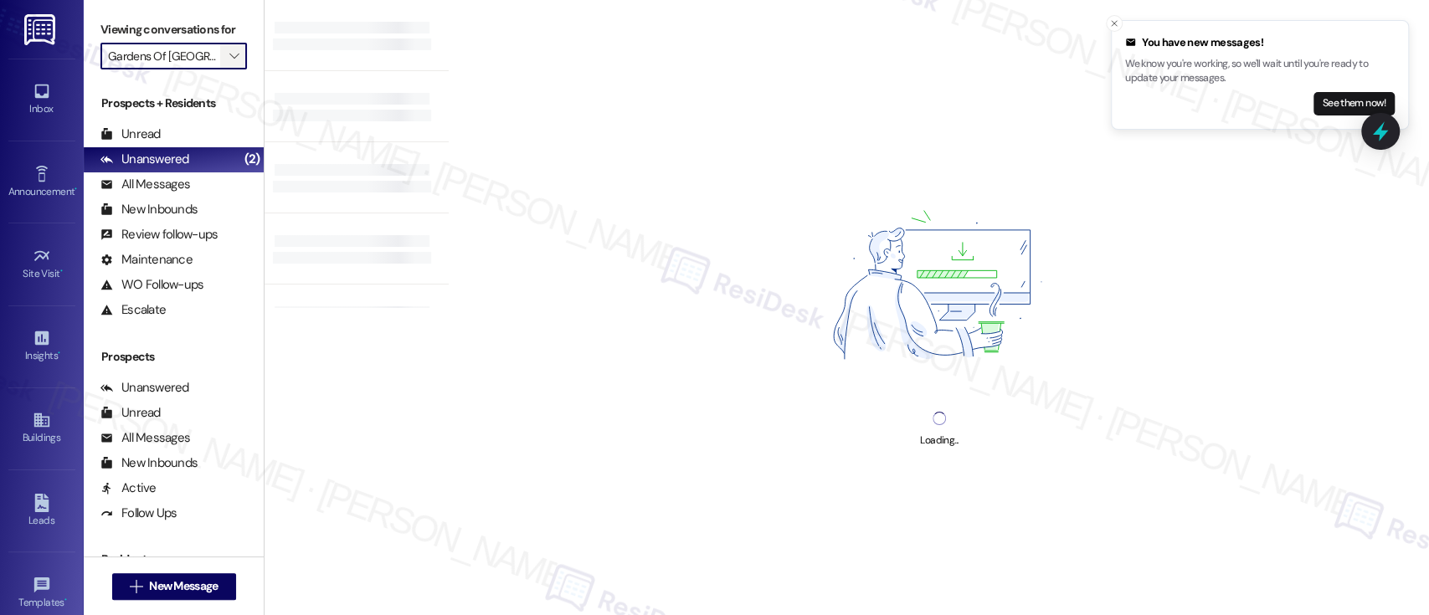
type input "Gateway Airport Townhomes"
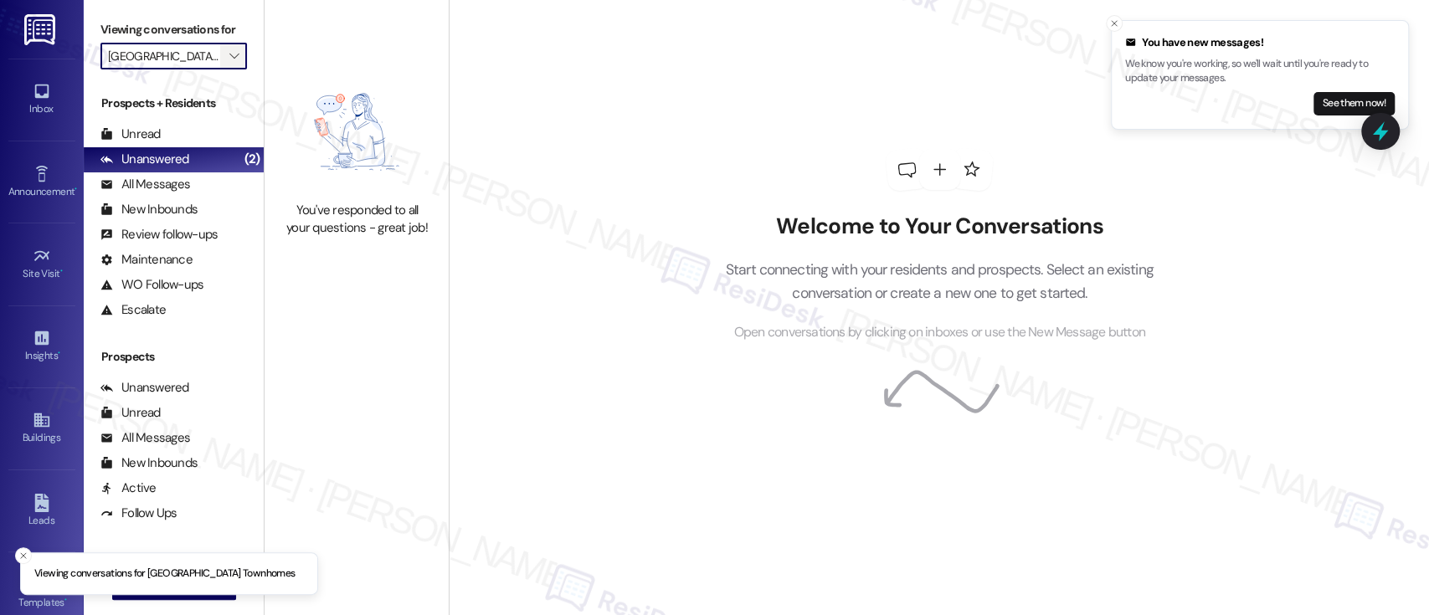
click at [226, 59] on span "" at bounding box center [234, 56] width 16 height 27
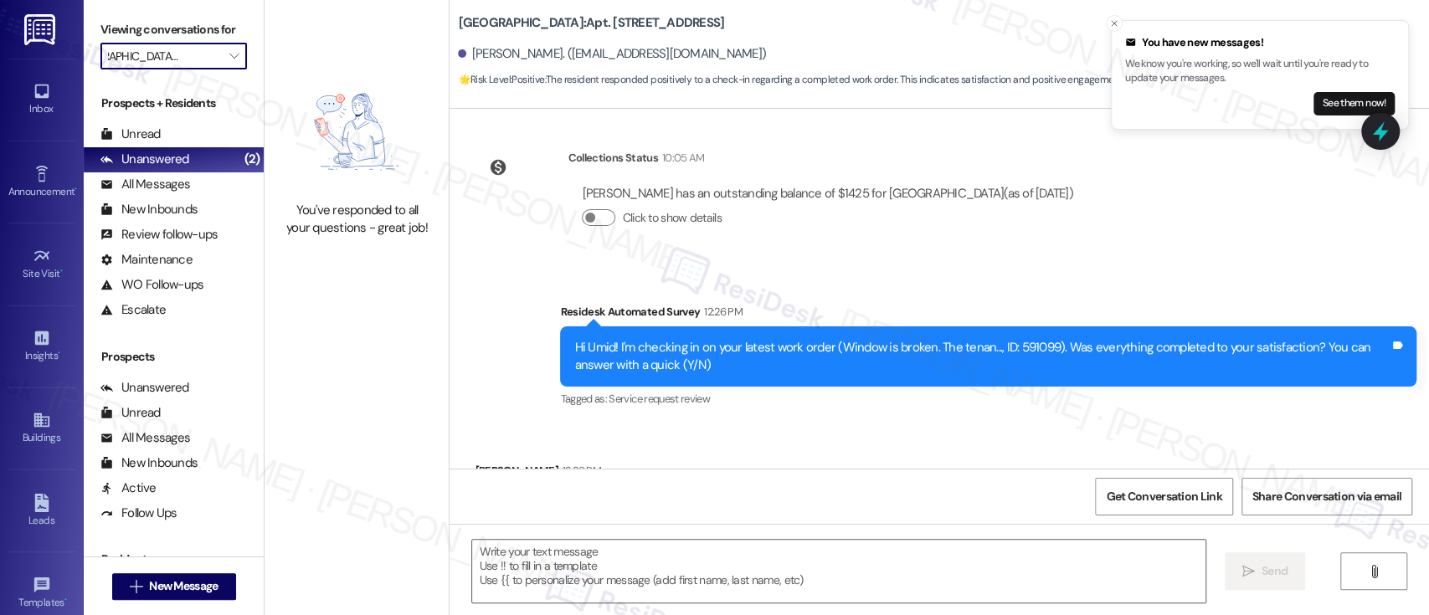
scroll to position [807, 0]
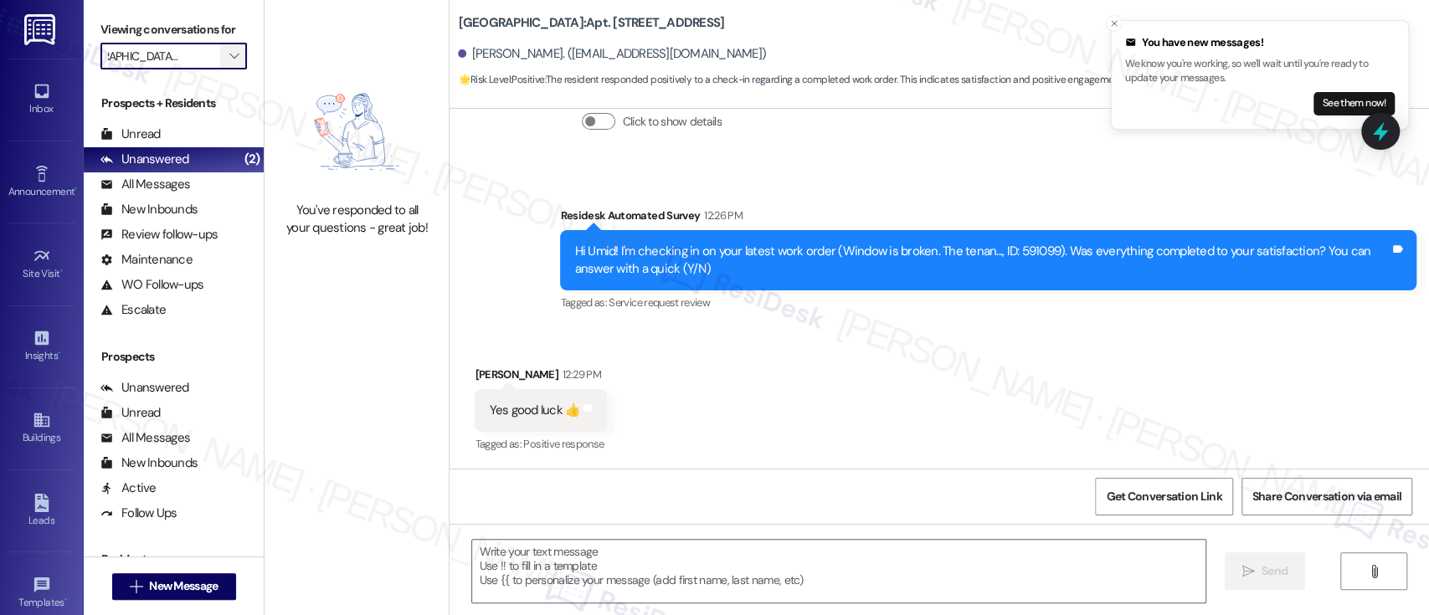
type textarea "Fetching suggested responses. Please feel free to read through the conversation…"
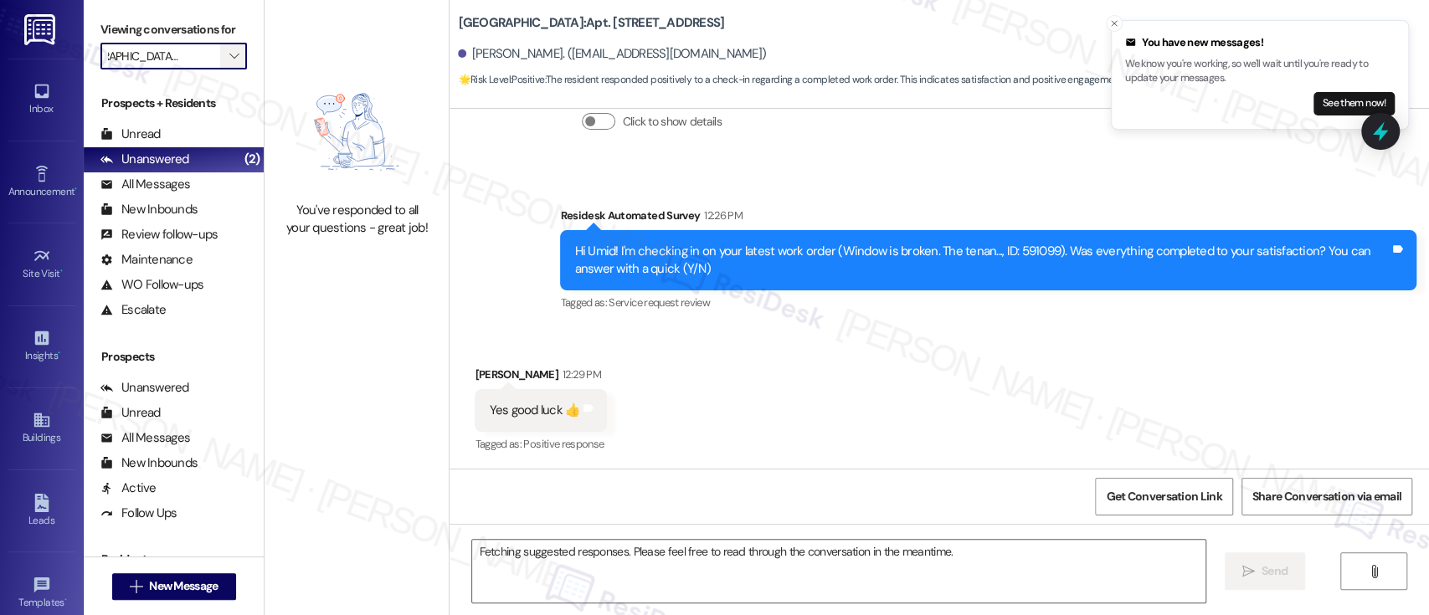
scroll to position [0, 0]
click at [229, 62] on icon "" at bounding box center [233, 55] width 9 height 13
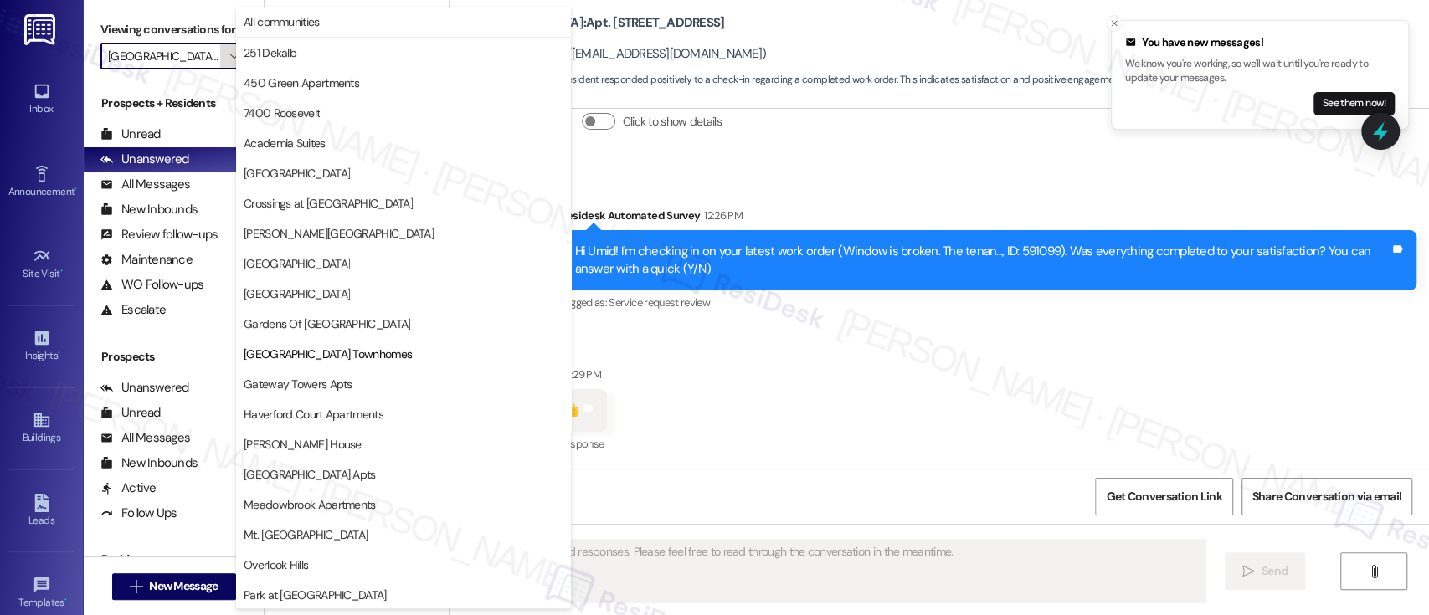
scroll to position [272, 0]
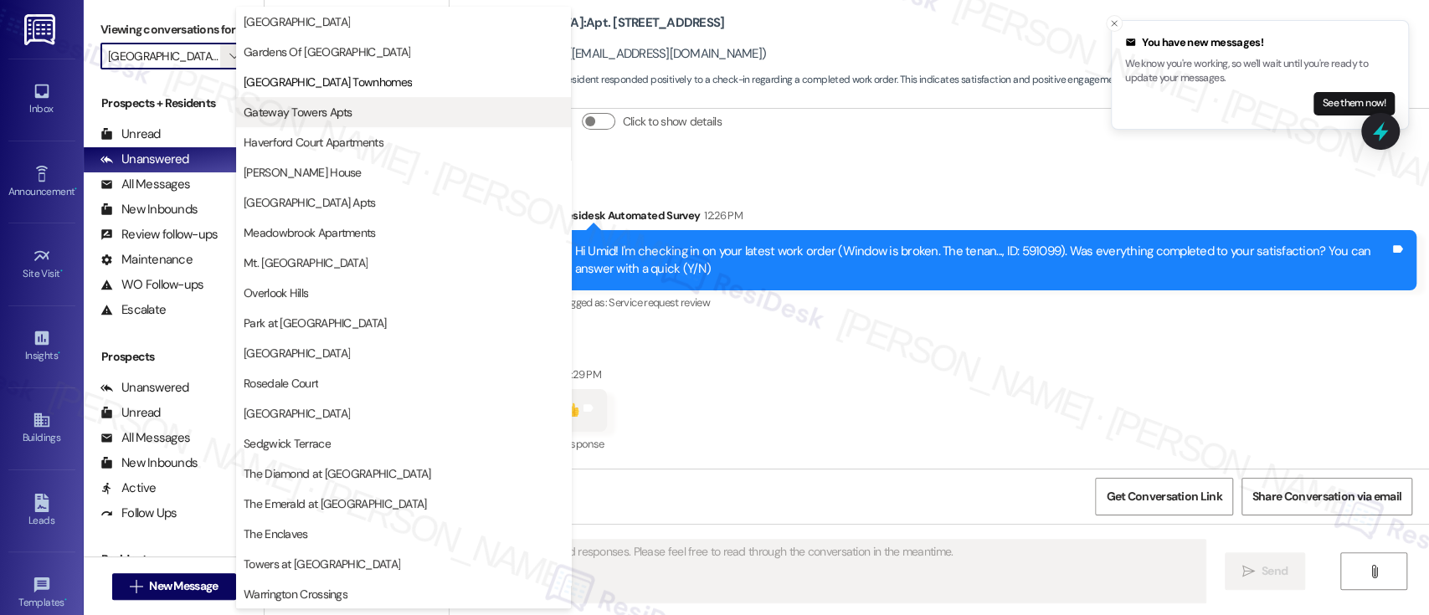
click at [295, 114] on span "Gateway Towers Apts" at bounding box center [298, 112] width 109 height 17
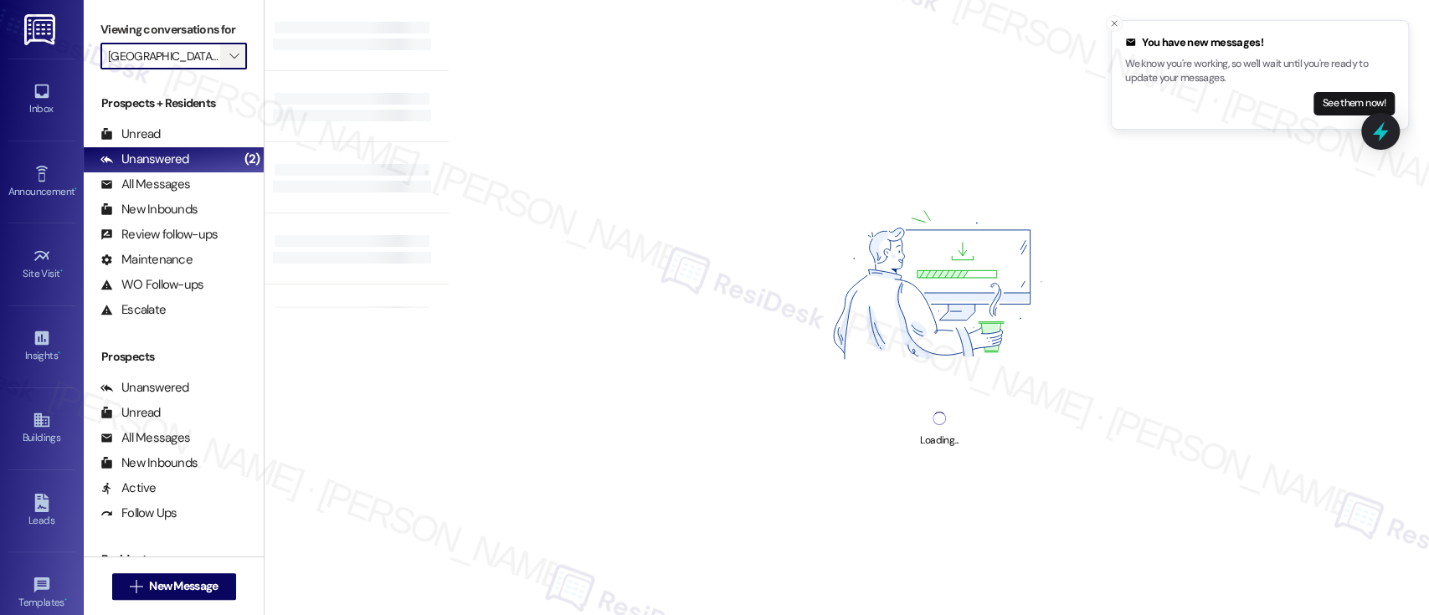
type input "Gateway Towers Apts"
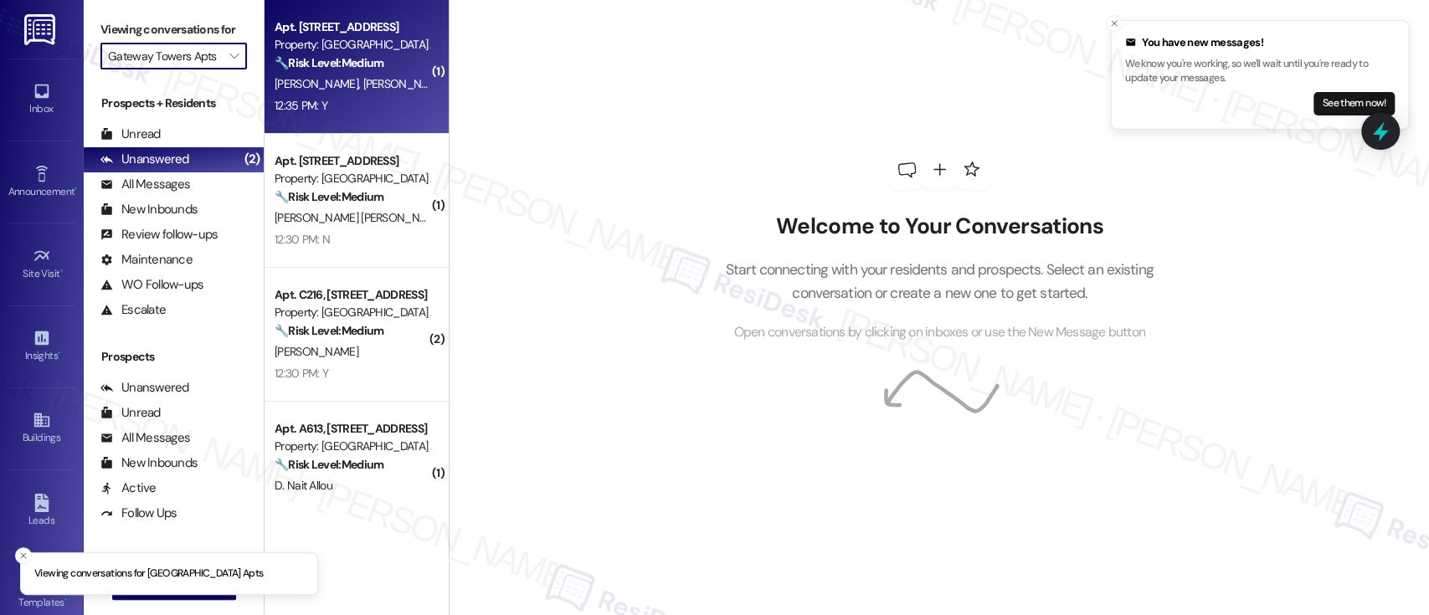
click at [376, 85] on div "C. Bohren N. Panara" at bounding box center [352, 84] width 158 height 21
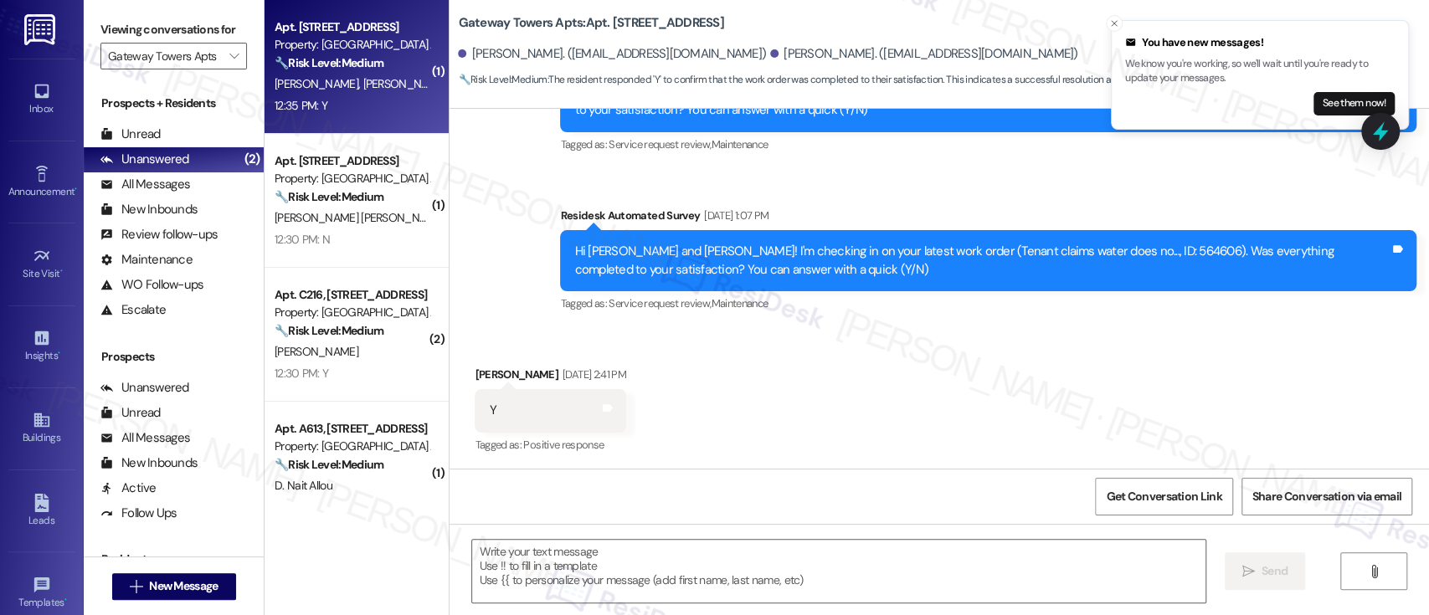
scroll to position [8360, 0]
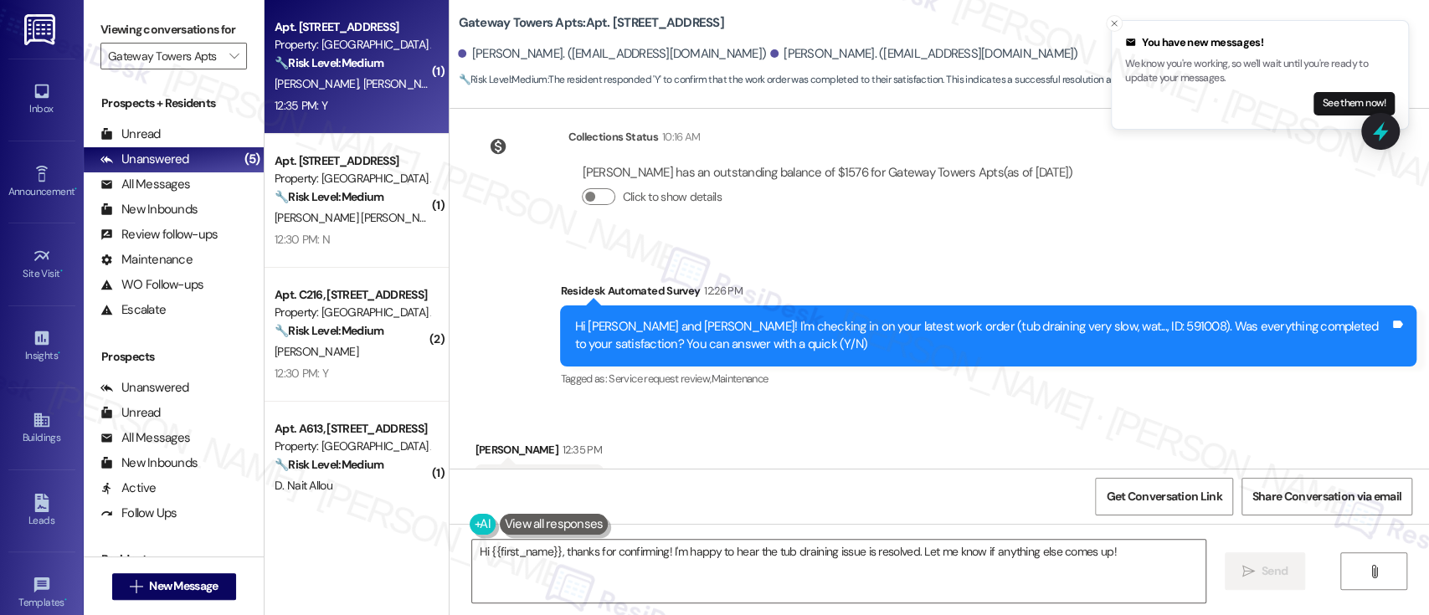
click at [944, 321] on div "Survey, sent via SMS Residesk Automated Survey 12:26 PM Hi Christopher and Nico…" at bounding box center [987, 336] width 881 height 134
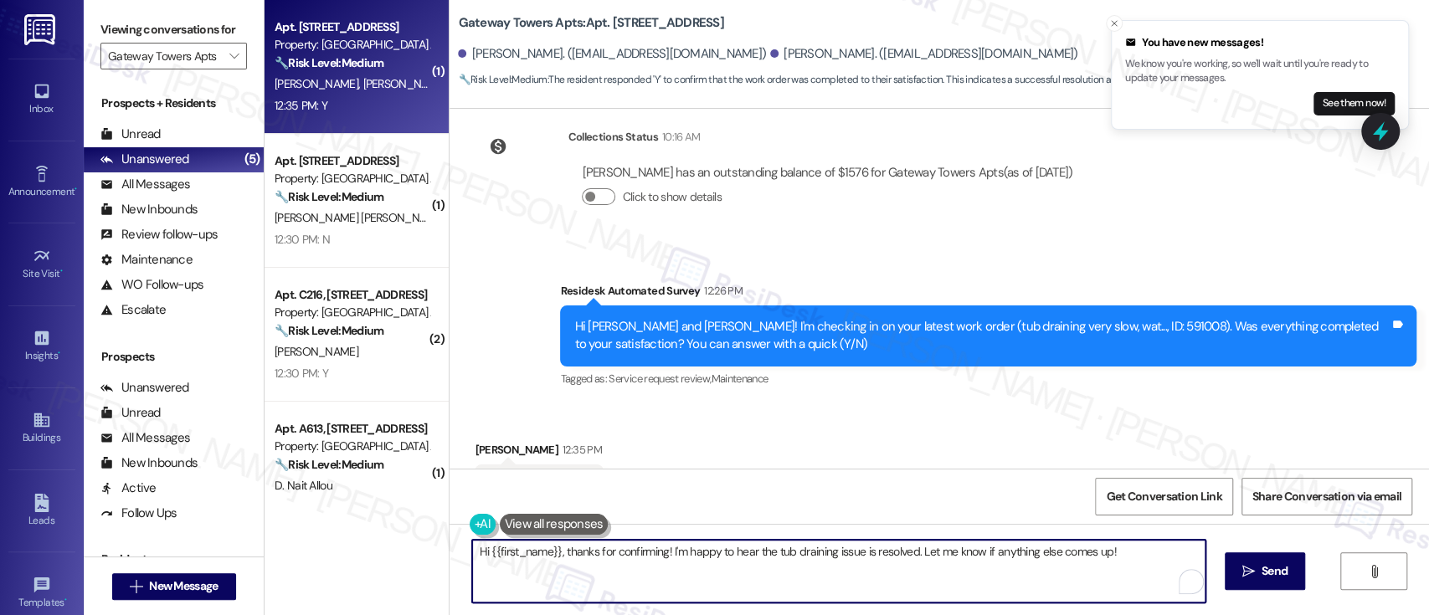
click at [507, 554] on textarea "Hi {{first_name}}, thanks for confirming! I'm happy to hear the tub draining is…" at bounding box center [838, 571] width 732 height 63
type textarea "Hi Nicole, thanks for confirming! I'm happy to hear the tub draining issue is r…"
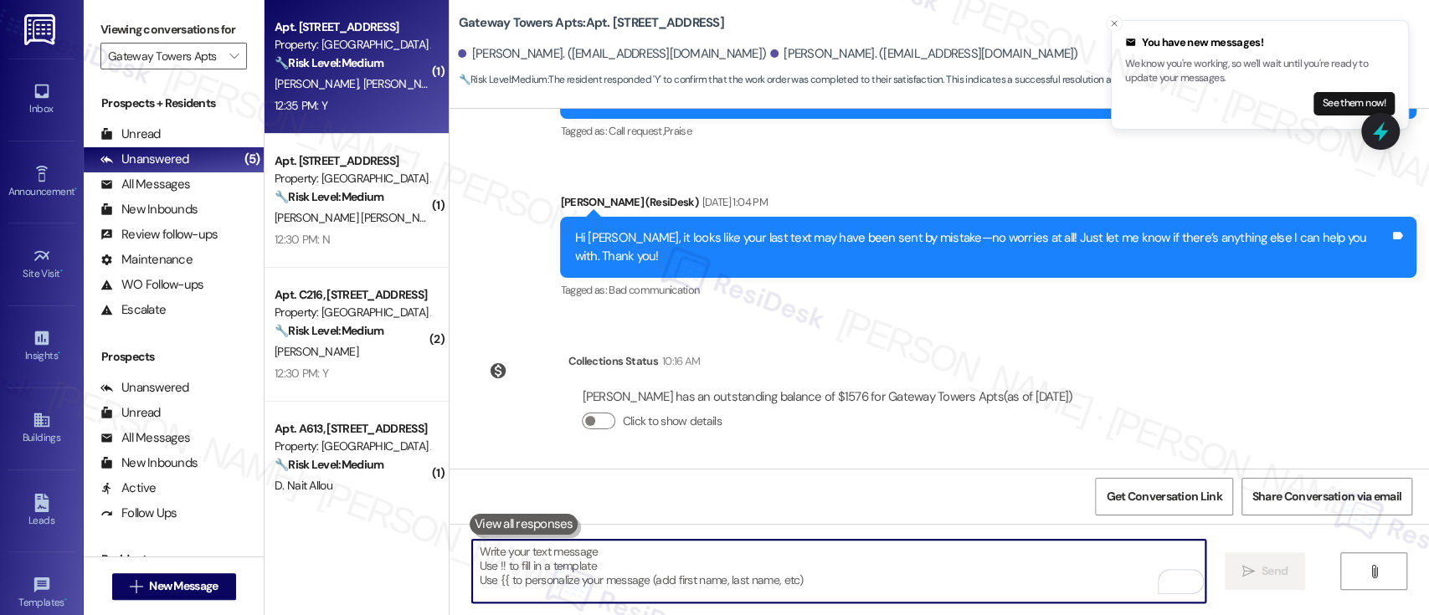
scroll to position [8025, 0]
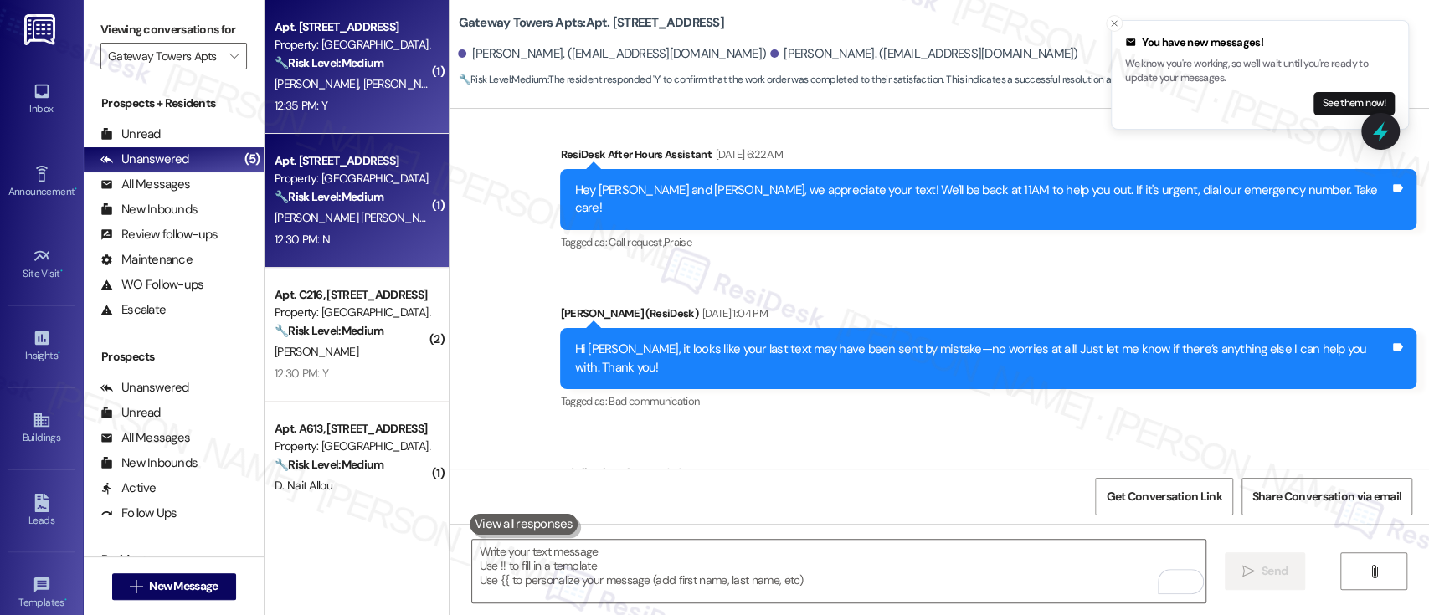
click at [362, 223] on div "[PERSON_NAME] [PERSON_NAME]" at bounding box center [352, 218] width 158 height 21
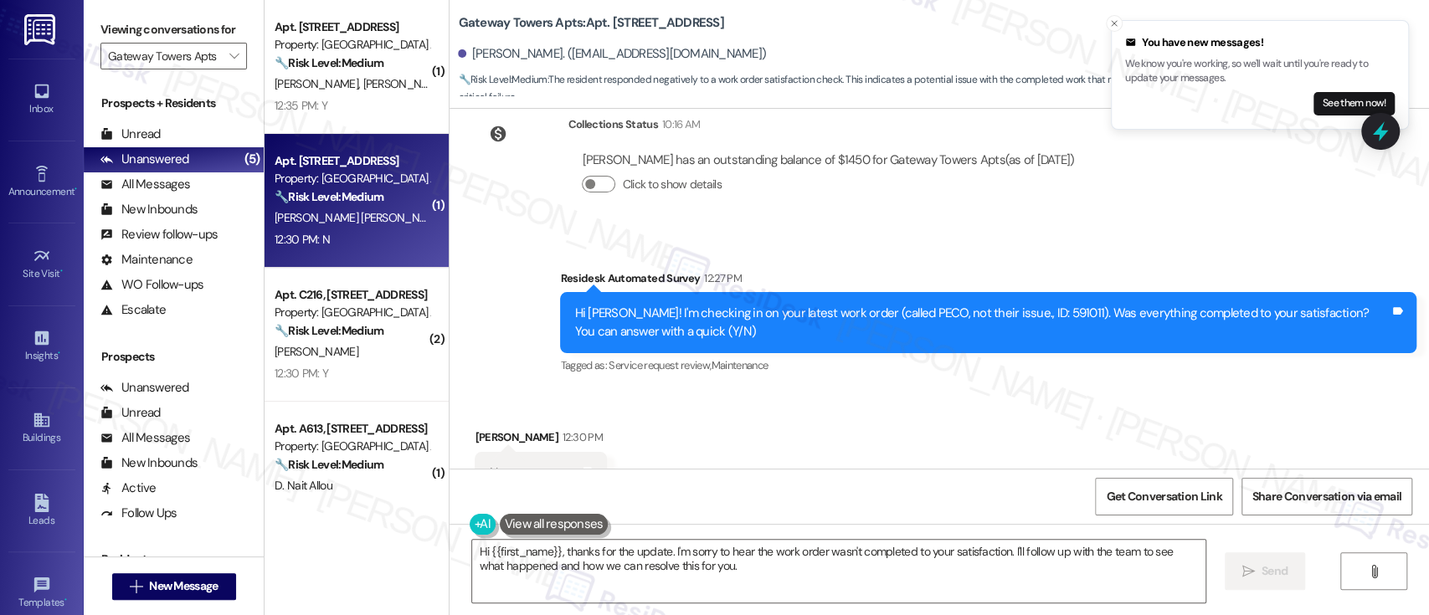
scroll to position [2156, 0]
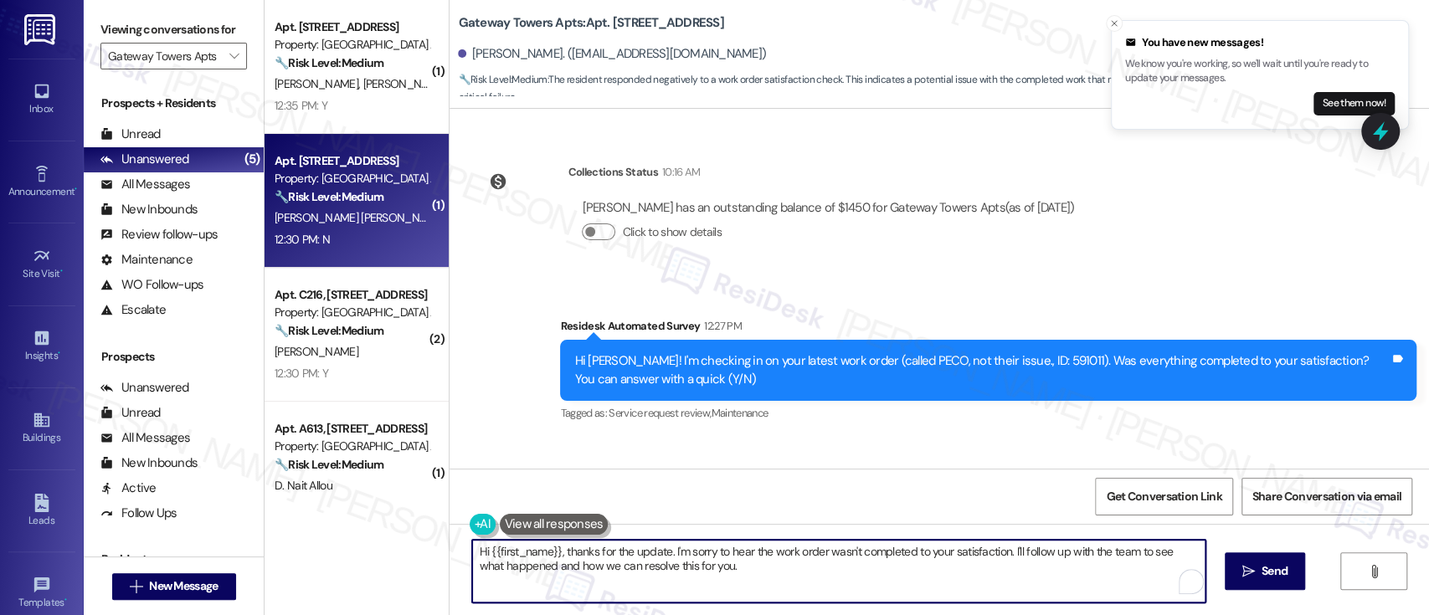
drag, startPoint x: 1002, startPoint y: 552, endPoint x: 1009, endPoint y: 586, distance: 34.3
click at [1009, 586] on textarea "Hi {{first_name}}, thanks for the update. I'm sorry to hear the work order wasn…" at bounding box center [838, 571] width 732 height 63
paste textarea "Thank you for the update. I’m sorry to hear the work order wasn’t completed to …"
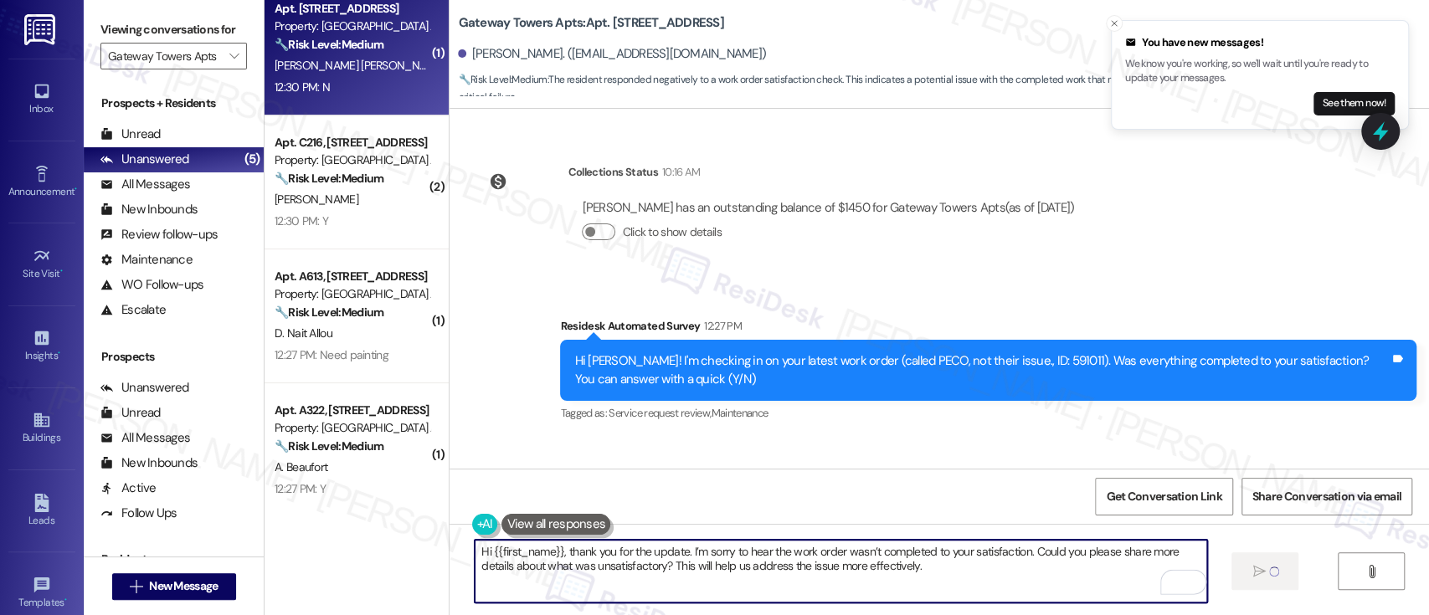
scroll to position [173, 0]
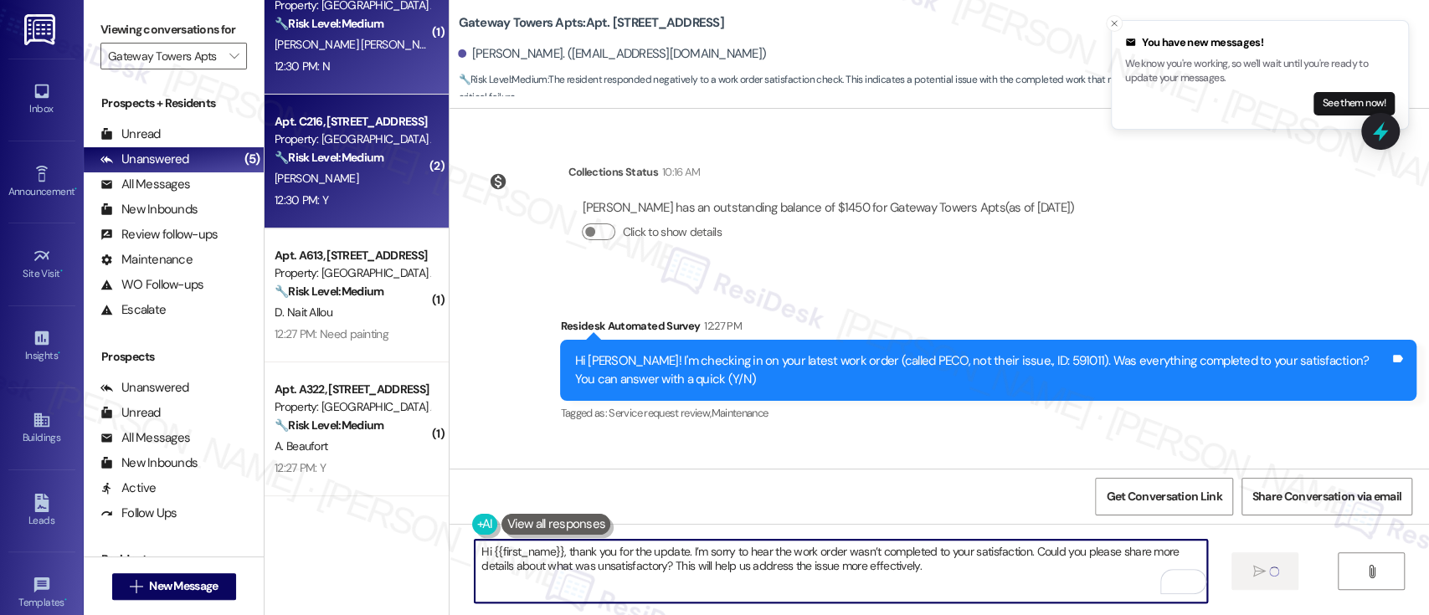
type textarea "Hi {{first_name}}, thank you for the update. I’m sorry to hear the work order w…"
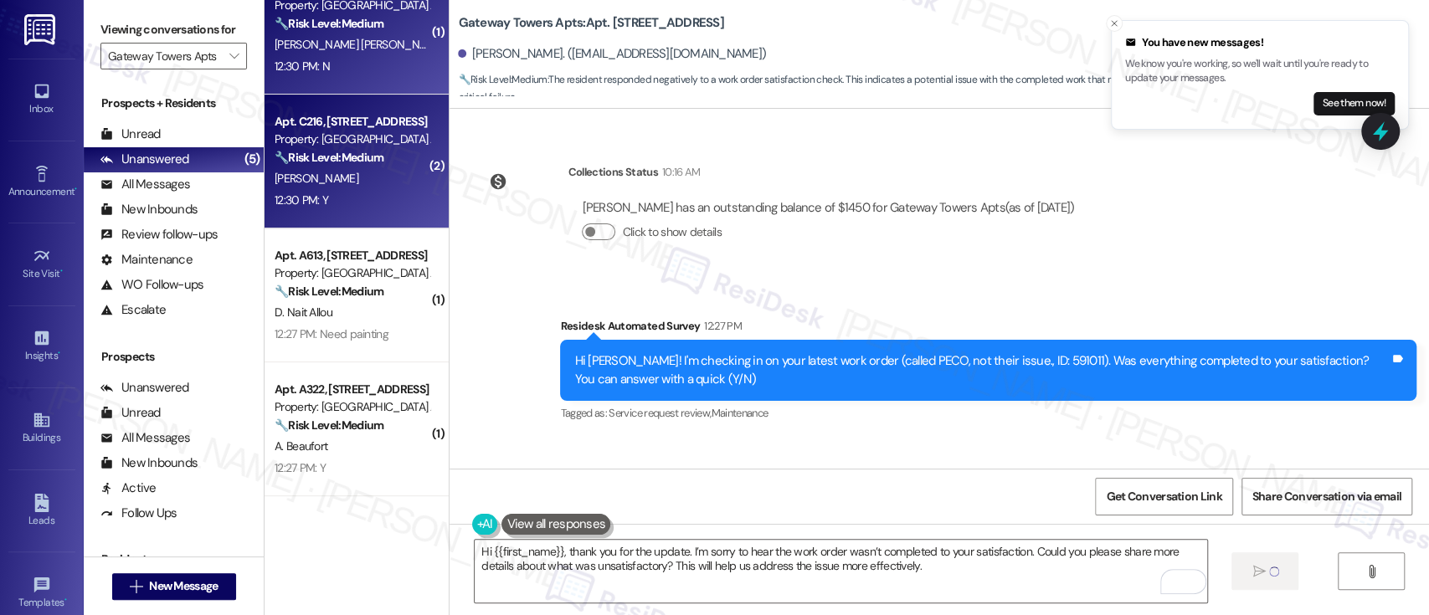
click at [367, 197] on div "12:30 PM: Y 12:30 PM: Y" at bounding box center [352, 200] width 158 height 21
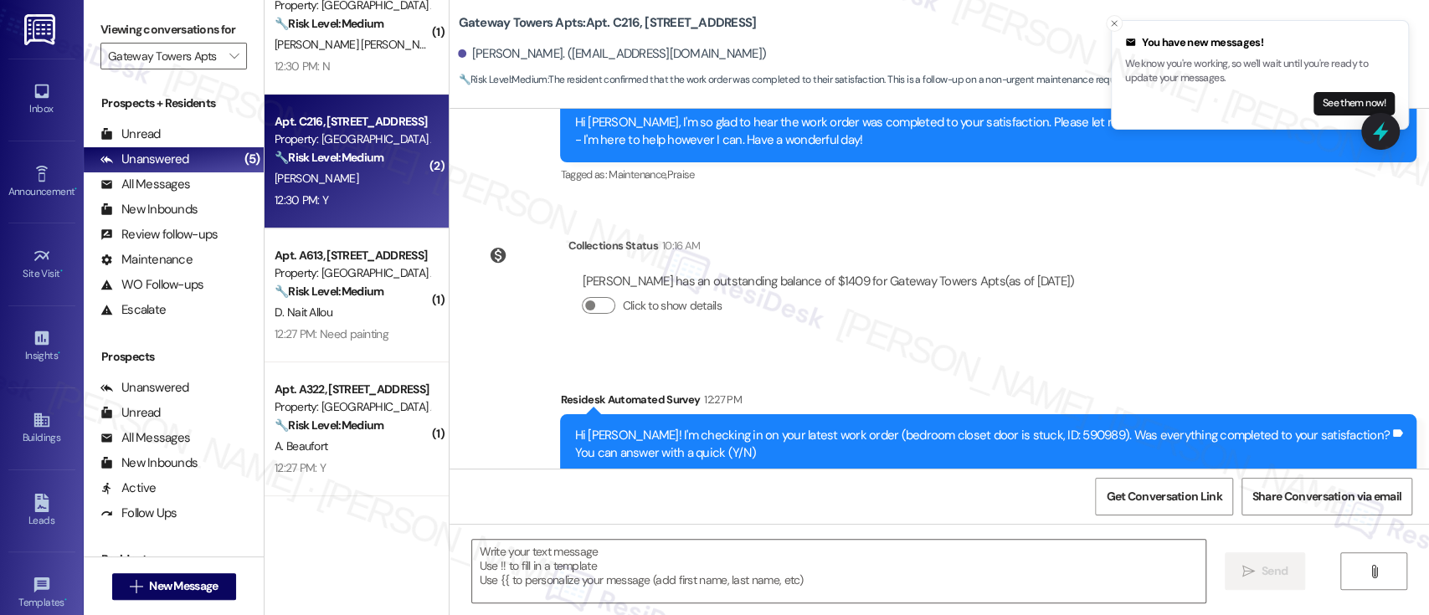
scroll to position [665, 0]
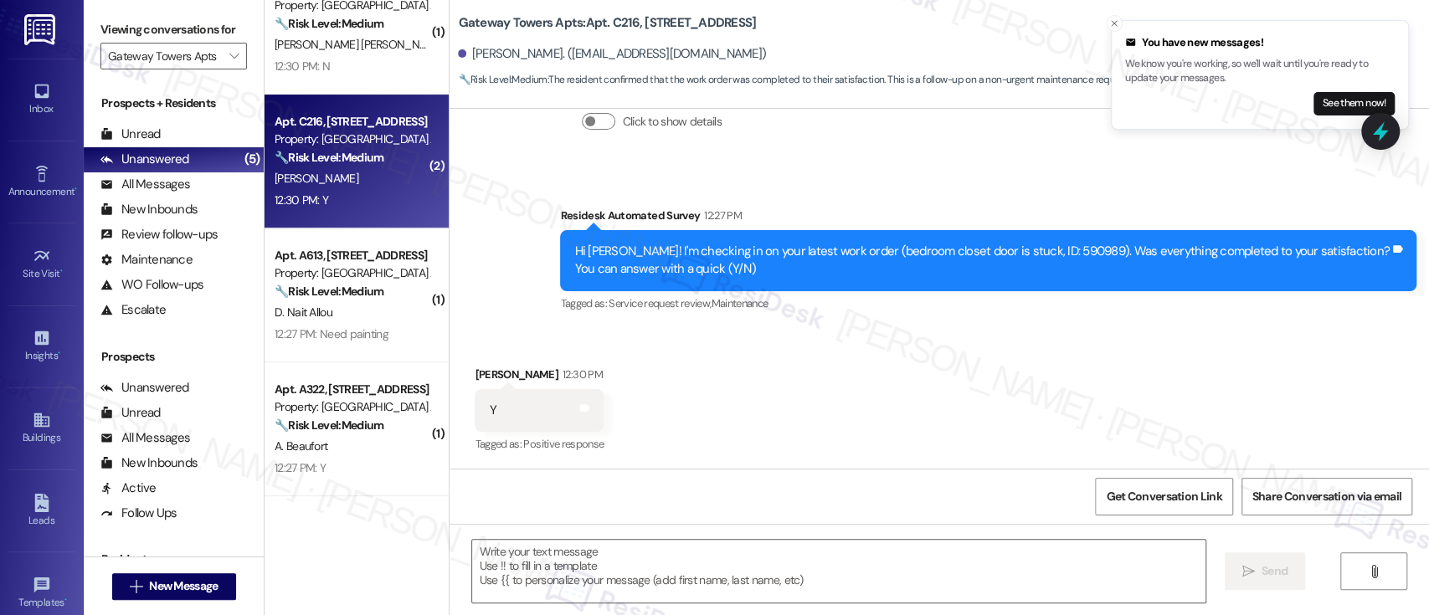
type textarea "Fetching suggested responses. Please feel free to read through the conversation…"
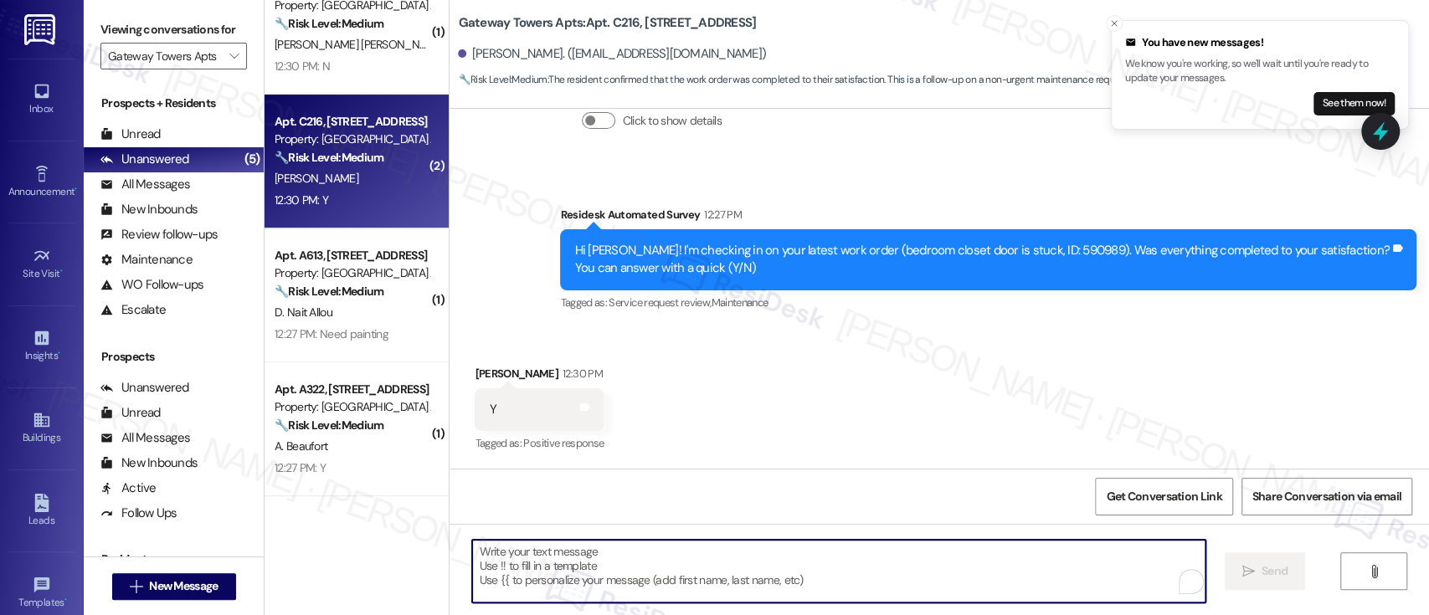
click at [806, 592] on textarea "To enrich screen reader interactions, please activate Accessibility in Grammarl…" at bounding box center [838, 571] width 732 height 63
paste textarea "I'm so glad to hear that everything was taken care of to your satisfaction. Ple…"
type textarea "I'm so glad to hear that everything was taken care of to your satisfaction. Ple…"
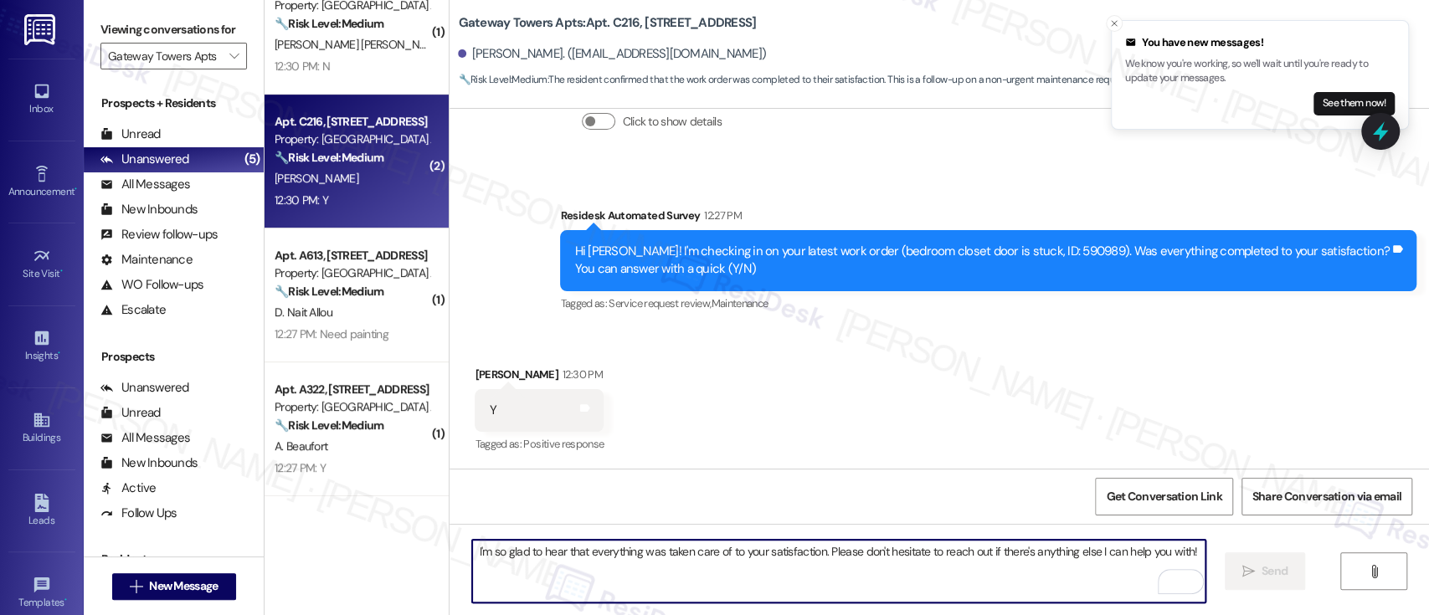
scroll to position [783, 0]
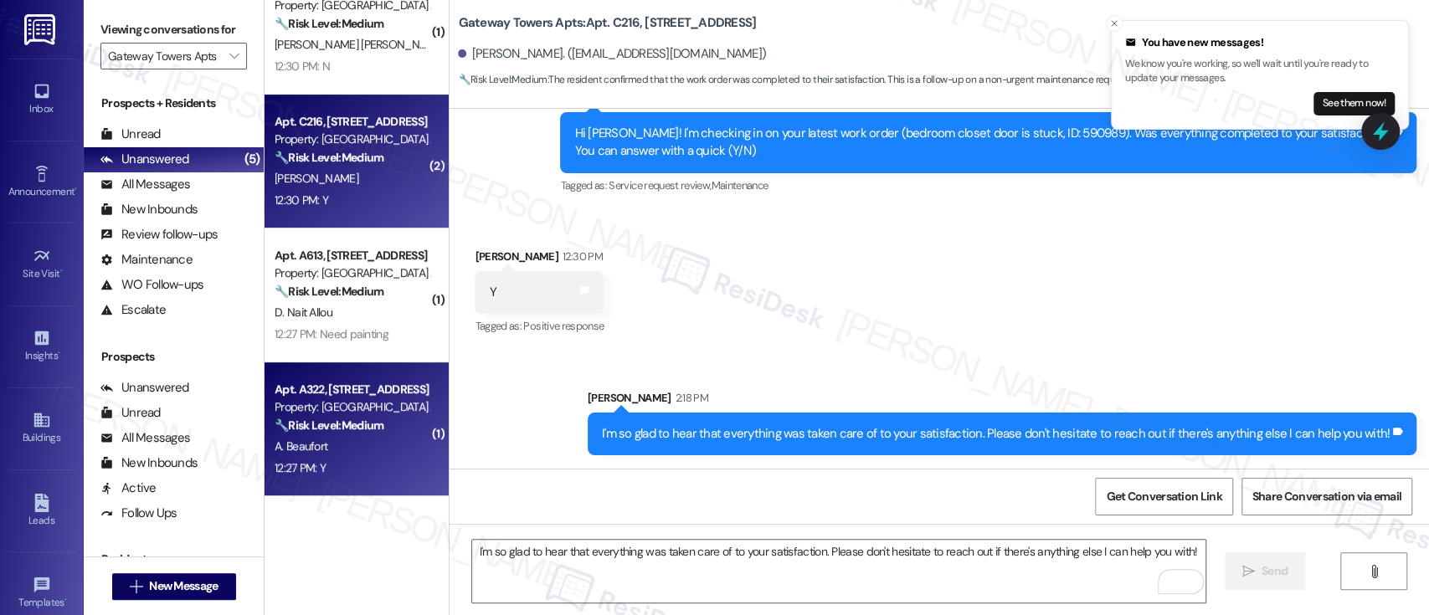
click at [308, 459] on div "12:27 PM: Y 12:27 PM: Y" at bounding box center [352, 468] width 158 height 21
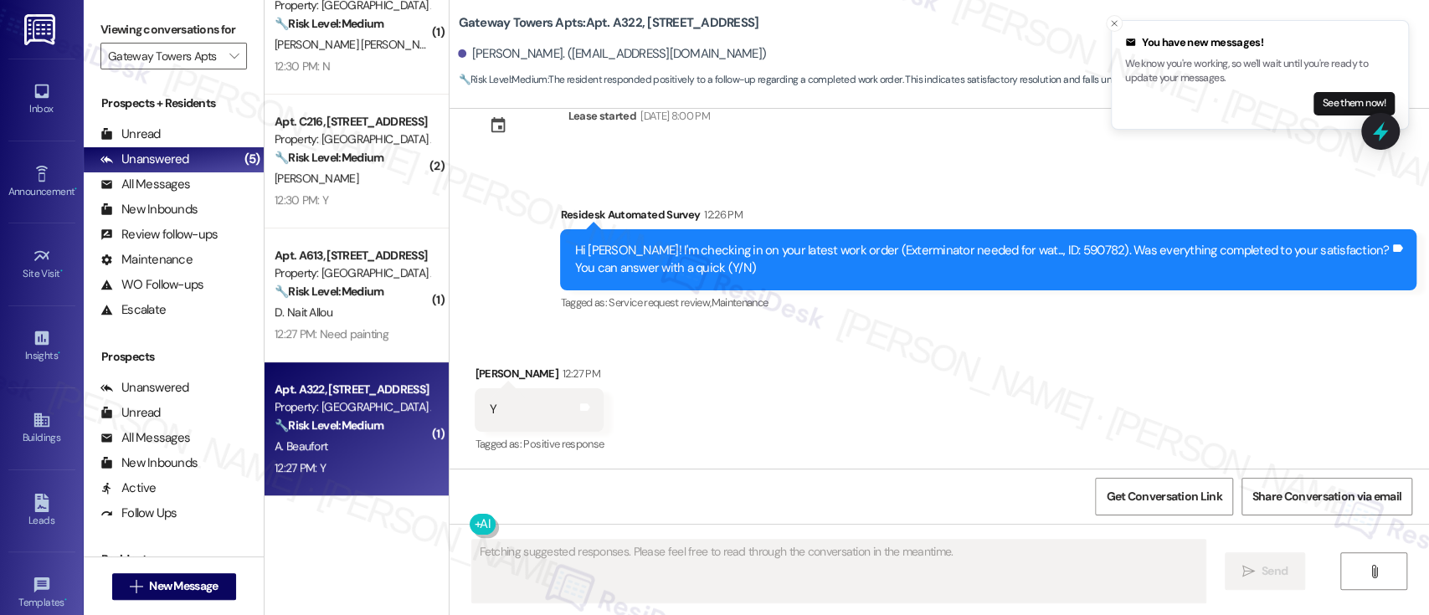
scroll to position [3198, 0]
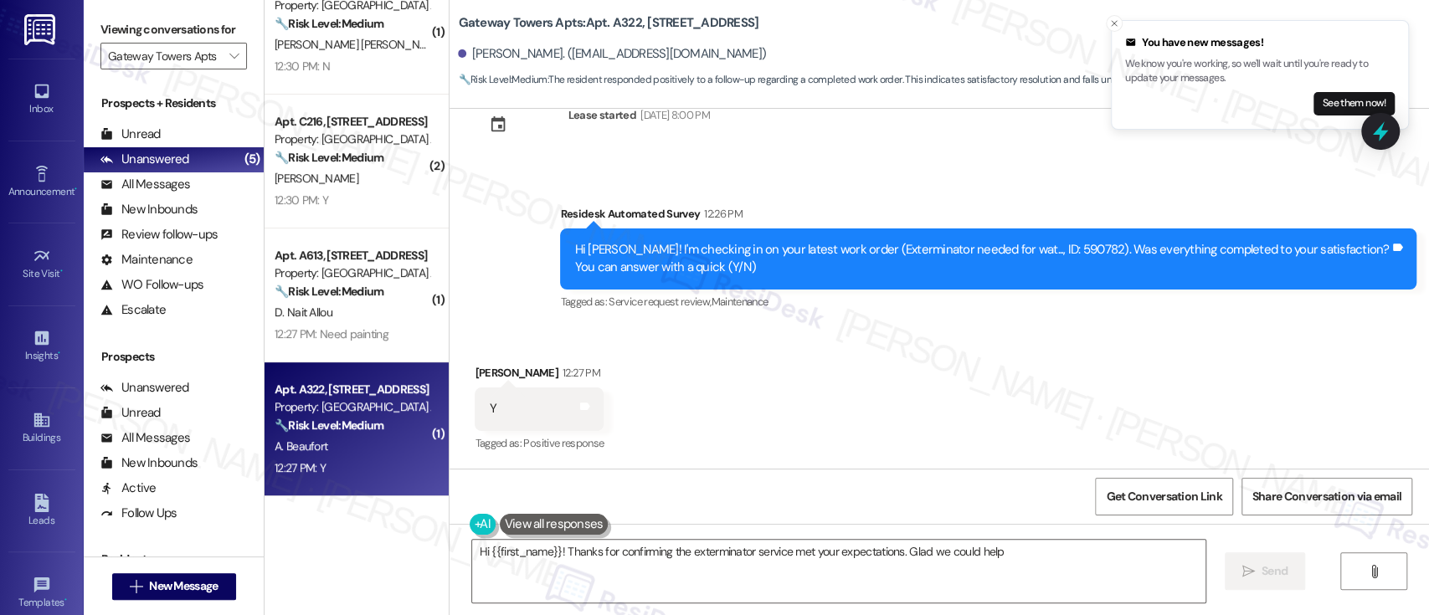
type textarea "Hi {{first_name}}! Thanks for confirming the exterminator service met your expe…"
click at [658, 555] on textarea "Hi {{first_name}}! Thanks for confirming the exterminator service met your expe…" at bounding box center [838, 571] width 732 height 63
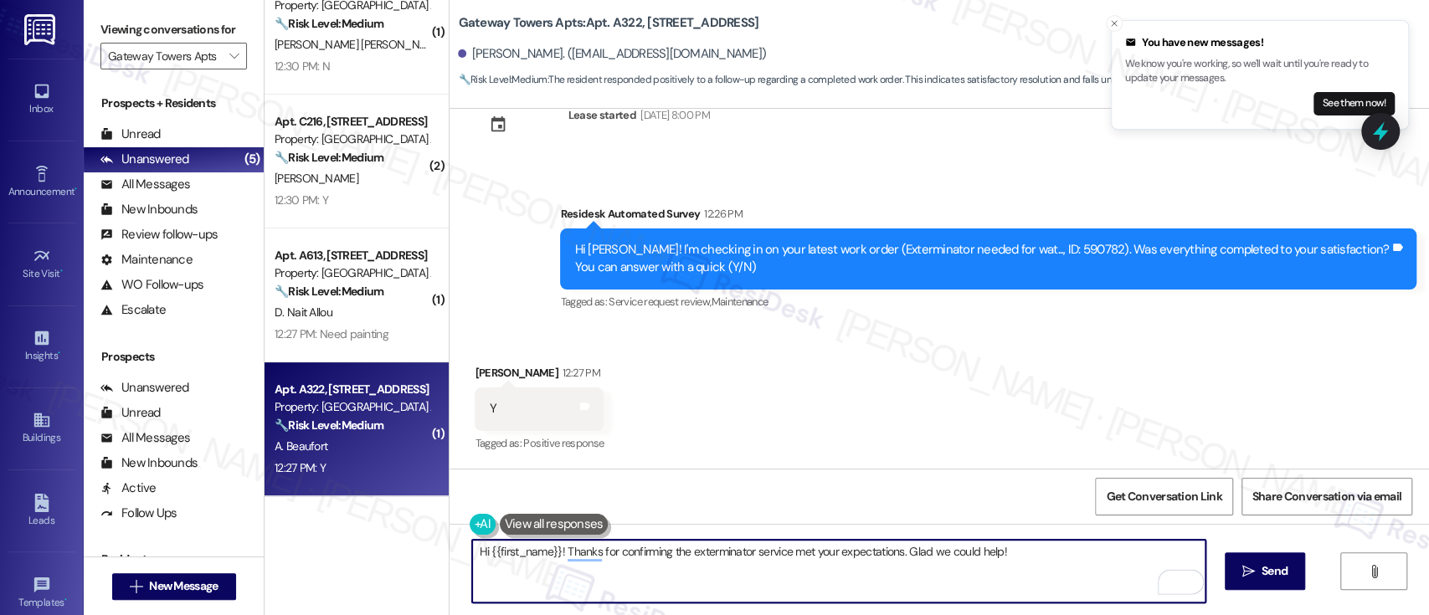
click at [1034, 579] on textarea "Hi {{first_name}}! Thanks for confirming the exterminator service met your expe…" at bounding box center [838, 571] width 732 height 63
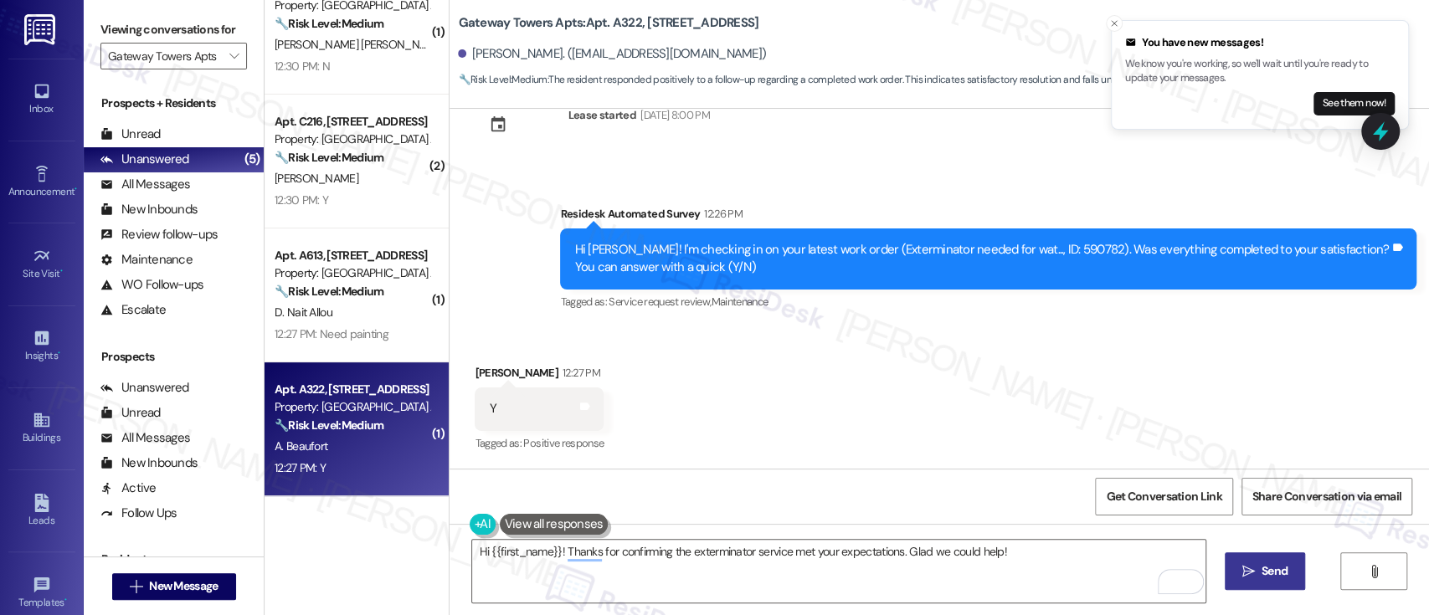
click at [1273, 573] on span "Send" at bounding box center [1274, 571] width 26 height 18
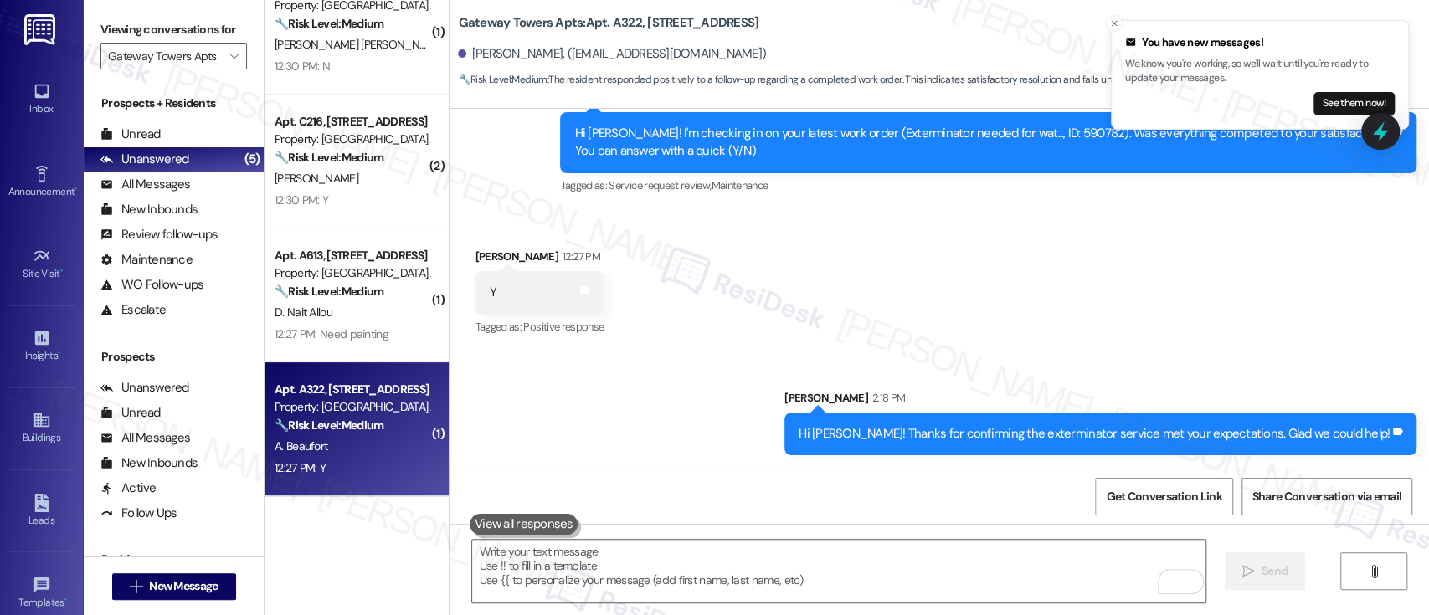
scroll to position [3314, 0]
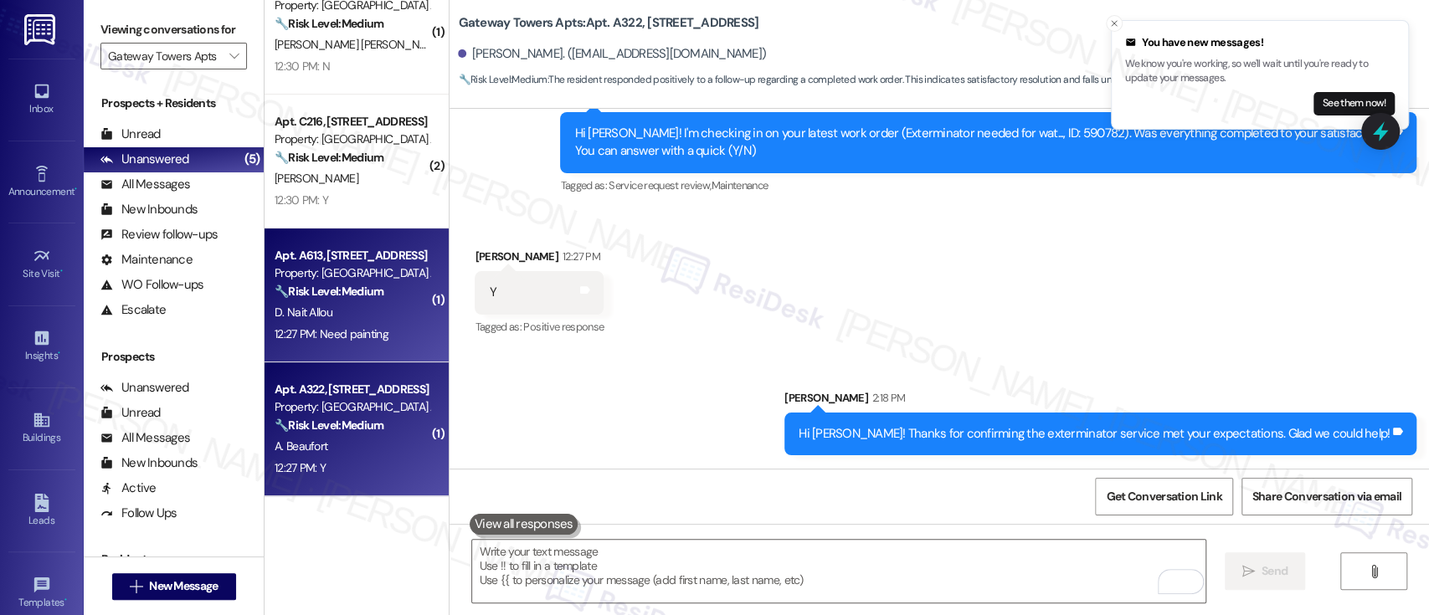
click at [359, 311] on div "D. Nait Allou" at bounding box center [352, 312] width 158 height 21
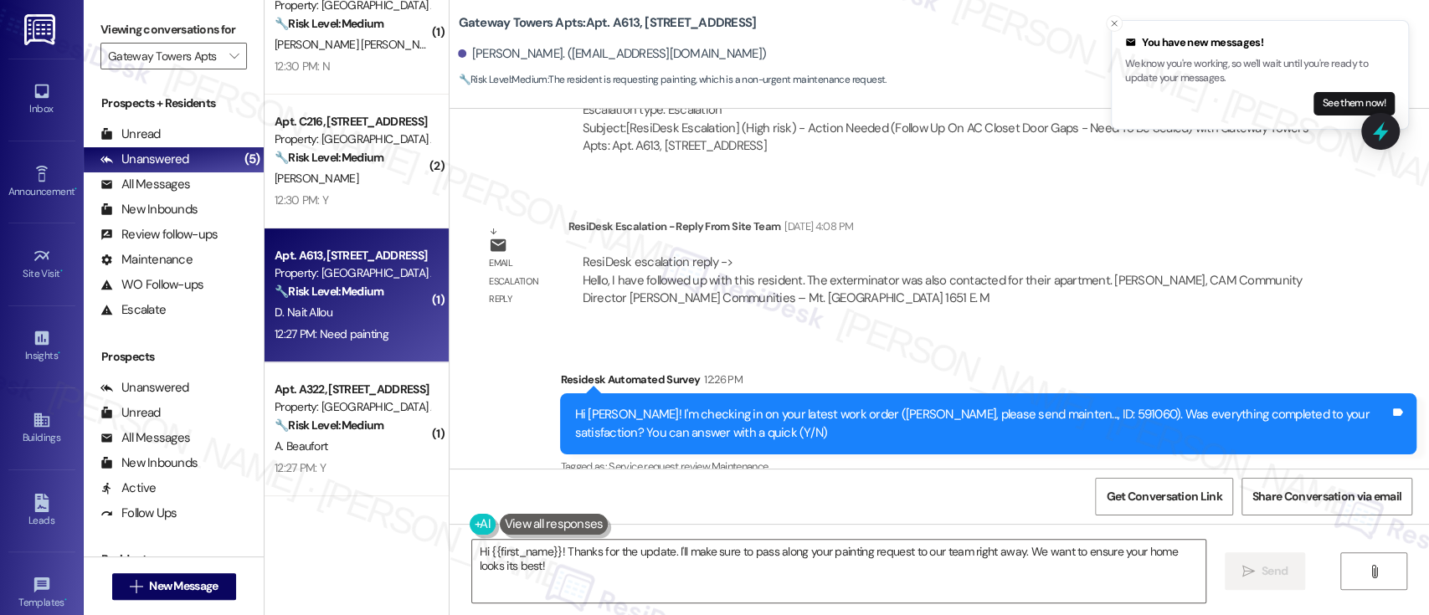
scroll to position [6089, 0]
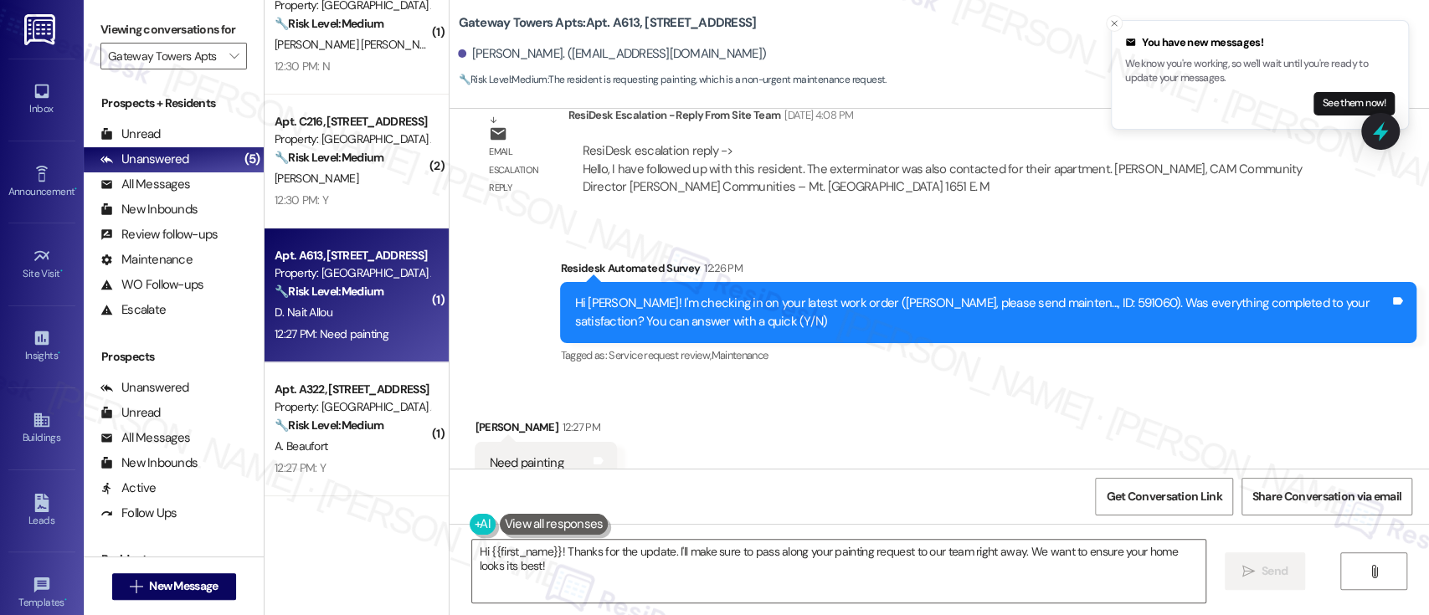
click at [1031, 295] on div "Hi [PERSON_NAME]! I'm checking in on your latest work order ([PERSON_NAME], ple…" at bounding box center [981, 313] width 815 height 36
copy div "591060"
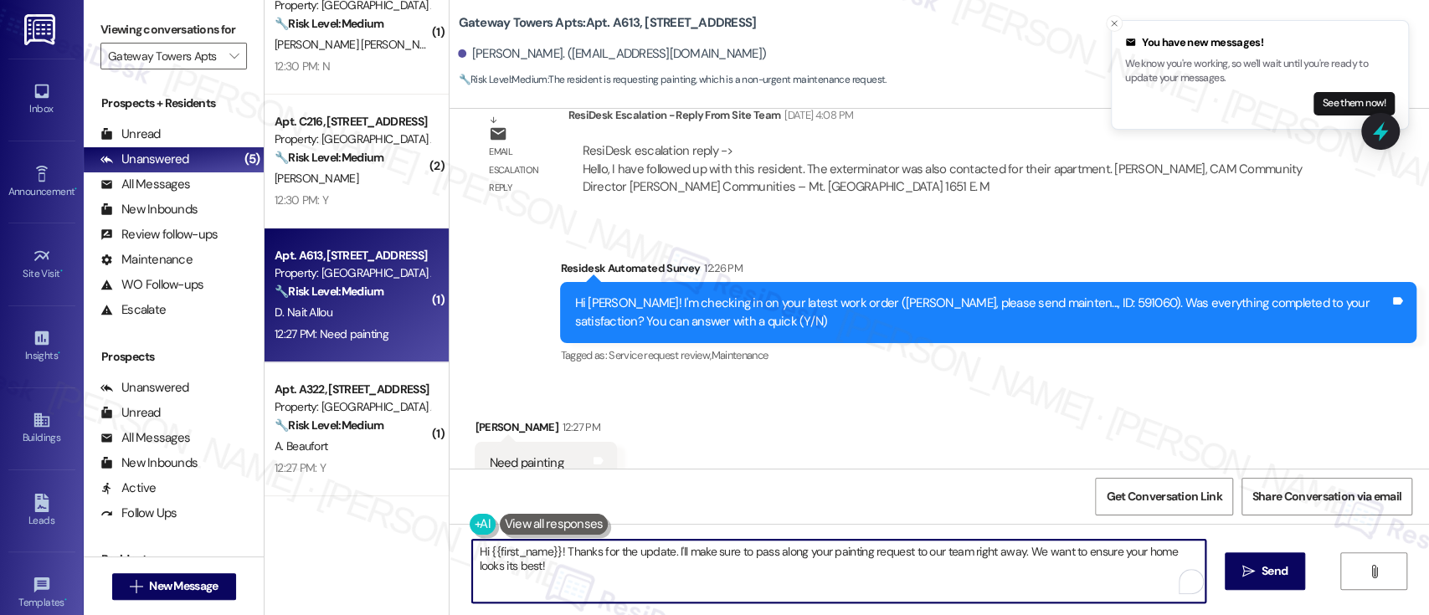
drag, startPoint x: 665, startPoint y: 553, endPoint x: 672, endPoint y: 570, distance: 18.0
click at [672, 570] on textarea "Hi {{first_name}}! Thanks for the update. I'll make sure to pass along your pai…" at bounding box center [838, 571] width 732 height 63
type textarea "Hi {{first_name}}! Thanks for the update. Can you let me know which areas need …"
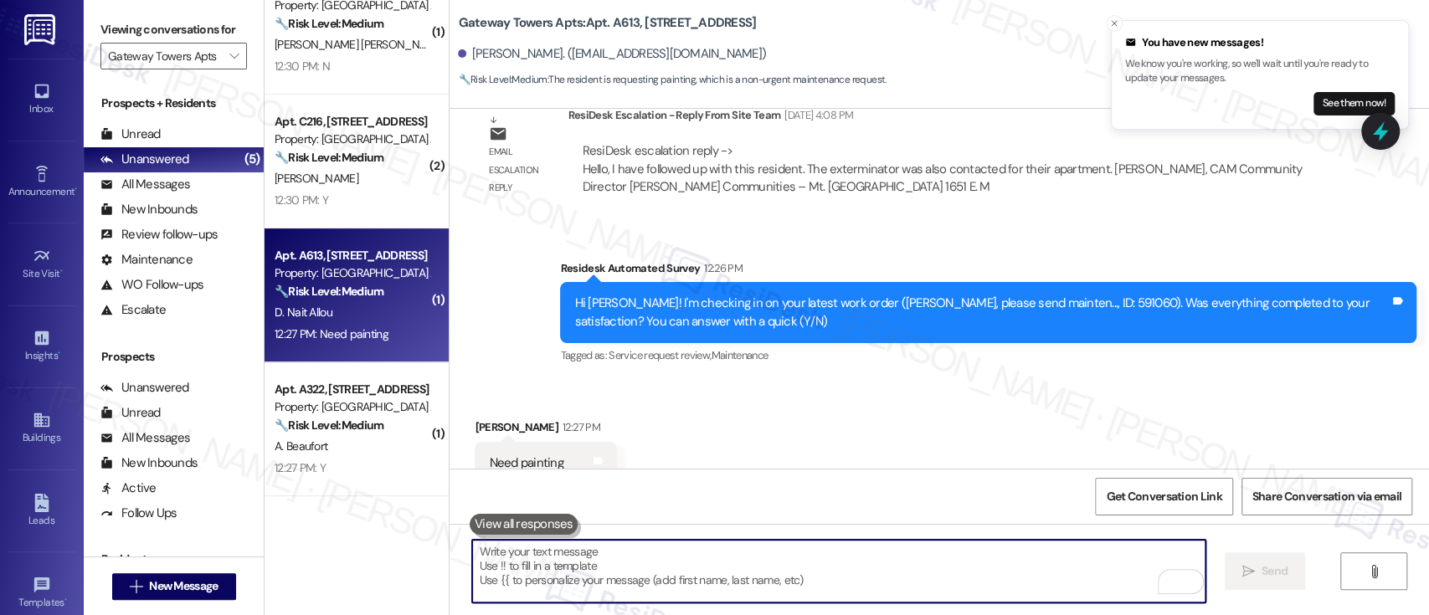
scroll to position [6088, 0]
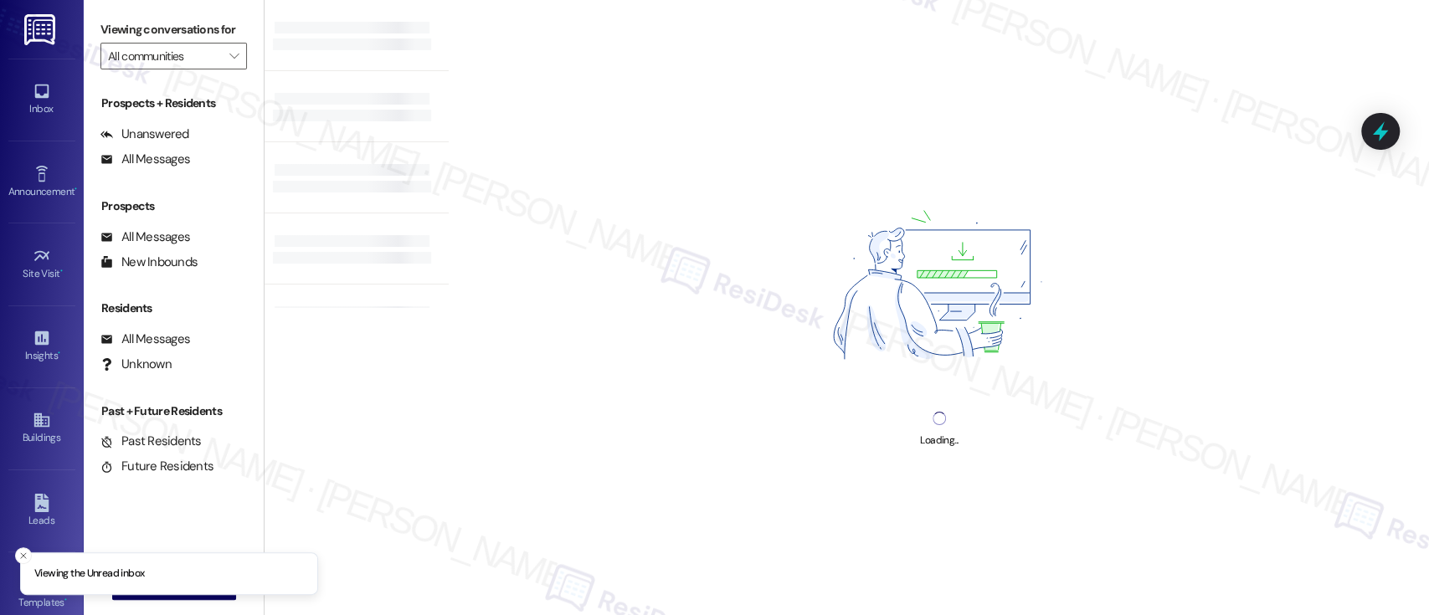
type input "Gateway Towers Apts"
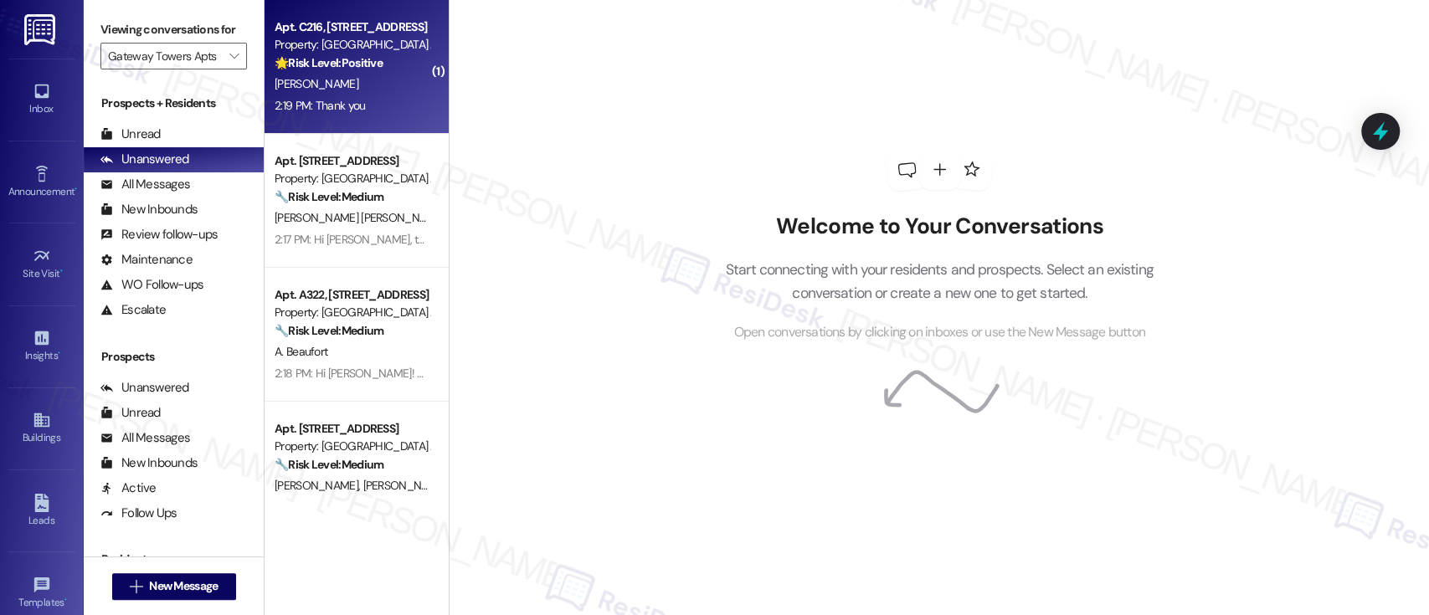
click at [388, 74] on div "[PERSON_NAME]" at bounding box center [352, 84] width 158 height 21
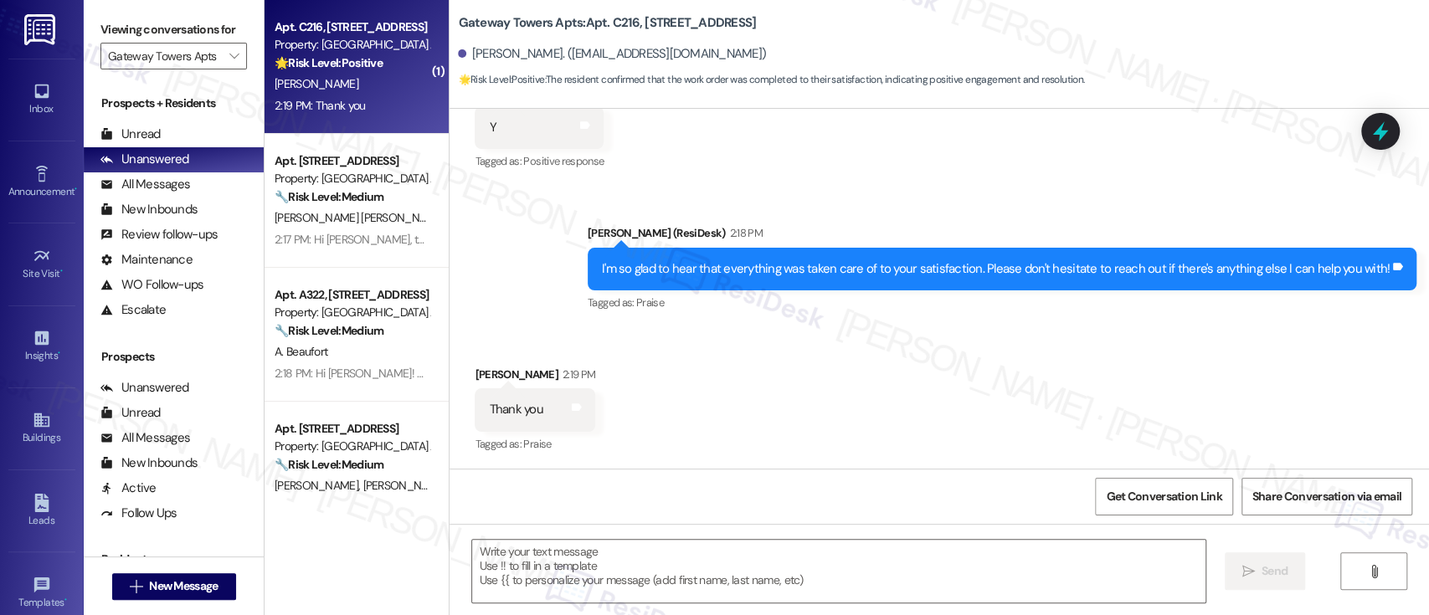
scroll to position [949, 0]
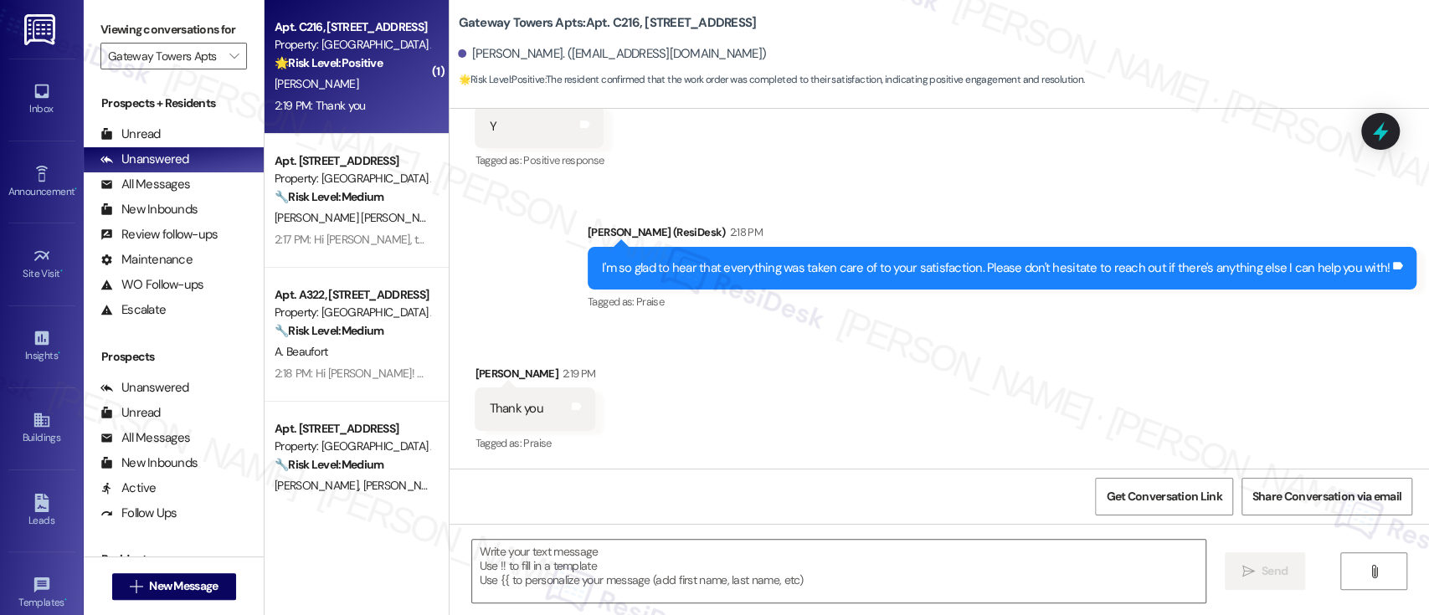
type textarea "Fetching suggested responses. Please feel free to read through the conversation…"
click at [878, 567] on textarea at bounding box center [838, 571] width 732 height 63
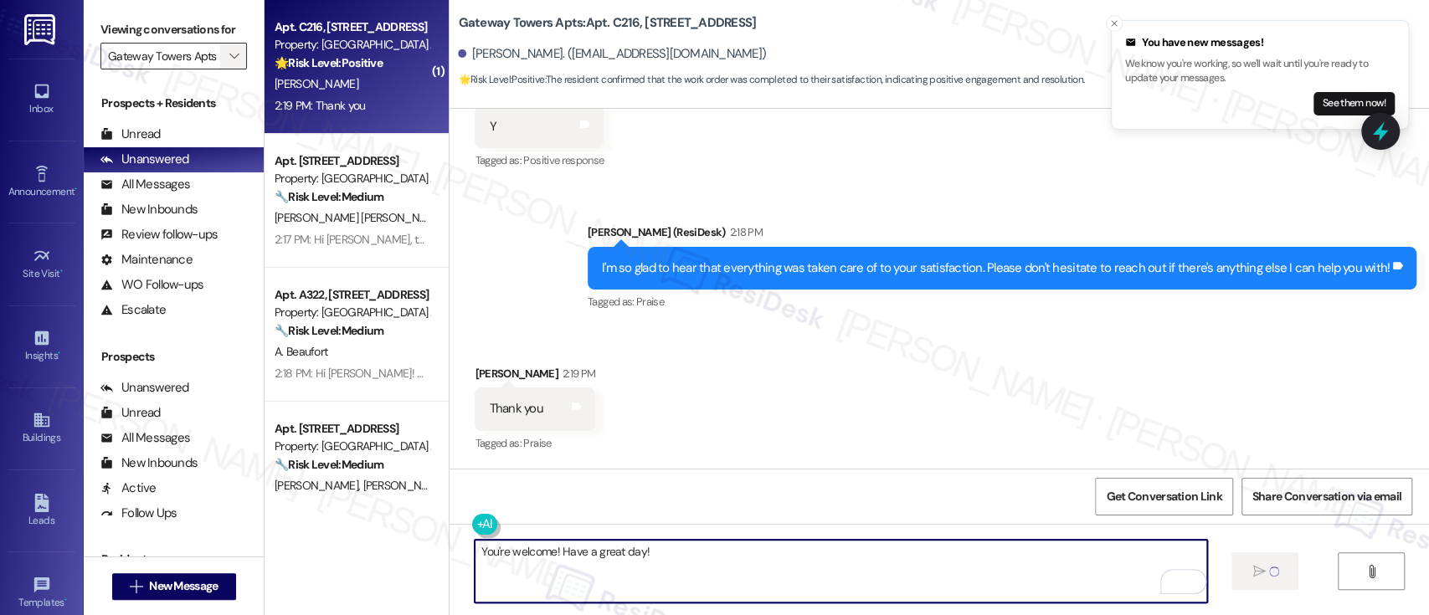
type textarea "You're welcome! Have a great day!"
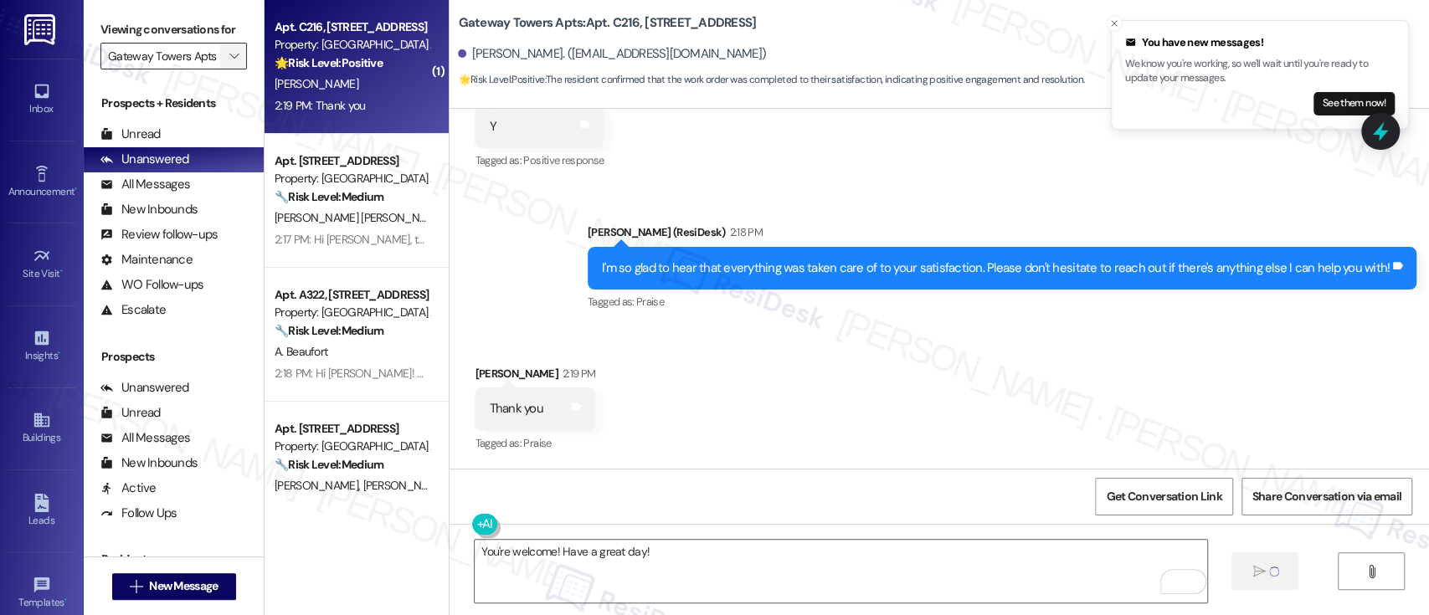
click at [229, 62] on icon "" at bounding box center [233, 55] width 9 height 13
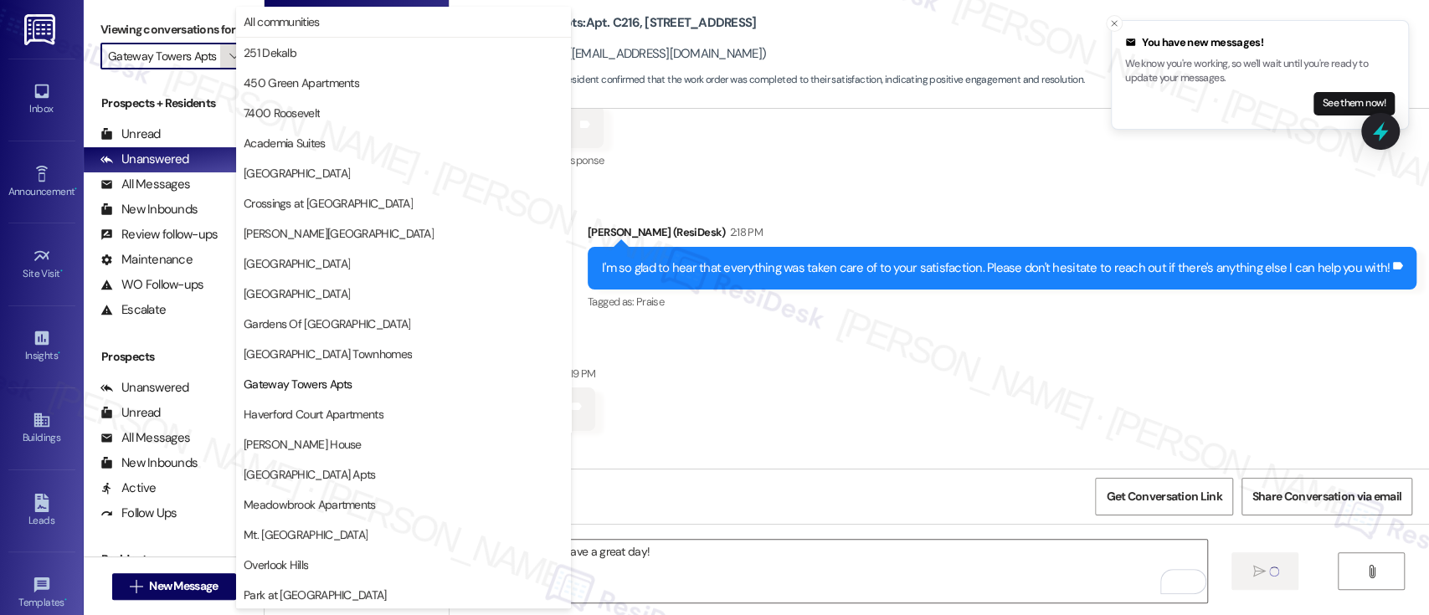
scroll to position [272, 0]
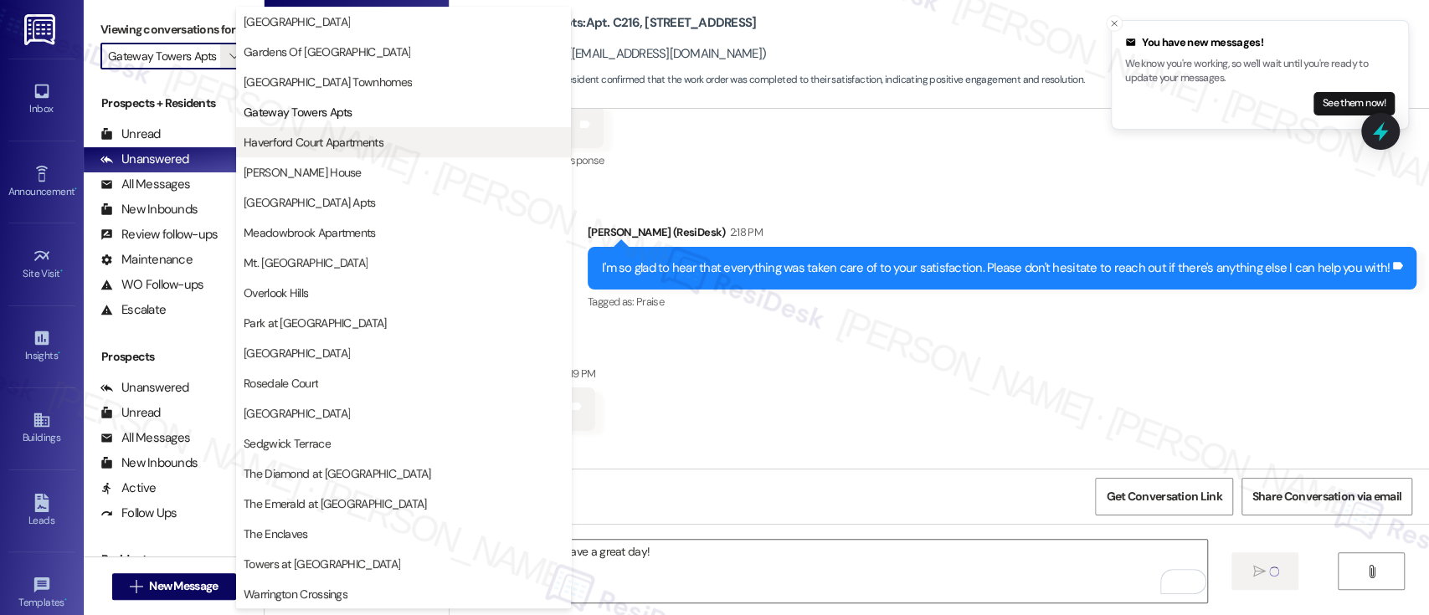
click at [357, 144] on span "Haverford Court Apartments" at bounding box center [314, 142] width 140 height 17
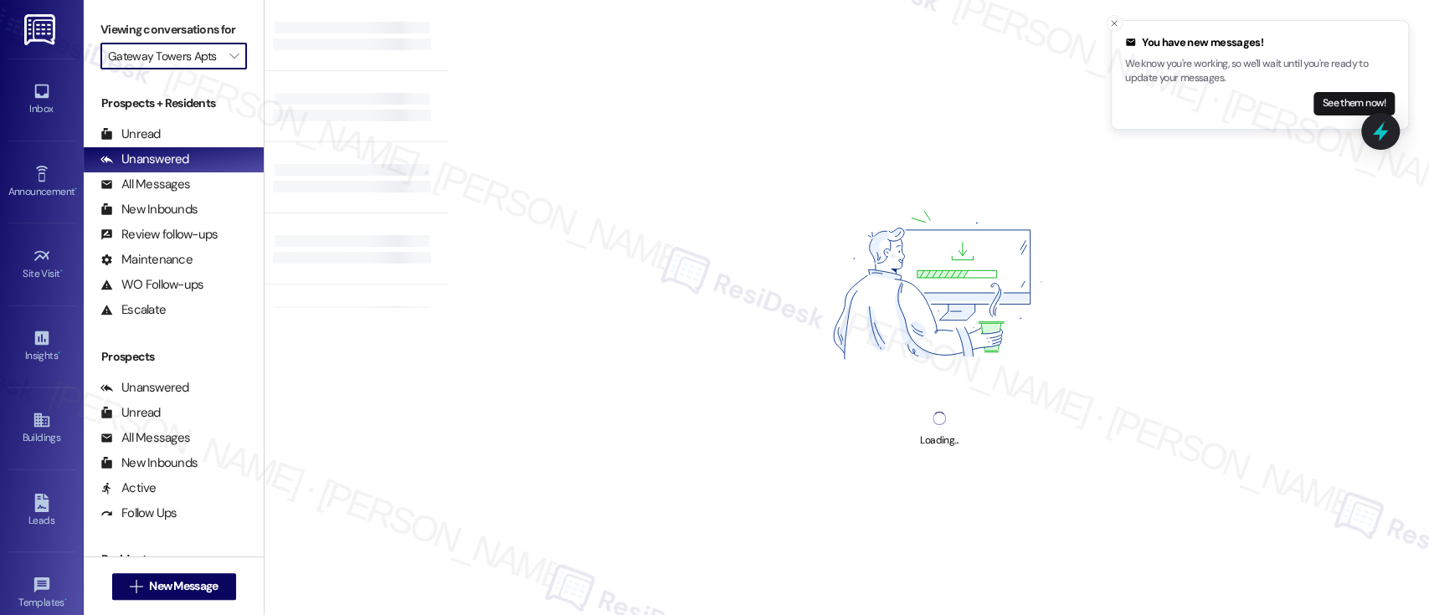
type input "Haverford Court Apartments"
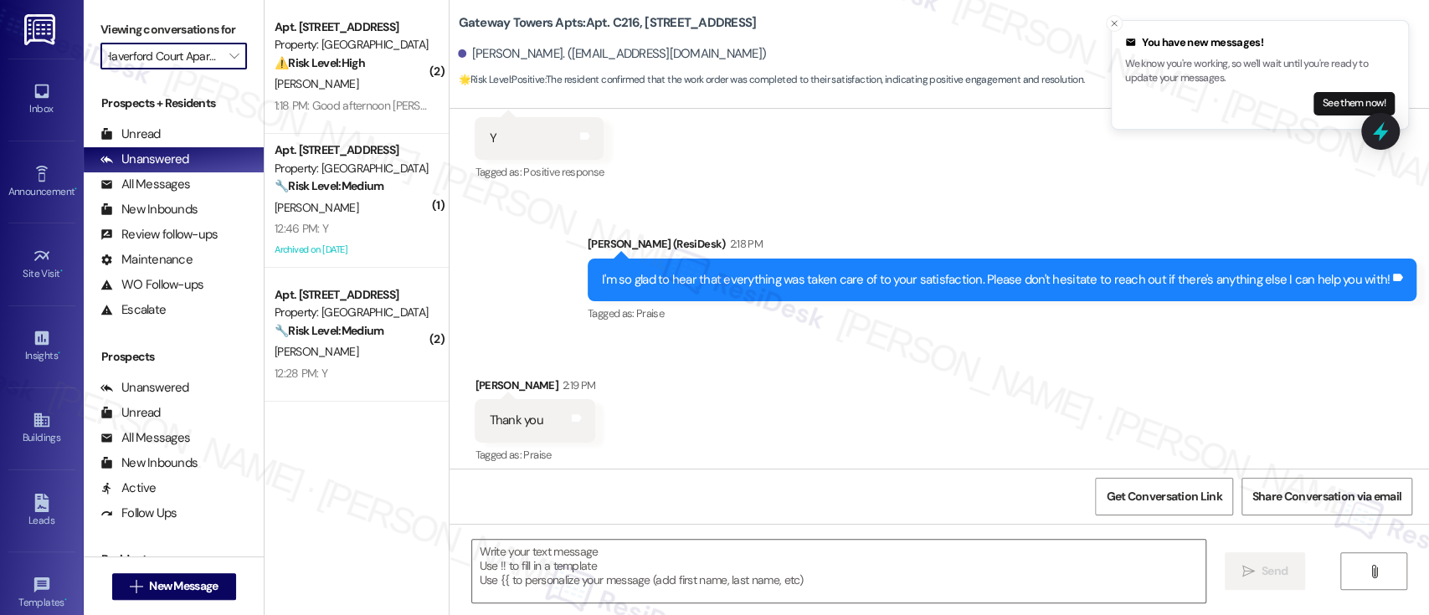
scroll to position [948, 0]
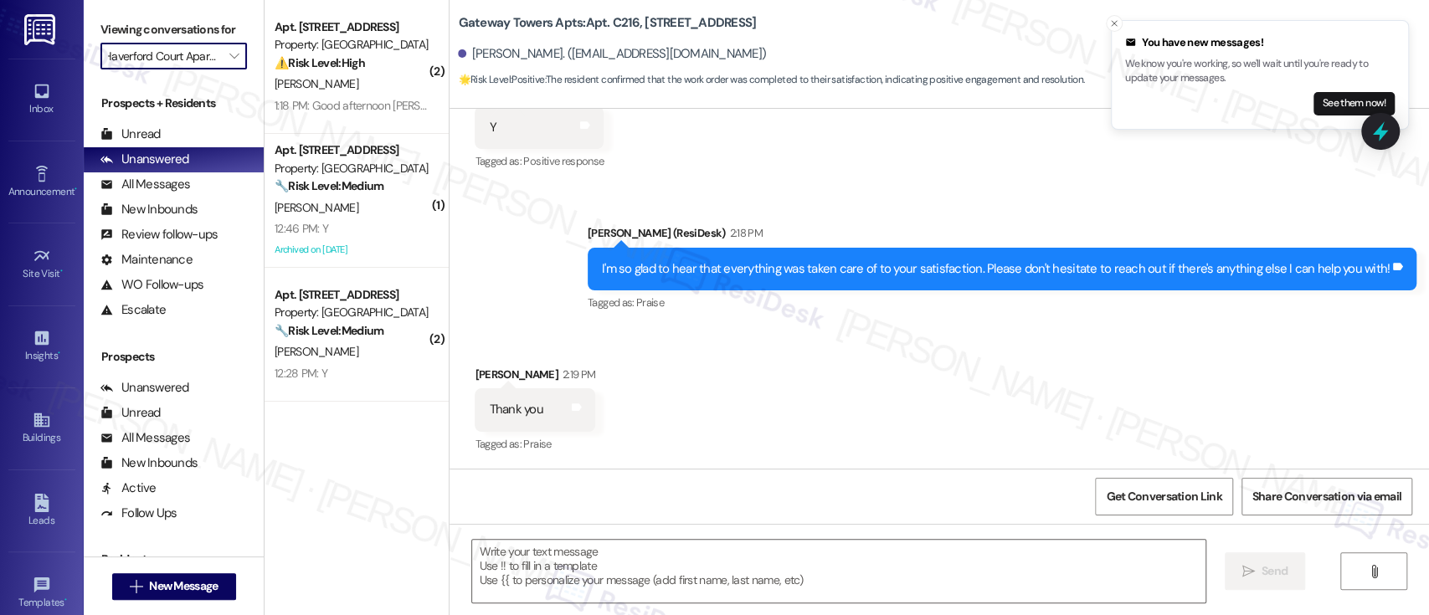
type textarea "Fetching suggested responses. Please feel free to read through the conversation…"
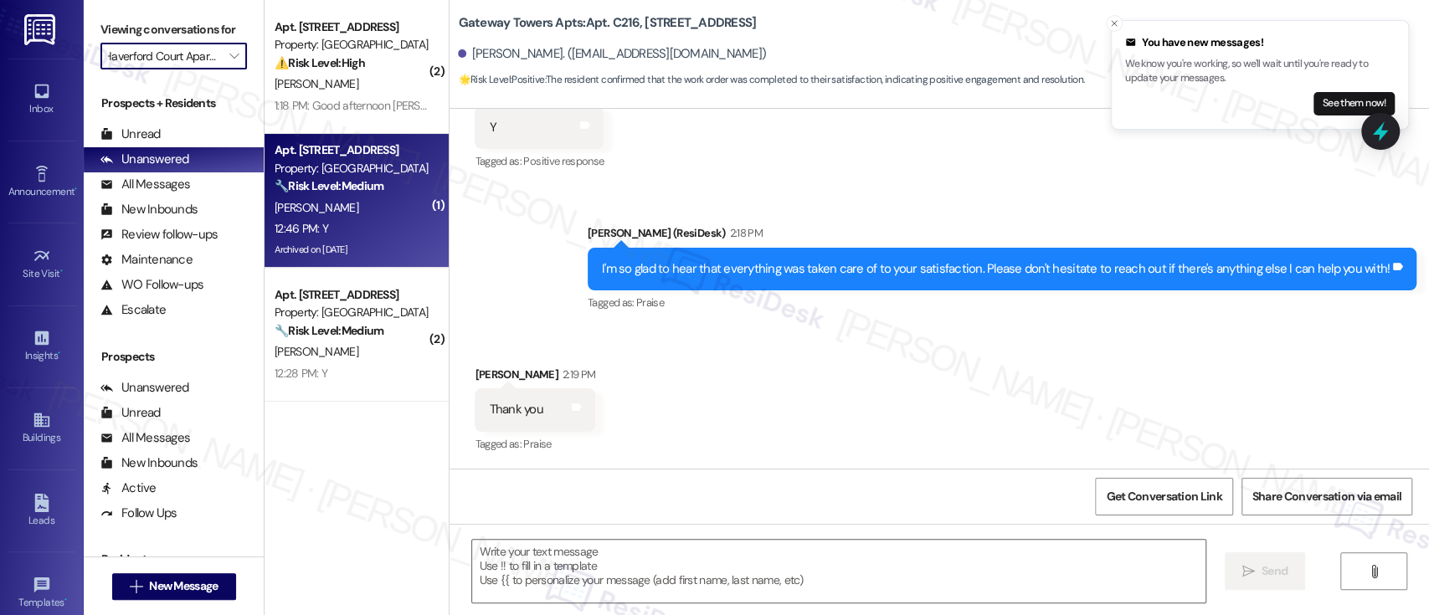
scroll to position [0, 0]
click at [351, 213] on div "[PERSON_NAME]" at bounding box center [352, 208] width 158 height 21
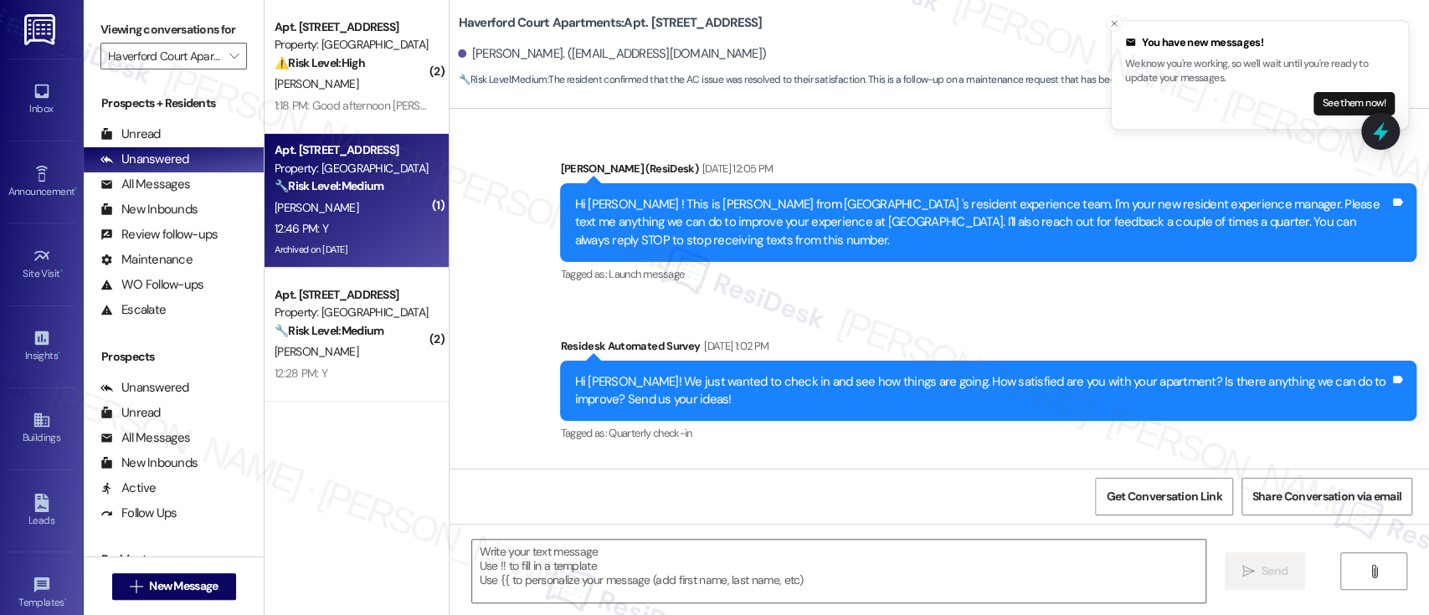
scroll to position [13806, 0]
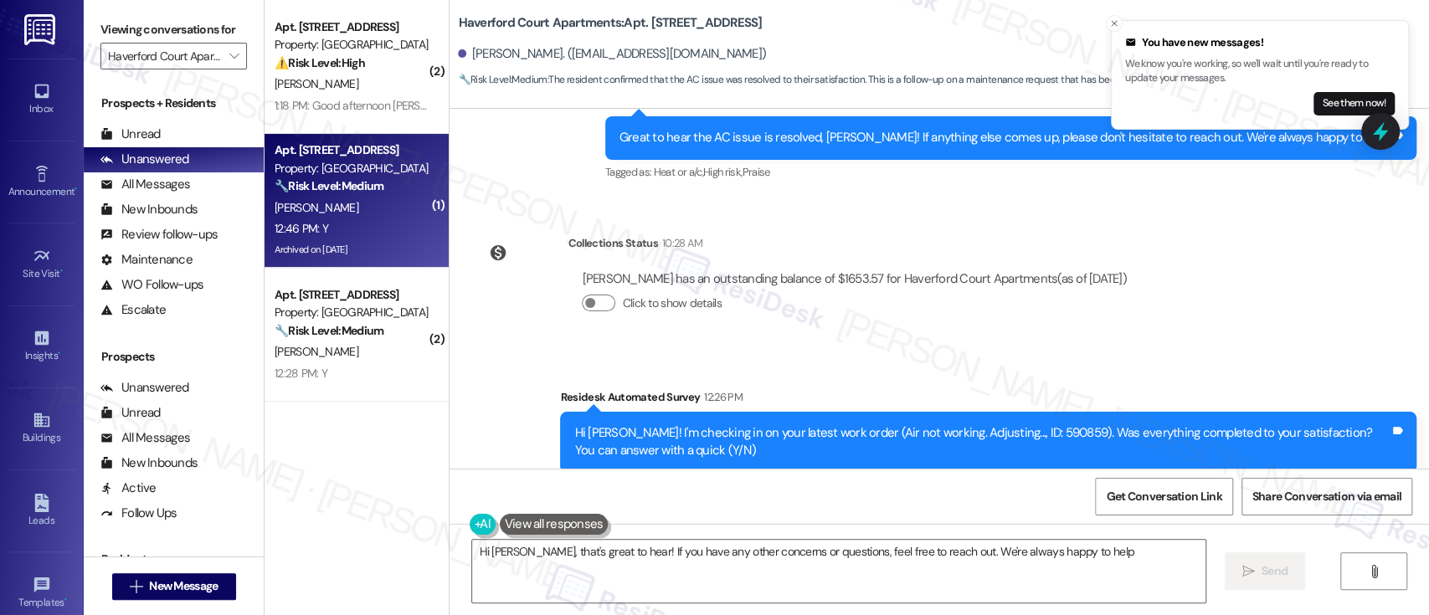
type textarea "Hi [PERSON_NAME], that's great to hear! If you have any other concerns or quest…"
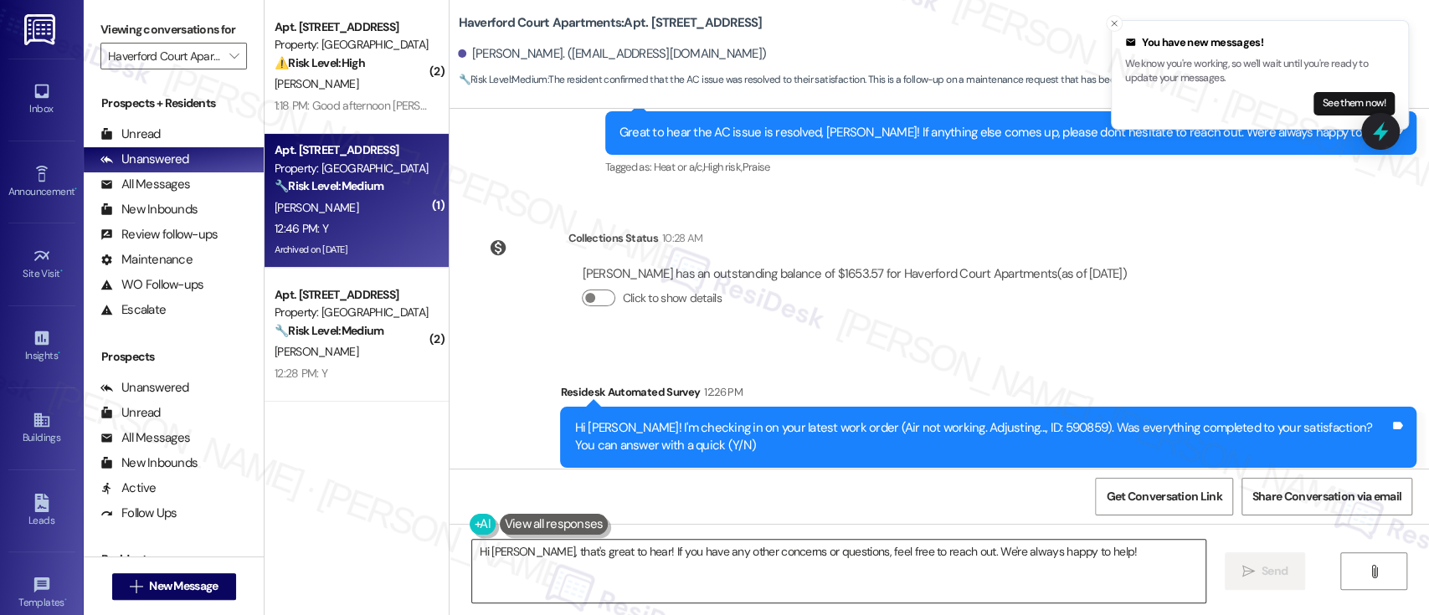
scroll to position [13695, 0]
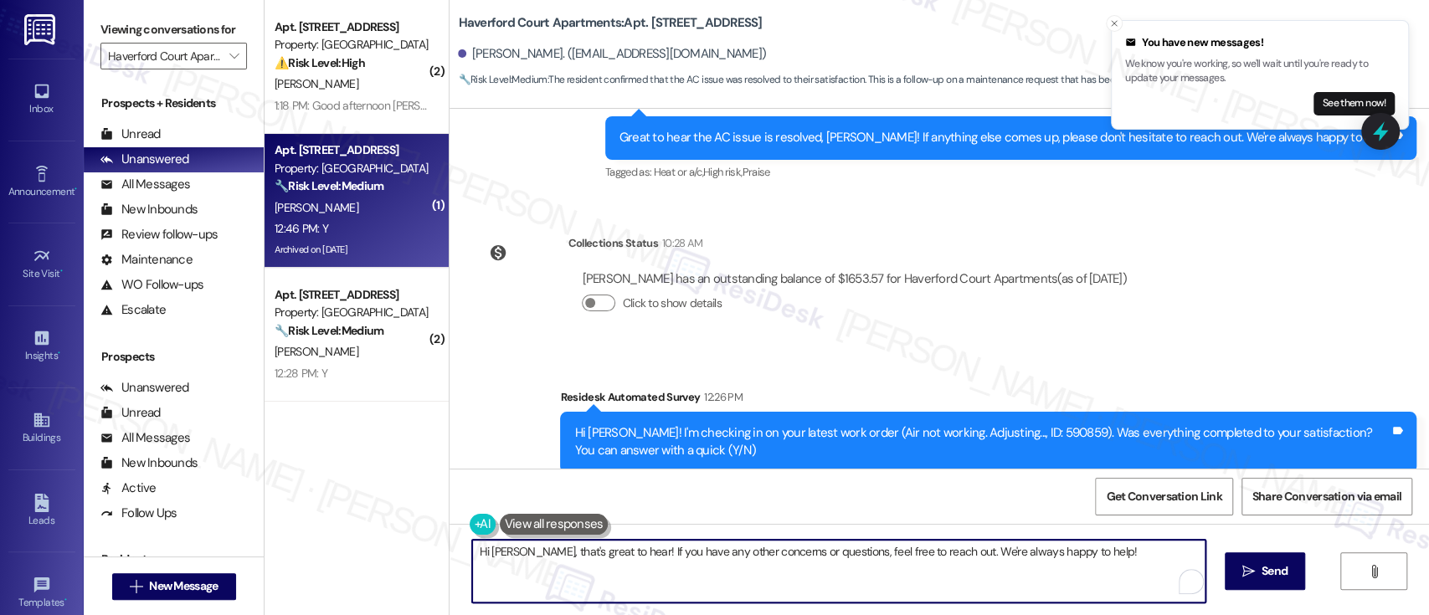
click at [966, 566] on textarea "Hi [PERSON_NAME], that's great to hear! If you have any other concerns or quest…" at bounding box center [838, 571] width 732 height 63
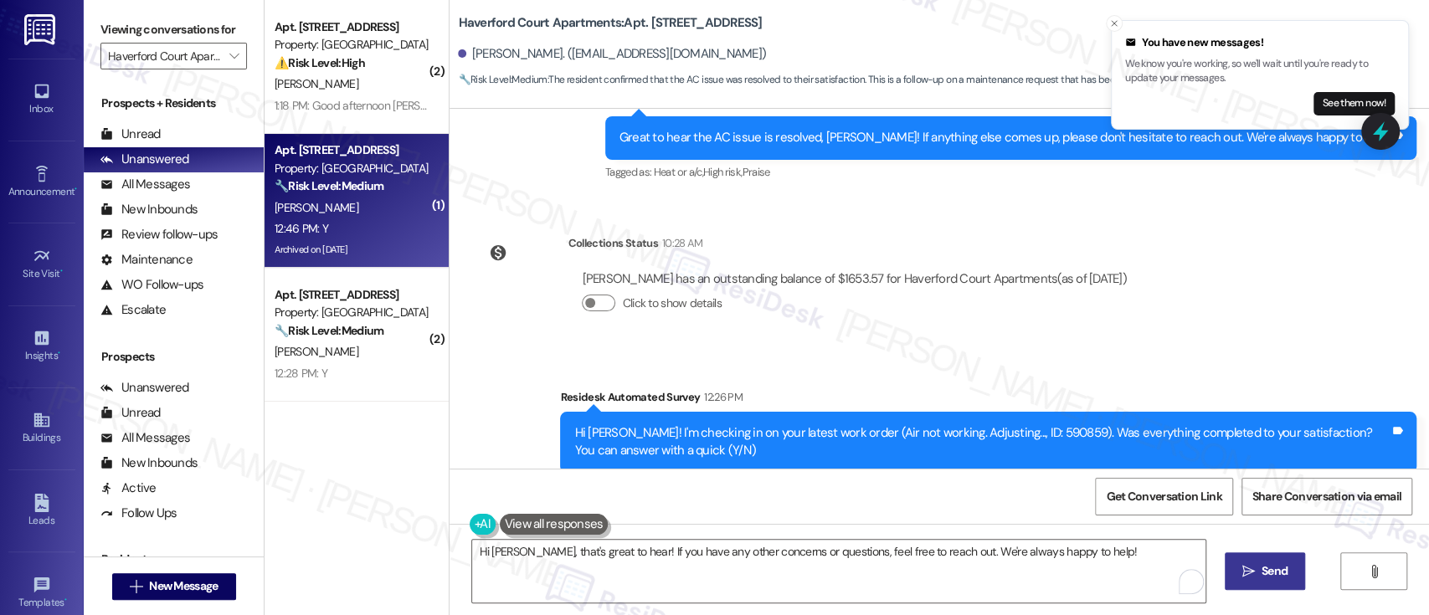
click at [1226, 572] on button " Send" at bounding box center [1264, 571] width 81 height 38
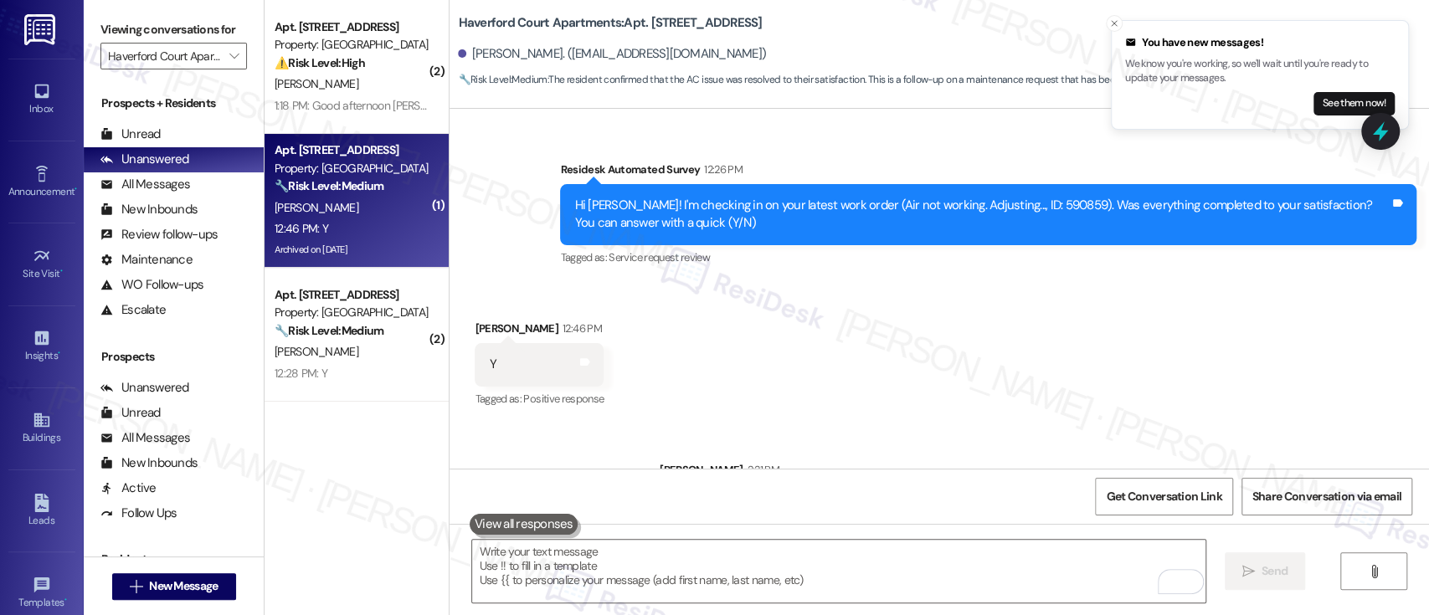
scroll to position [13923, 0]
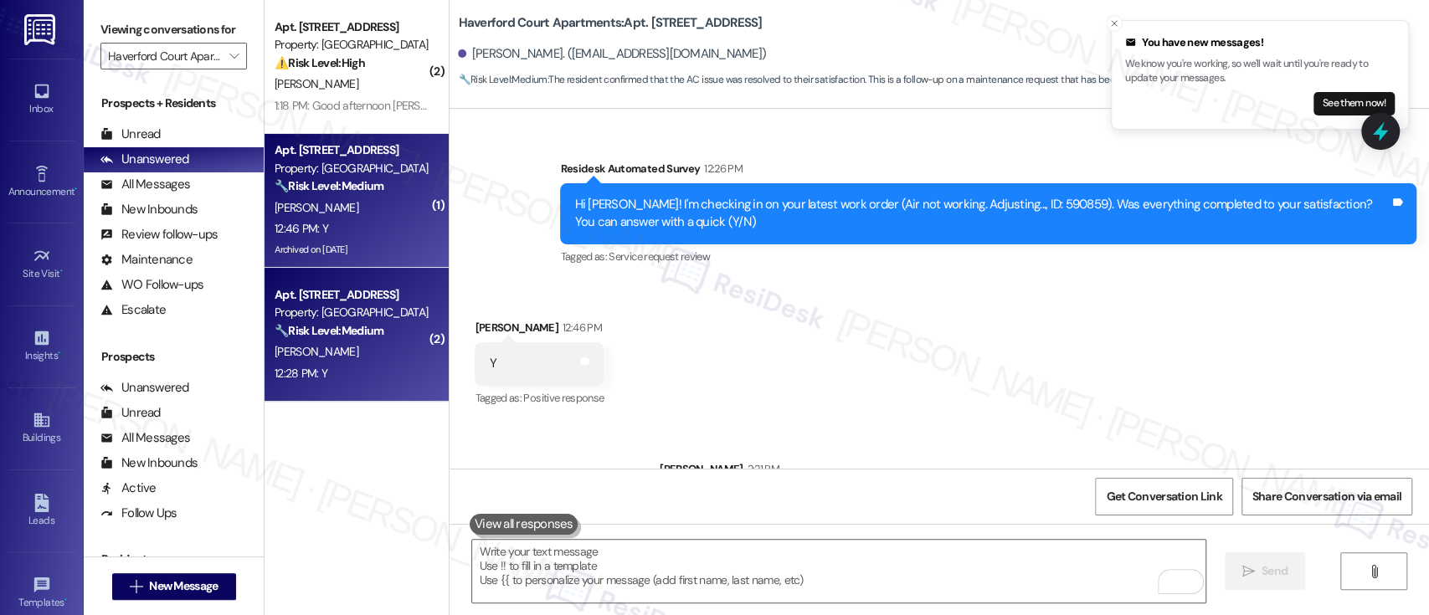
click at [341, 345] on div "[PERSON_NAME]" at bounding box center [352, 351] width 158 height 21
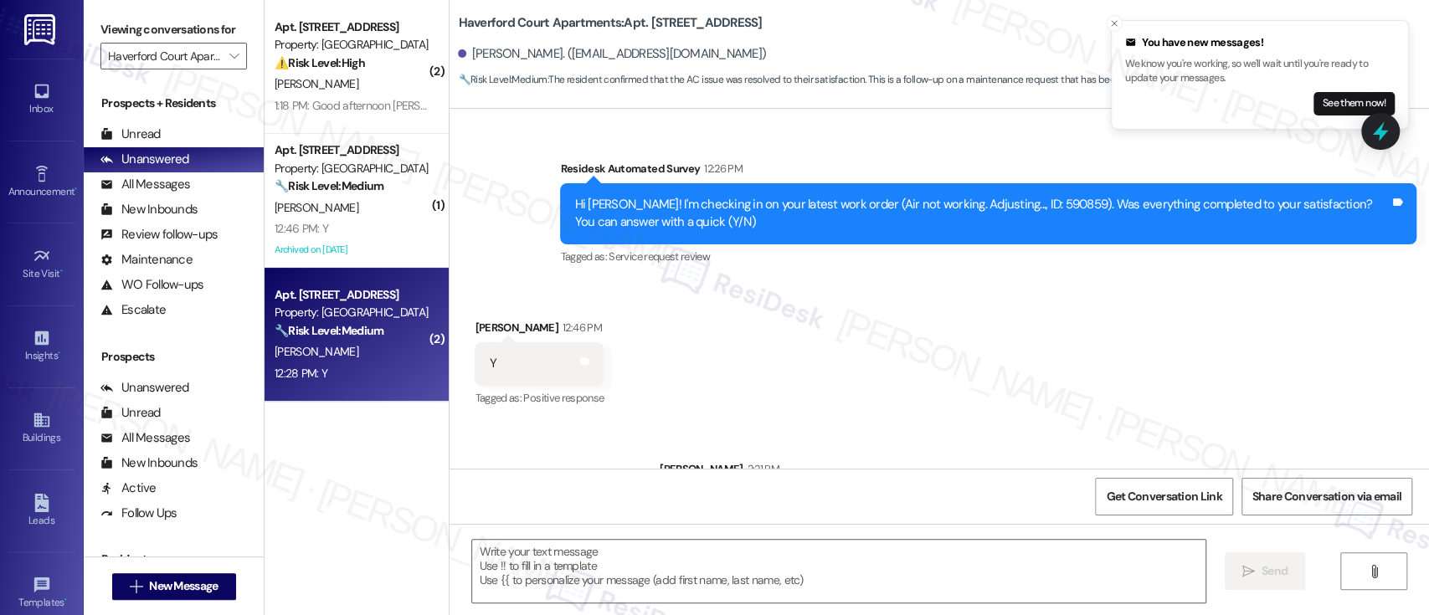
type textarea "Fetching suggested responses. Please feel free to read through the conversation…"
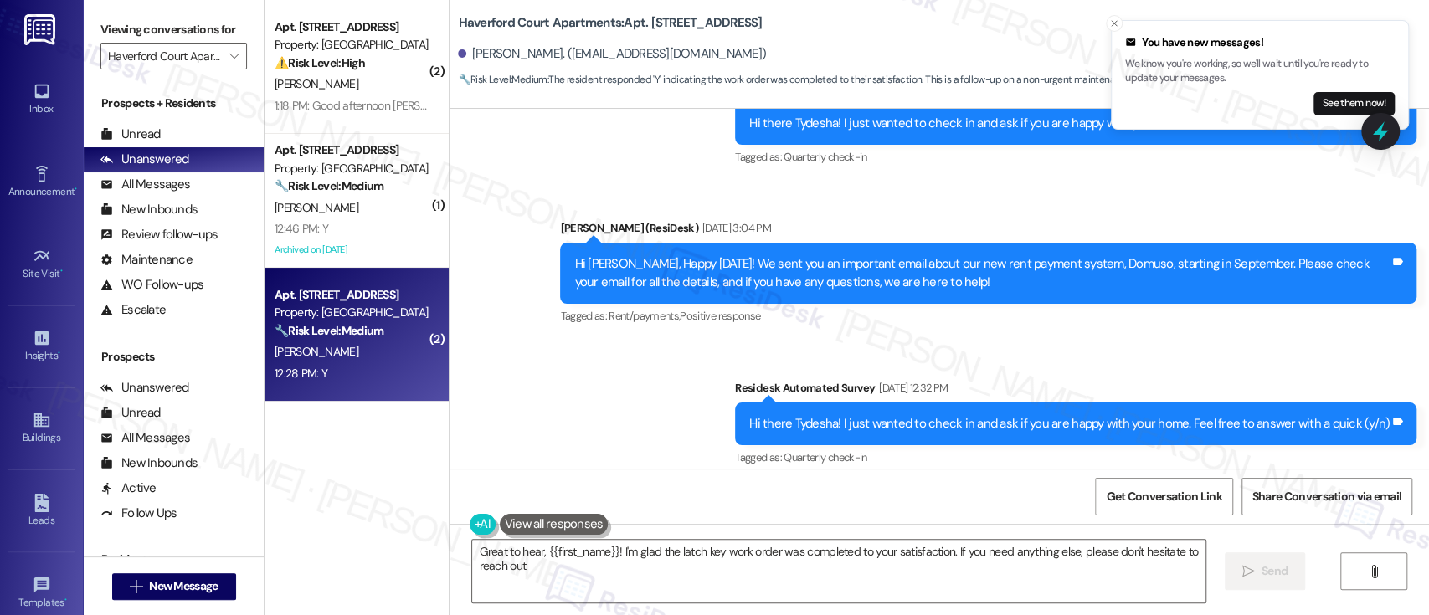
type textarea "Great to hear, {{first_name}}! I'm glad the latch key work order was completed …"
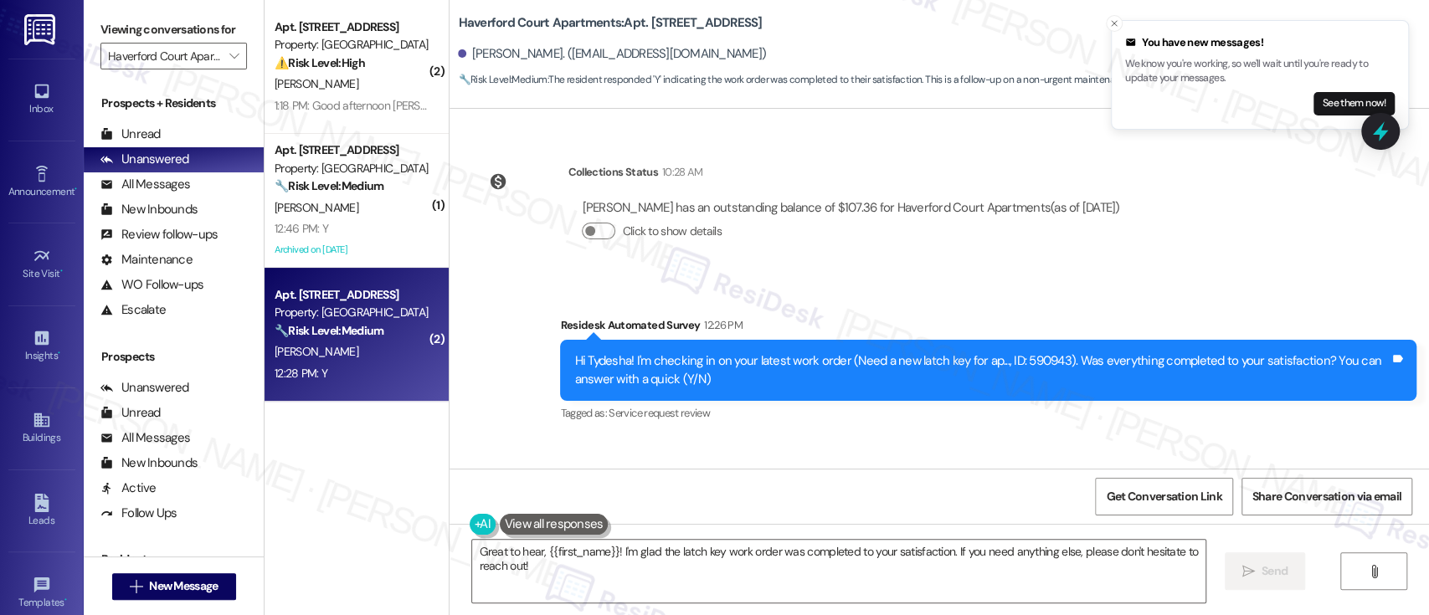
scroll to position [2892, 0]
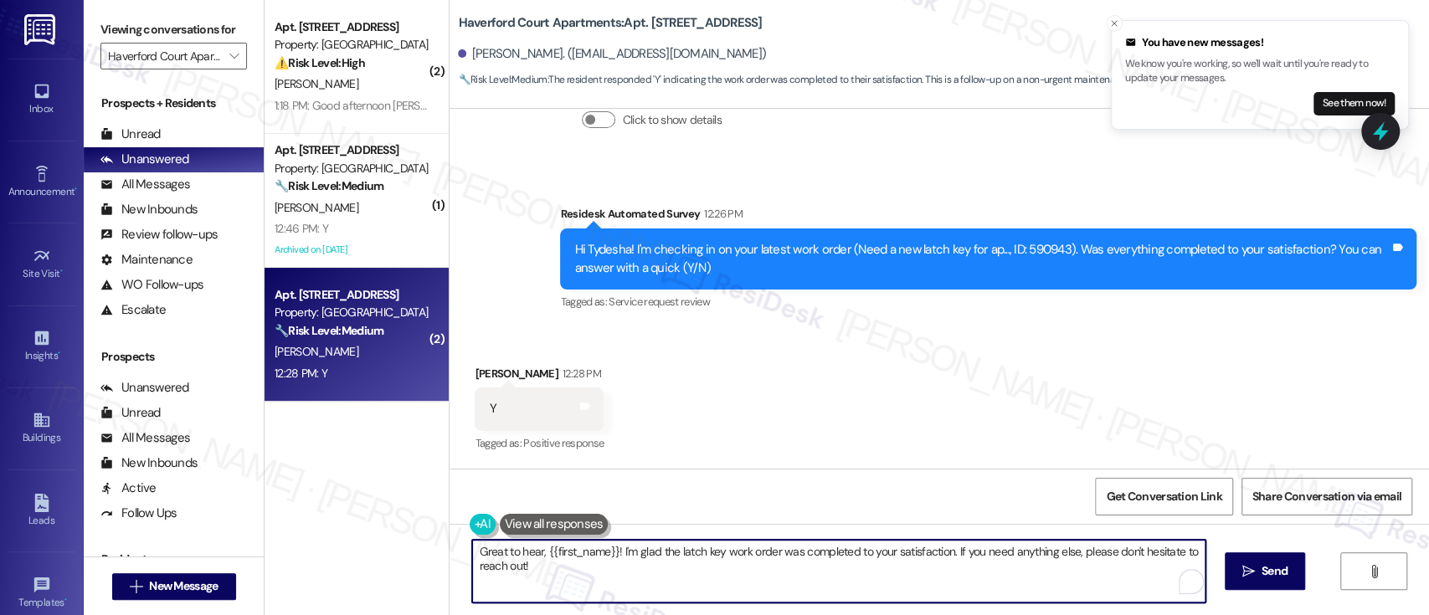
click at [885, 549] on textarea "Great to hear, {{first_name}}! I'm glad the latch key work order was completed …" at bounding box center [838, 571] width 732 height 63
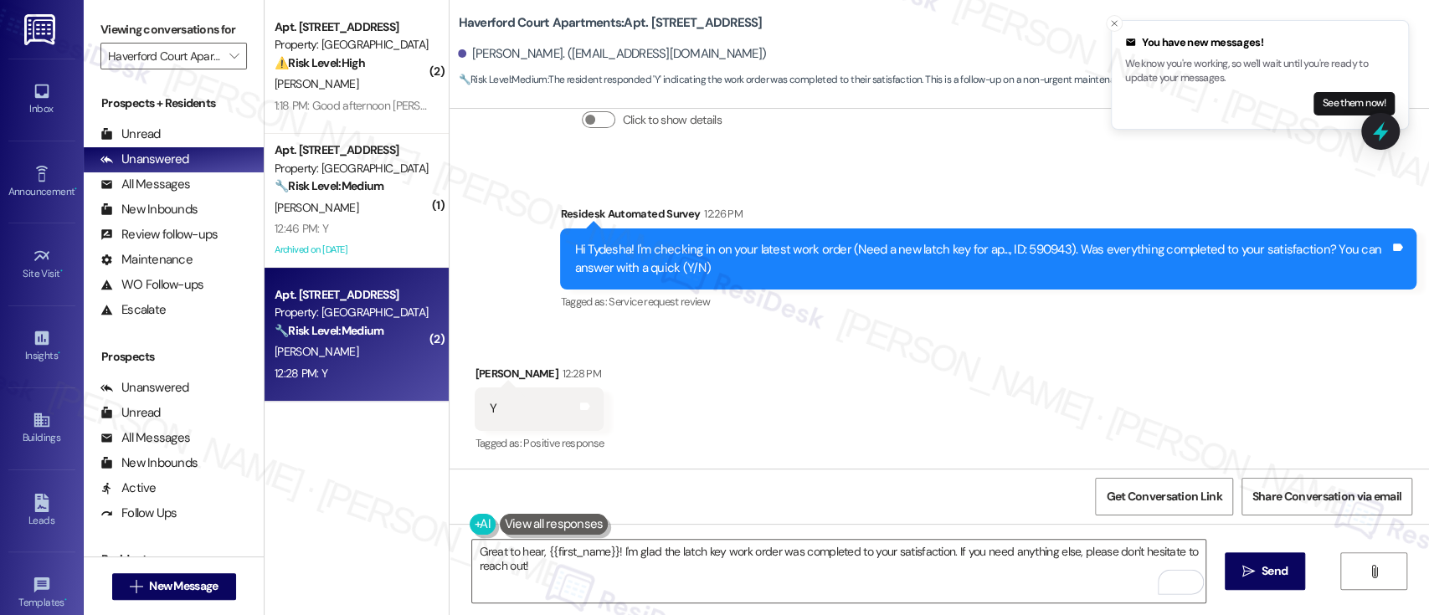
click at [1219, 562] on div "Great to hear, {{first_name}}! I'm glad the latch key work order was completed …" at bounding box center [938, 587] width 979 height 126
click at [1239, 562] on span " Send" at bounding box center [1265, 571] width 53 height 18
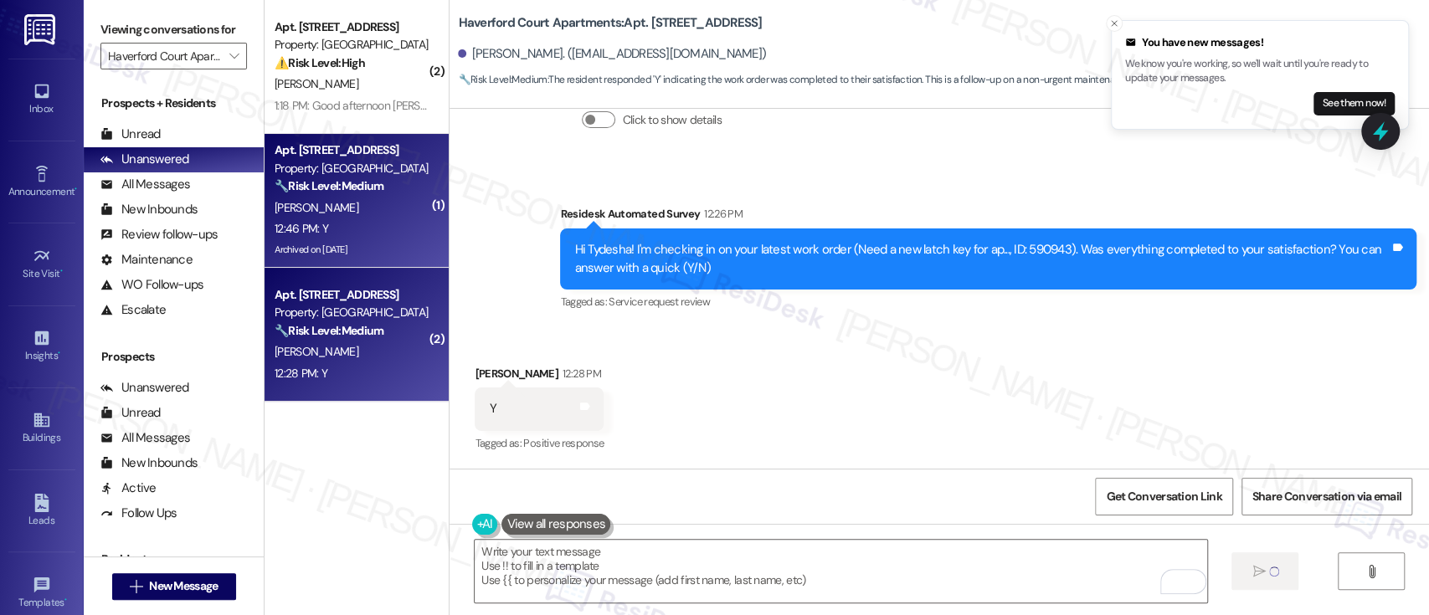
type textarea "Fetching suggested responses. Please feel free to read through the conversation…"
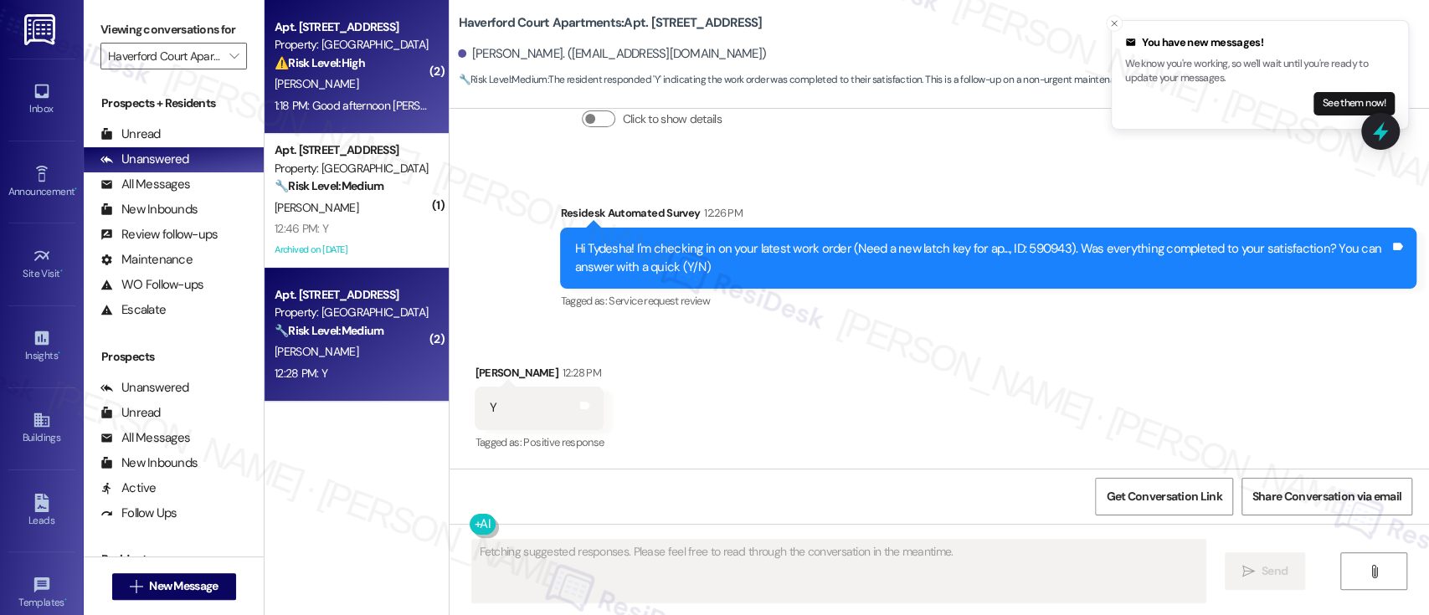
scroll to position [2891, 0]
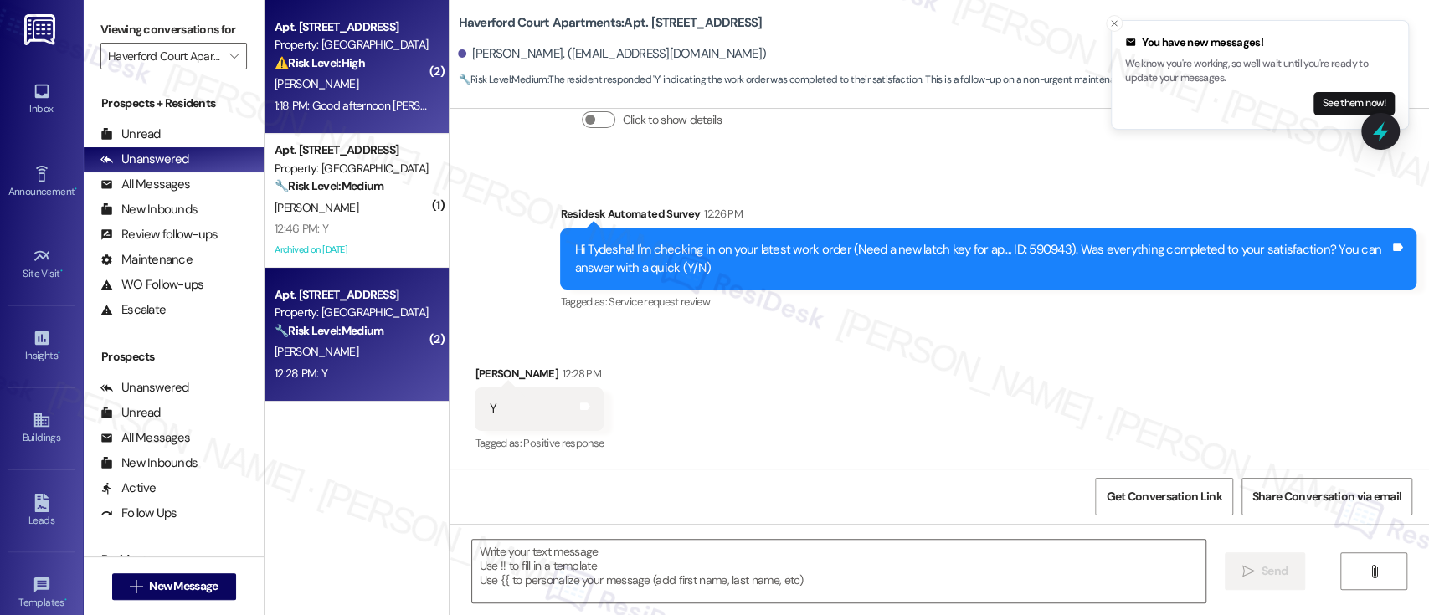
click at [322, 85] on div "M. Harris" at bounding box center [352, 84] width 158 height 21
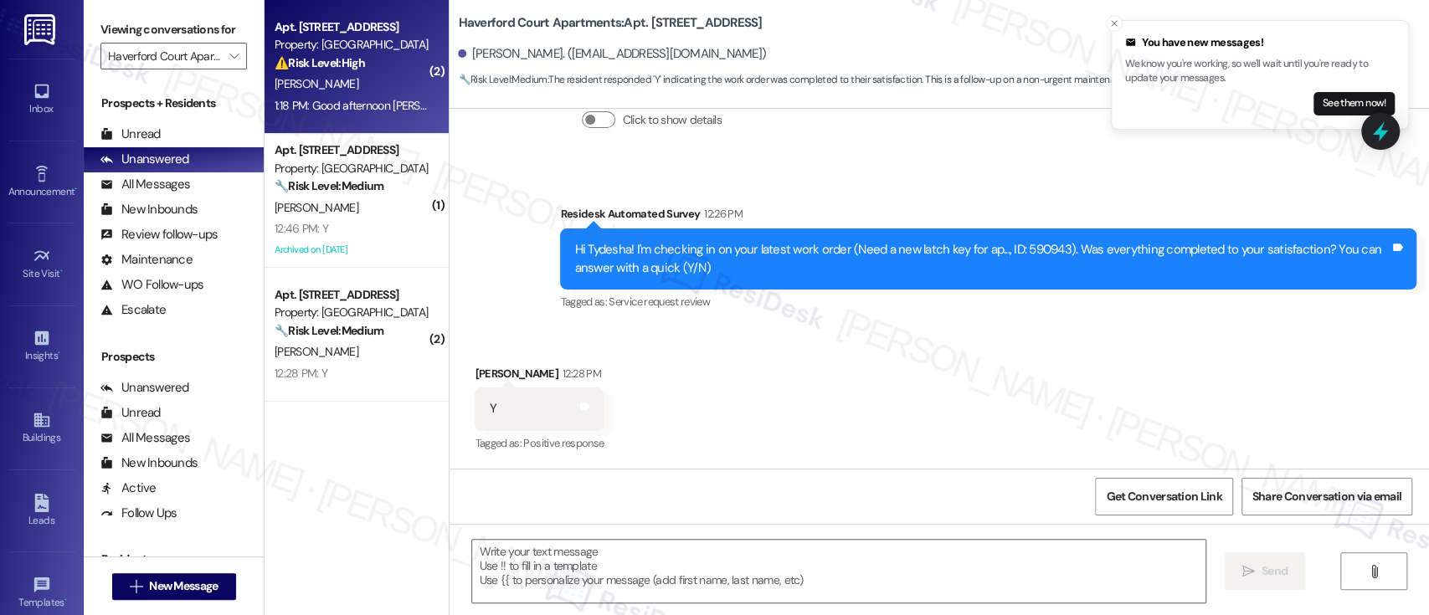
type textarea "Fetching suggested responses. Please feel free to read through the conversation…"
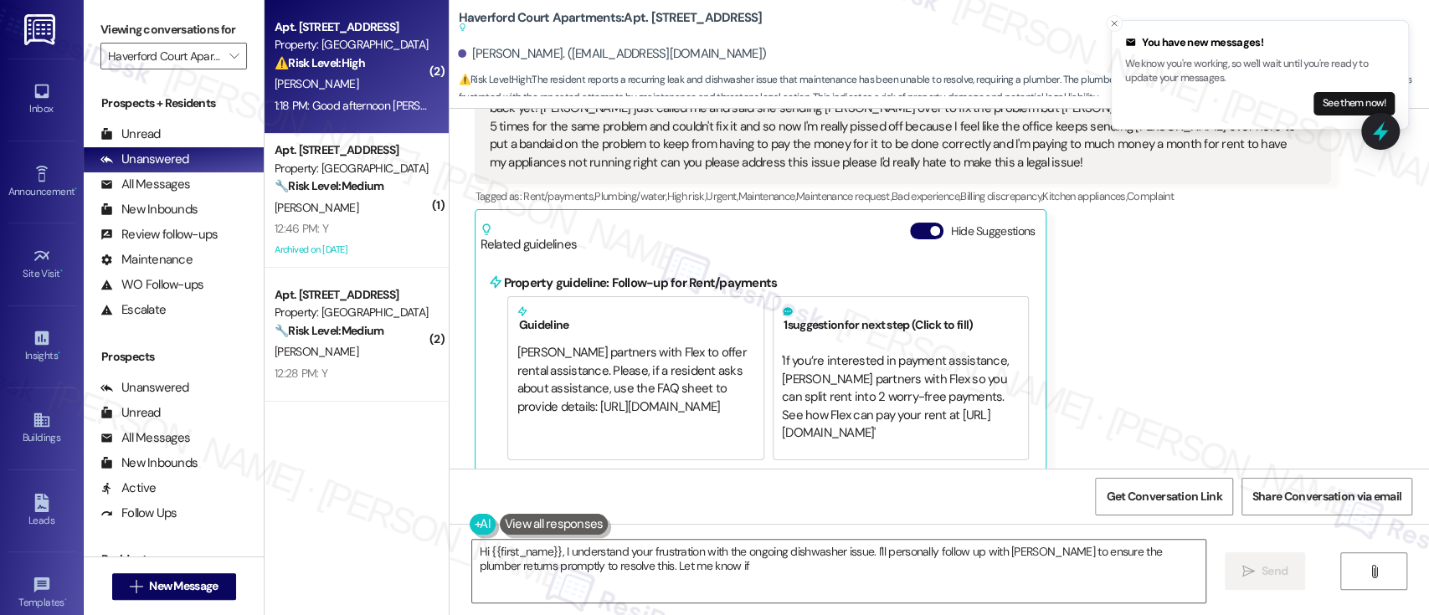
scroll to position [4358, 0]
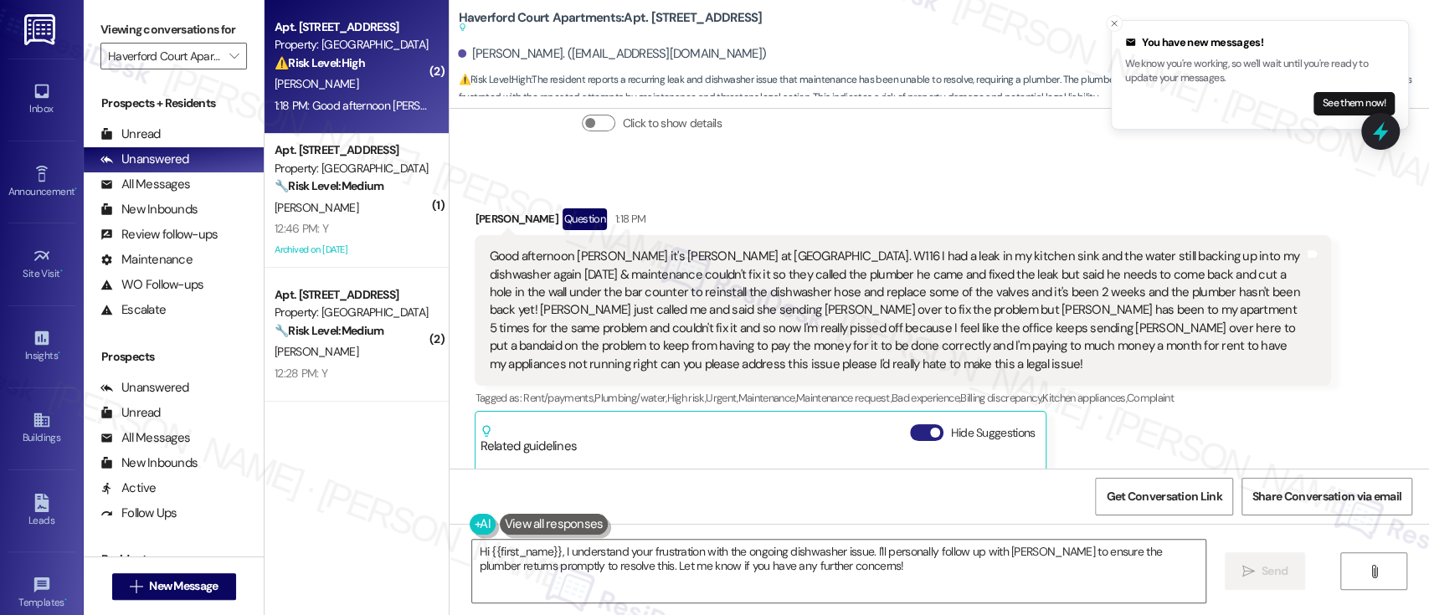
click at [910, 424] on button "Hide Suggestions" at bounding box center [926, 432] width 33 height 17
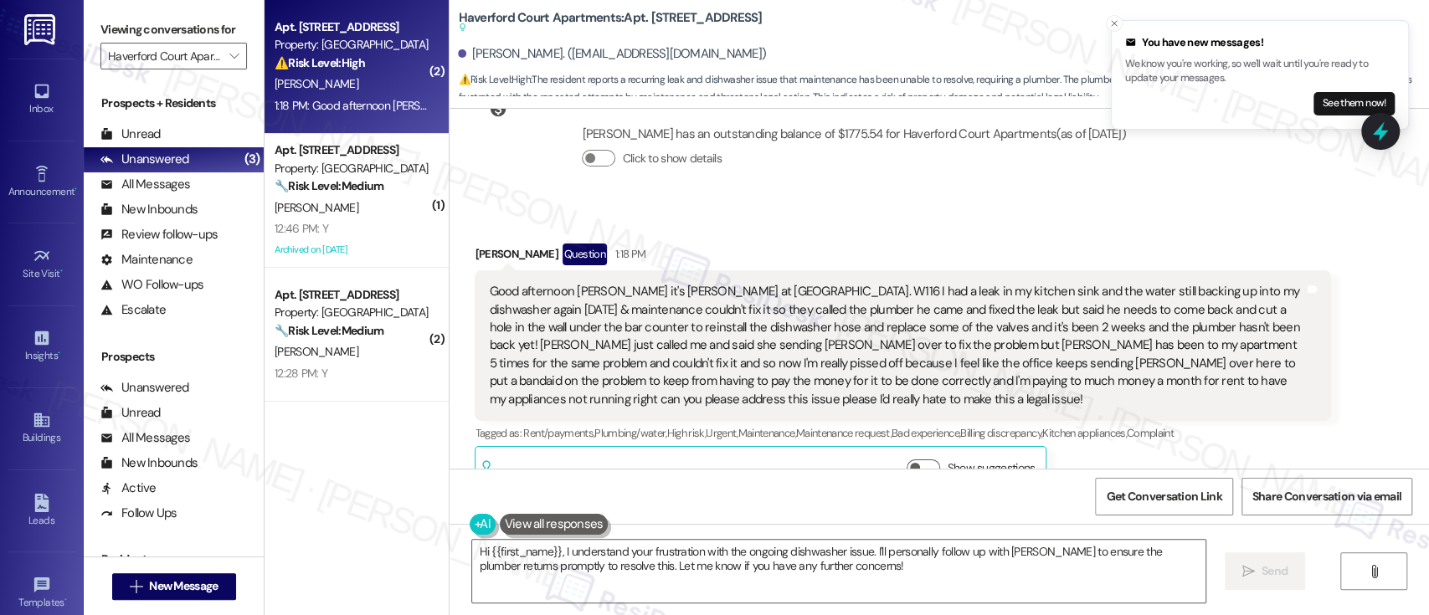
scroll to position [3881, 0]
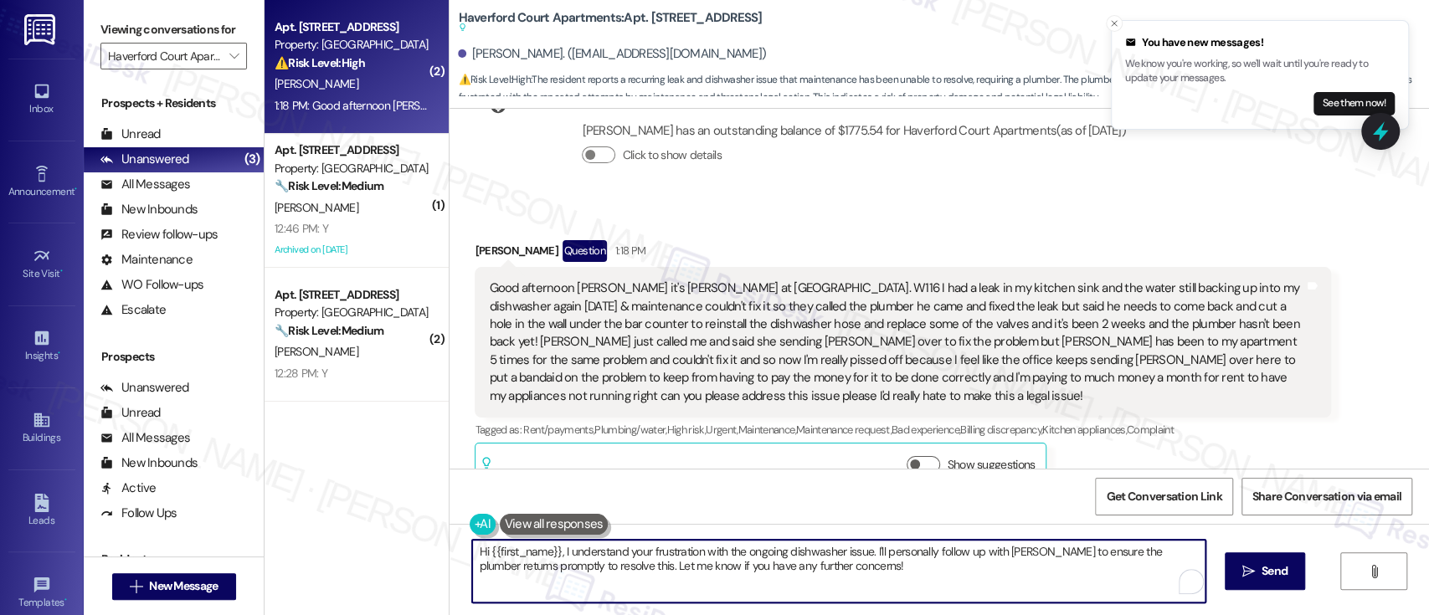
click at [876, 551] on textarea "Hi {{first_name}}, I understand your frustration with the ongoing dishwasher is…" at bounding box center [838, 571] width 732 height 63
click at [927, 554] on textarea "Hi {{first_name}}, I understand your frustration with the ongoing dishwasher is…" at bounding box center [838, 571] width 732 height 63
click at [944, 546] on textarea "Hi {{first_name}}, I understand your frustration with the ongoing dishwasher is…" at bounding box center [838, 571] width 732 height 63
click at [995, 547] on textarea "Hi {{first_name}}, I understand your frustration with the ongoing dishwasher is…" at bounding box center [838, 571] width 732 height 63
click at [1052, 546] on textarea "Hi {{first_name}}, I understand your frustration with the ongoing dishwasher is…" at bounding box center [838, 571] width 732 height 63
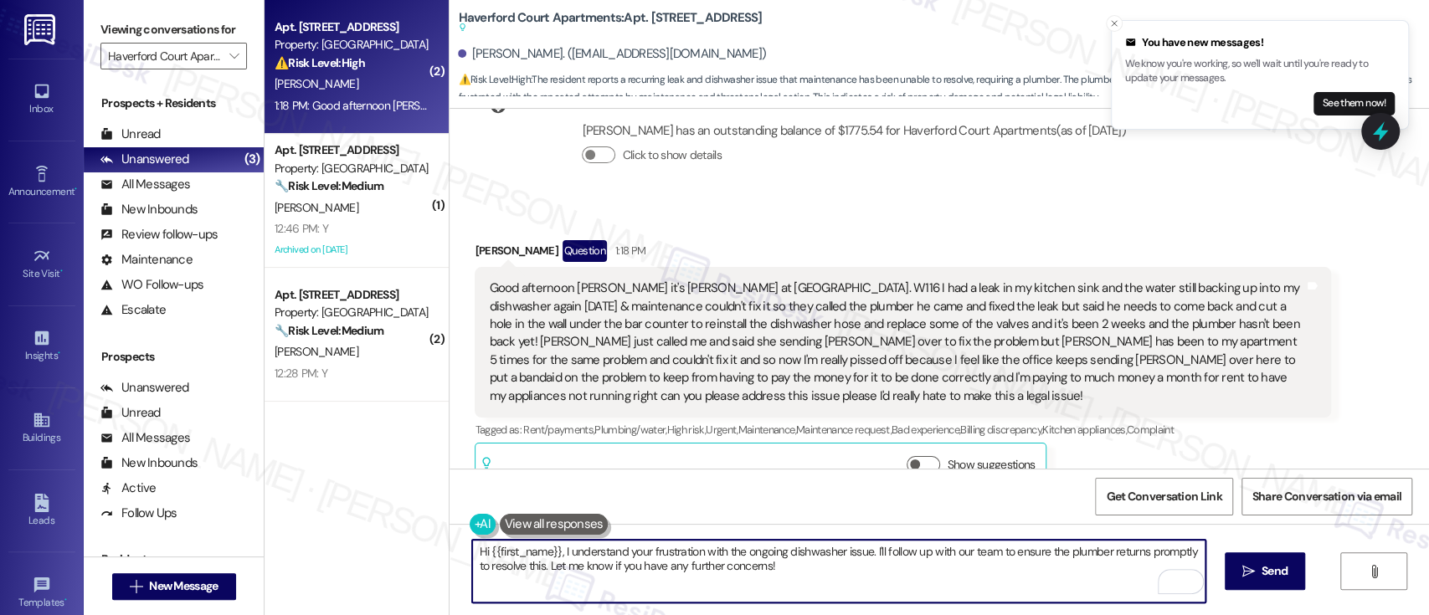
click at [476, 569] on textarea "Hi {{first_name}}, I understand your frustration with the ongoing dishwasher is…" at bounding box center [838, 571] width 732 height 63
click at [1086, 546] on textarea "Hi {{first_name}}, I understand your frustration with the ongoing dishwasher is…" at bounding box center [838, 571] width 732 height 63
click at [905, 587] on textarea "Hi {{first_name}}, I understand your frustration with the ongoing dishwasher is…" at bounding box center [838, 571] width 732 height 63
click at [650, 17] on b "Haverford Court Apartments: Apt. W116, 7400 Haverford Ave Suggested actions and…" at bounding box center [610, 23] width 304 height 28
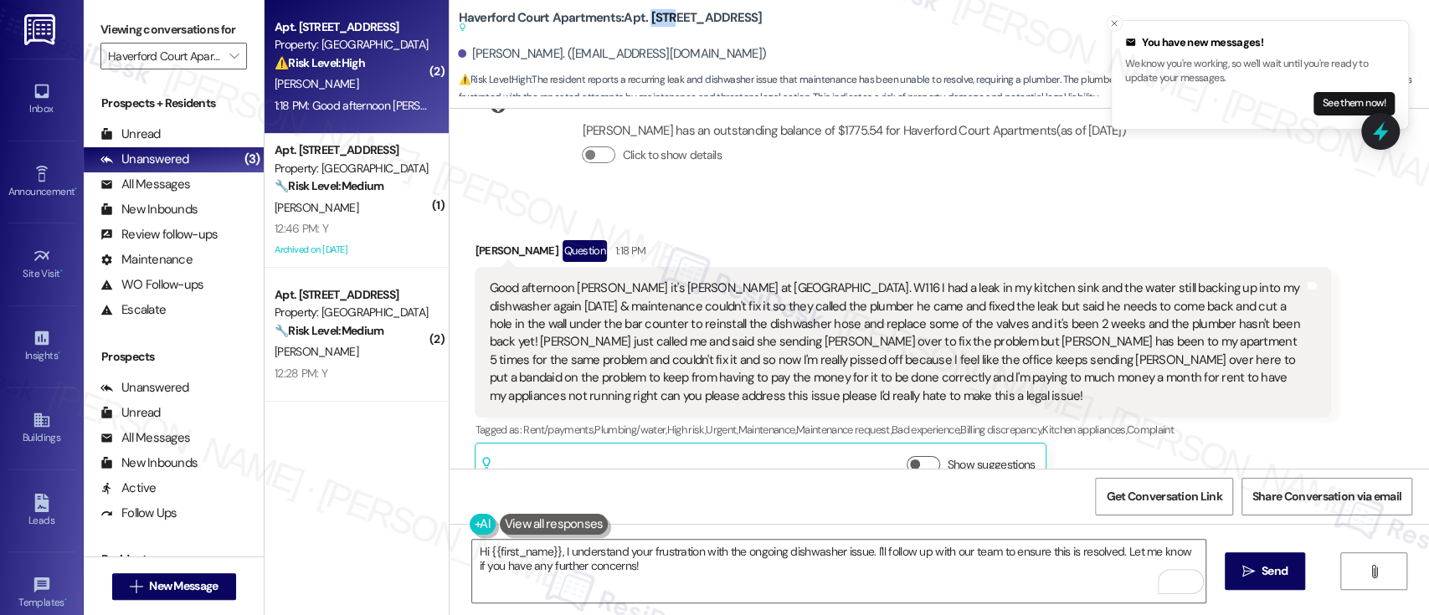
click at [650, 16] on b "Haverford Court Apartments: Apt. W116, 7400 Haverford Ave Suggested actions and…" at bounding box center [610, 23] width 304 height 28
click at [774, 579] on textarea "Hi {{first_name}}, I understand your frustration with the ongoing dishwasher is…" at bounding box center [838, 571] width 732 height 63
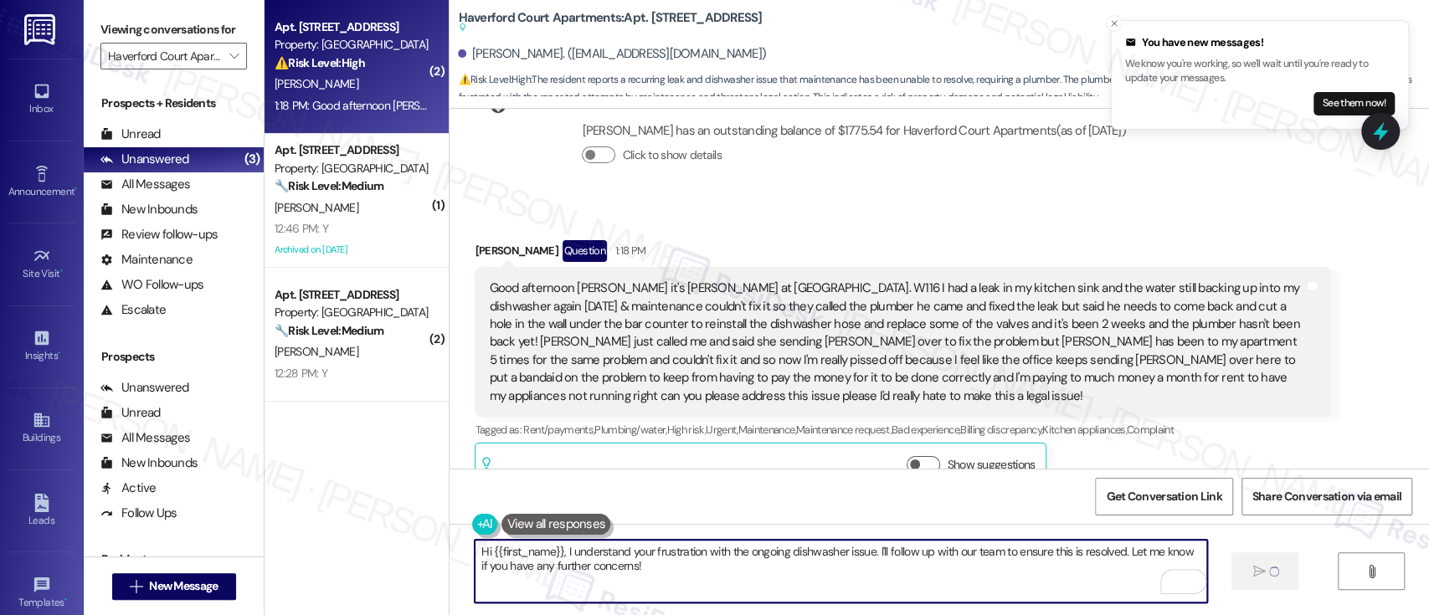
type textarea "Fetching suggested responses. Please feel free to read through the conversation…"
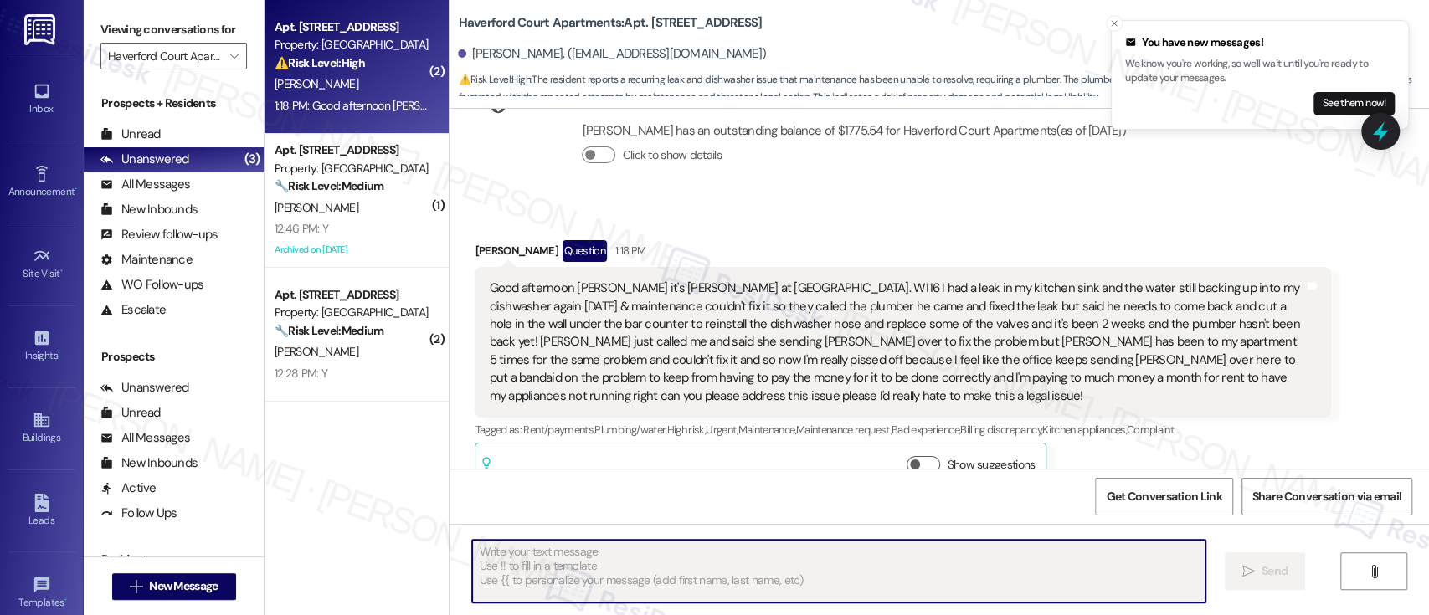
scroll to position [3880, 0]
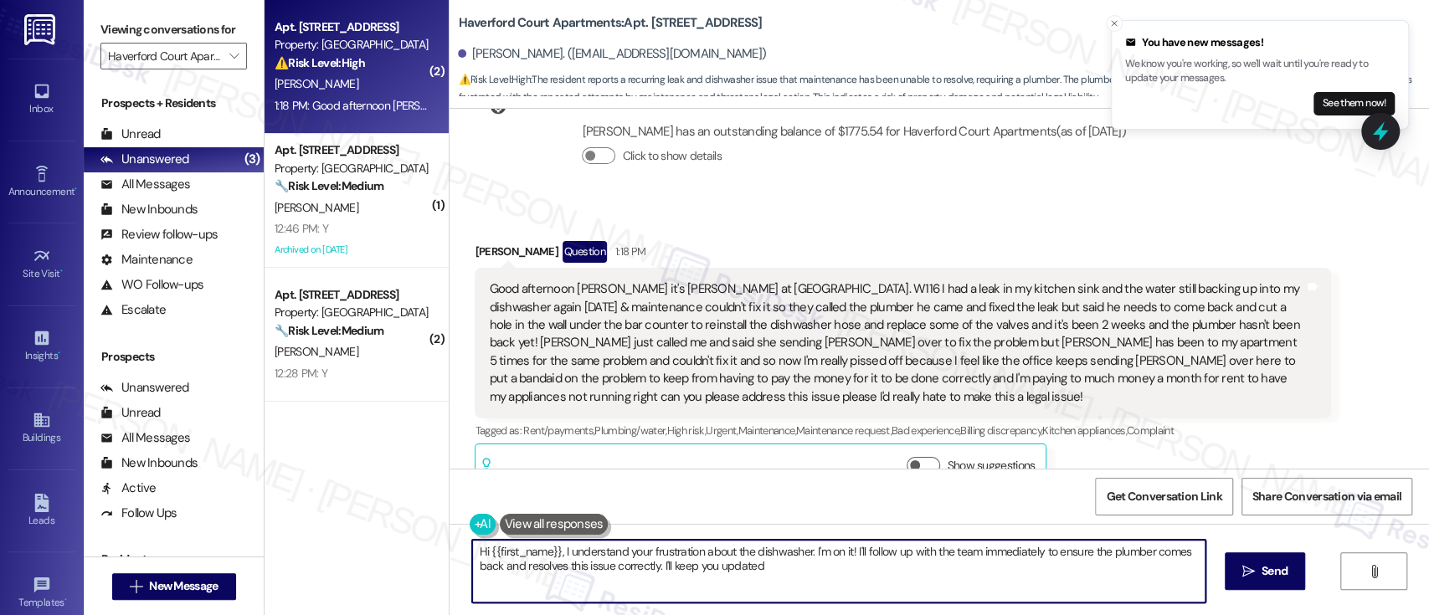
type textarea "Hi {{first_name}}, I understand your frustration about the dishwasher. I'm on i…"
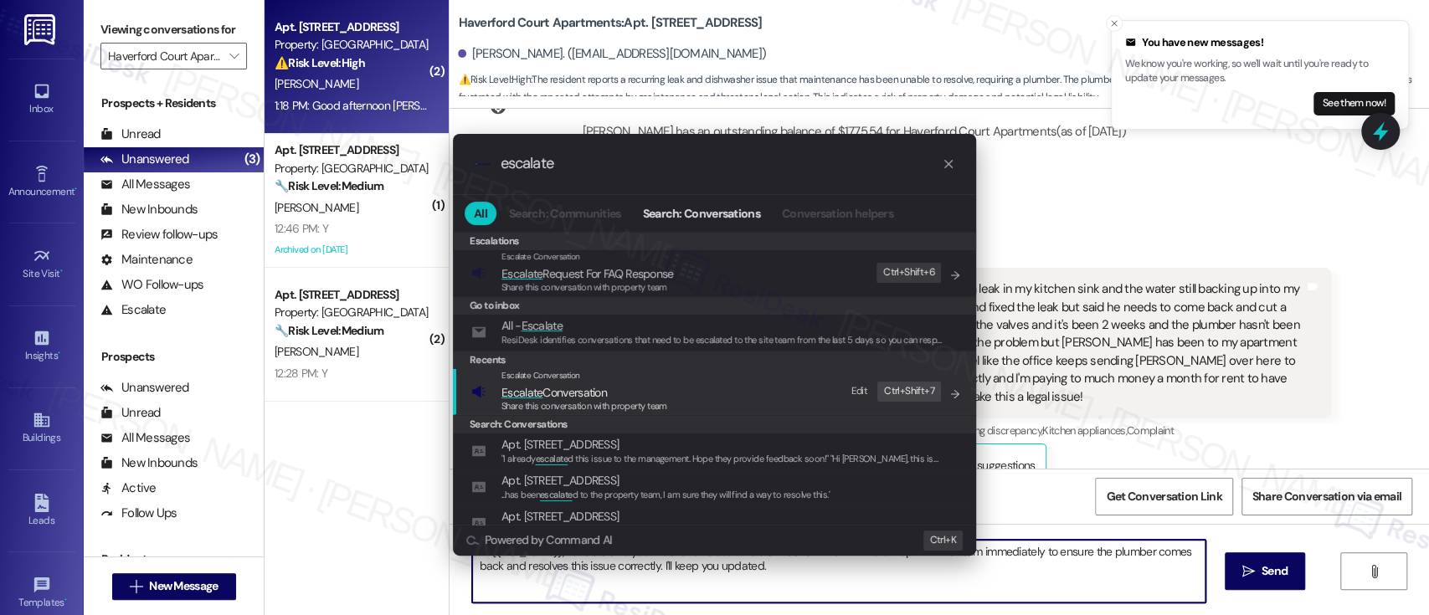
type input "escalate"
click at [627, 387] on span "Escalate Conversation" at bounding box center [584, 392] width 166 height 18
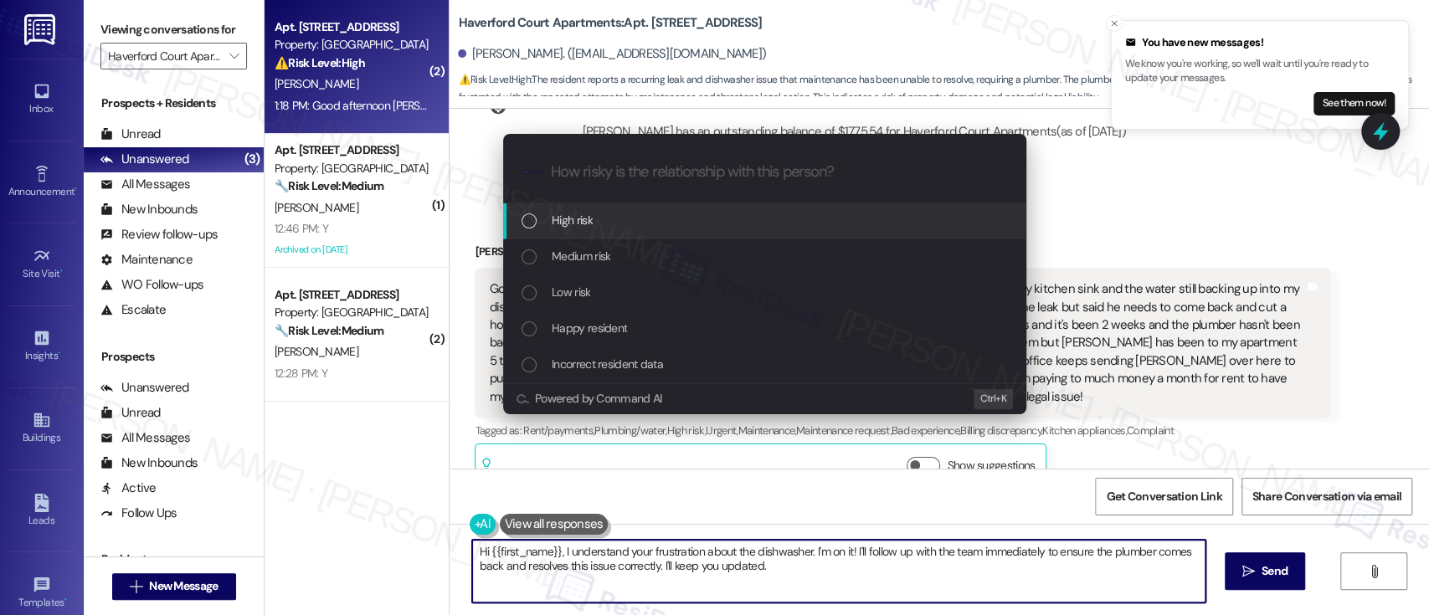
click at [589, 223] on span "High risk" at bounding box center [571, 220] width 41 height 18
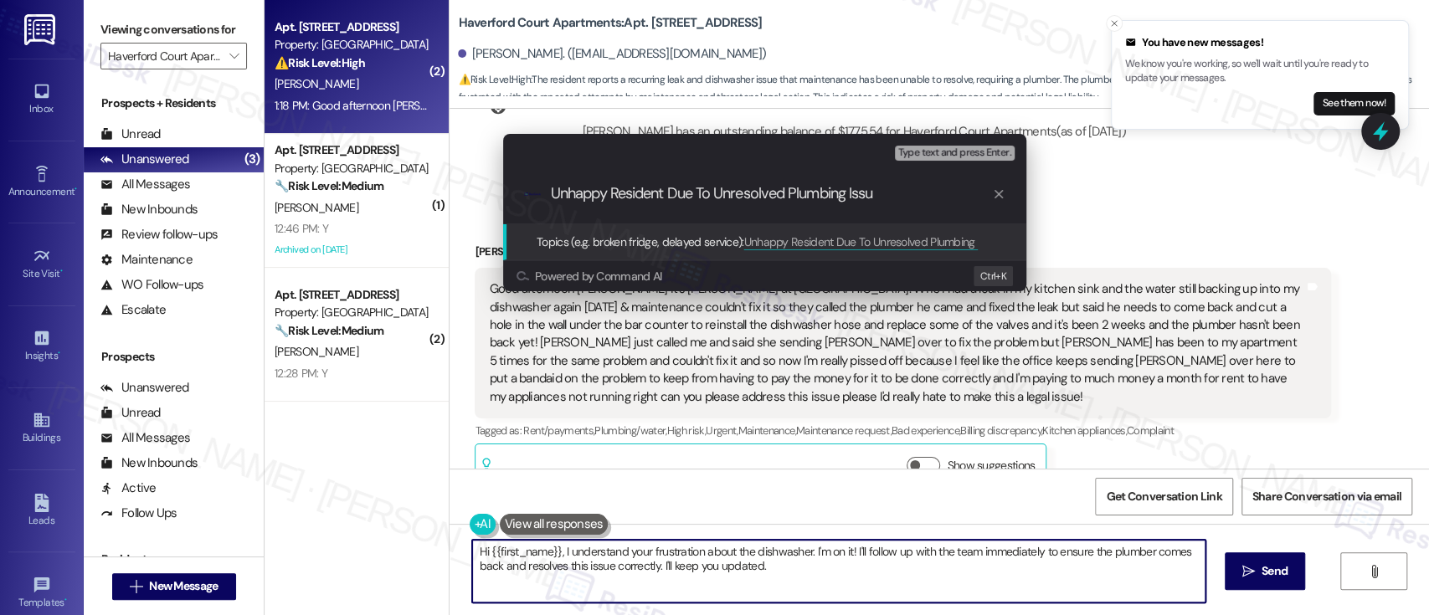
type input "Unhappy Resident Due To Unresolved Plumbing Issue"
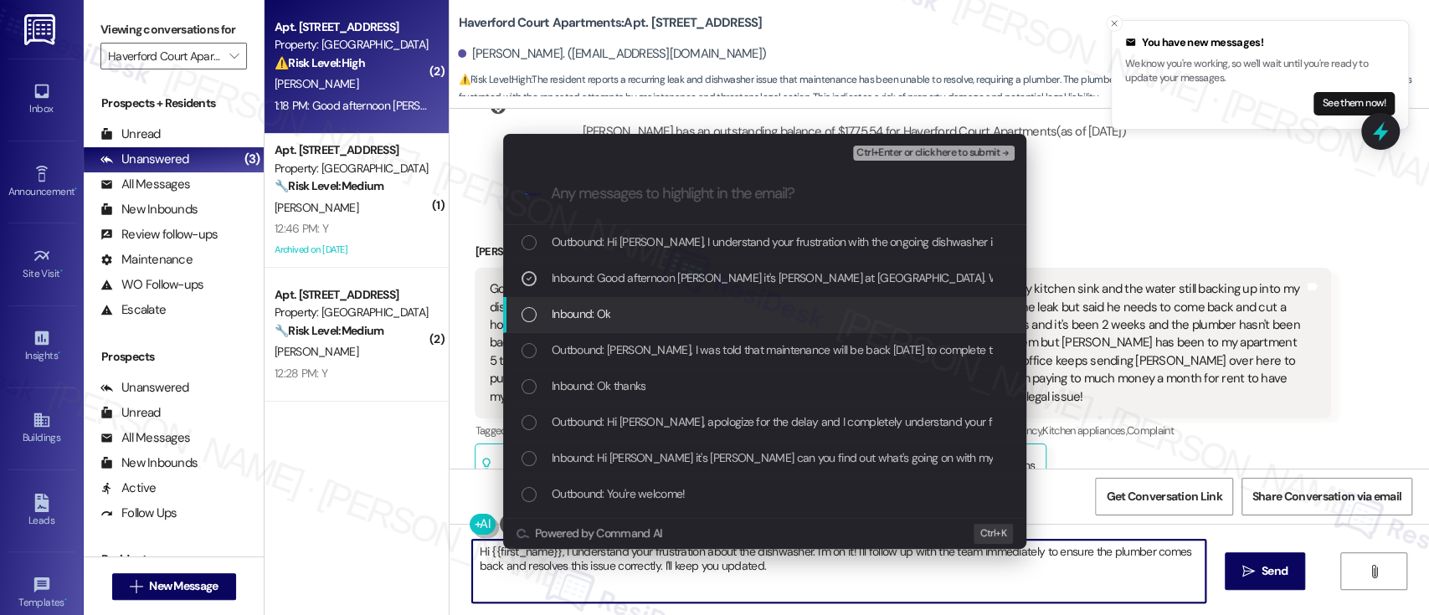
click at [954, 153] on span "Ctrl+Enter or click here to submit" at bounding box center [927, 153] width 143 height 12
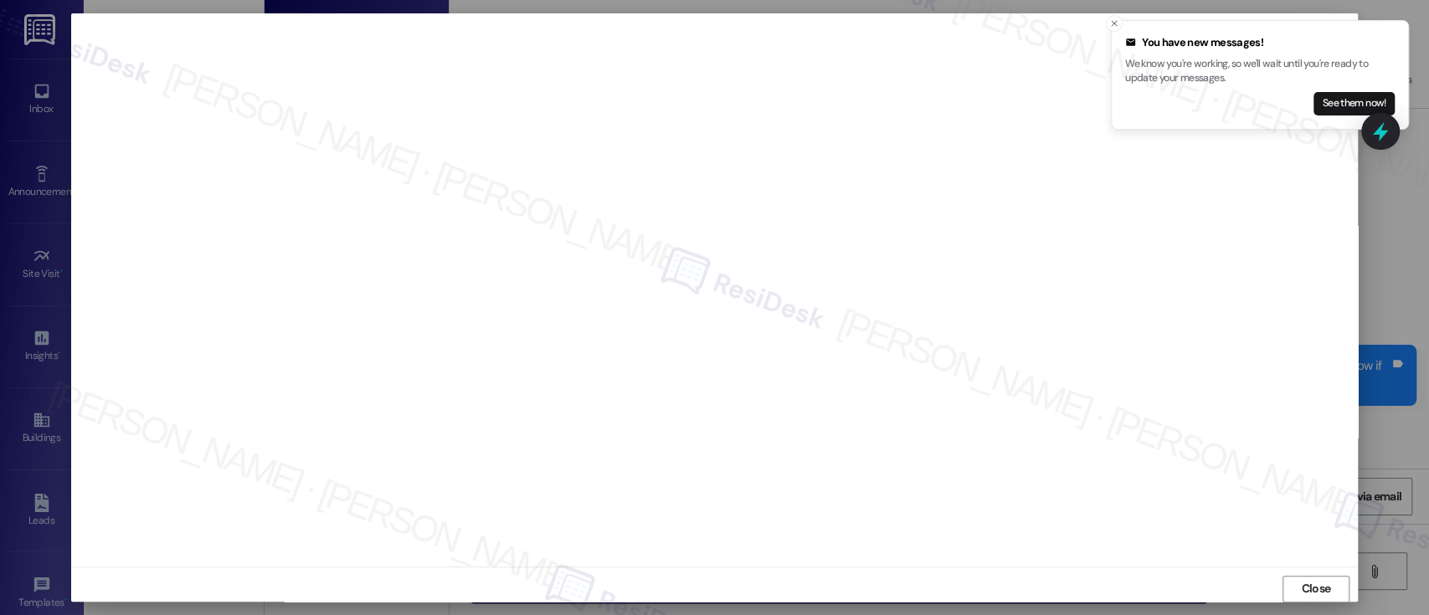
scroll to position [4131, 0]
click at [1324, 587] on span "Close" at bounding box center [1315, 589] width 29 height 18
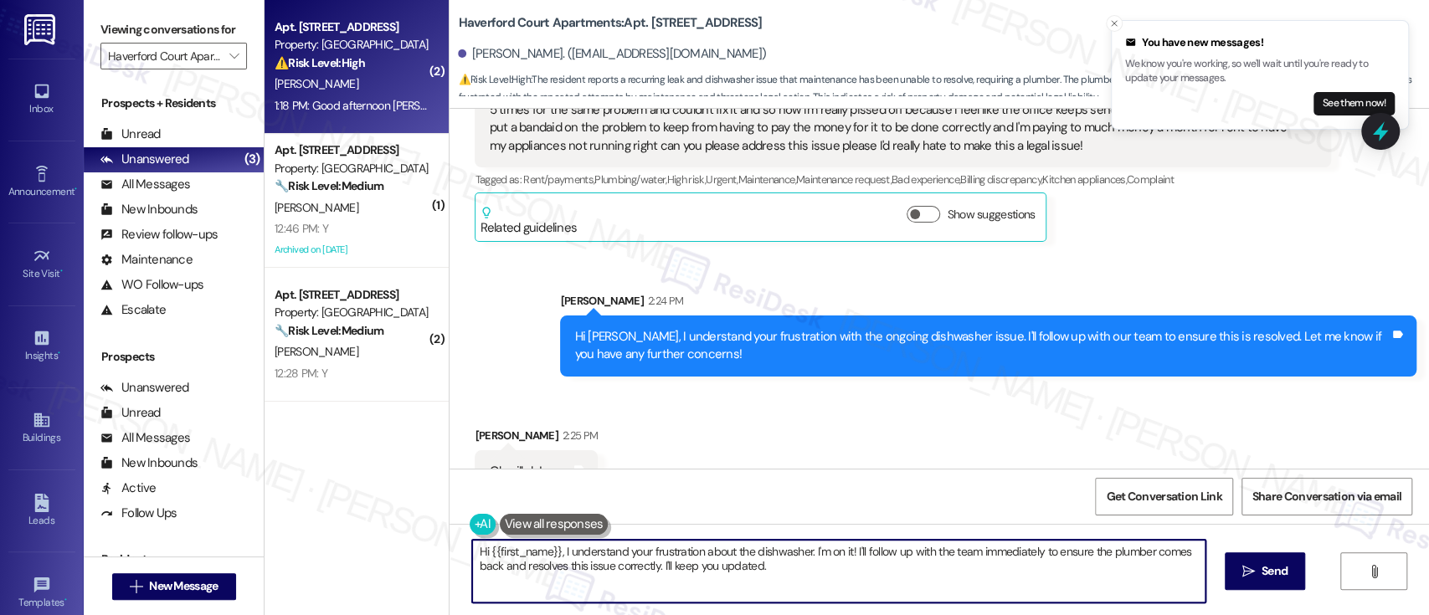
click at [1065, 399] on div "Received via SMS Monica Harris 2:25 PM Ok will do! Tags and notes" at bounding box center [938, 447] width 979 height 116
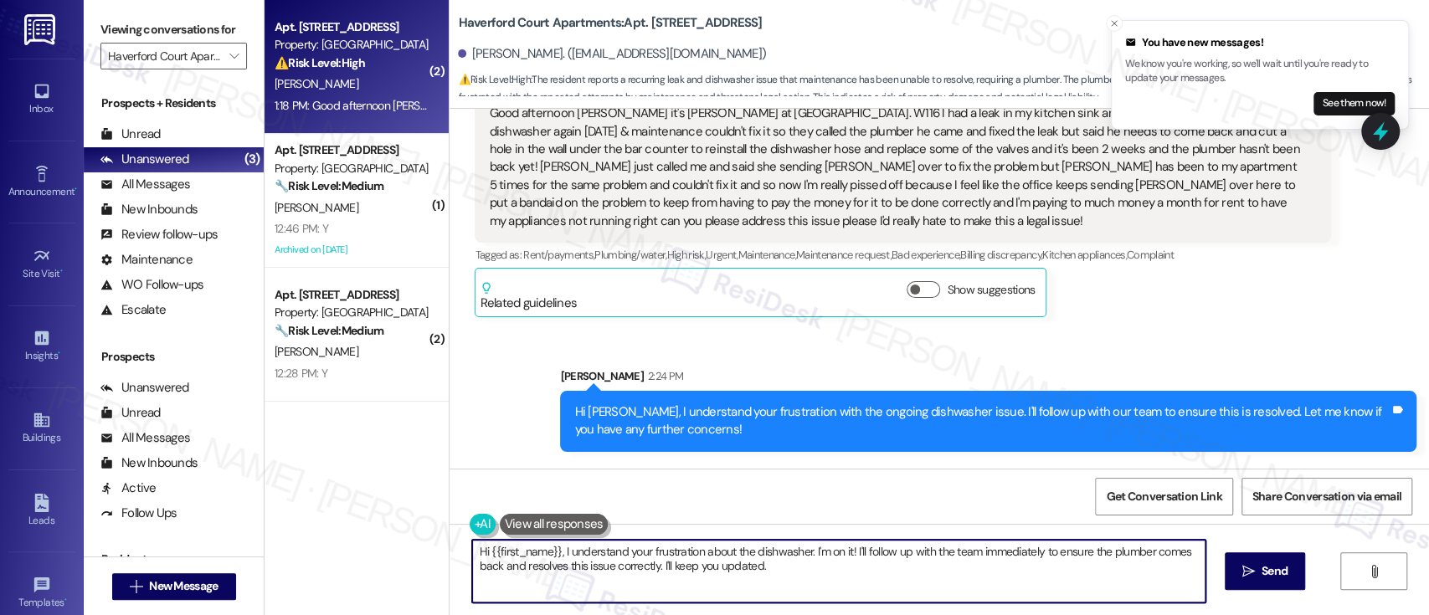
scroll to position [4020, 0]
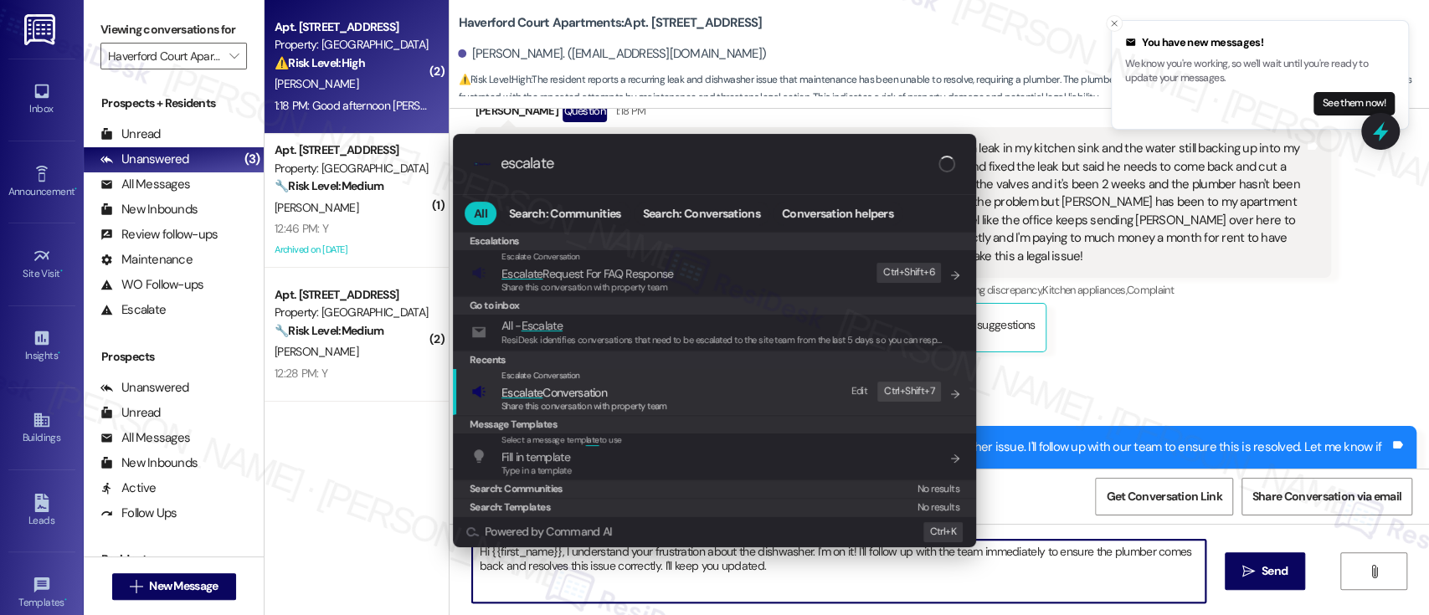
type input "escalate"
click at [595, 396] on span "Escalate Conversation" at bounding box center [553, 392] width 105 height 15
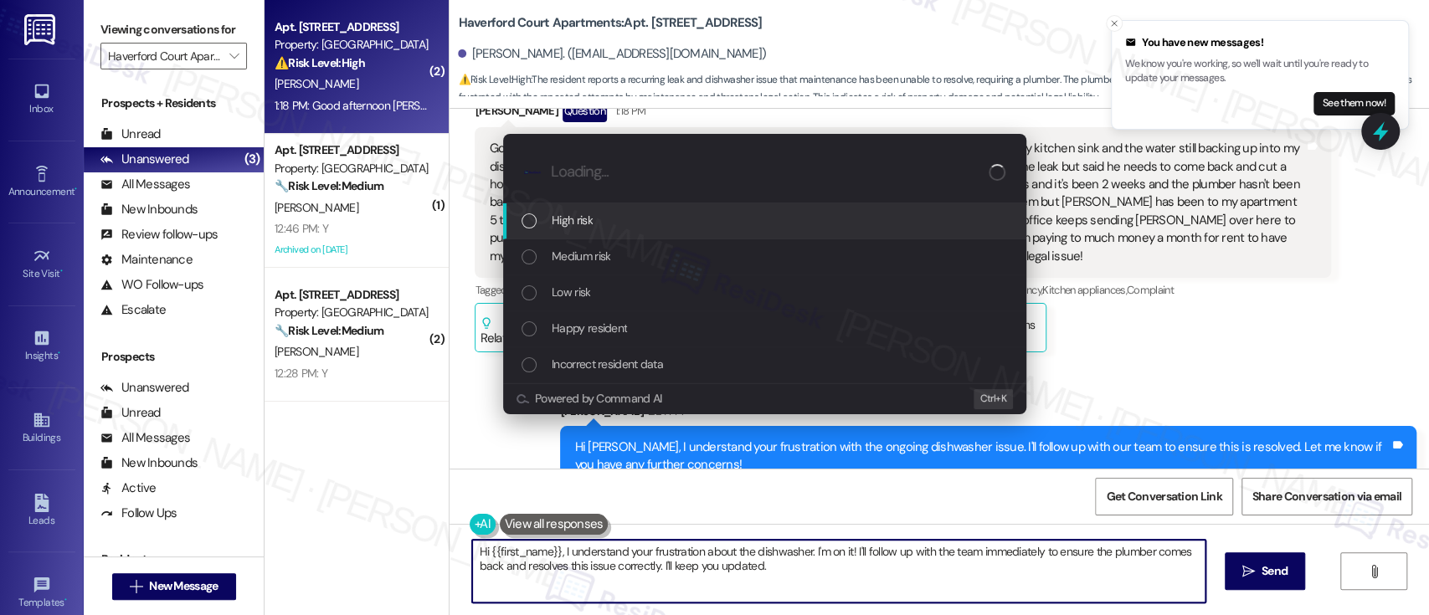
click at [589, 223] on span "High risk" at bounding box center [571, 220] width 41 height 18
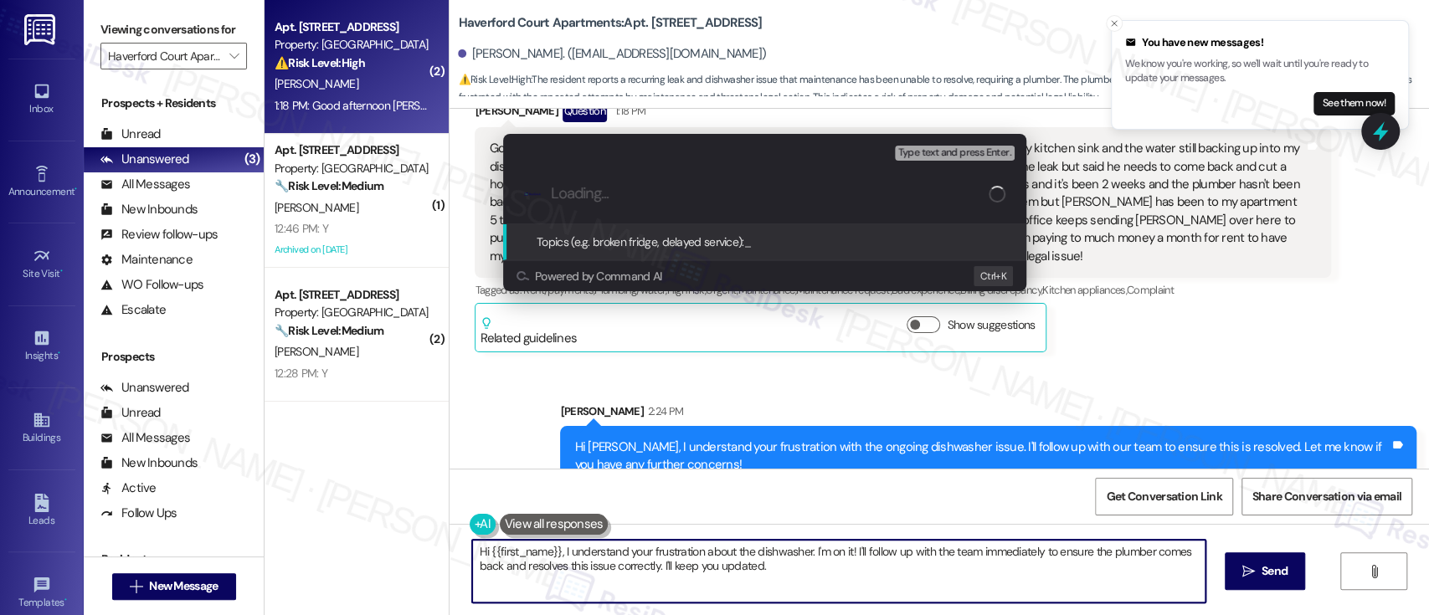
paste input "Unhappy Resident Due To Unresolved Plumbing Issue"
type input "Unhappy Resident Due To Unresolved Plumbing Issue"
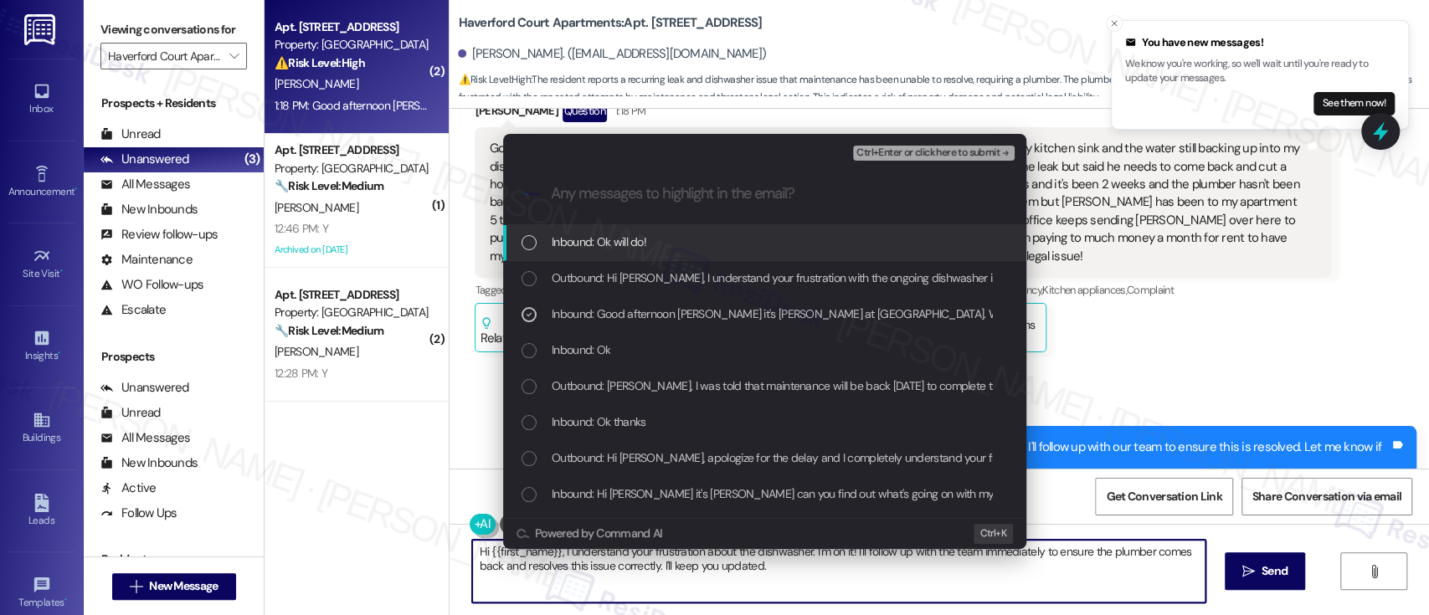
click at [949, 154] on span "Ctrl+Enter or click here to submit" at bounding box center [927, 153] width 143 height 12
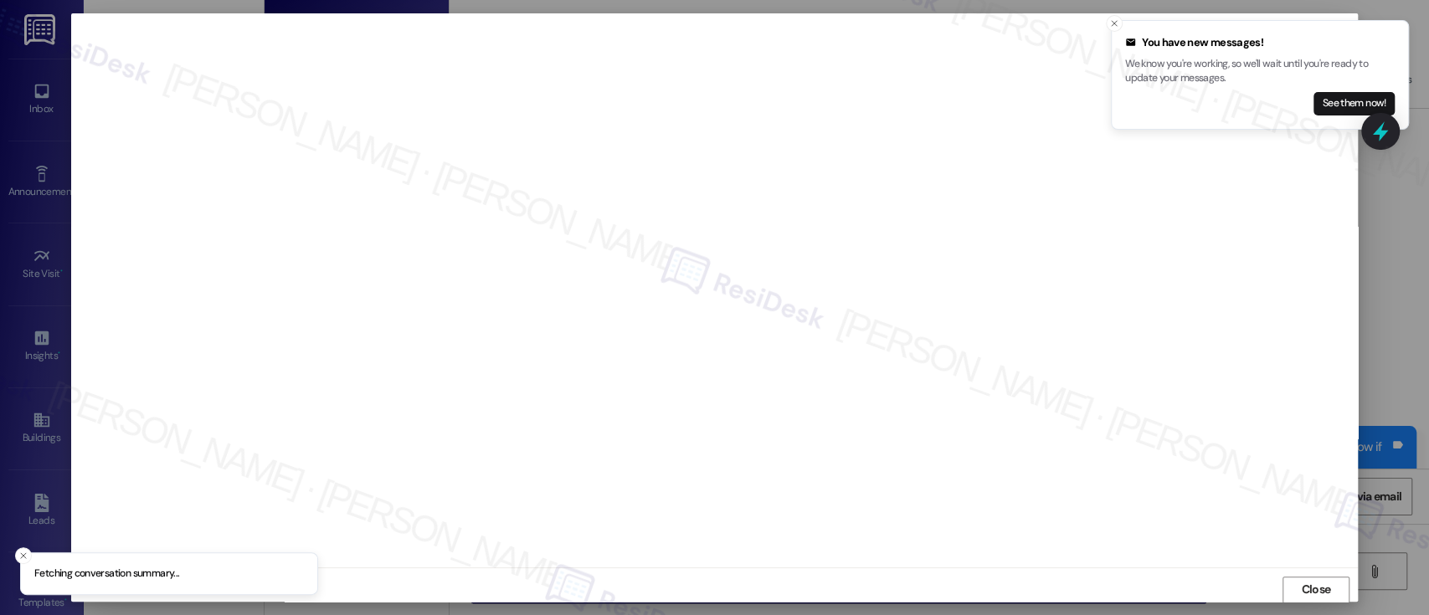
scroll to position [1, 0]
click at [1111, 24] on icon "Close toast" at bounding box center [1114, 23] width 10 height 10
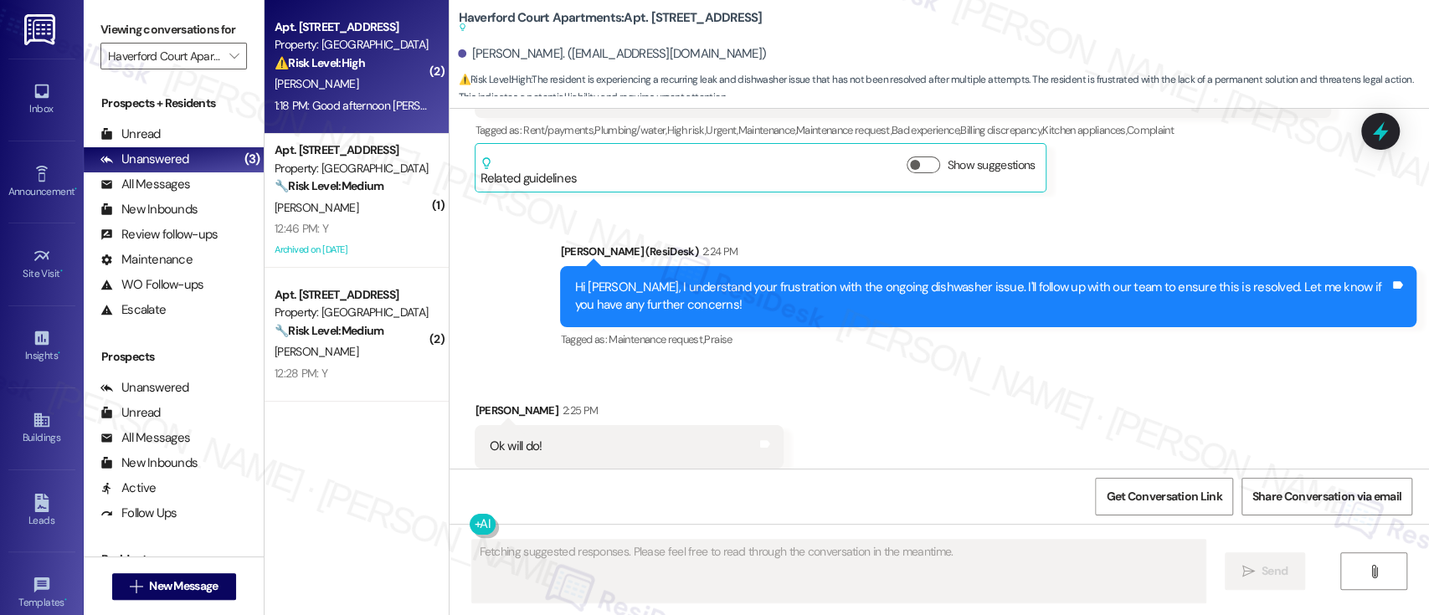
scroll to position [4181, 0]
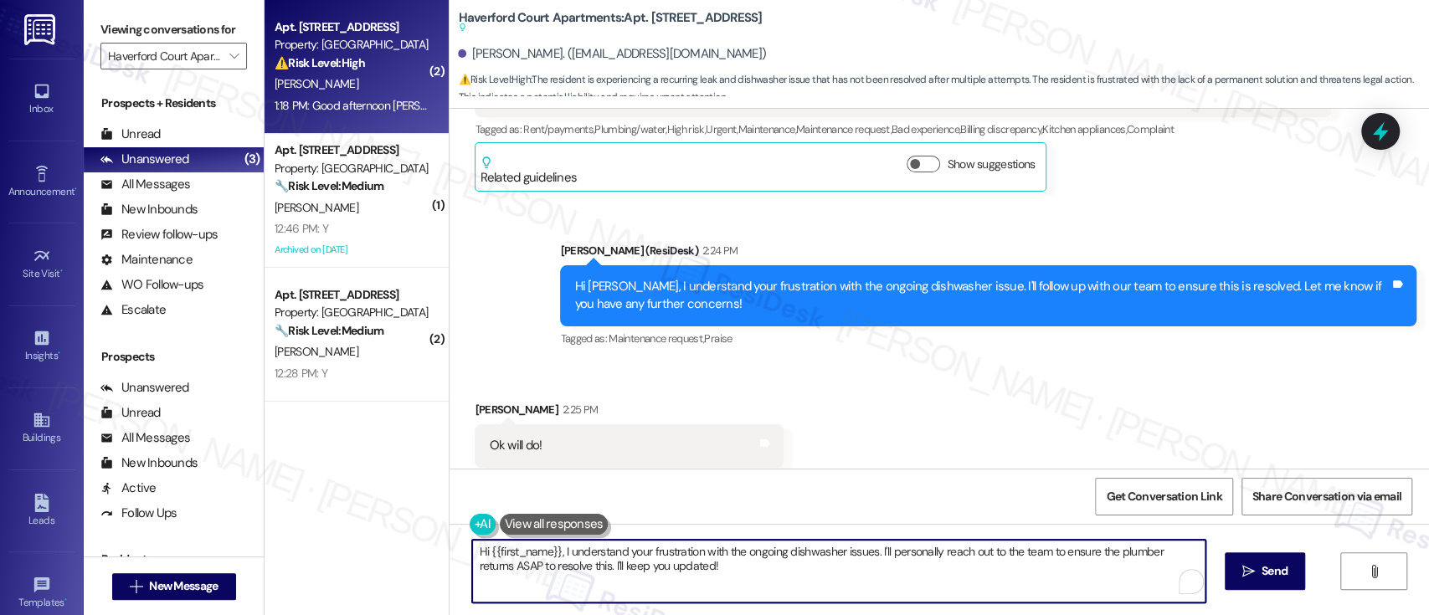
drag, startPoint x: 712, startPoint y: 585, endPoint x: 70, endPoint y: 464, distance: 653.3
click at [70, 464] on div "Inbox Go to Inbox Announcement • Send A Text Announcement Site Visit • Go to Si…" at bounding box center [714, 307] width 1429 height 615
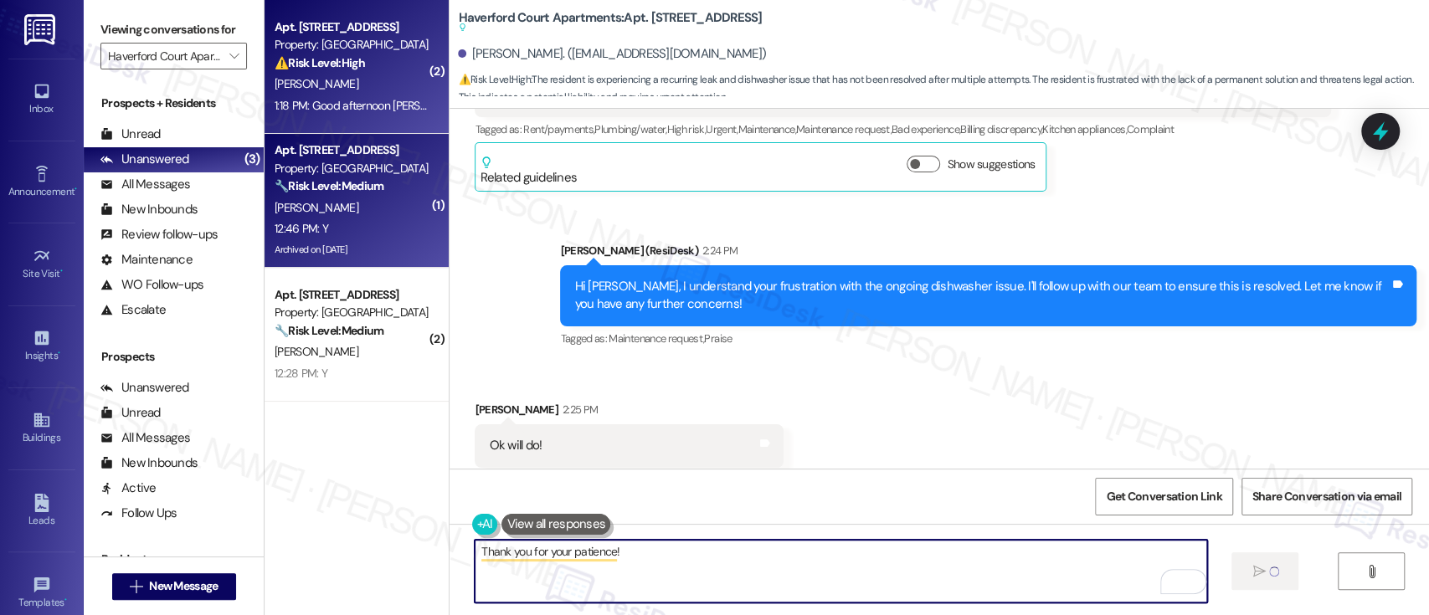
type textarea "Thank you for your patience!"
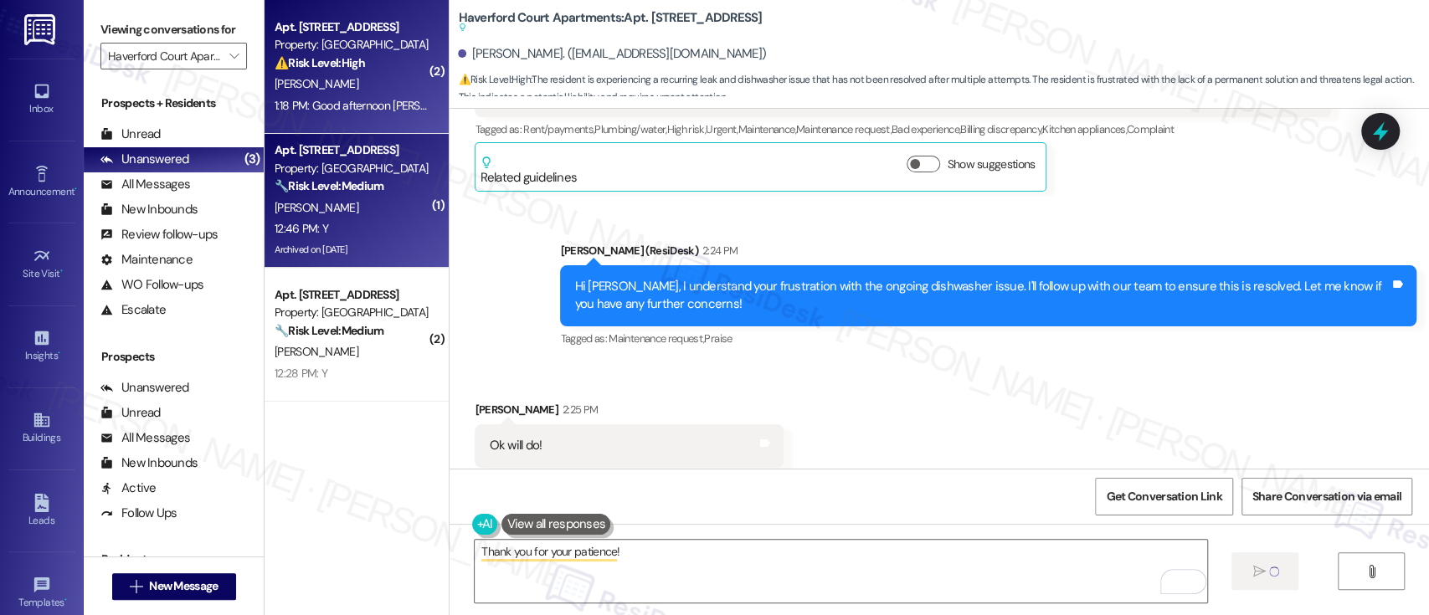
click at [317, 219] on div "12:46 PM: Y 12:46 PM: Y" at bounding box center [352, 228] width 158 height 21
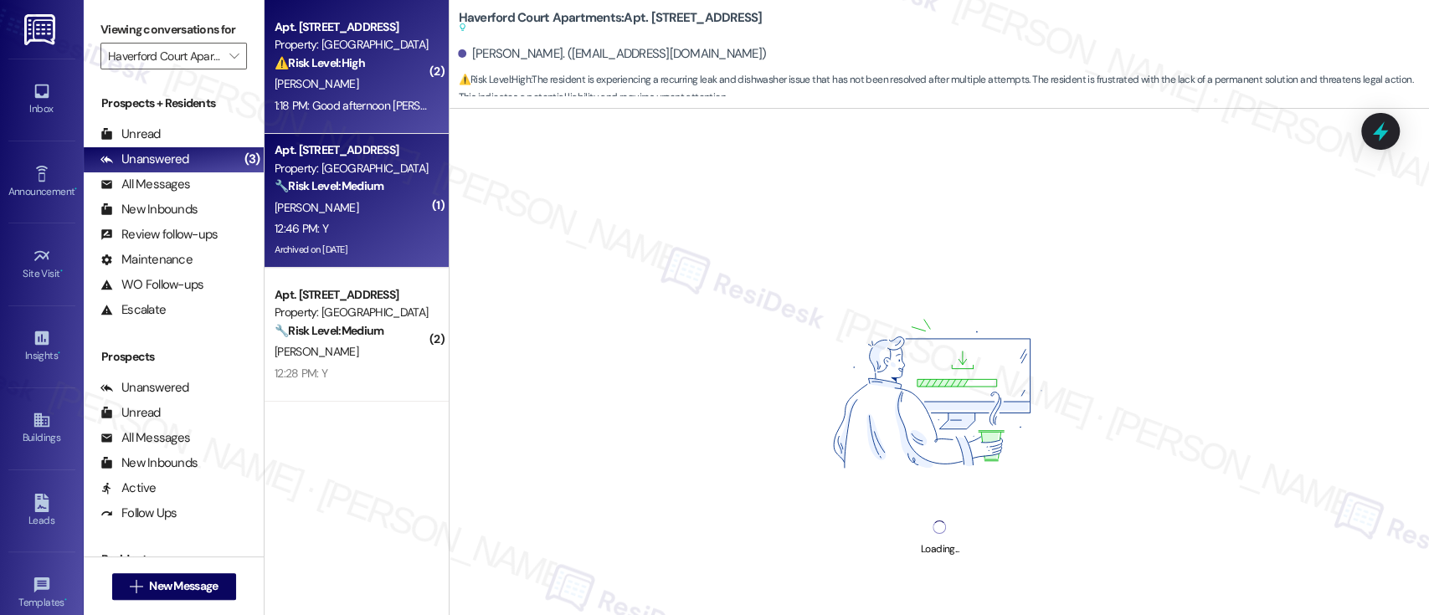
click at [311, 90] on div "M. Harris" at bounding box center [352, 84] width 158 height 21
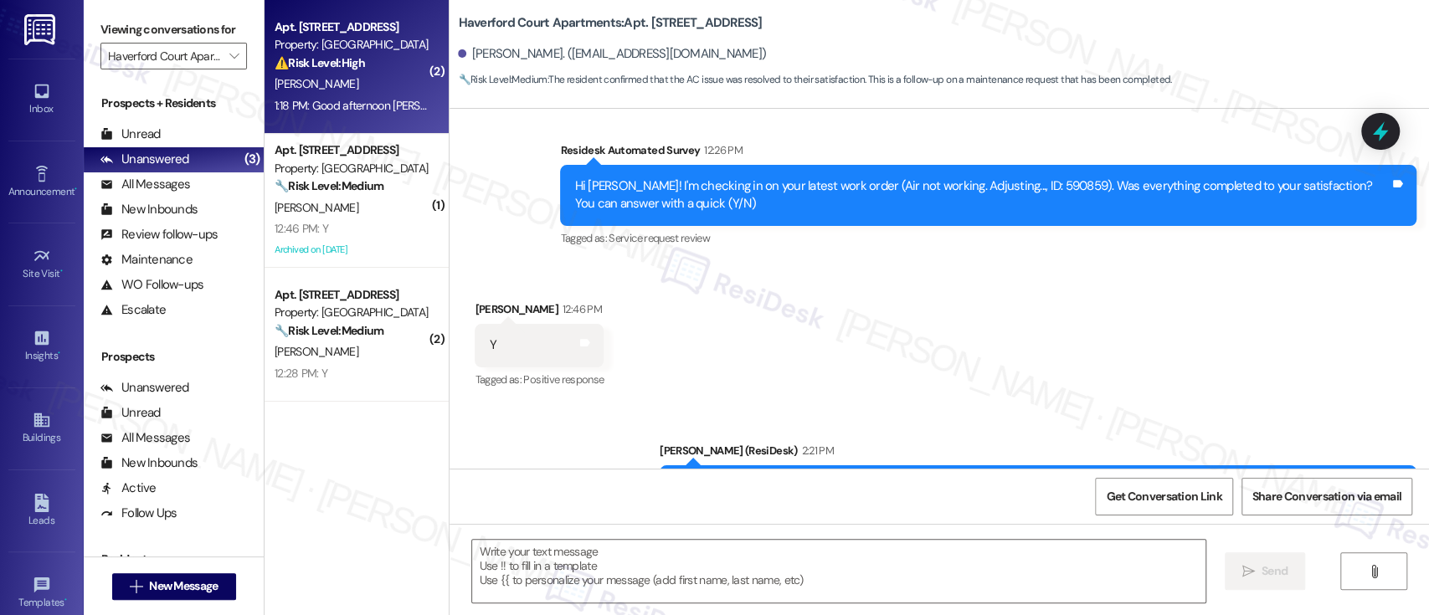
scroll to position [13805, 0]
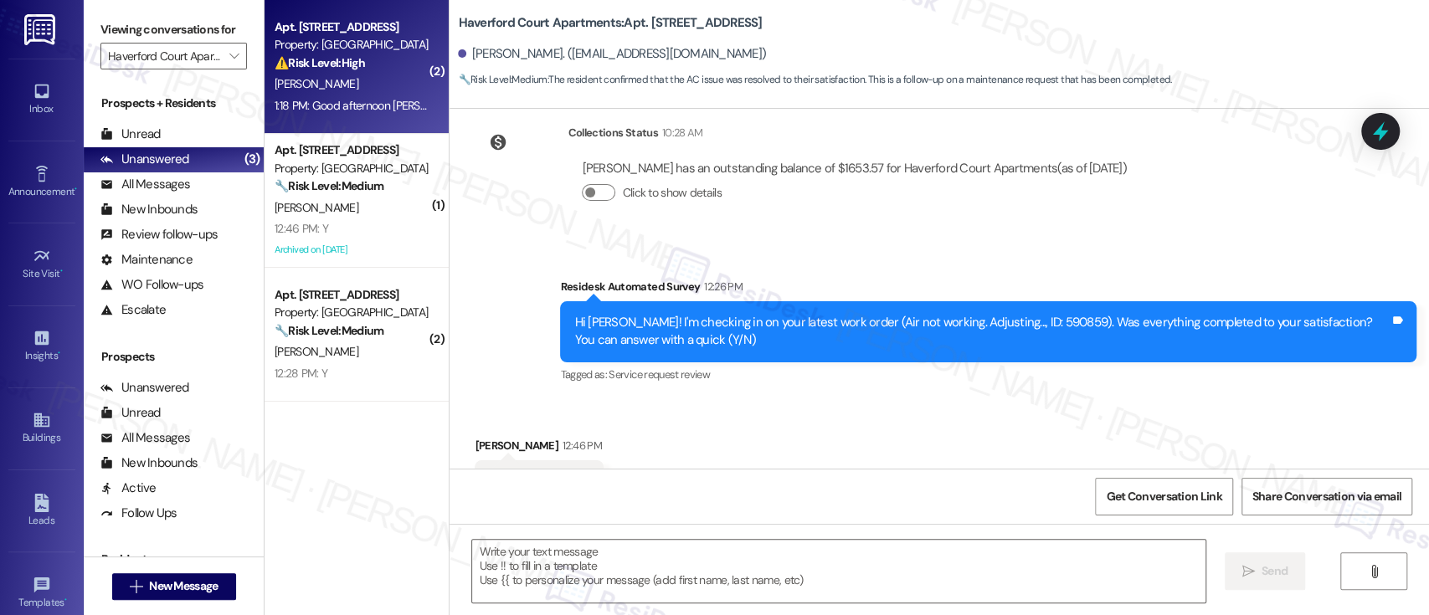
type textarea "Fetching suggested responses. Please feel free to read through the conversation…"
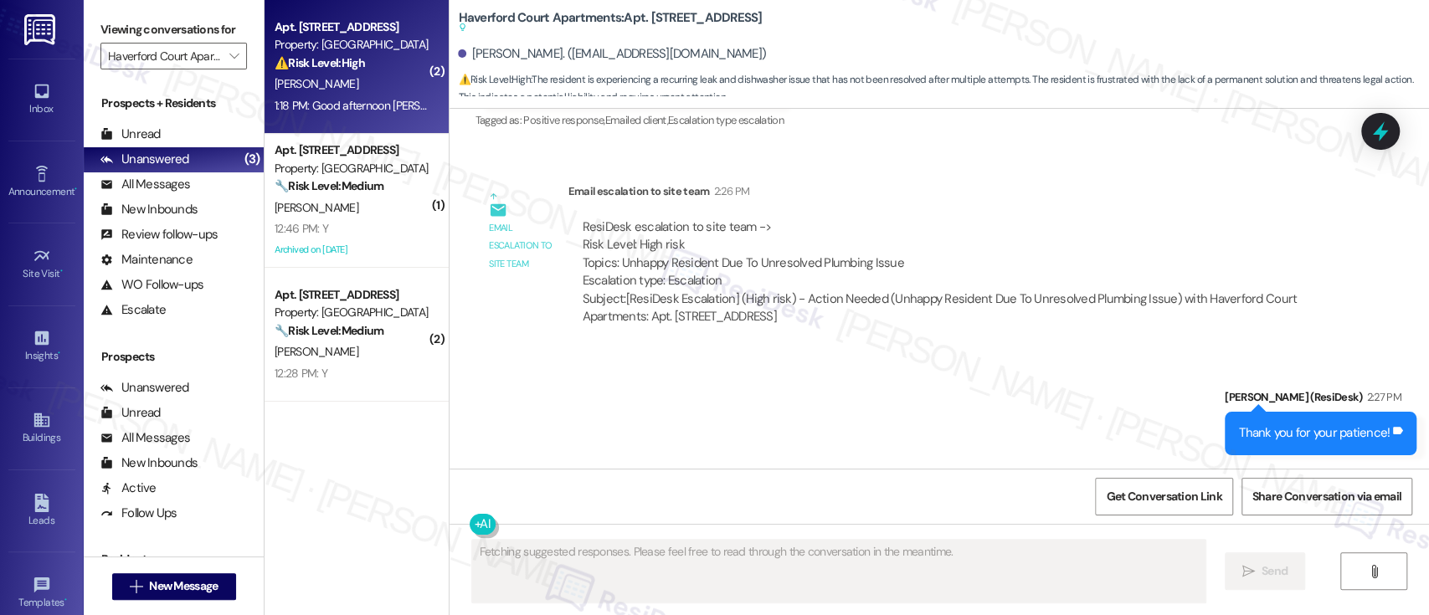
scroll to position [4504, 0]
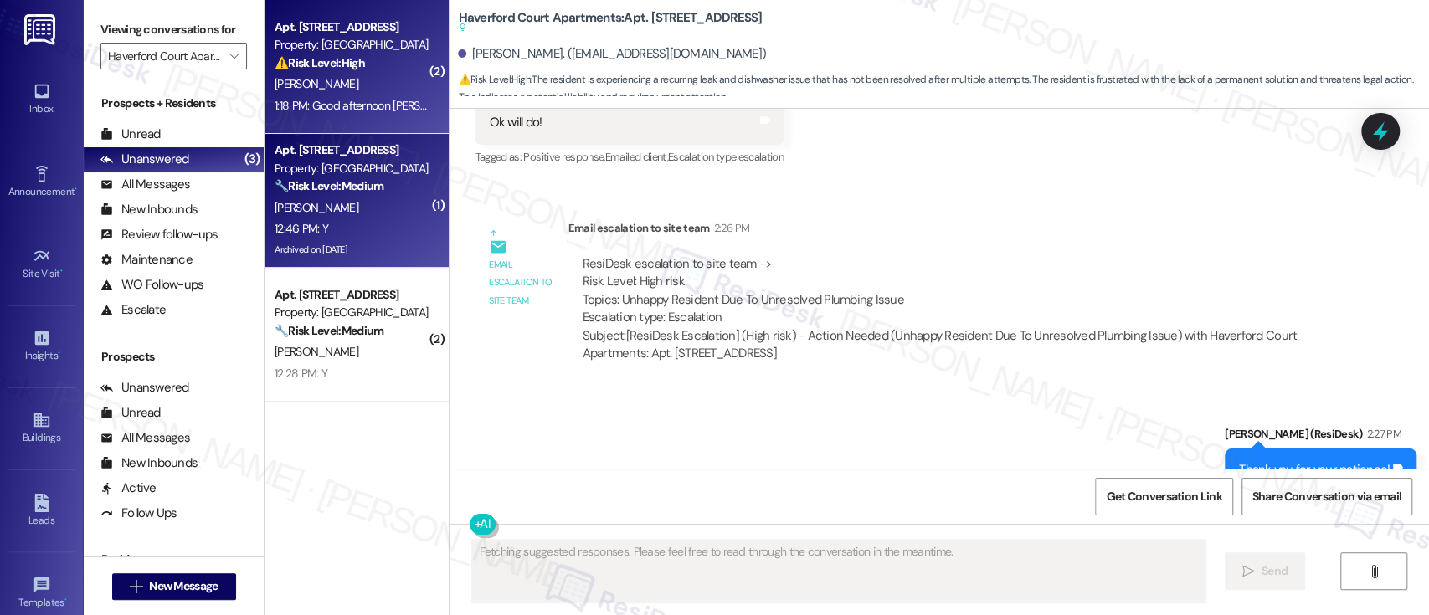
click at [333, 201] on div "A. Kegler" at bounding box center [352, 208] width 158 height 21
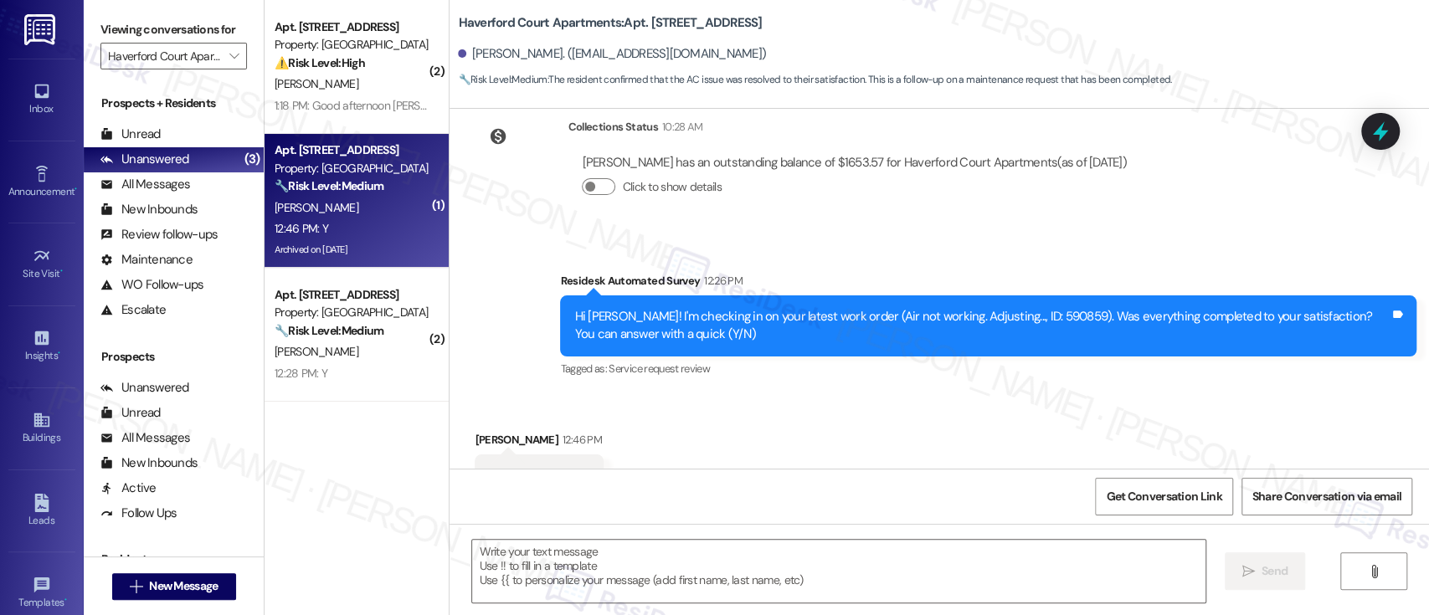
scroll to position [13805, 0]
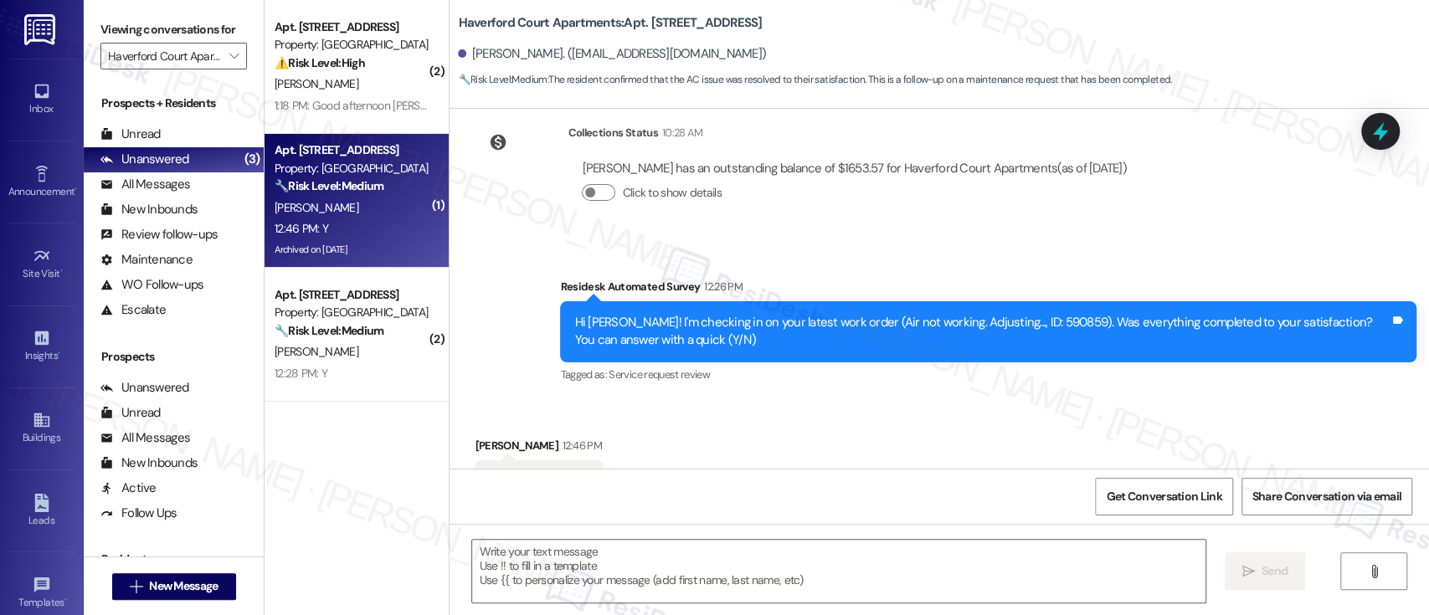
type textarea "Fetching suggested responses. Please feel free to read through the conversation…"
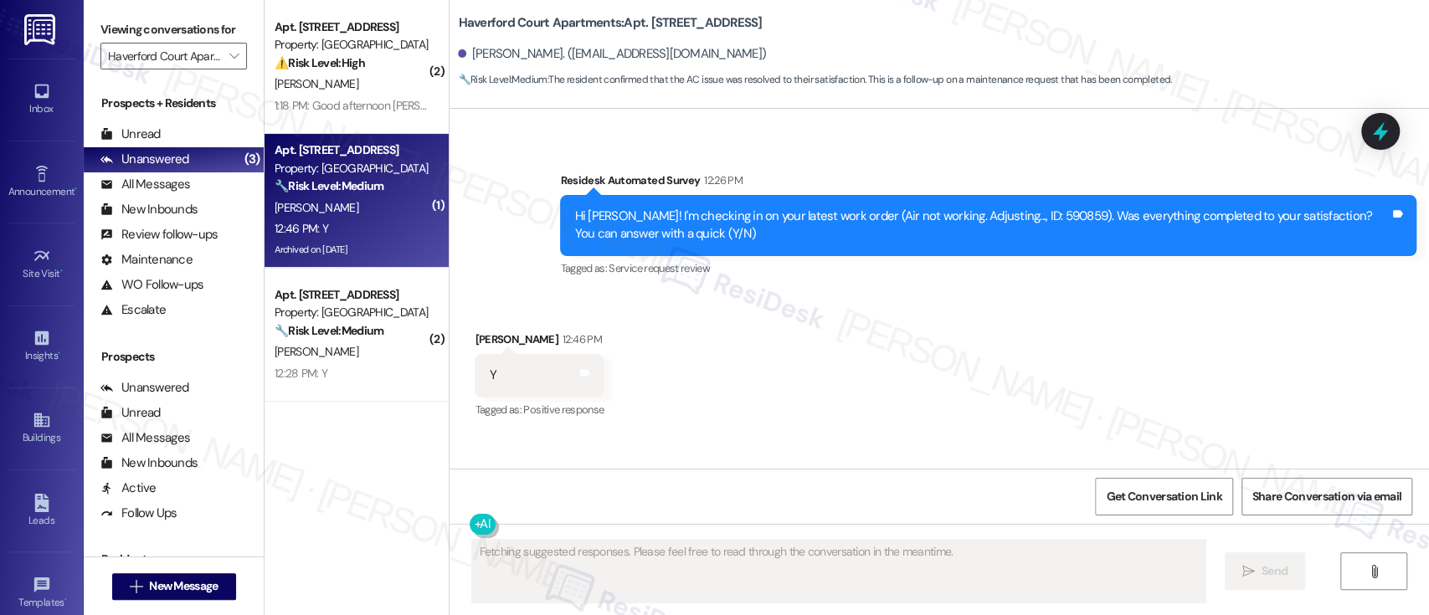
scroll to position [13947, 0]
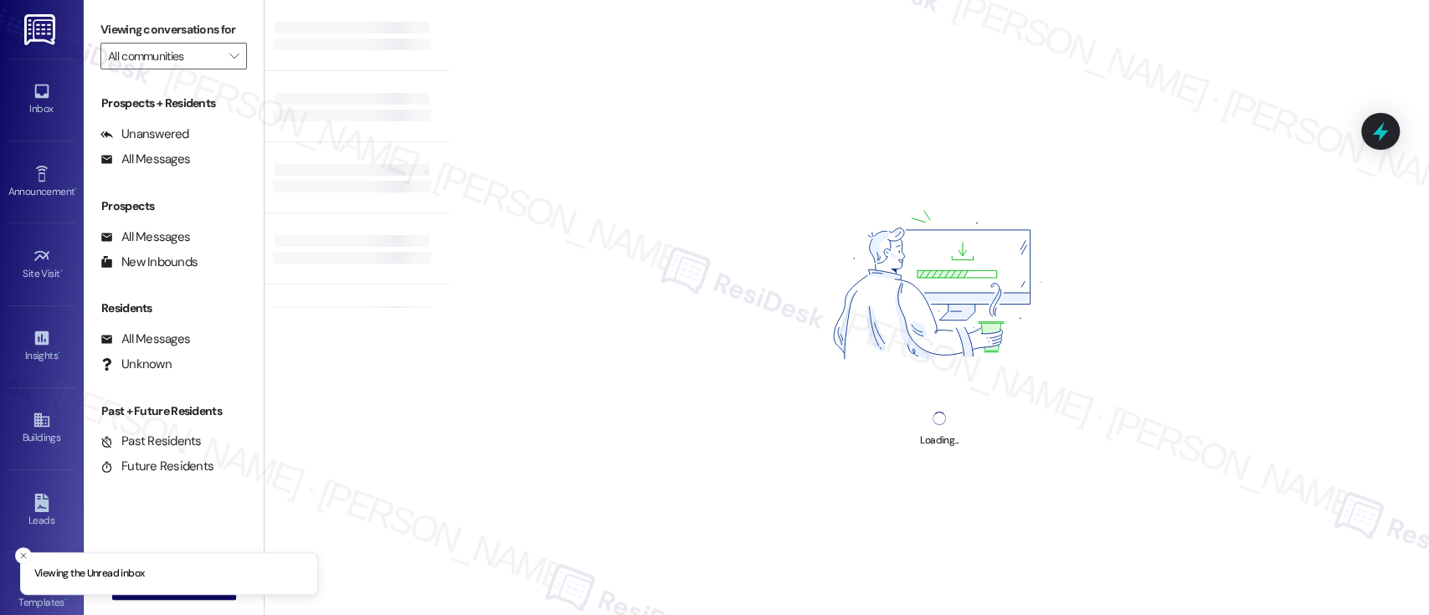
type input "Haverford Court Apartments"
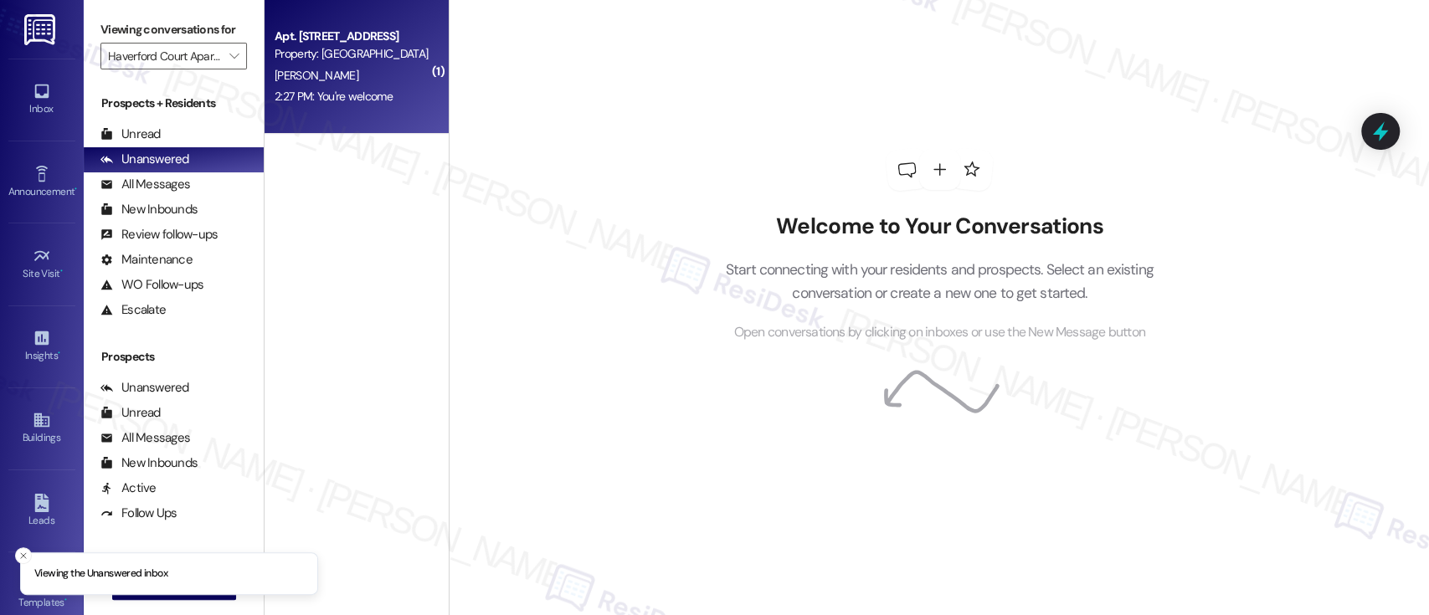
click at [351, 84] on div "[PERSON_NAME]" at bounding box center [352, 75] width 158 height 21
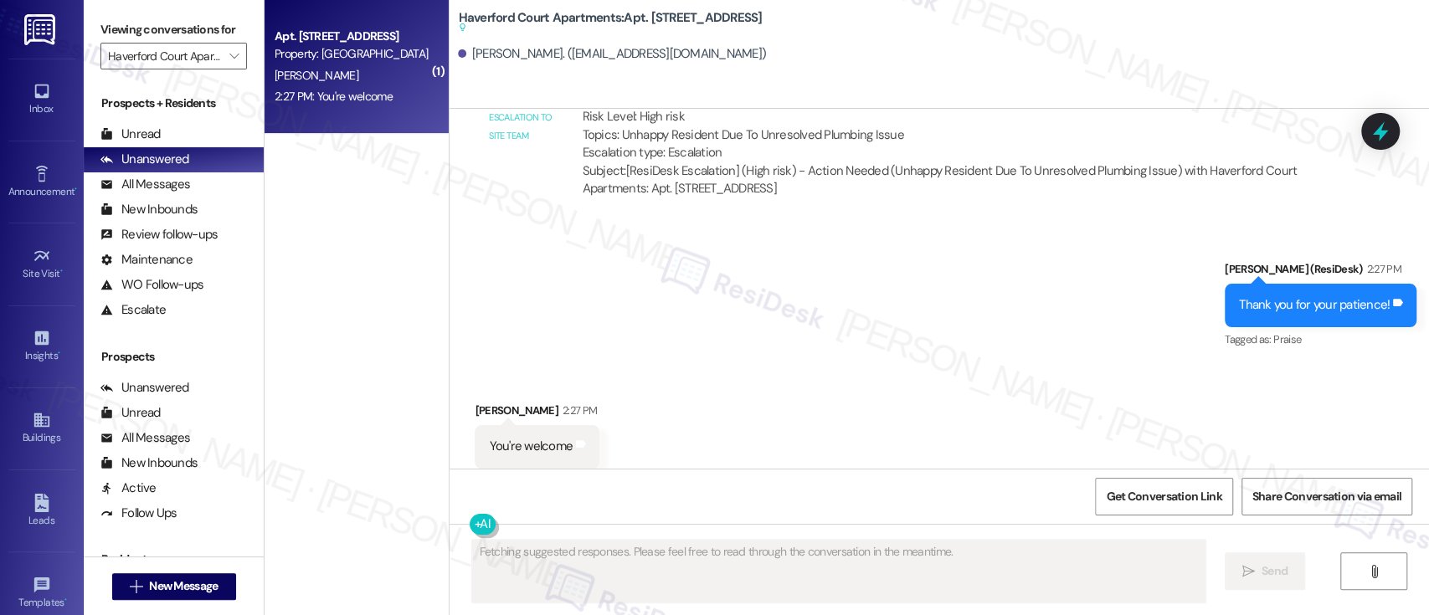
scroll to position [4670, 0]
click at [716, 411] on div "Received via SMS Monica Harris 2:27 PM You're welcome Tags and notes Tagged as:…" at bounding box center [938, 433] width 979 height 141
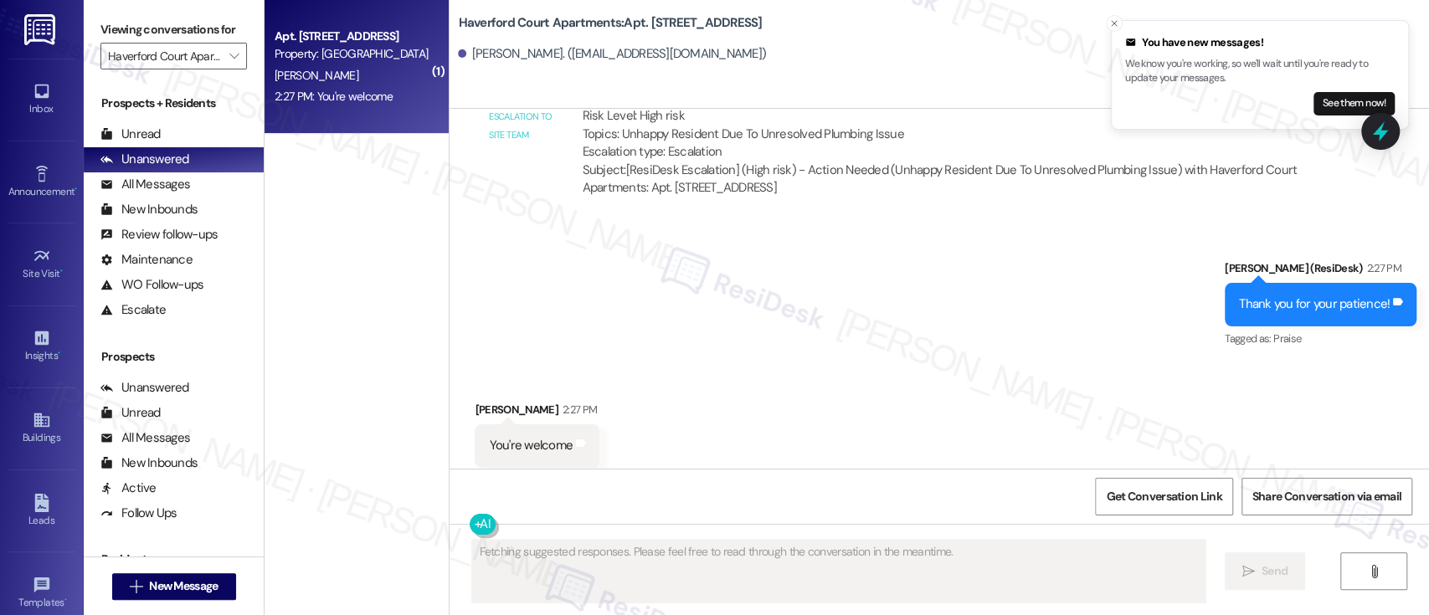
scroll to position [4669, 0]
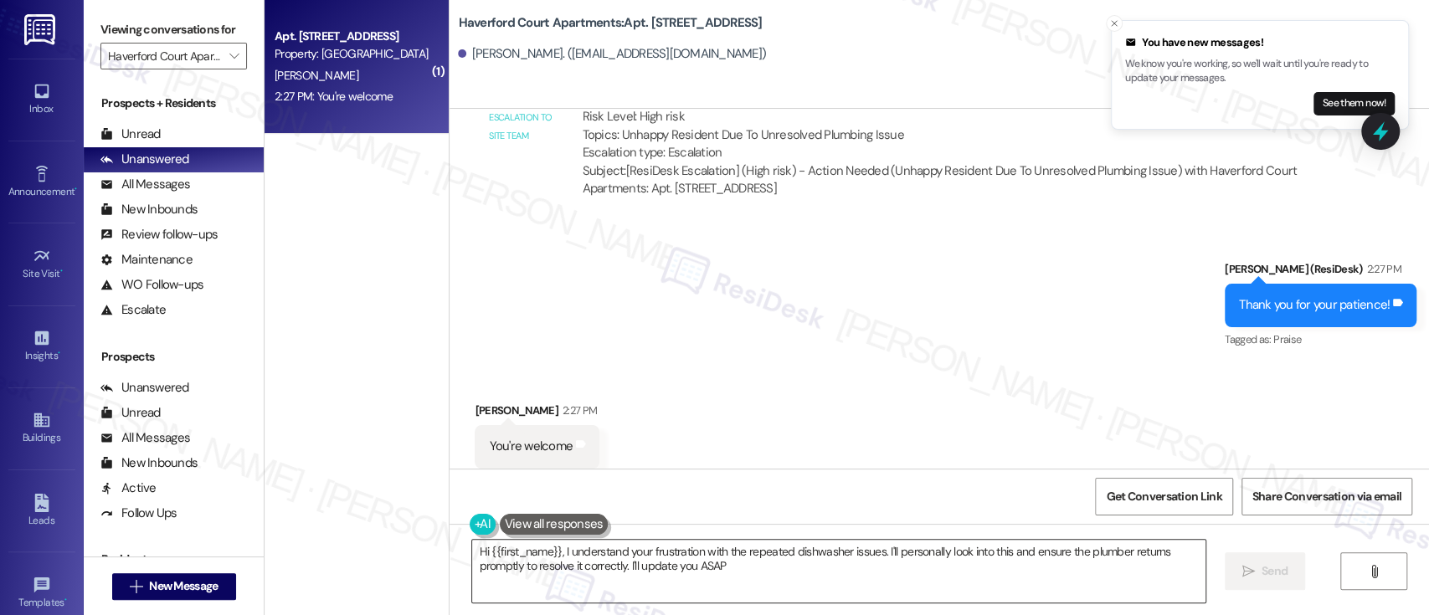
type textarea "Hi {{first_name}}, I understand your frustration with the repeated dishwasher i…"
click at [701, 562] on textarea "Hi {{first_name}}, I understand your frustration with the repeated dishwasher i…" at bounding box center [838, 571] width 732 height 63
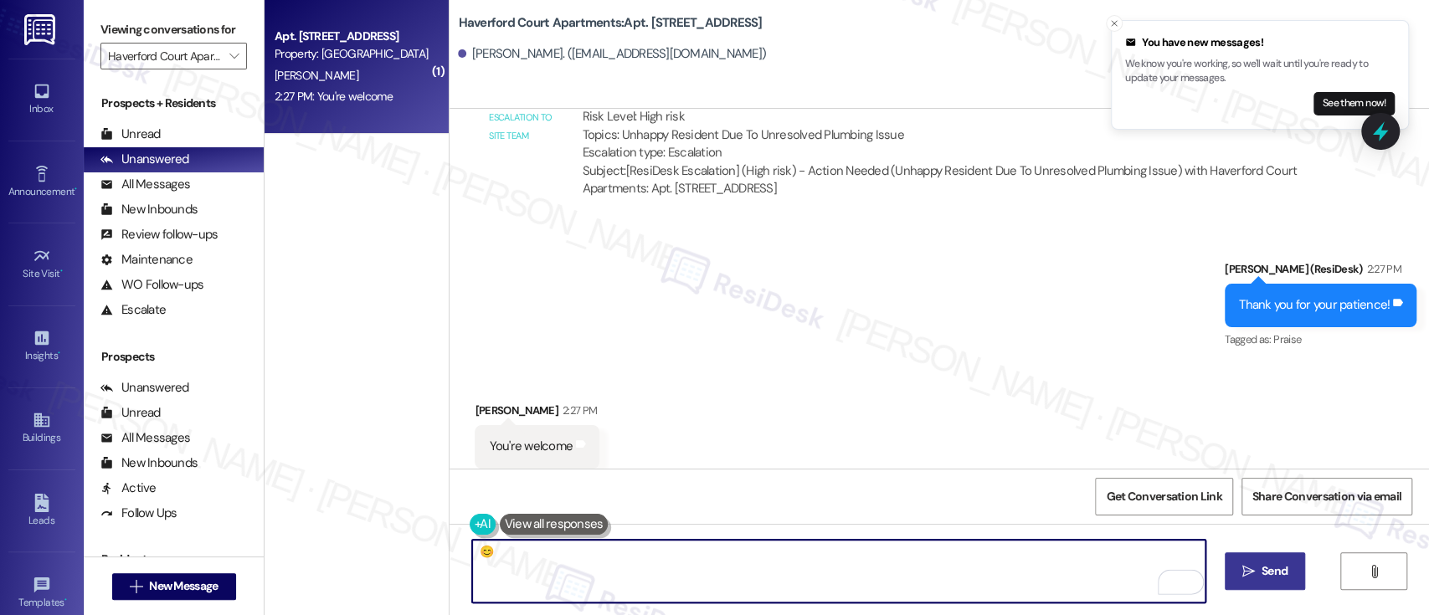
type textarea "😊"
click at [1280, 579] on span "Send" at bounding box center [1274, 571] width 26 height 18
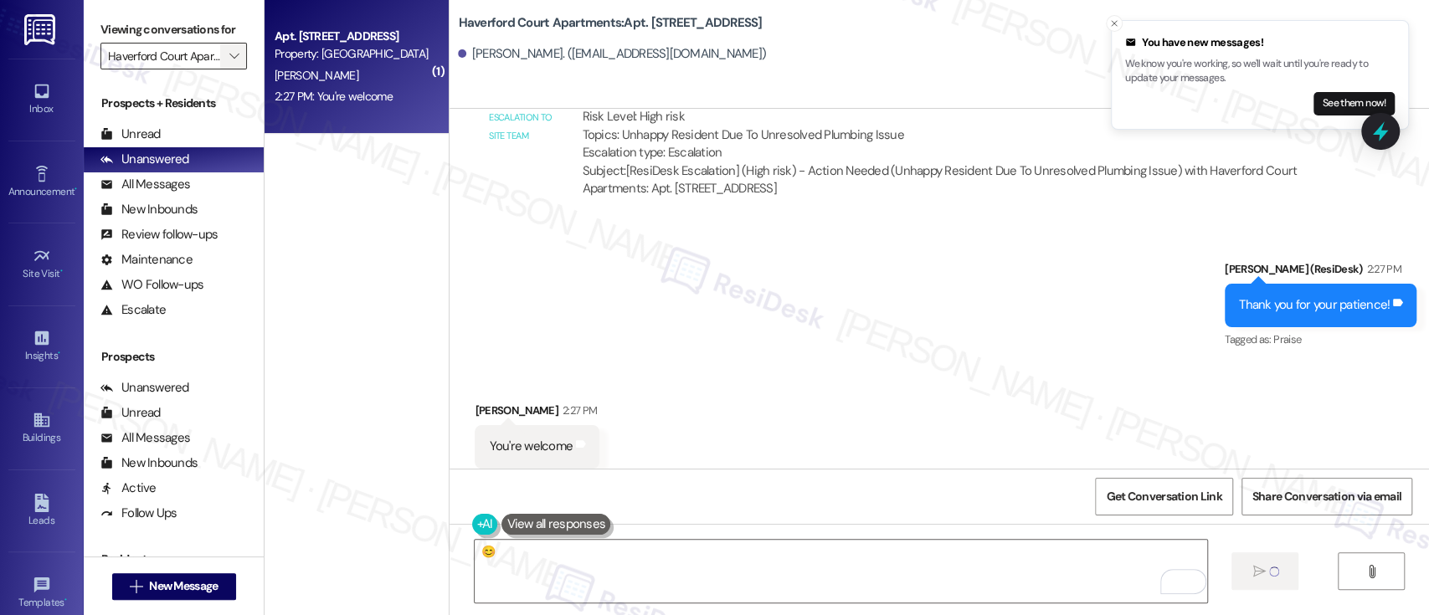
click at [229, 60] on icon "" at bounding box center [233, 55] width 9 height 13
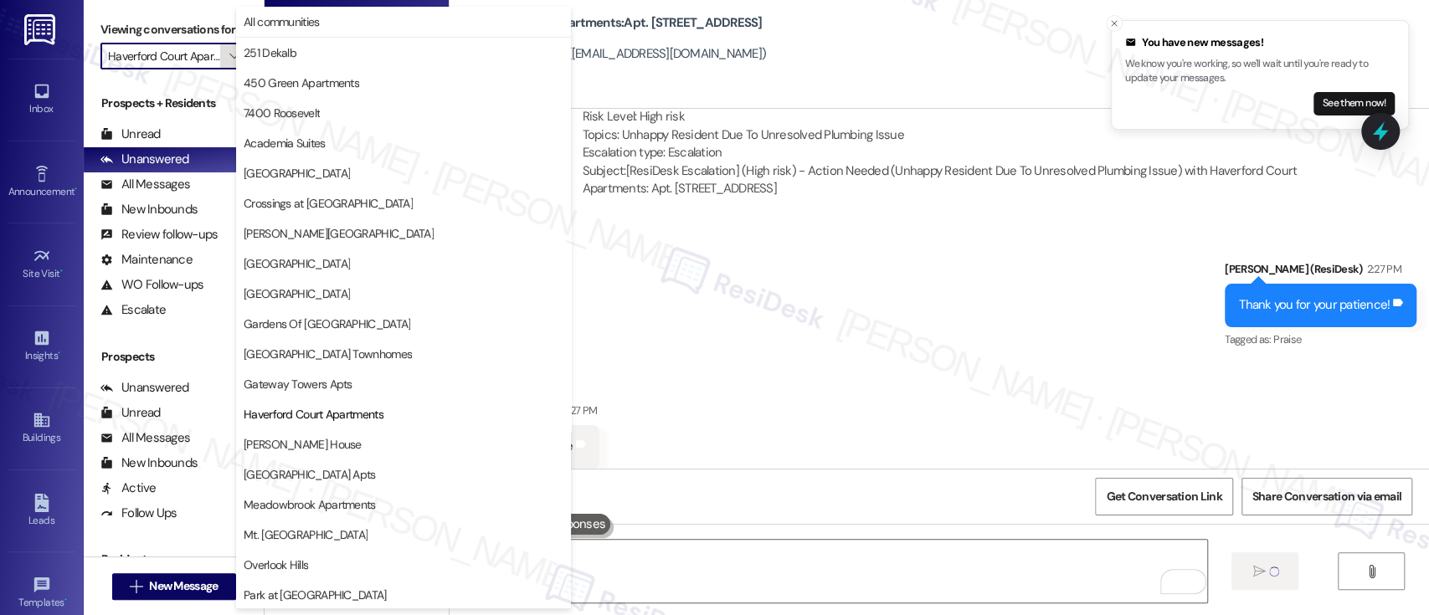
scroll to position [272, 0]
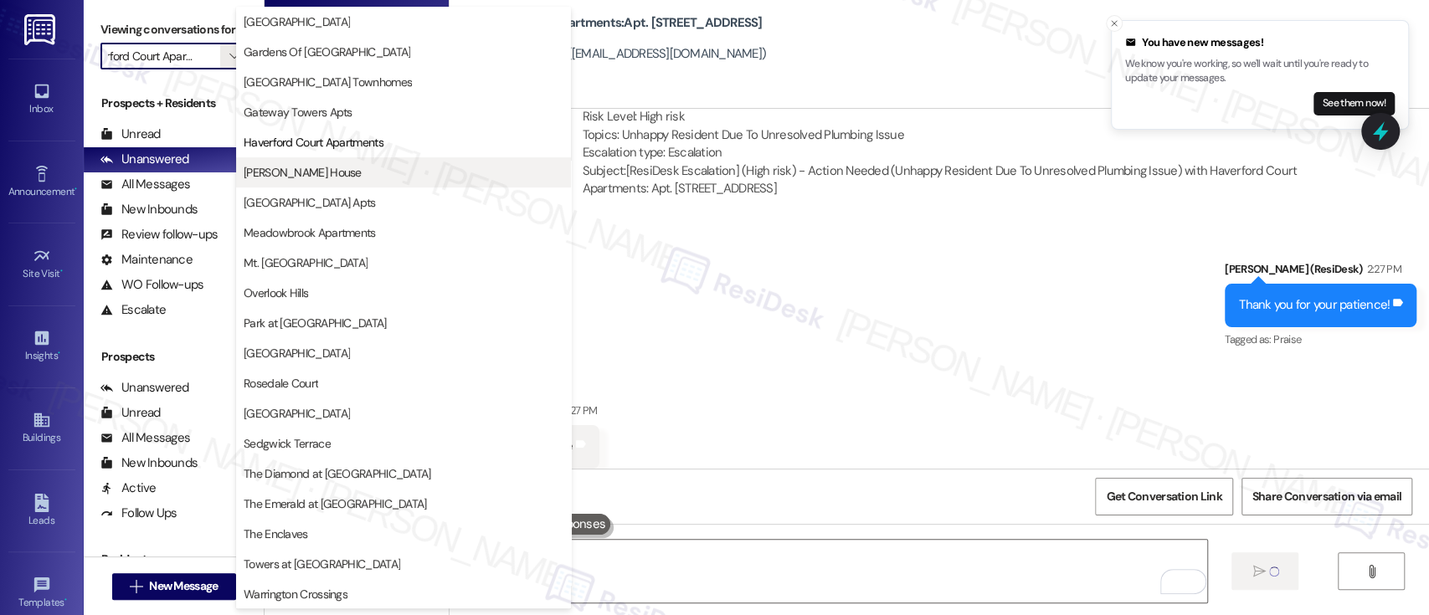
click at [313, 164] on span "[PERSON_NAME] House" at bounding box center [404, 172] width 320 height 17
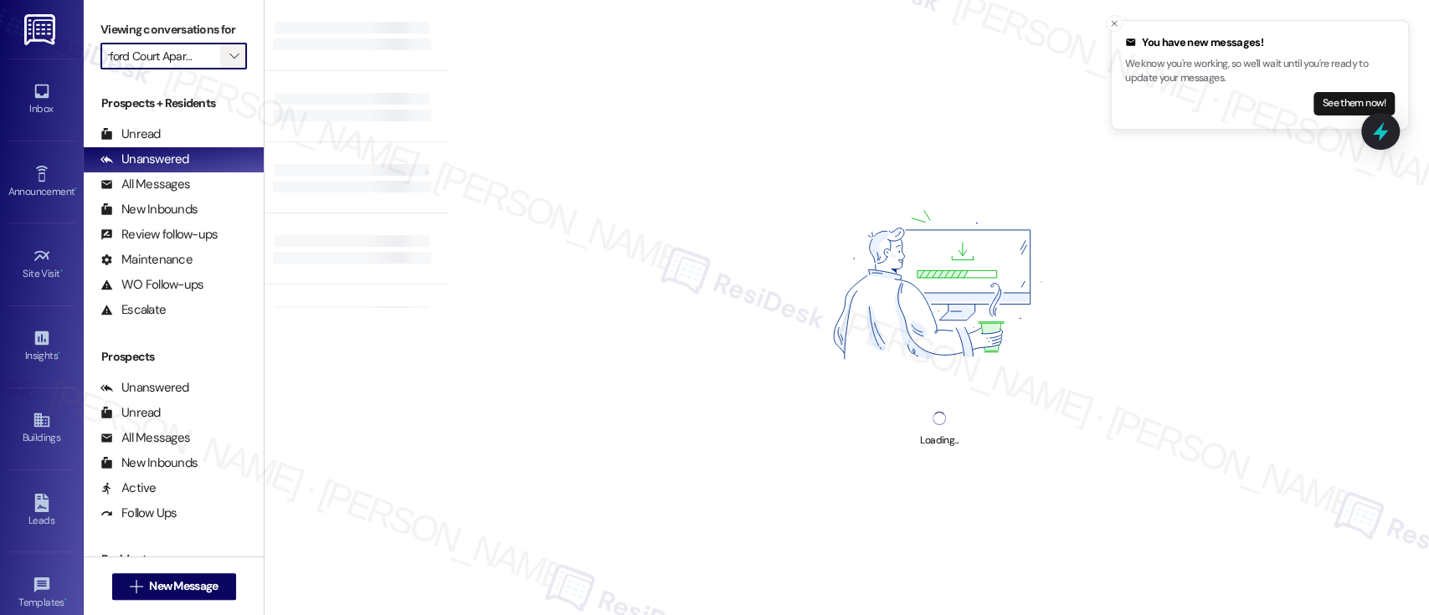
type input "[PERSON_NAME] House"
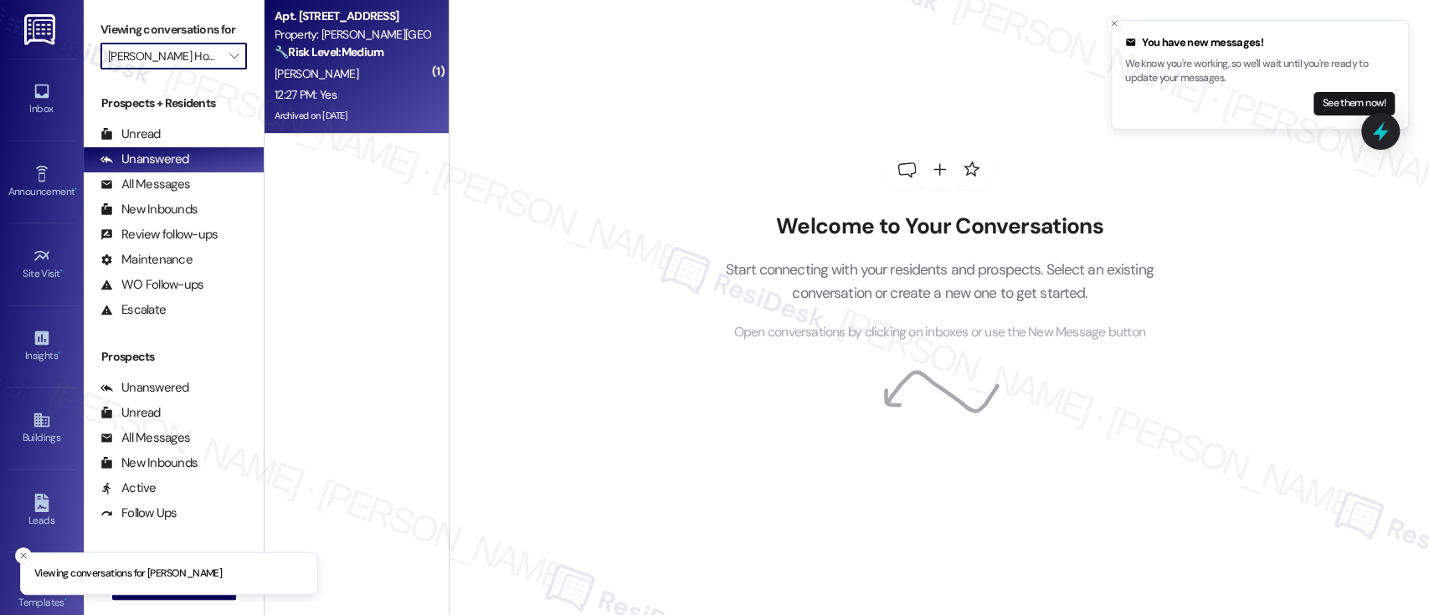
click at [391, 57] on div "🔧 Risk Level: Medium The resident is simply confirming the completion of a main…" at bounding box center [351, 53] width 155 height 18
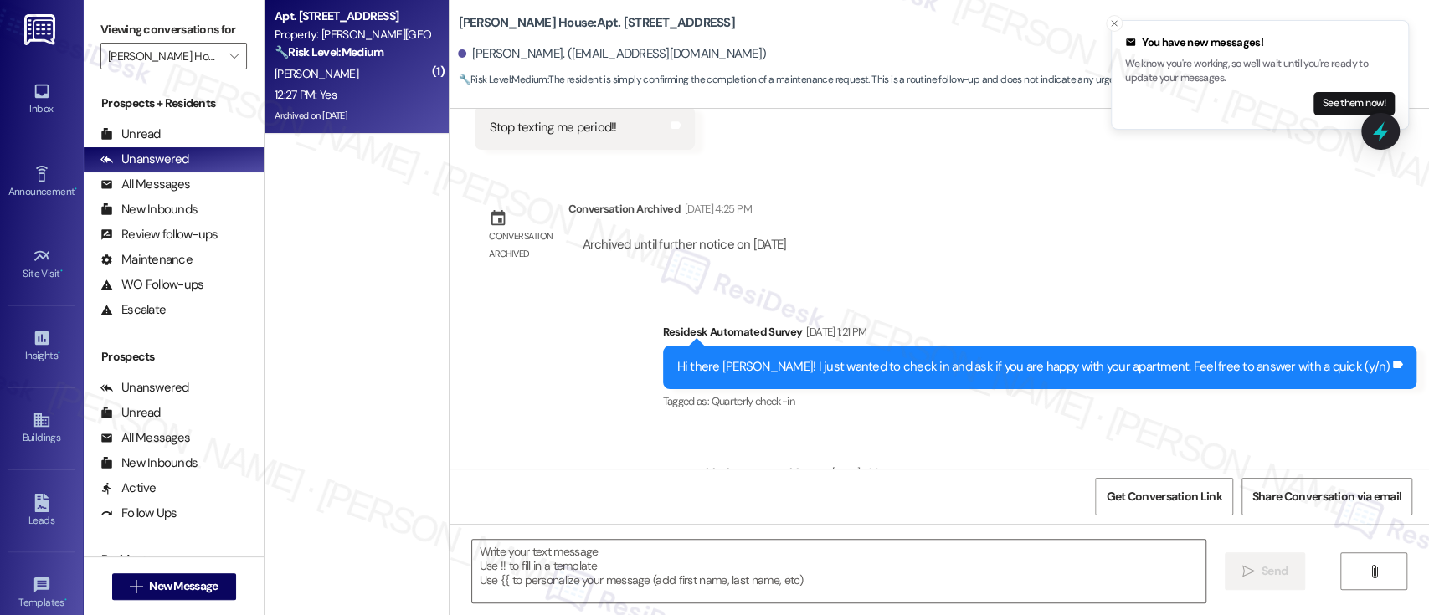
scroll to position [7715, 0]
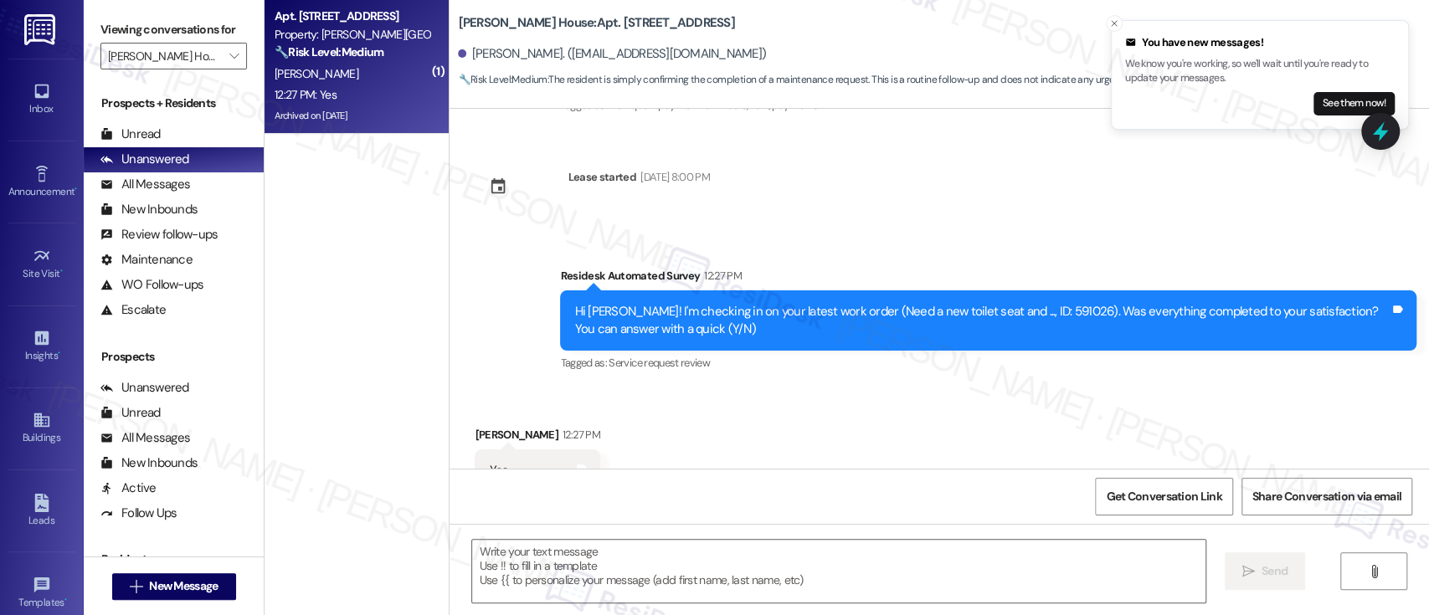
type textarea "Fetching suggested responses. Please feel free to read through the conversation…"
click at [805, 558] on textarea at bounding box center [838, 571] width 732 height 63
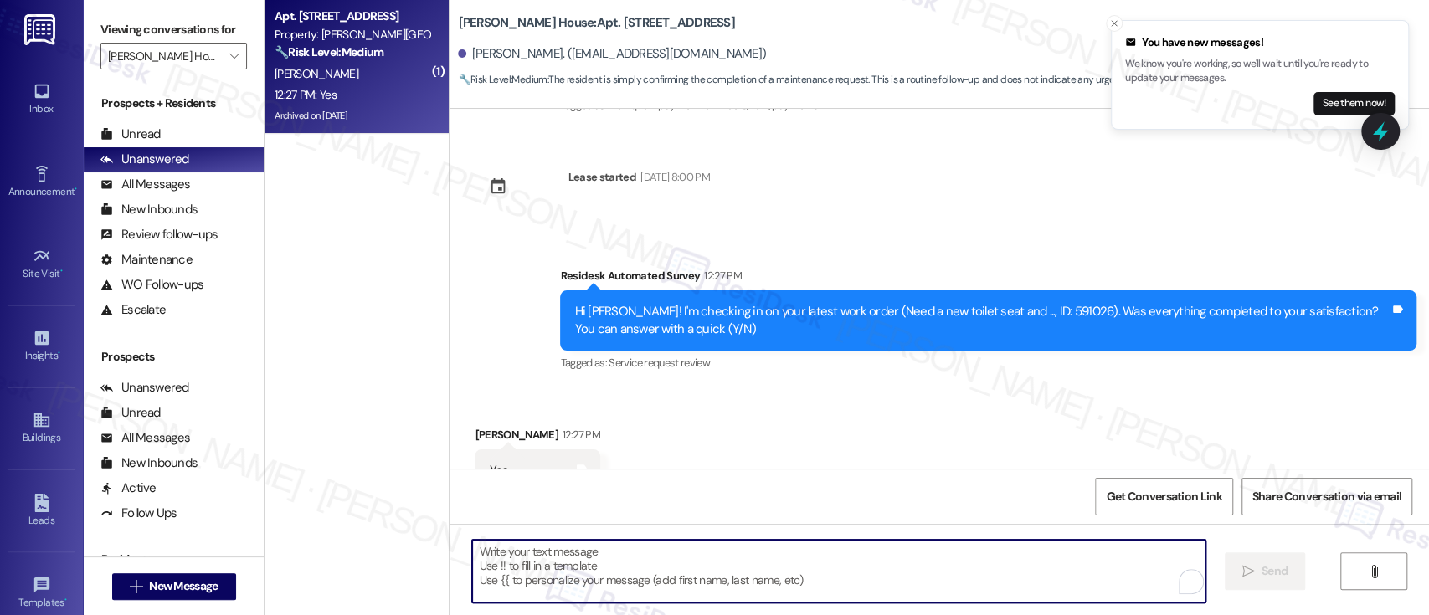
paste textarea "I'm so glad to hear that everything was taken care of to your satisfaction. Ple…"
type textarea "I'm so glad to hear that everything was taken care of to your satisfaction. Ple…"
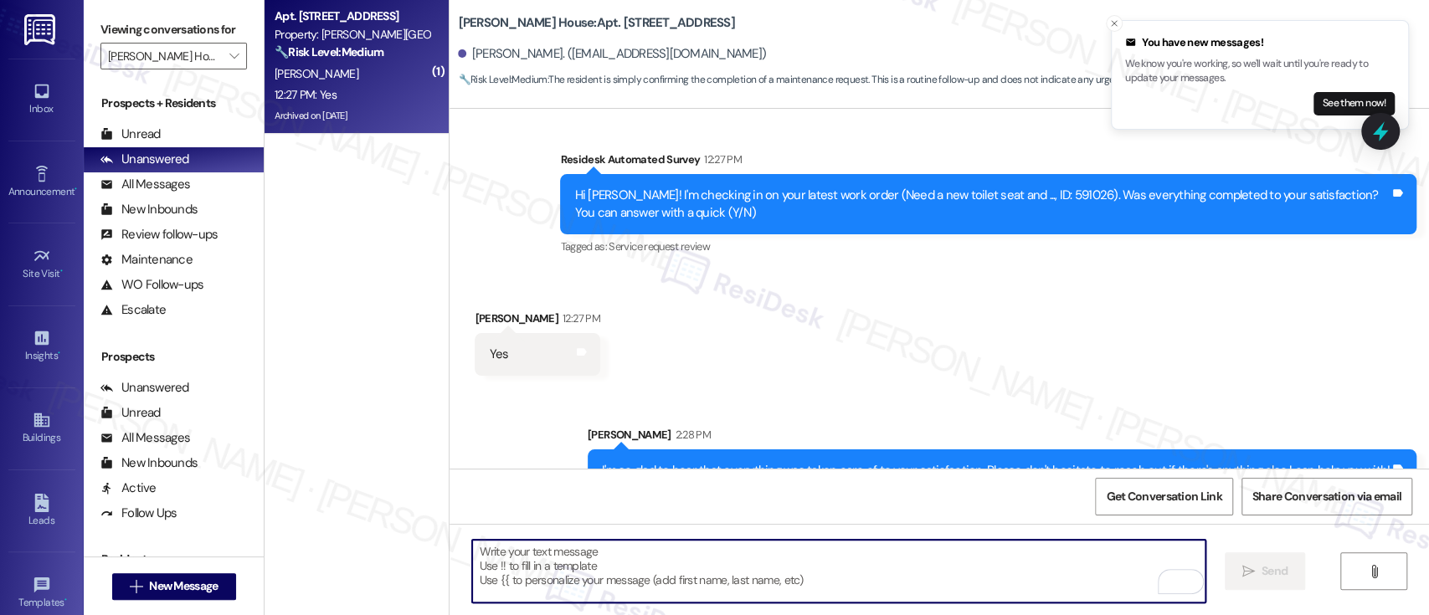
scroll to position [7832, 0]
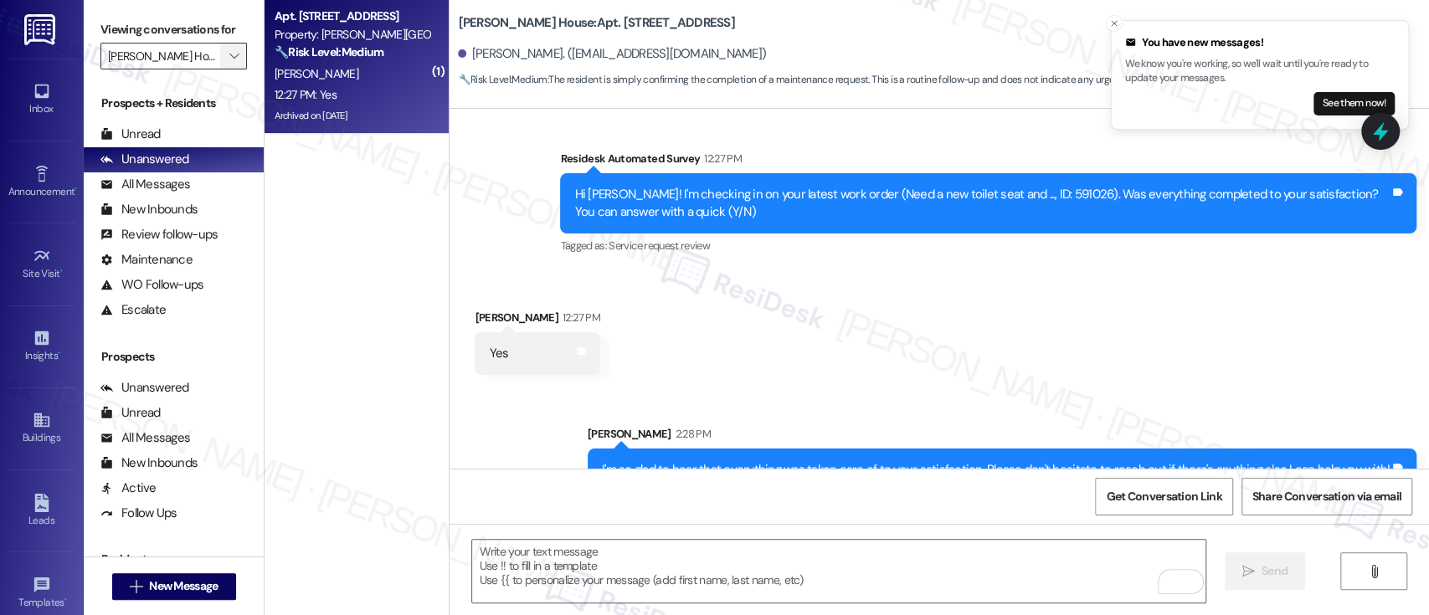
click at [229, 56] on icon "" at bounding box center [233, 55] width 9 height 13
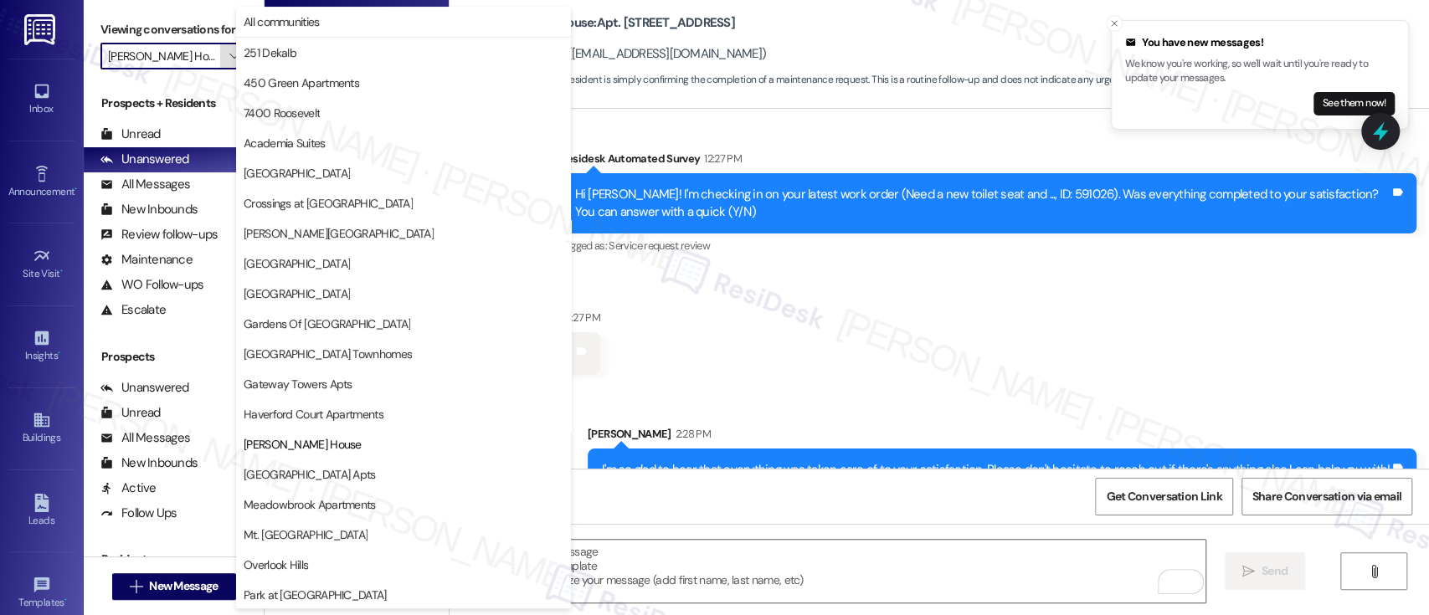
scroll to position [272, 0]
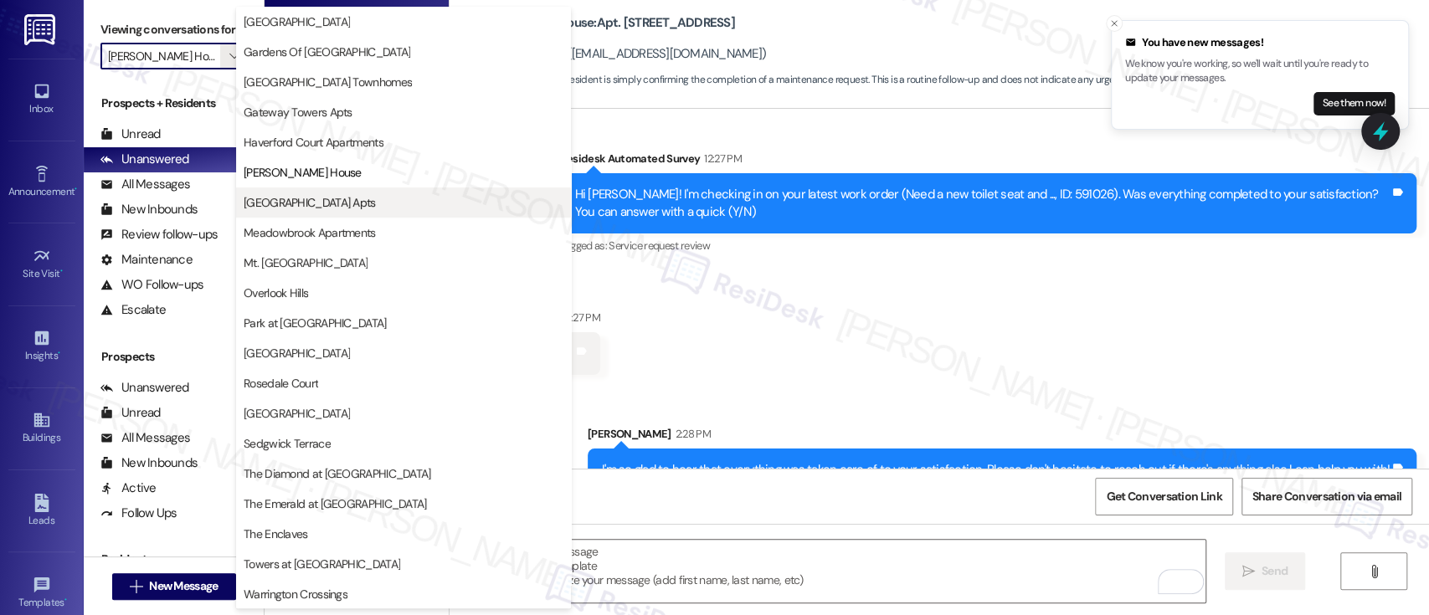
click at [306, 203] on span "[GEOGRAPHIC_DATA] Apts" at bounding box center [310, 202] width 132 height 17
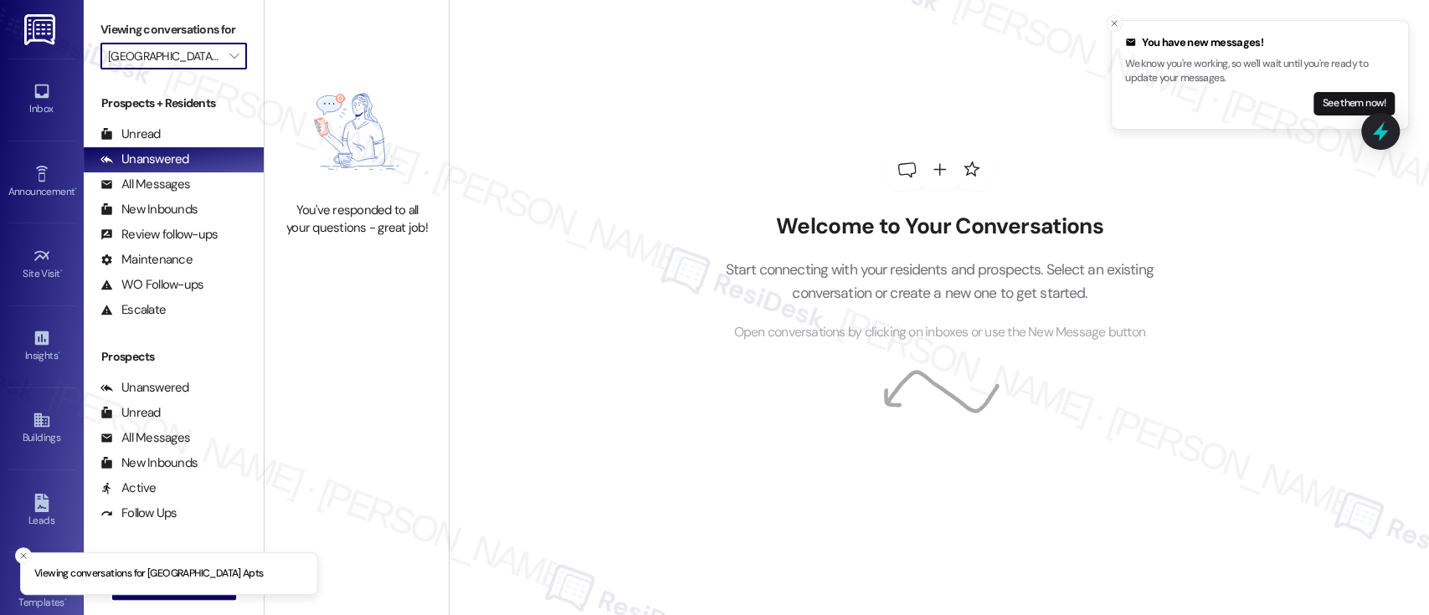
click at [187, 46] on input "[GEOGRAPHIC_DATA] Apts" at bounding box center [164, 56] width 112 height 27
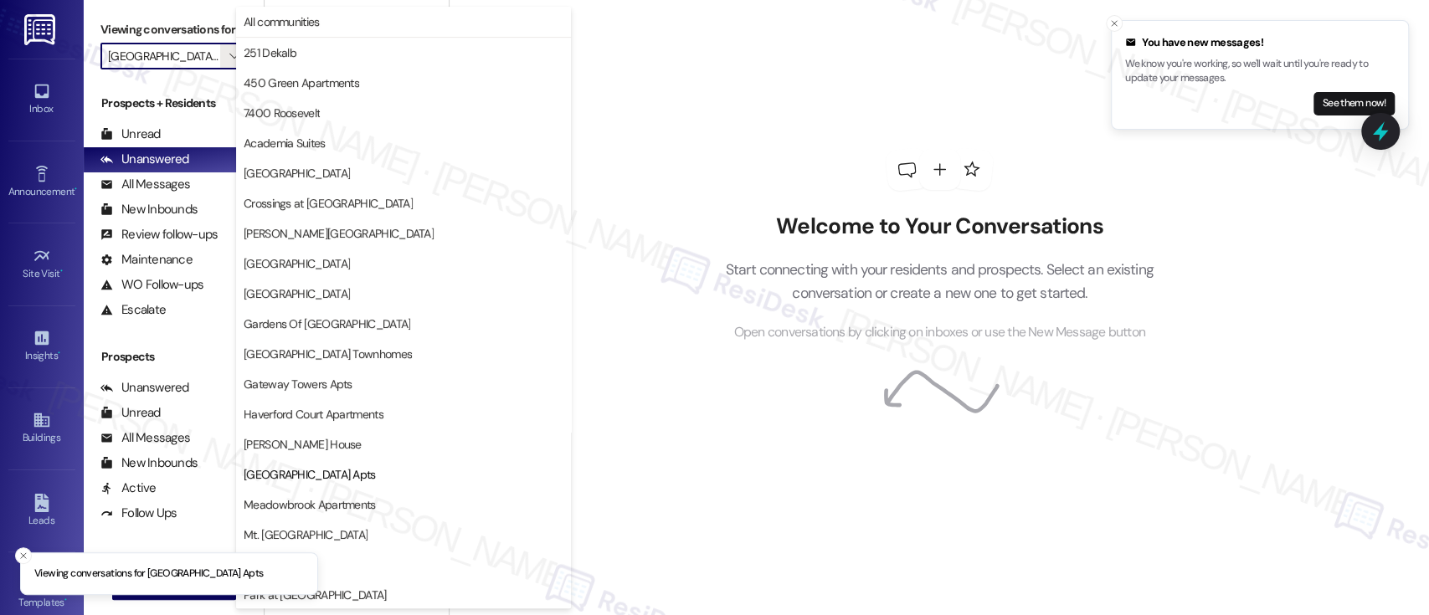
scroll to position [272, 0]
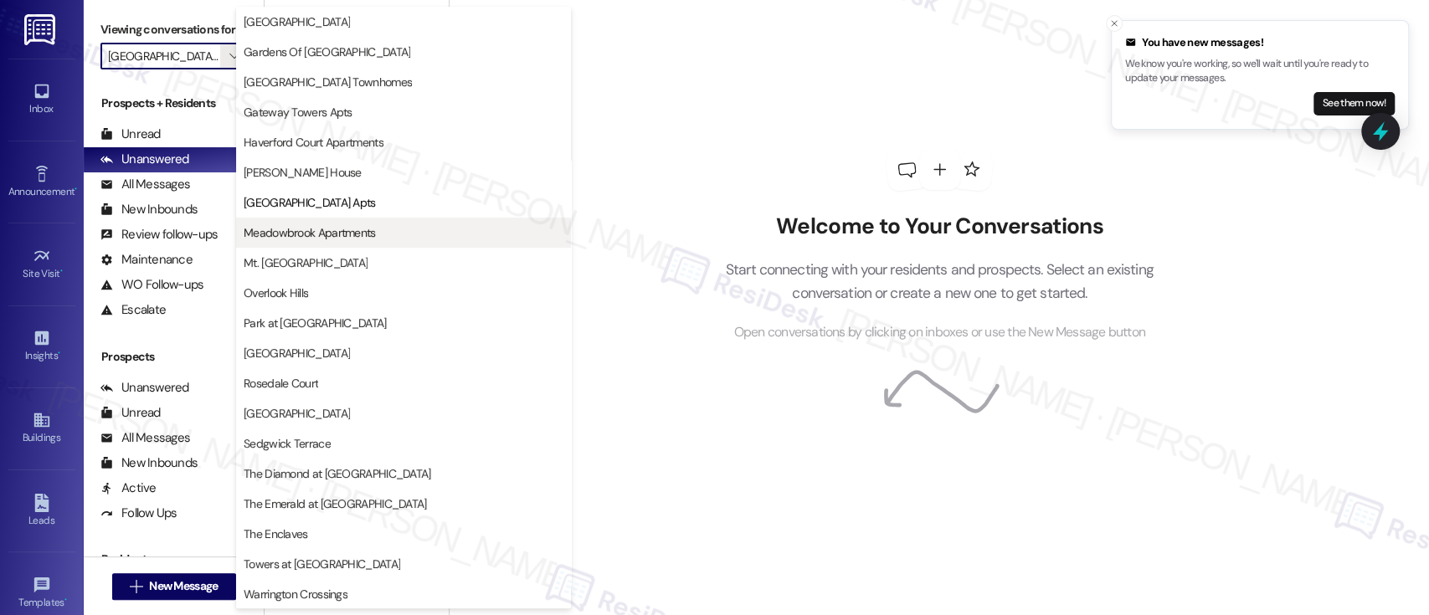
click at [311, 237] on span "Meadowbrook Apartments" at bounding box center [310, 232] width 132 height 17
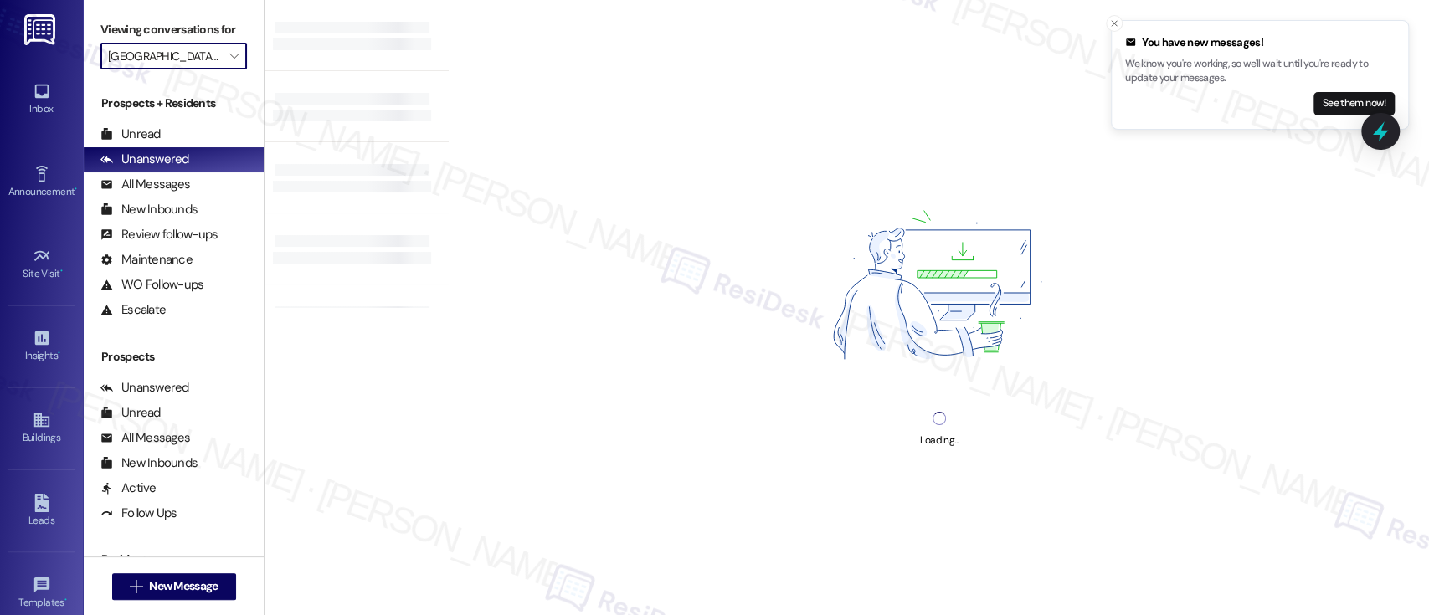
type input "Meadowbrook Apartments"
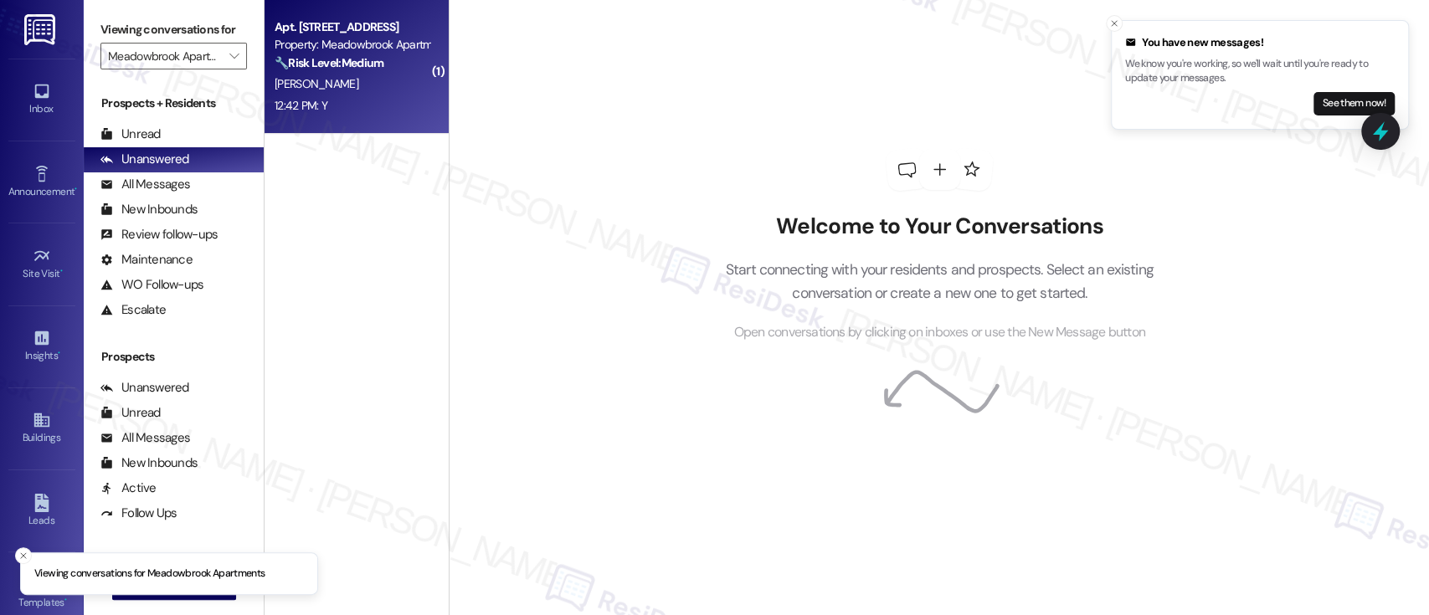
click at [403, 85] on div "A. Gibson" at bounding box center [352, 84] width 158 height 21
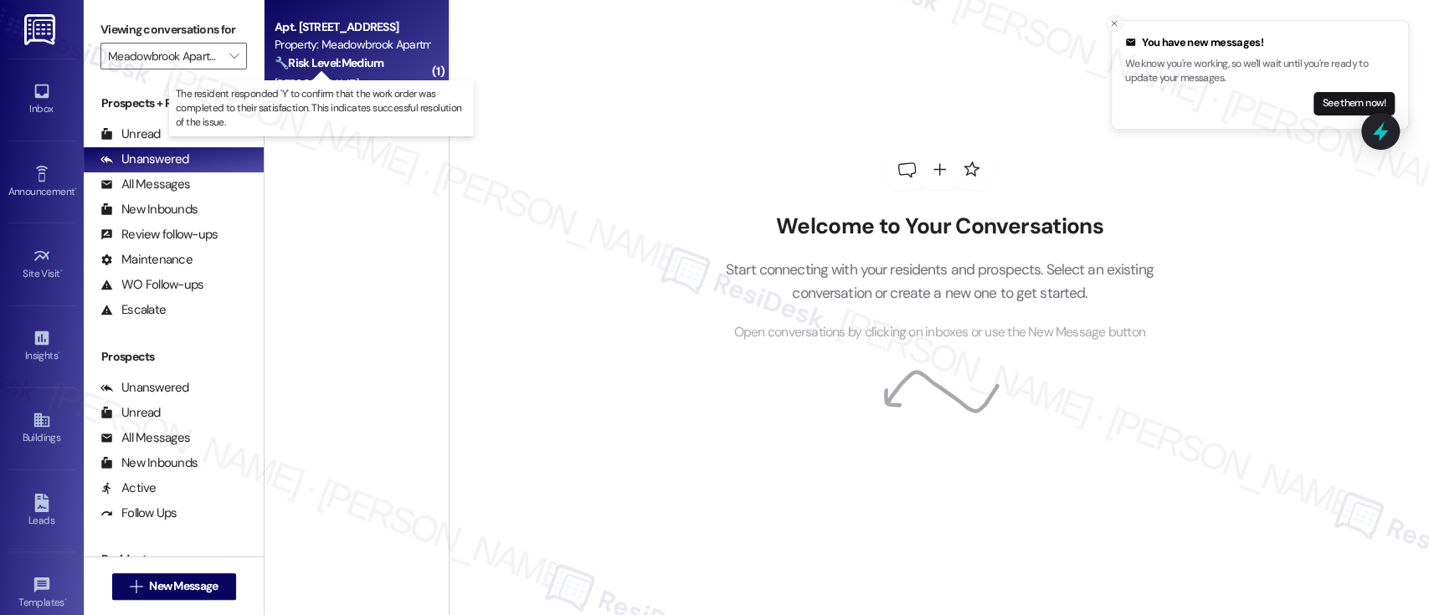
click at [304, 64] on strong "🔧 Risk Level: Medium" at bounding box center [328, 62] width 109 height 15
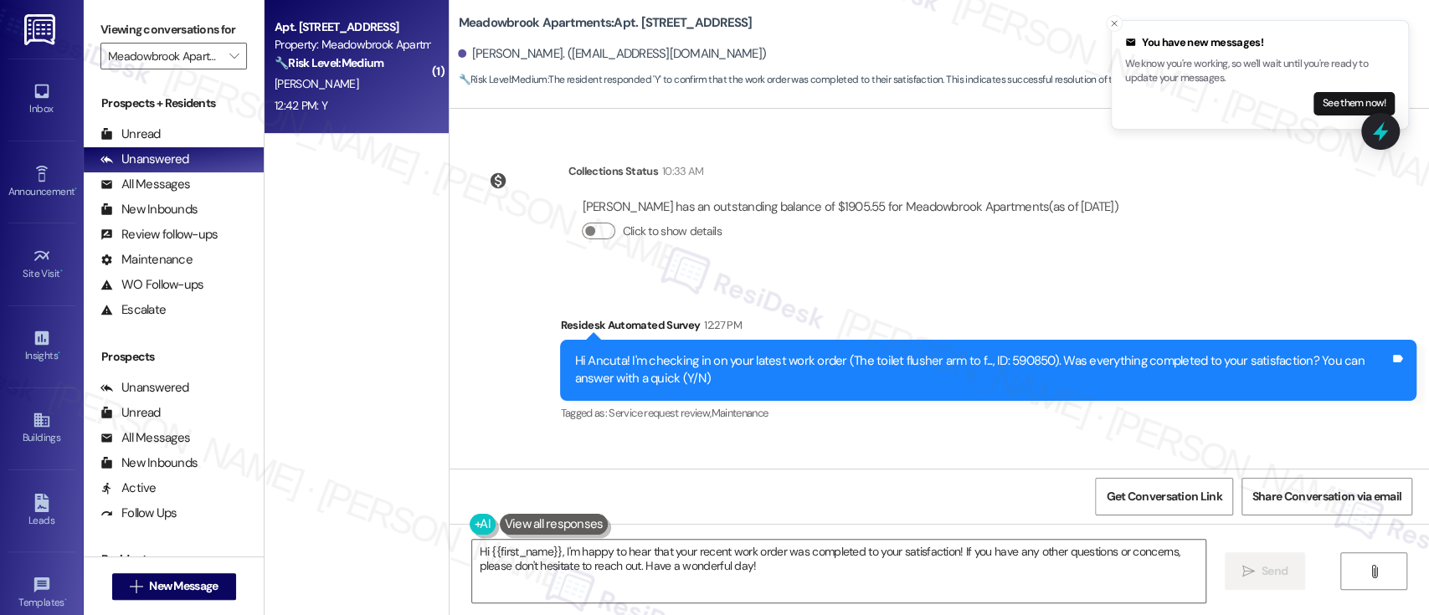
scroll to position [2373, 0]
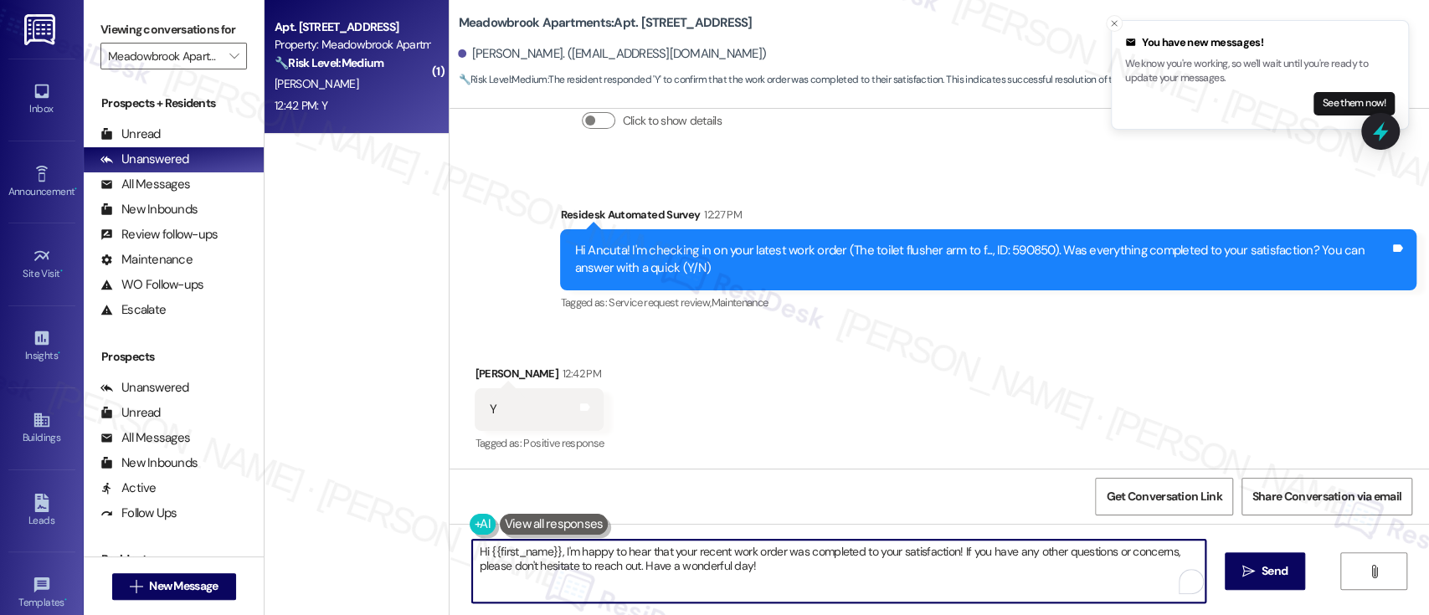
drag, startPoint x: 552, startPoint y: 550, endPoint x: 224, endPoint y: 538, distance: 328.3
click at [224, 538] on div "Viewing conversations for Meadowbrook Apartments  Prospects + Residents Unread…" at bounding box center [756, 307] width 1345 height 615
click at [892, 582] on textarea "I'm happy to hear that your recent work order was completed to your satisfactio…" at bounding box center [838, 571] width 732 height 63
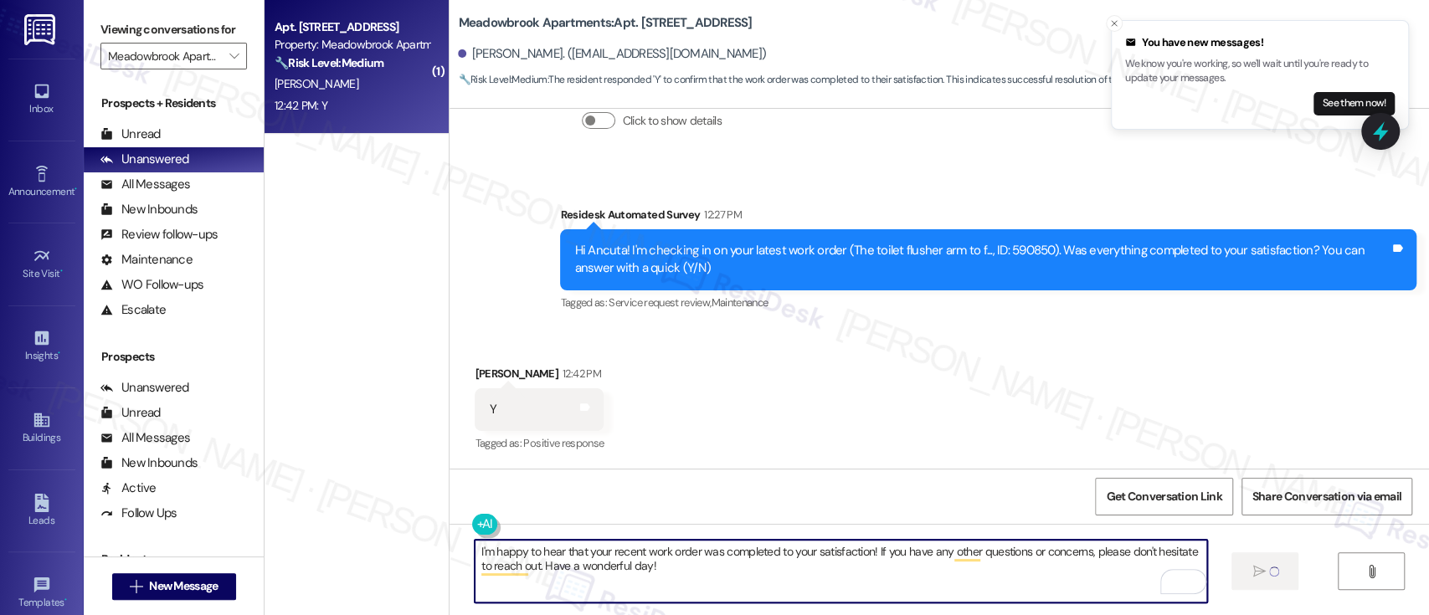
type textarea "Fetching suggested responses. Please feel free to read through the conversation…"
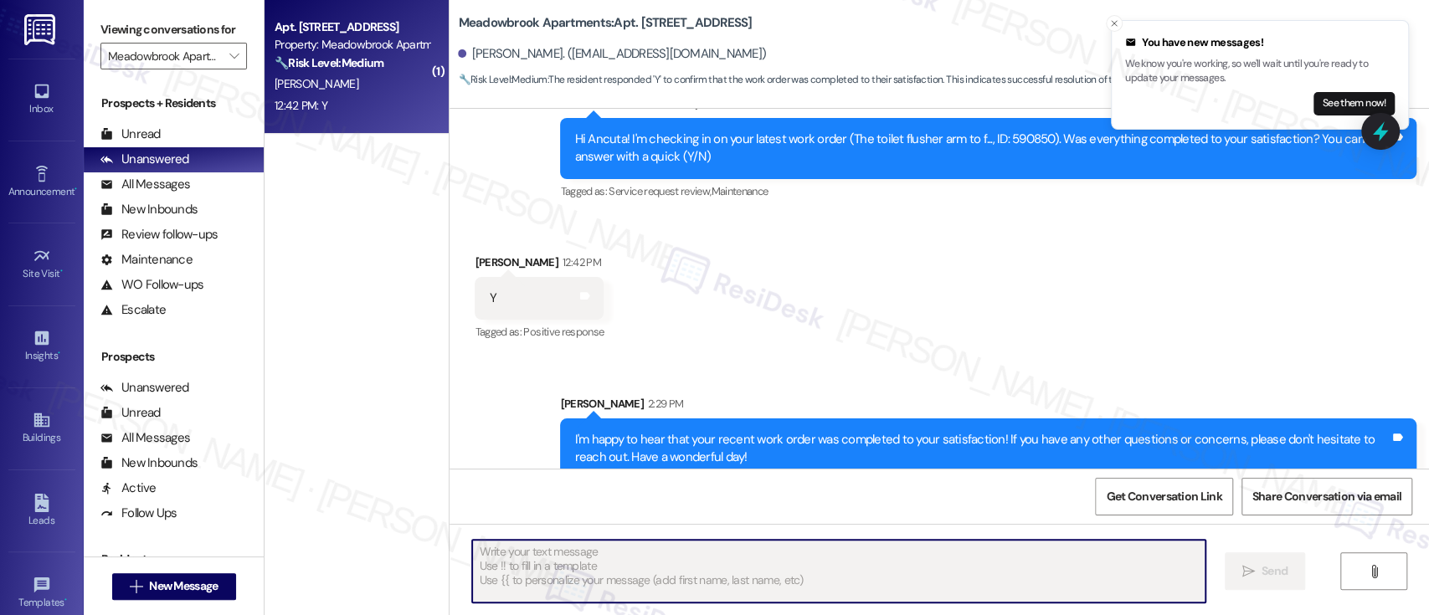
scroll to position [2507, 0]
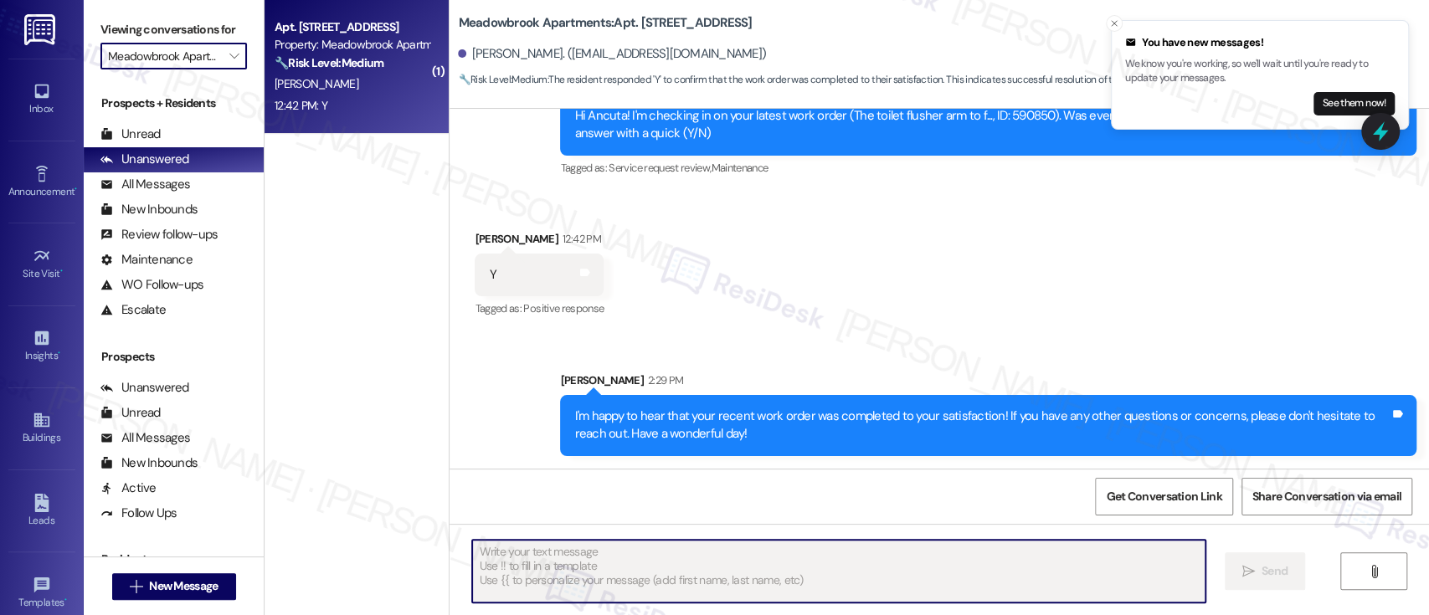
click at [208, 59] on input "Meadowbrook Apartments" at bounding box center [164, 56] width 112 height 27
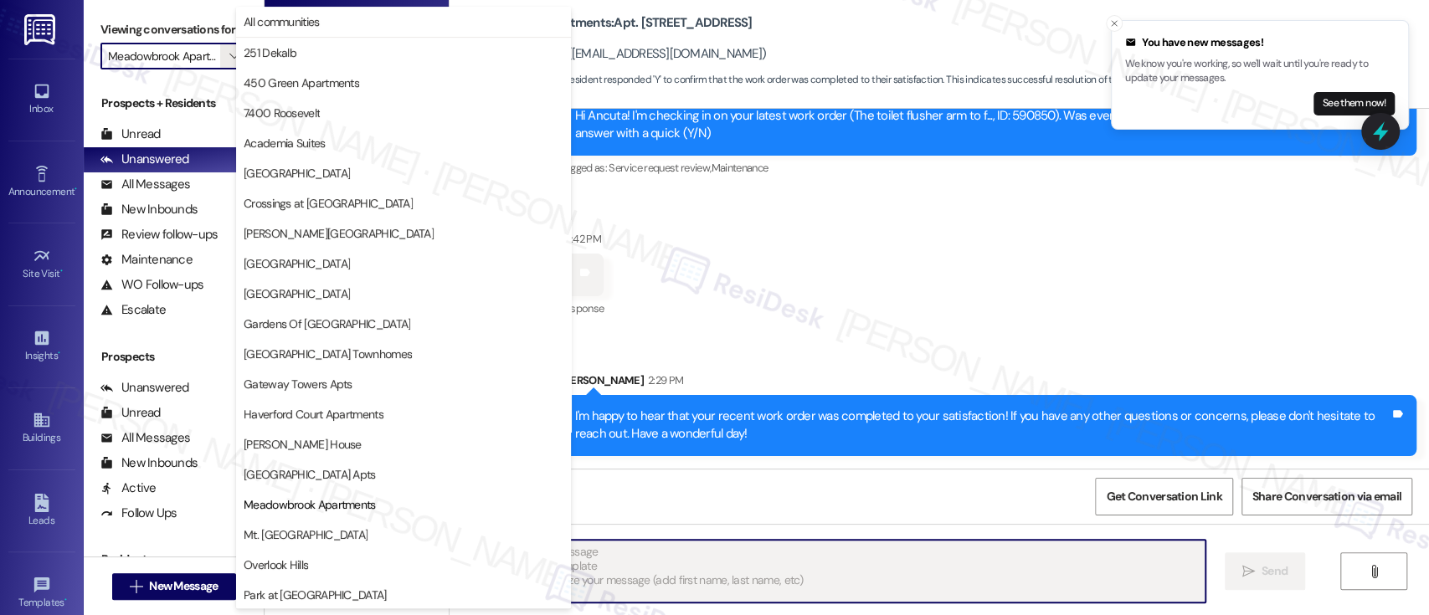
scroll to position [272, 0]
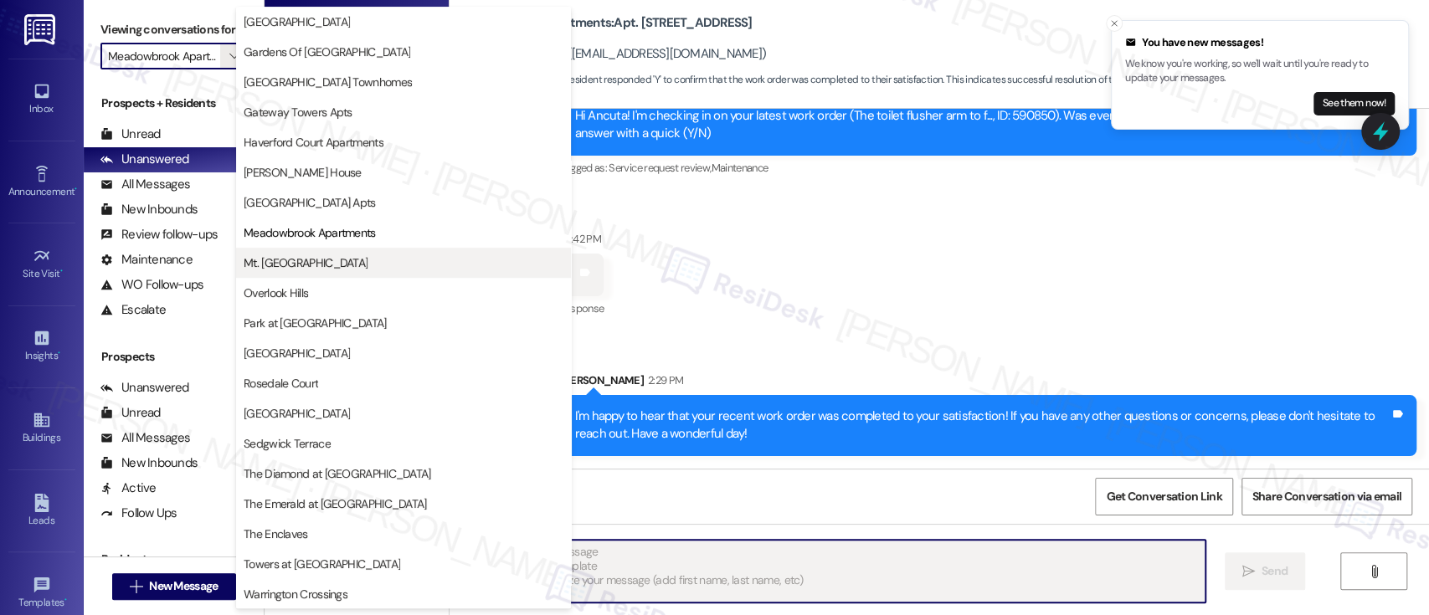
click at [269, 259] on span "Mt. [GEOGRAPHIC_DATA]" at bounding box center [306, 262] width 124 height 17
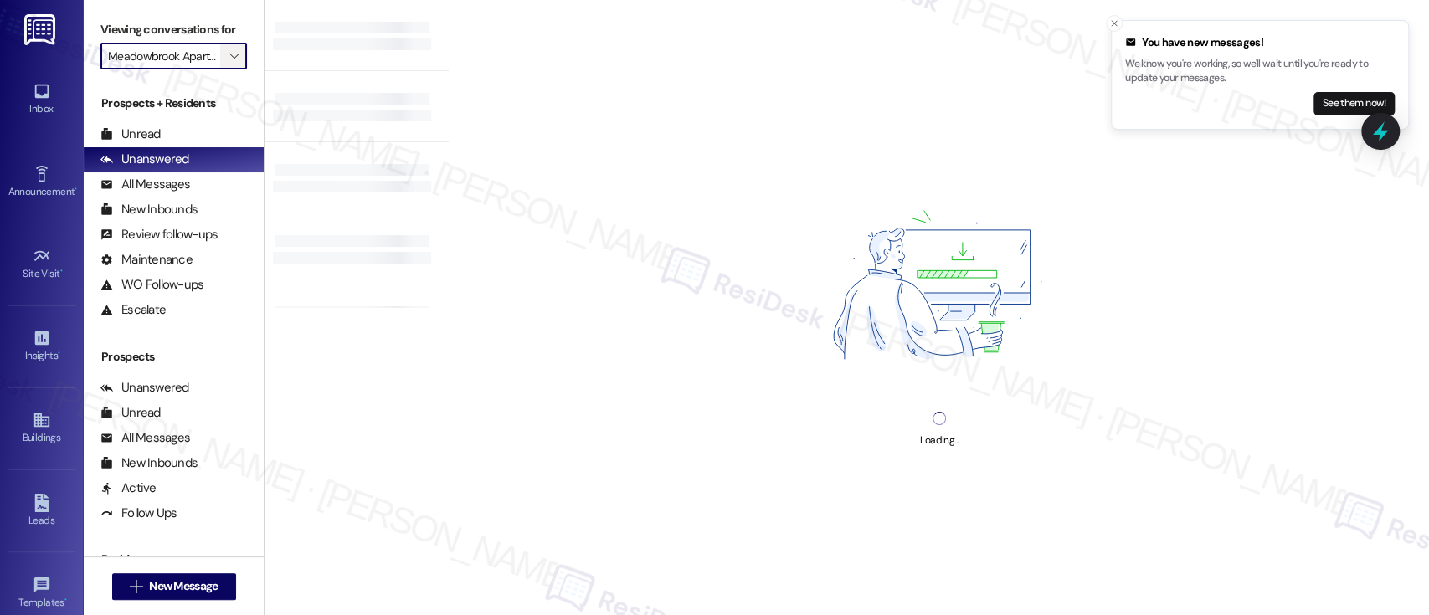
type input "Mt. [GEOGRAPHIC_DATA]"
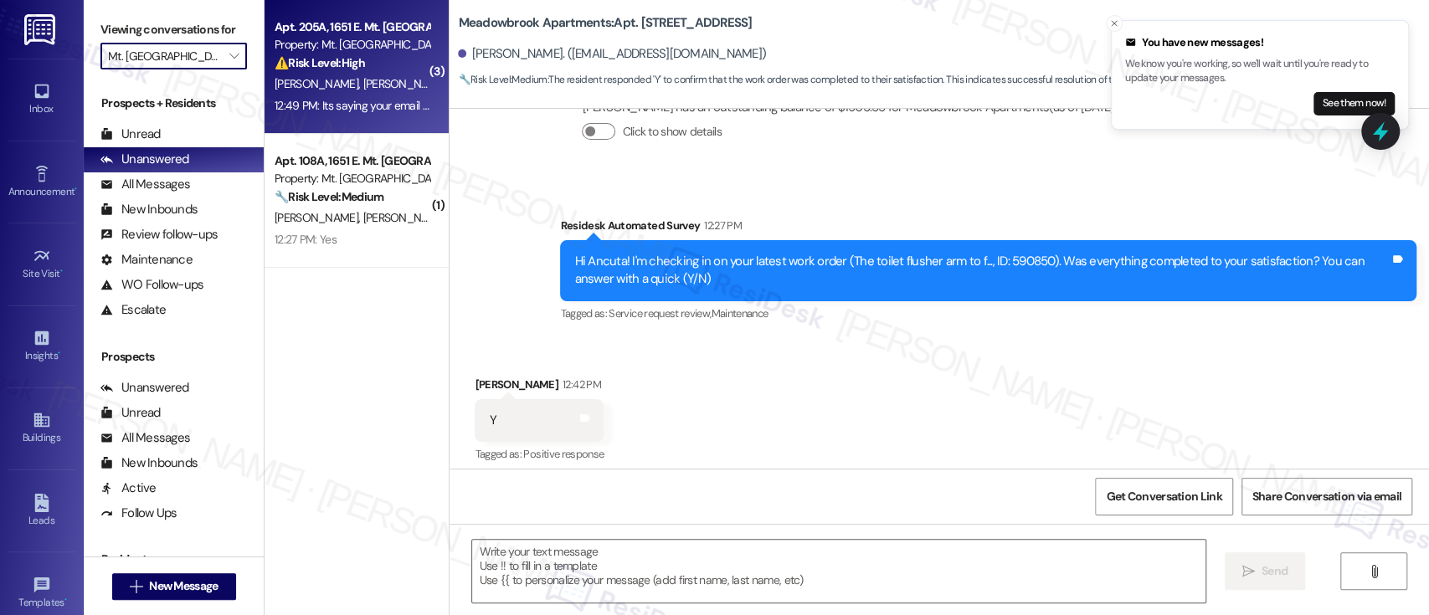
scroll to position [2372, 0]
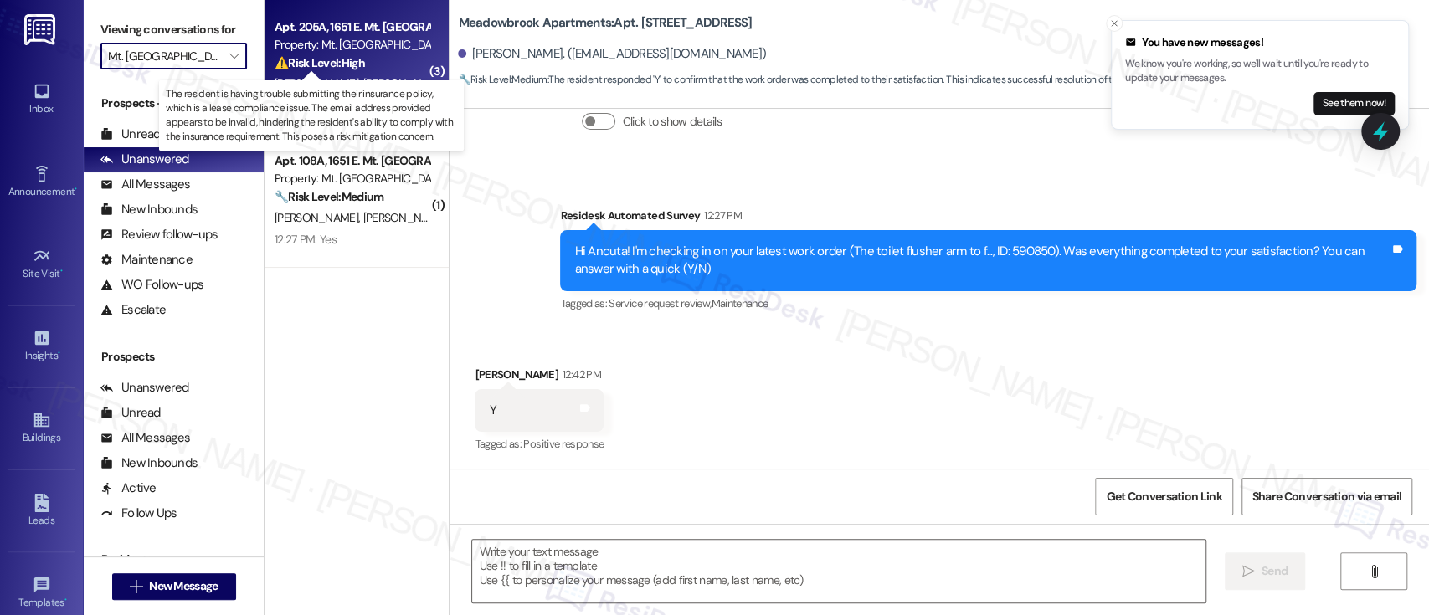
type textarea "Fetching suggested responses. Please feel free to read through the conversation…"
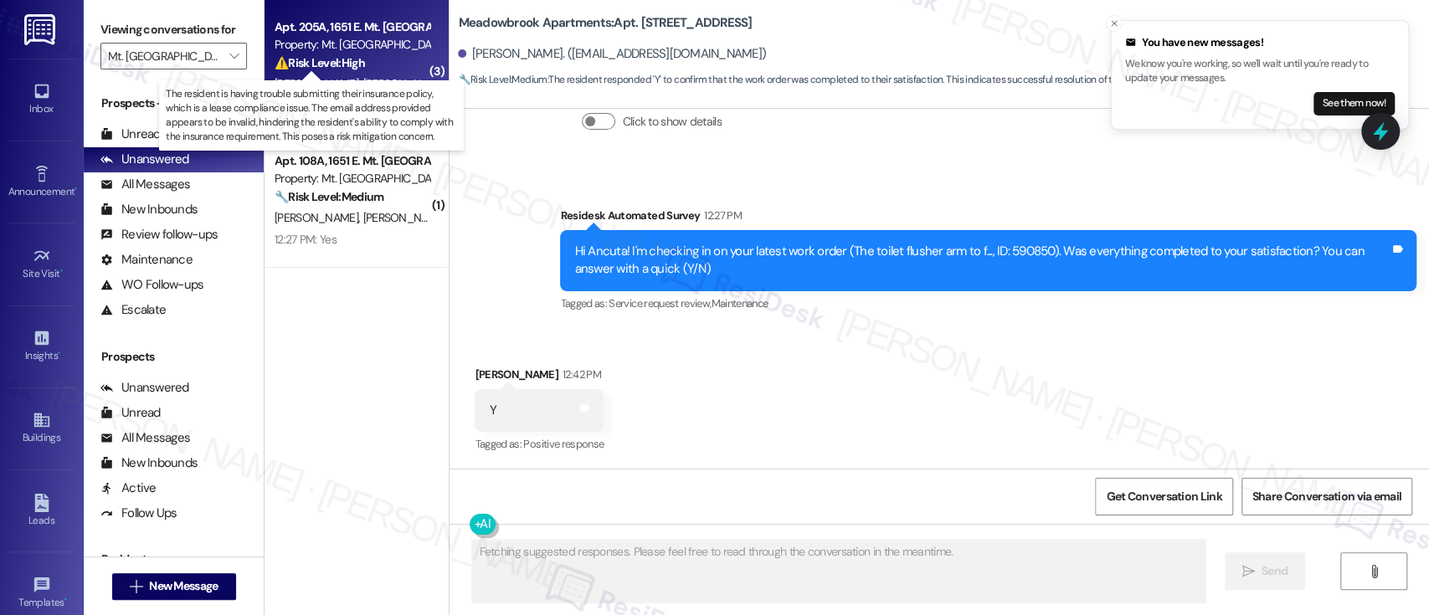
click at [356, 64] on strong "⚠️ Risk Level: High" at bounding box center [319, 62] width 90 height 15
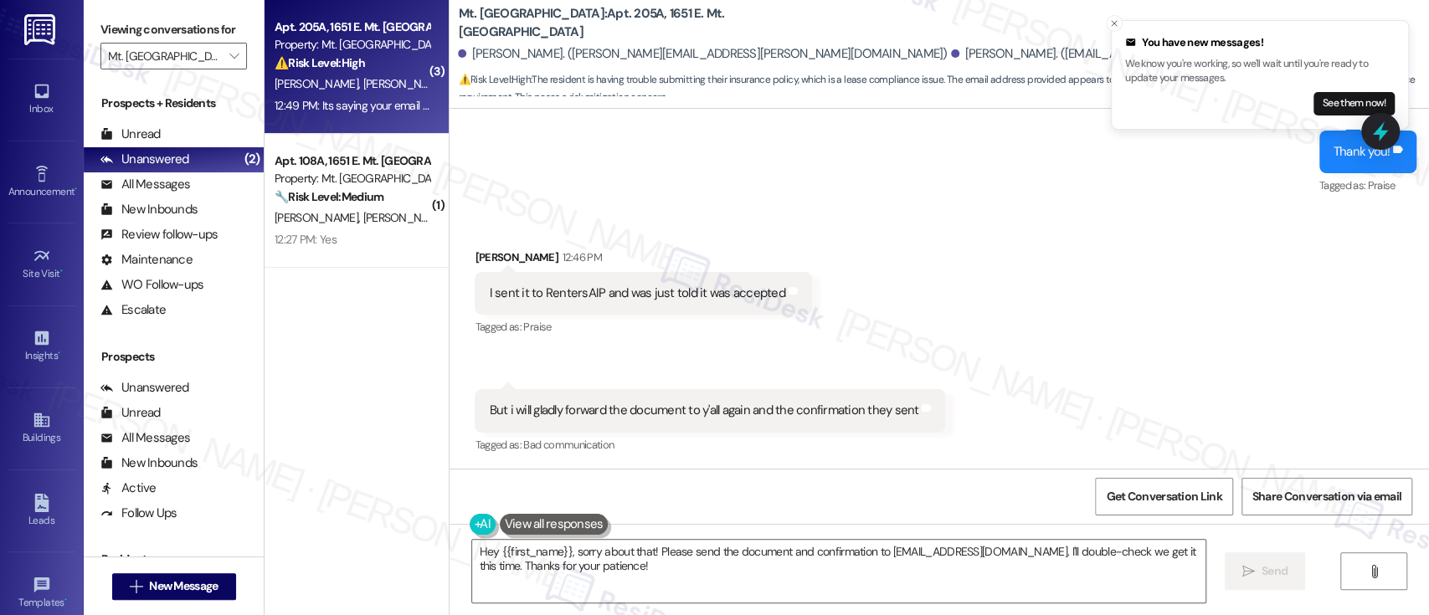
scroll to position [8709, 0]
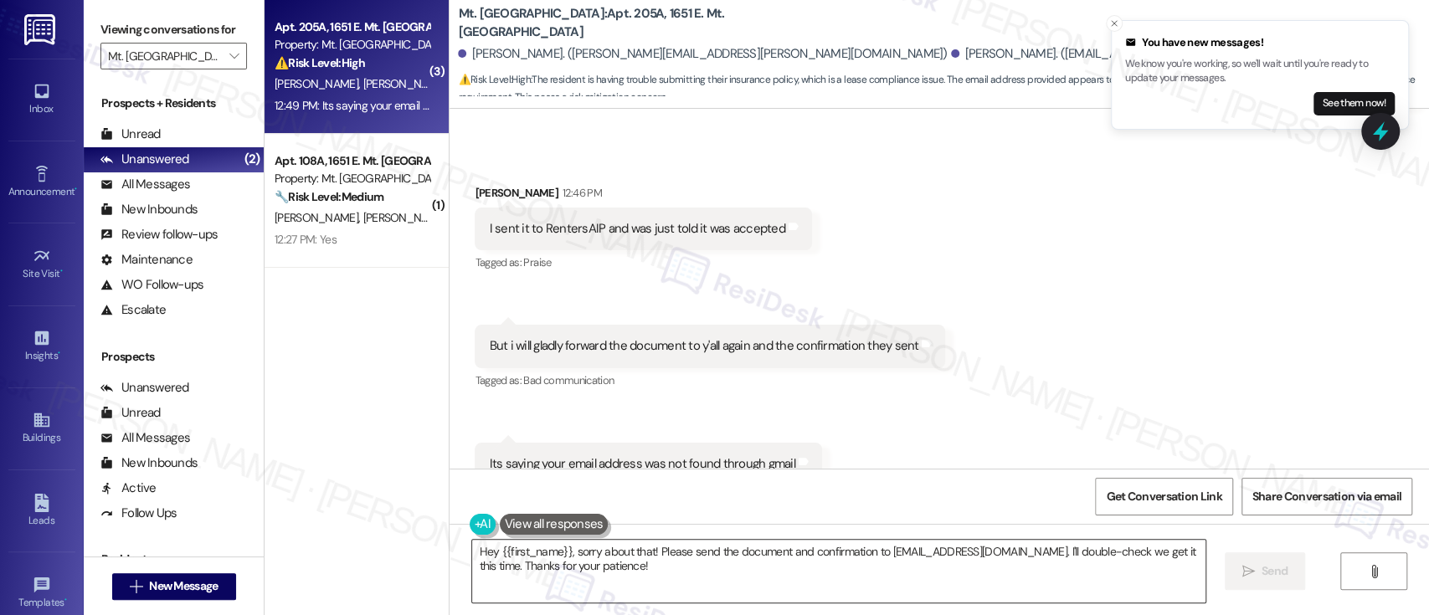
click at [711, 576] on textarea "Hey {{first_name}}, sorry about that! Please send the document and confirmation…" at bounding box center [838, 571] width 732 height 63
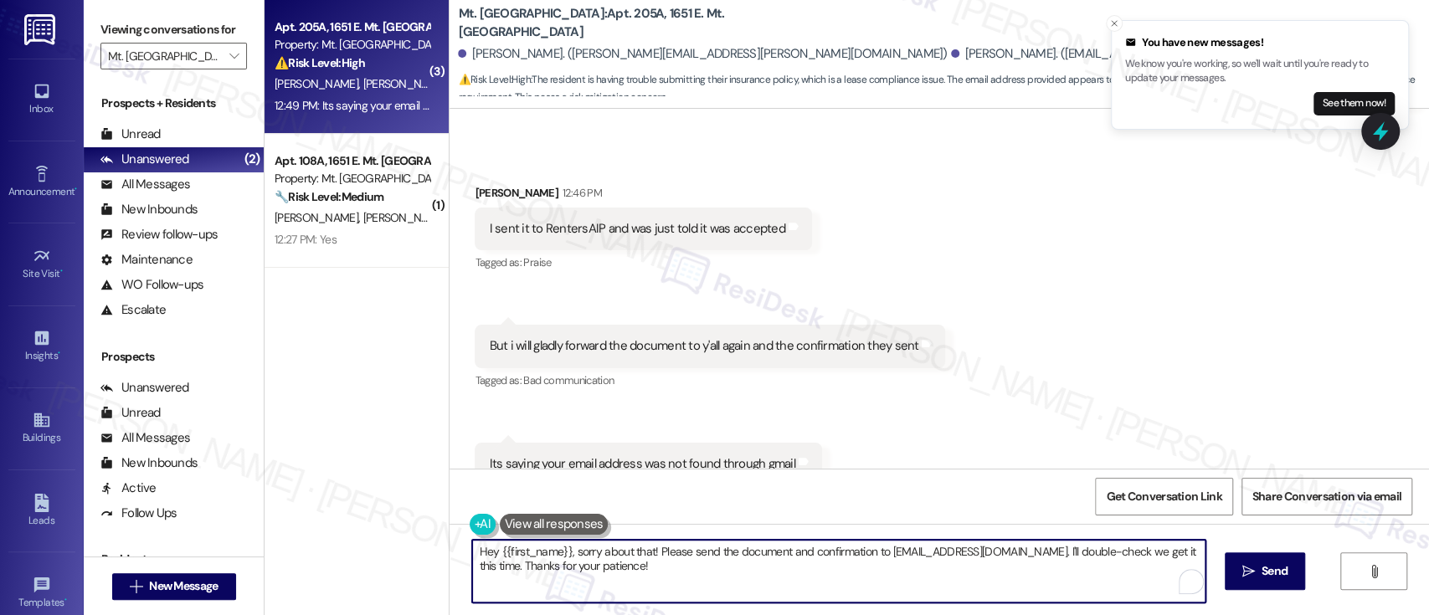
drag, startPoint x: 804, startPoint y: 579, endPoint x: 388, endPoint y: 504, distance: 422.7
click at [388, 504] on div "( 3 ) Apt. 205A, 1651 E. Mt. Airy Ave Property: Mt. Airy Place ⚠️ Risk Level: H…" at bounding box center [846, 307] width 1164 height 615
type textarea "I'm sorry to hear you're unable to re-send the document. Please feel free to co…"
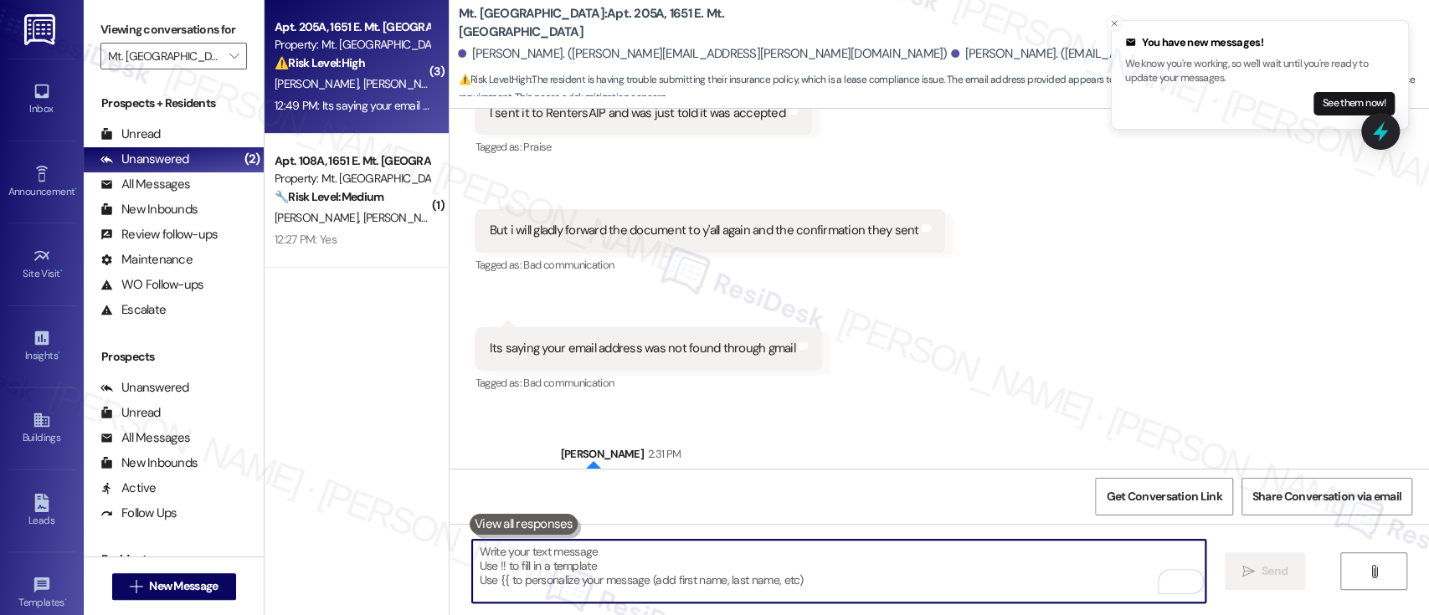
scroll to position [8826, 0]
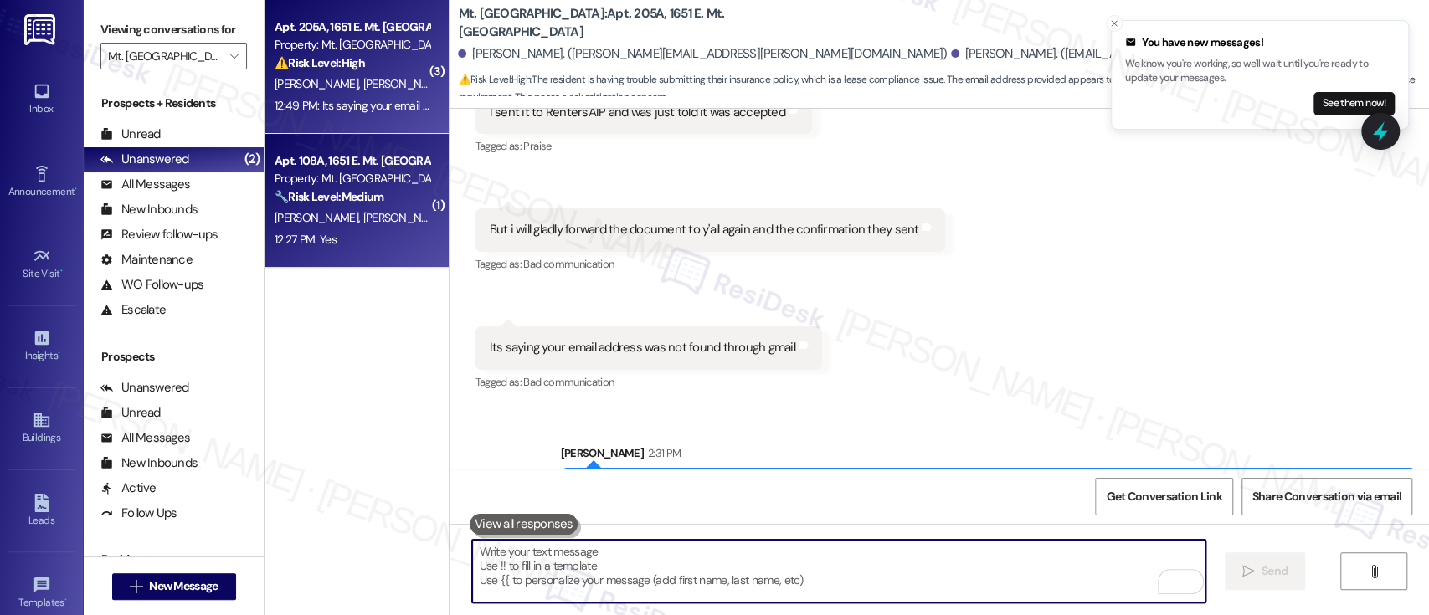
click at [372, 213] on div "L. Coles W. Coles" at bounding box center [352, 218] width 158 height 21
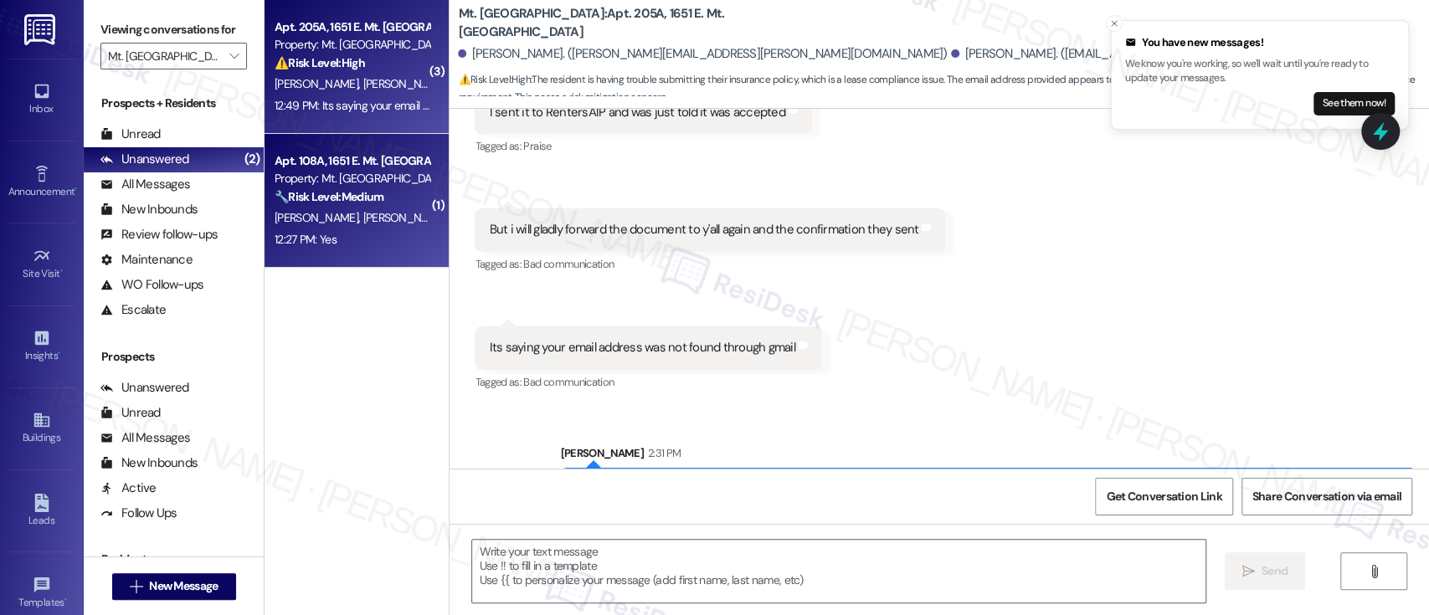
type textarea "Fetching suggested responses. Please feel free to read through the conversation…"
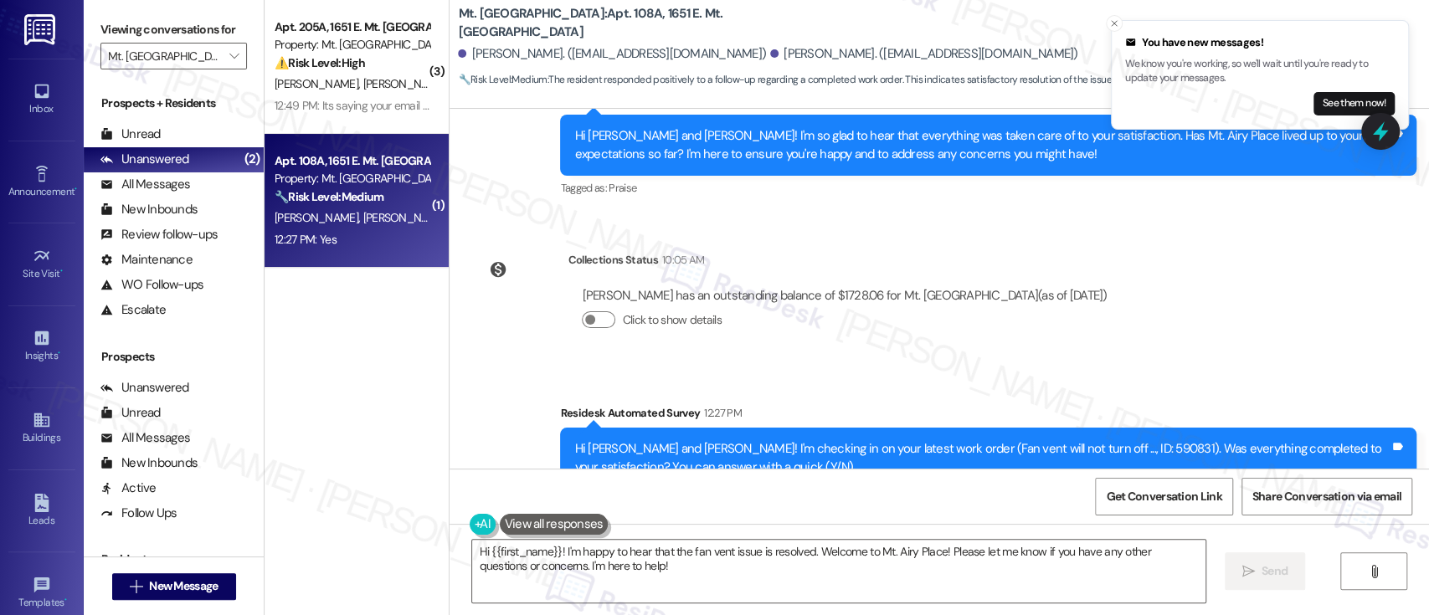
scroll to position [11509, 0]
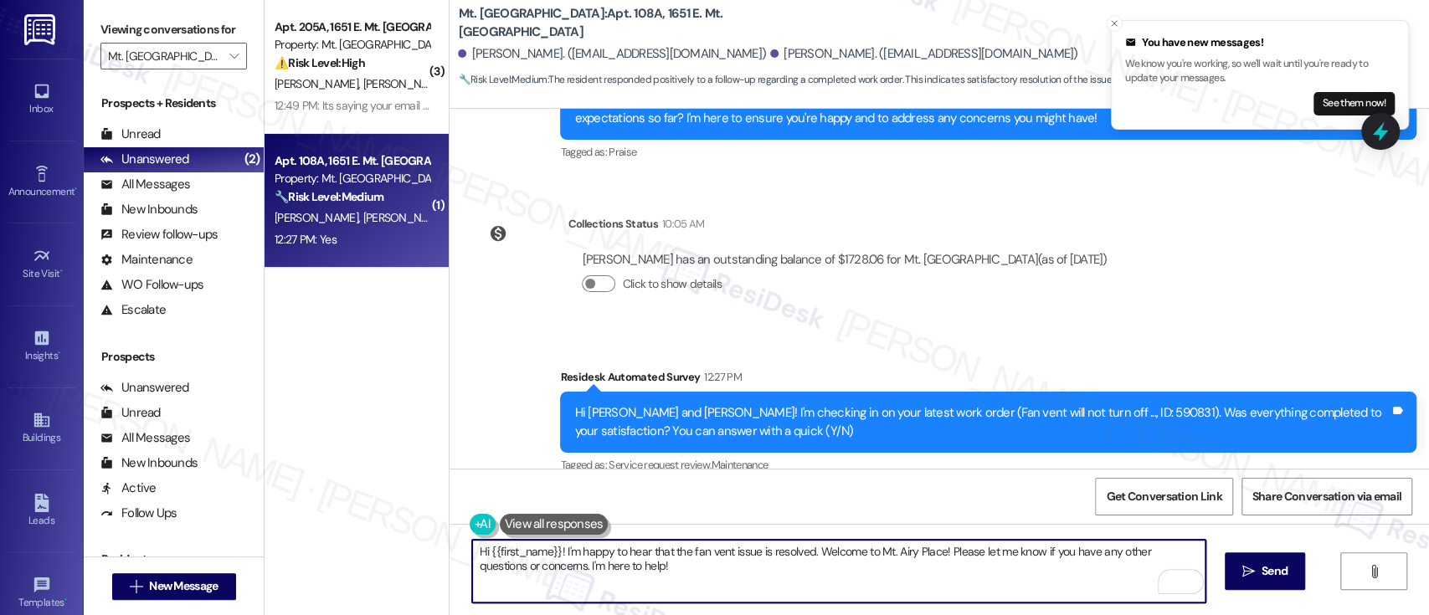
drag, startPoint x: 810, startPoint y: 545, endPoint x: 940, endPoint y: 546, distance: 129.7
click at [940, 546] on textarea "Hi {{first_name}}! I'm happy to hear that the fan vent issue is resolved. Welco…" at bounding box center [838, 571] width 732 height 63
type textarea "Hi {{first_name}}! I'm happy to hear that the fan vent issue is resolved. Pleas…"
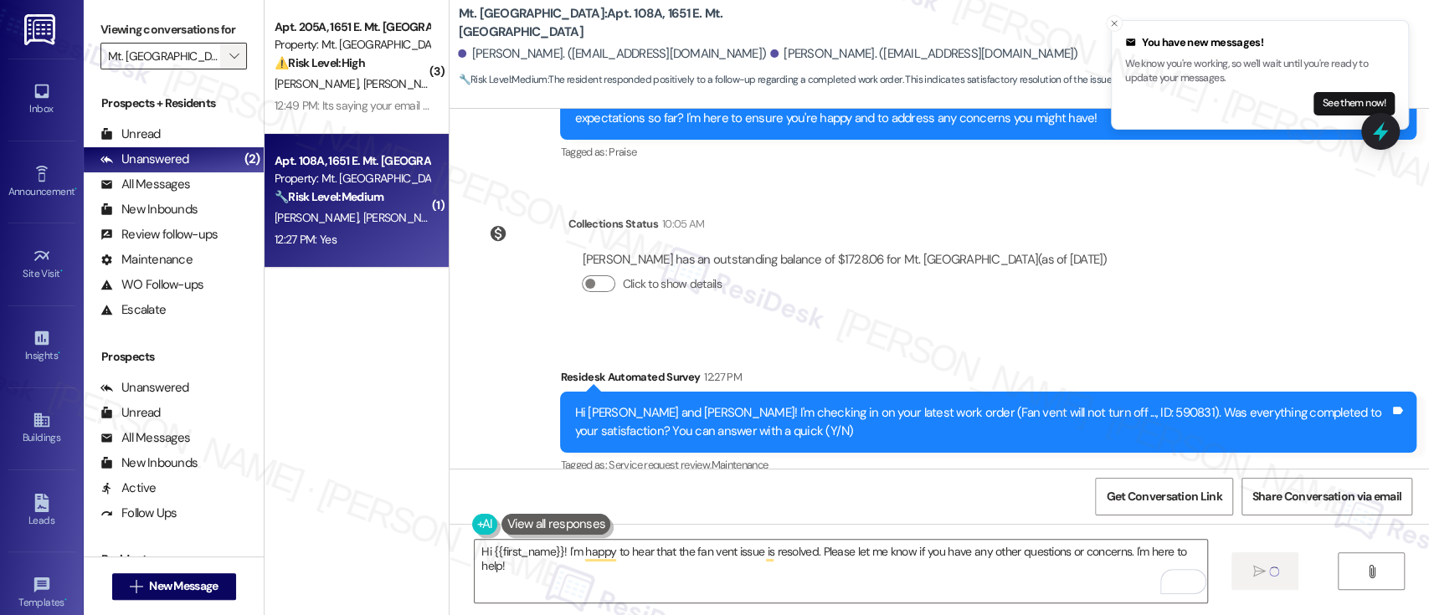
click at [229, 56] on icon "" at bounding box center [233, 55] width 9 height 13
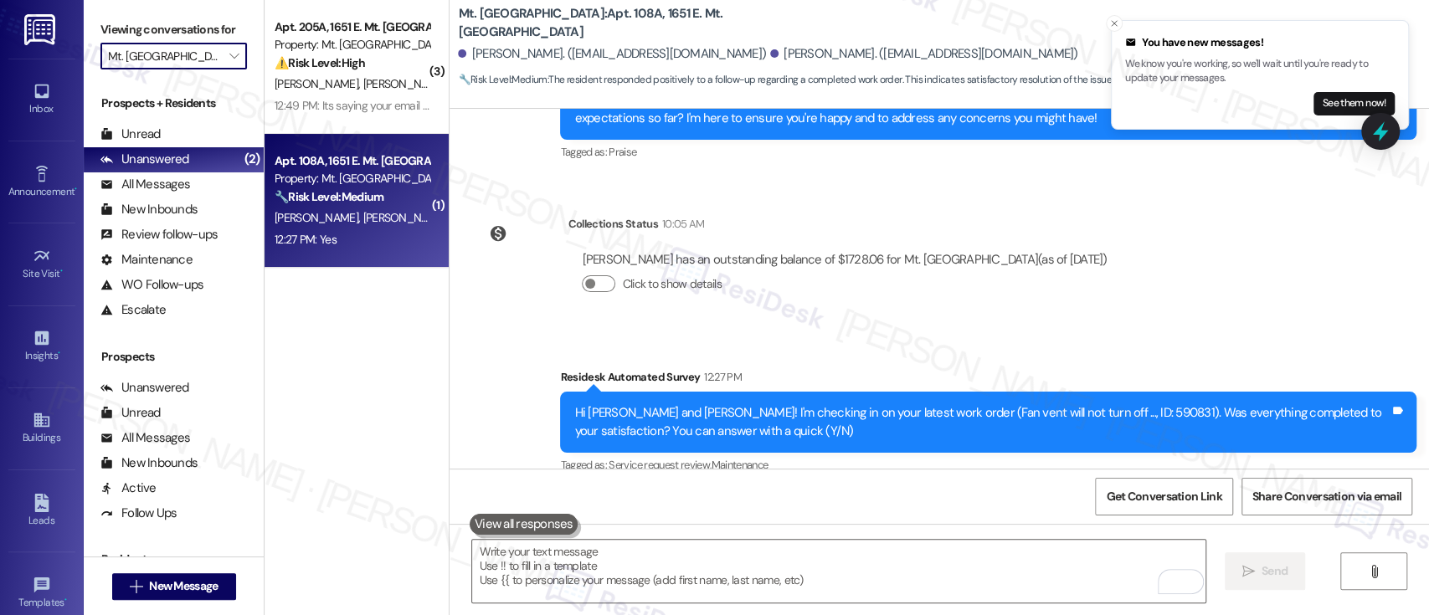
click at [203, 54] on input "Mt. [GEOGRAPHIC_DATA]" at bounding box center [164, 56] width 112 height 27
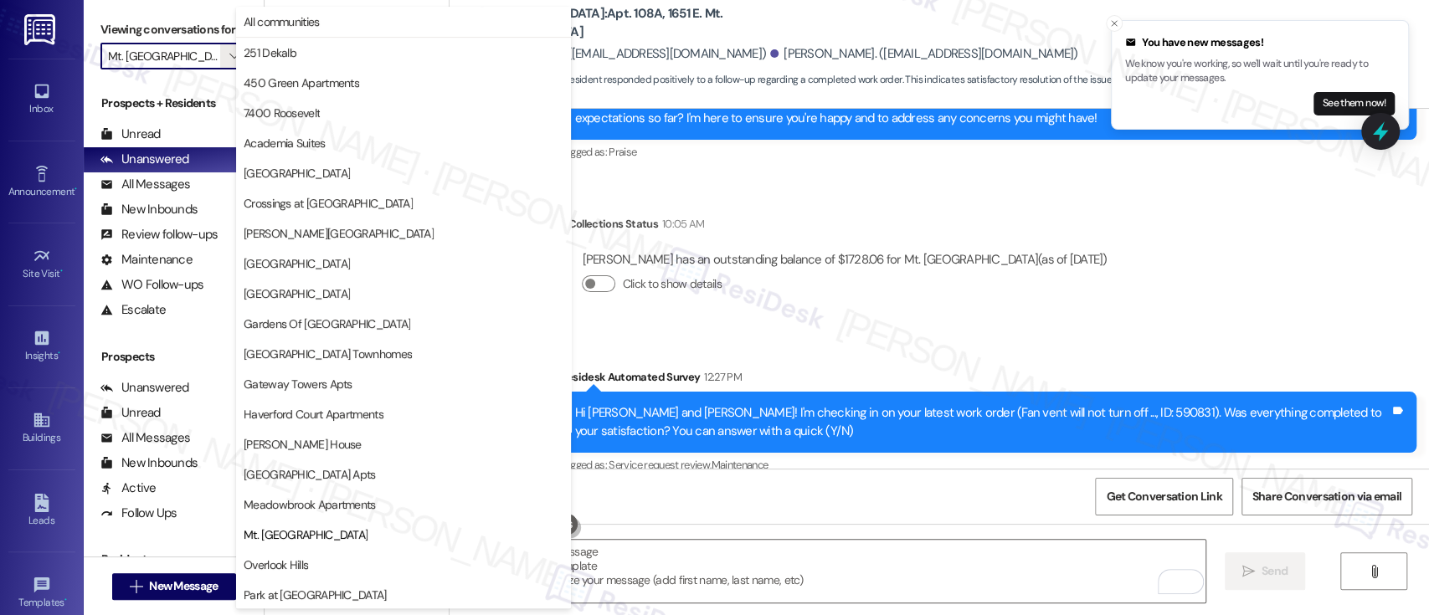
scroll to position [272, 0]
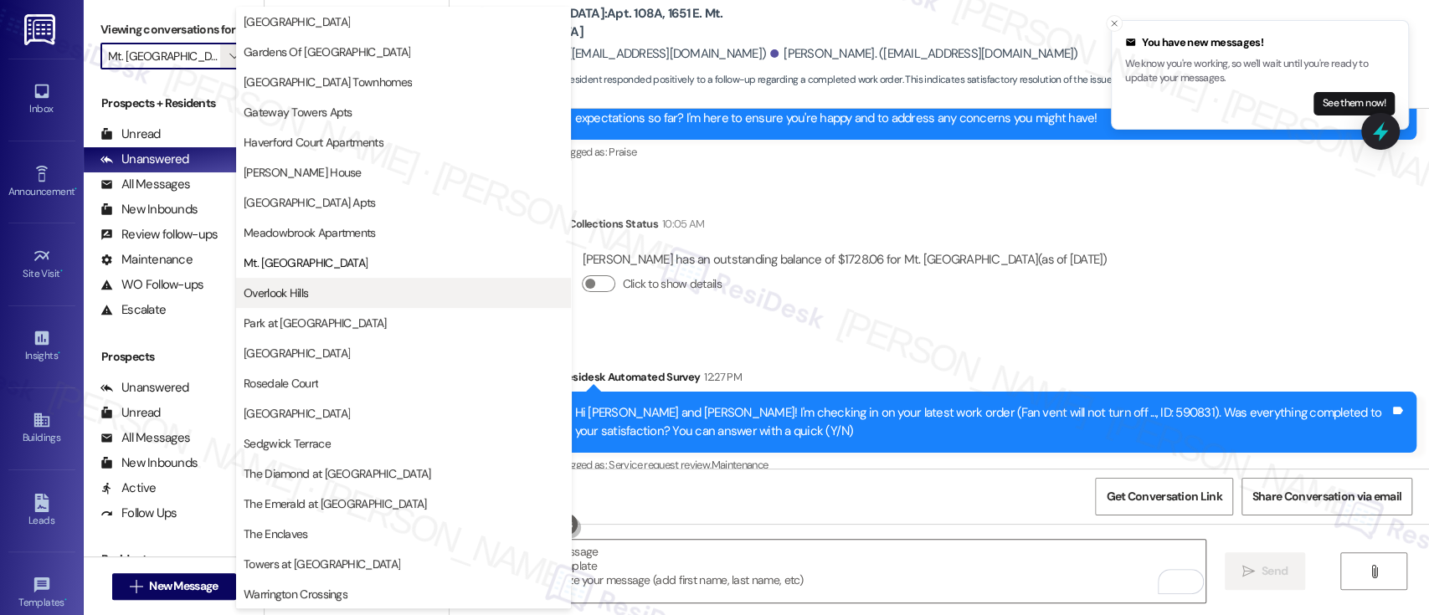
click at [259, 286] on span "Overlook Hills" at bounding box center [276, 293] width 64 height 17
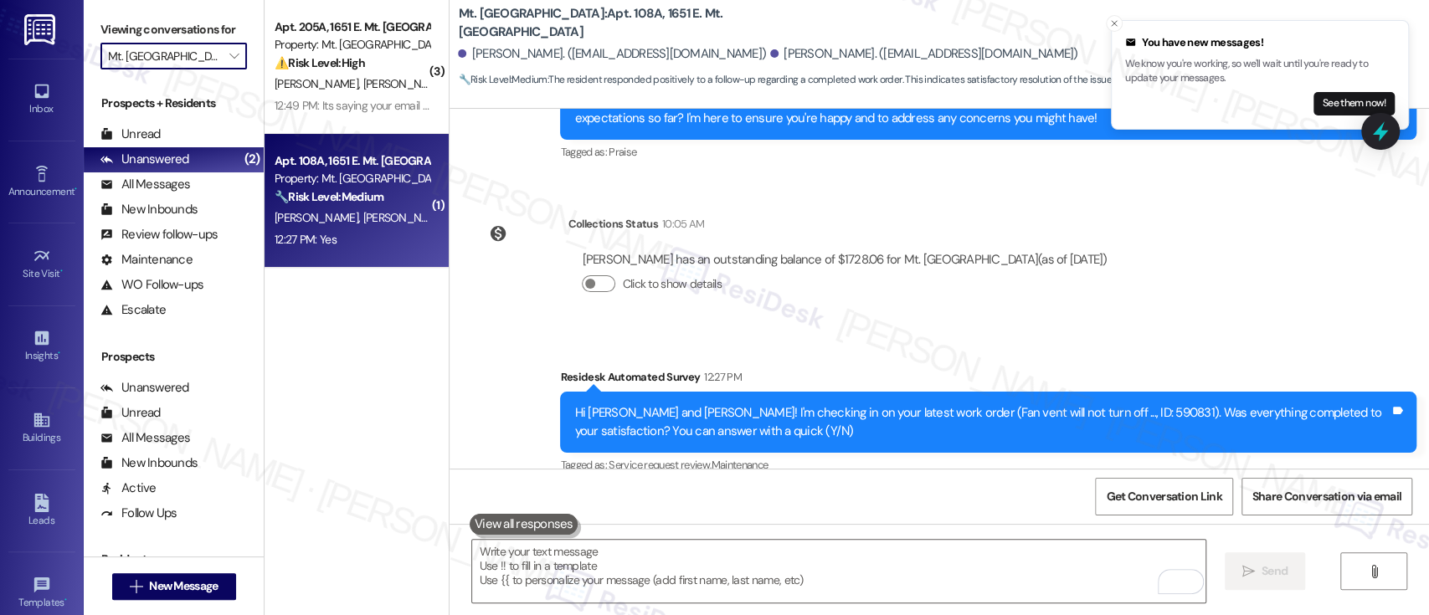
type input "Overlook Hills"
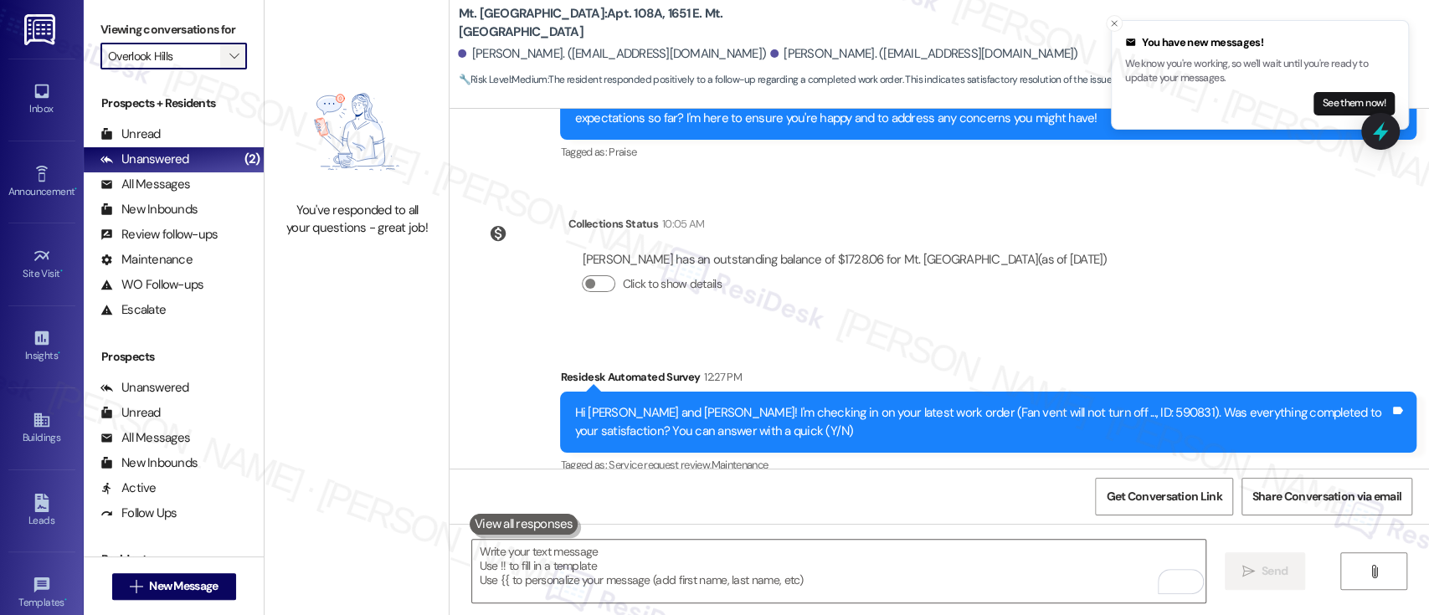
click at [229, 53] on icon "" at bounding box center [233, 55] width 9 height 13
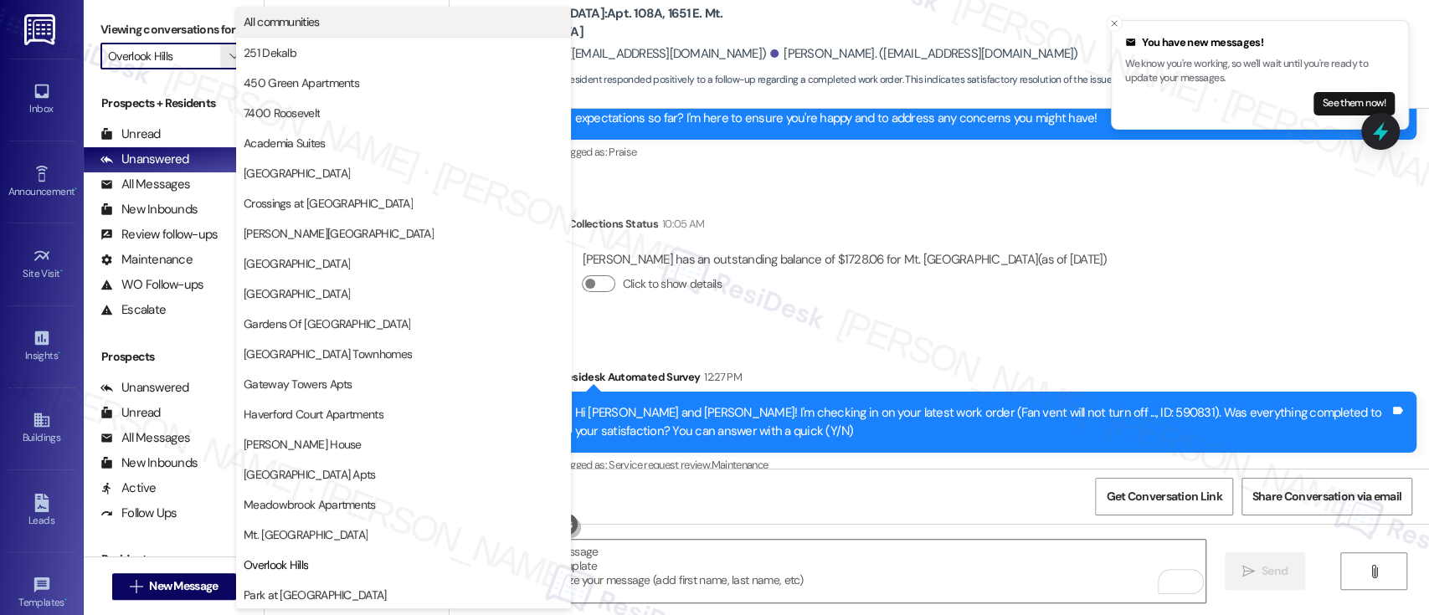
click at [446, 25] on span "All communities" at bounding box center [404, 21] width 320 height 17
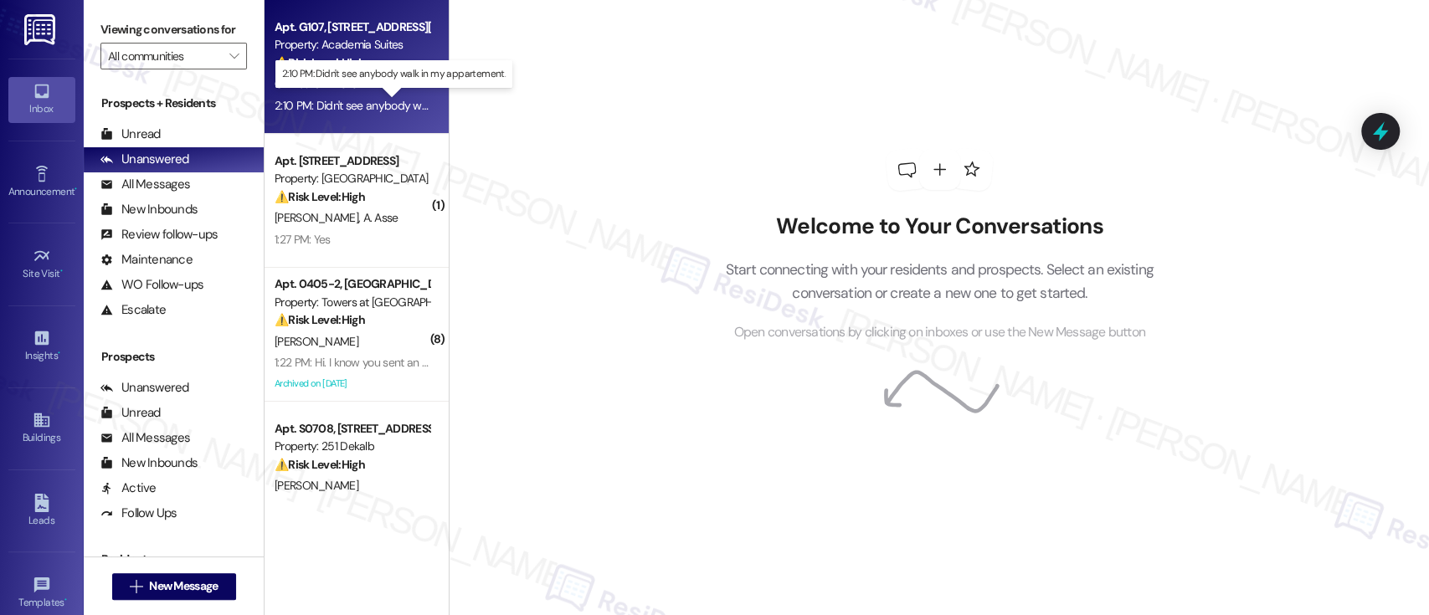
click at [386, 98] on div "2:10 PM: Didn't see anybody walk in my appartement. 2:10 PM: Didn't see anybody…" at bounding box center [403, 105] width 259 height 15
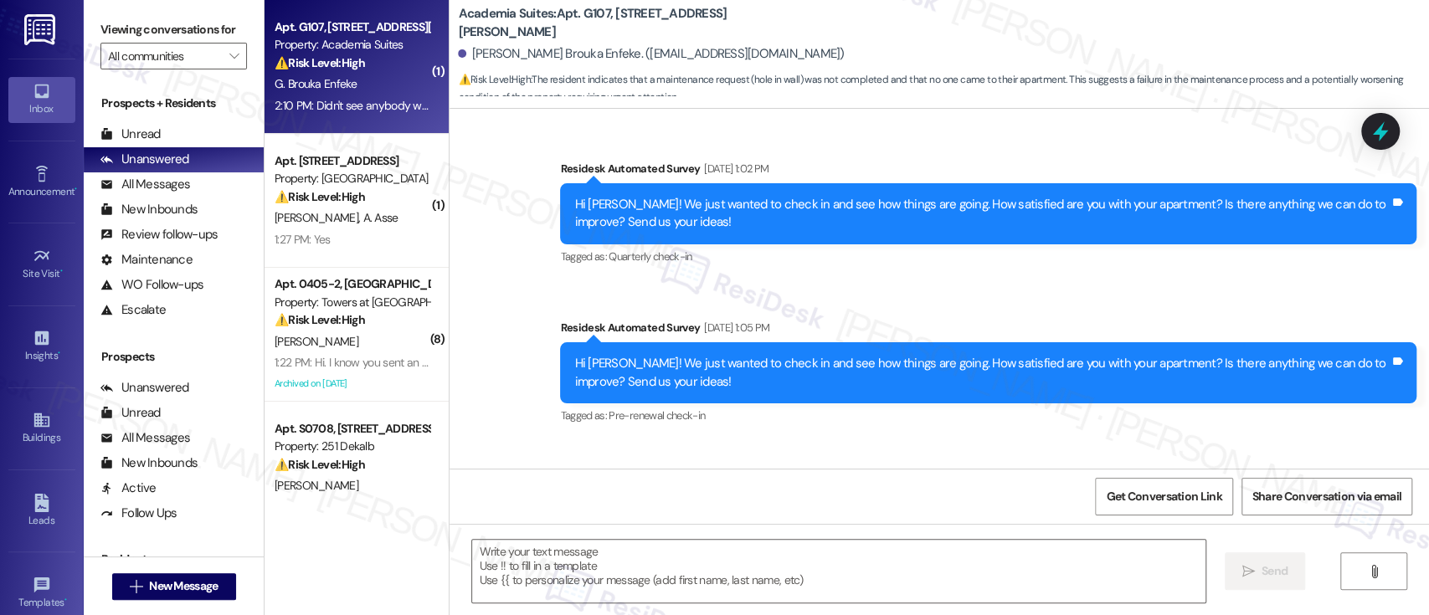
scroll to position [4949, 0]
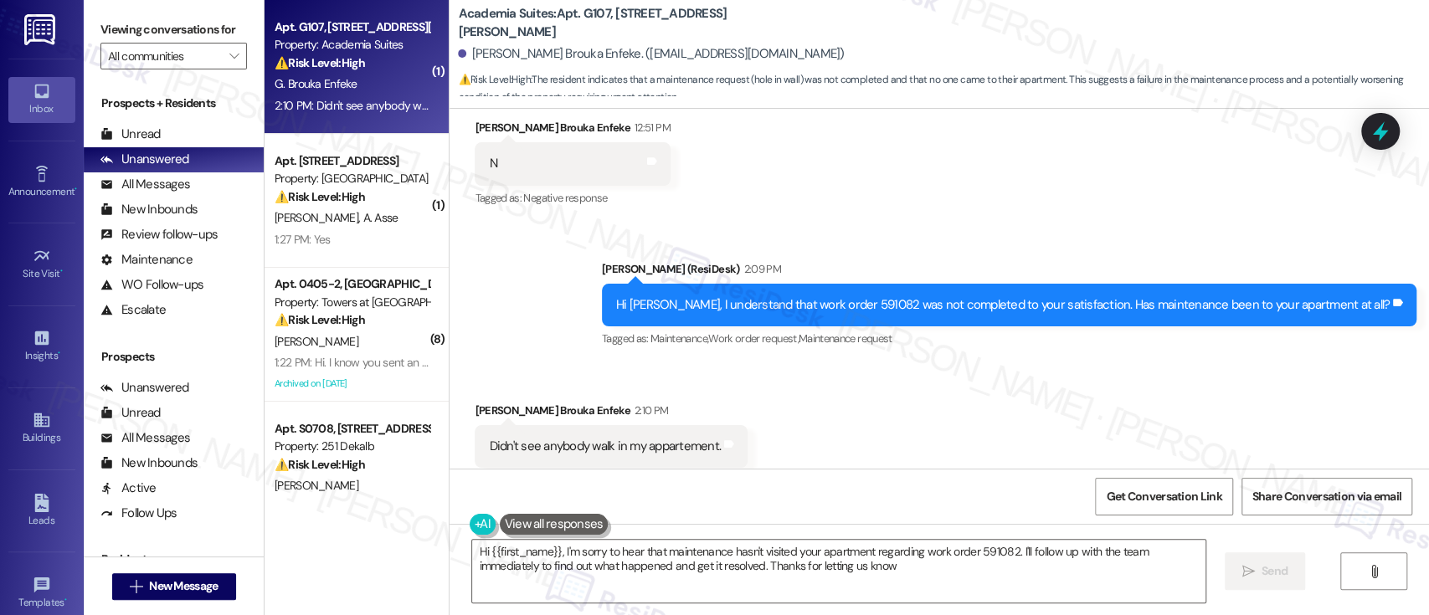
type textarea "Hi {{first_name}}, I'm sorry to hear that maintenance hasn't visited your apart…"
click at [1011, 389] on div "Received via SMS [PERSON_NAME] Brouka Enfeke 2:10 PM Didn't see anybody walk in…" at bounding box center [938, 434] width 979 height 141
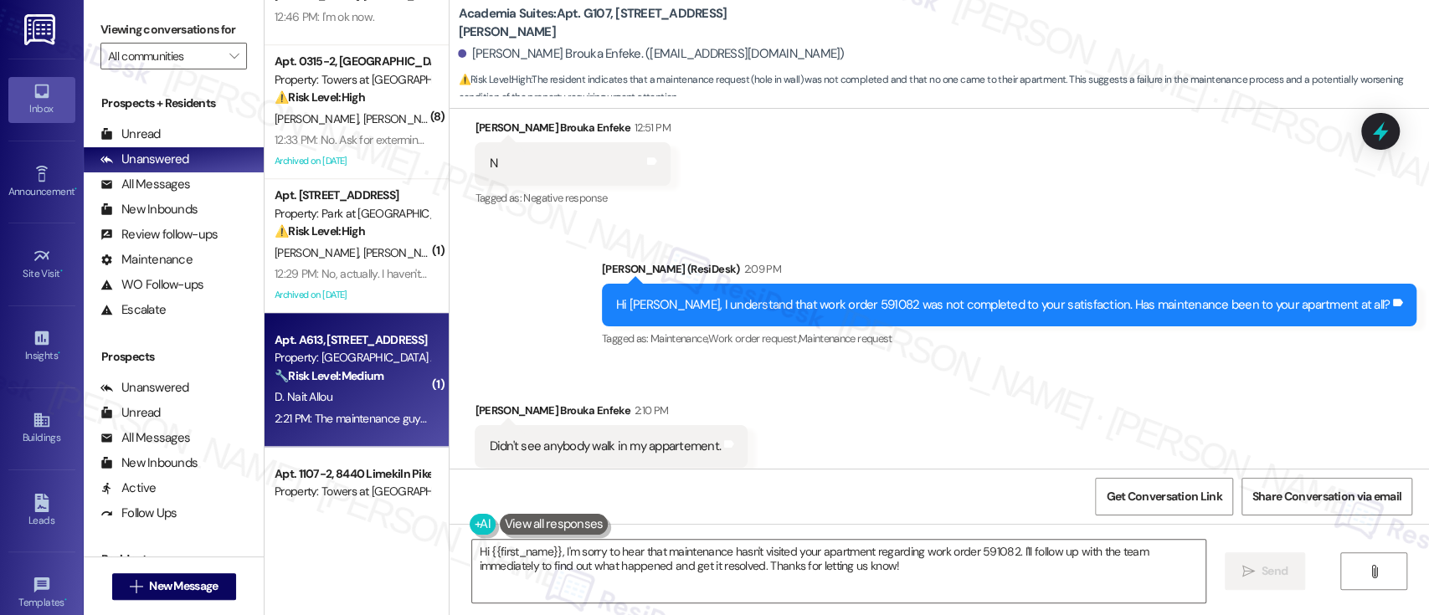
scroll to position [1004, 0]
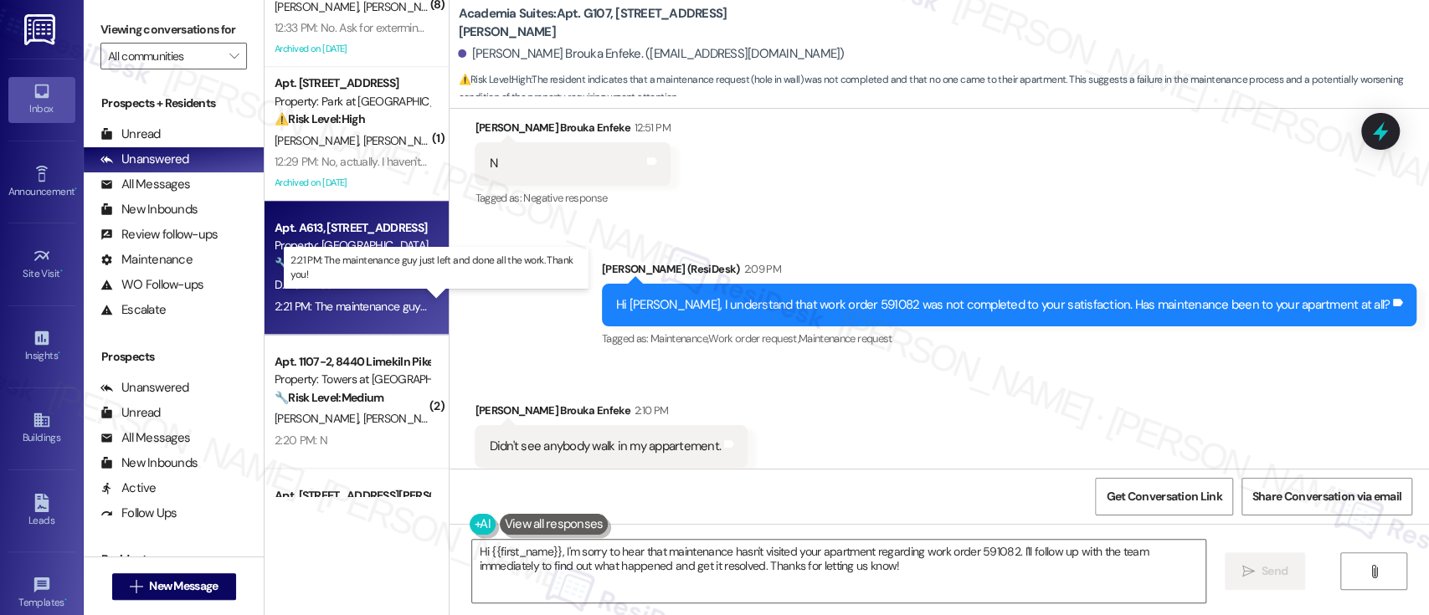
click at [351, 301] on div "2:21 PM: The maintenance guy just left and done all the work. Thank you! 2:21 P…" at bounding box center [448, 306] width 349 height 15
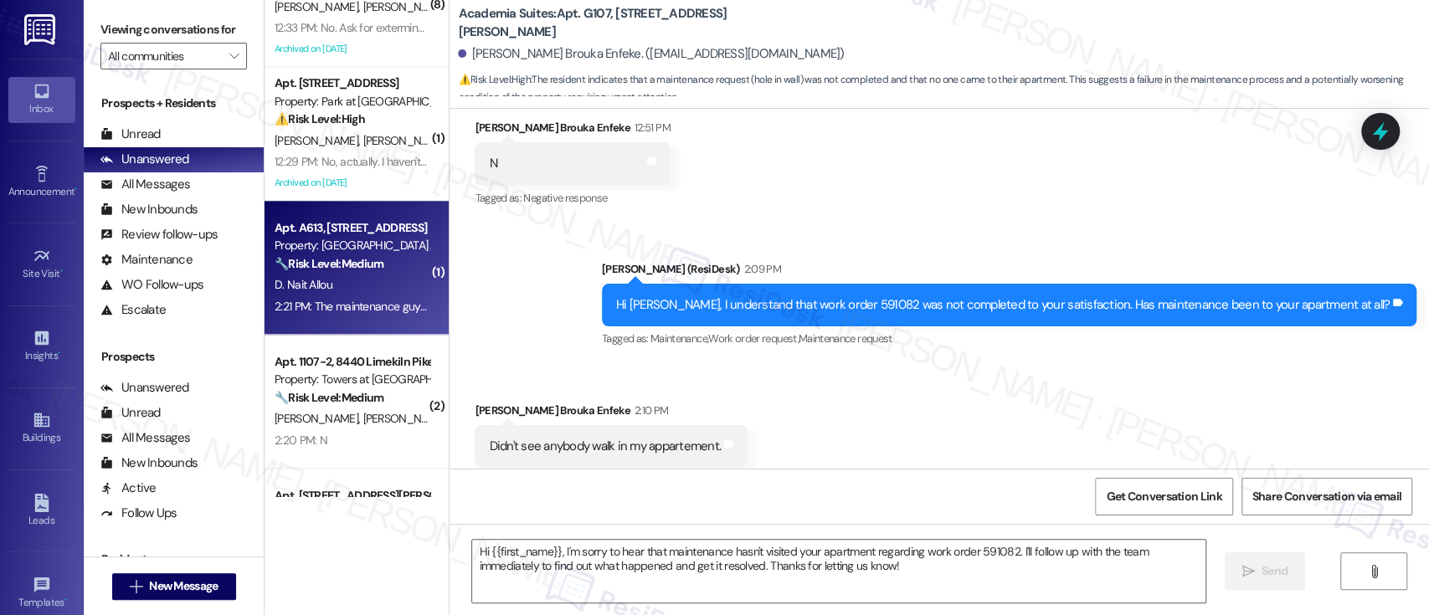
type textarea "Fetching suggested responses. Please feel free to read through the conversation…"
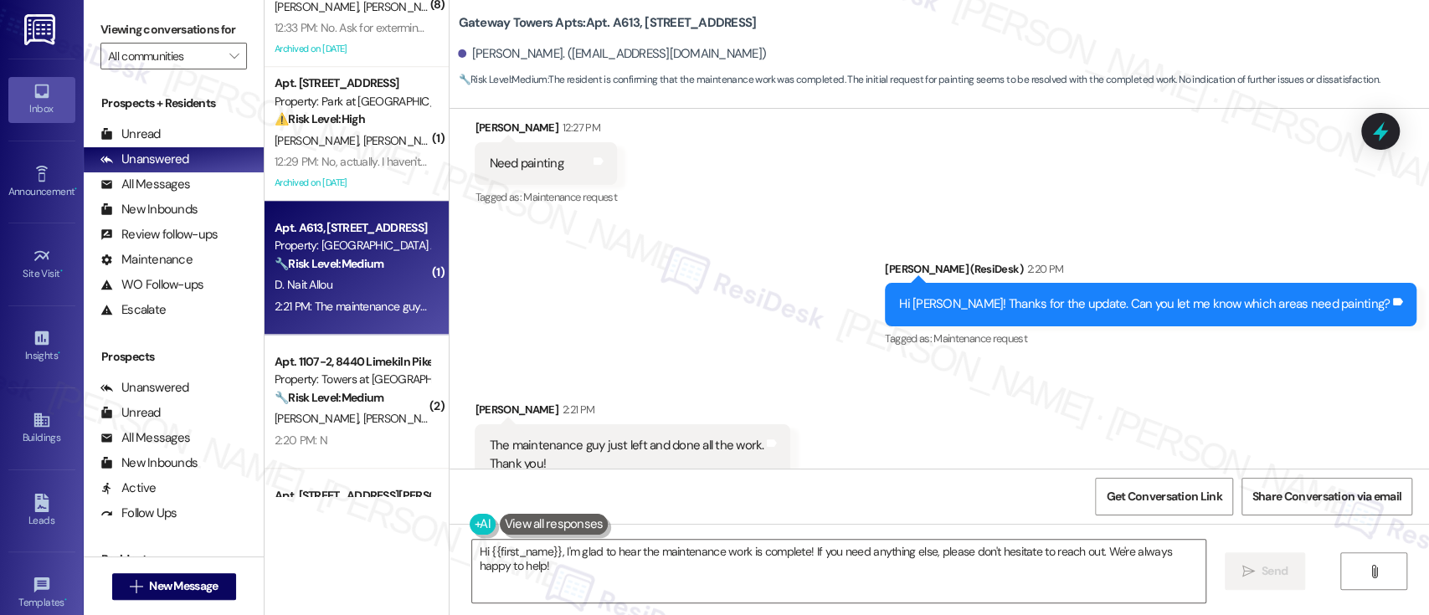
scroll to position [6390, 0]
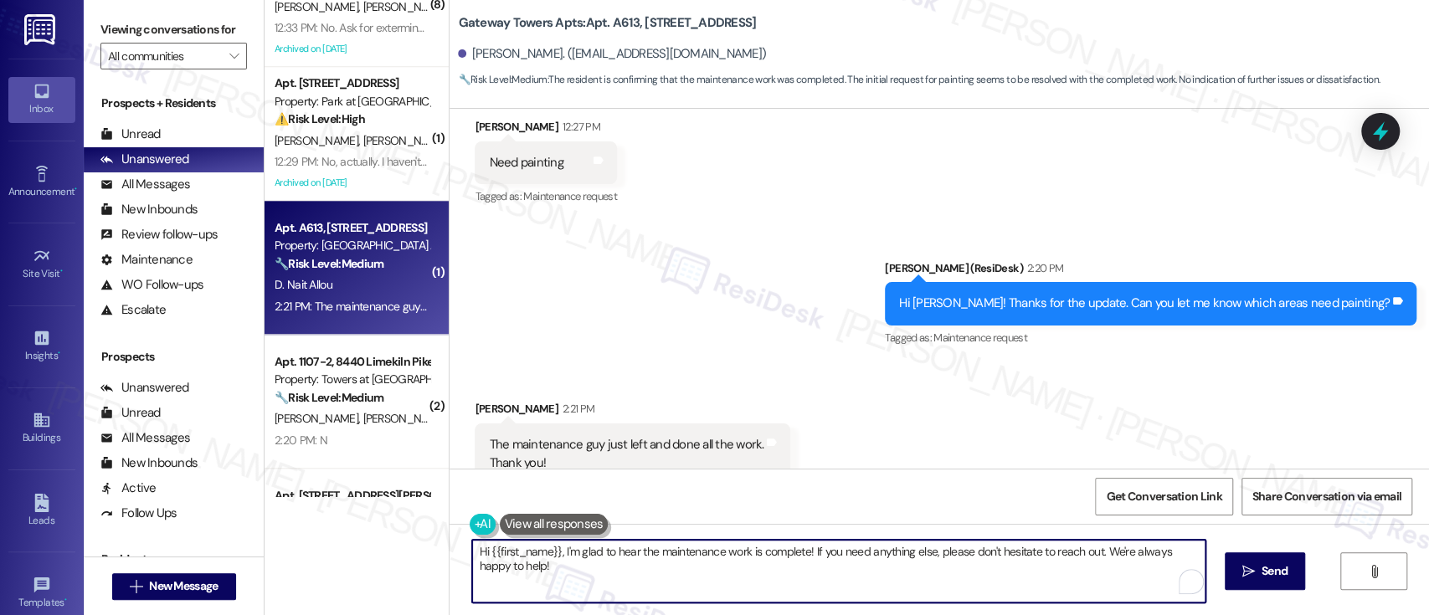
drag, startPoint x: 553, startPoint y: 551, endPoint x: 336, endPoint y: 547, distance: 217.6
click at [336, 547] on div "( 1 ) Apt. 407, [STREET_ADDRESS] Property: Regency House ⚠️ Risk Level: High Th…" at bounding box center [846, 307] width 1164 height 615
type textarea "I'm glad to hear the maintenance work is complete! If you need anything else, p…"
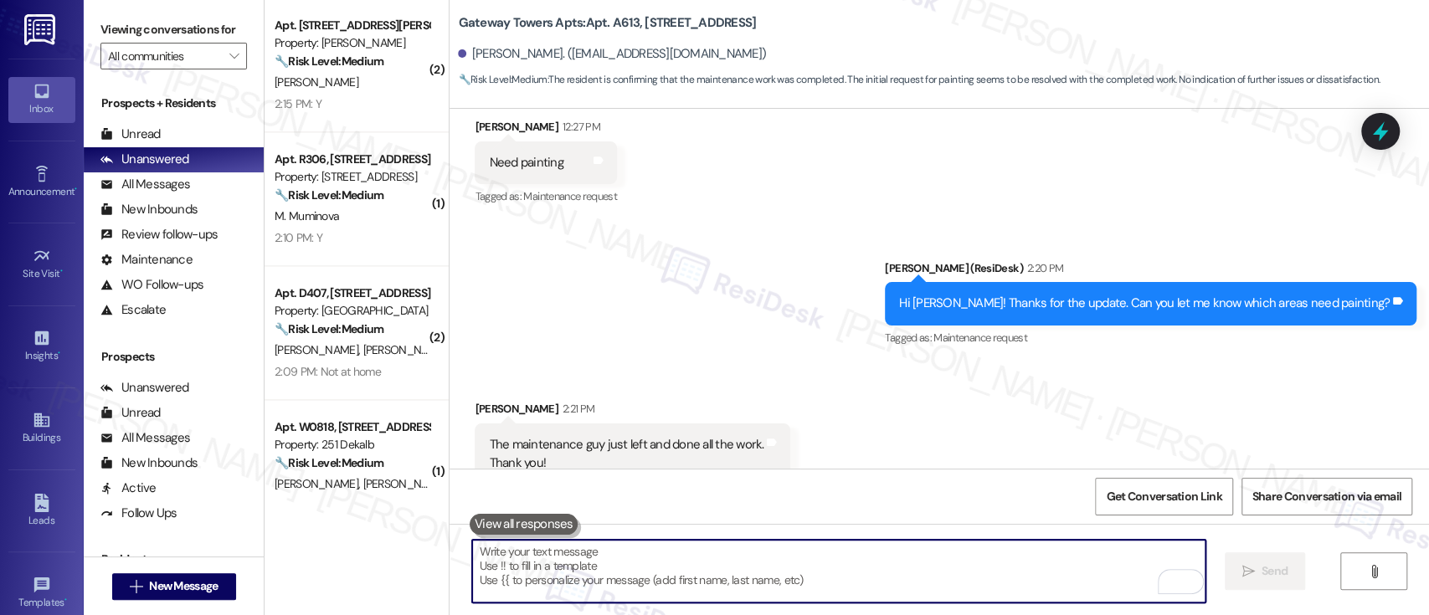
scroll to position [6389, 0]
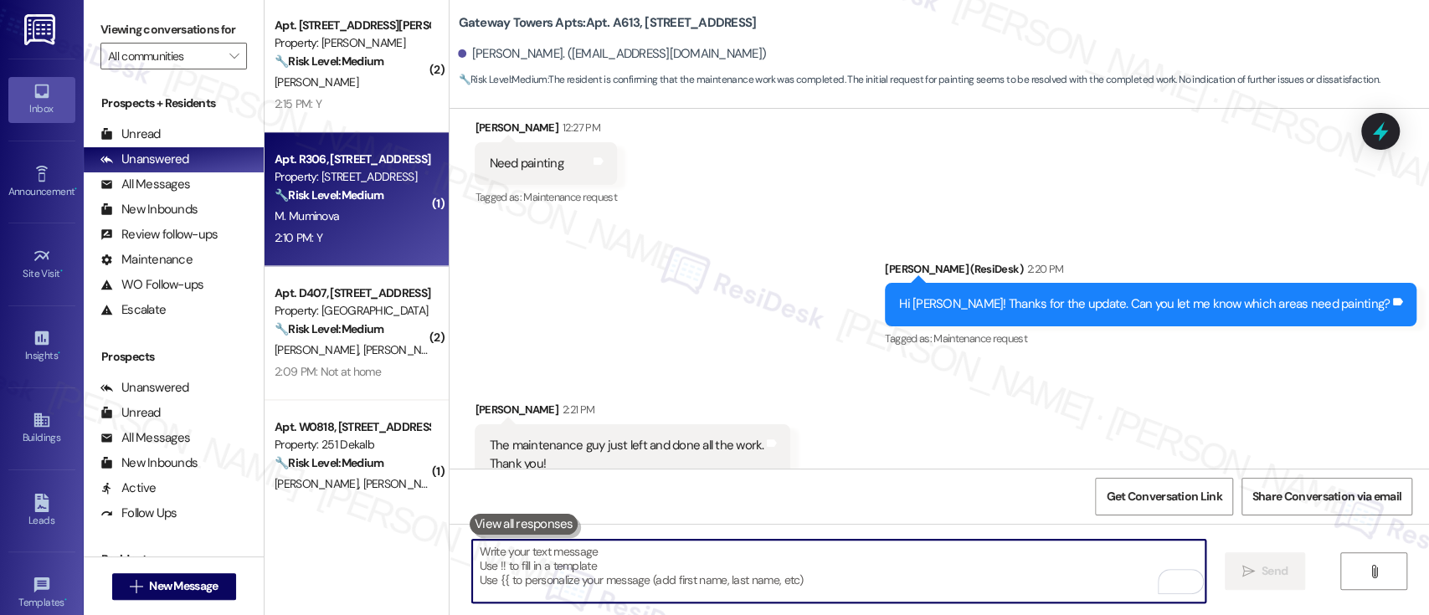
click at [328, 198] on strong "🔧 Risk Level: Medium" at bounding box center [328, 194] width 109 height 15
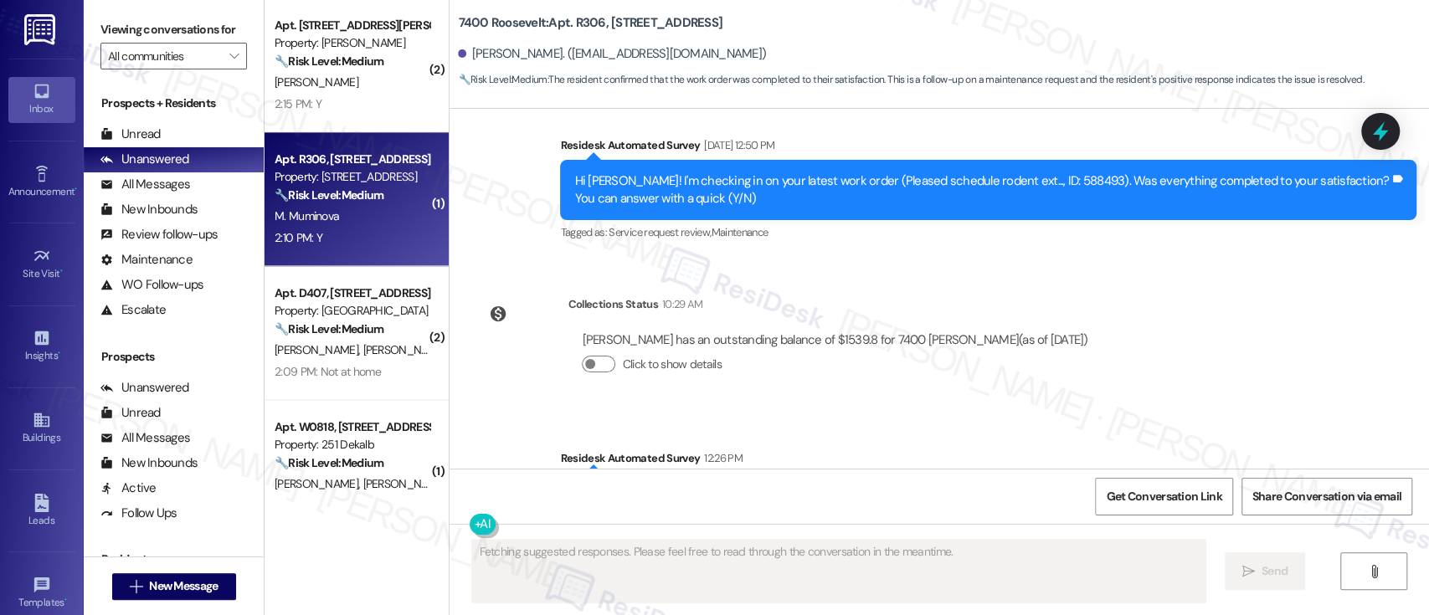
scroll to position [1706, 0]
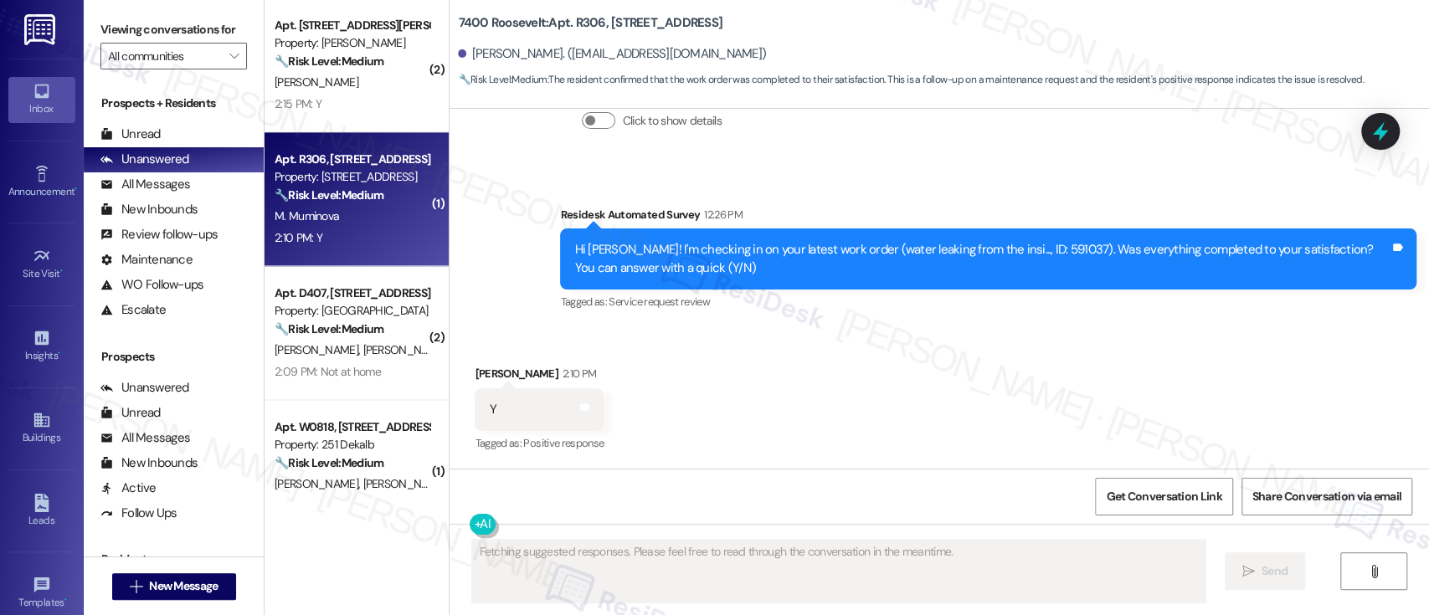
click at [1012, 370] on div "Received via SMS [PERSON_NAME] 2:10 PM Y Tags and notes Tagged as: Positive res…" at bounding box center [938, 397] width 979 height 141
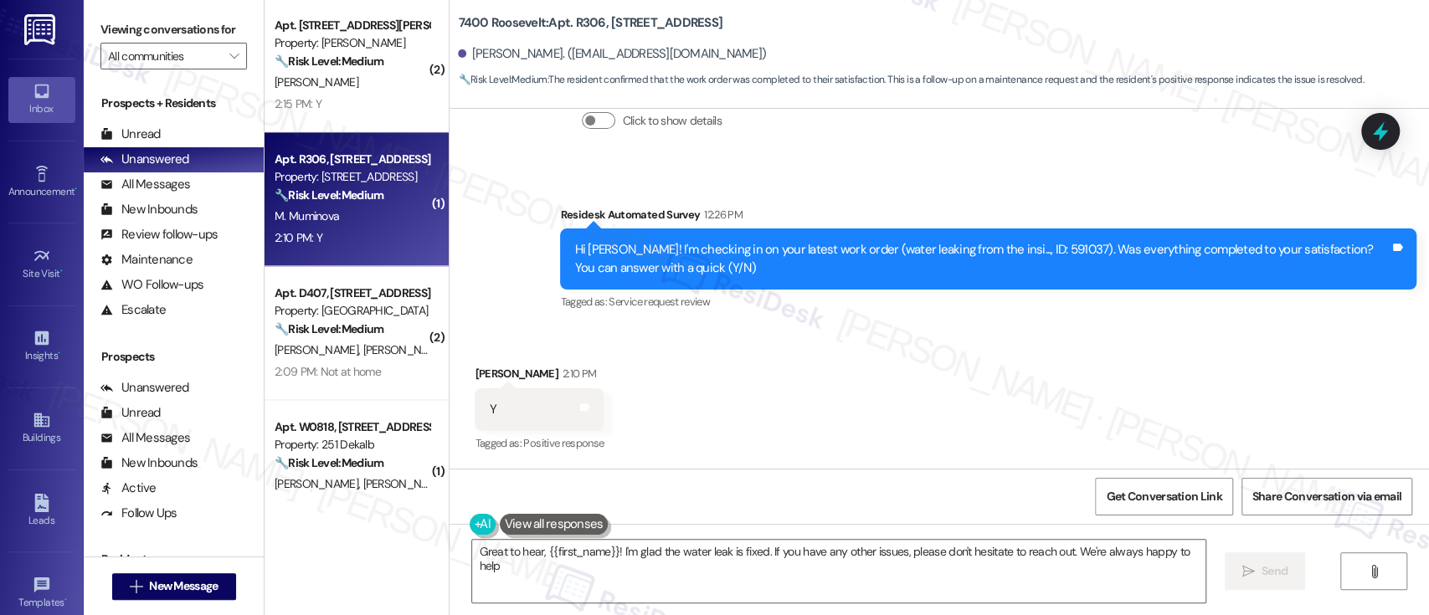
type textarea "Great to hear, {{first_name}}! I'm glad the water leak is fixed. If you have an…"
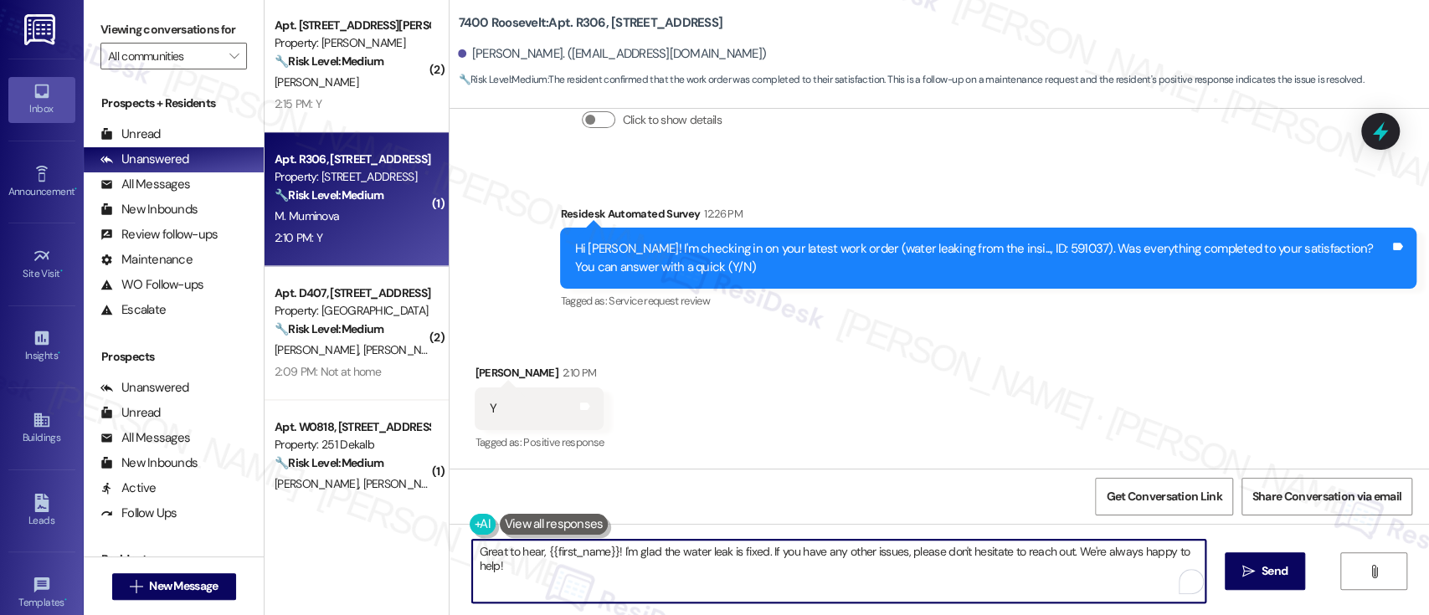
click at [819, 567] on textarea "Great to hear, {{first_name}}! I'm glad the water leak is fixed. If you have an…" at bounding box center [838, 571] width 732 height 63
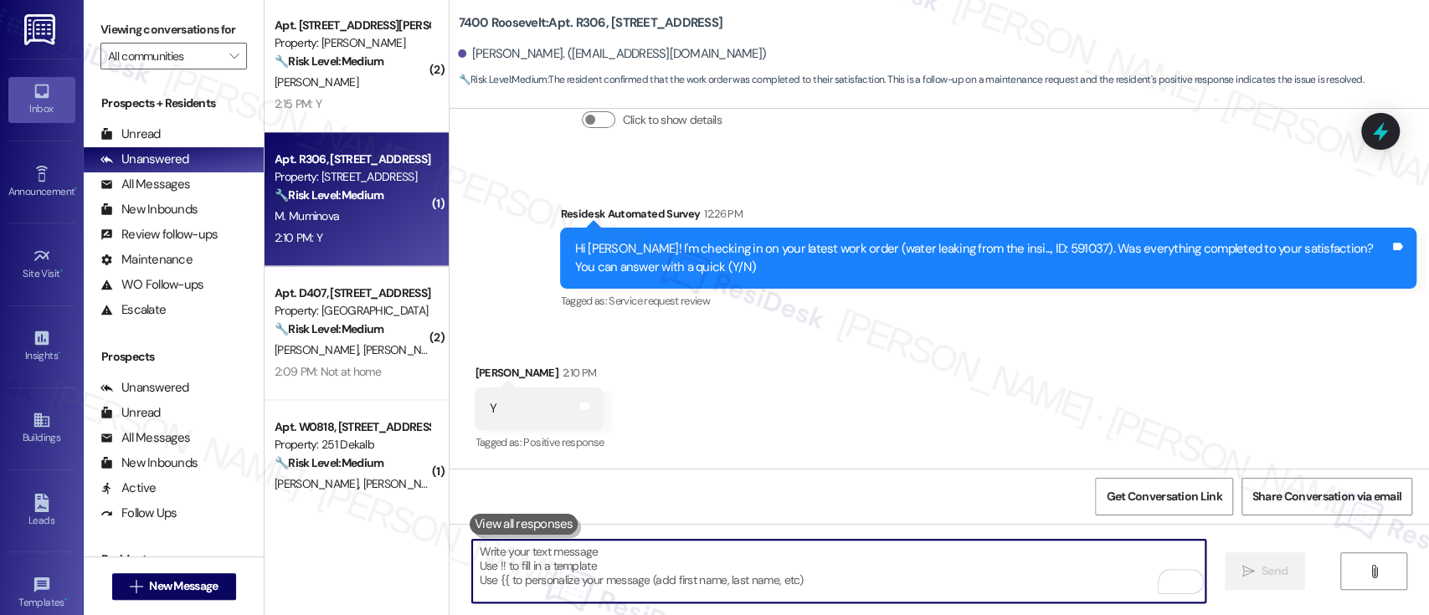
scroll to position [1706, 0]
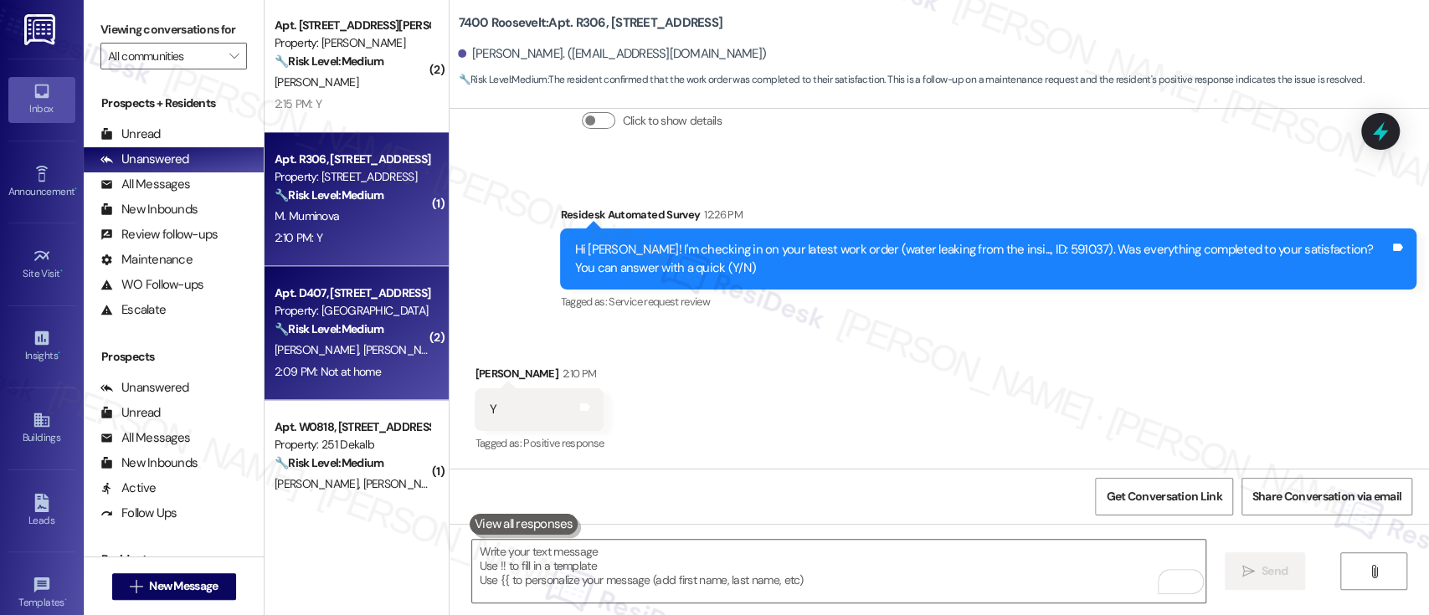
click at [386, 362] on div "2:09 PM: Not at home 2:09 PM: Not at home" at bounding box center [352, 372] width 158 height 21
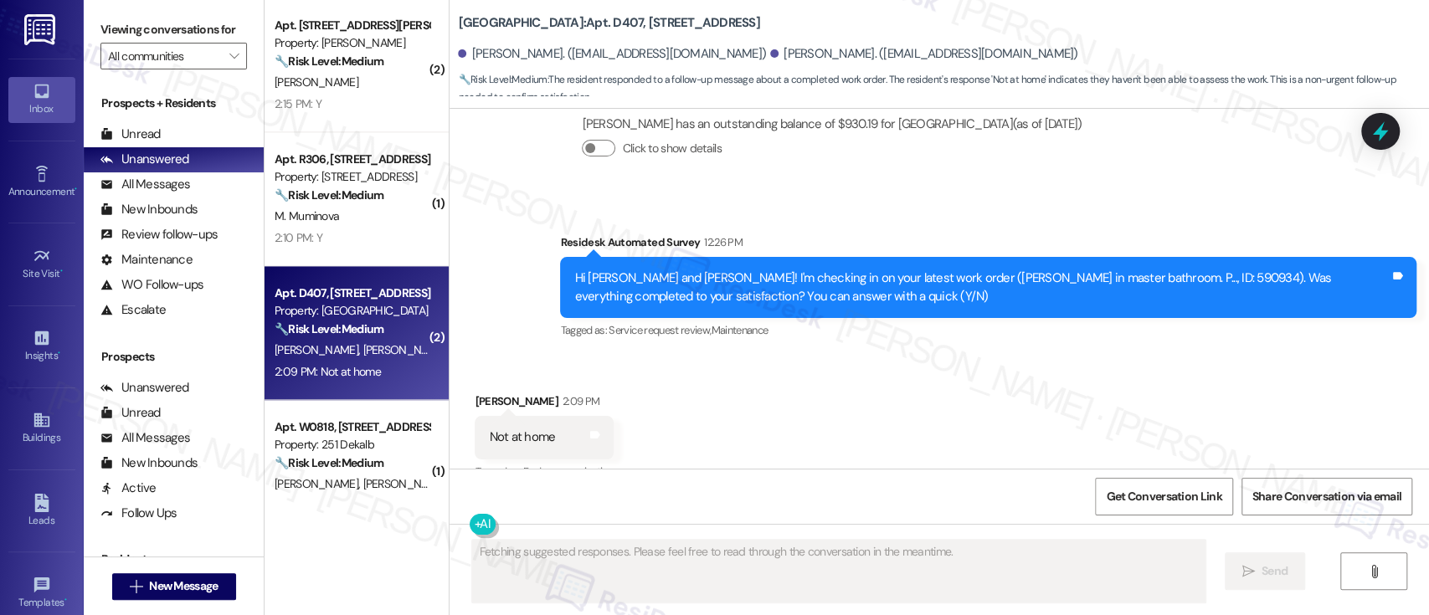
scroll to position [1658, 0]
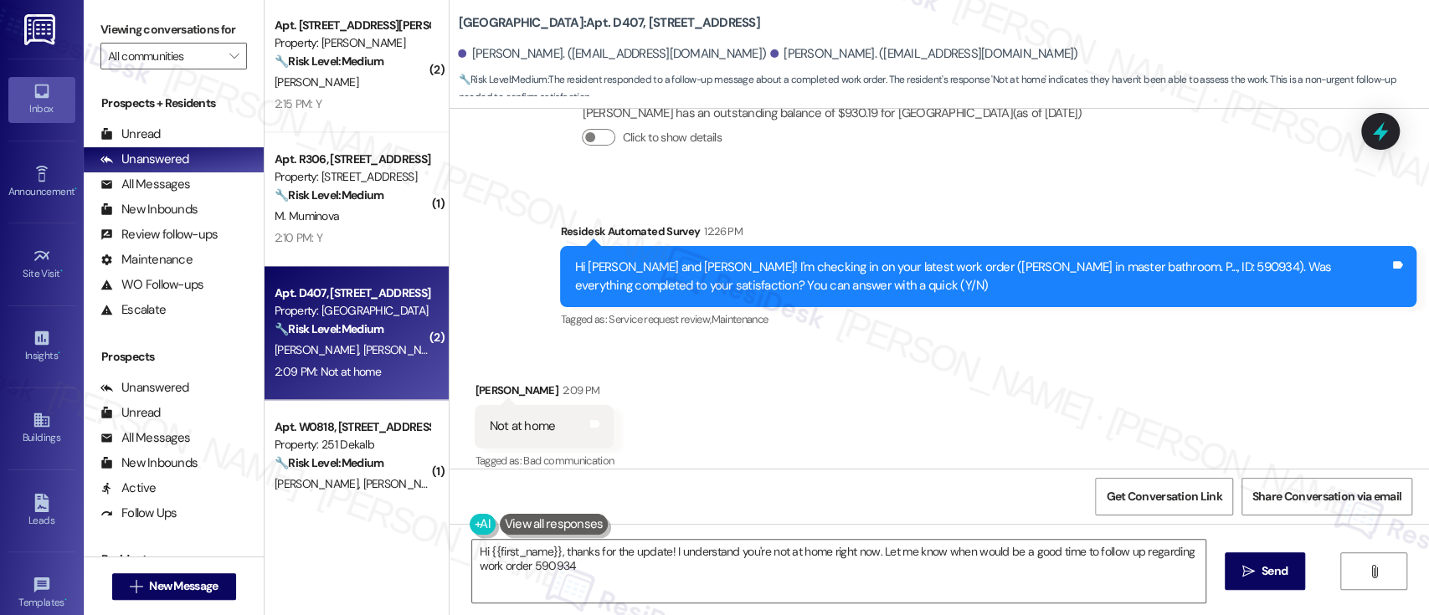
type textarea "Hi {{first_name}}, thanks for the update! I understand you're not at home right…"
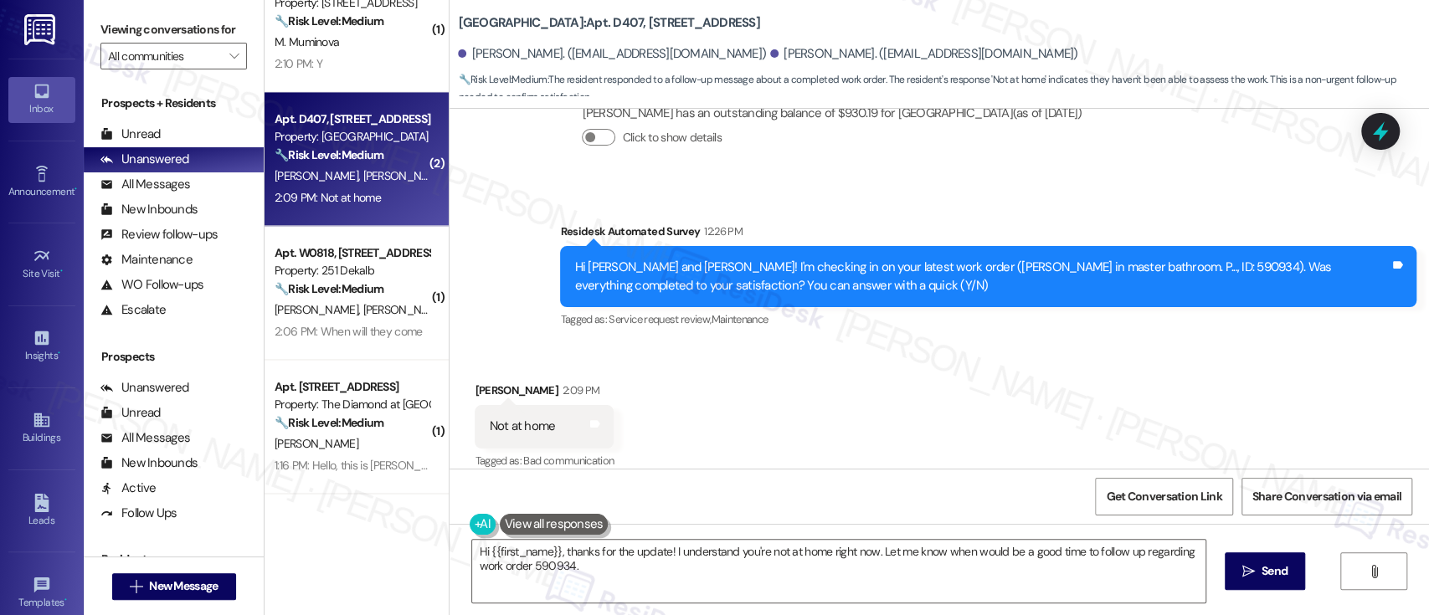
scroll to position [1698, 0]
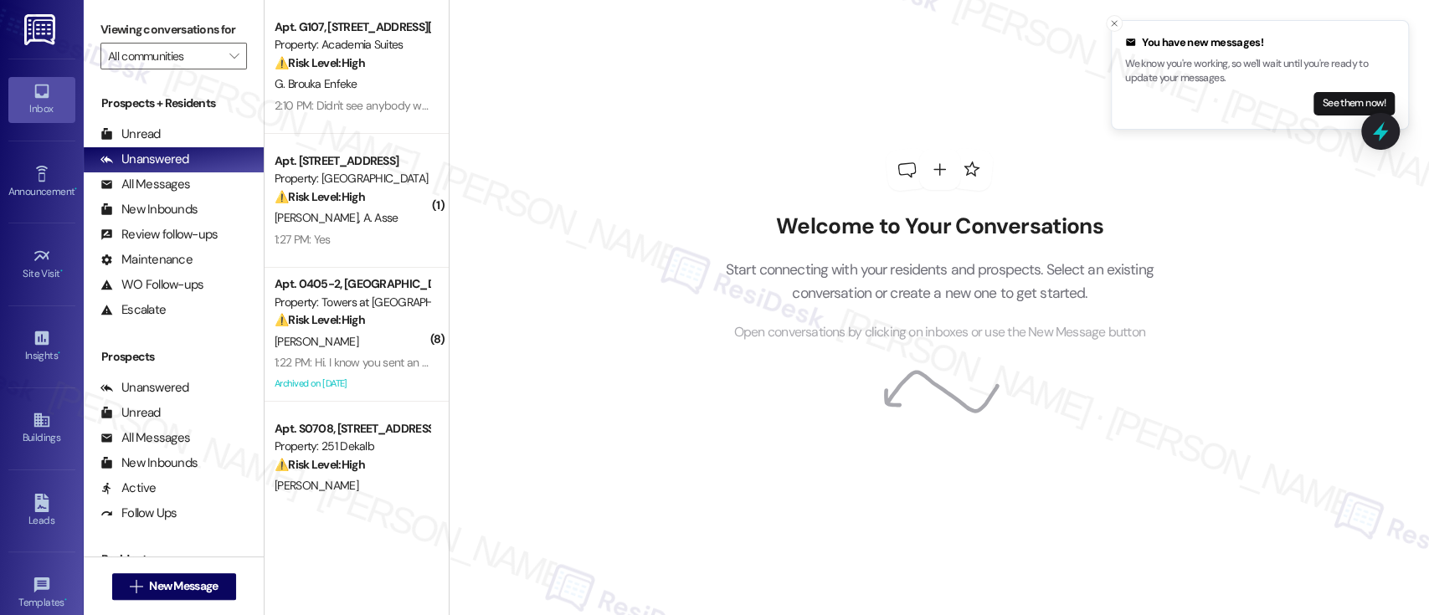
click at [741, 346] on div "Welcome to Your Conversations Start connecting with your residents and prospect…" at bounding box center [939, 246] width 502 height 492
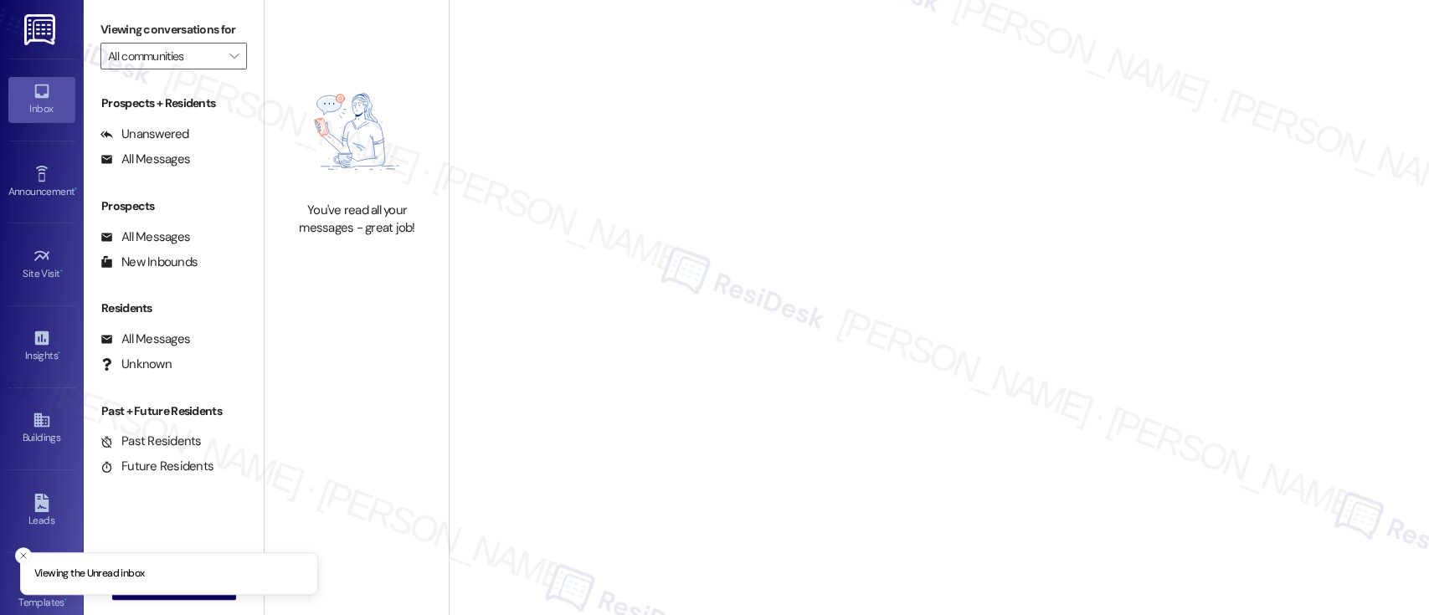
click at [902, 226] on h2 "Welcome to Your Conversations" at bounding box center [939, 234] width 479 height 27
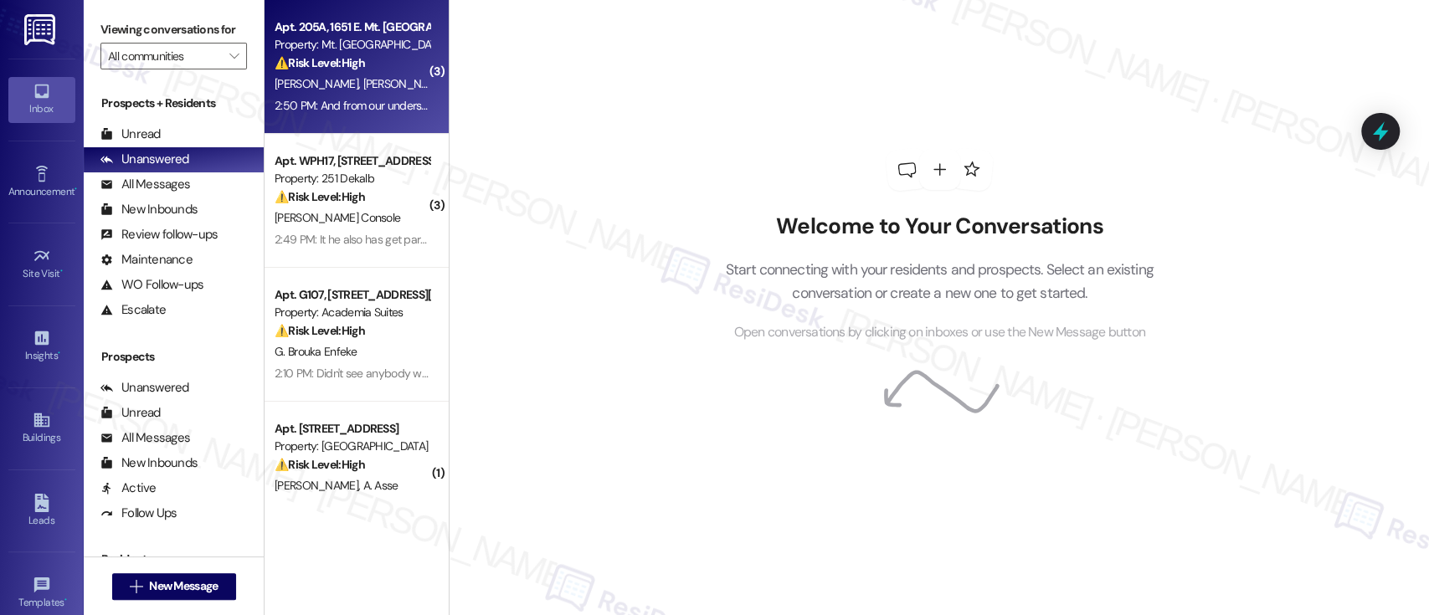
click at [349, 45] on div "Property: Mt. [GEOGRAPHIC_DATA]" at bounding box center [351, 45] width 155 height 18
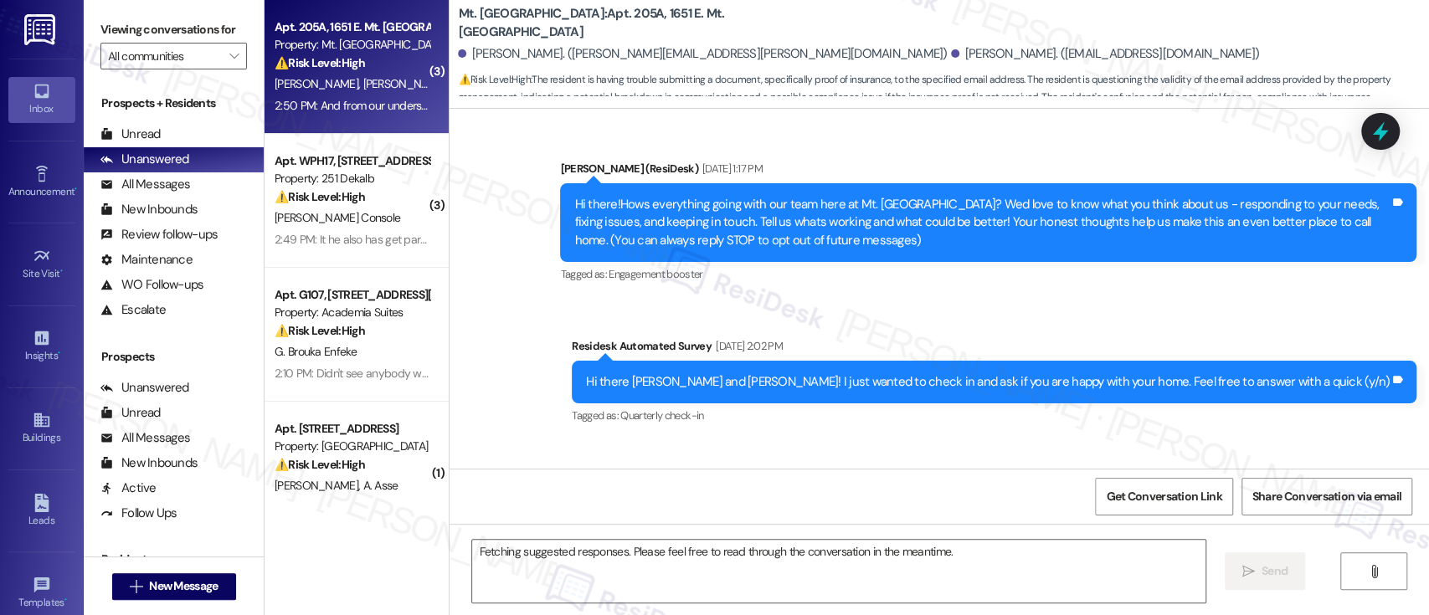
scroll to position [9571, 0]
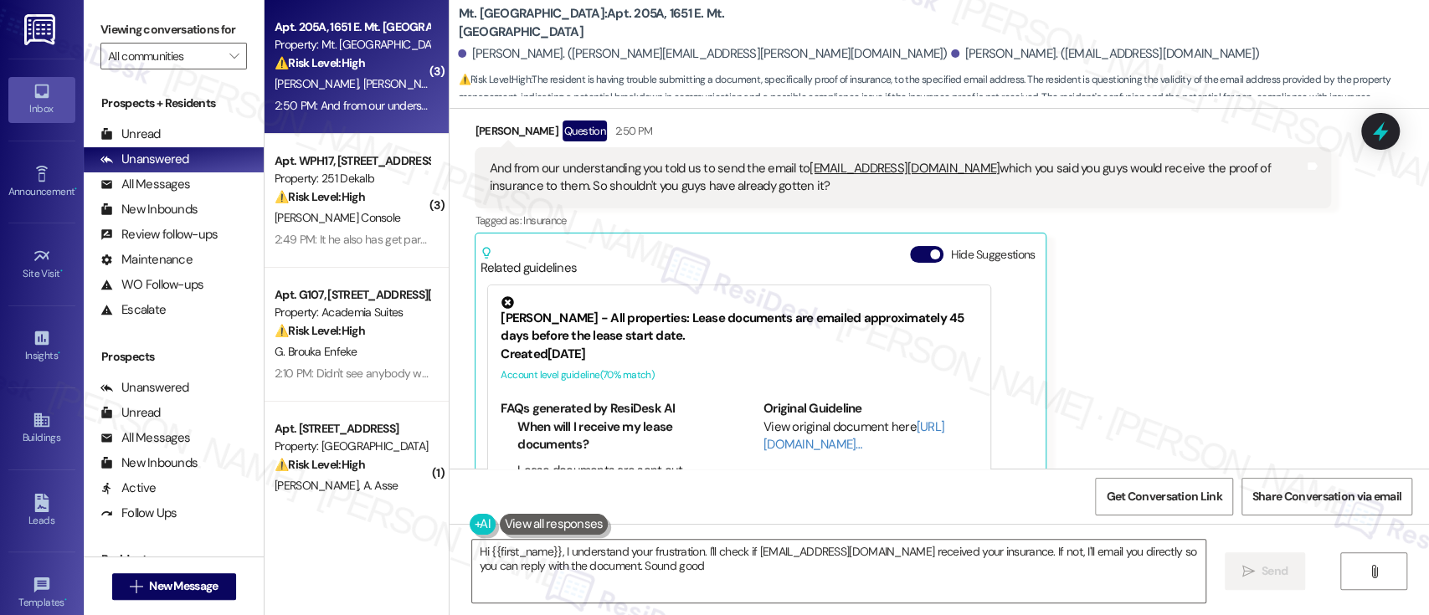
type textarea "Hi {{first_name}}, I understand your frustration. I'll check if [EMAIL_ADDRESS]…"
drag, startPoint x: 887, startPoint y: 168, endPoint x: 916, endPoint y: 190, distance: 36.5
click at [890, 238] on div "Related guidelines Hide Suggestions" at bounding box center [761, 257] width 562 height 39
click at [910, 246] on button "Hide Suggestions" at bounding box center [926, 254] width 33 height 17
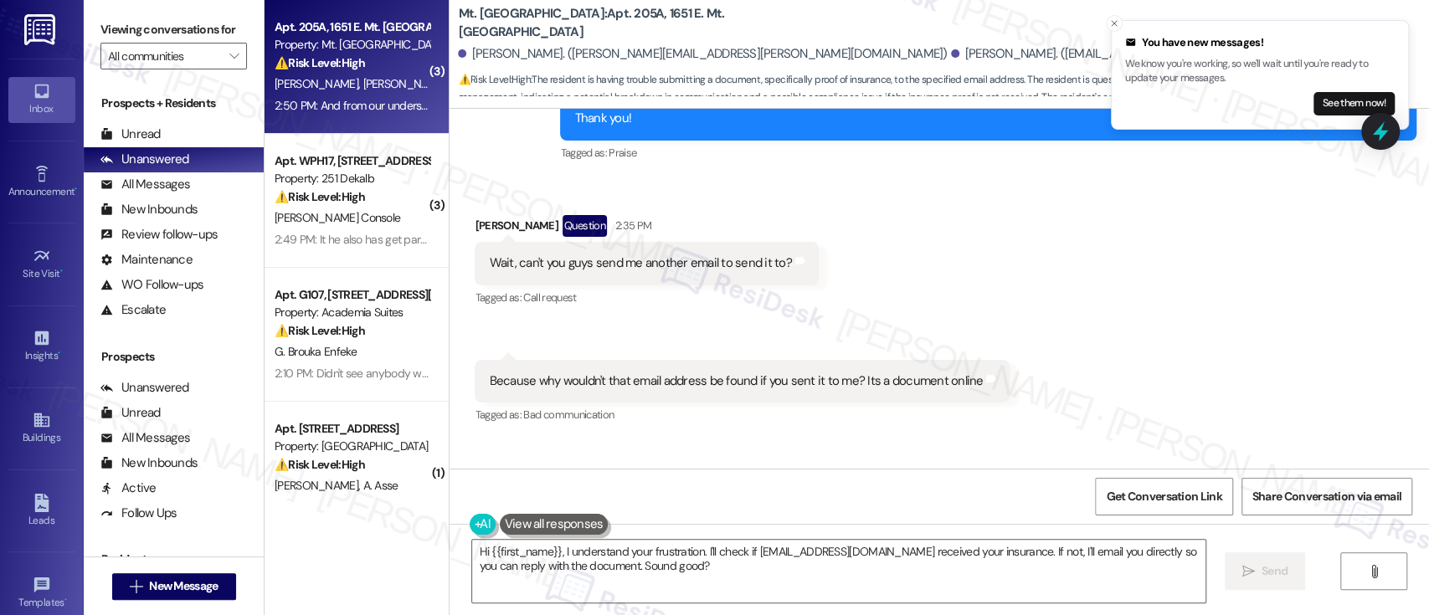
scroll to position [9325, 0]
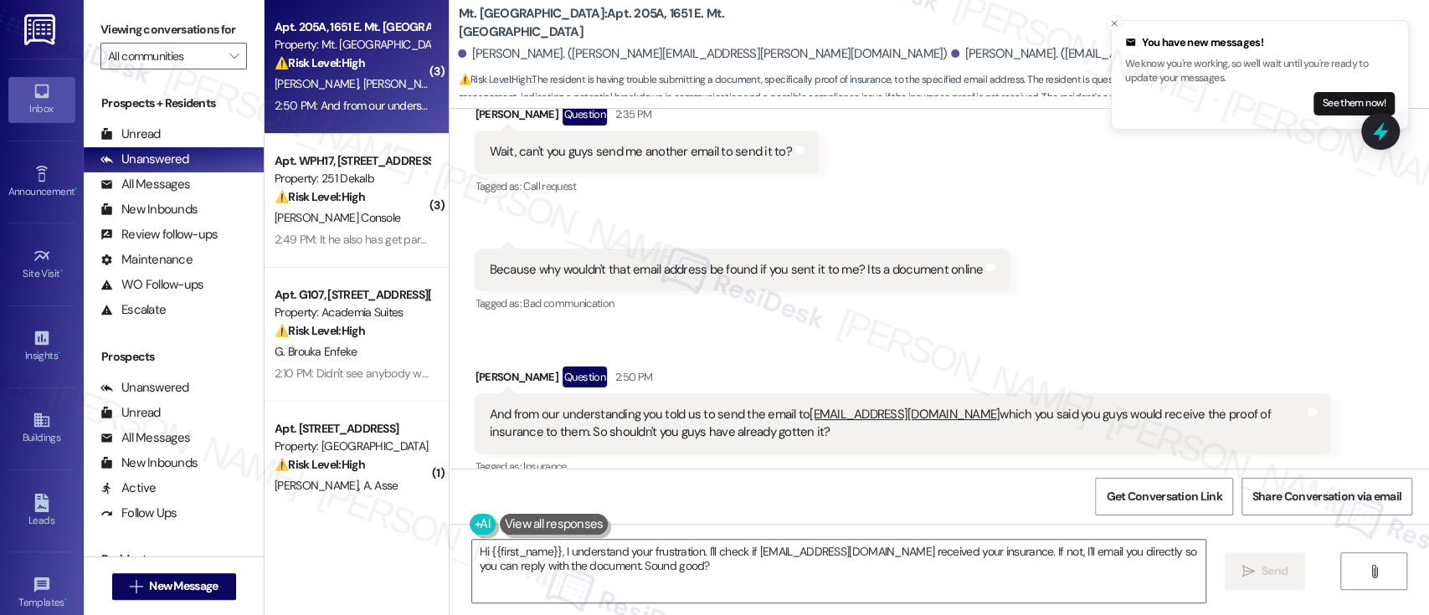
drag, startPoint x: 1118, startPoint y: 26, endPoint x: 1107, endPoint y: 26, distance: 10.9
click at [1117, 26] on icon "Close toast" at bounding box center [1114, 23] width 10 height 10
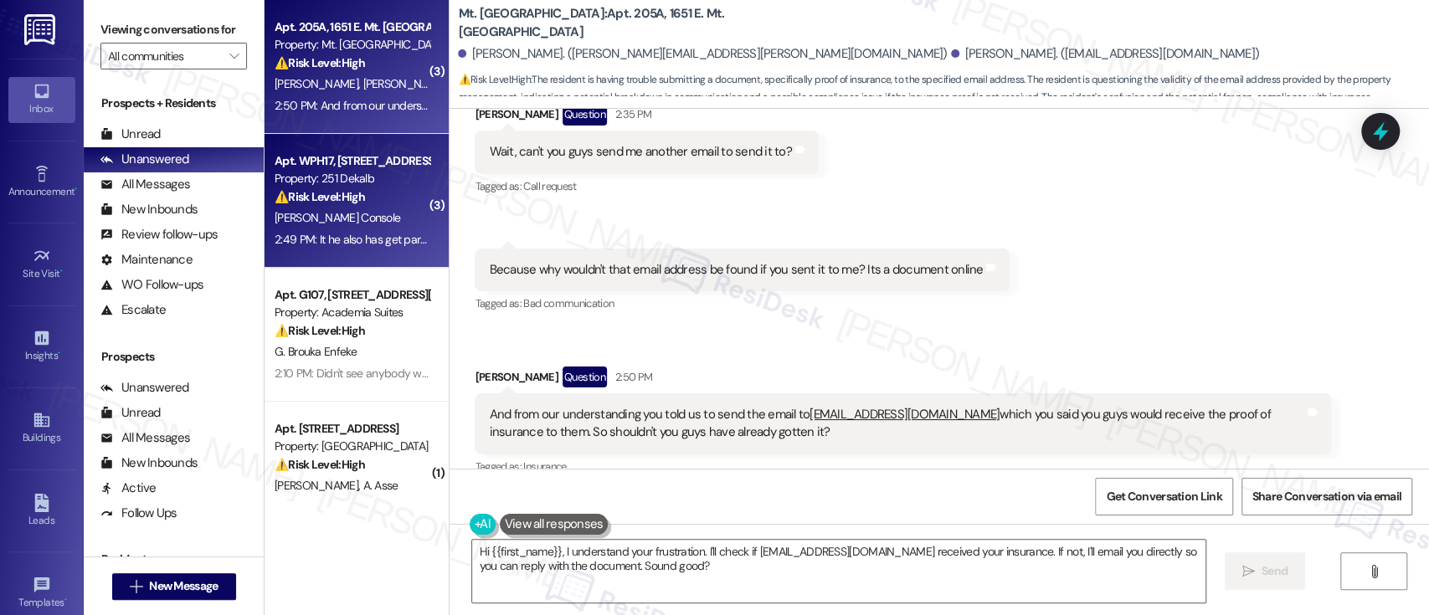
click at [340, 201] on strong "⚠️ Risk Level: High" at bounding box center [319, 196] width 90 height 15
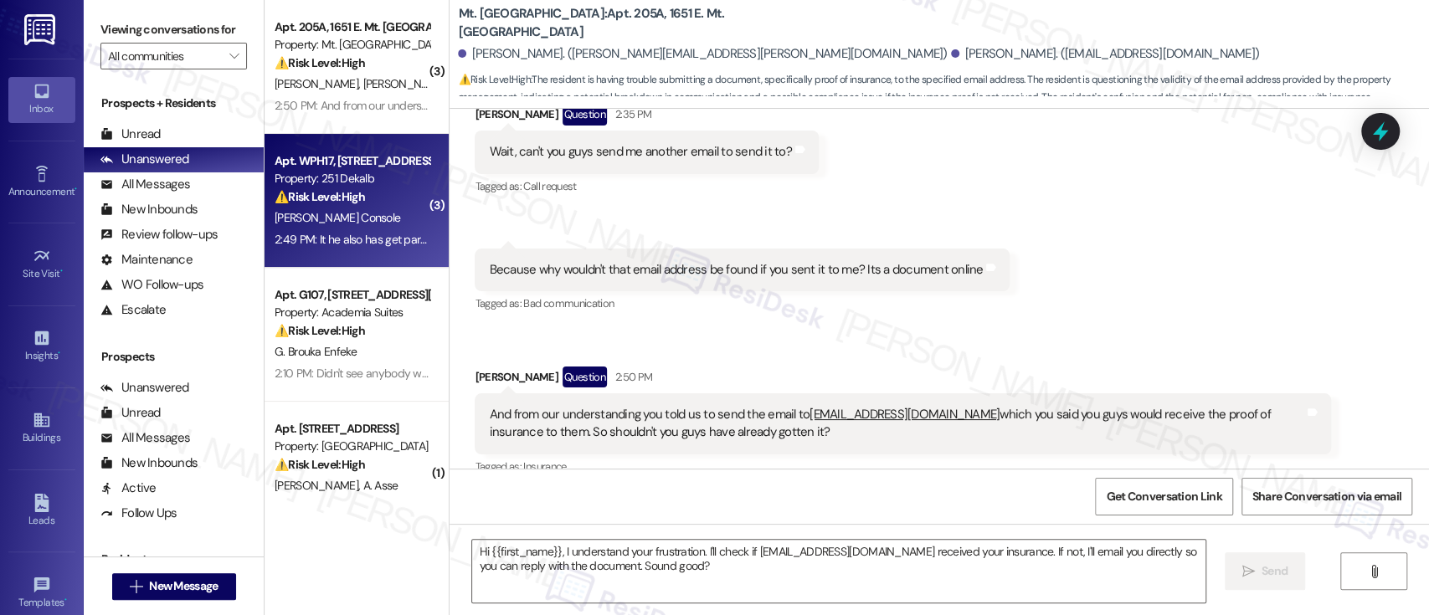
type textarea "Fetching suggested responses. Please feel free to read through the conversation…"
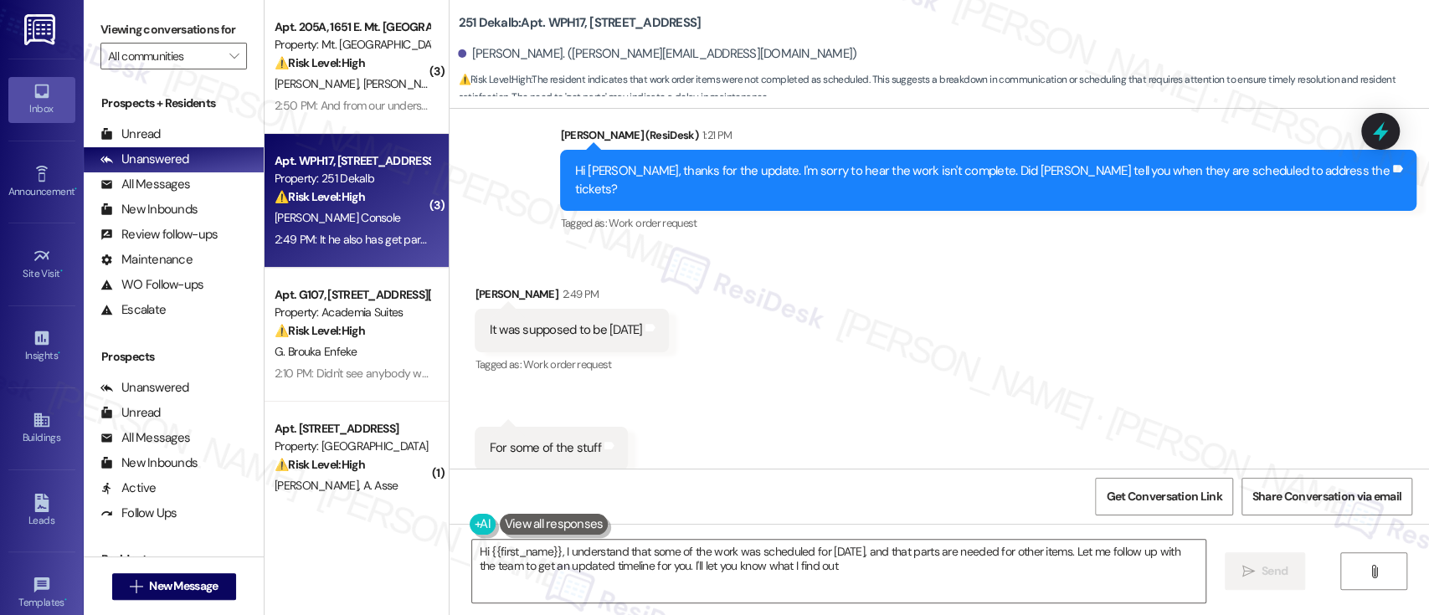
type textarea "Hi {{first_name}}, I understand that some of the work was scheduled for [DATE],…"
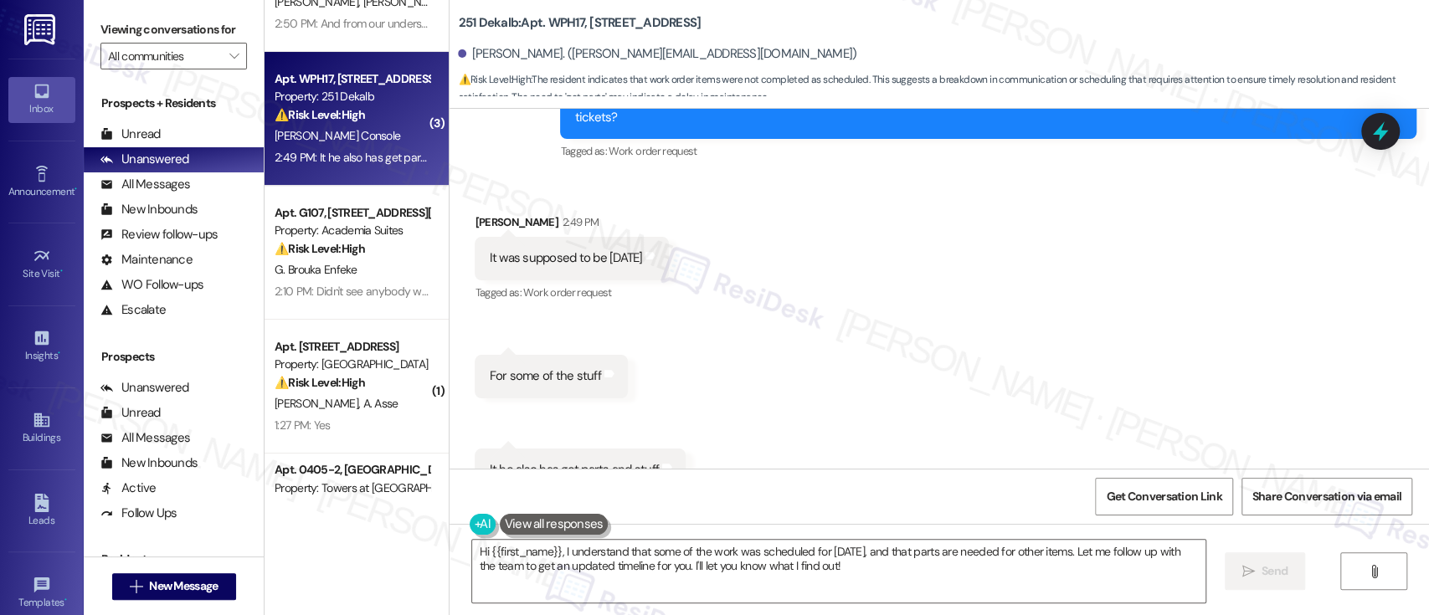
scroll to position [111, 0]
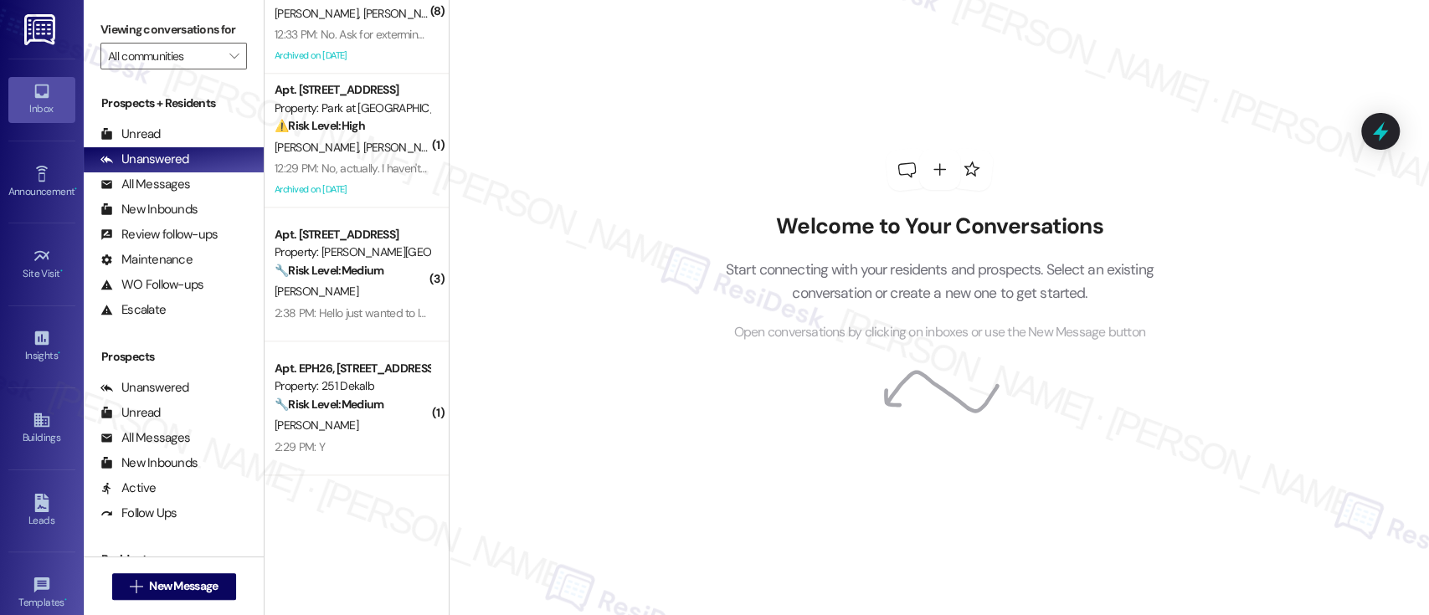
scroll to position [1392, 0]
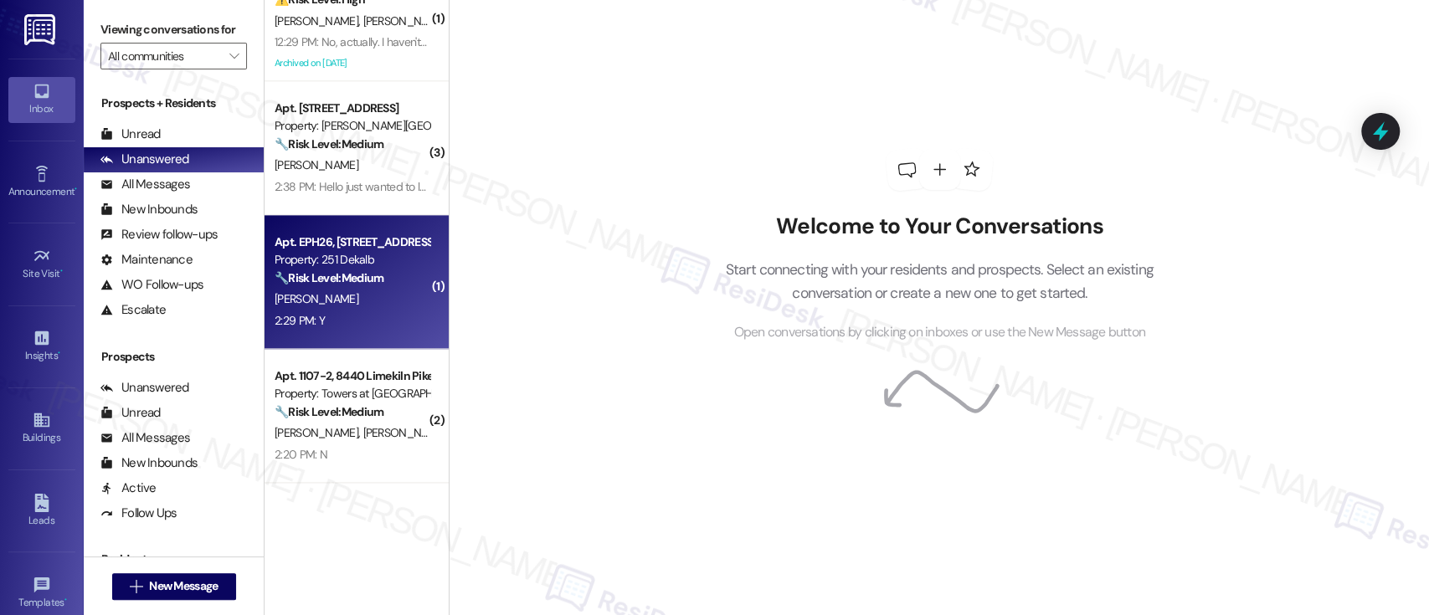
click at [382, 327] on div "2:29 PM: Y 2:29 PM: Y" at bounding box center [352, 320] width 158 height 21
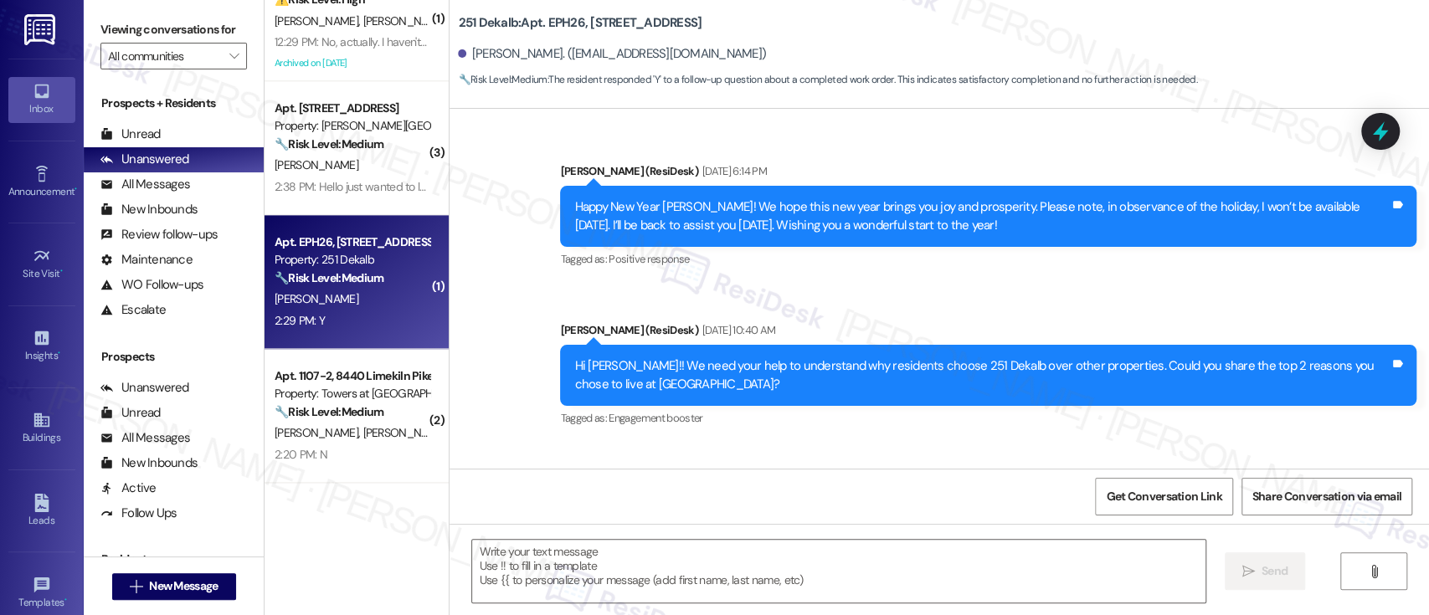
type textarea "Fetching suggested responses. Please feel free to read through the conversation…"
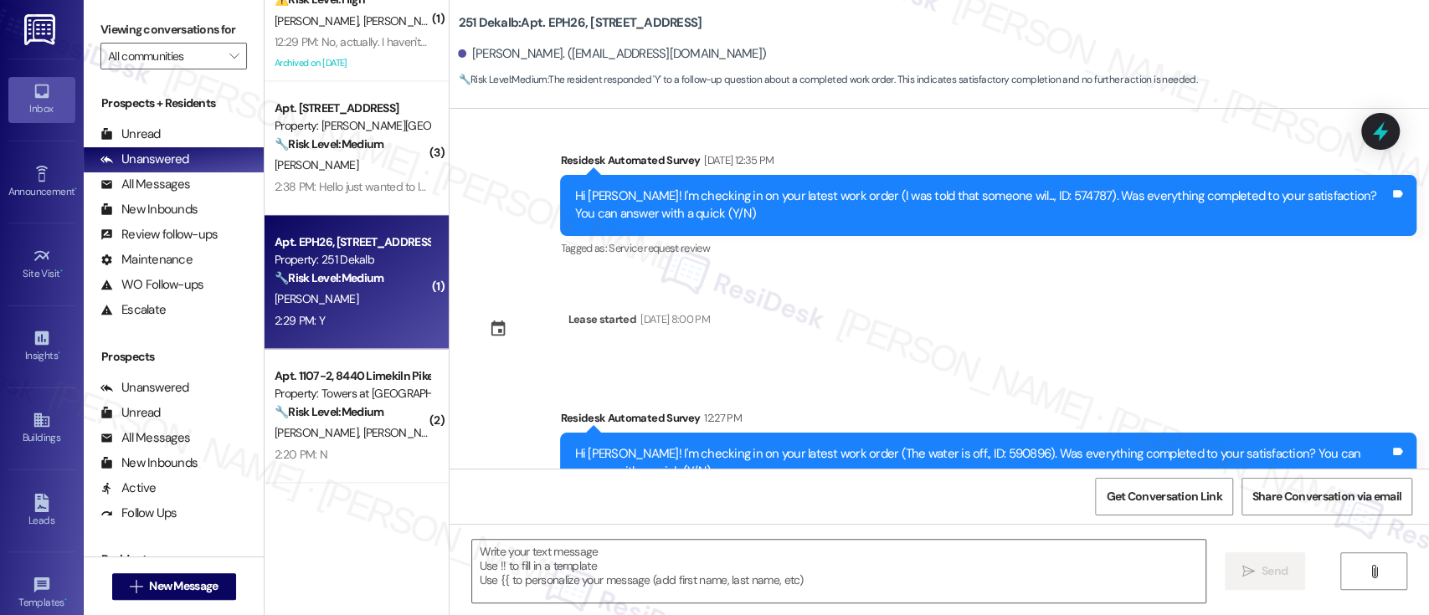
scroll to position [2789, 0]
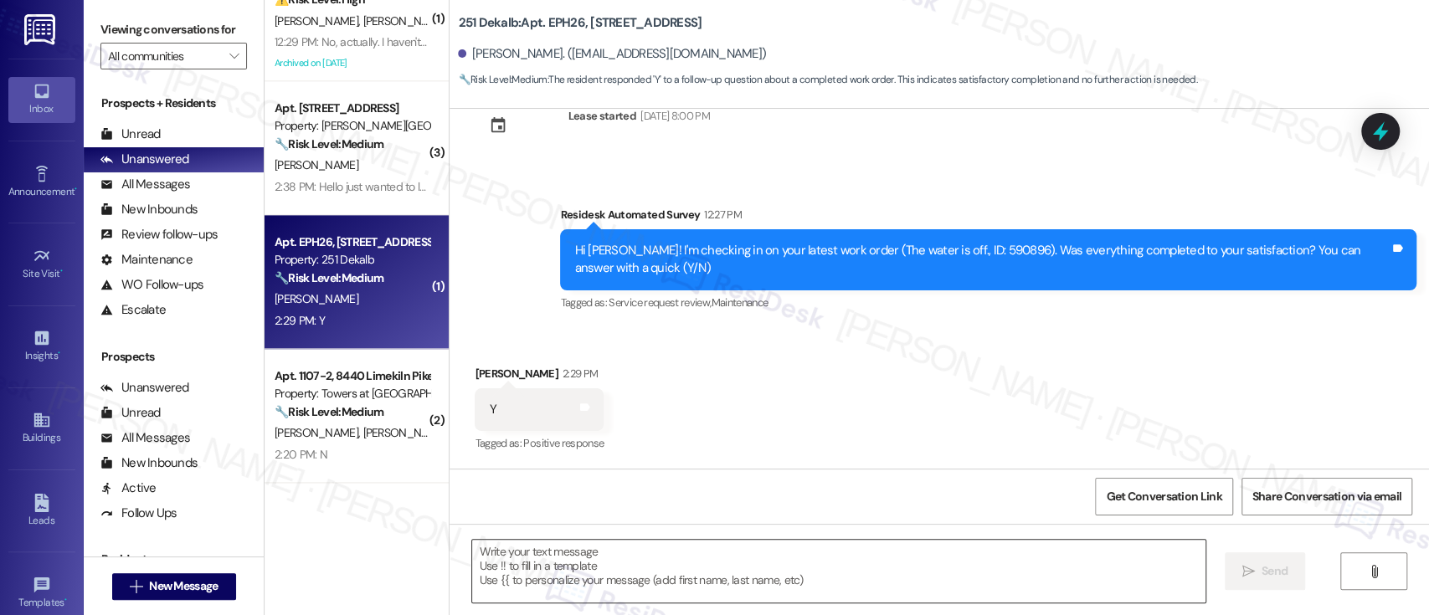
click at [804, 567] on textarea at bounding box center [838, 571] width 732 height 63
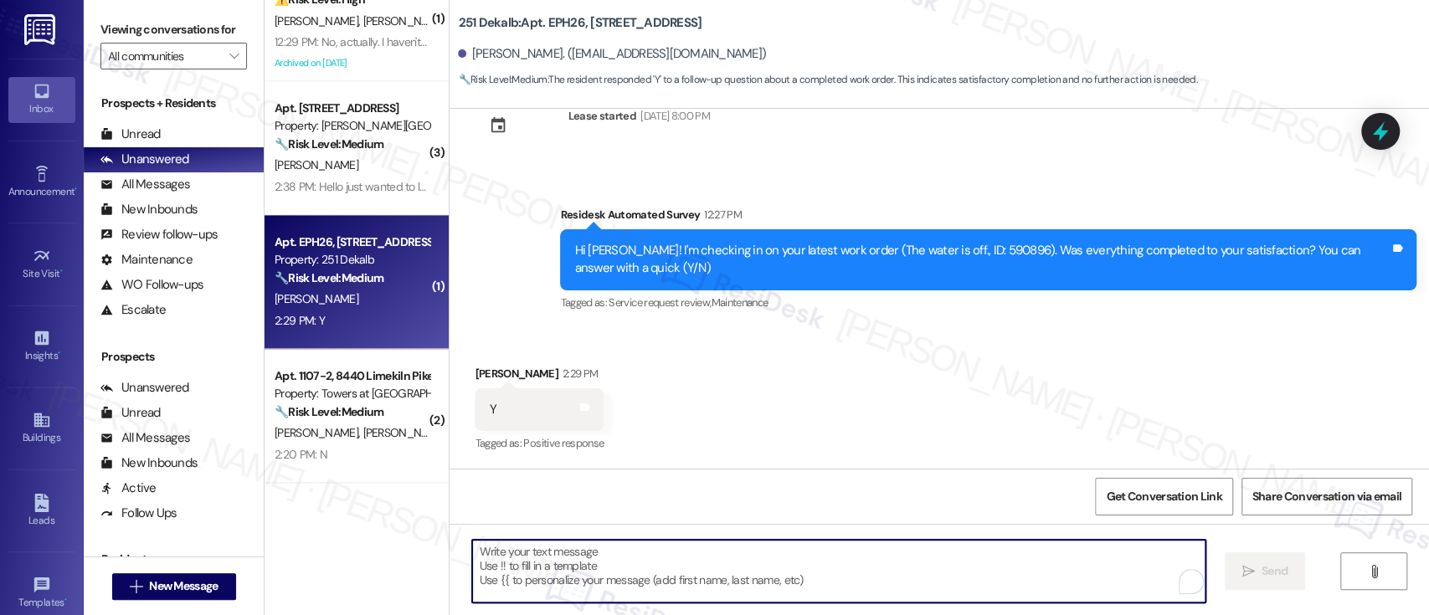
paste textarea "I'm so glad to hear that everything was taken care of to your satisfaction. Ple…"
type textarea "I'm so glad to hear that everything was taken care of to your satisfaction. Ple…"
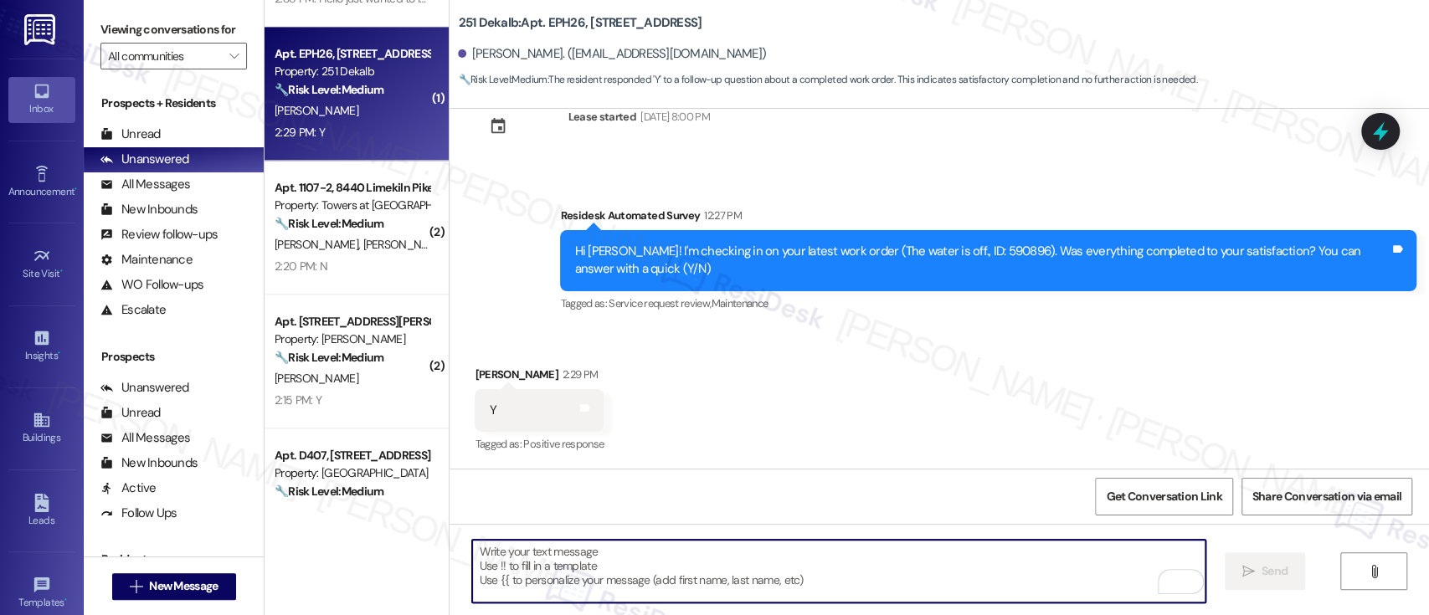
scroll to position [1614, 0]
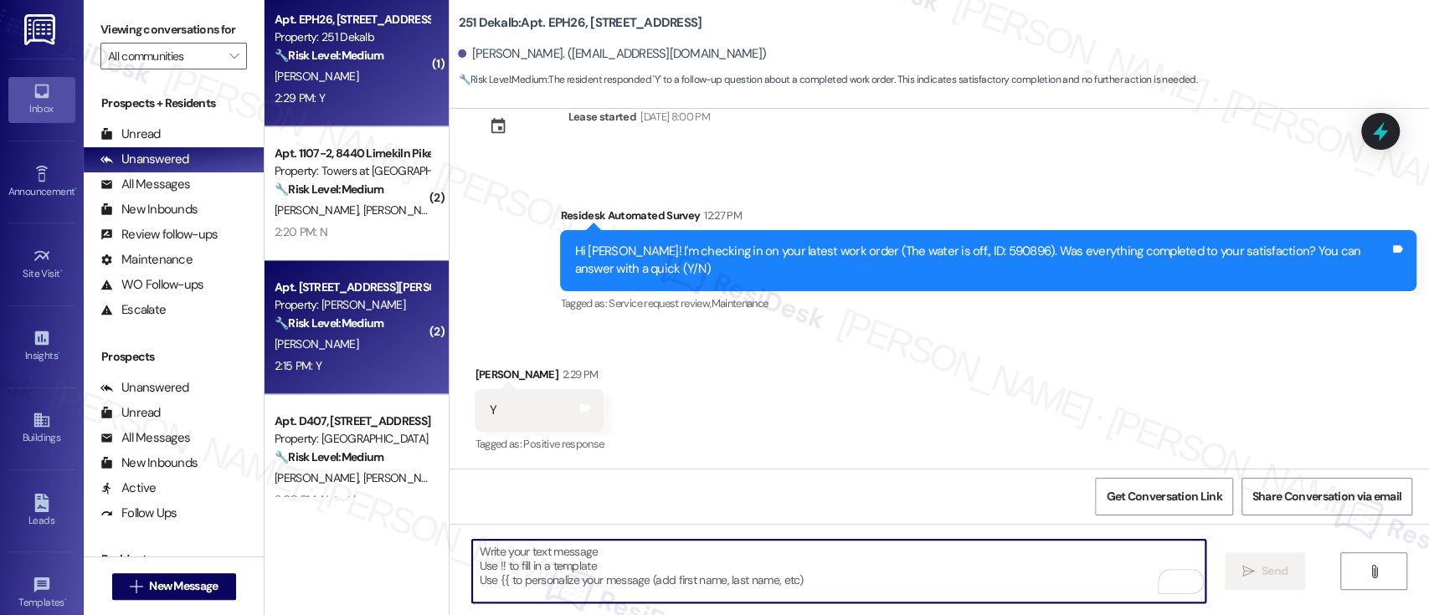
click at [374, 337] on div "[PERSON_NAME]" at bounding box center [352, 344] width 158 height 21
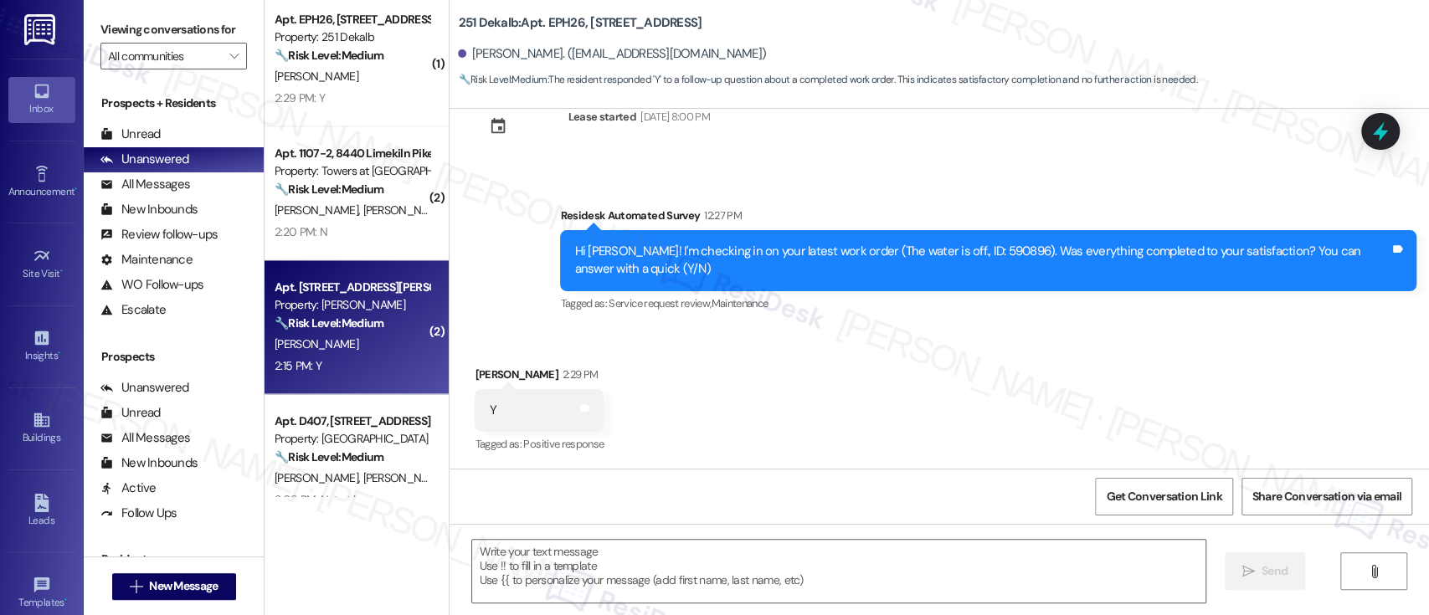
type textarea "Fetching suggested responses. Please feel free to read through the conversation…"
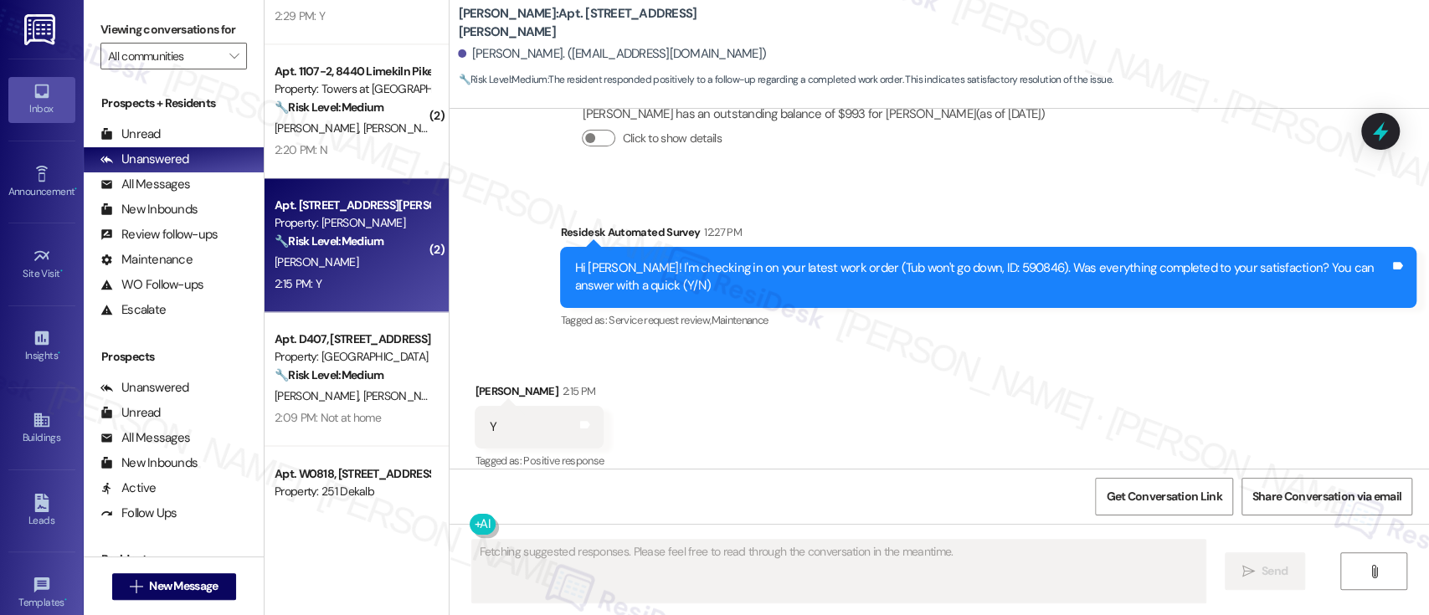
scroll to position [1726, 0]
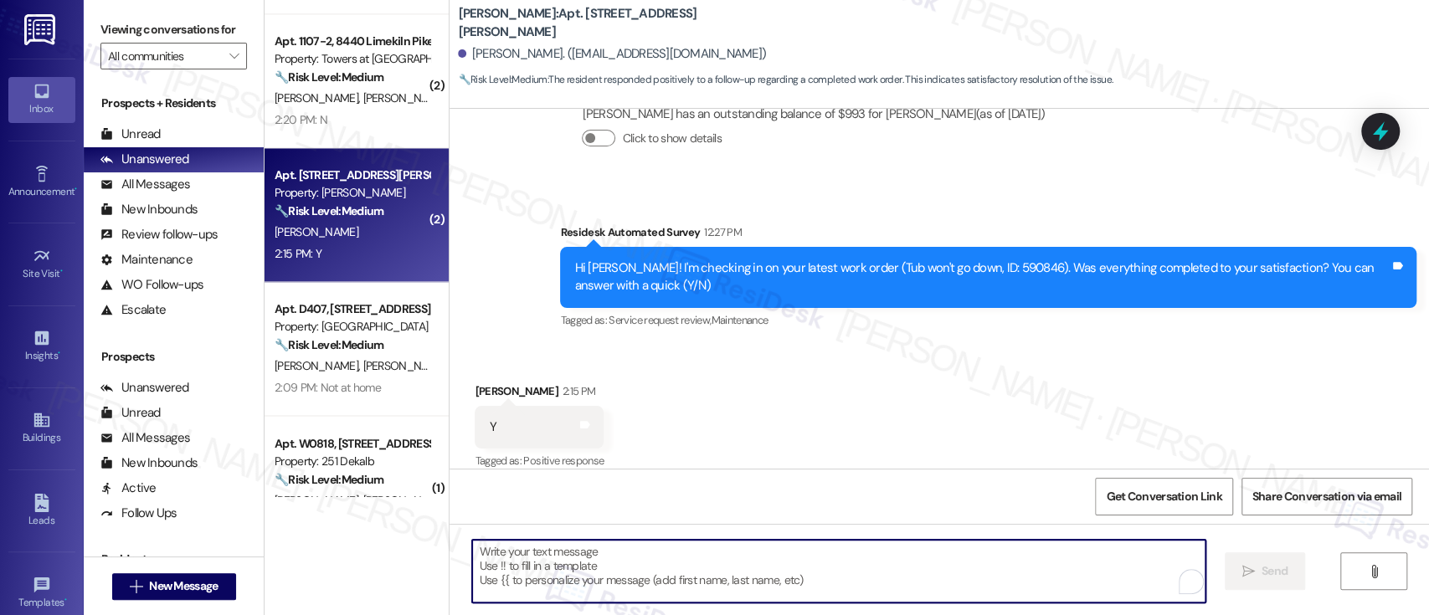
click at [752, 570] on textarea "To enrich screen reader interactions, please activate Accessibility in Grammarl…" at bounding box center [838, 571] width 732 height 63
paste textarea "I'm so glad to hear that everything was taken care of to your satisfaction. Ple…"
type textarea "I'm so glad to hear that everything was taken care of to your satisfaction. Ple…"
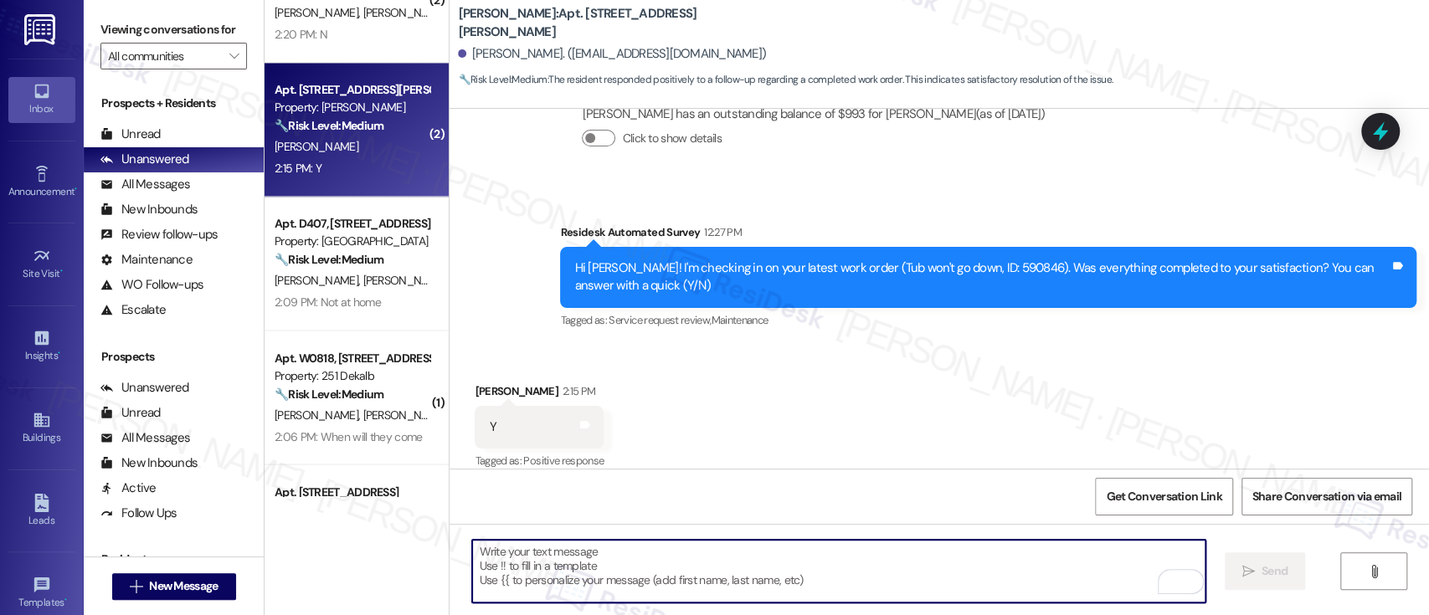
scroll to position [1838, 0]
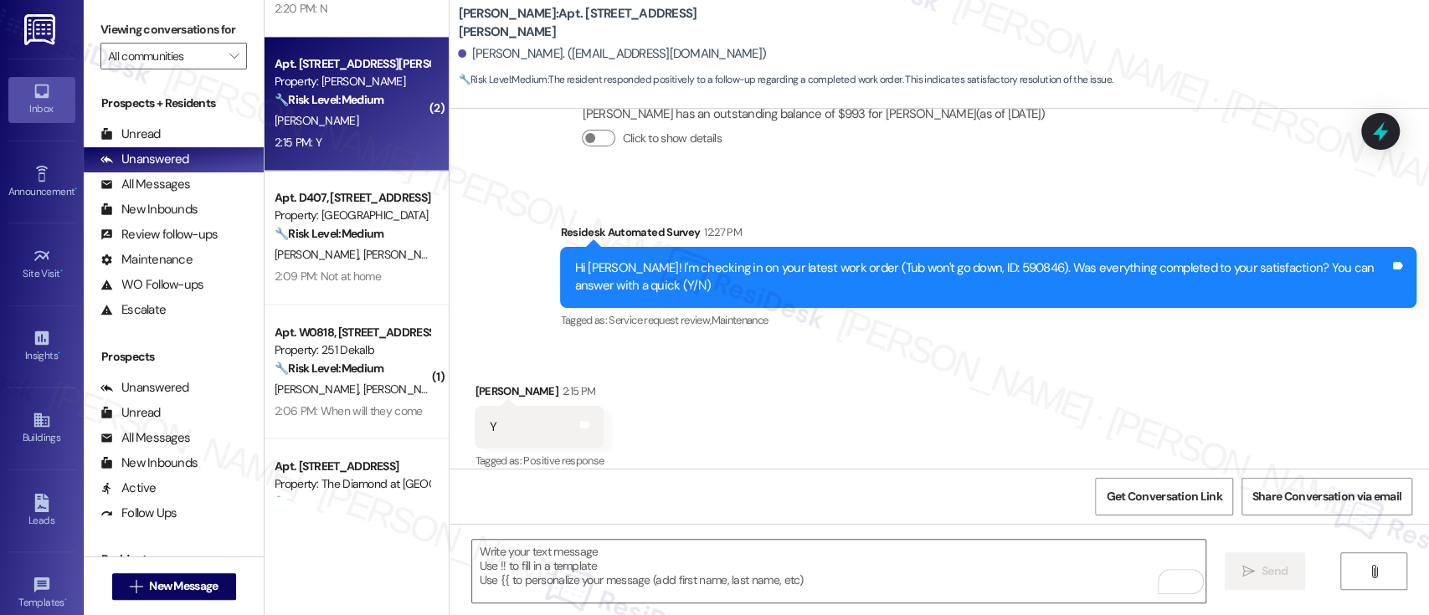
click at [1093, 380] on div "Received via SMS [PERSON_NAME] 2:15 PM Y Tags and notes Tagged as: Positive res…" at bounding box center [938, 415] width 979 height 141
click at [912, 358] on div "Received via SMS [PERSON_NAME] 2:15 PM Y Tags and notes Tagged as: Positive res…" at bounding box center [938, 415] width 979 height 141
drag, startPoint x: 957, startPoint y: 405, endPoint x: 944, endPoint y: 420, distance: 20.2
click at [951, 412] on div "Received via SMS [PERSON_NAME] 2:15 PM Y Tags and notes Tagged as: Positive res…" at bounding box center [938, 415] width 979 height 141
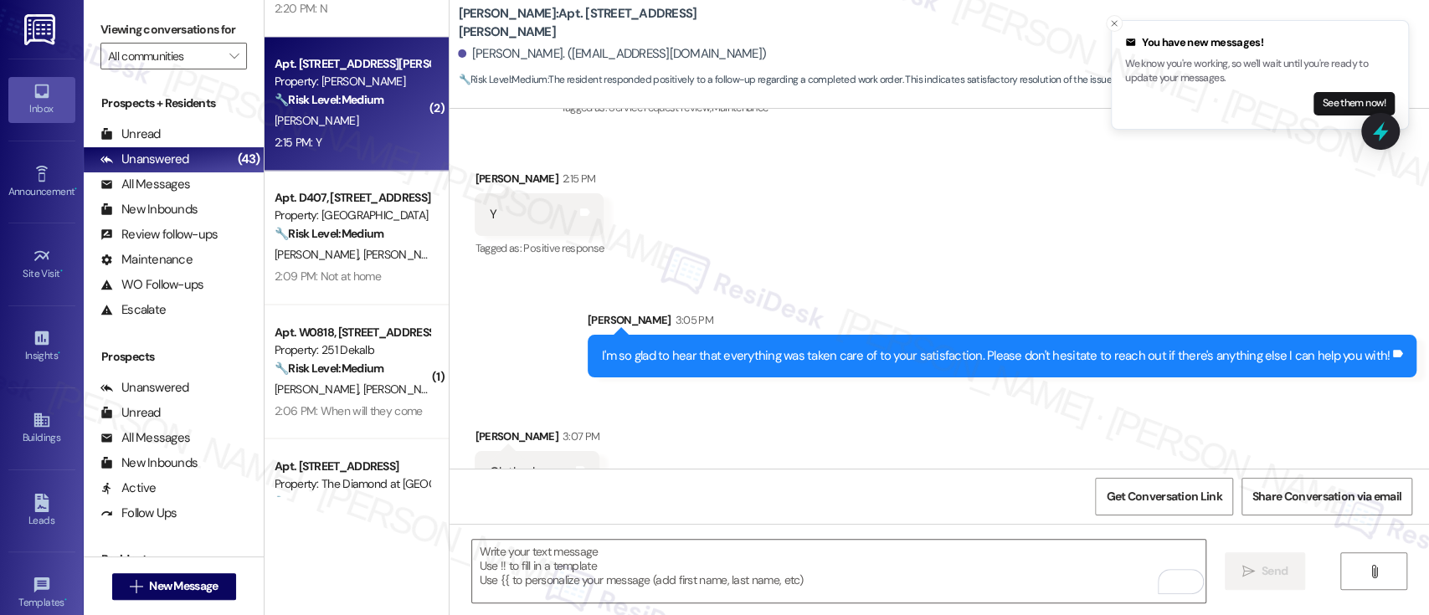
scroll to position [881, 0]
